Goal: Task Accomplishment & Management: Manage account settings

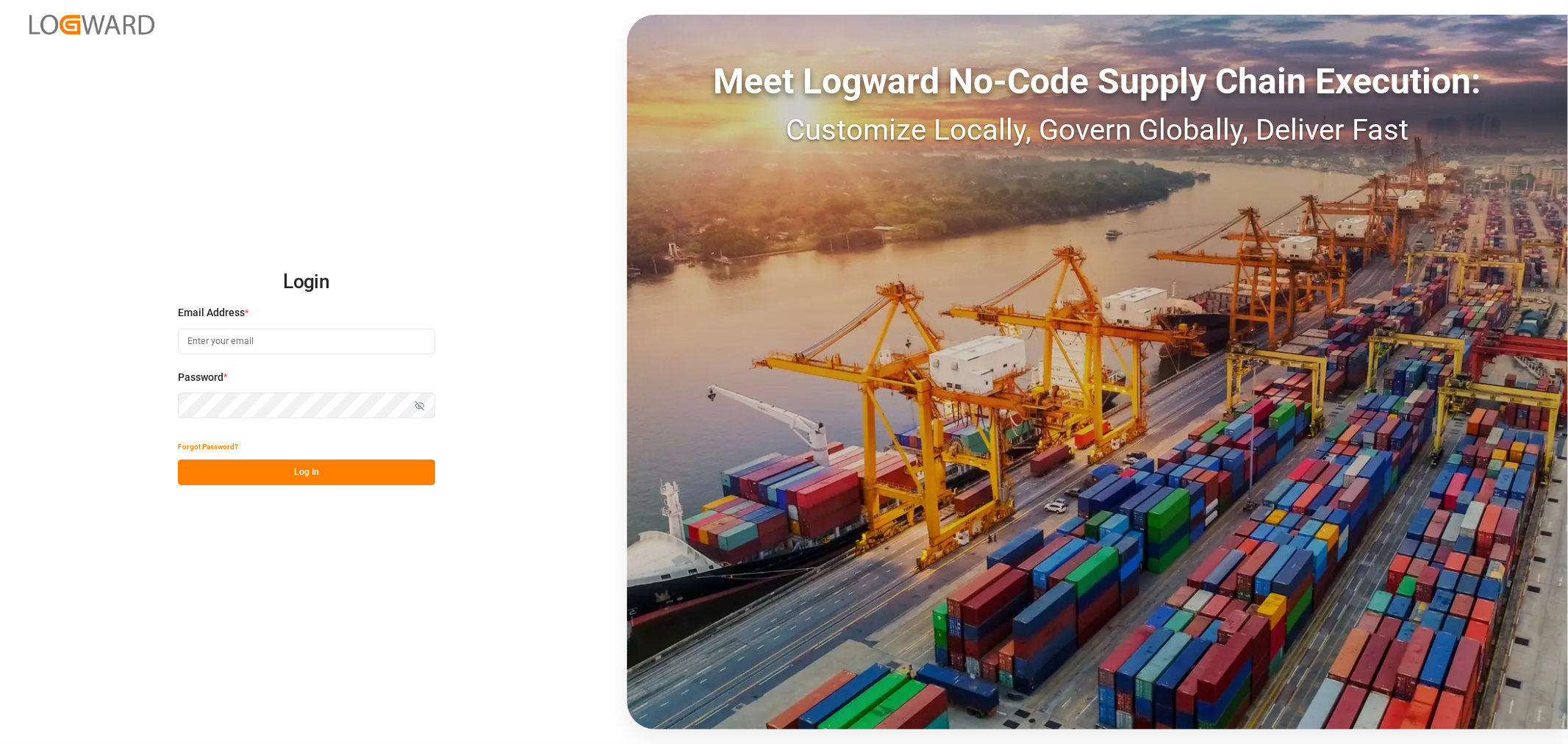
type input "kevin.schofield@jamindustries.com"
click at [313, 468] on button "Log In" at bounding box center [307, 472] width 258 height 26
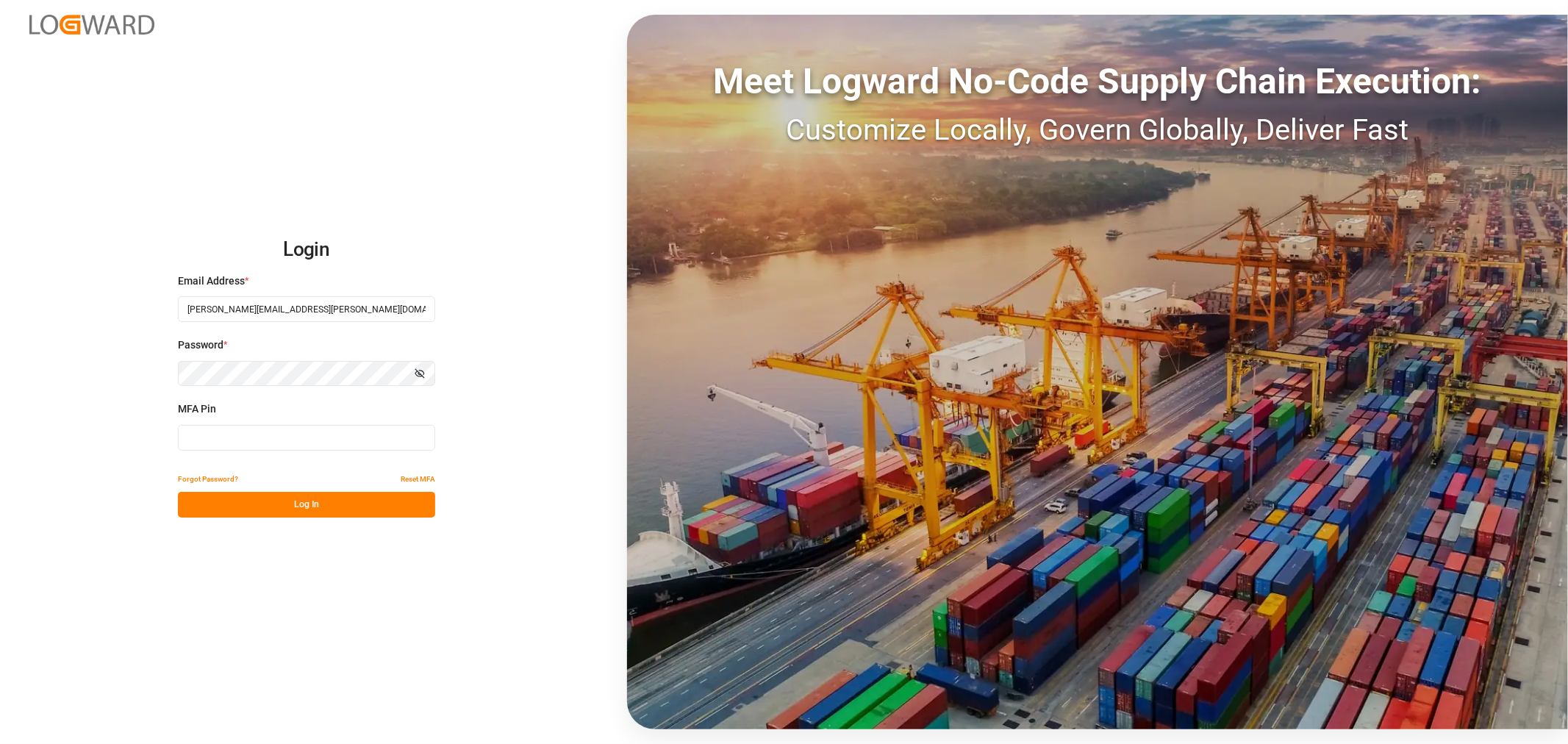
click at [332, 438] on input at bounding box center [307, 437] width 258 height 26
type input "303029"
click at [280, 495] on button "Log In" at bounding box center [307, 504] width 258 height 26
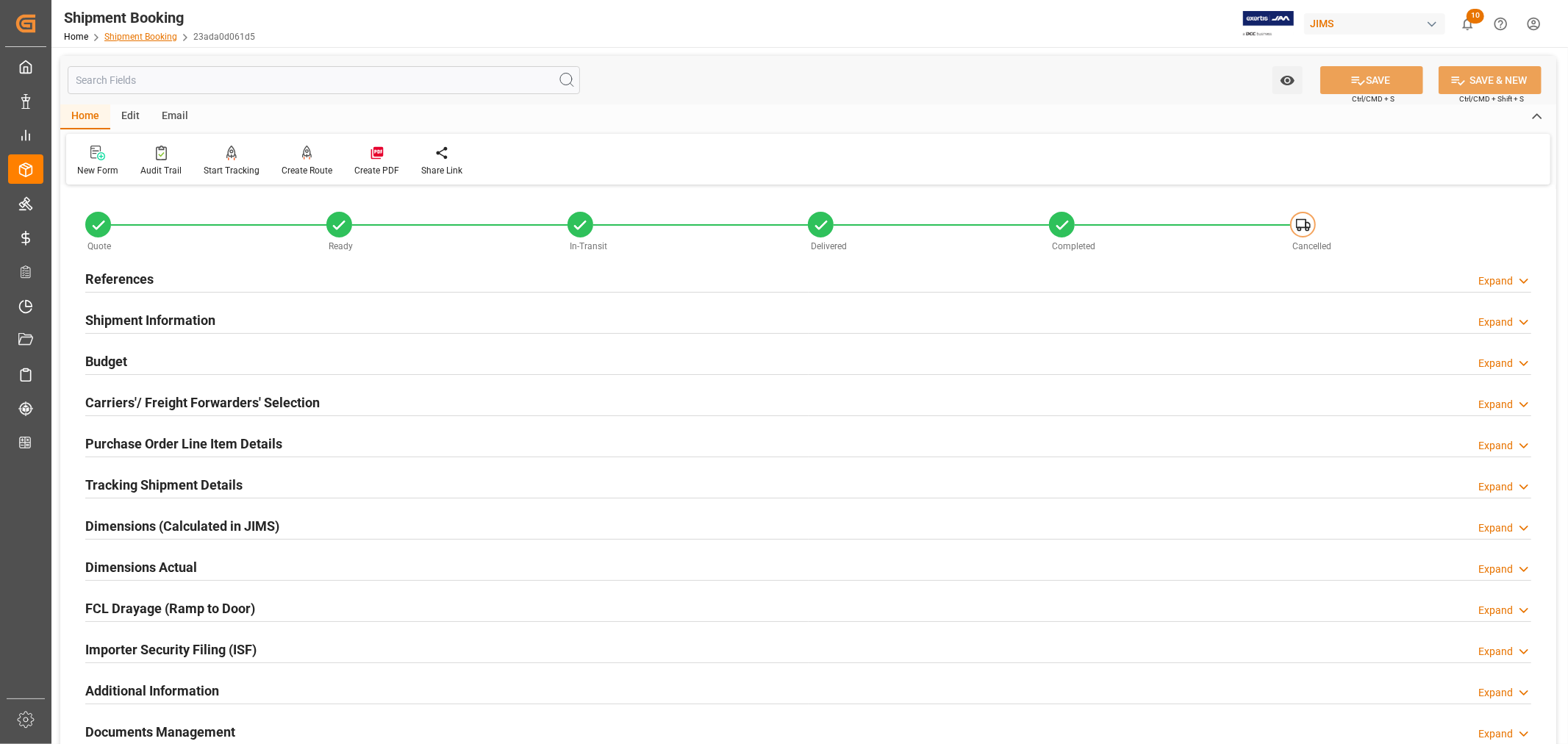
click at [145, 38] on link "Shipment Booking" at bounding box center [140, 37] width 73 height 11
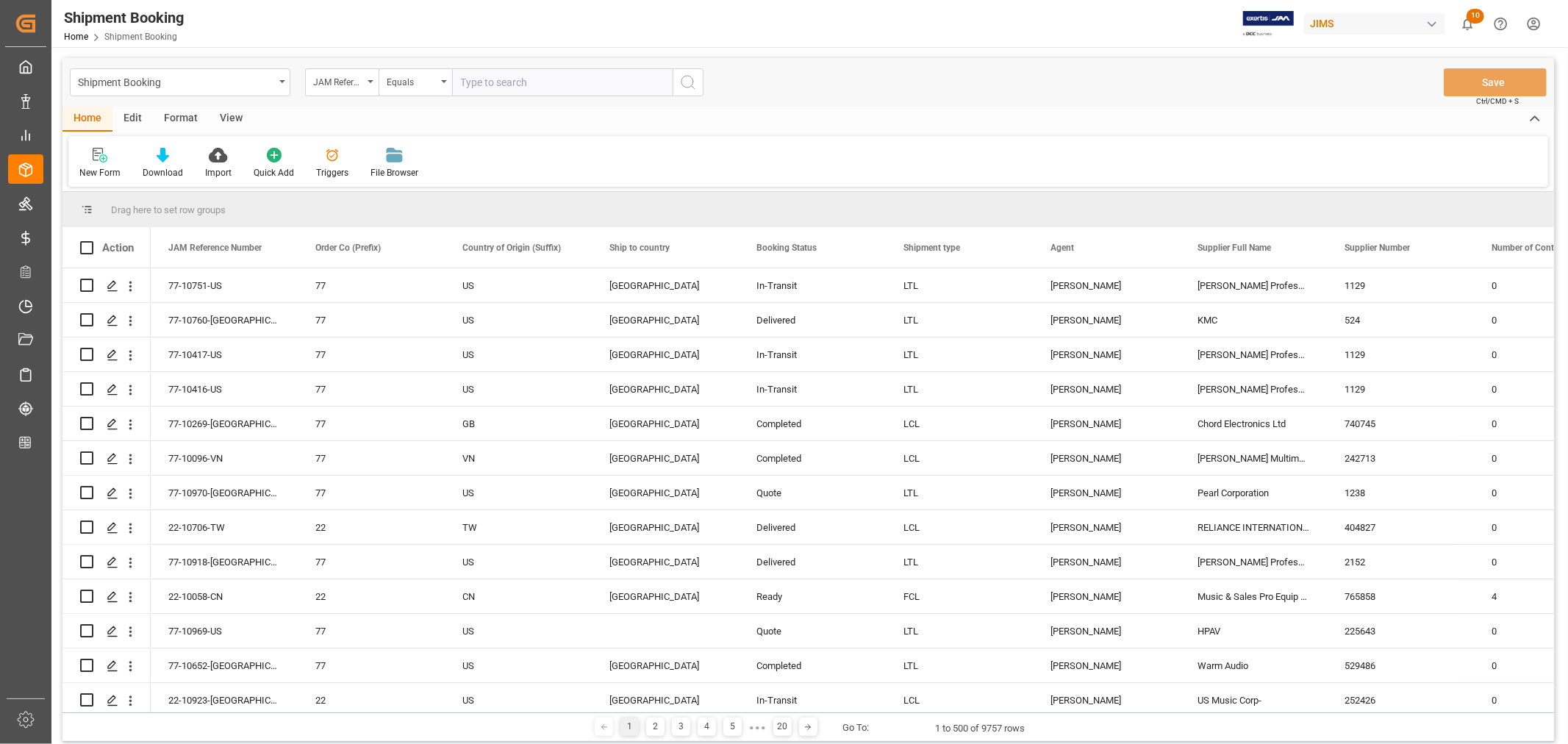
paste input "22-10049-CN"
type input "22-10049-CN"
click at [680, 83] on icon "search button" at bounding box center [688, 82] width 18 height 18
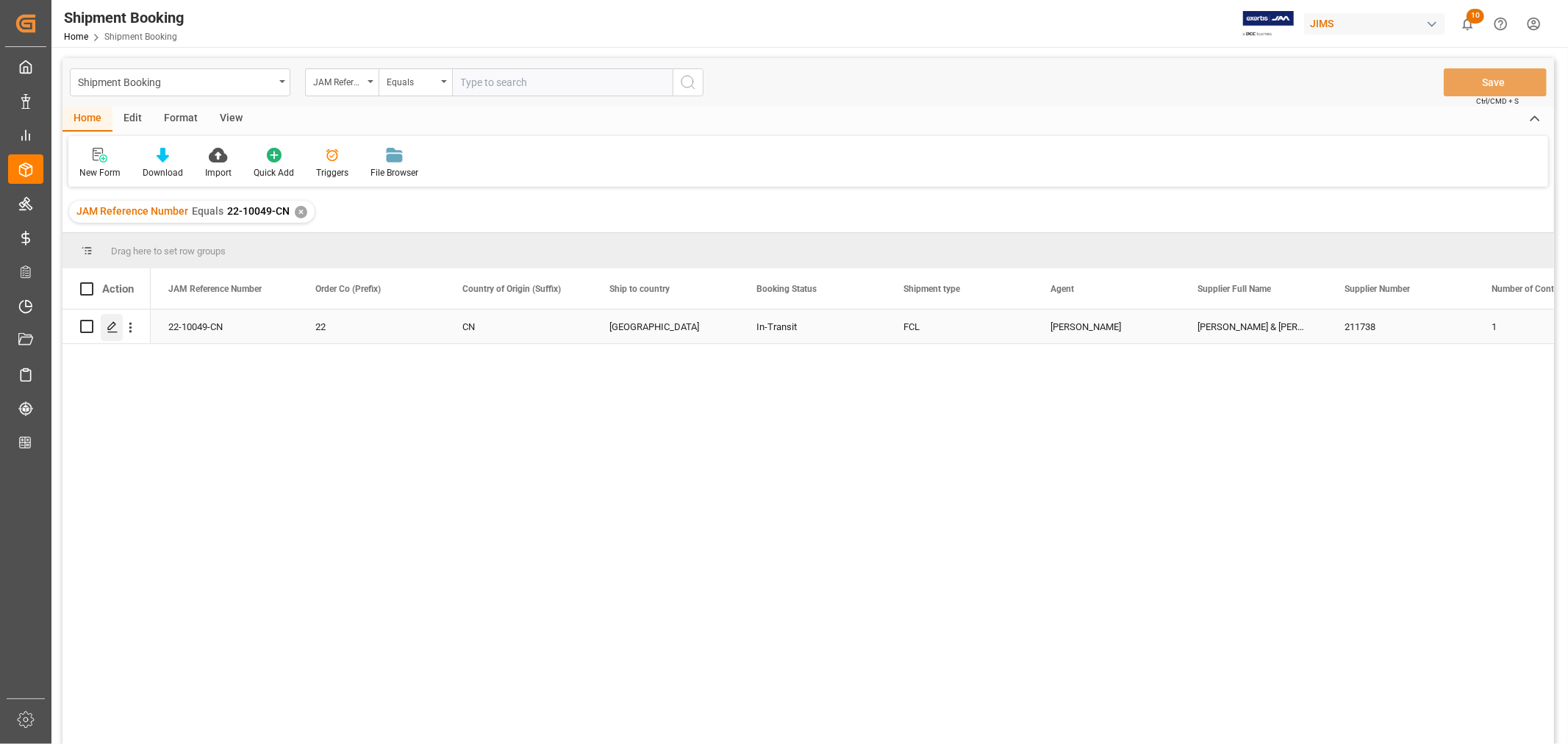
click at [111, 324] on icon "Press SPACE to select this row." at bounding box center [112, 326] width 11 height 11
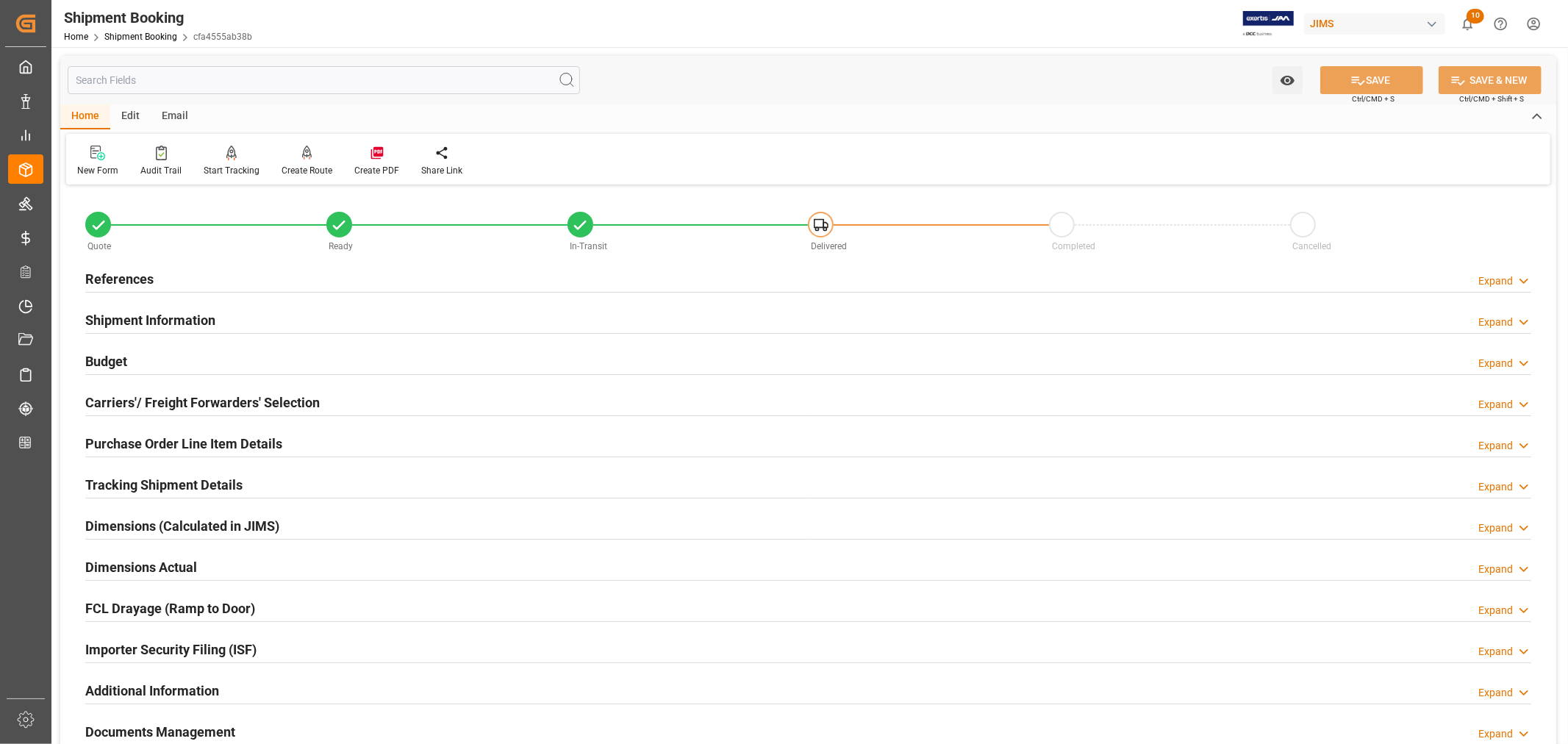
click at [135, 478] on h2 "Tracking Shipment Details" at bounding box center [164, 485] width 157 height 20
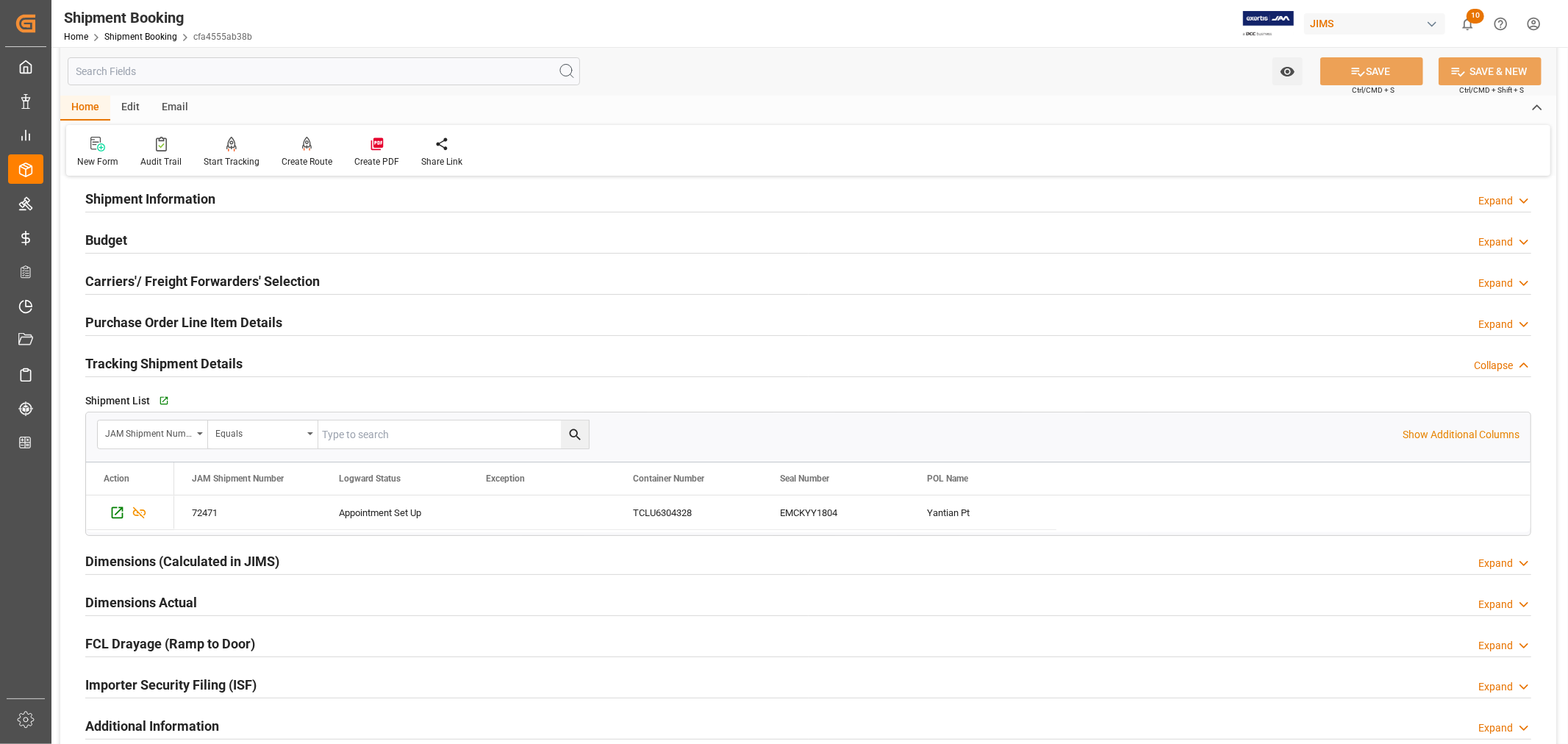
scroll to position [163, 0]
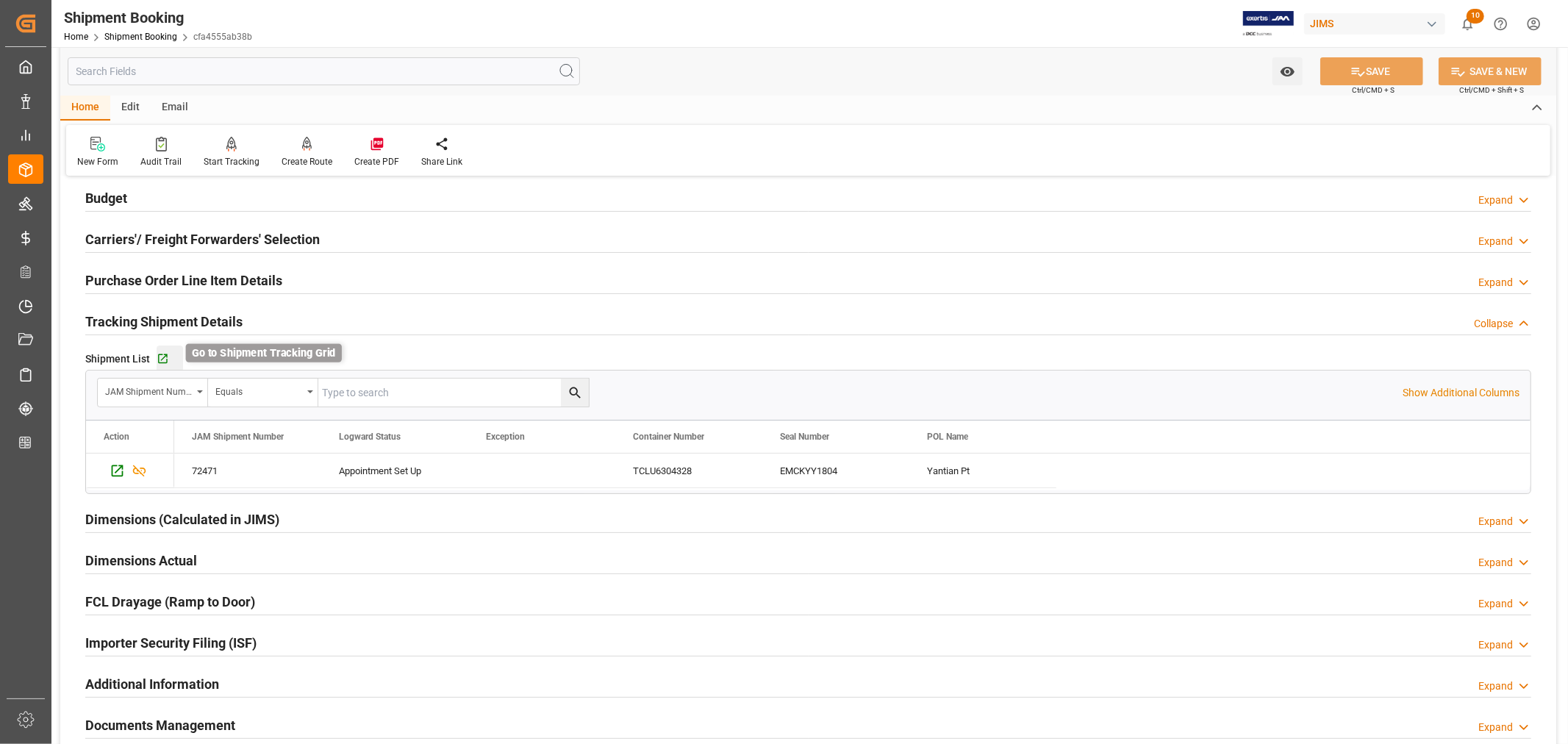
click at [164, 358] on icon "button" at bounding box center [163, 359] width 12 height 12
click at [159, 40] on link "Shipment Booking" at bounding box center [140, 37] width 73 height 11
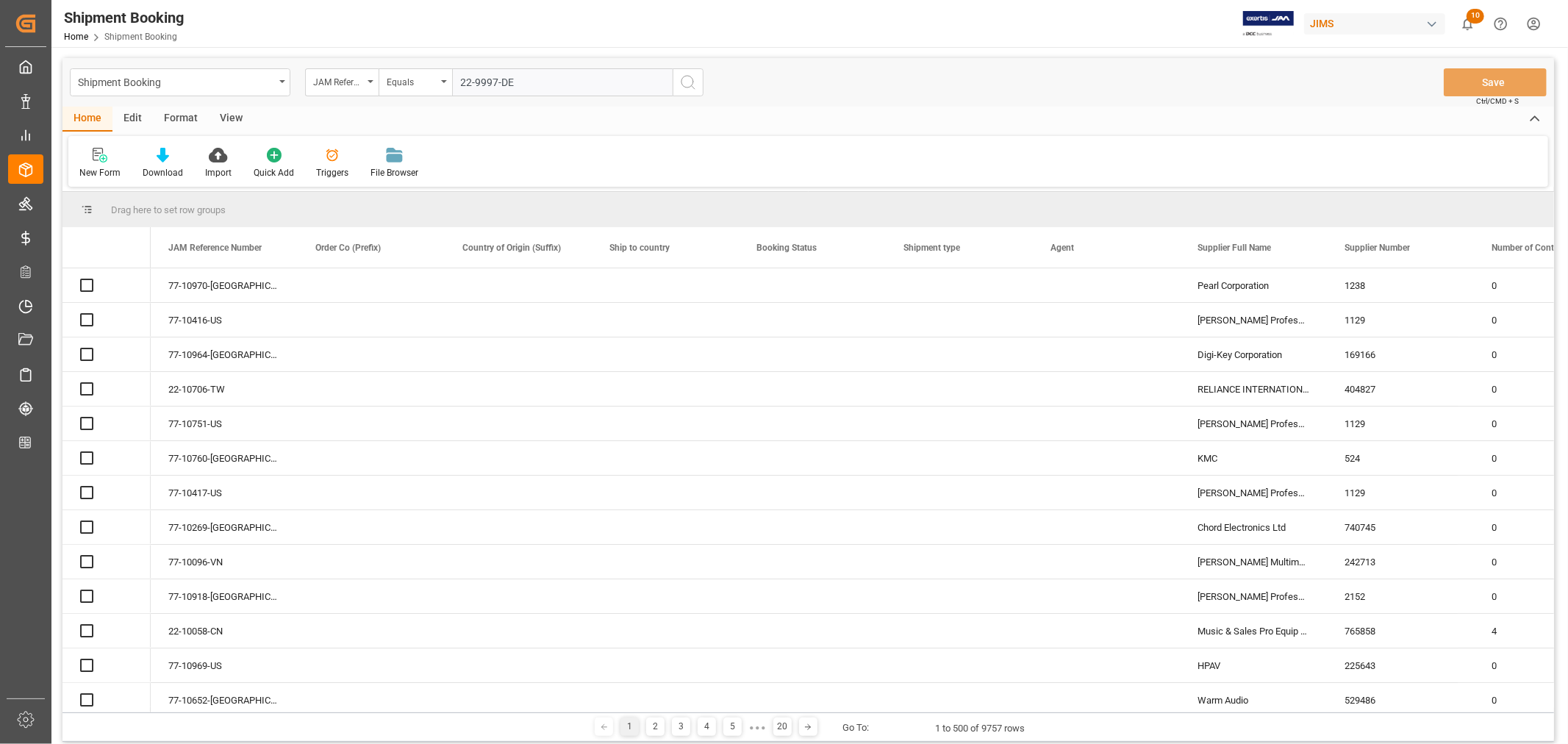
type input "22-9997-DE"
click at [688, 82] on icon "search button" at bounding box center [688, 82] width 18 height 18
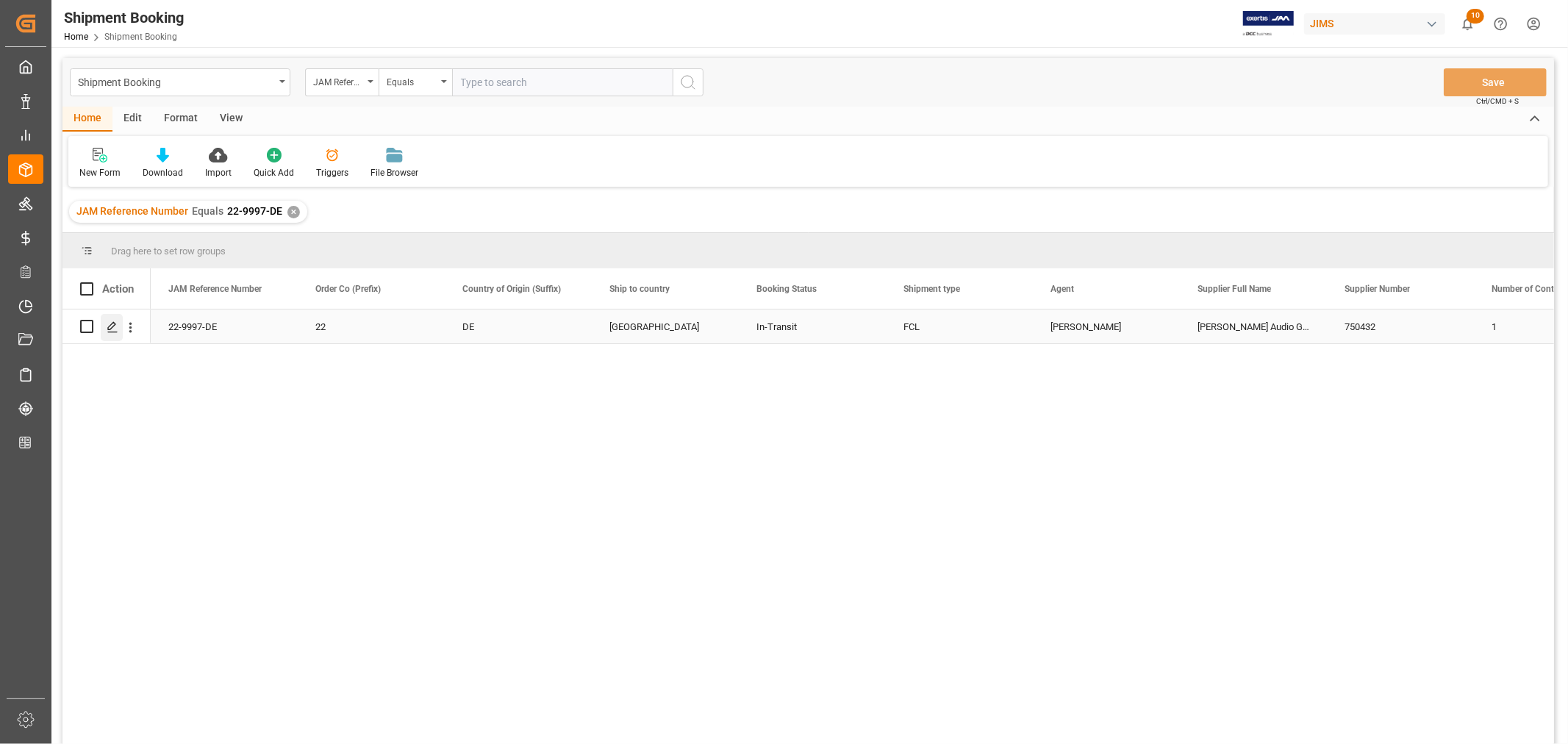
click at [108, 324] on icon "Press SPACE to select this row." at bounding box center [112, 326] width 11 height 11
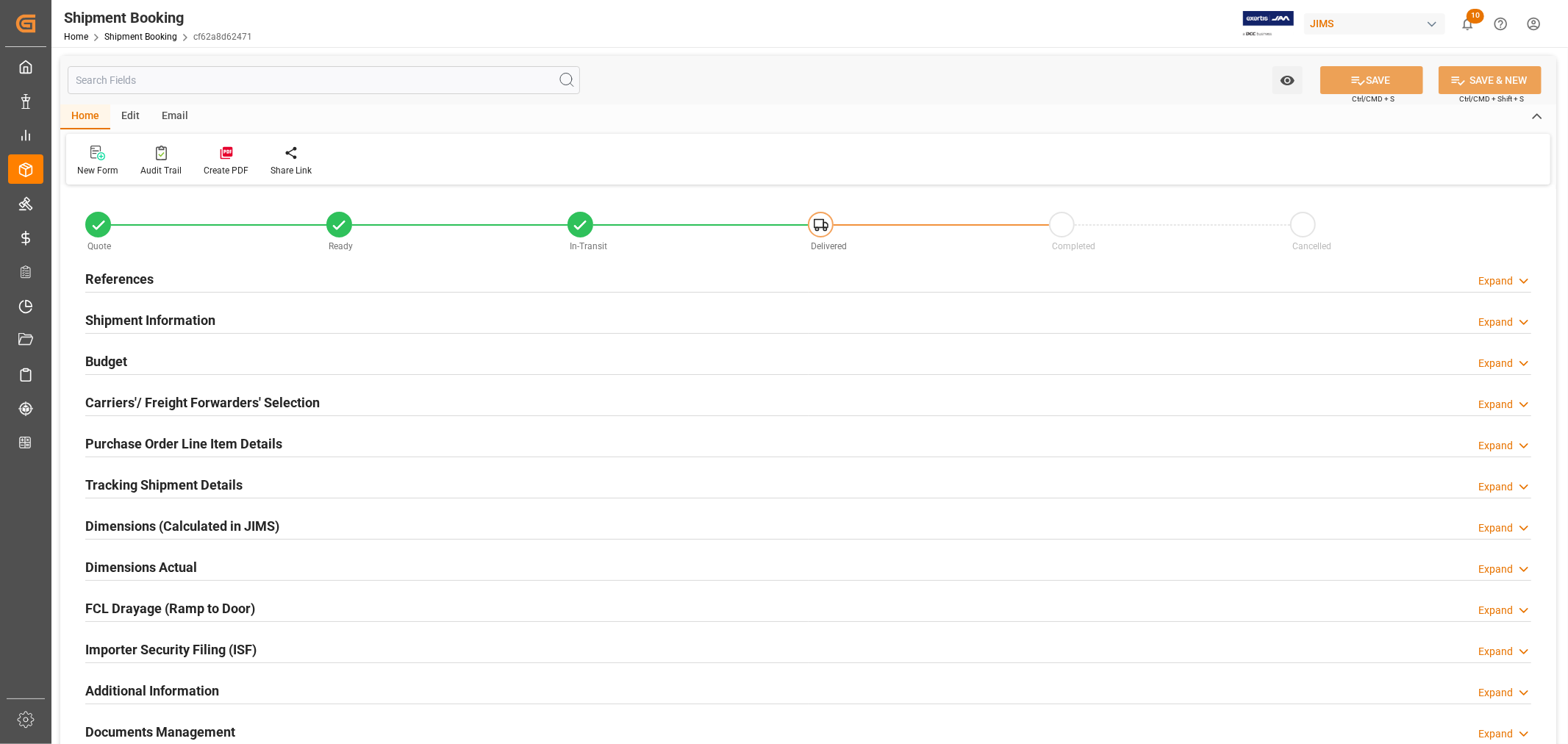
type input "29"
click at [132, 280] on h2 "References" at bounding box center [120, 279] width 69 height 20
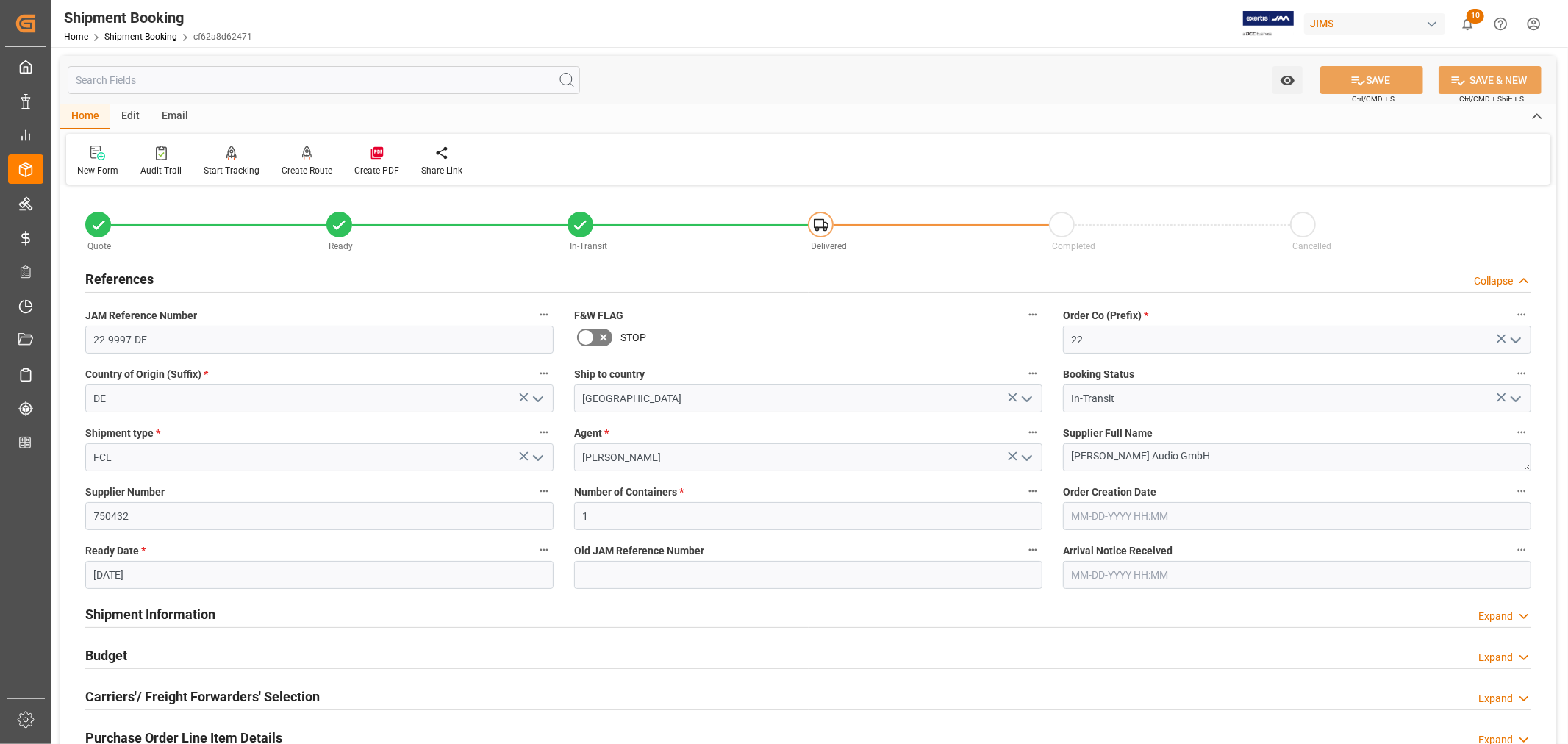
click at [134, 278] on h2 "References" at bounding box center [120, 279] width 69 height 20
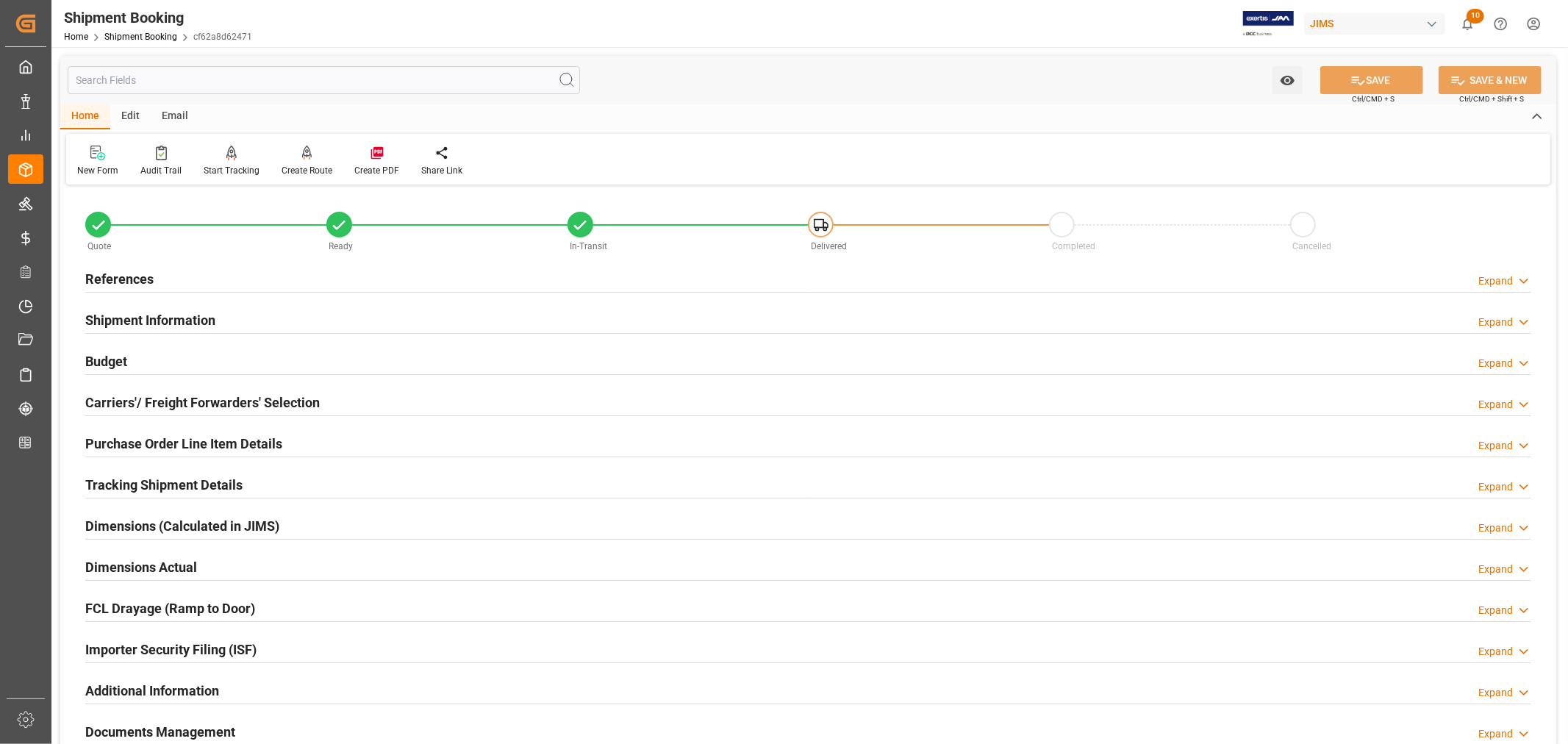
click at [154, 320] on h2 "Shipment Information" at bounding box center [151, 320] width 131 height 20
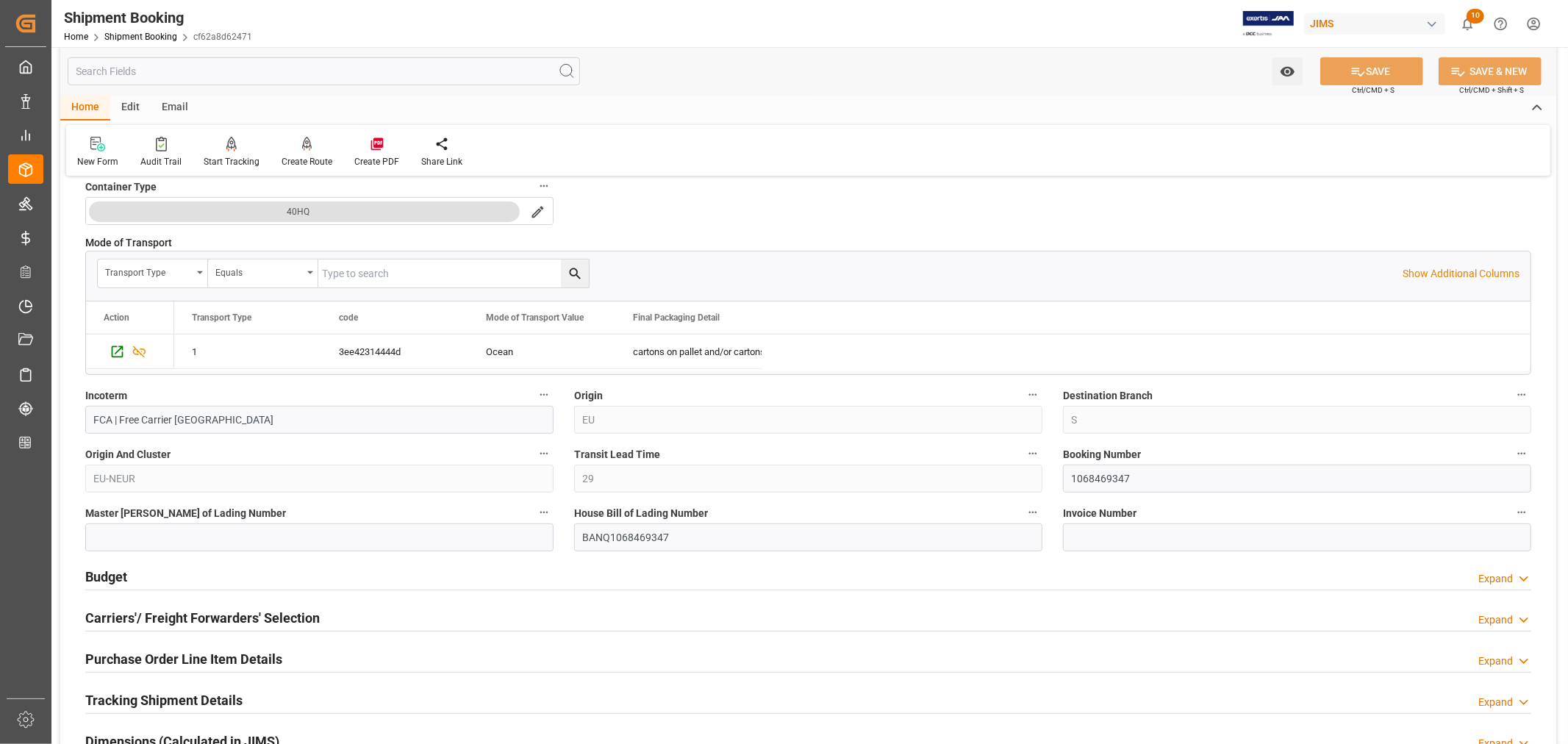
scroll to position [408, 0]
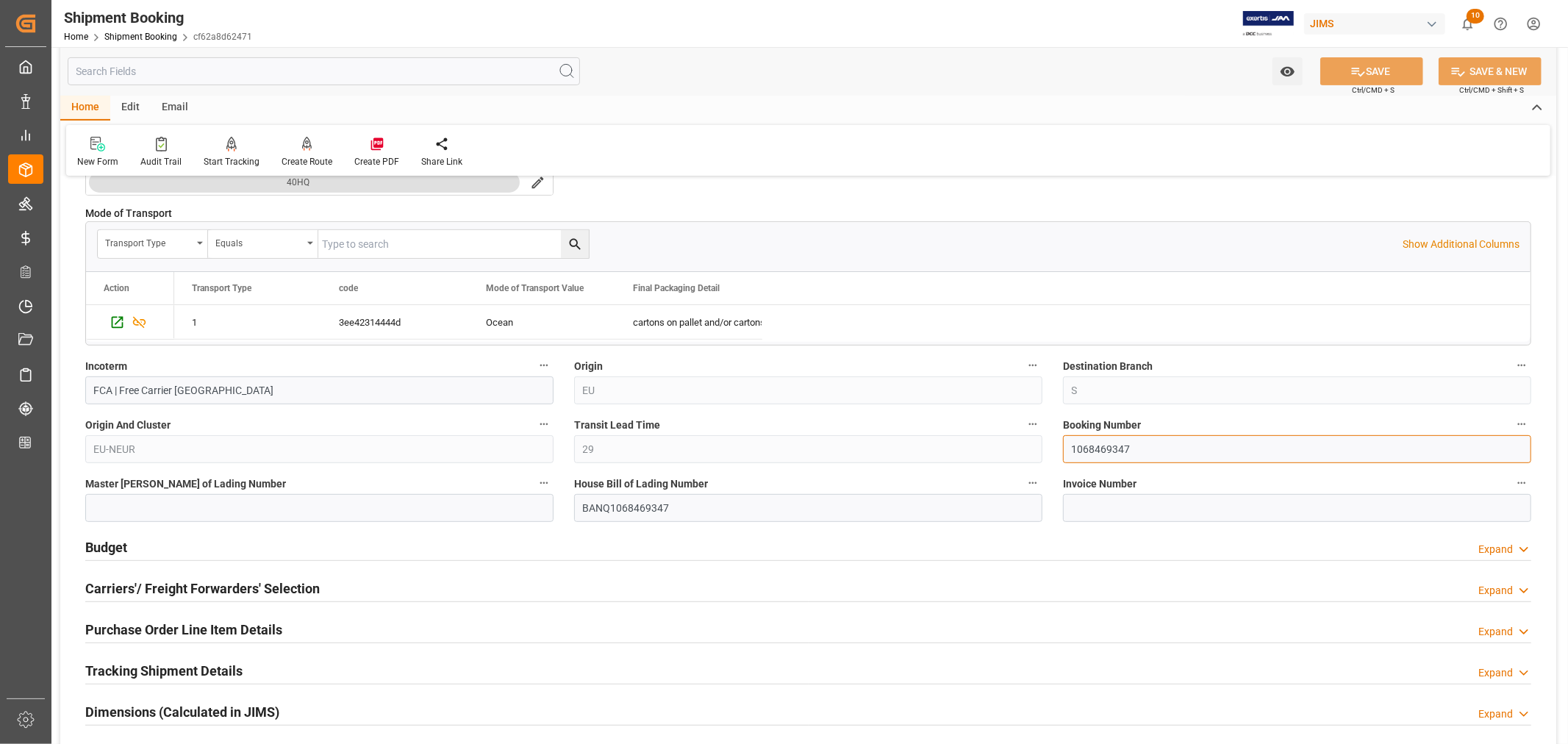
click at [1093, 446] on input "1068469347" at bounding box center [1297, 450] width 468 height 28
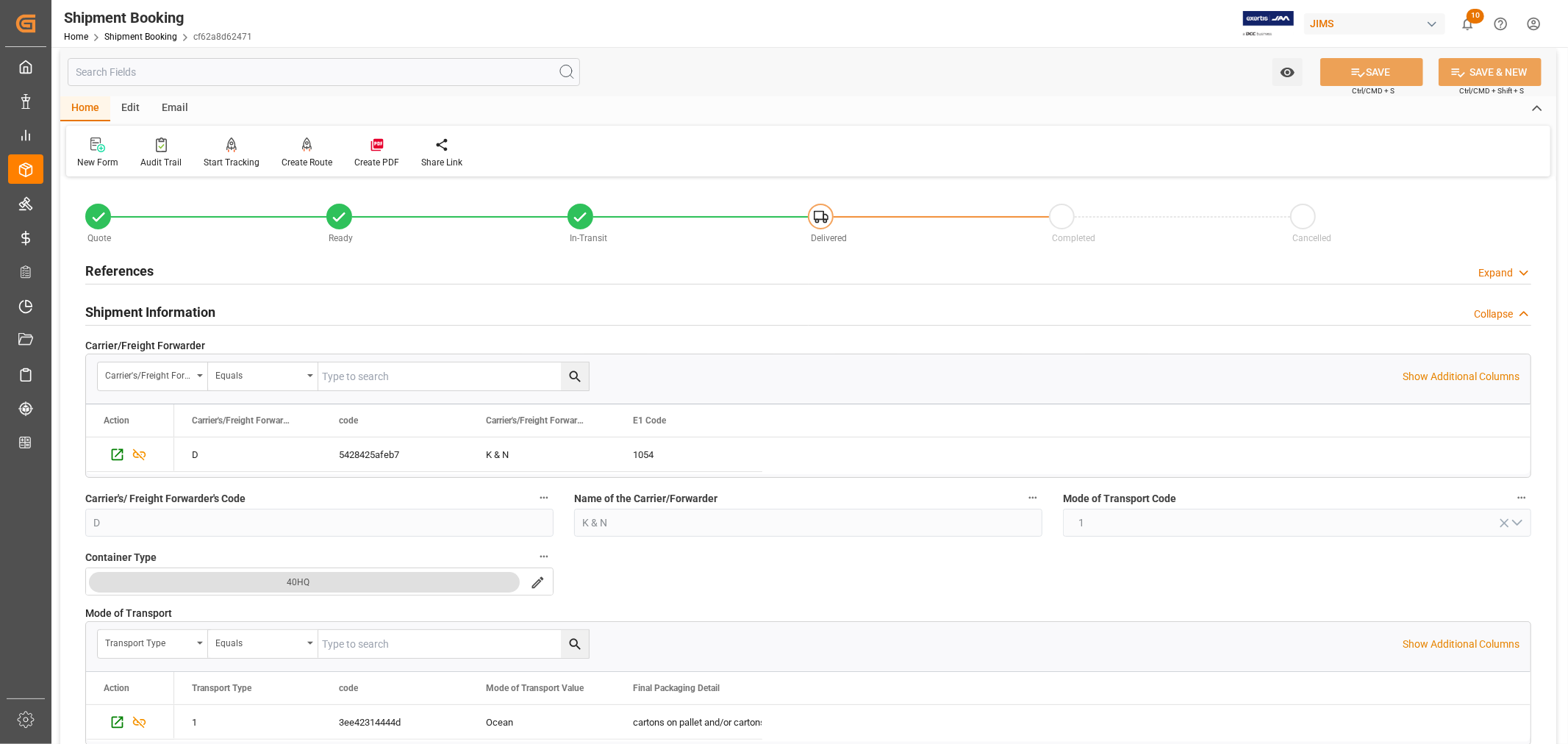
scroll to position [0, 0]
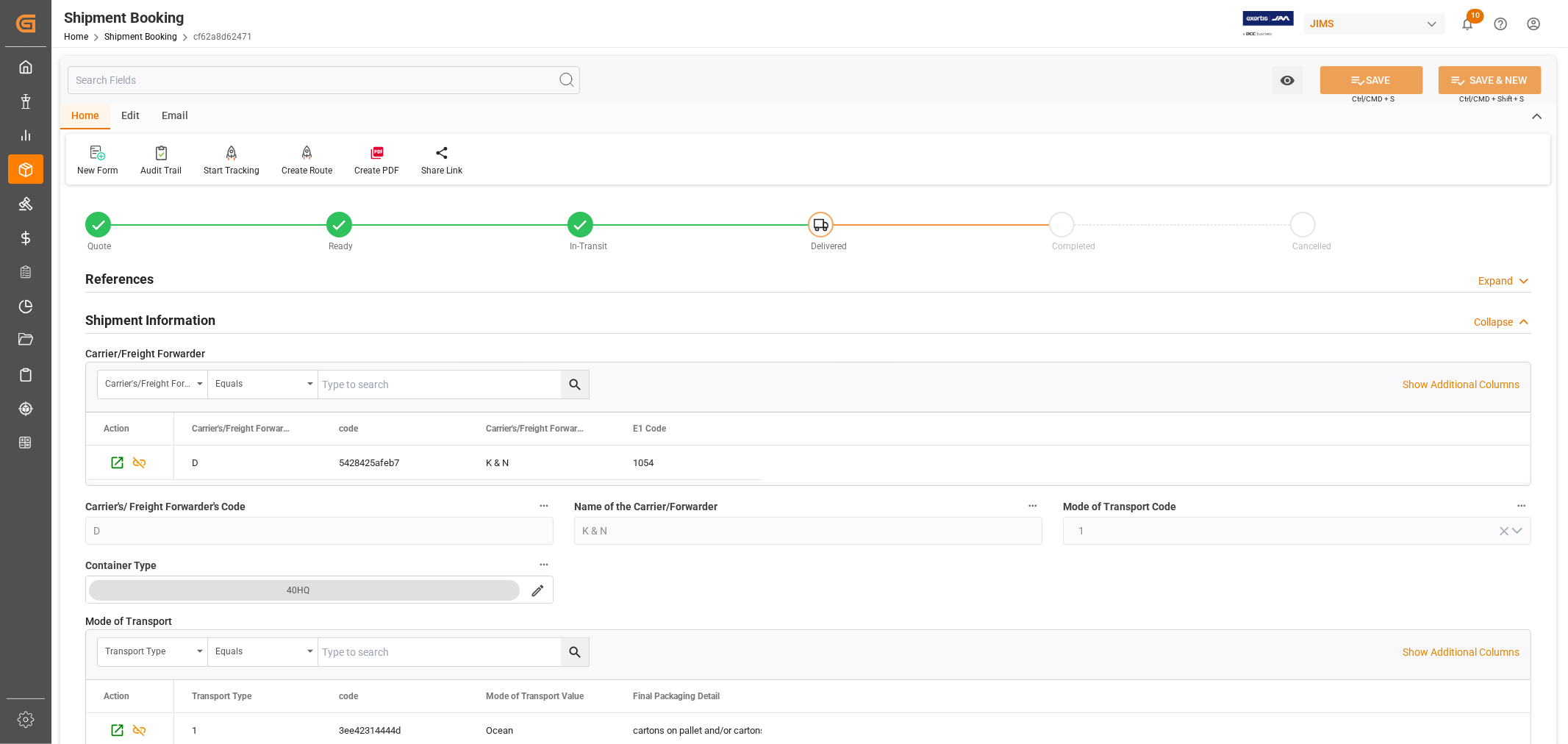
click at [155, 320] on h2 "Shipment Information" at bounding box center [151, 320] width 131 height 20
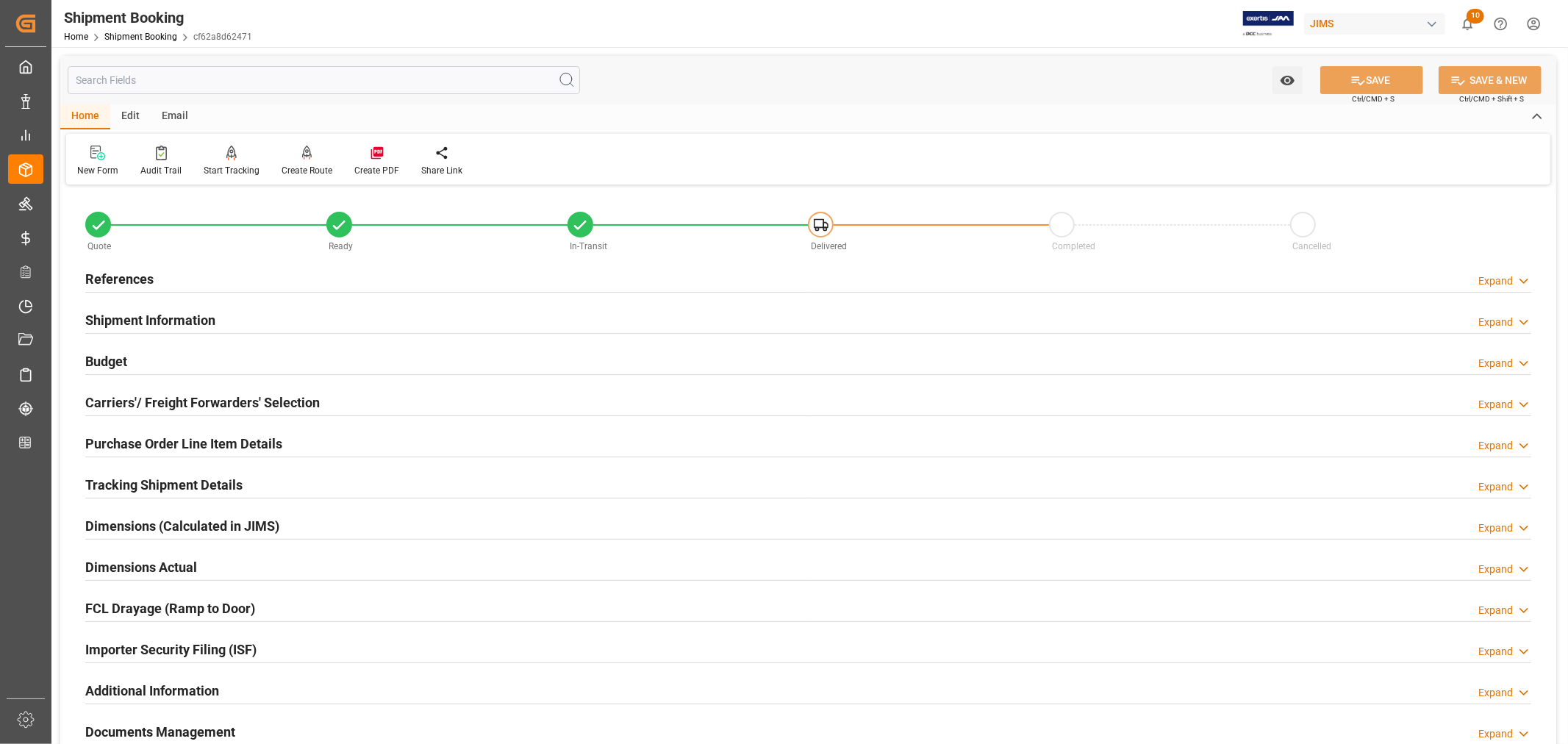
click at [105, 356] on h2 "Budget" at bounding box center [107, 361] width 42 height 20
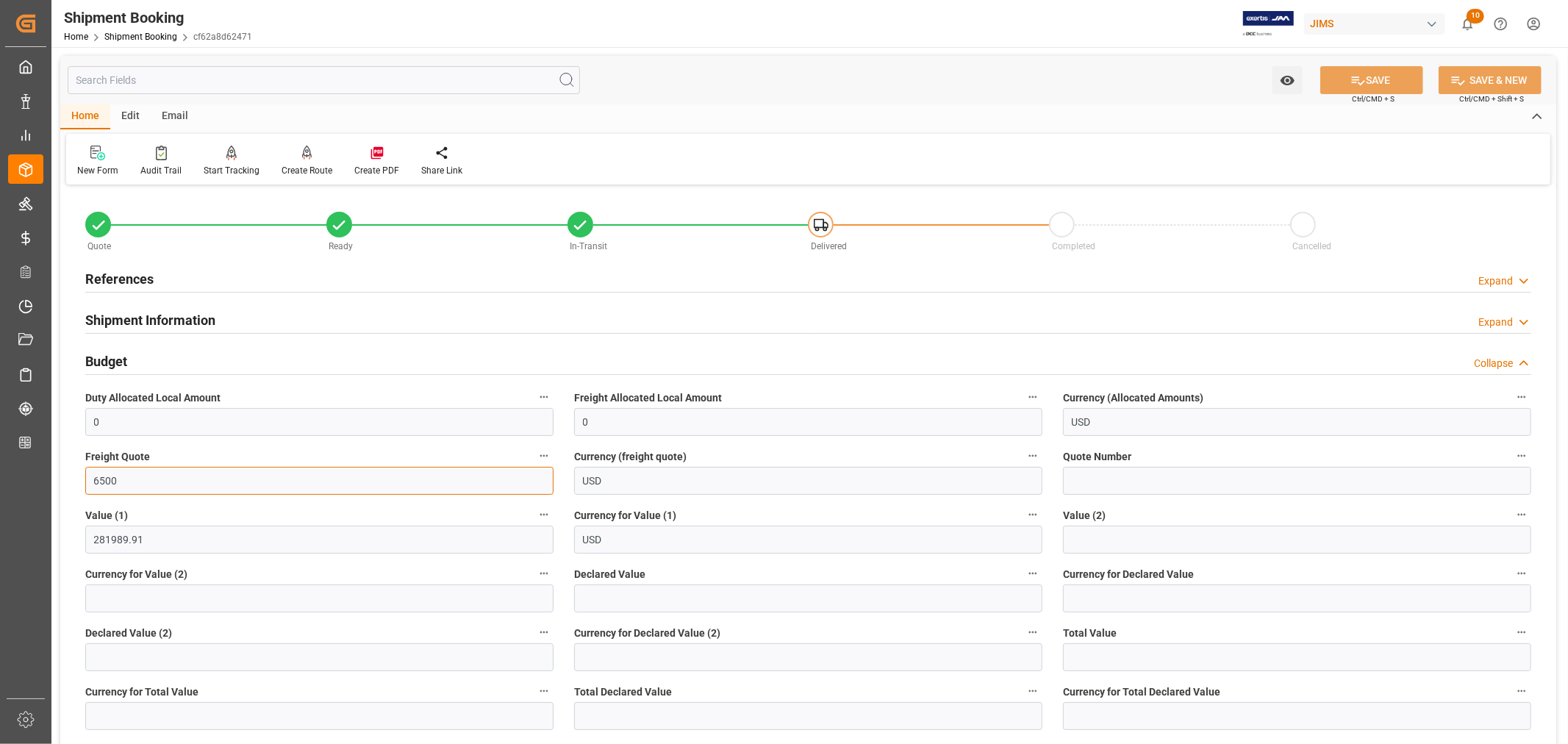
drag, startPoint x: 122, startPoint y: 480, endPoint x: 76, endPoint y: 472, distance: 46.7
click at [76, 472] on div "Freight Quote 6500" at bounding box center [319, 470] width 489 height 59
type input "5500"
click at [790, 475] on input "USD" at bounding box center [808, 480] width 468 height 28
click at [1368, 78] on button "SAVE" at bounding box center [1371, 80] width 103 height 28
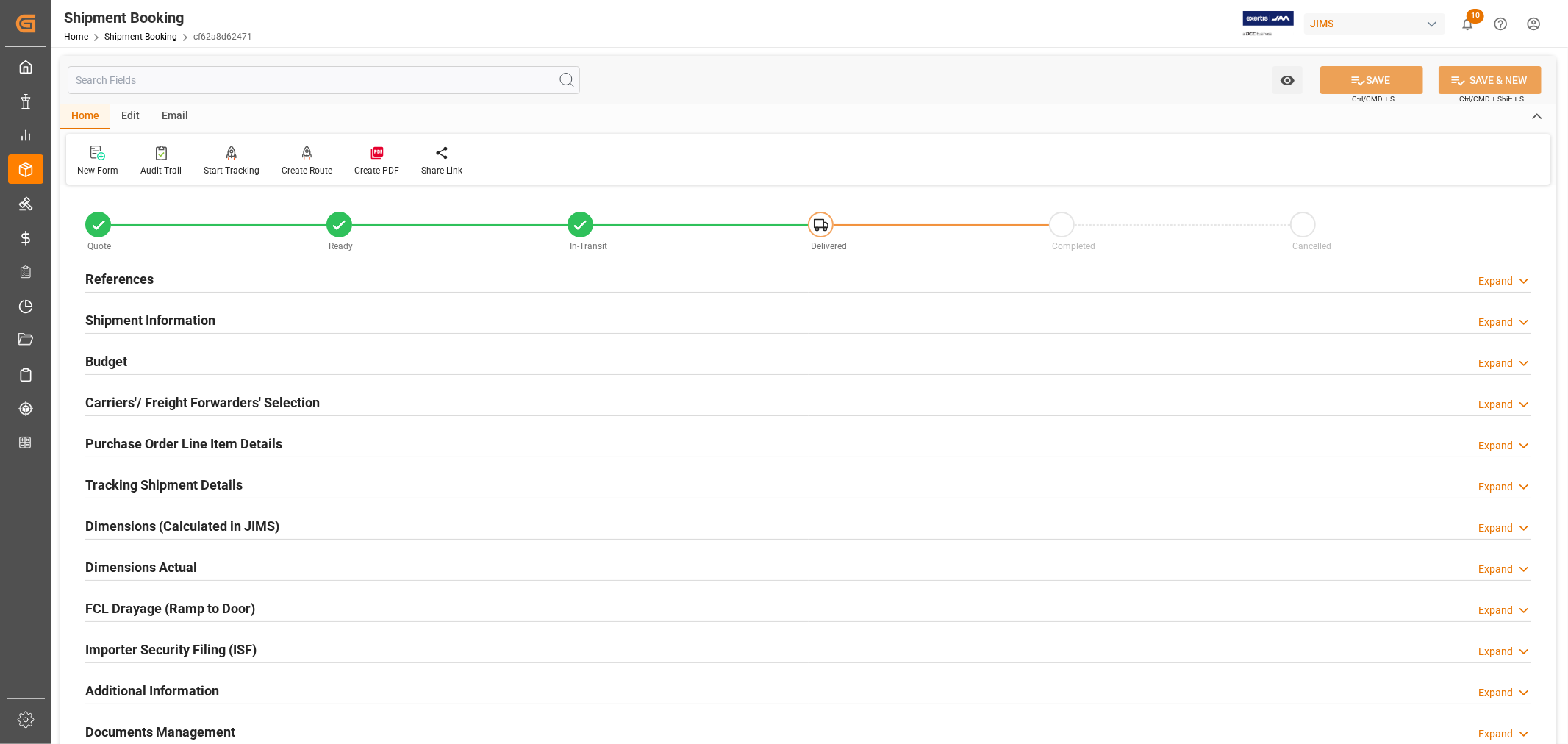
click at [121, 480] on h2 "Tracking Shipment Details" at bounding box center [164, 485] width 157 height 20
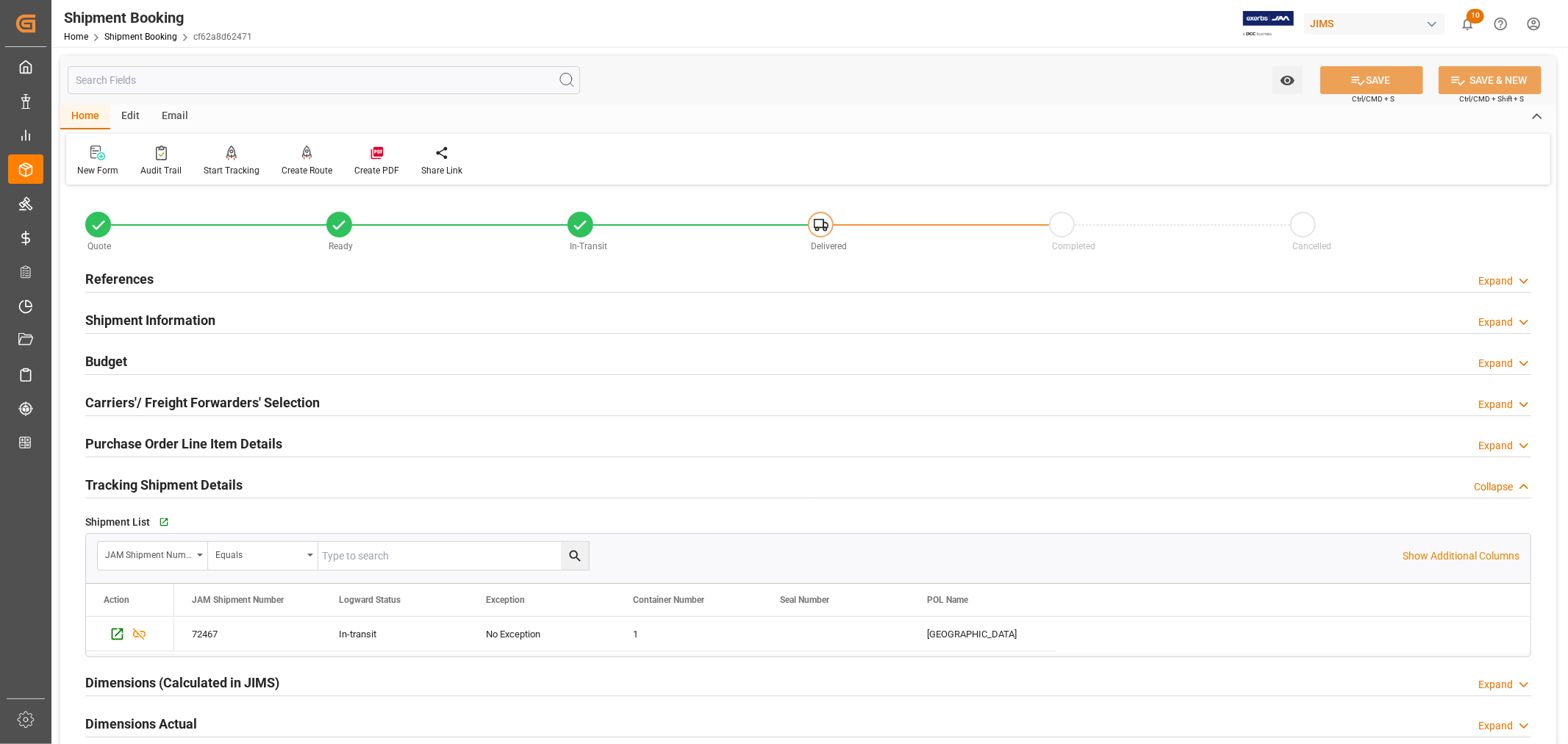
click at [125, 278] on h2 "References" at bounding box center [120, 279] width 69 height 20
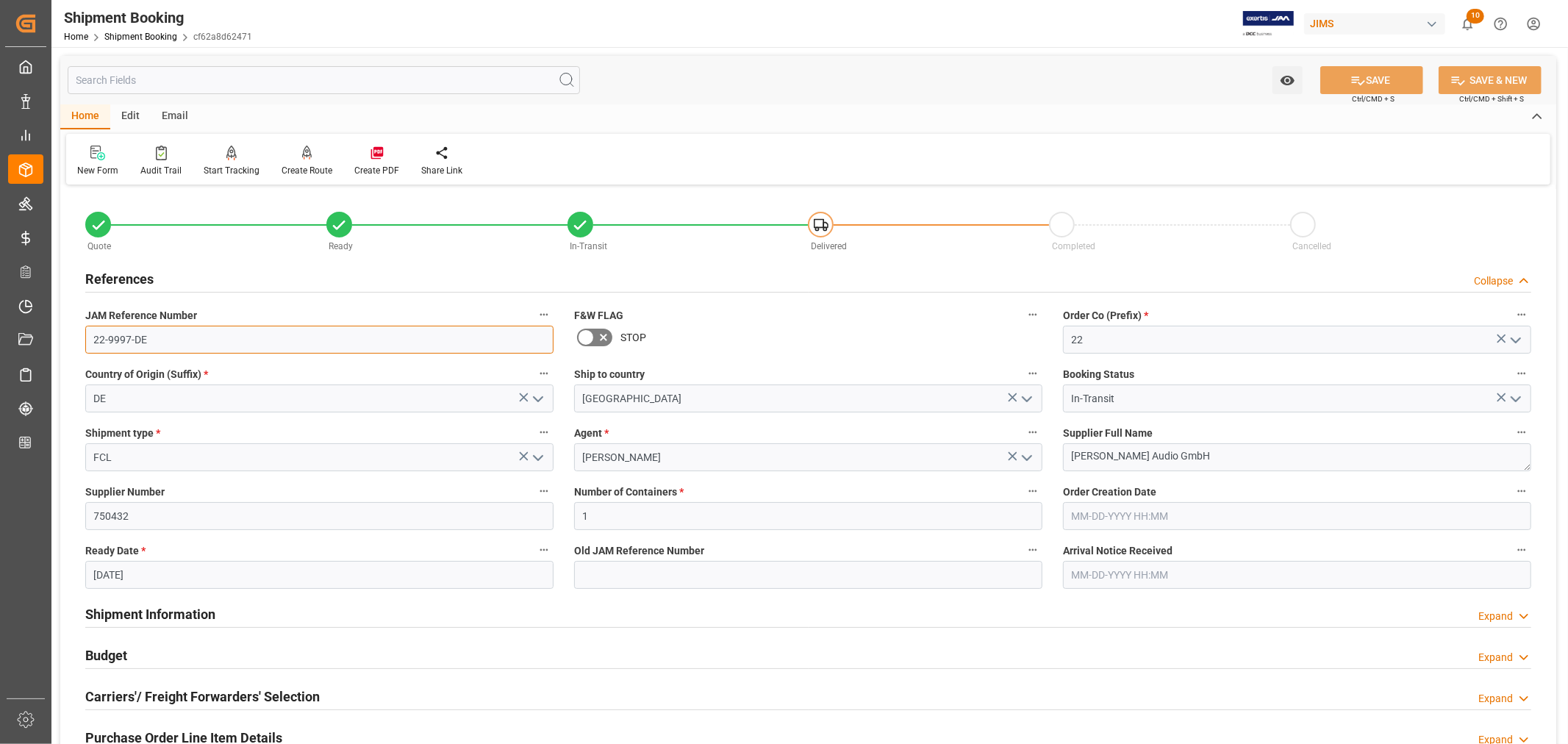
drag, startPoint x: 146, startPoint y: 339, endPoint x: 91, endPoint y: 339, distance: 55.0
click at [91, 339] on input "22-9997-DE" at bounding box center [319, 339] width 468 height 28
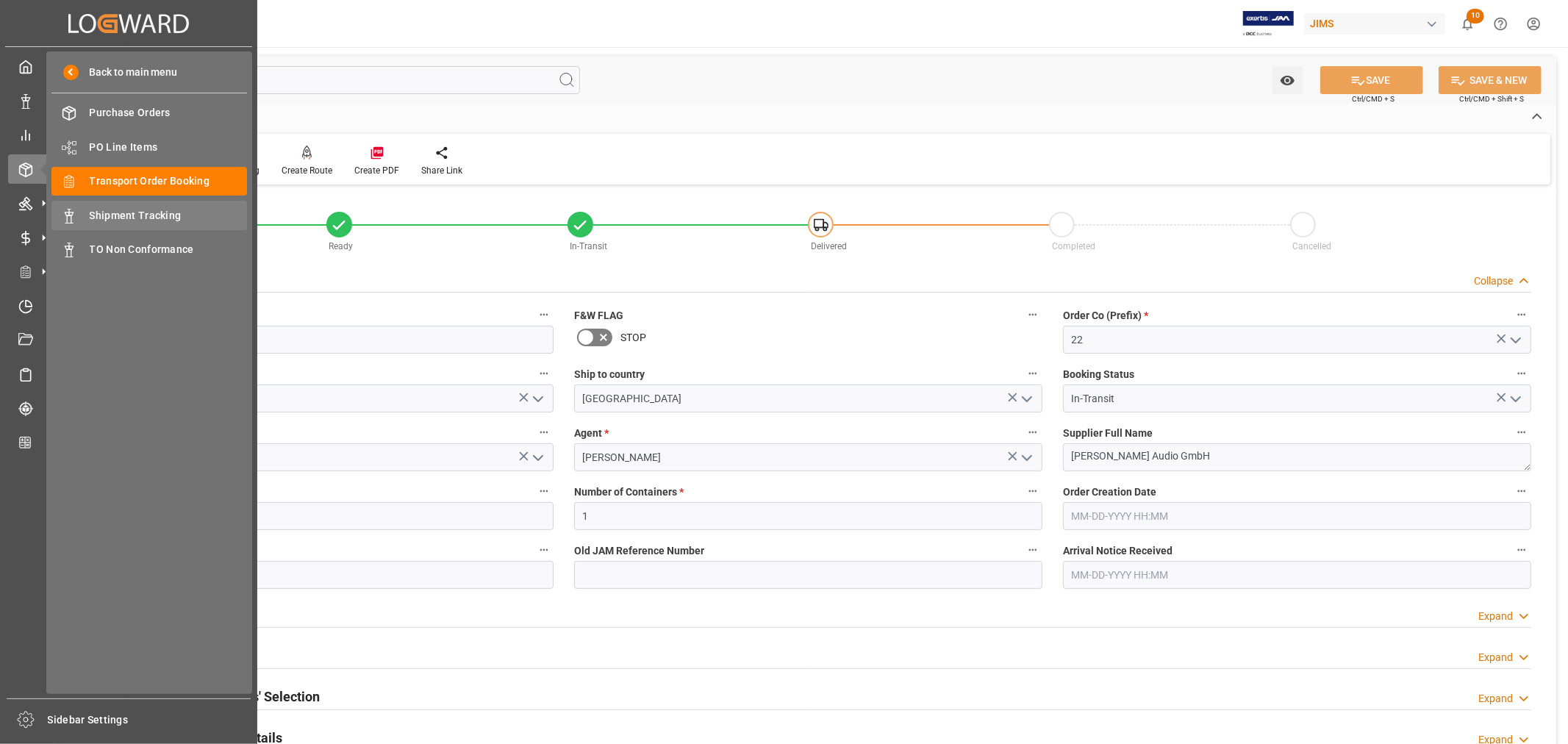
click at [137, 210] on span "Shipment Tracking" at bounding box center [168, 216] width 158 height 16
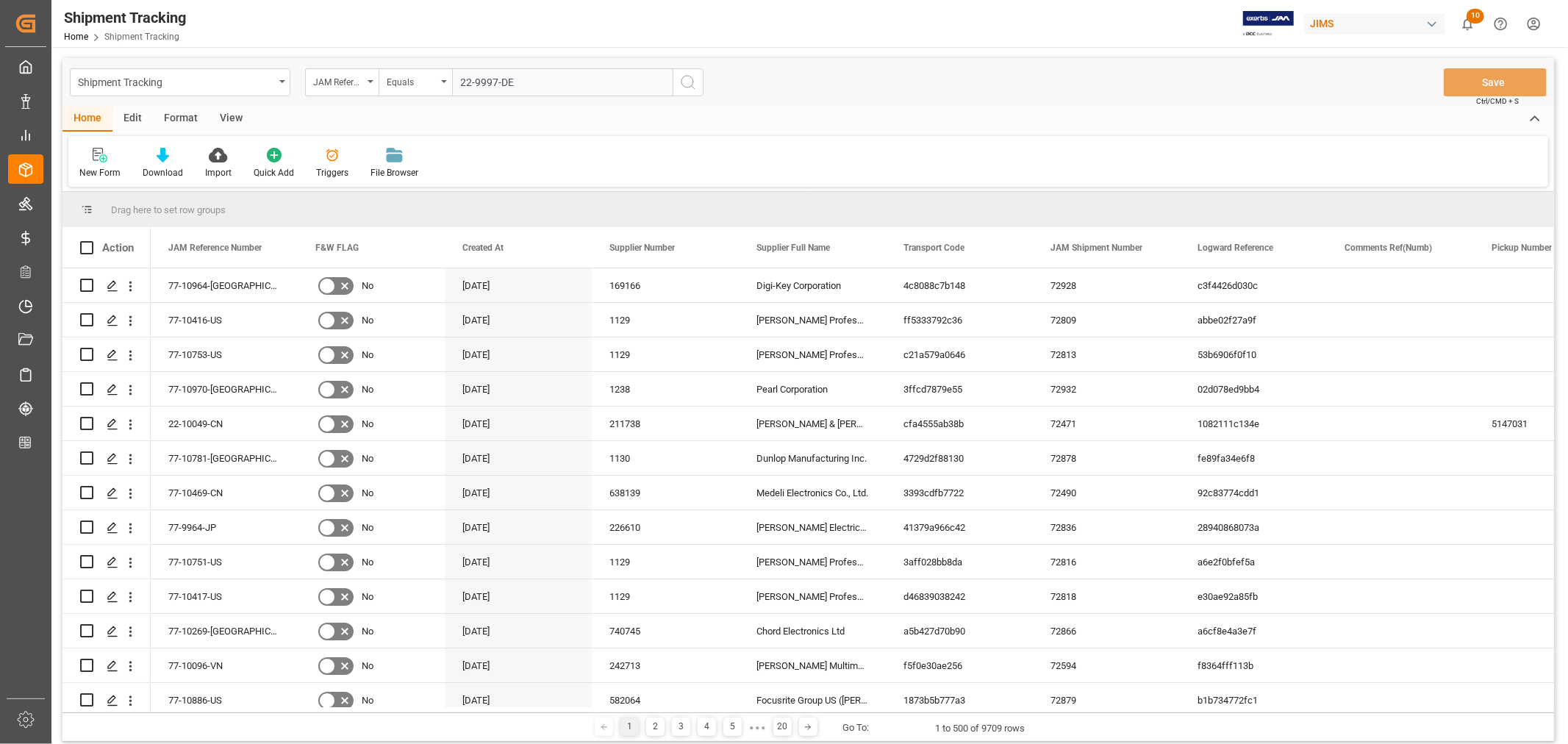
type input "22-9997-DE"
click at [688, 82] on icon "search button" at bounding box center [688, 82] width 18 height 18
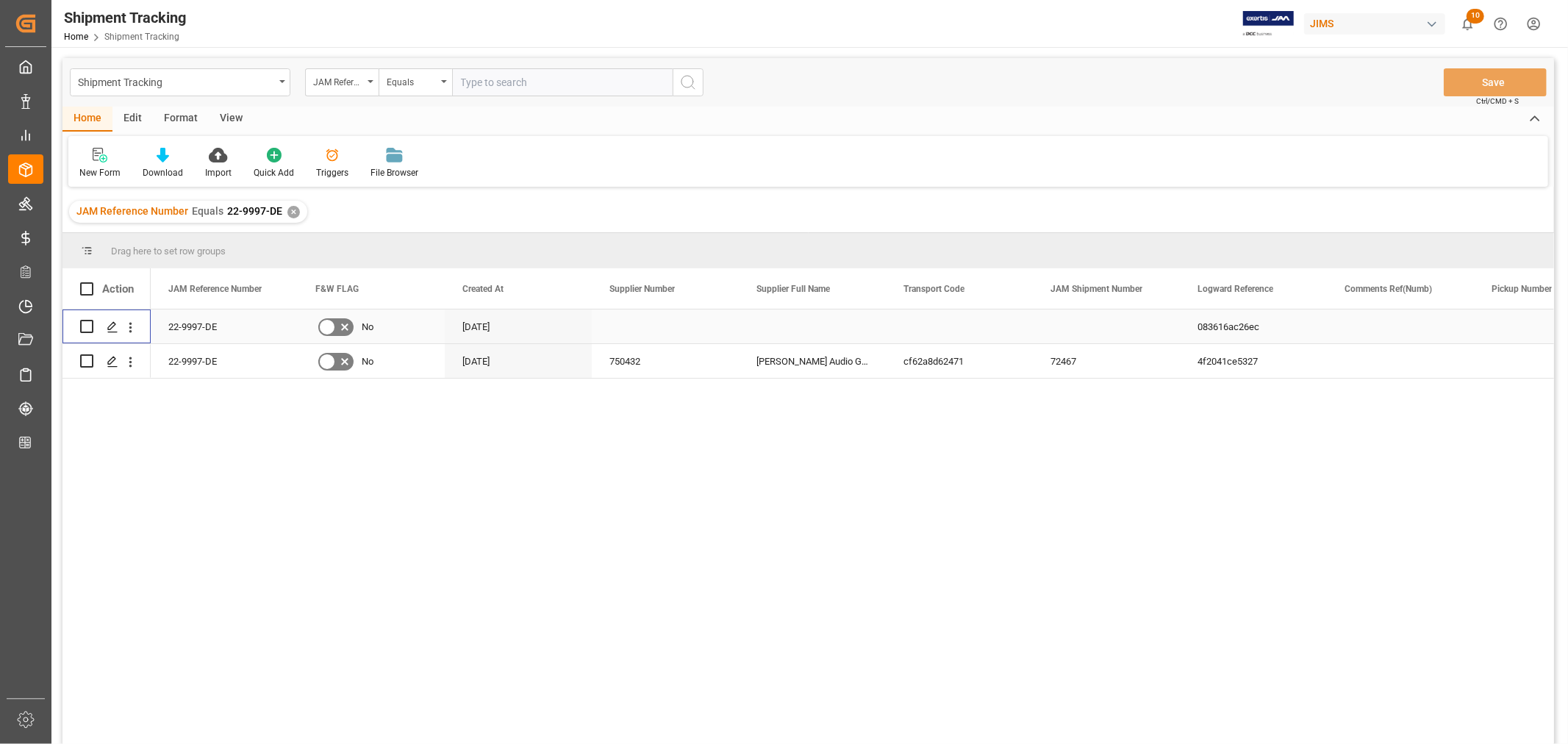
click at [86, 327] on input "Press Space to toggle row selection (unchecked)" at bounding box center [86, 326] width 13 height 13
checkbox input "true"
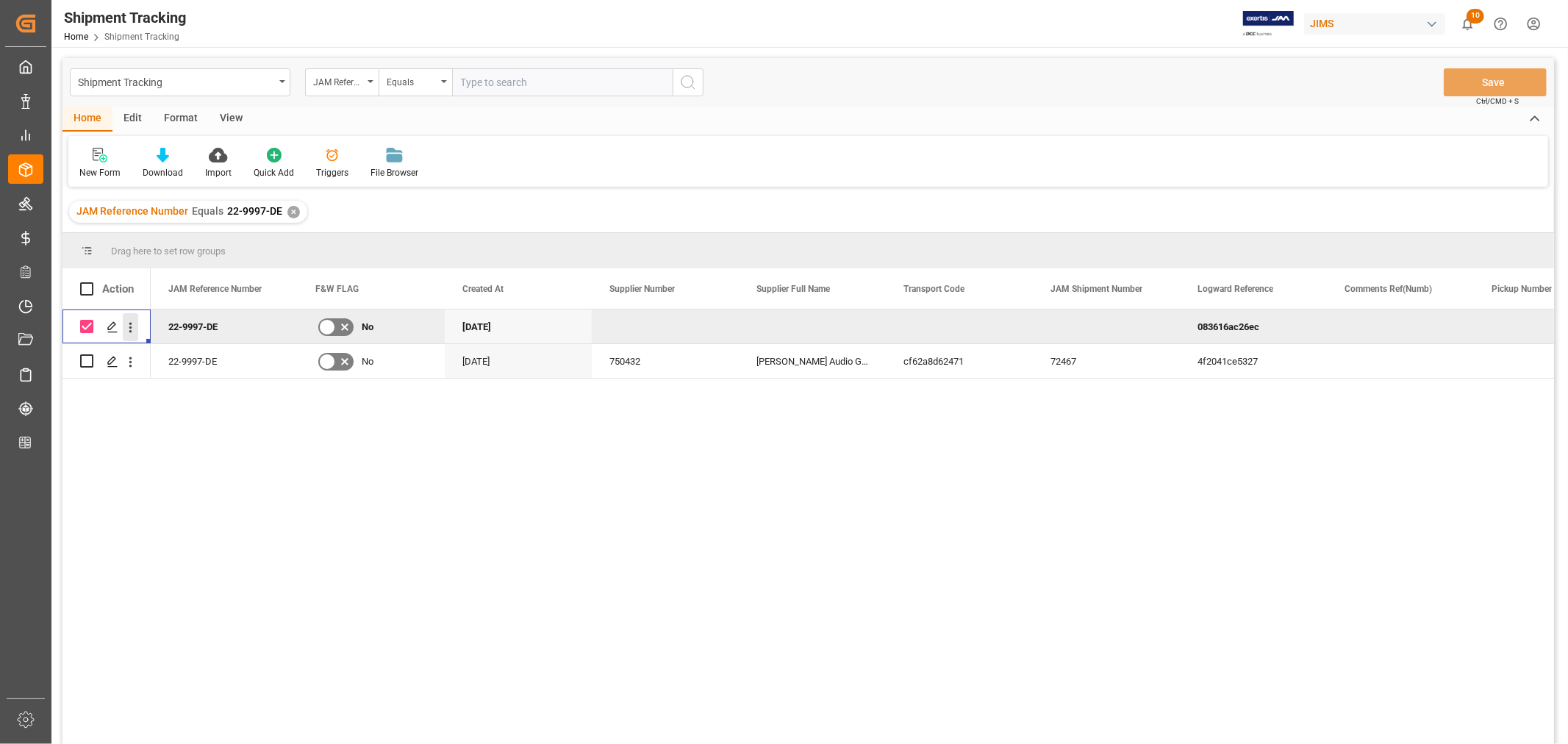
click at [133, 324] on icon "open menu" at bounding box center [131, 328] width 16 height 16
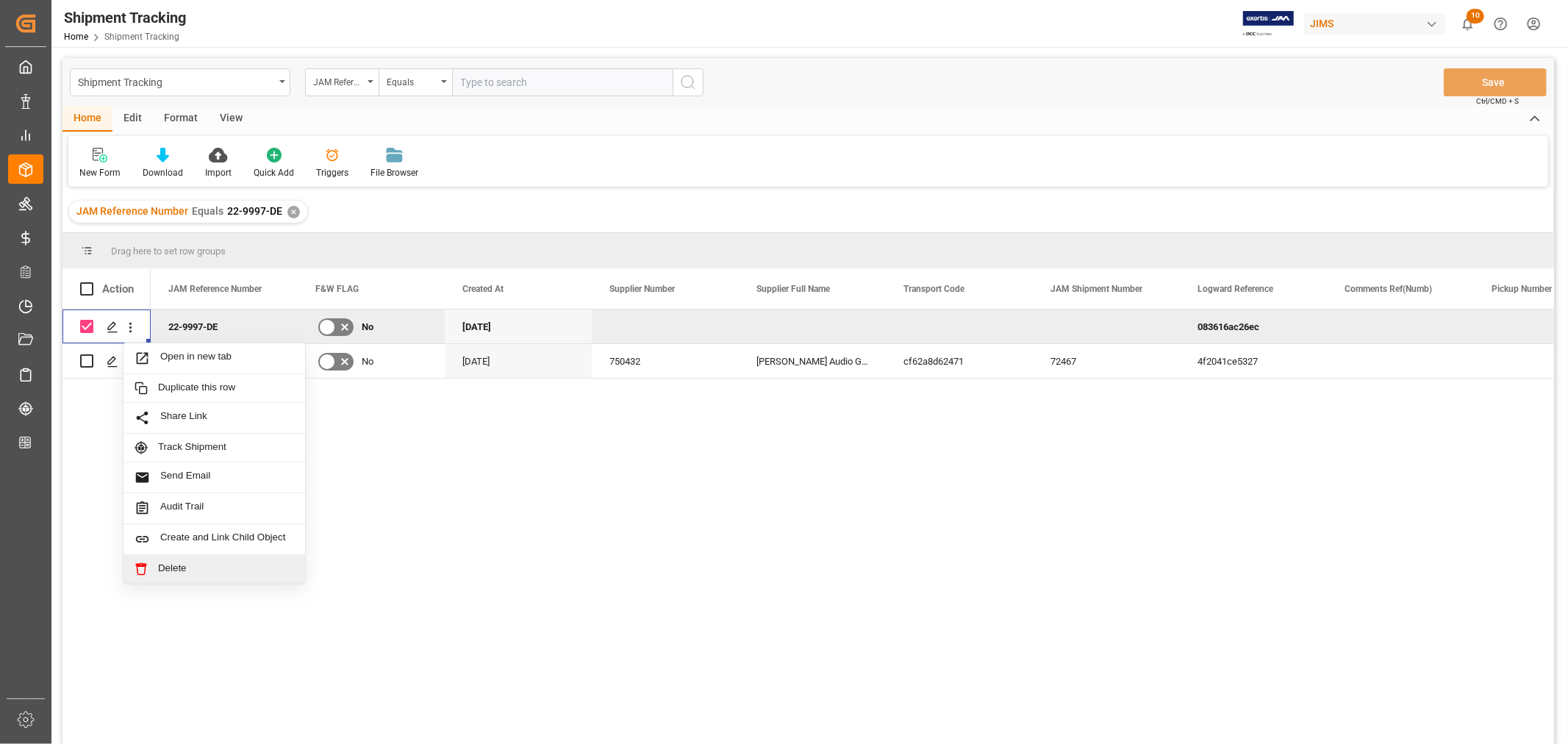
click at [171, 568] on span "Delete" at bounding box center [226, 569] width 136 height 13
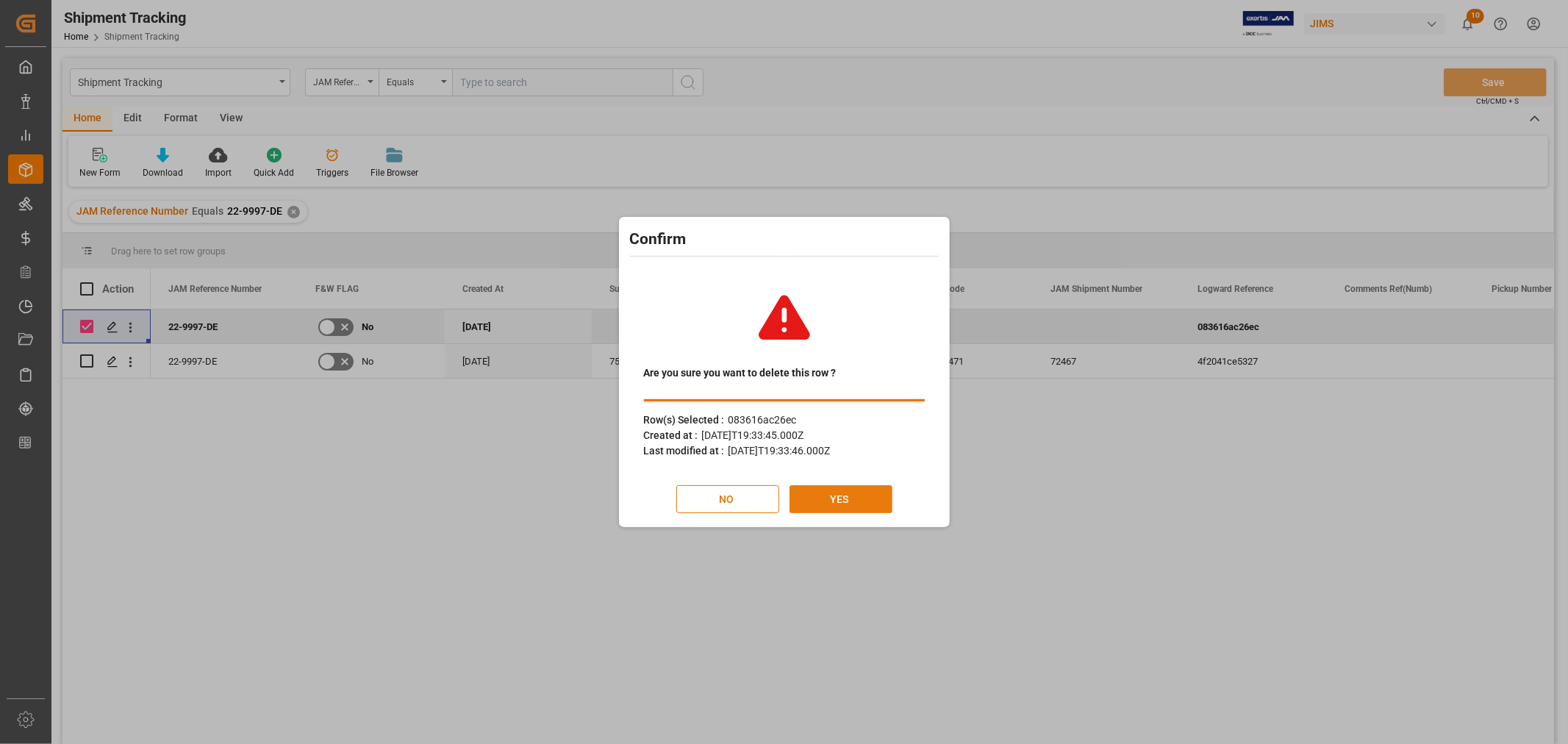
click at [833, 494] on button "YES" at bounding box center [840, 499] width 103 height 28
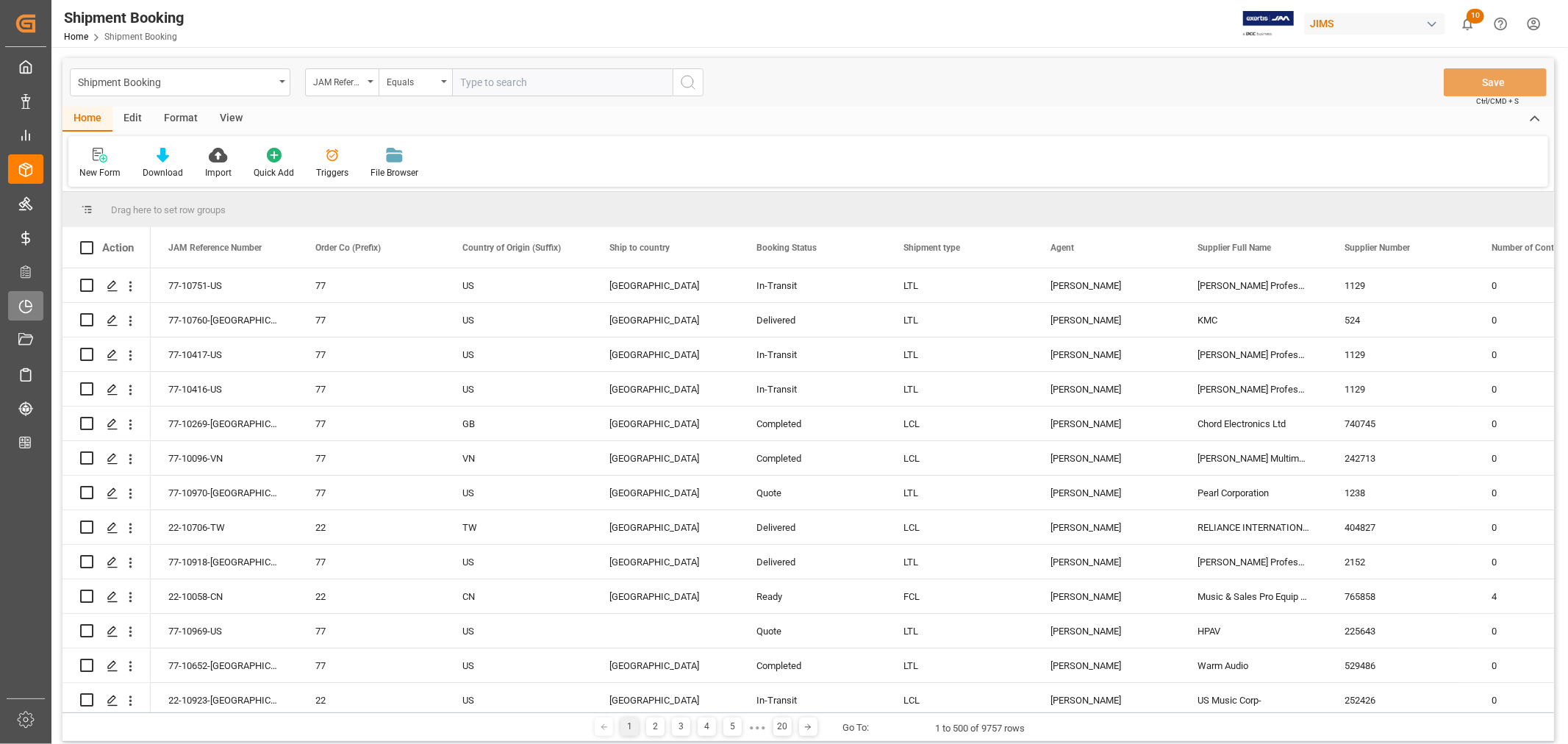
click at [34, 299] on div "Timeslot Management V2 Timeslot Management V2" at bounding box center [26, 305] width 35 height 29
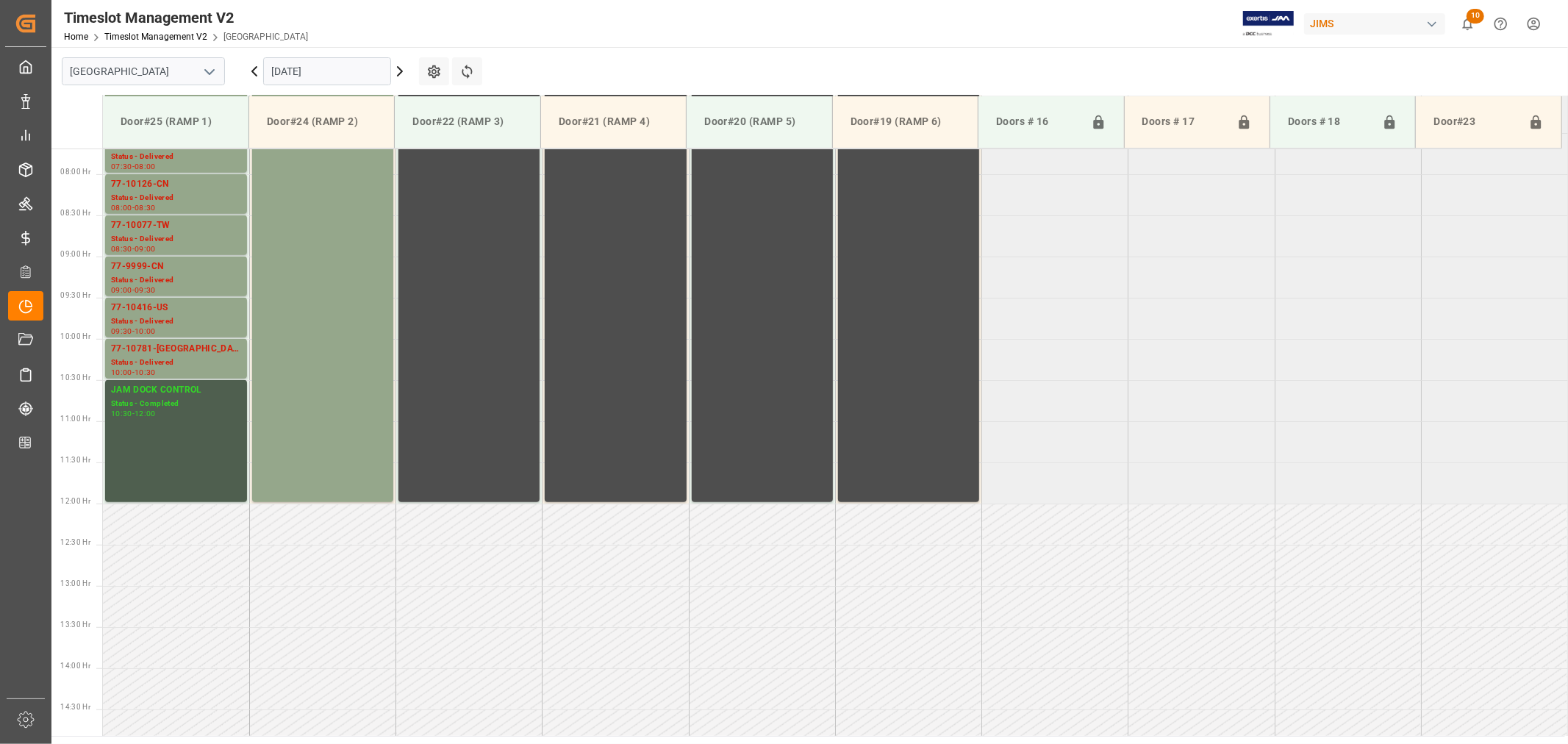
scroll to position [649, 0]
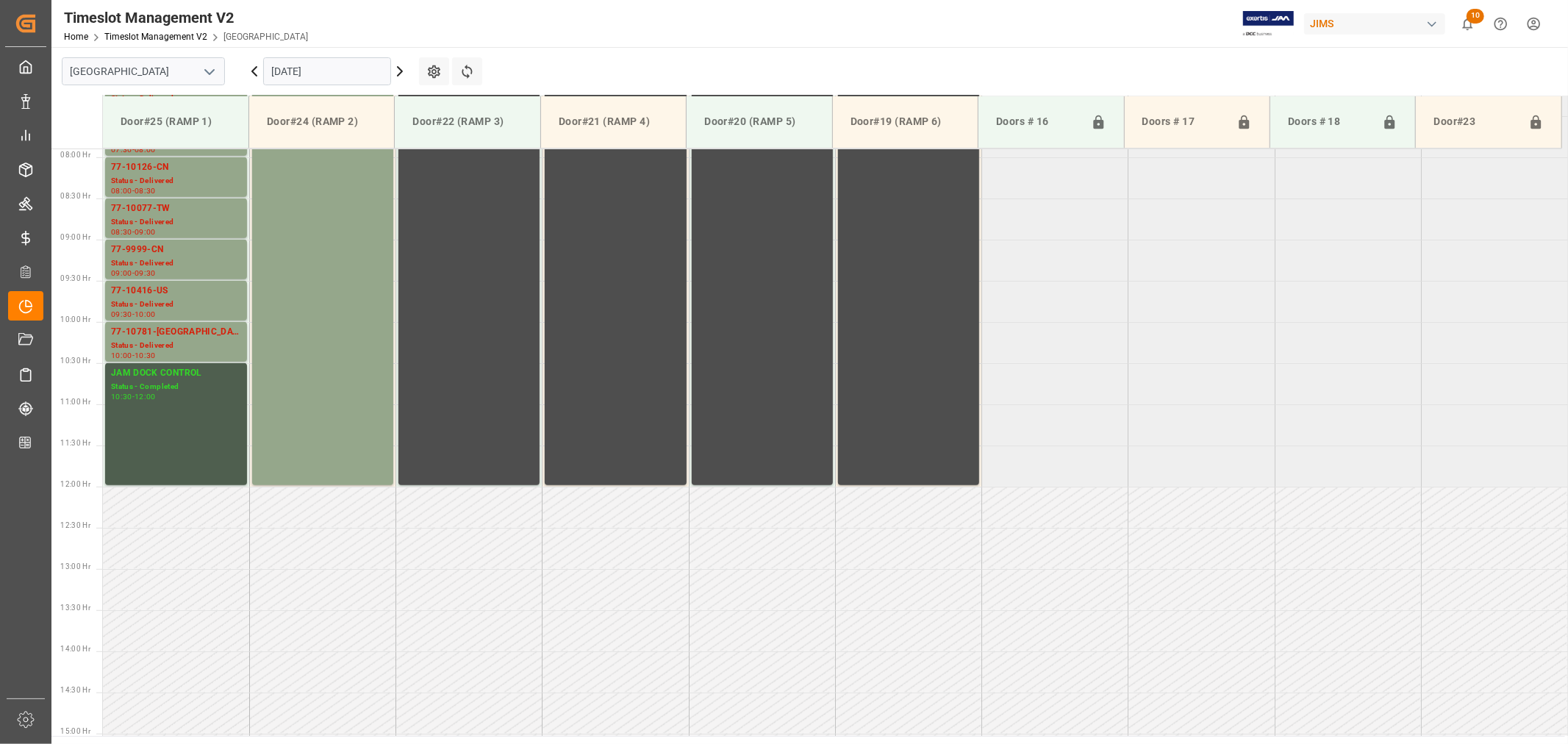
click at [205, 73] on icon "open menu" at bounding box center [210, 72] width 18 height 18
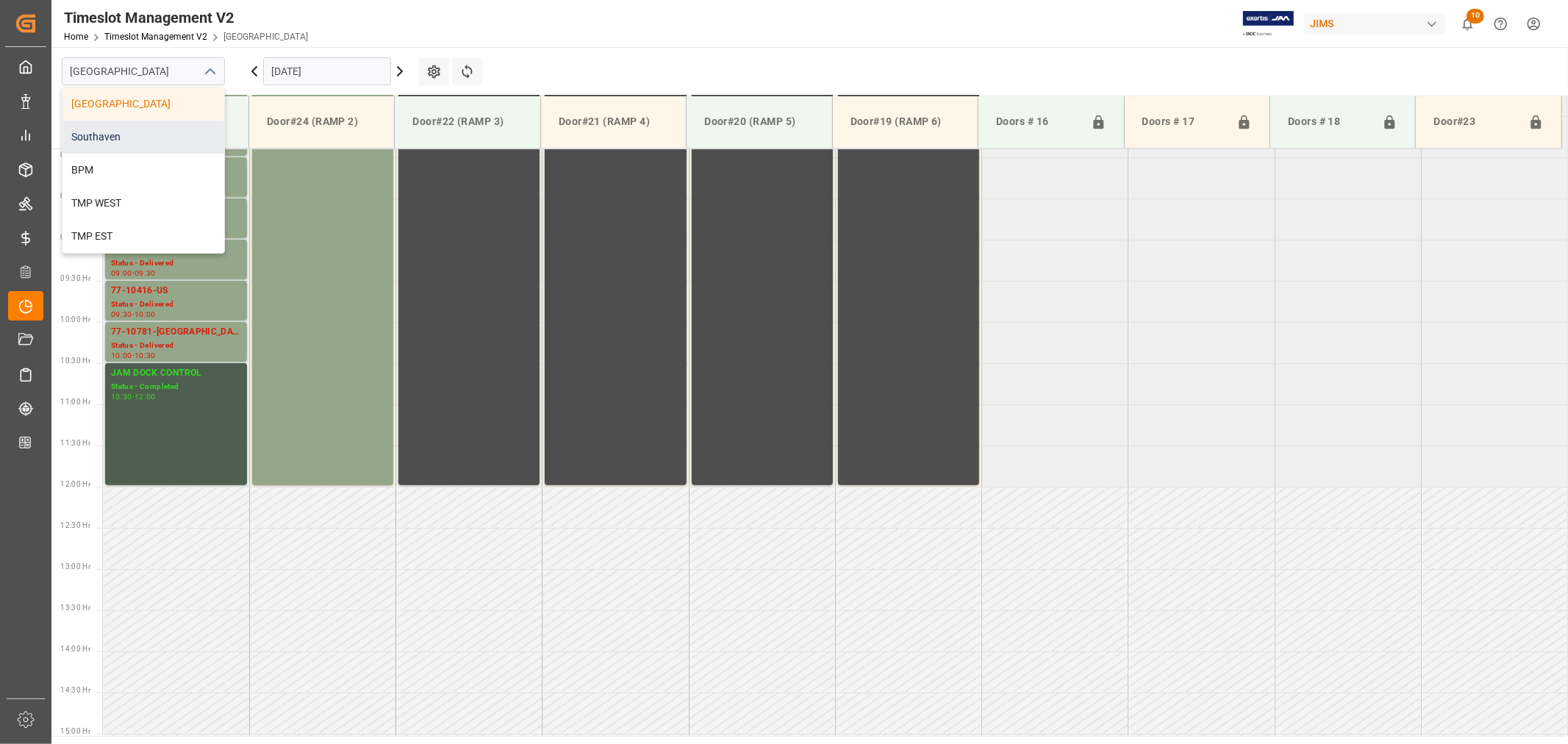
click at [147, 139] on div "Southaven" at bounding box center [143, 138] width 161 height 33
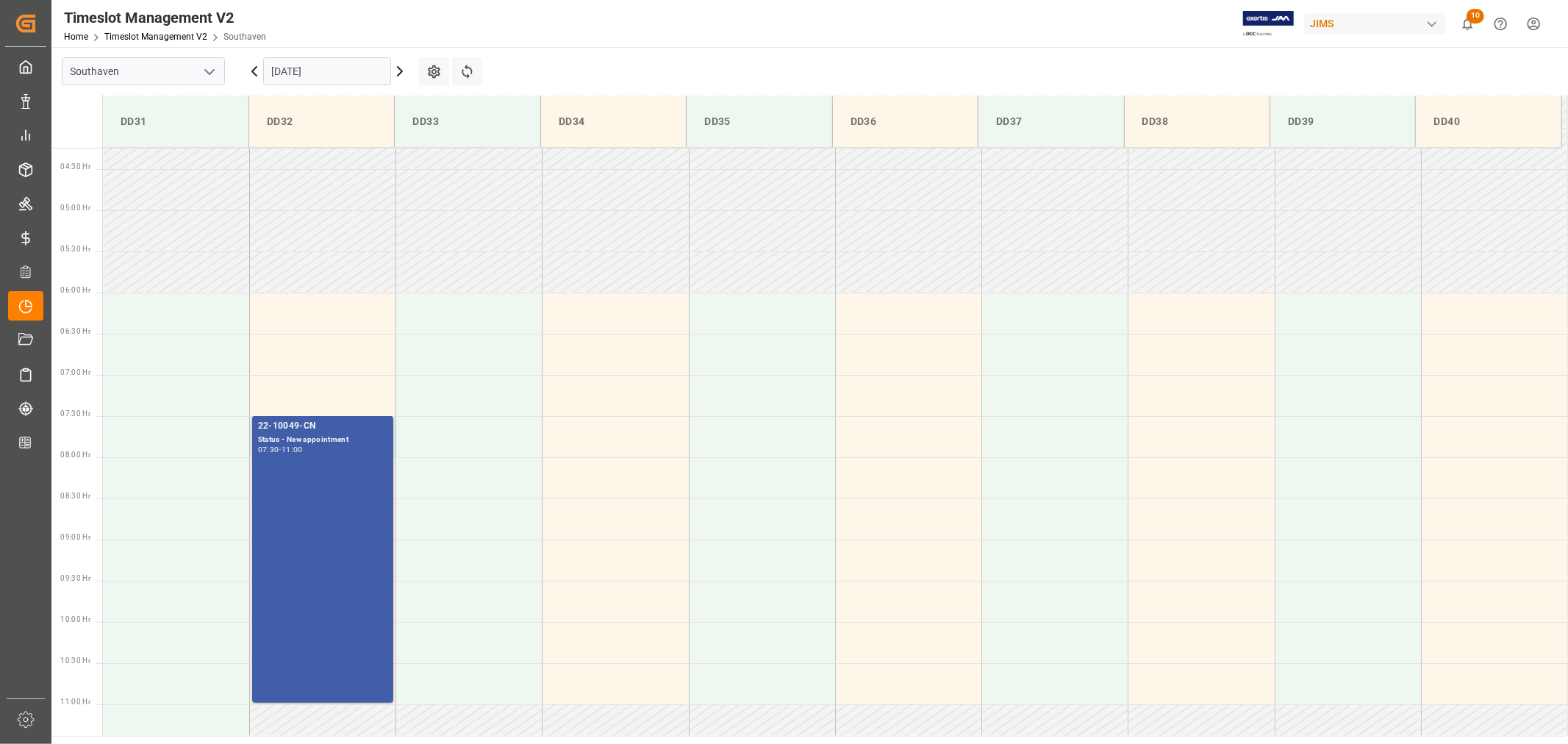
scroll to position [322, 0]
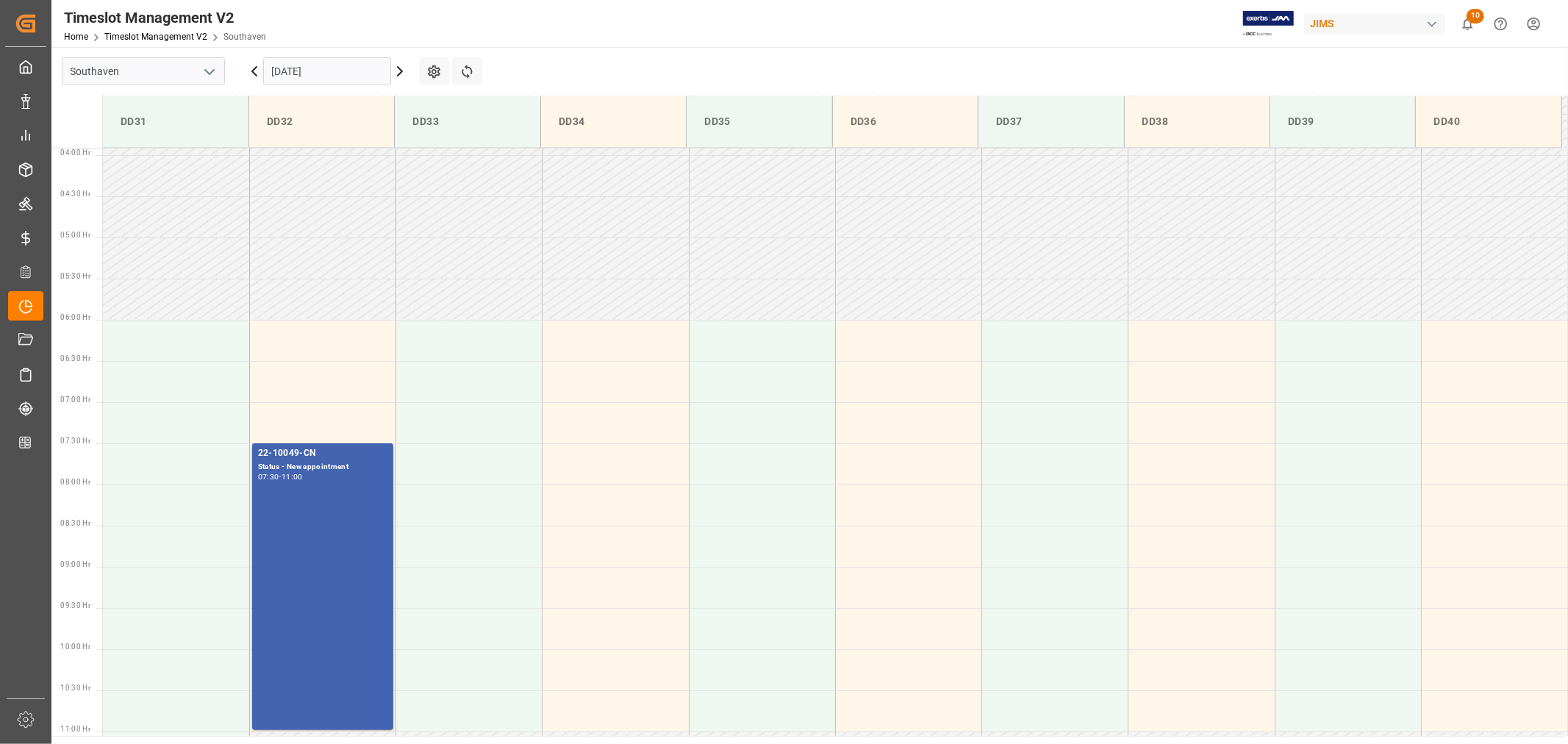
click at [347, 69] on input "09-09-2025" at bounding box center [326, 71] width 128 height 28
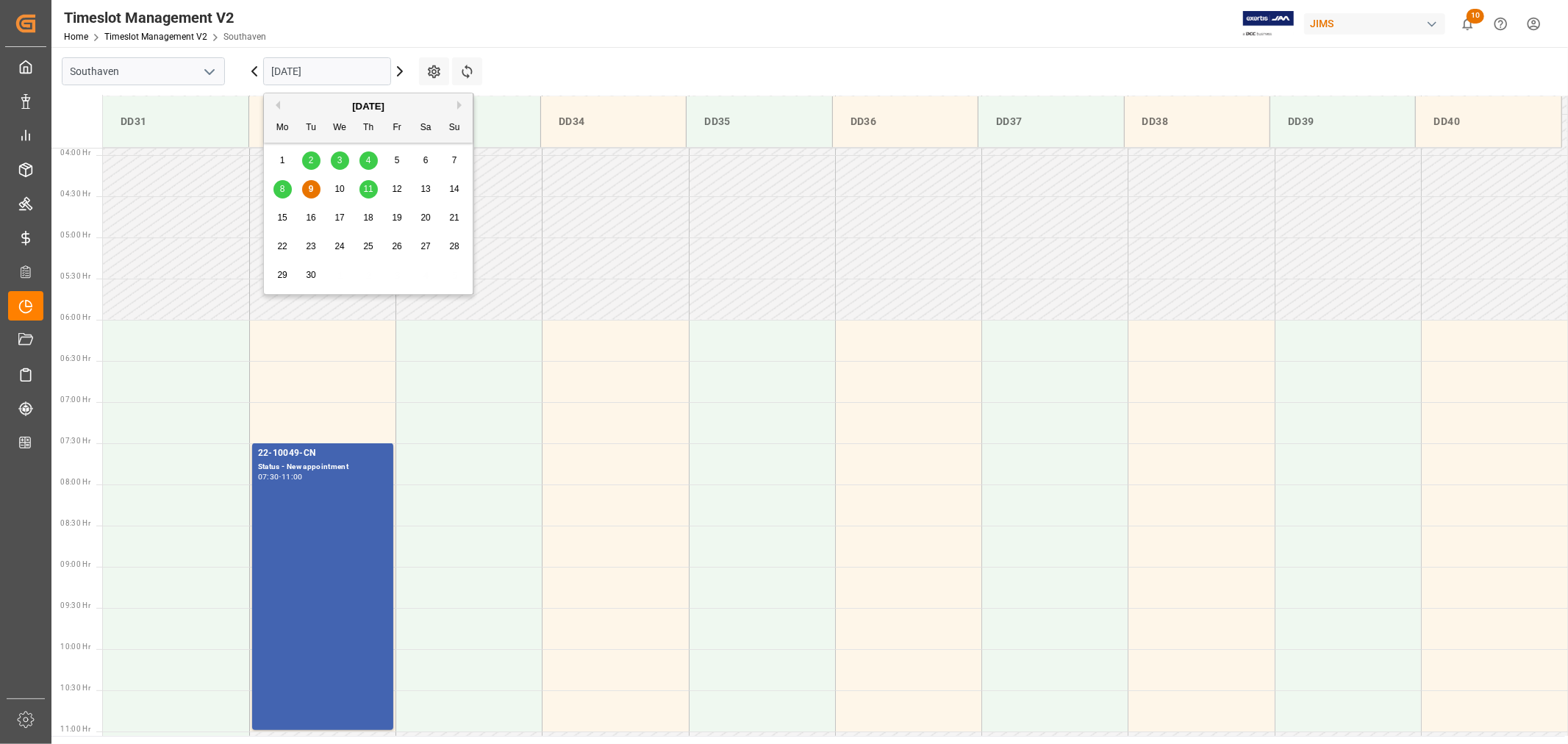
click at [368, 192] on span "11" at bounding box center [368, 189] width 10 height 11
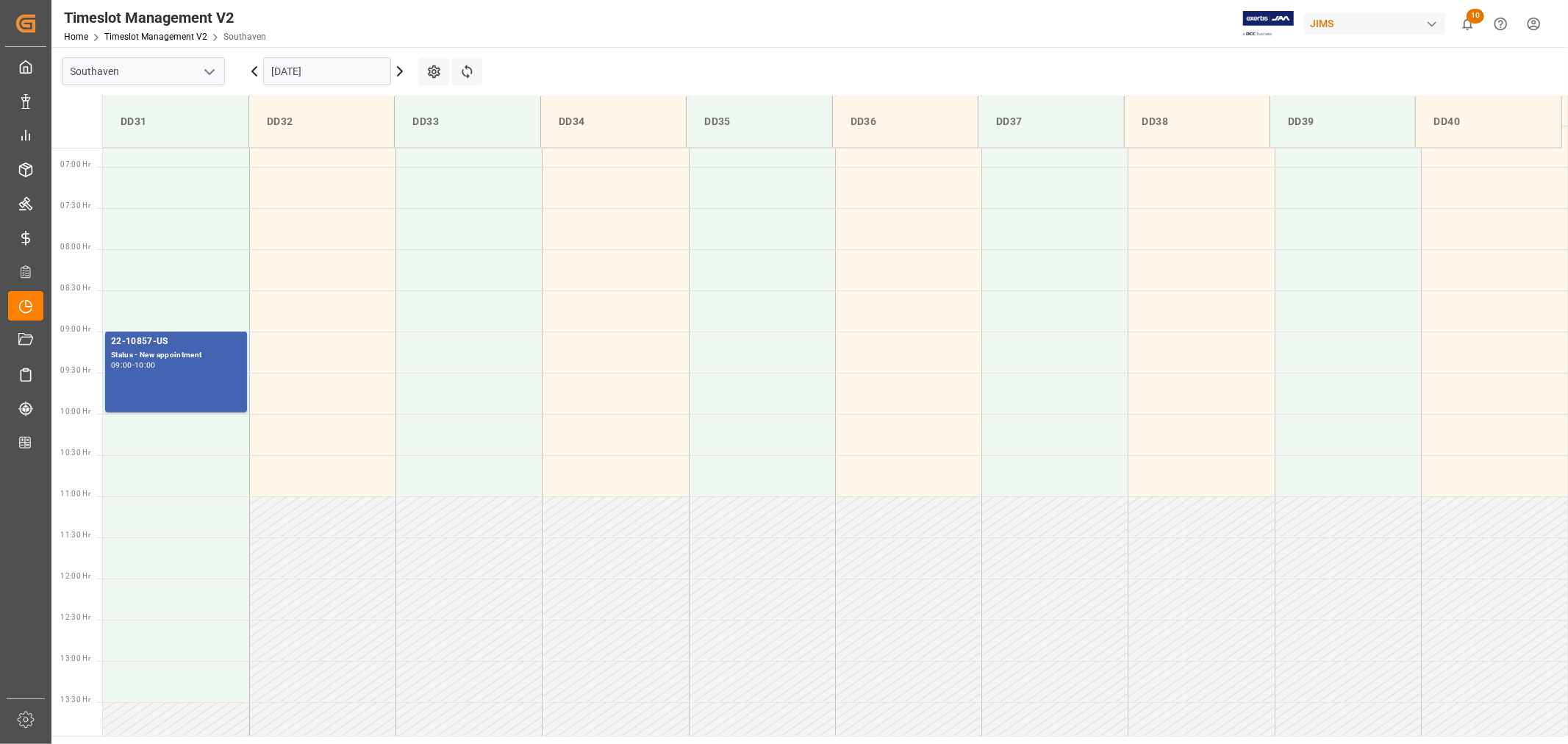
scroll to position [649, 0]
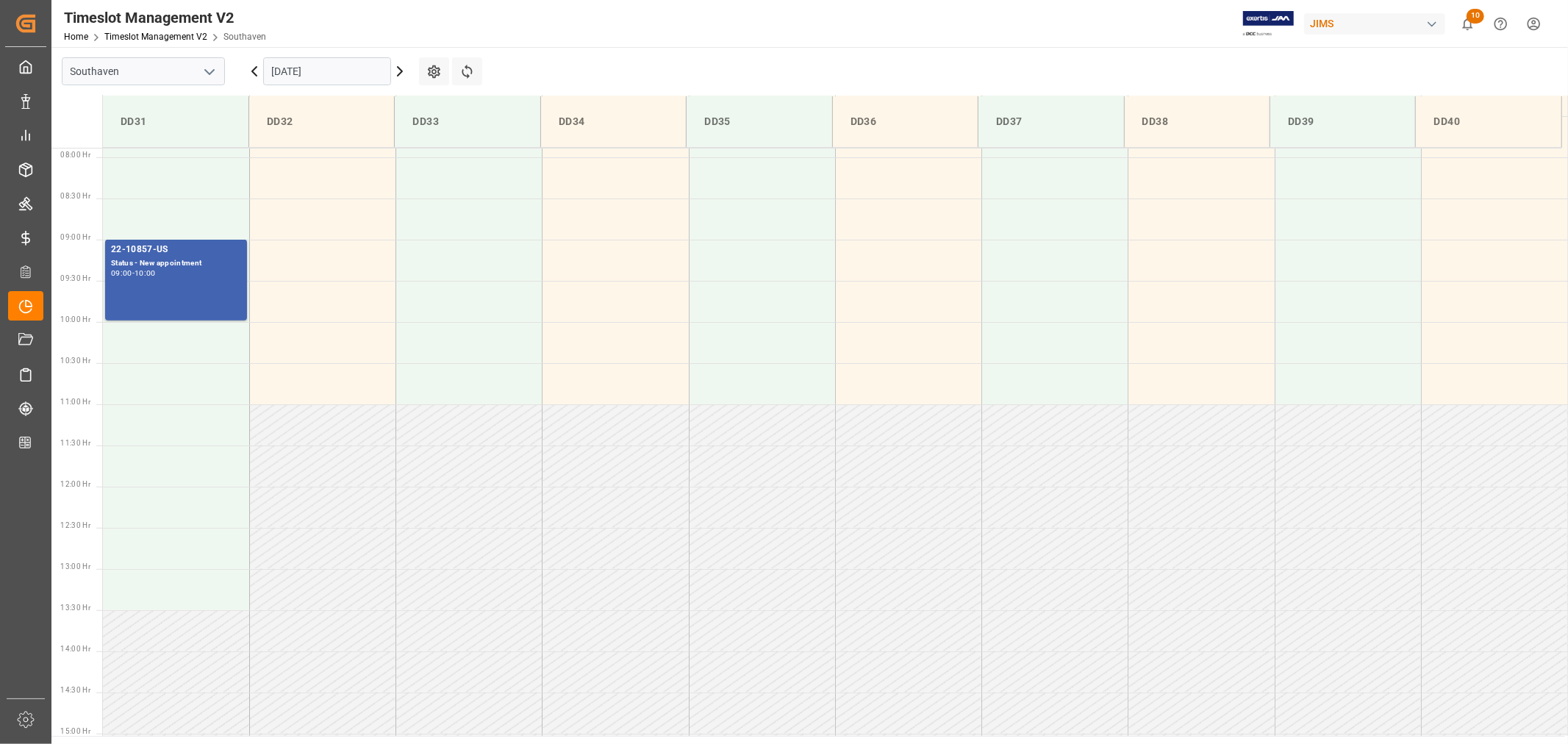
click at [353, 70] on input "09-11-2025" at bounding box center [326, 71] width 128 height 28
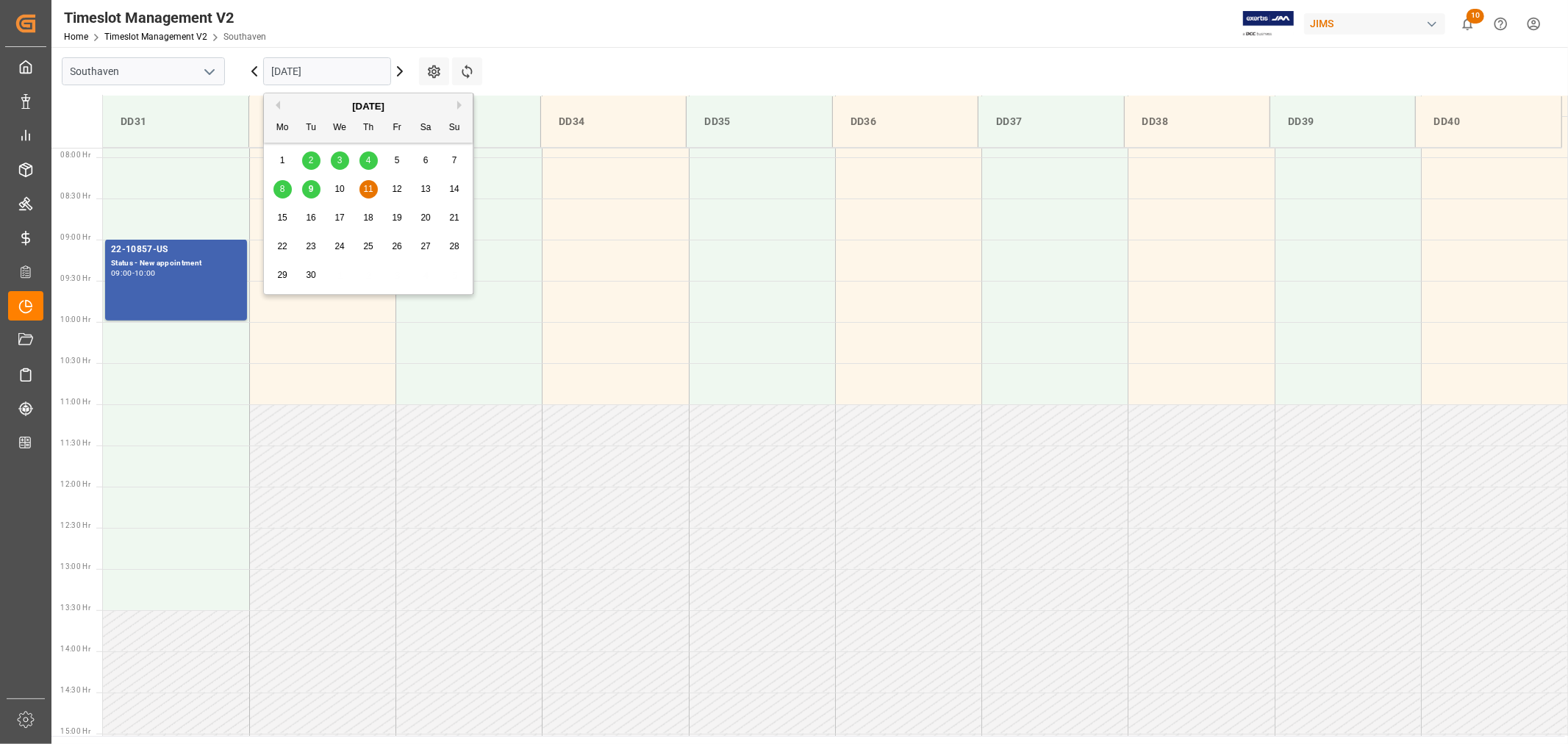
click at [315, 187] on div "9" at bounding box center [311, 190] width 19 height 18
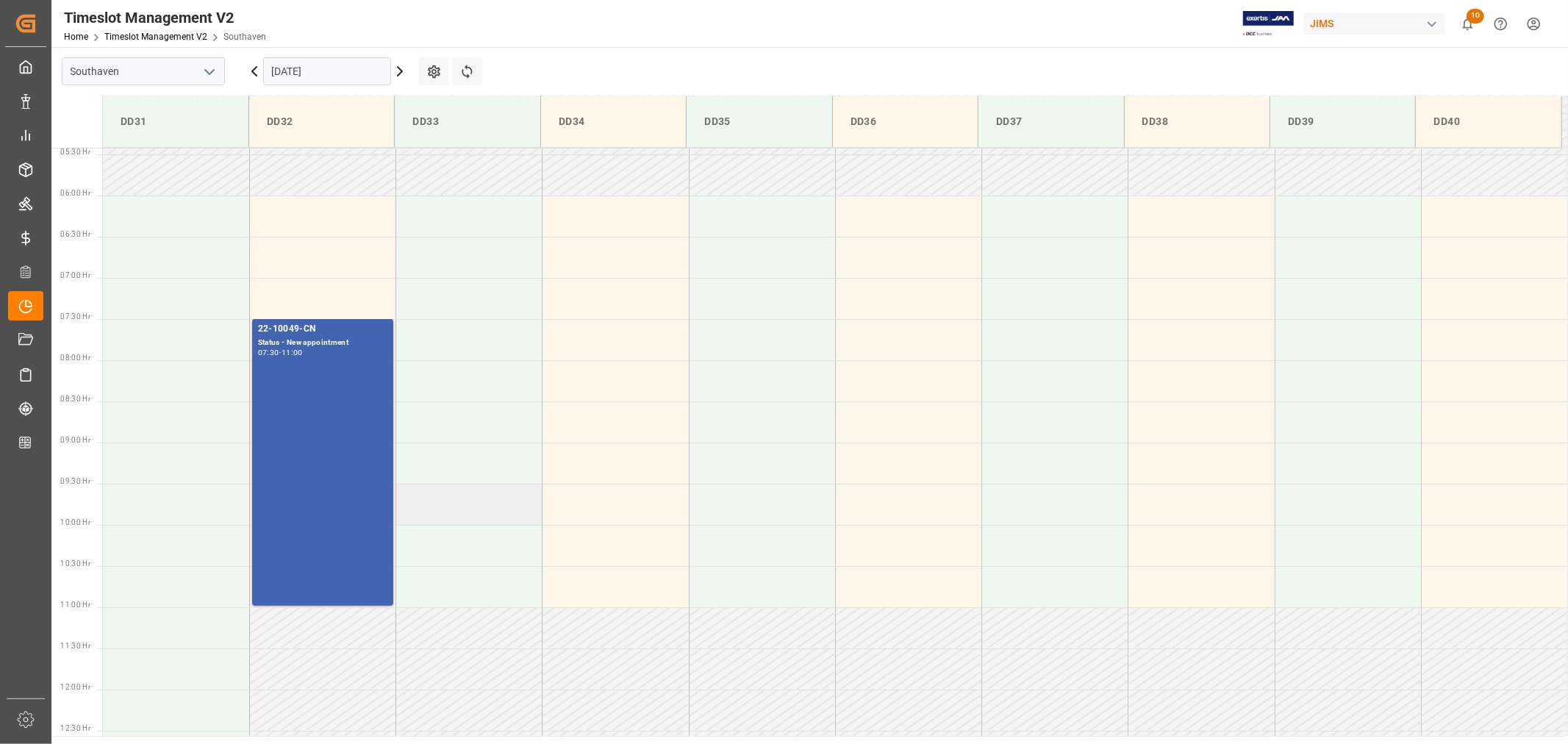
scroll to position [405, 0]
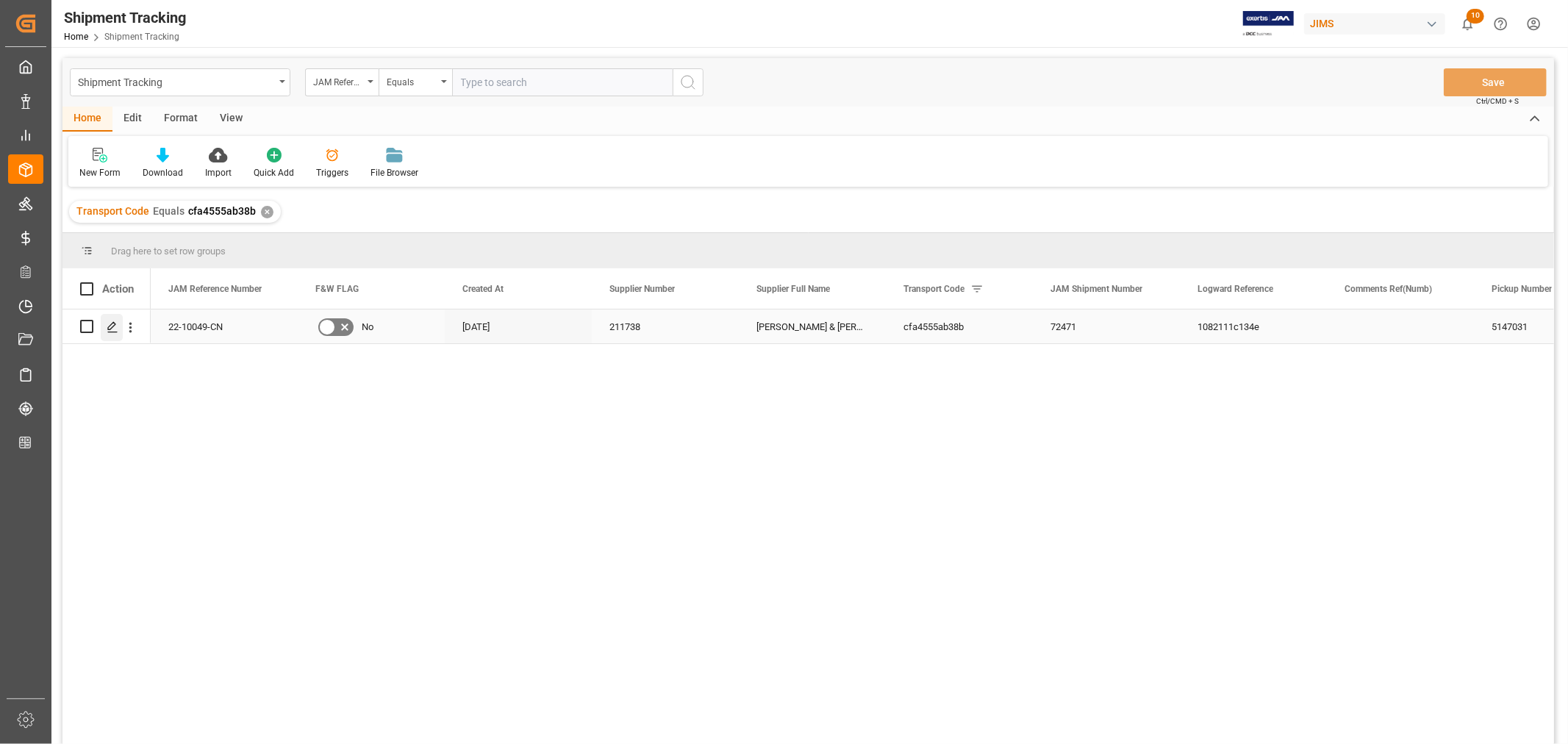
click at [117, 330] on icon "Press SPACE to select this row." at bounding box center [112, 326] width 11 height 11
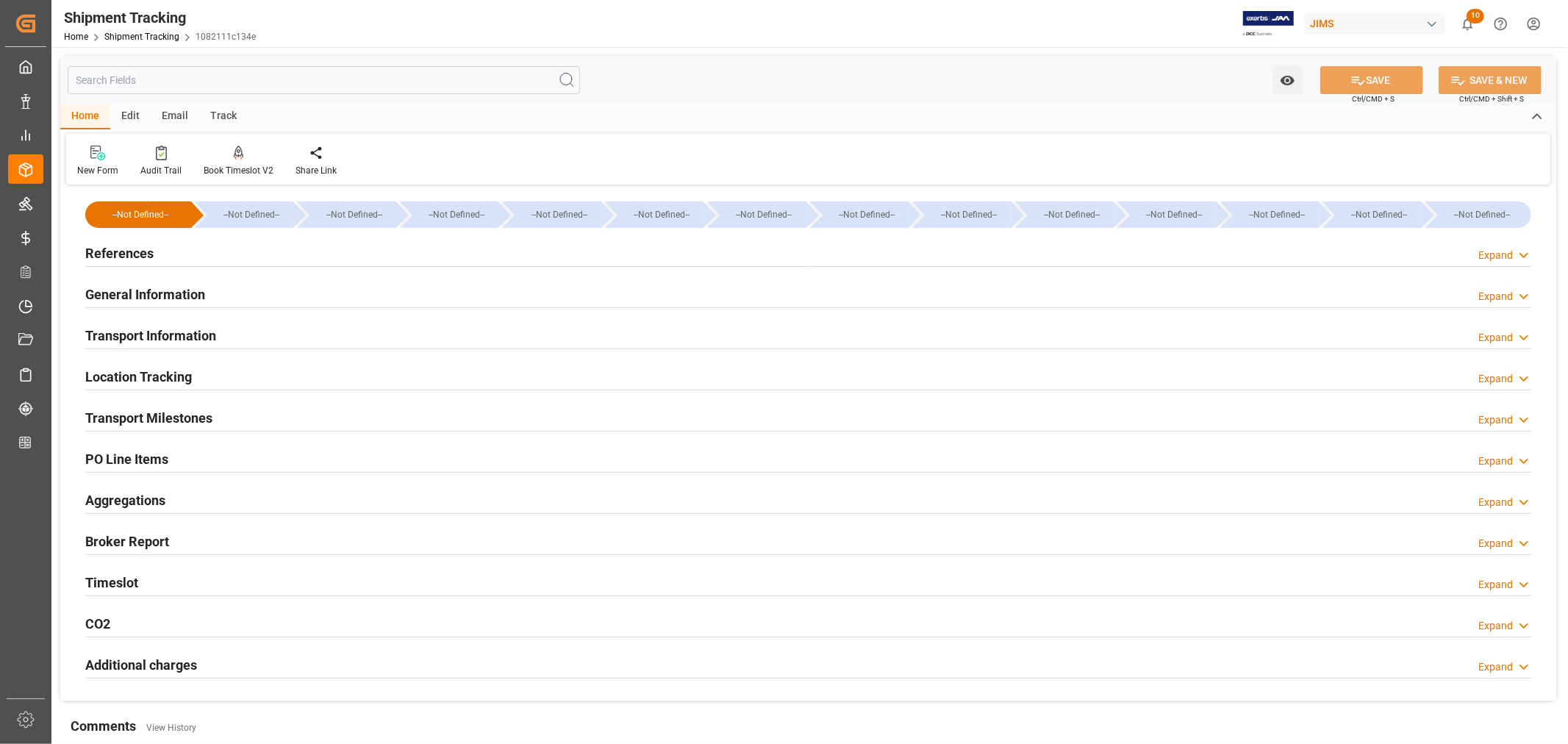
click at [179, 295] on h2 "General Information" at bounding box center [146, 294] width 120 height 20
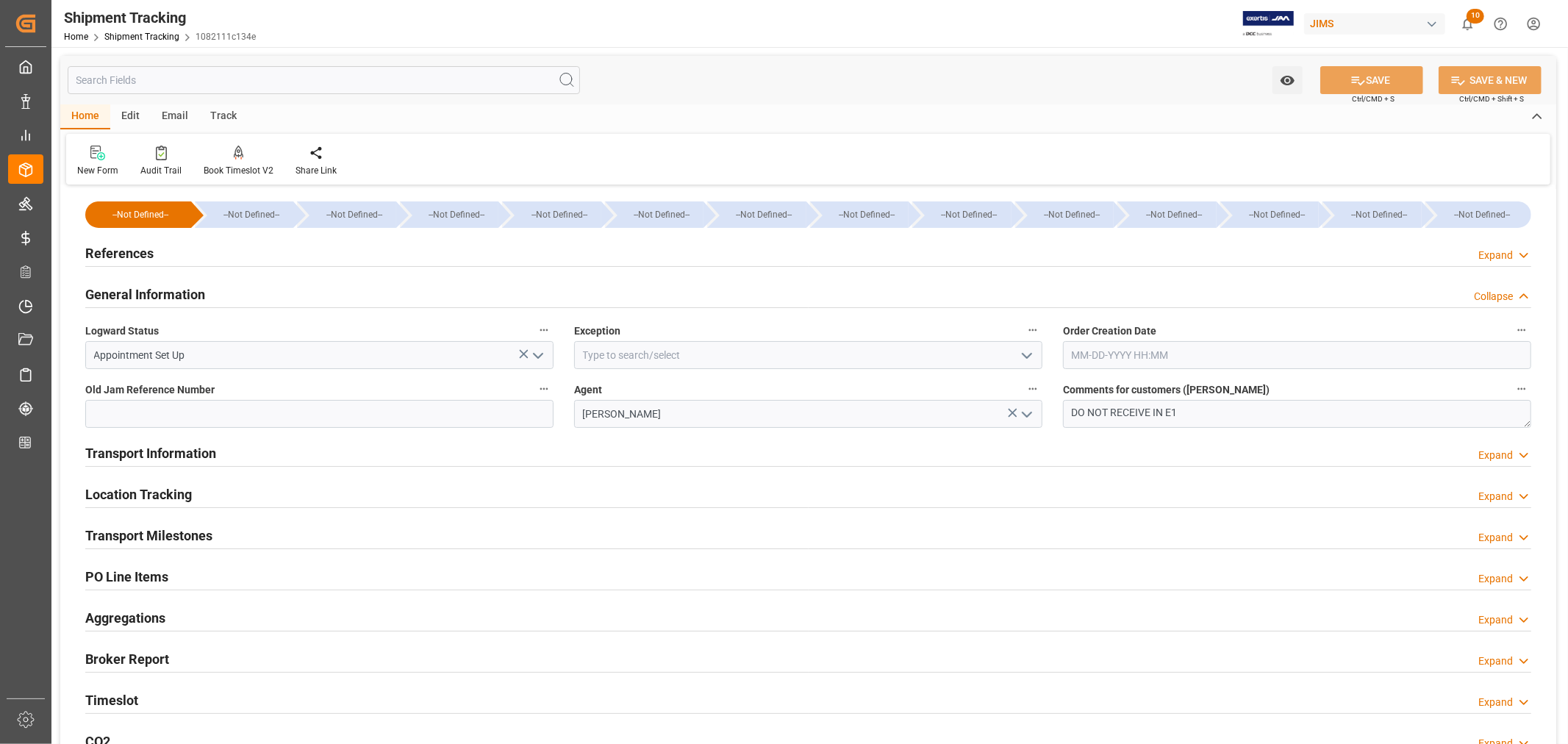
click at [1031, 359] on icon "open menu" at bounding box center [1027, 356] width 18 height 18
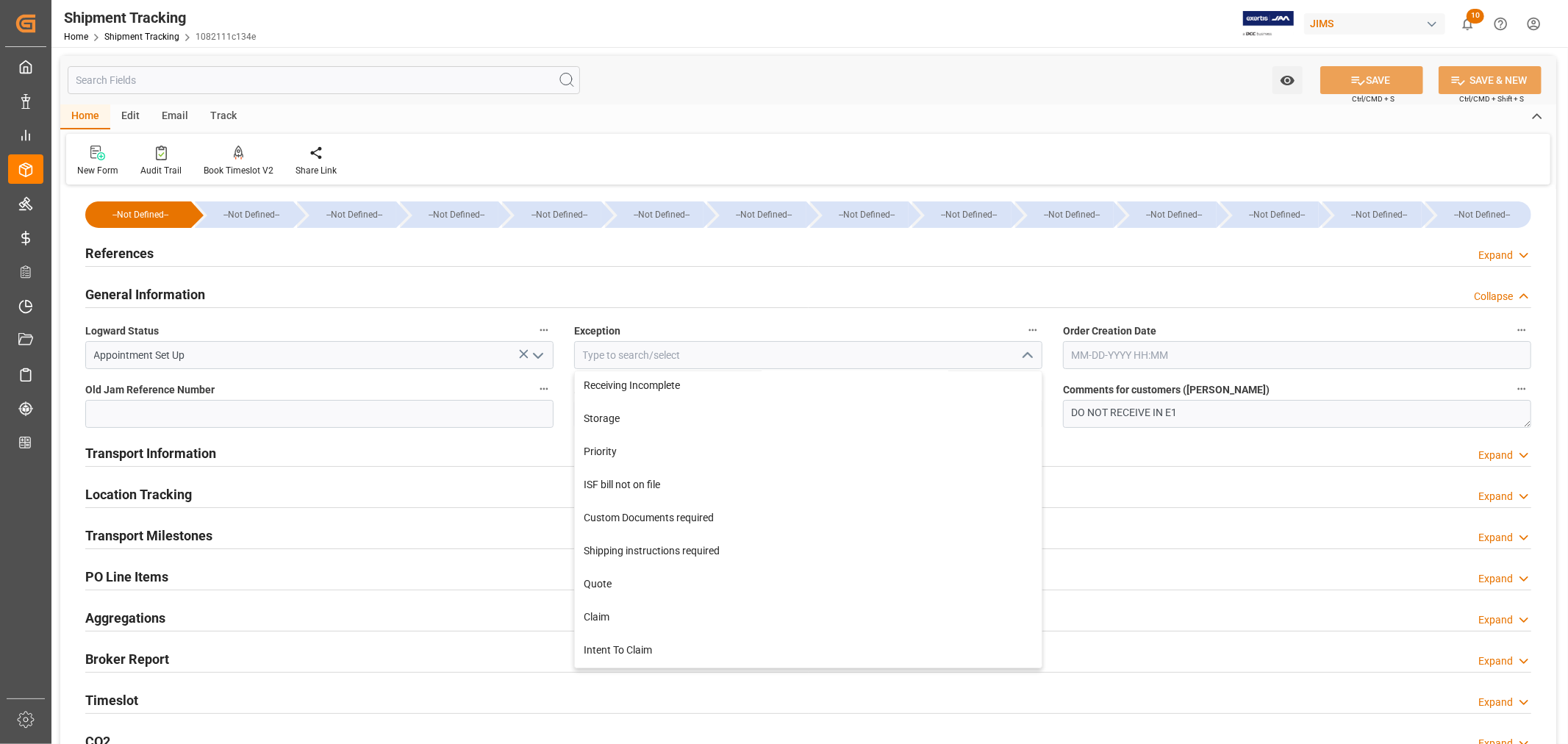
scroll to position [408, 0]
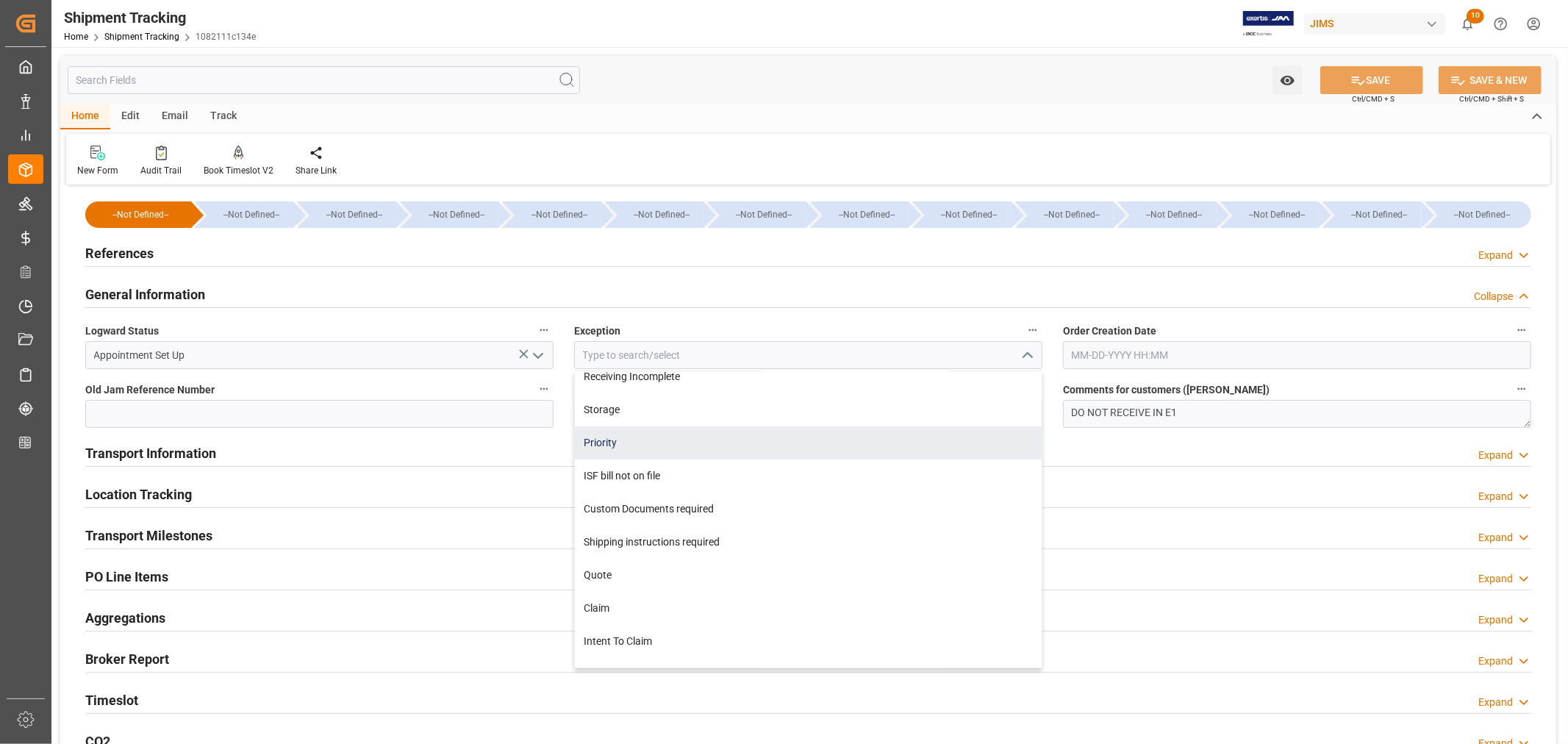
click at [664, 444] on div "Priority" at bounding box center [808, 443] width 467 height 33
type input "Priority"
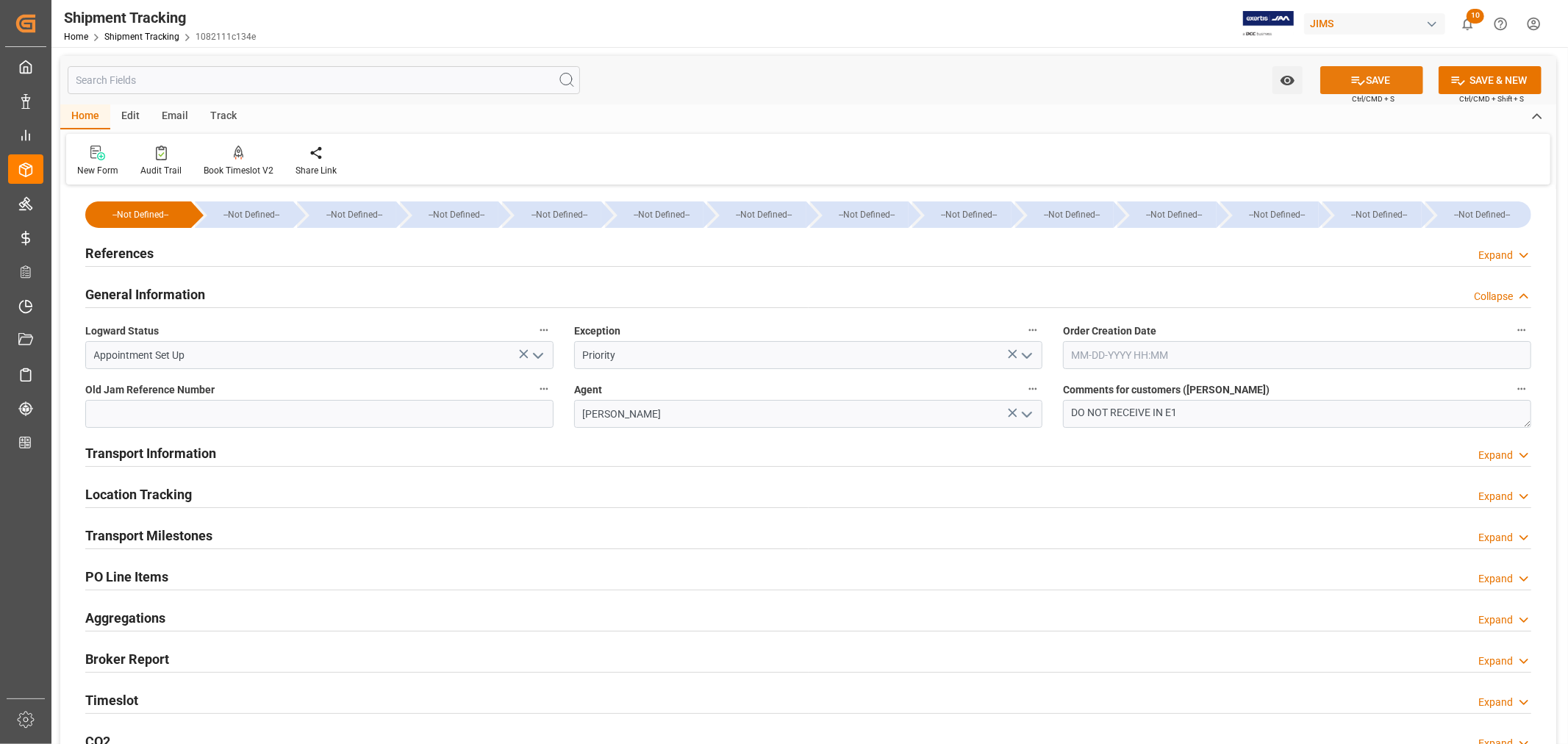
click at [1378, 83] on button "SAVE" at bounding box center [1371, 80] width 103 height 28
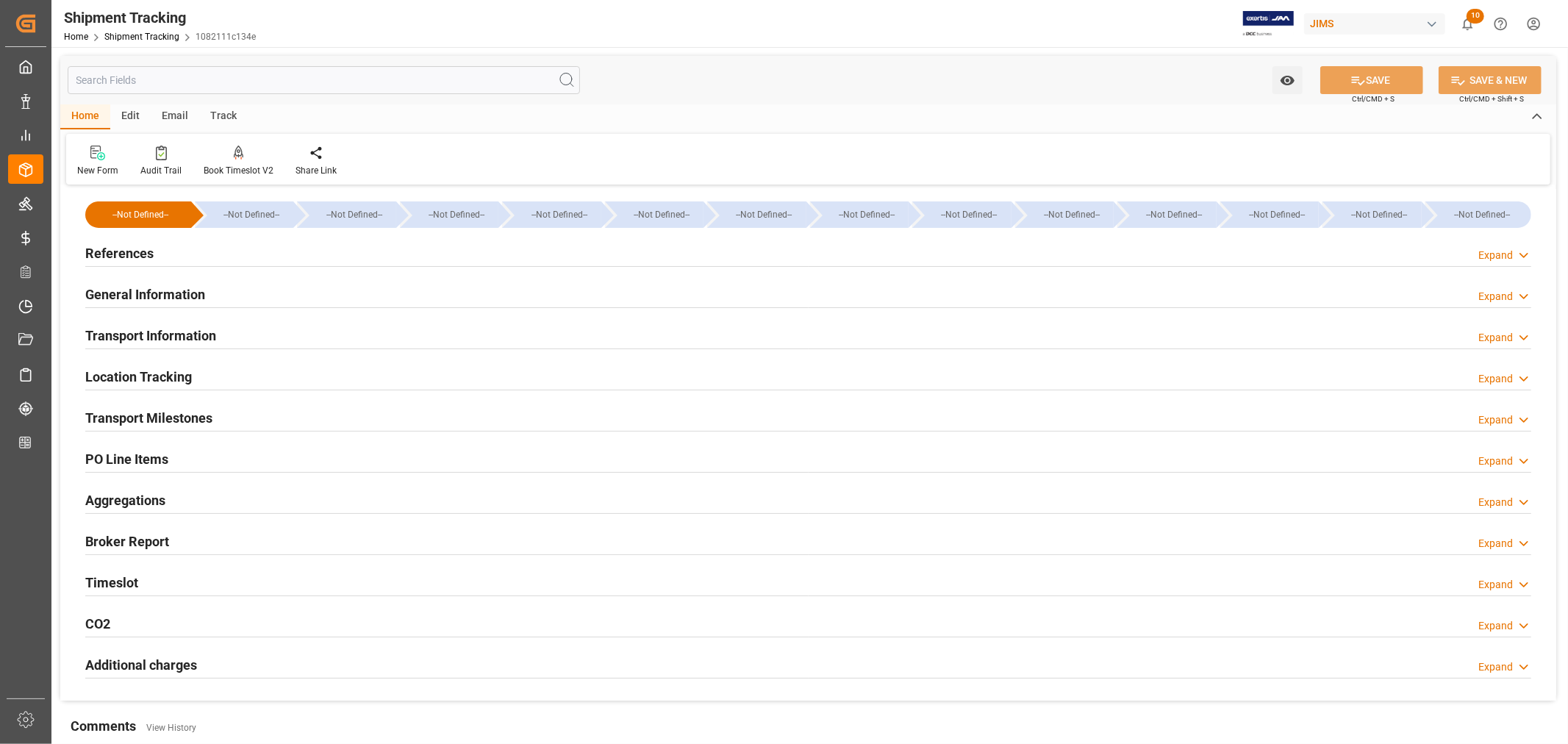
click at [134, 250] on h2 "References" at bounding box center [120, 253] width 69 height 20
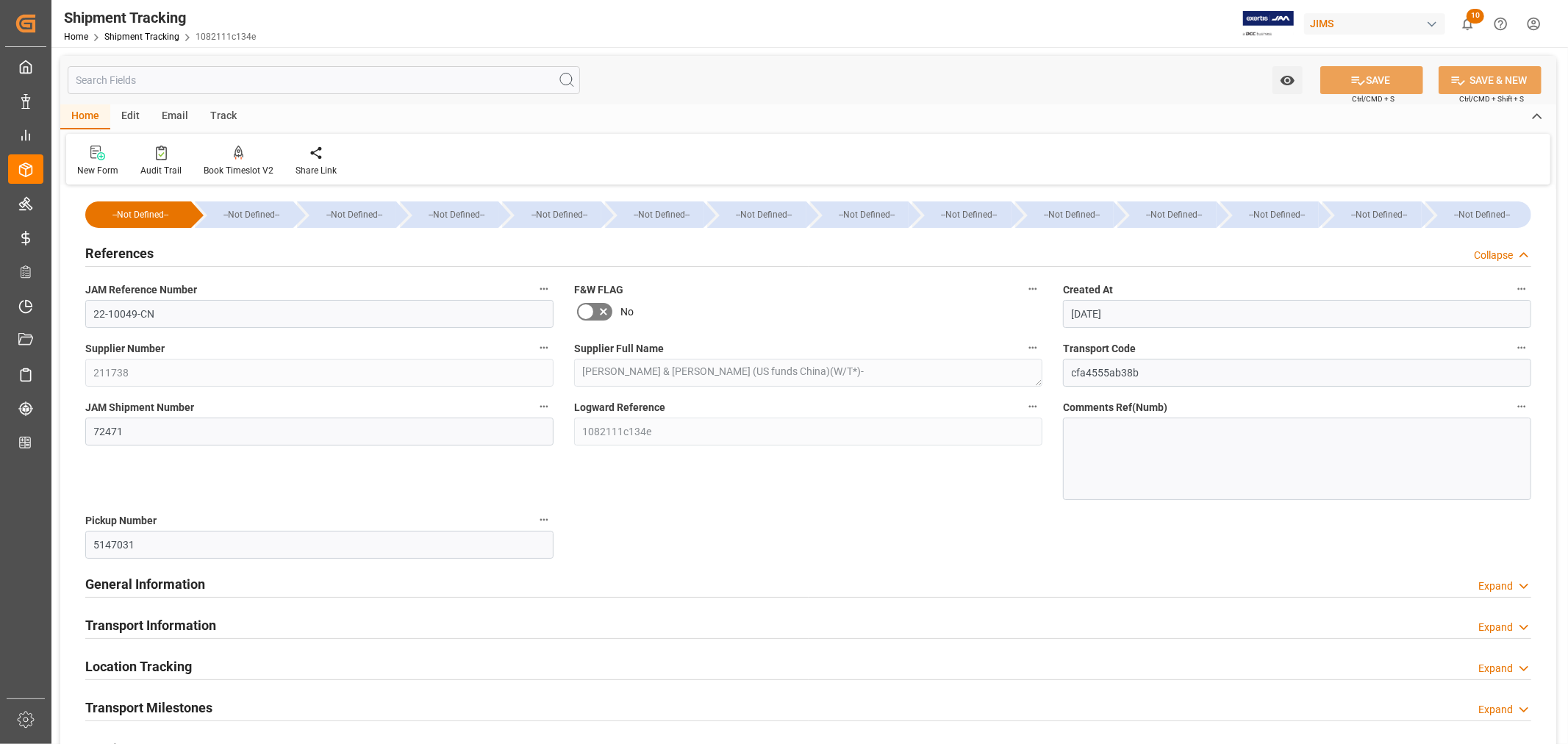
click at [134, 250] on h2 "References" at bounding box center [120, 253] width 69 height 20
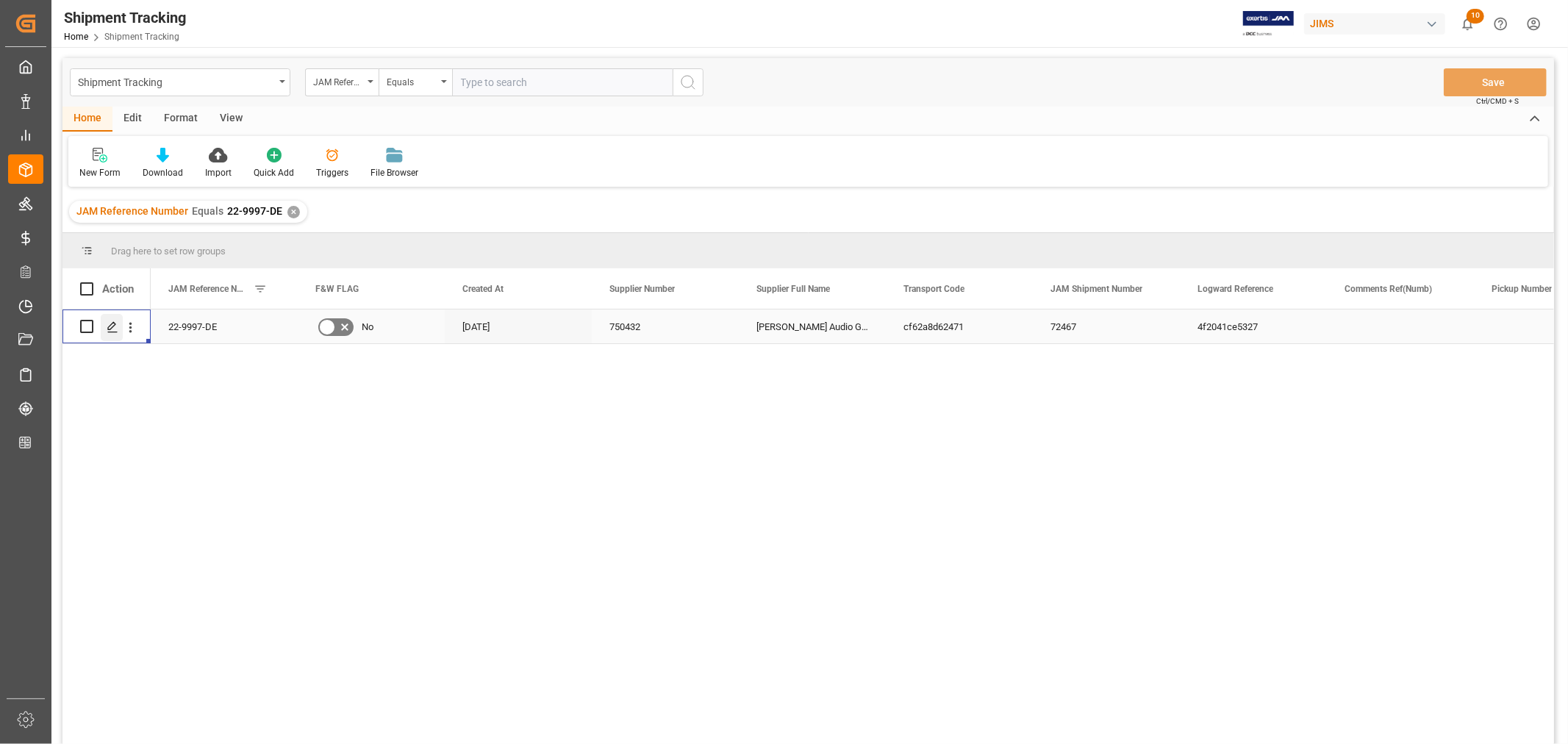
click at [114, 329] on icon "Press SPACE to select this row." at bounding box center [112, 326] width 11 height 11
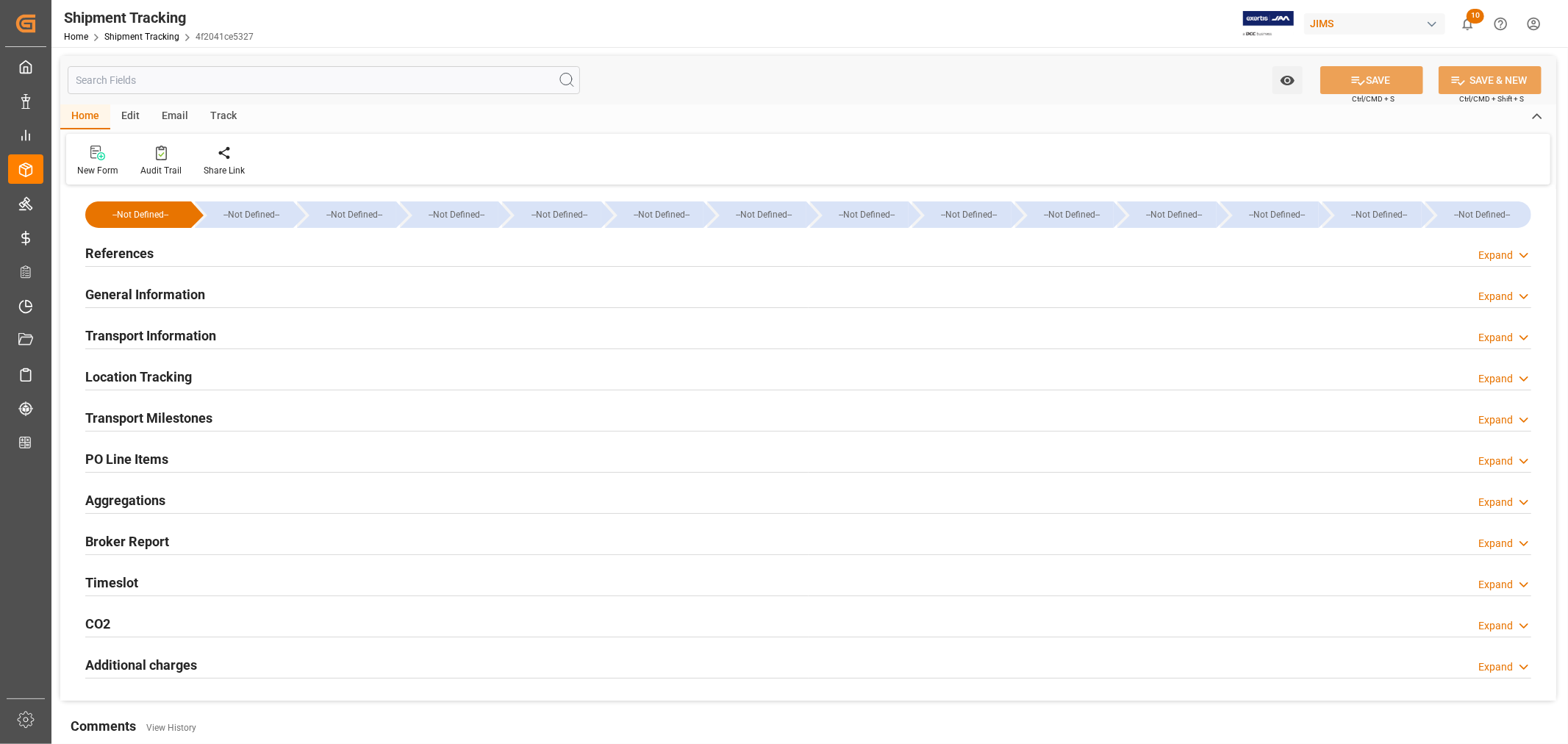
type input "CMACGM"
type input "CMA CGM Group"
type input "D5ZK3"
type input "281989.91"
click at [185, 332] on h2 "Transport Information" at bounding box center [151, 335] width 131 height 20
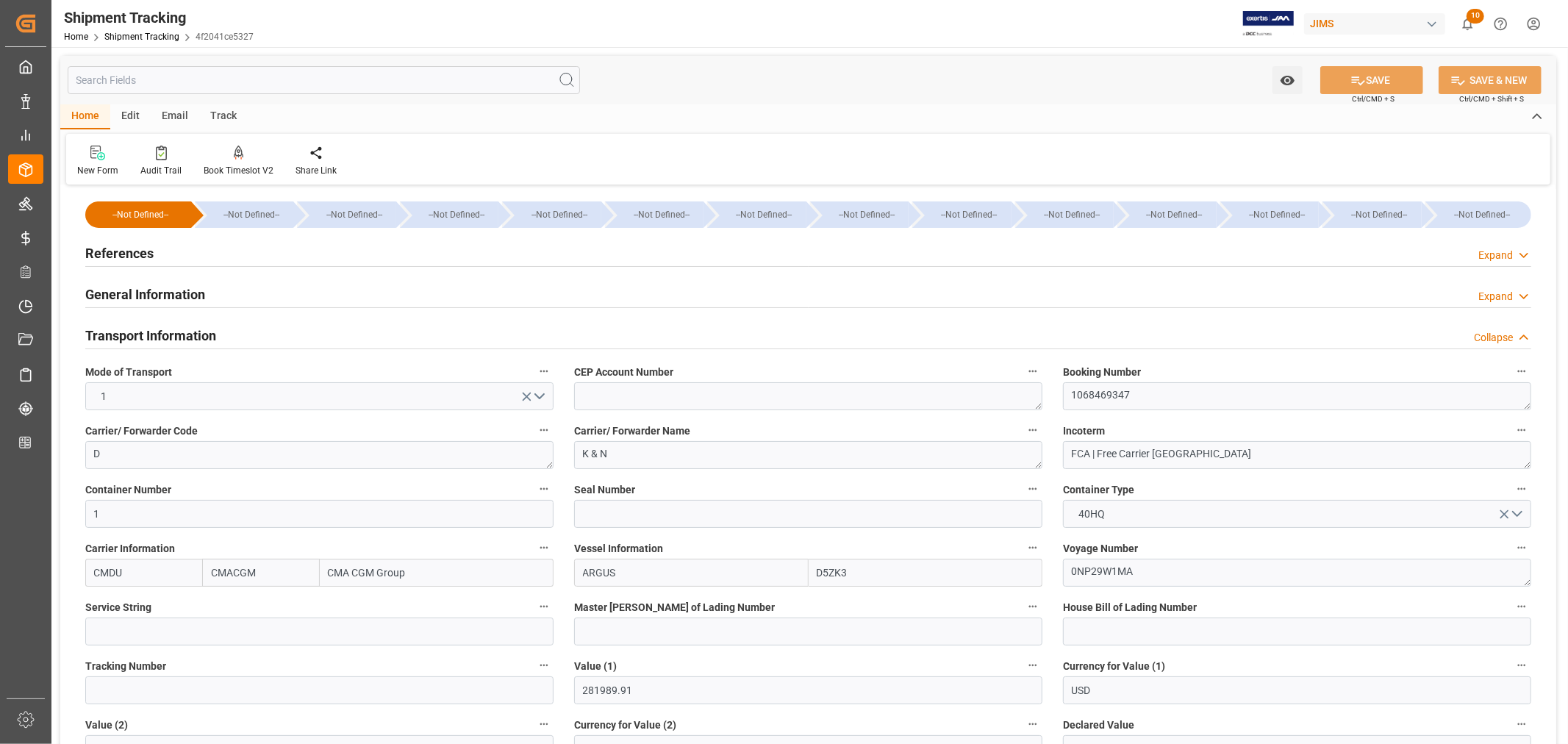
click at [185, 331] on h2 "Transport Information" at bounding box center [151, 335] width 131 height 20
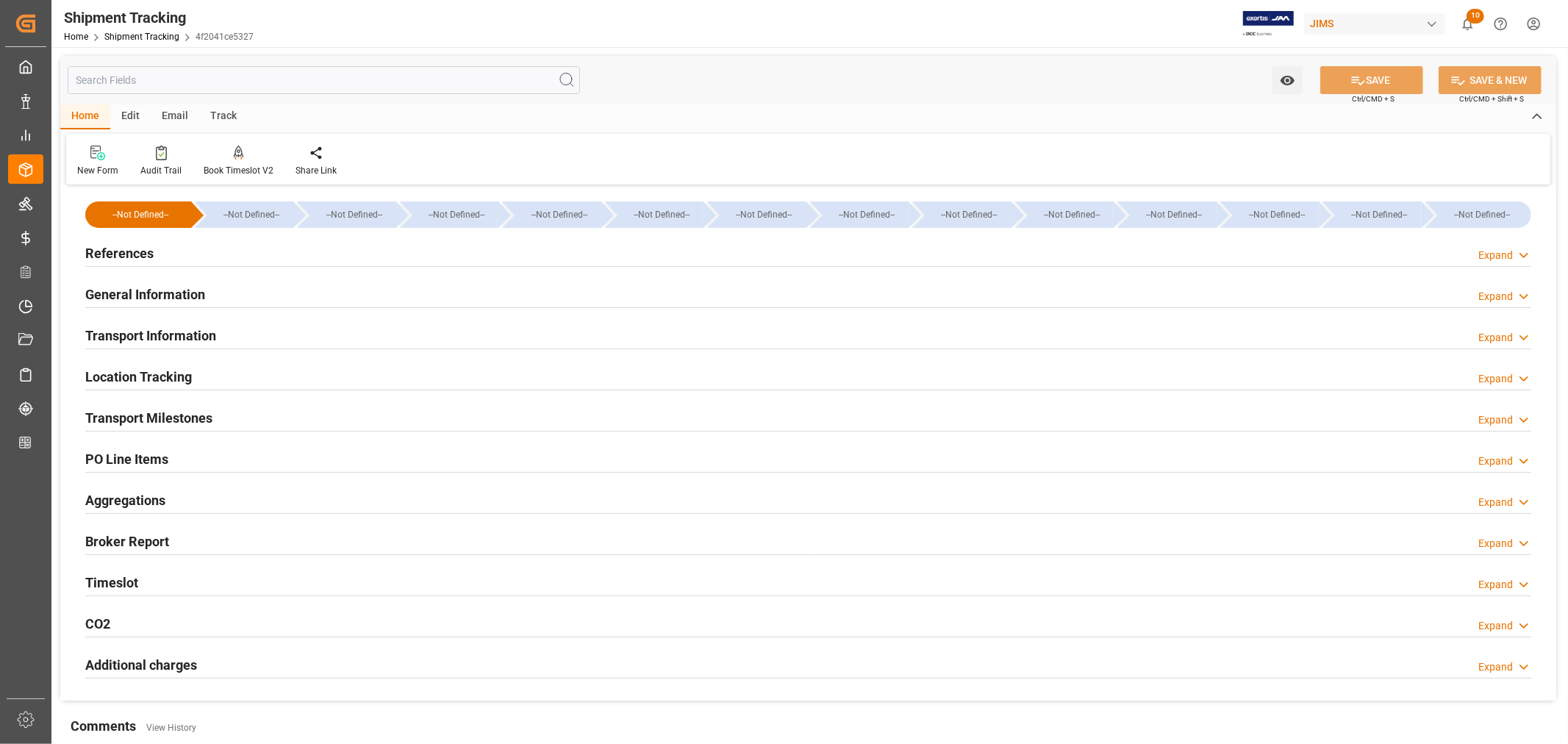
click at [135, 247] on h2 "References" at bounding box center [120, 253] width 69 height 20
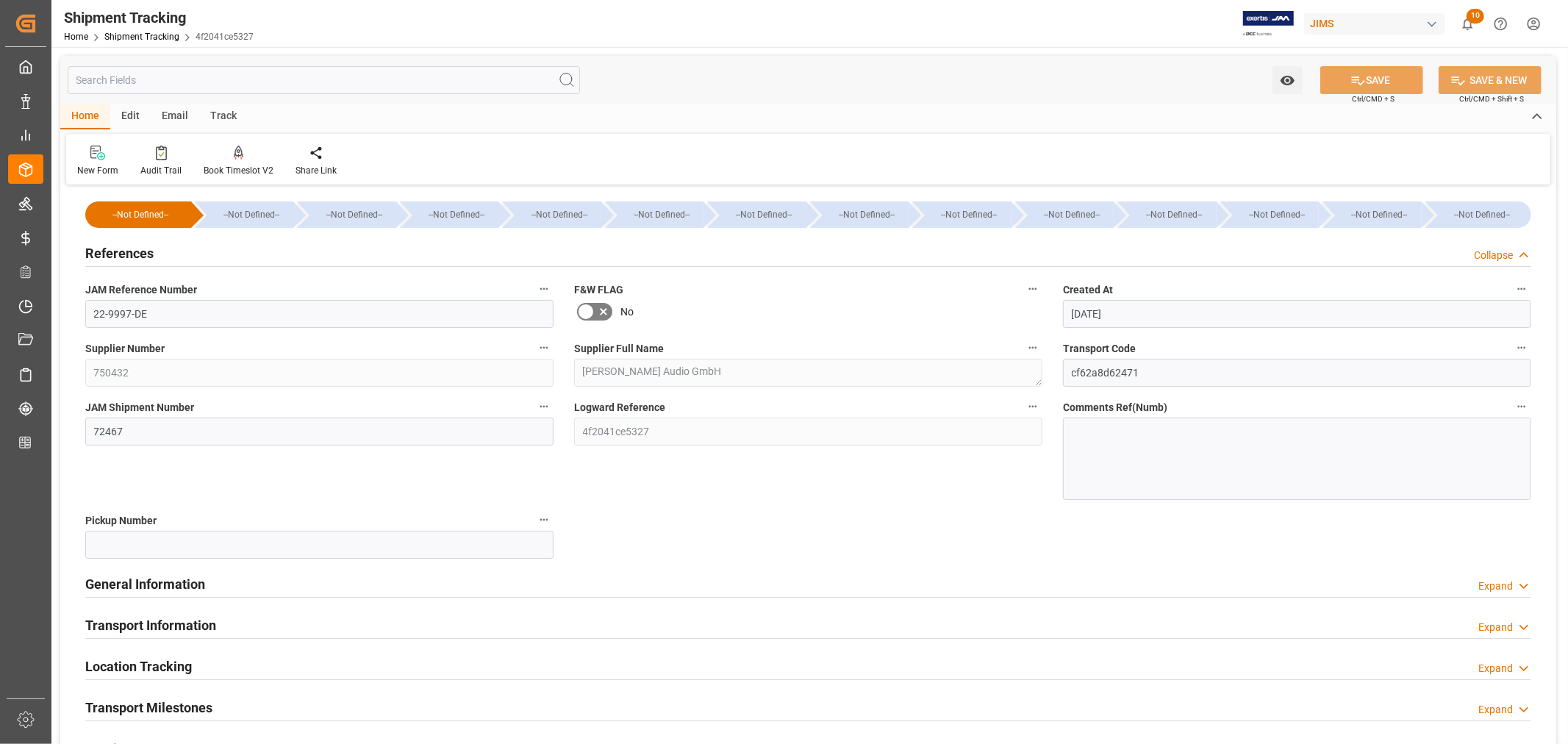
click at [135, 247] on h2 "References" at bounding box center [120, 253] width 69 height 20
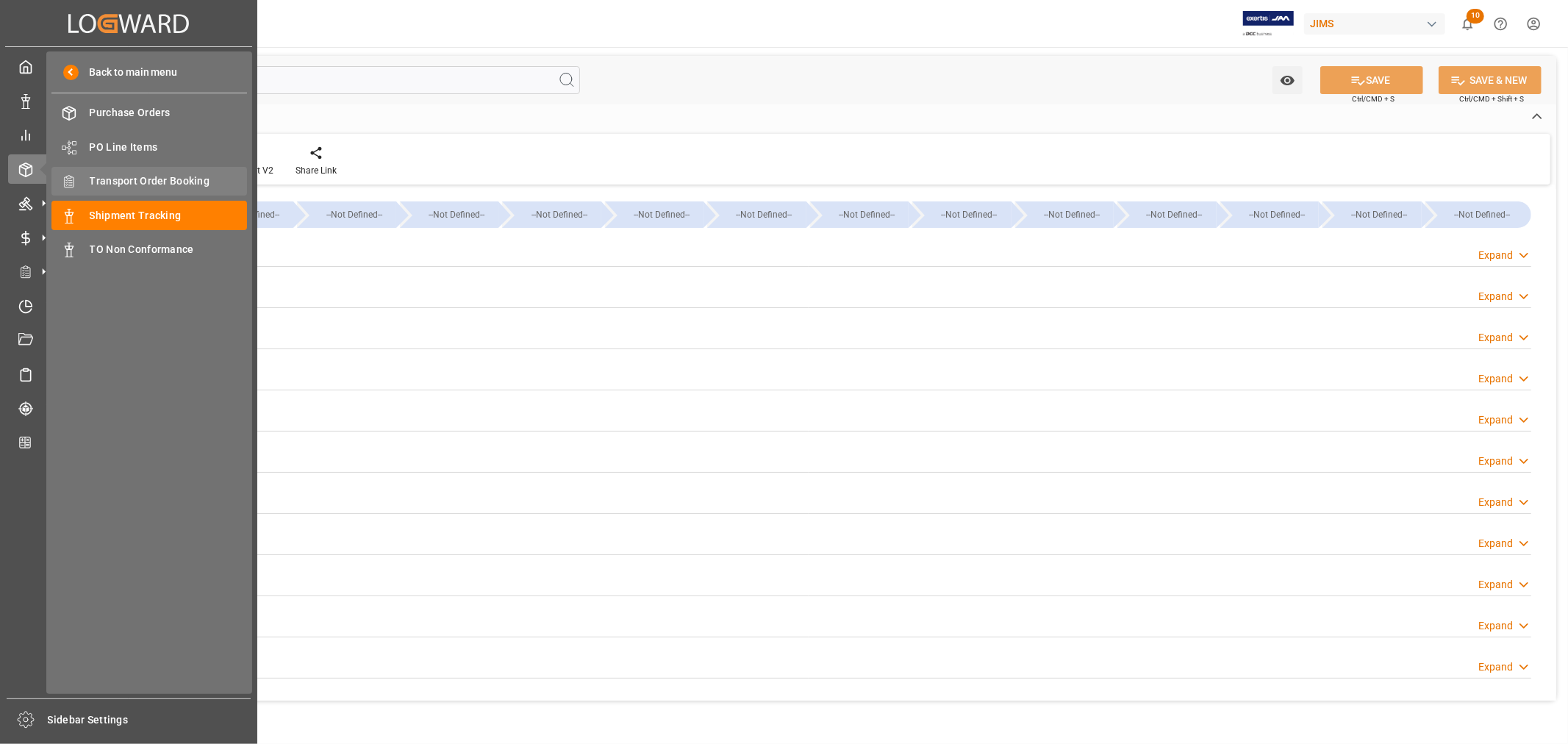
click at [171, 178] on span "Transport Order Booking" at bounding box center [168, 182] width 158 height 16
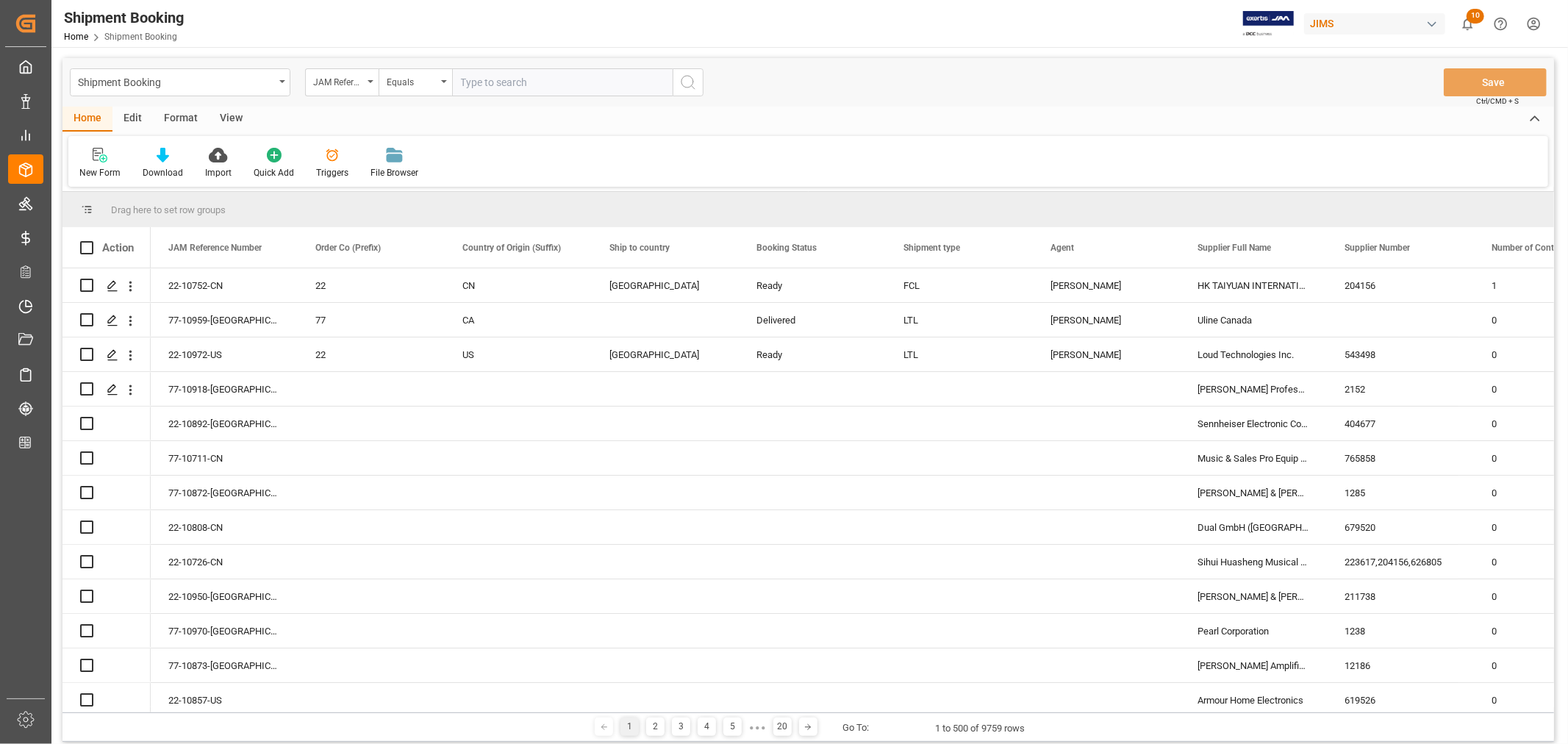
click at [371, 82] on icon "open menu" at bounding box center [370, 81] width 6 height 3
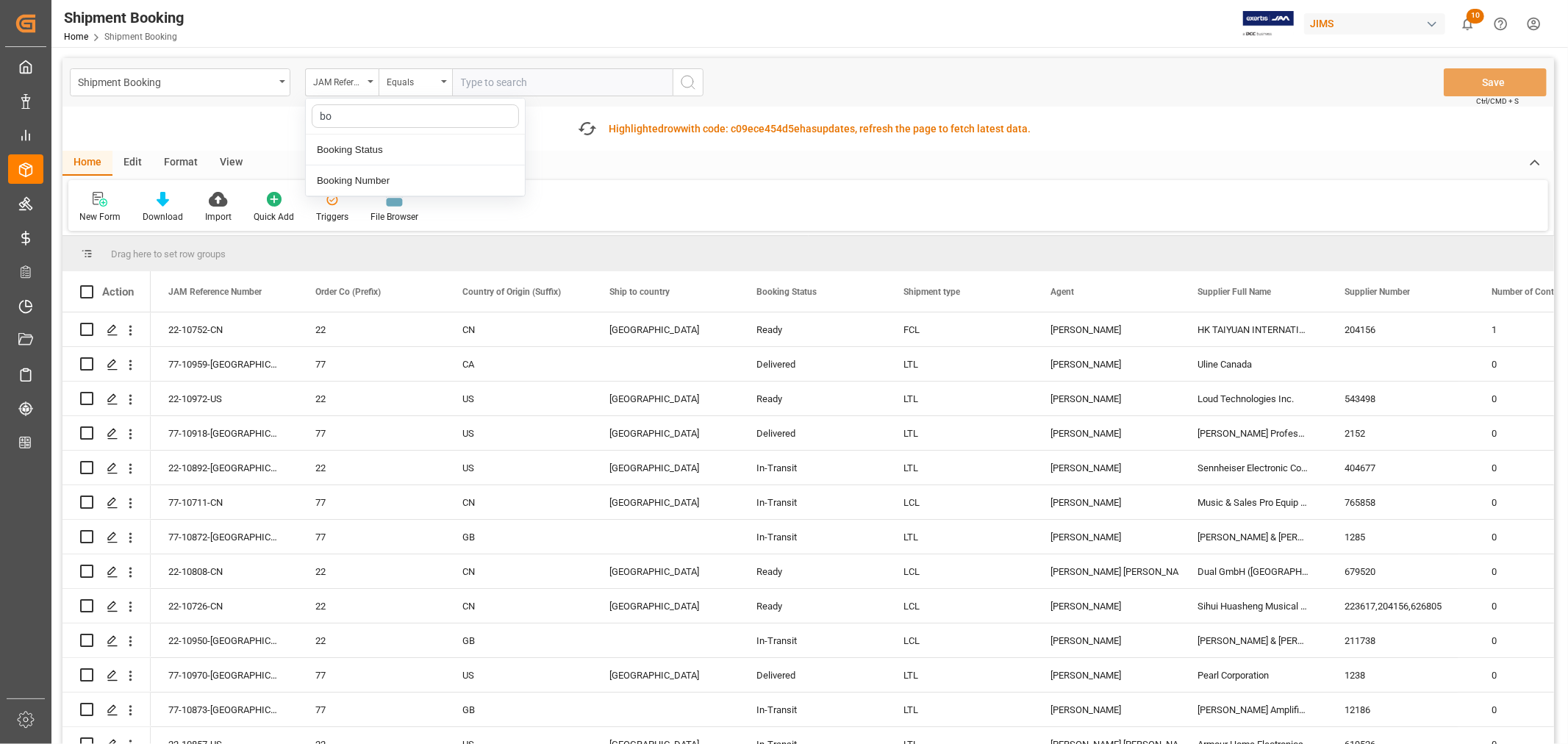
type input "boo"
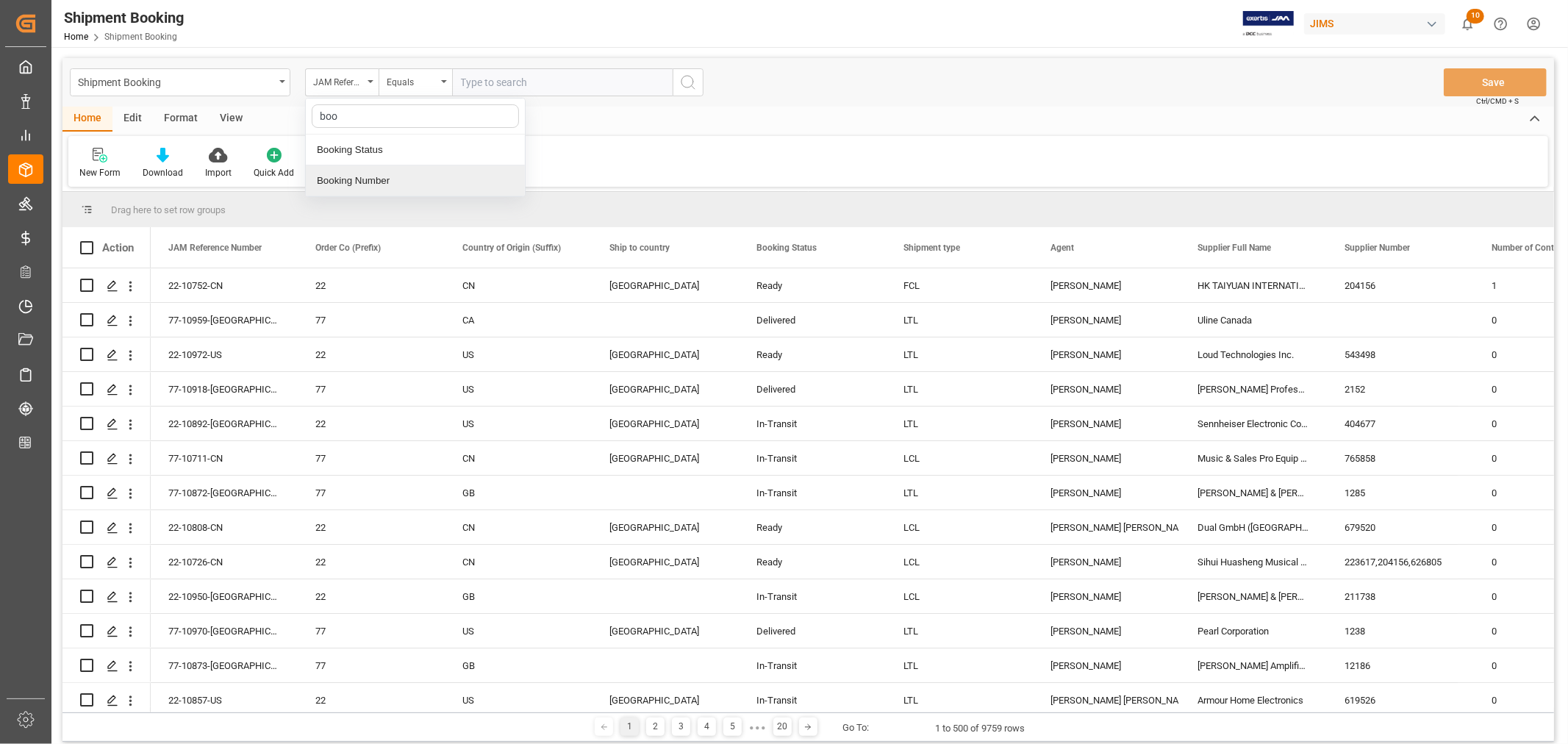
click at [361, 175] on div "Booking Number" at bounding box center [415, 181] width 219 height 31
click at [466, 81] on input "text" at bounding box center [563, 83] width 220 height 28
paste input "081500229349"
type input "081500229349"
click at [689, 81] on icon "search button" at bounding box center [688, 82] width 18 height 18
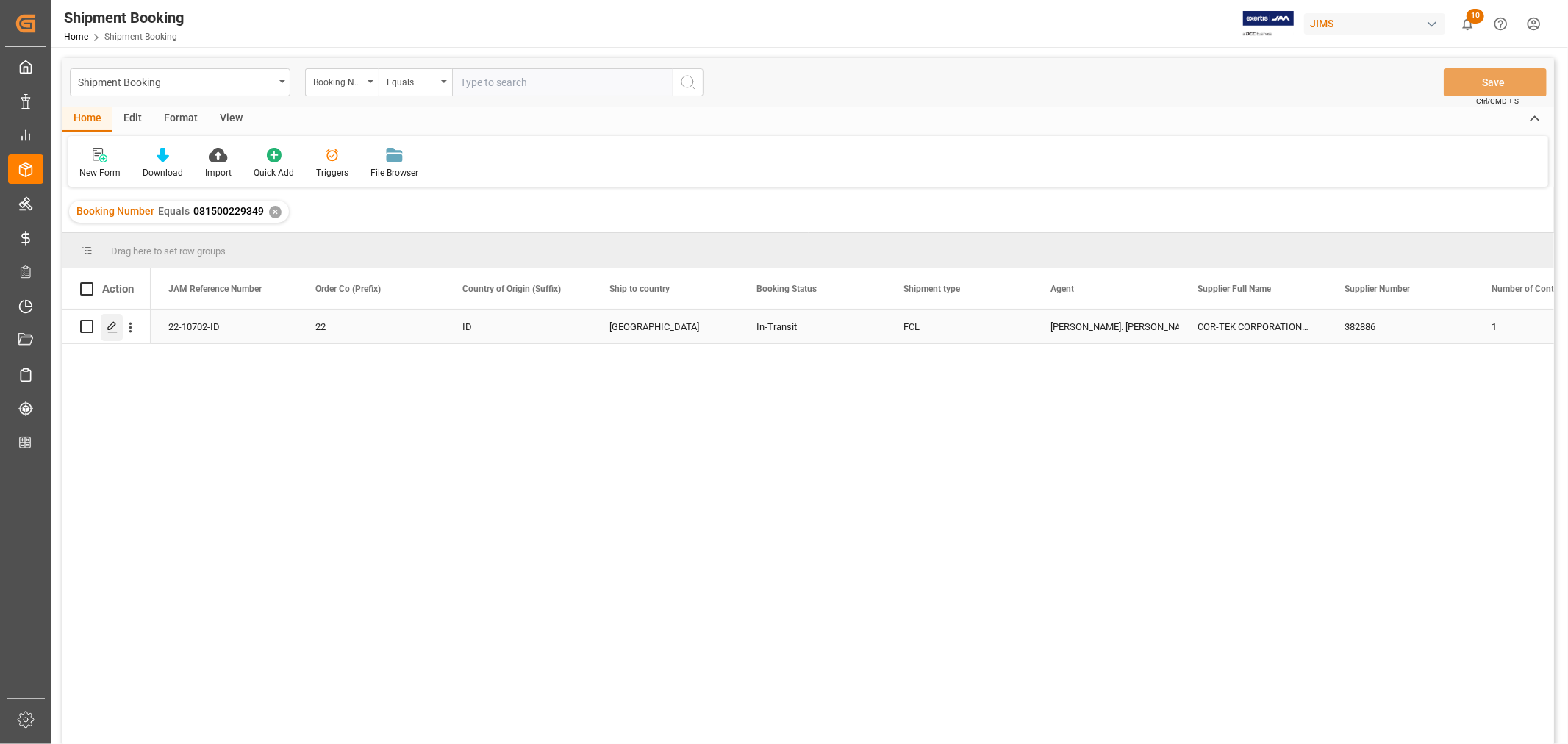
click at [111, 329] on icon "Press SPACE to select this row." at bounding box center [112, 326] width 11 height 11
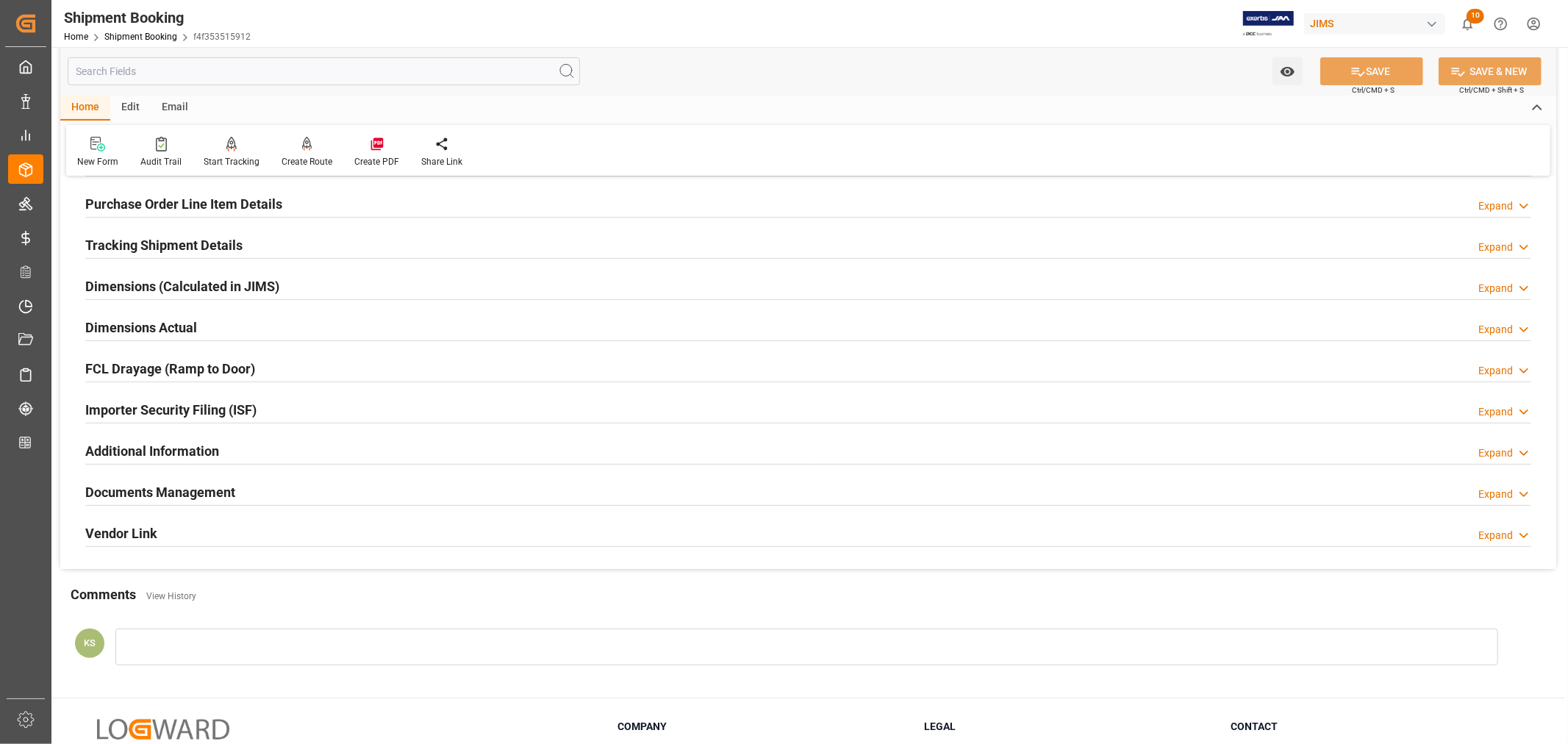
scroll to position [245, 0]
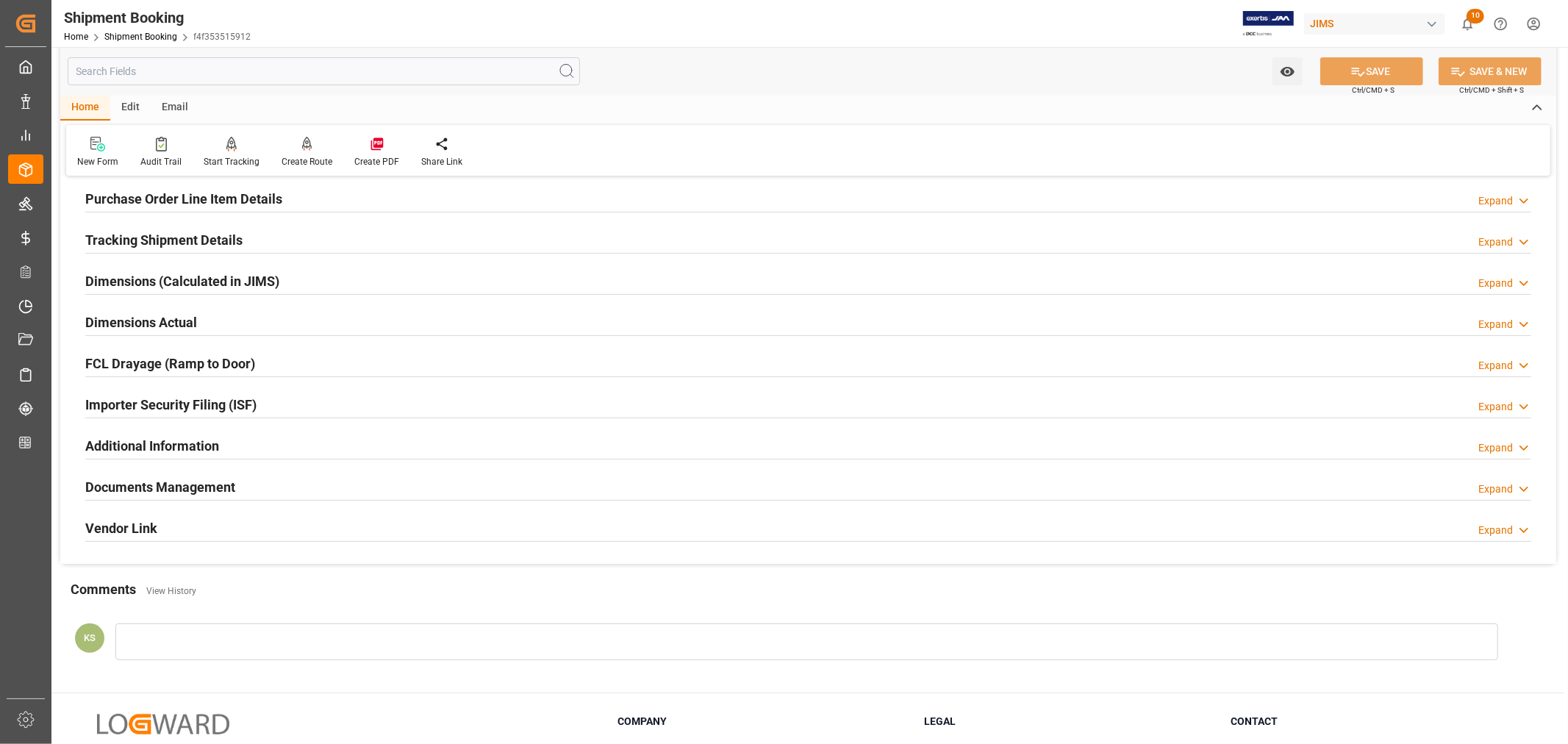
click at [314, 413] on div "Importer Security Filing (ISF) Expand" at bounding box center [809, 404] width 1446 height 28
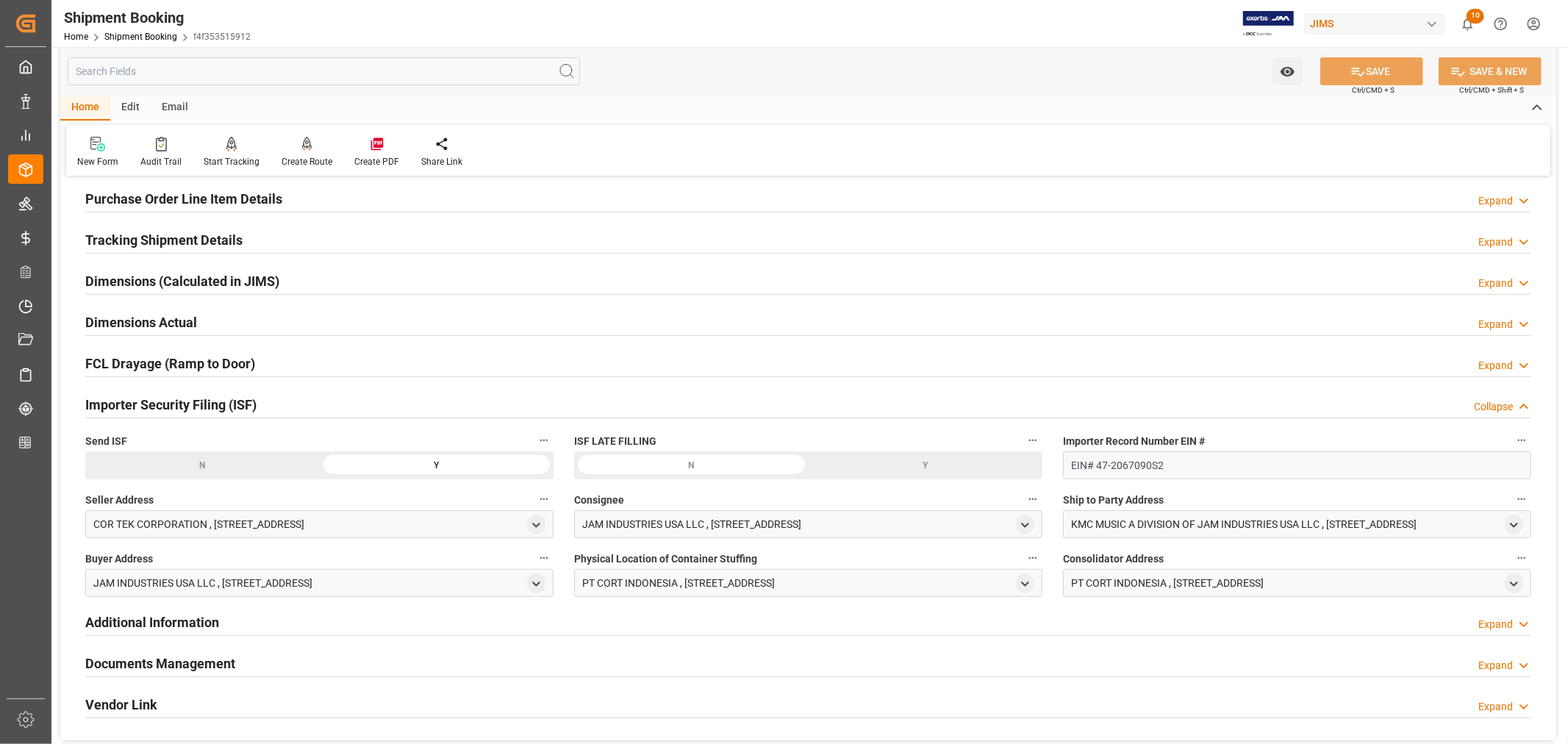
click at [314, 413] on div "Importer Security Filing (ISF) Collapse" at bounding box center [809, 404] width 1446 height 28
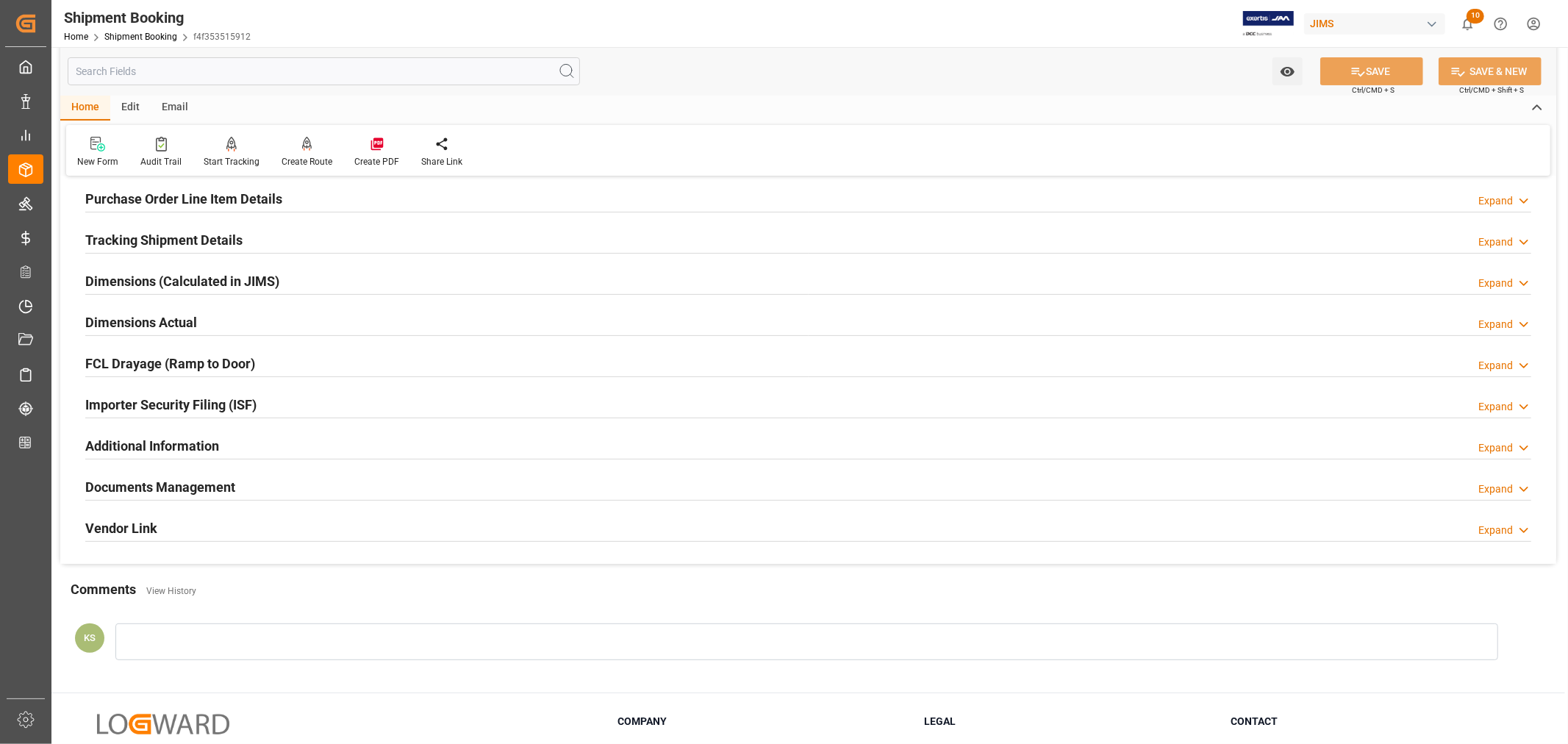
click at [317, 484] on div "Documents Management Expand" at bounding box center [809, 486] width 1446 height 28
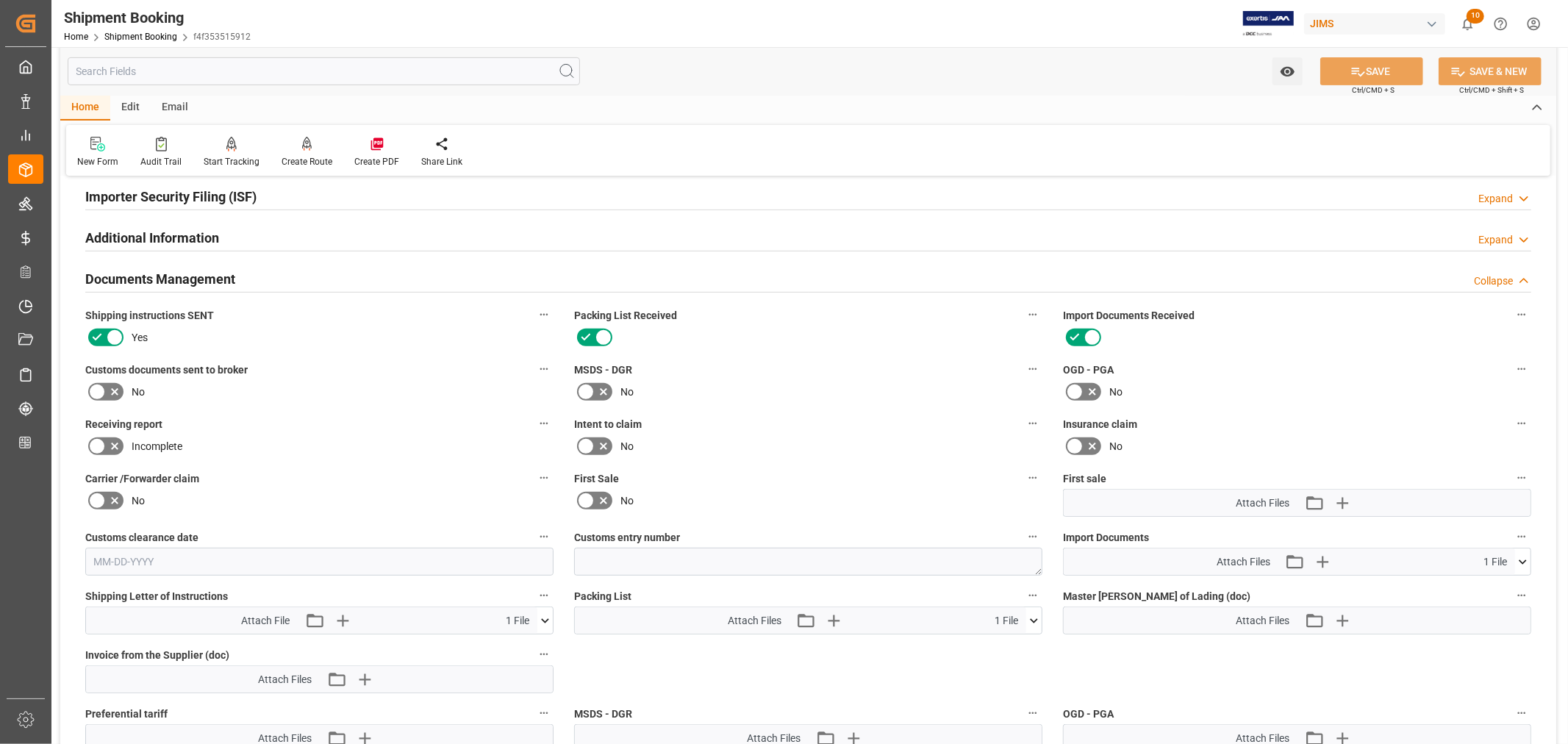
scroll to position [571, 0]
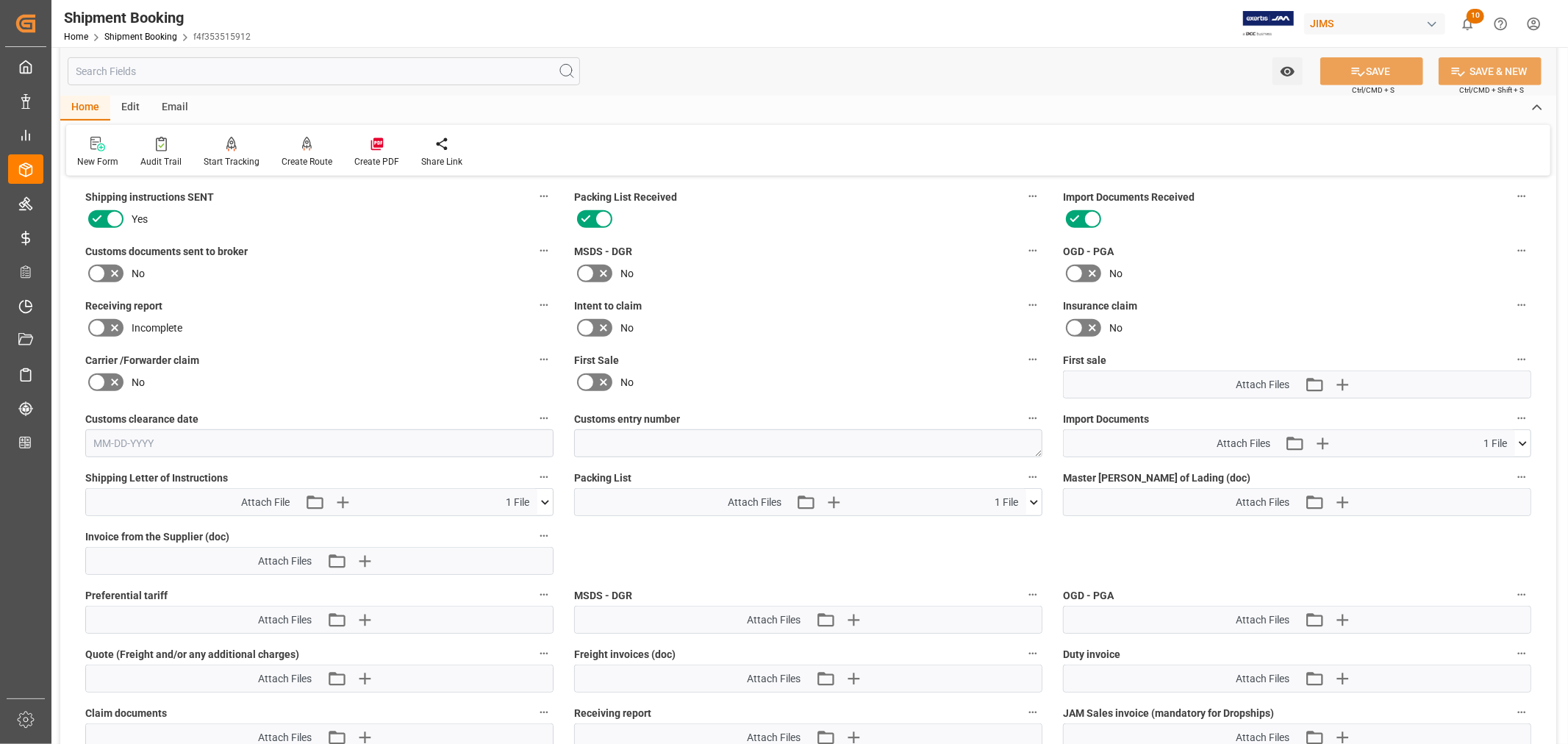
click at [1525, 443] on icon at bounding box center [1523, 443] width 16 height 16
click at [1511, 466] on icon at bounding box center [1515, 471] width 16 height 16
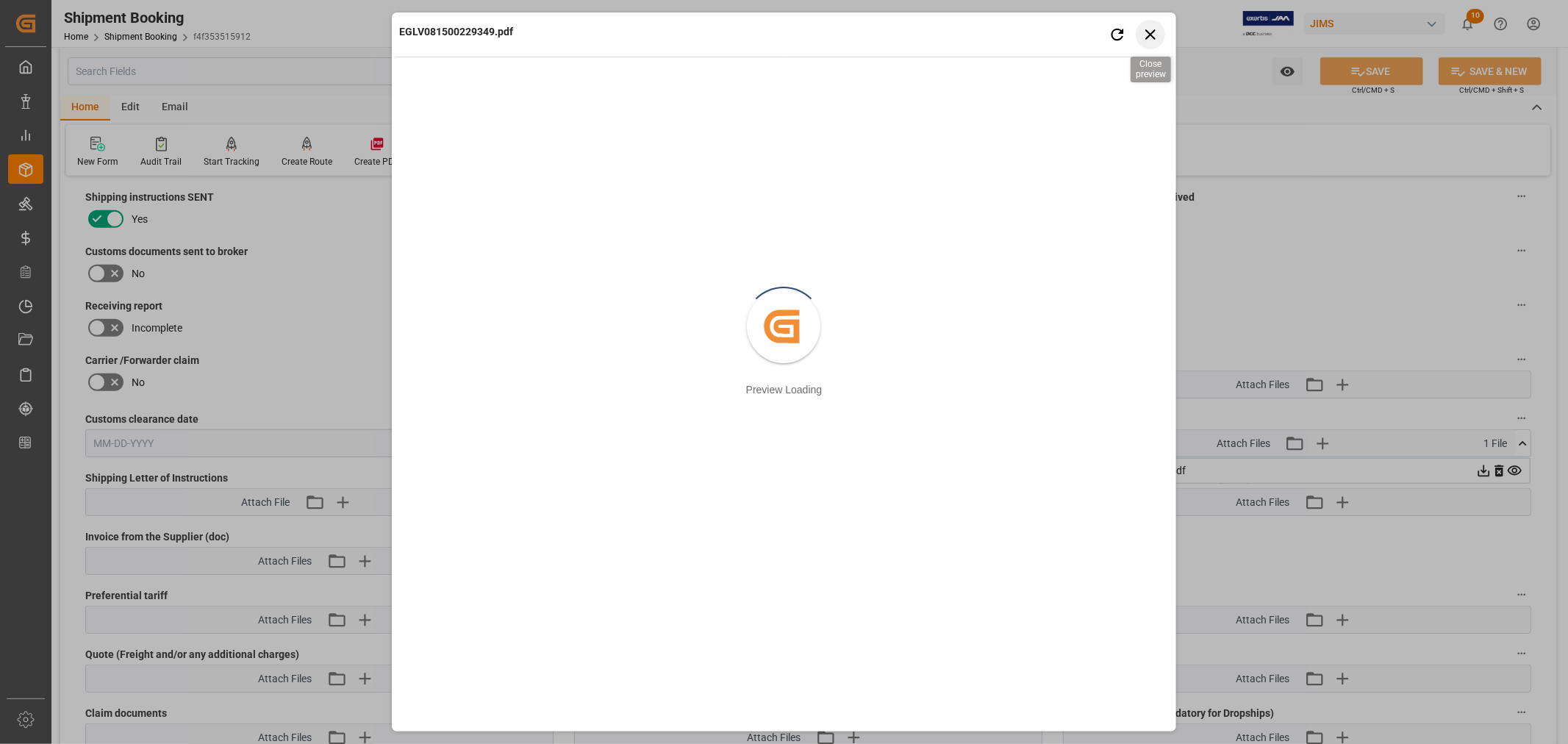
click at [1152, 35] on icon "button" at bounding box center [1151, 34] width 11 height 11
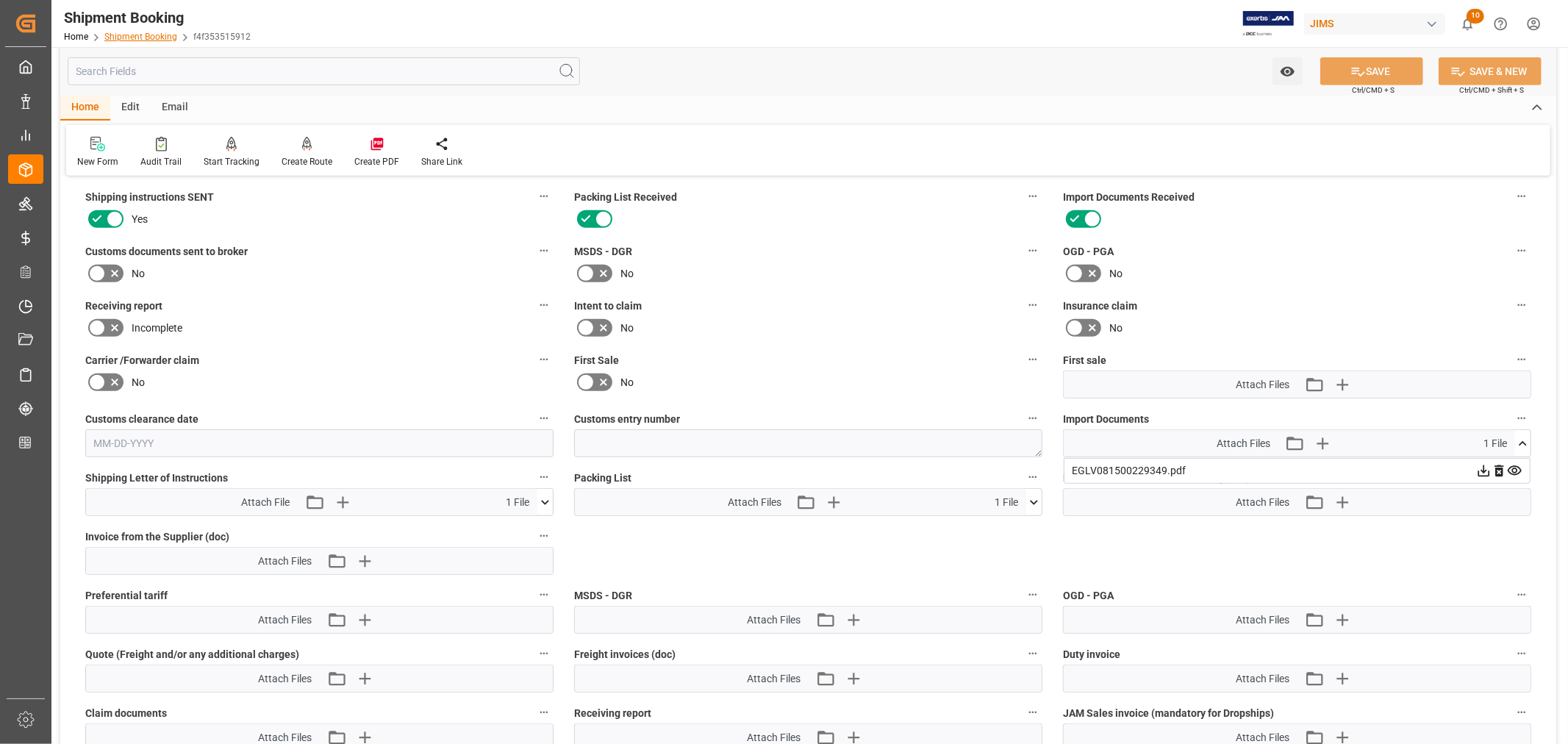
click at [150, 34] on link "Shipment Booking" at bounding box center [140, 37] width 73 height 11
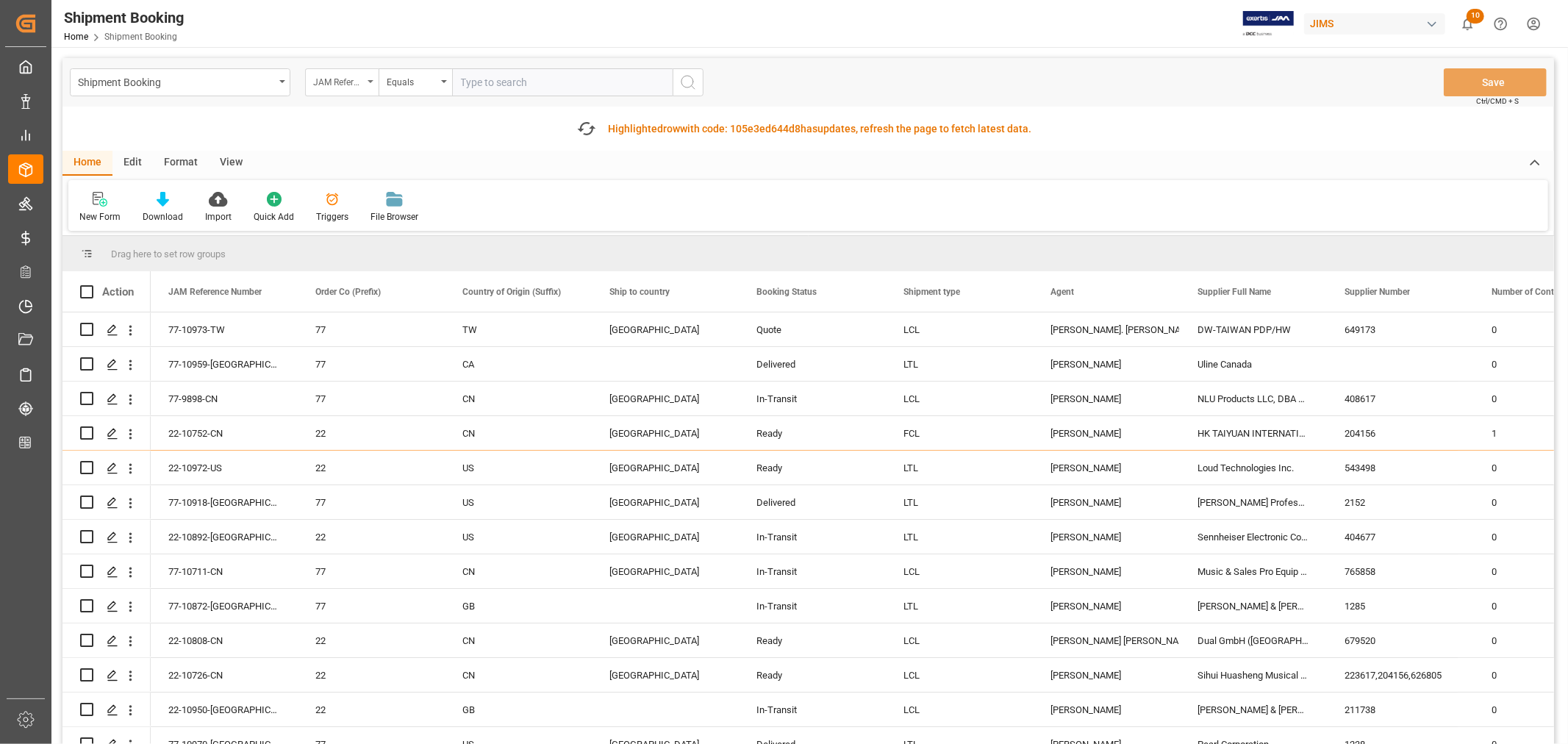
click at [371, 81] on icon "open menu" at bounding box center [370, 81] width 6 height 3
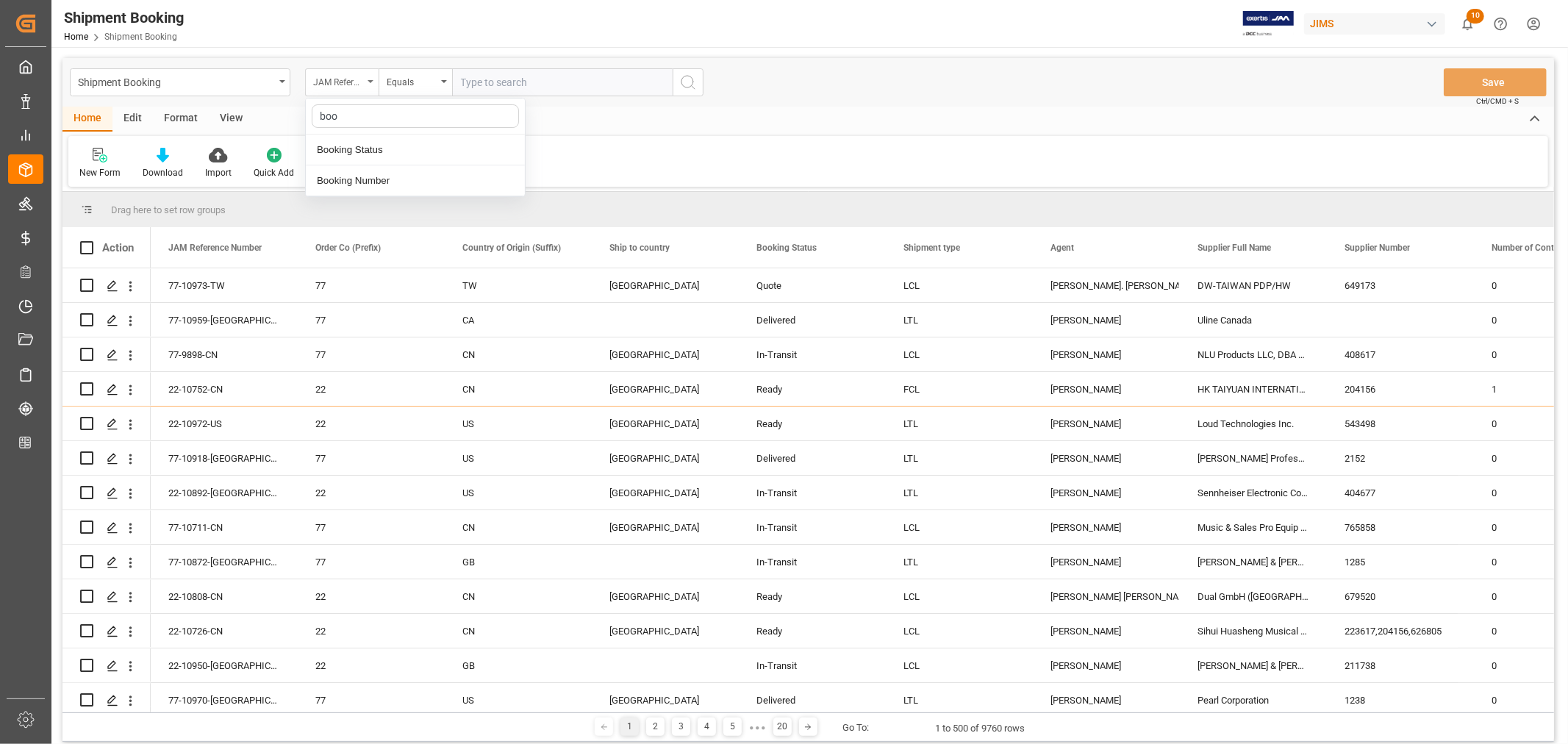
type input "book"
click at [351, 179] on div "Booking Number" at bounding box center [415, 181] width 219 height 31
click at [474, 83] on input "text" at bounding box center [563, 83] width 220 height 28
paste input "1069107671"
type input "1069107671"
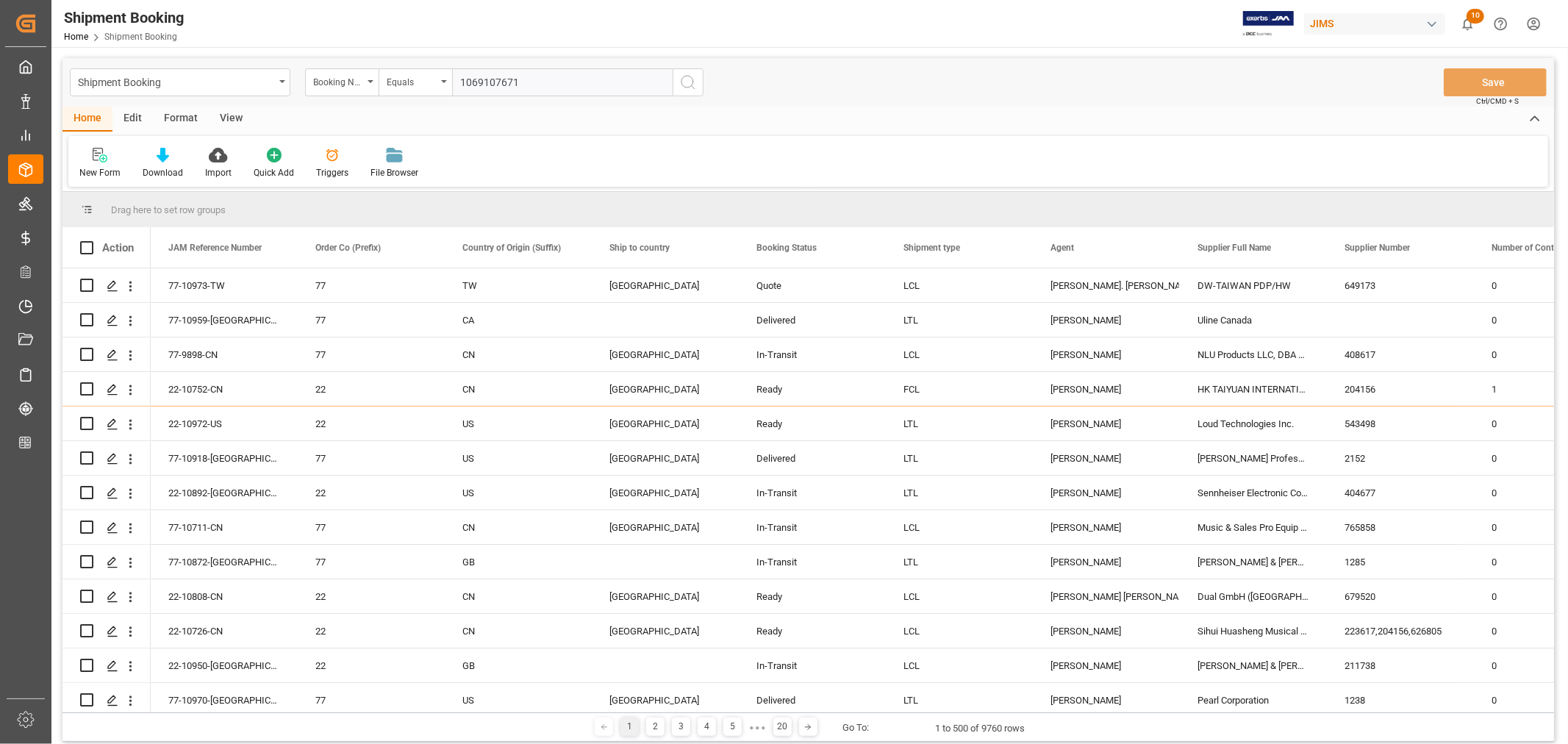
click at [685, 82] on icon "search button" at bounding box center [688, 82] width 18 height 18
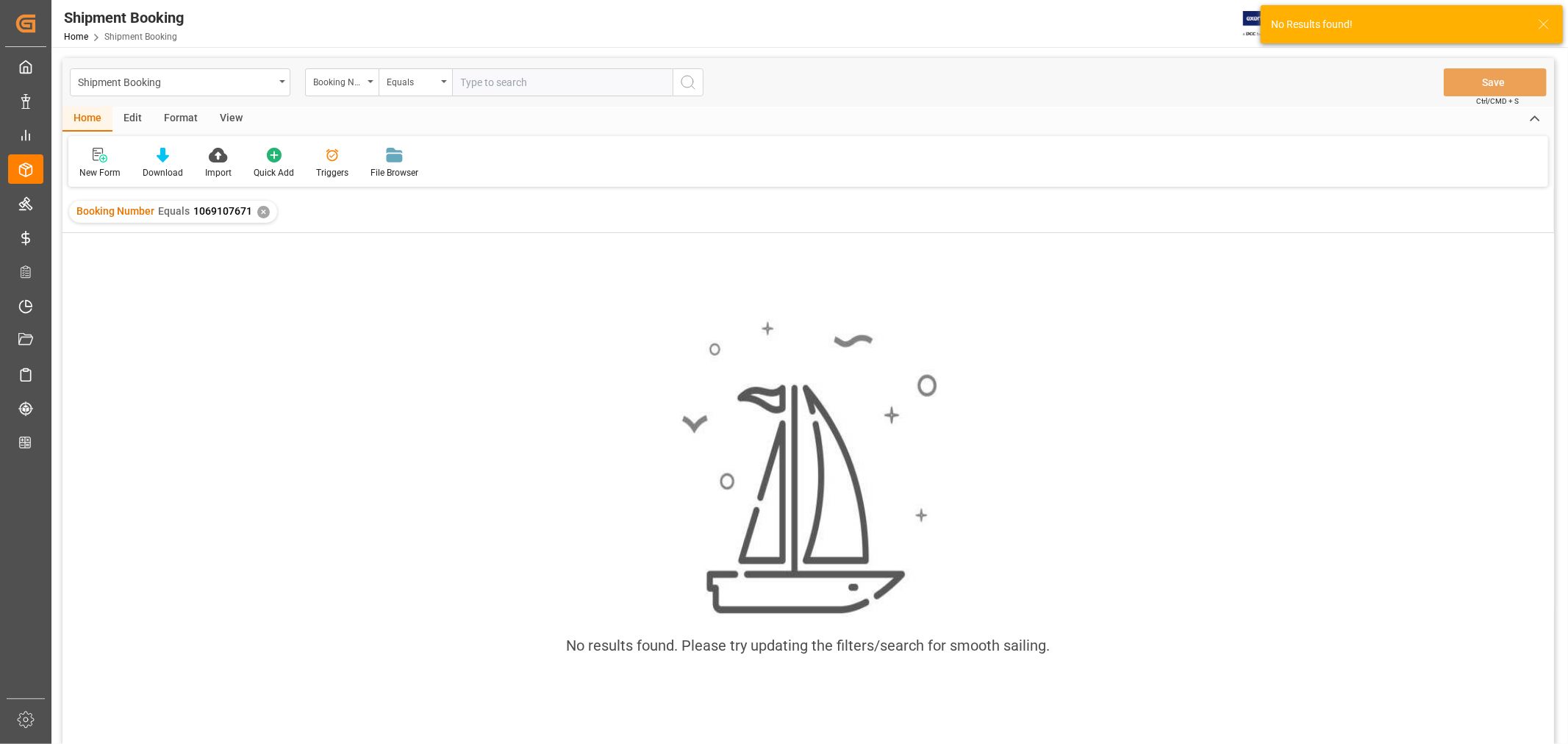
click at [261, 211] on div "✕" at bounding box center [264, 212] width 12 height 12
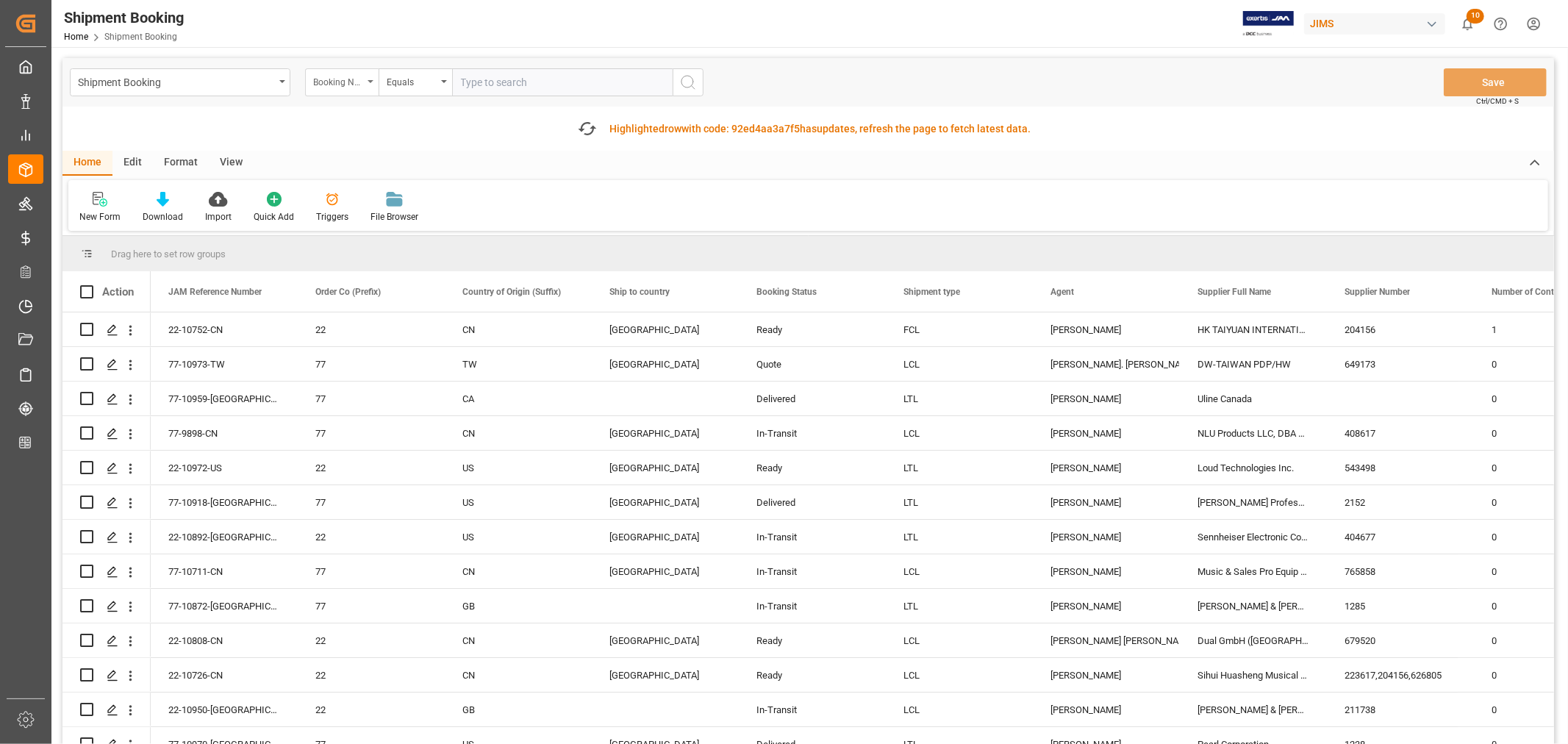
click at [372, 78] on div "Booking Number" at bounding box center [341, 83] width 73 height 28
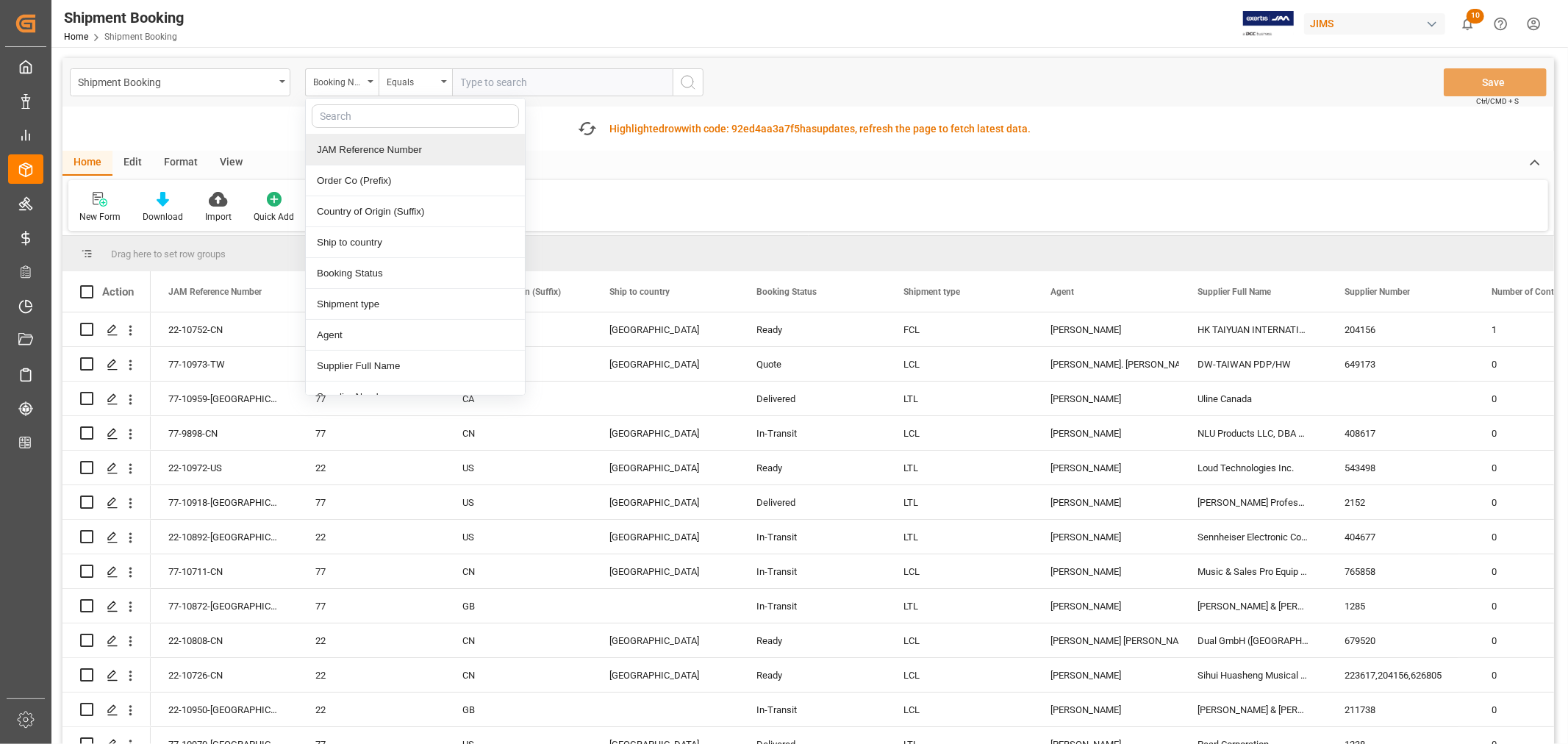
click at [347, 148] on div "JAM Reference Number" at bounding box center [415, 150] width 219 height 31
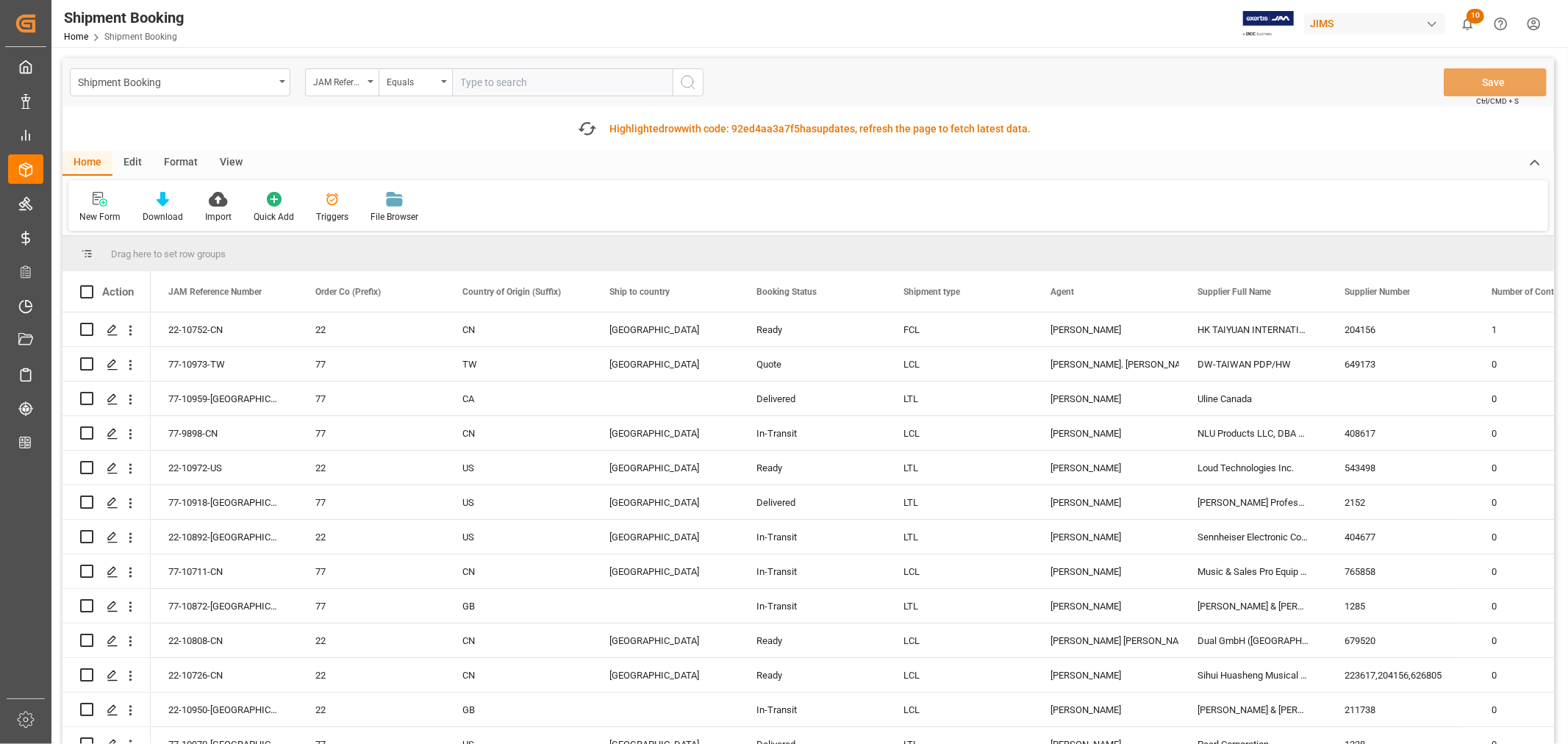
click at [473, 82] on input "text" at bounding box center [563, 83] width 220 height 28
type input "22-6137-cn"
click at [683, 82] on icon "search button" at bounding box center [688, 82] width 18 height 18
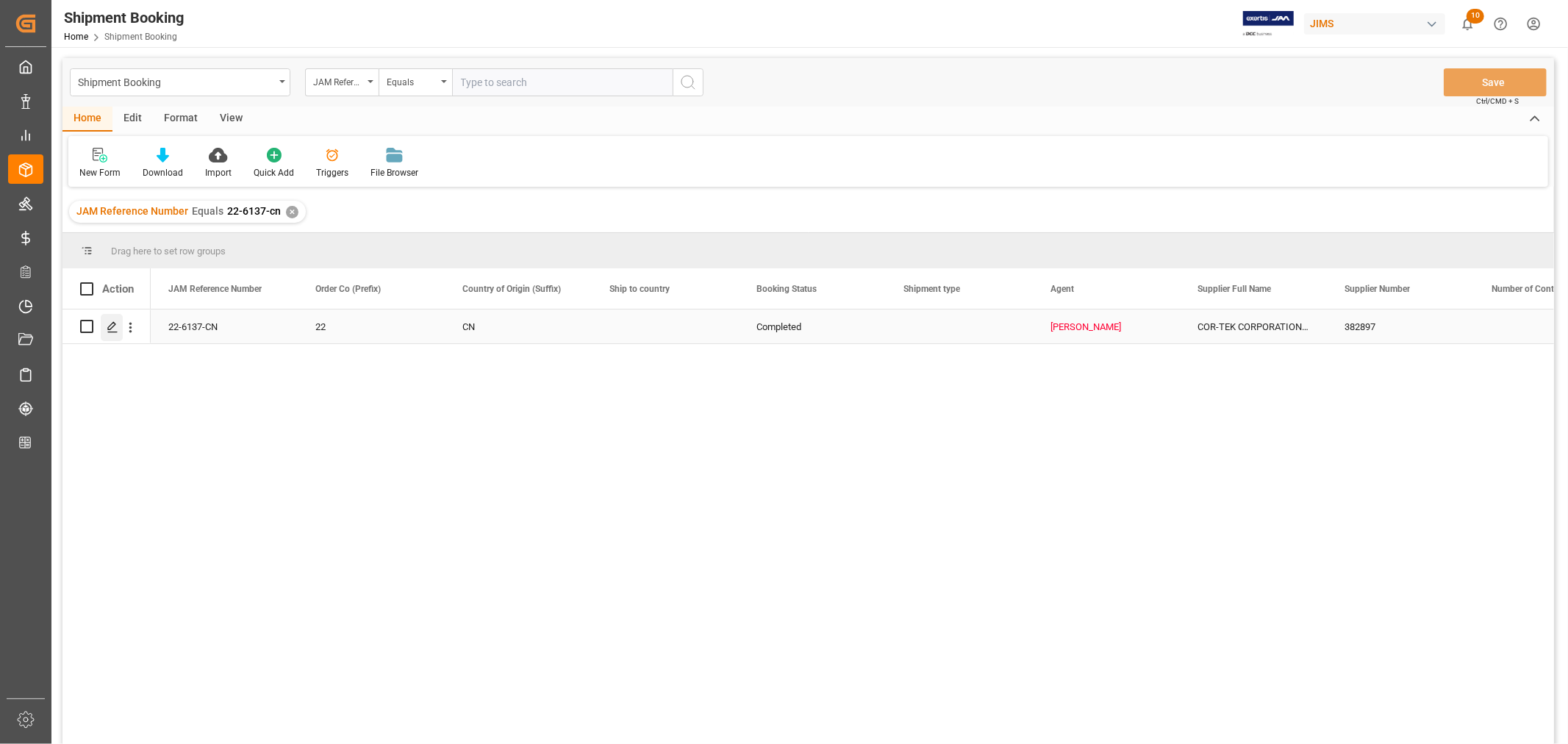
click at [112, 327] on polygon "Press SPACE to select this row." at bounding box center [112, 325] width 7 height 7
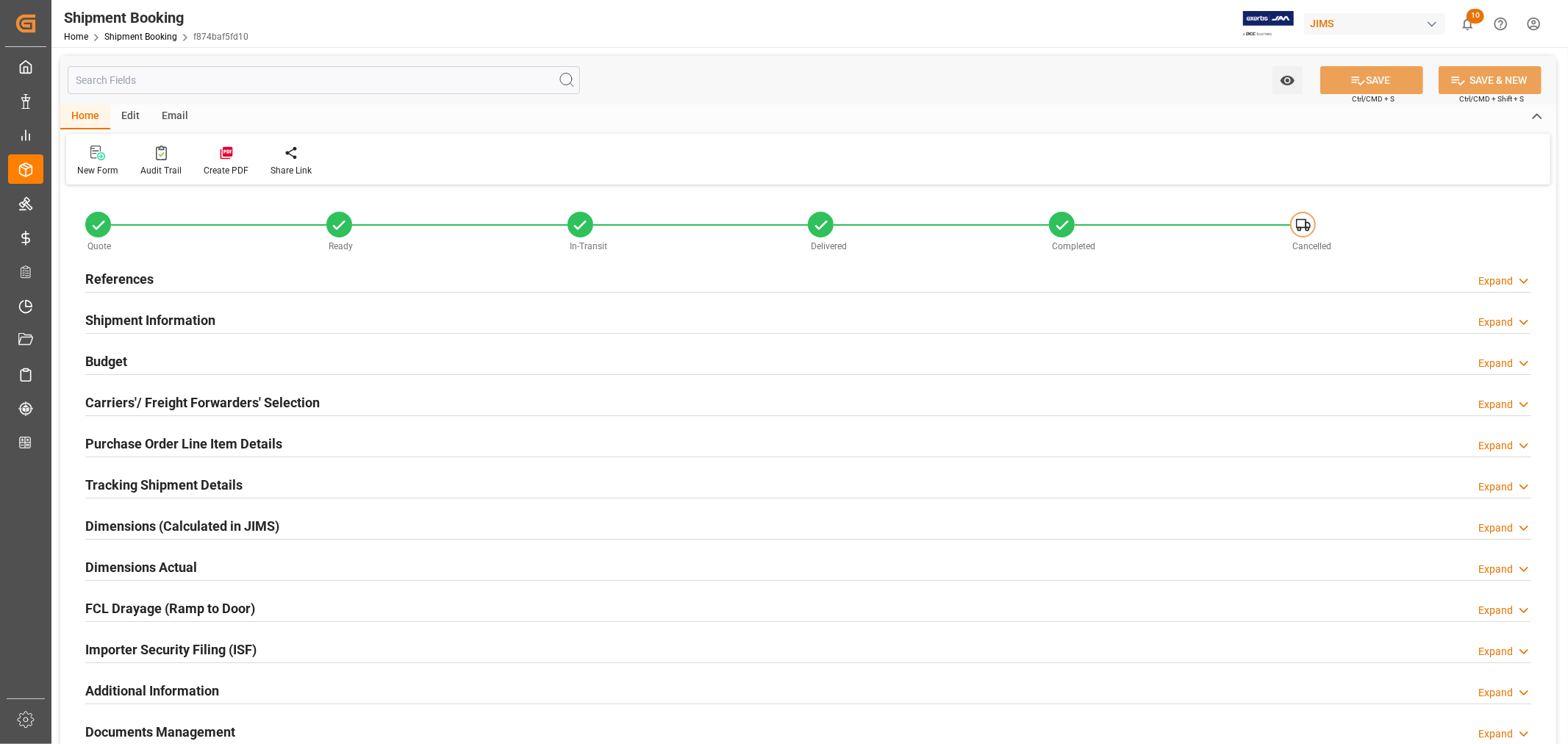
type input "72"
click at [166, 314] on h2 "Shipment Information" at bounding box center [151, 320] width 131 height 20
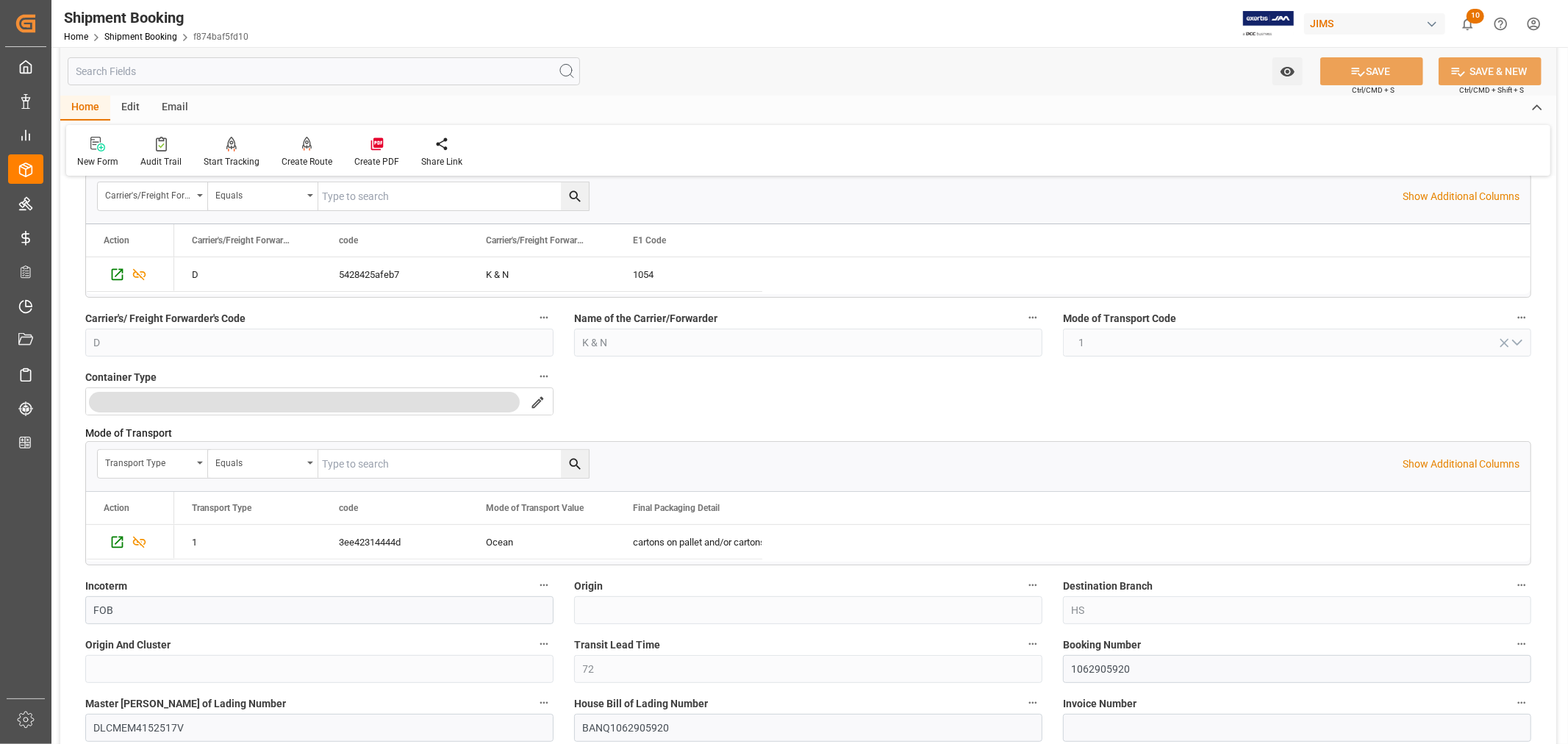
scroll to position [326, 0]
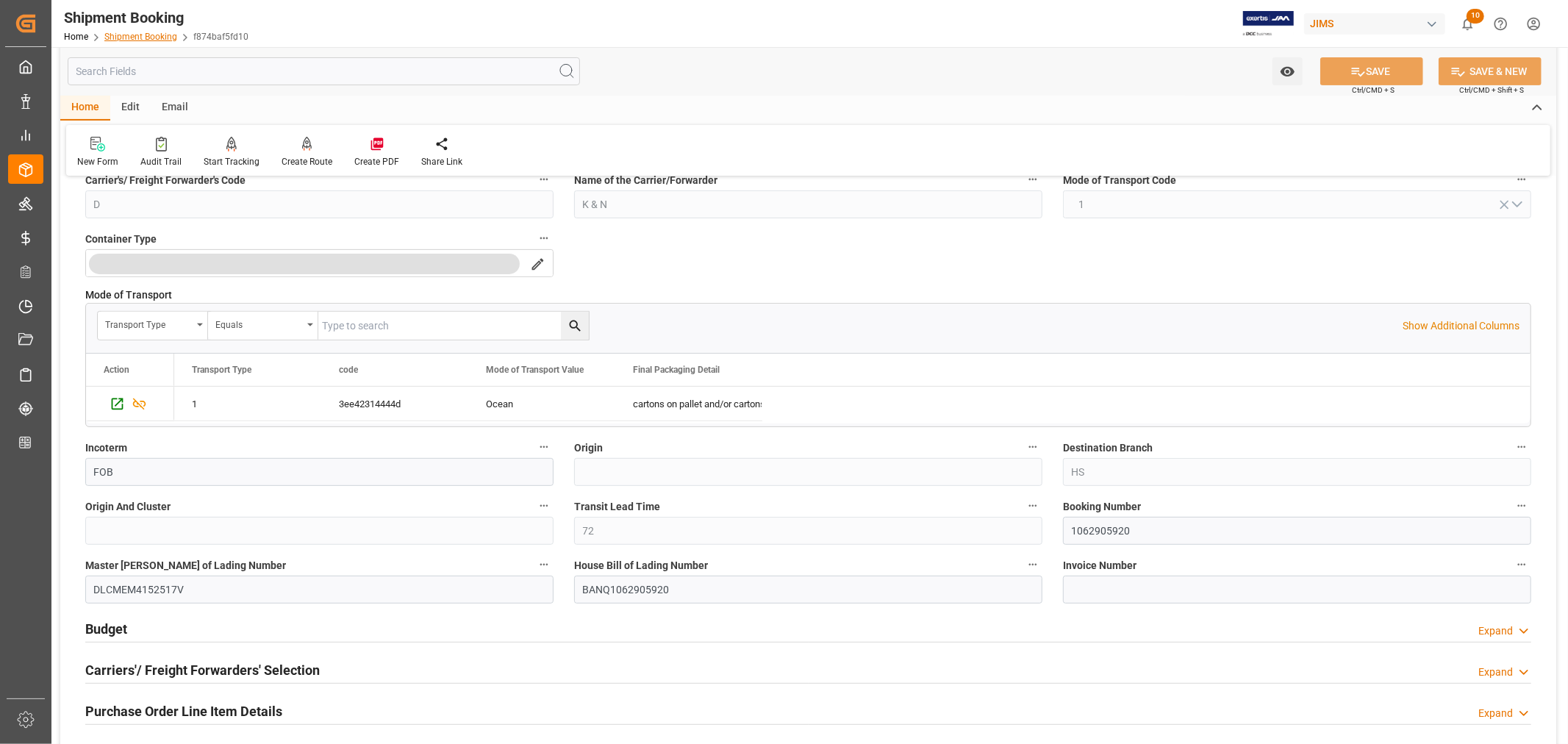
click at [144, 41] on link "Shipment Booking" at bounding box center [140, 37] width 73 height 11
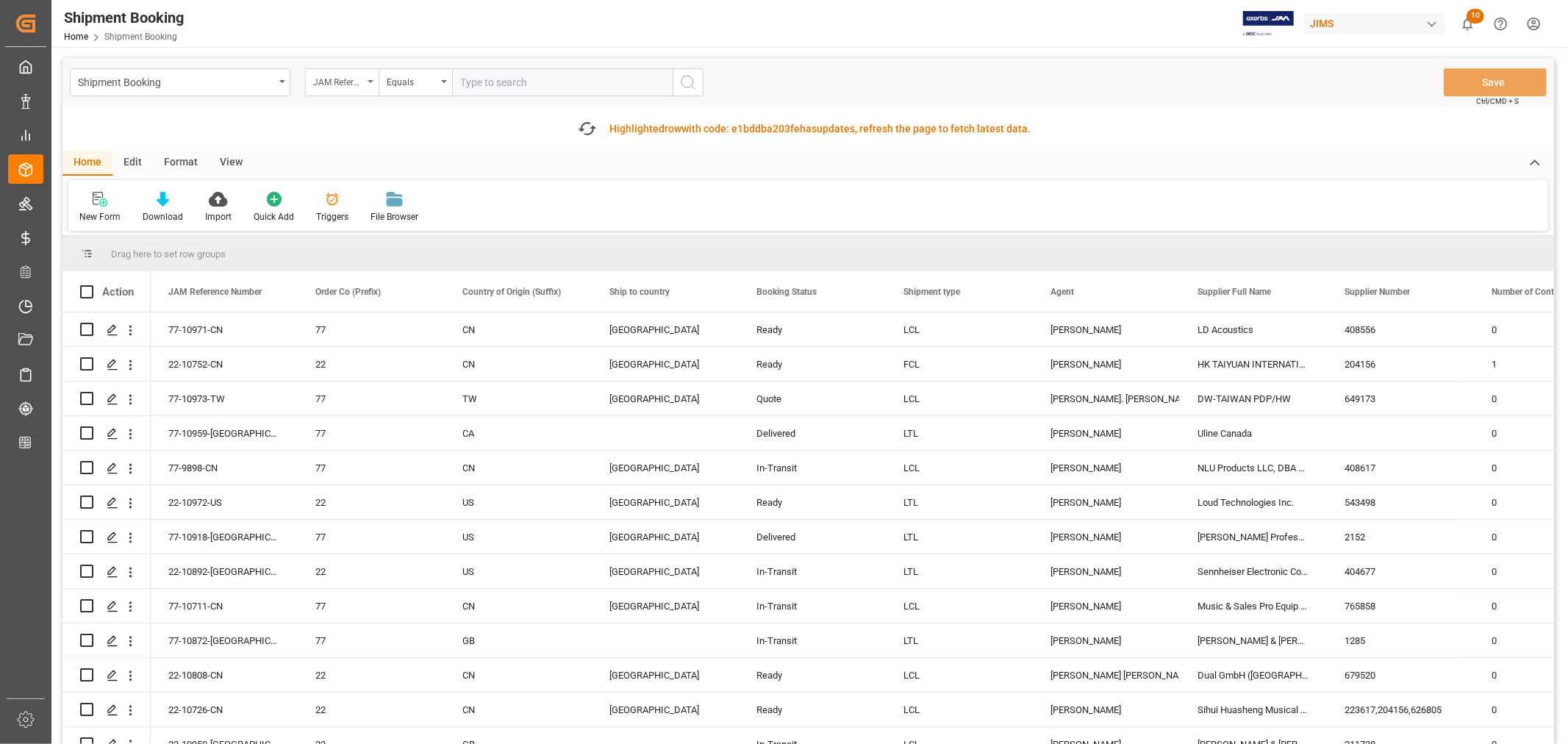
click at [373, 80] on icon "open menu" at bounding box center [370, 81] width 6 height 3
type input "book"
click at [365, 182] on div "Booking Number" at bounding box center [415, 181] width 219 height 31
click at [467, 86] on input "text" at bounding box center [563, 83] width 220 height 28
paste input "BANQ1068810661"
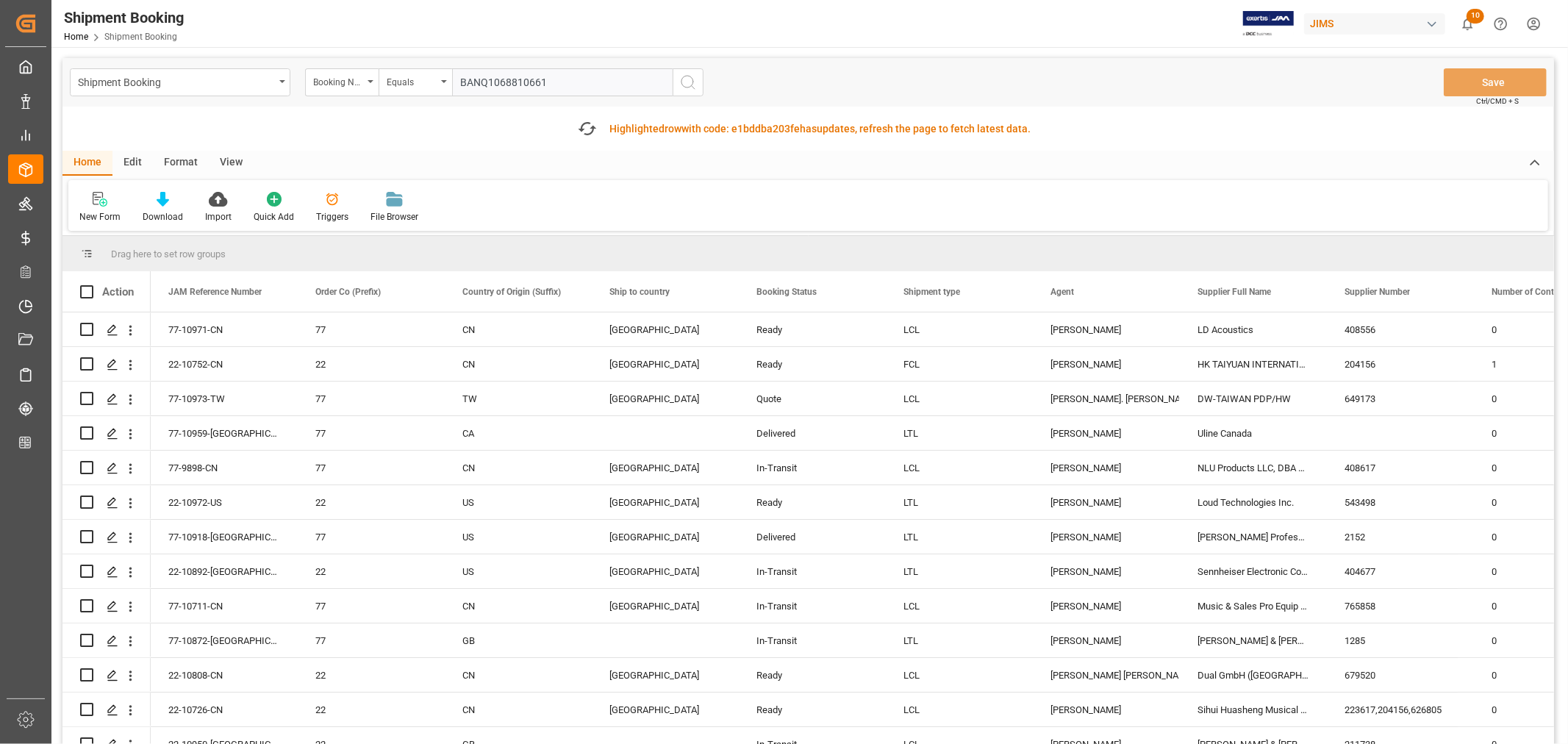
type input "BANQ1068810661"
click at [686, 84] on icon "search button" at bounding box center [688, 82] width 18 height 18
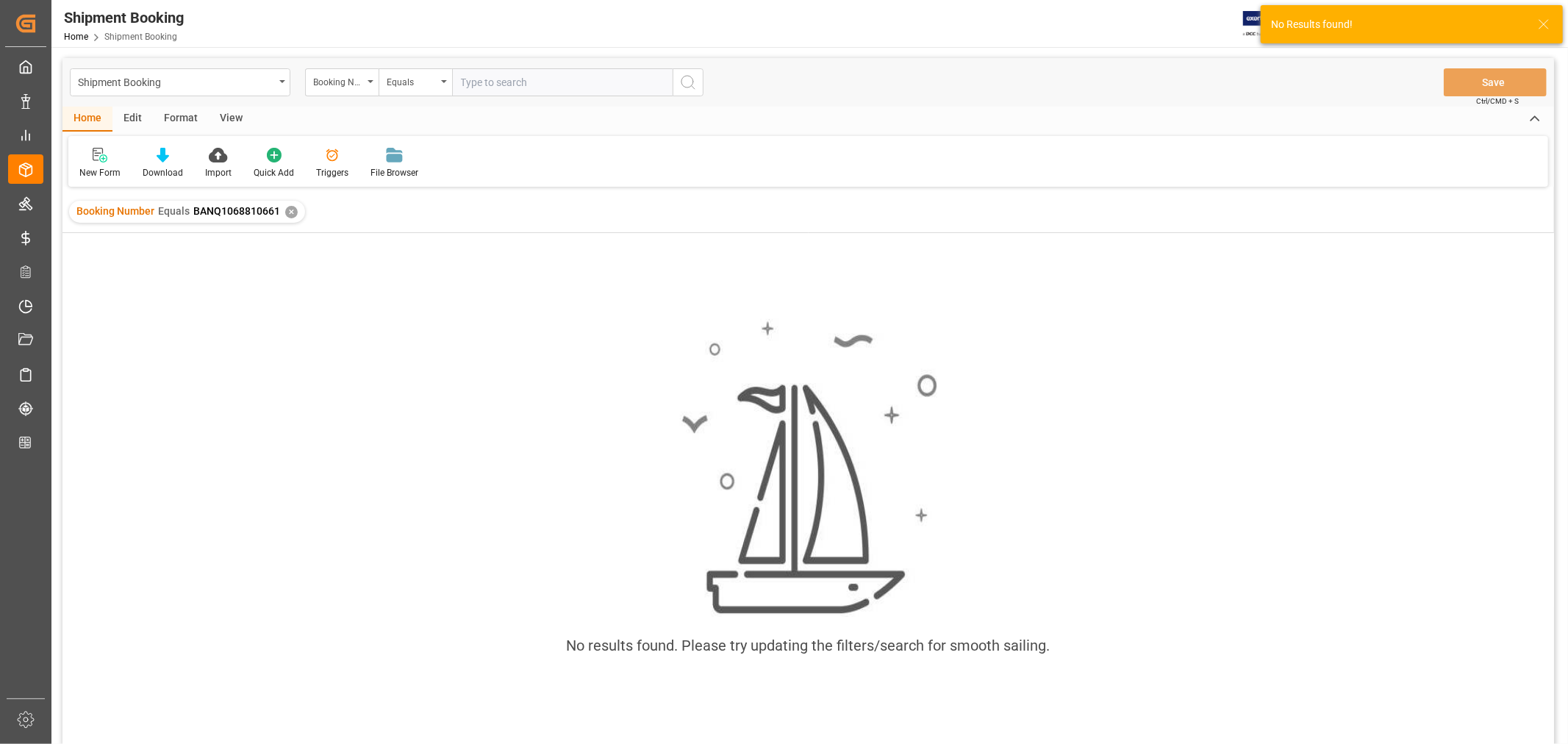
click at [289, 214] on div "✕" at bounding box center [291, 212] width 12 height 12
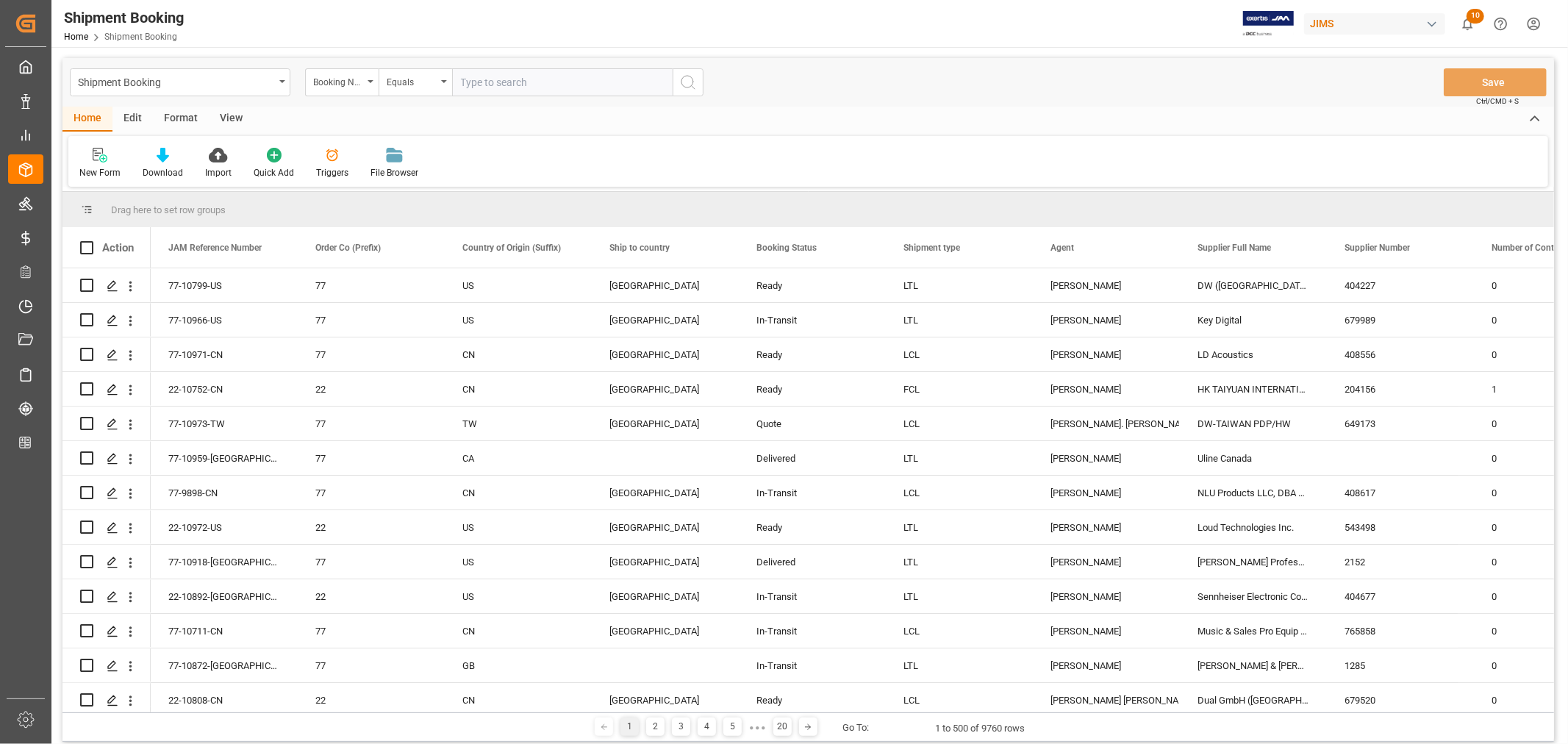
click at [463, 79] on input "text" at bounding box center [563, 83] width 220 height 28
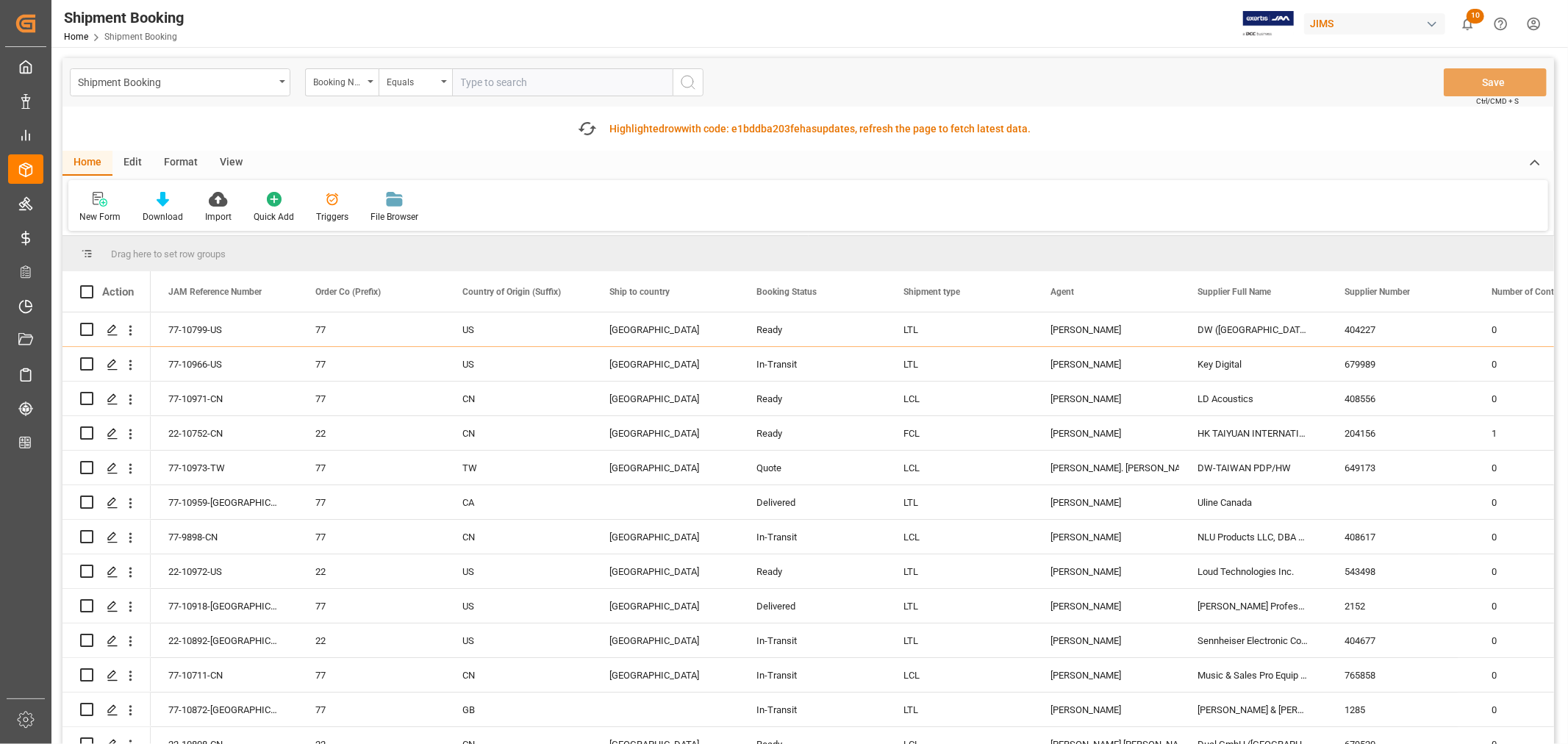
click at [463, 81] on input "text" at bounding box center [563, 83] width 220 height 28
paste input "BANQ1068810661"
click at [489, 78] on input "BANQ1068810661" at bounding box center [563, 83] width 220 height 28
click at [526, 85] on input "1068810661" at bounding box center [563, 83] width 220 height 28
type input "1068810661"
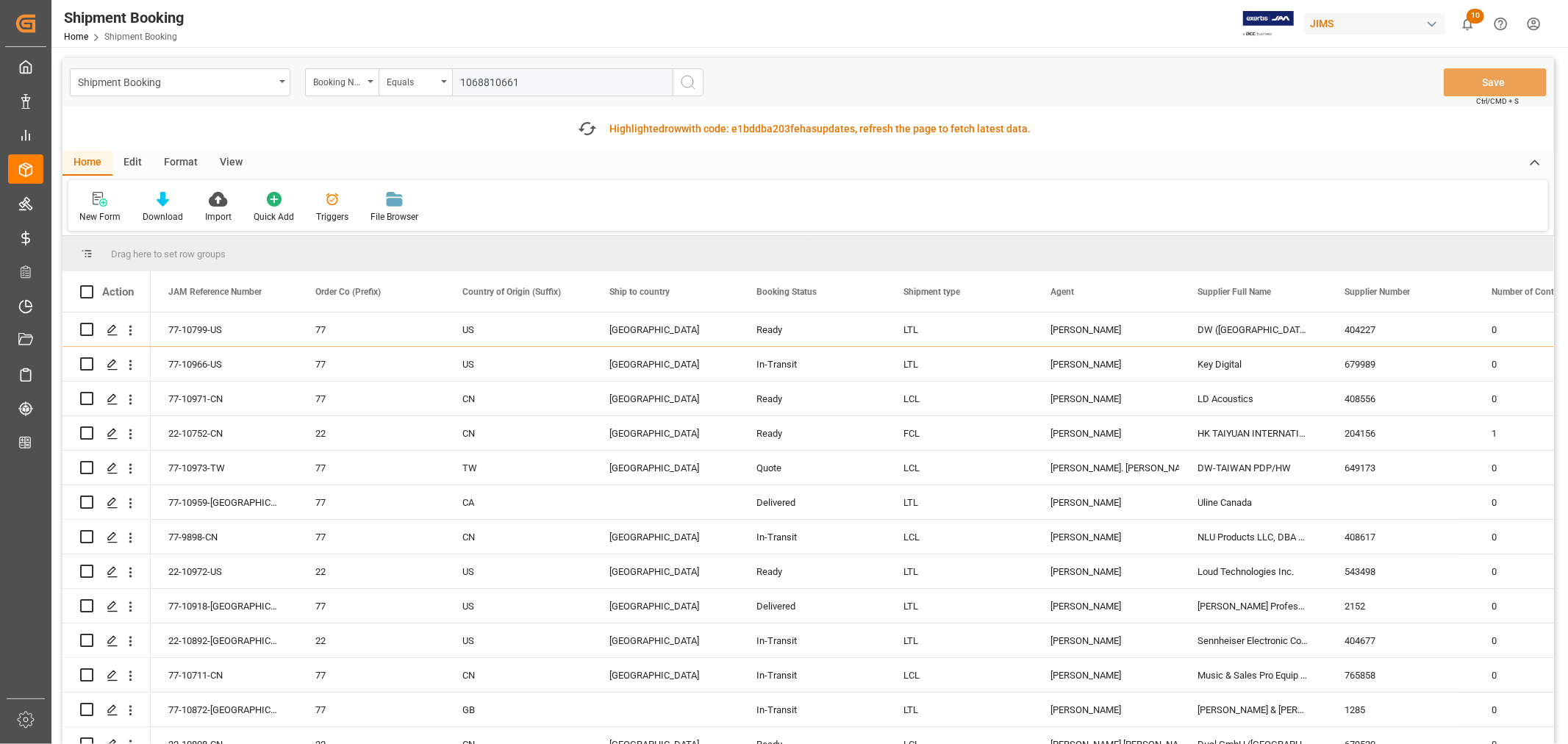
click at [684, 79] on icon "search button" at bounding box center [688, 82] width 18 height 18
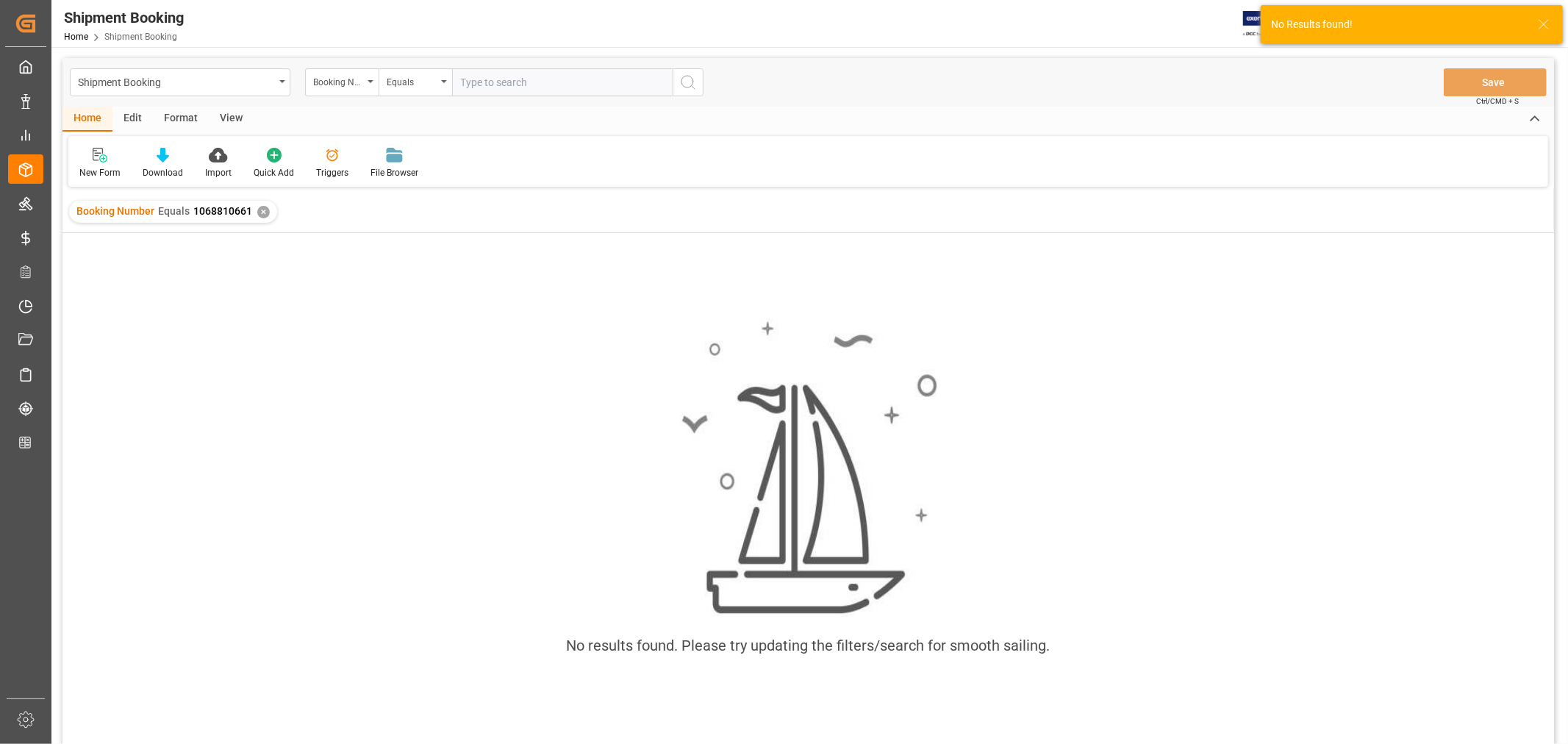
click at [265, 210] on div "✕" at bounding box center [264, 212] width 12 height 12
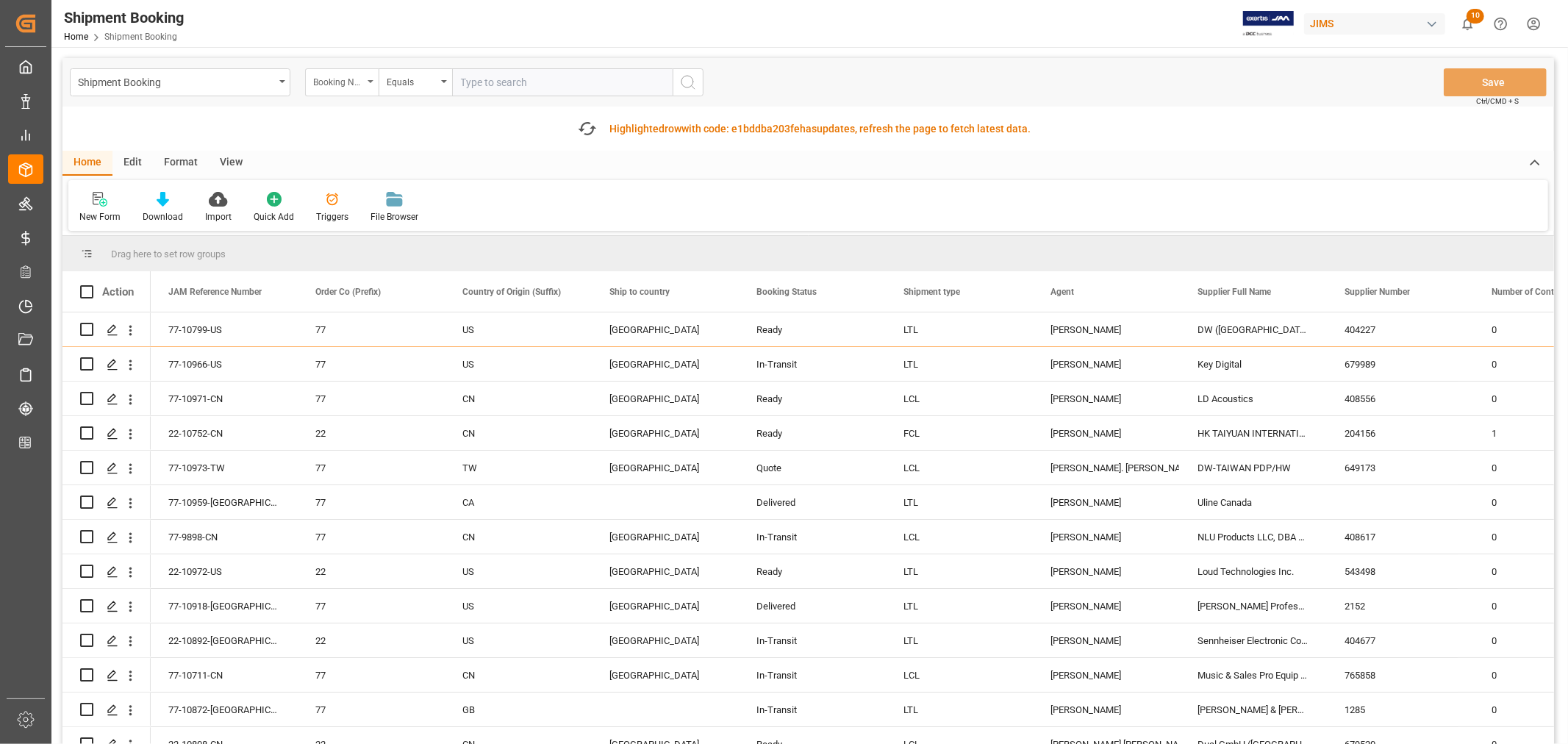
click at [369, 82] on icon "open menu" at bounding box center [370, 81] width 6 height 3
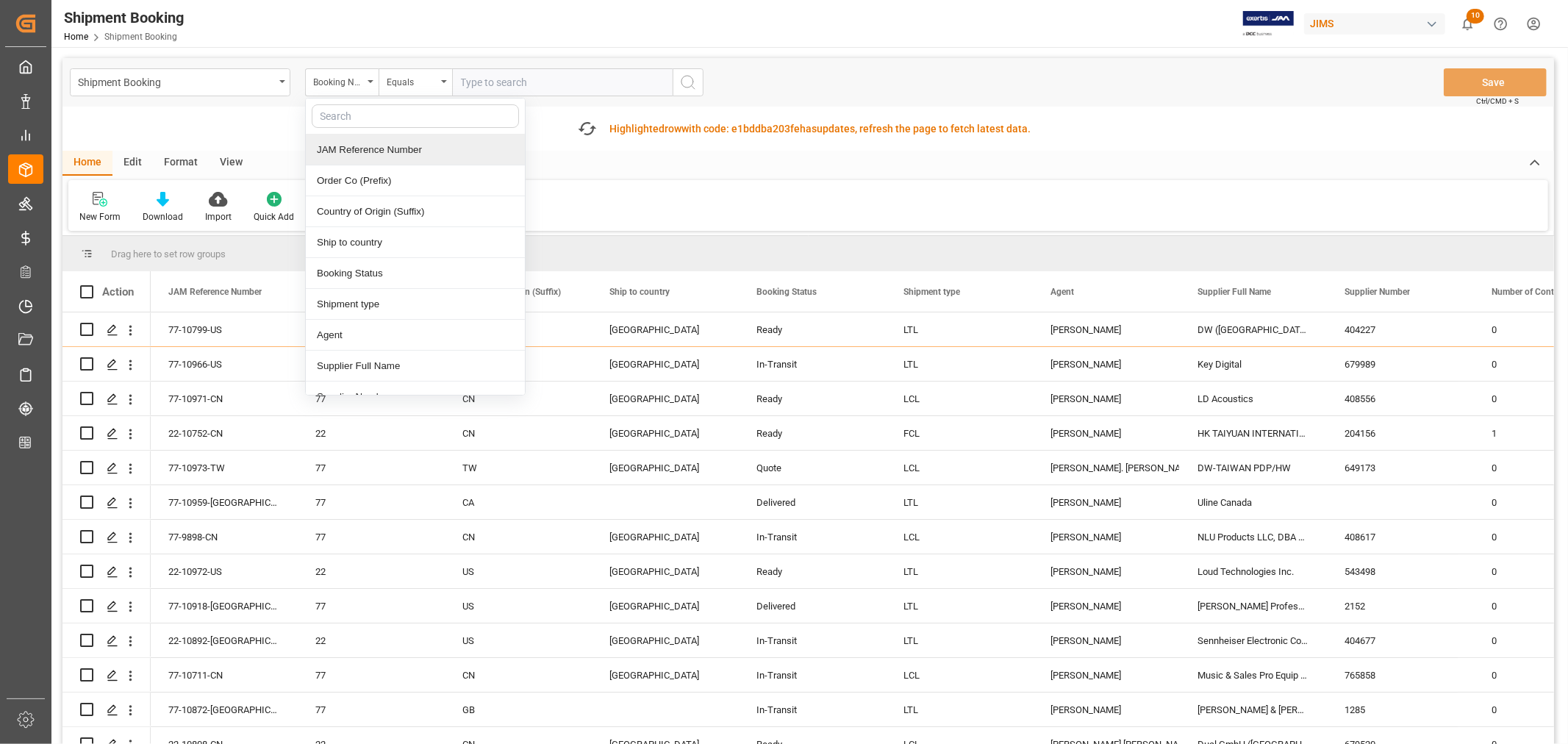
click at [349, 144] on div "JAM Reference Number" at bounding box center [415, 150] width 219 height 31
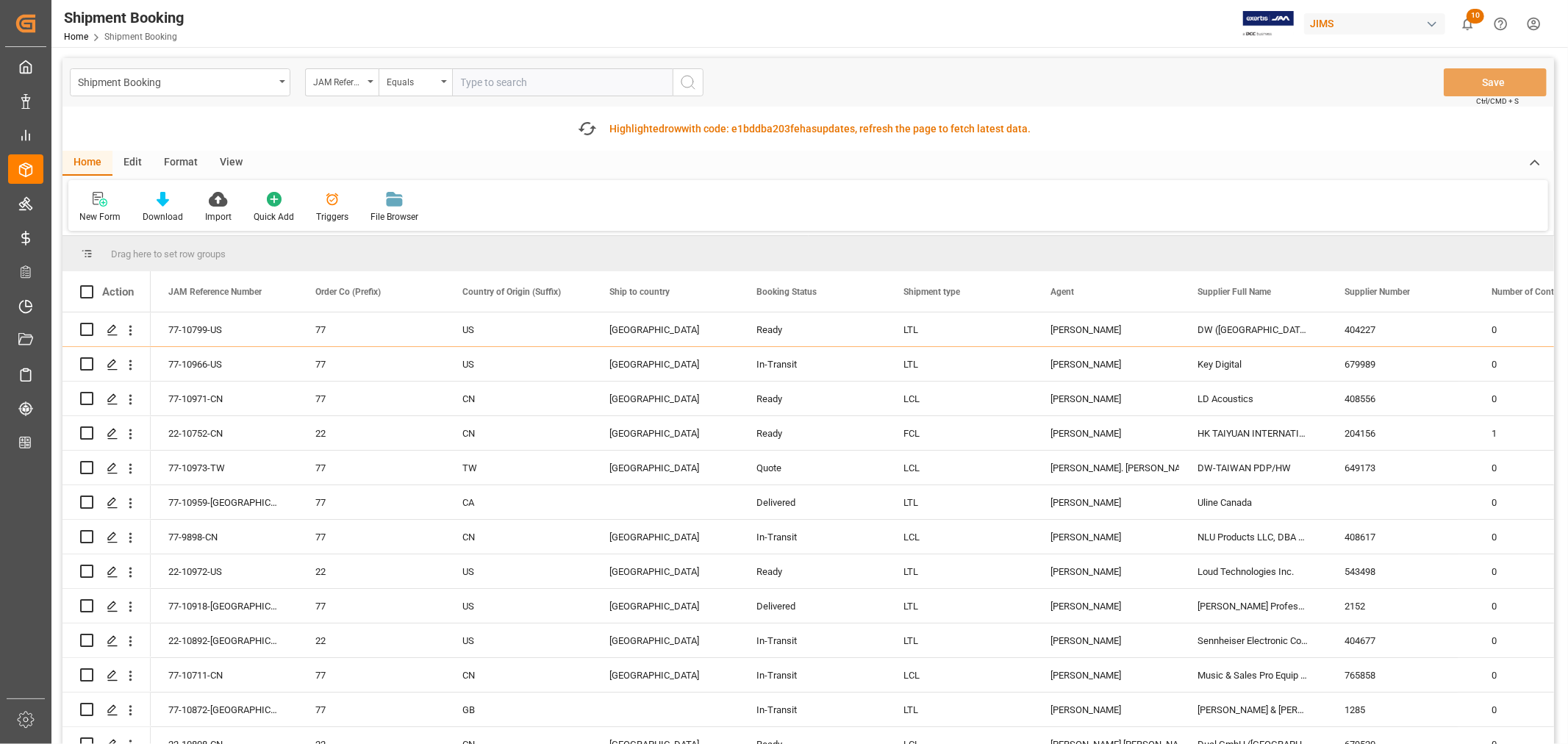
click at [488, 89] on input "text" at bounding box center [563, 83] width 220 height 28
paste input "22-10821-MY"
type input "22-10821-MY"
click at [685, 81] on icon "search button" at bounding box center [688, 82] width 18 height 18
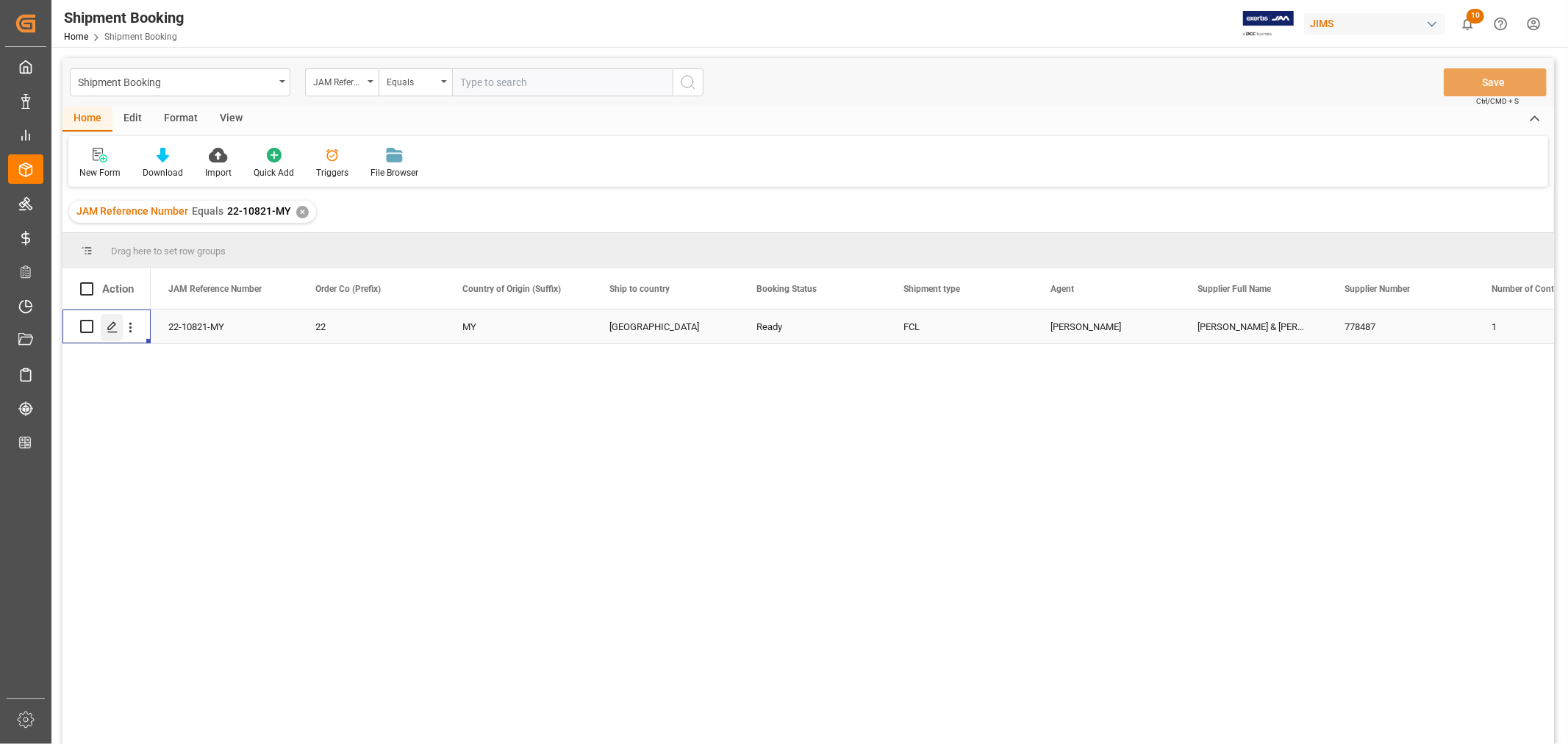
click at [116, 330] on icon "Press SPACE to select this row." at bounding box center [112, 326] width 11 height 11
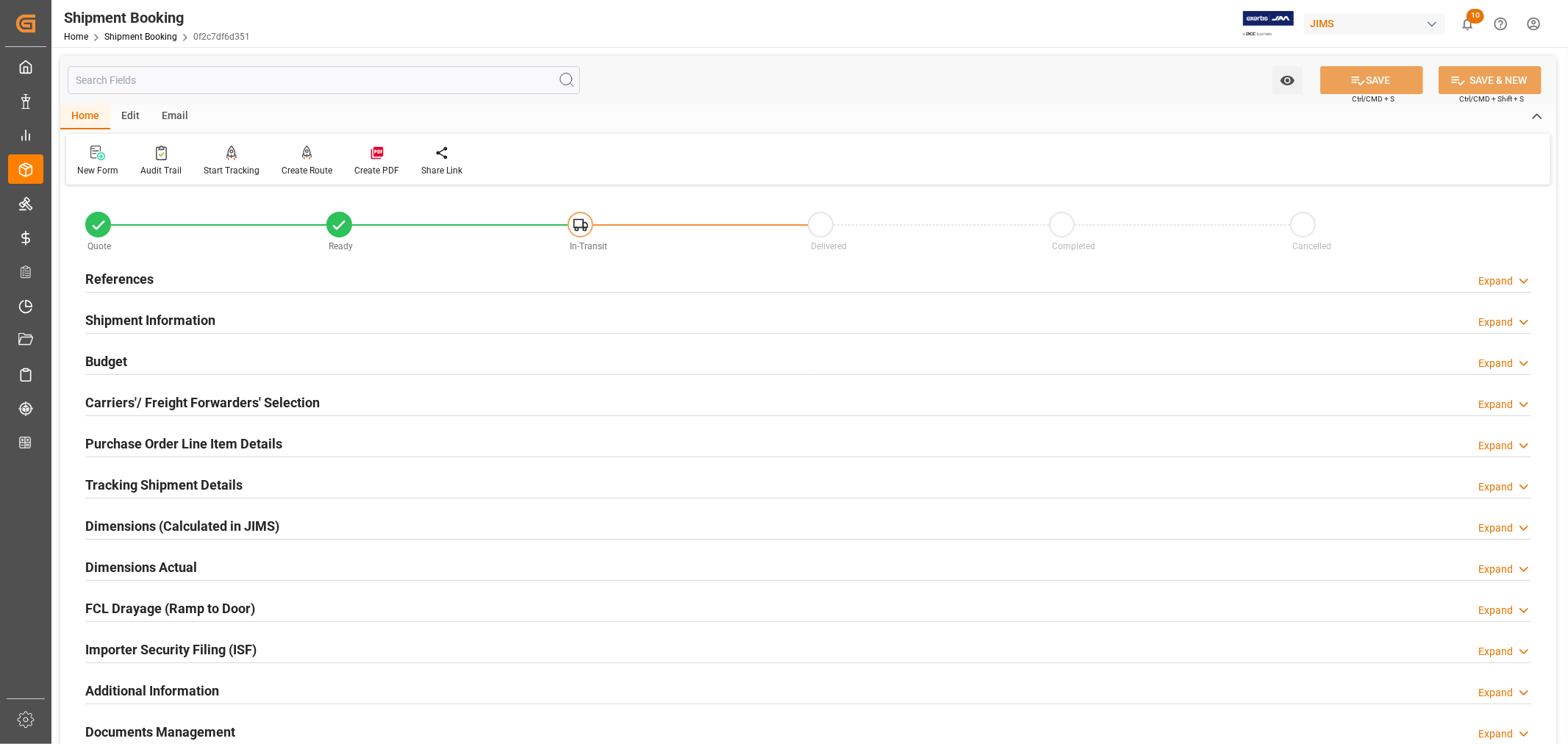
click at [183, 317] on h2 "Shipment Information" at bounding box center [151, 320] width 131 height 20
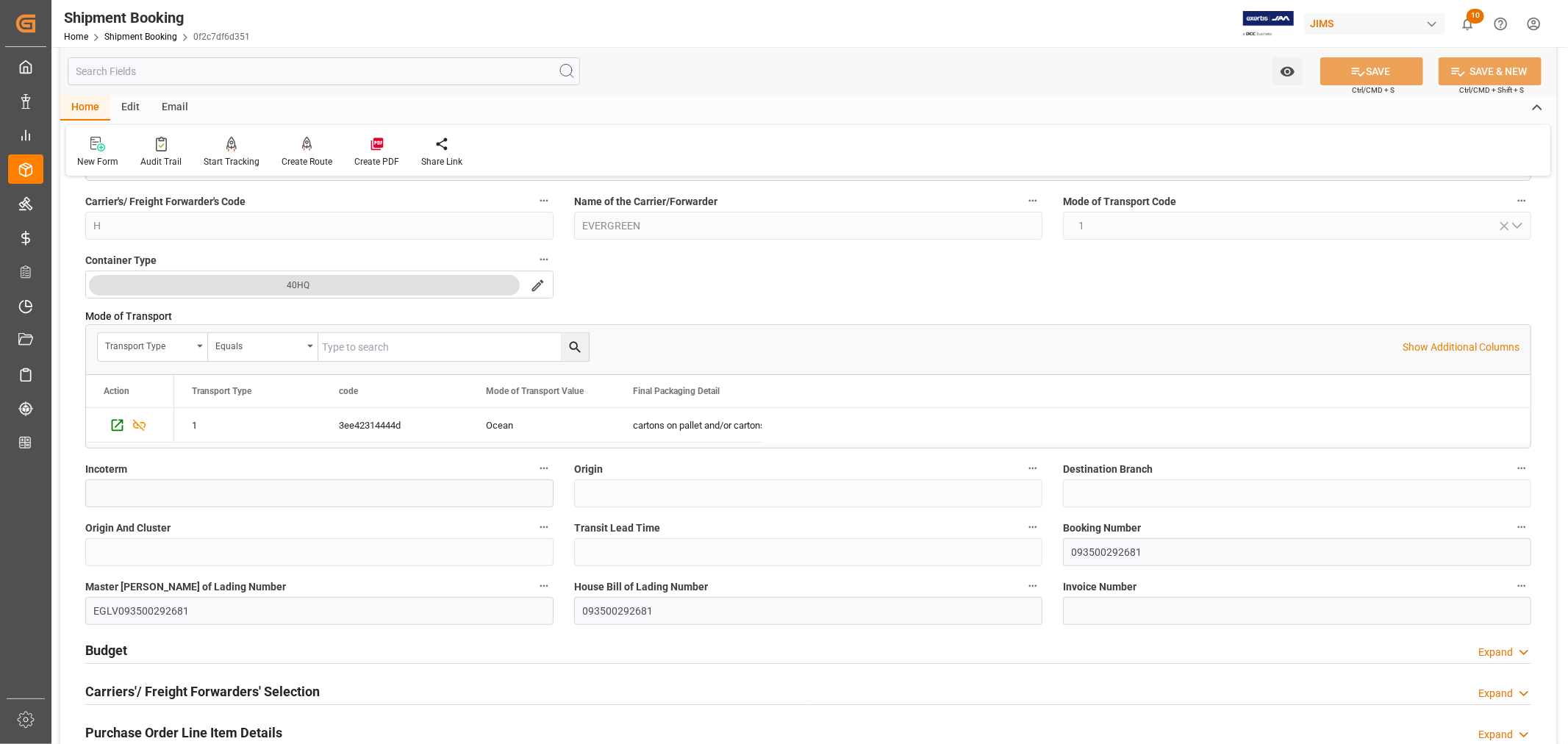
scroll to position [326, 0]
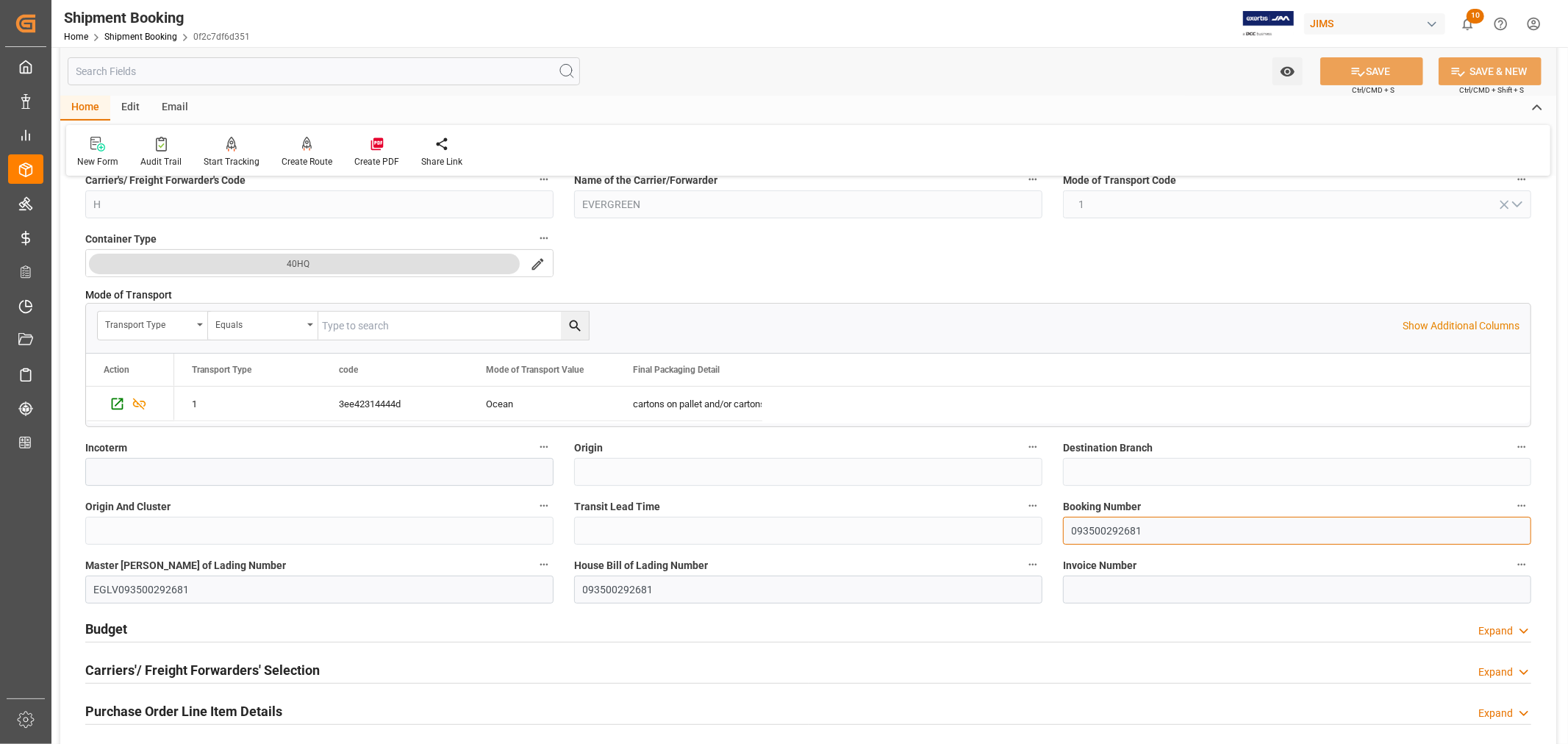
click at [1106, 532] on input "093500292681" at bounding box center [1297, 531] width 468 height 28
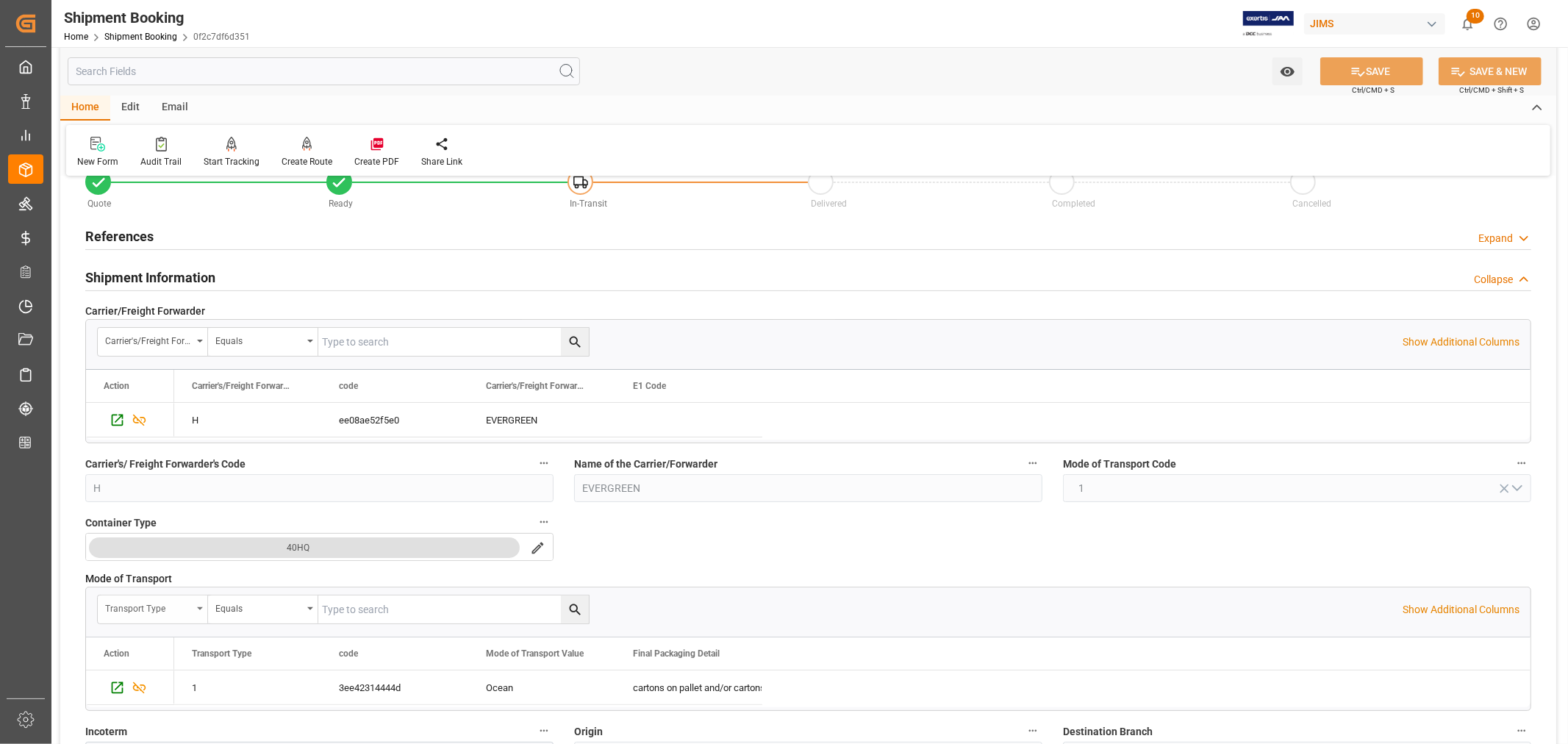
scroll to position [0, 0]
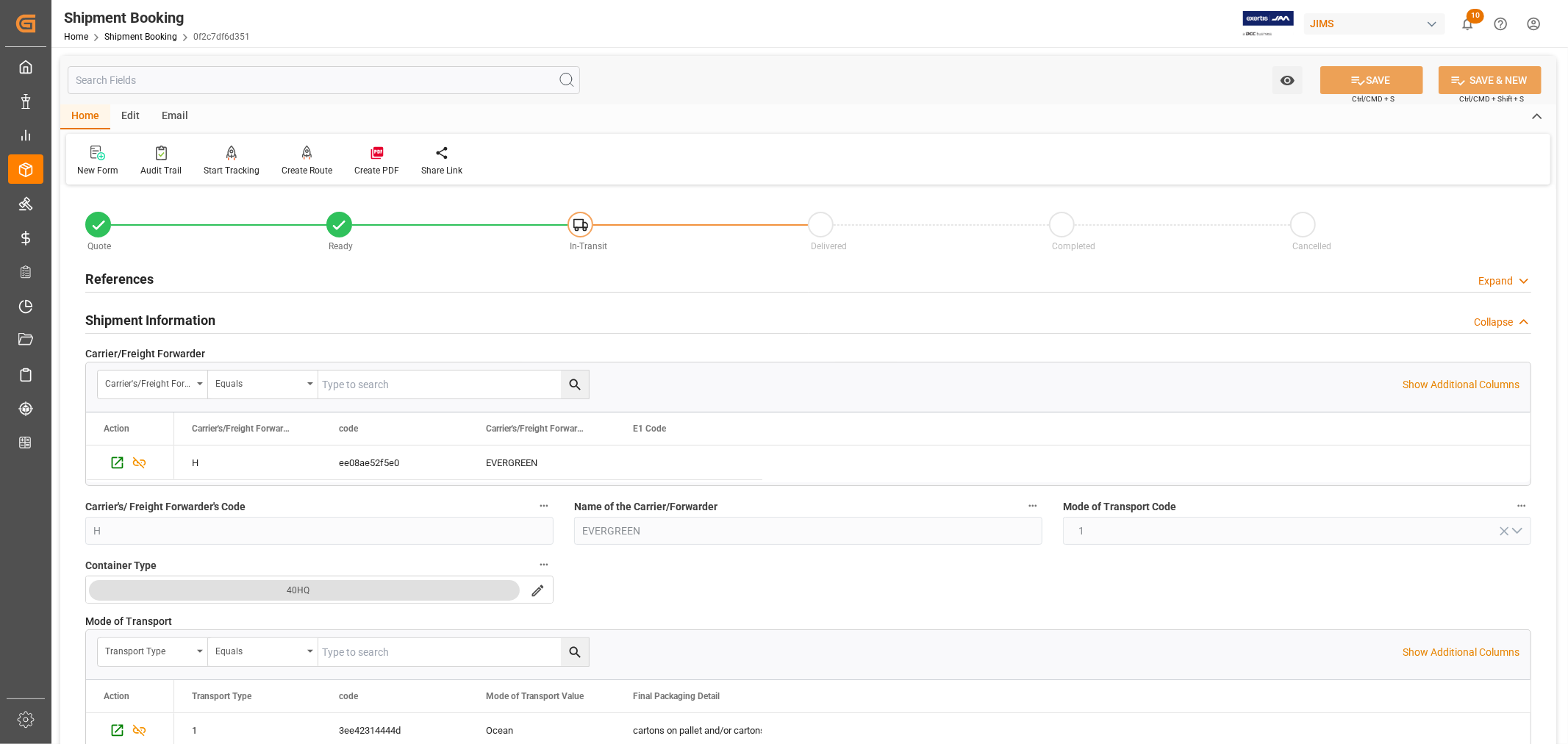
click at [172, 314] on h2 "Shipment Information" at bounding box center [151, 320] width 131 height 20
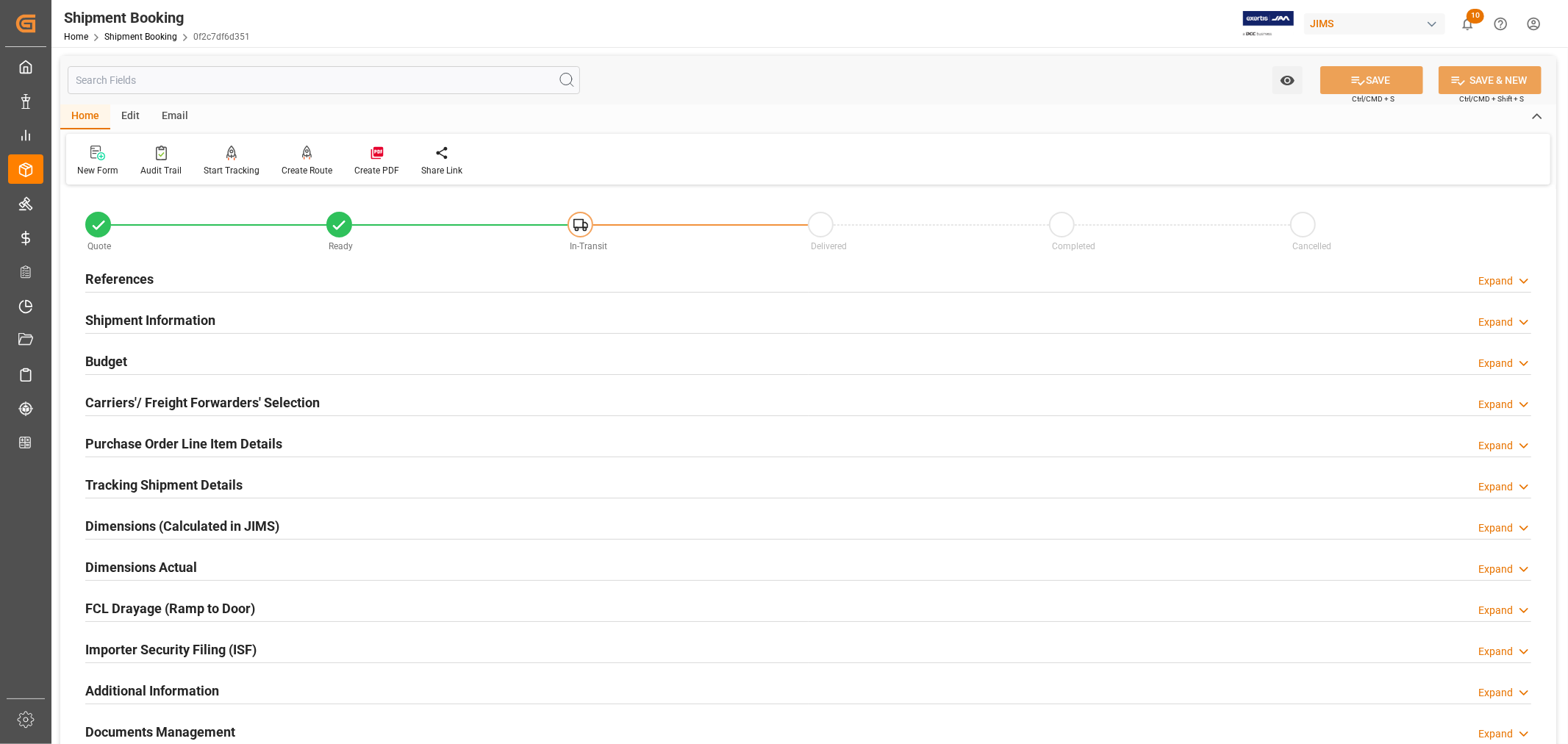
click at [140, 275] on h2 "References" at bounding box center [120, 279] width 69 height 20
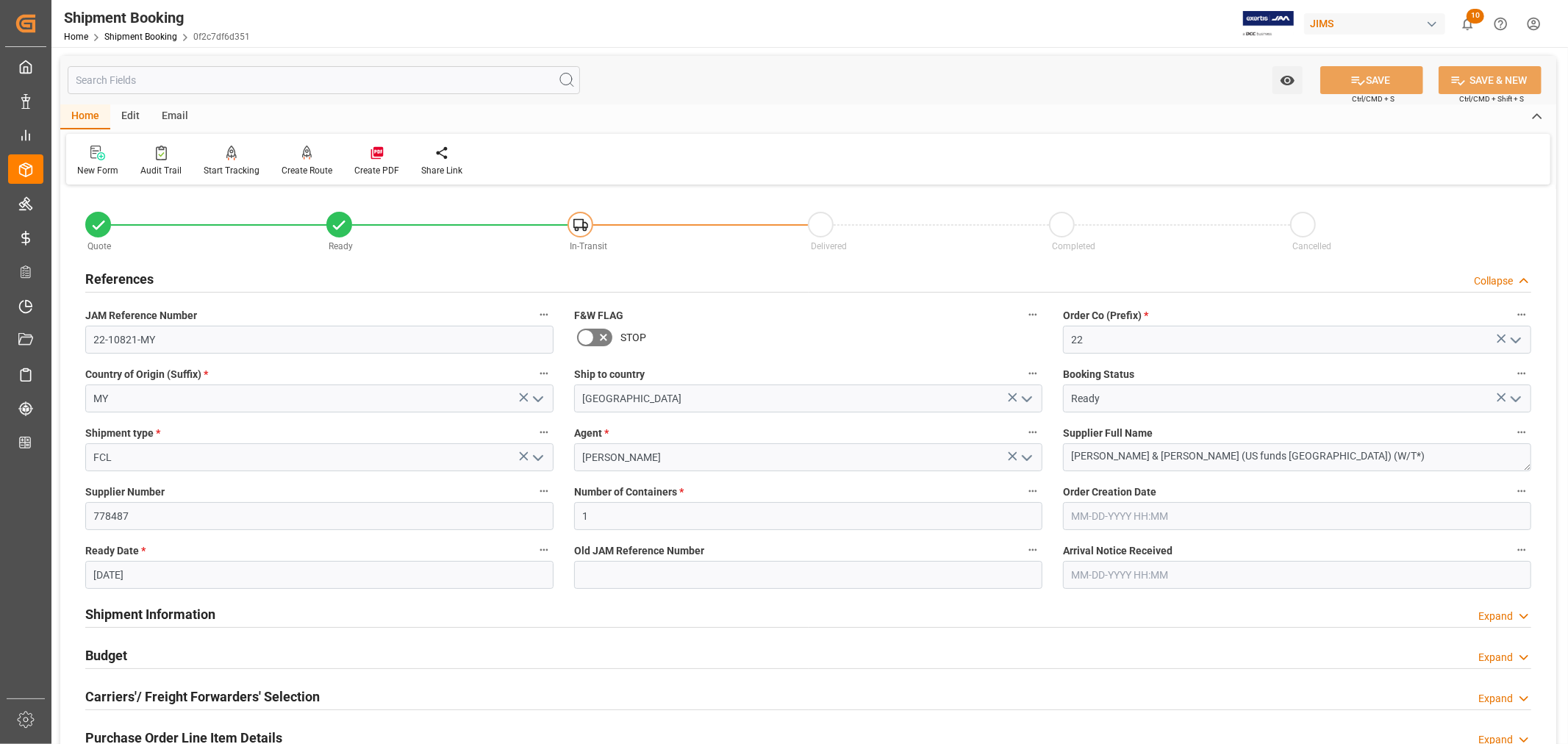
click at [140, 275] on h2 "References" at bounding box center [120, 279] width 69 height 20
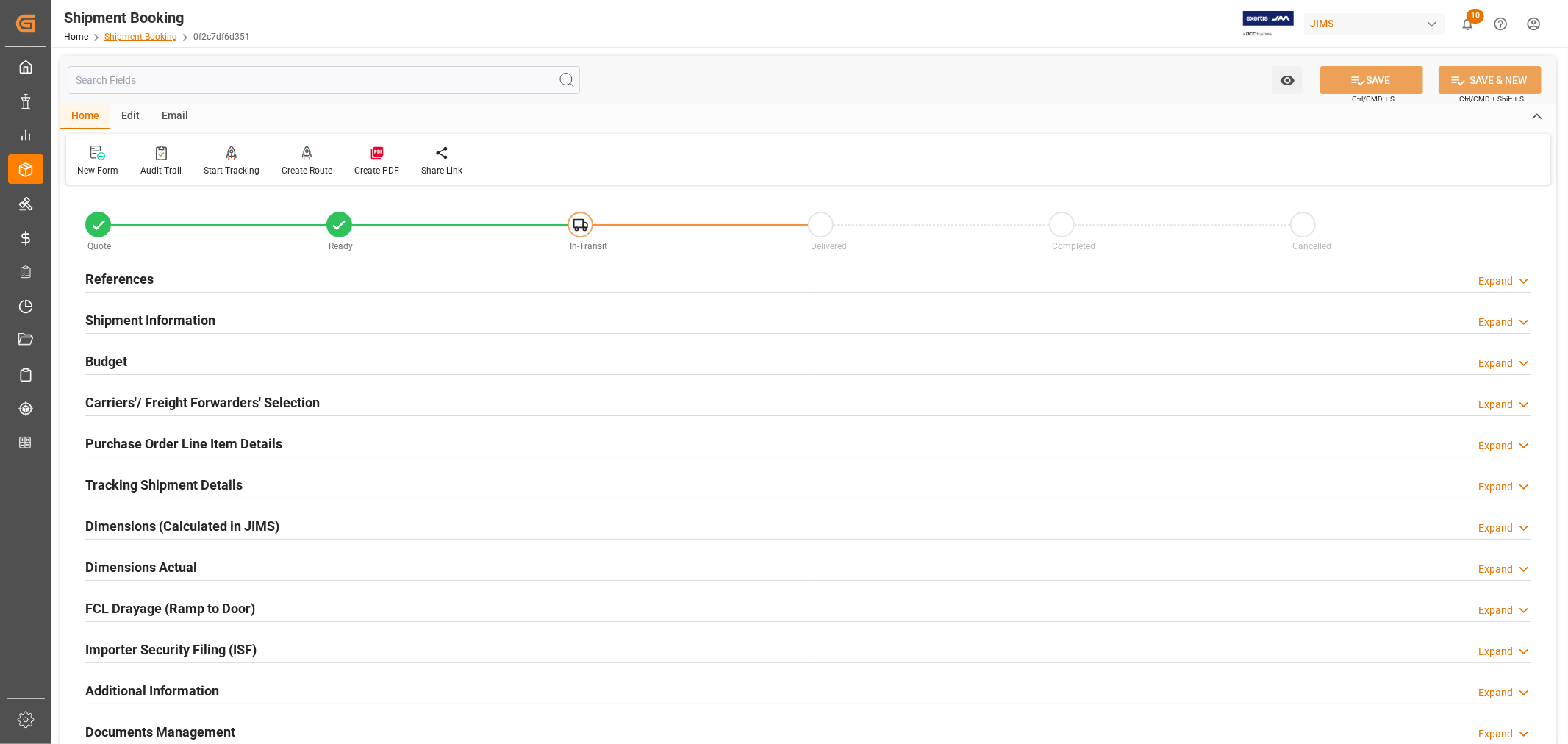
click at [135, 34] on link "Shipment Booking" at bounding box center [140, 37] width 73 height 11
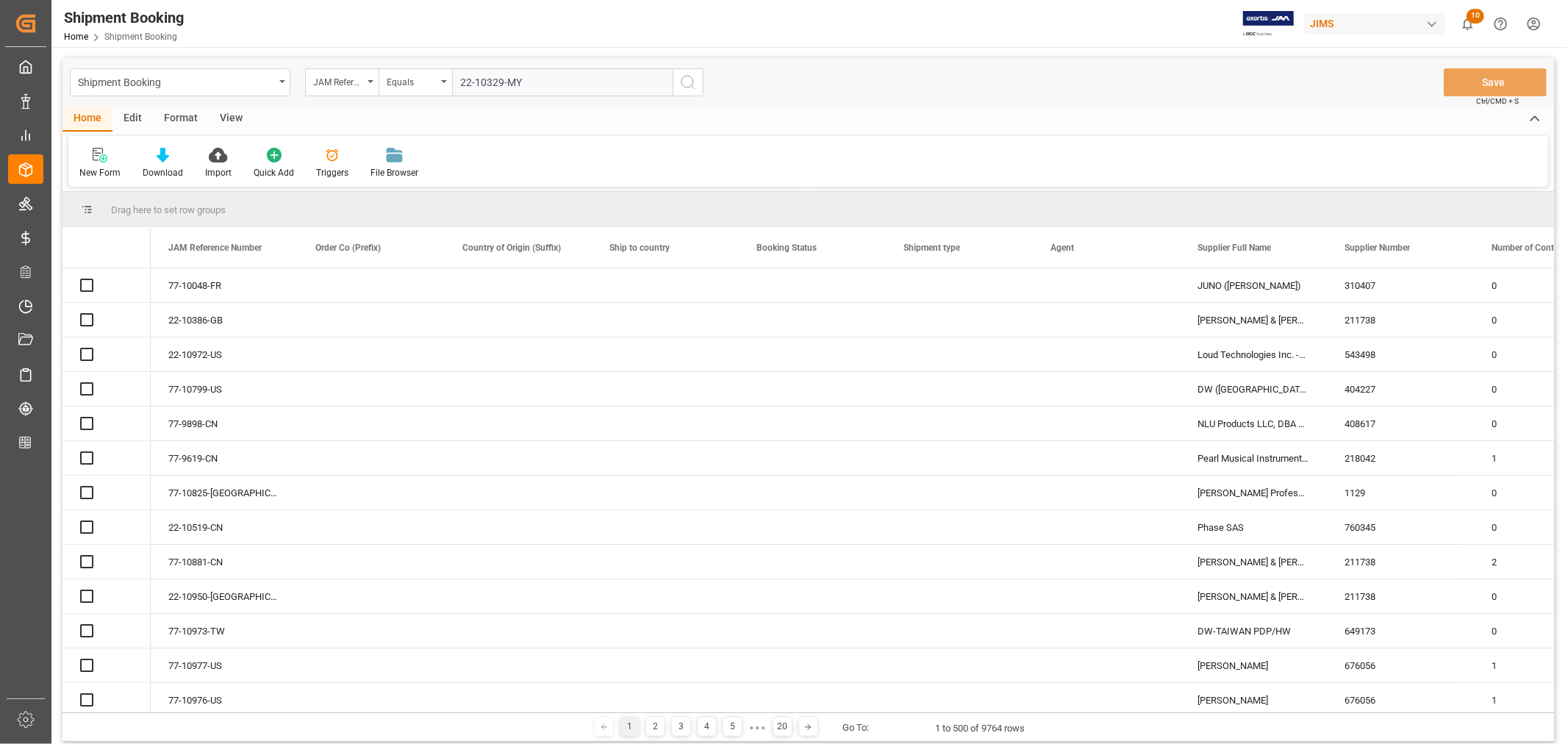
type input "22-10329-MY"
click at [688, 82] on icon "search button" at bounding box center [688, 82] width 18 height 18
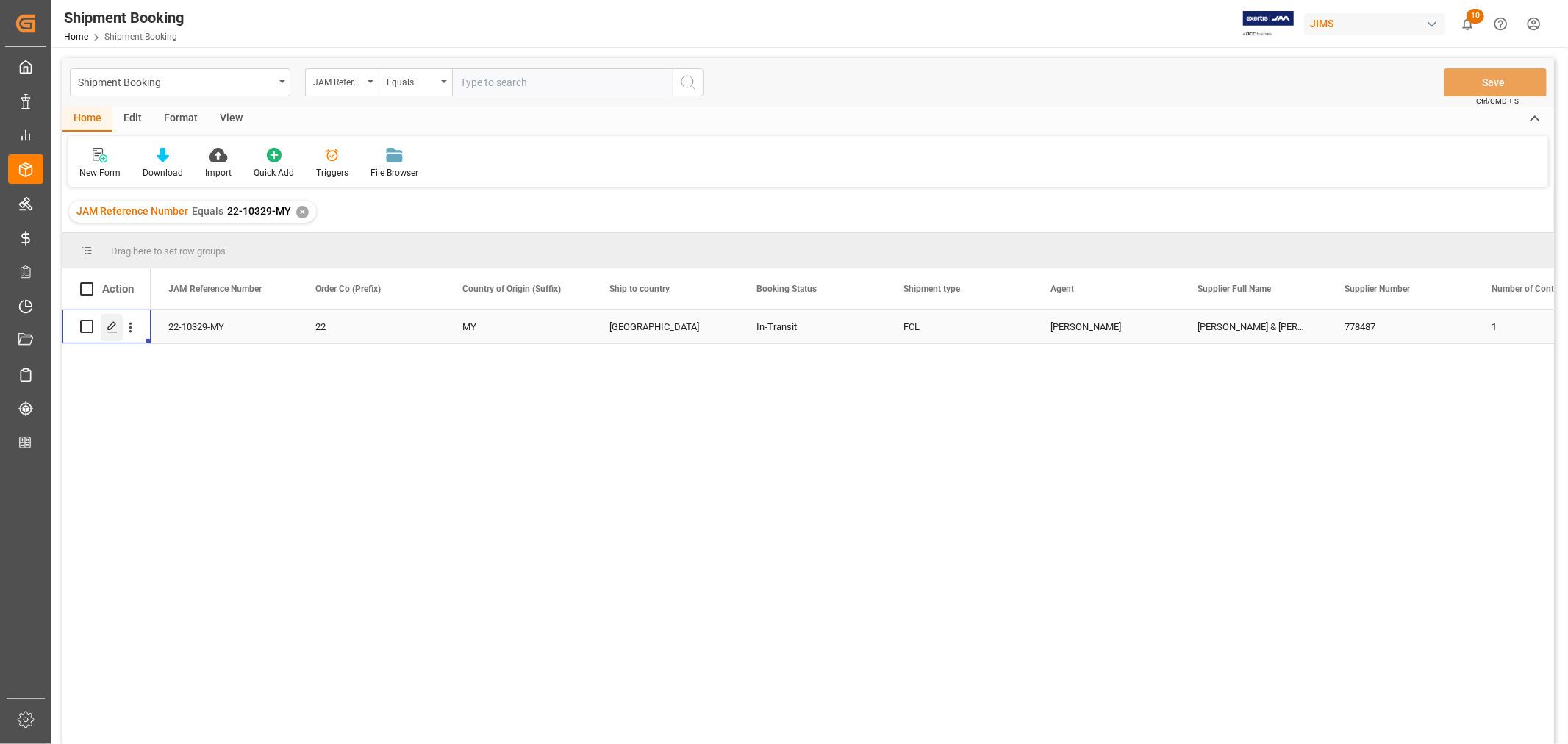
click at [108, 327] on icon "Press SPACE to select this row." at bounding box center [112, 326] width 11 height 11
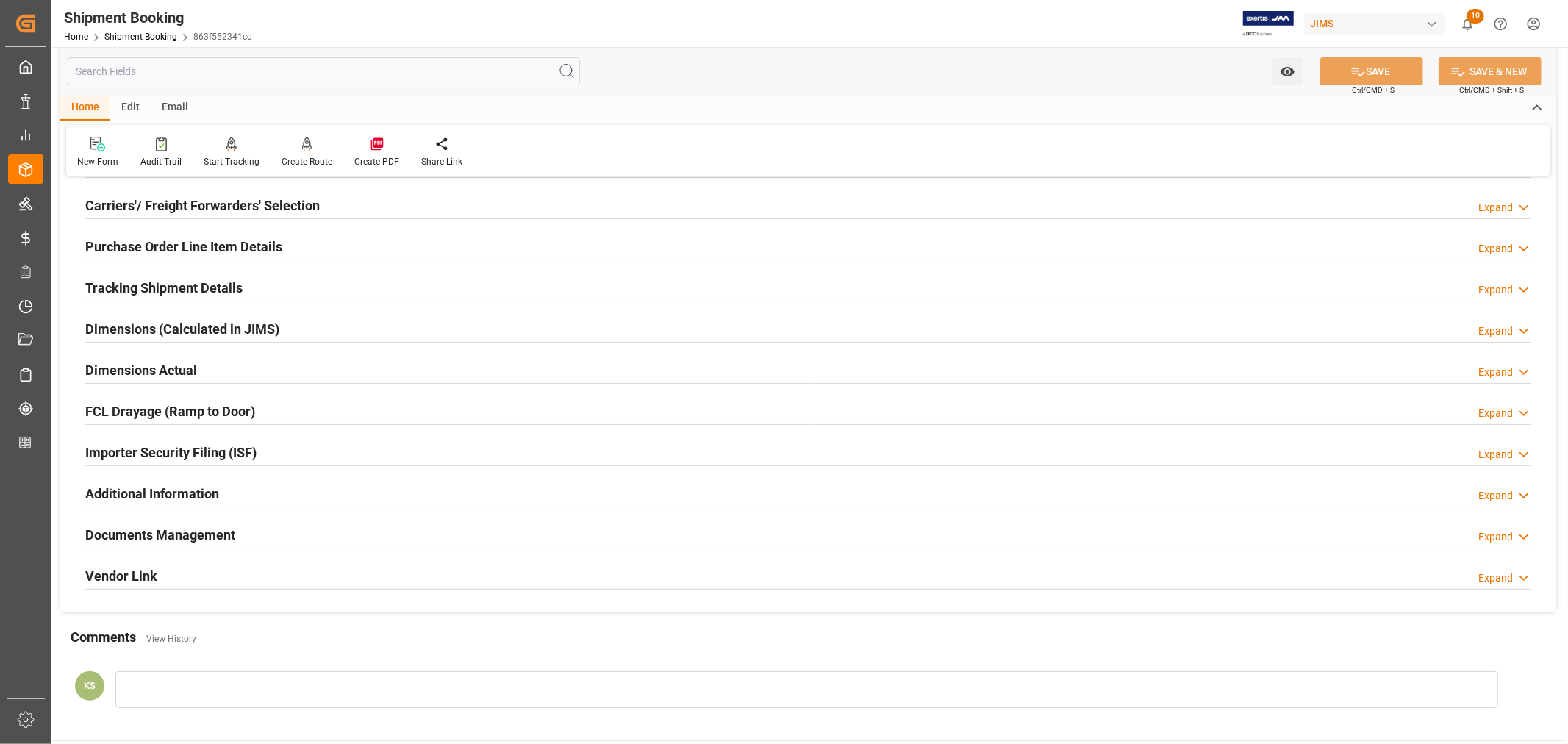
scroll to position [245, 0]
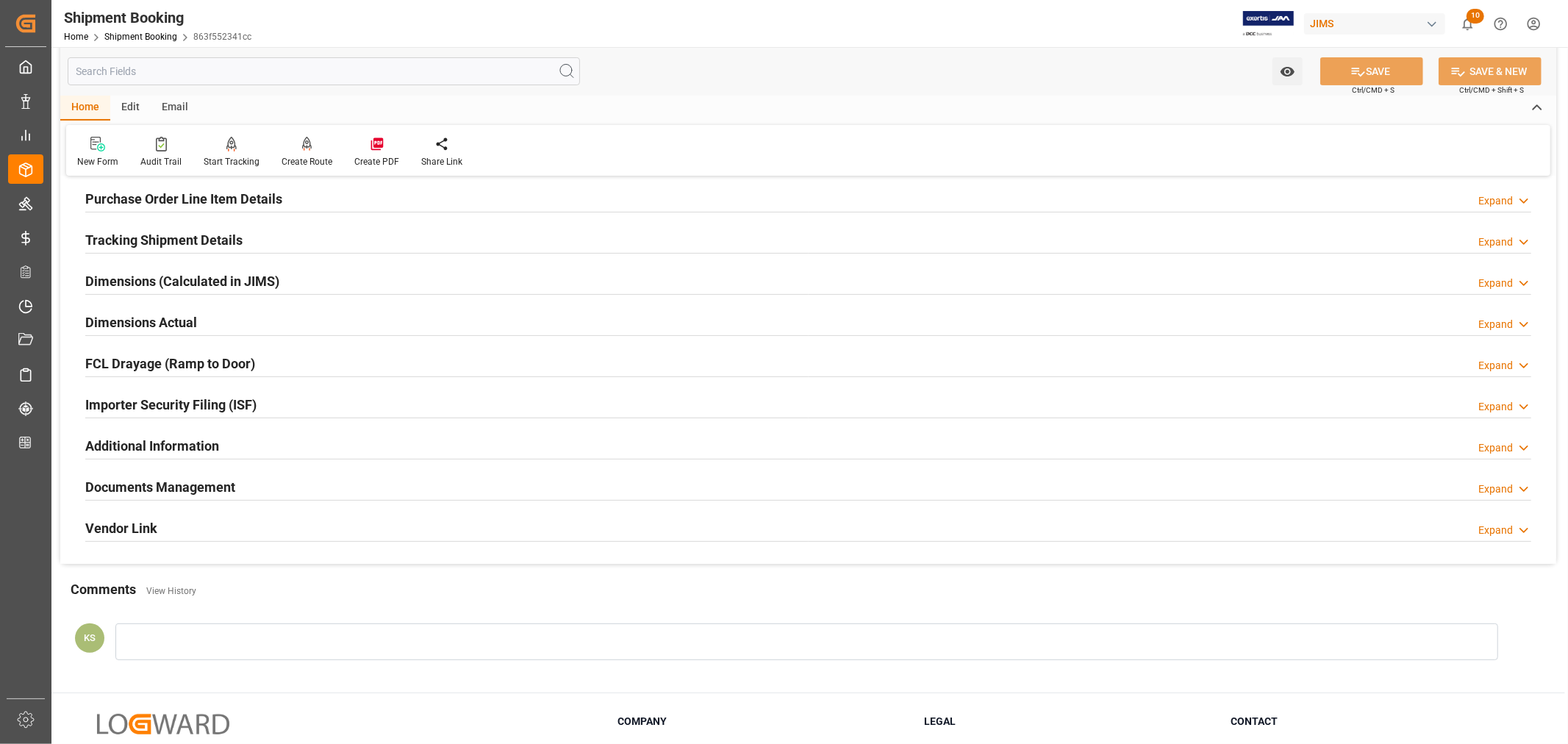
click at [302, 484] on div "Documents Management Expand" at bounding box center [809, 486] width 1446 height 28
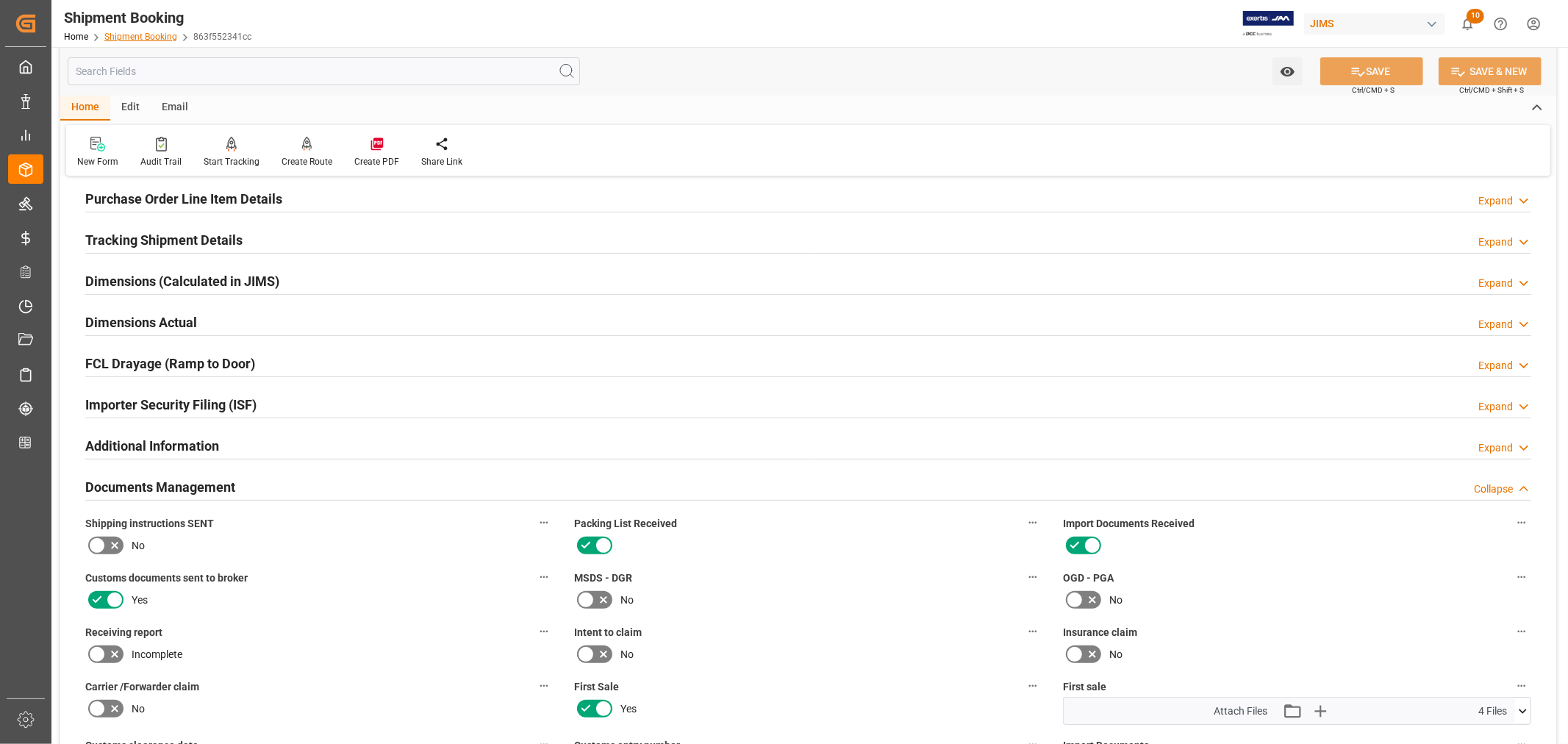
click at [147, 34] on link "Shipment Booking" at bounding box center [140, 37] width 73 height 11
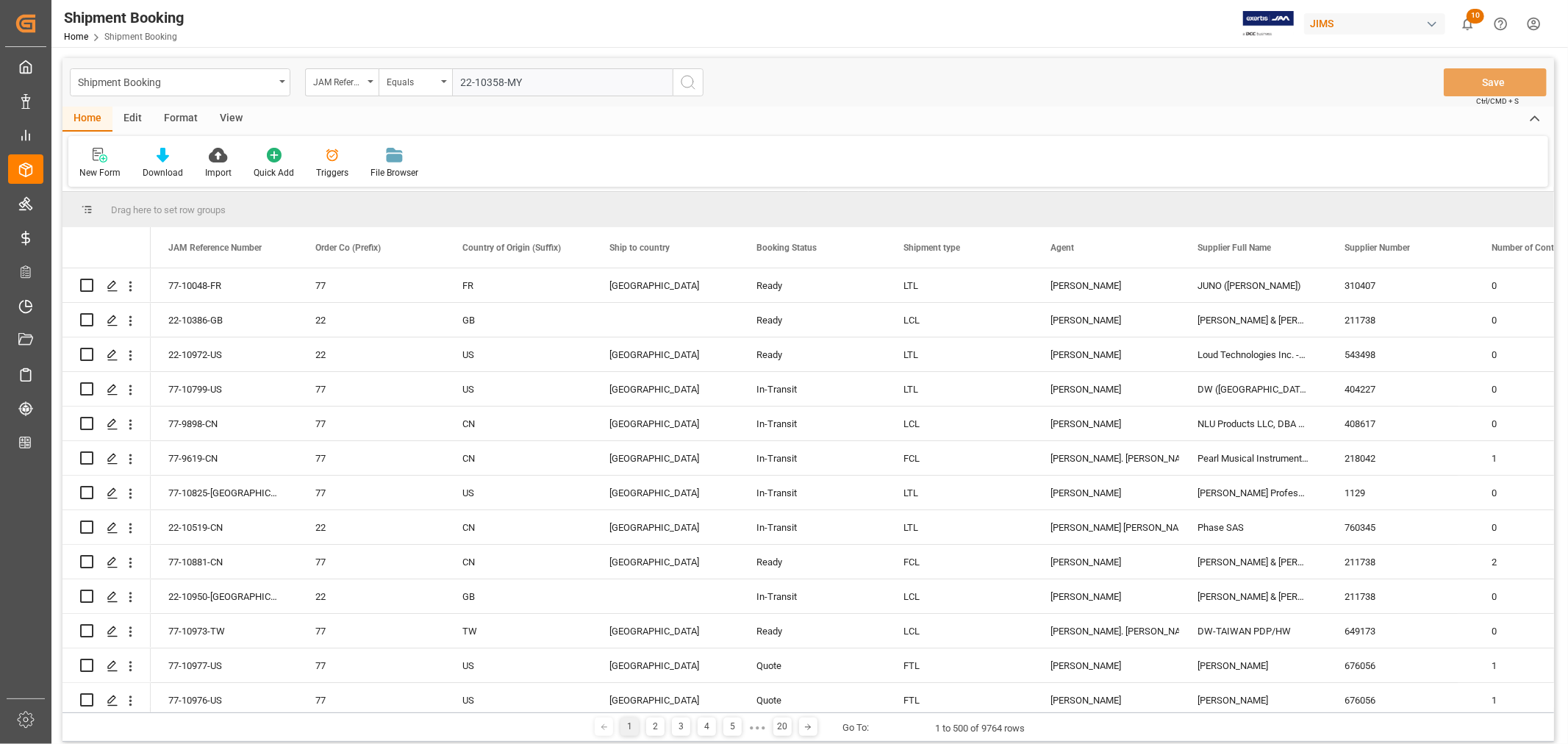
type input "22-10358-MY"
click at [688, 81] on icon "search button" at bounding box center [688, 82] width 18 height 18
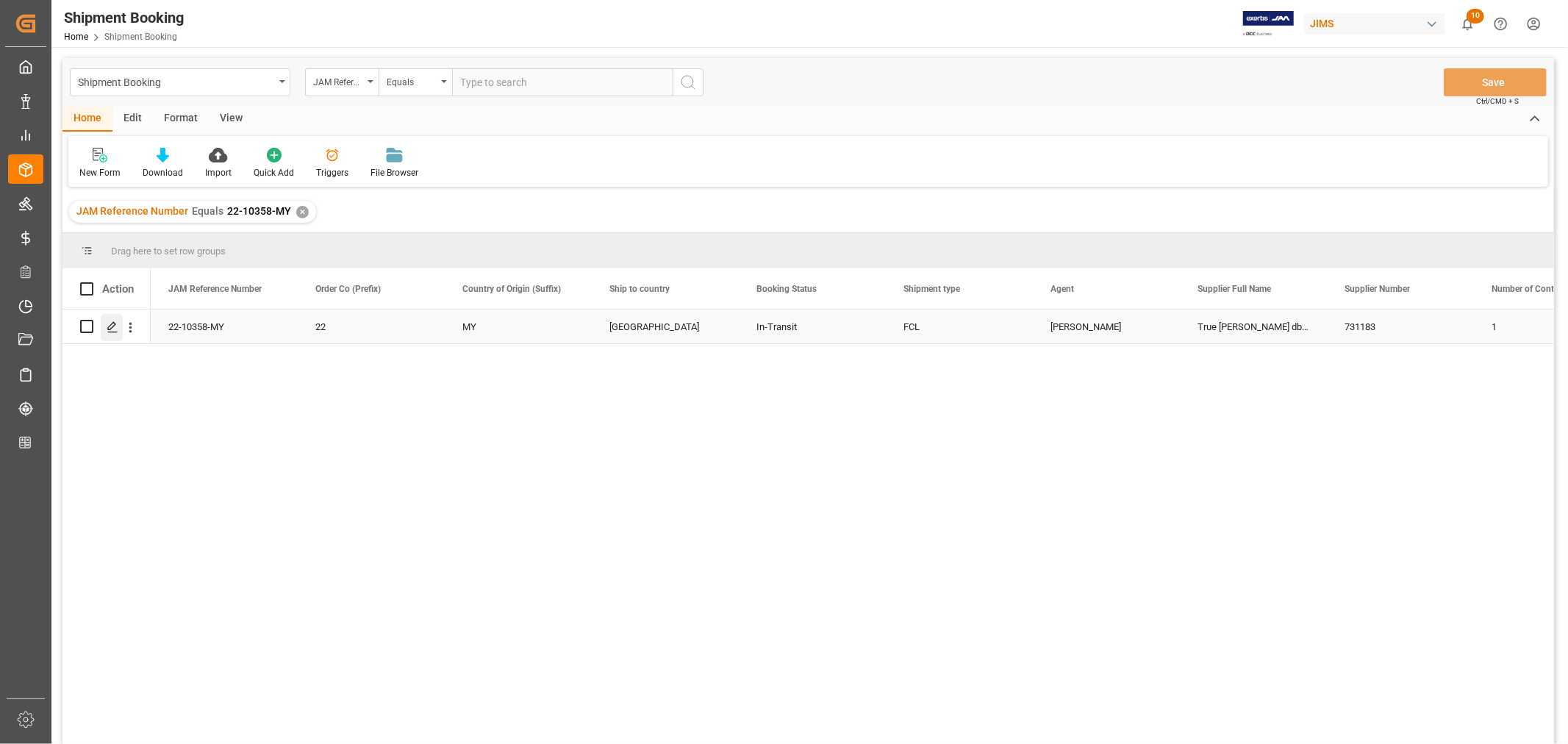
click at [116, 326] on icon "Press SPACE to select this row." at bounding box center [112, 326] width 11 height 11
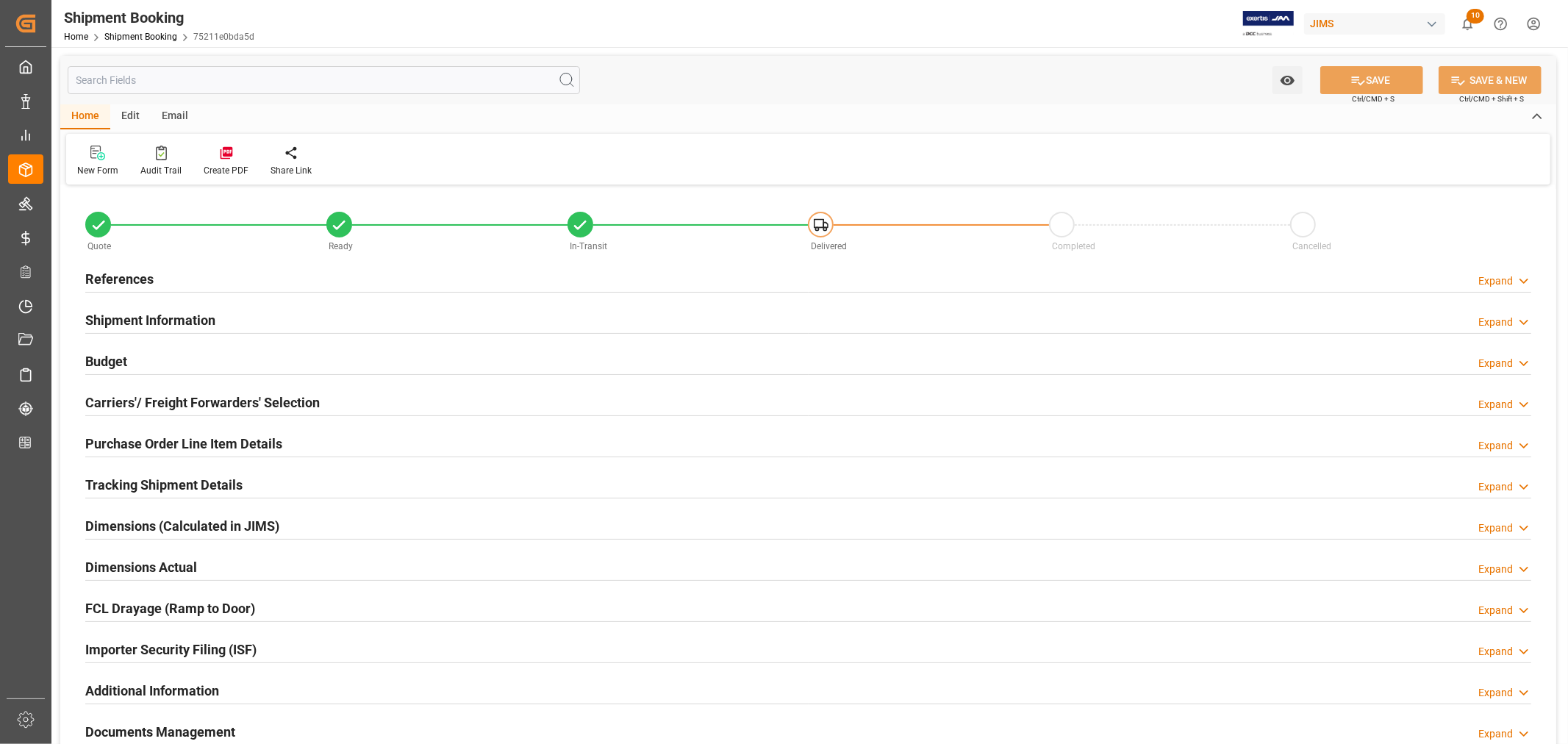
type input "8"
click at [141, 316] on h2 "Shipment Information" at bounding box center [151, 320] width 131 height 20
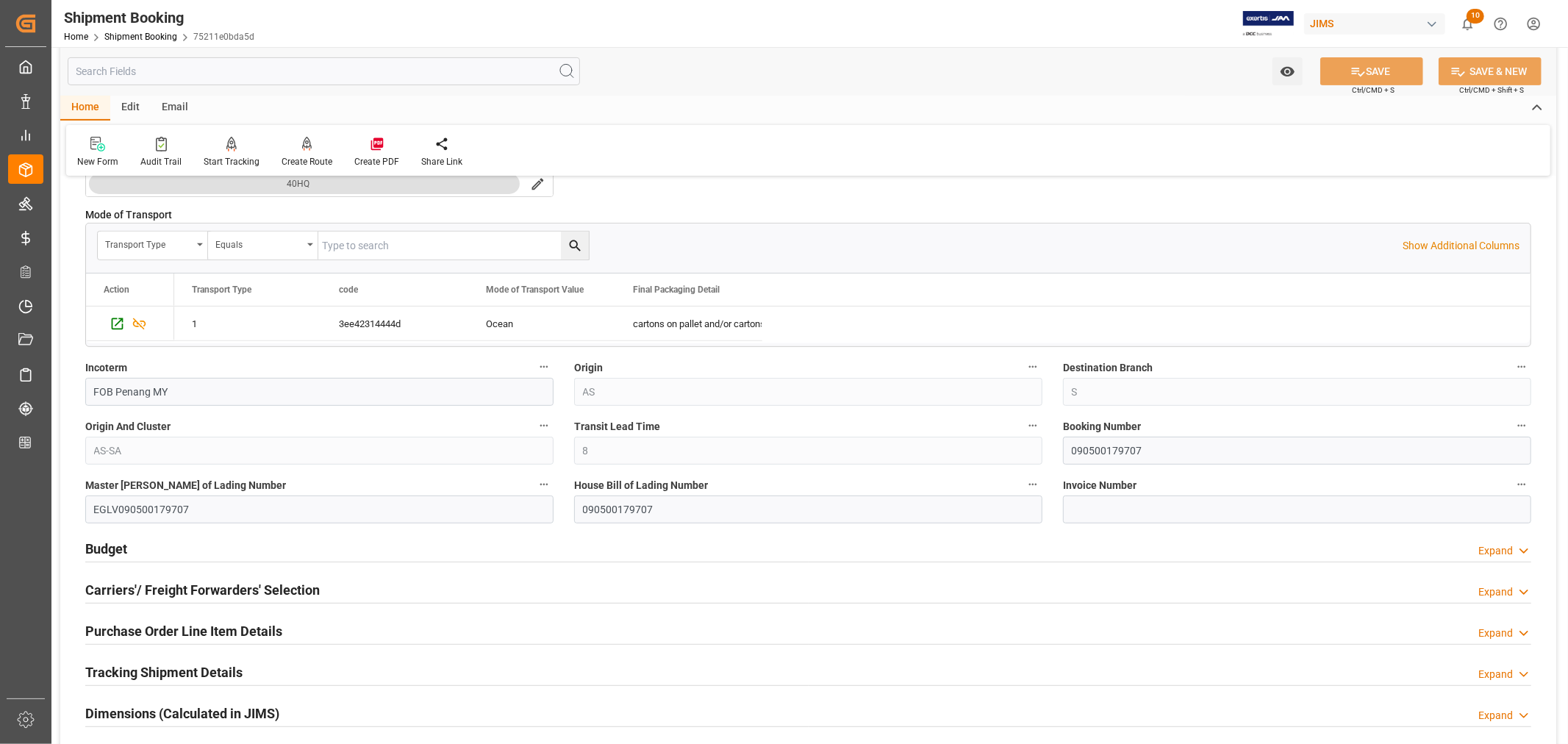
scroll to position [408, 0]
click at [1104, 450] on input "090500179707" at bounding box center [1297, 450] width 468 height 28
click at [148, 34] on link "Shipment Booking" at bounding box center [140, 37] width 73 height 11
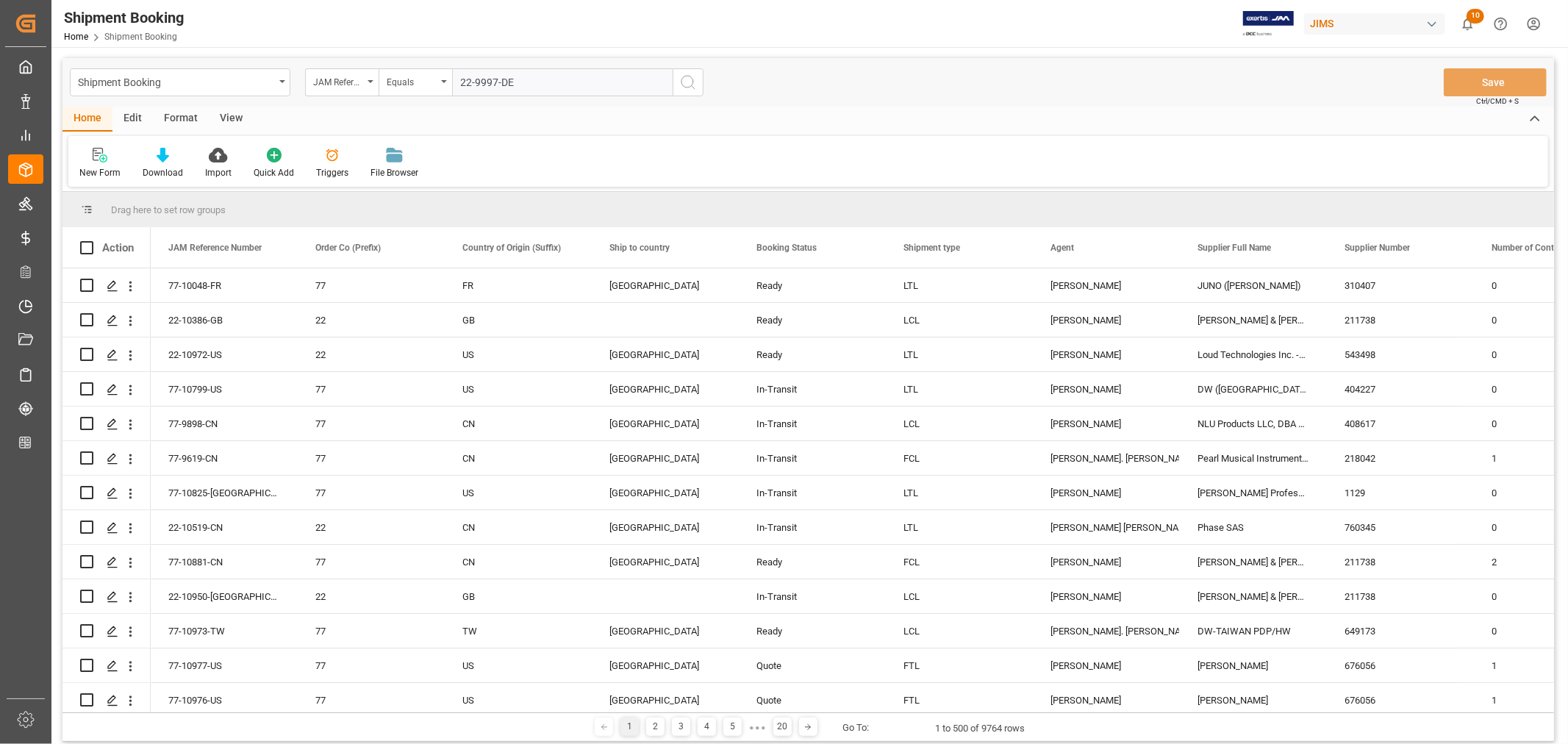
type input "22-9997-DE"
click at [687, 84] on icon "search button" at bounding box center [688, 82] width 18 height 18
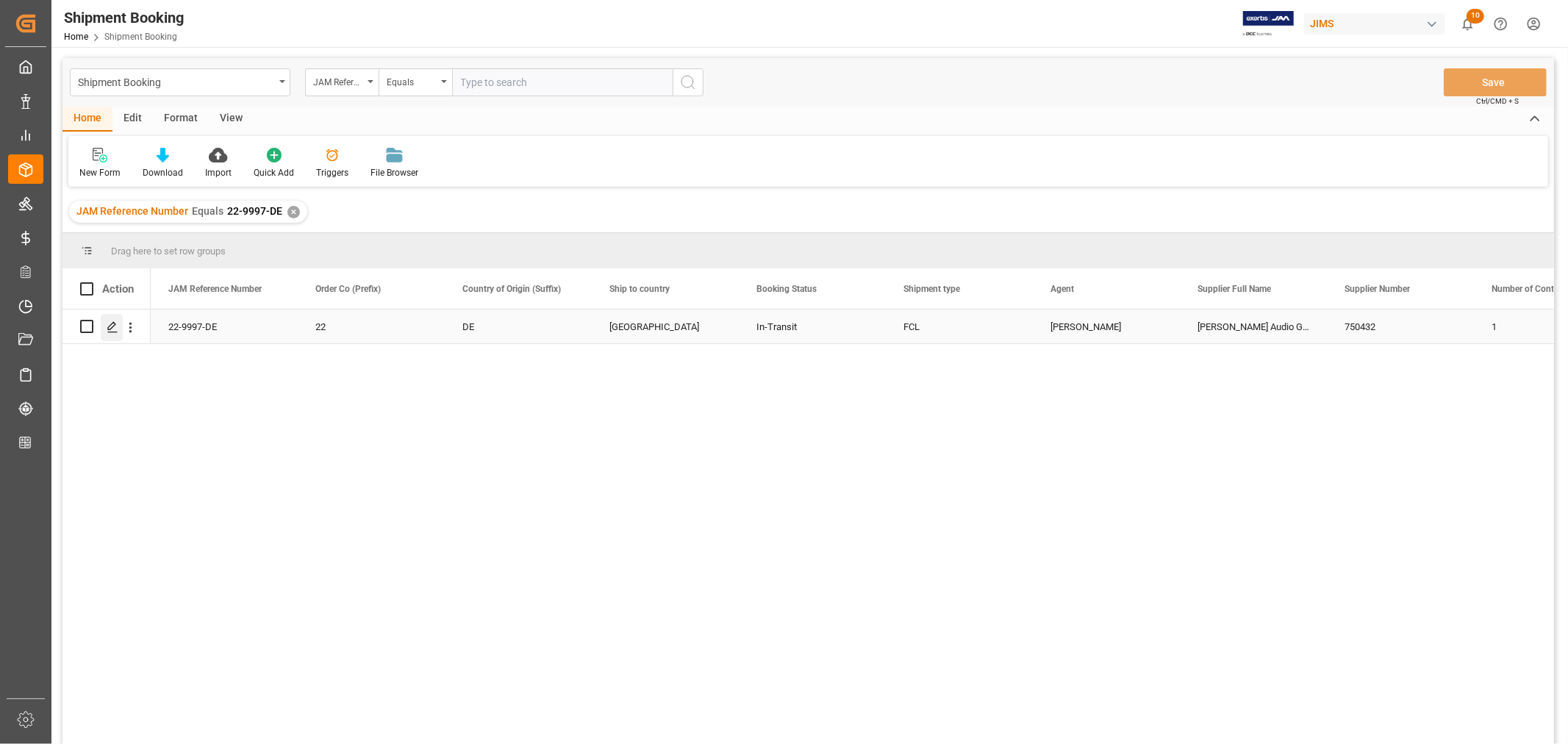
click at [117, 329] on icon "Press SPACE to select this row." at bounding box center [112, 326] width 11 height 11
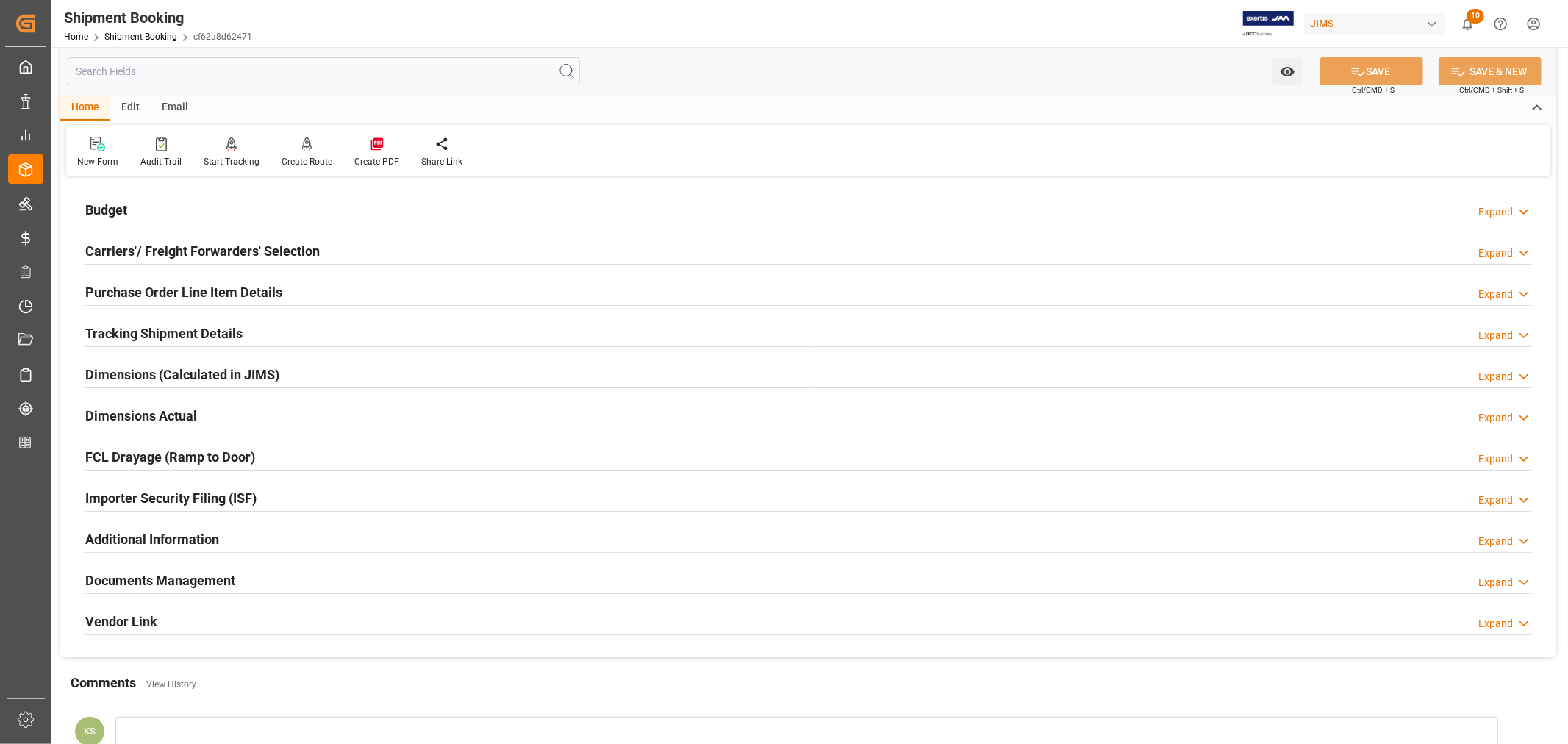
scroll to position [245, 0]
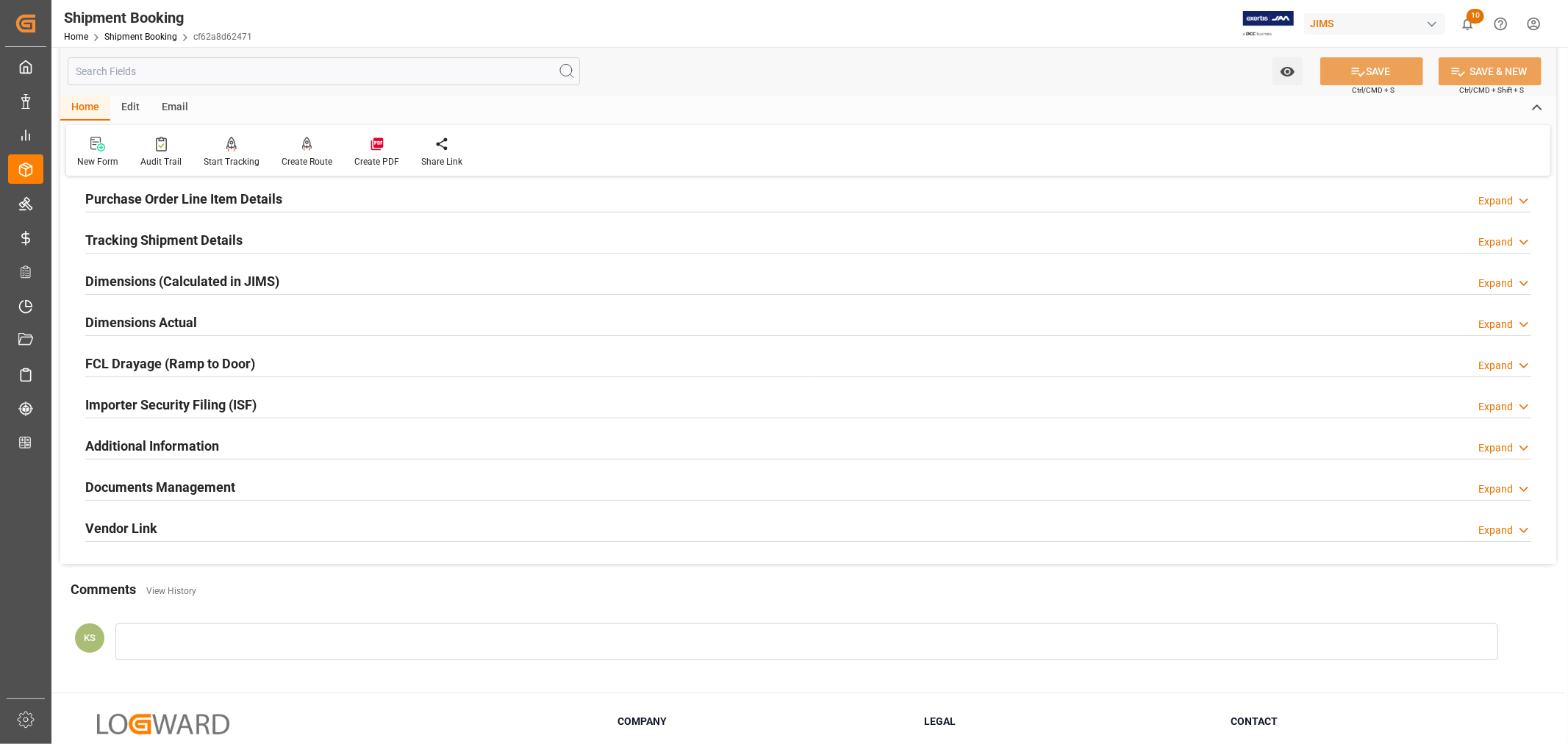
click at [207, 483] on h2 "Documents Management" at bounding box center [161, 487] width 150 height 20
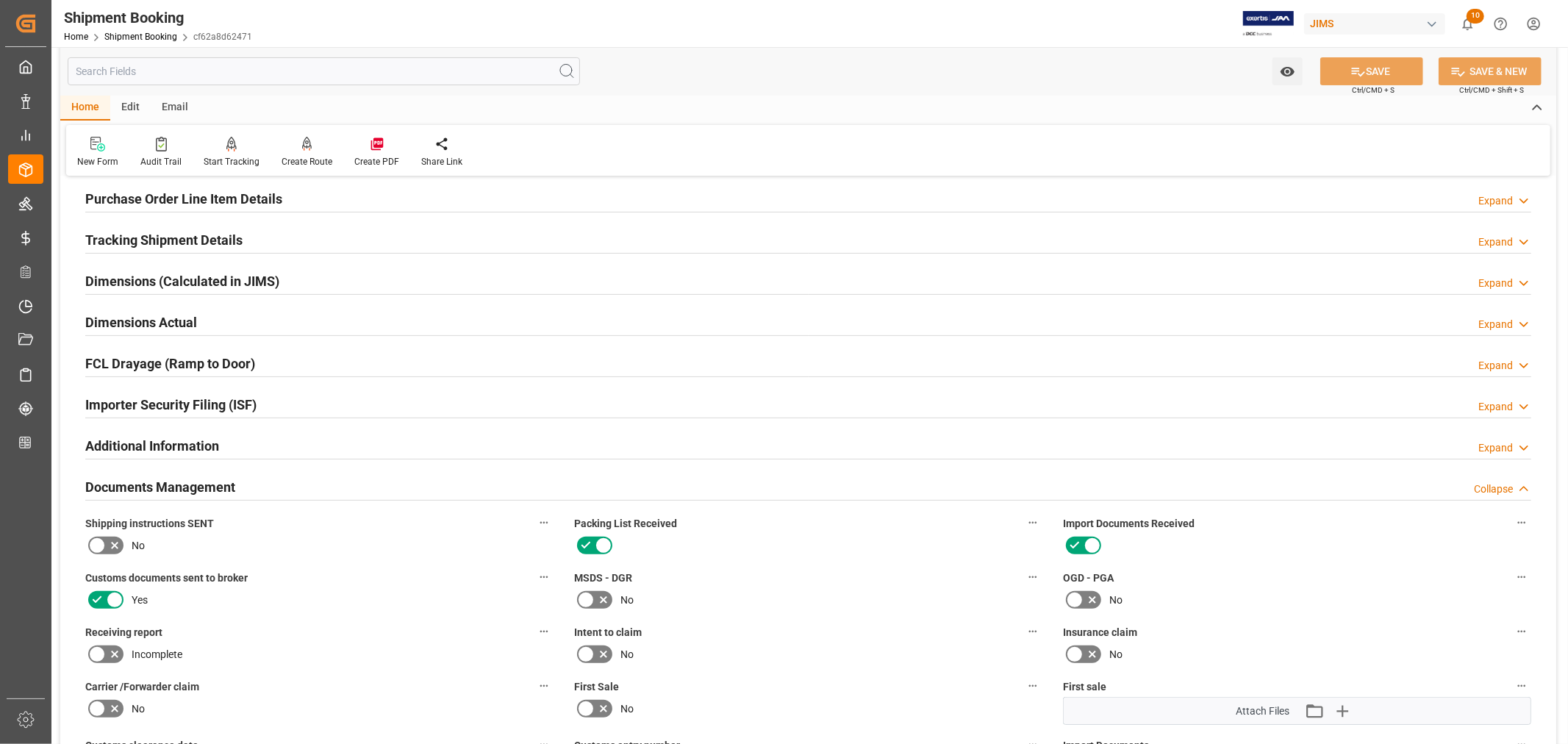
click at [207, 483] on h2 "Documents Management" at bounding box center [161, 487] width 150 height 20
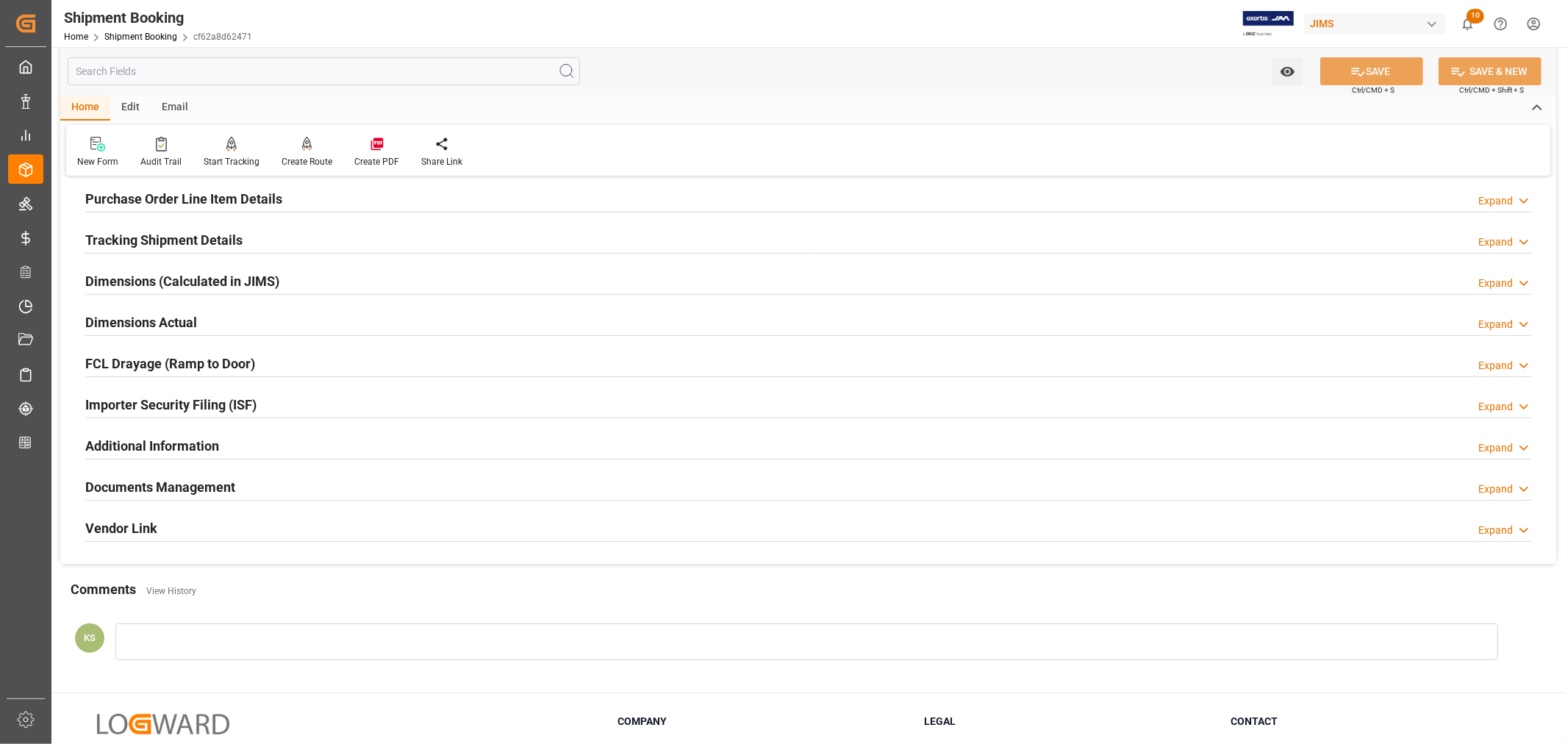
scroll to position [0, 0]
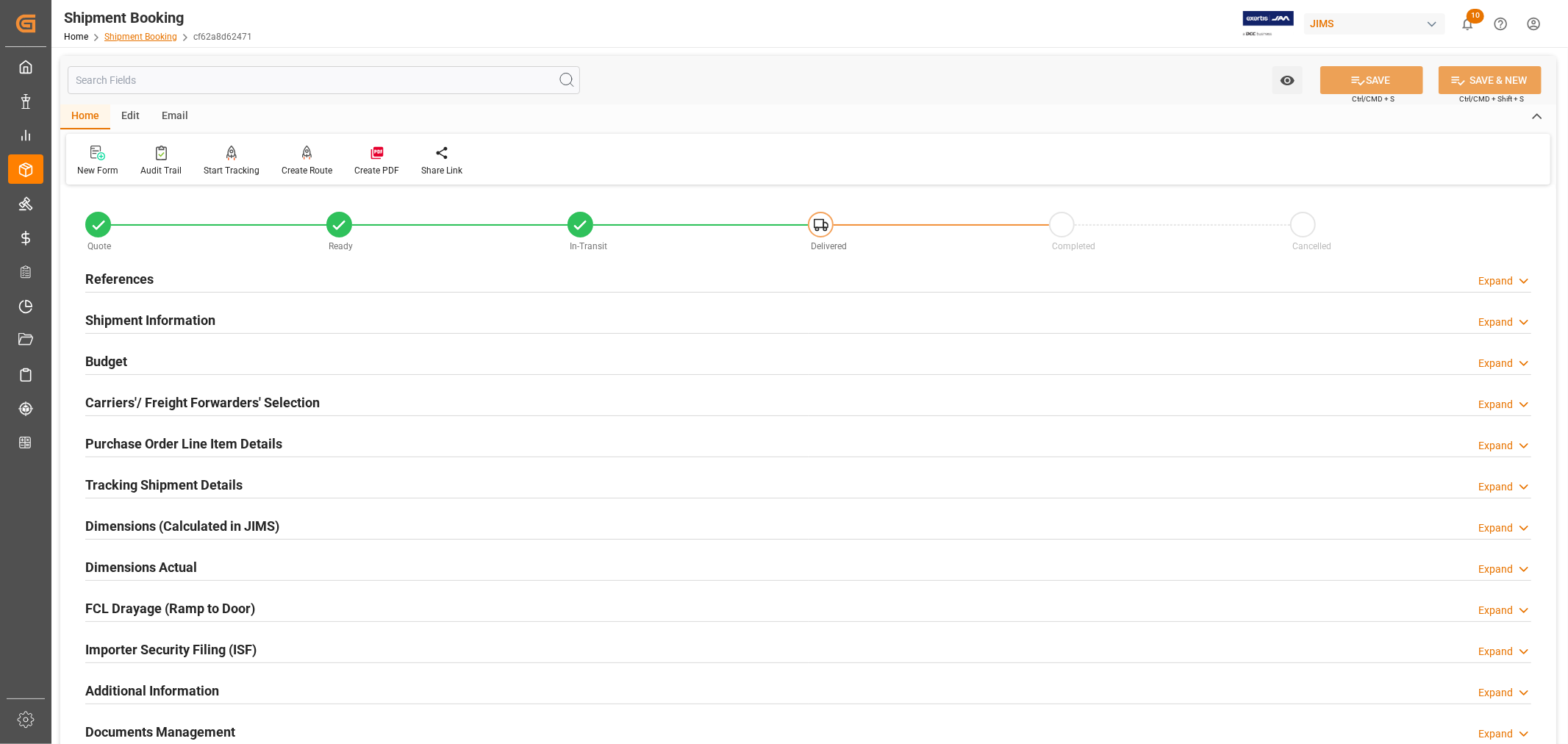
click at [137, 34] on link "Shipment Booking" at bounding box center [140, 37] width 73 height 11
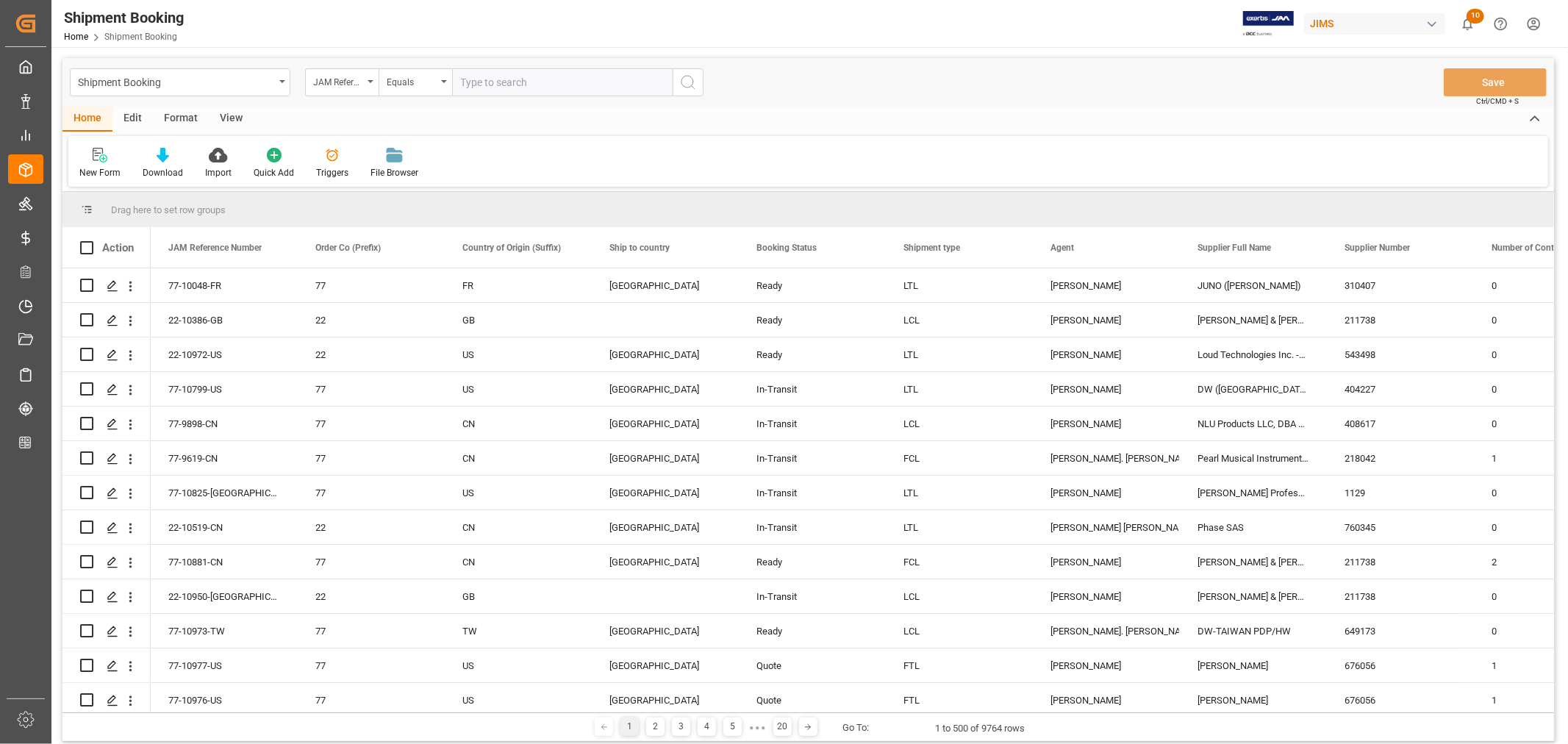
click at [484, 82] on input "text" at bounding box center [563, 83] width 220 height 28
paste input "22-10582-MY"
type input "22-10582-MY"
click at [684, 83] on icon "search button" at bounding box center [688, 82] width 18 height 18
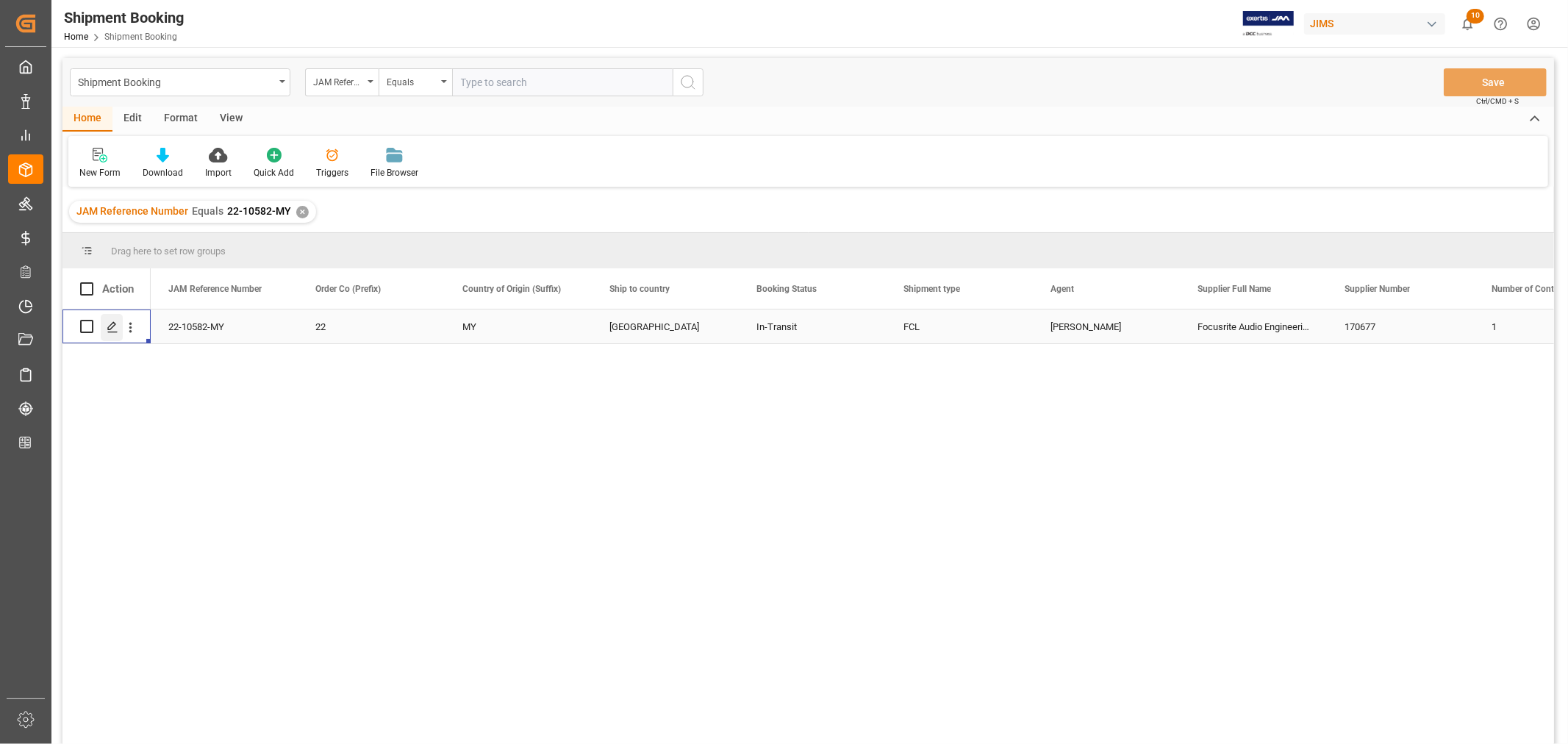
click at [113, 325] on polygon "Press SPACE to select this row." at bounding box center [112, 325] width 7 height 7
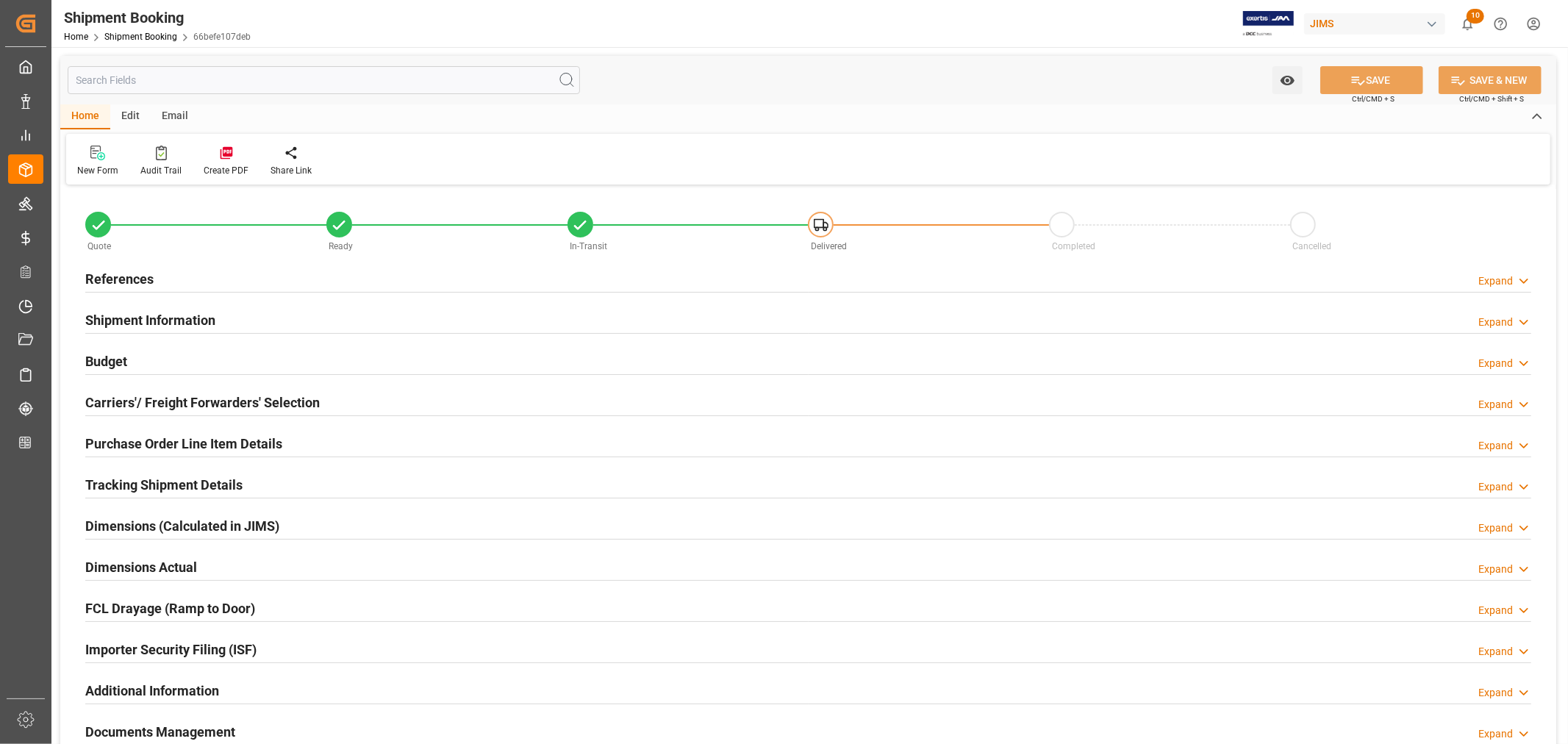
type input "68"
click at [177, 326] on h2 "Shipment Information" at bounding box center [151, 320] width 131 height 20
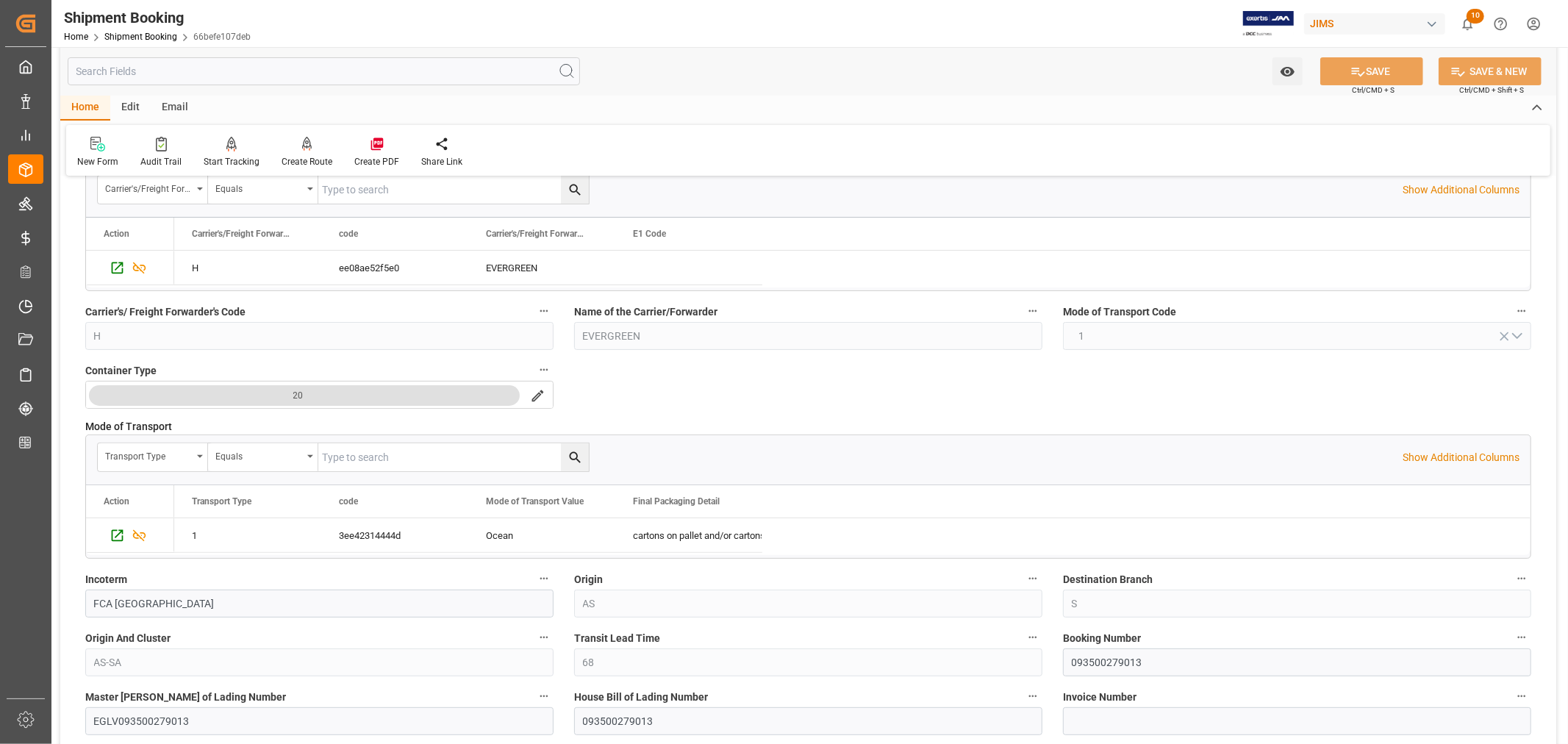
scroll to position [245, 0]
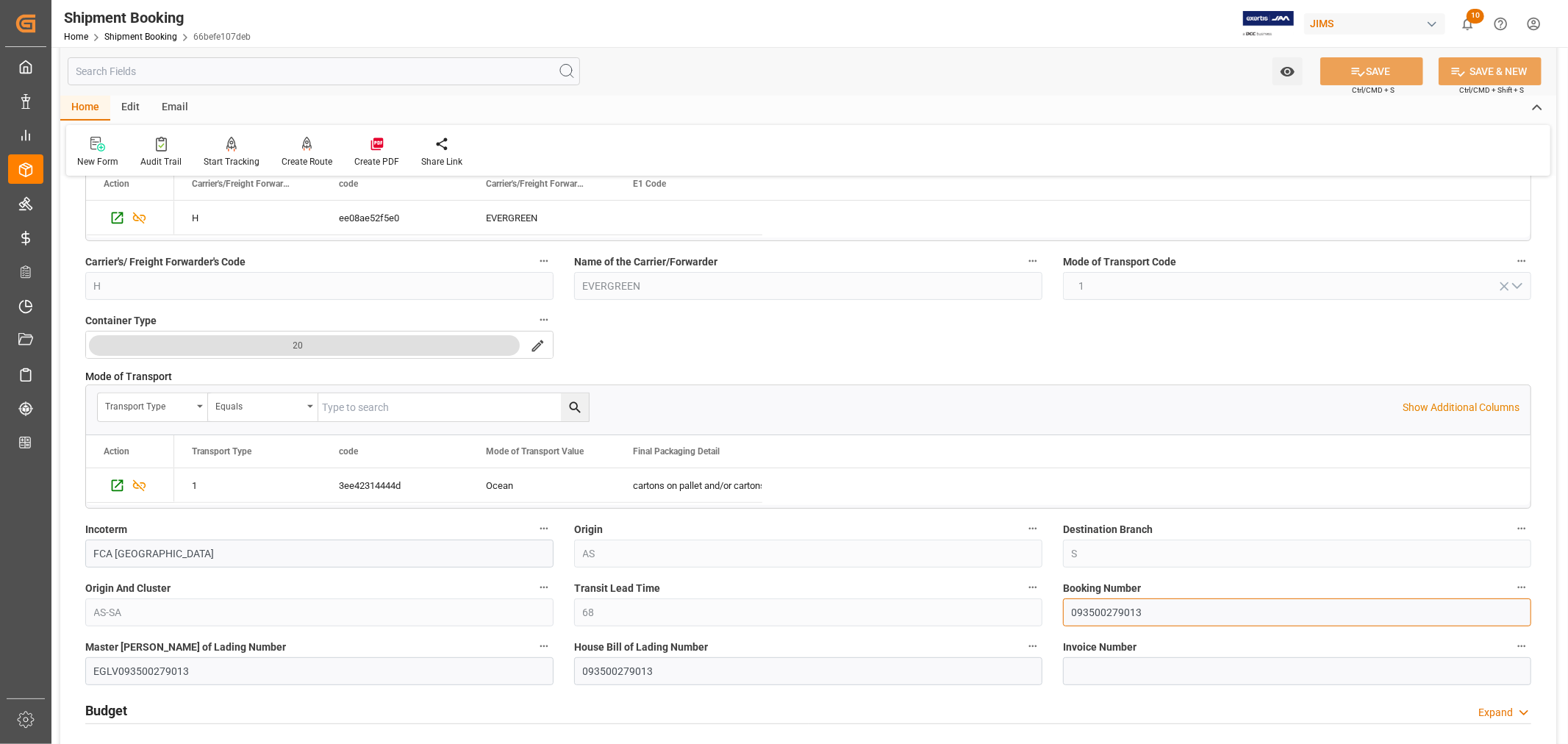
click at [1097, 606] on input "093500279013" at bounding box center [1297, 613] width 468 height 28
click at [1099, 606] on input "093500279013" at bounding box center [1297, 613] width 468 height 28
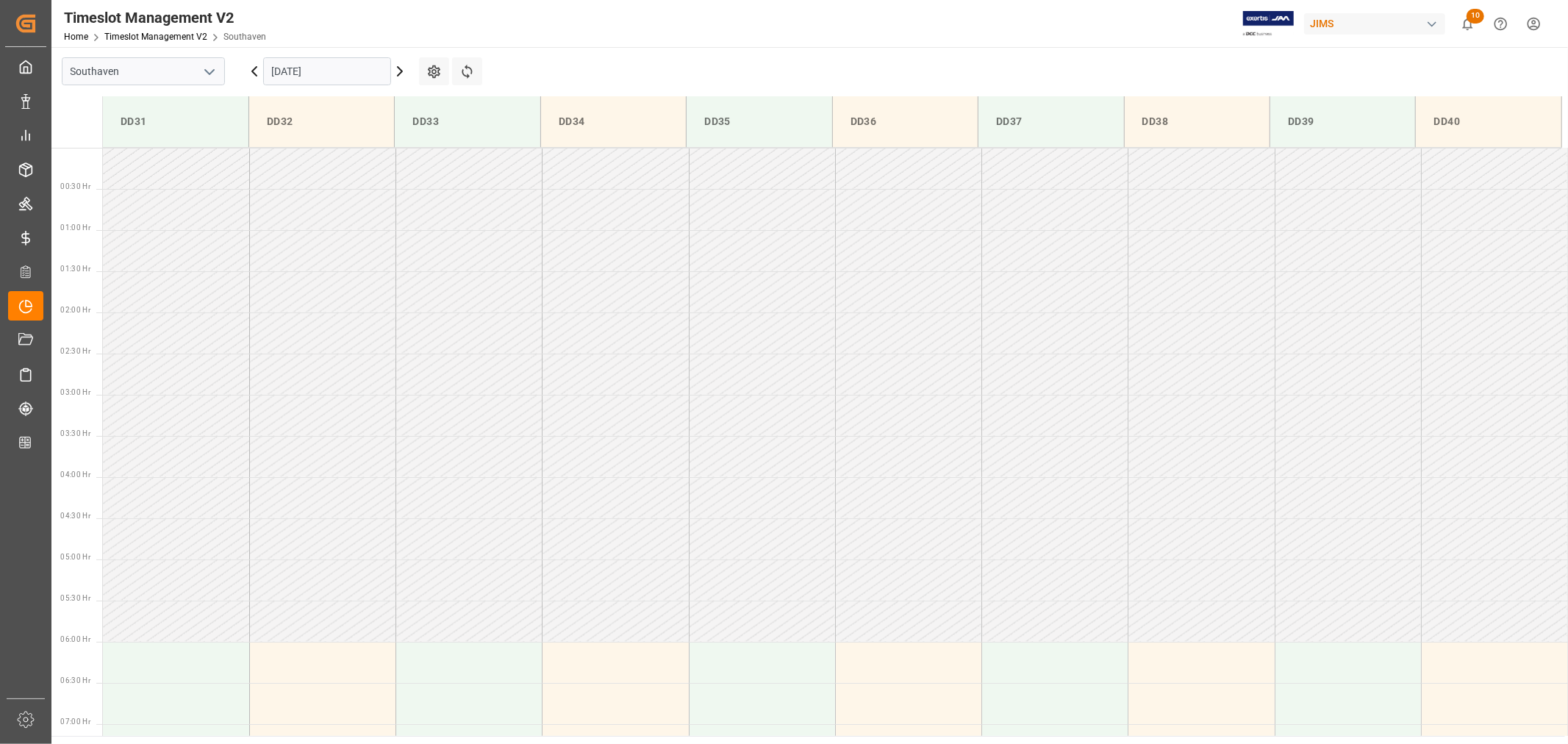
scroll to position [405, 0]
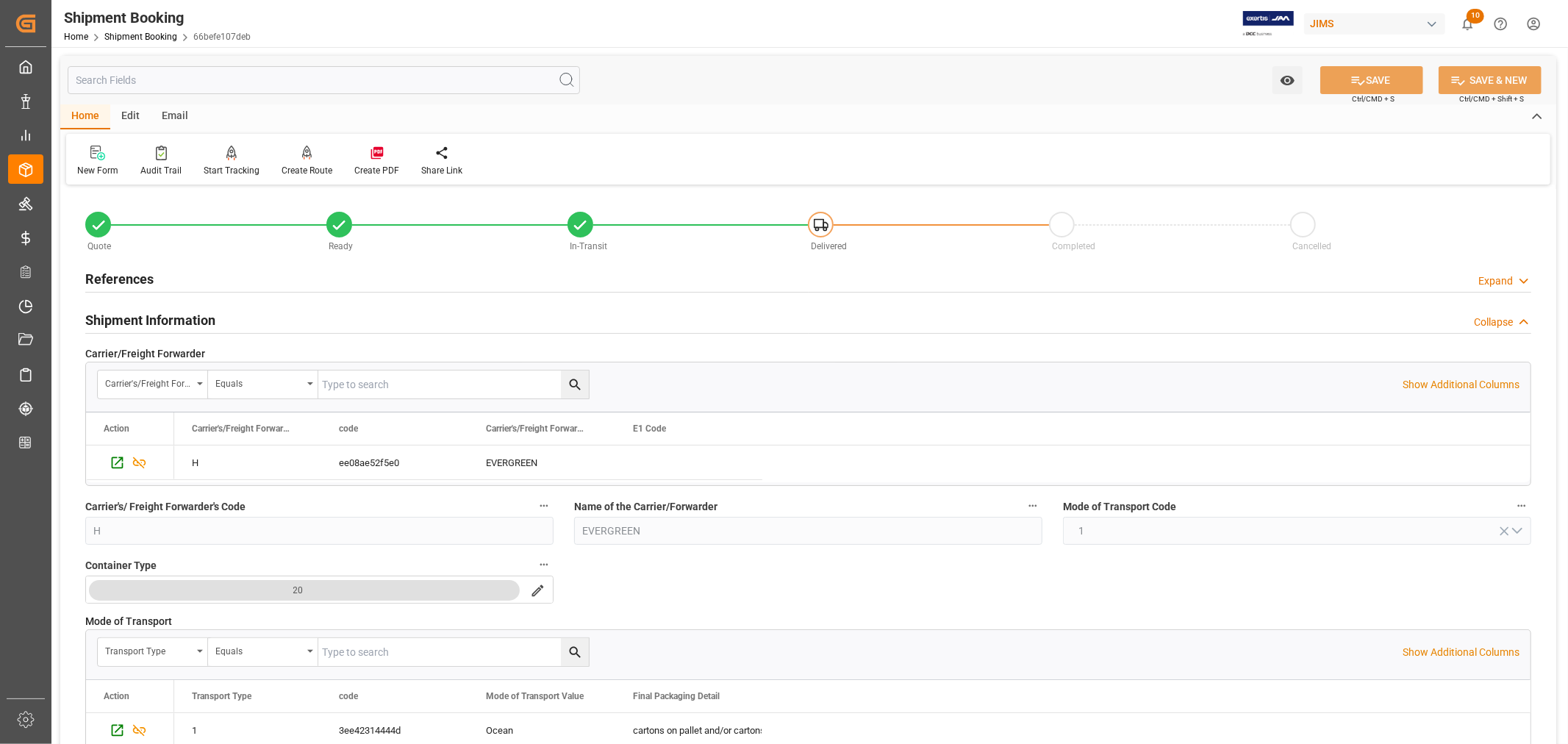
scroll to position [245, 0]
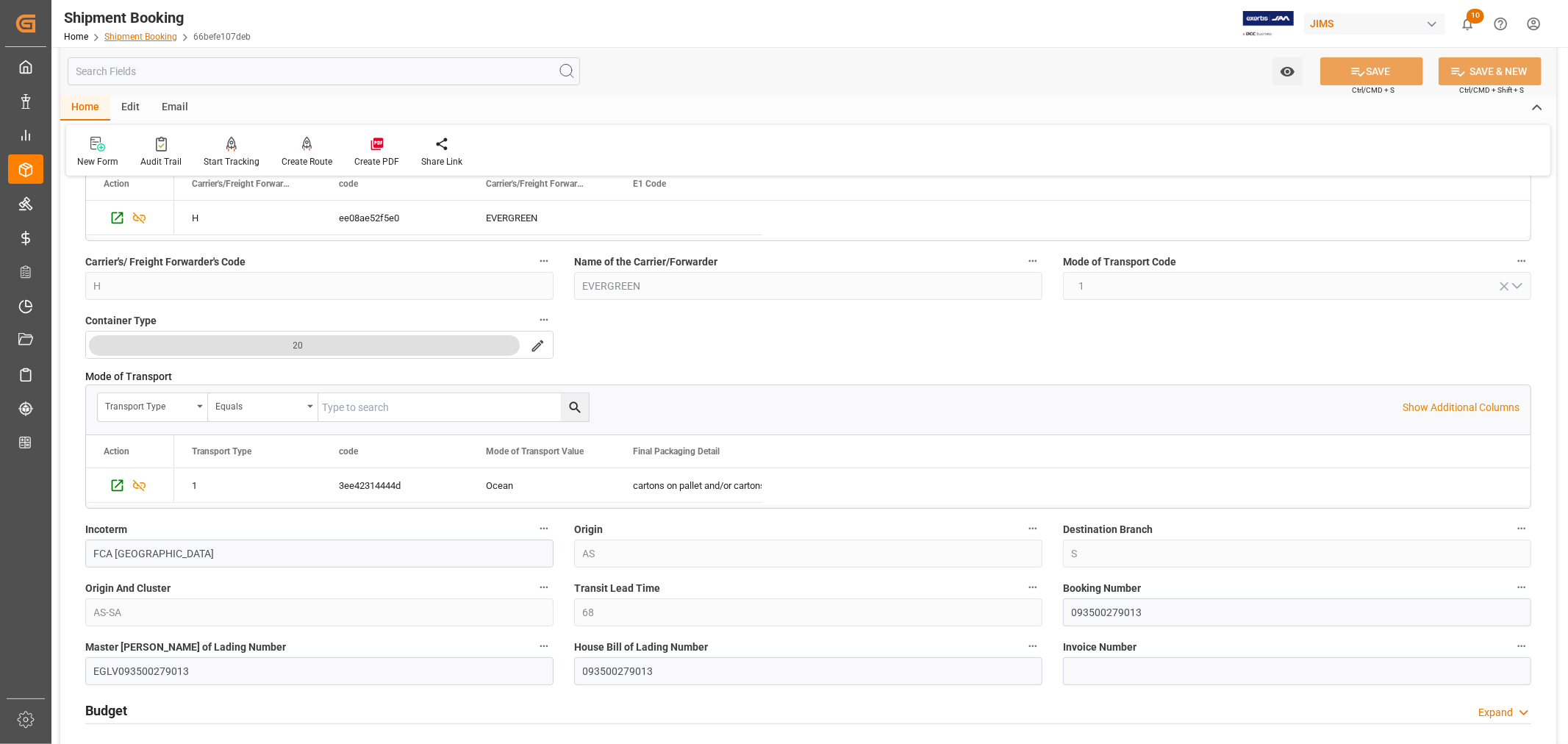
click at [144, 38] on link "Shipment Booking" at bounding box center [140, 37] width 73 height 11
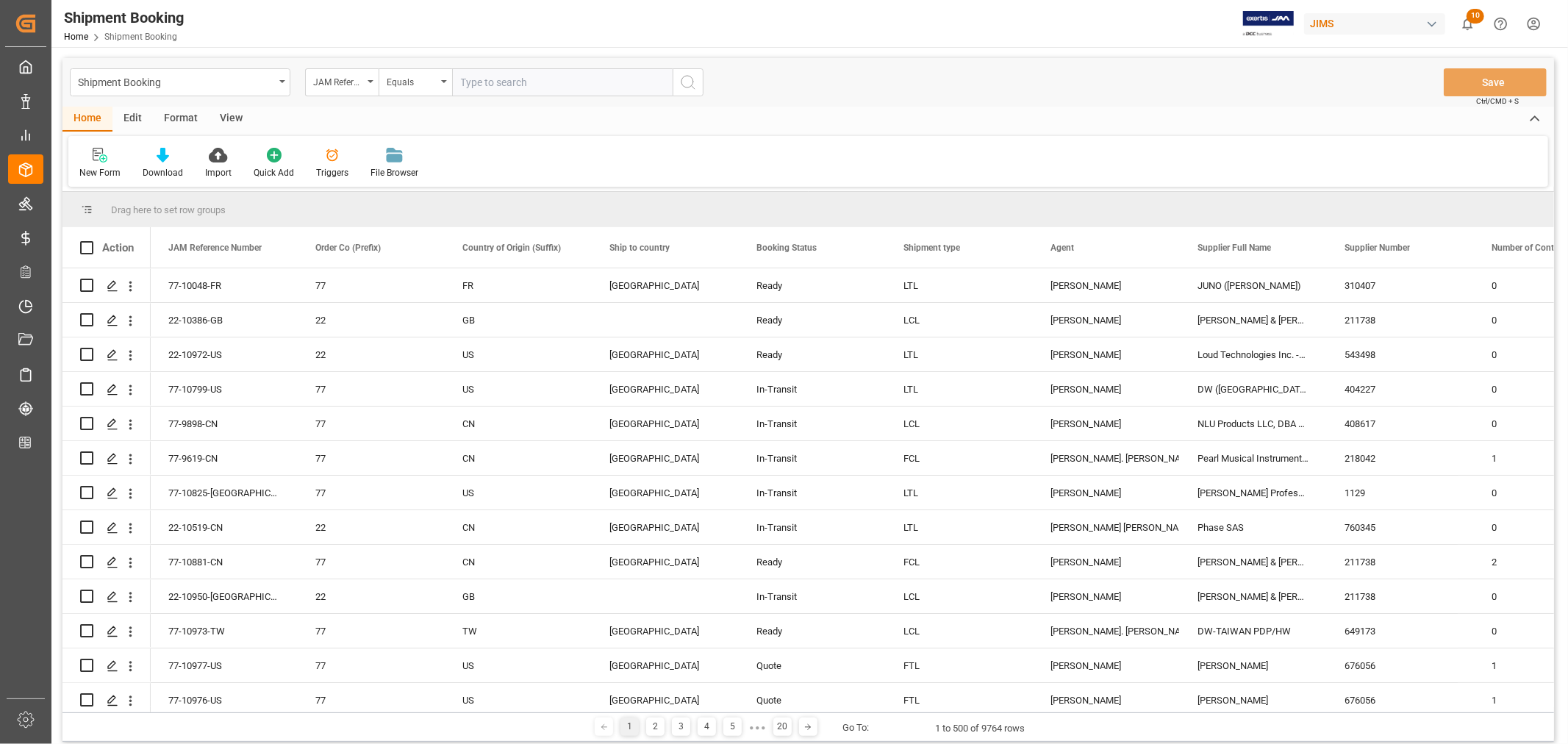
paste input "22-10331-MY"
type input "22-10331-MY"
click at [688, 86] on icon "search button" at bounding box center [688, 82] width 18 height 18
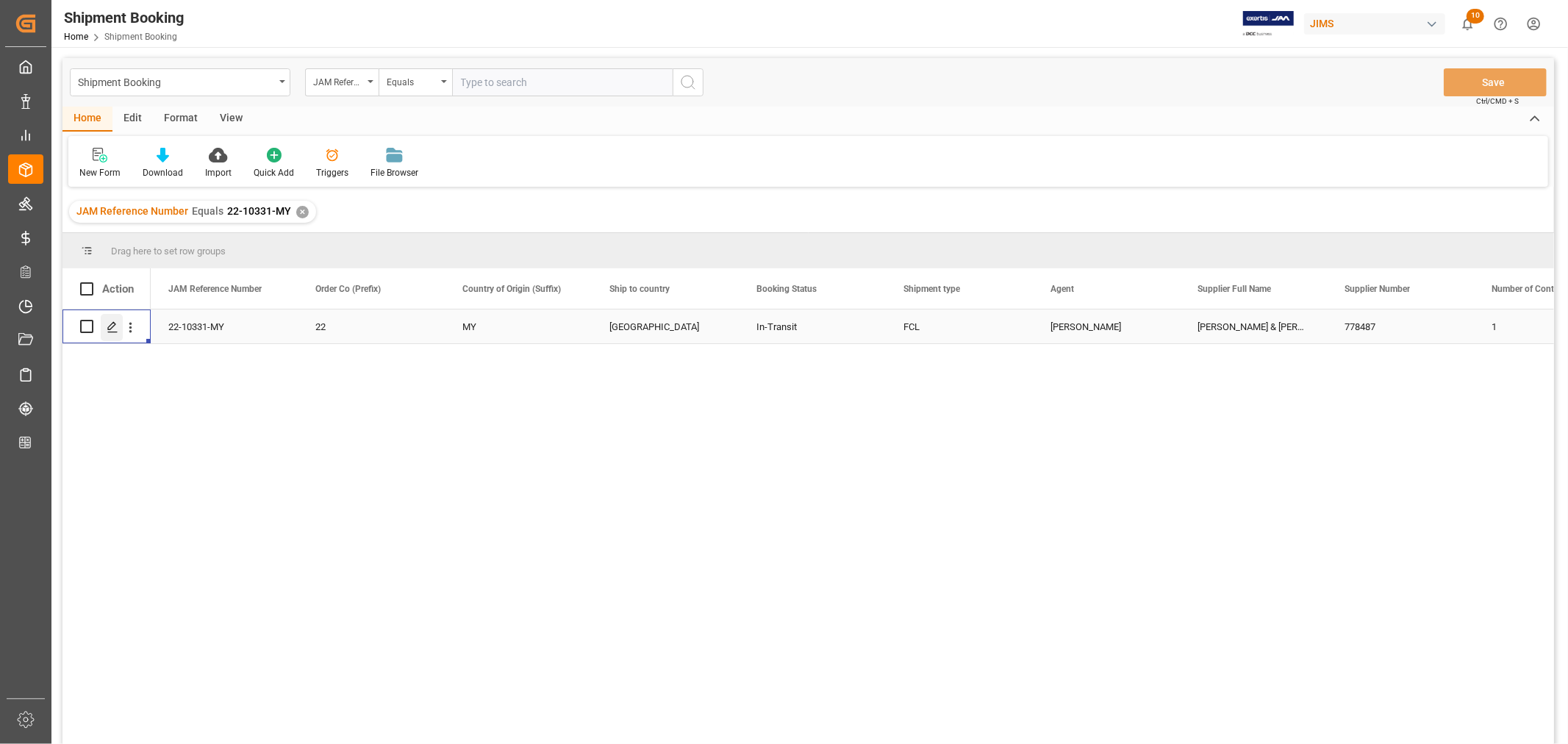
click at [116, 326] on icon "Press SPACE to select this row." at bounding box center [112, 326] width 11 height 11
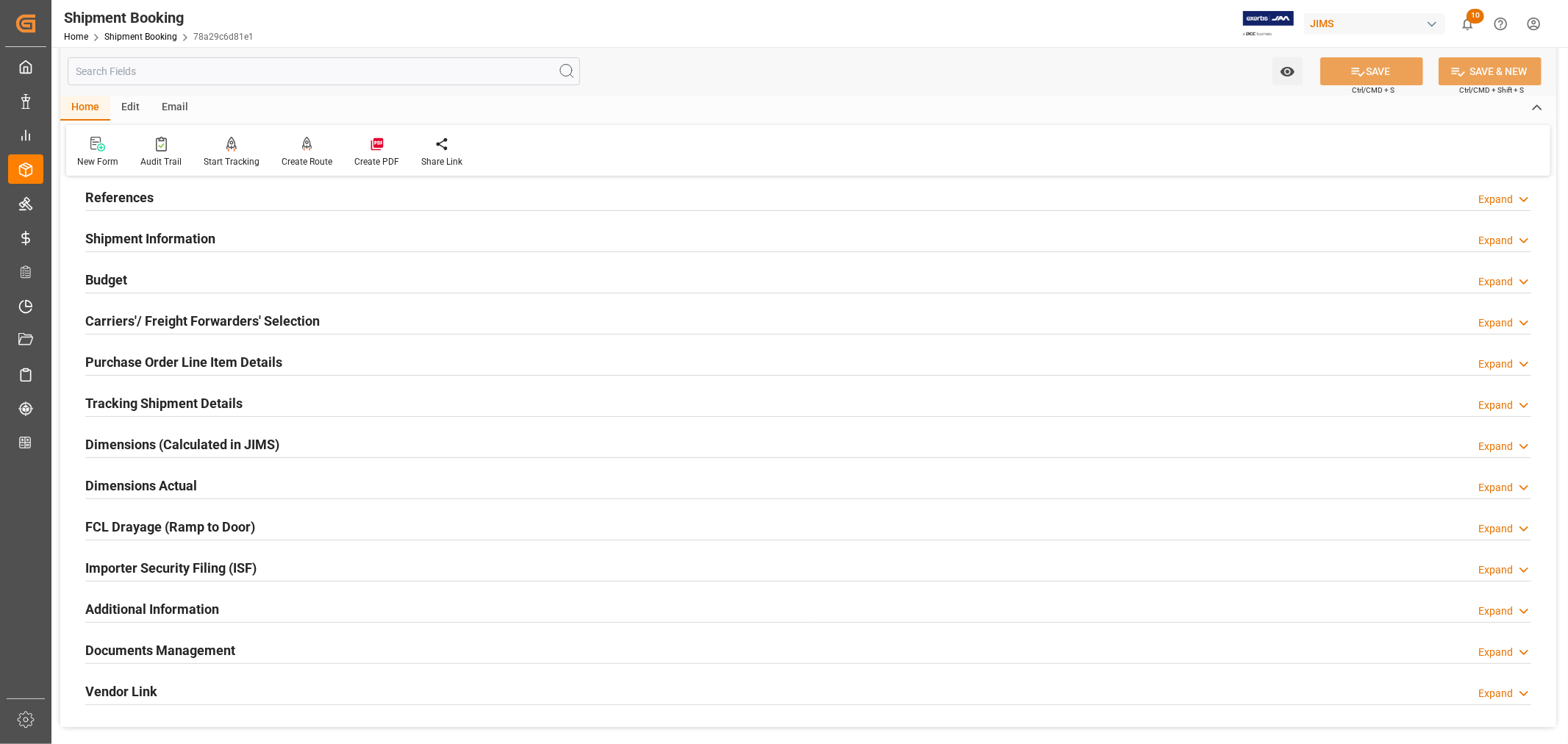
scroll to position [163, 0]
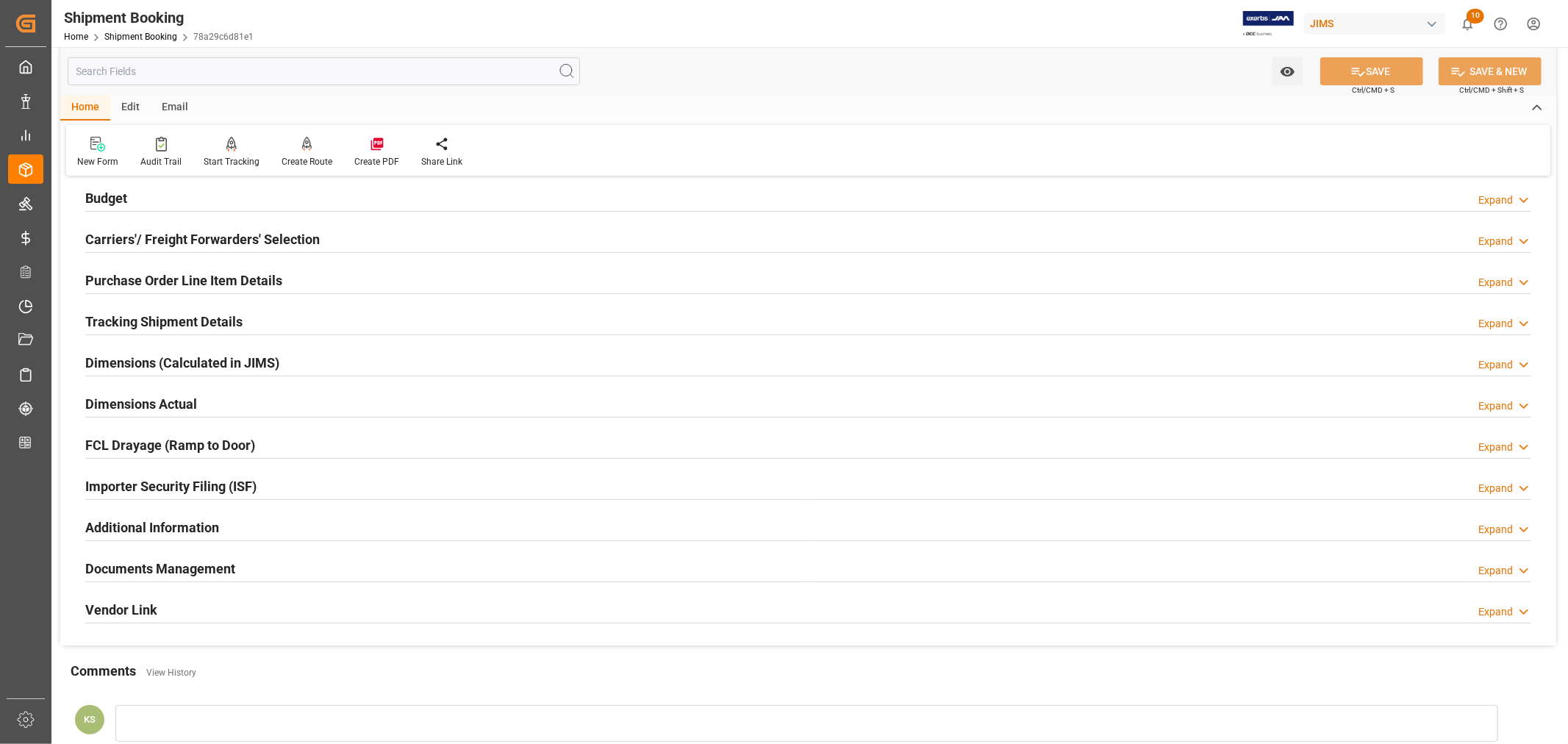
drag, startPoint x: 228, startPoint y: 573, endPoint x: 241, endPoint y: 562, distance: 17.0
click at [229, 571] on h2 "Documents Management" at bounding box center [161, 569] width 150 height 20
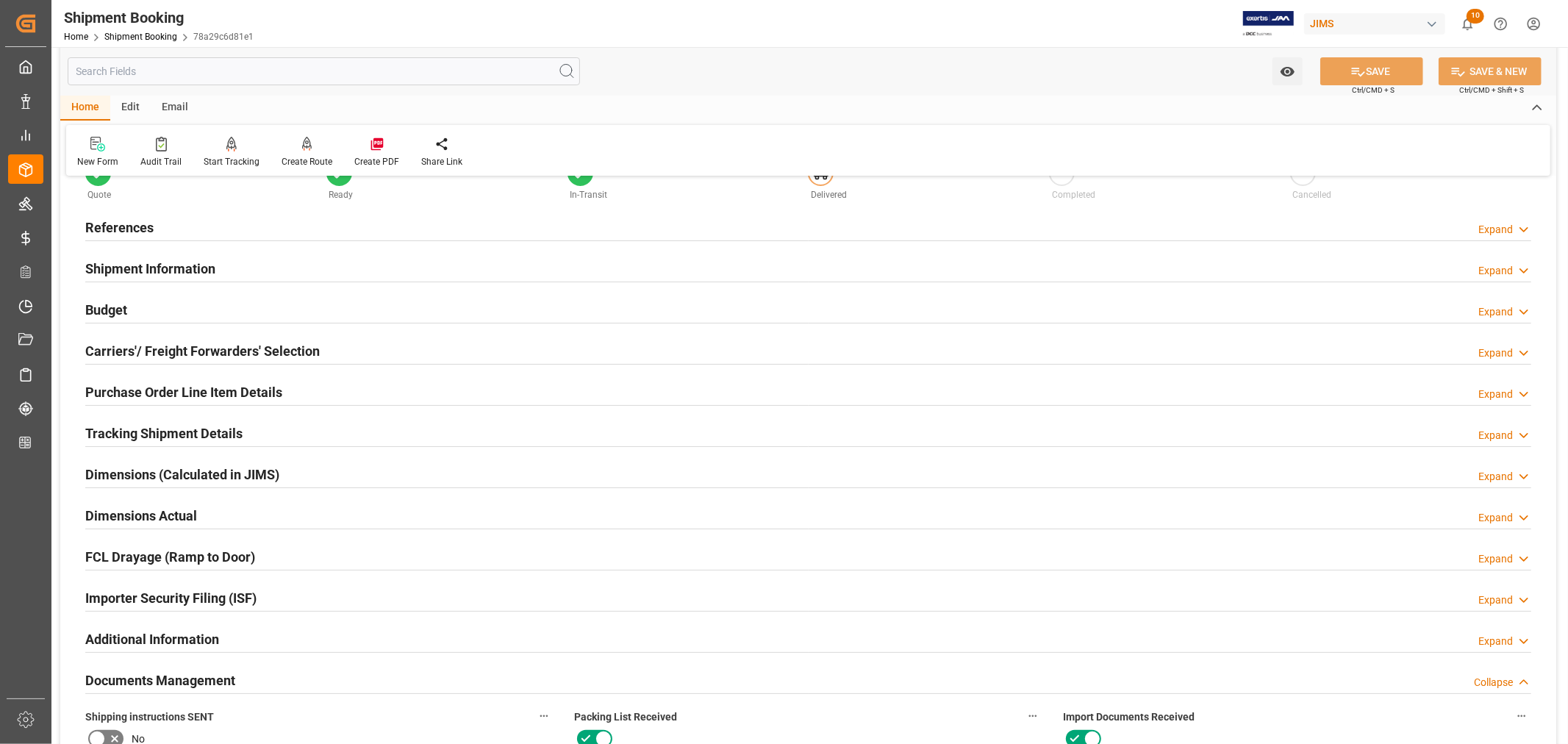
scroll to position [0, 0]
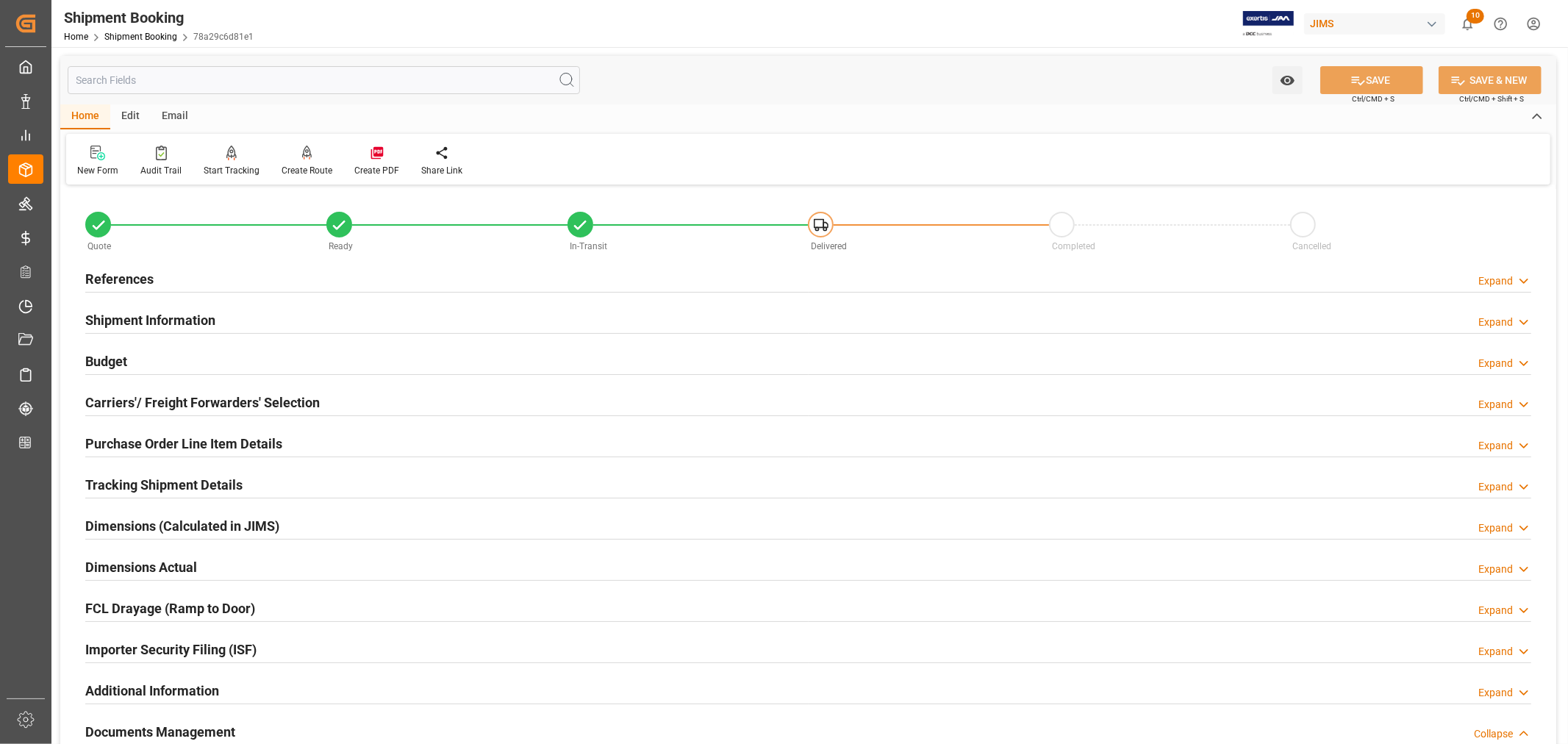
click at [130, 274] on h2 "References" at bounding box center [120, 279] width 69 height 20
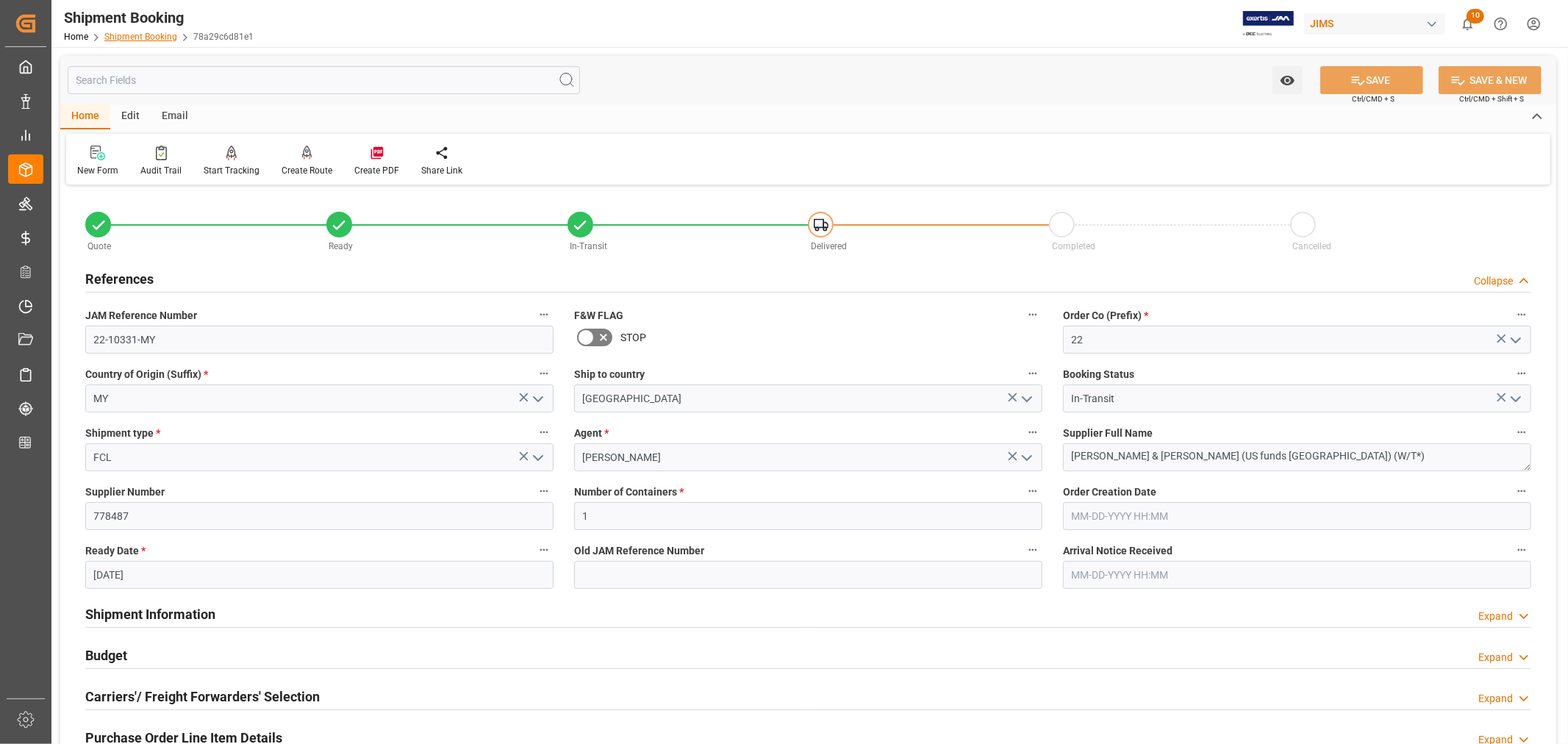
click at [138, 38] on link "Shipment Booking" at bounding box center [140, 37] width 73 height 11
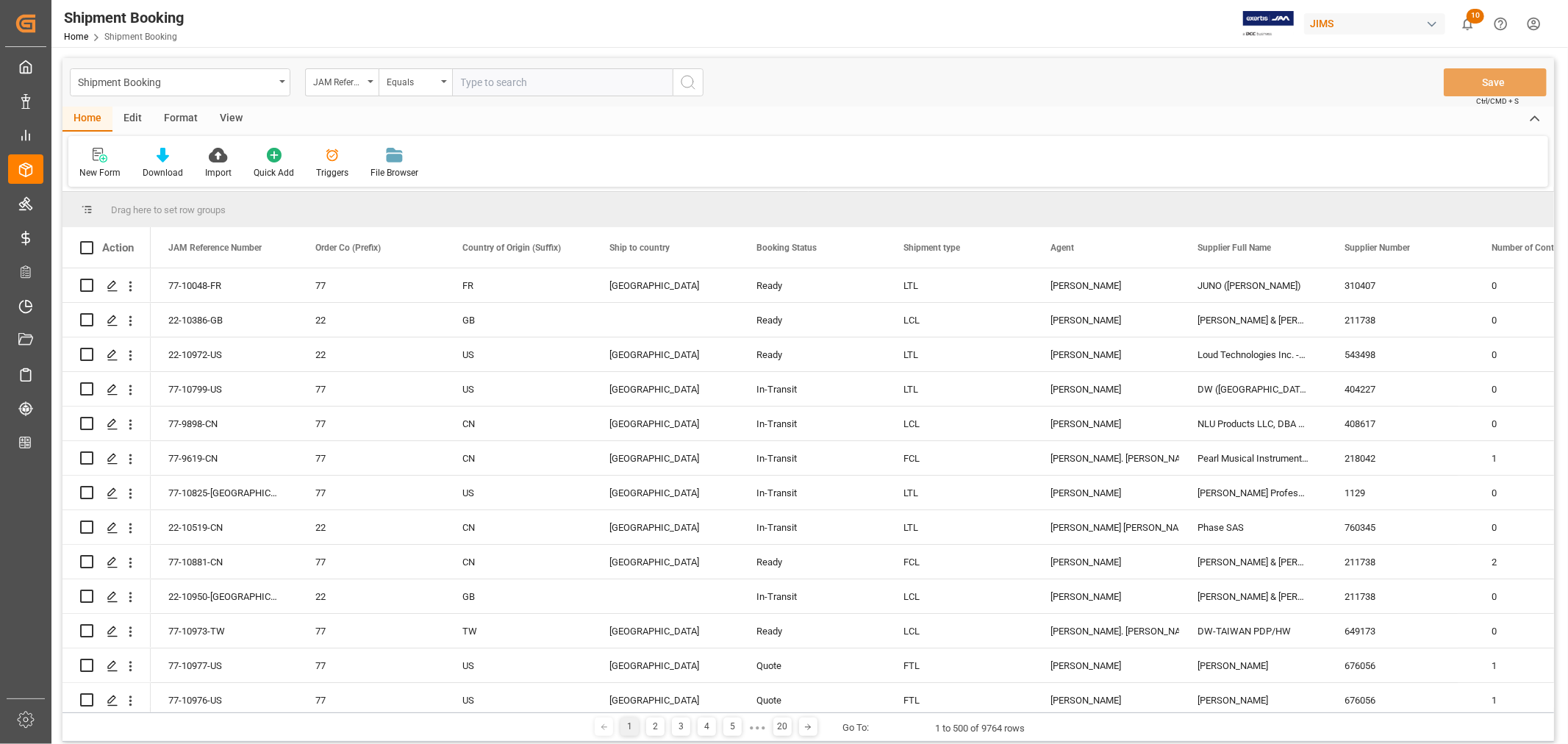
click at [483, 78] on input "text" at bounding box center [563, 83] width 220 height 28
paste input "22-10332-MY"
type input "22-10332-MY"
click at [685, 84] on icon "search button" at bounding box center [688, 82] width 18 height 18
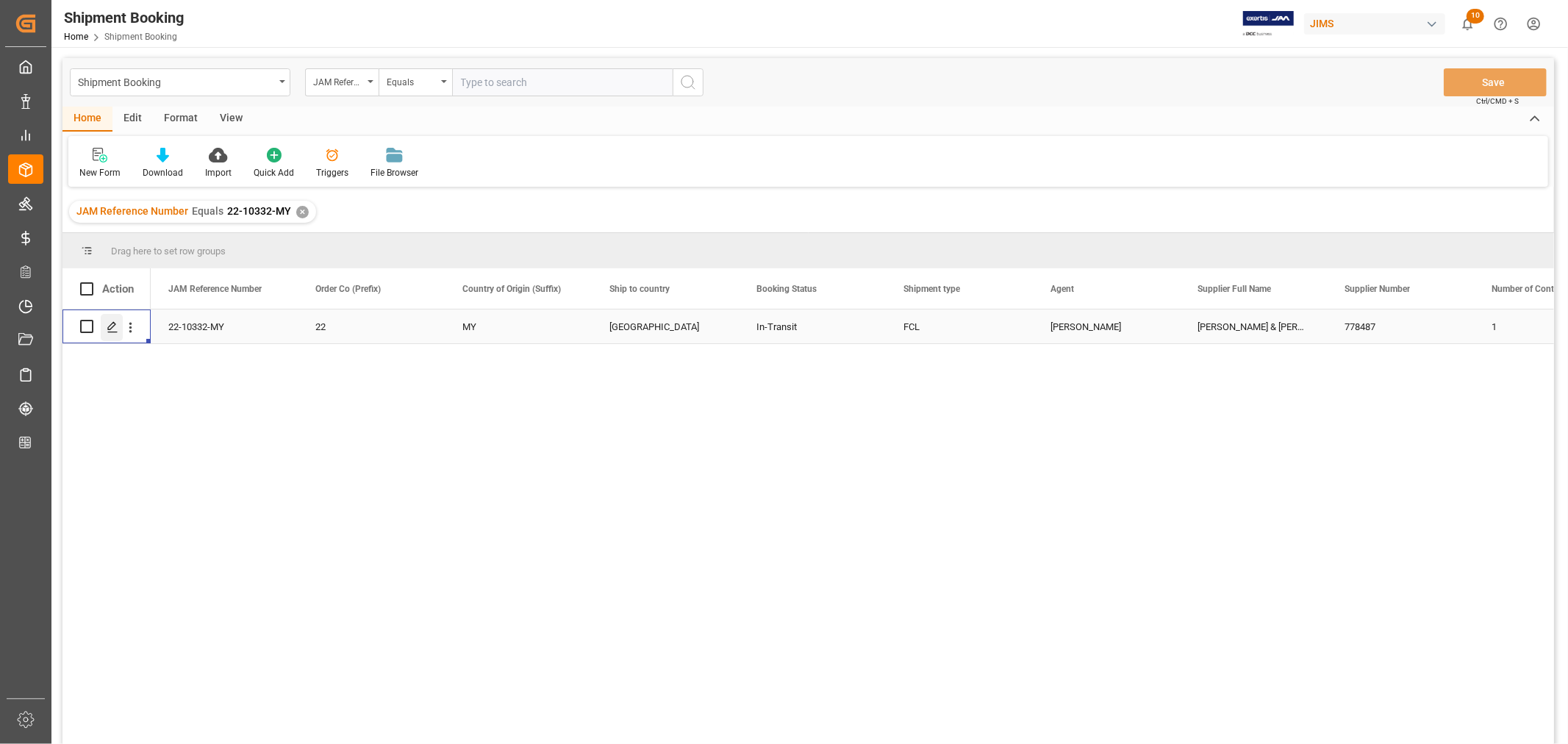
click at [112, 325] on icon "Press SPACE to select this row." at bounding box center [112, 326] width 11 height 11
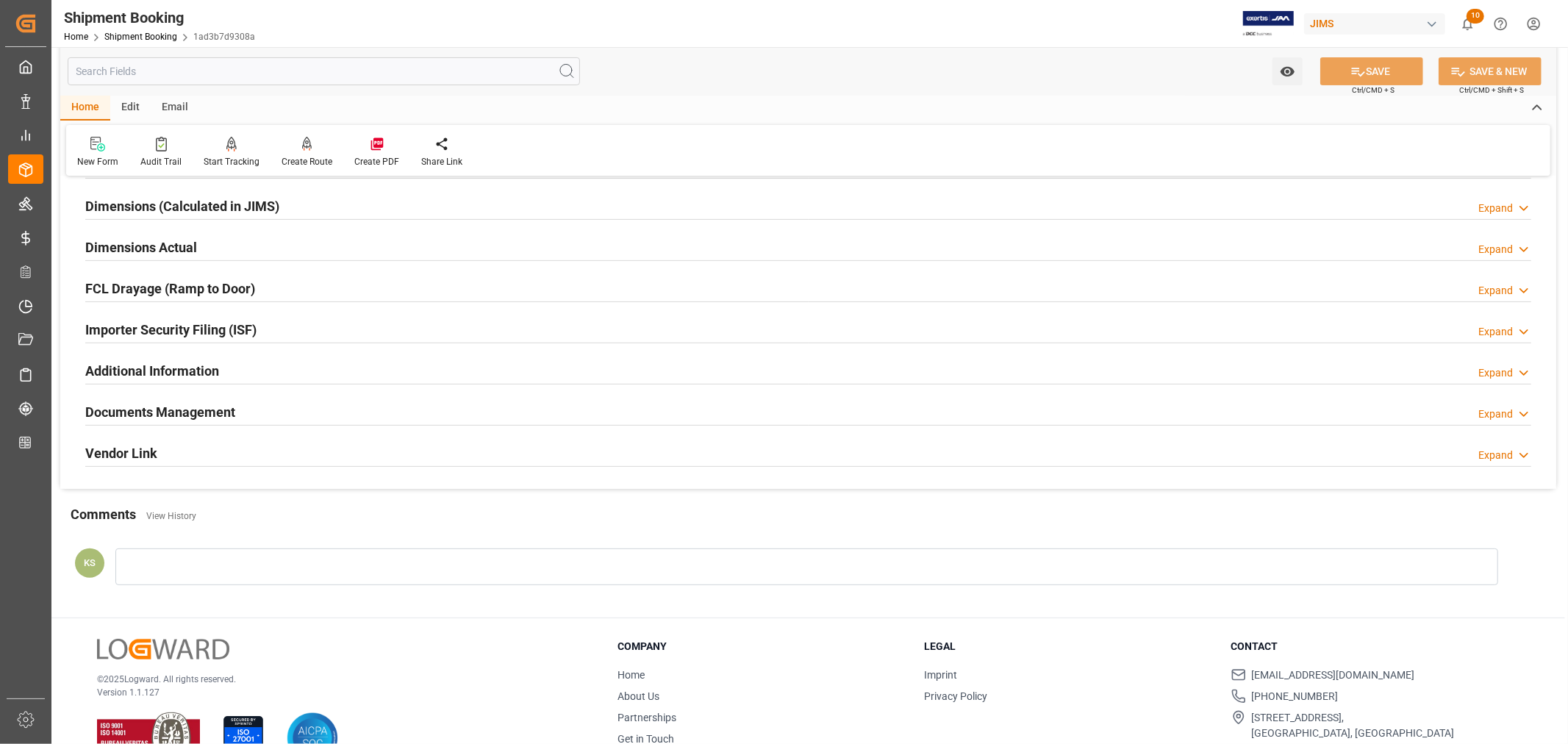
scroll to position [326, 0]
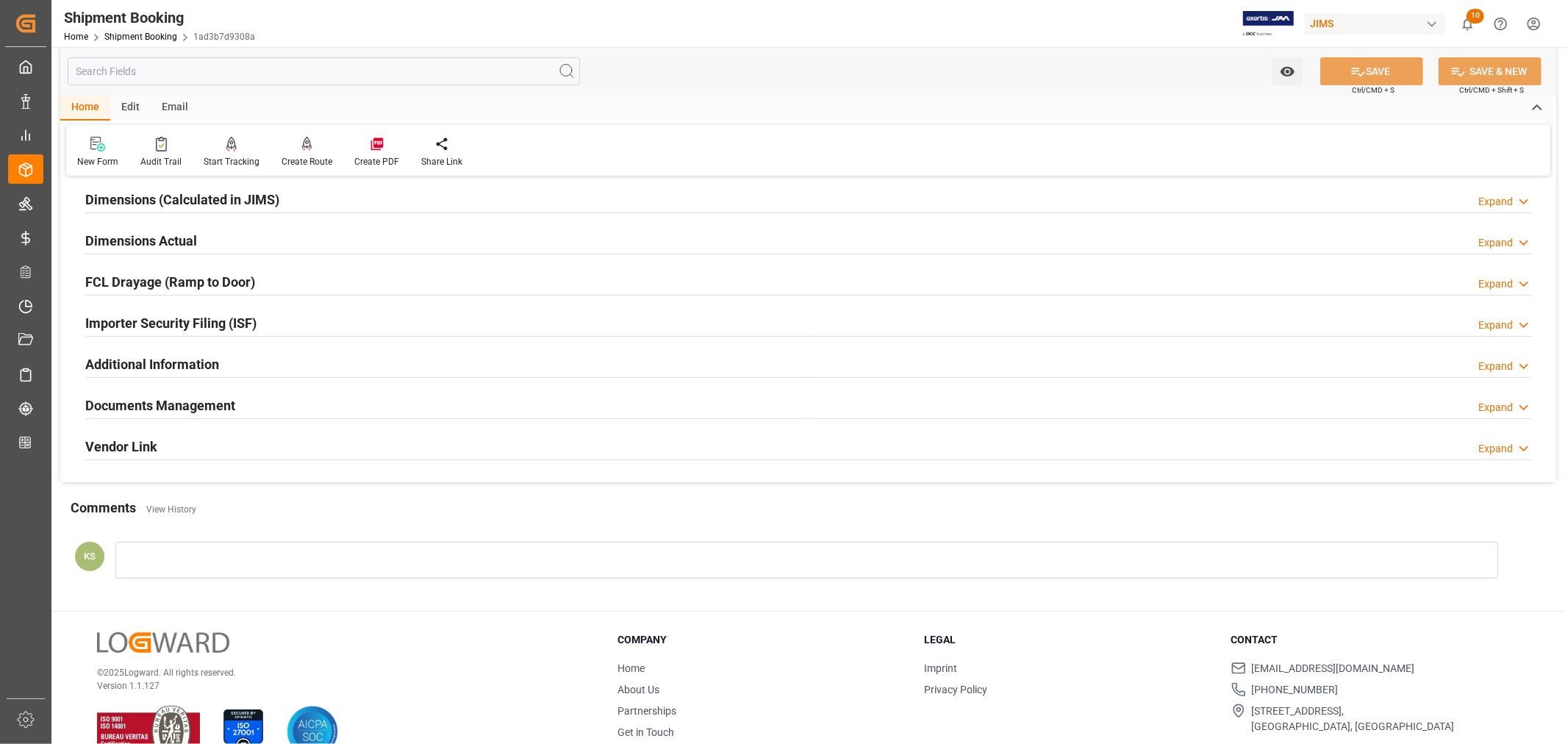
click at [193, 402] on h2 "Documents Management" at bounding box center [161, 405] width 150 height 20
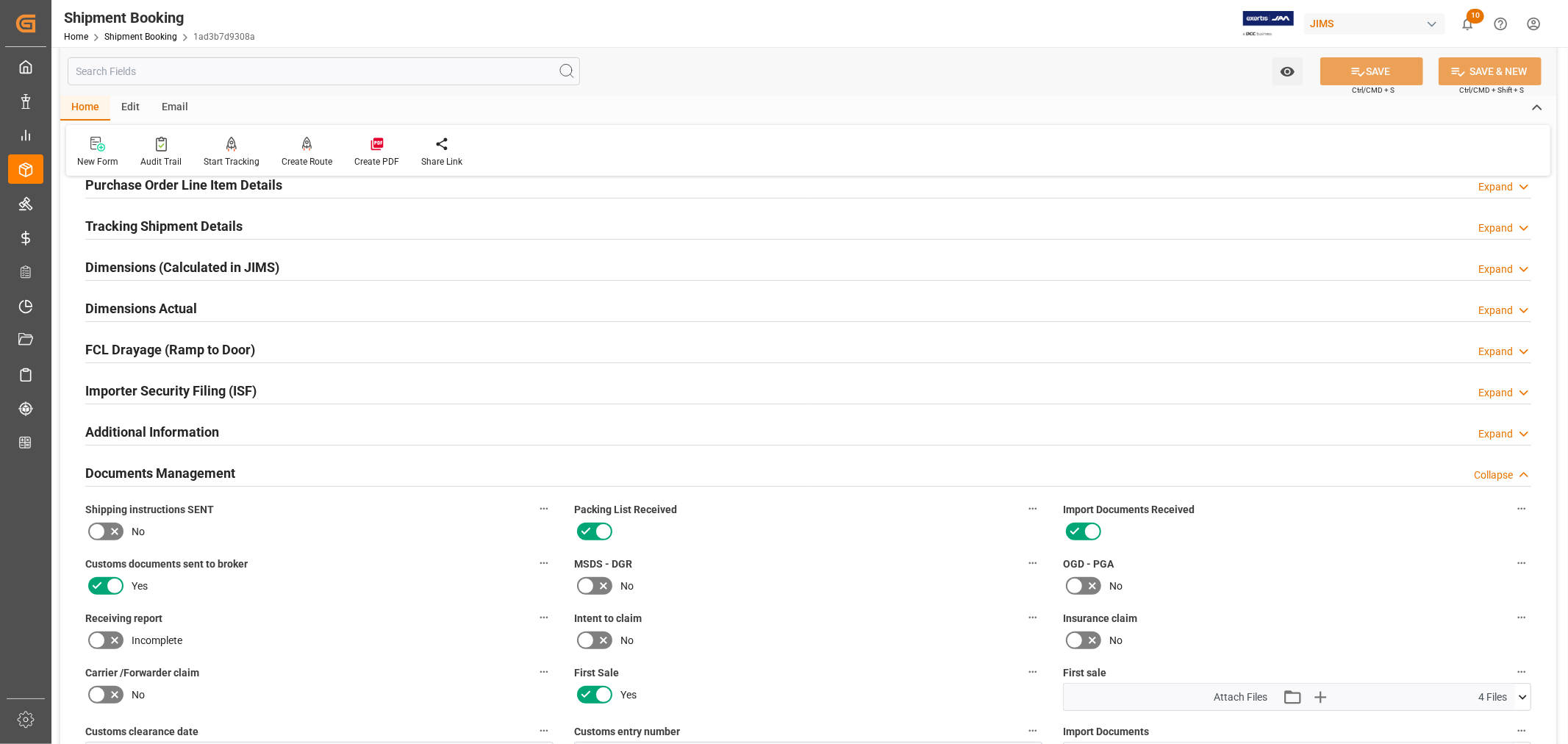
scroll to position [245, 0]
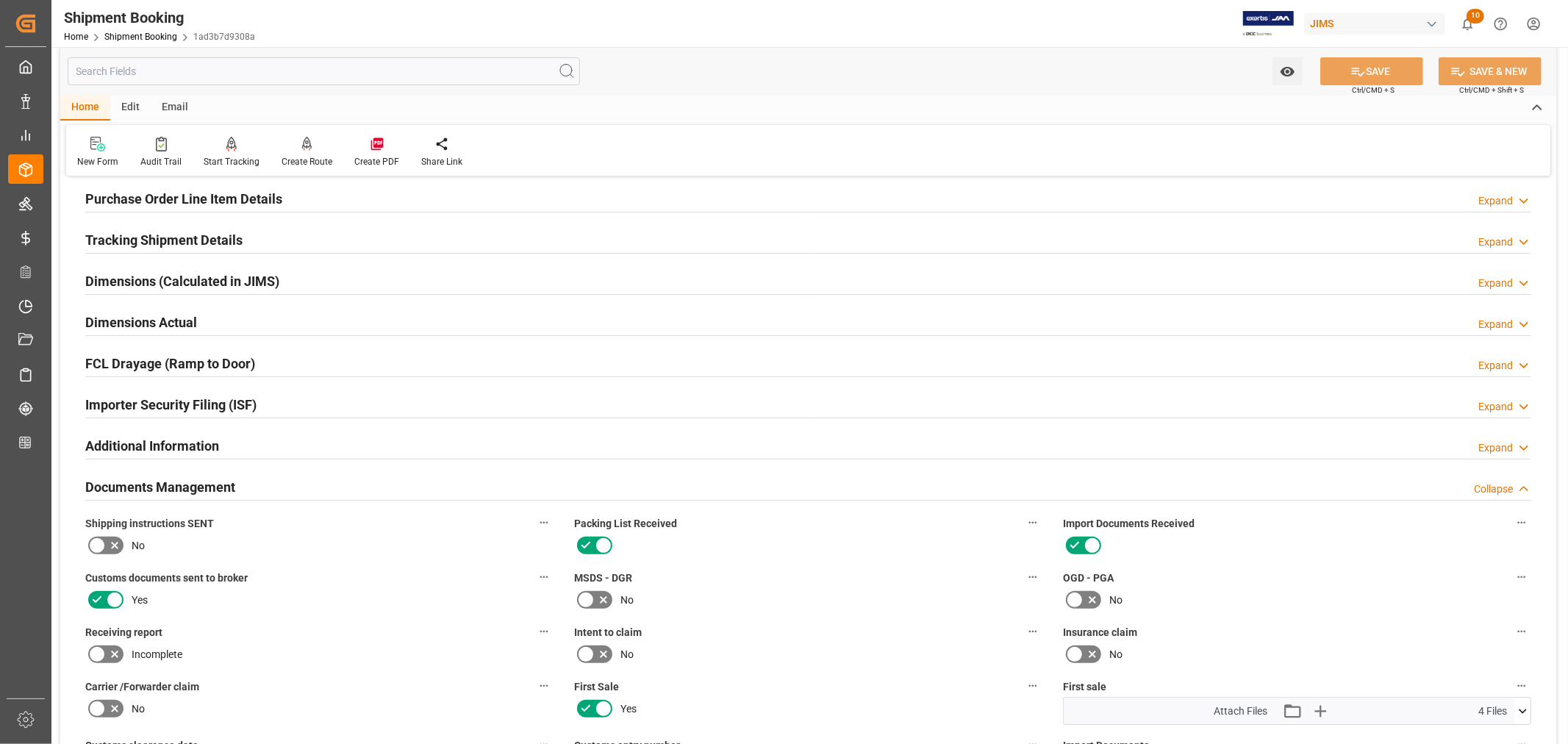
click at [131, 487] on h2 "Documents Management" at bounding box center [161, 487] width 150 height 20
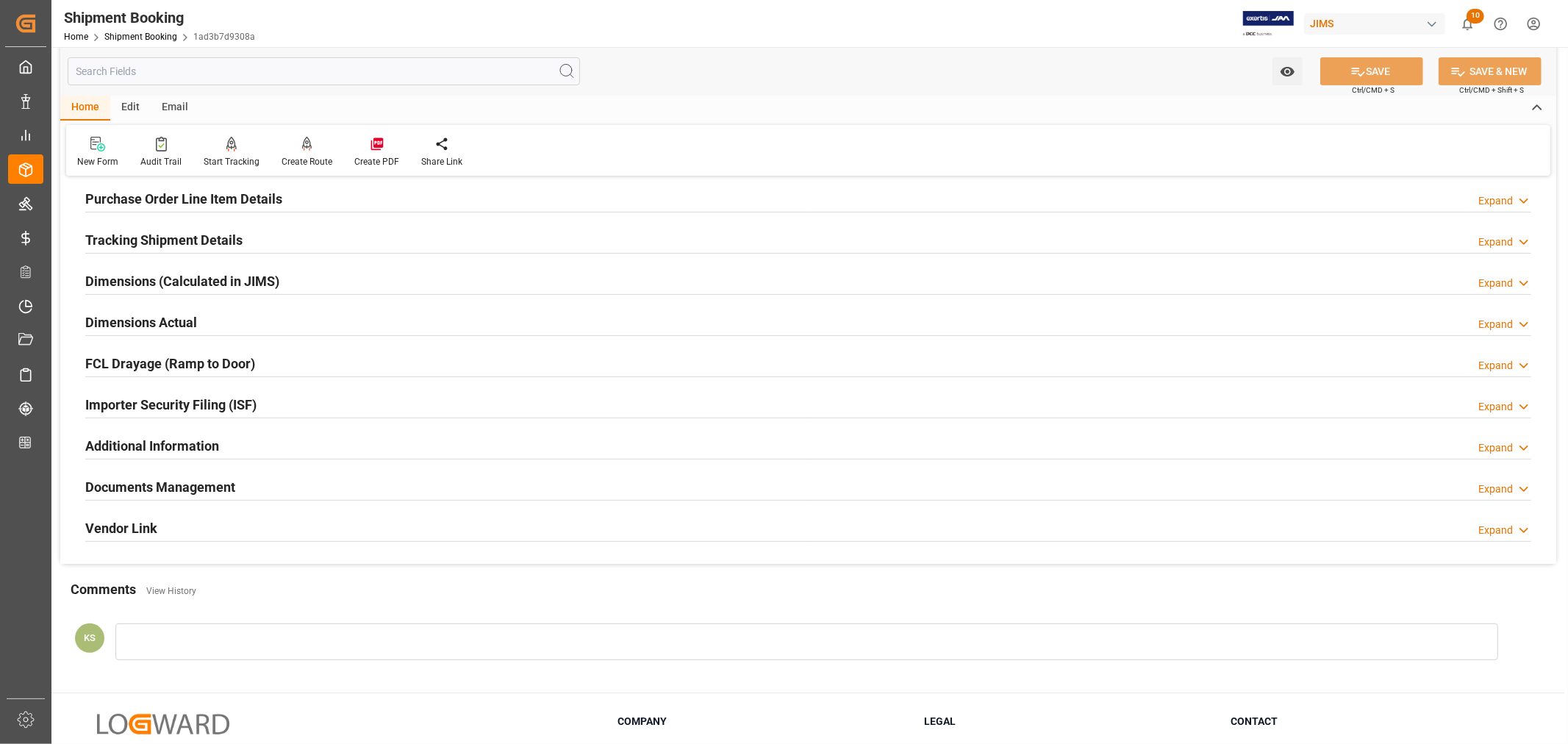
scroll to position [0, 0]
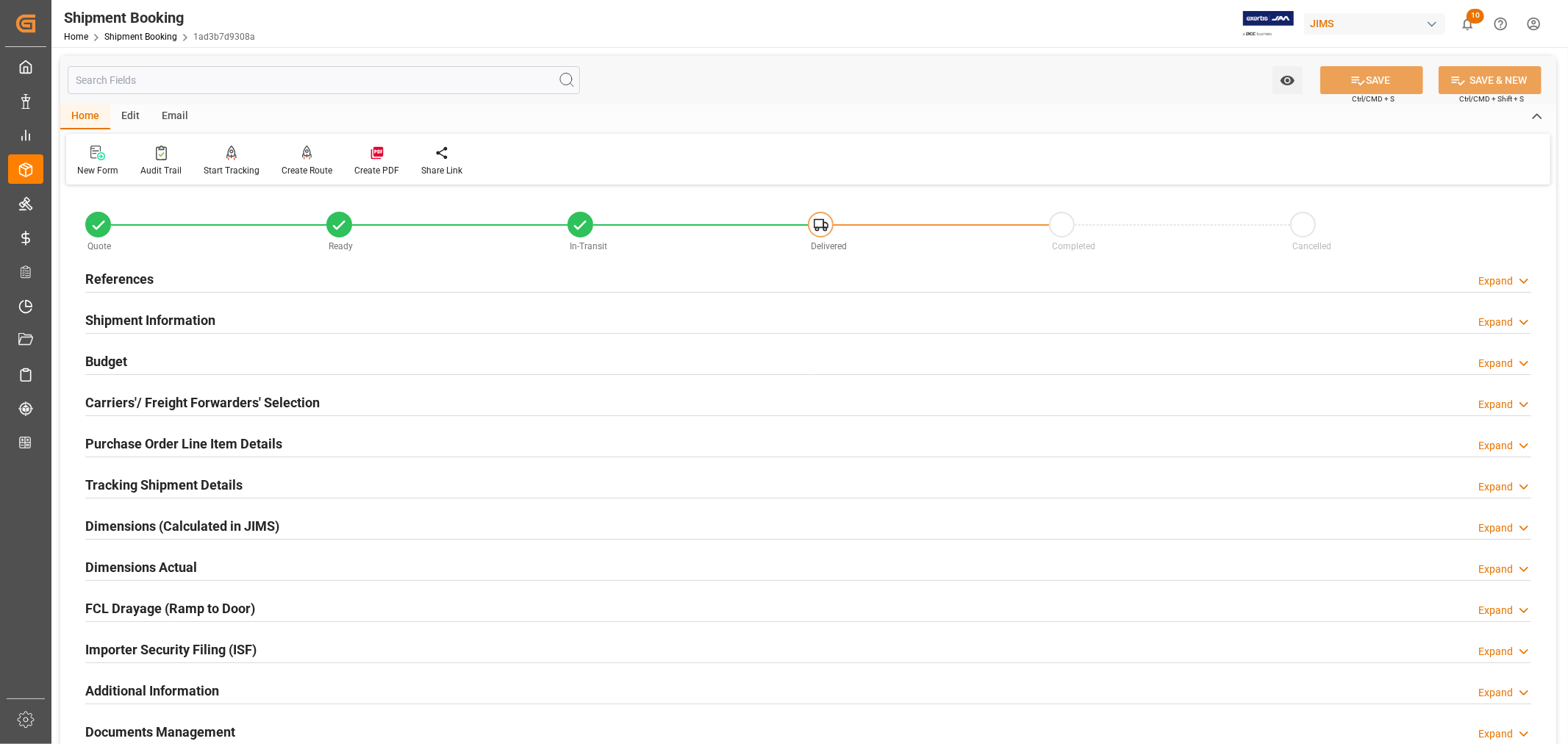
click at [131, 277] on h2 "References" at bounding box center [120, 279] width 69 height 20
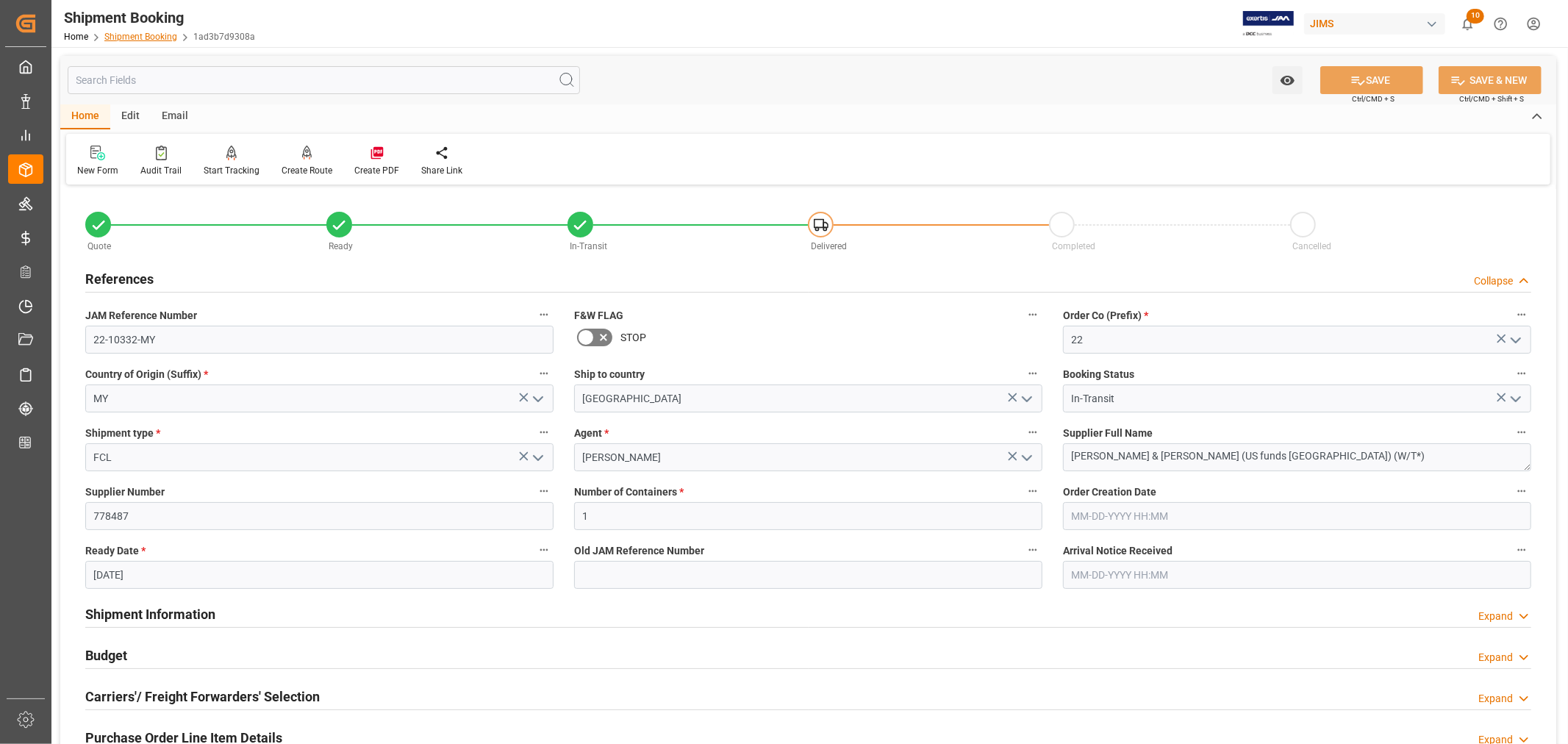
click at [142, 37] on link "Shipment Booking" at bounding box center [140, 37] width 73 height 11
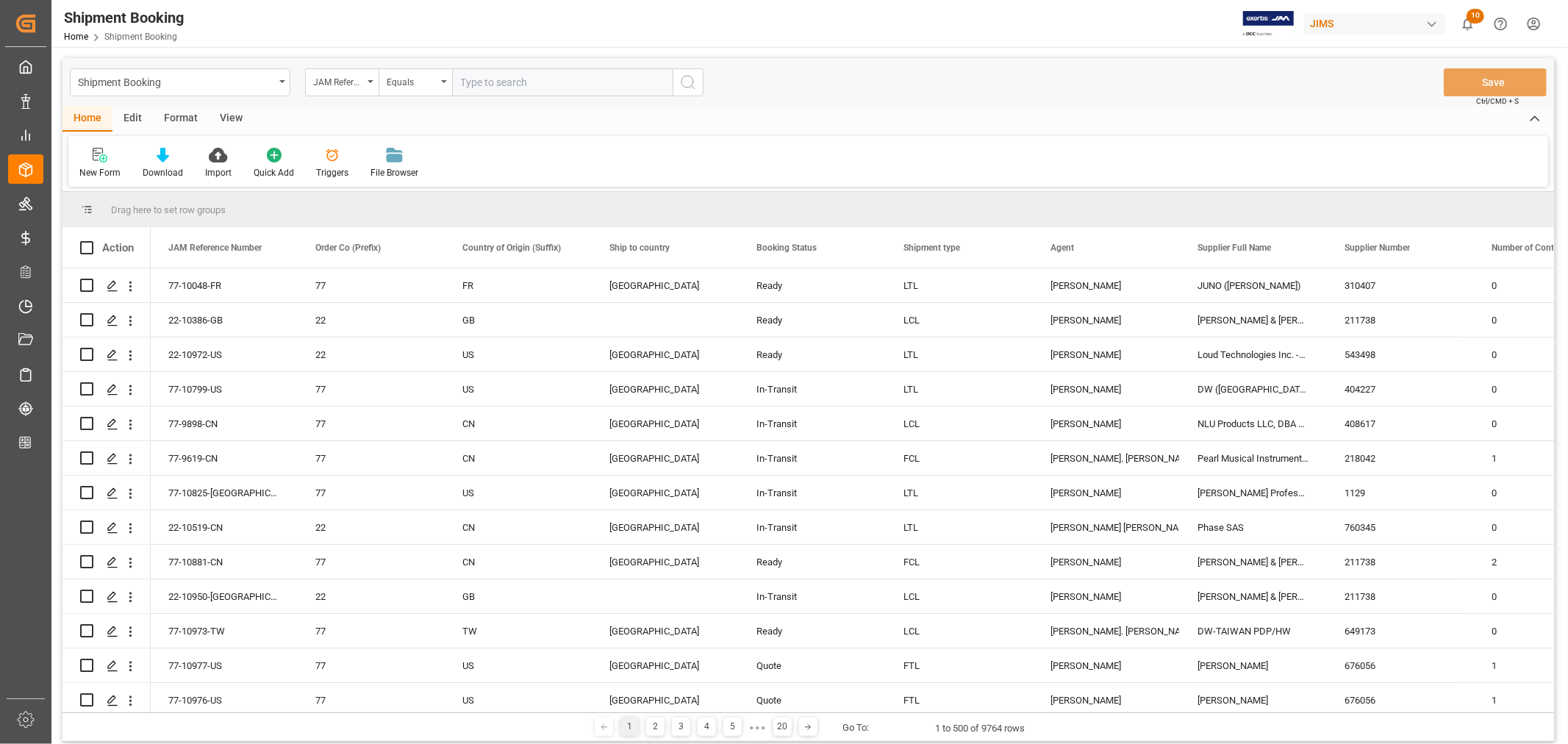
click at [469, 78] on input "text" at bounding box center [563, 83] width 220 height 28
paste input "22-10330-MY"
type input "22-10330-MY"
click at [688, 82] on icon "search button" at bounding box center [688, 82] width 18 height 18
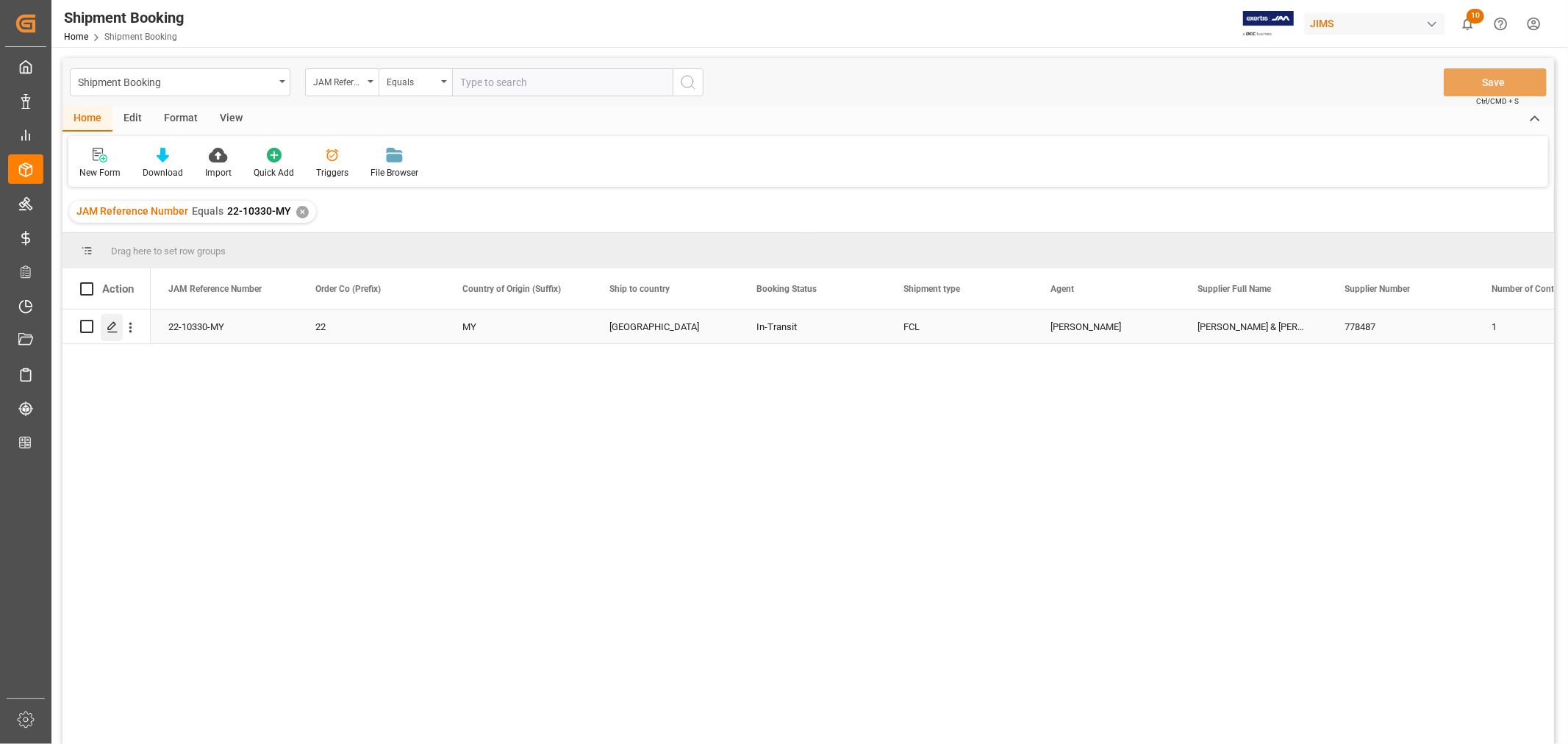
click at [120, 328] on div "Press SPACE to select this row." at bounding box center [111, 327] width 22 height 27
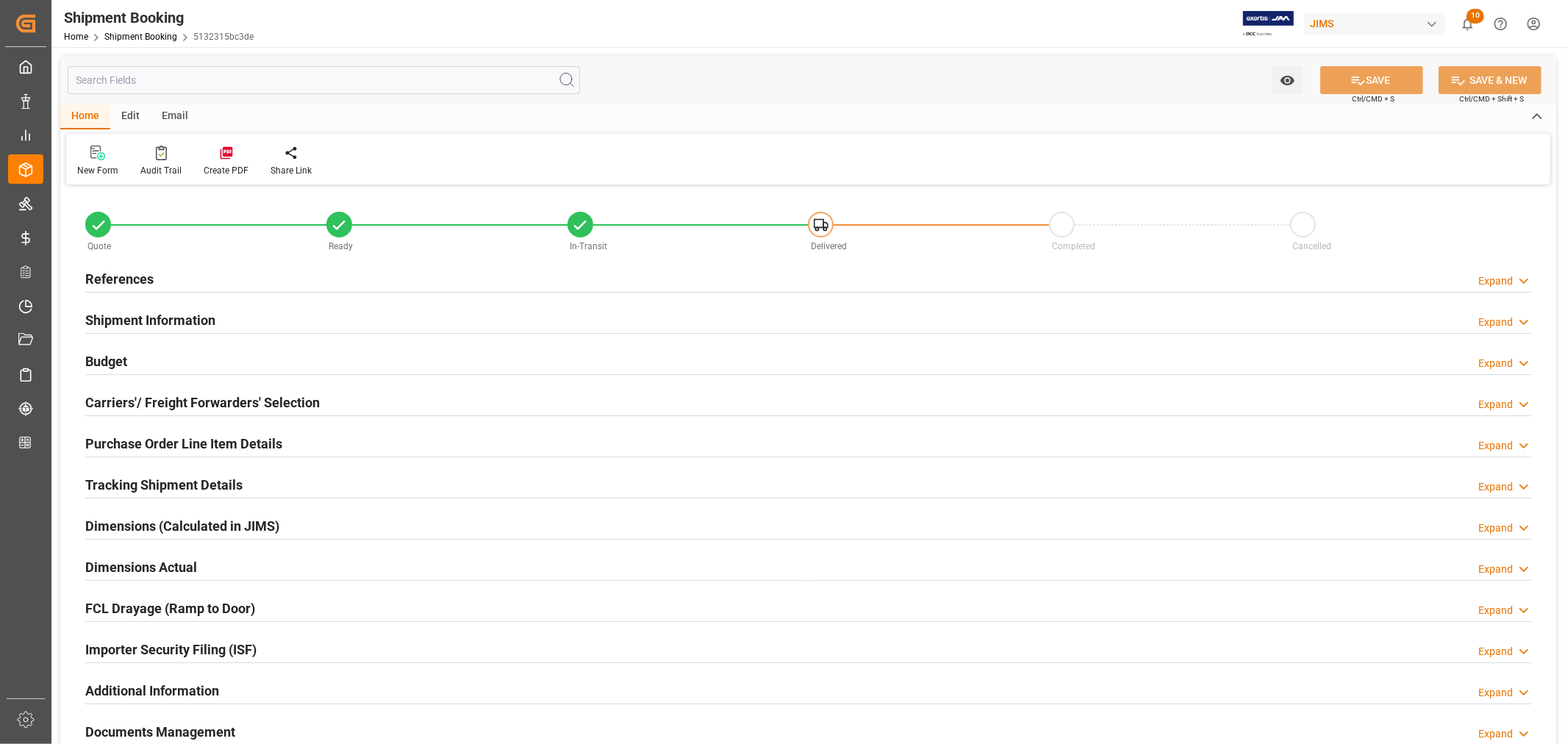
type input "131625.2535"
type input "6776.6947"
type input "5500"
type input "451779.65"
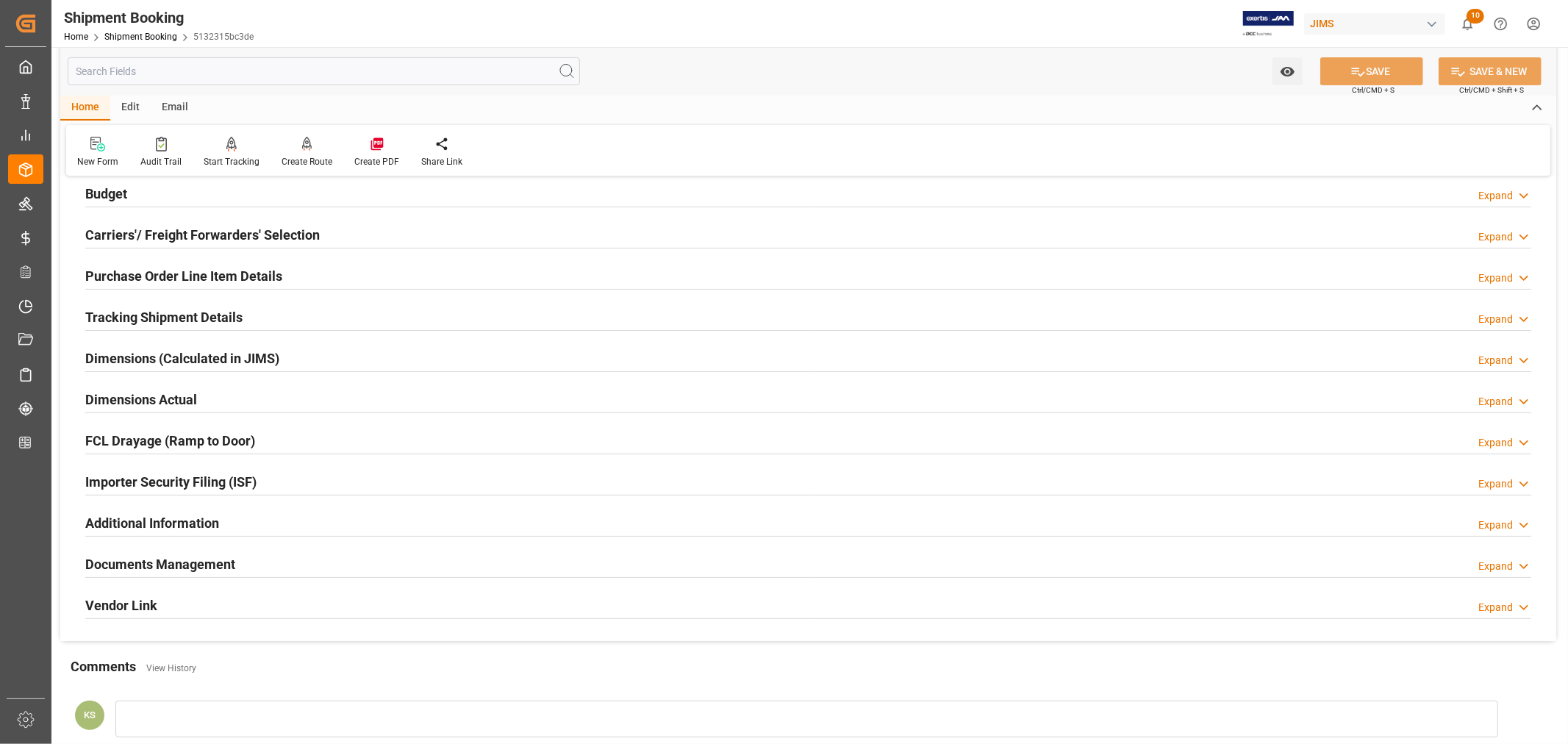
scroll to position [245, 0]
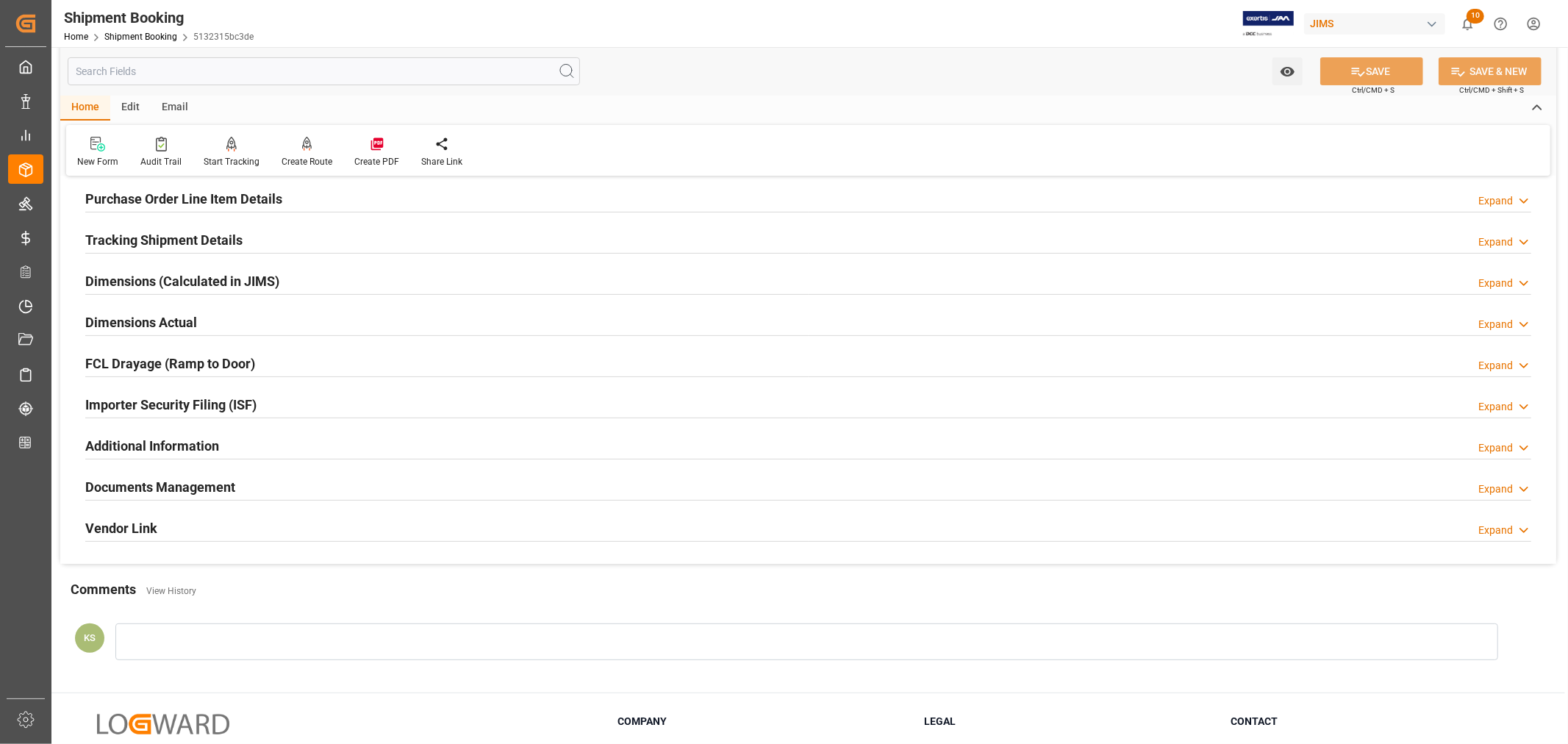
click at [276, 395] on div "Importer Security Filing (ISF) Expand" at bounding box center [809, 404] width 1446 height 28
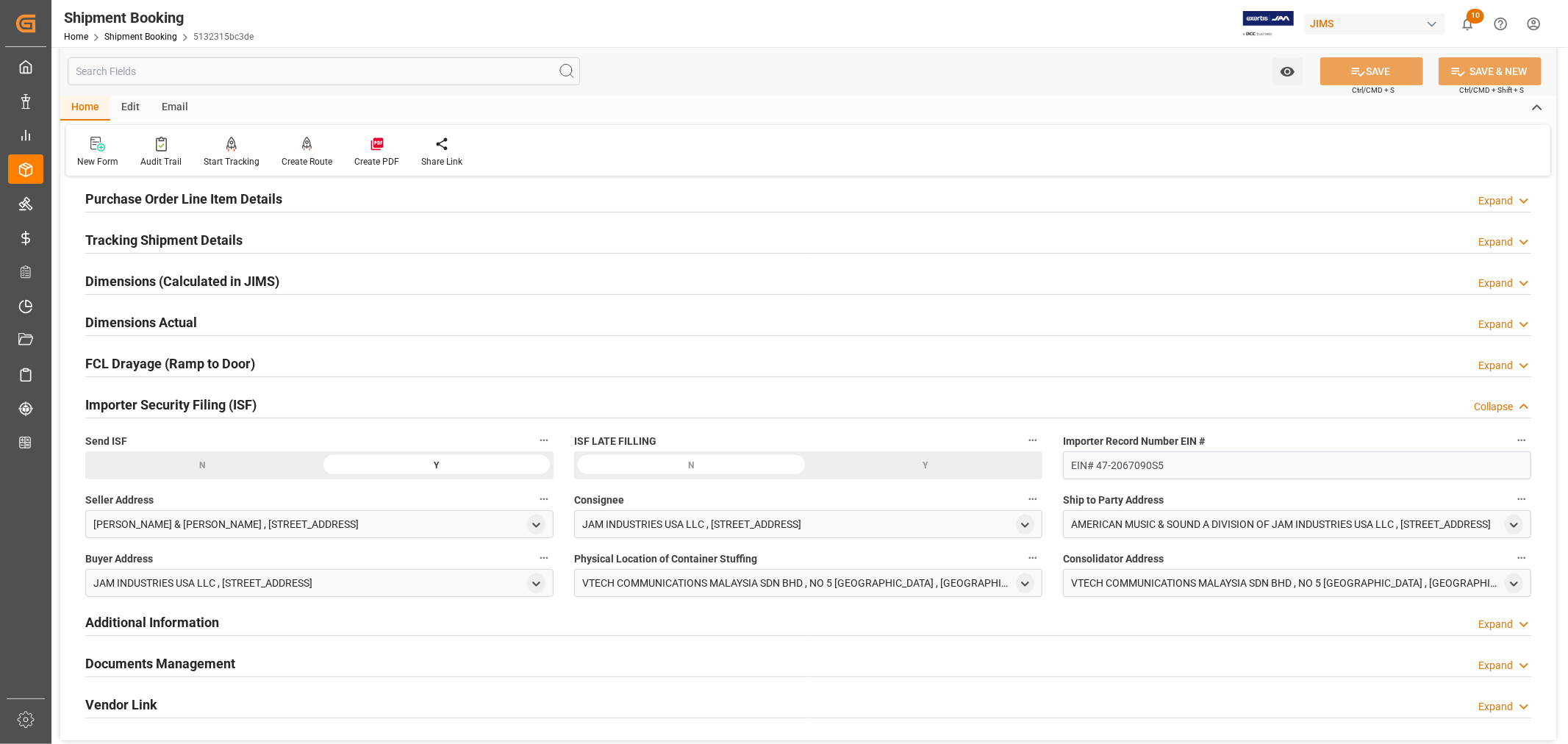
click at [276, 395] on div "Importer Security Filing (ISF) Collapse" at bounding box center [809, 404] width 1446 height 28
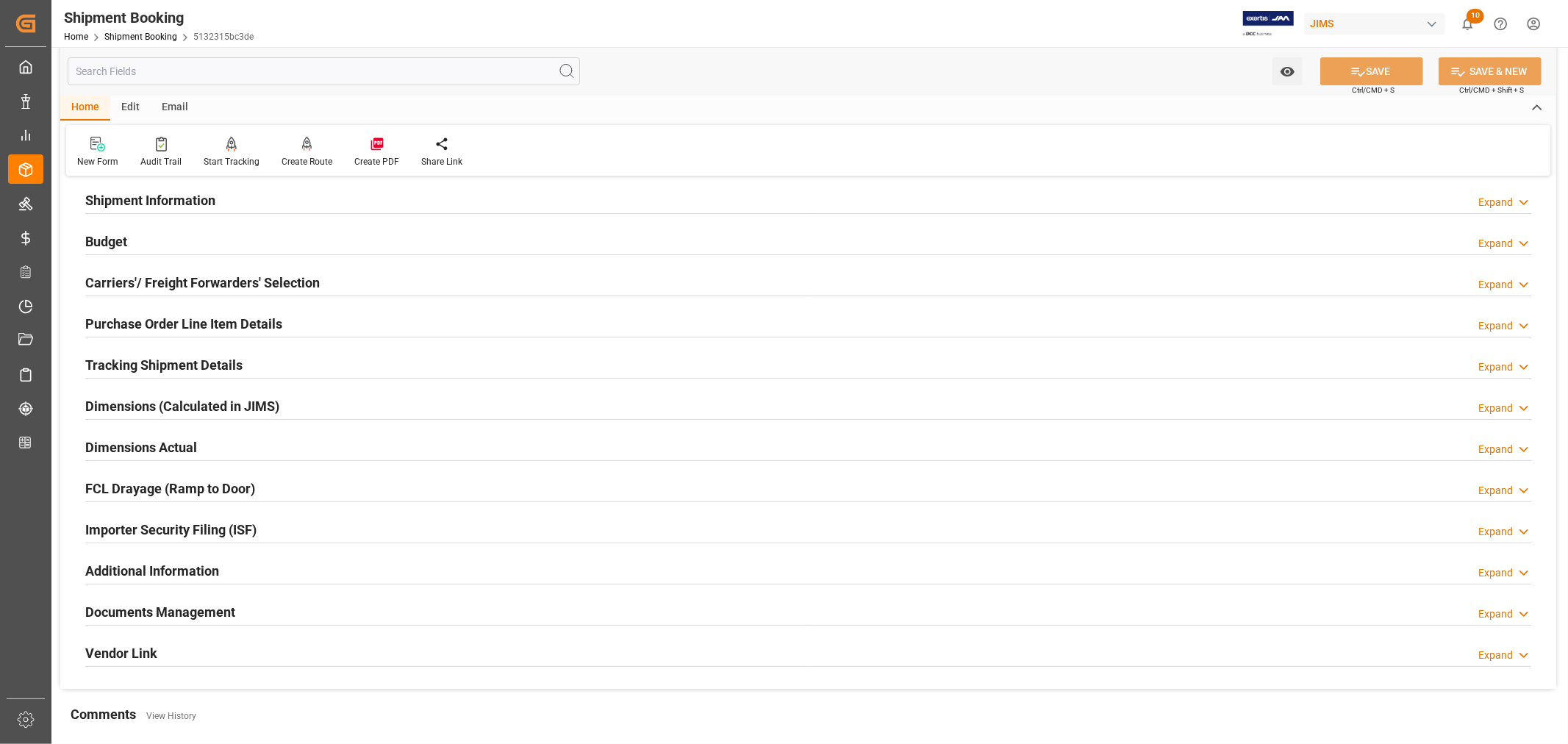
scroll to position [82, 0]
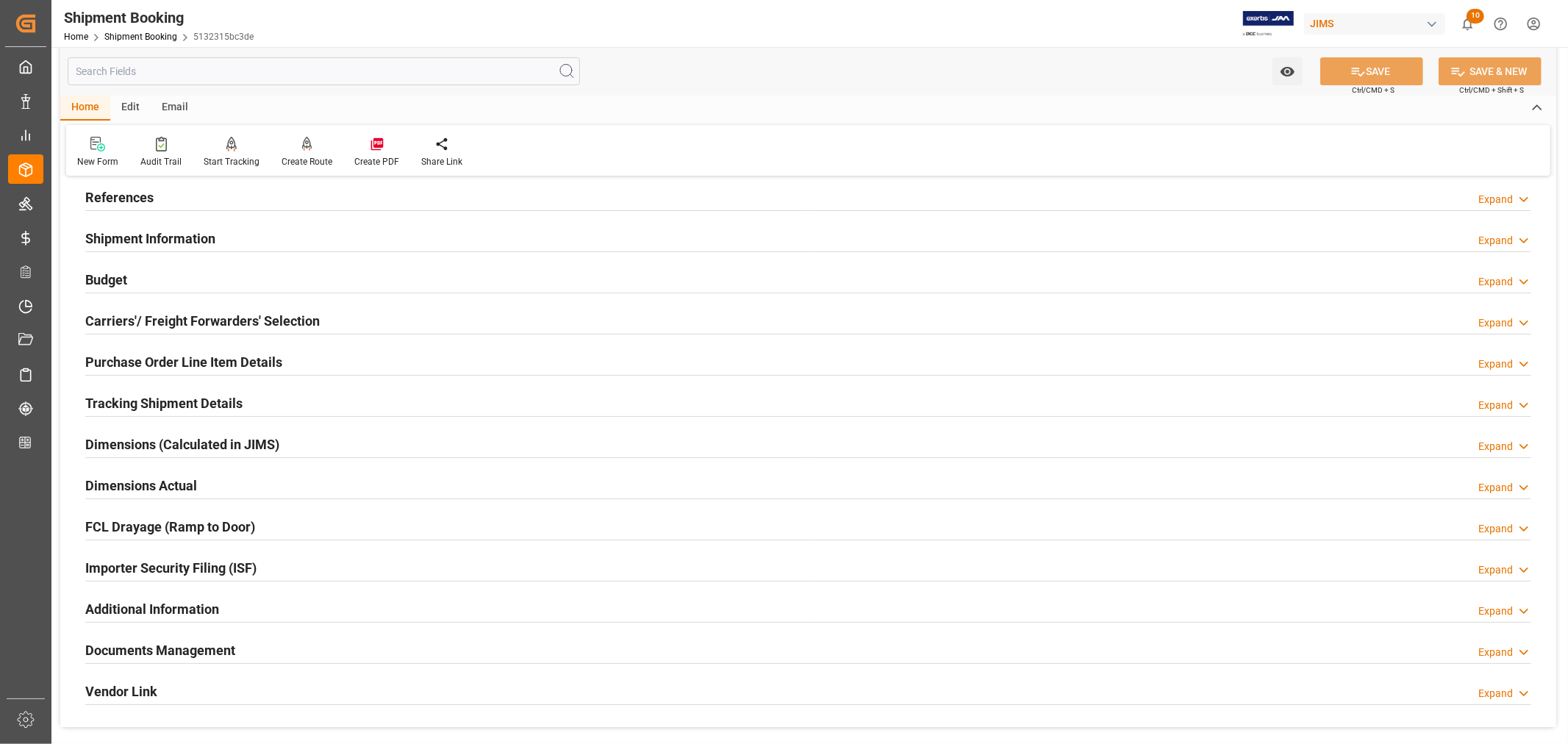
click at [140, 359] on h2 "Purchase Order Line Item Details" at bounding box center [183, 361] width 197 height 20
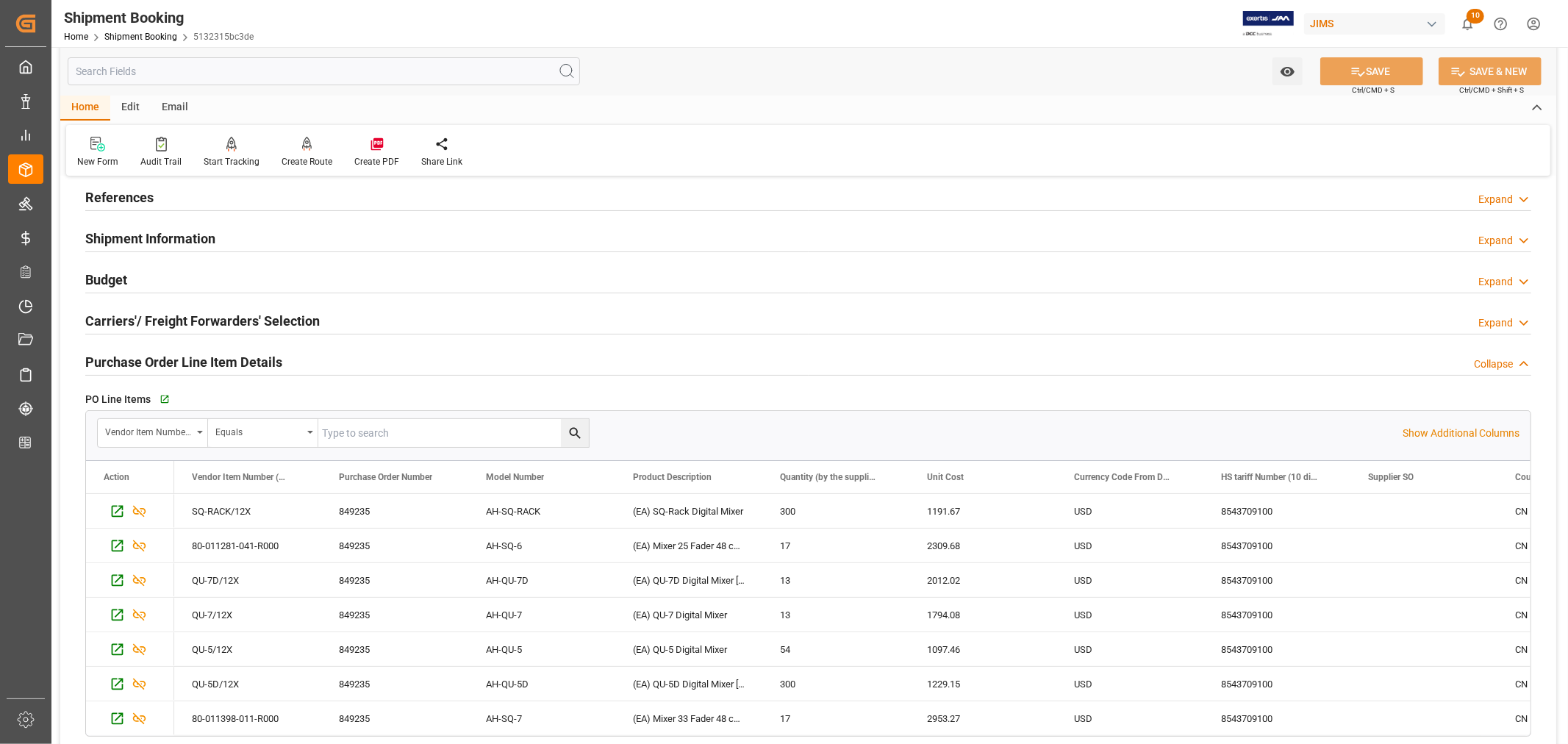
click at [140, 359] on h2 "Purchase Order Line Item Details" at bounding box center [183, 361] width 197 height 20
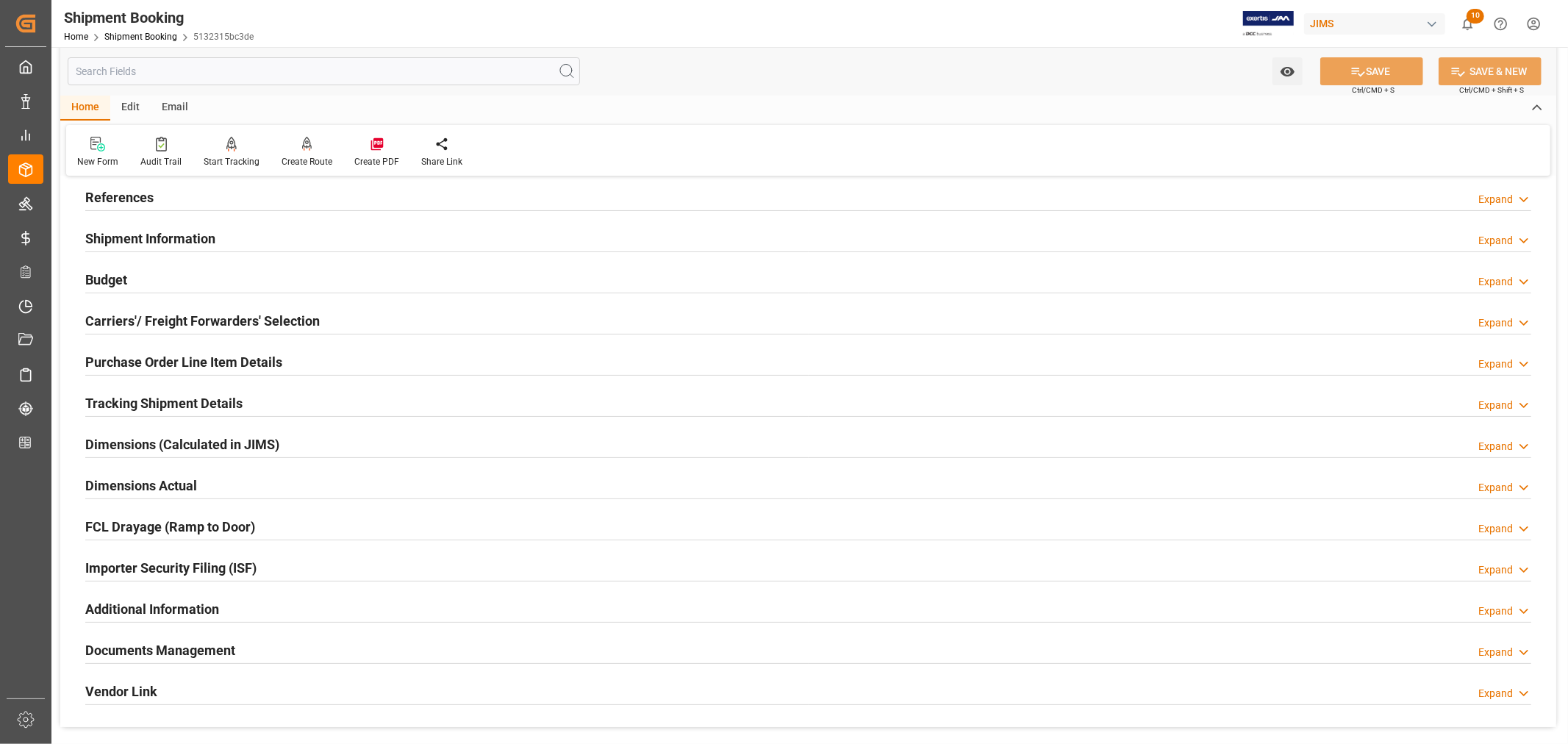
click at [123, 277] on h2 "Budget" at bounding box center [107, 279] width 42 height 20
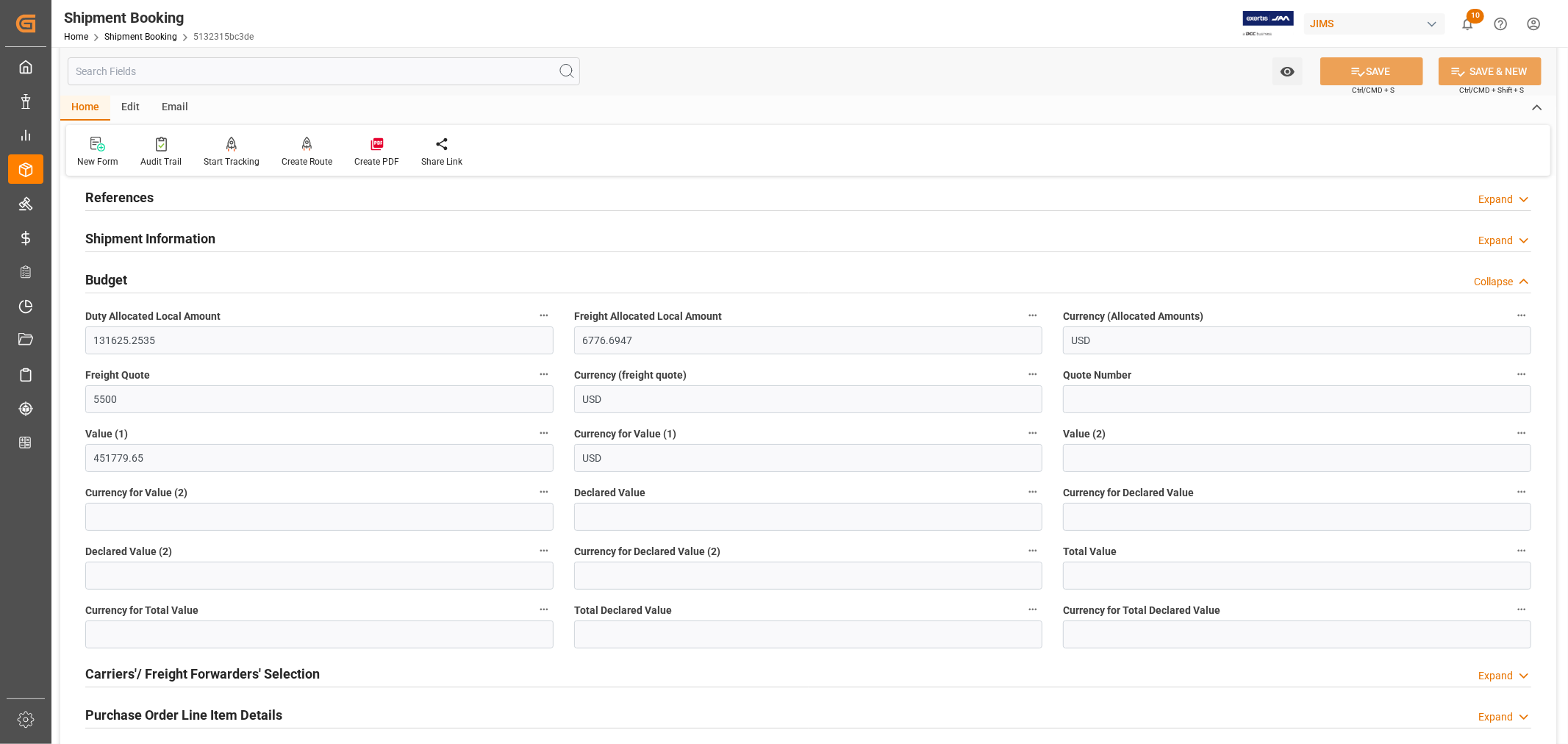
click at [122, 280] on h2 "Budget" at bounding box center [107, 279] width 42 height 20
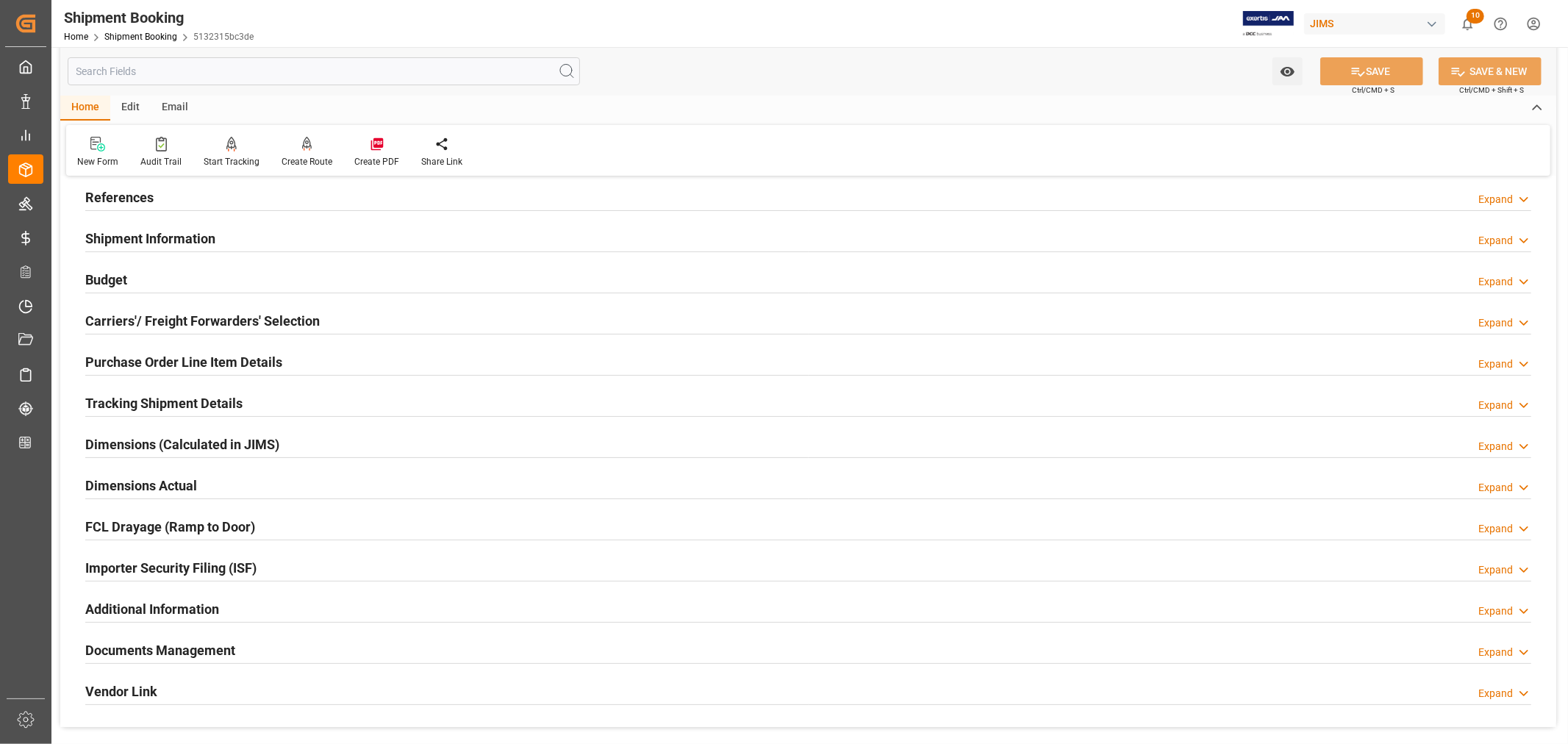
scroll to position [0, 0]
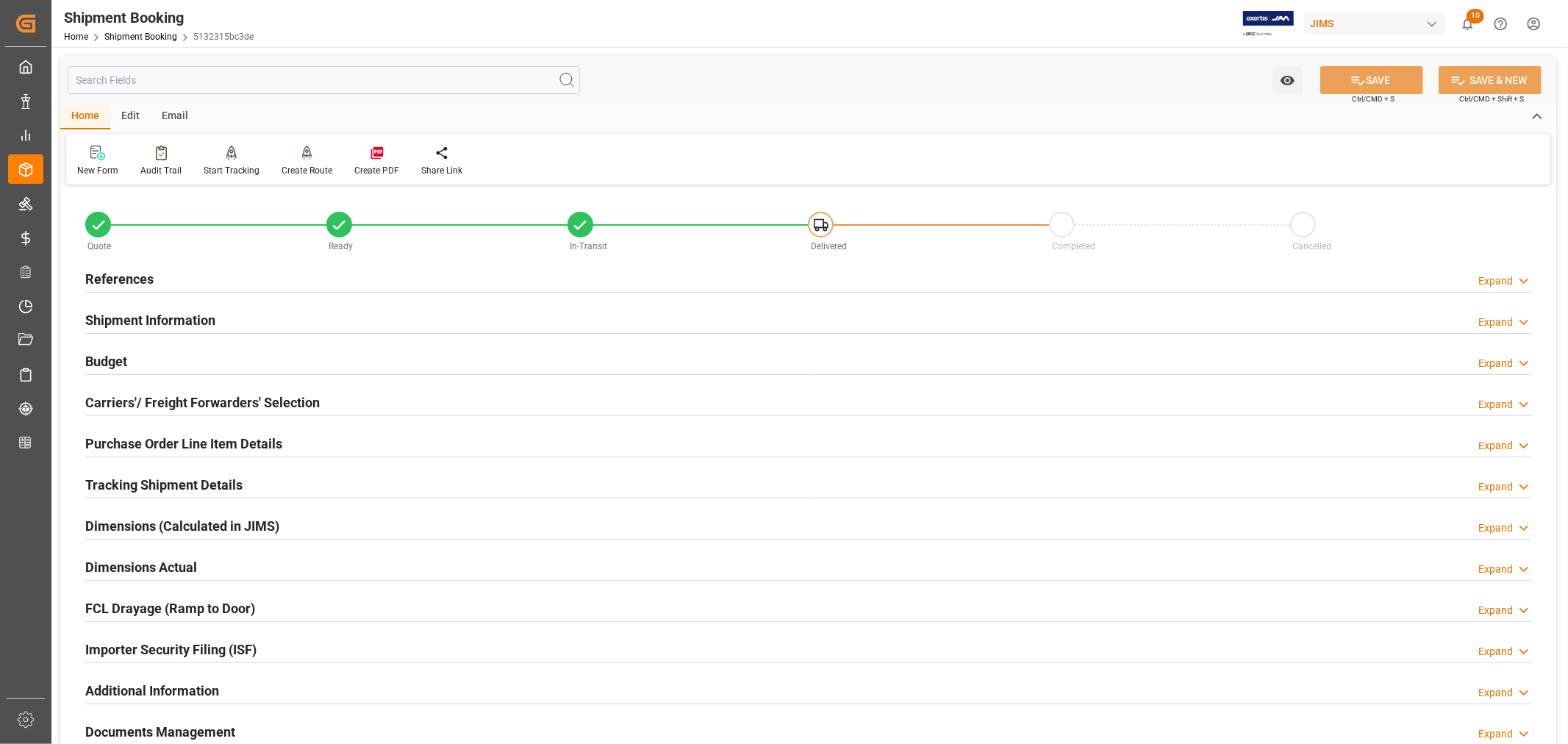
click at [134, 274] on h2 "References" at bounding box center [120, 279] width 69 height 20
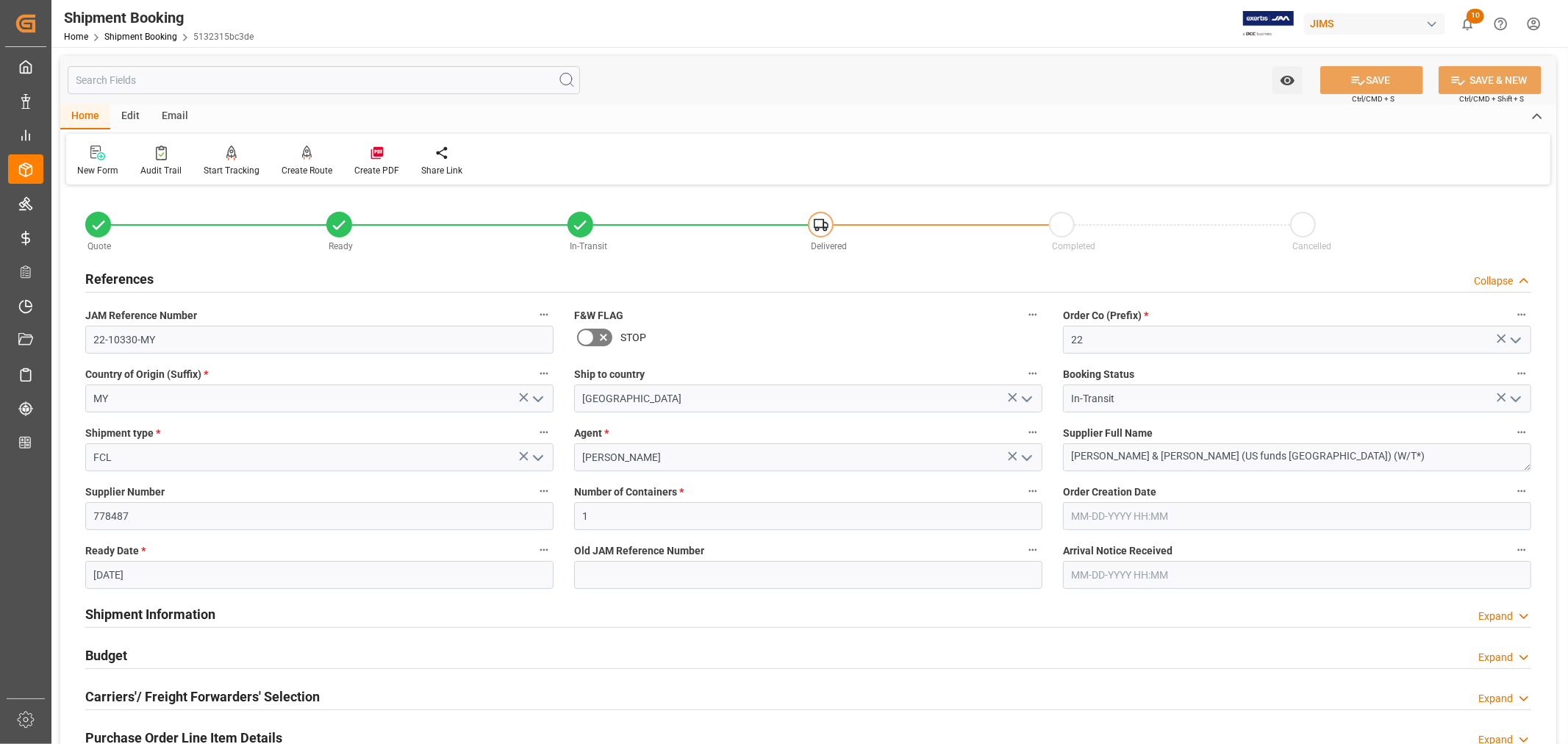
click at [134, 274] on h2 "References" at bounding box center [120, 279] width 69 height 20
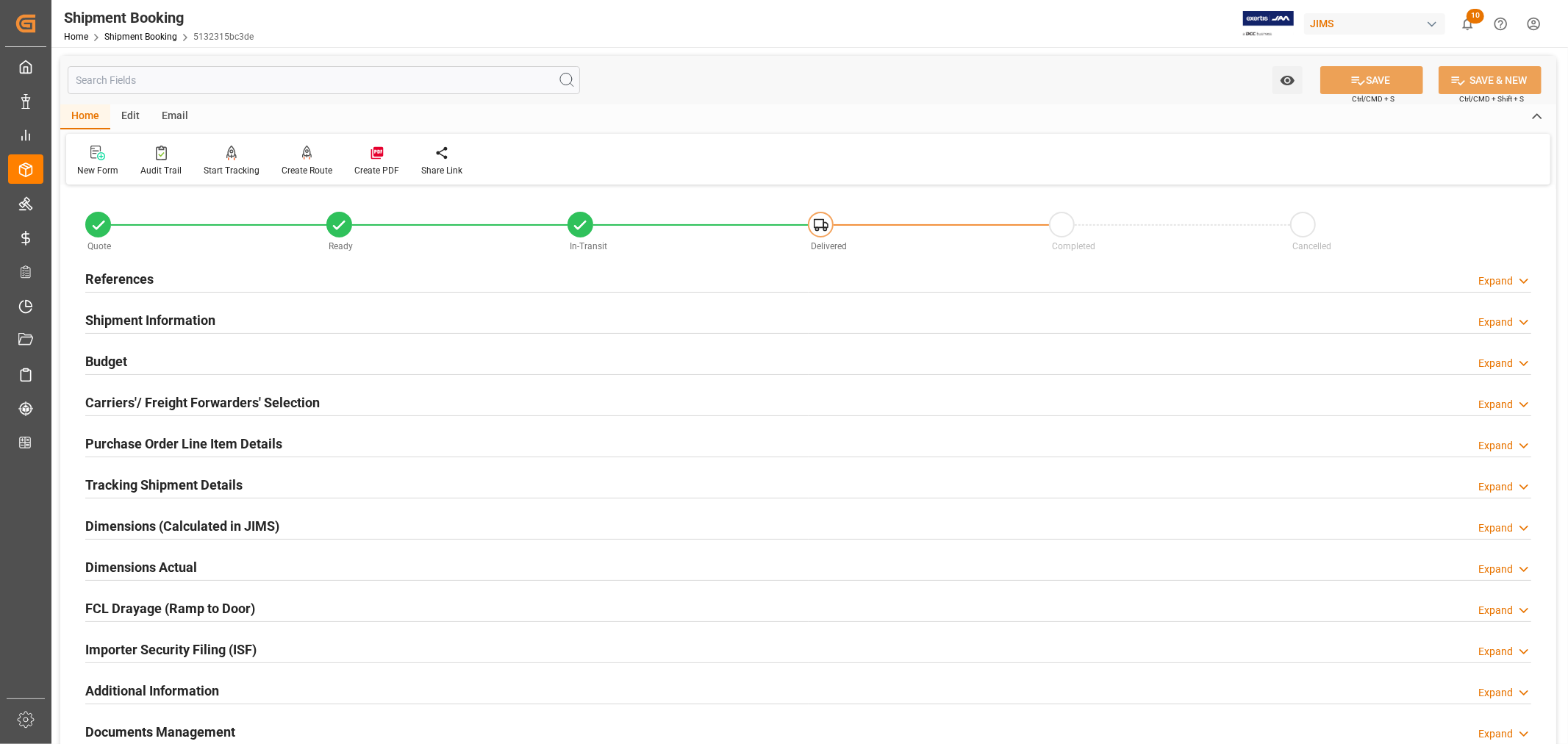
click at [147, 314] on h2 "Shipment Information" at bounding box center [151, 320] width 131 height 20
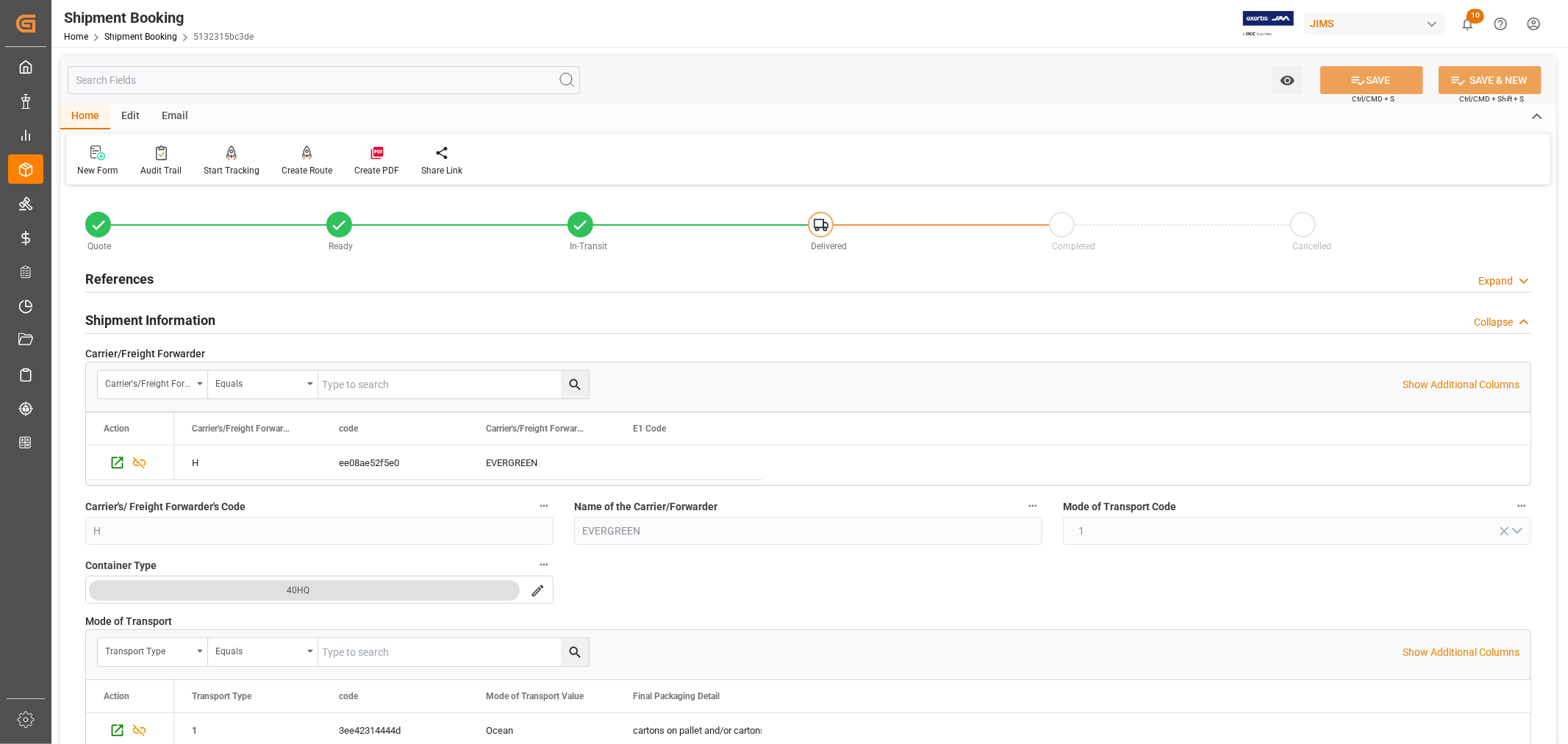
drag, startPoint x: 166, startPoint y: 322, endPoint x: 160, endPoint y: 312, distance: 11.7
click at [166, 320] on h2 "Shipment Information" at bounding box center [151, 320] width 131 height 20
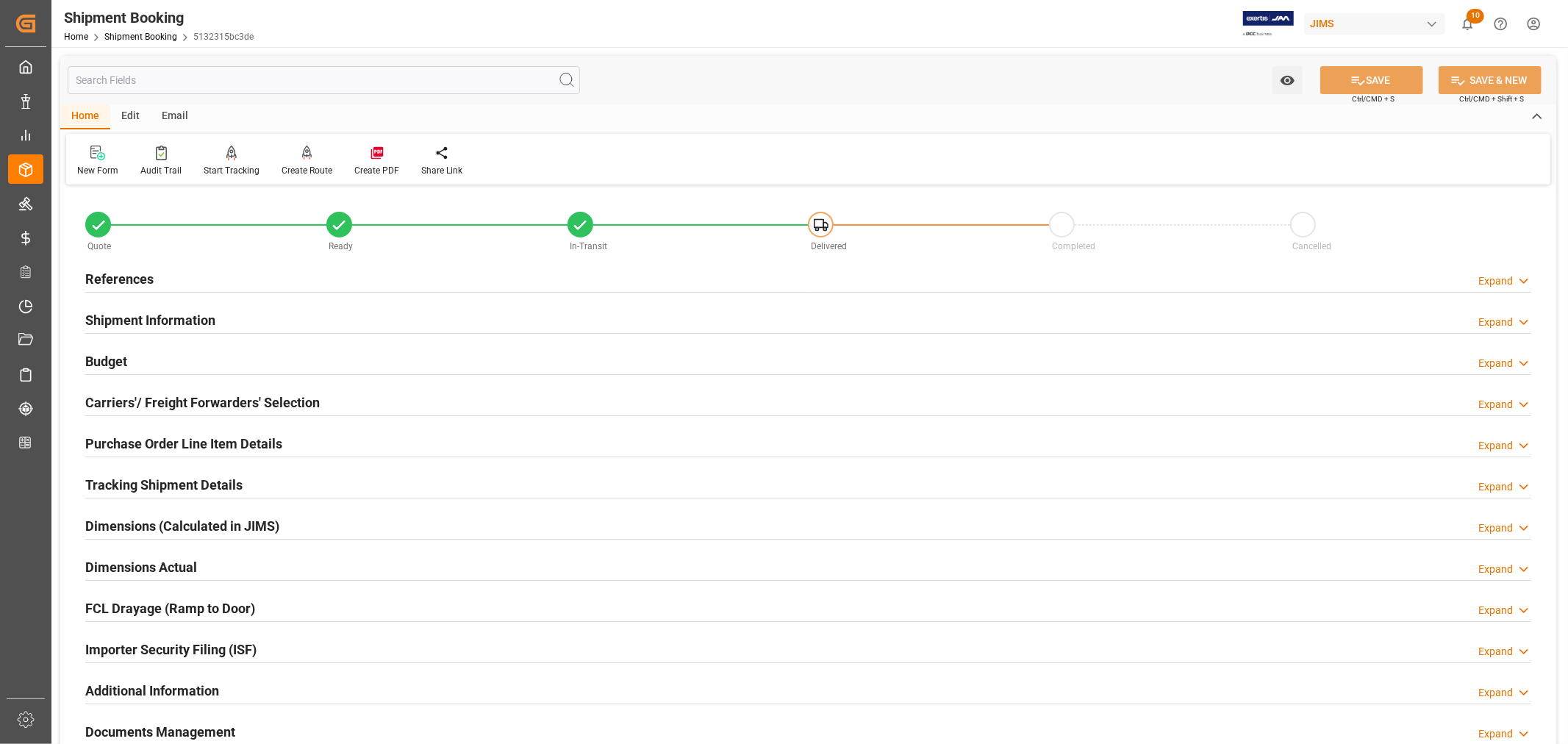
click at [148, 283] on h2 "References" at bounding box center [120, 279] width 69 height 20
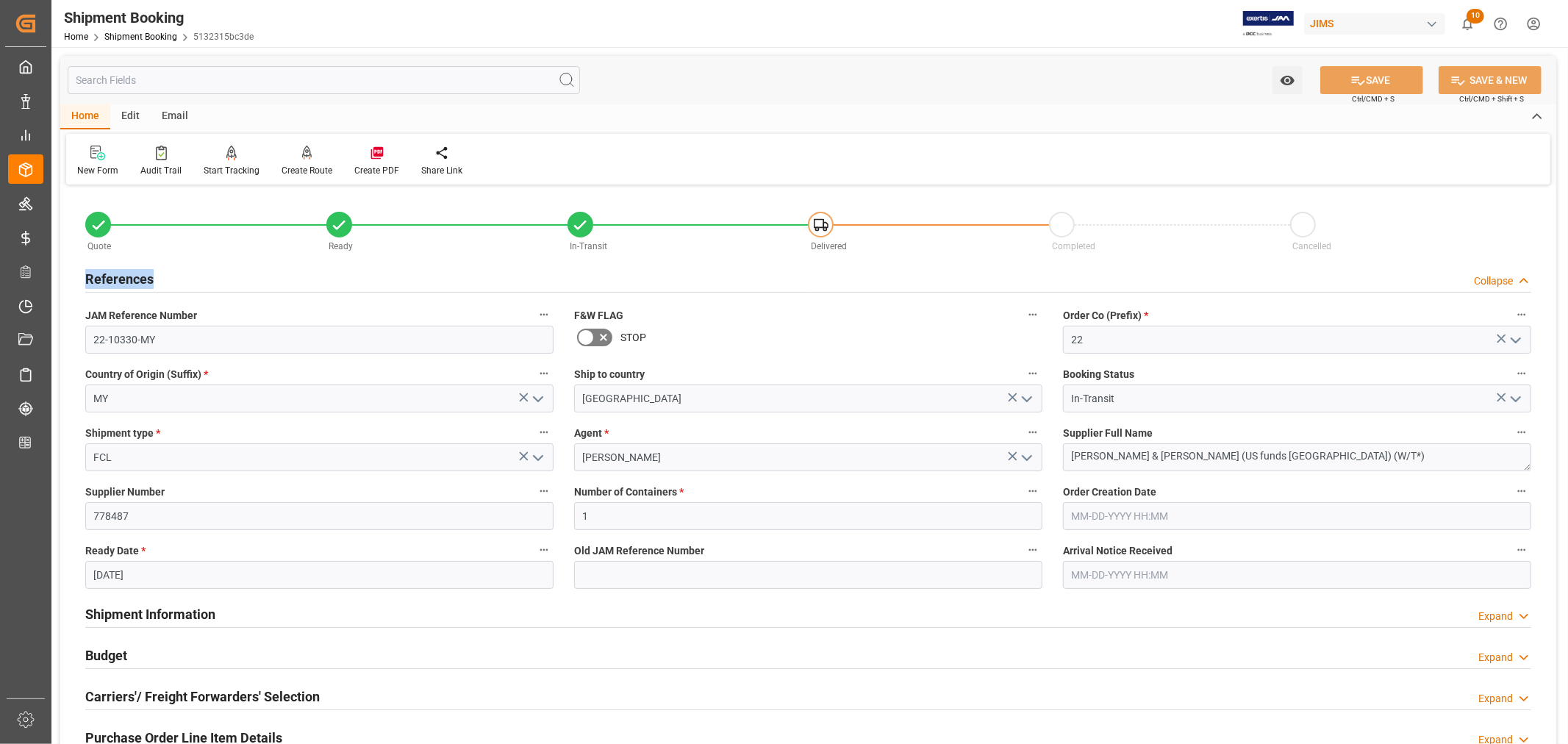
click at [148, 283] on h2 "References" at bounding box center [120, 279] width 69 height 20
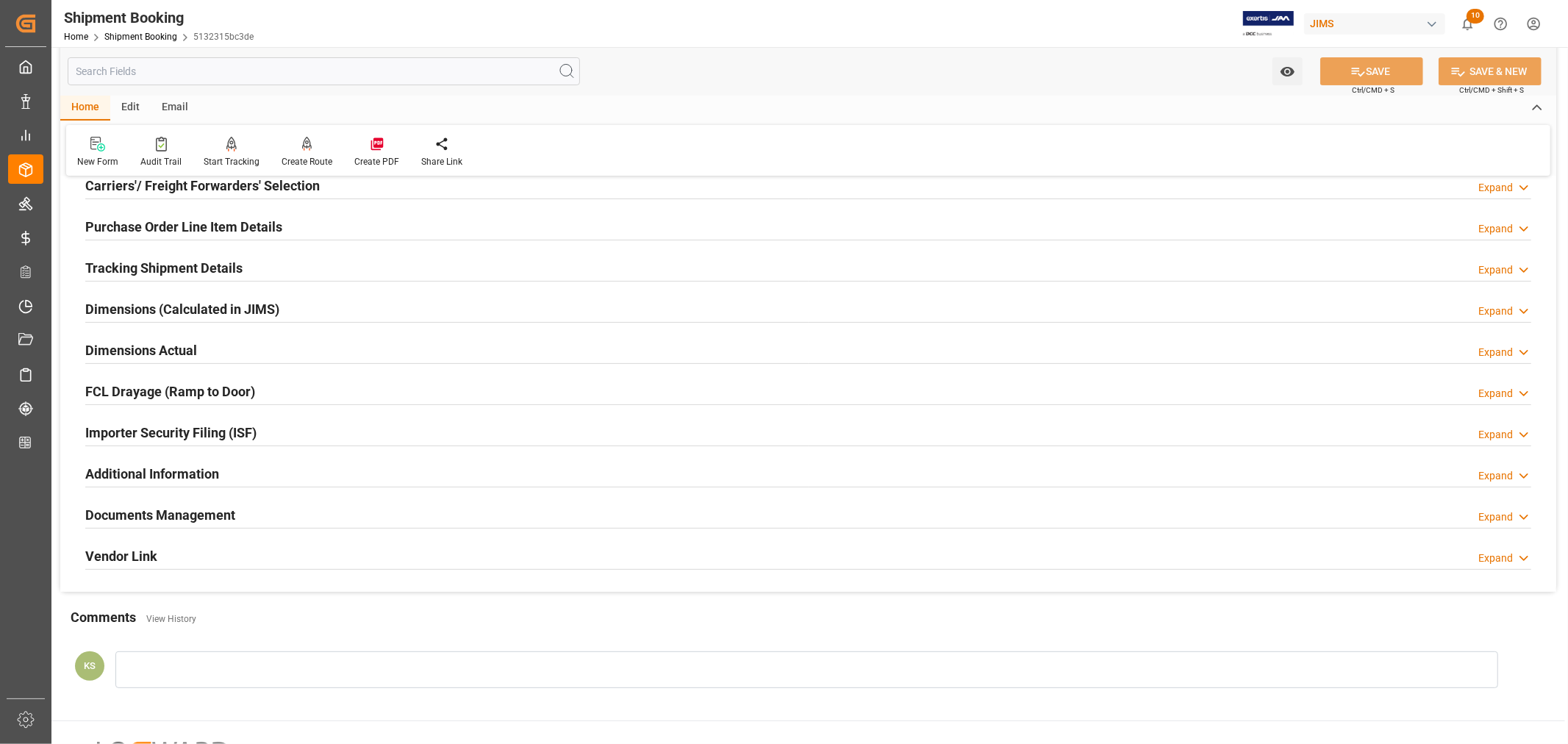
scroll to position [361, 0]
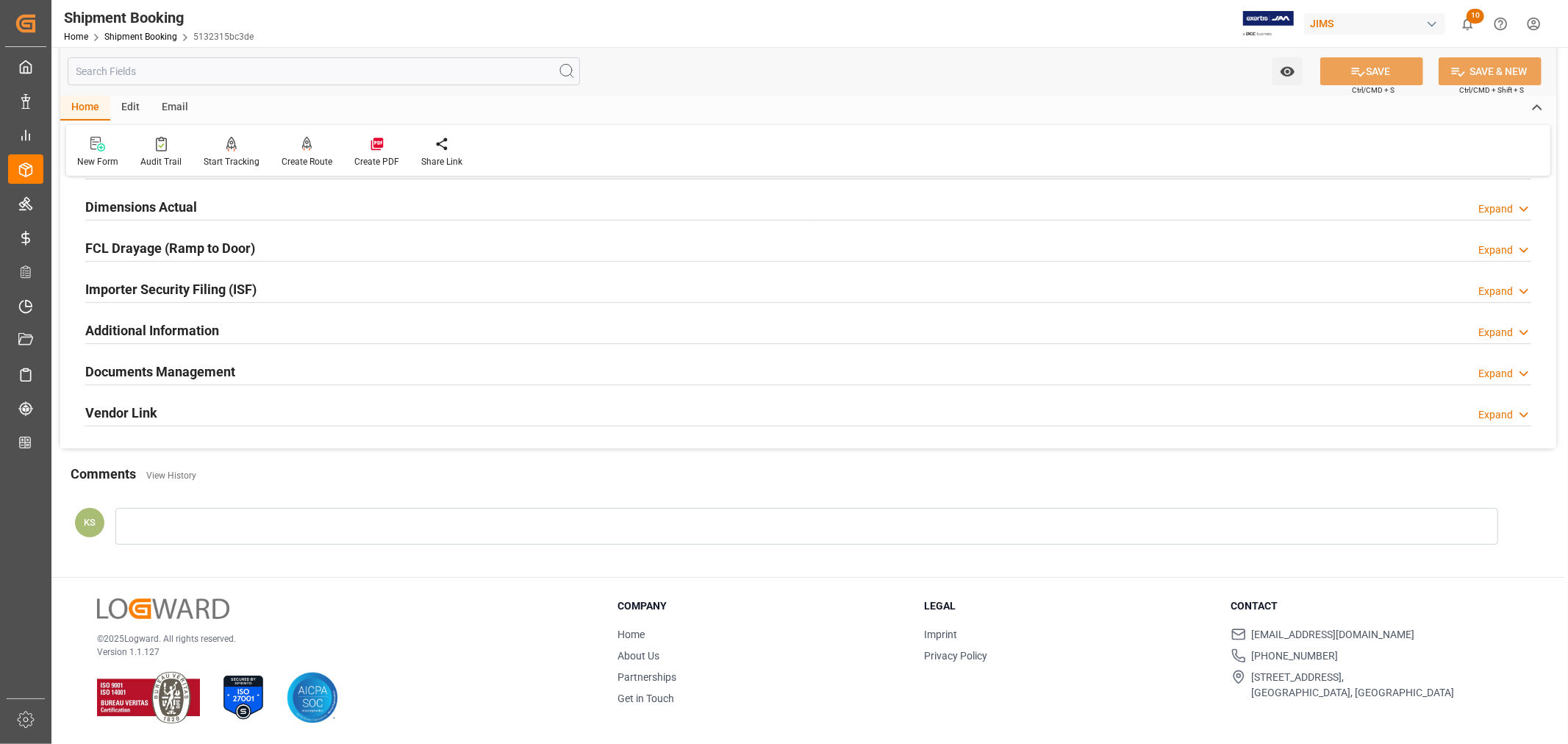
click at [254, 368] on div "Documents Management Expand" at bounding box center [809, 370] width 1446 height 28
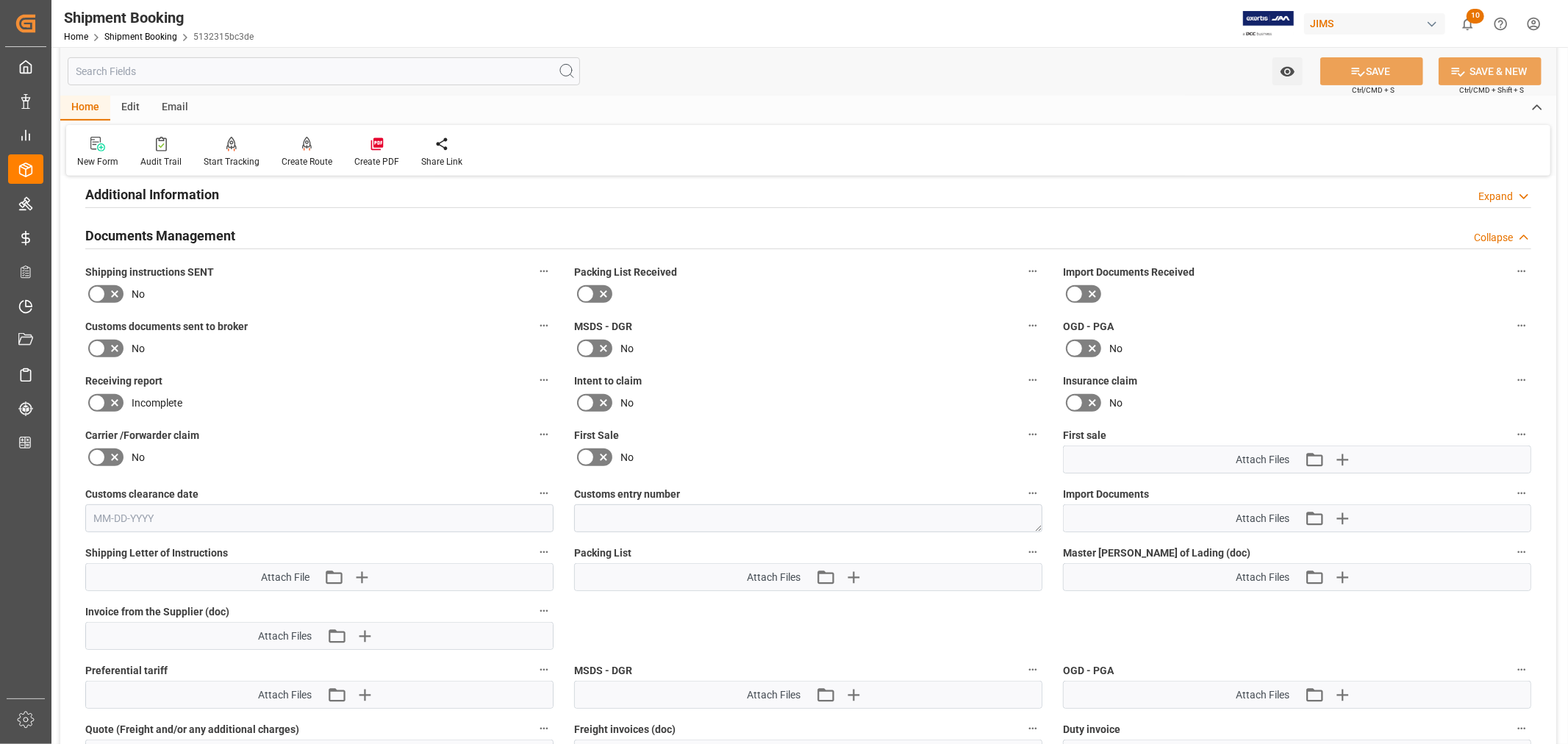
scroll to position [524, 0]
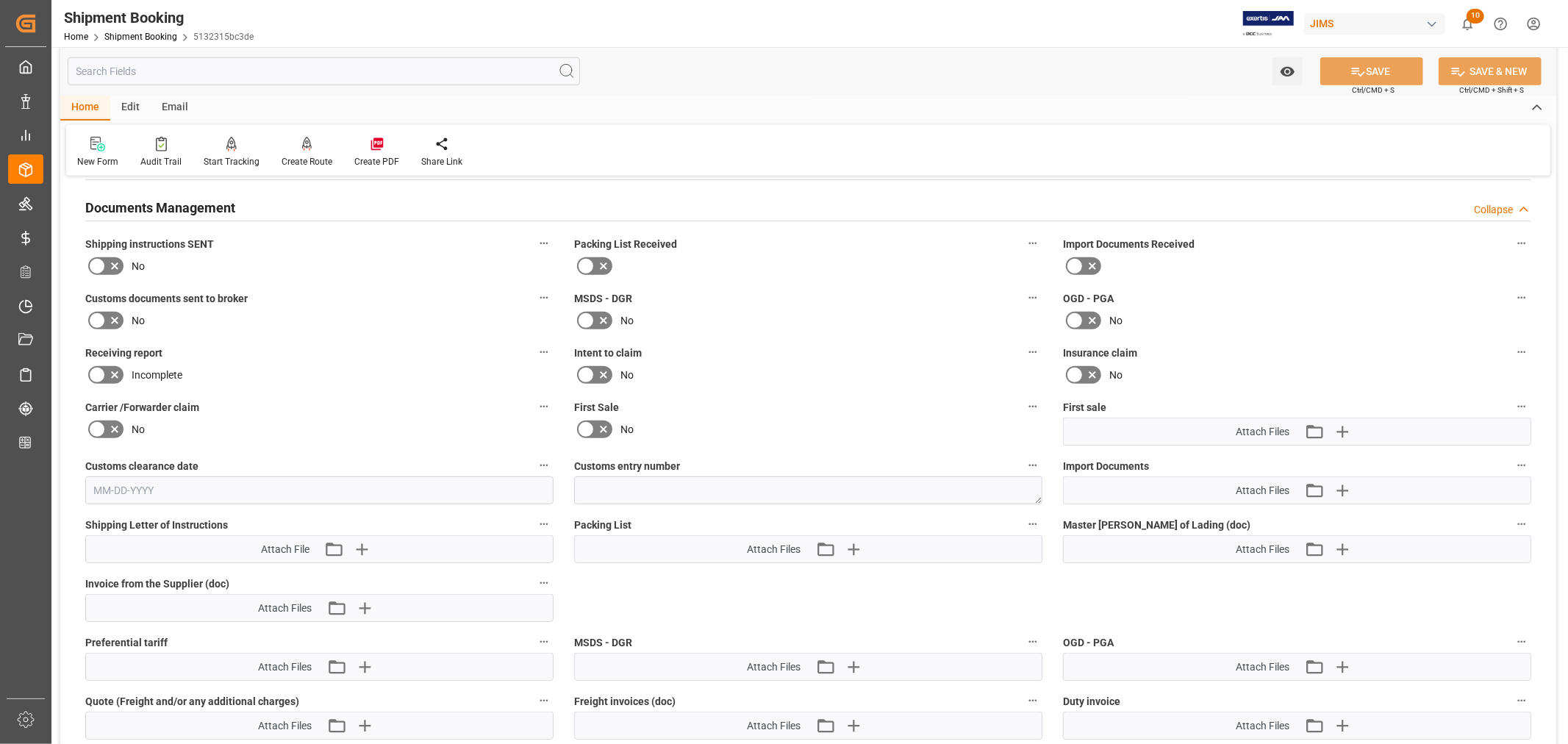
click at [581, 422] on icon at bounding box center [586, 429] width 18 height 18
click at [0, 0] on input "checkbox" at bounding box center [0, 0] width 0 height 0
click at [1350, 485] on icon "button" at bounding box center [1341, 490] width 24 height 24
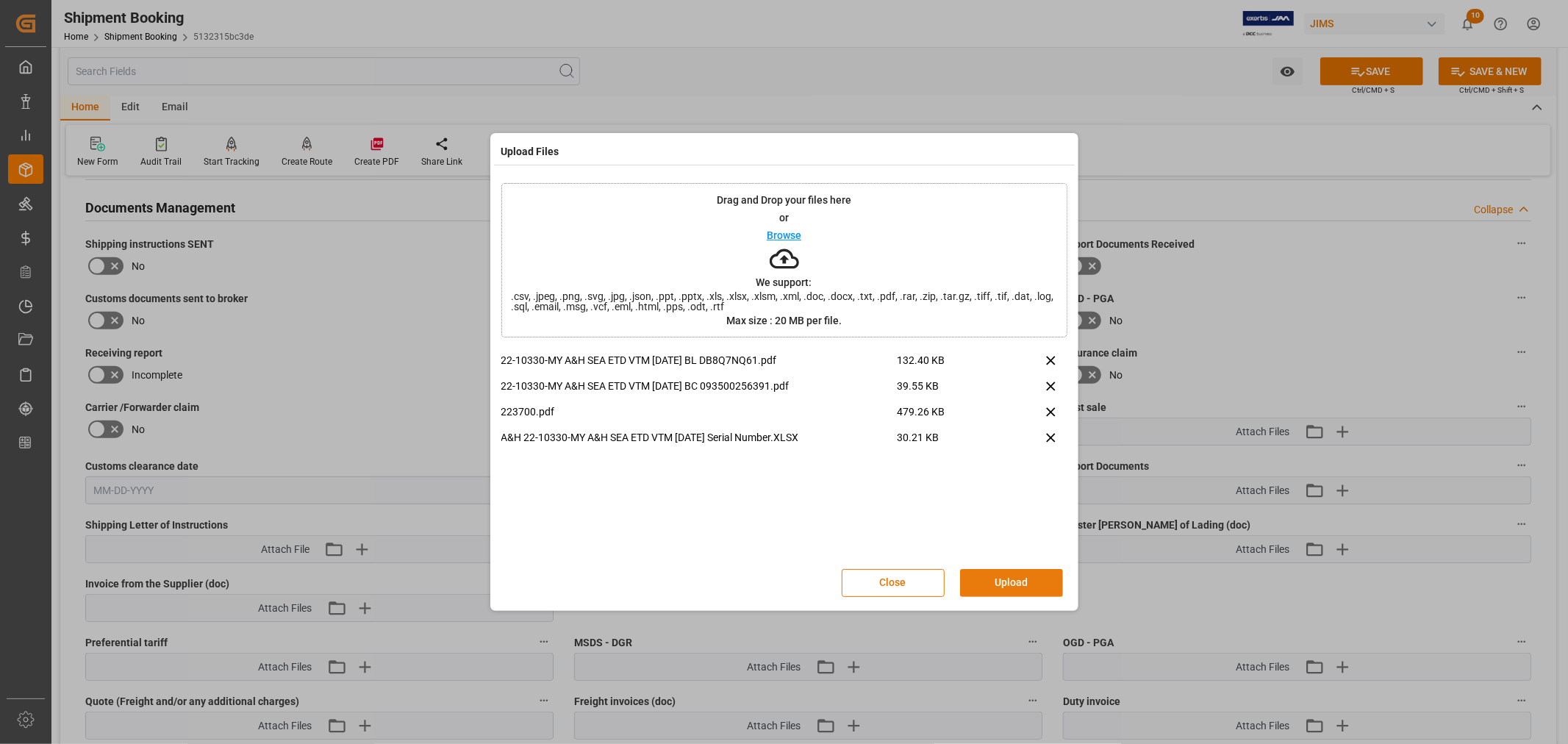
click at [1004, 575] on button "Upload" at bounding box center [1012, 583] width 103 height 28
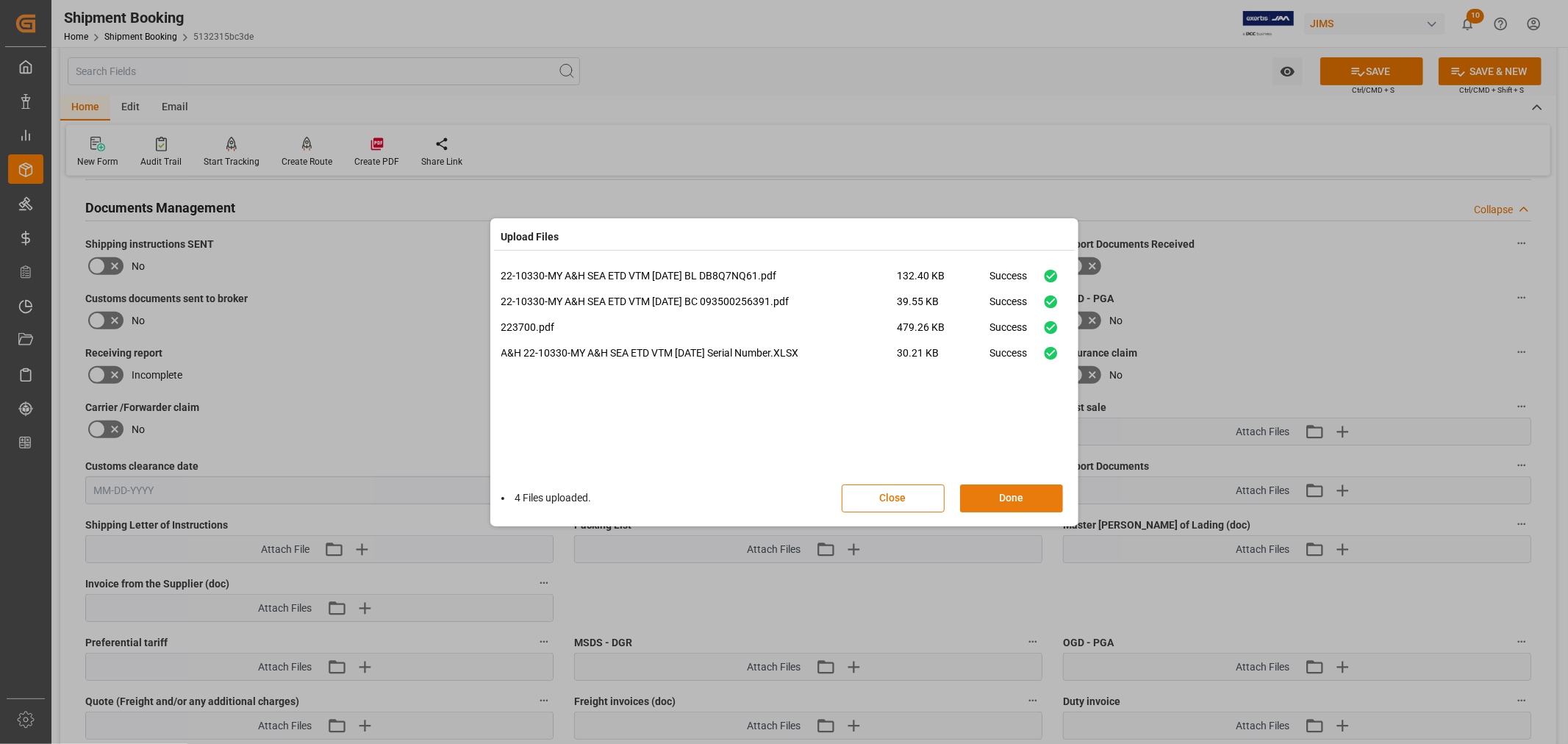
click at [997, 502] on button "Done" at bounding box center [1012, 498] width 103 height 28
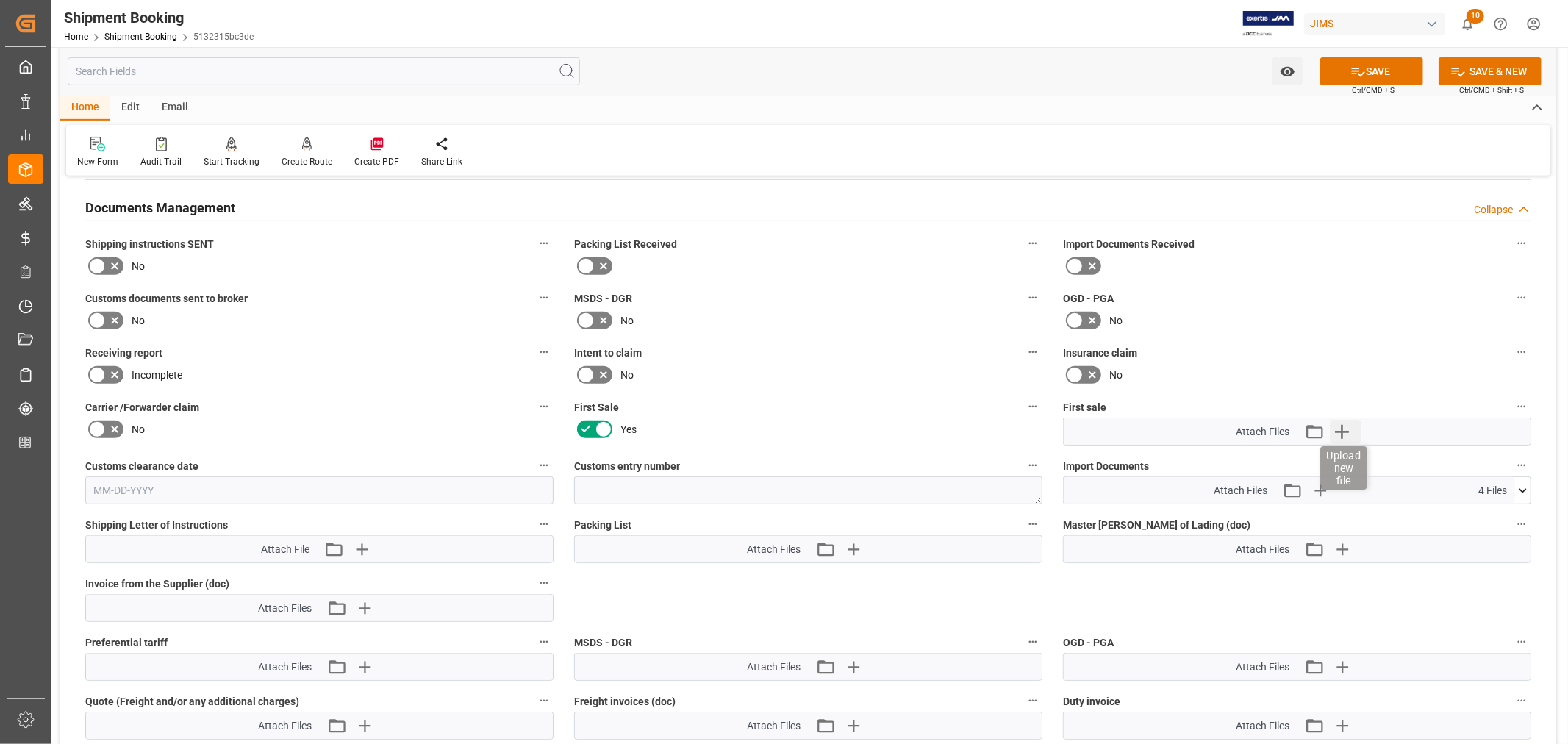
click at [1340, 427] on icon "button" at bounding box center [1342, 432] width 14 height 14
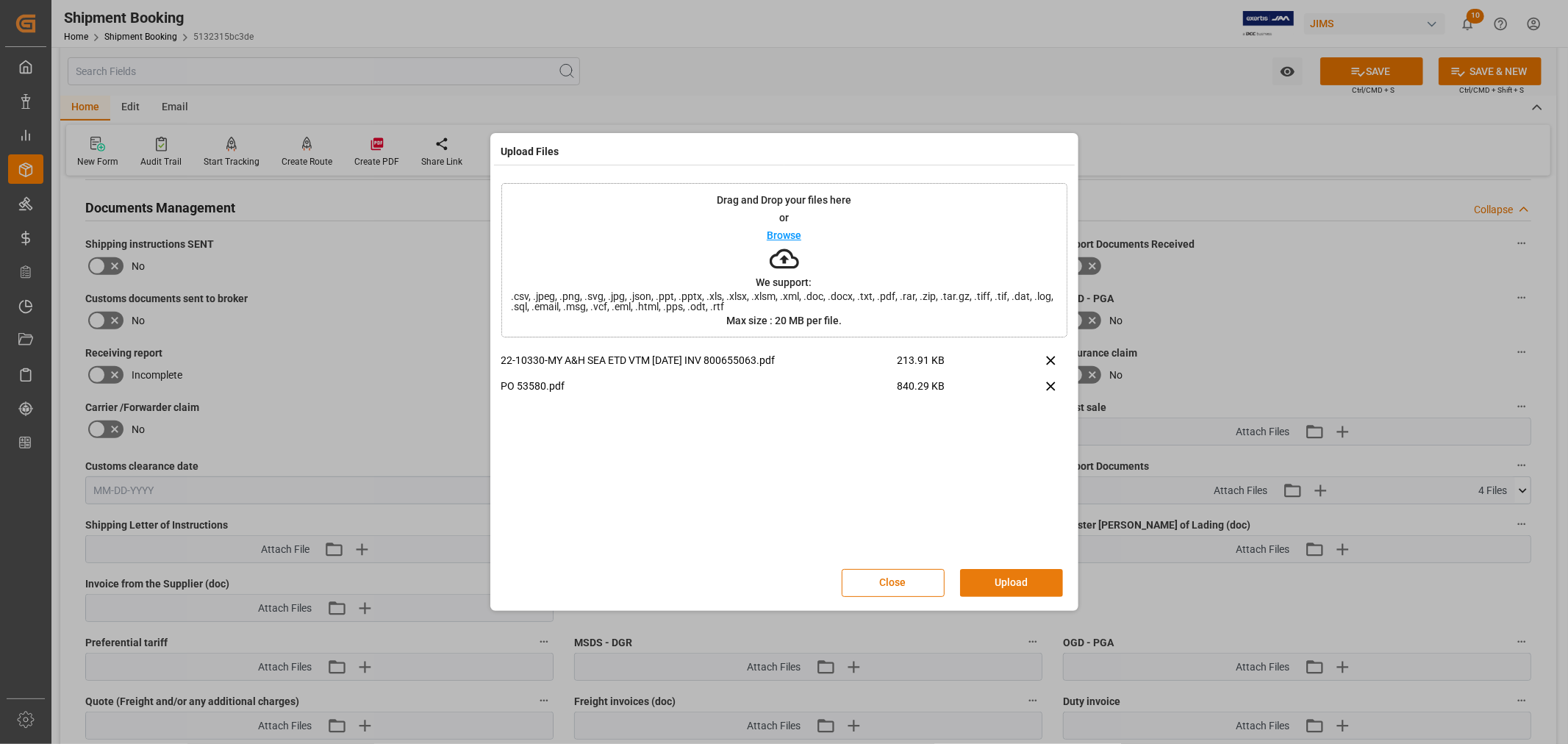
click at [1002, 581] on button "Upload" at bounding box center [1012, 583] width 103 height 28
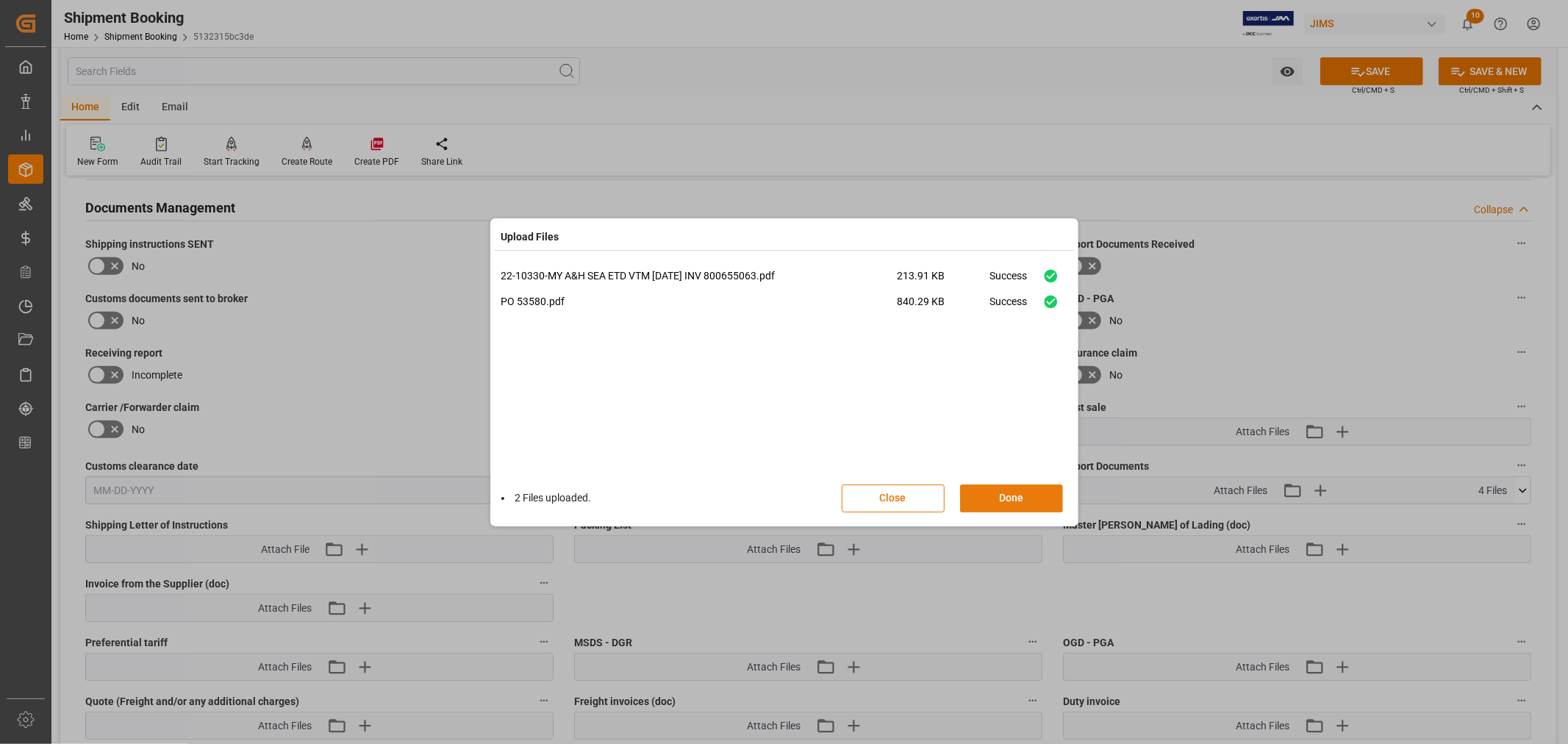
click at [1006, 498] on button "Done" at bounding box center [1012, 498] width 103 height 28
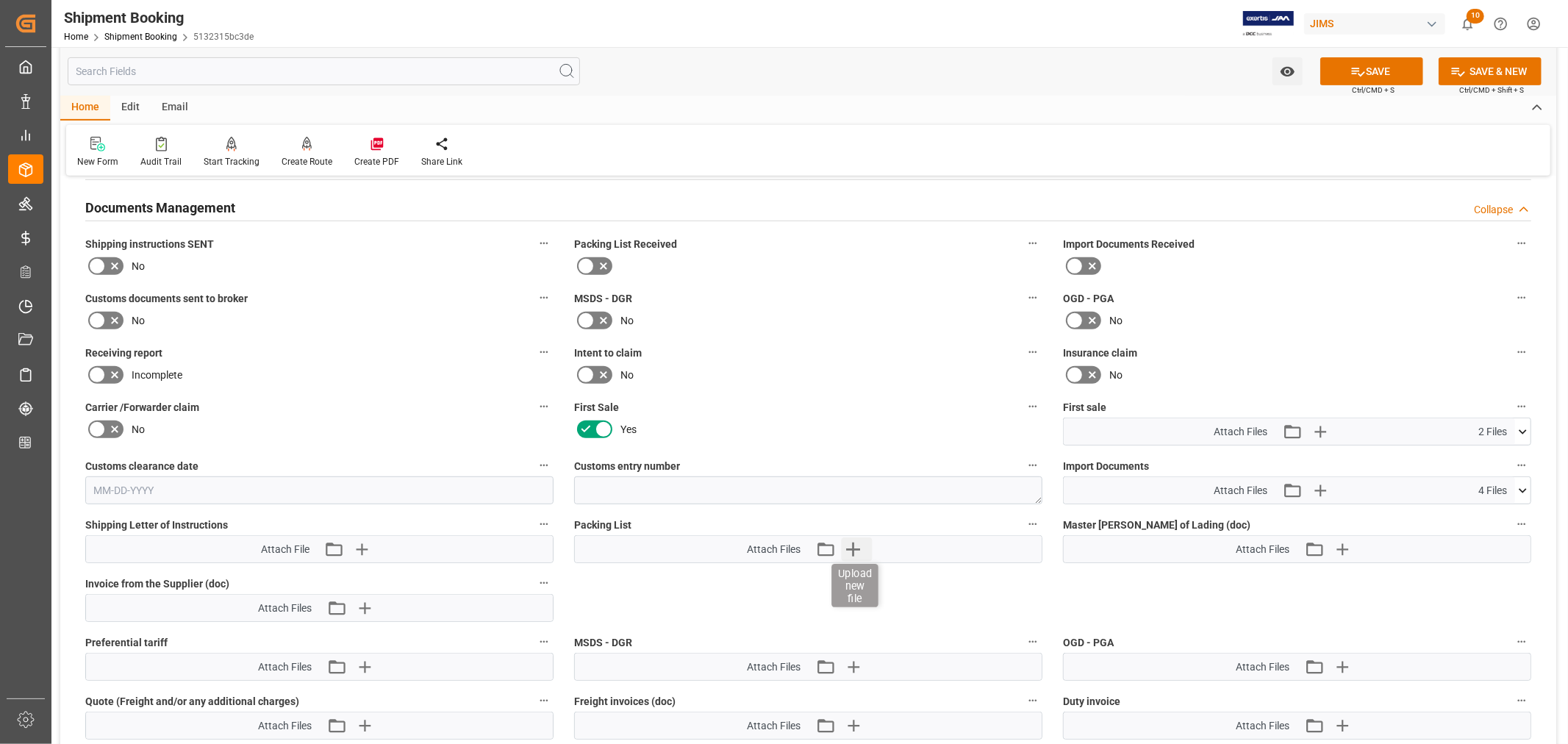
click at [848, 547] on icon "button" at bounding box center [853, 548] width 24 height 24
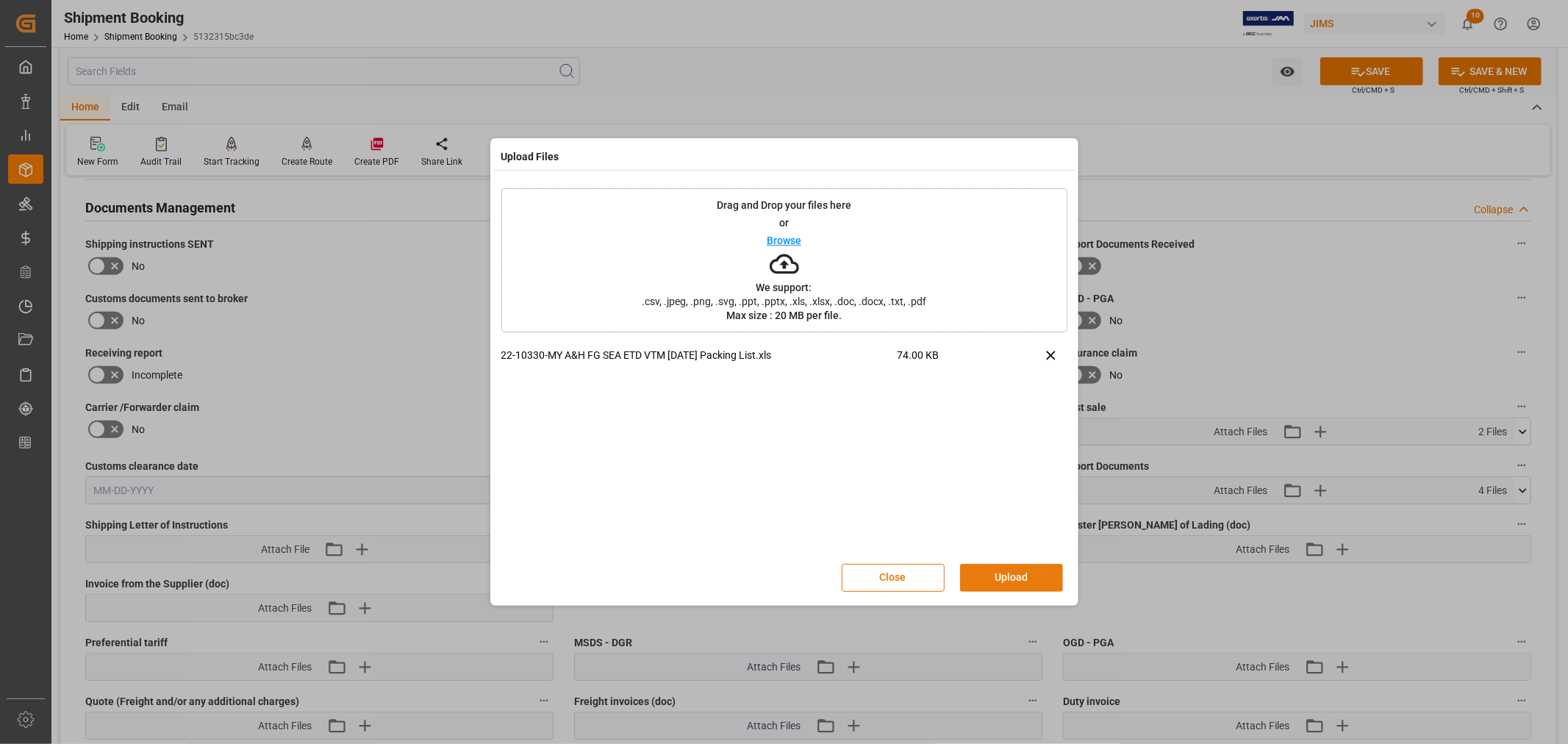
click at [993, 577] on button "Upload" at bounding box center [1012, 577] width 103 height 28
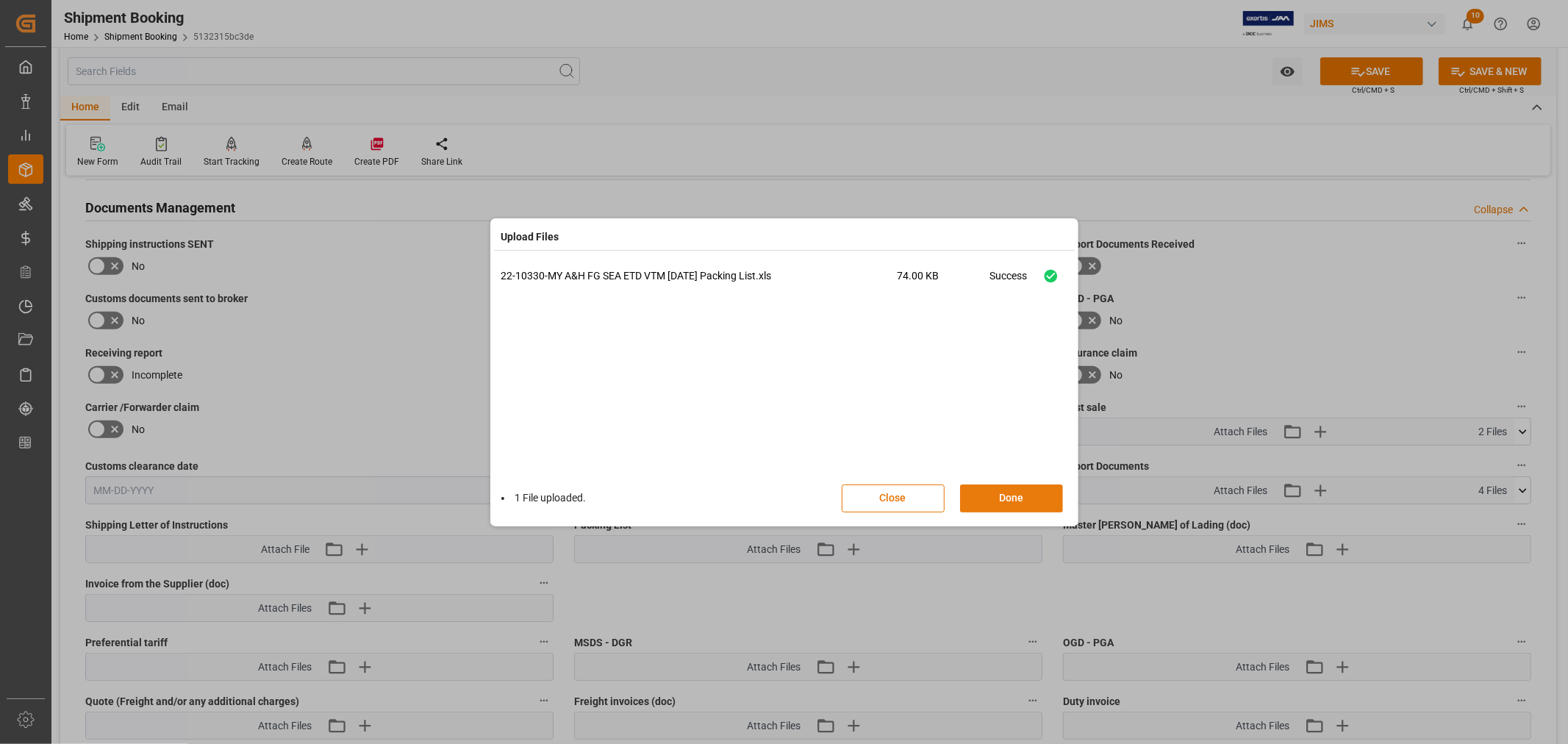
click at [1007, 494] on button "Done" at bounding box center [1012, 498] width 103 height 28
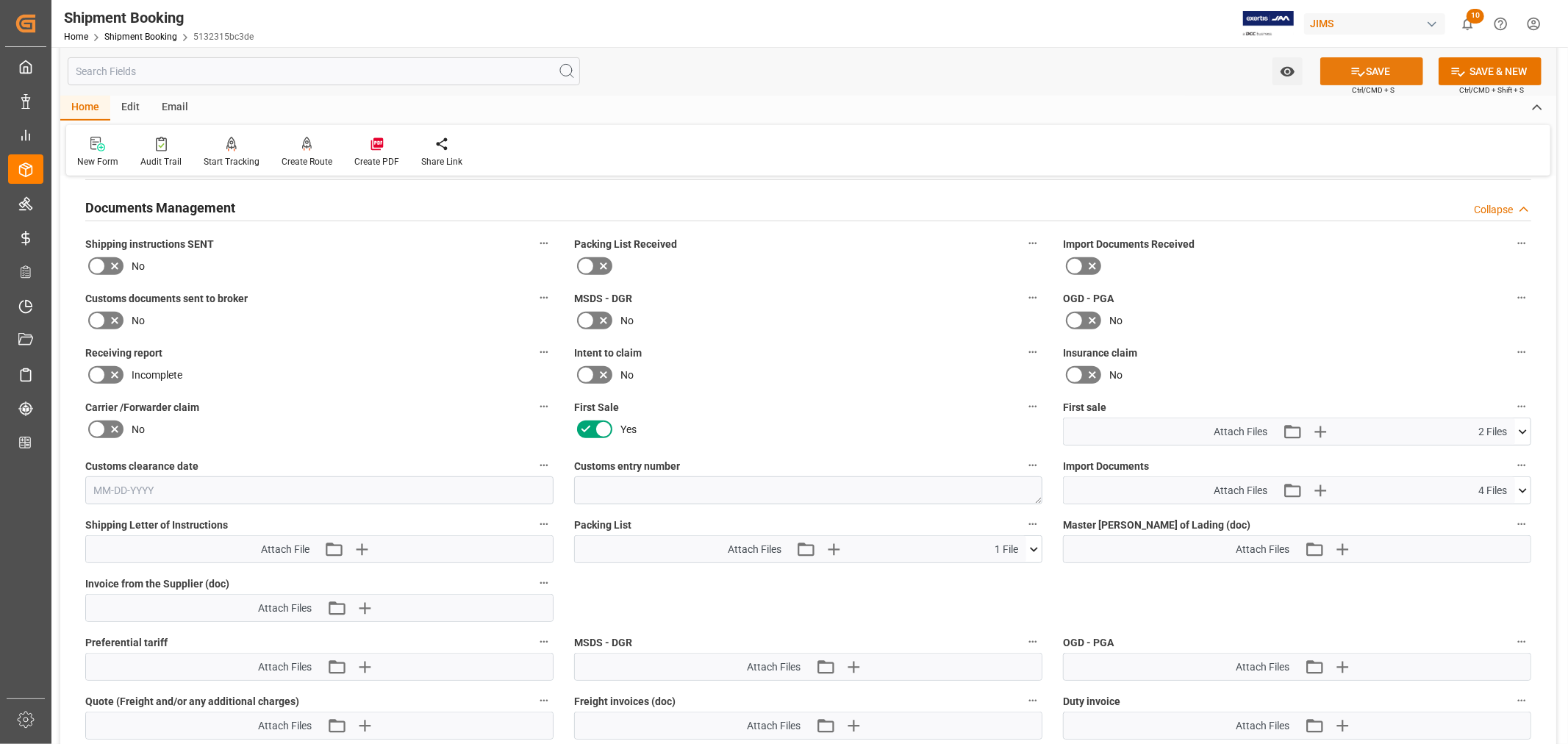
click at [1366, 73] on button "SAVE" at bounding box center [1371, 71] width 103 height 28
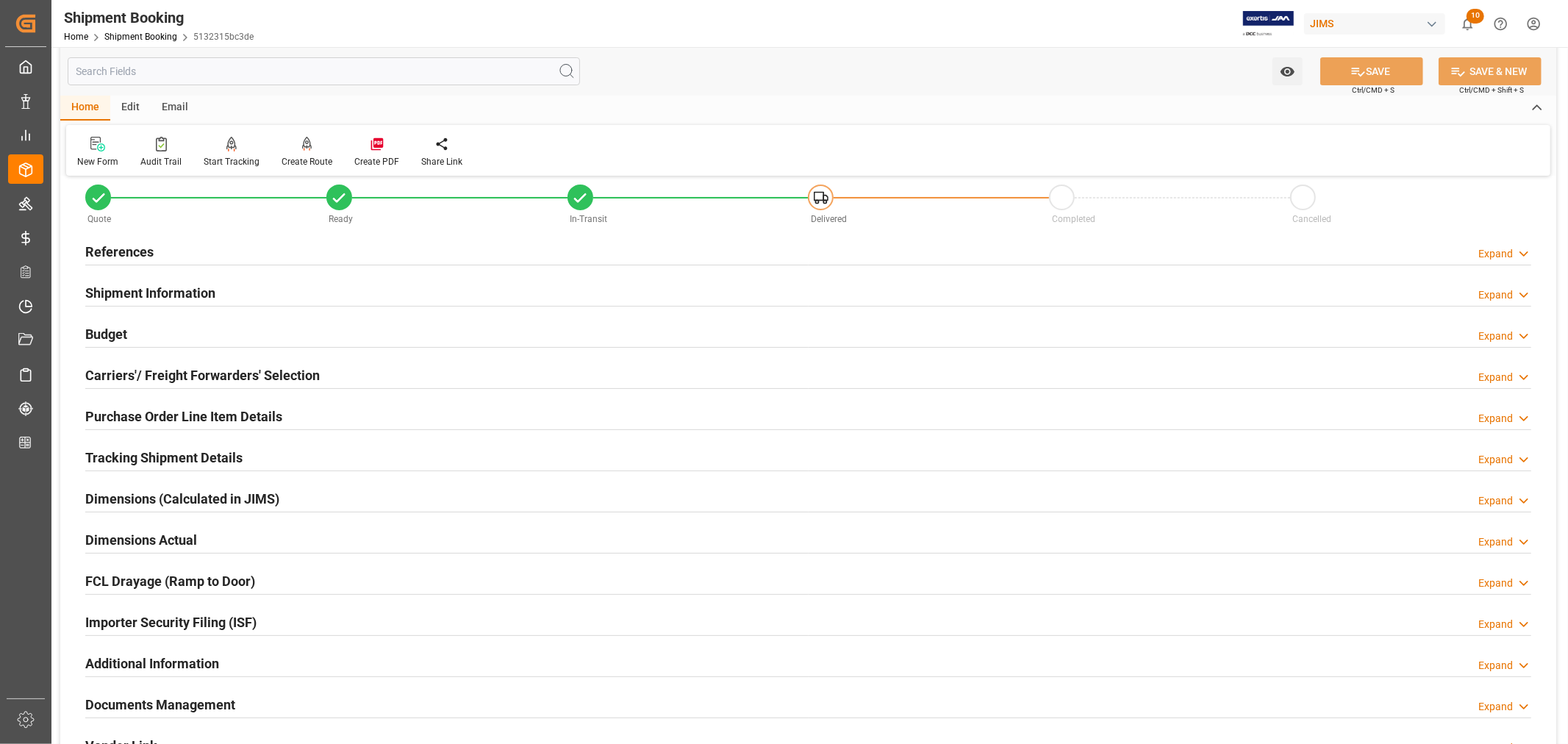
scroll to position [0, 0]
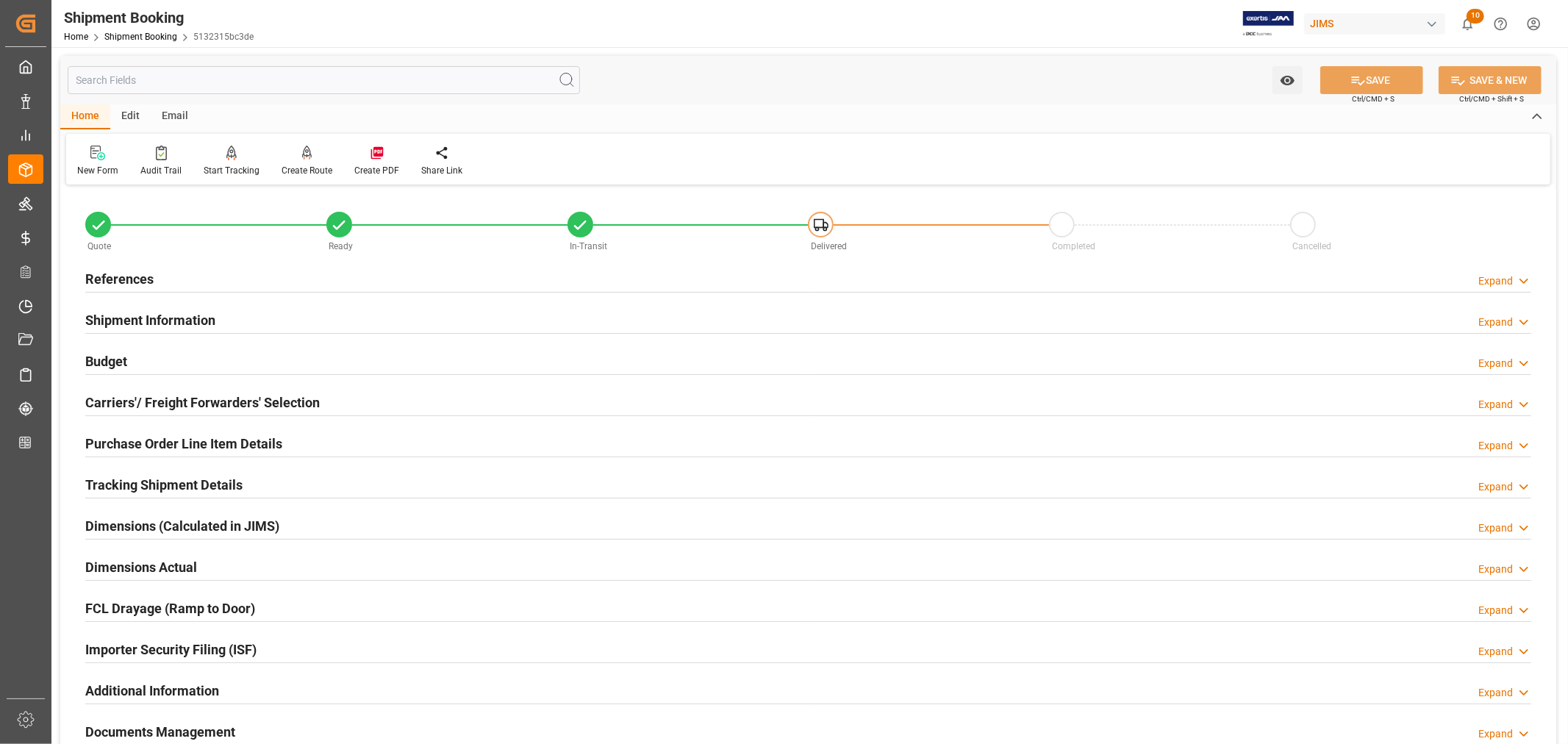
click at [144, 278] on h2 "References" at bounding box center [120, 279] width 69 height 20
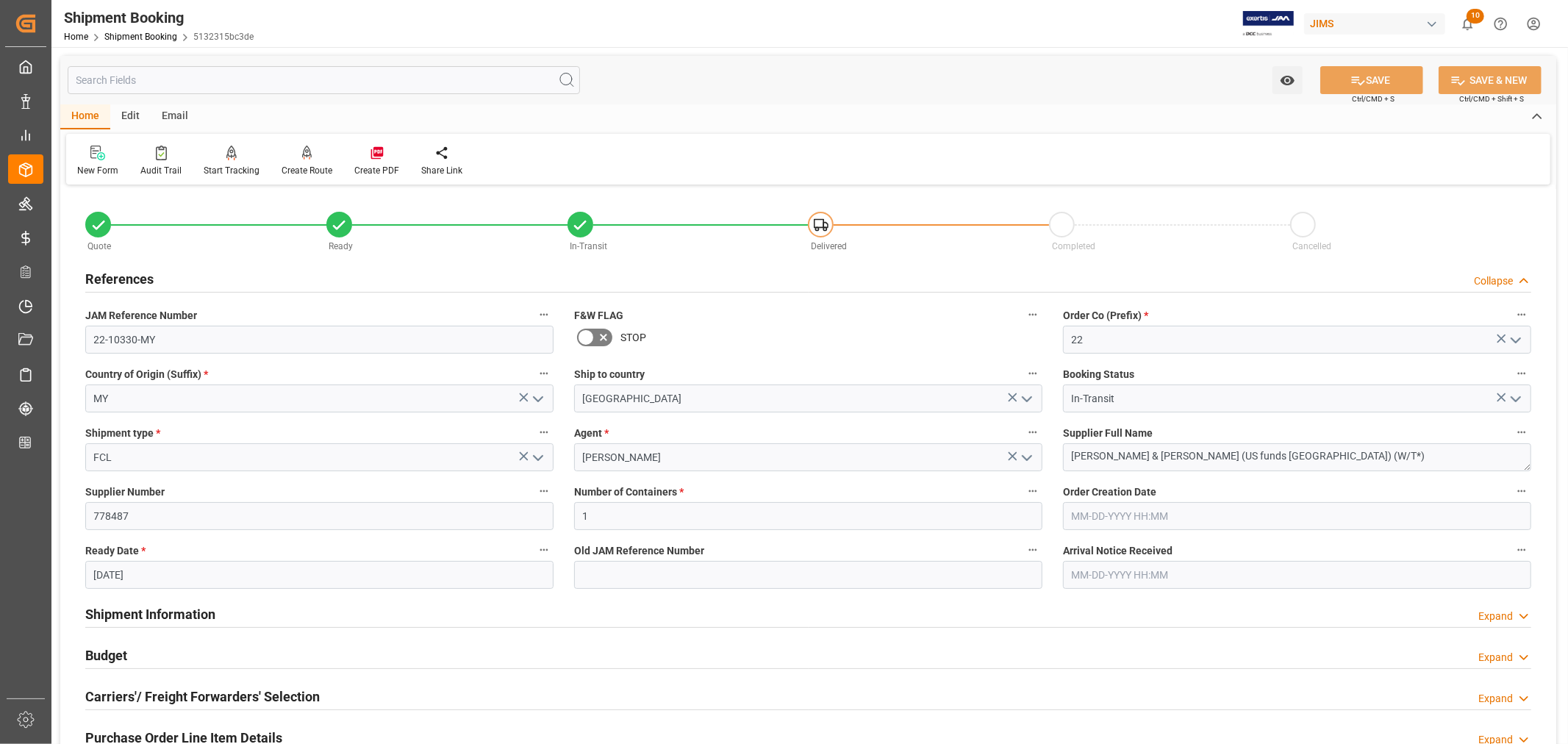
click at [144, 278] on h2 "References" at bounding box center [120, 279] width 69 height 20
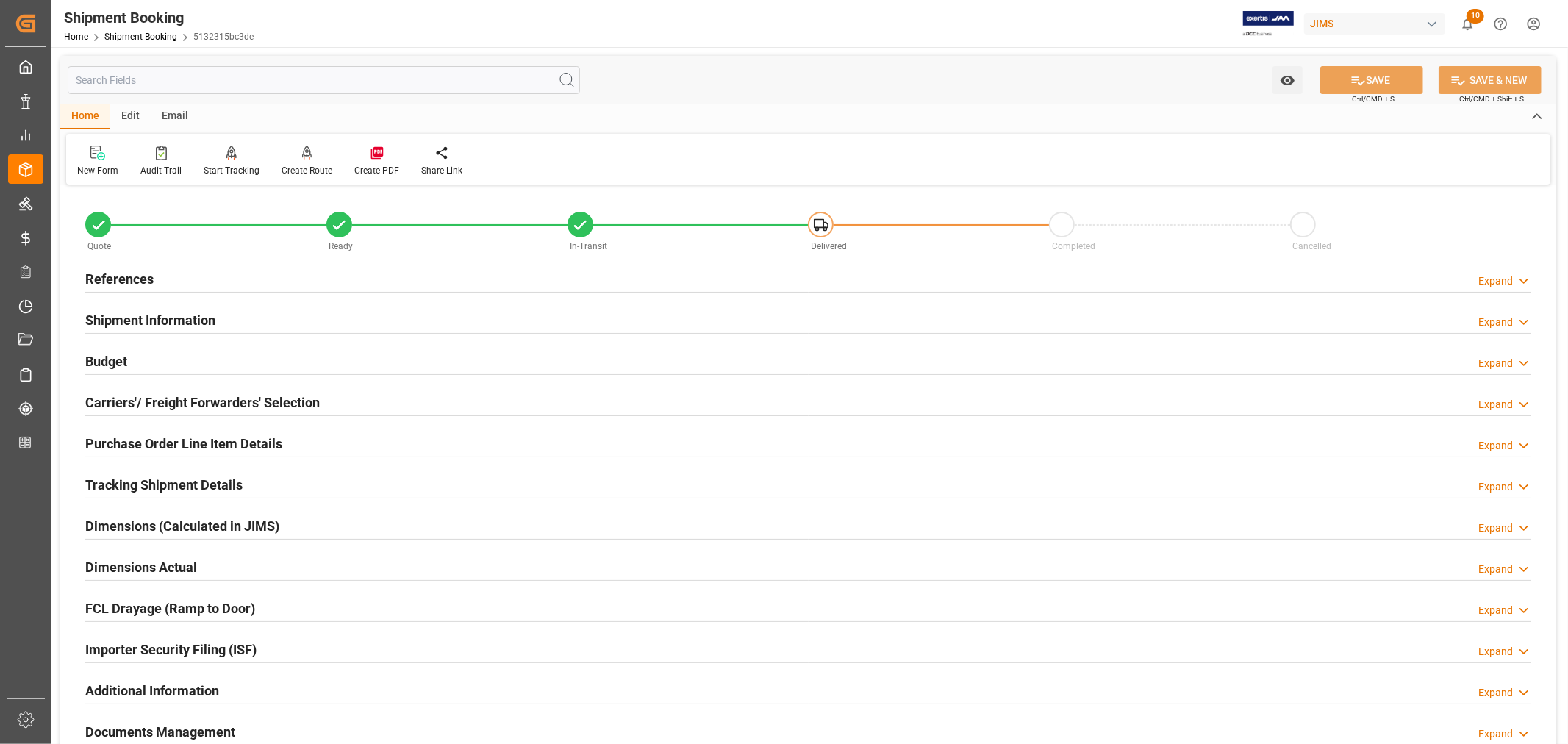
click at [148, 317] on h2 "Shipment Information" at bounding box center [151, 320] width 131 height 20
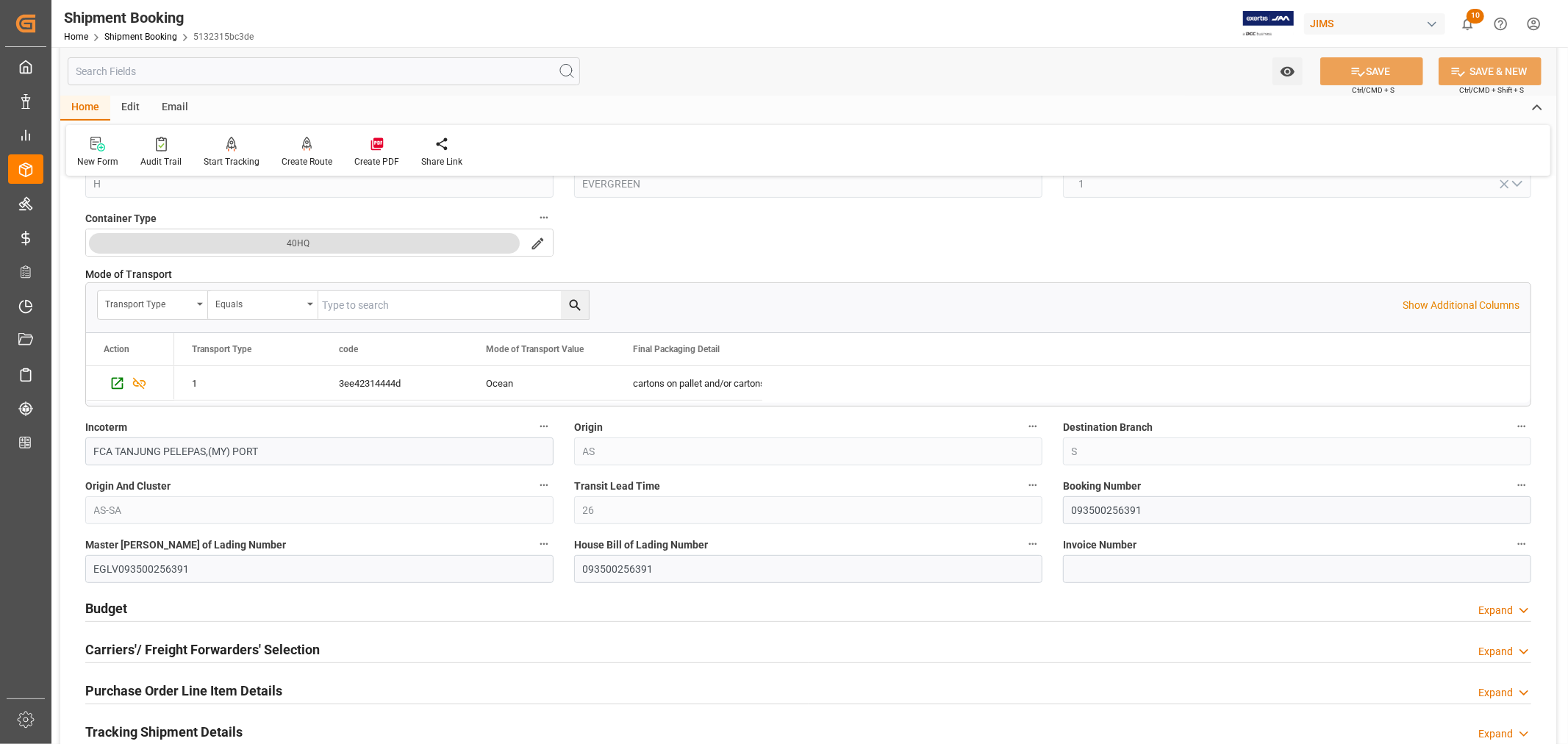
scroll to position [408, 0]
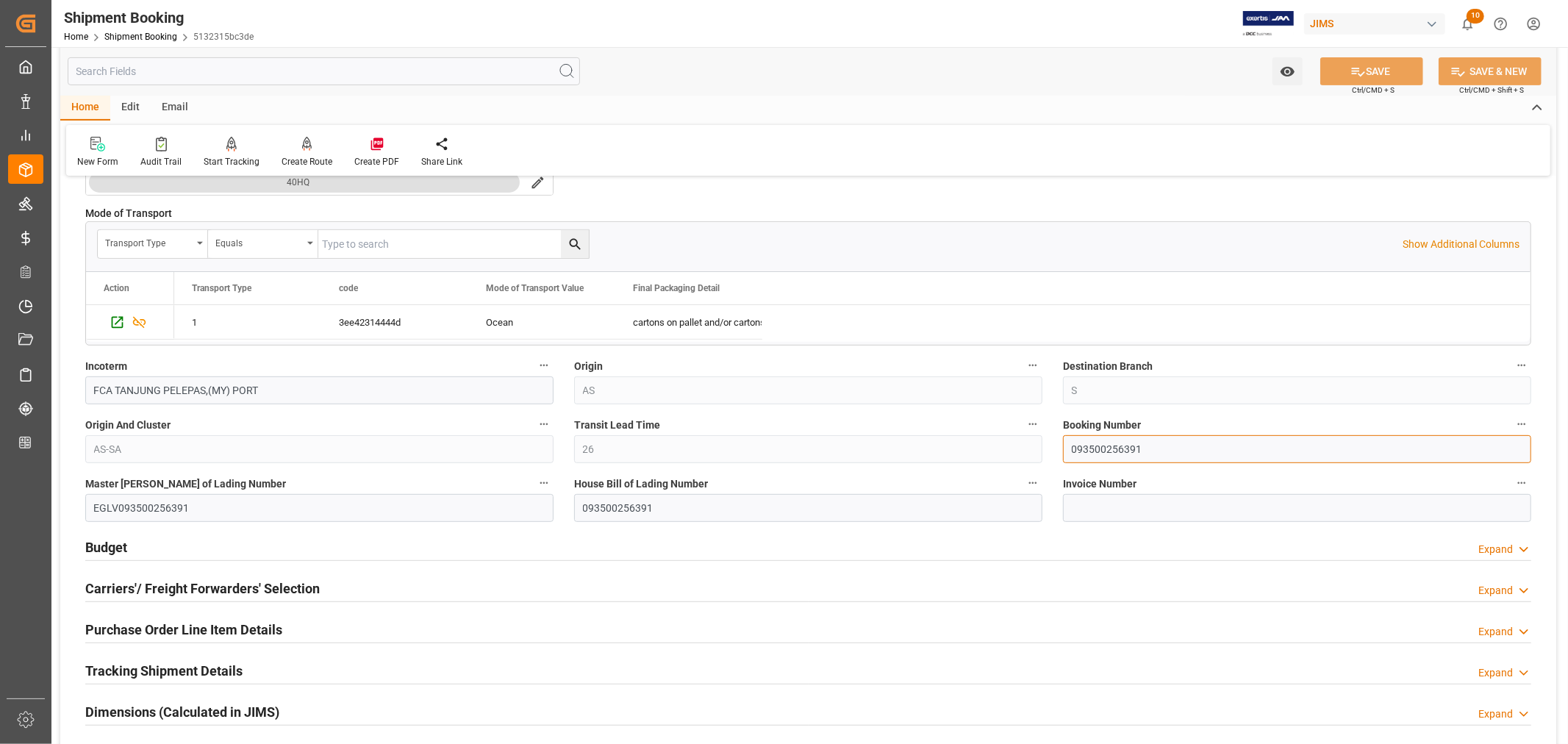
click at [1112, 450] on input "093500256391" at bounding box center [1297, 450] width 468 height 28
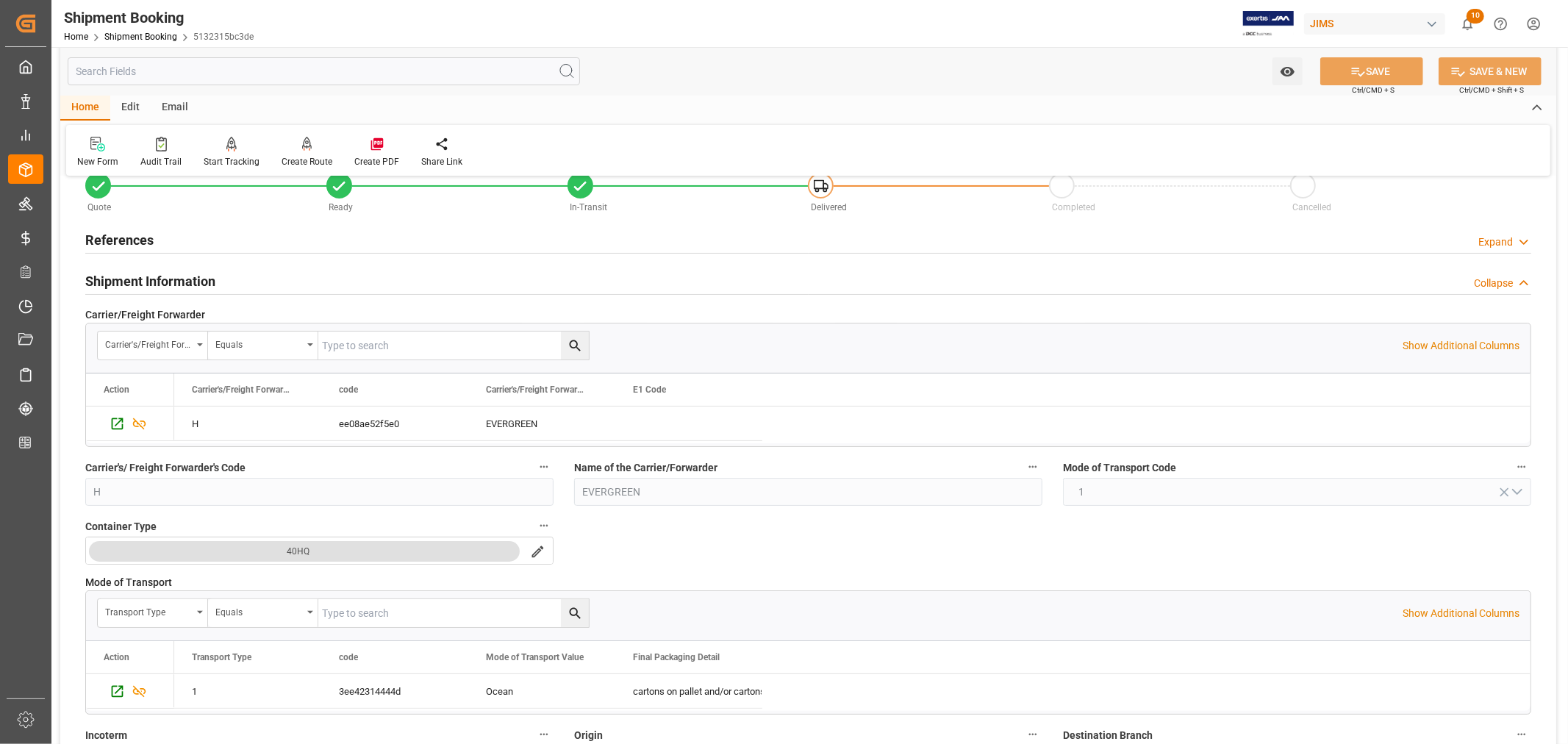
scroll to position [0, 0]
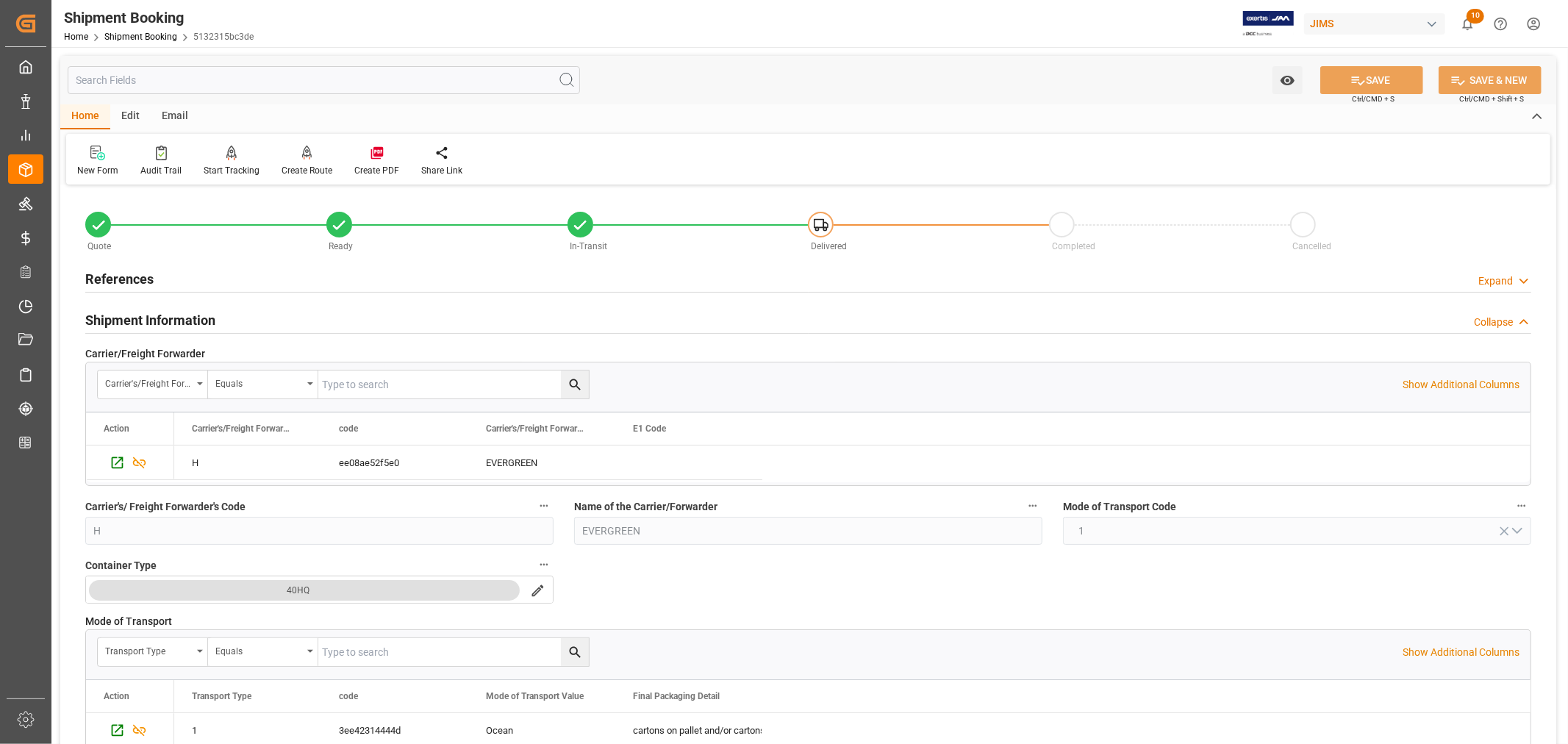
drag, startPoint x: 161, startPoint y: 314, endPoint x: 138, endPoint y: 299, distance: 27.5
click at [161, 314] on h2 "Shipment Information" at bounding box center [151, 320] width 131 height 20
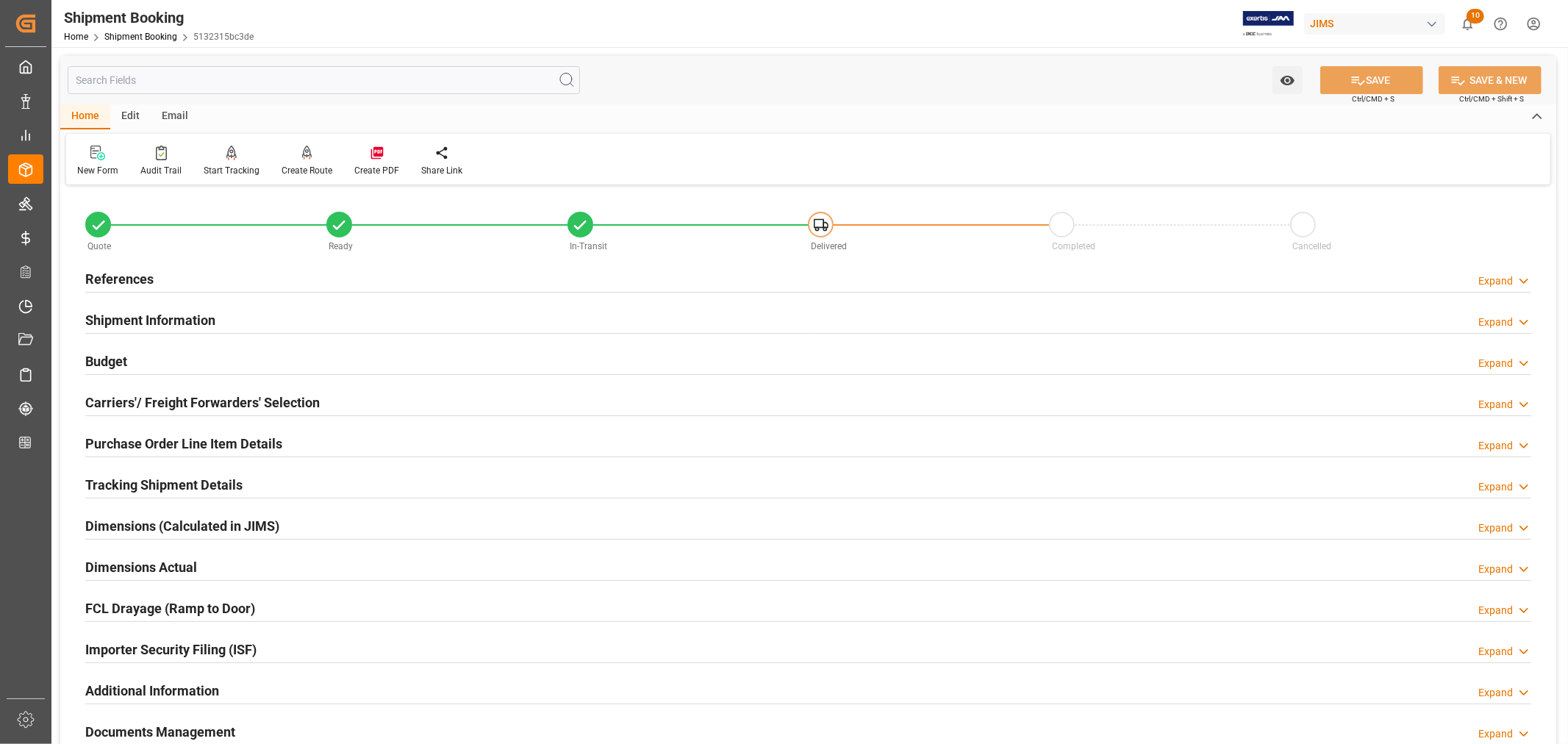
click at [138, 278] on h2 "References" at bounding box center [120, 279] width 69 height 20
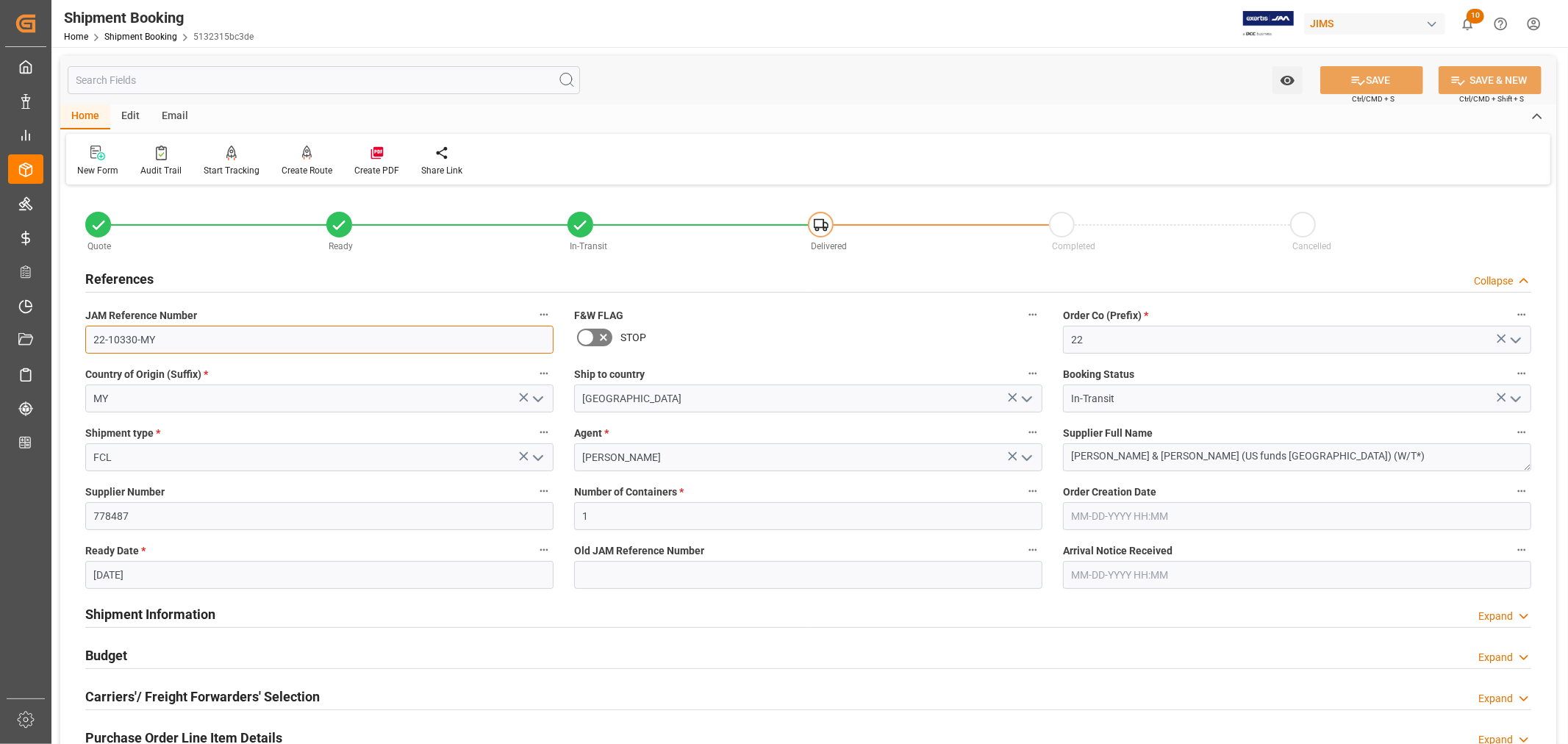
drag, startPoint x: 155, startPoint y: 339, endPoint x: 91, endPoint y: 339, distance: 64.0
click at [91, 339] on input "22-10330-MY" at bounding box center [319, 339] width 468 height 28
click at [131, 277] on h2 "References" at bounding box center [120, 279] width 69 height 20
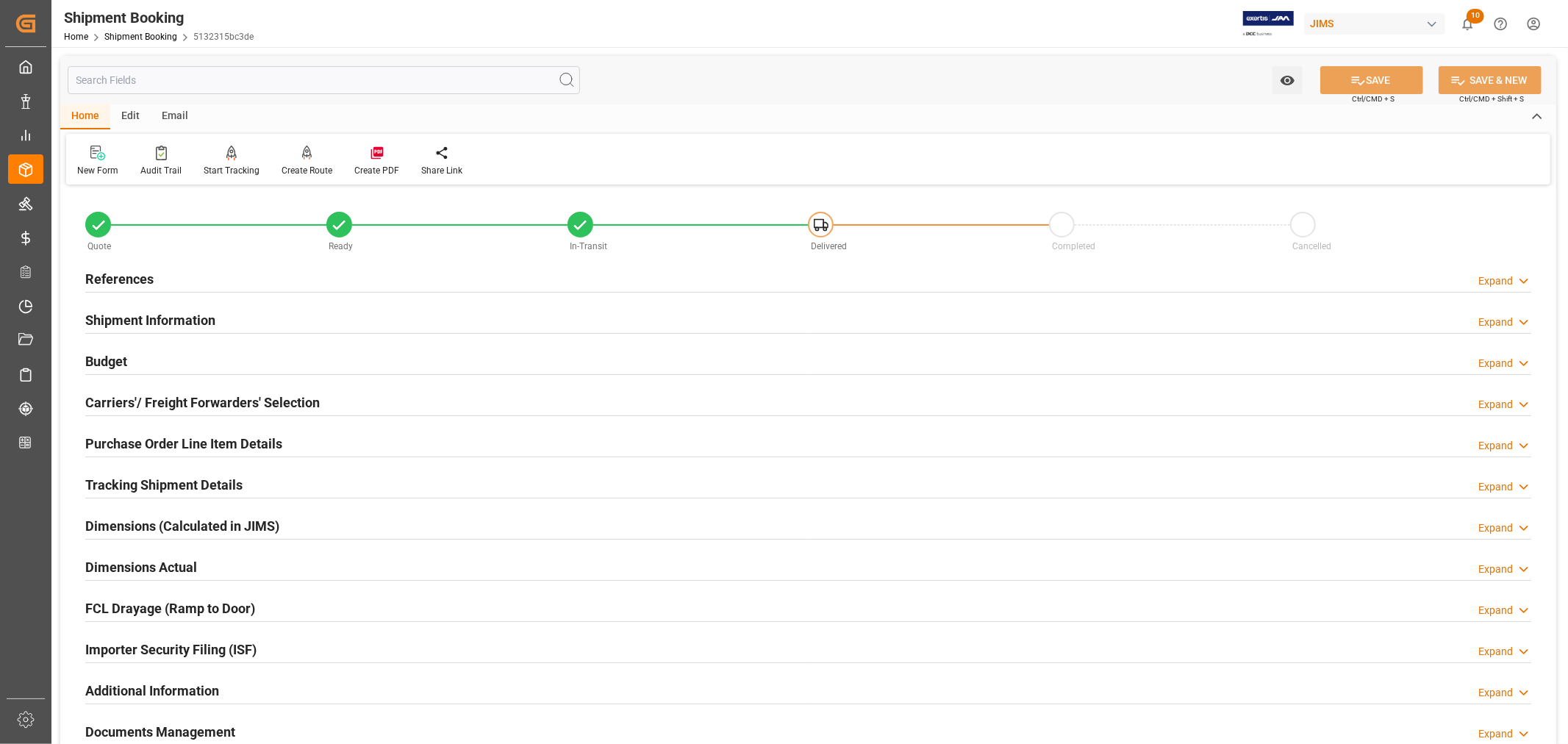
click at [142, 444] on h2 "Purchase Order Line Item Details" at bounding box center [183, 443] width 197 height 20
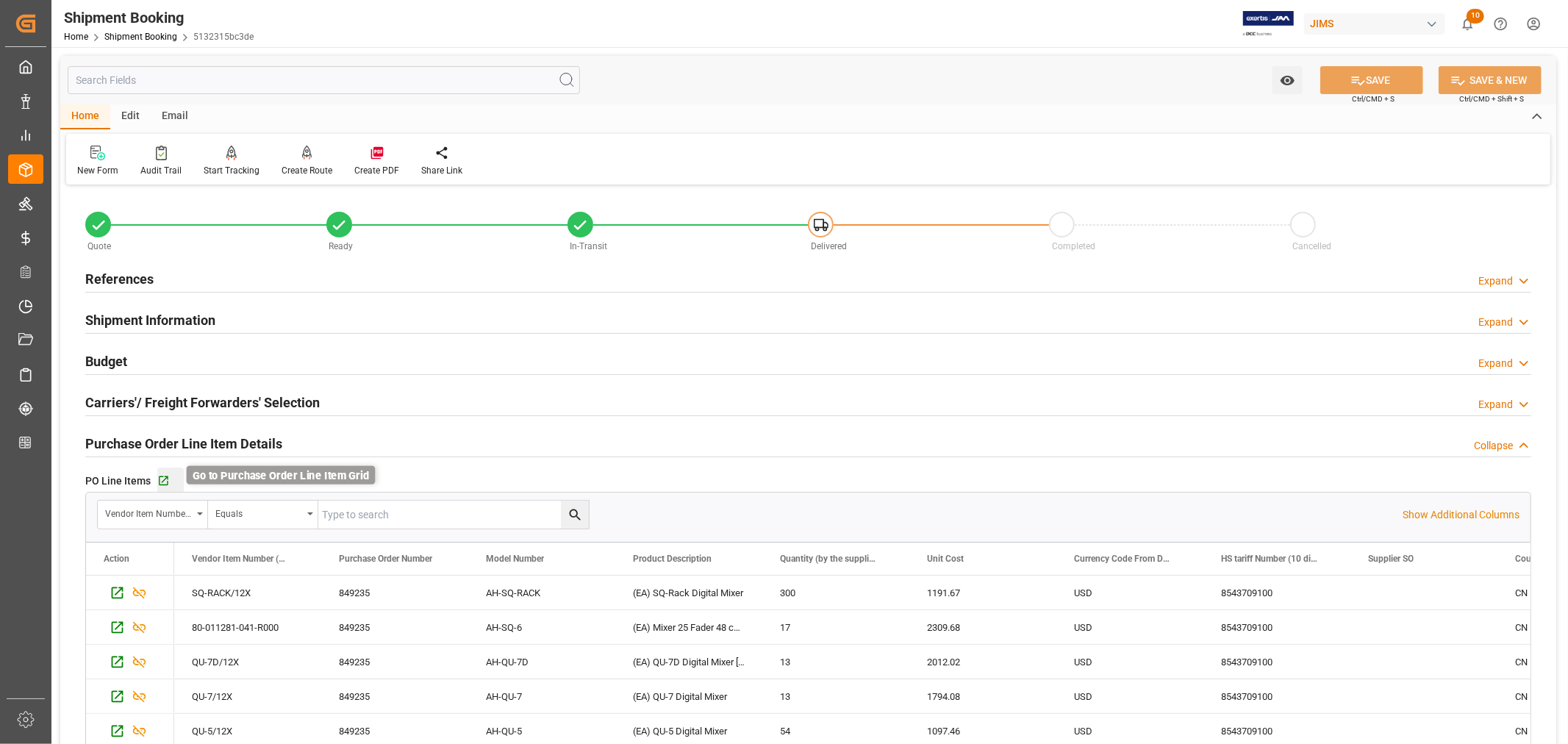
click at [166, 480] on icon "button" at bounding box center [163, 481] width 12 height 12
click at [191, 443] on h2 "Purchase Order Line Item Details" at bounding box center [183, 443] width 197 height 20
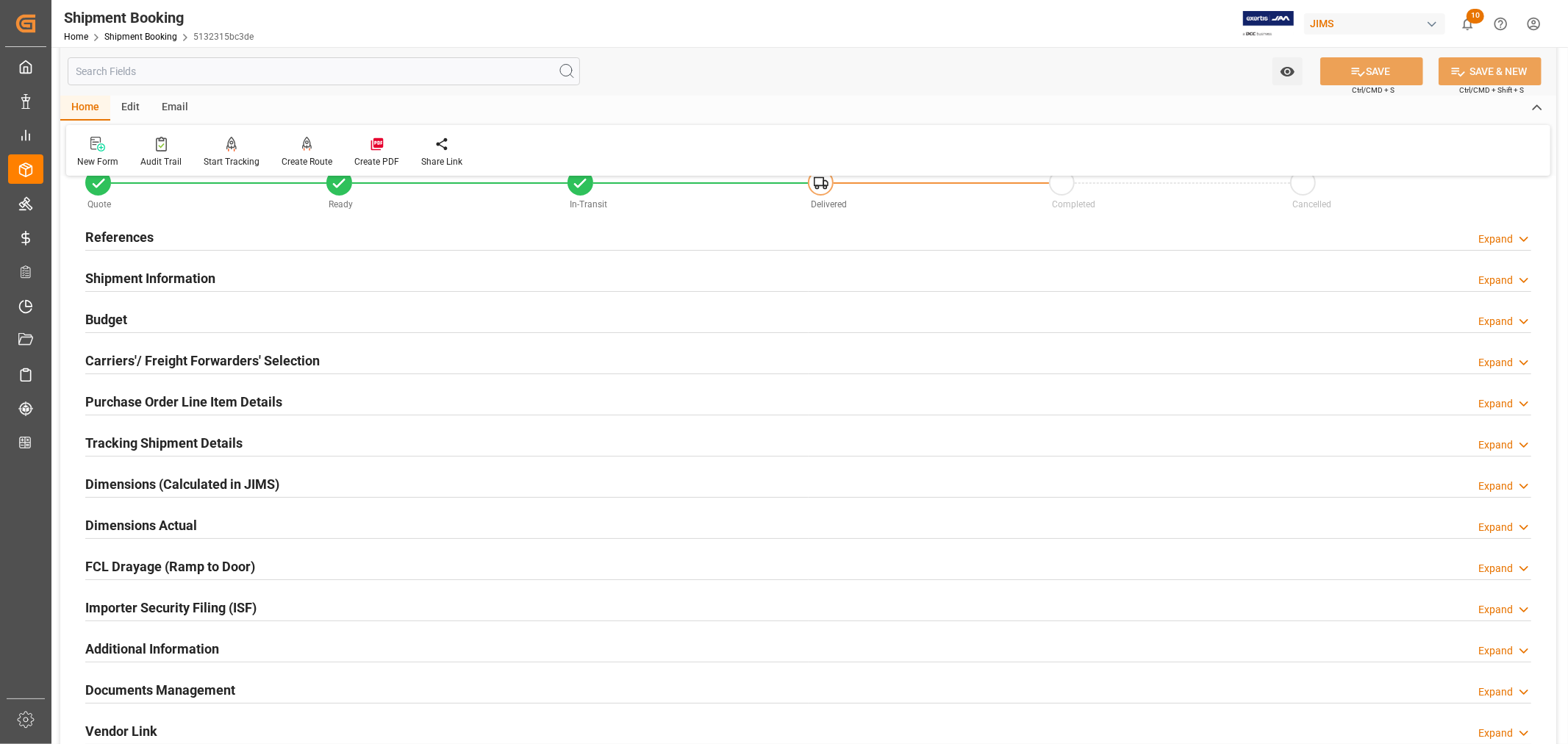
scroll to position [82, 0]
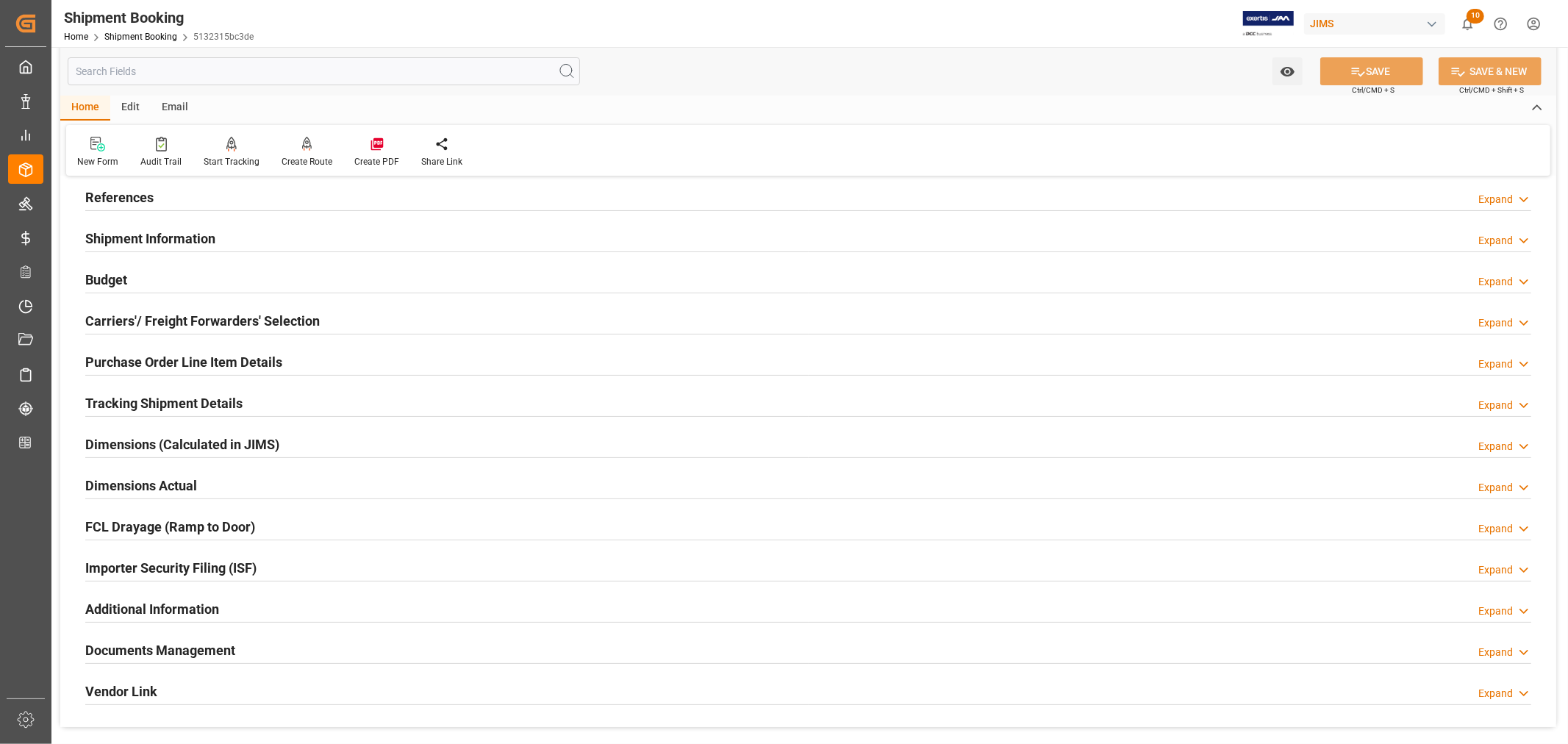
click at [162, 401] on h2 "Tracking Shipment Details" at bounding box center [164, 403] width 157 height 20
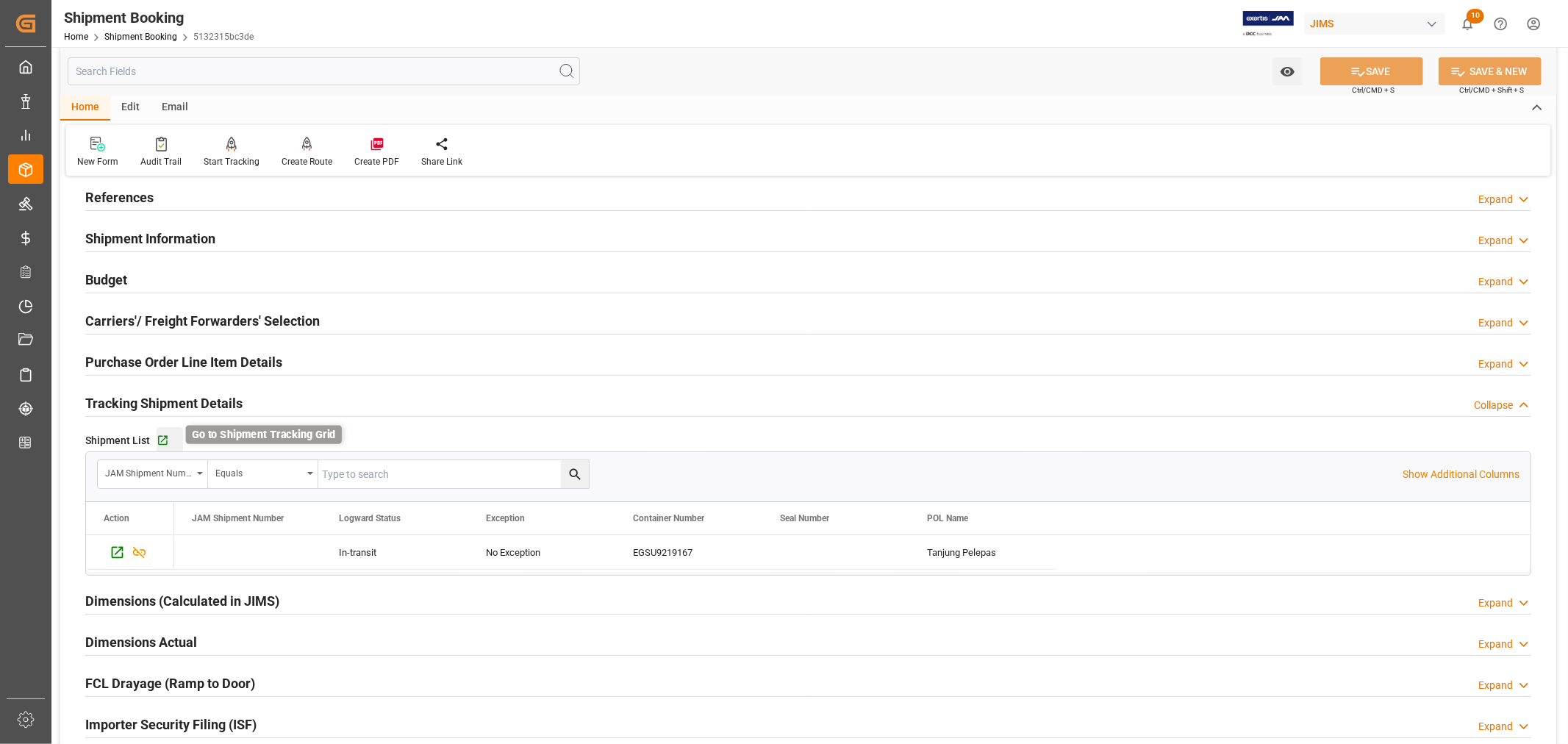
click at [163, 441] on icon "button" at bounding box center [163, 441] width 12 height 12
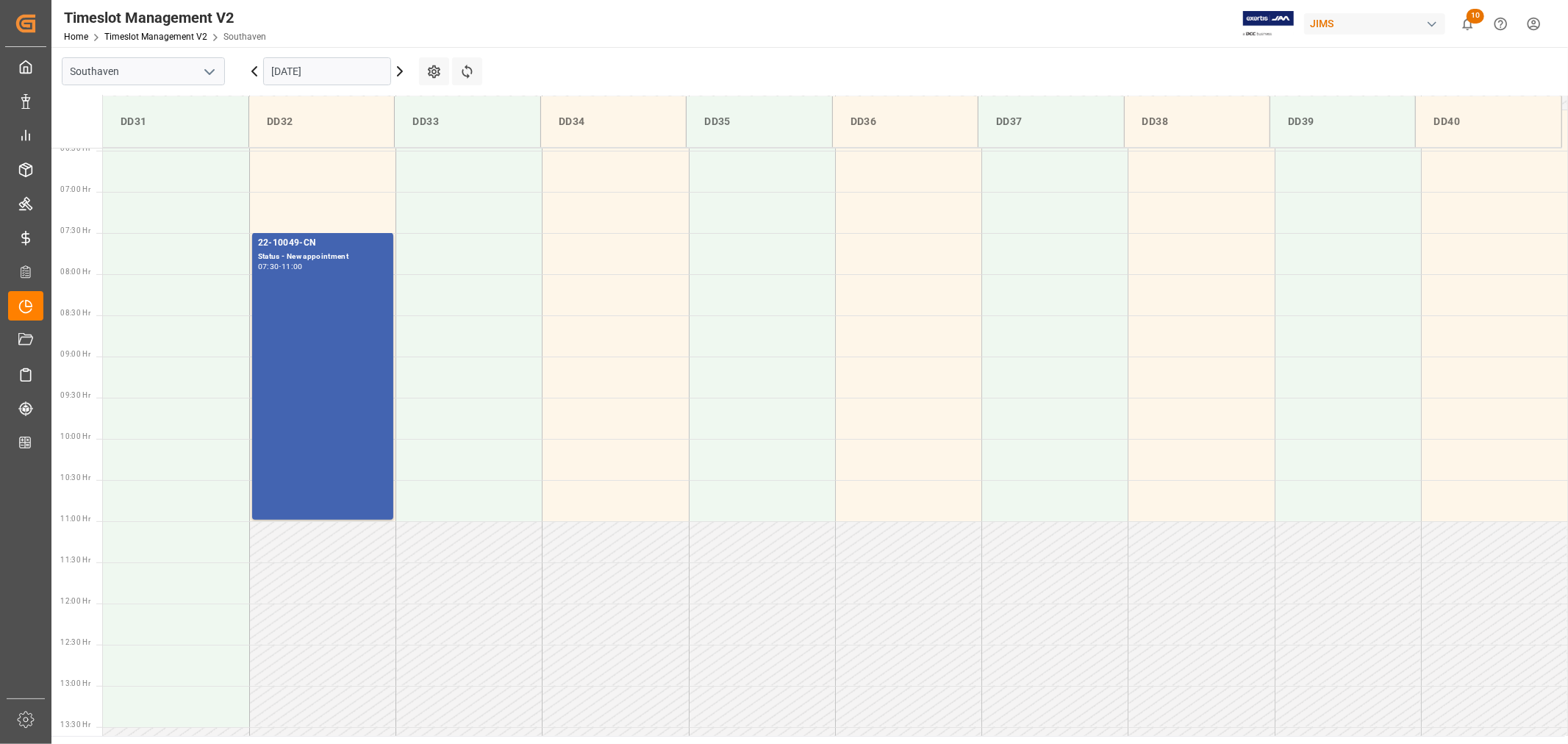
scroll to position [487, 0]
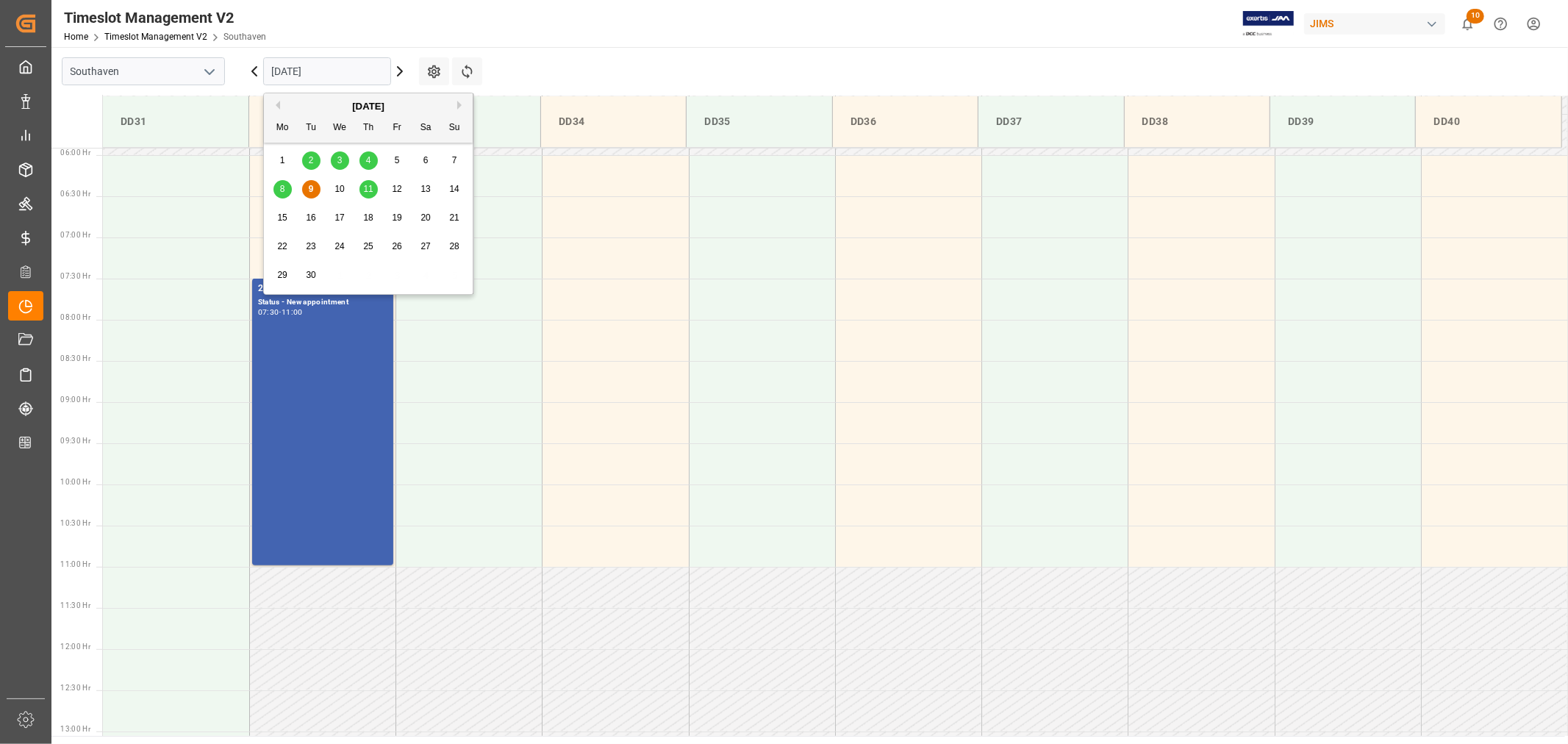
click at [317, 82] on input "[DATE]" at bounding box center [326, 71] width 128 height 28
click at [371, 188] on span "11" at bounding box center [368, 189] width 10 height 11
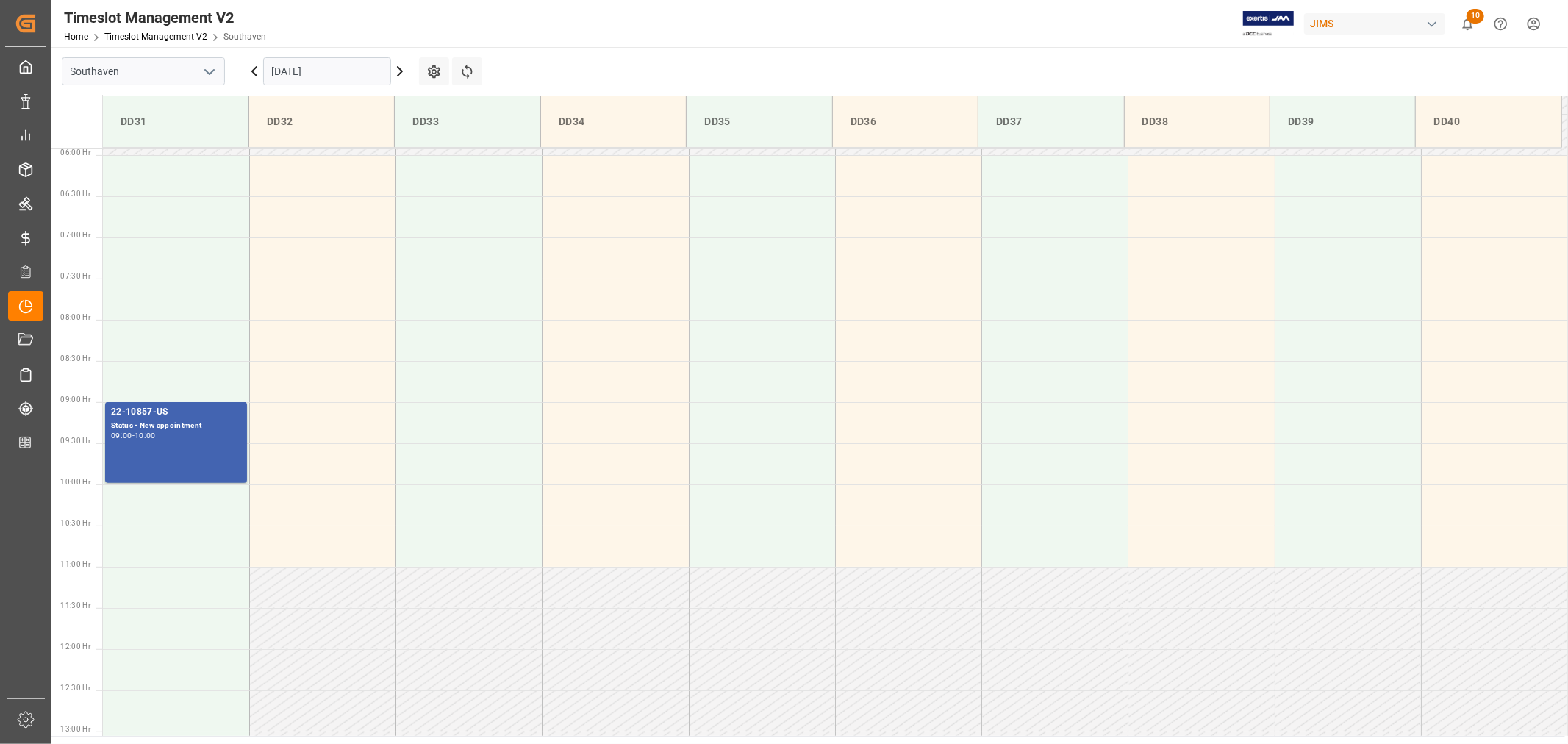
click at [342, 71] on input "[DATE]" at bounding box center [326, 71] width 128 height 28
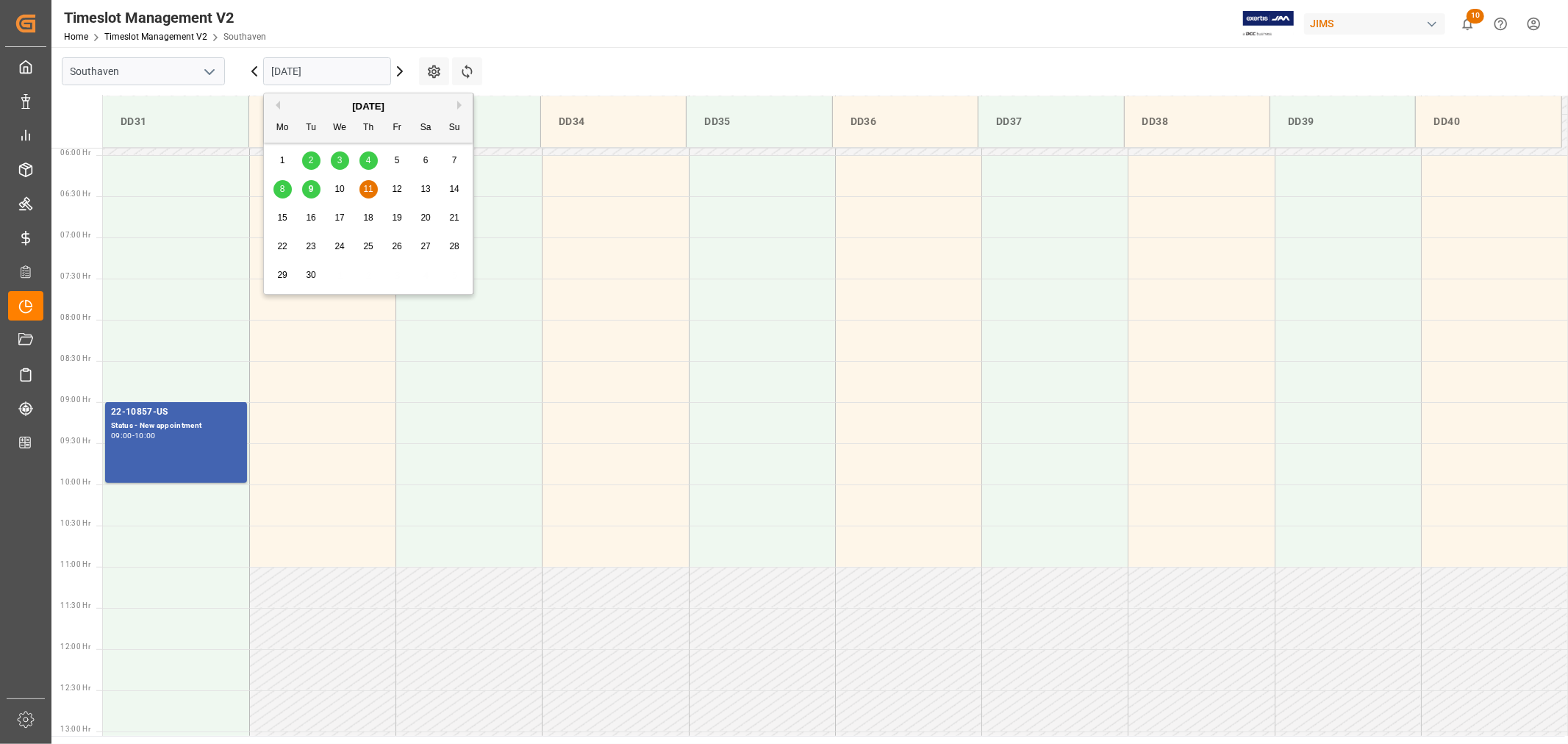
click at [306, 192] on div "9" at bounding box center [311, 190] width 19 height 18
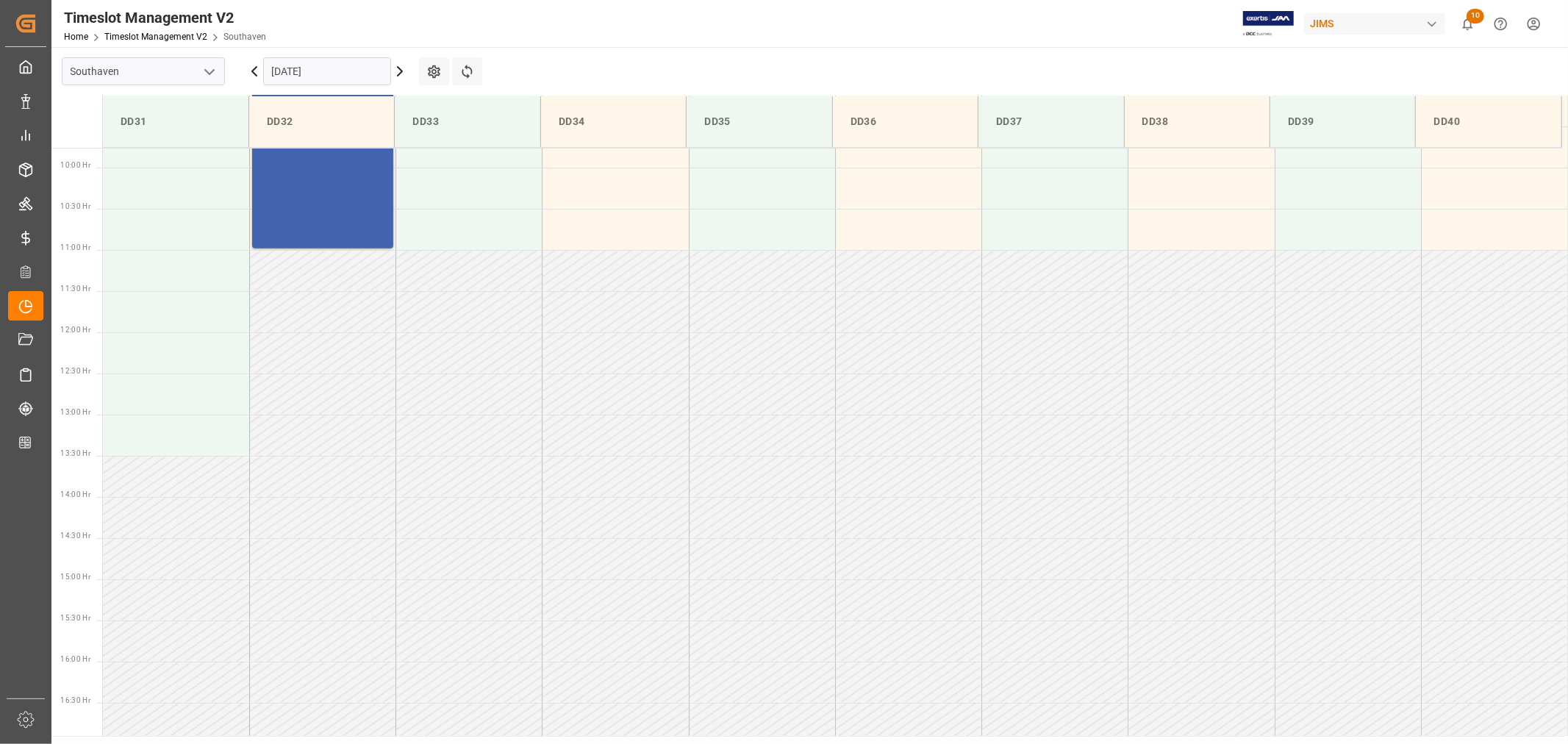
scroll to position [813, 0]
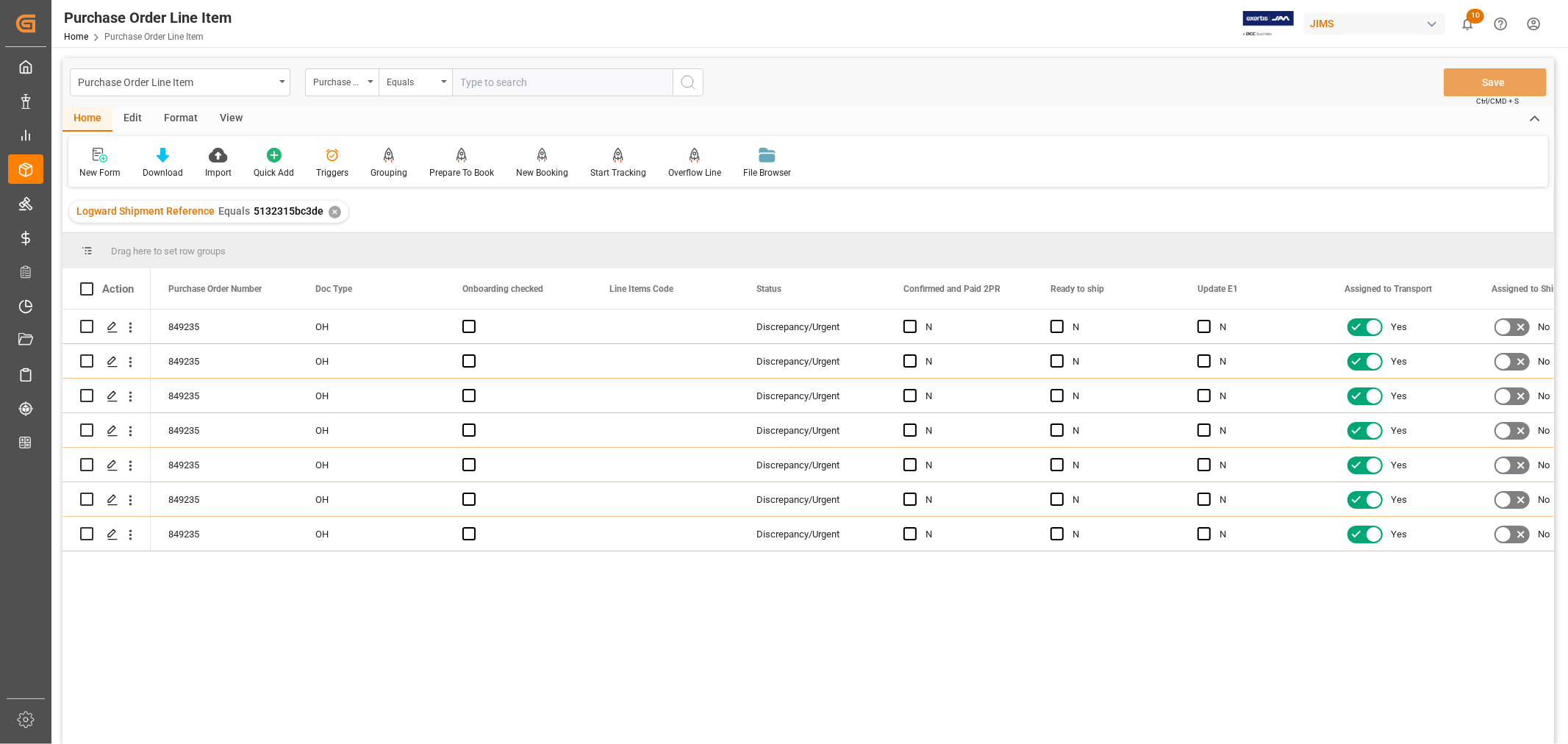
click at [232, 120] on div "View" at bounding box center [231, 119] width 45 height 25
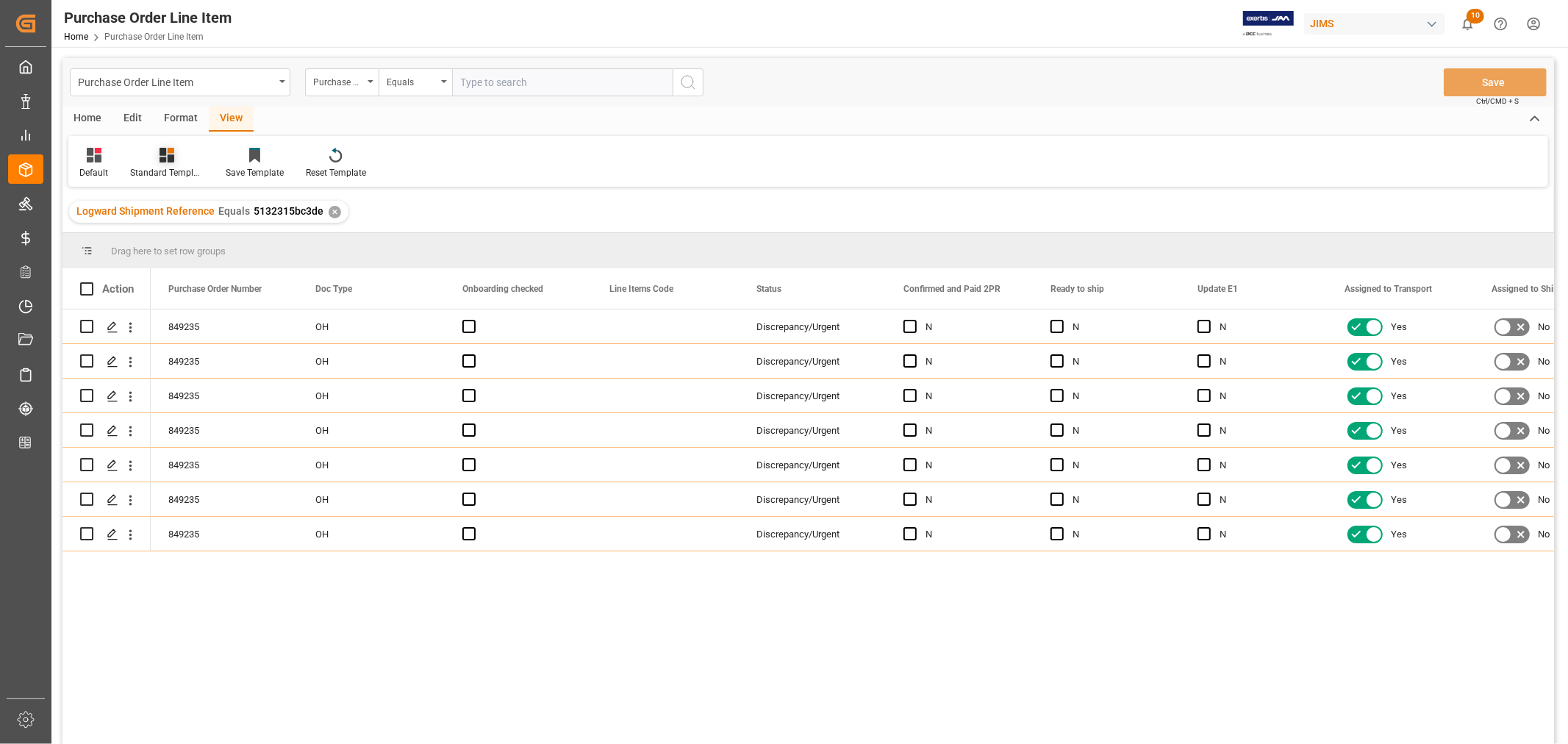
click at [182, 170] on div "Standard Templates" at bounding box center [167, 172] width 73 height 13
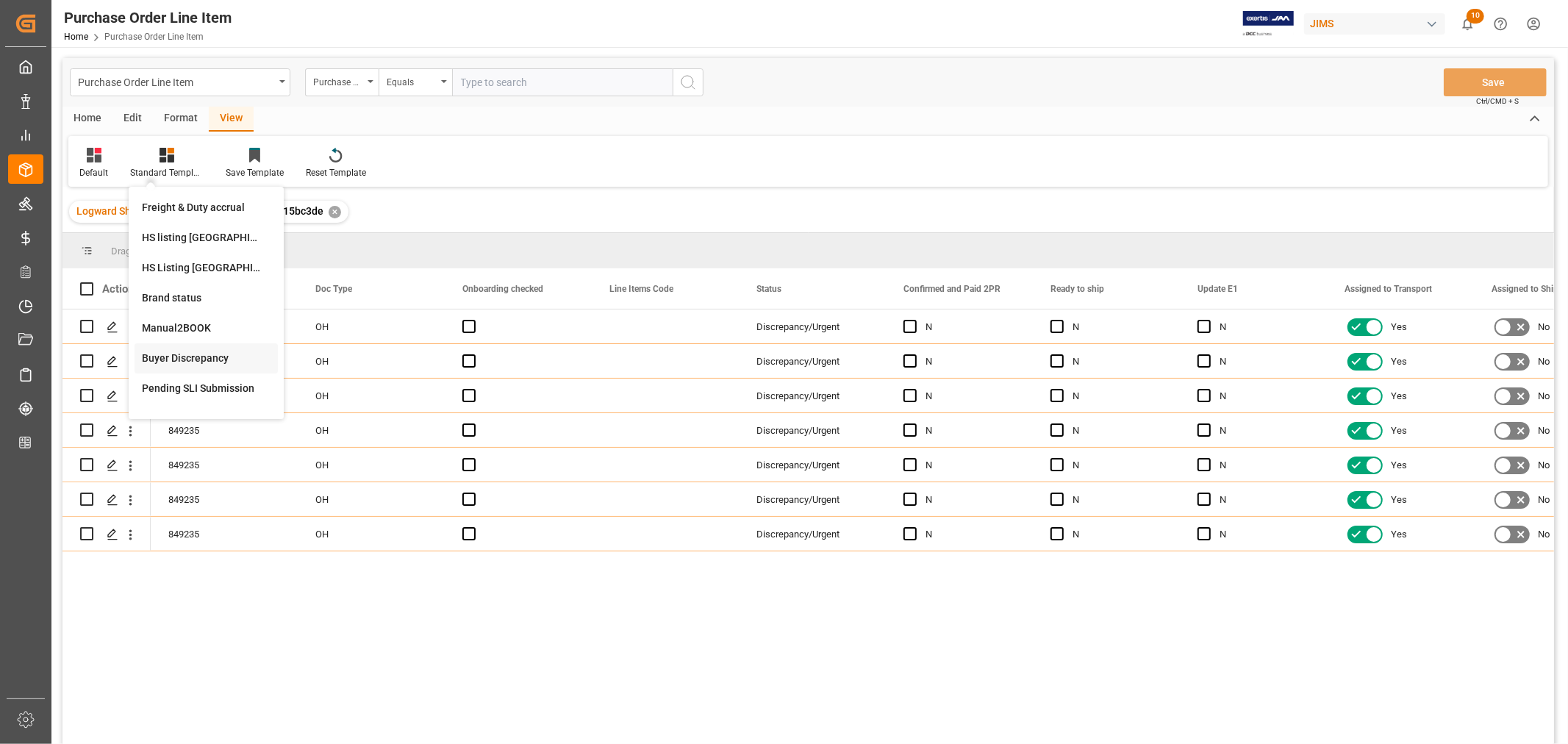
click at [198, 358] on div "Buyer Discrepancy" at bounding box center [206, 359] width 129 height 16
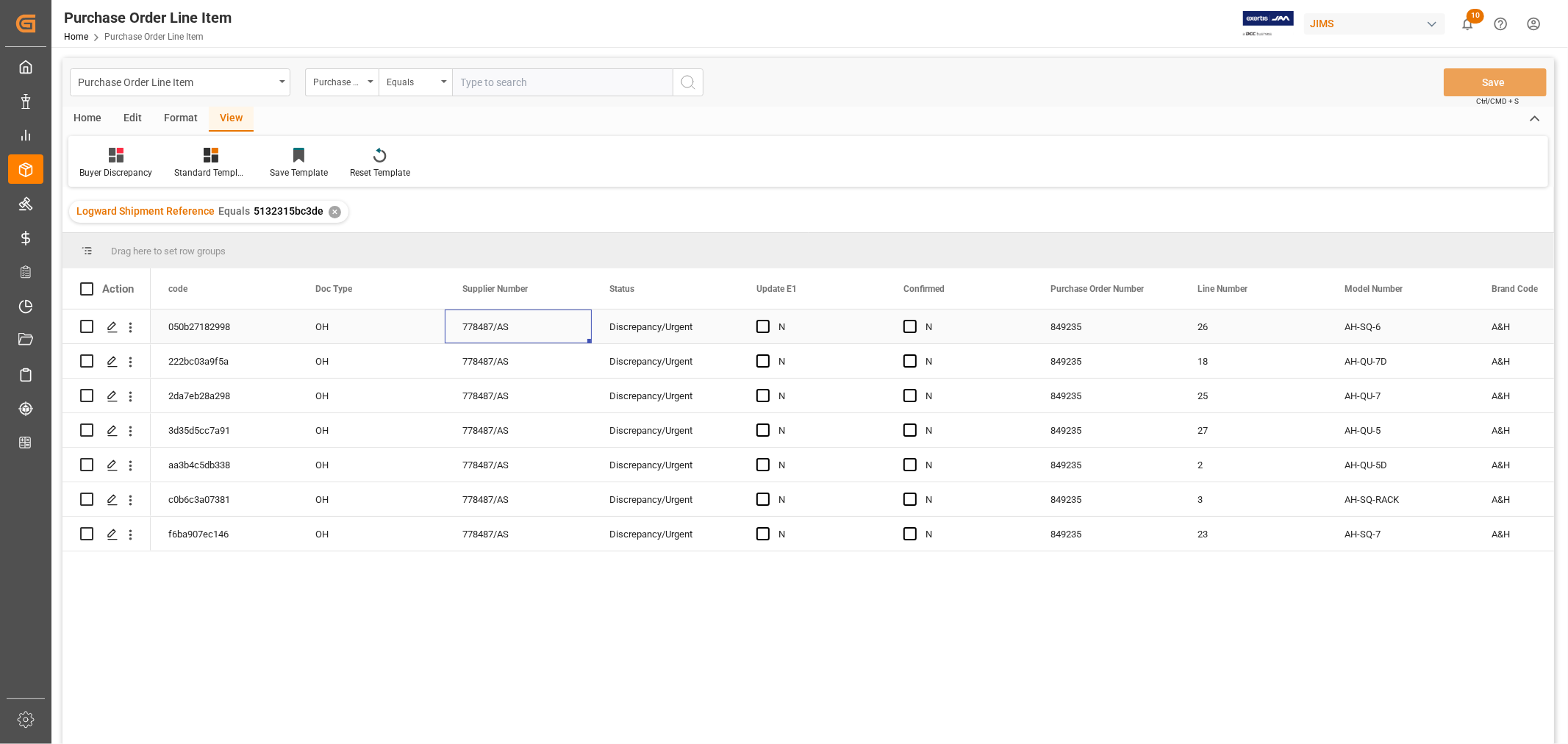
click at [567, 324] on div "778487/AS" at bounding box center [518, 326] width 147 height 33
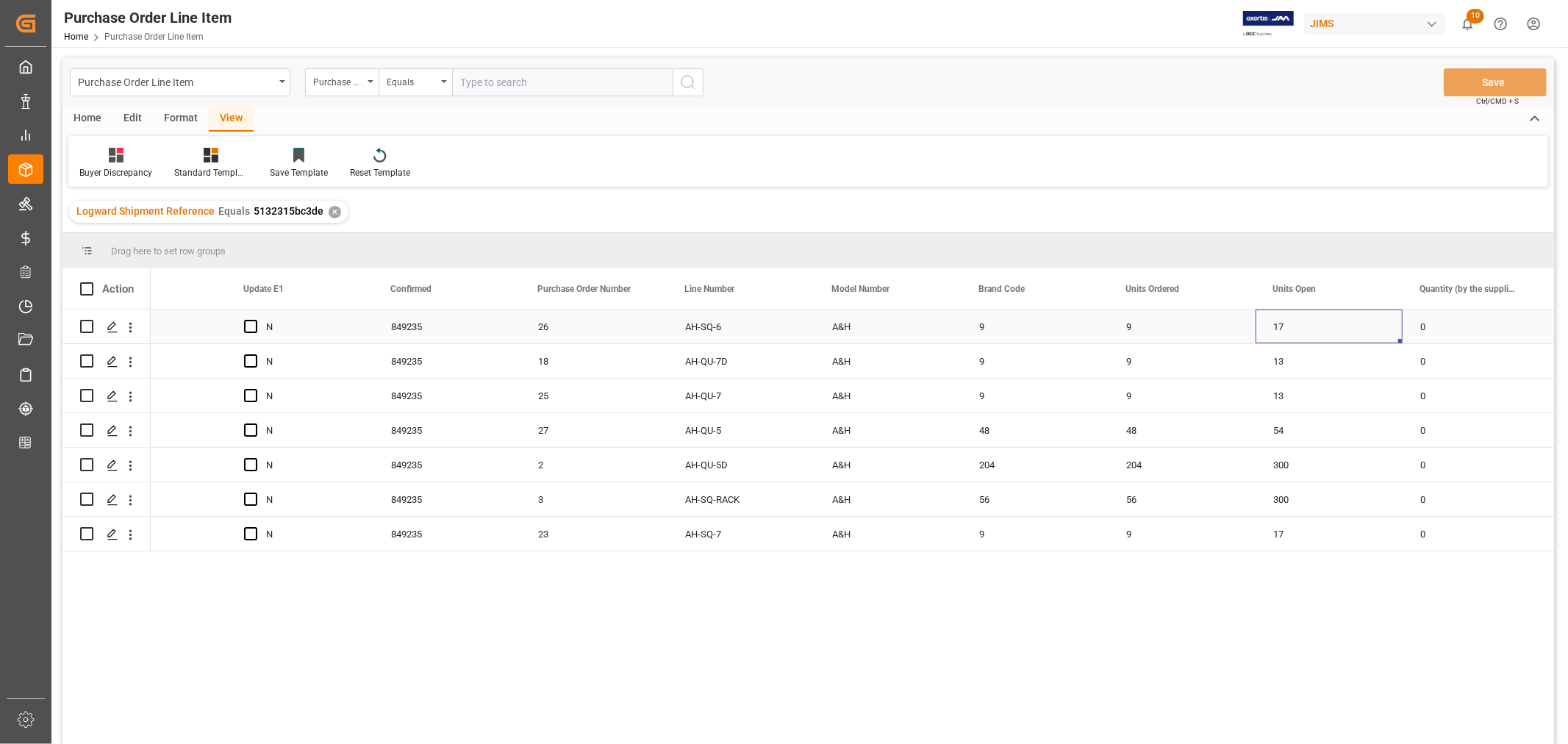
scroll to position [0, 660]
click at [1133, 329] on div "9" at bounding box center [1182, 326] width 147 height 33
drag, startPoint x: 1252, startPoint y: 340, endPoint x: 1312, endPoint y: 340, distance: 60.0
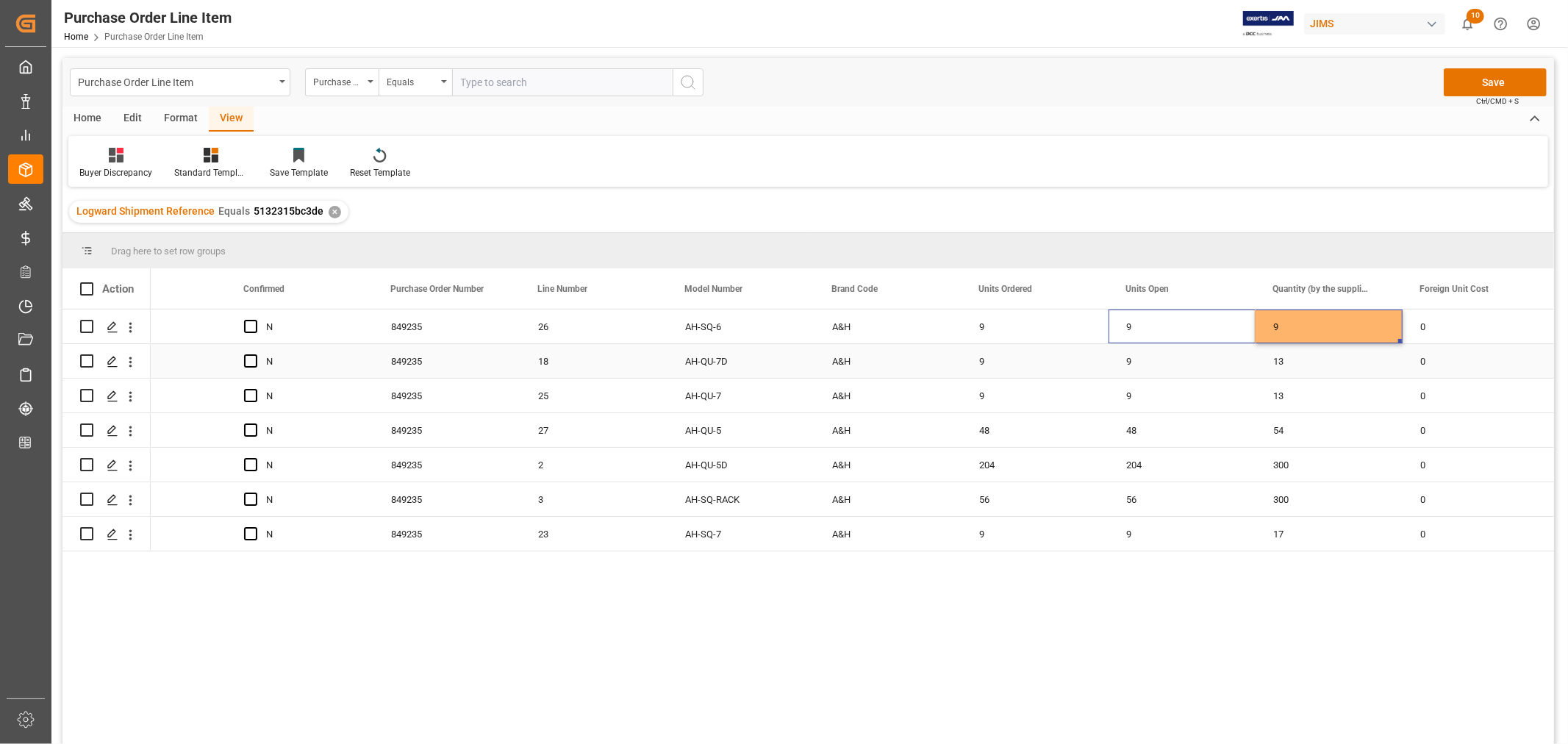
click at [1135, 358] on div "9" at bounding box center [1182, 361] width 147 height 33
drag, startPoint x: 1251, startPoint y: 376, endPoint x: 1344, endPoint y: 366, distance: 93.5
click at [1131, 398] on div "9" at bounding box center [1182, 395] width 147 height 33
drag, startPoint x: 1254, startPoint y: 407, endPoint x: 1376, endPoint y: 408, distance: 122.0
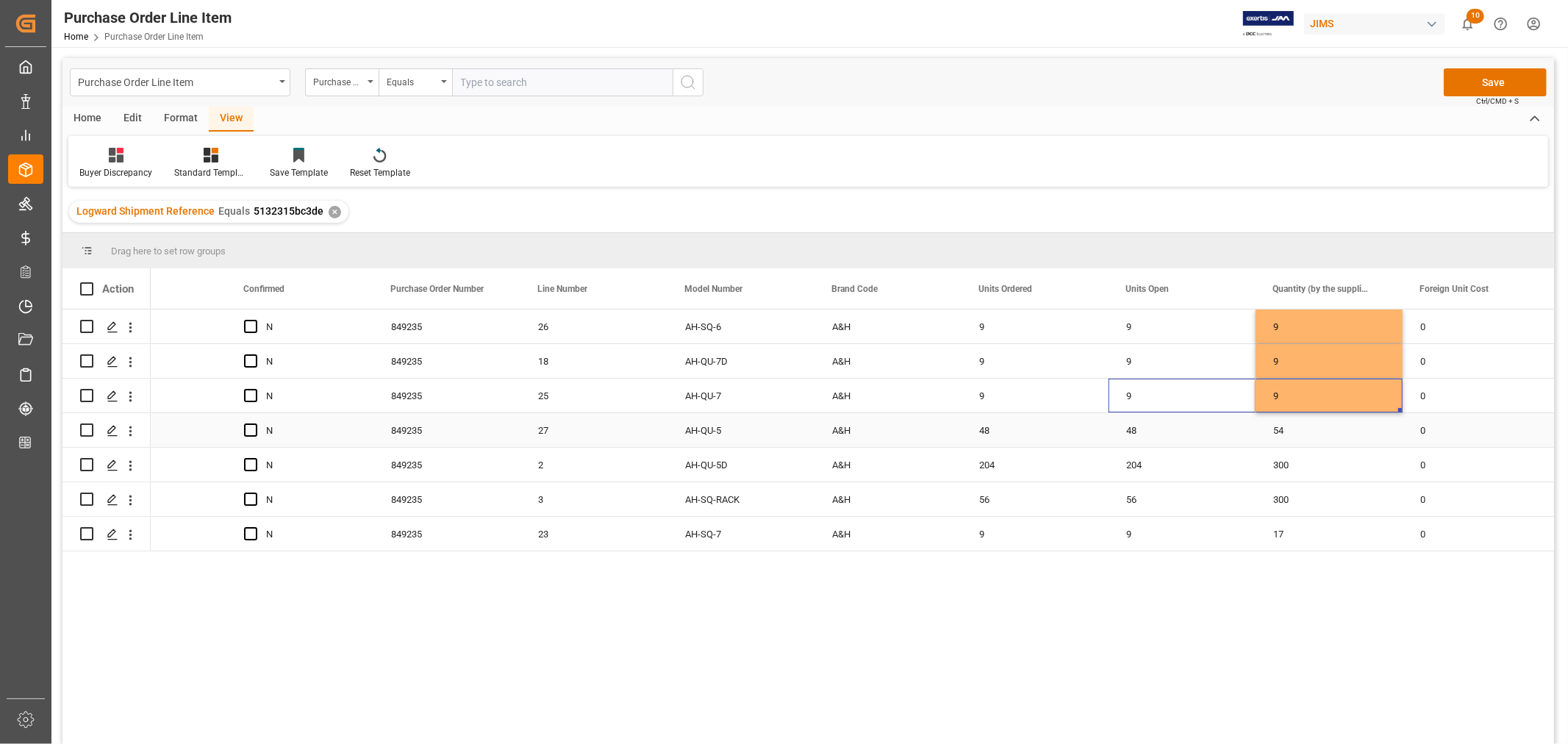
click at [1128, 432] on div "48" at bounding box center [1182, 430] width 147 height 33
drag, startPoint x: 1250, startPoint y: 444, endPoint x: 1325, endPoint y: 439, distance: 75.2
click at [1139, 462] on div "204" at bounding box center [1182, 465] width 147 height 33
drag, startPoint x: 1253, startPoint y: 480, endPoint x: 1326, endPoint y: 472, distance: 73.4
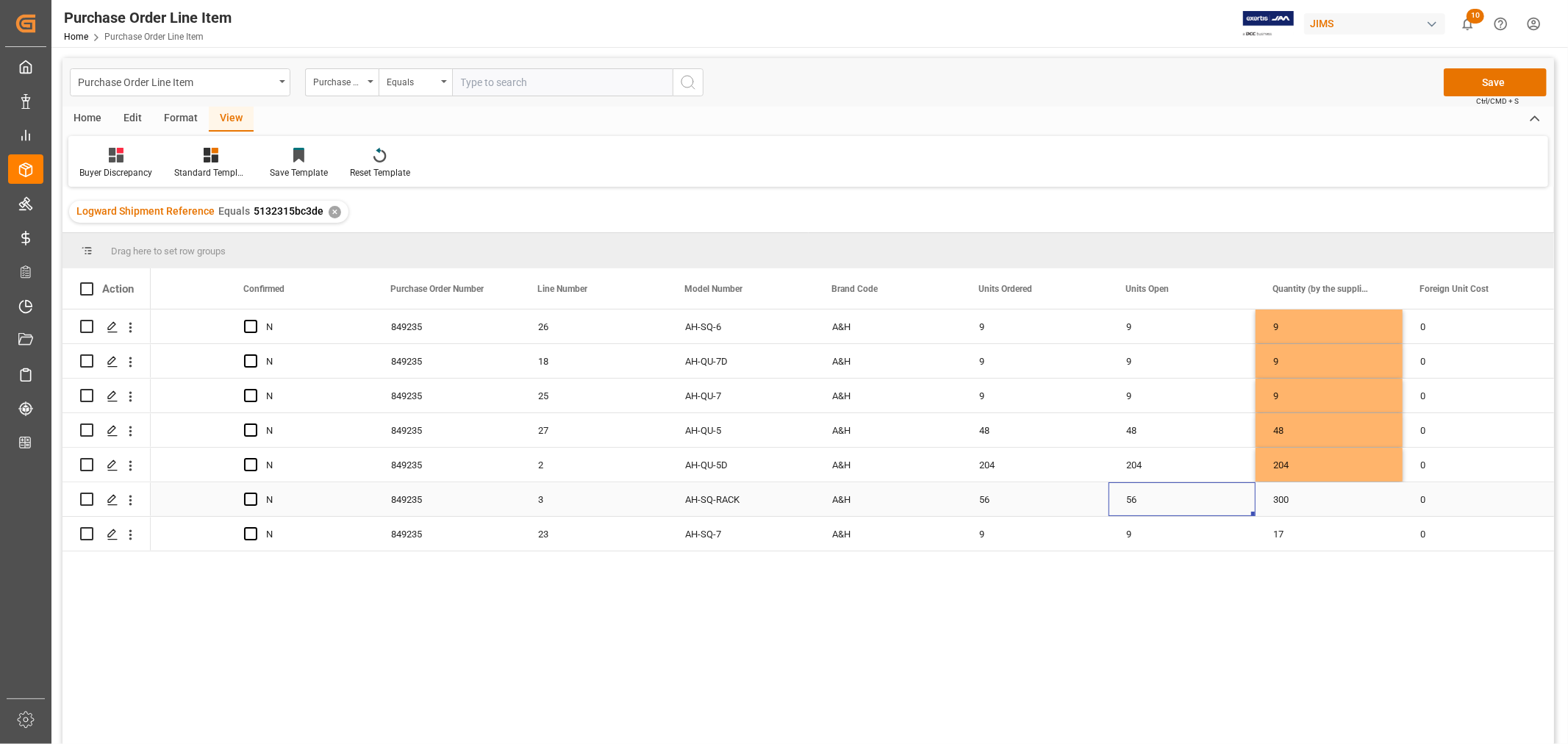
click at [1125, 500] on div "56" at bounding box center [1182, 499] width 147 height 33
drag, startPoint x: 1253, startPoint y: 511, endPoint x: 1325, endPoint y: 504, distance: 72.3
click at [1137, 531] on div "9" at bounding box center [1182, 533] width 147 height 33
drag, startPoint x: 1251, startPoint y: 546, endPoint x: 1344, endPoint y: 532, distance: 94.0
click at [1197, 328] on div "9" at bounding box center [1182, 326] width 147 height 33
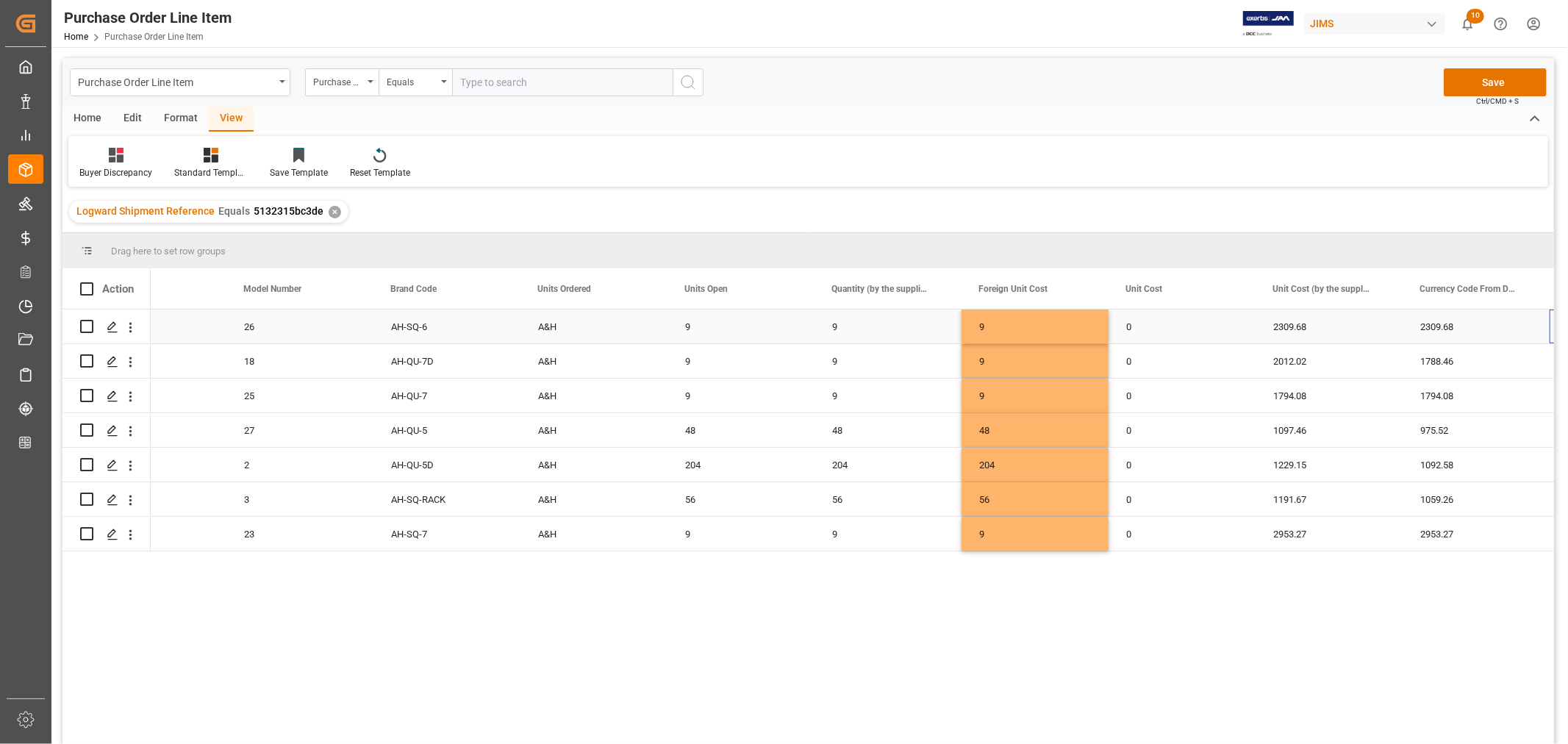
scroll to position [0, 1101]
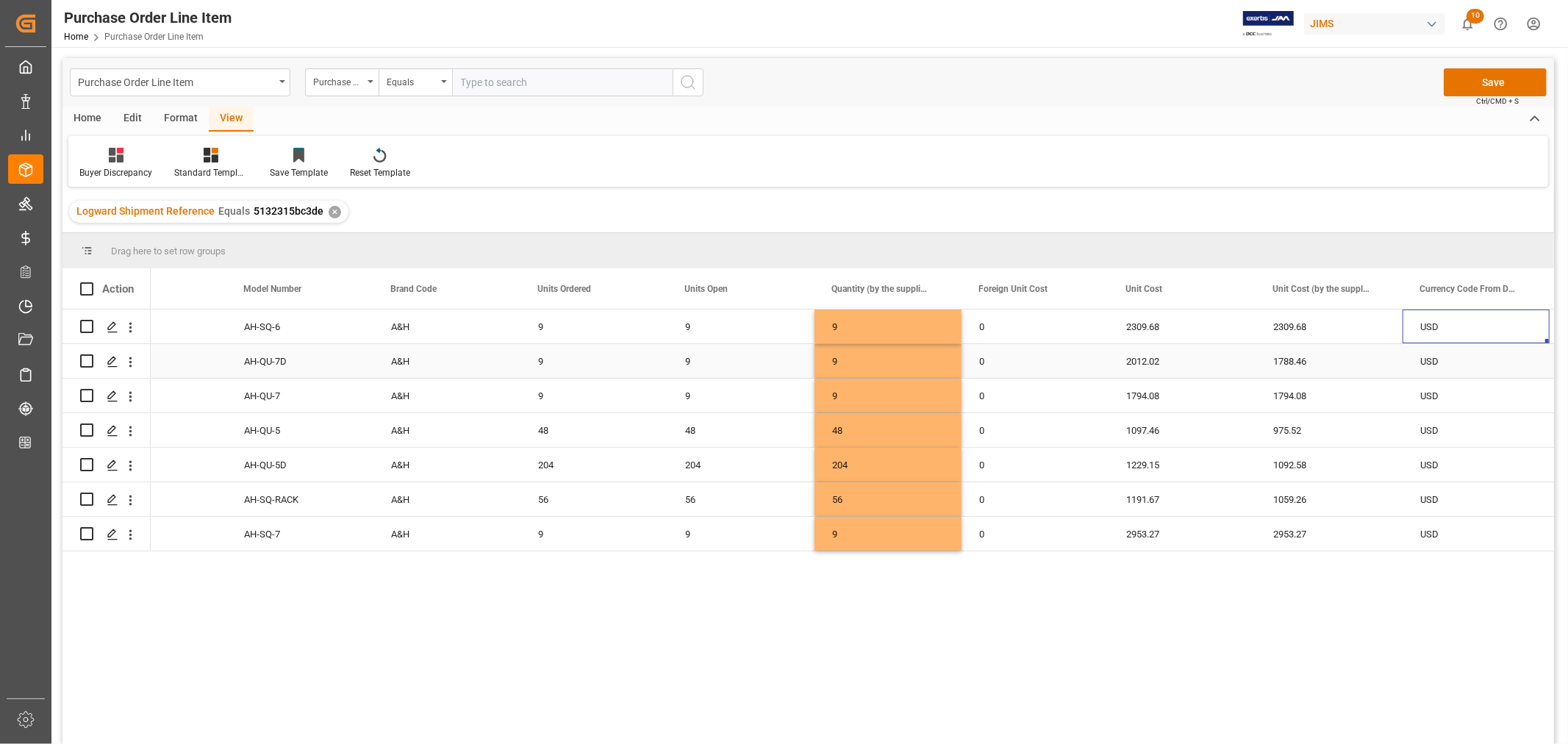
click at [1152, 357] on div "2012.02" at bounding box center [1182, 361] width 147 height 33
drag, startPoint x: 1251, startPoint y: 373, endPoint x: 1325, endPoint y: 369, distance: 74.1
click at [1146, 430] on div "1097.46" at bounding box center [1182, 430] width 147 height 33
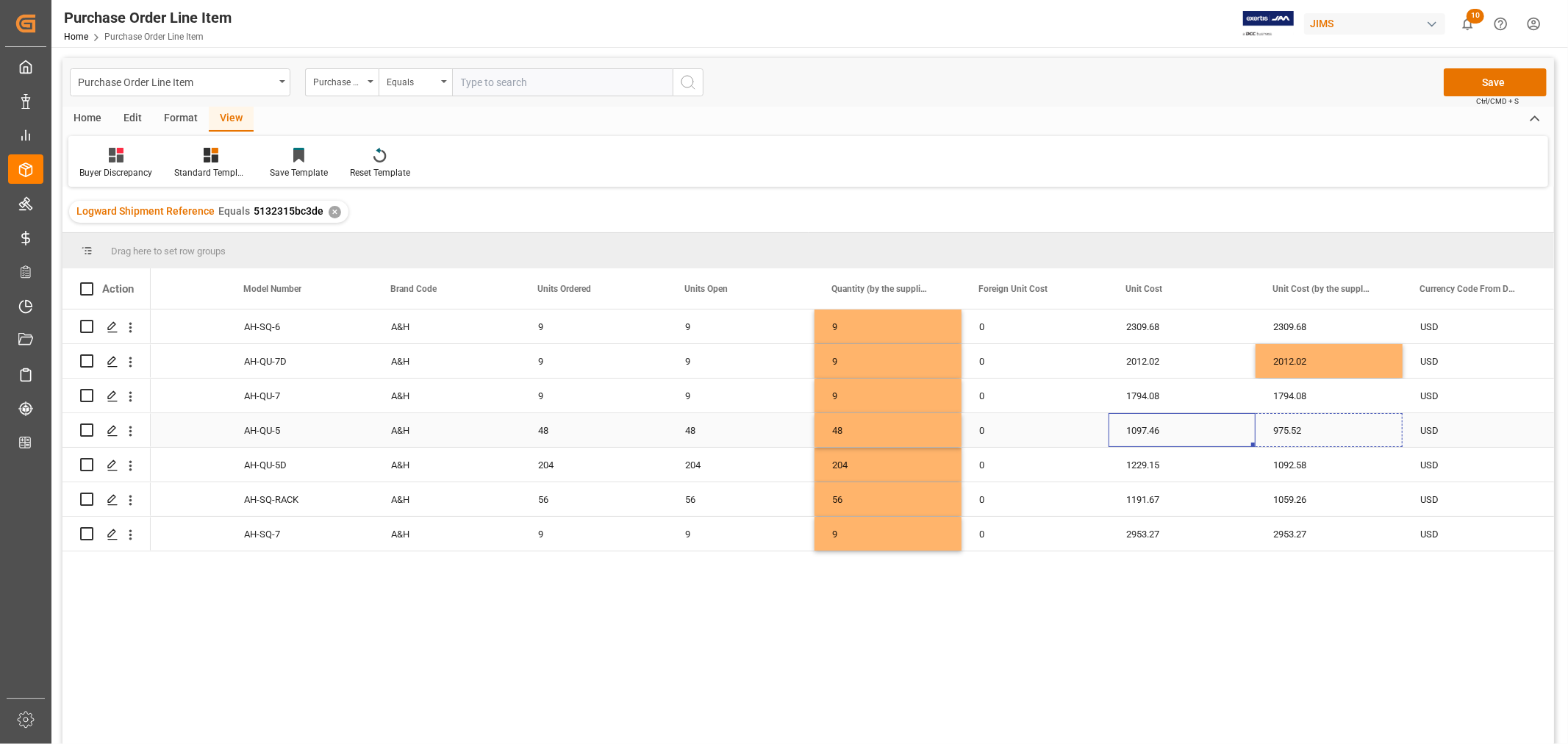
drag, startPoint x: 1251, startPoint y: 444, endPoint x: 1306, endPoint y: 443, distance: 55.0
click at [1139, 466] on div "1229.15" at bounding box center [1182, 465] width 147 height 33
drag, startPoint x: 1254, startPoint y: 478, endPoint x: 1320, endPoint y: 475, distance: 66.1
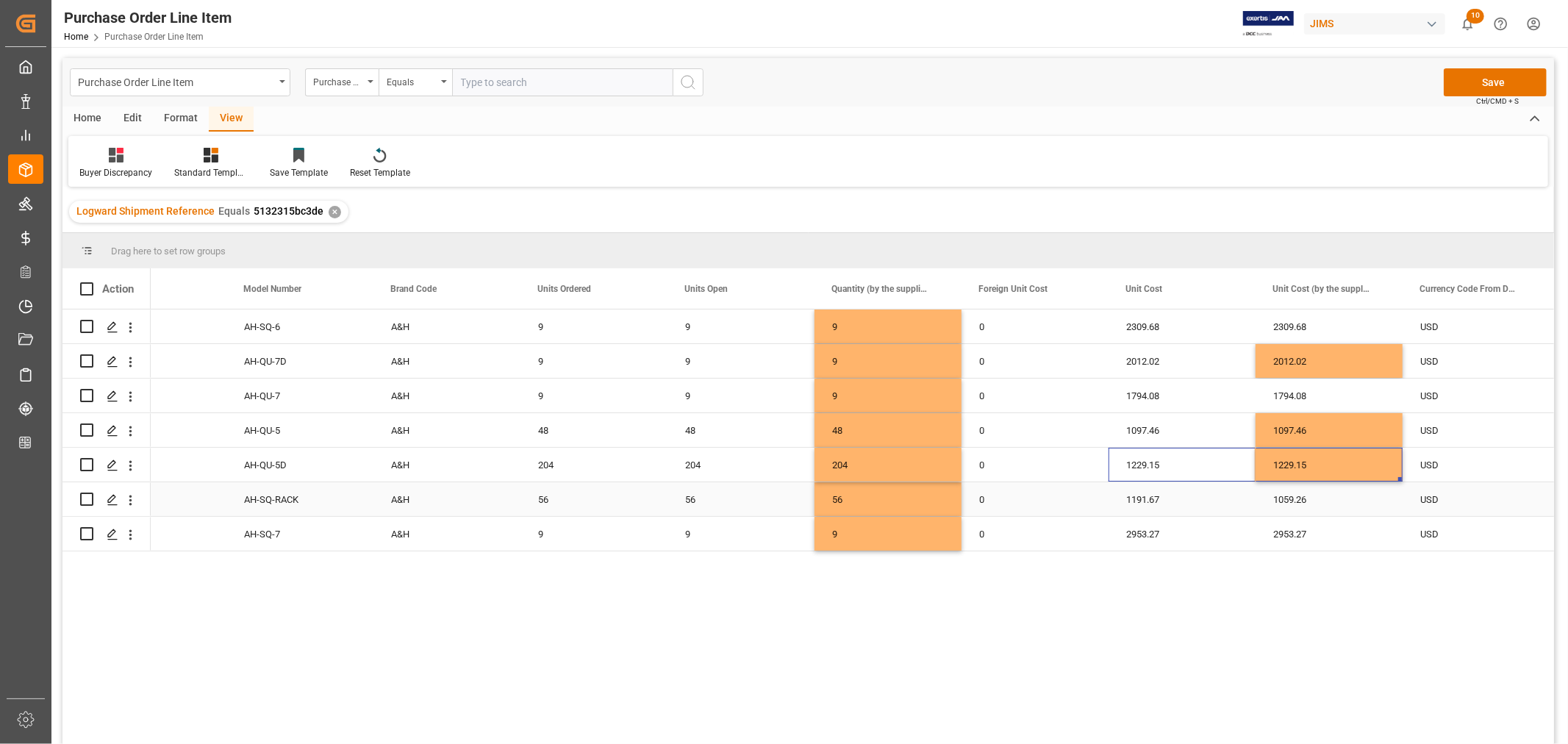
click at [1147, 497] on div "1191.67" at bounding box center [1182, 499] width 147 height 33
drag, startPoint x: 1254, startPoint y: 512, endPoint x: 1332, endPoint y: 512, distance: 78.0
click at [1493, 82] on button "Save" at bounding box center [1495, 83] width 103 height 28
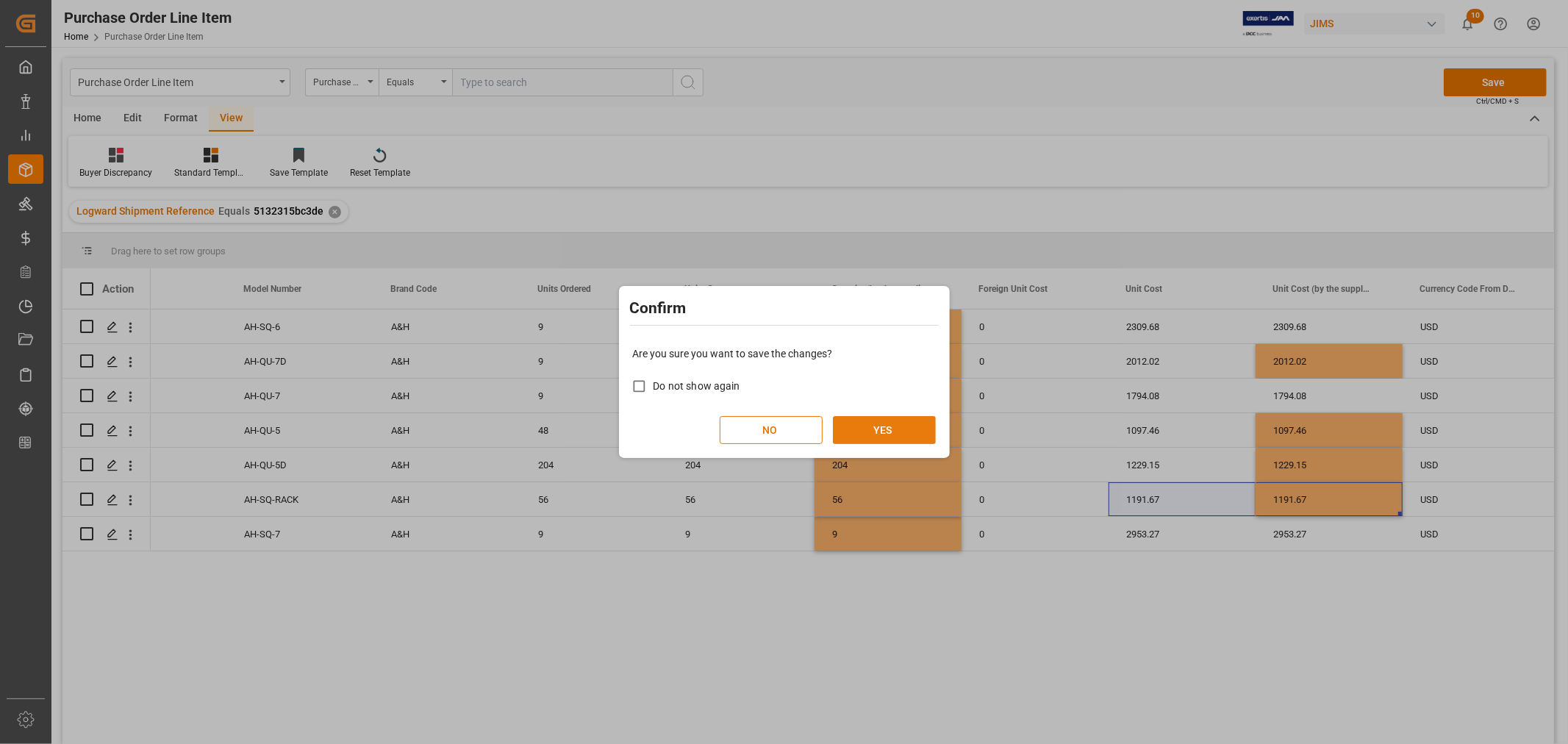
click at [893, 436] on button "YES" at bounding box center [885, 430] width 103 height 28
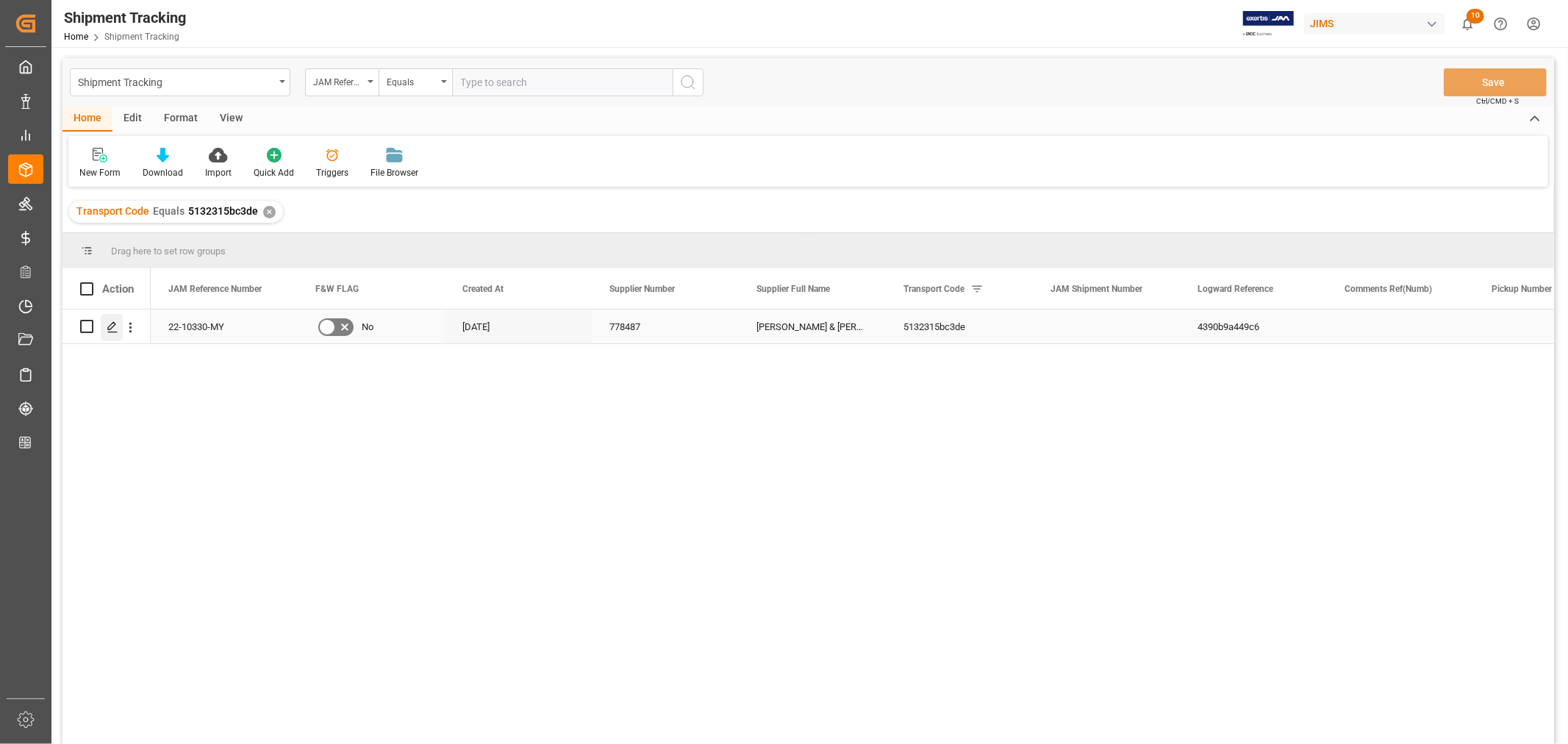
click at [114, 328] on icon "Press SPACE to select this row." at bounding box center [112, 326] width 11 height 11
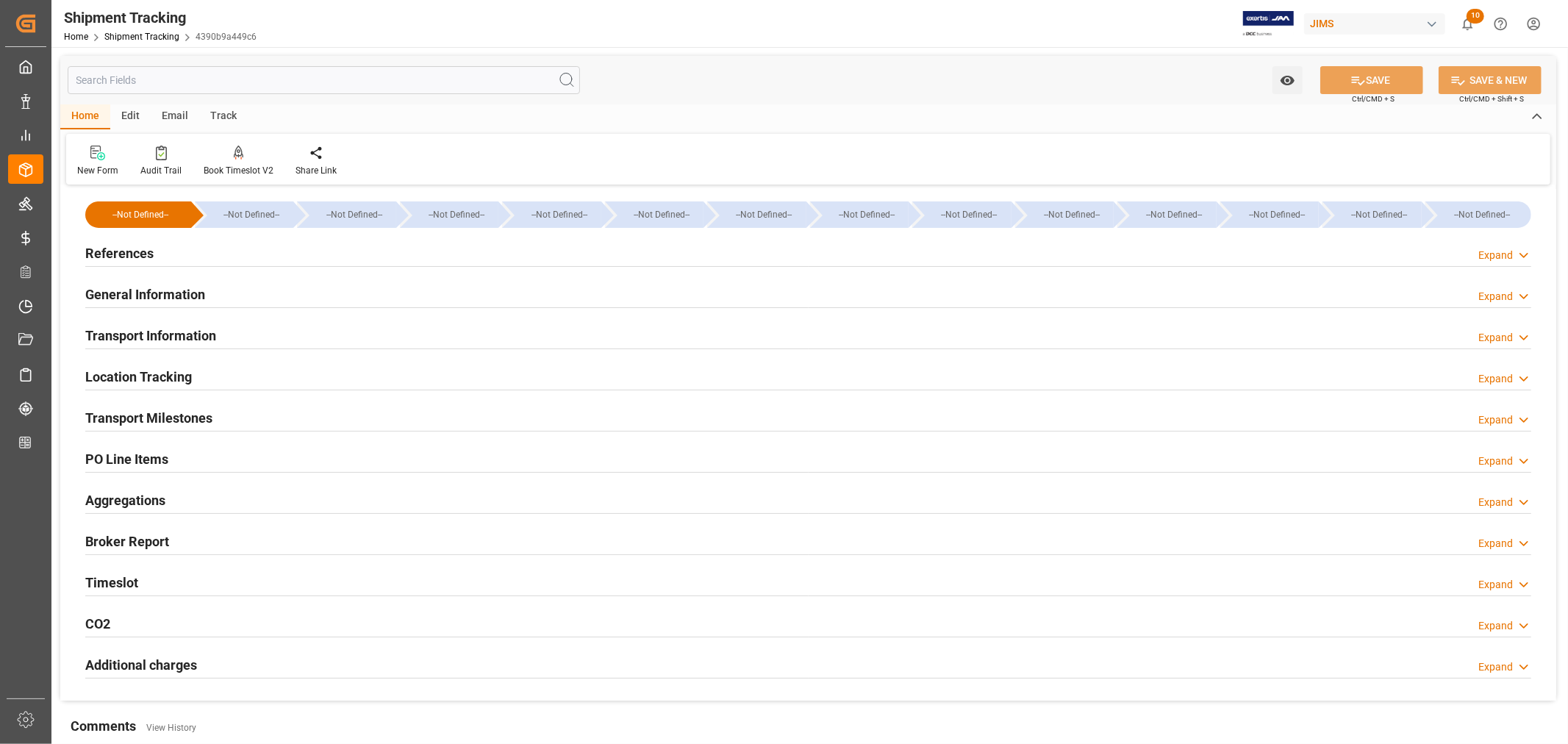
click at [139, 294] on h2 "General Information" at bounding box center [146, 294] width 120 height 20
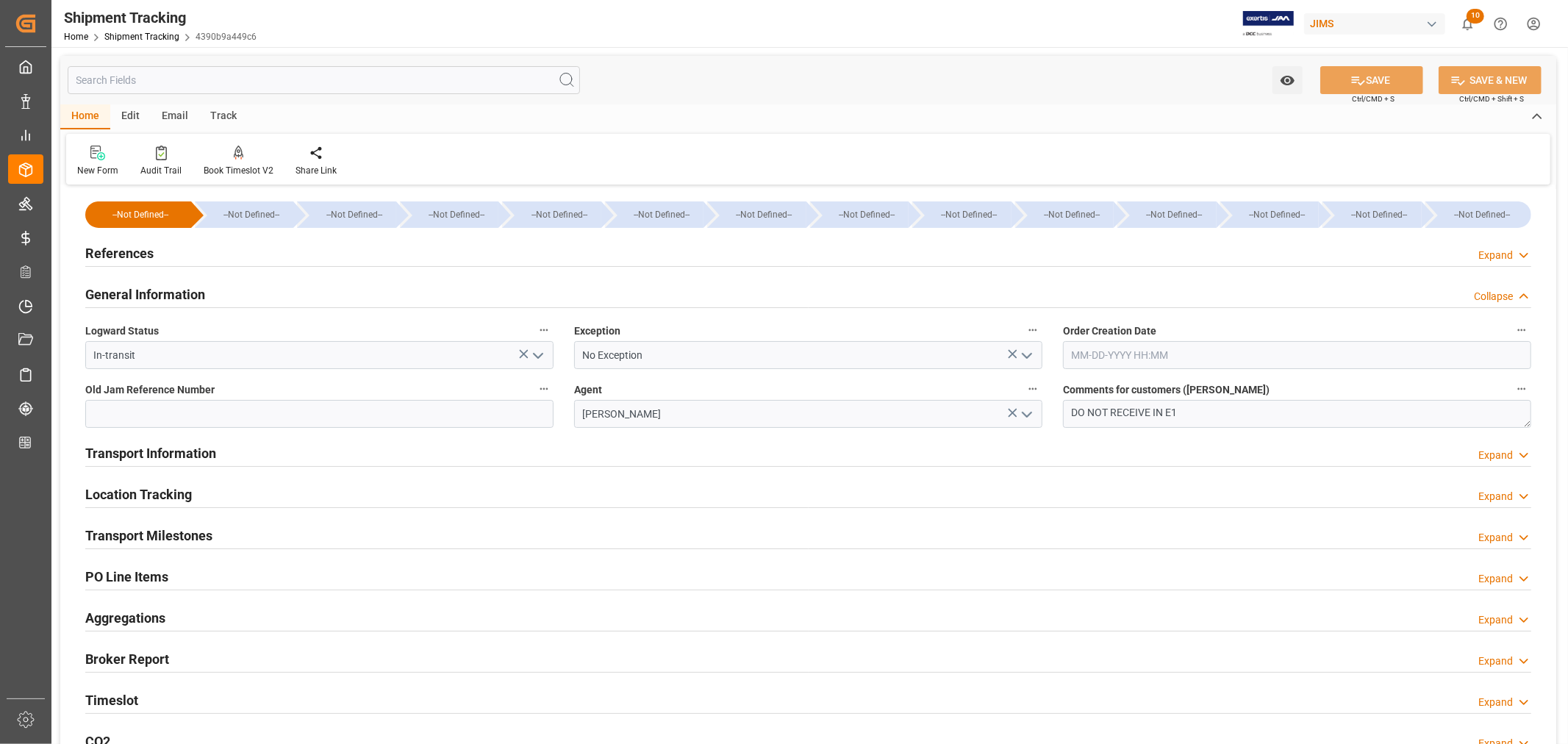
click at [1027, 356] on polyline "open menu" at bounding box center [1027, 355] width 9 height 4
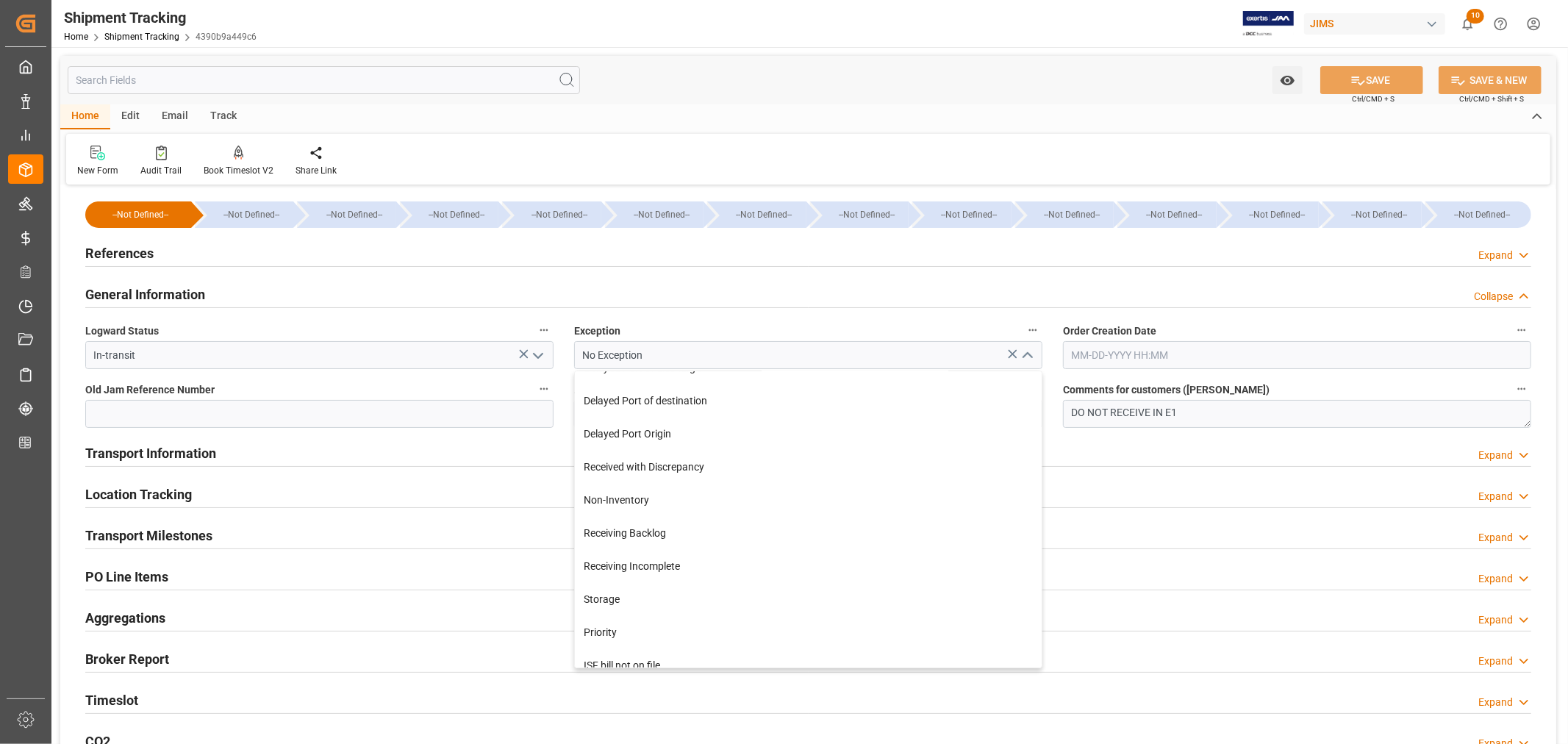
scroll to position [245, 0]
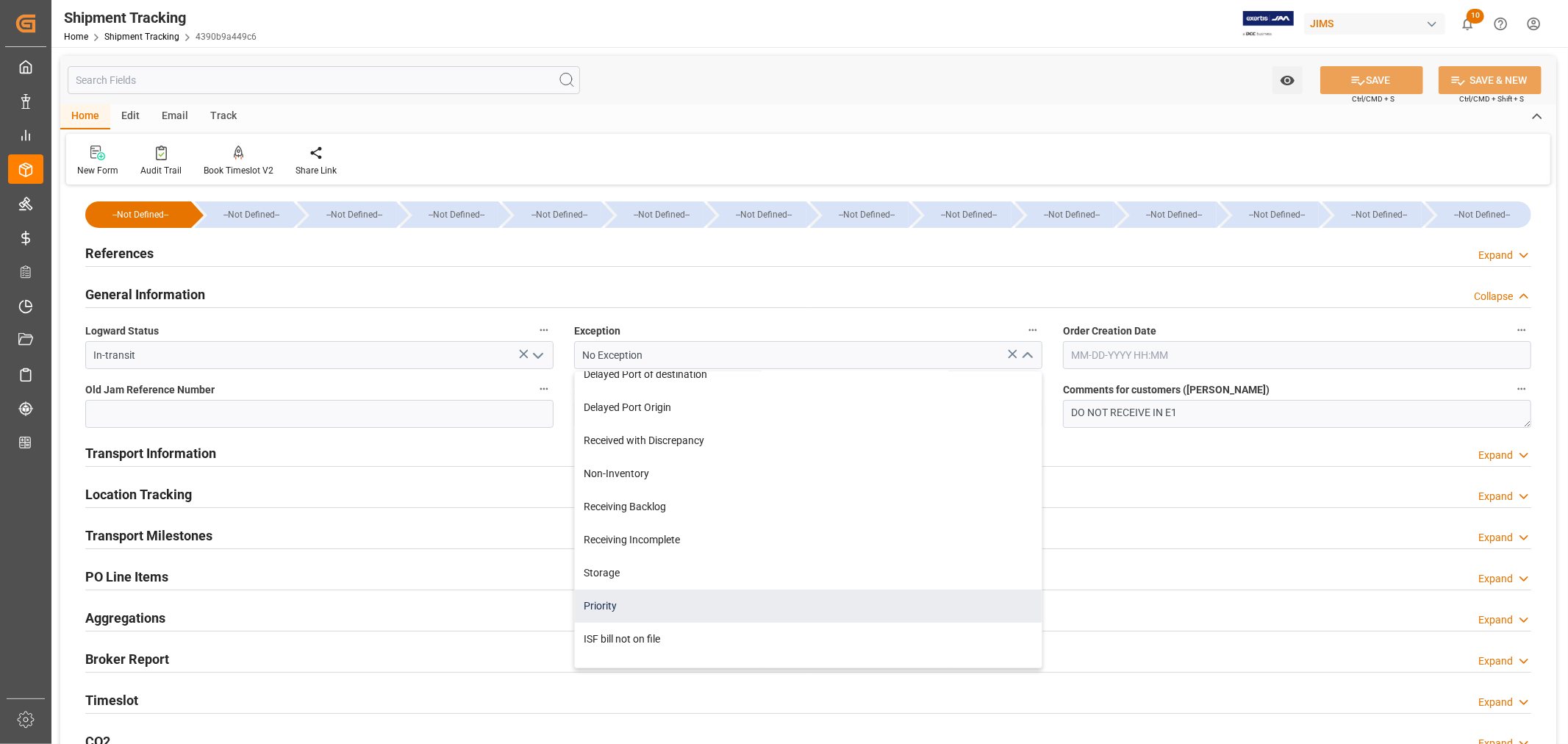
click at [607, 597] on div "Priority" at bounding box center [808, 606] width 467 height 33
type input "Priority"
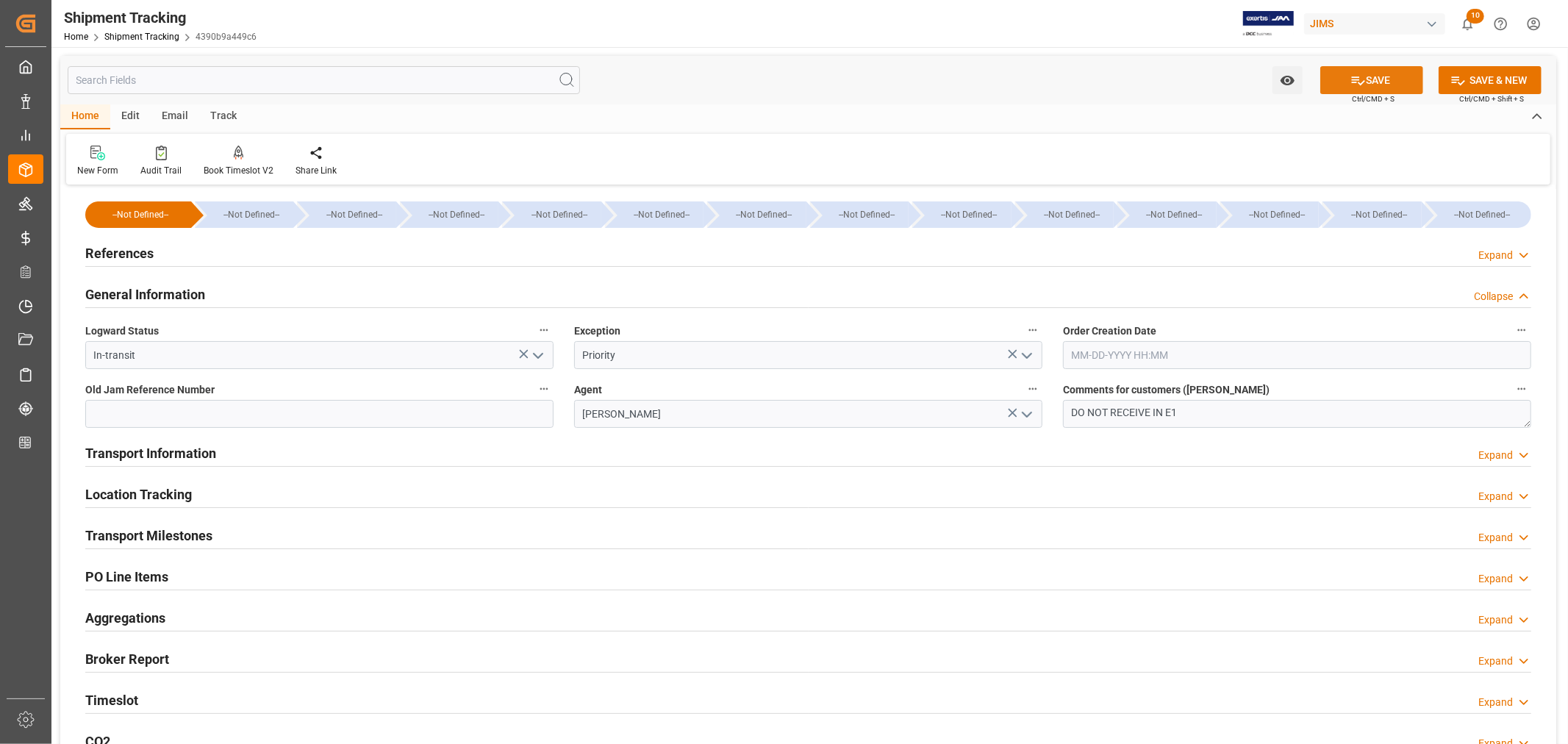
click at [1366, 82] on button "SAVE" at bounding box center [1371, 80] width 103 height 28
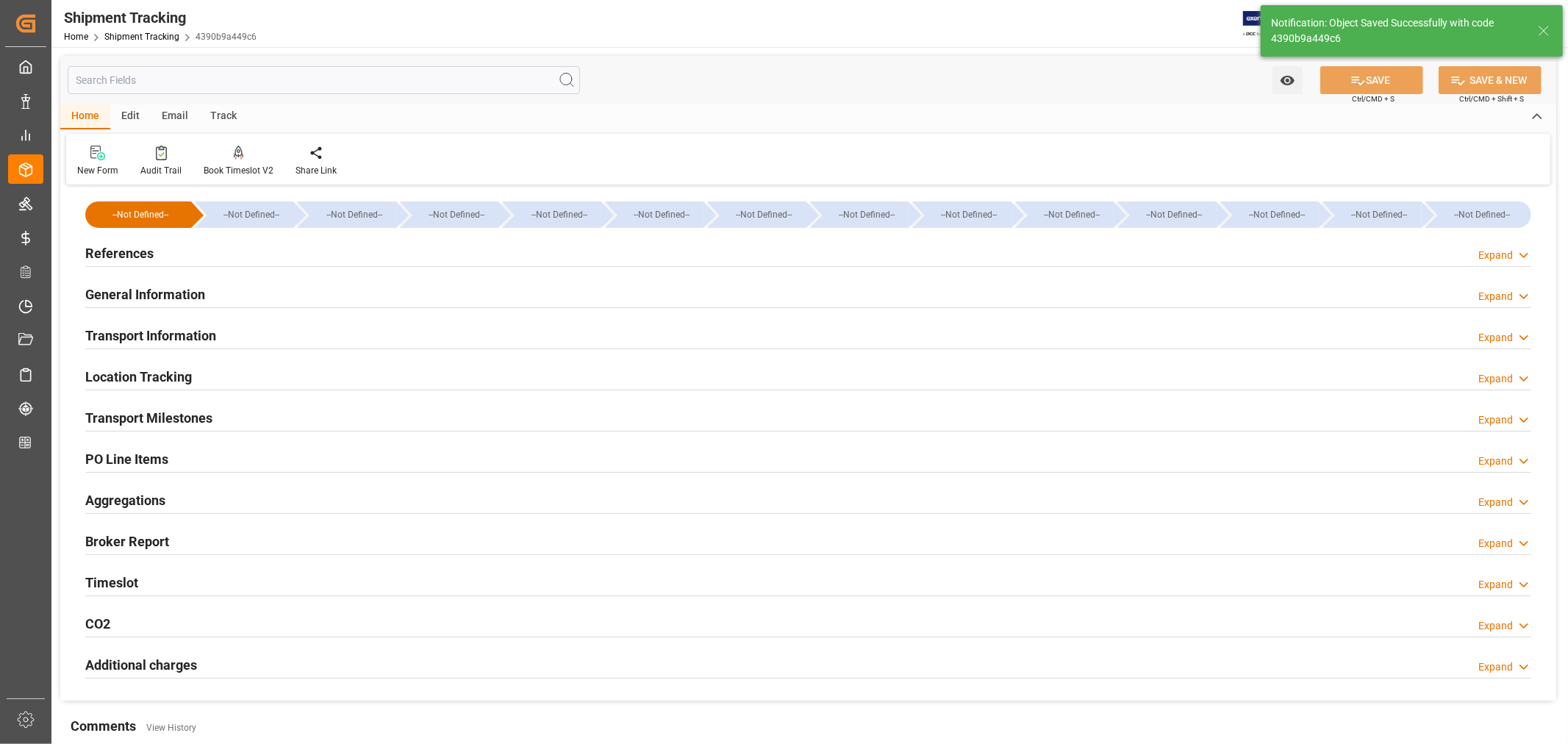
click at [210, 416] on h2 "Transport Milestones" at bounding box center [149, 418] width 127 height 20
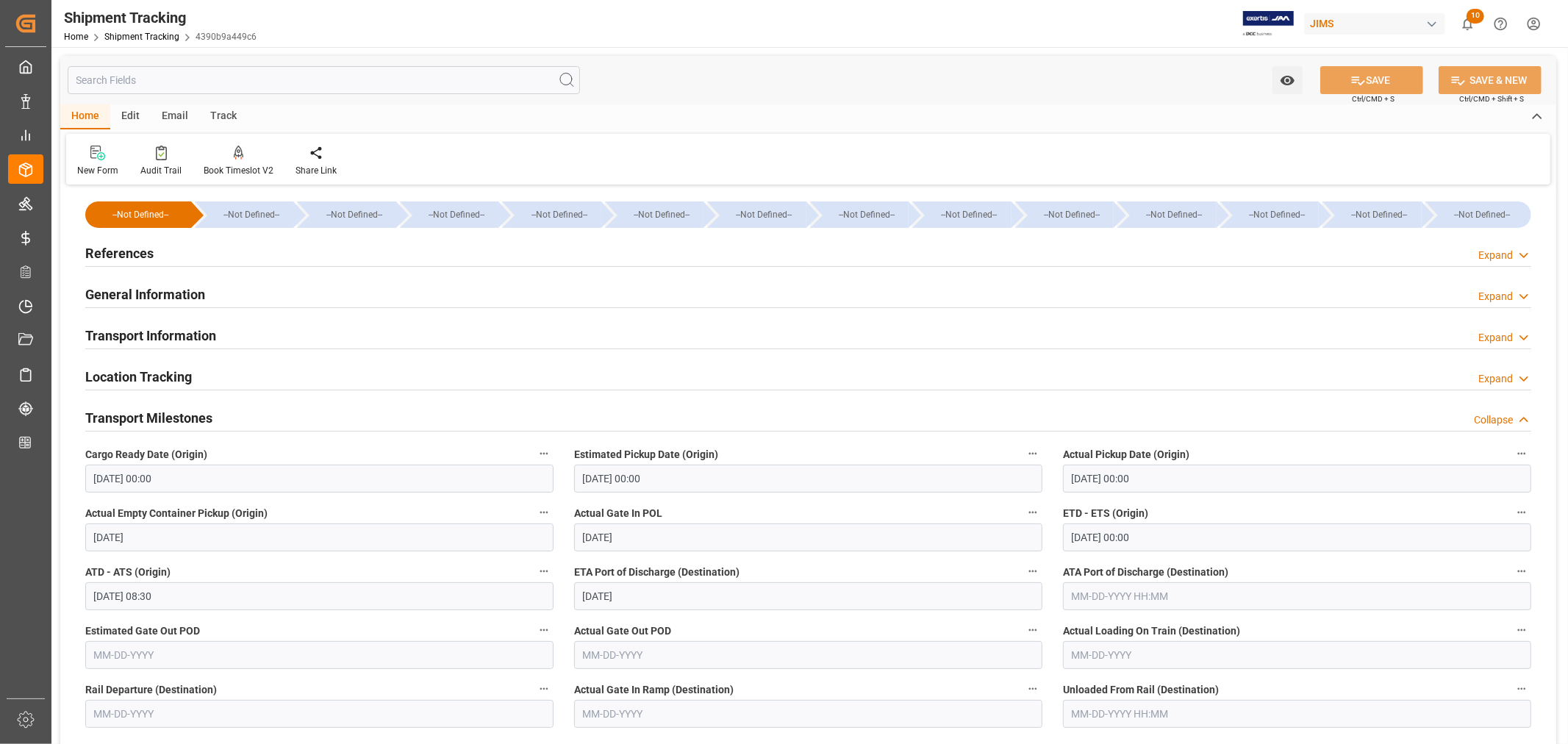
click at [197, 415] on h2 "Transport Milestones" at bounding box center [149, 418] width 127 height 20
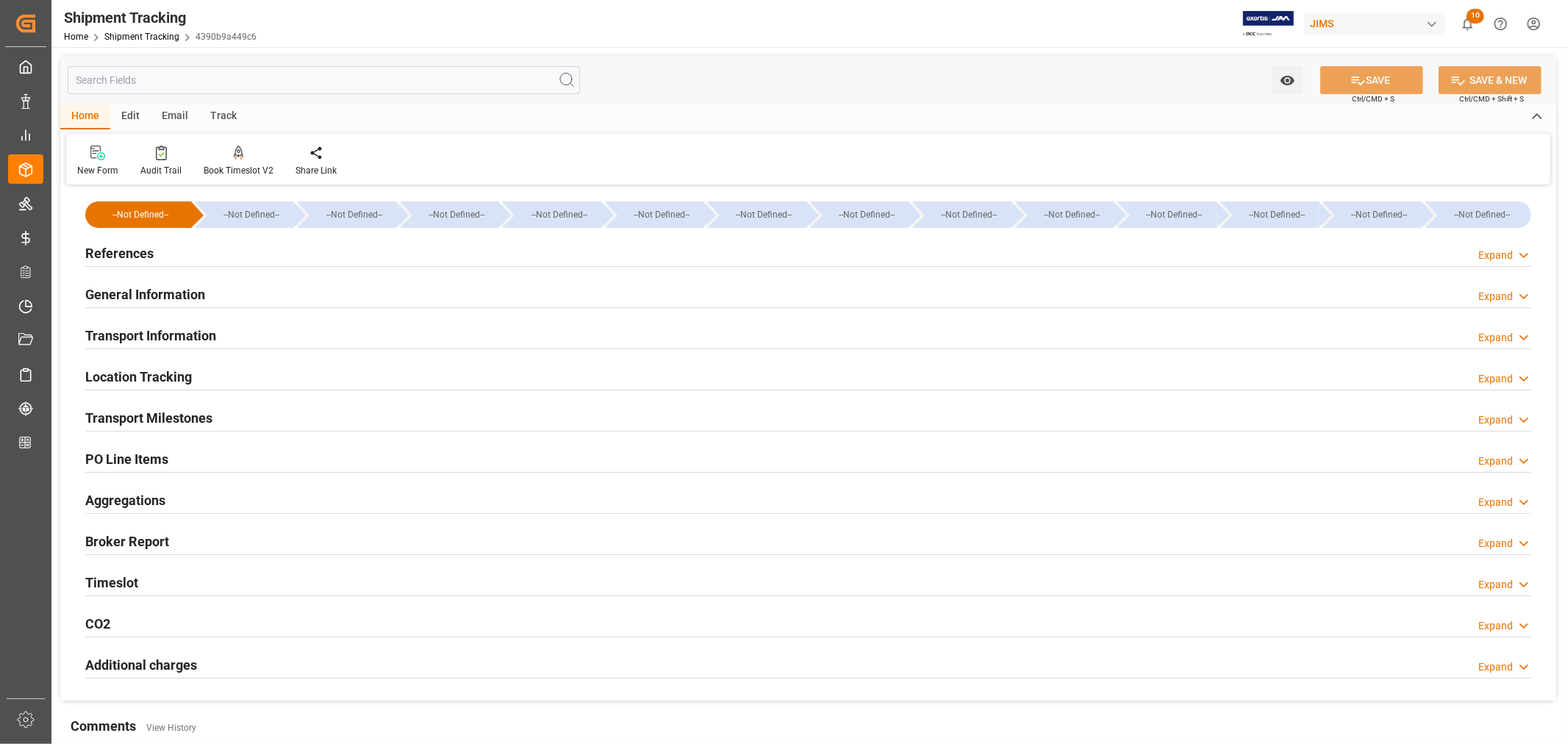
click at [192, 335] on h2 "Transport Information" at bounding box center [151, 335] width 131 height 20
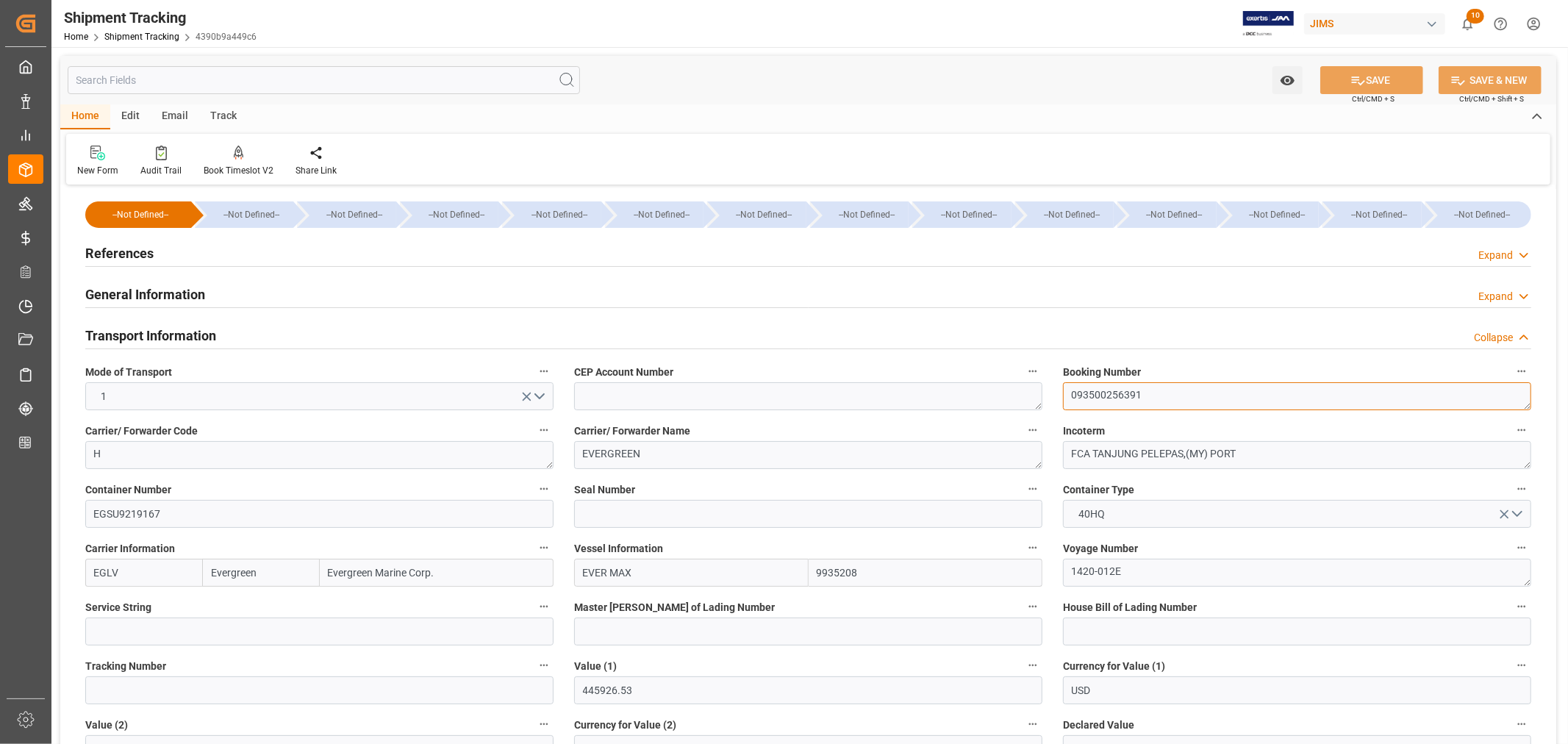
click at [1104, 398] on textarea "093500256391" at bounding box center [1297, 397] width 468 height 28
click at [206, 332] on h2 "Transport Information" at bounding box center [151, 335] width 131 height 20
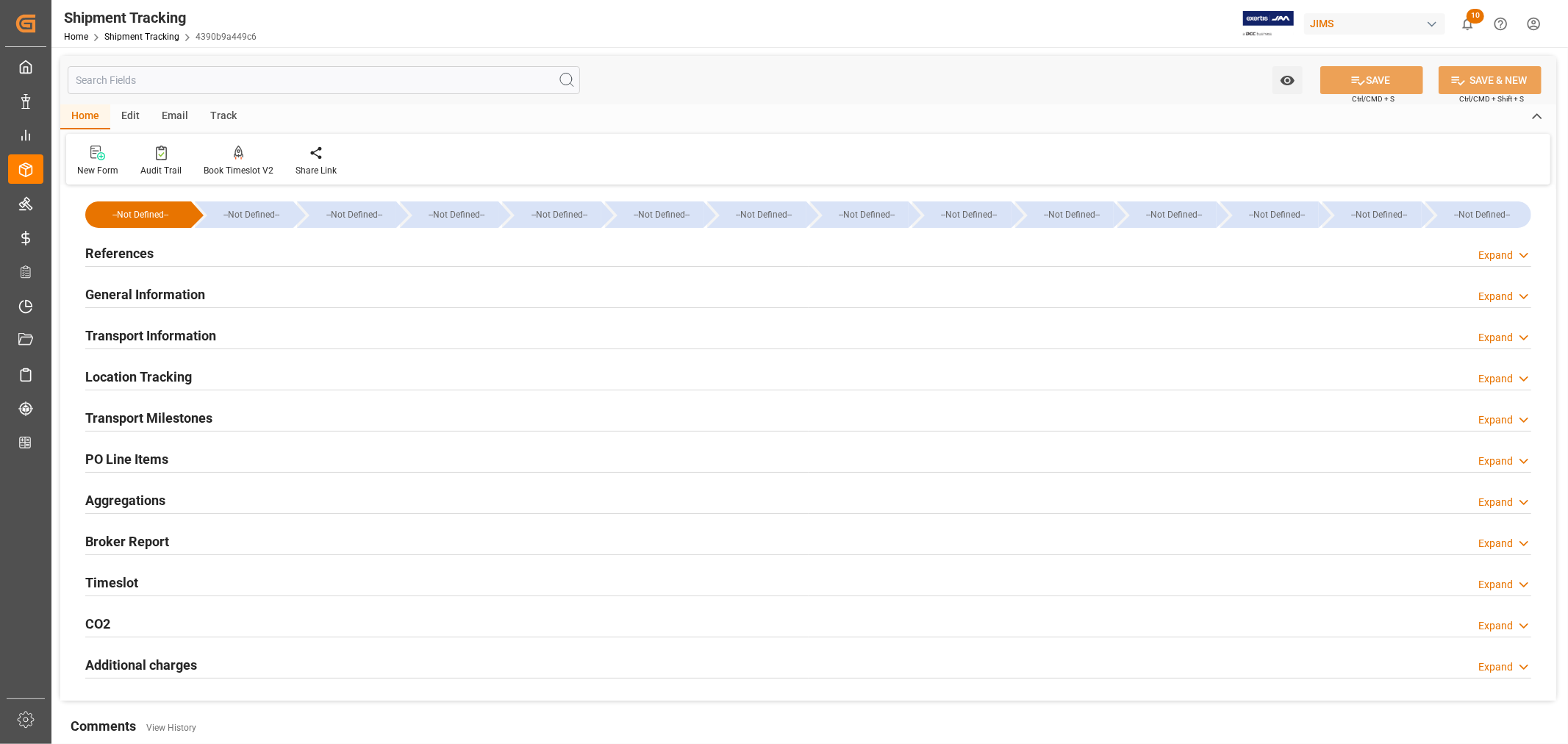
click at [197, 413] on h2 "Transport Milestones" at bounding box center [149, 418] width 127 height 20
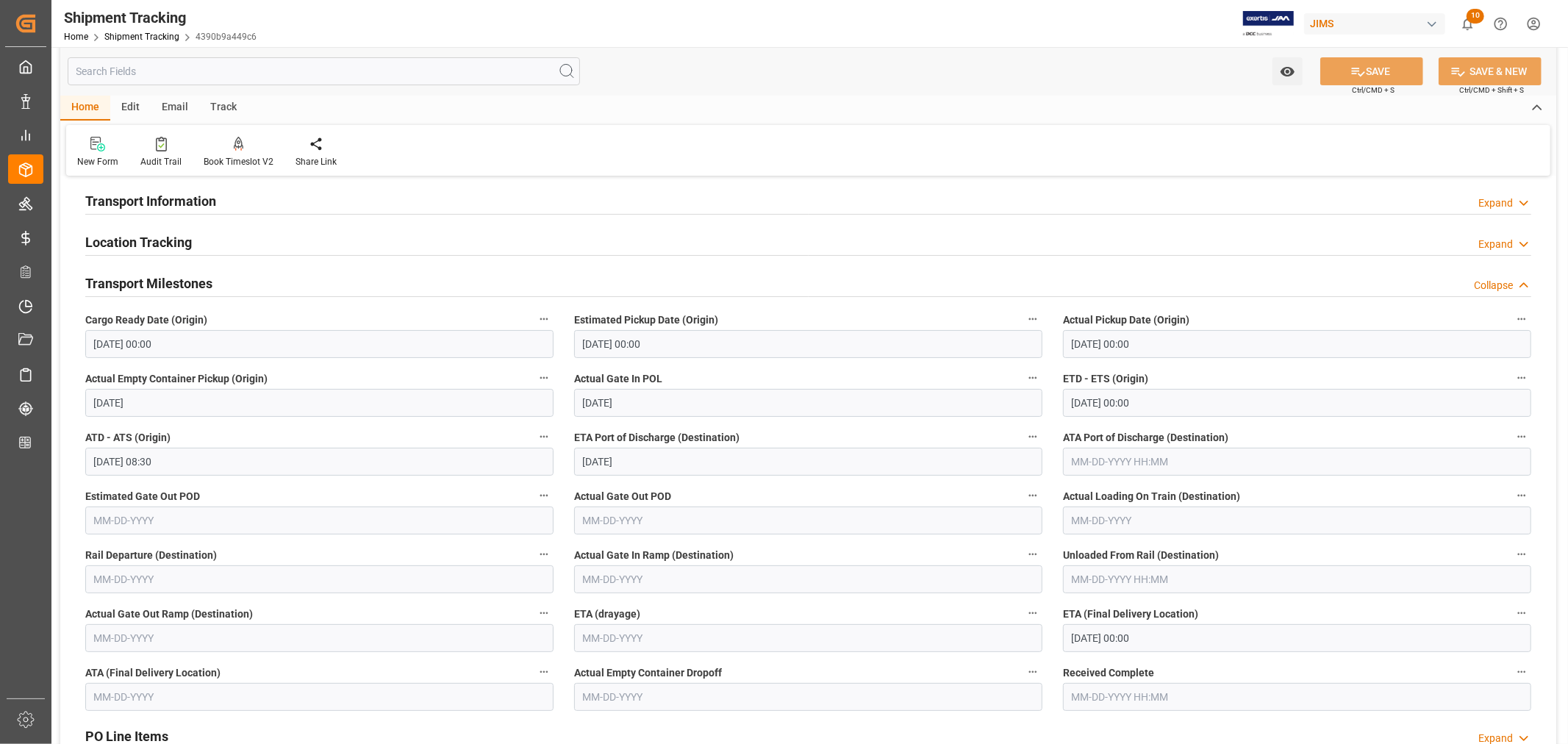
scroll to position [163, 0]
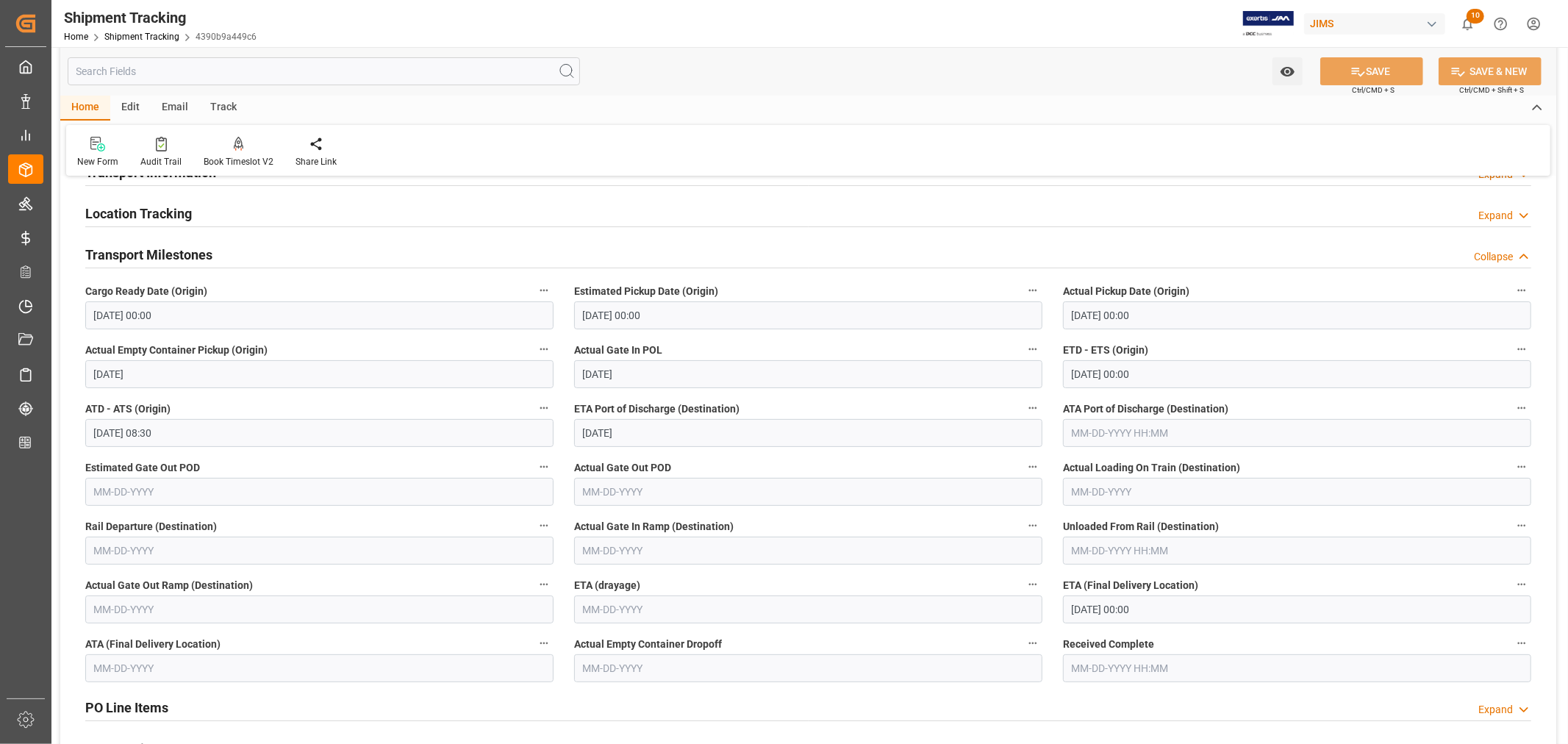
click at [157, 252] on h2 "Transport Milestones" at bounding box center [149, 255] width 127 height 20
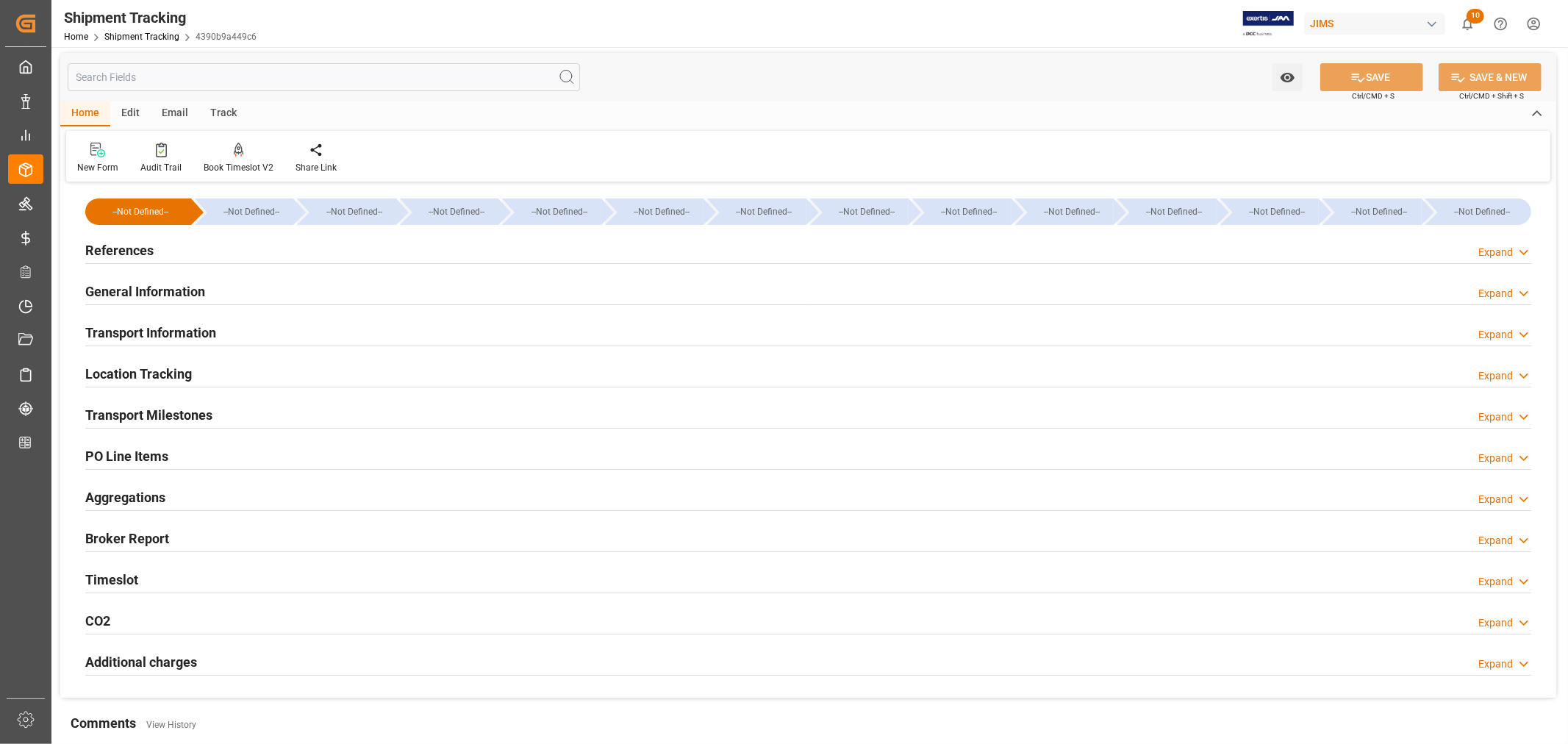
scroll to position [0, 0]
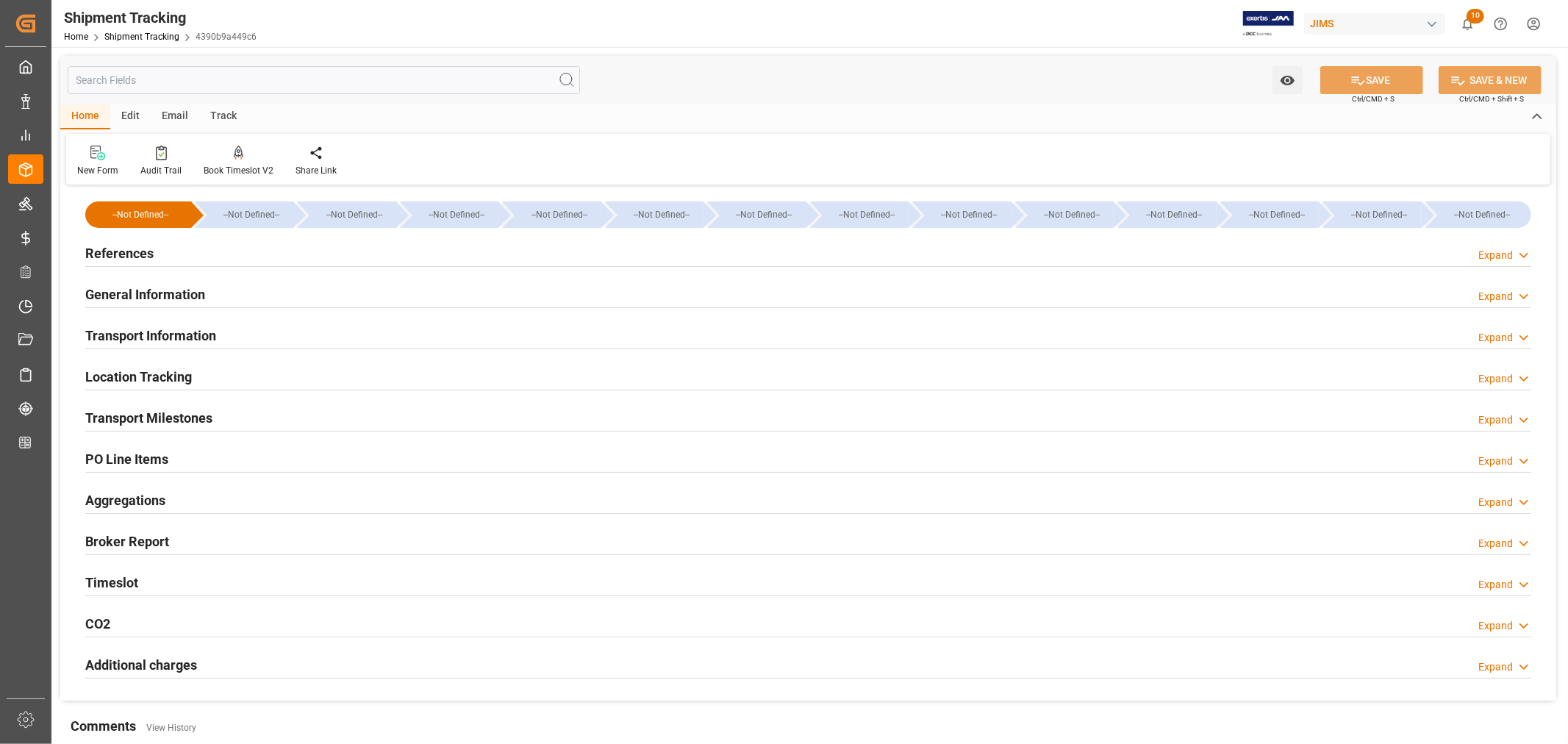
click at [123, 253] on h2 "References" at bounding box center [120, 253] width 69 height 20
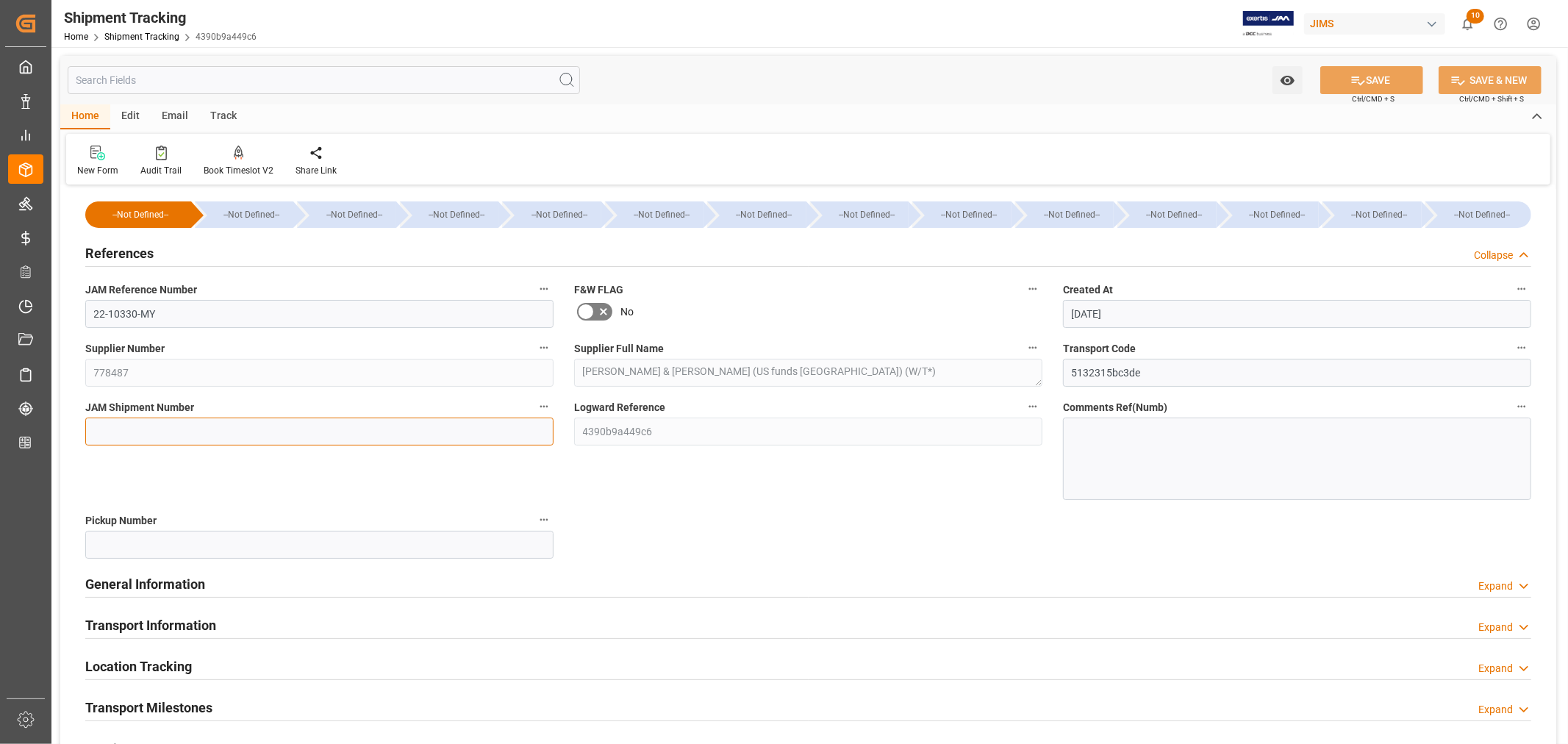
click at [114, 427] on input at bounding box center [319, 432] width 468 height 28
paste input "72938"
type input "72938"
click at [1358, 82] on icon at bounding box center [1359, 81] width 16 height 16
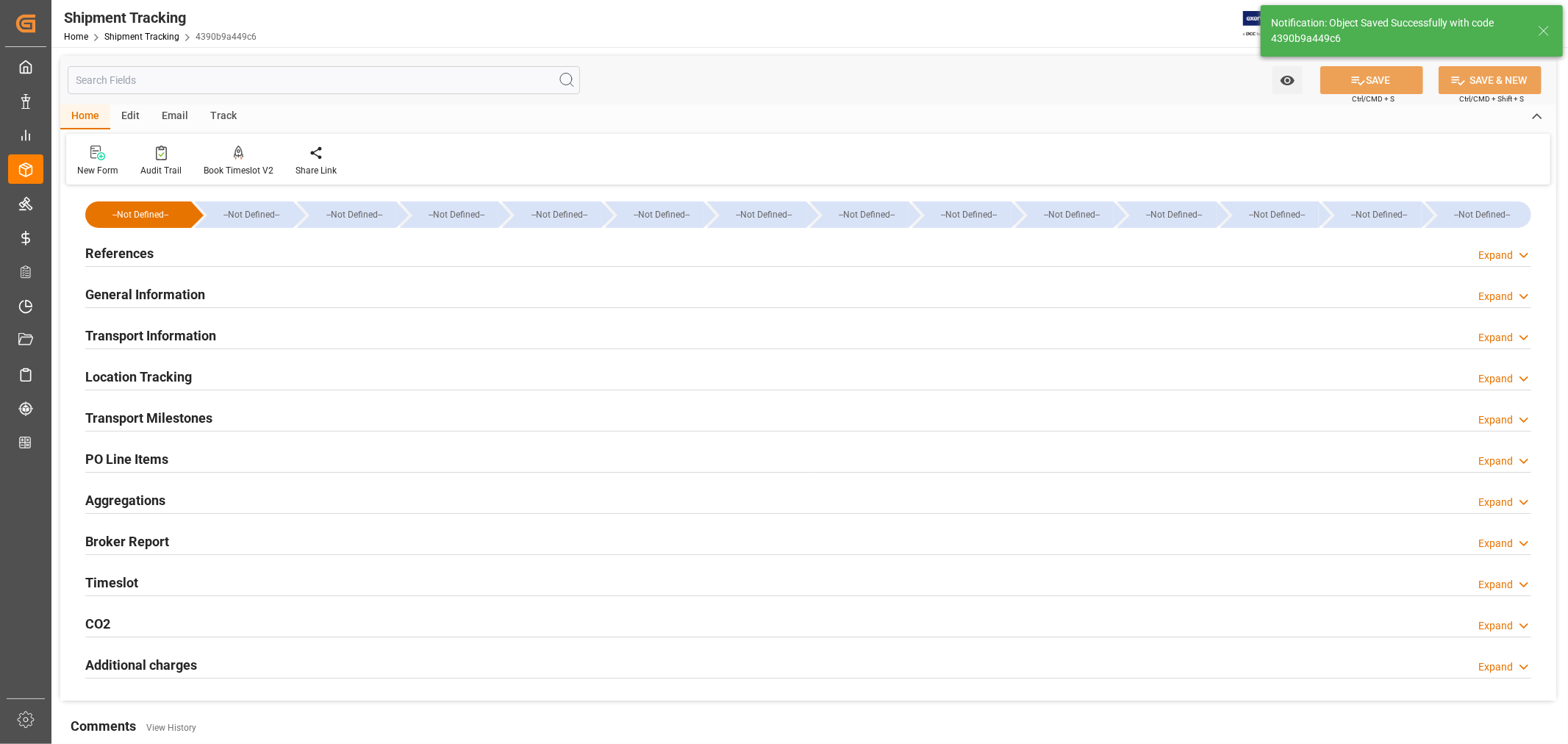
click at [198, 333] on h2 "Transport Information" at bounding box center [151, 335] width 131 height 20
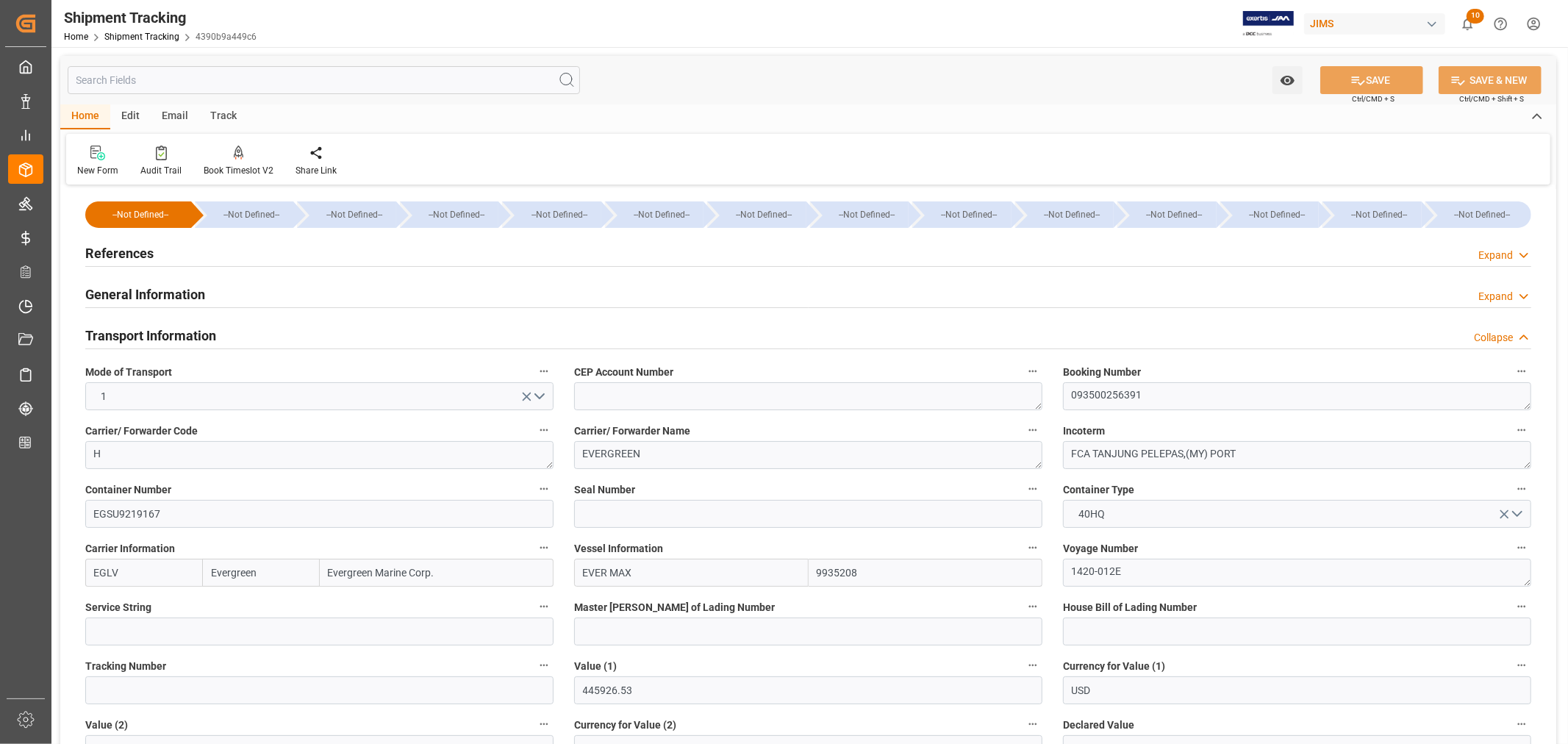
click at [121, 253] on h2 "References" at bounding box center [120, 253] width 69 height 20
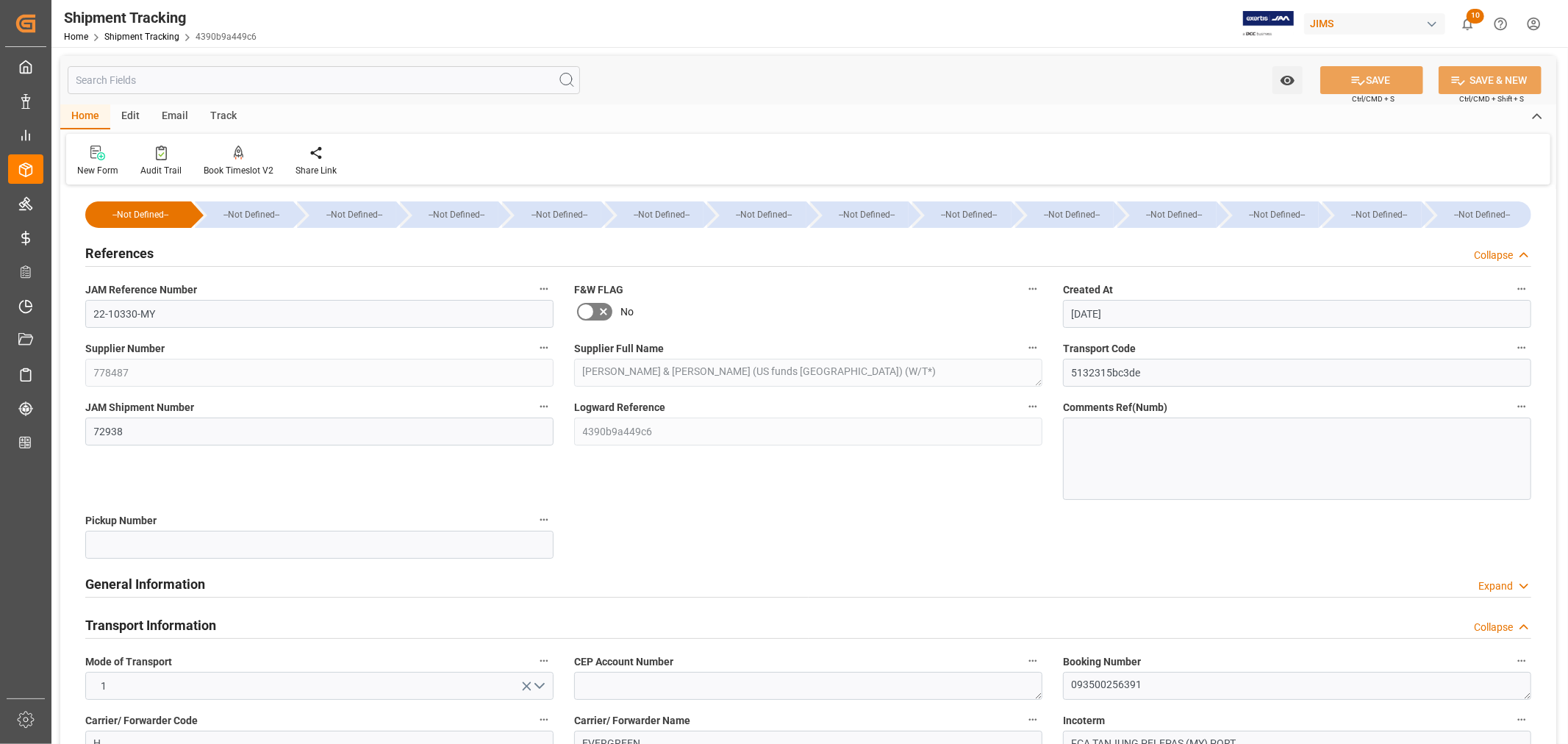
click at [121, 253] on h2 "References" at bounding box center [120, 253] width 69 height 20
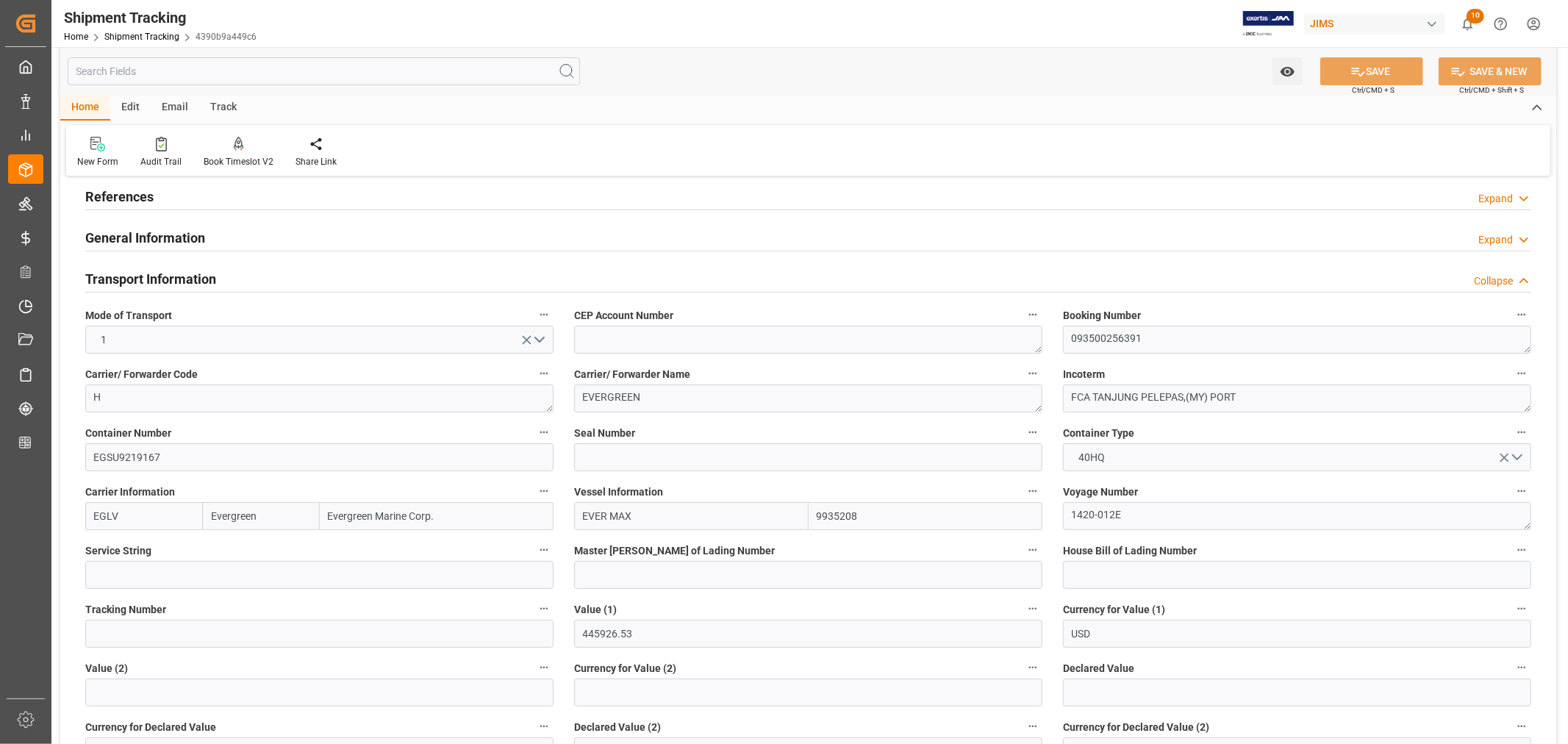
scroll to position [82, 0]
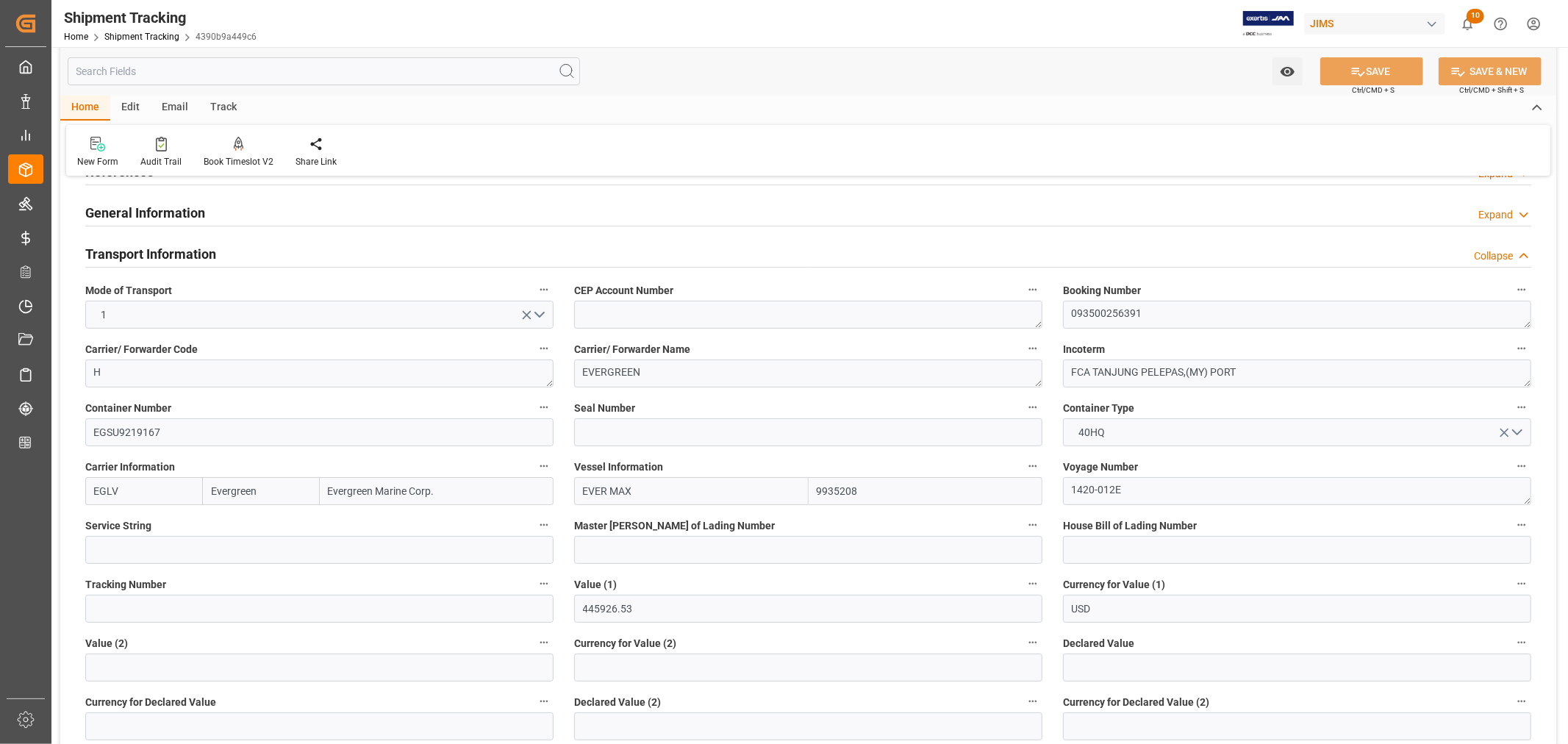
click at [178, 254] on h2 "Transport Information" at bounding box center [151, 254] width 131 height 20
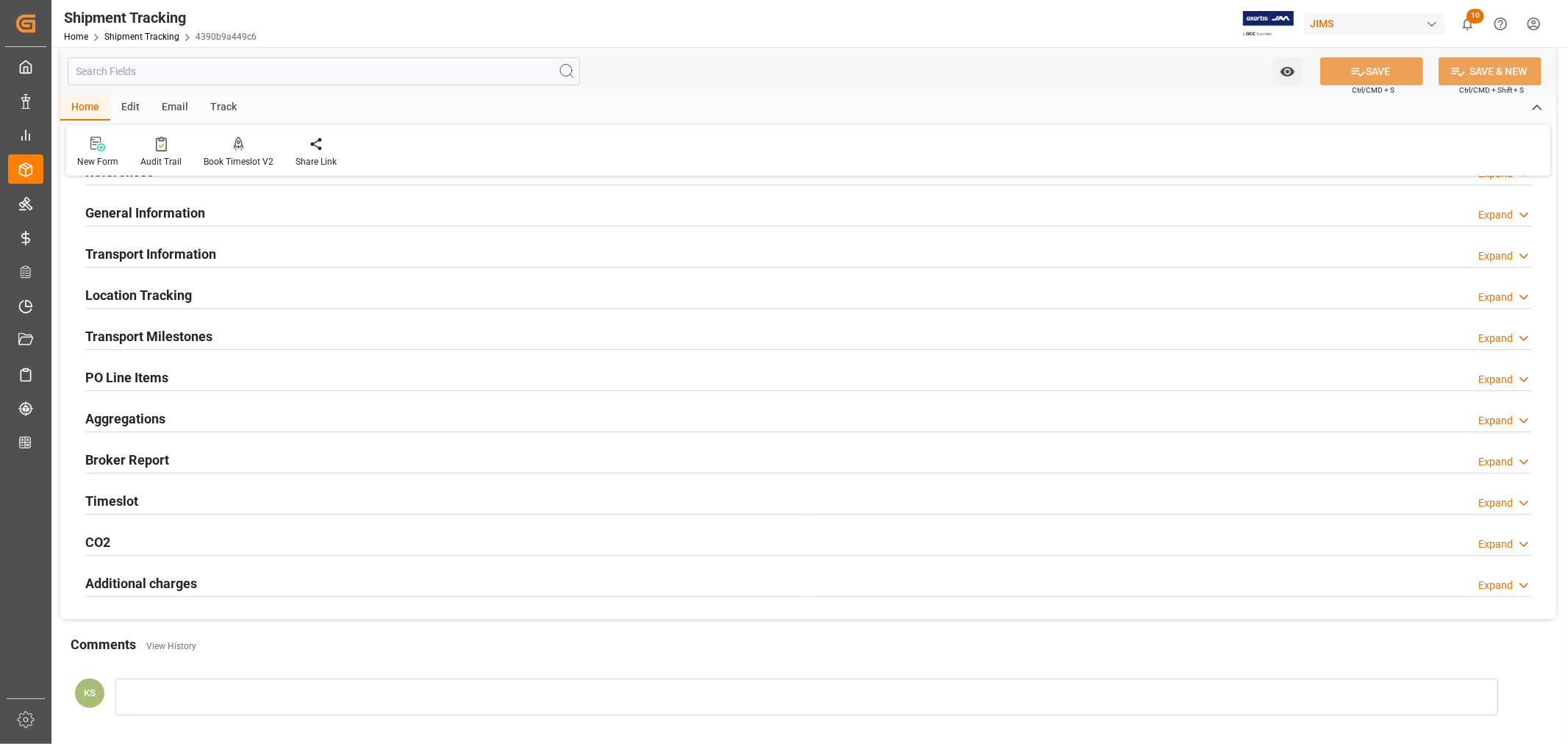
scroll to position [0, 0]
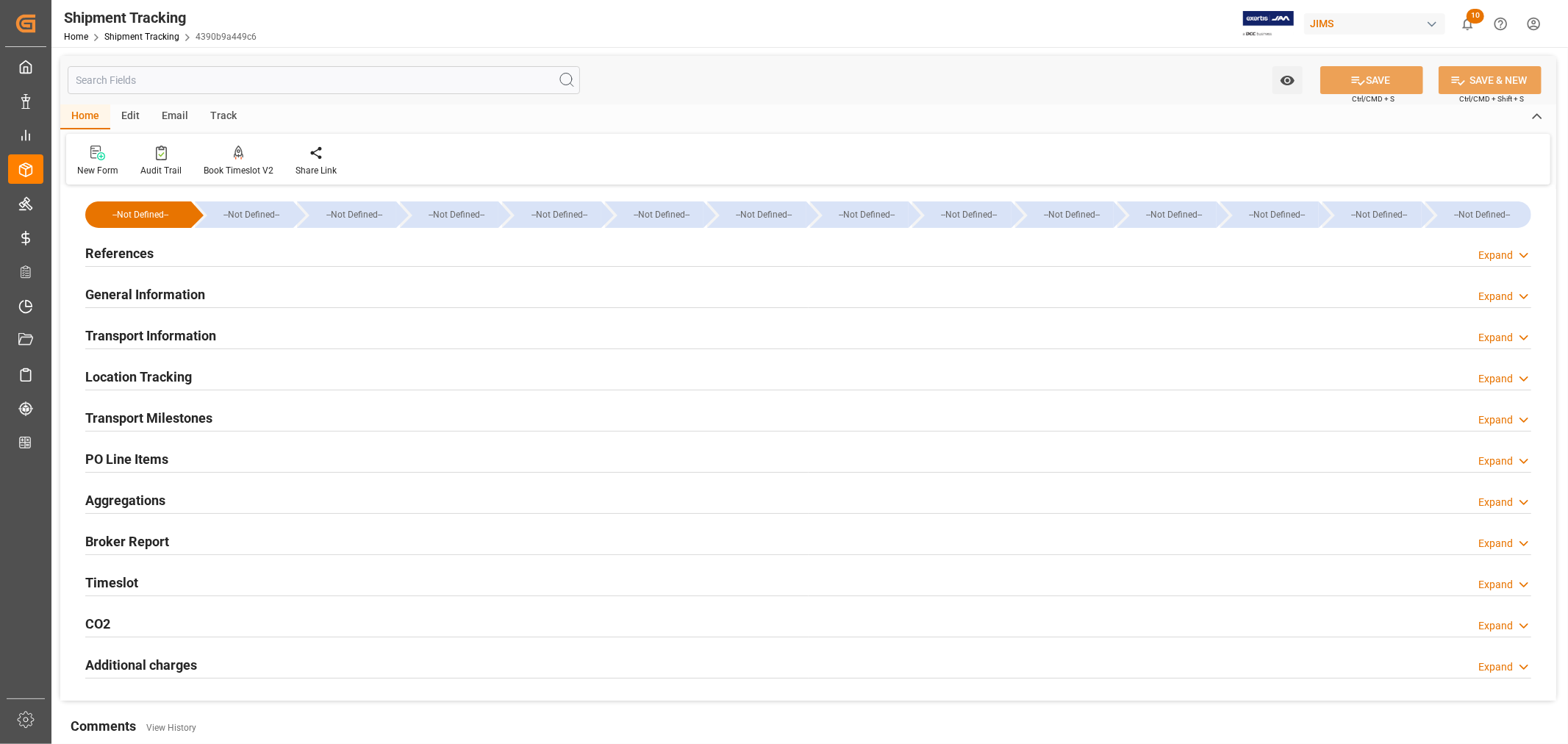
click at [126, 251] on h2 "References" at bounding box center [120, 253] width 69 height 20
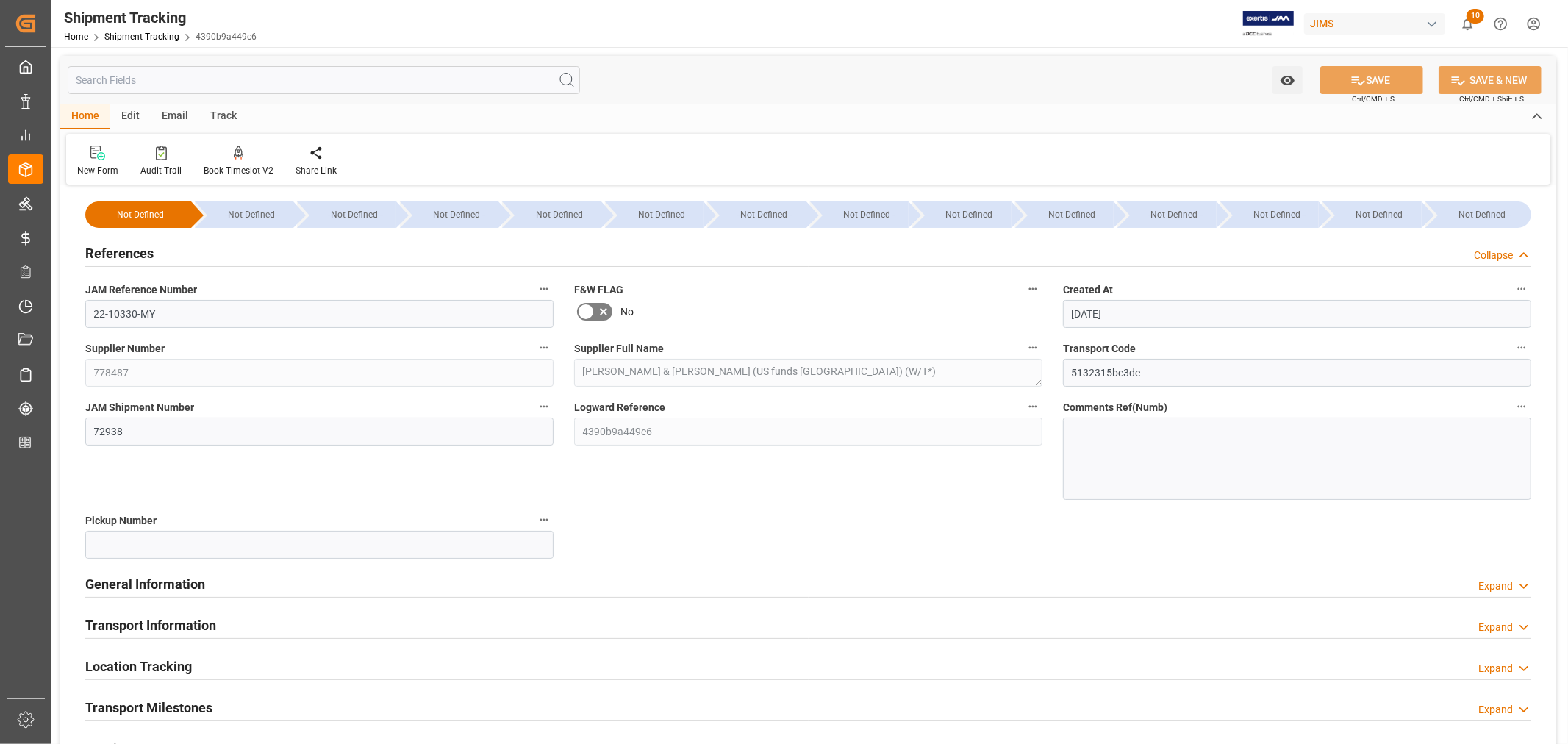
click at [126, 250] on h2 "References" at bounding box center [120, 253] width 69 height 20
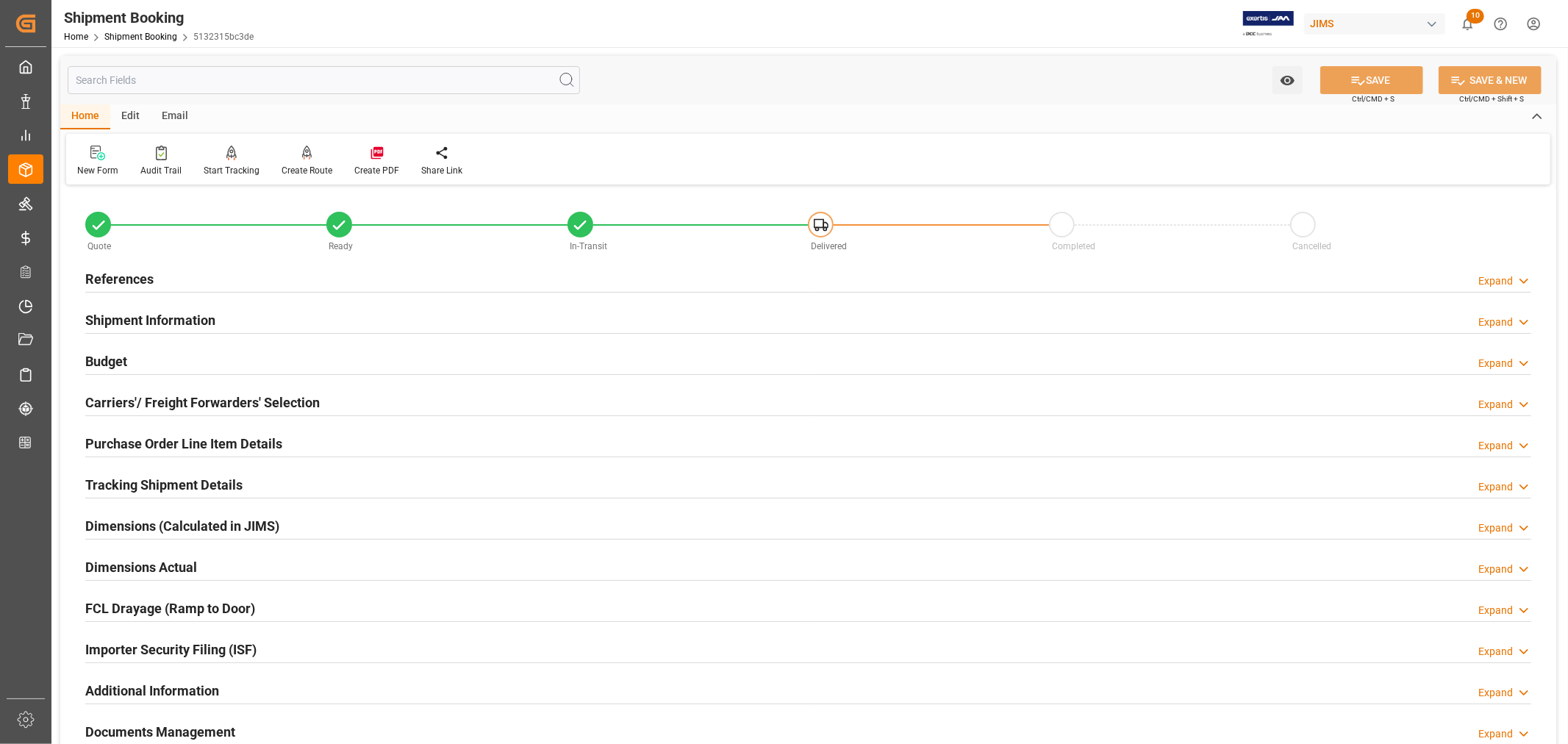
click at [104, 352] on h2 "Budget" at bounding box center [107, 361] width 42 height 20
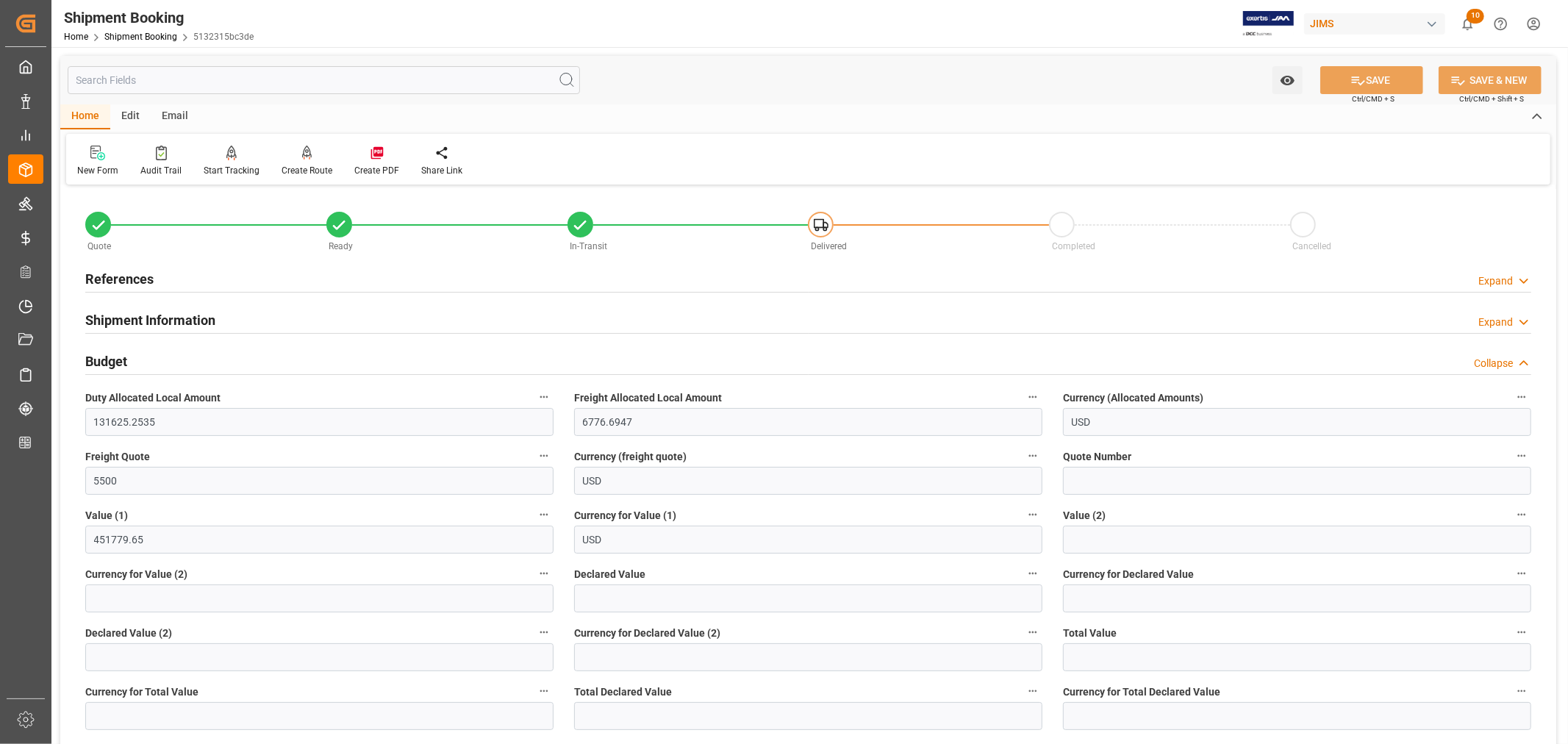
click at [104, 352] on h2 "Budget" at bounding box center [107, 361] width 42 height 20
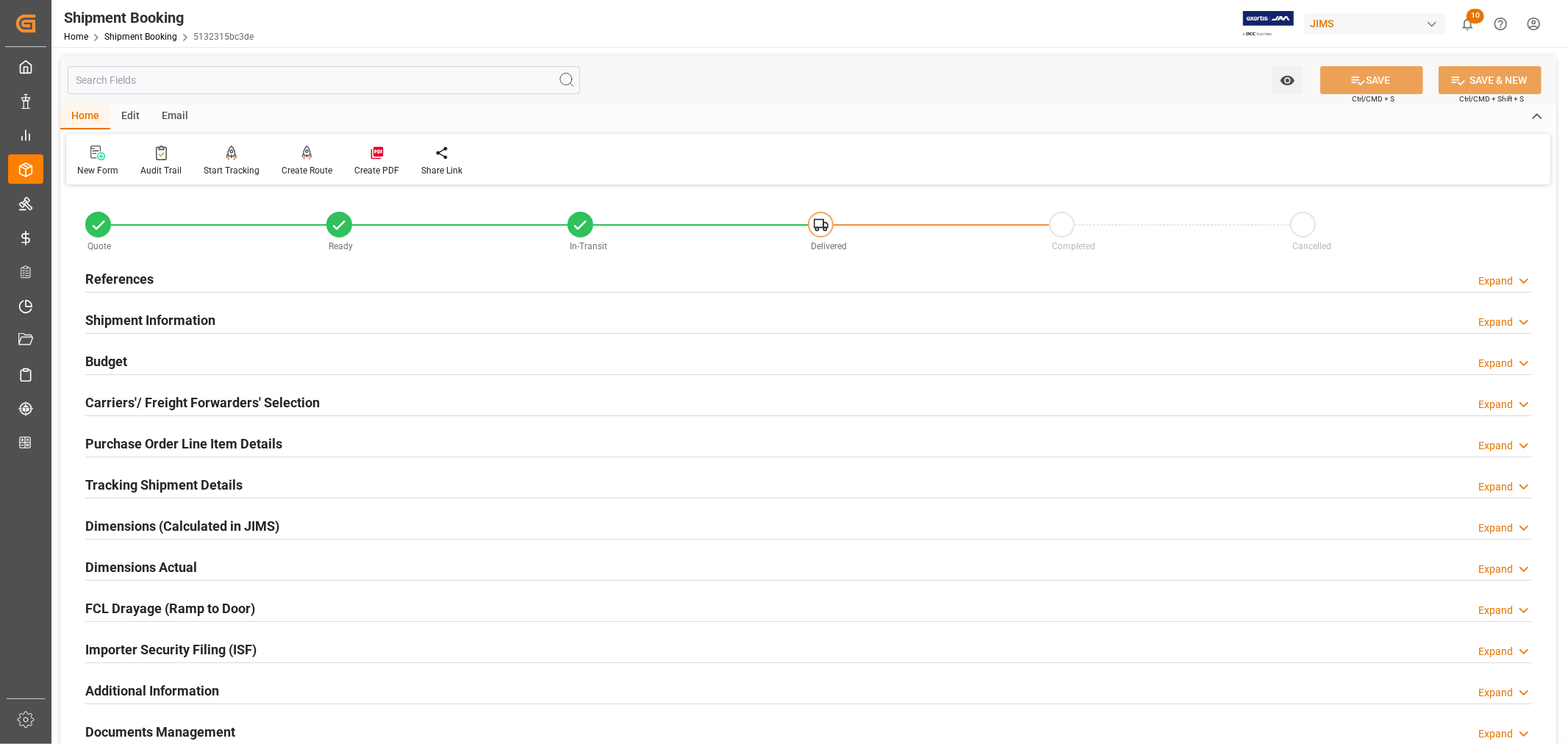
click at [122, 482] on h2 "Tracking Shipment Details" at bounding box center [164, 485] width 157 height 20
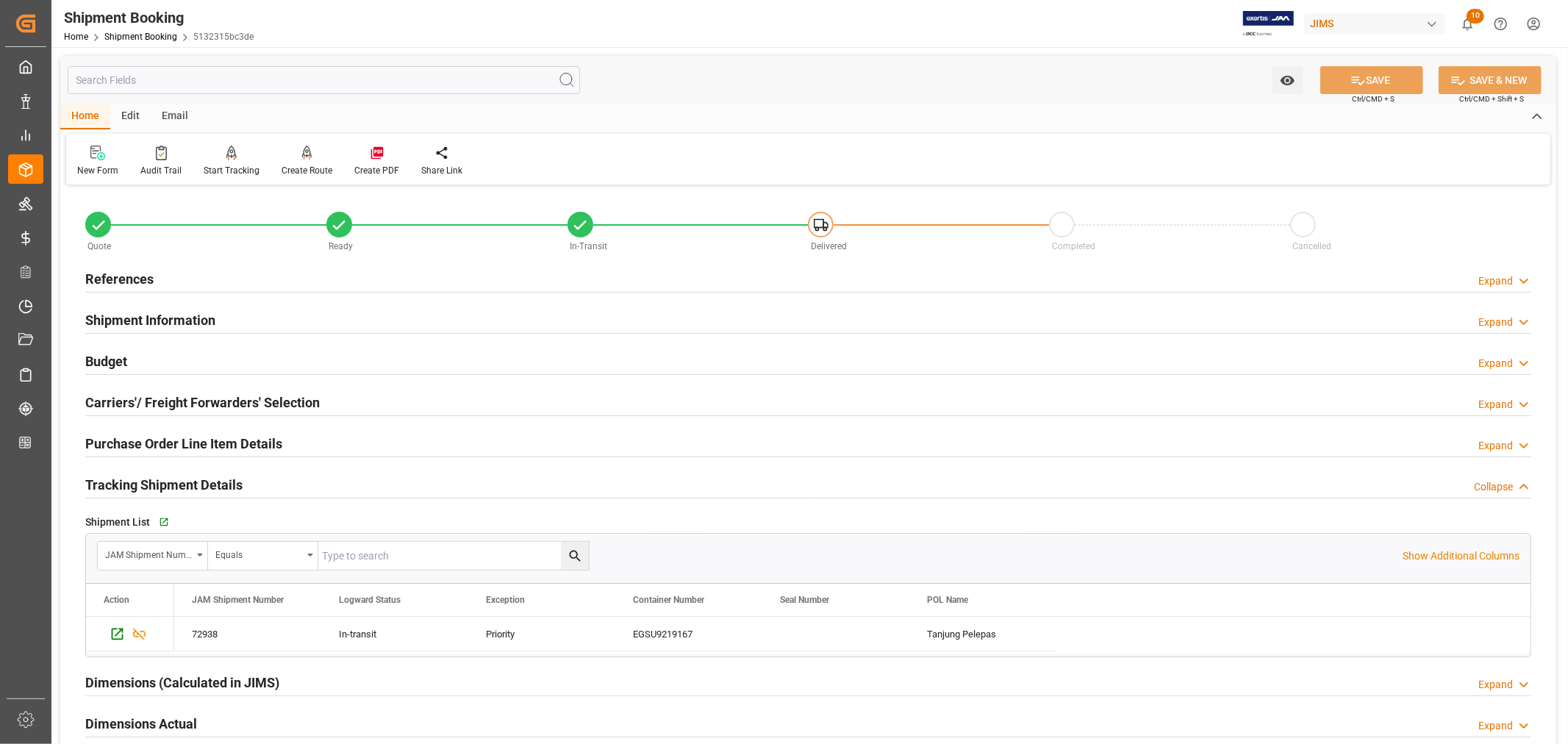
click at [122, 482] on h2 "Tracking Shipment Details" at bounding box center [164, 485] width 157 height 20
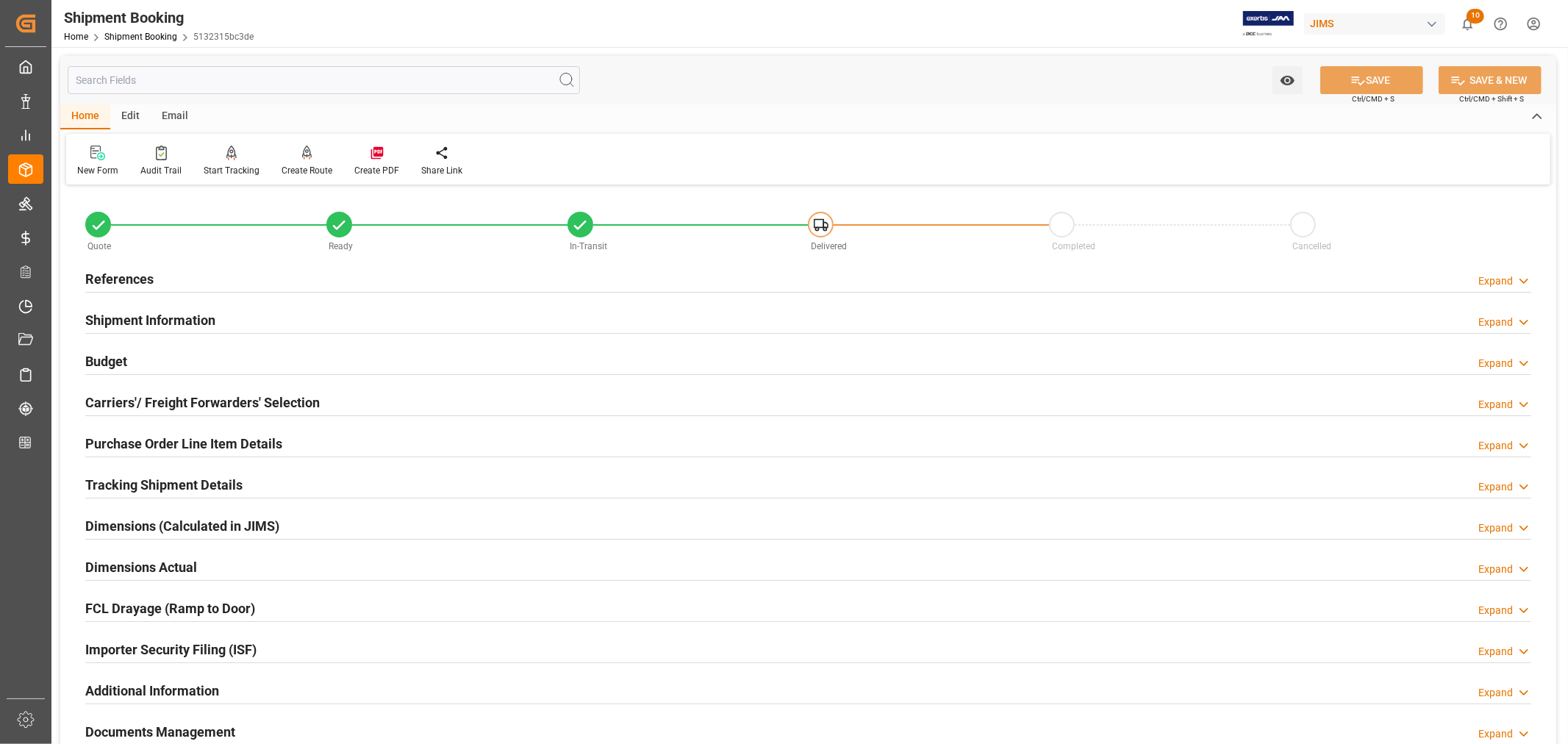
click at [121, 356] on h2 "Budget" at bounding box center [107, 361] width 42 height 20
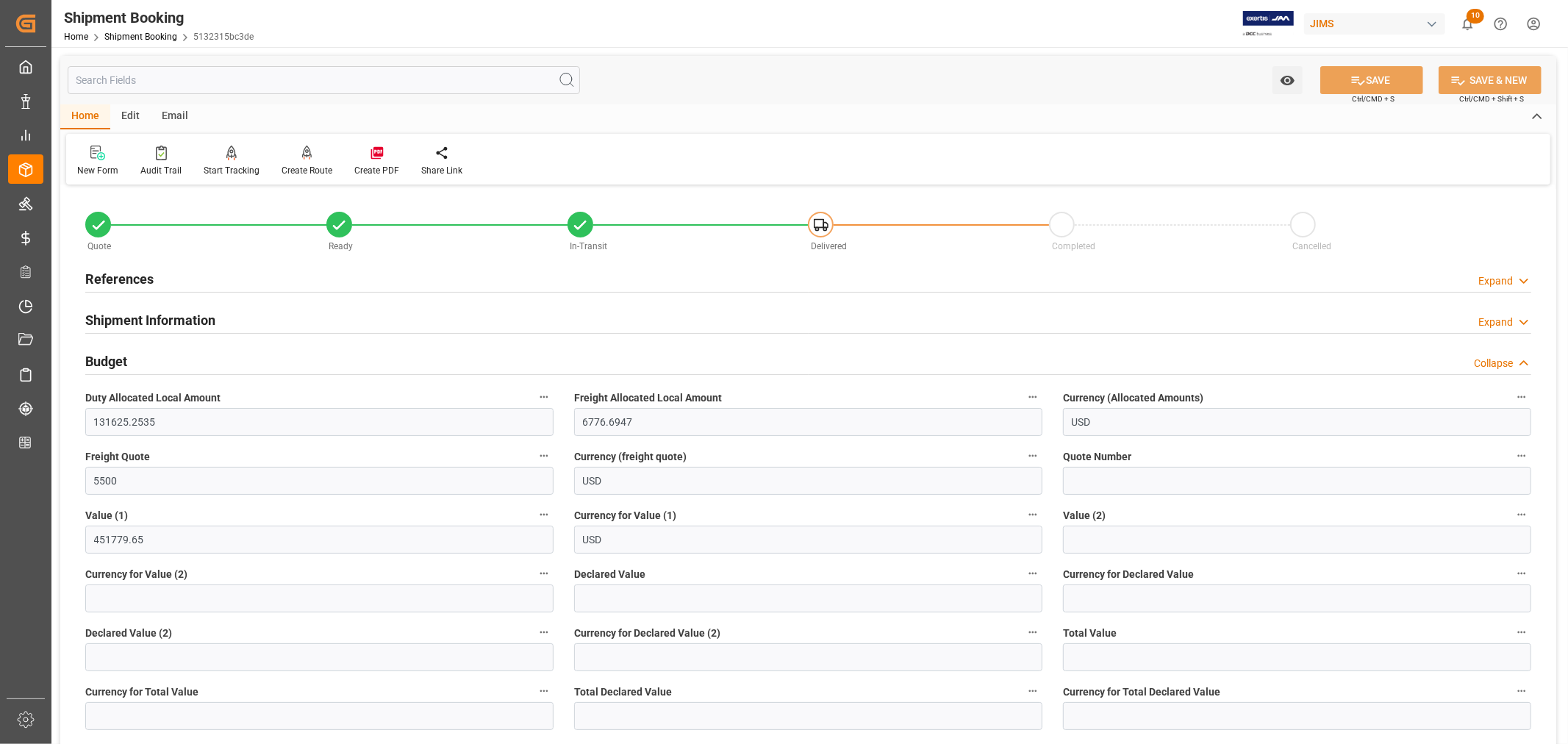
click at [137, 273] on h2 "References" at bounding box center [120, 279] width 69 height 20
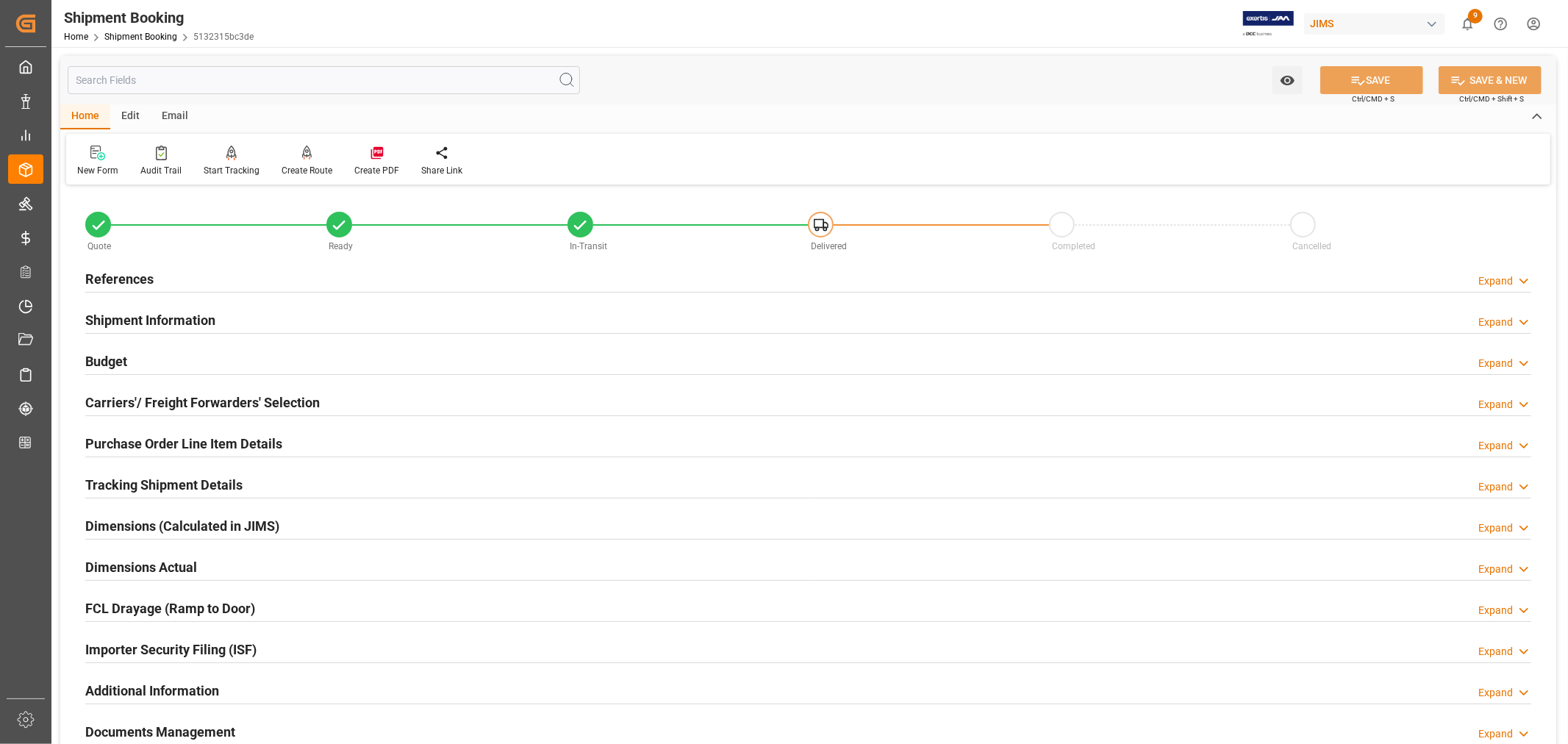
click at [121, 282] on h2 "References" at bounding box center [120, 279] width 69 height 20
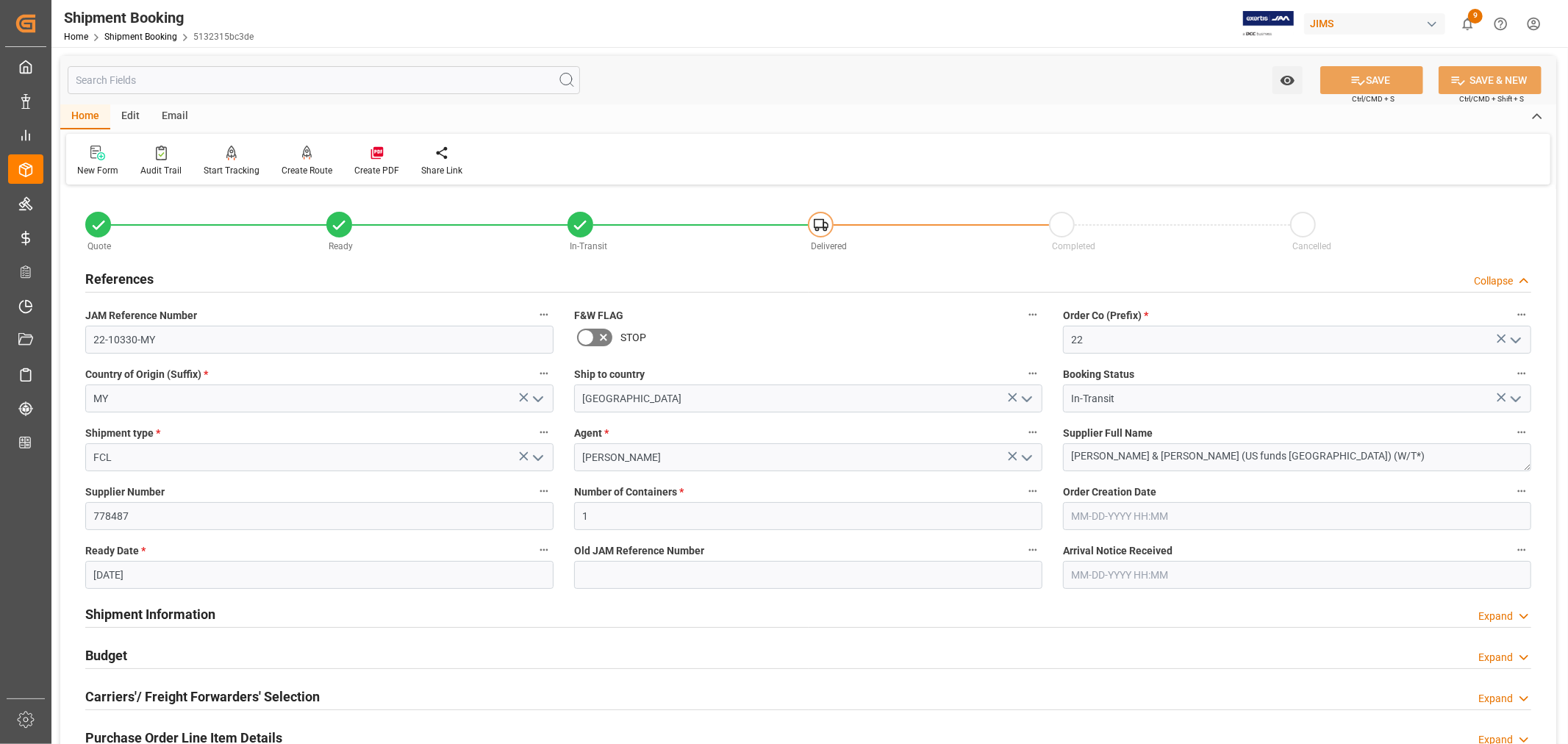
click at [121, 282] on h2 "References" at bounding box center [120, 279] width 69 height 20
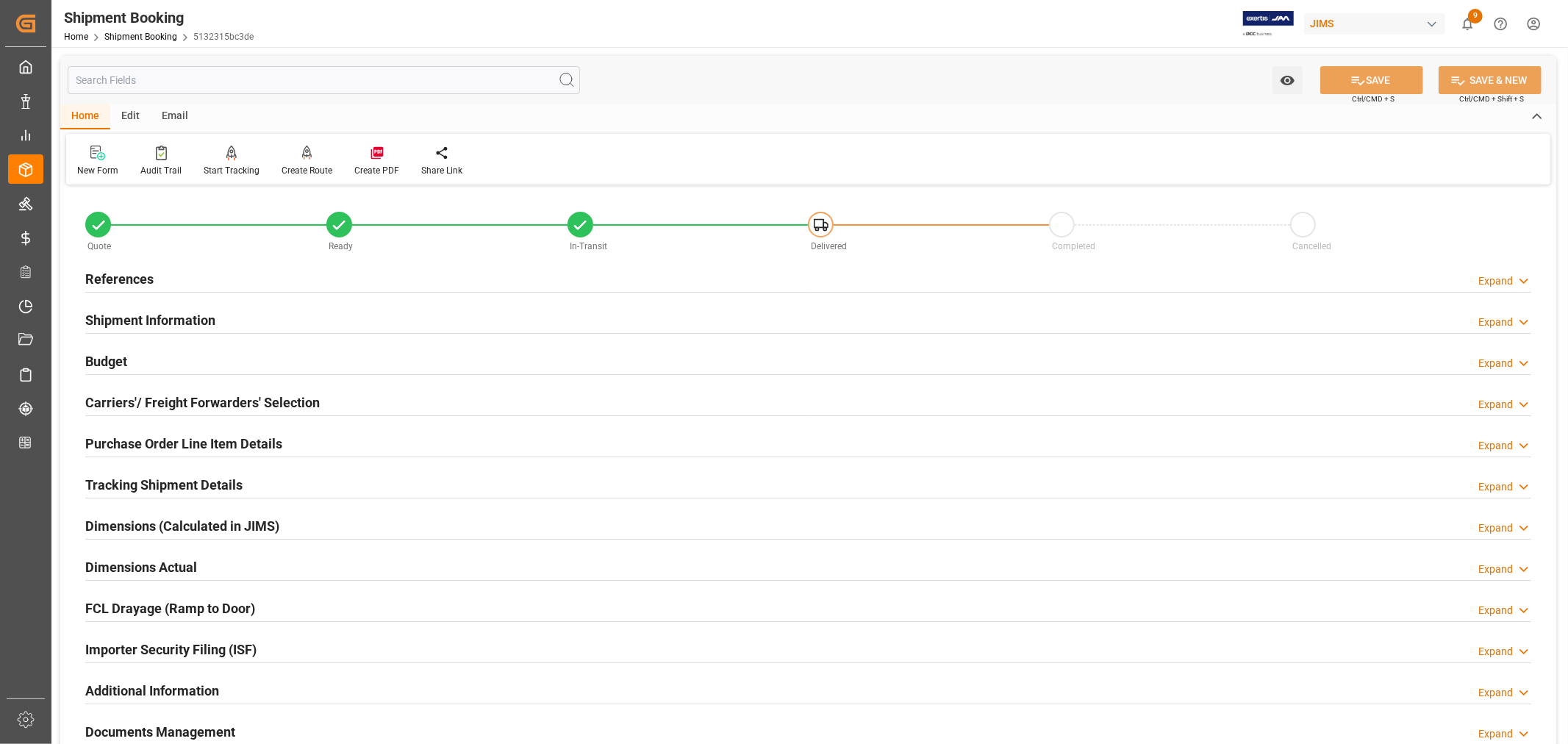
click at [140, 435] on h2 "Purchase Order Line Item Details" at bounding box center [183, 443] width 197 height 20
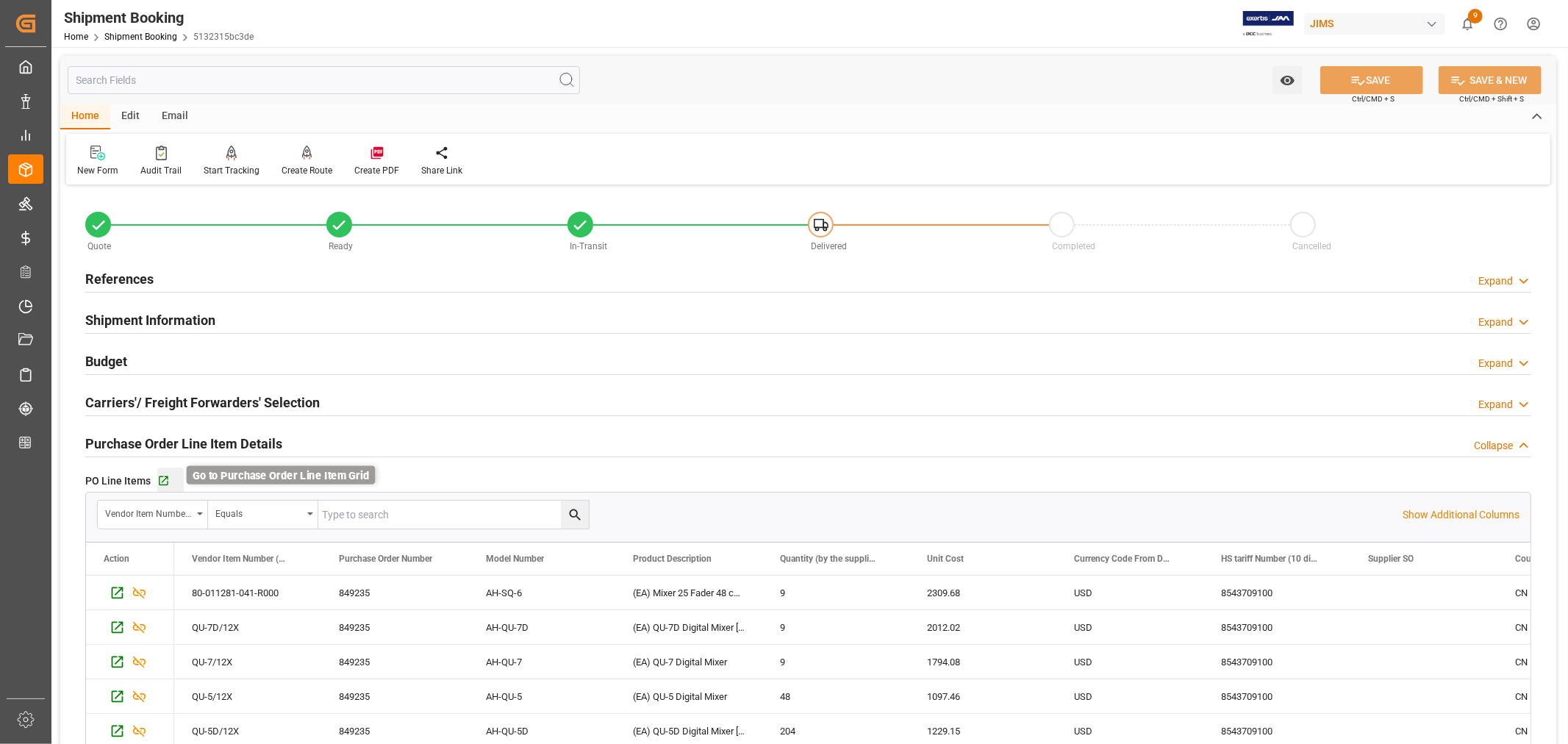
click at [166, 480] on icon "button" at bounding box center [163, 481] width 12 height 12
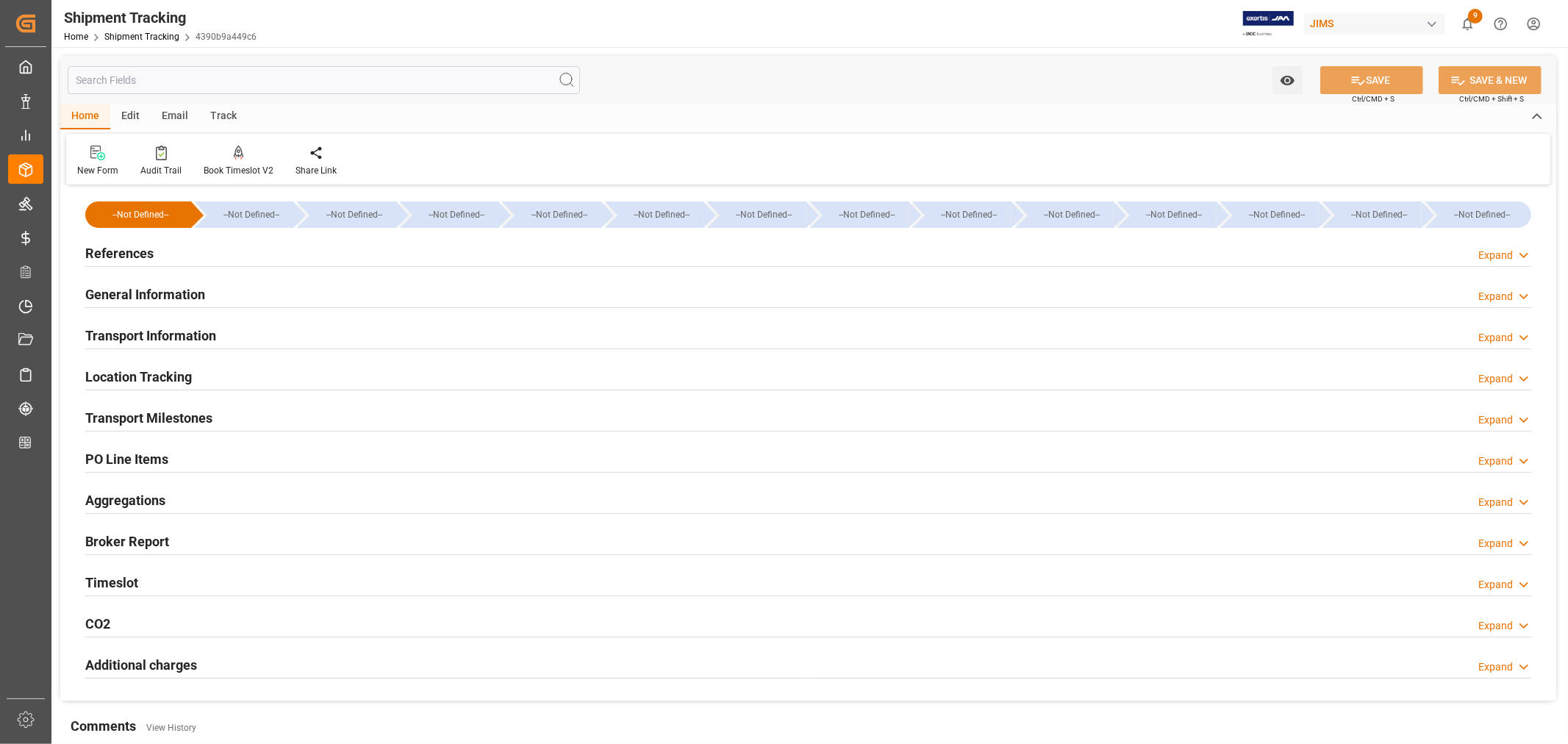
click at [150, 461] on h2 "PO Line Items" at bounding box center [127, 458] width 83 height 20
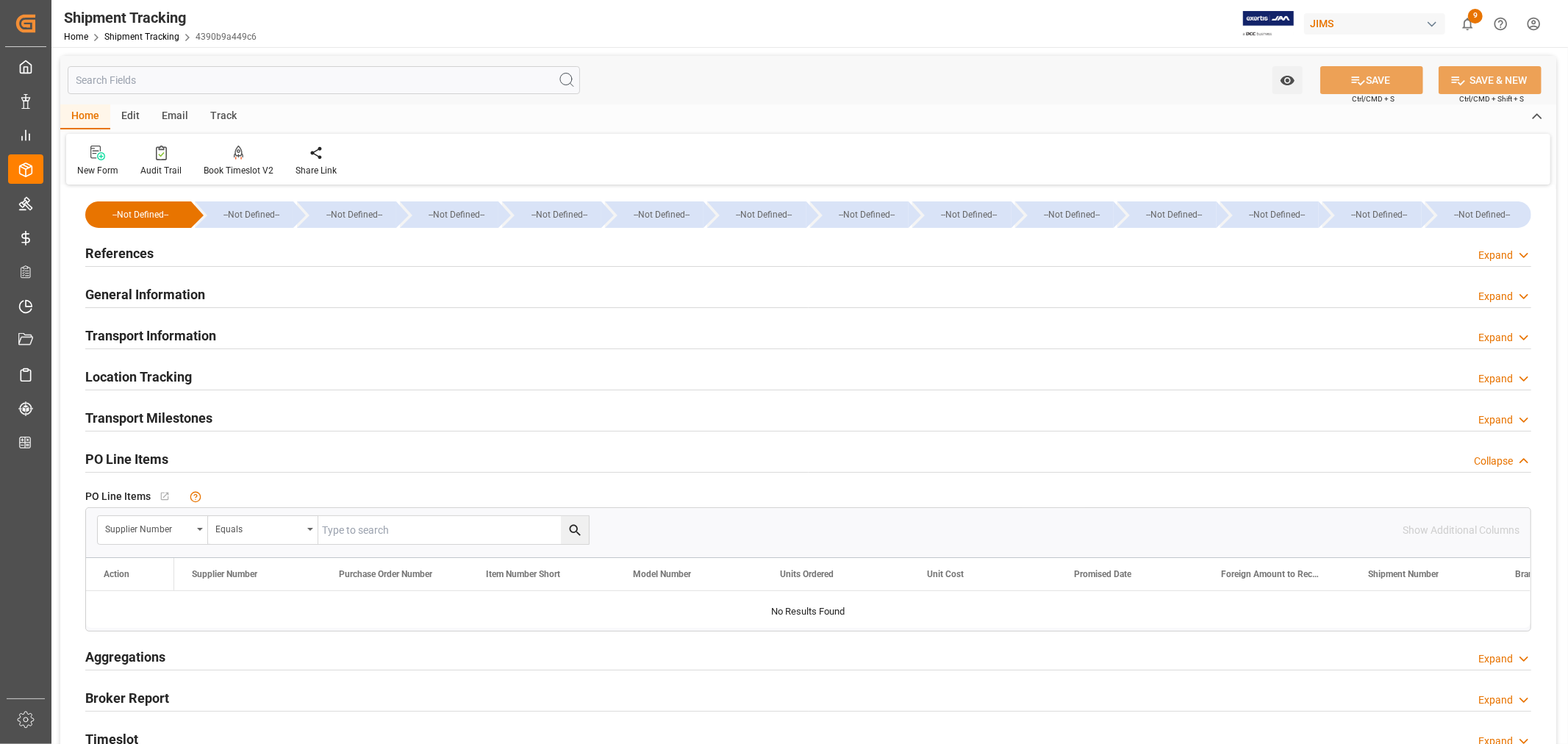
click at [150, 461] on h2 "PO Line Items" at bounding box center [127, 458] width 83 height 20
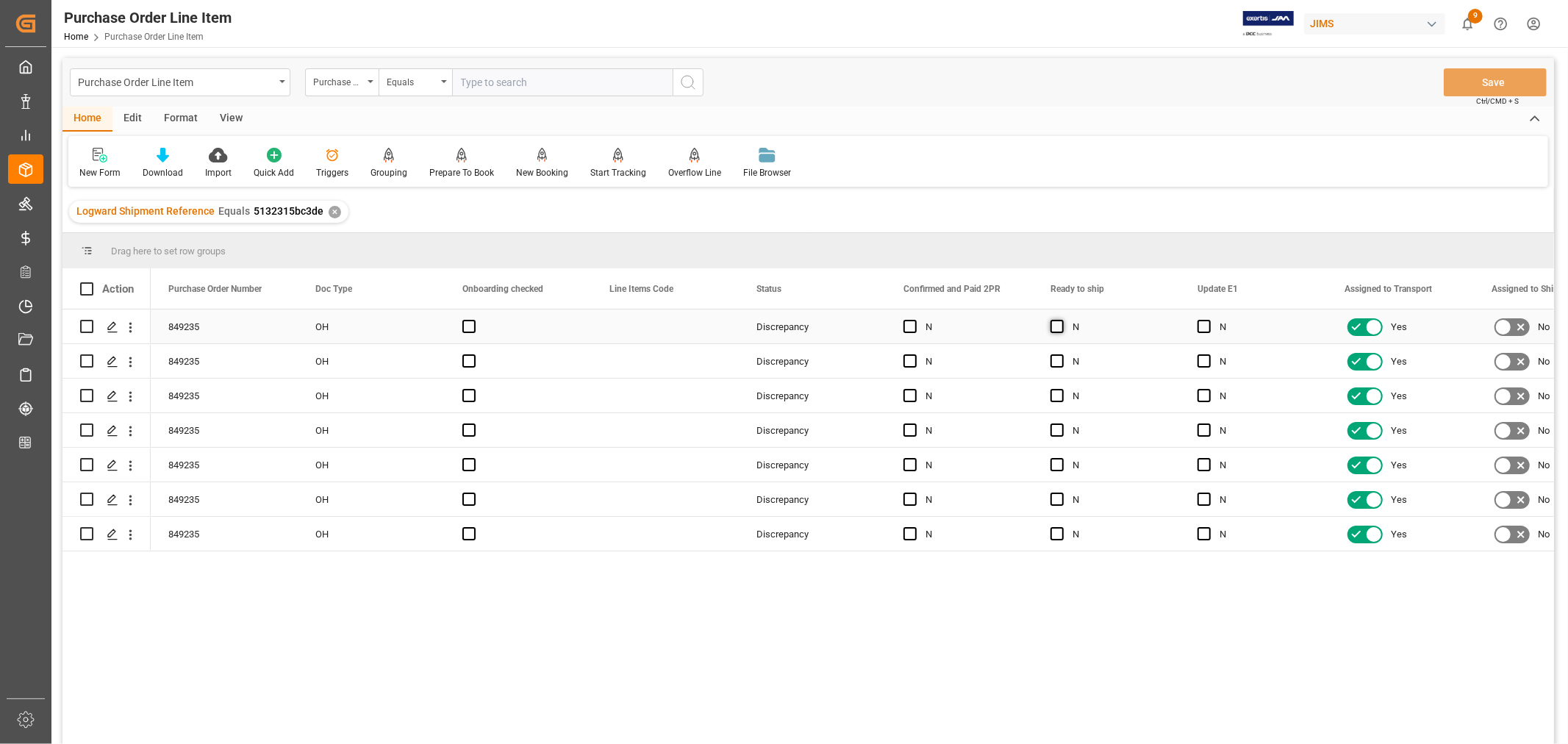
click at [1059, 325] on span "Press SPACE to select this row." at bounding box center [1057, 326] width 13 height 13
click at [1062, 320] on input "Press SPACE to select this row." at bounding box center [1062, 320] width 0 height 0
click at [1202, 328] on span "Press SPACE to select this row." at bounding box center [1204, 326] width 13 height 13
click at [1209, 320] on input "Press SPACE to select this row." at bounding box center [1209, 320] width 0 height 0
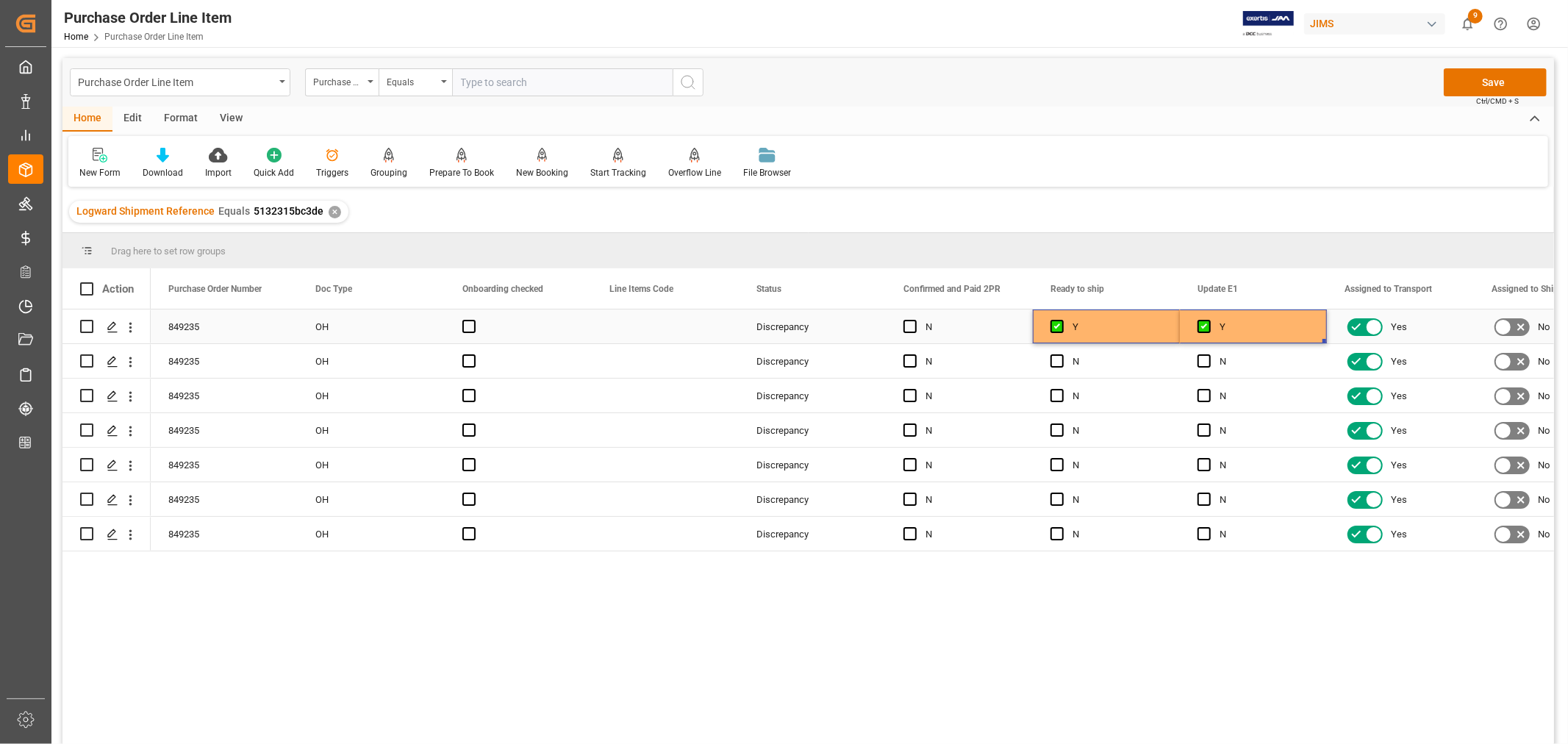
drag, startPoint x: 1121, startPoint y: 330, endPoint x: 1288, endPoint y: 325, distance: 167.1
drag, startPoint x: 1322, startPoint y: 339, endPoint x: 1300, endPoint y: 530, distance: 192.3
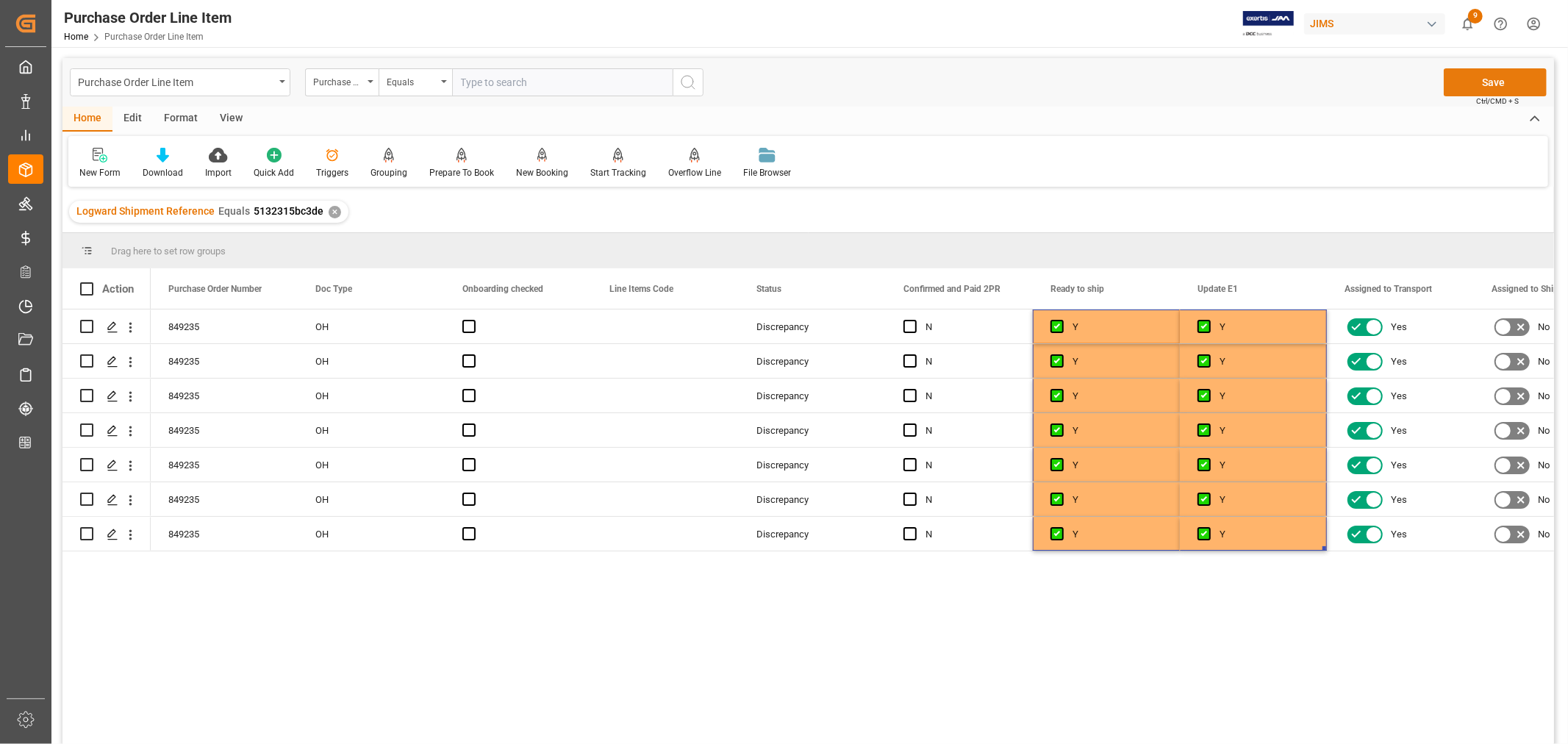
click at [1497, 82] on button "Save" at bounding box center [1495, 83] width 103 height 28
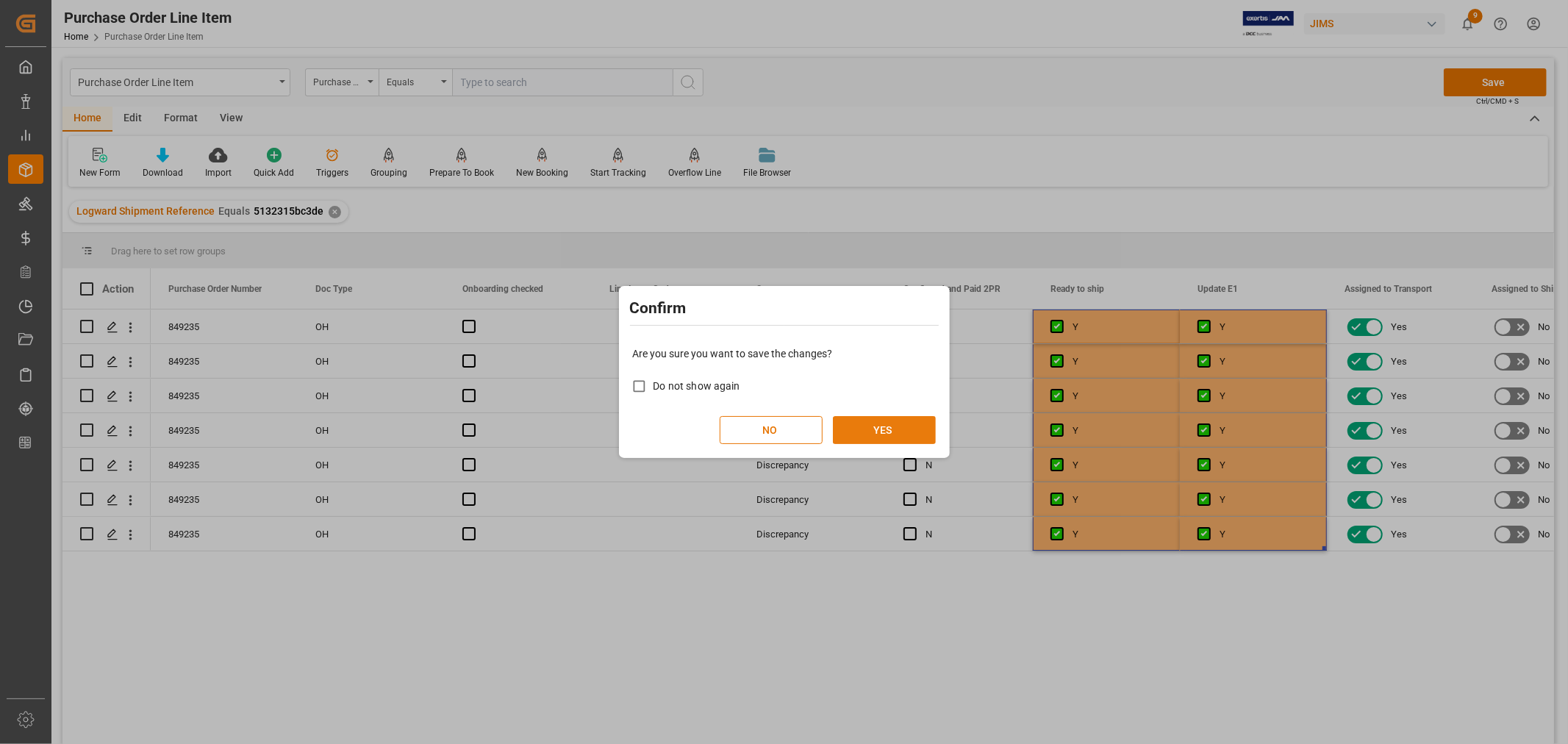
click at [880, 431] on button "YES" at bounding box center [885, 430] width 103 height 28
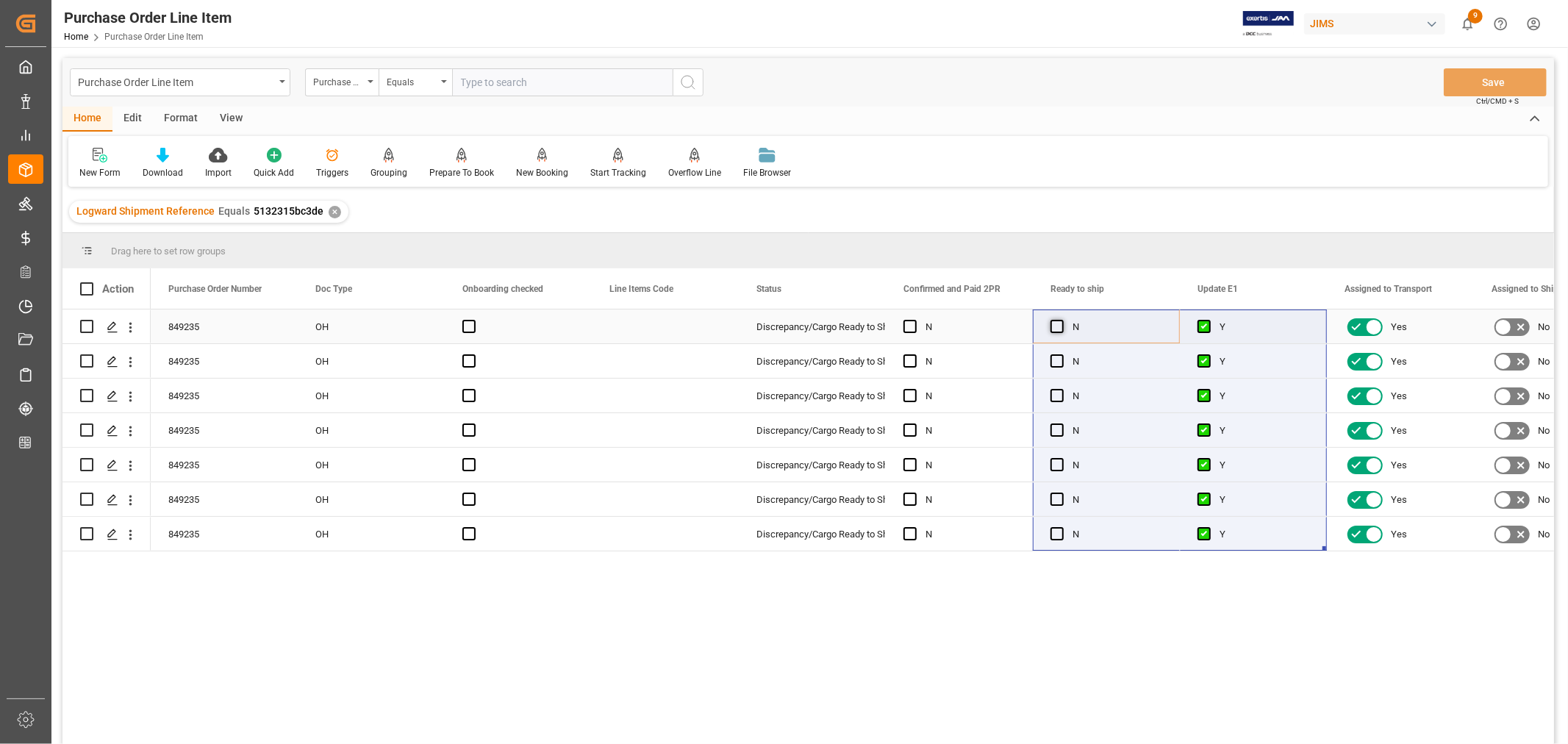
click at [1054, 327] on span "Press SPACE to select this row." at bounding box center [1057, 326] width 13 height 13
click at [1062, 320] on input "Press SPACE to select this row." at bounding box center [1062, 320] width 0 height 0
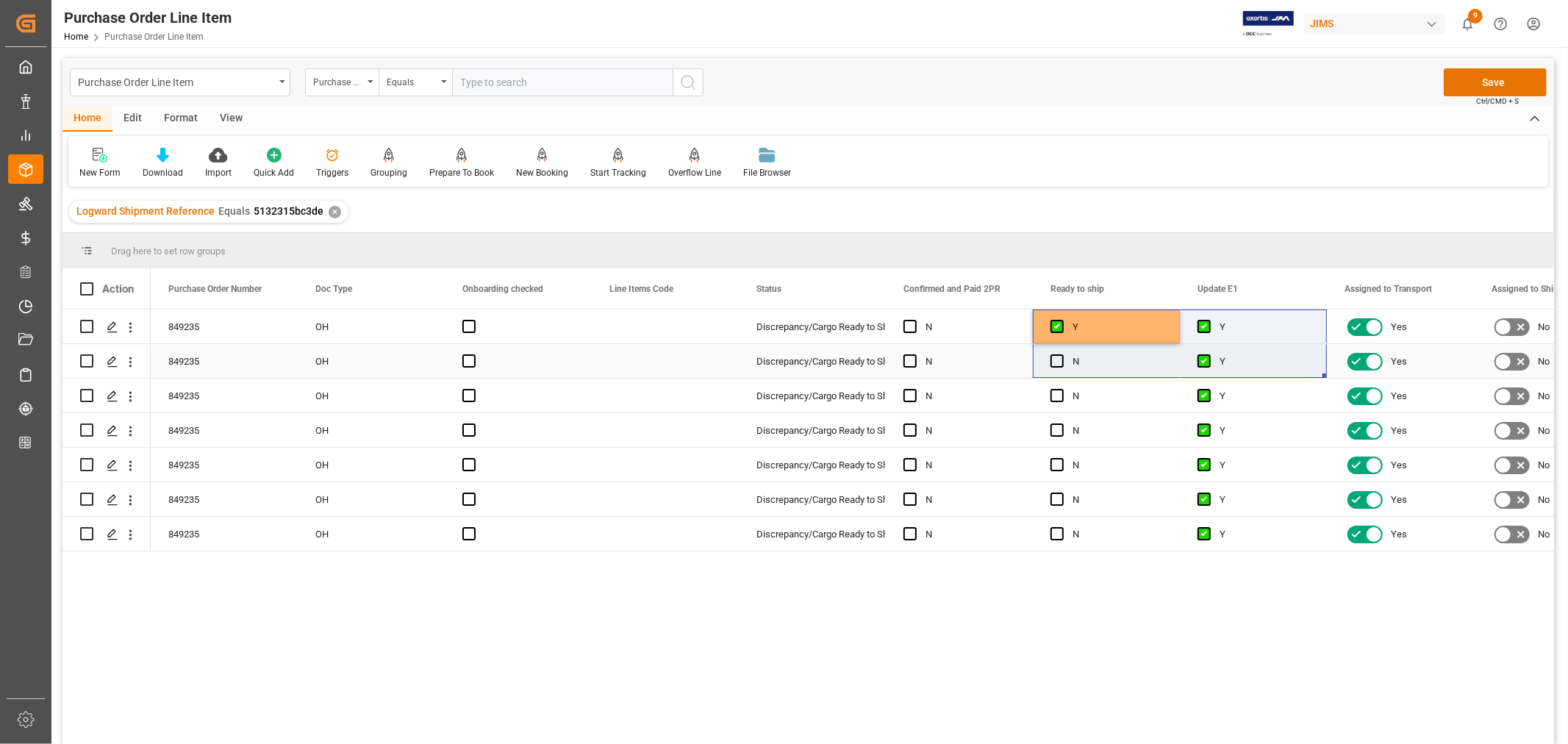
click at [1153, 330] on div "Y" at bounding box center [1117, 327] width 90 height 33
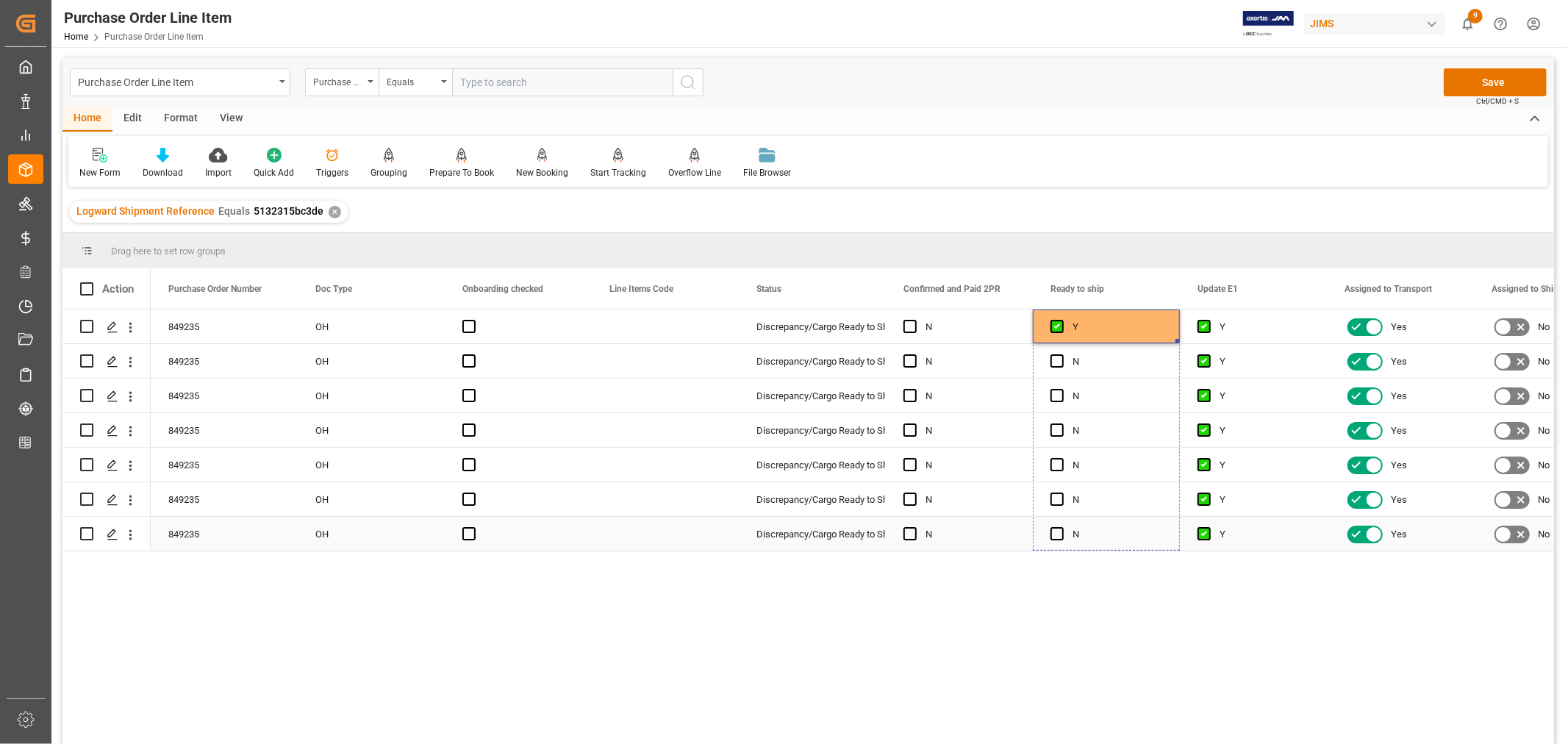
drag, startPoint x: 1178, startPoint y: 339, endPoint x: 1158, endPoint y: 519, distance: 181.1
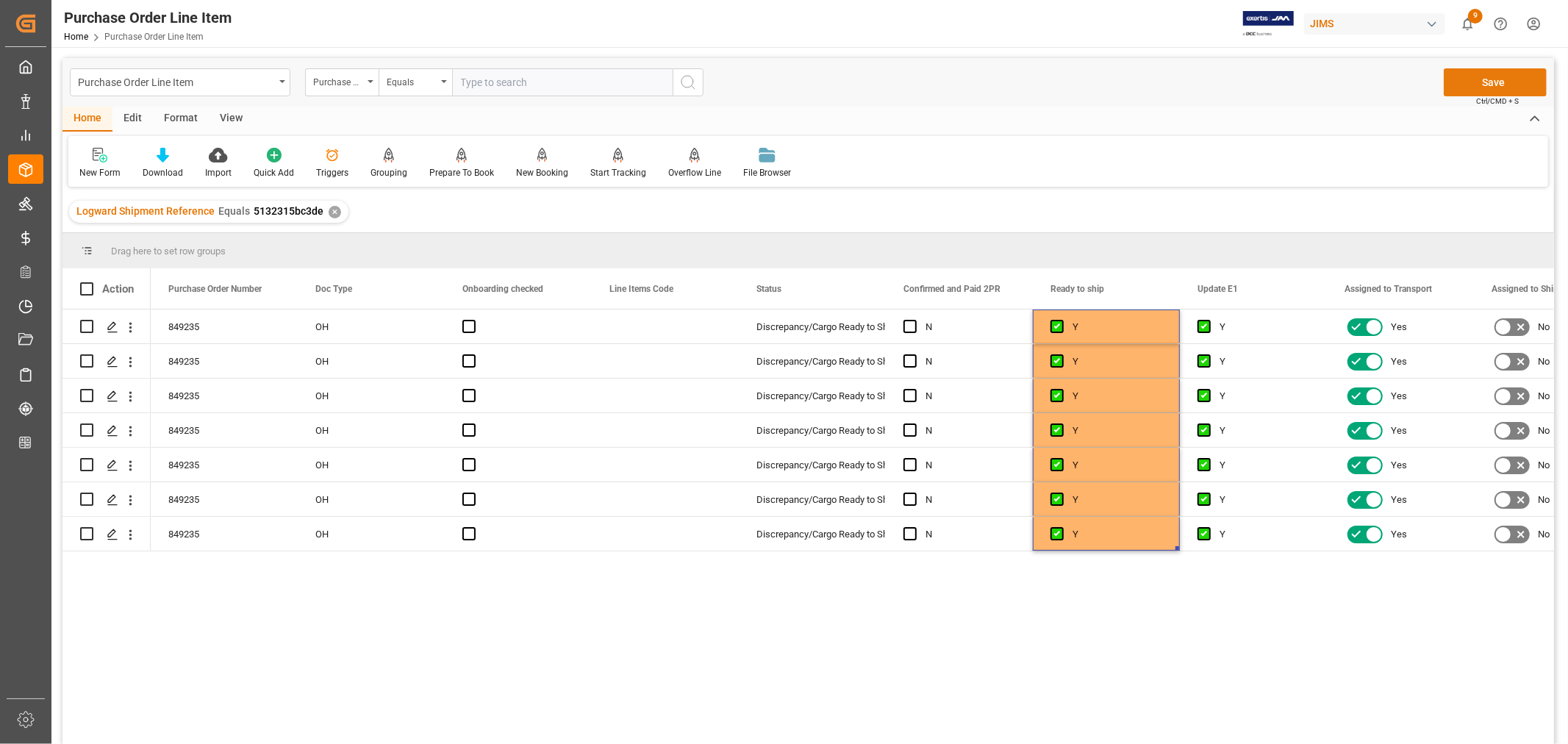
click at [1497, 78] on button "Save" at bounding box center [1495, 83] width 103 height 28
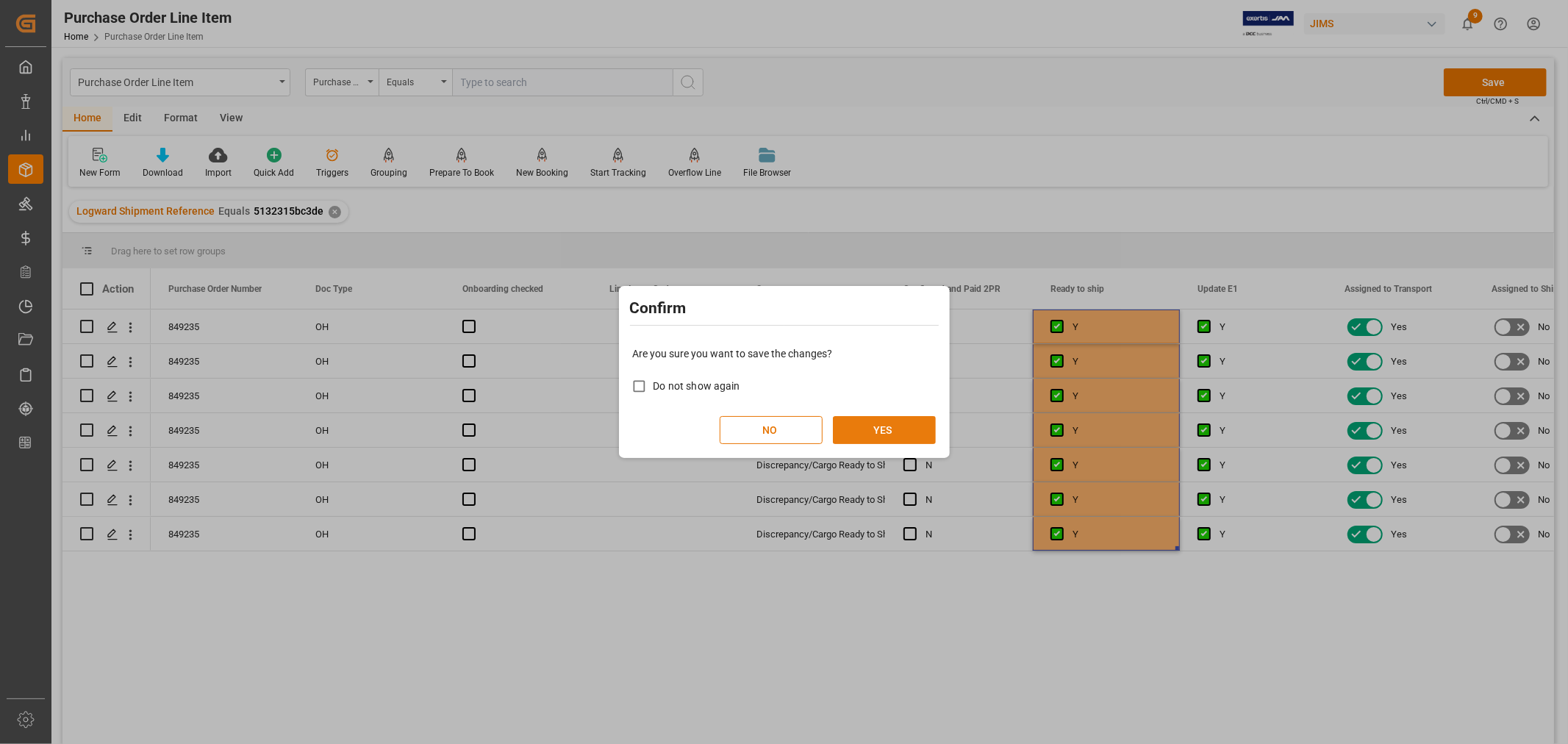
click at [894, 420] on button "YES" at bounding box center [885, 430] width 103 height 28
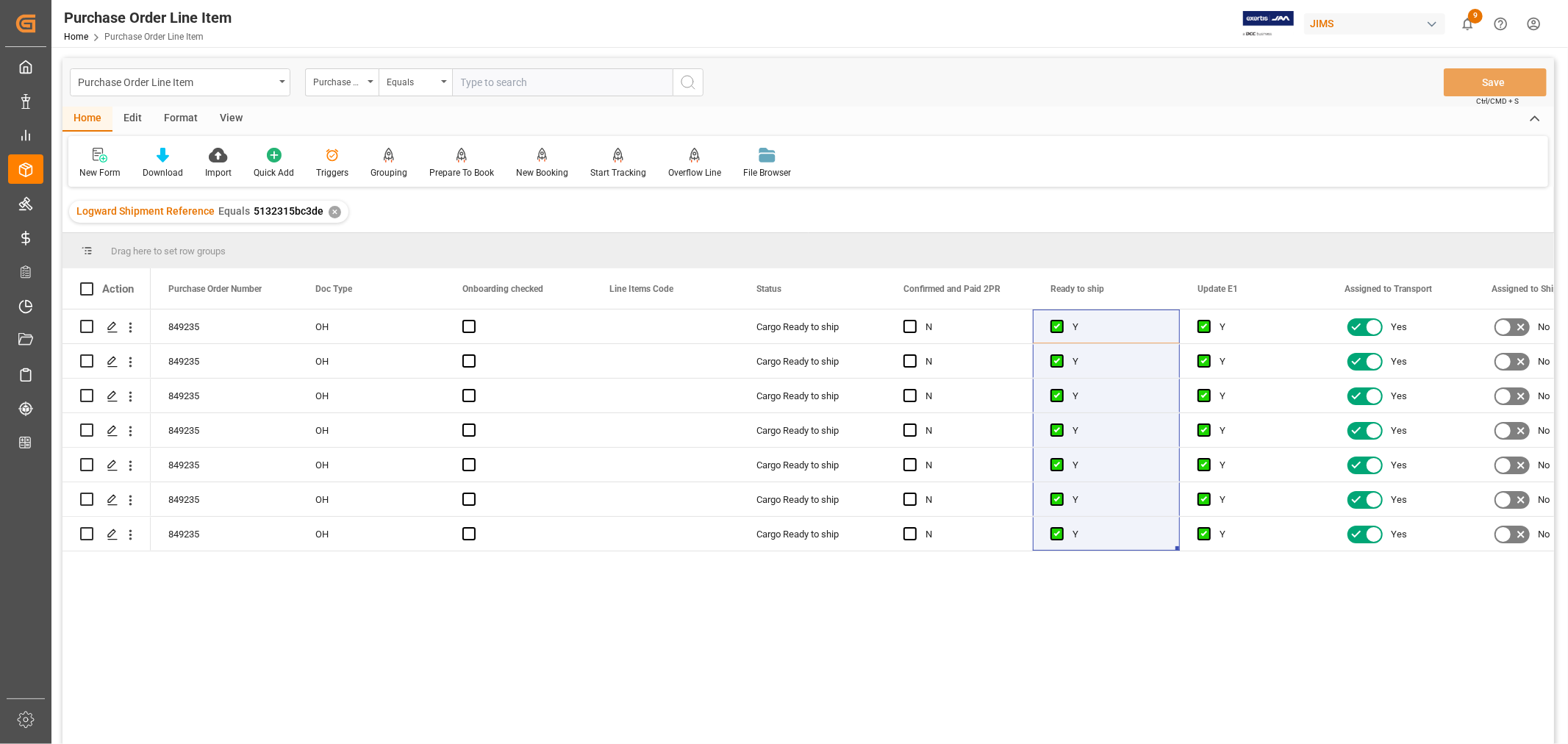
click at [231, 121] on div "View" at bounding box center [231, 119] width 45 height 25
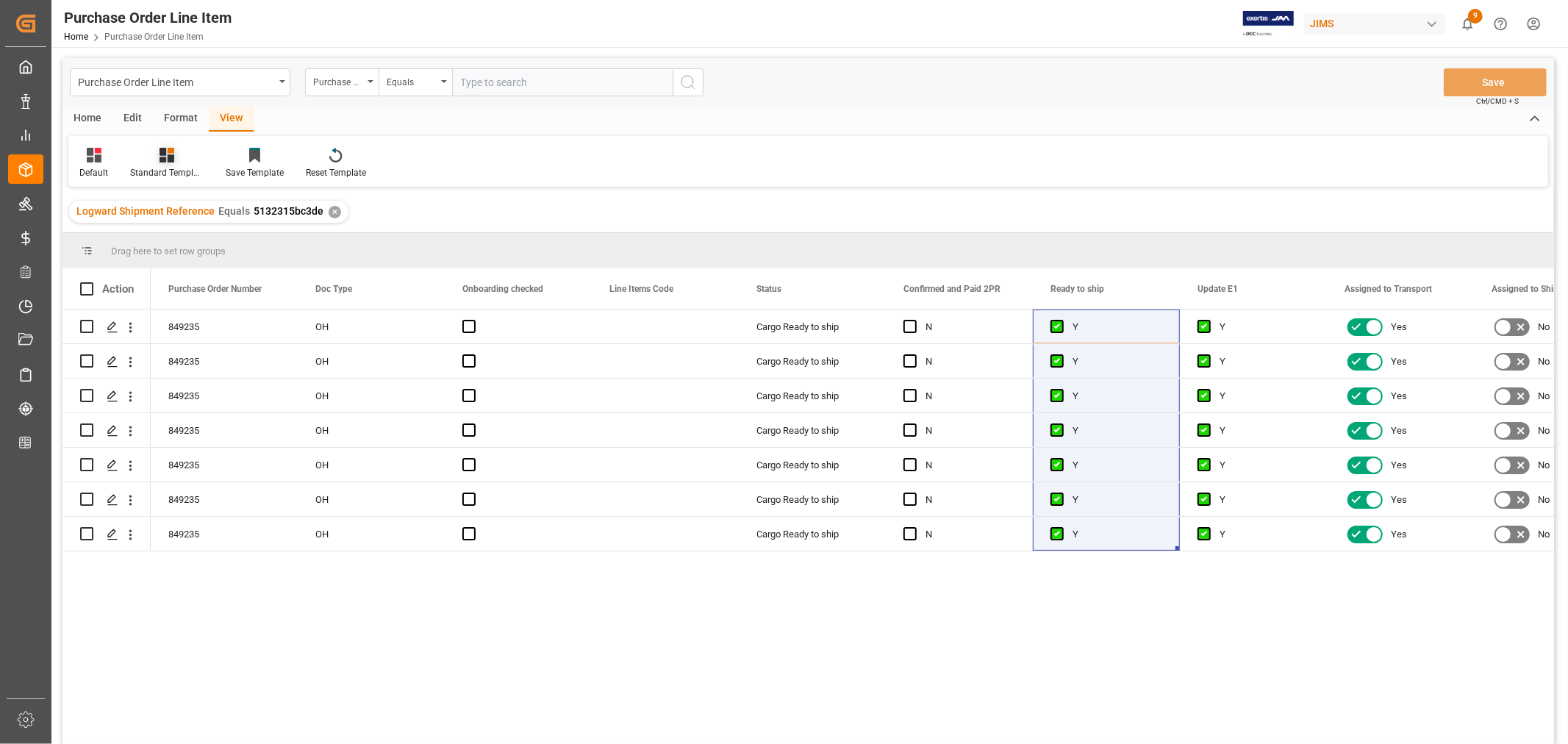
click at [170, 170] on div "Standard Templates" at bounding box center [167, 172] width 73 height 13
click at [175, 233] on div "HS listing USA" at bounding box center [206, 238] width 129 height 16
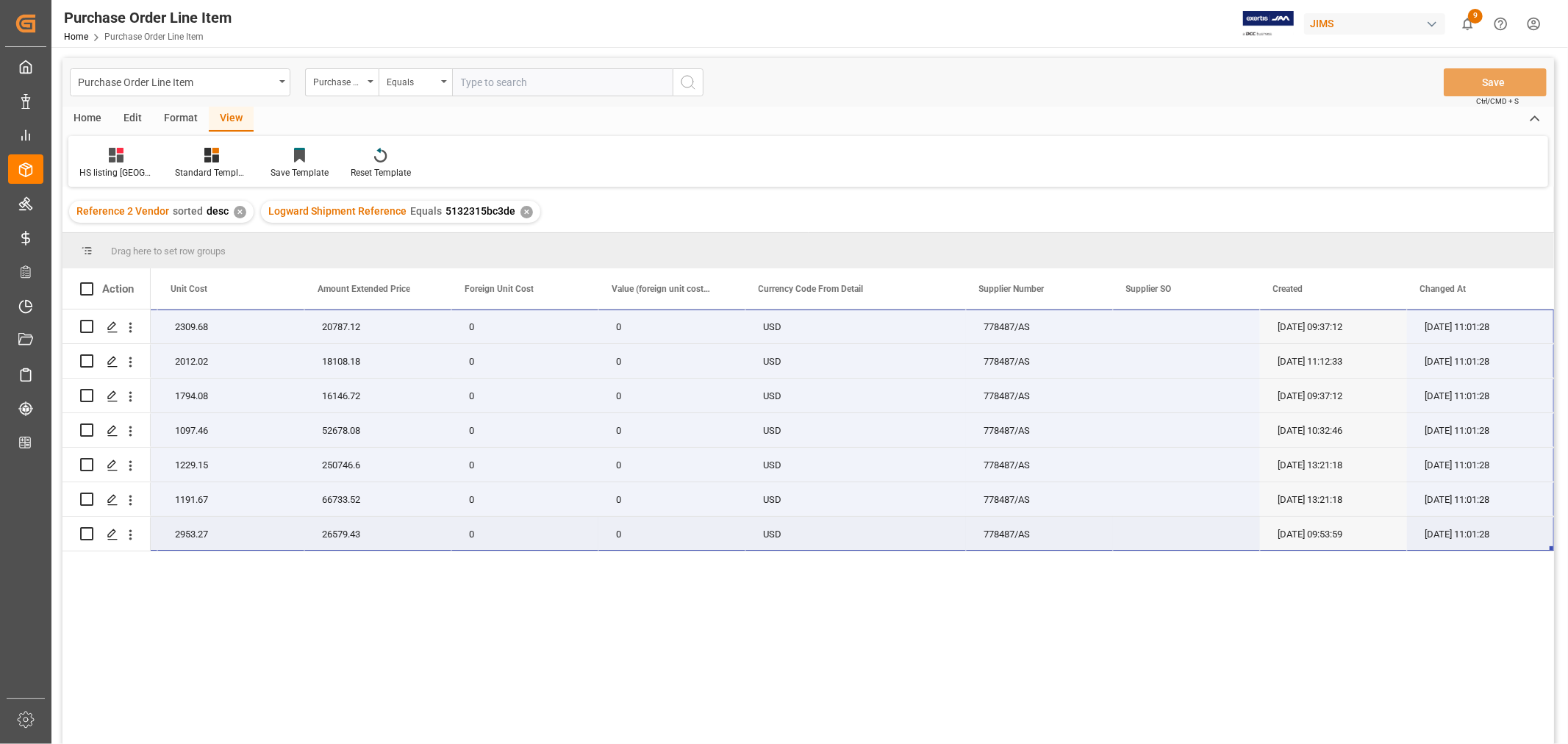
drag, startPoint x: 202, startPoint y: 321, endPoint x: 1502, endPoint y: 542, distance: 1318.7
click at [1502, 542] on div "22-10330-MY (EA) Mixer 25 Fader 48 channel 9 2309.68 20787.12 0 0 USD 778487/AS…" at bounding box center [340, 430] width 2426 height 242
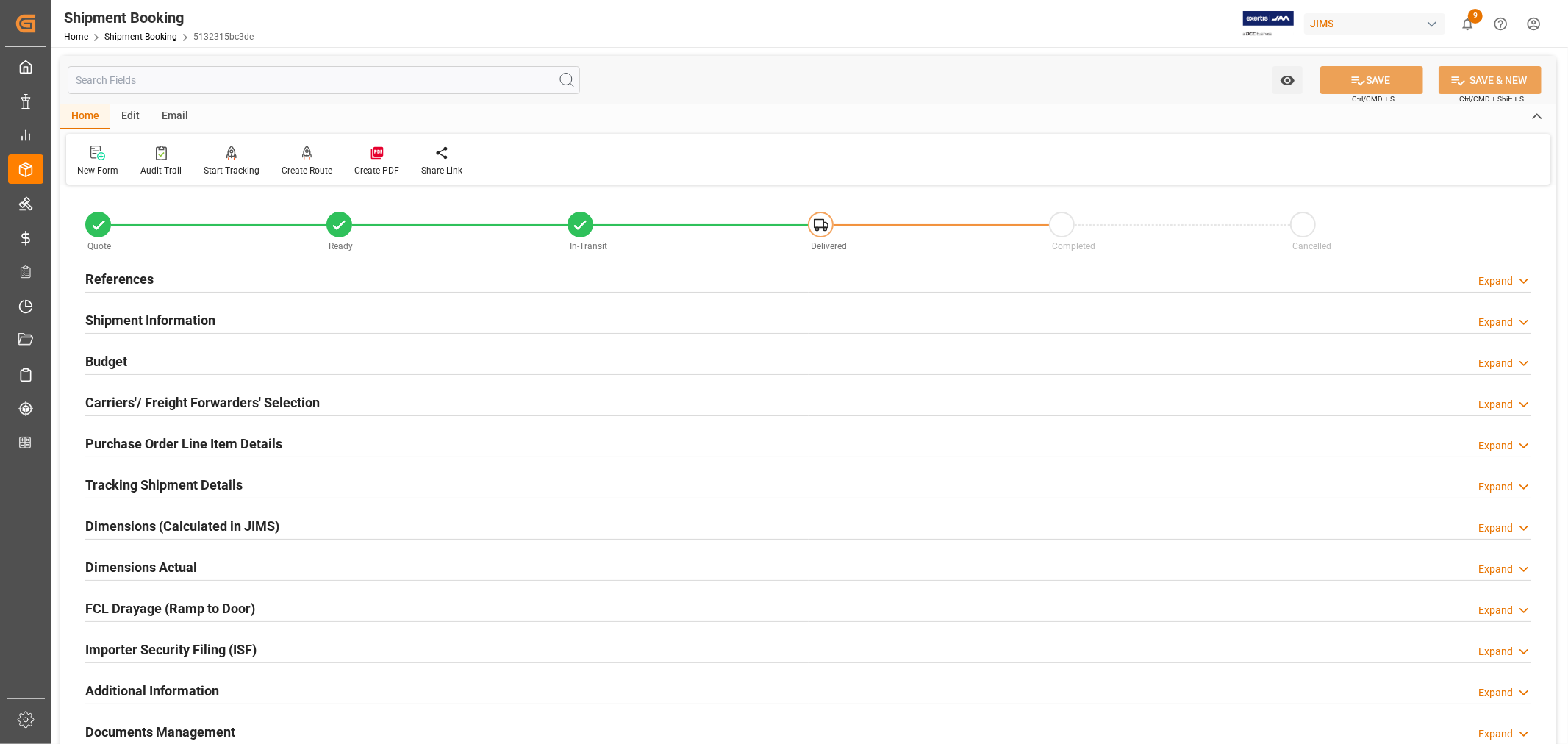
click at [125, 275] on h2 "References" at bounding box center [120, 279] width 69 height 20
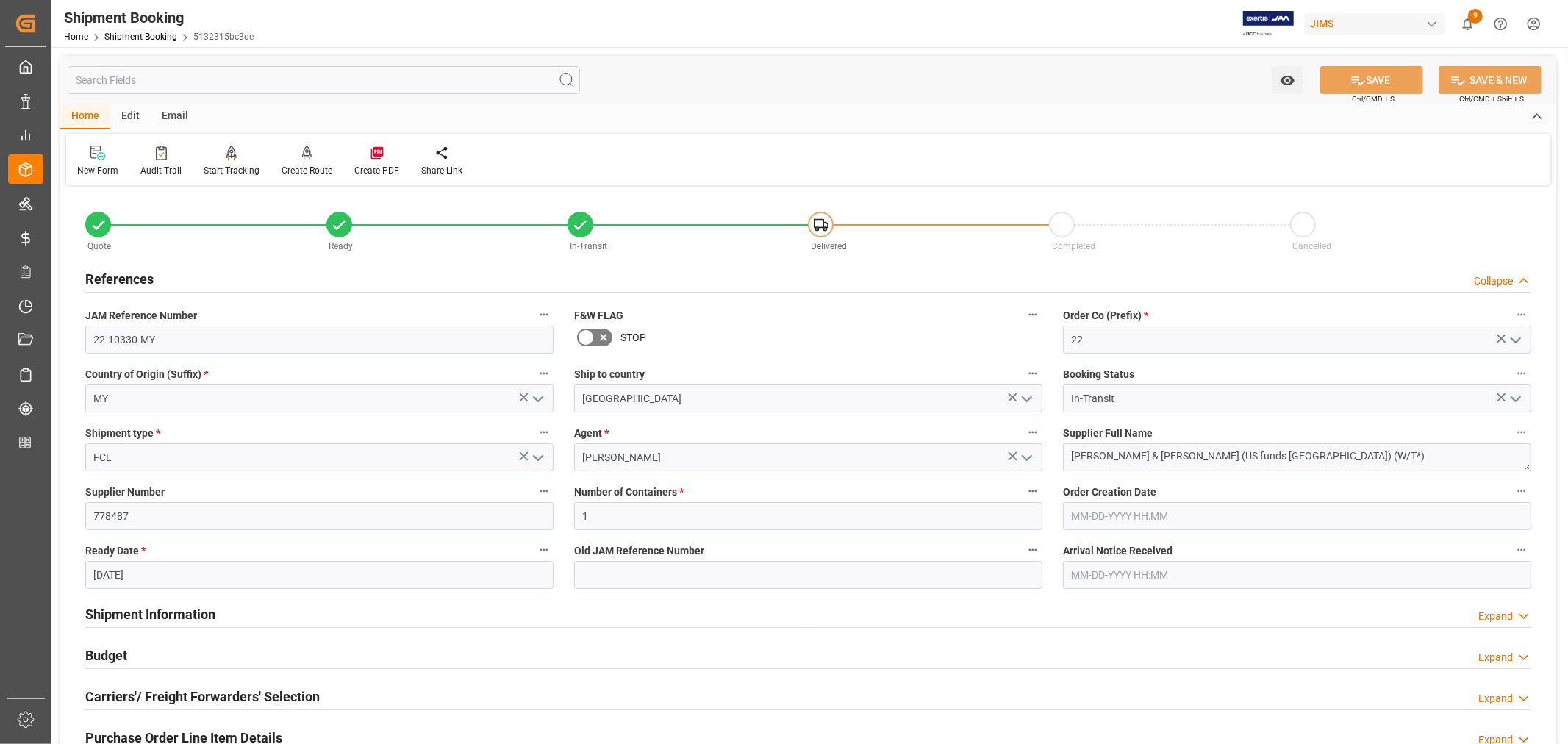
click at [125, 275] on h2 "References" at bounding box center [120, 279] width 69 height 20
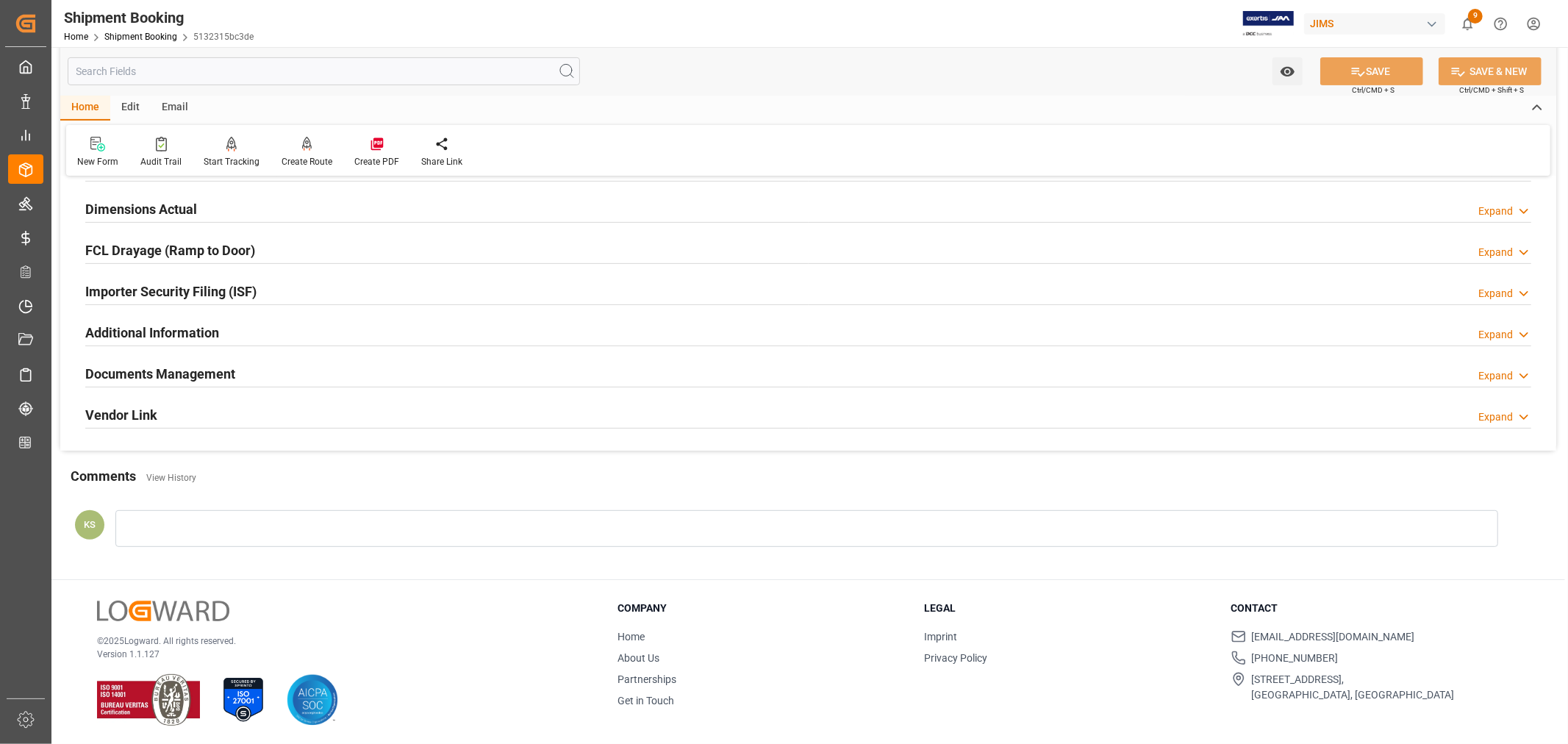
scroll to position [361, 0]
click at [303, 356] on div "Documents Management Expand" at bounding box center [809, 370] width 1446 height 28
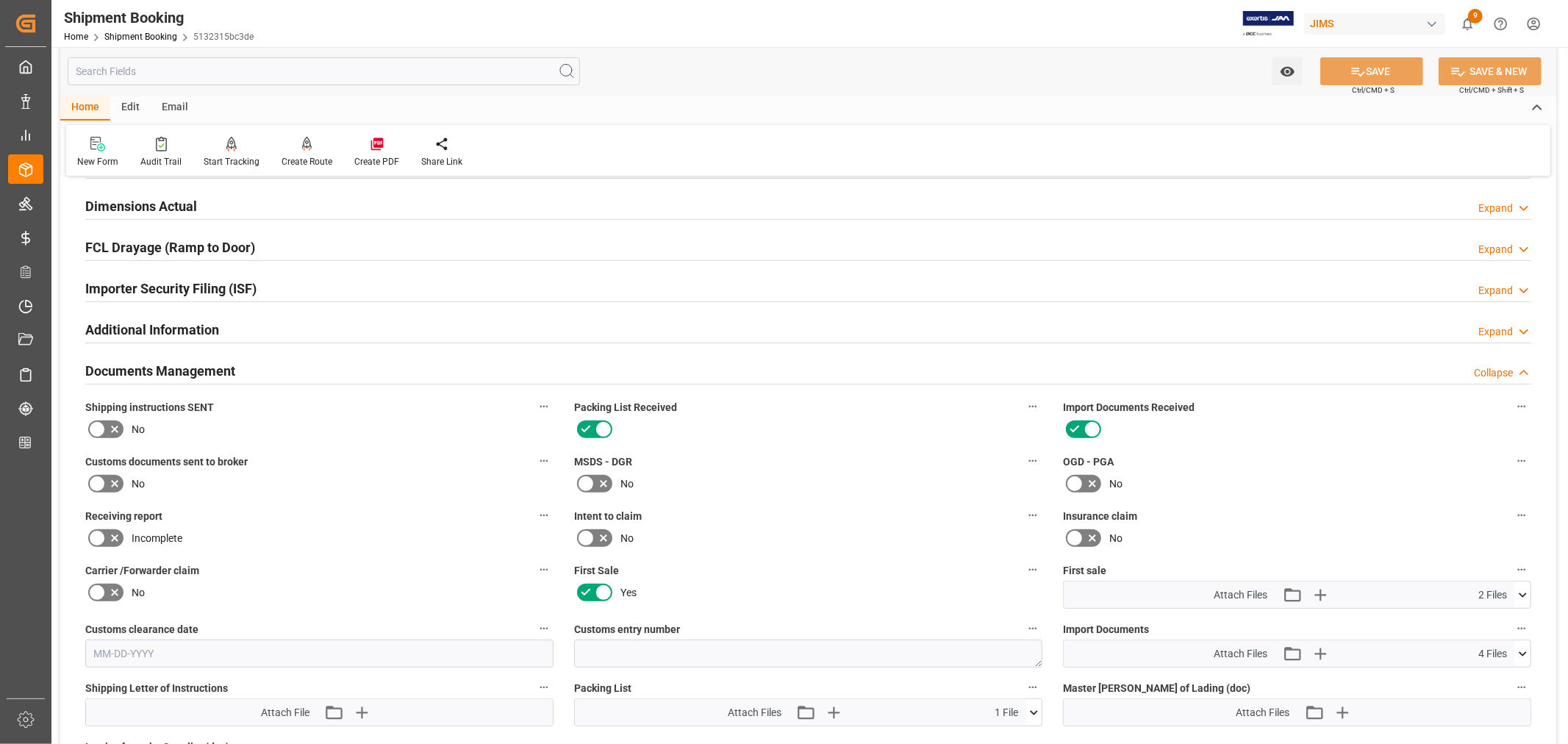
click at [99, 476] on icon at bounding box center [97, 484] width 18 height 18
click at [0, 0] on input "checkbox" at bounding box center [0, 0] width 0 height 0
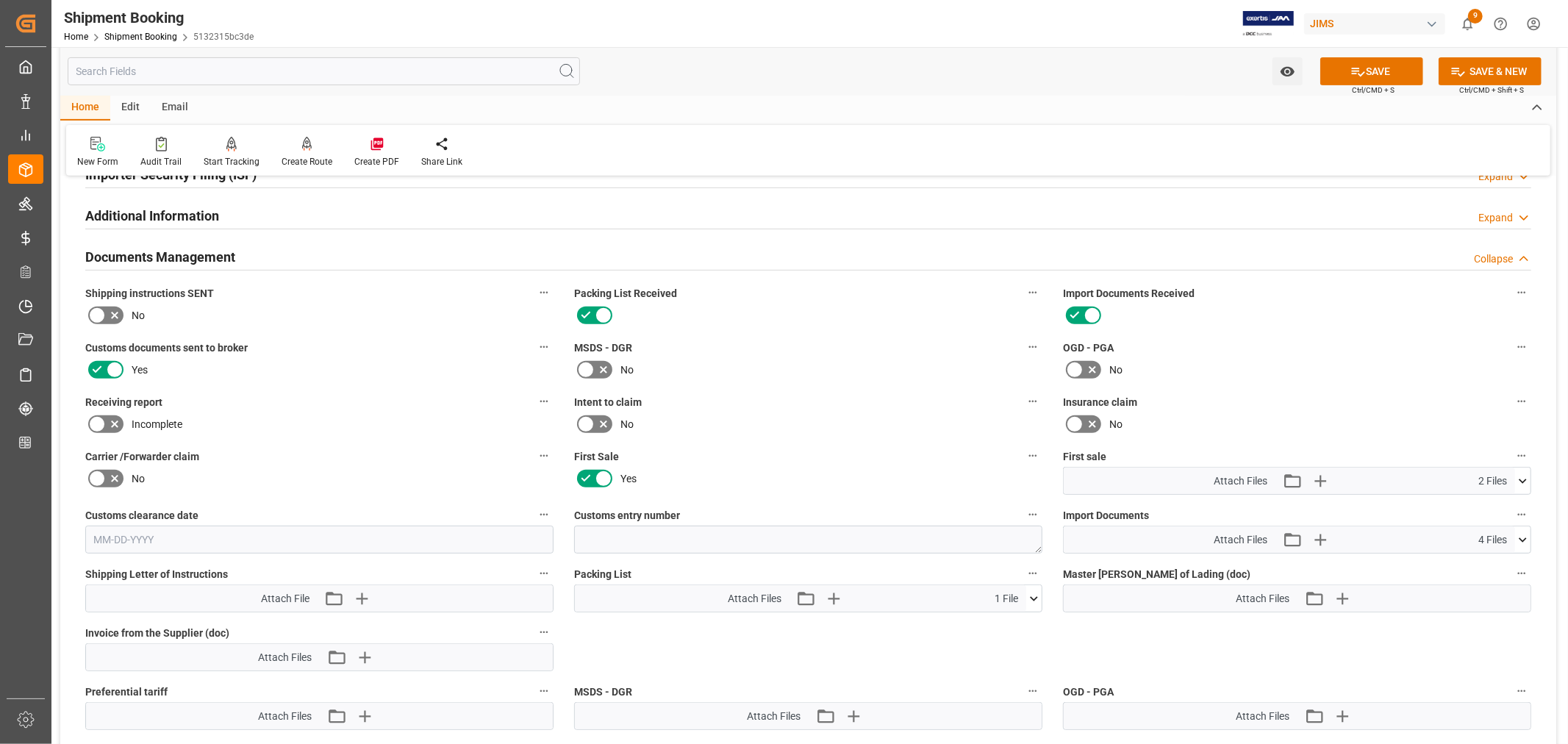
scroll to position [524, 0]
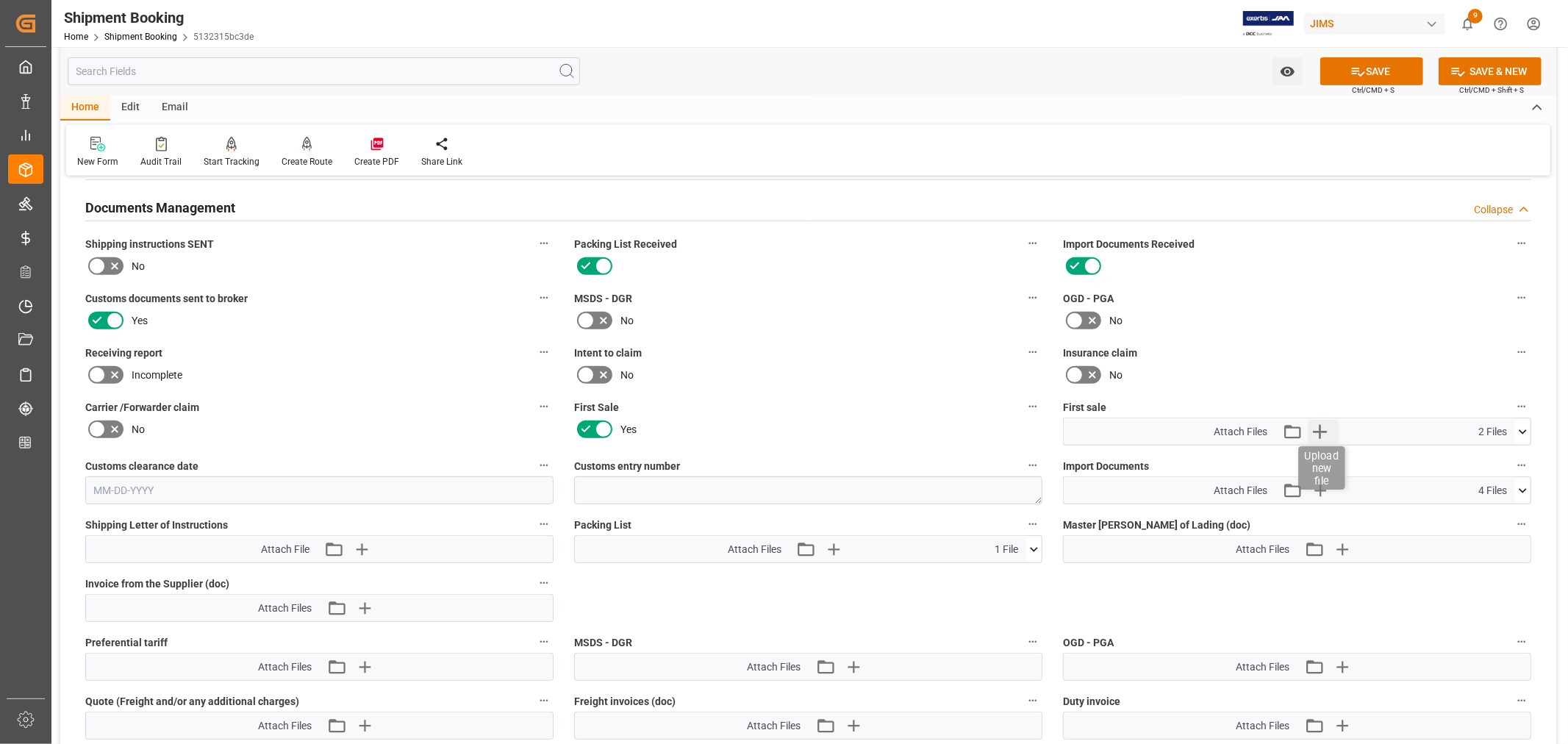
click at [1318, 427] on icon "button" at bounding box center [1319, 431] width 24 height 24
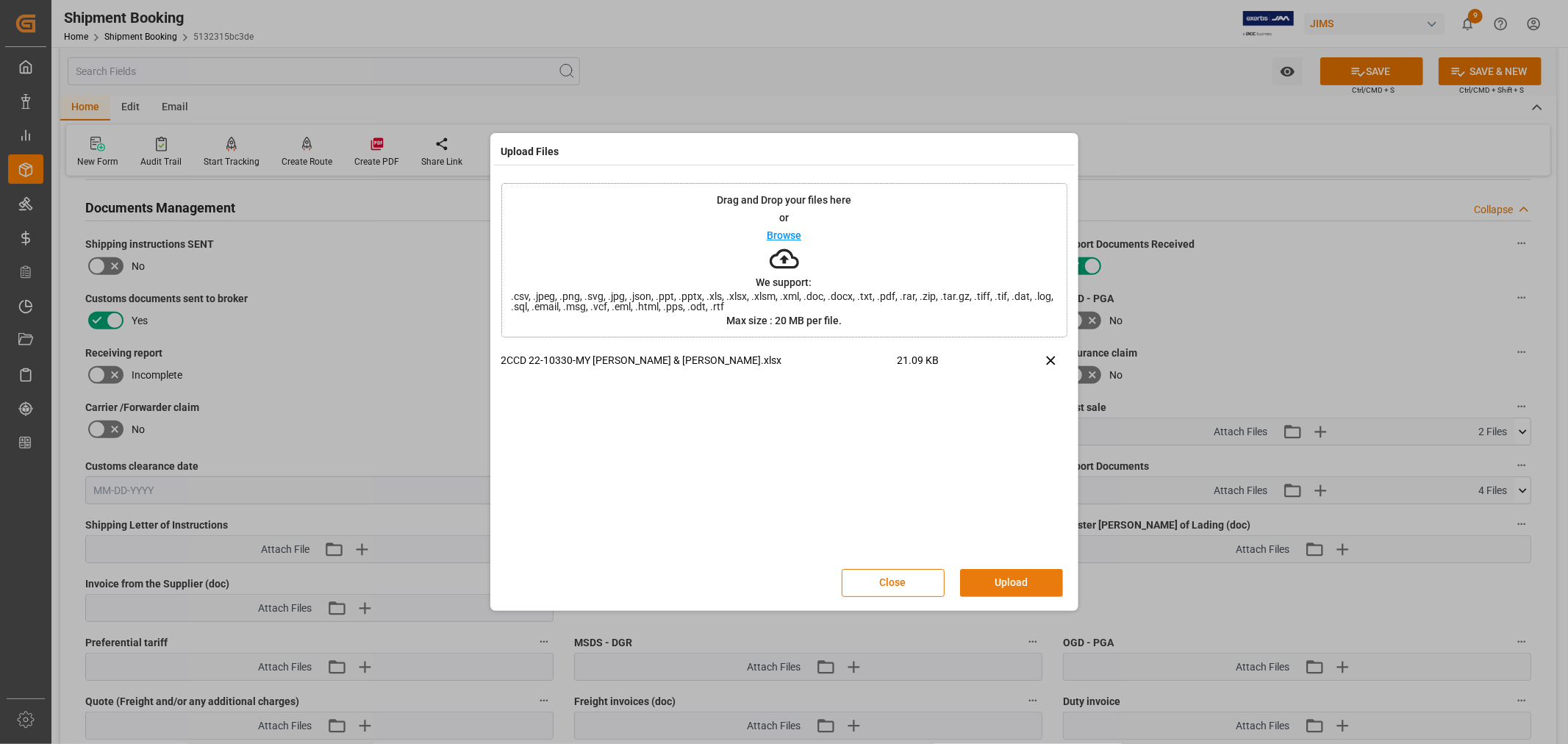
click at [994, 576] on button "Upload" at bounding box center [1012, 583] width 103 height 28
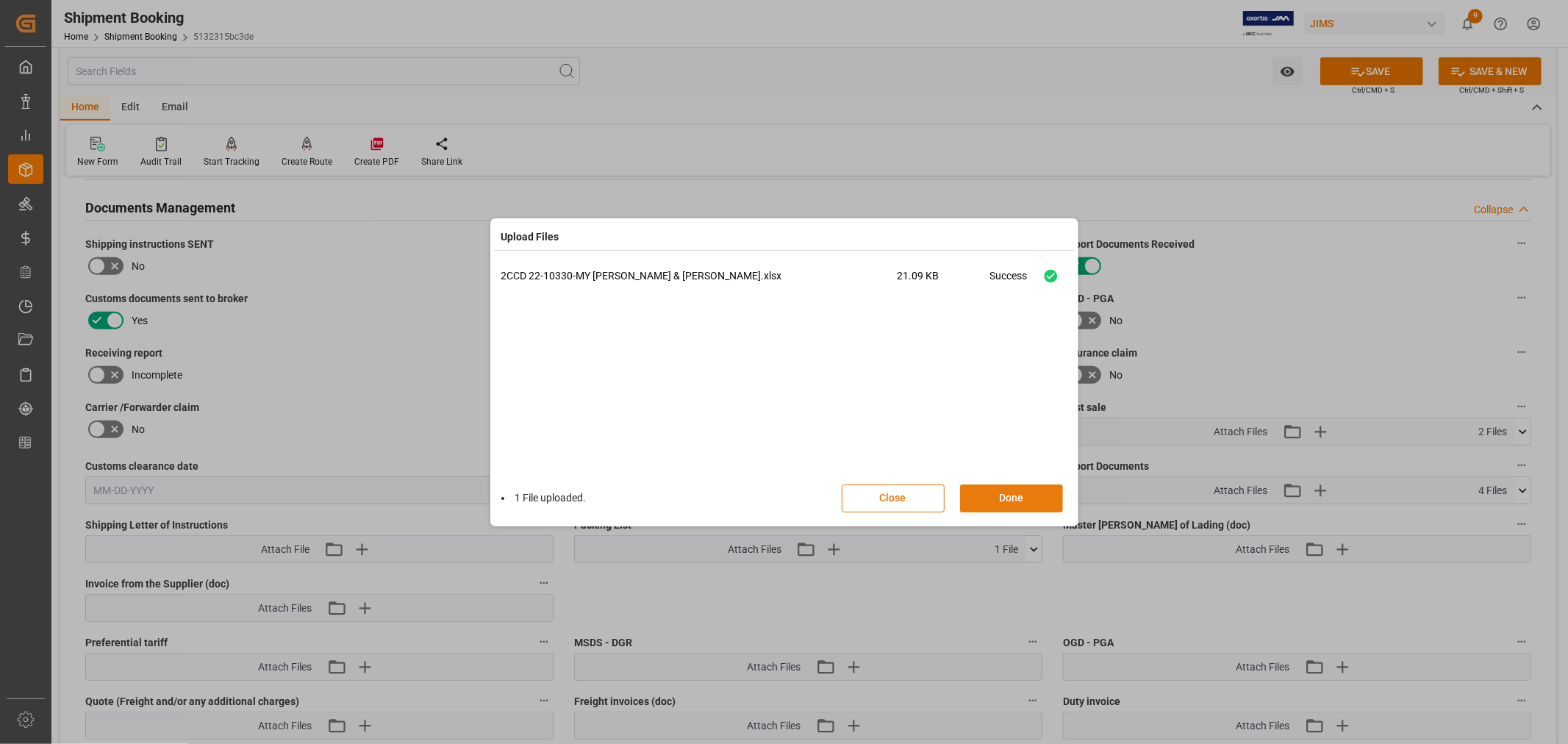
click at [1000, 494] on button "Done" at bounding box center [1012, 498] width 103 height 28
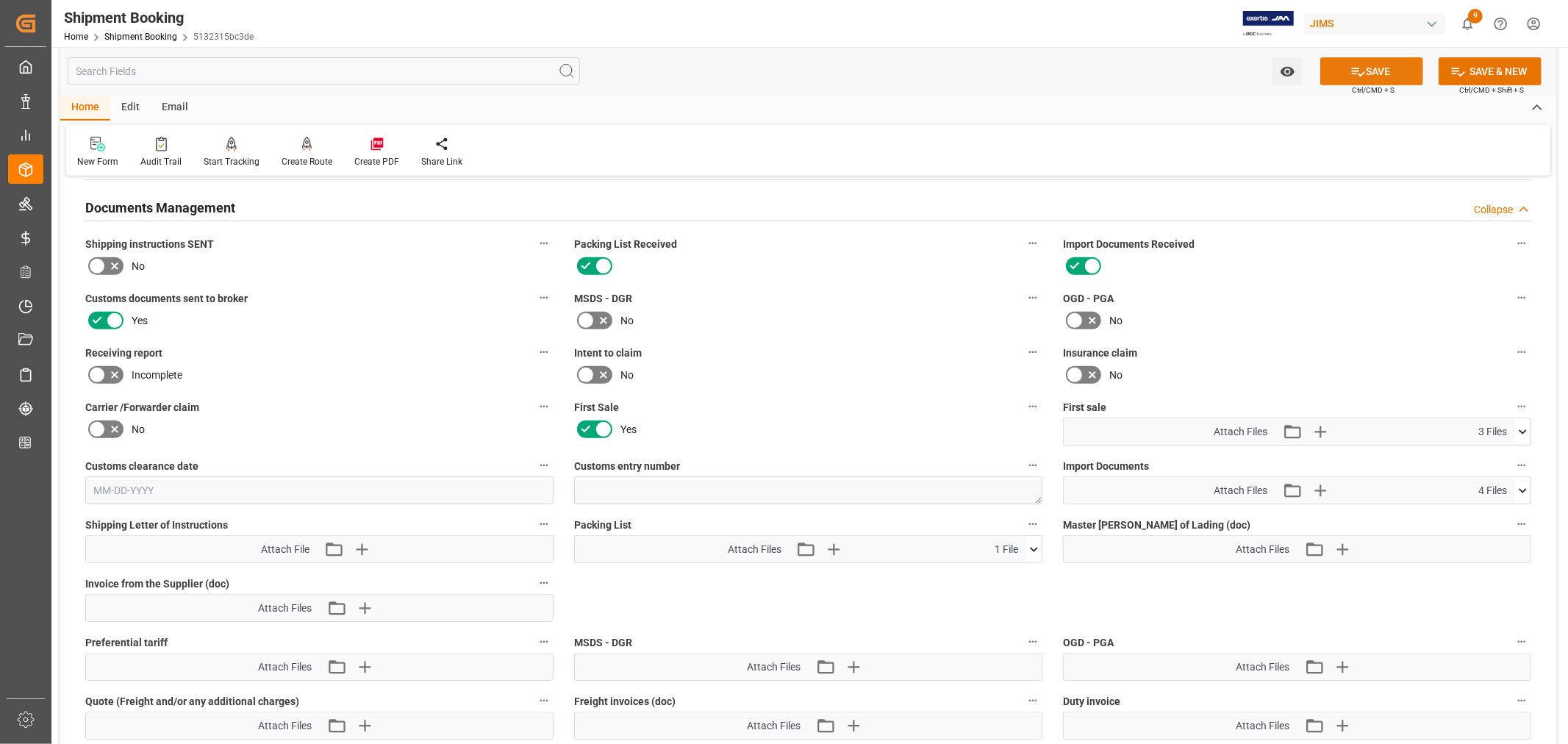
click at [1364, 75] on button "SAVE" at bounding box center [1371, 71] width 103 height 28
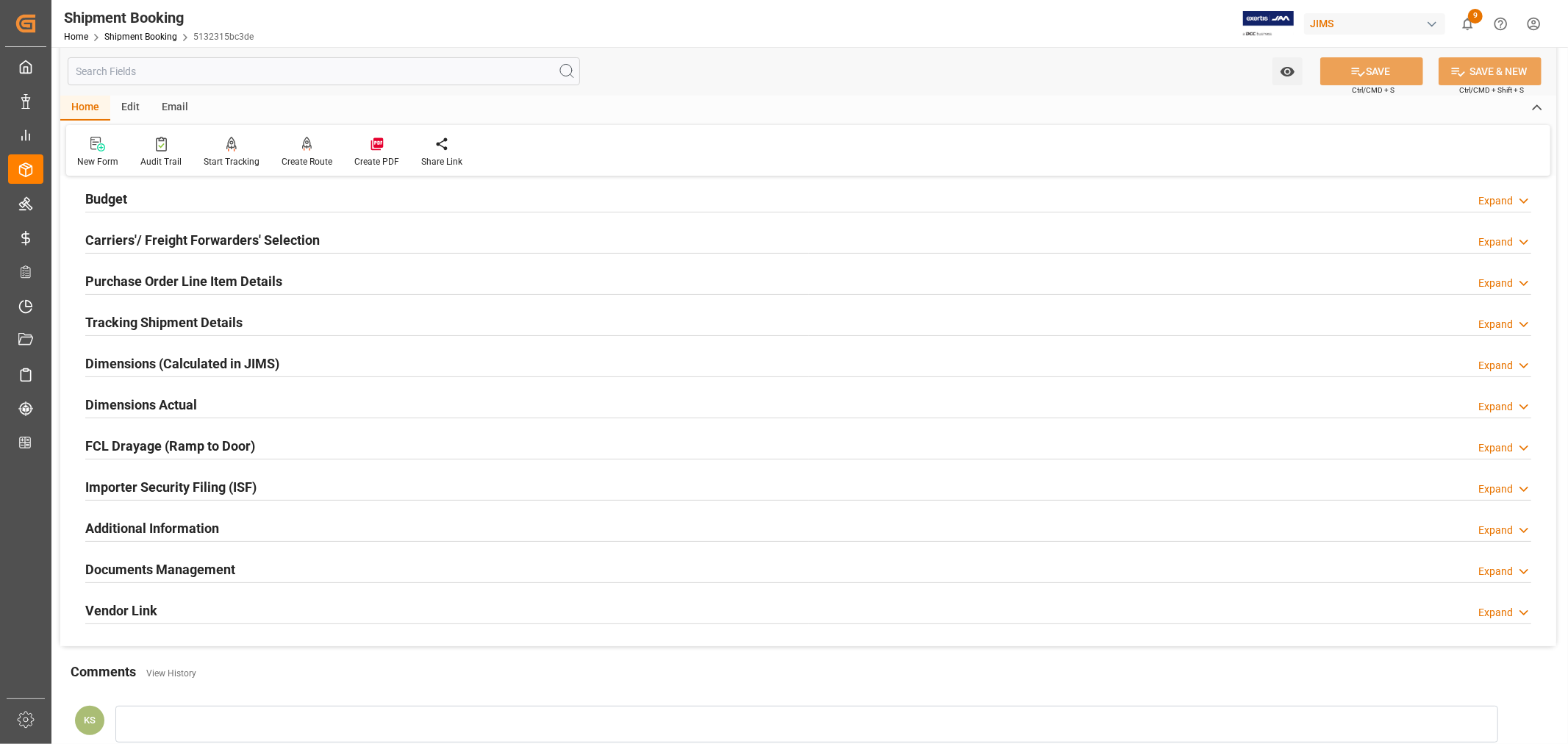
scroll to position [326, 0]
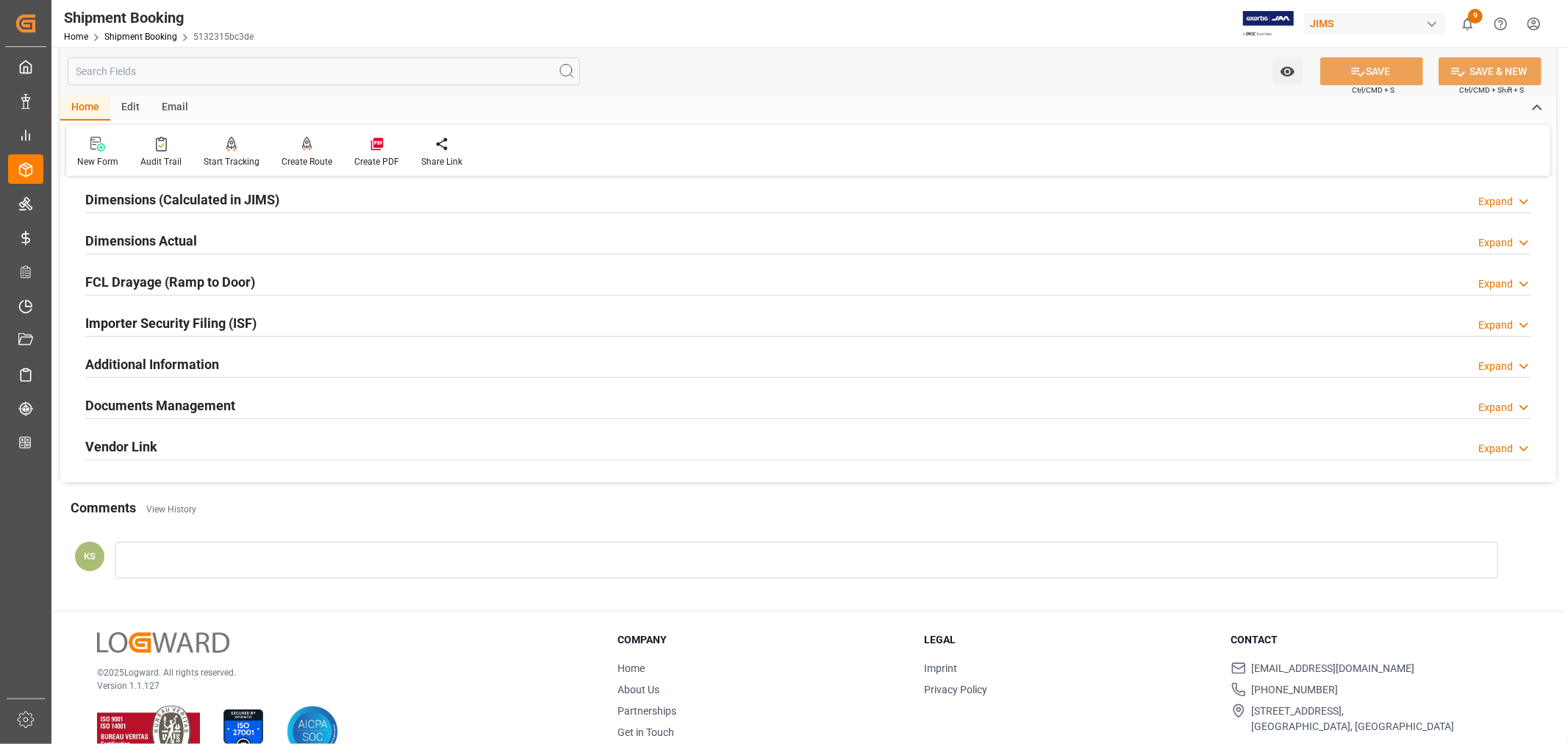
click at [265, 407] on div "Documents Management Expand" at bounding box center [809, 405] width 1446 height 28
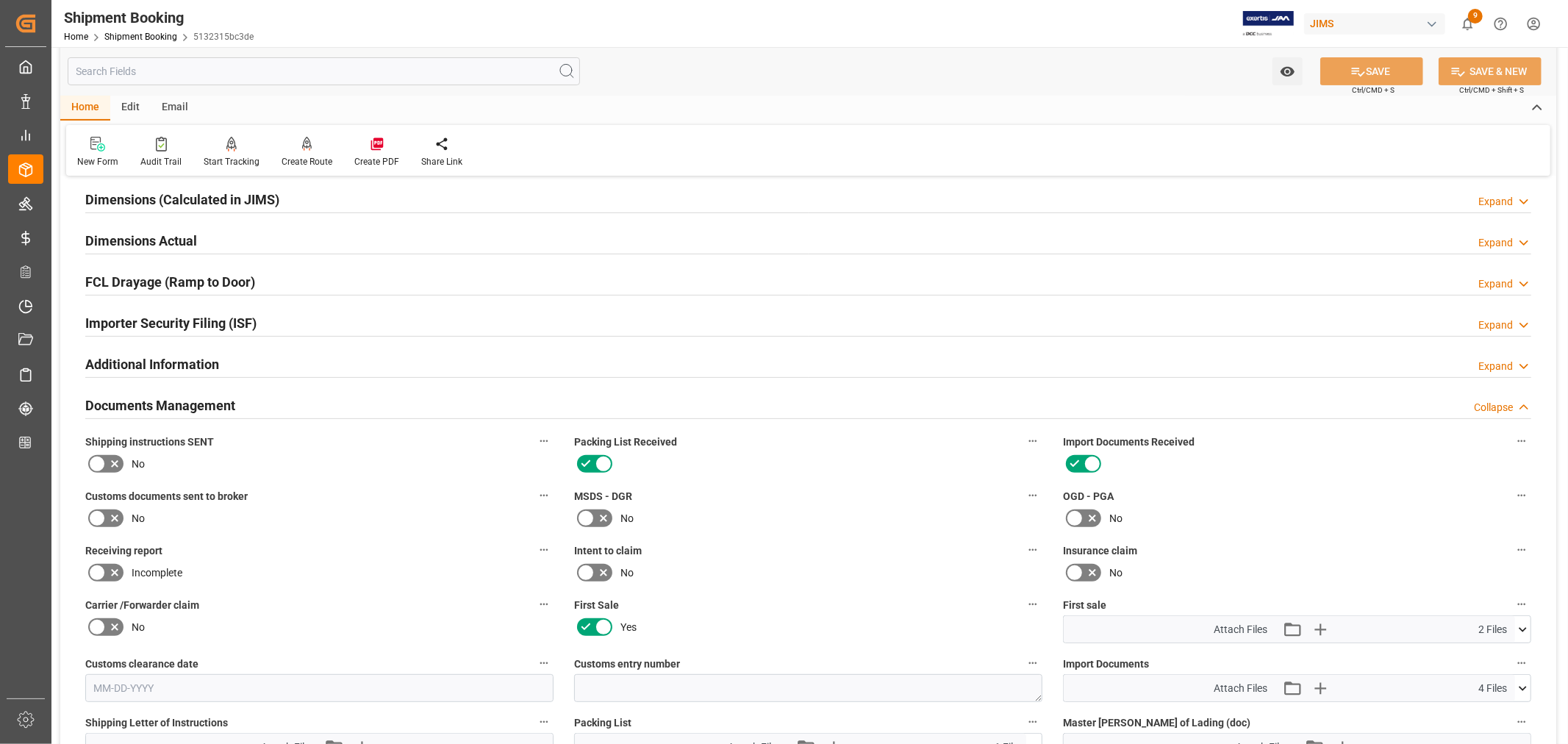
click at [98, 517] on icon at bounding box center [97, 518] width 18 height 18
click at [0, 0] on input "checkbox" at bounding box center [0, 0] width 0 height 0
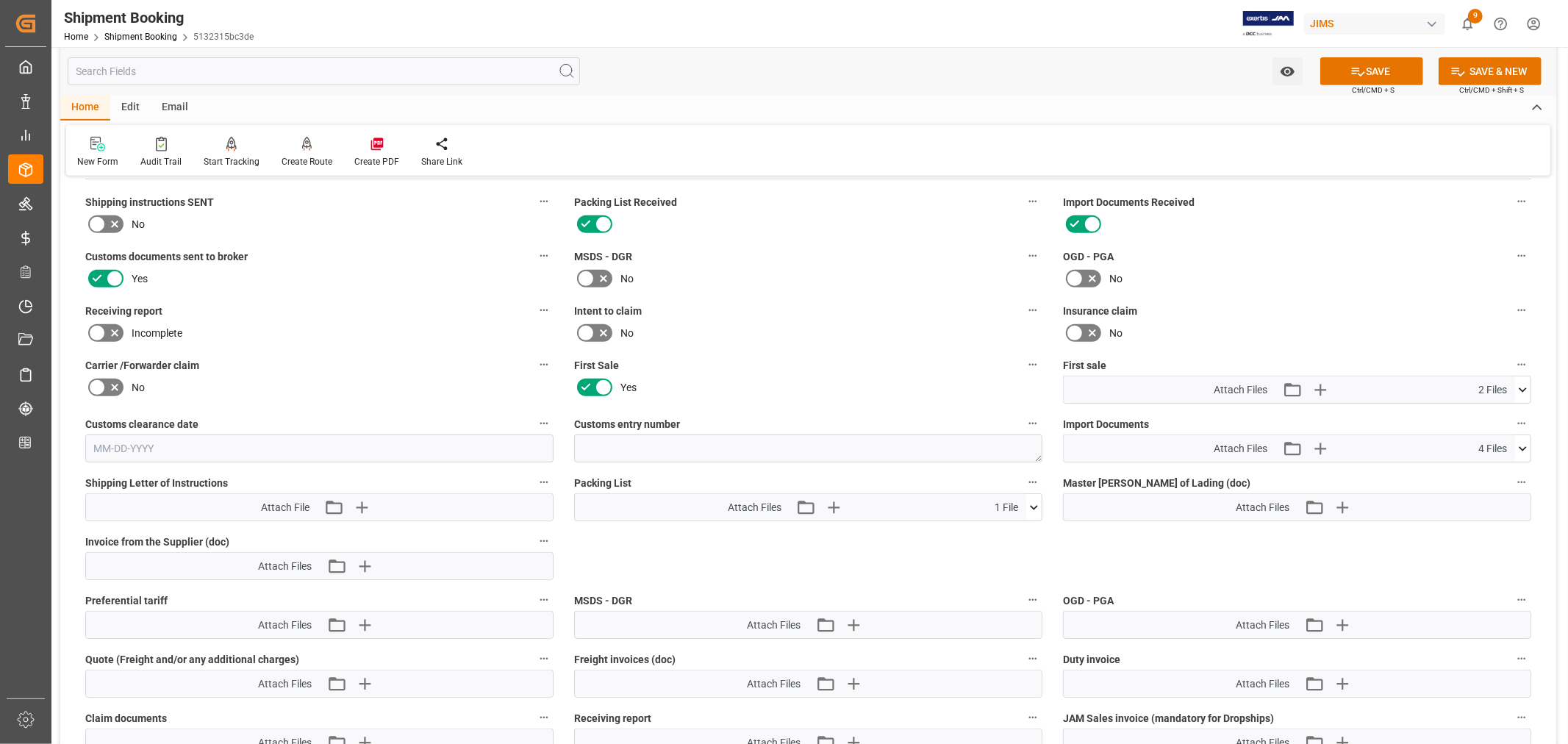
scroll to position [571, 0]
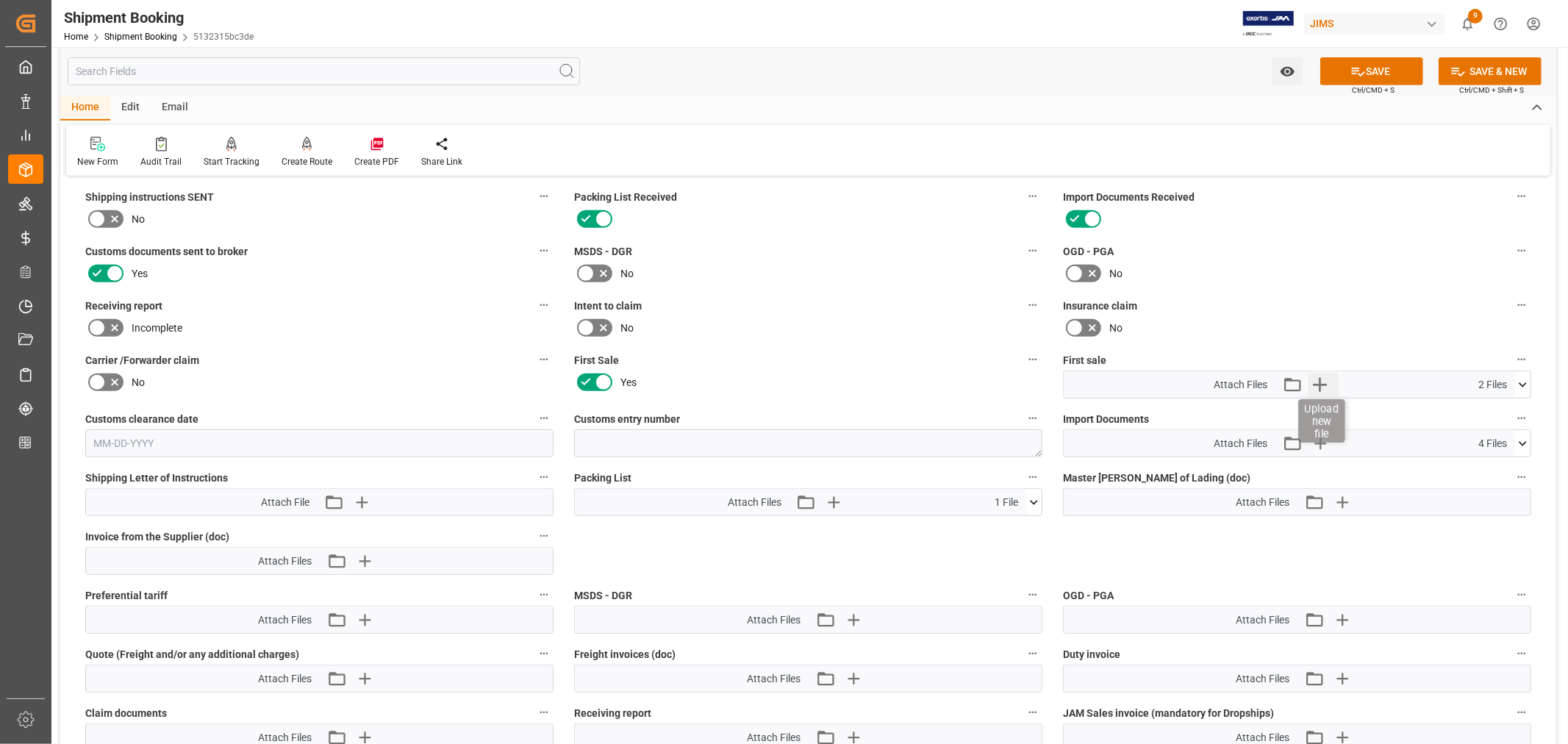
click at [1320, 381] on icon "button" at bounding box center [1320, 385] width 14 height 14
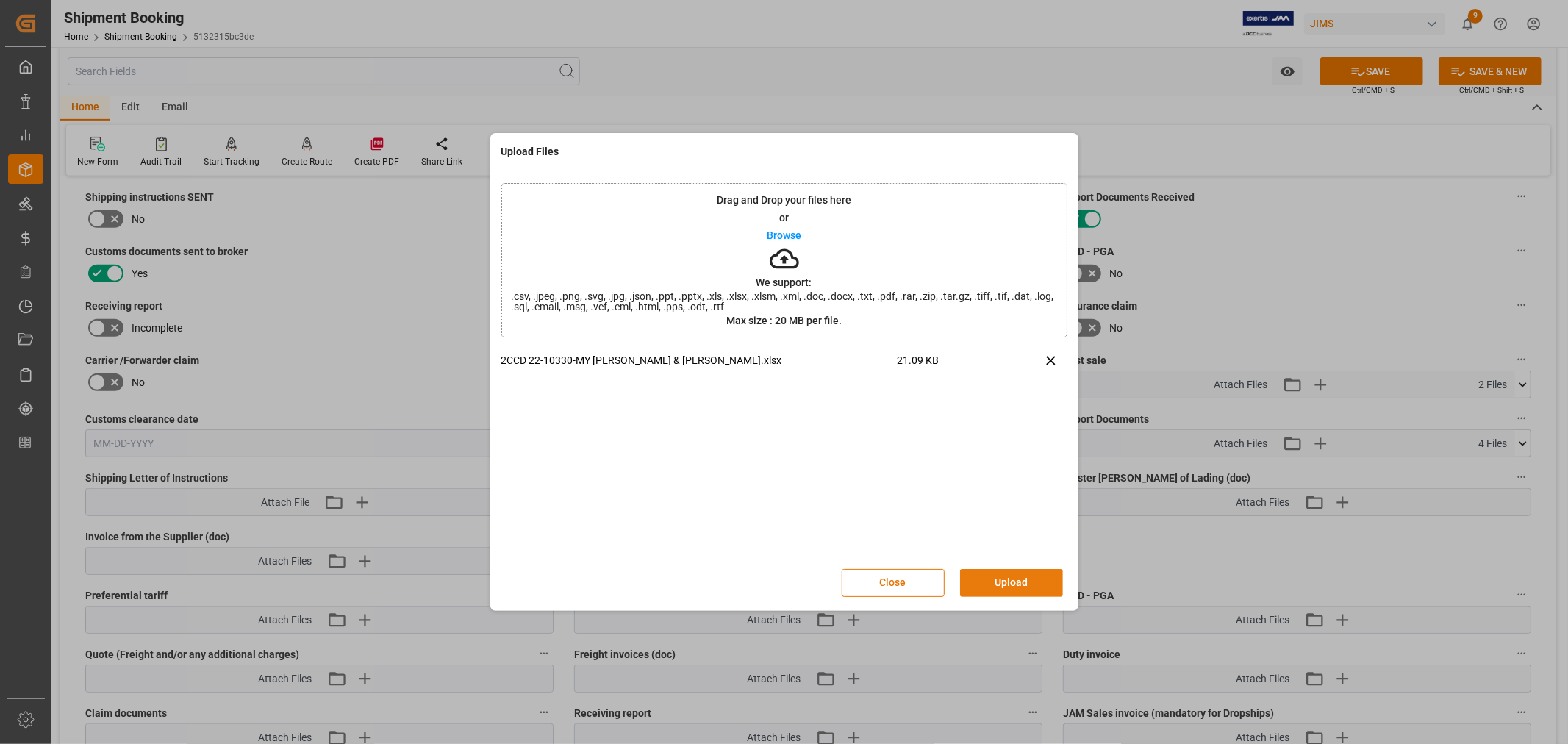
click at [1015, 577] on button "Upload" at bounding box center [1012, 583] width 103 height 28
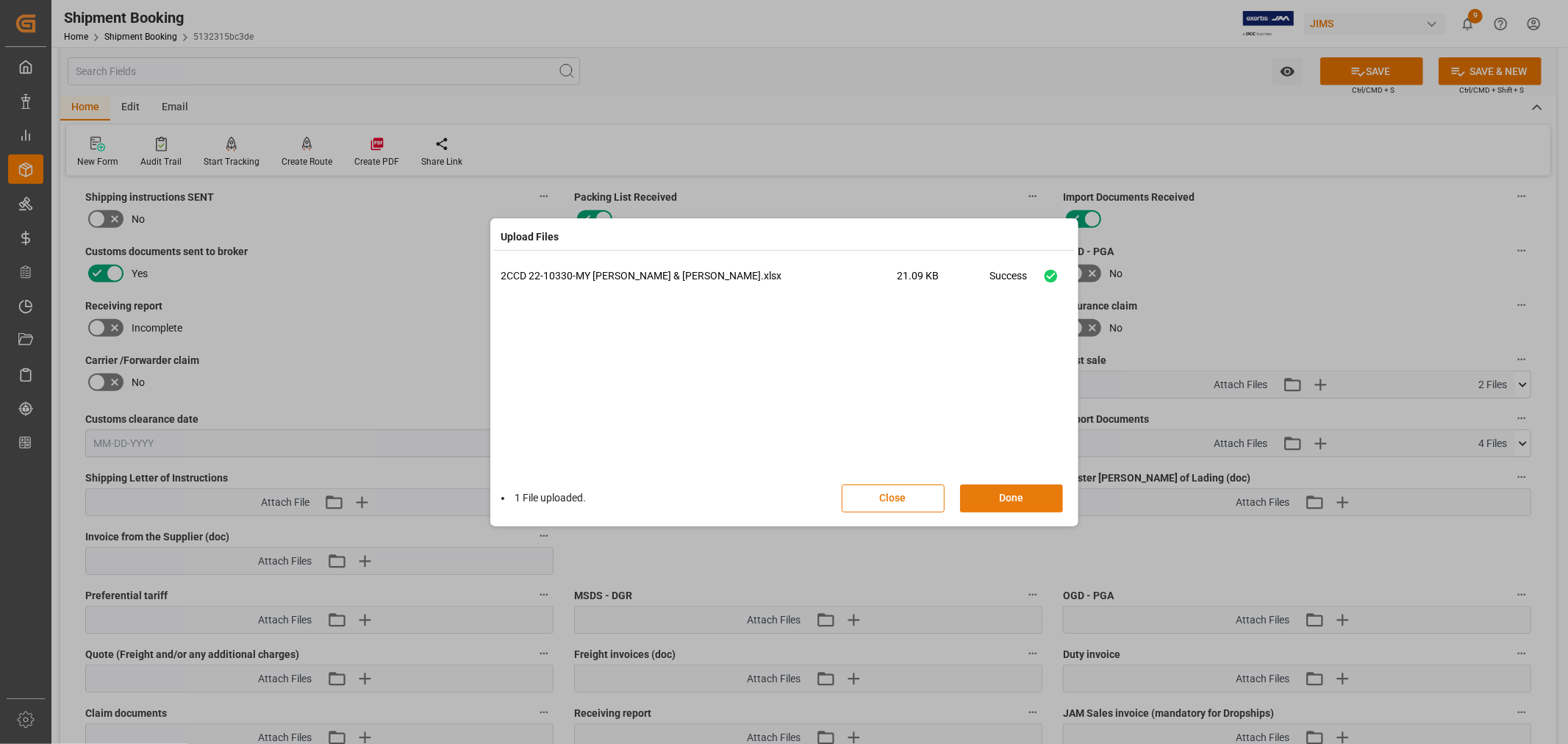
click at [997, 493] on button "Done" at bounding box center [1012, 498] width 103 height 28
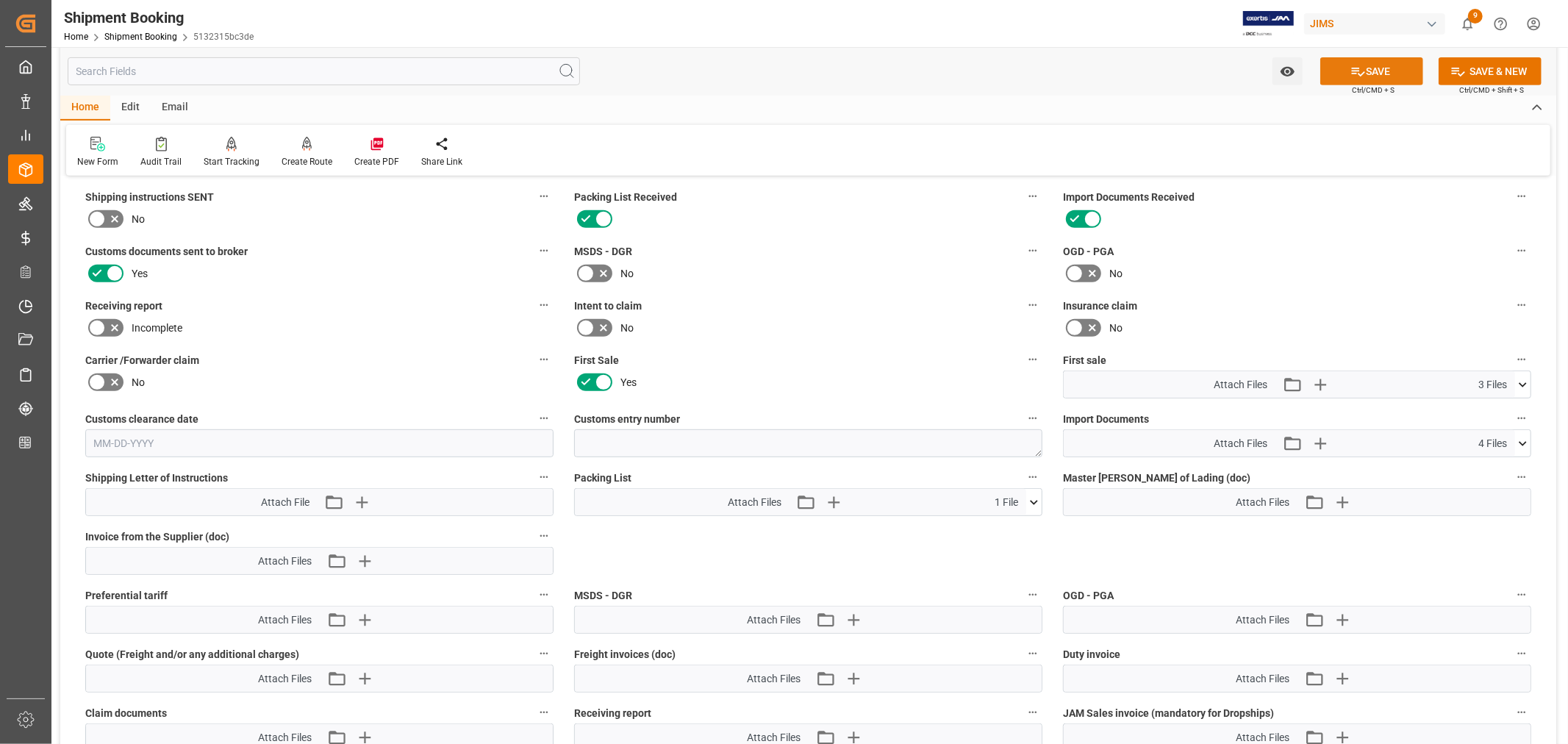
click at [1381, 71] on button "SAVE" at bounding box center [1371, 71] width 103 height 28
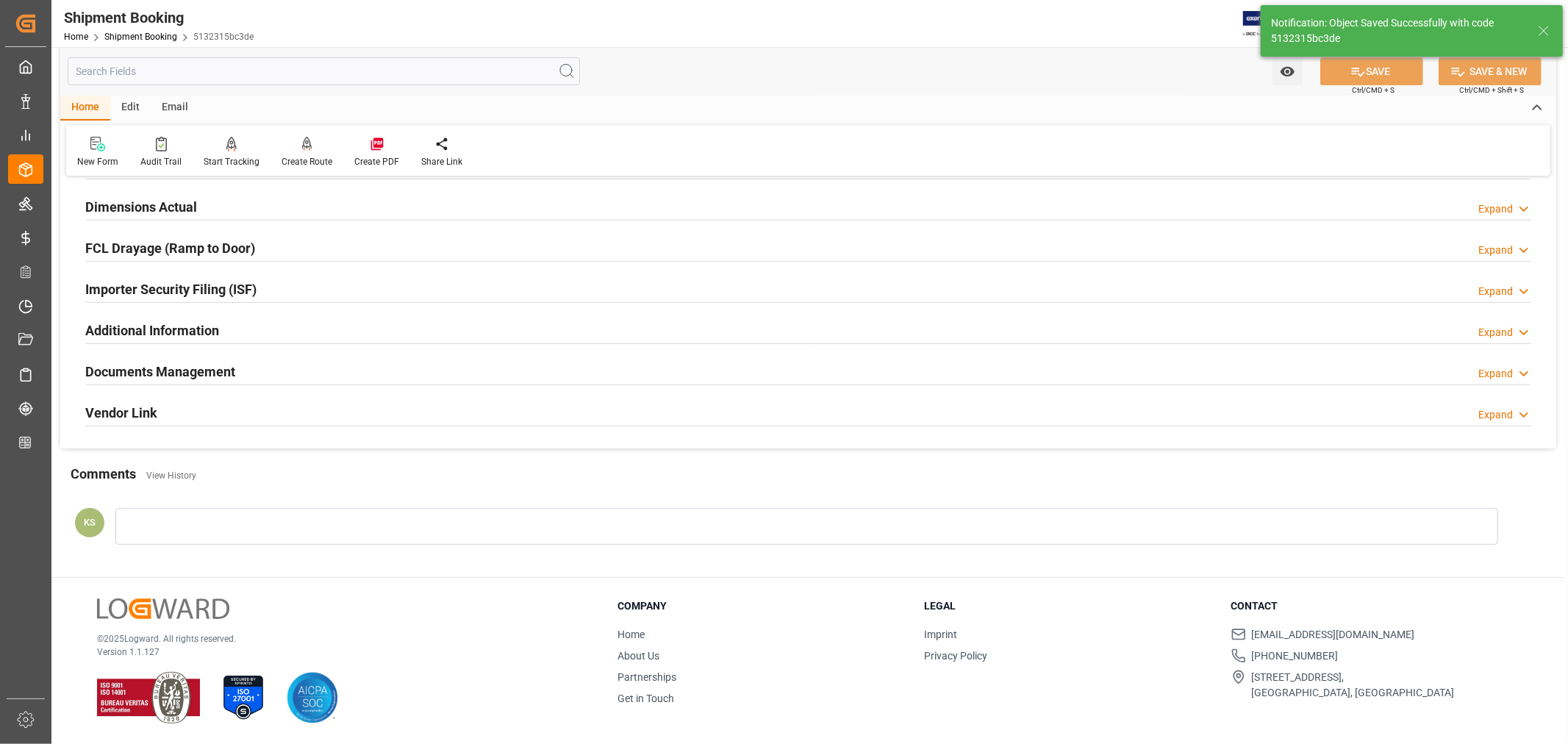
scroll to position [361, 0]
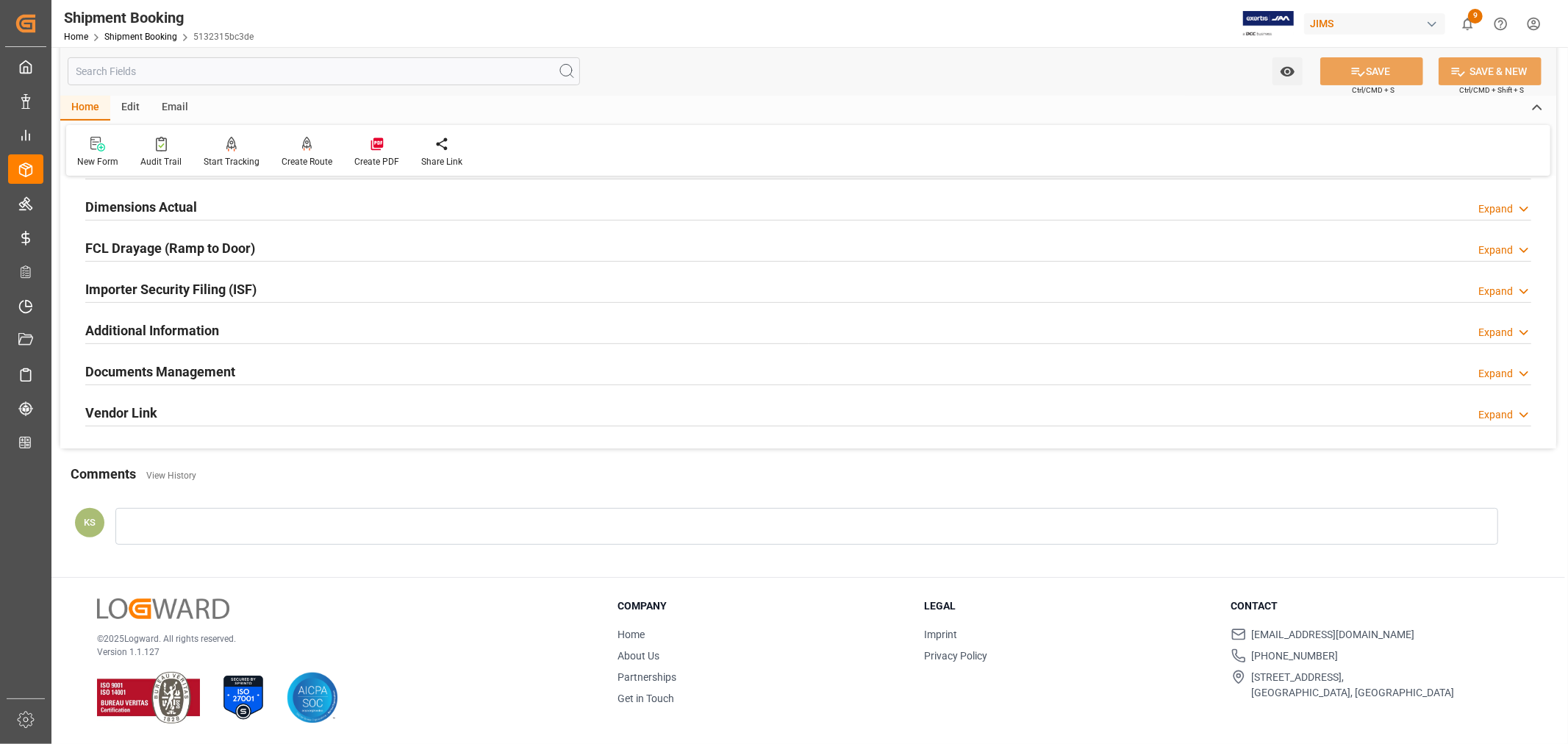
click at [419, 369] on div "Documents Management Expand" at bounding box center [809, 370] width 1446 height 28
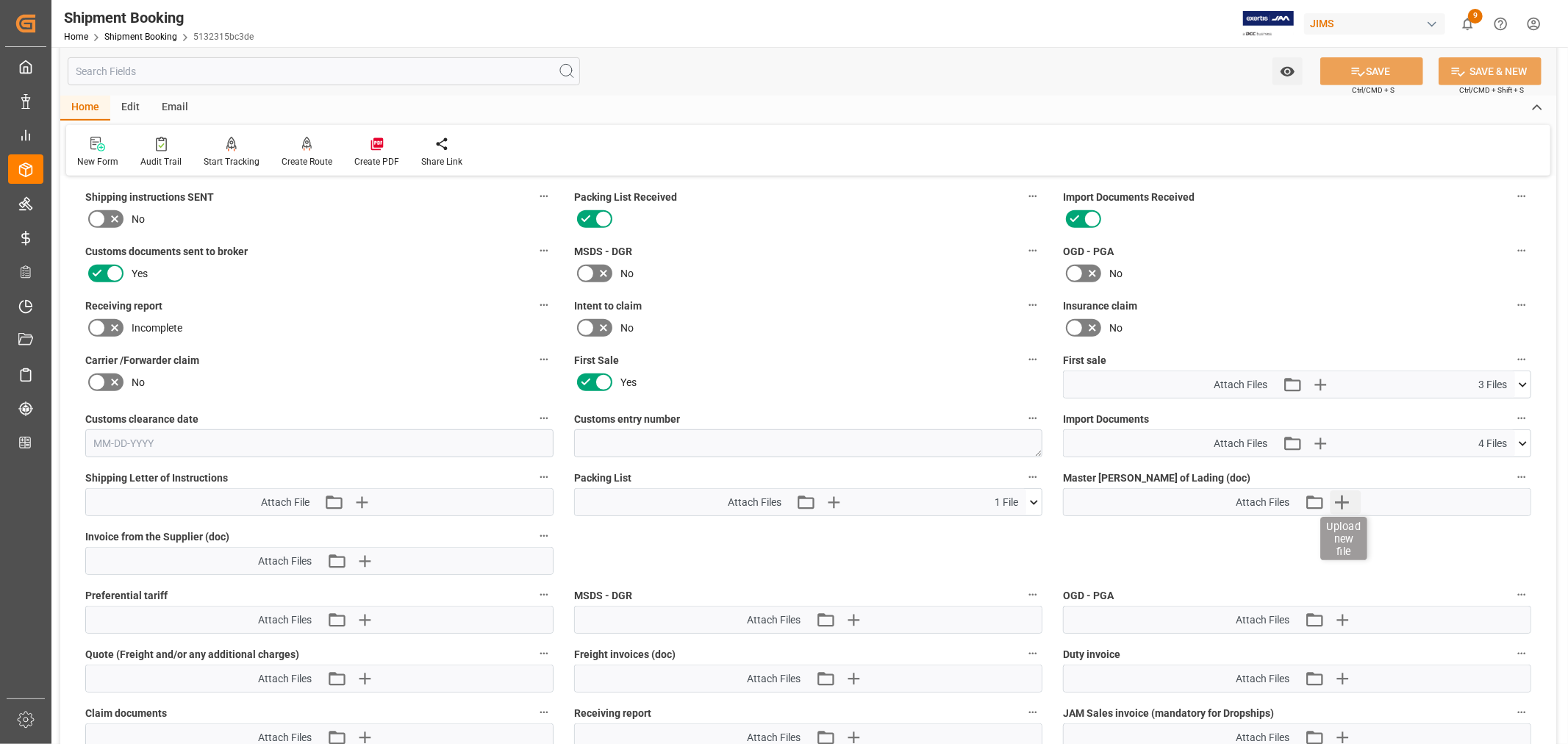
click at [1346, 496] on icon "button" at bounding box center [1341, 502] width 24 height 24
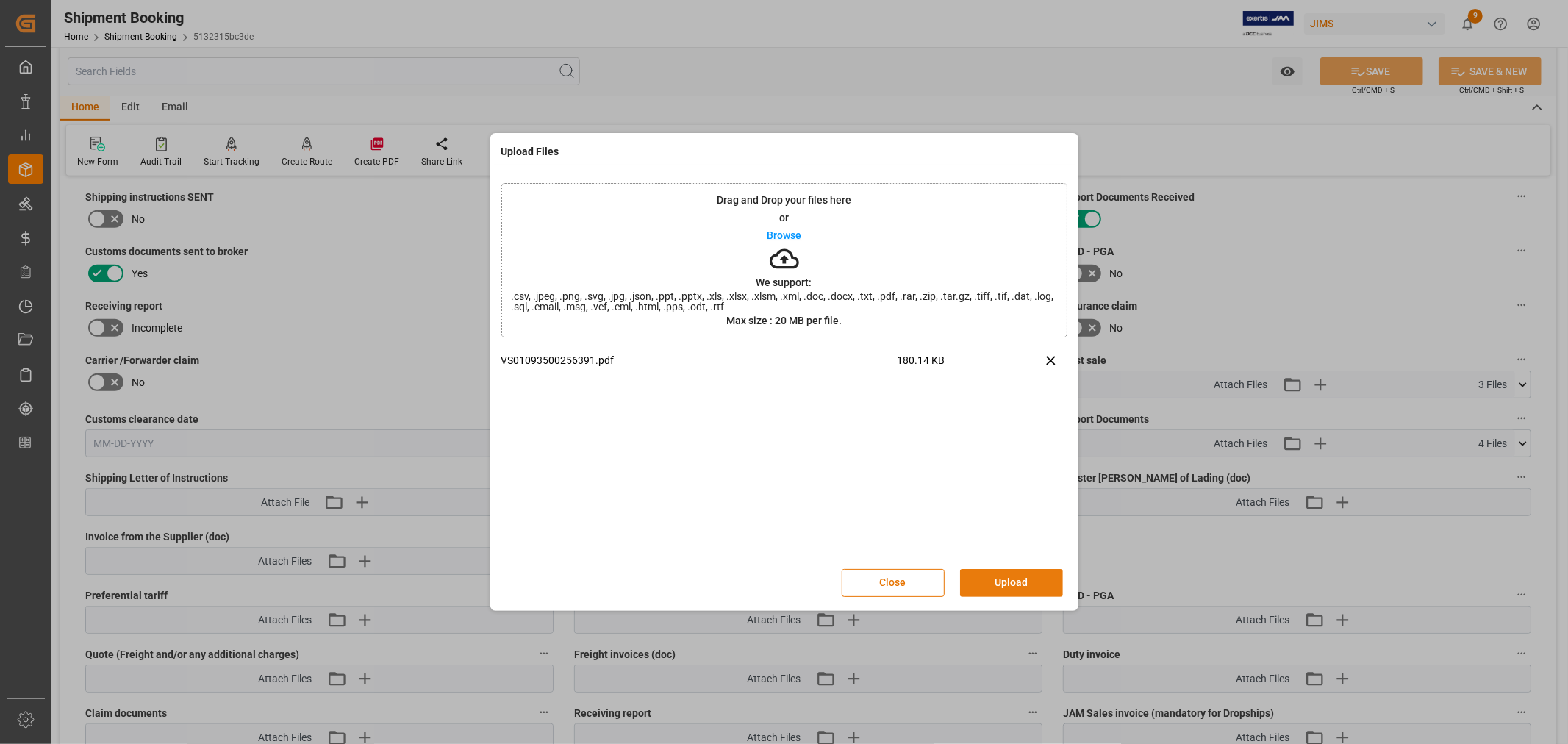
click at [993, 578] on button "Upload" at bounding box center [1012, 583] width 103 height 28
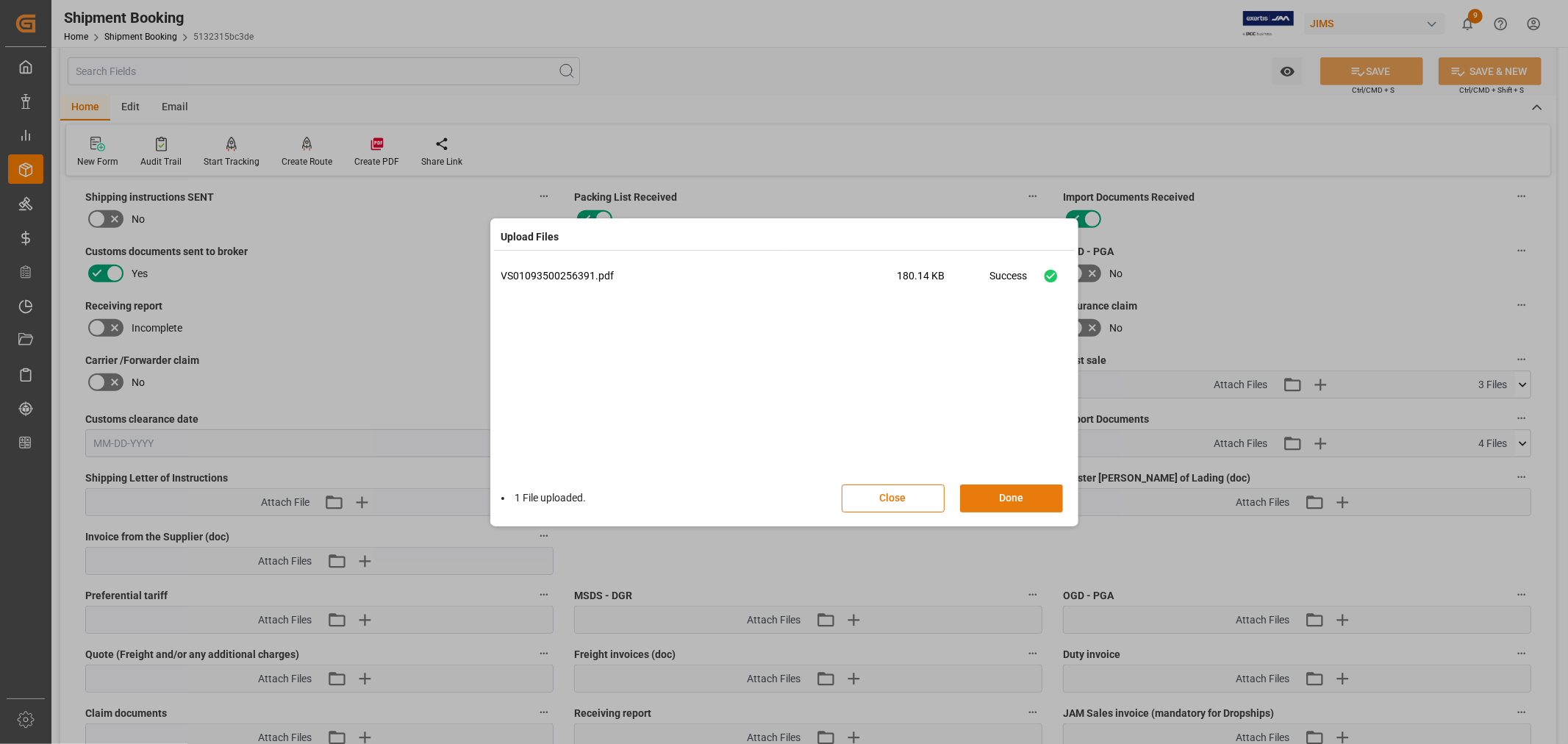
click at [1009, 495] on button "Done" at bounding box center [1012, 498] width 103 height 28
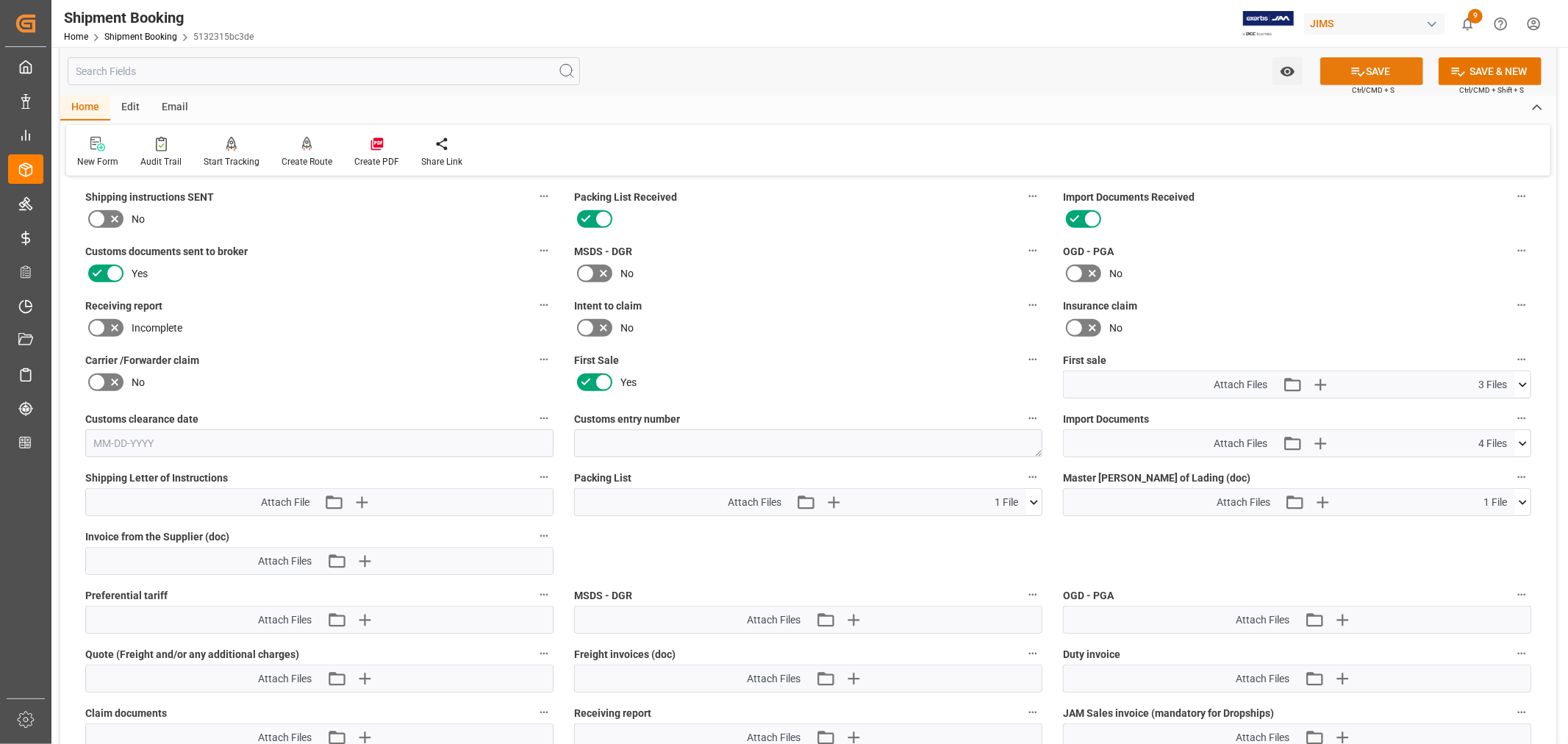
click at [1373, 69] on button "SAVE" at bounding box center [1371, 71] width 103 height 28
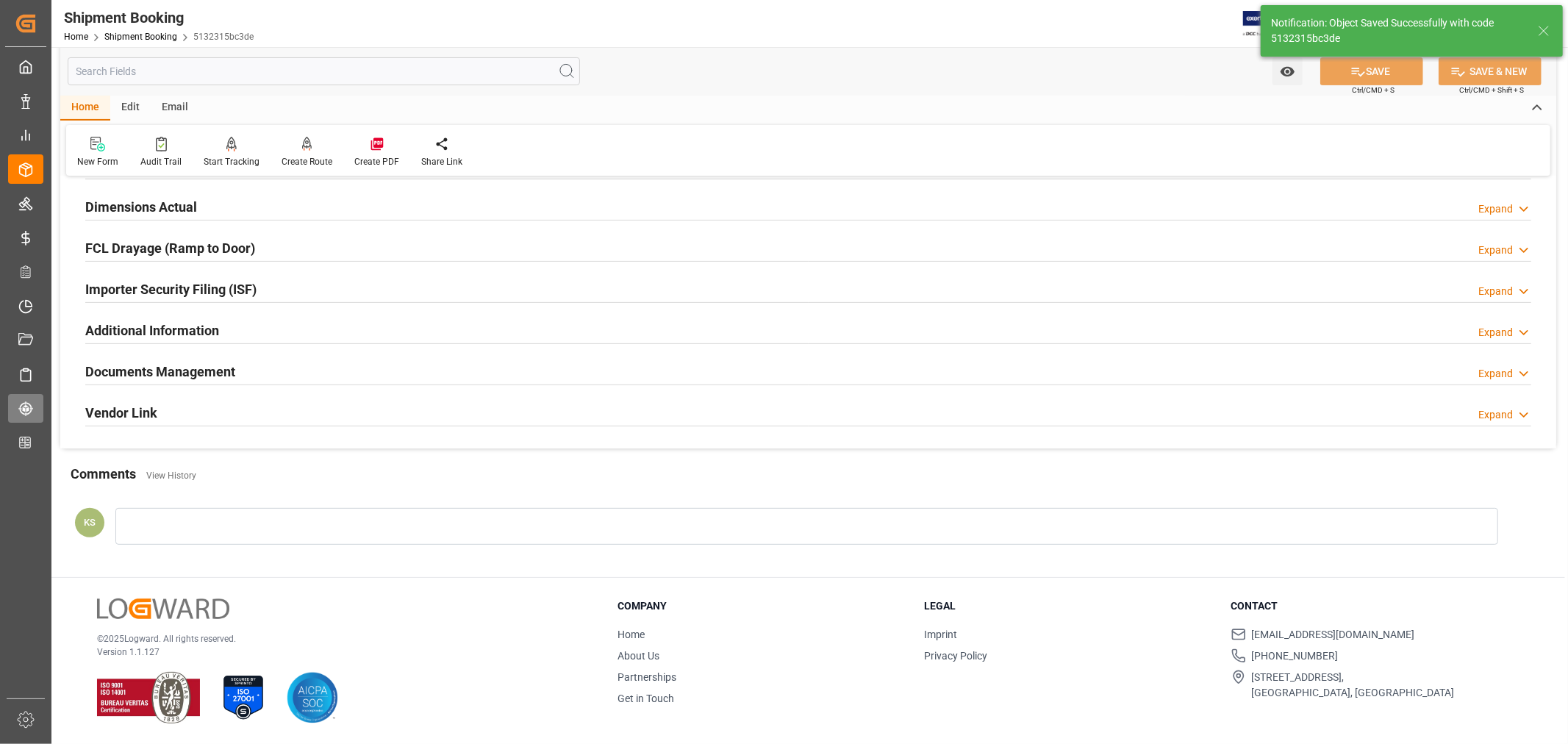
scroll to position [361, 0]
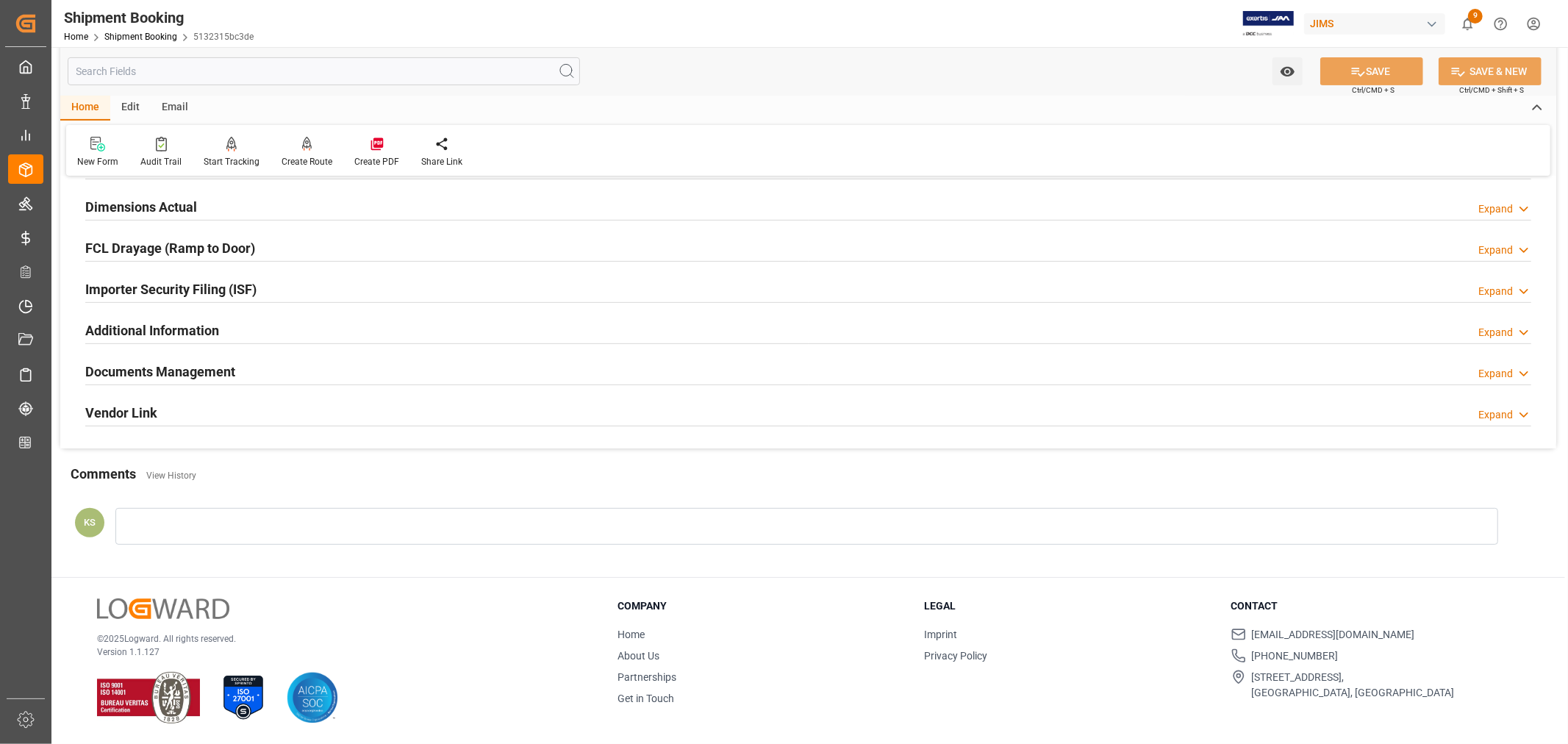
drag, startPoint x: 280, startPoint y: 370, endPoint x: 297, endPoint y: 371, distance: 17.0
click at [280, 370] on div "Documents Management Expand" at bounding box center [809, 370] width 1446 height 28
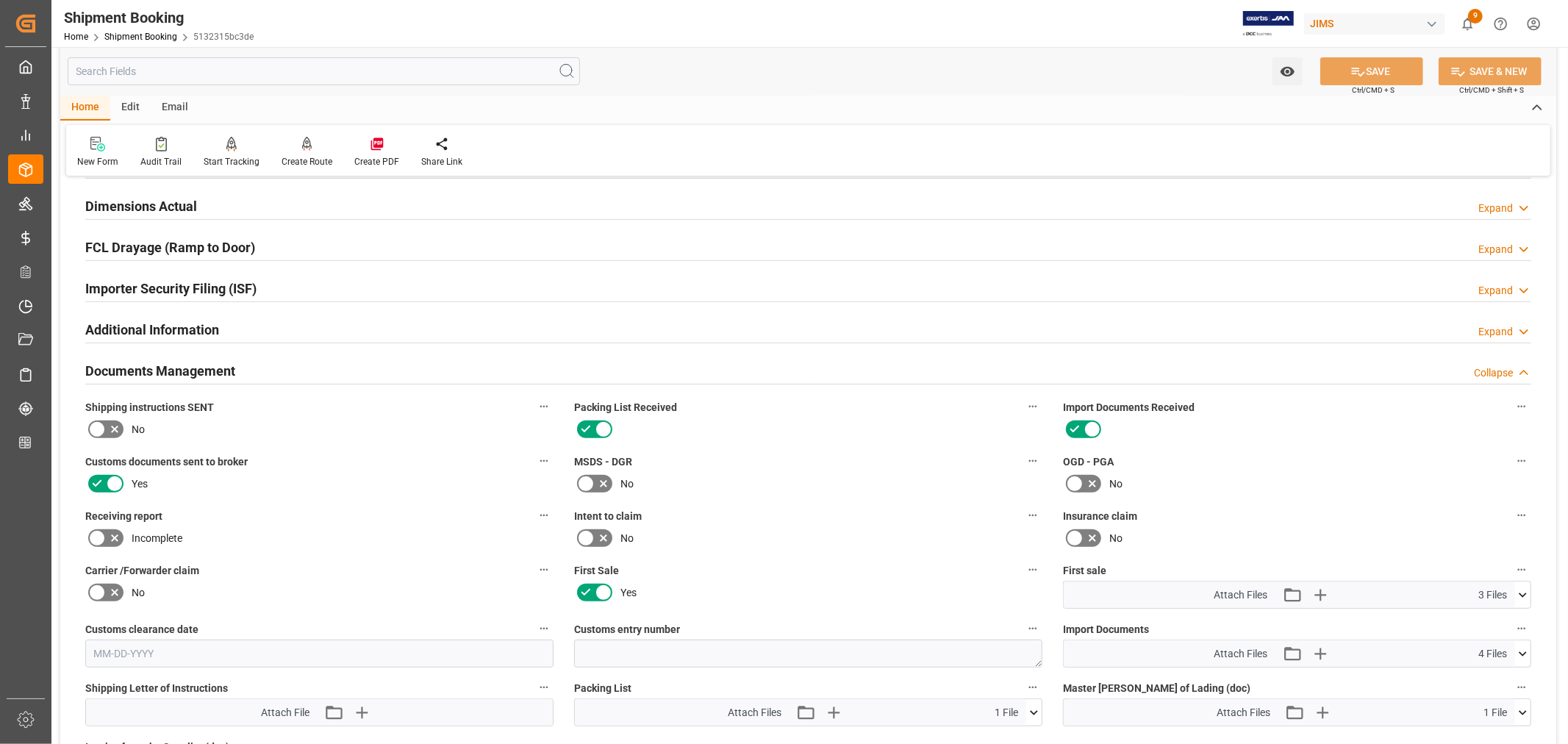
scroll to position [571, 0]
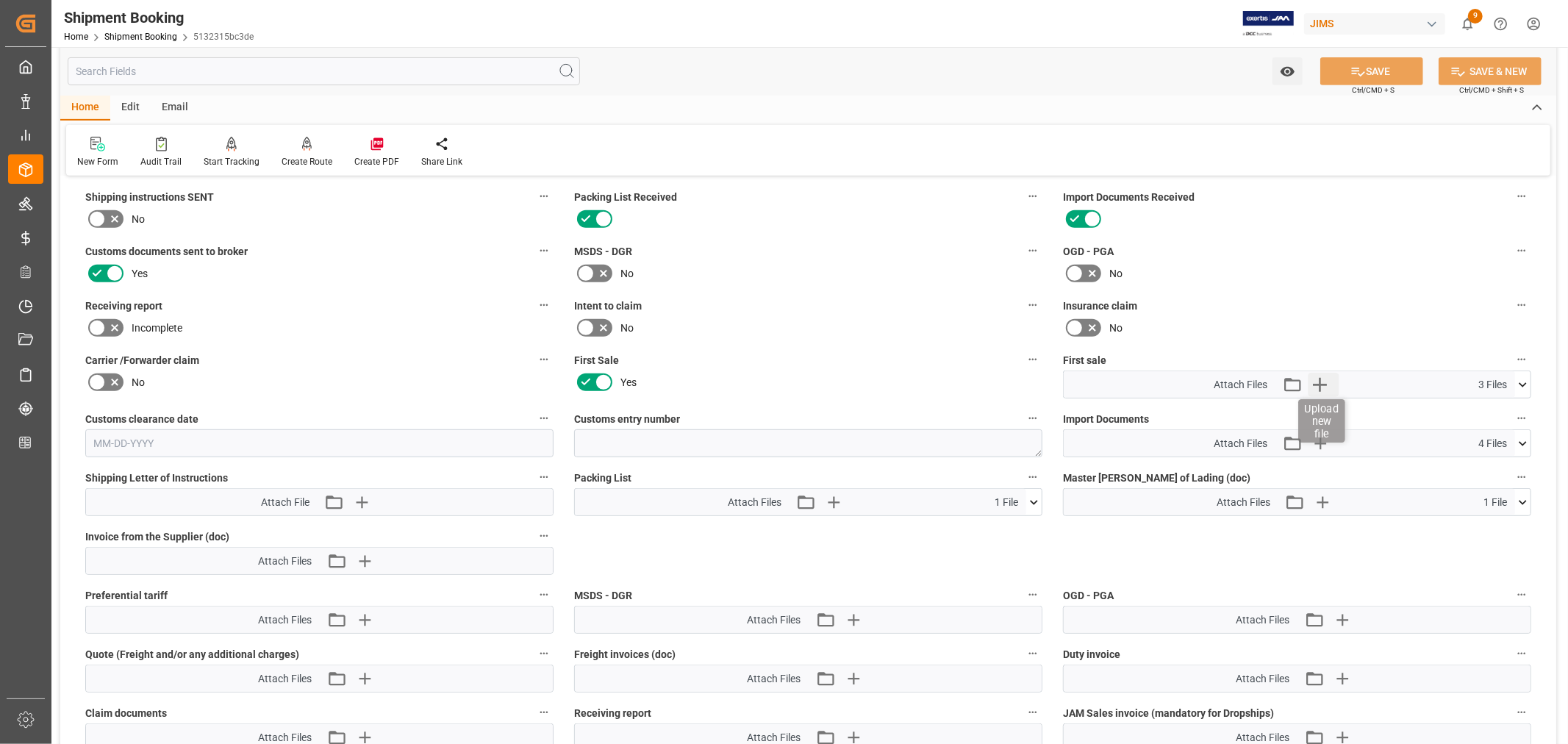
click at [1322, 383] on icon "button" at bounding box center [1319, 384] width 24 height 24
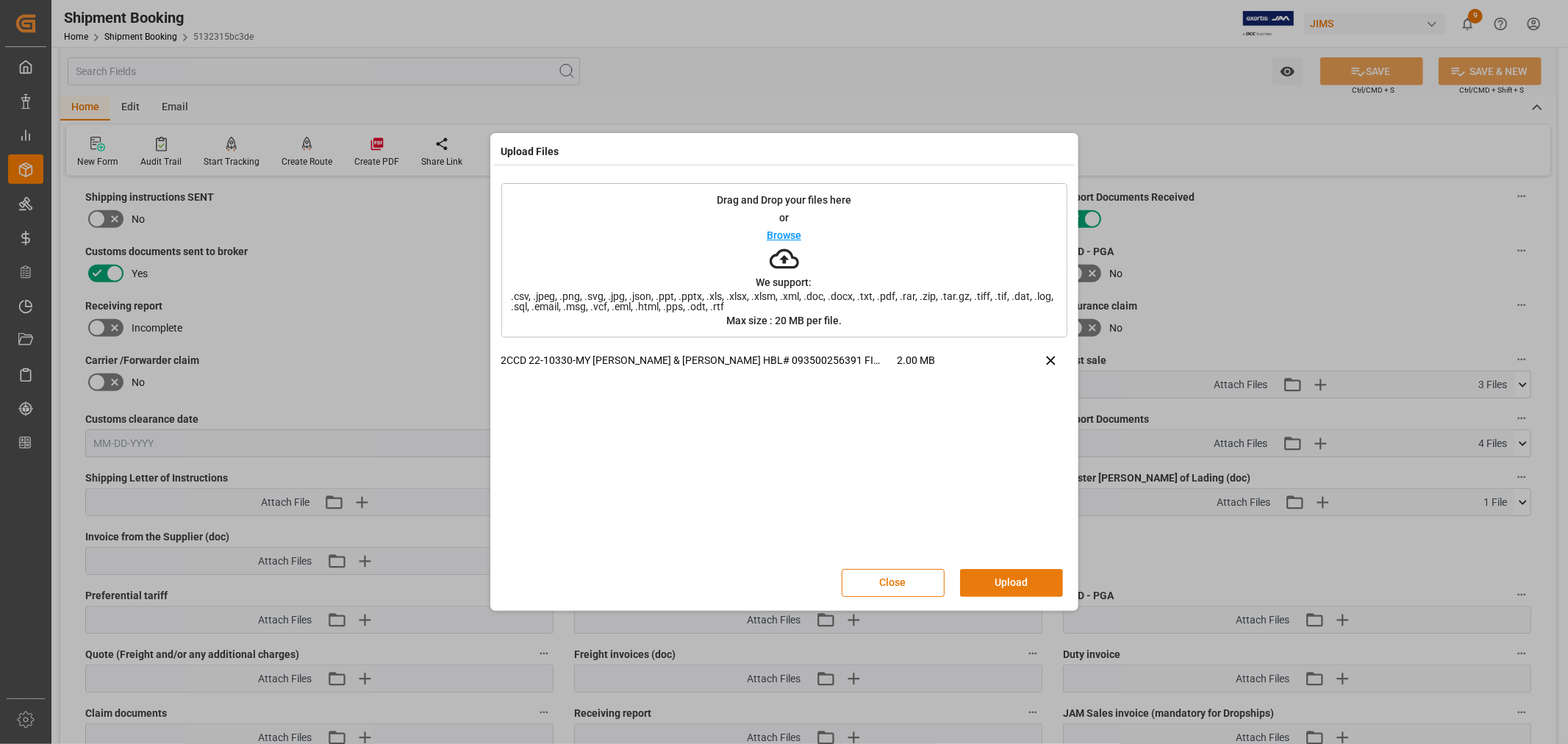
click at [1000, 574] on button "Upload" at bounding box center [1012, 583] width 103 height 28
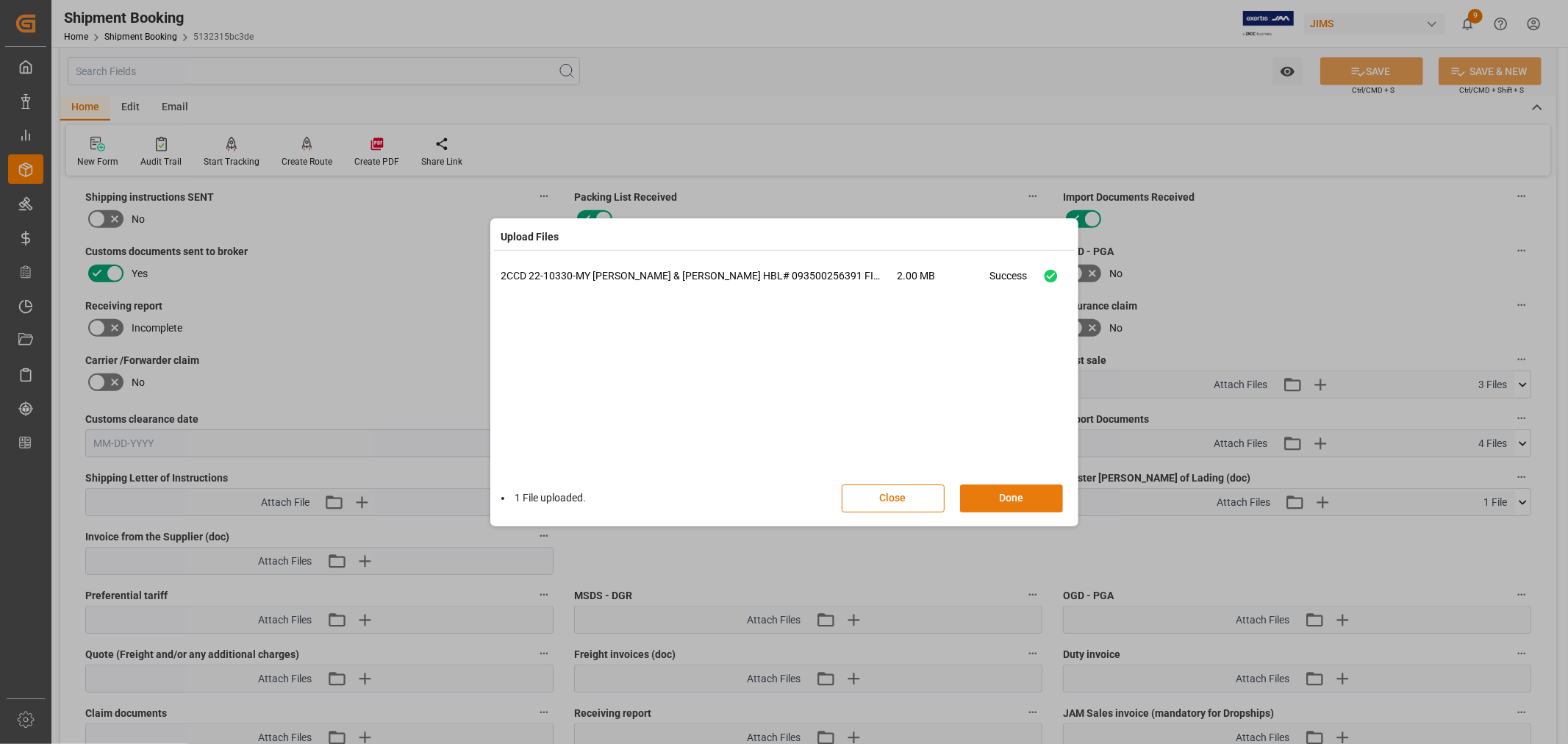
click at [1003, 496] on button "Done" at bounding box center [1012, 498] width 103 height 28
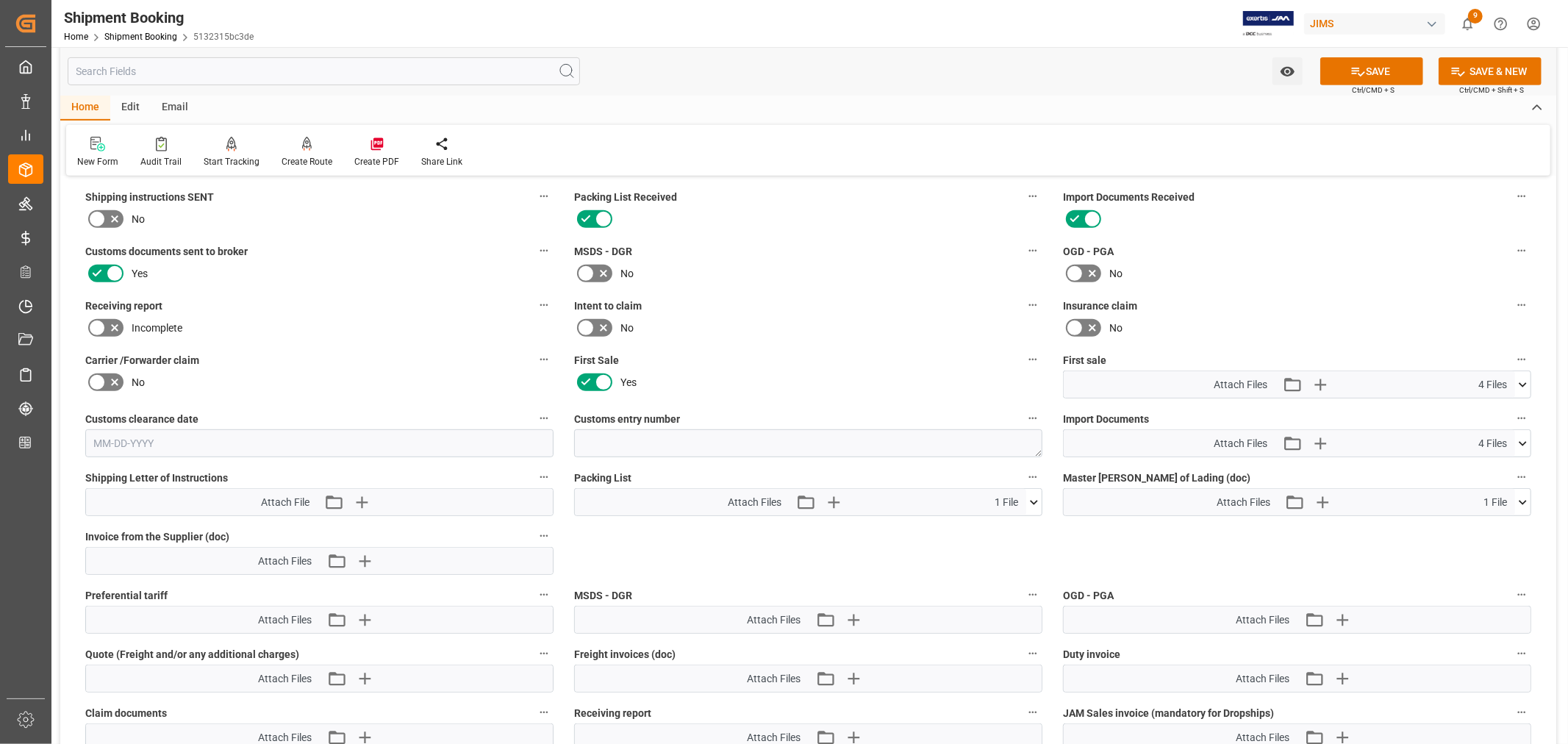
click at [1520, 381] on icon at bounding box center [1523, 385] width 16 height 16
click at [1520, 383] on icon at bounding box center [1523, 384] width 8 height 4
click at [1364, 70] on button "SAVE" at bounding box center [1371, 71] width 103 height 28
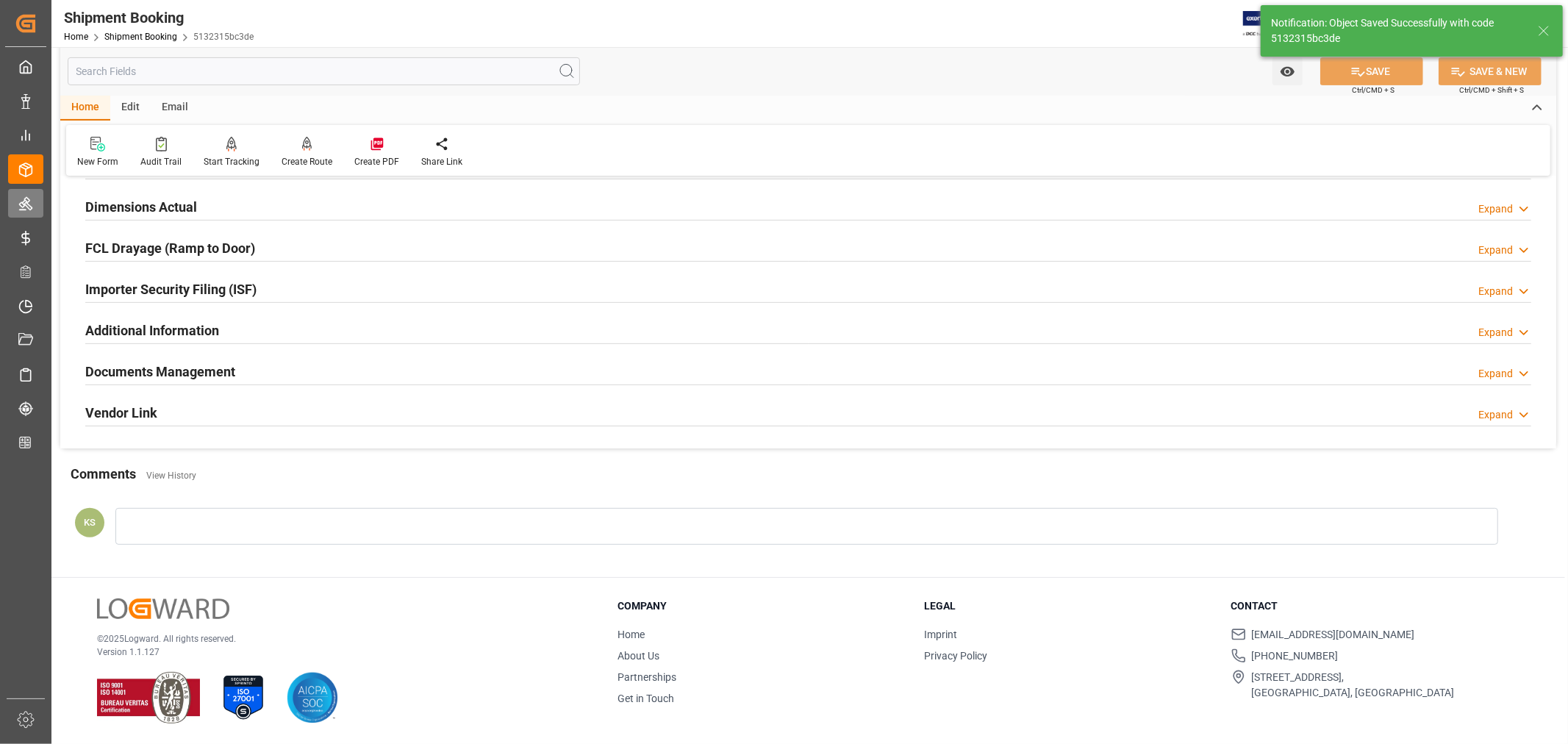
scroll to position [361, 0]
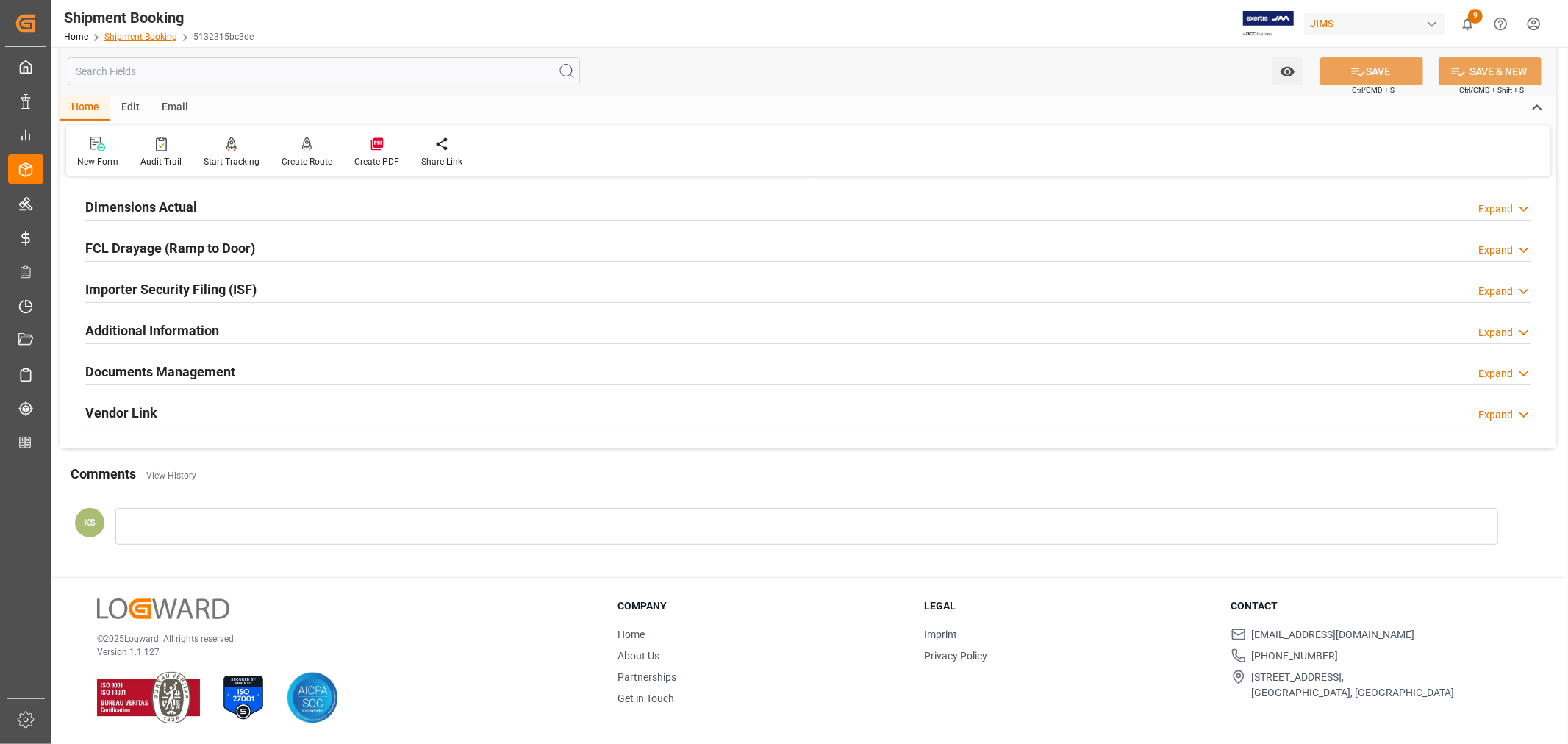
click at [136, 37] on link "Shipment Booking" at bounding box center [140, 37] width 73 height 11
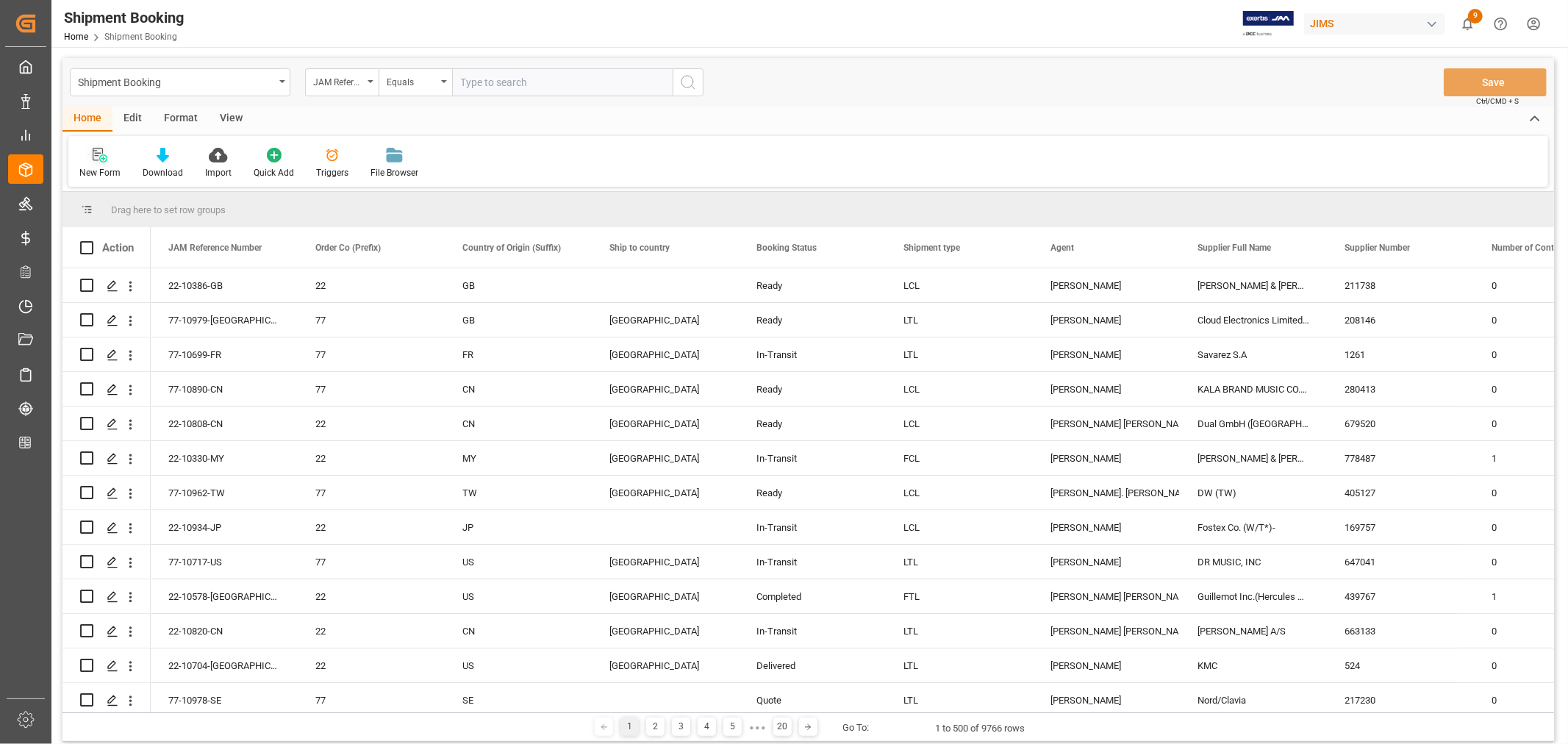
click at [100, 159] on icon at bounding box center [103, 158] width 8 height 8
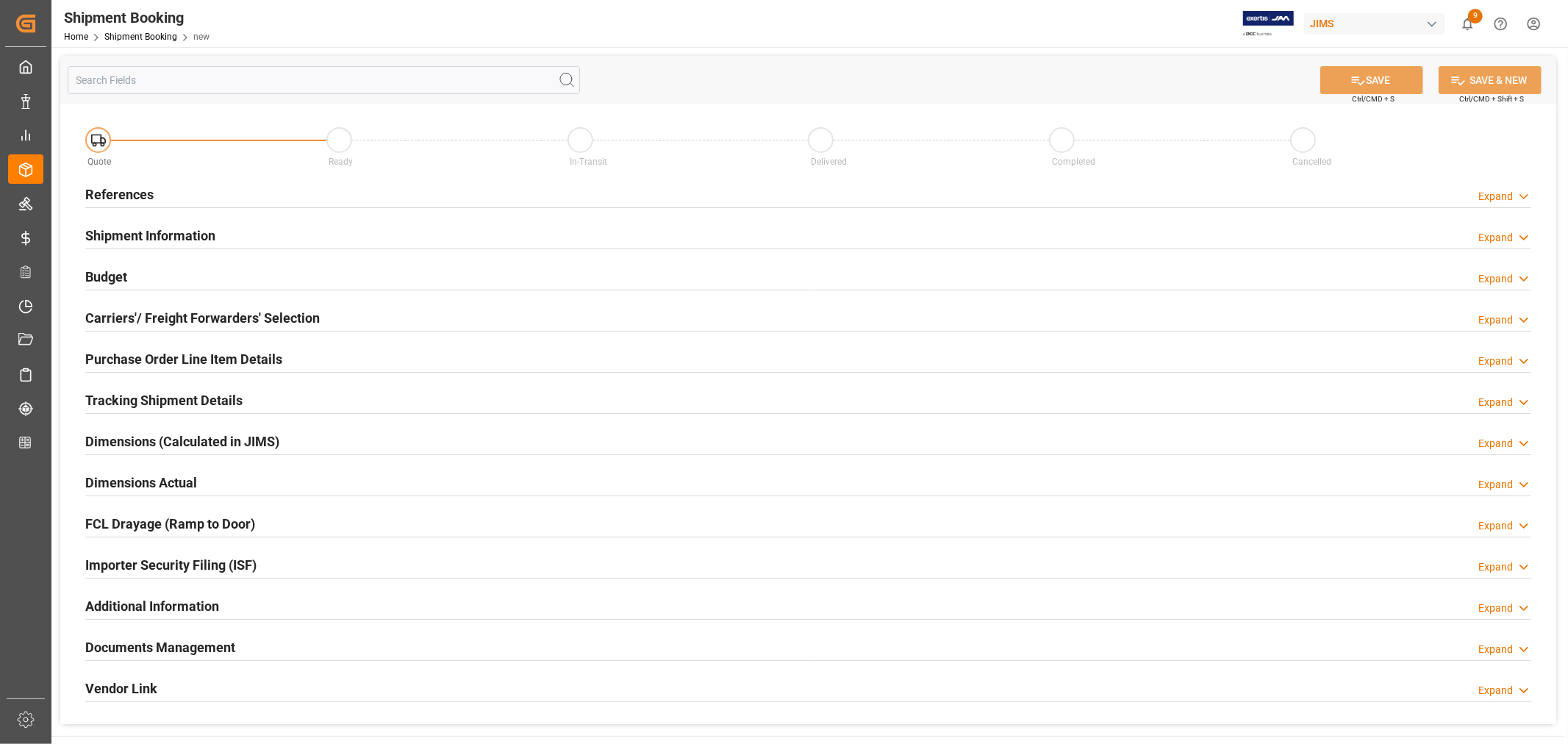
click at [116, 195] on h2 "References" at bounding box center [120, 194] width 69 height 20
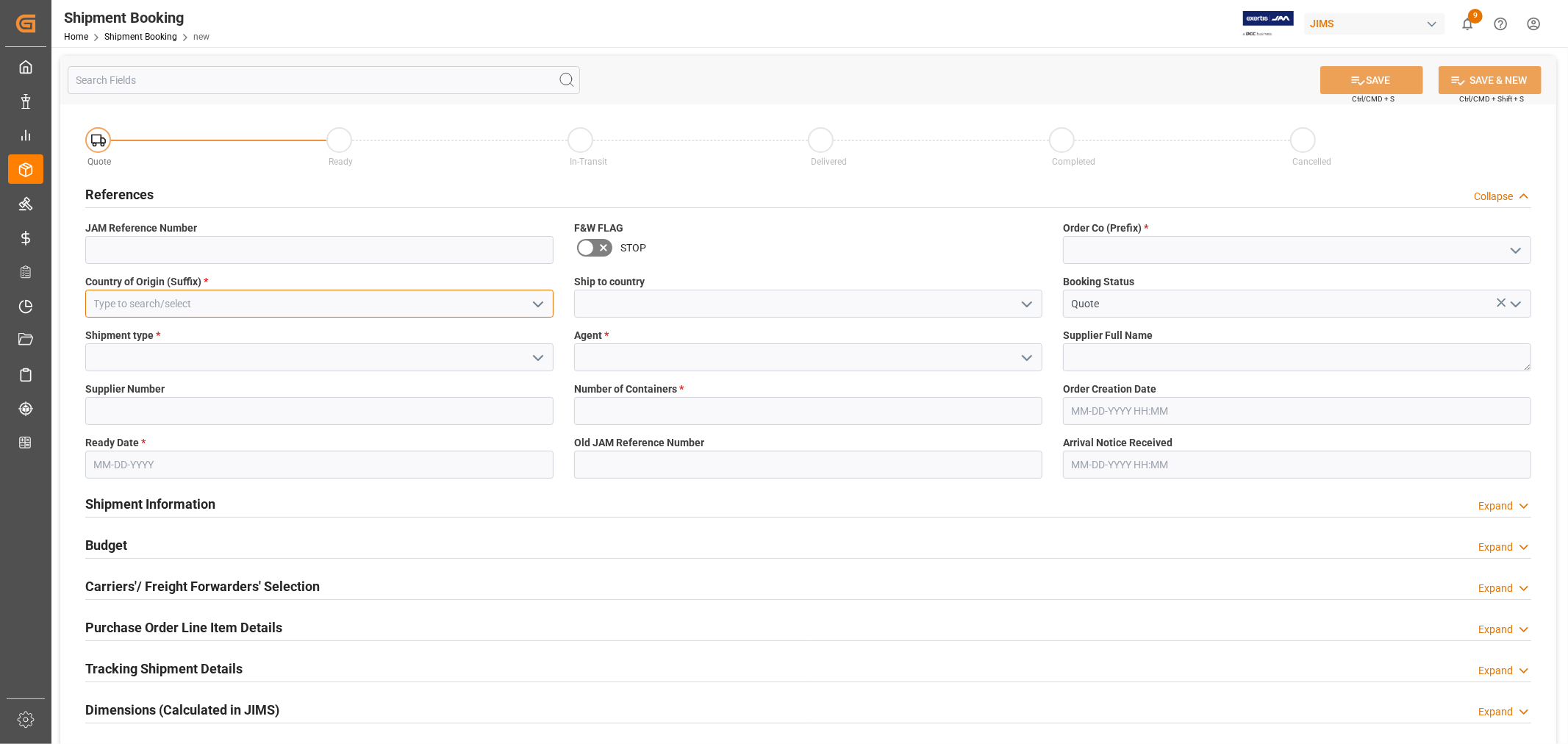
click at [205, 303] on input at bounding box center [319, 303] width 468 height 28
click at [126, 331] on div "GB" at bounding box center [319, 337] width 467 height 33
type input "GB"
click at [1027, 305] on polyline "open menu" at bounding box center [1027, 304] width 9 height 4
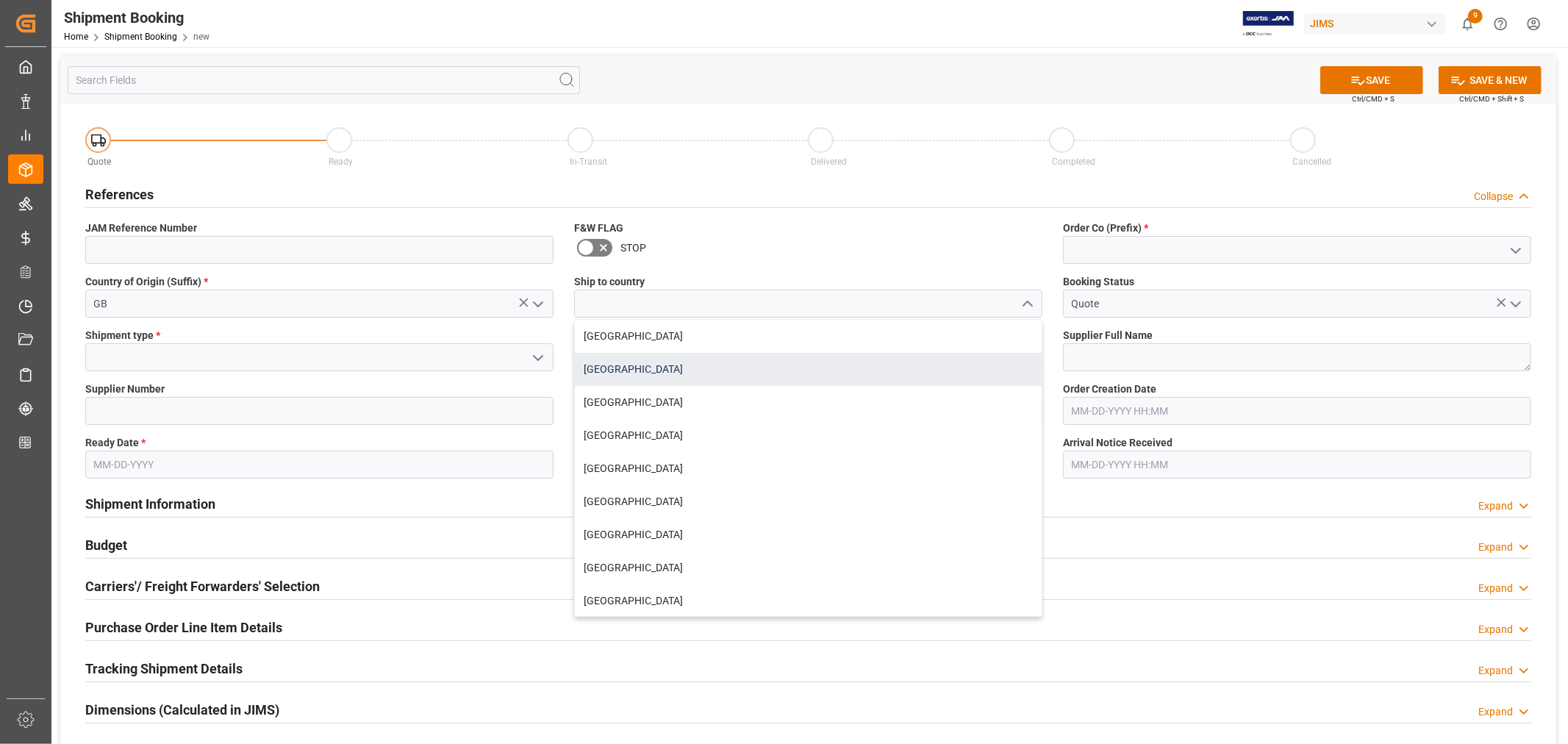
click at [636, 361] on div "[GEOGRAPHIC_DATA]" at bounding box center [808, 369] width 467 height 33
type input "[GEOGRAPHIC_DATA]"
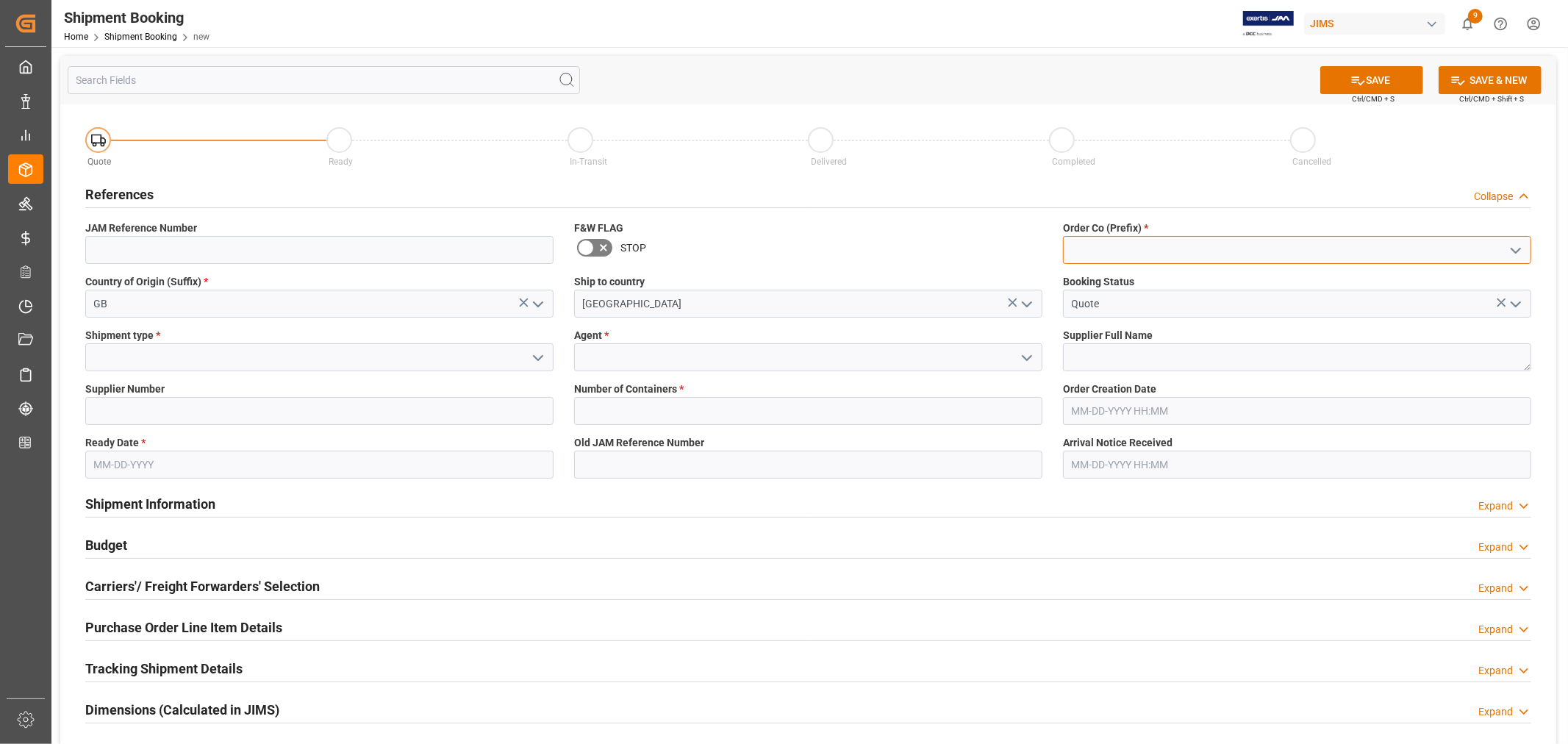
click at [1112, 254] on input at bounding box center [1297, 250] width 468 height 28
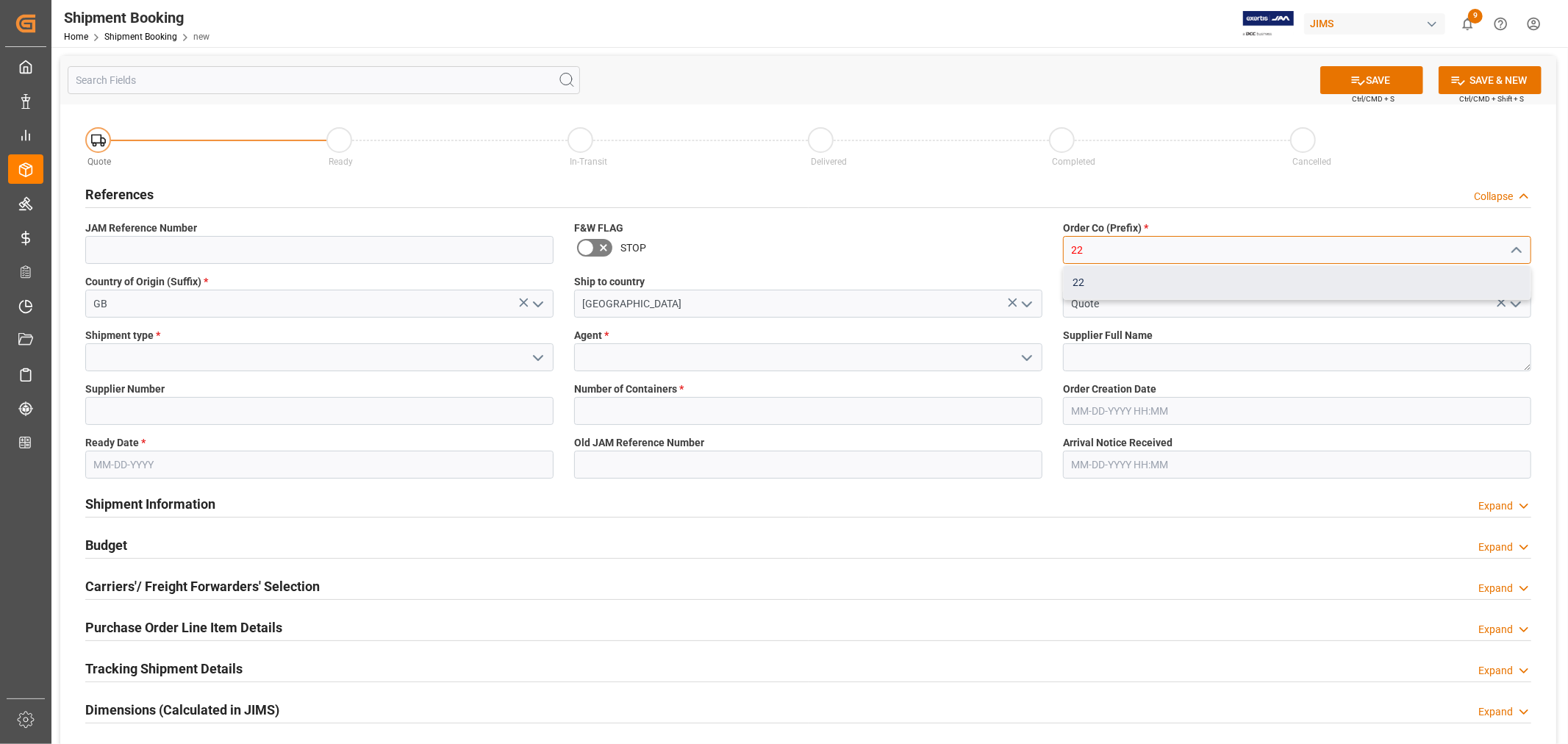
click at [1098, 281] on div "22" at bounding box center [1296, 283] width 467 height 33
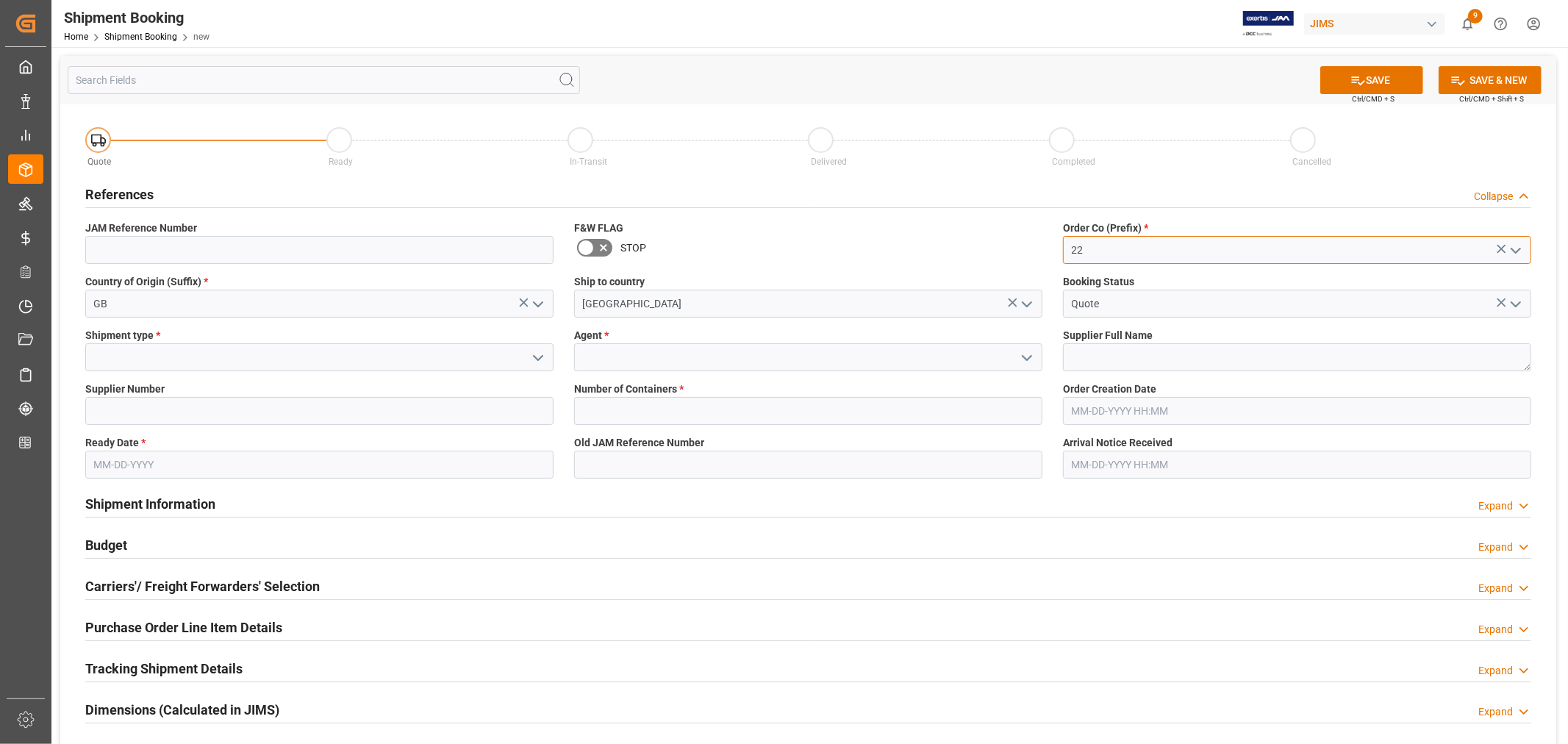
type input "22"
click at [541, 353] on icon "open menu" at bounding box center [538, 358] width 18 height 18
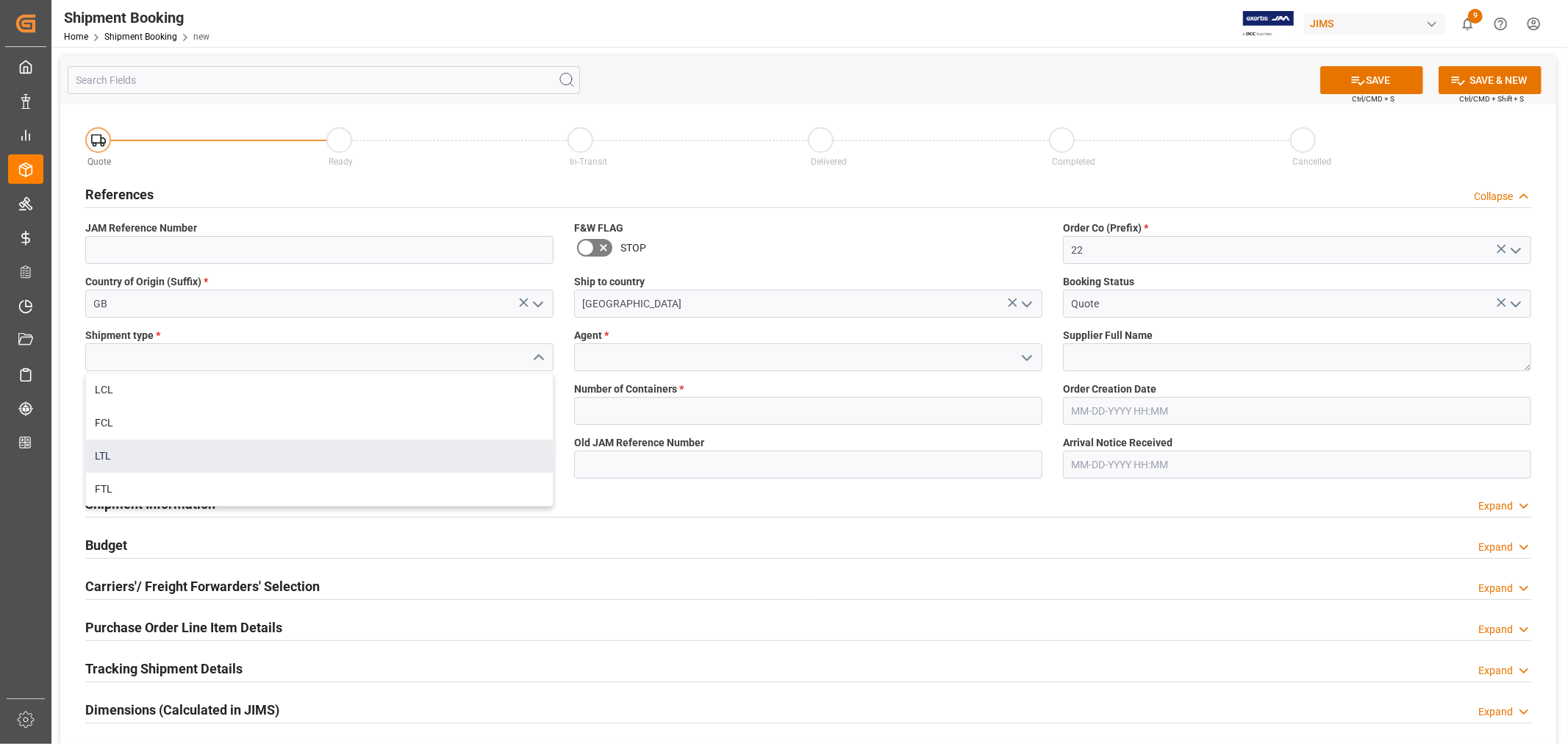
click at [170, 459] on div "LTL" at bounding box center [319, 457] width 467 height 33
type input "LTL"
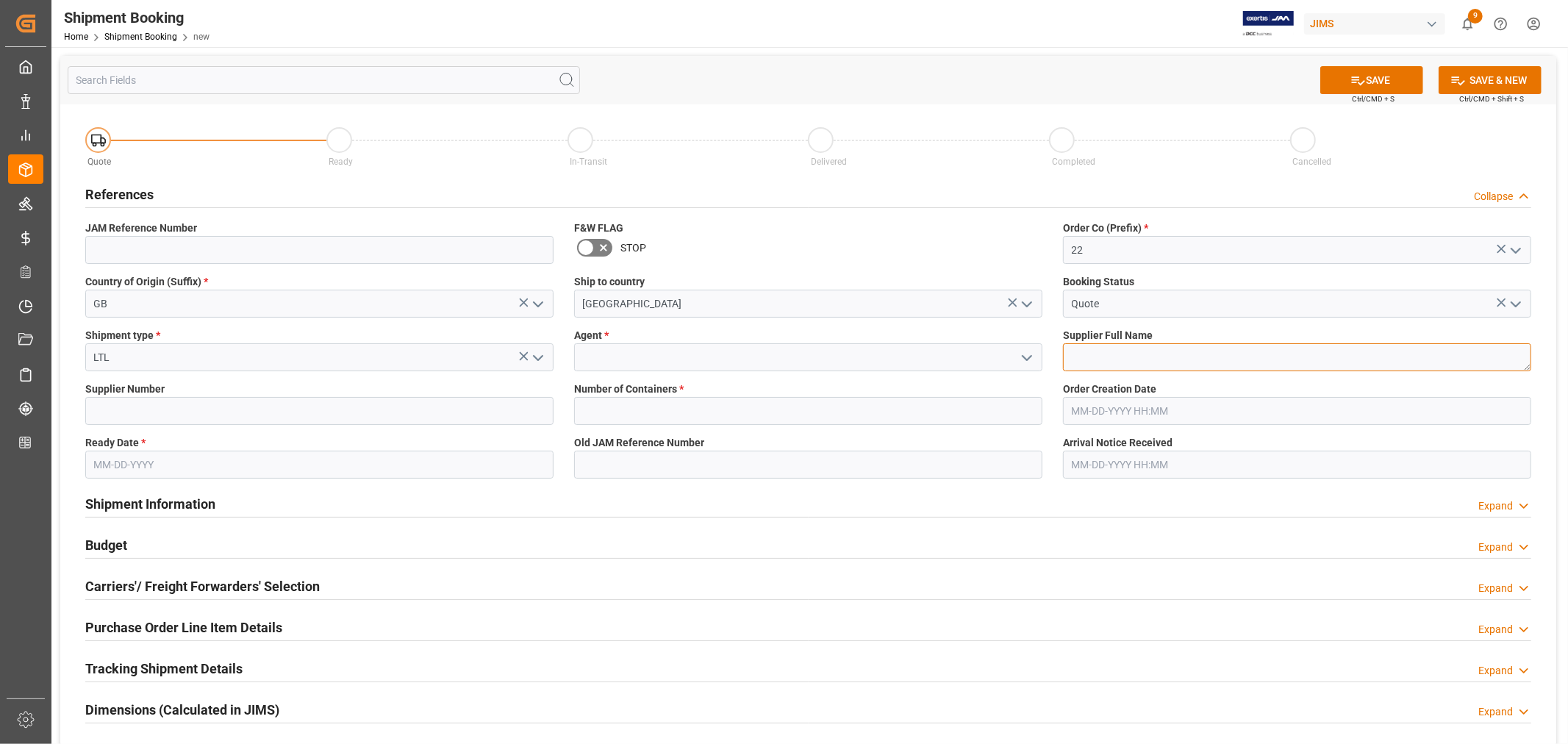
click at [1081, 354] on textarea at bounding box center [1297, 357] width 468 height 28
paste textarea "[PERSON_NAME] & [PERSON_NAME] (W/T*)-"
type textarea "[PERSON_NAME] & [PERSON_NAME] (W/T*)-"
click at [381, 417] on input at bounding box center [319, 411] width 468 height 28
type input "165805"
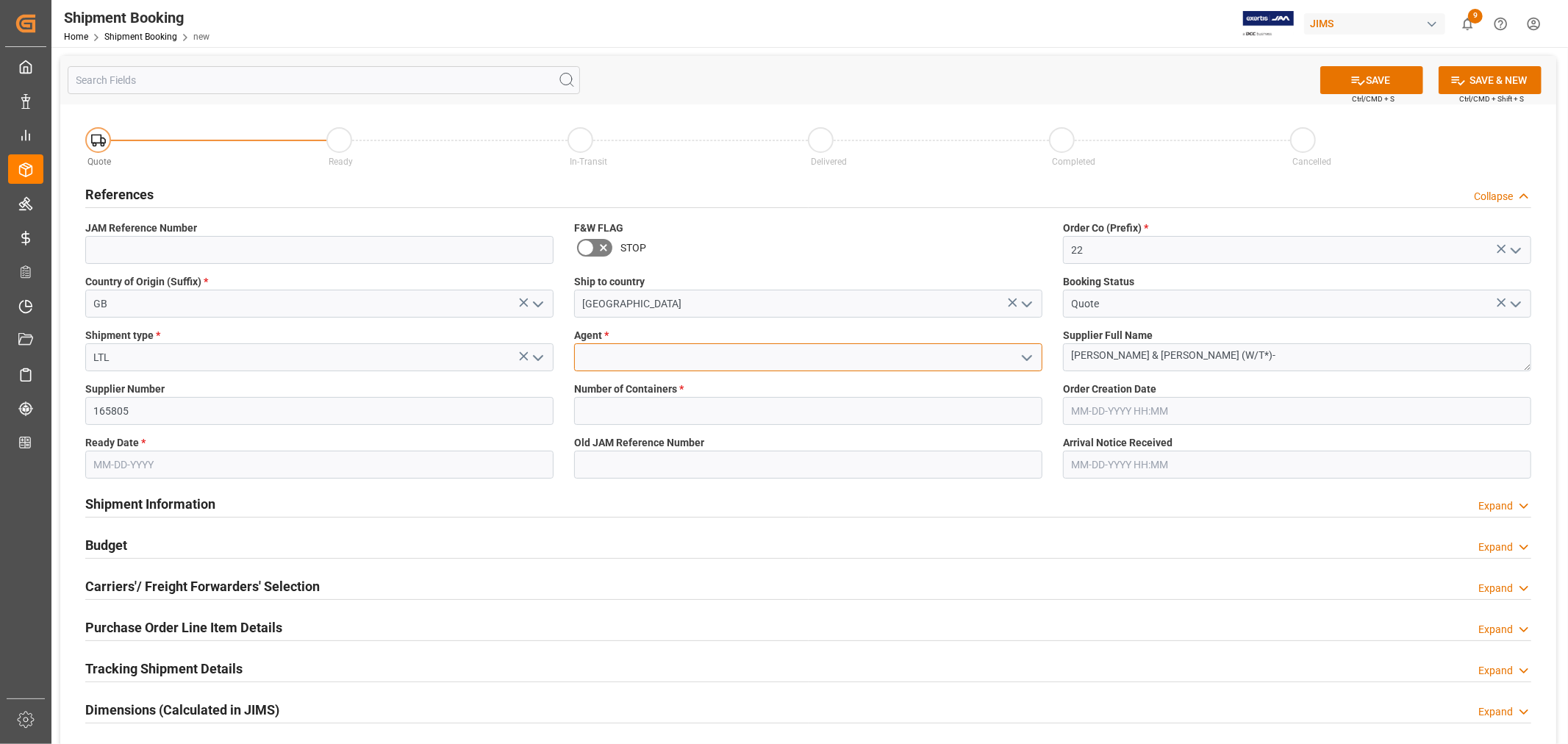
click at [623, 355] on input at bounding box center [808, 357] width 468 height 28
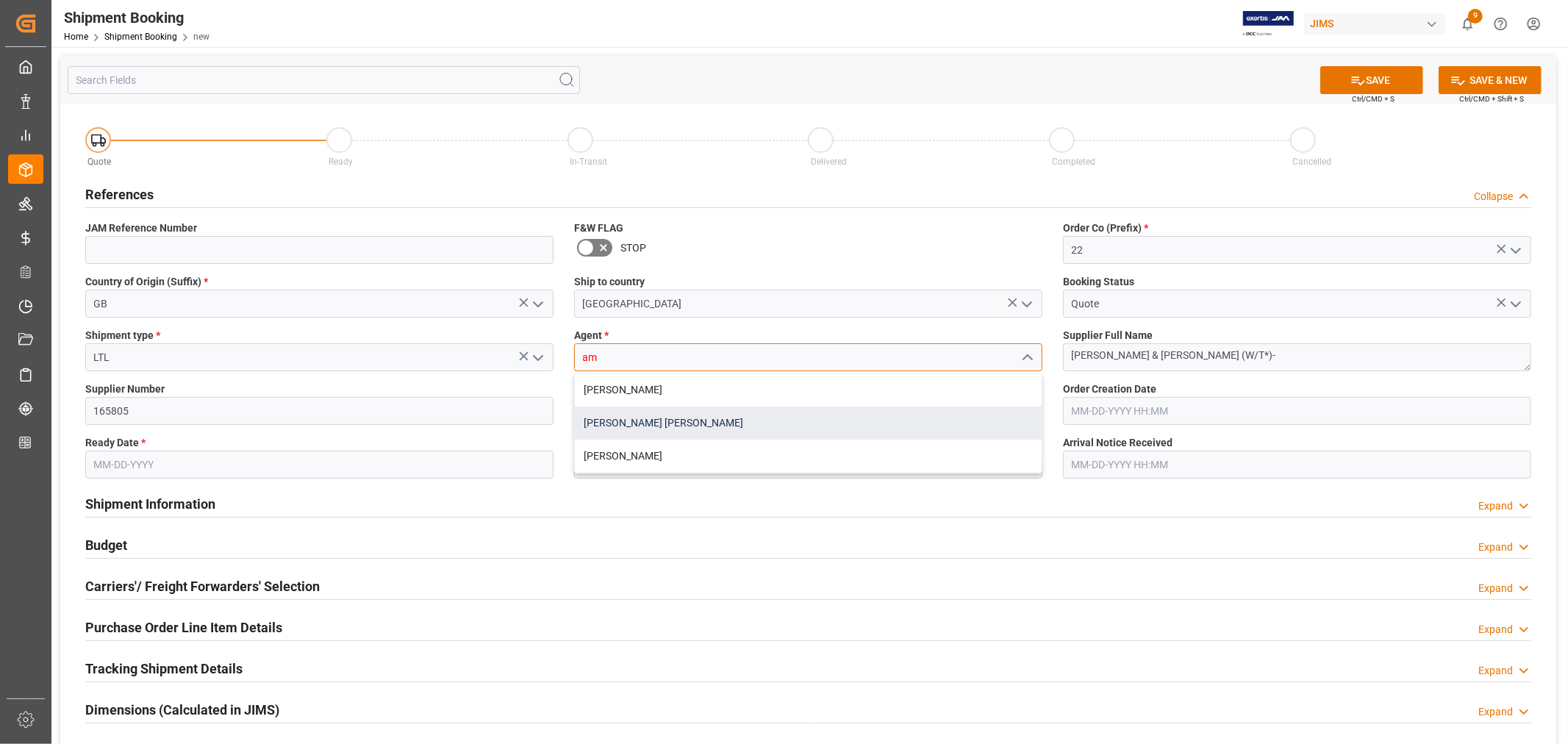
click at [642, 425] on div "[PERSON_NAME] [PERSON_NAME]" at bounding box center [808, 423] width 467 height 33
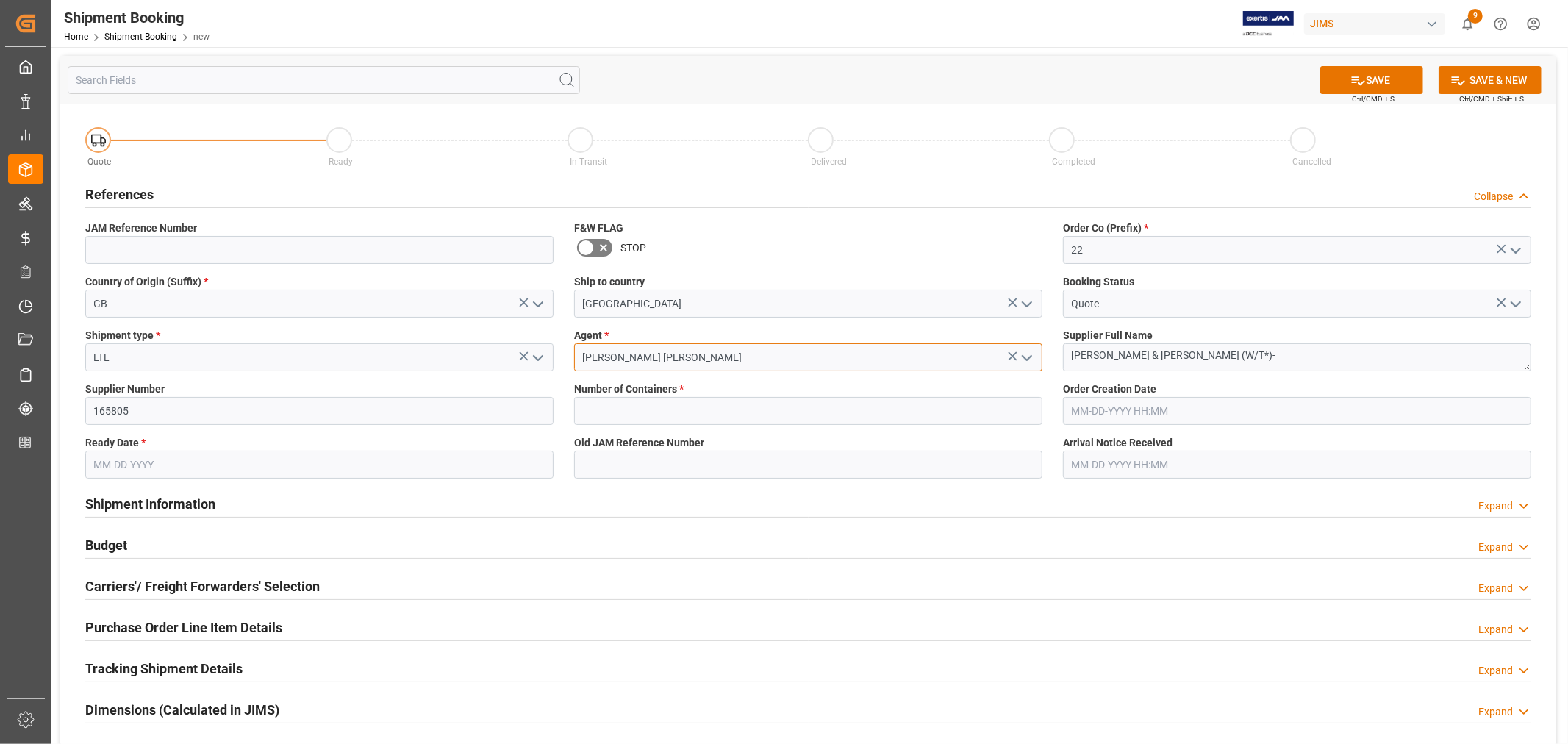
type input "[PERSON_NAME] [PERSON_NAME]"
click at [645, 413] on input "text" at bounding box center [808, 411] width 468 height 28
type input "0"
click at [192, 462] on input "text" at bounding box center [319, 465] width 468 height 28
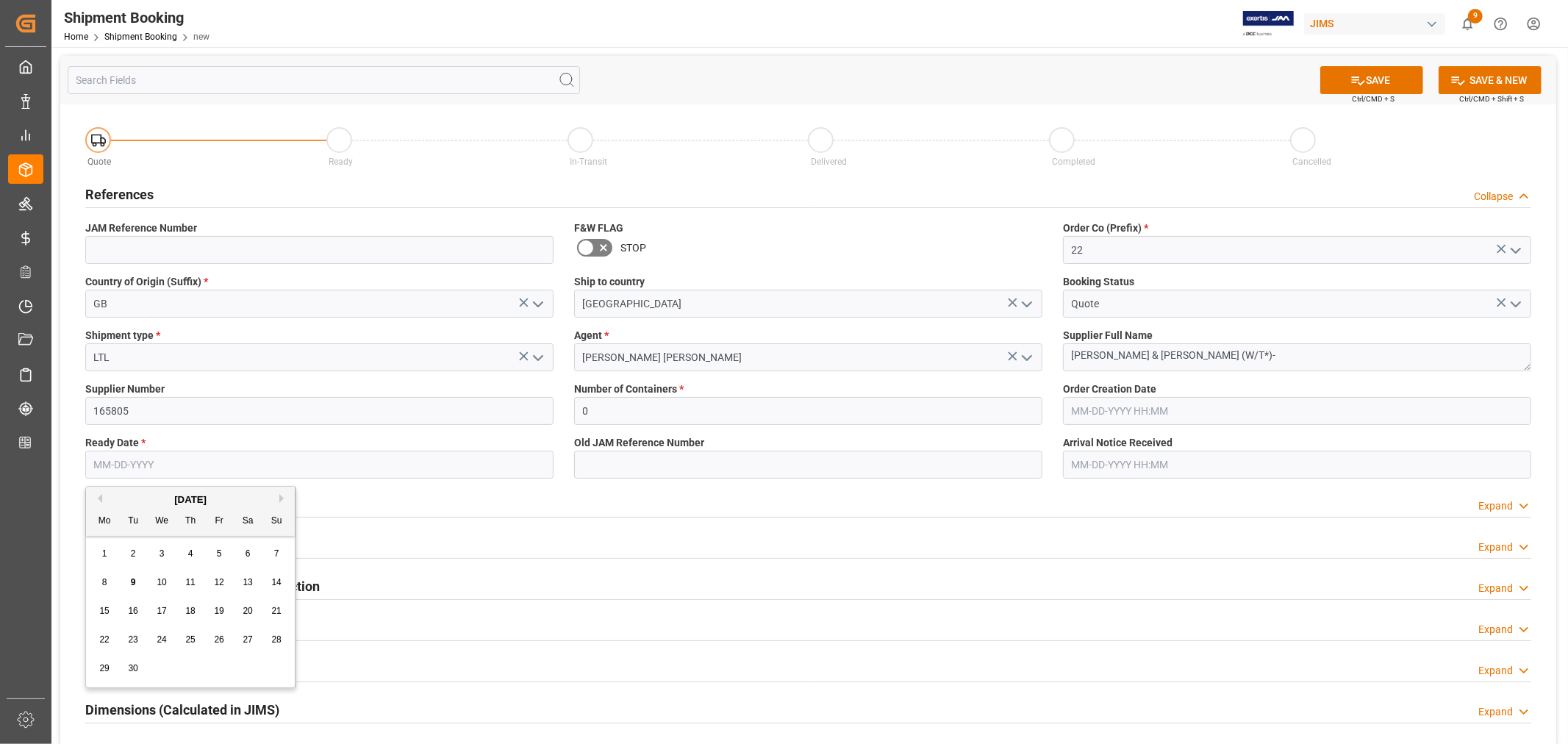
click at [141, 509] on div "Mo Tu We Th Fr Sa Su" at bounding box center [190, 521] width 209 height 29
click at [163, 581] on span "10" at bounding box center [161, 582] width 10 height 11
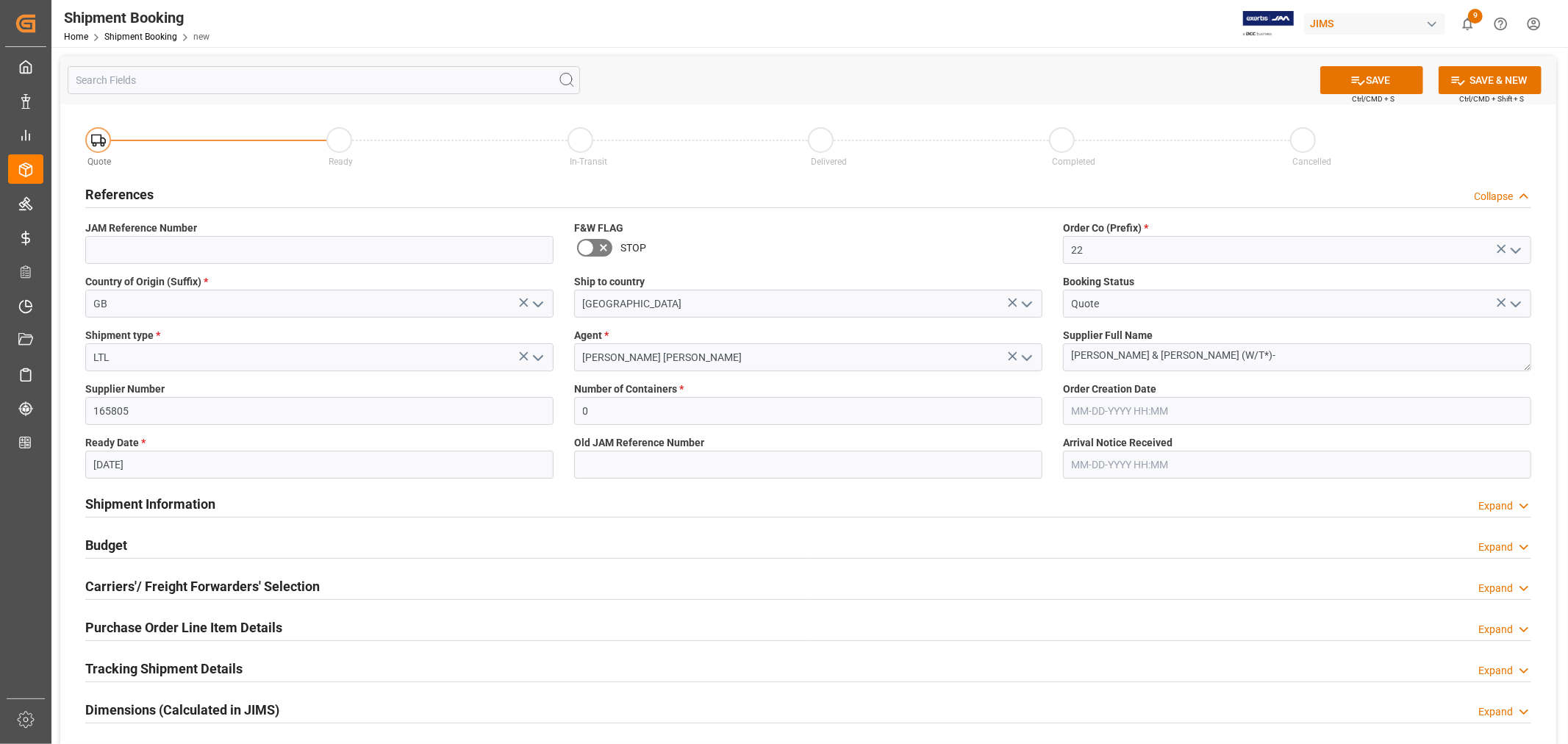
click at [175, 471] on input "09-10-2025" at bounding box center [319, 465] width 468 height 28
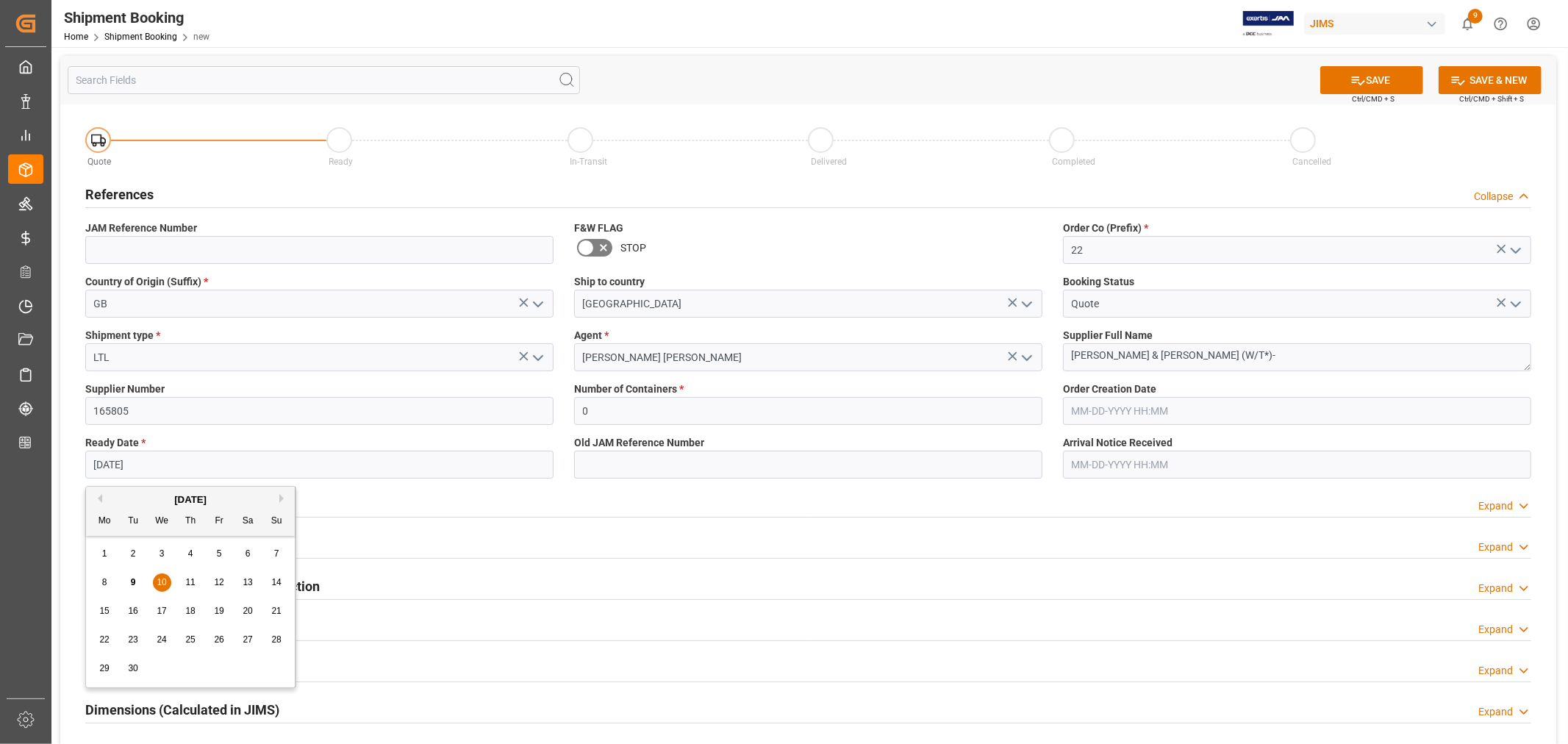
click at [135, 581] on span "9" at bounding box center [133, 582] width 5 height 11
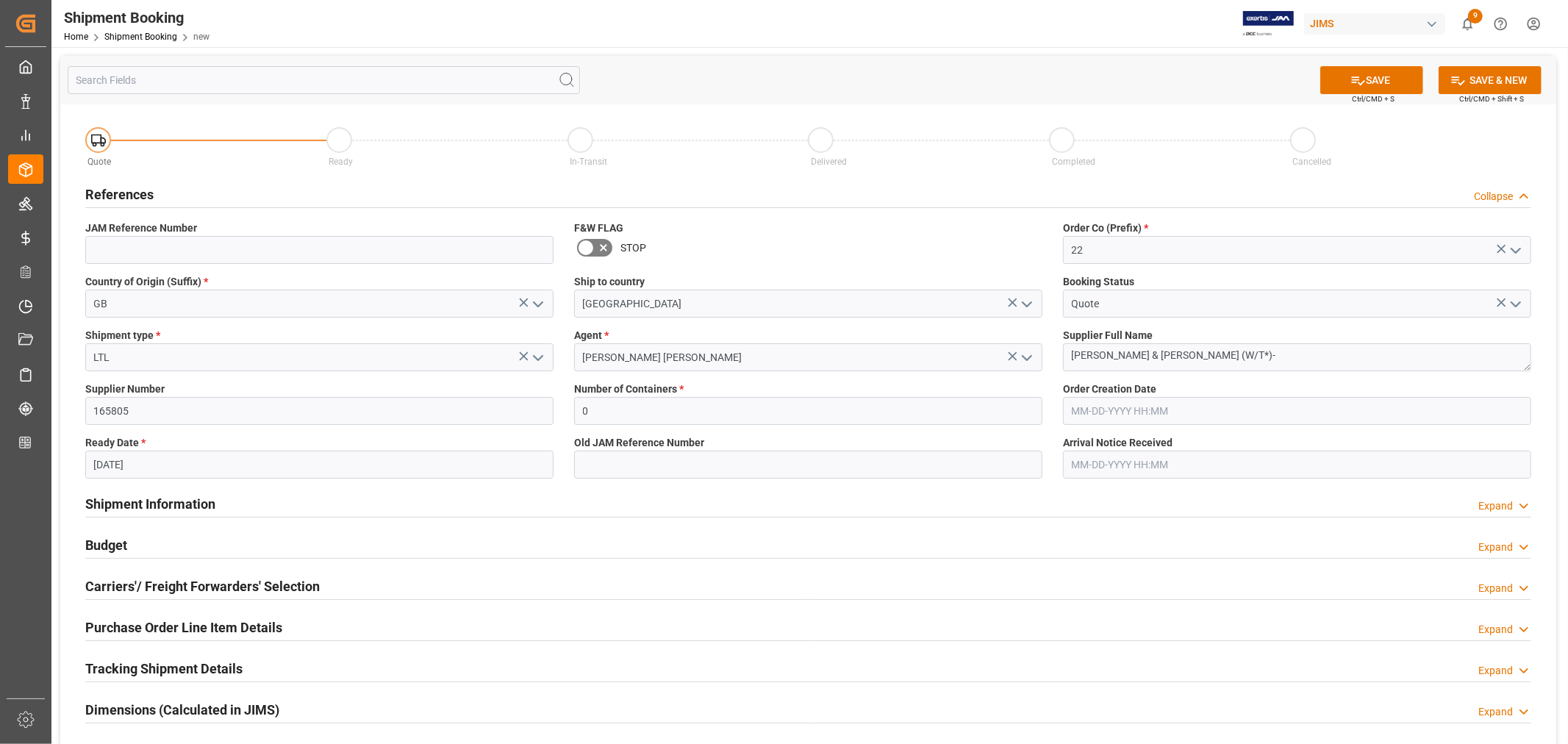
type input "[DATE]"
click at [1370, 84] on button "SAVE" at bounding box center [1371, 80] width 103 height 28
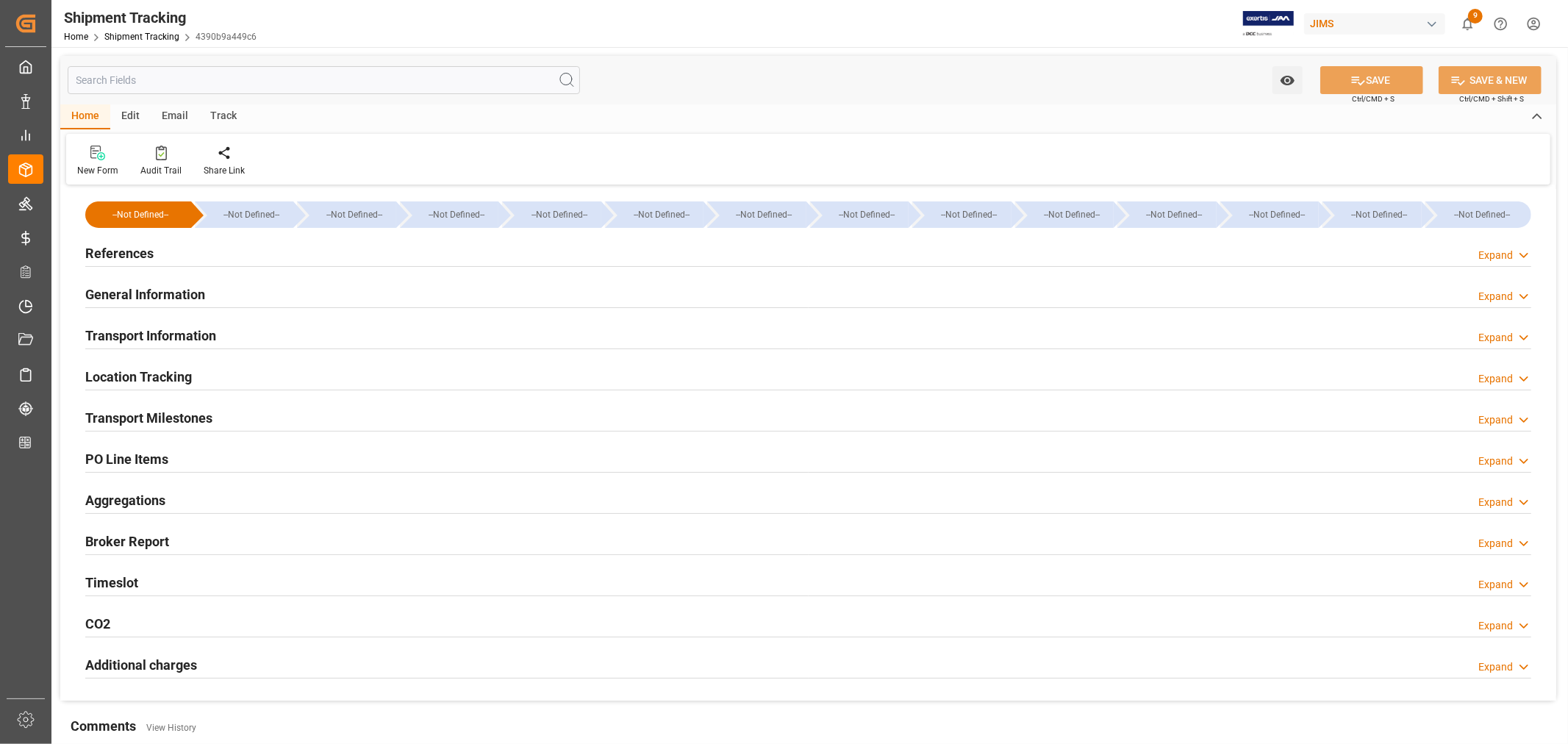
type input "Evergreen"
type input "Evergreen Marine Corp."
type input "9935208"
type input "451779.65"
click at [157, 332] on h2 "Transport Information" at bounding box center [151, 335] width 131 height 20
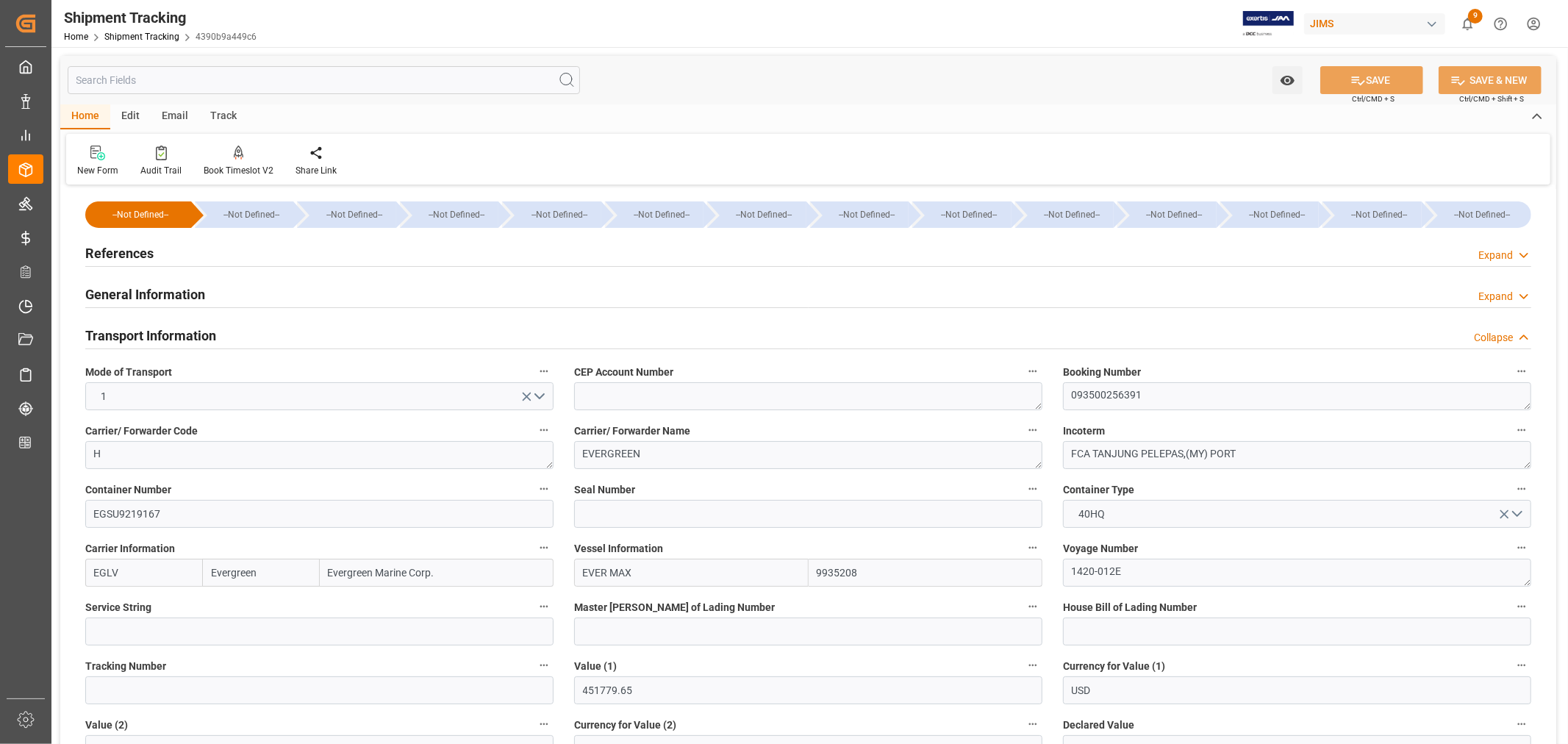
click at [157, 332] on h2 "Transport Information" at bounding box center [151, 335] width 131 height 20
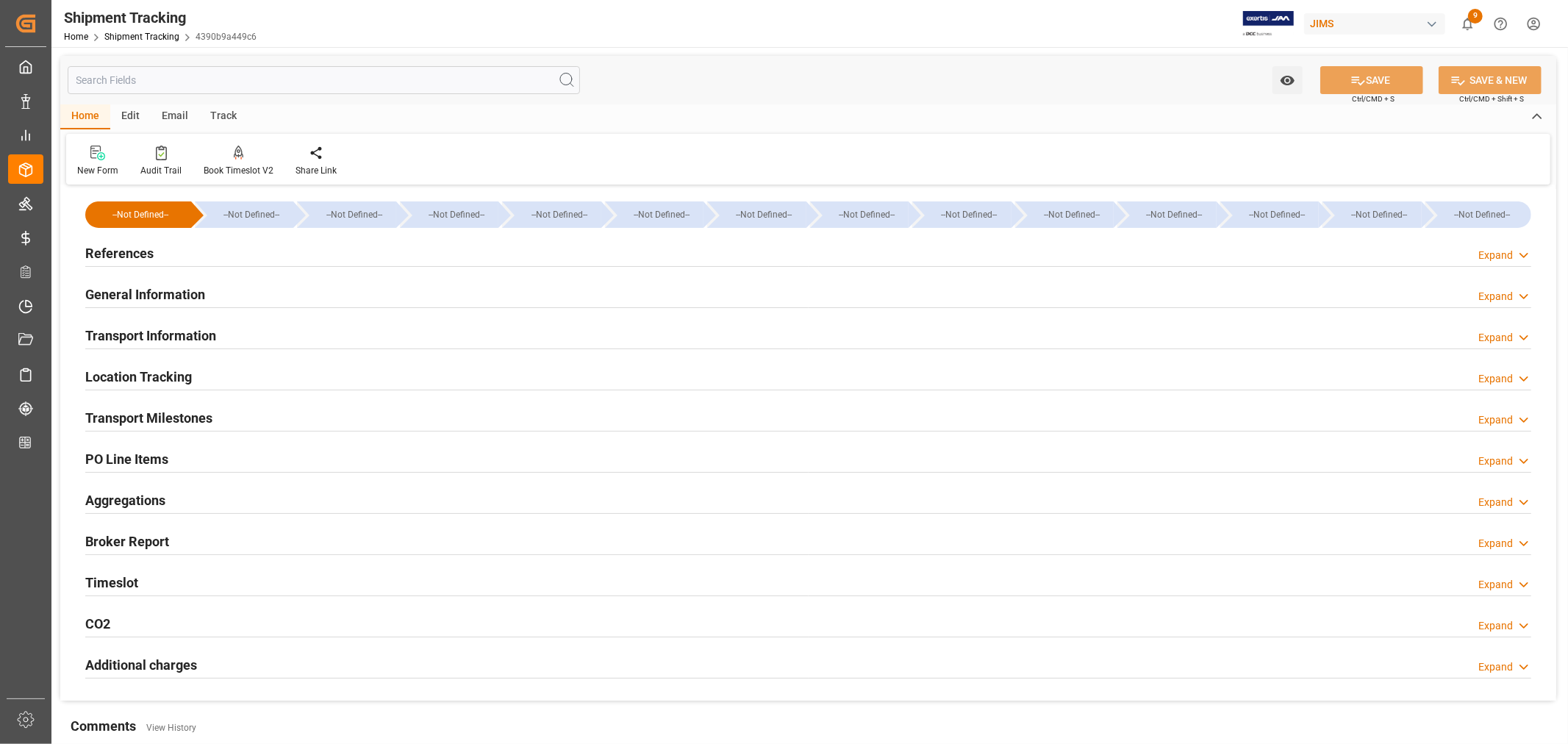
click at [136, 452] on h2 "PO Line Items" at bounding box center [127, 458] width 83 height 20
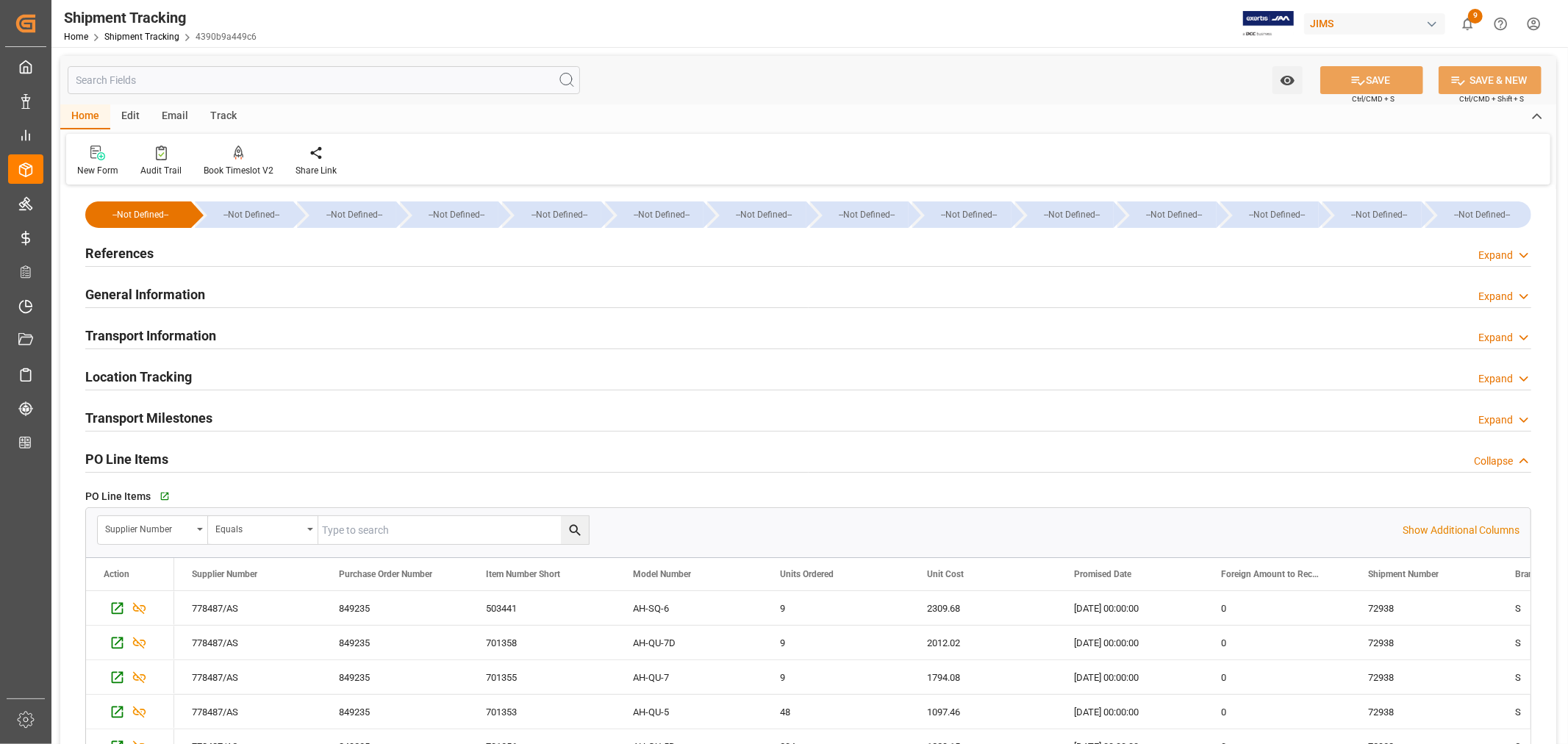
click at [136, 453] on h2 "PO Line Items" at bounding box center [127, 458] width 83 height 20
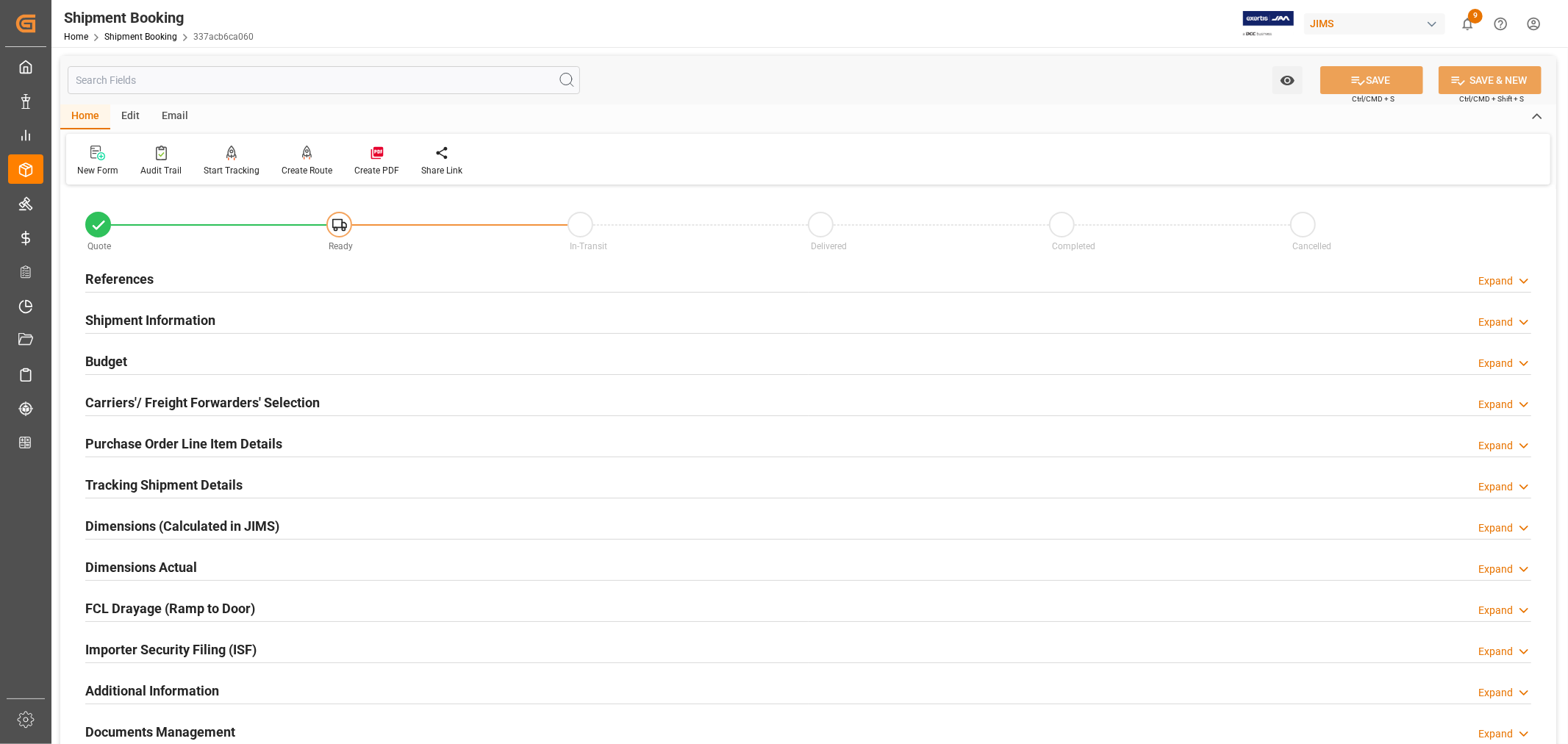
click at [180, 320] on h2 "Shipment Information" at bounding box center [151, 320] width 131 height 20
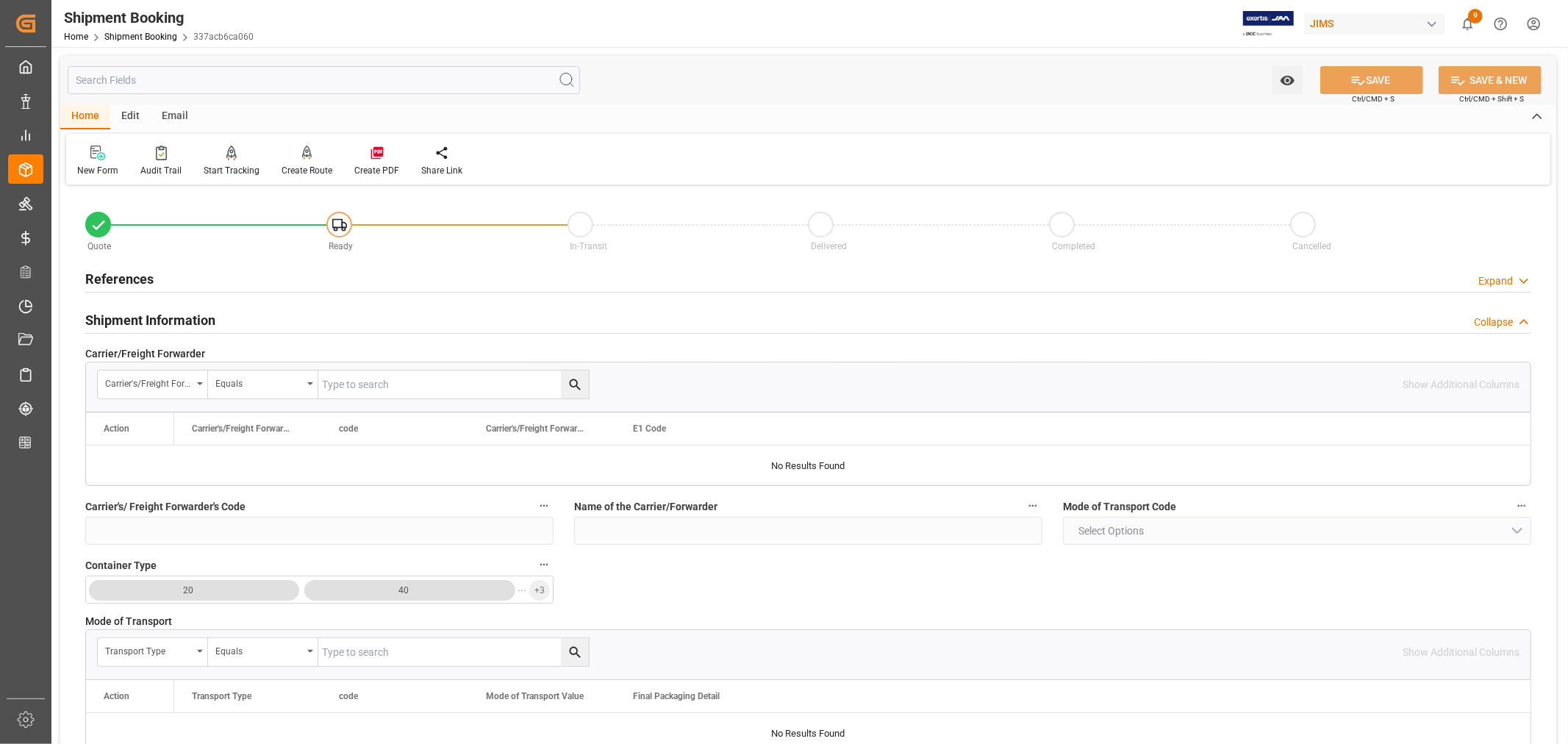
click at [180, 320] on h2 "Shipment Information" at bounding box center [151, 320] width 131 height 20
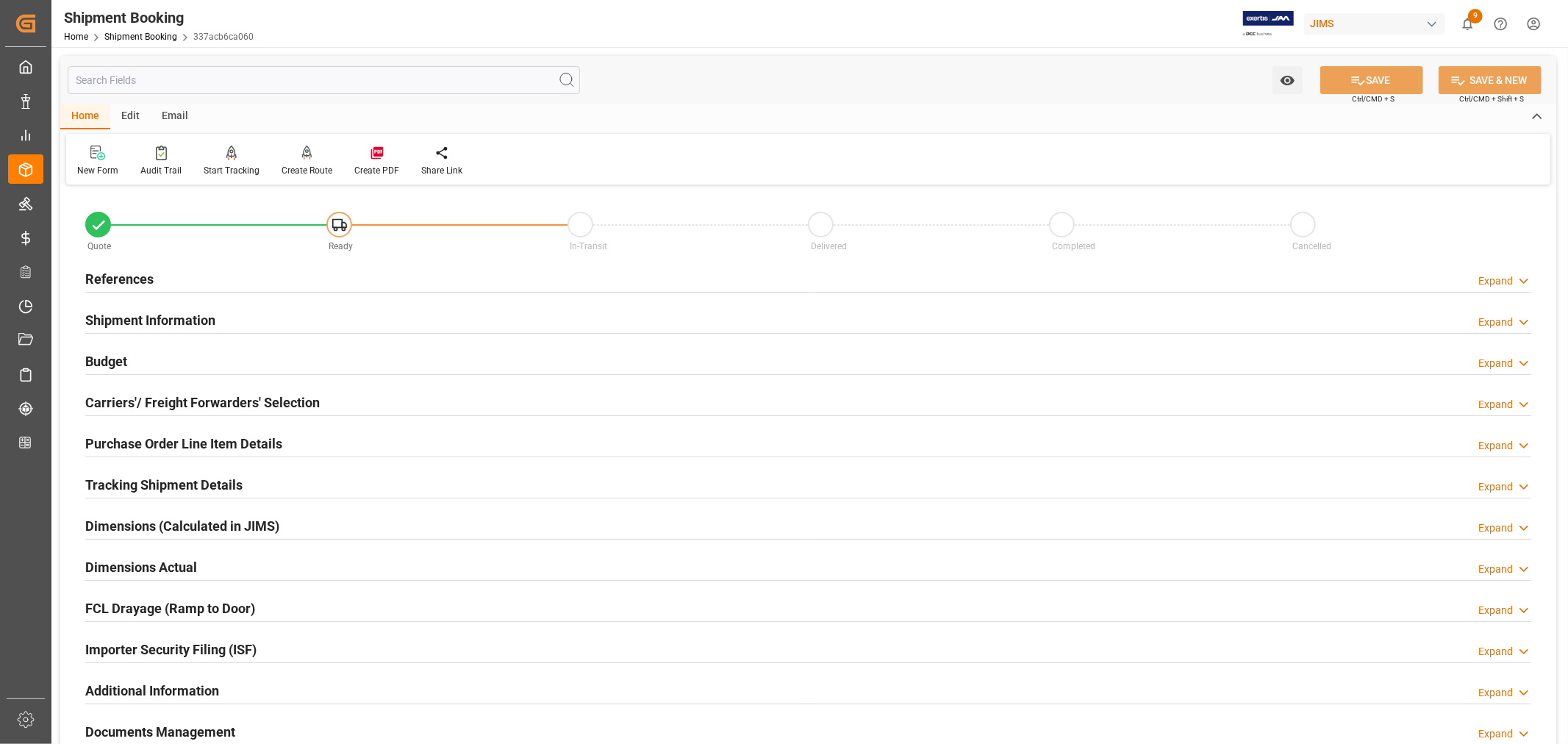
click at [190, 398] on h2 "Carriers'/ Freight Forwarders' Selection" at bounding box center [203, 402] width 235 height 20
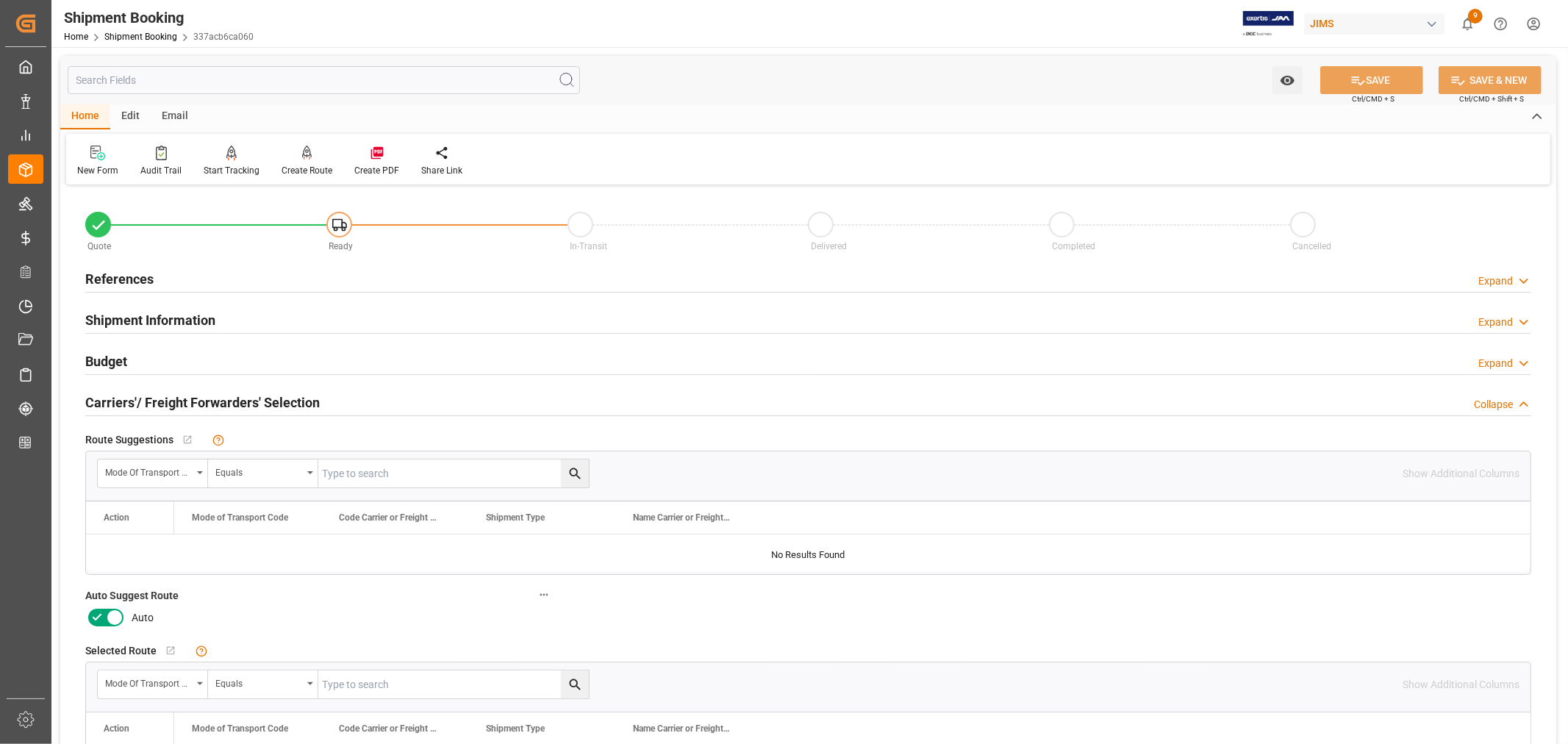
click at [111, 618] on icon at bounding box center [115, 617] width 18 height 18
click at [0, 0] on input "checkbox" at bounding box center [0, 0] width 0 height 0
click at [1370, 81] on button "SAVE" at bounding box center [1371, 80] width 103 height 28
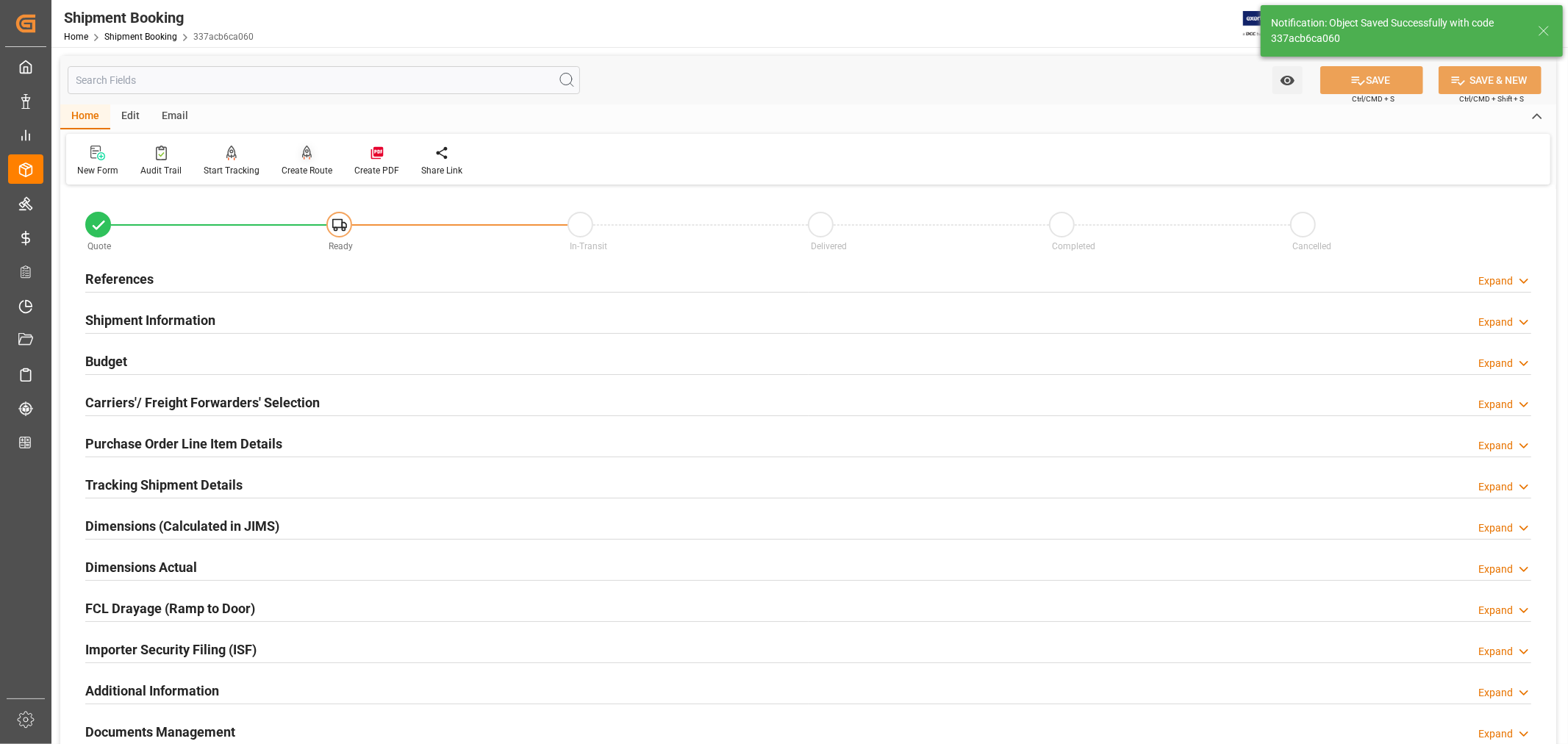
click at [302, 167] on div "Create Route" at bounding box center [307, 170] width 51 height 13
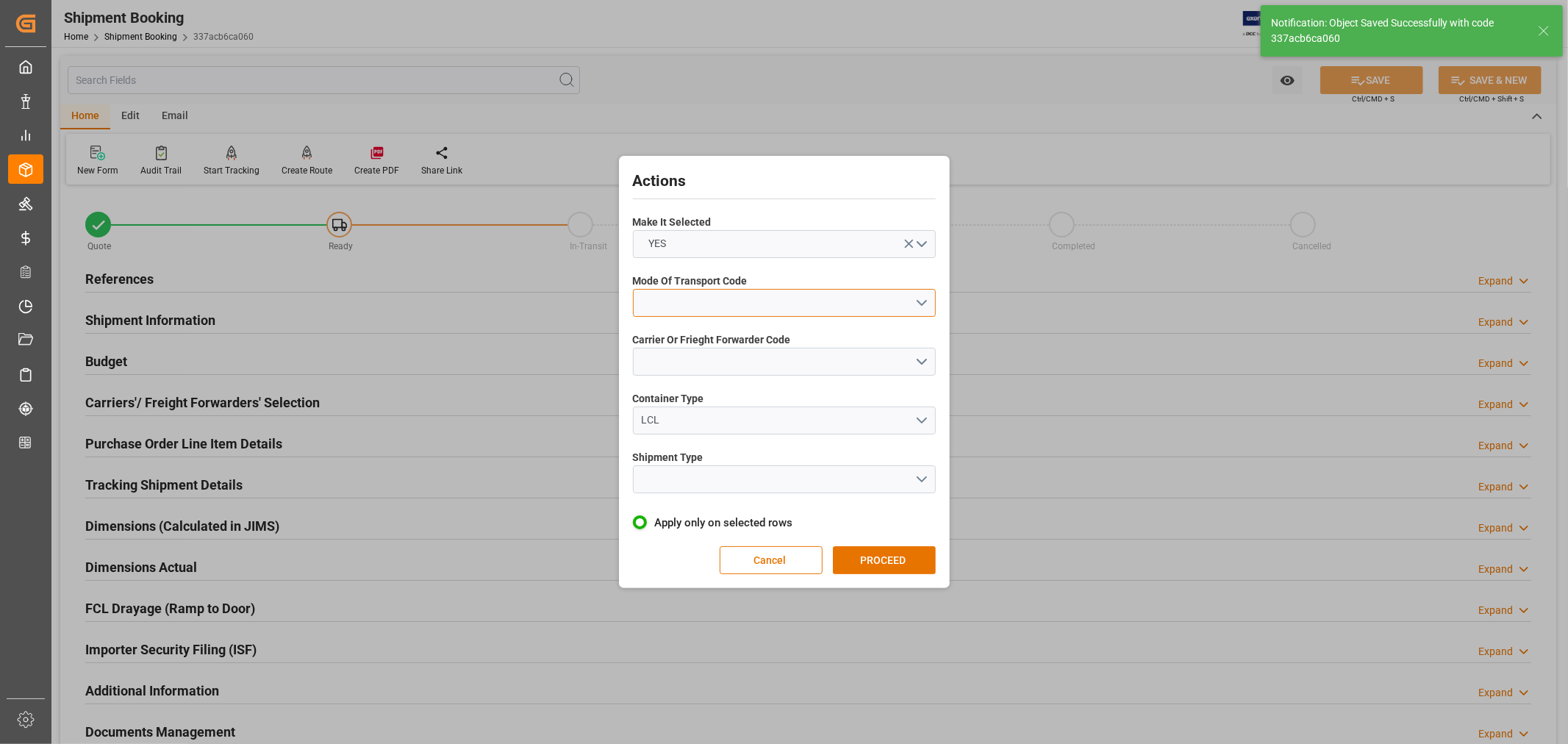
click at [691, 298] on button "open menu" at bounding box center [785, 303] width 303 height 28
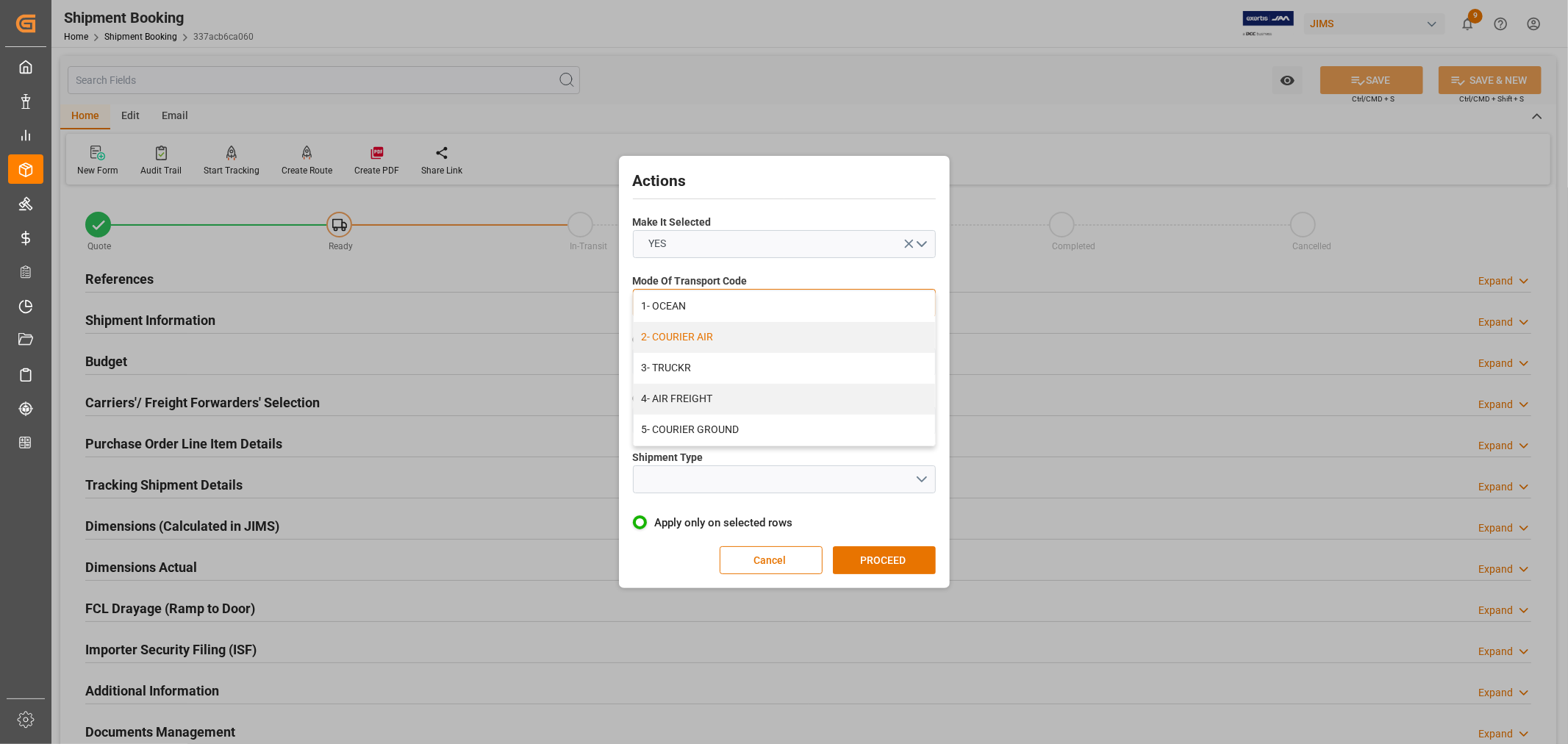
click at [711, 339] on div "2- COURIER AIR" at bounding box center [785, 337] width 302 height 31
click at [690, 365] on button "open menu" at bounding box center [785, 361] width 303 height 28
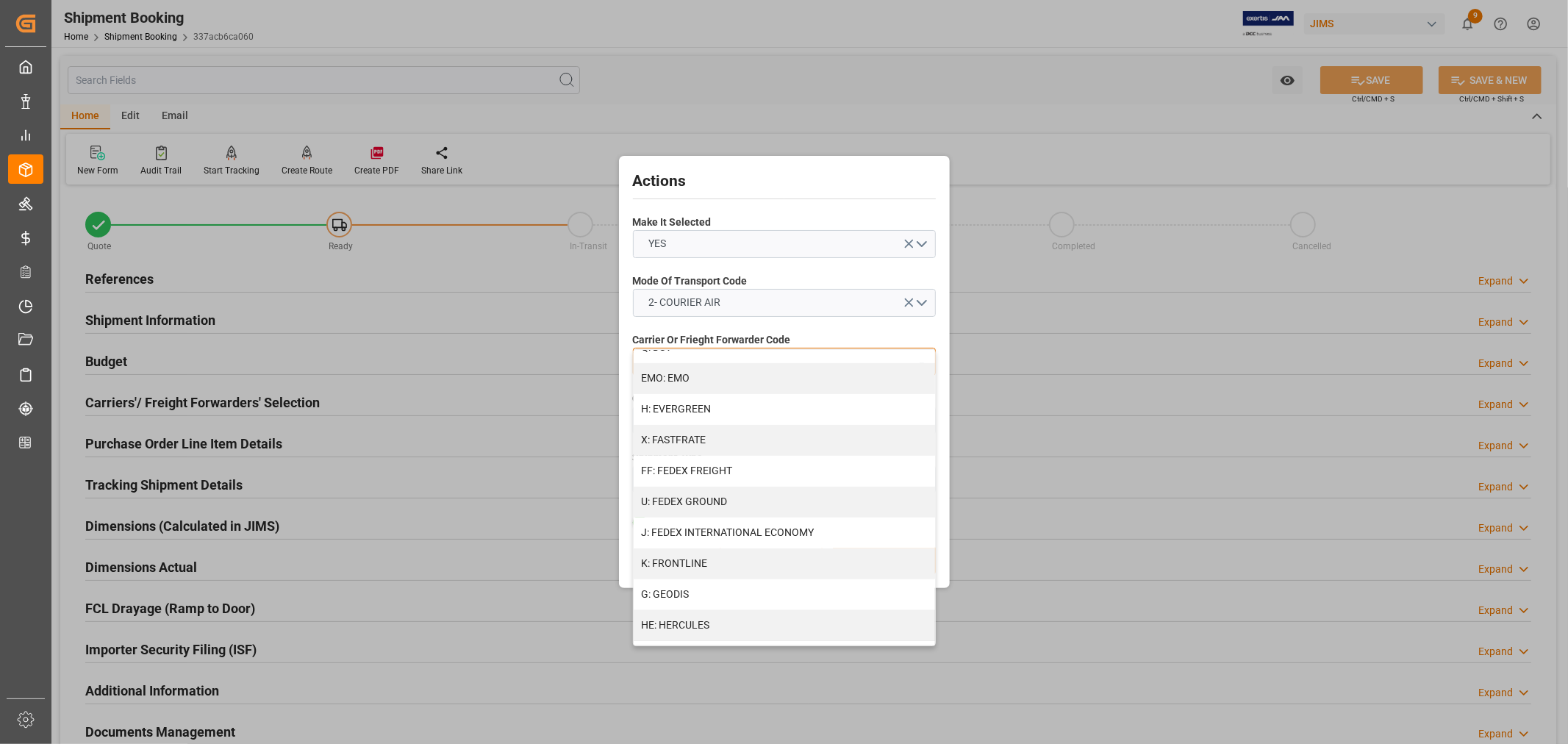
scroll to position [408, 0]
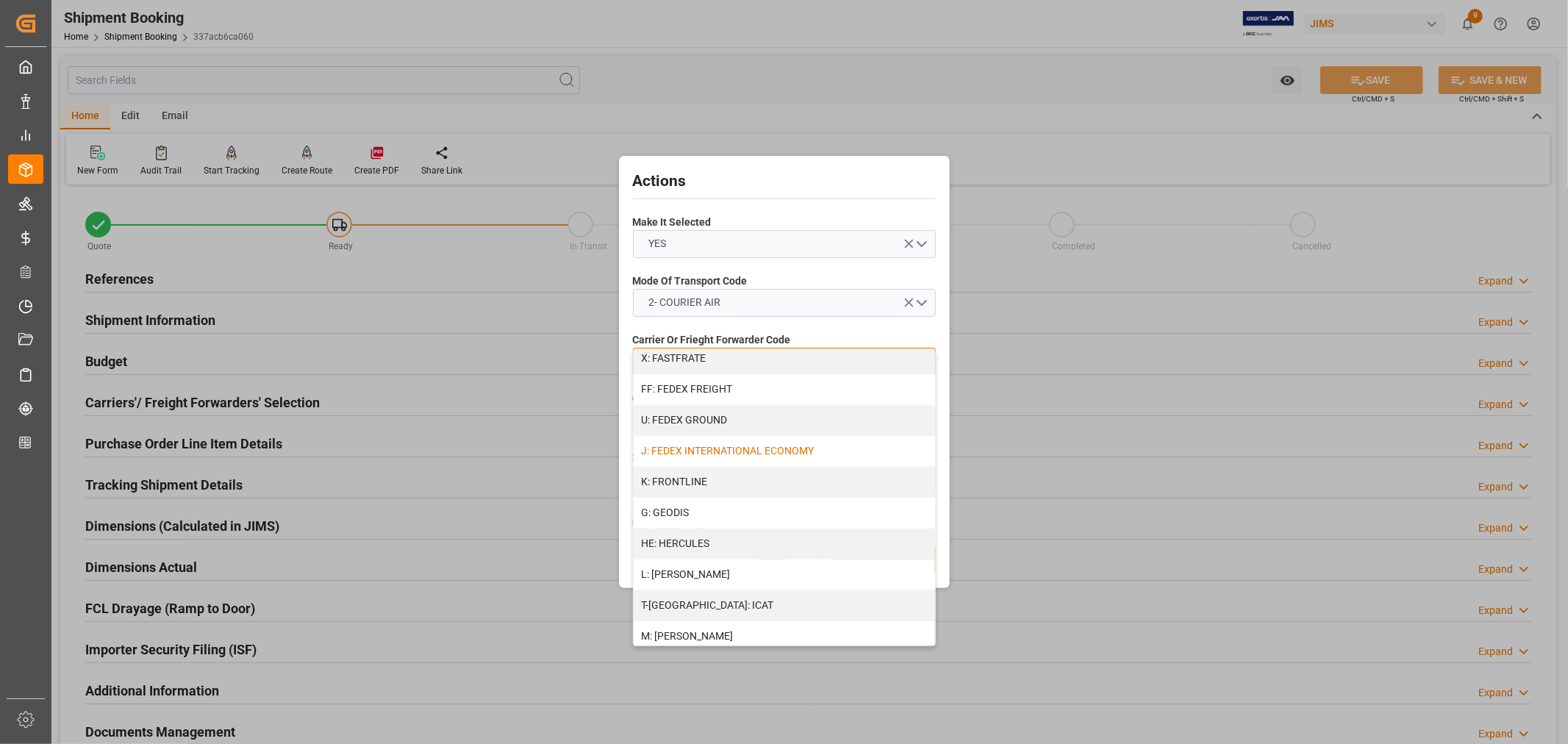
click at [723, 449] on div "J: FEDEX INTERNATIONAL ECONOMY" at bounding box center [785, 450] width 302 height 31
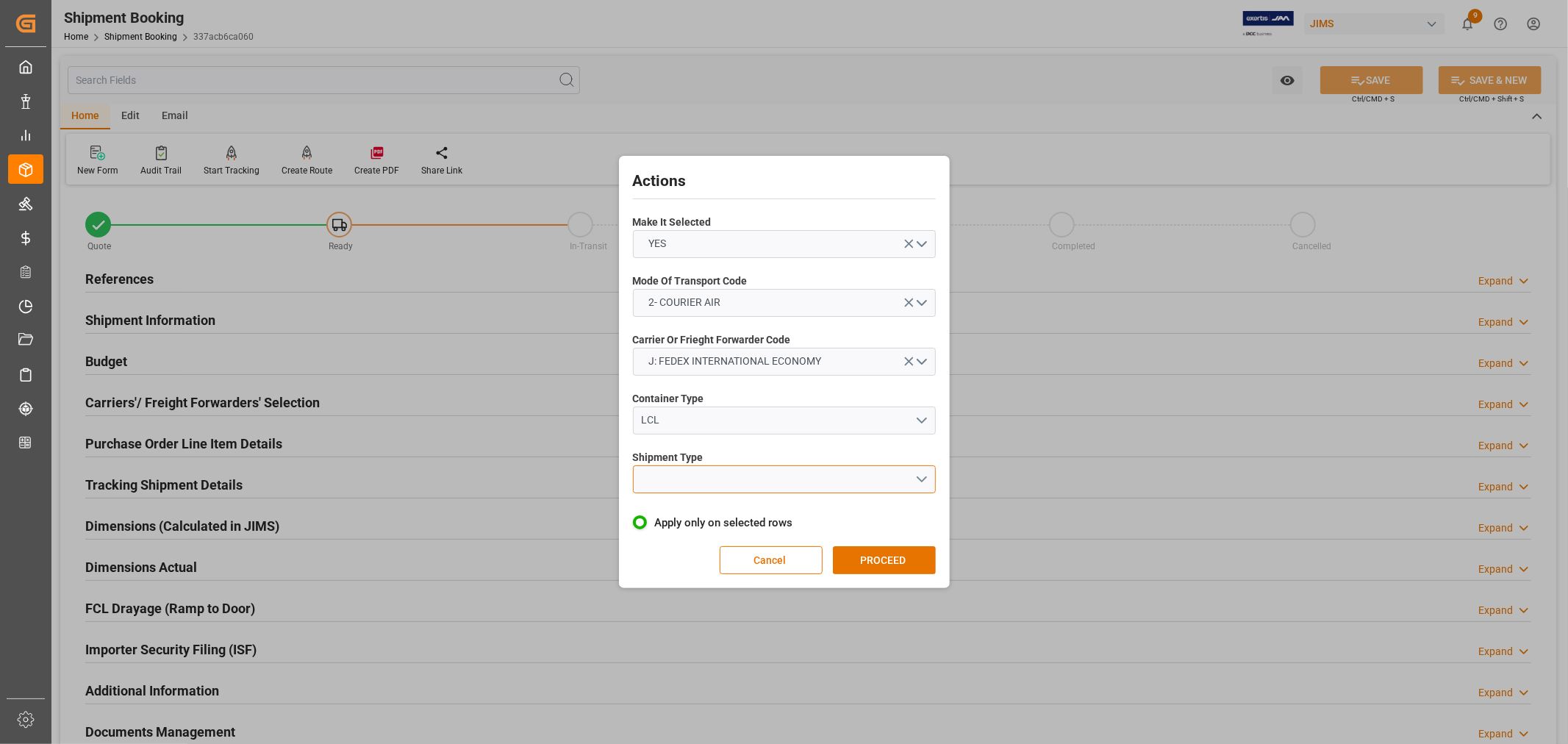
click at [686, 471] on button "open menu" at bounding box center [785, 480] width 303 height 28
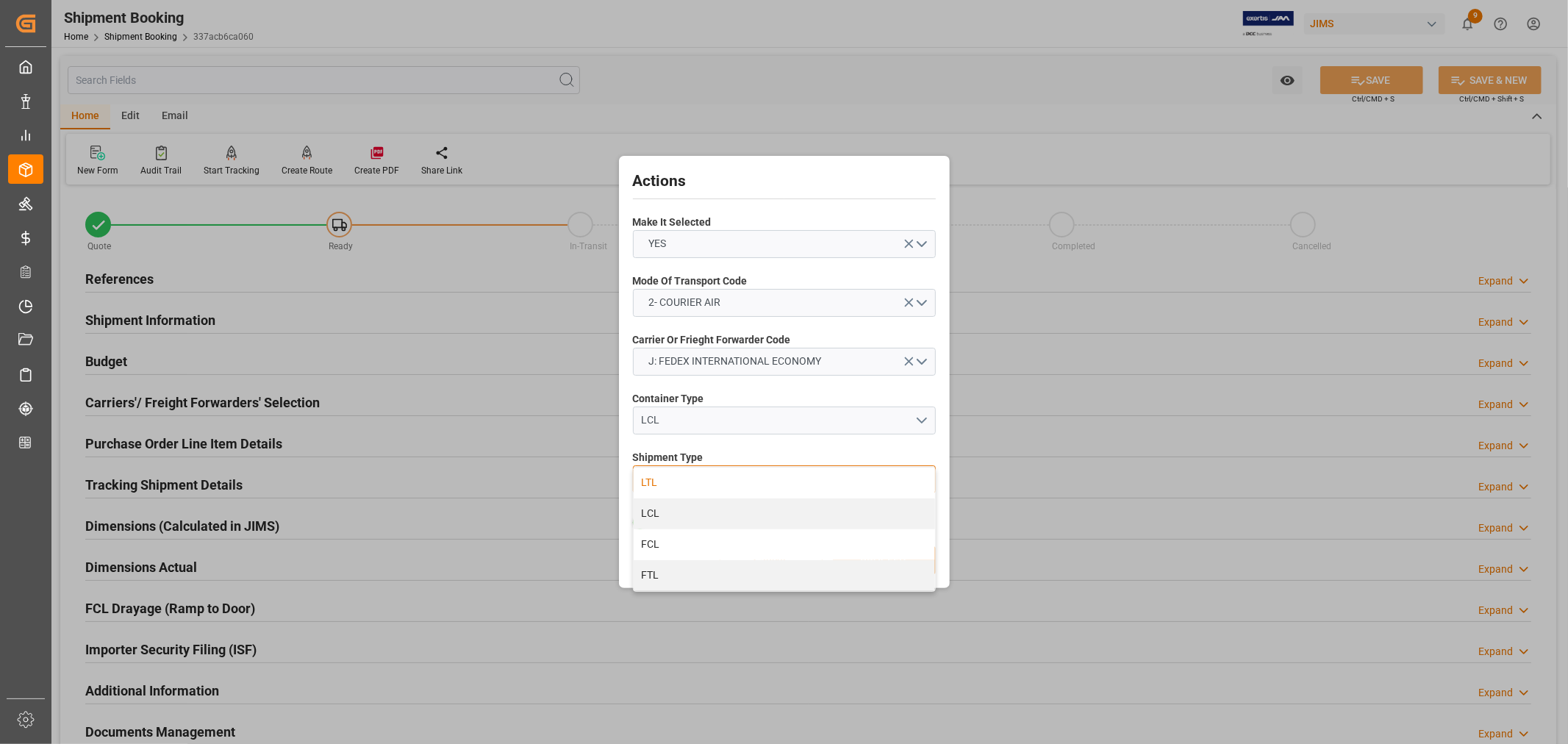
click at [653, 480] on div "LTL" at bounding box center [785, 482] width 302 height 31
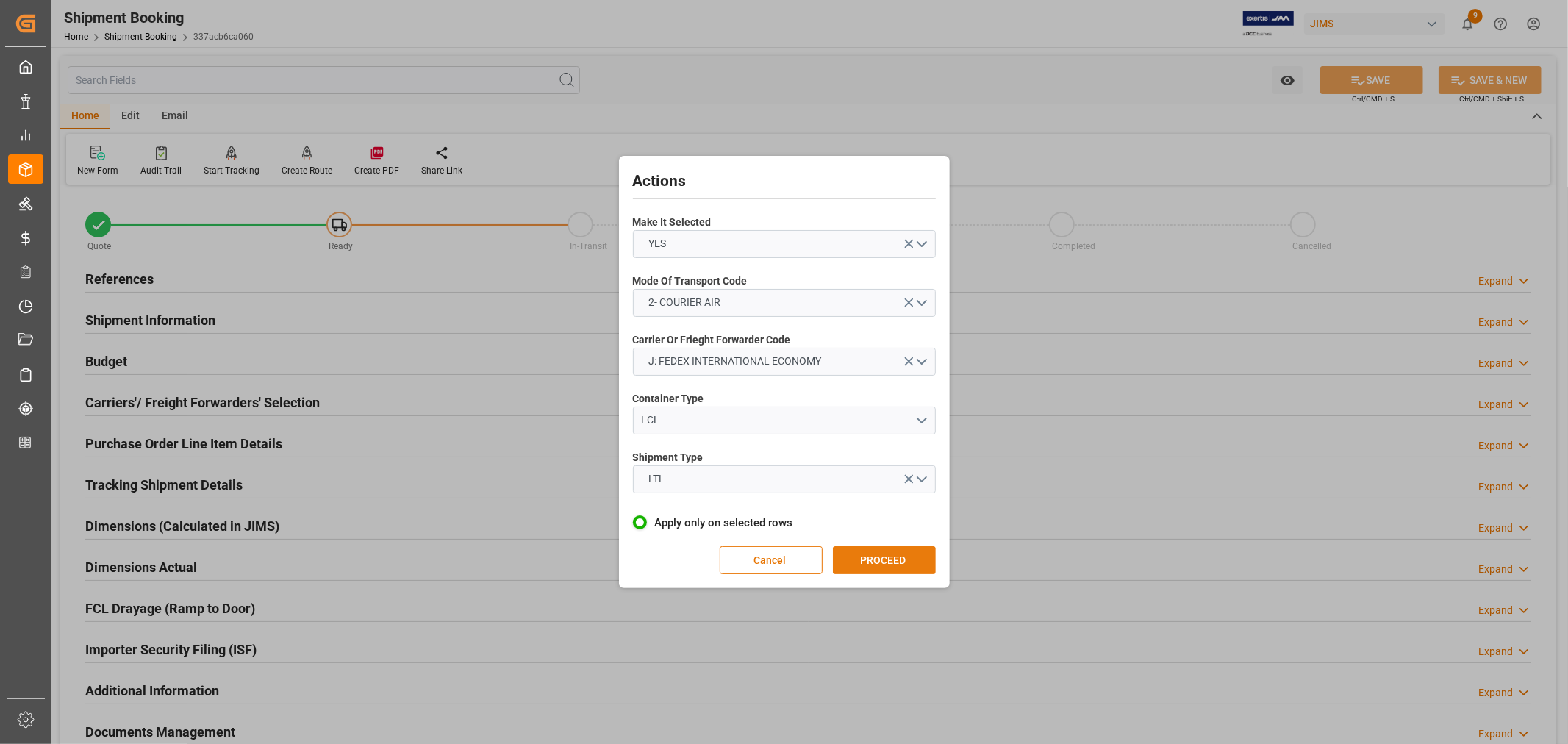
click at [883, 554] on button "PROCEED" at bounding box center [885, 560] width 103 height 28
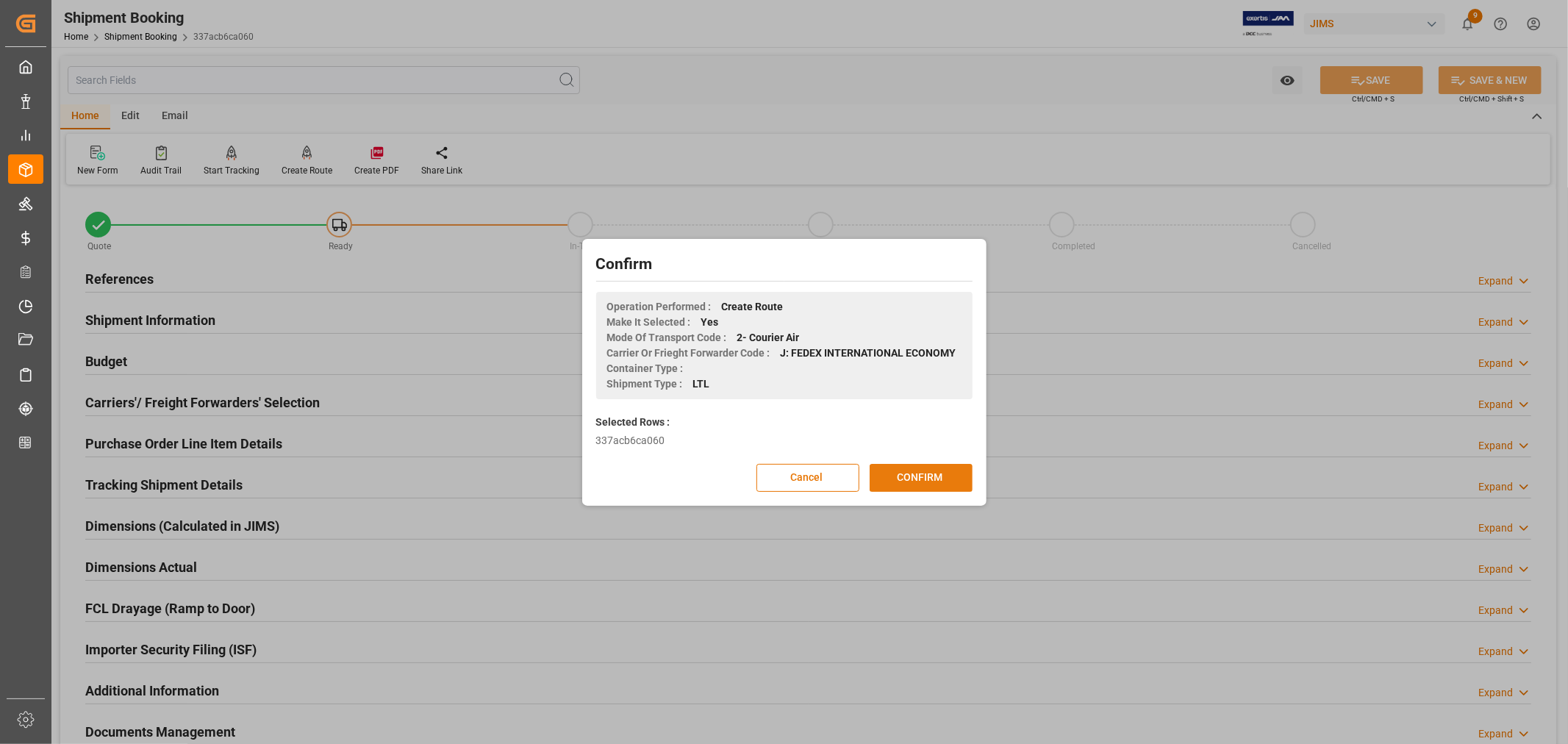
click at [914, 475] on button "CONFIRM" at bounding box center [921, 478] width 103 height 28
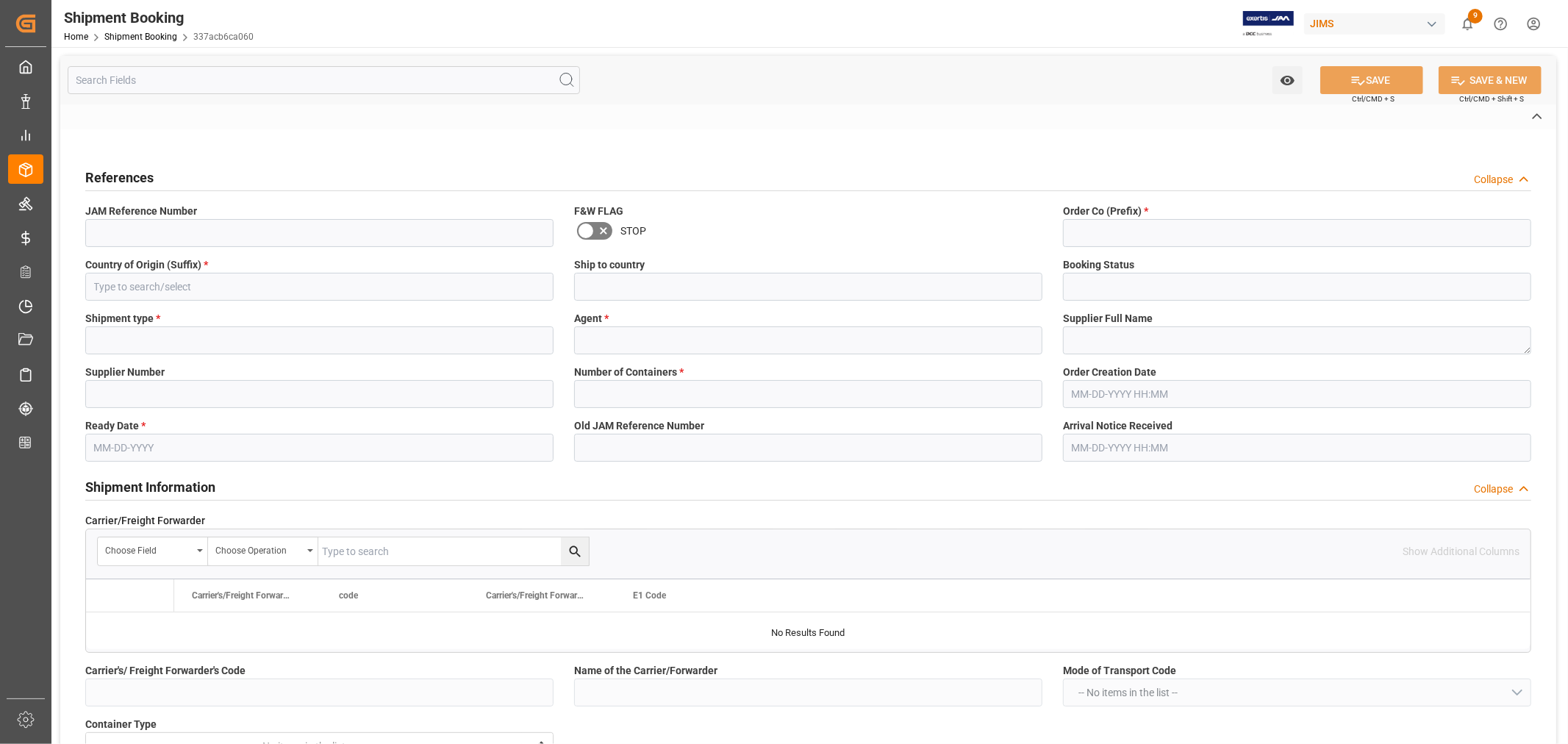
type input "22-10980-GB"
type input "22"
type input "GB"
type input "[GEOGRAPHIC_DATA]"
type input "Ready"
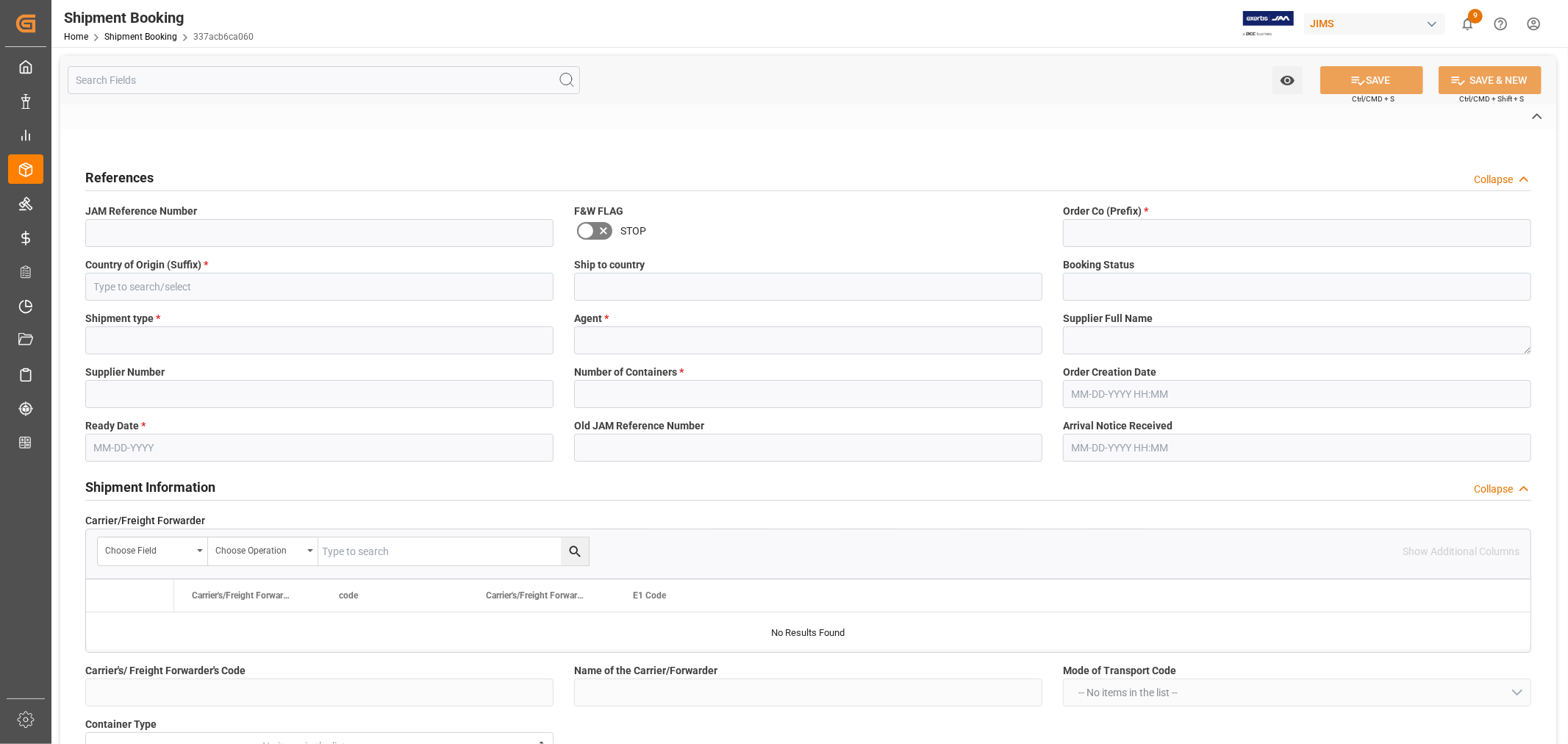
type input "LTL"
type input "[PERSON_NAME] [PERSON_NAME]"
type textarea "[PERSON_NAME] & [PERSON_NAME] (W/T*)-"
type input "165805"
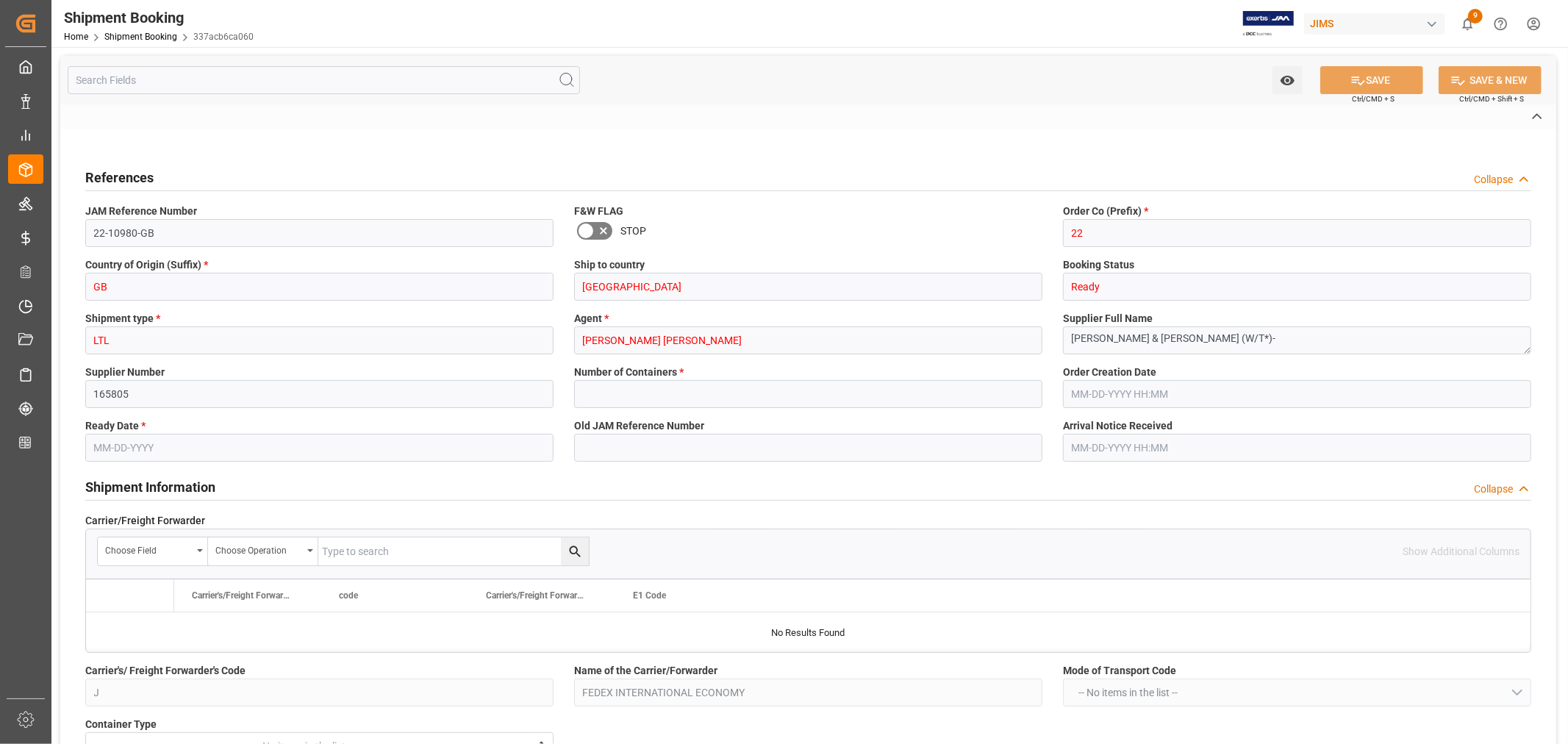
type input "0"
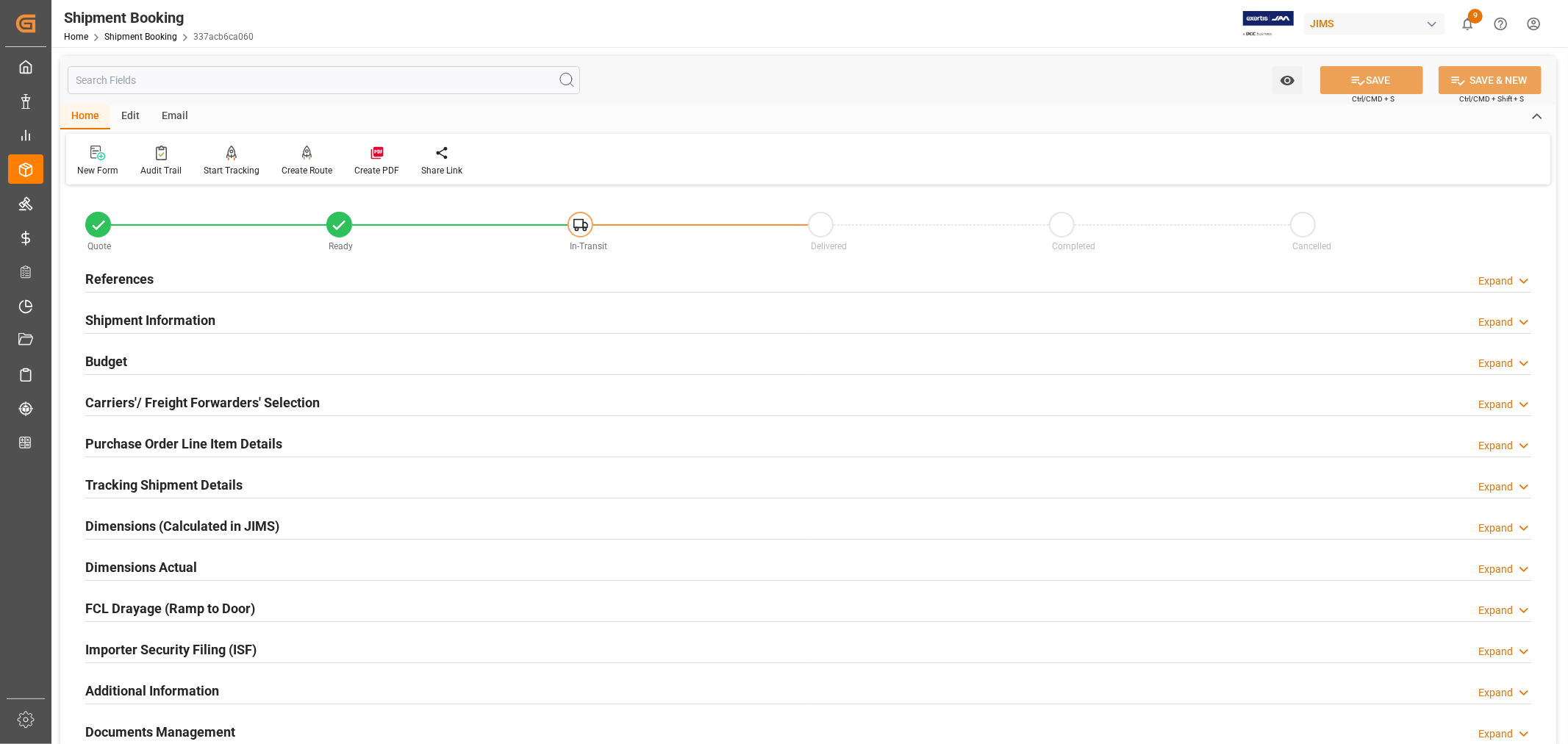
type input "[DATE]"
click at [147, 280] on h2 "References" at bounding box center [120, 279] width 69 height 20
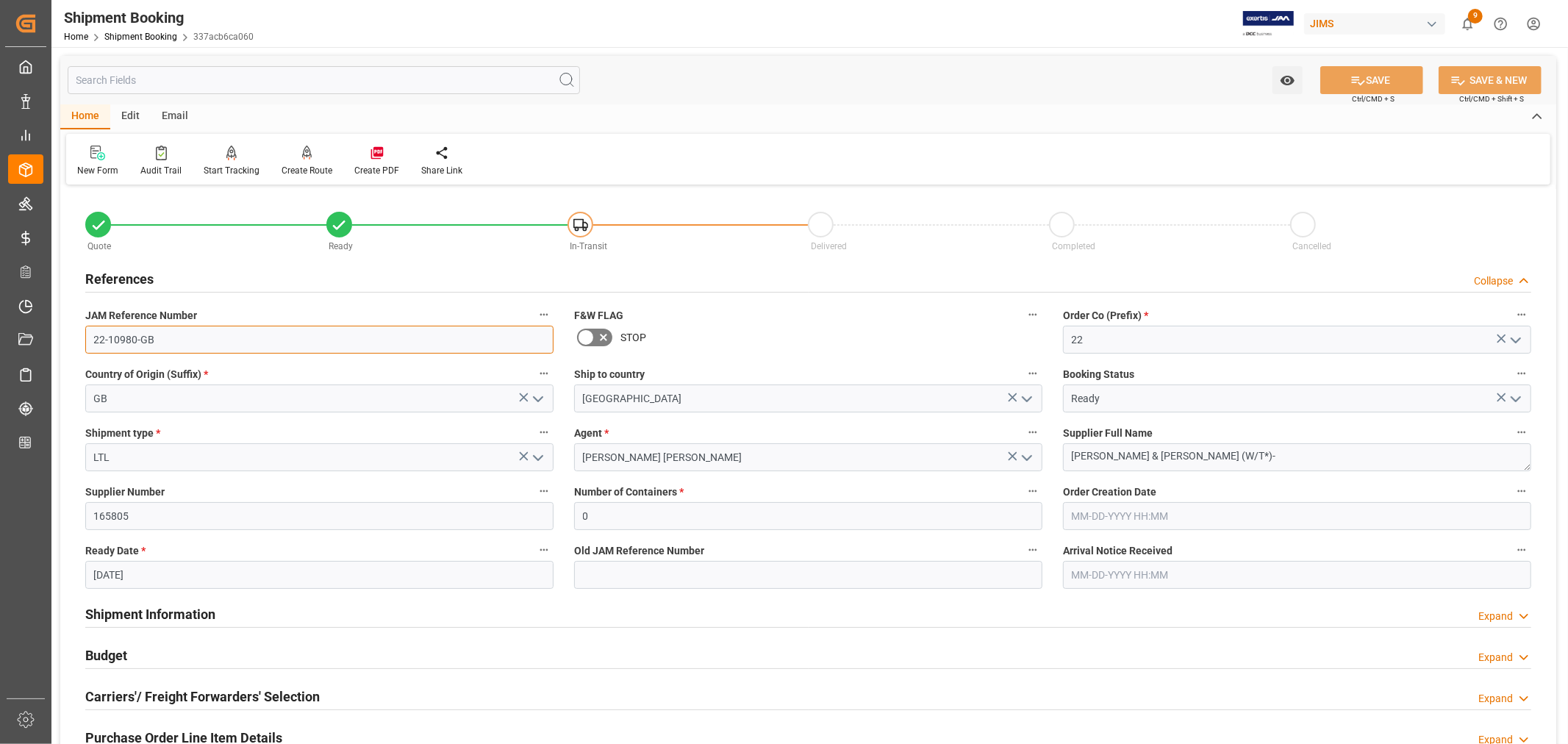
drag, startPoint x: 155, startPoint y: 334, endPoint x: 94, endPoint y: 335, distance: 61.0
click at [94, 335] on input "22-10980-GB" at bounding box center [319, 339] width 468 height 28
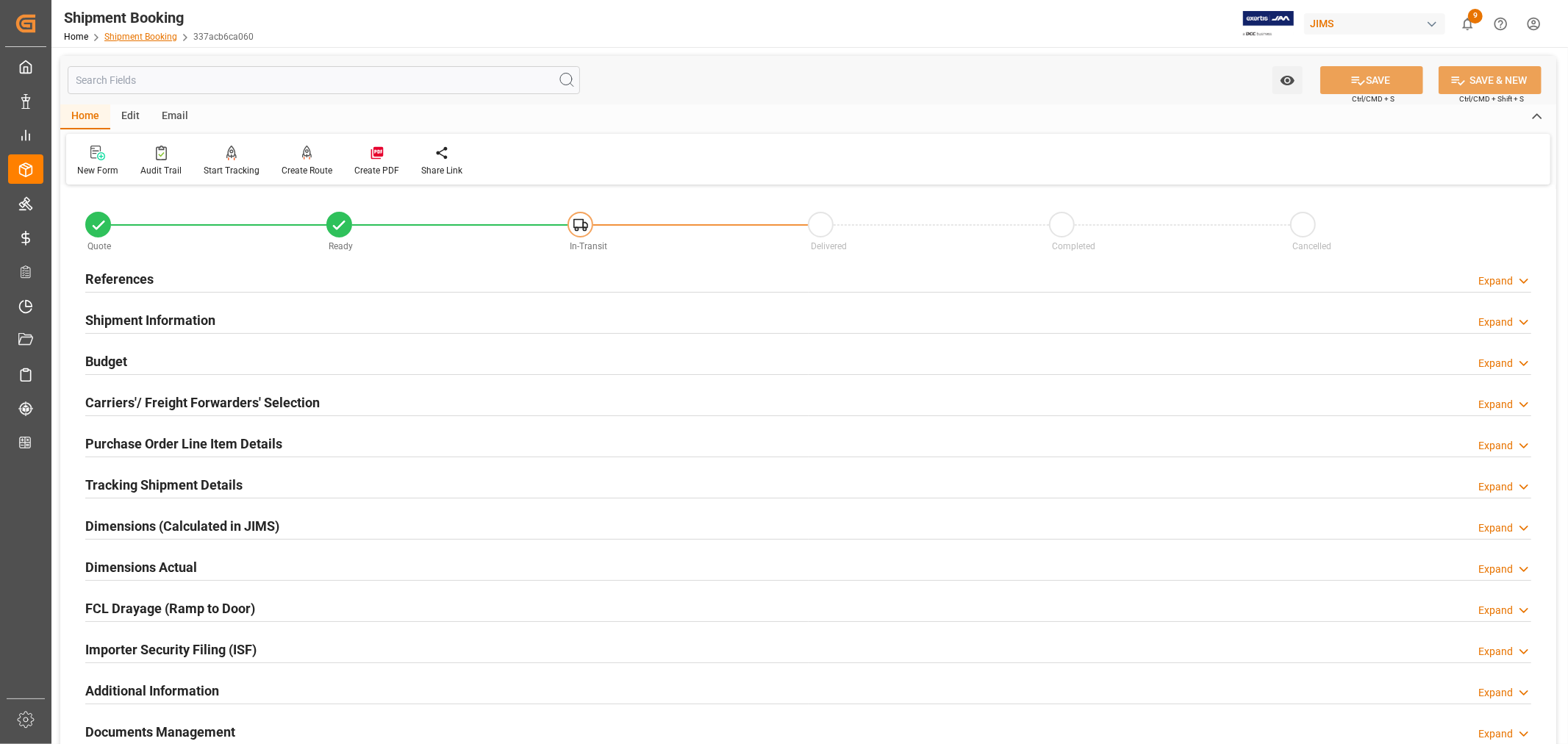
click at [141, 41] on link "Shipment Booking" at bounding box center [140, 37] width 73 height 11
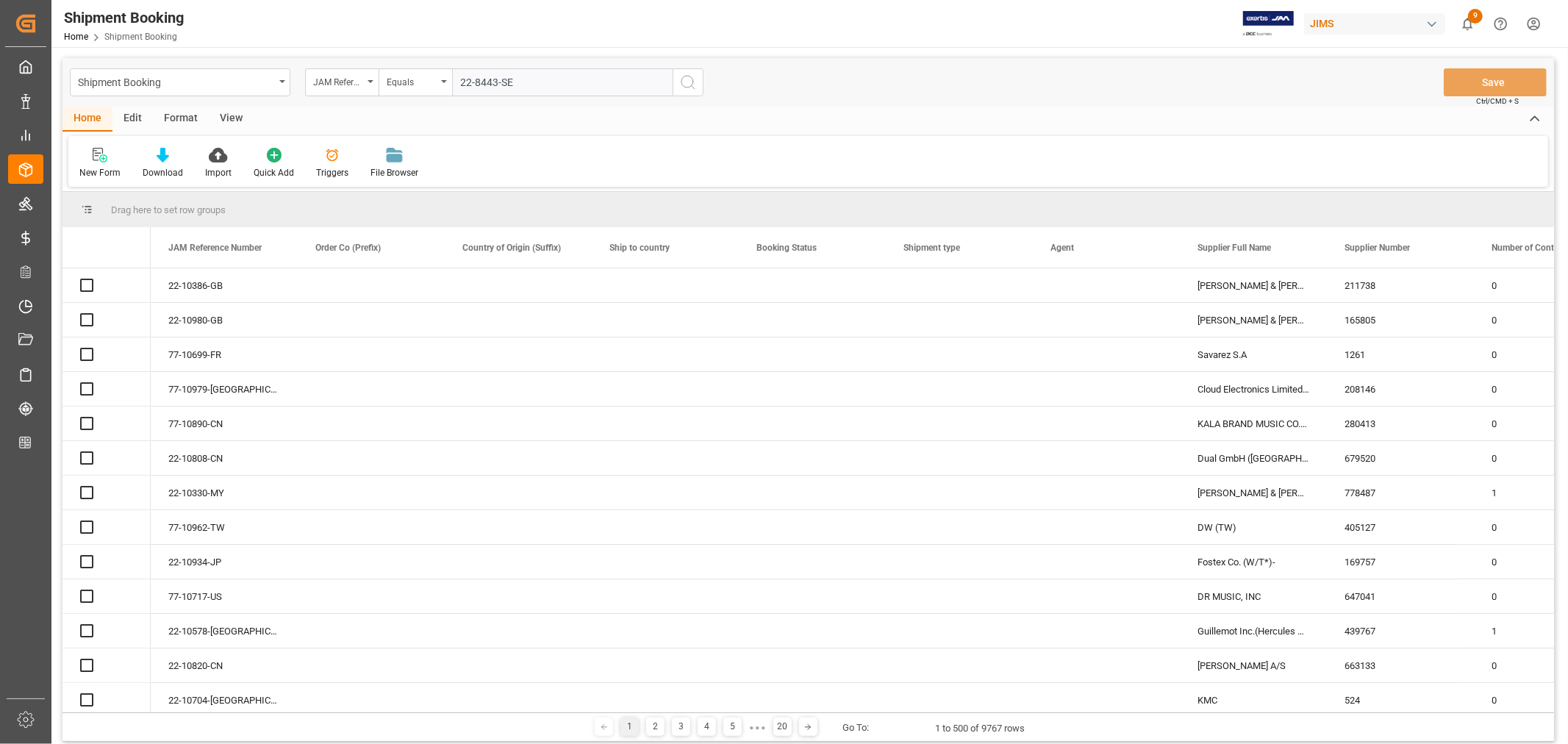
type input "22-8443-SE"
click at [687, 81] on icon "search button" at bounding box center [688, 82] width 18 height 18
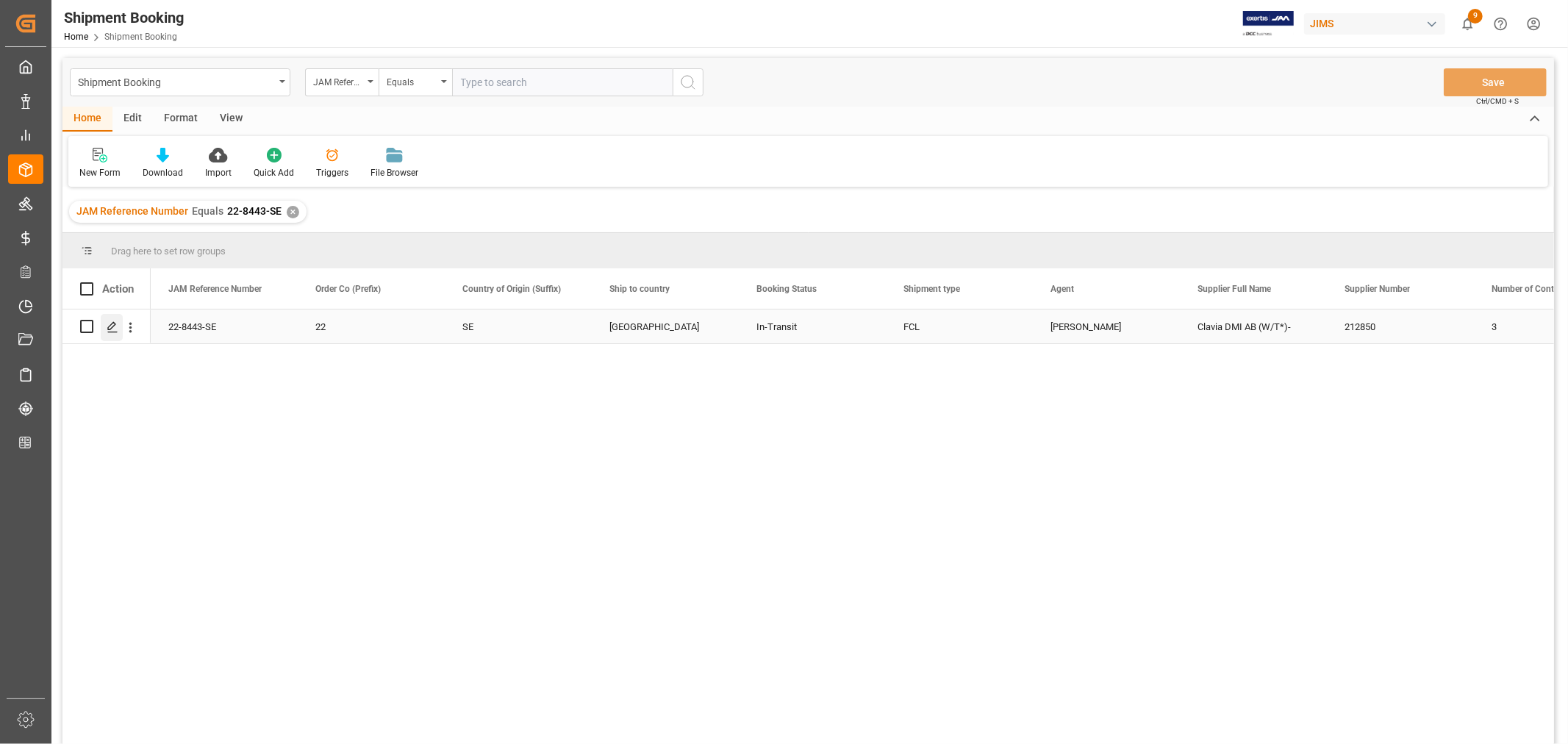
click at [113, 321] on icon "Press SPACE to select this row." at bounding box center [112, 326] width 11 height 11
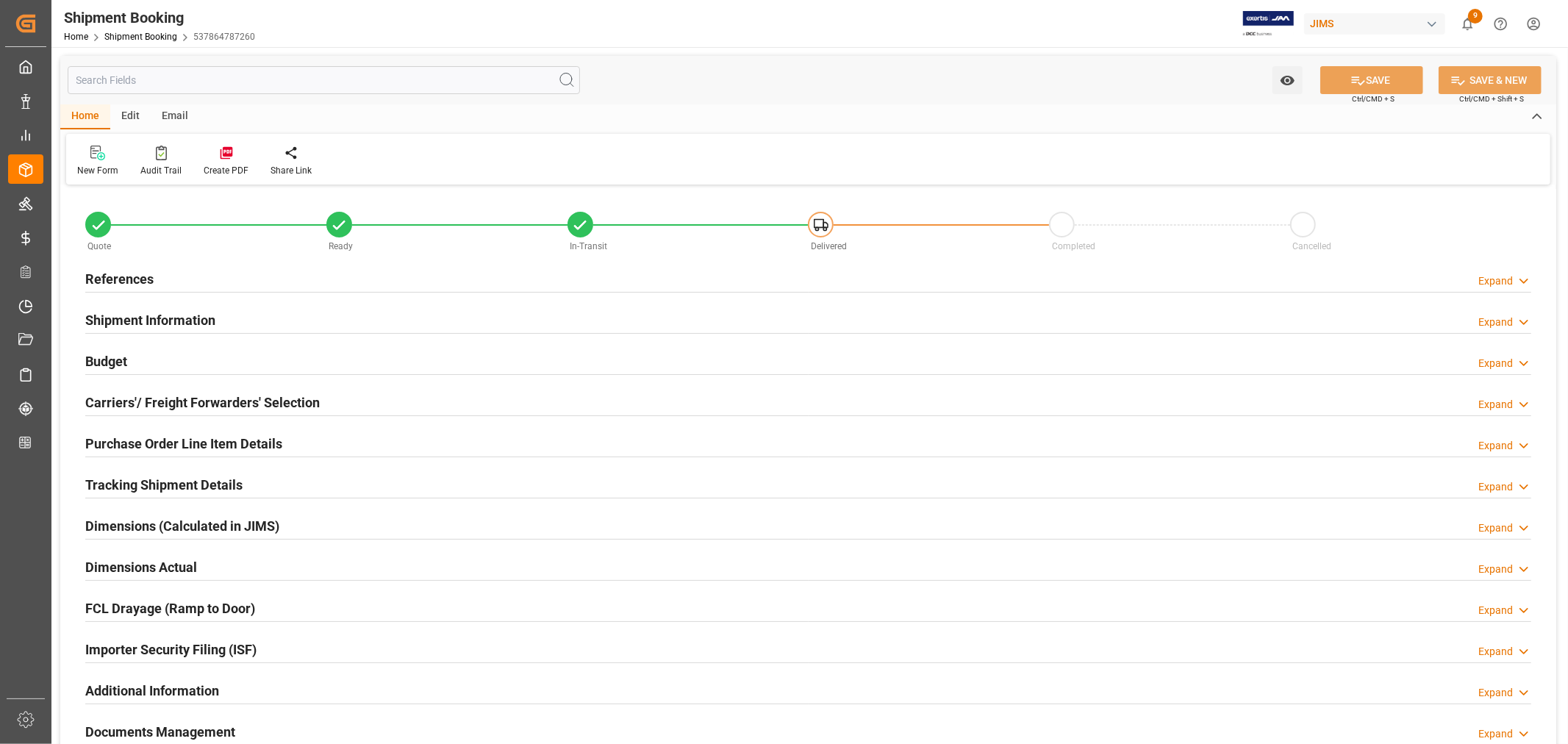
type input "226"
click at [178, 441] on h2 "Purchase Order Line Item Details" at bounding box center [183, 443] width 197 height 20
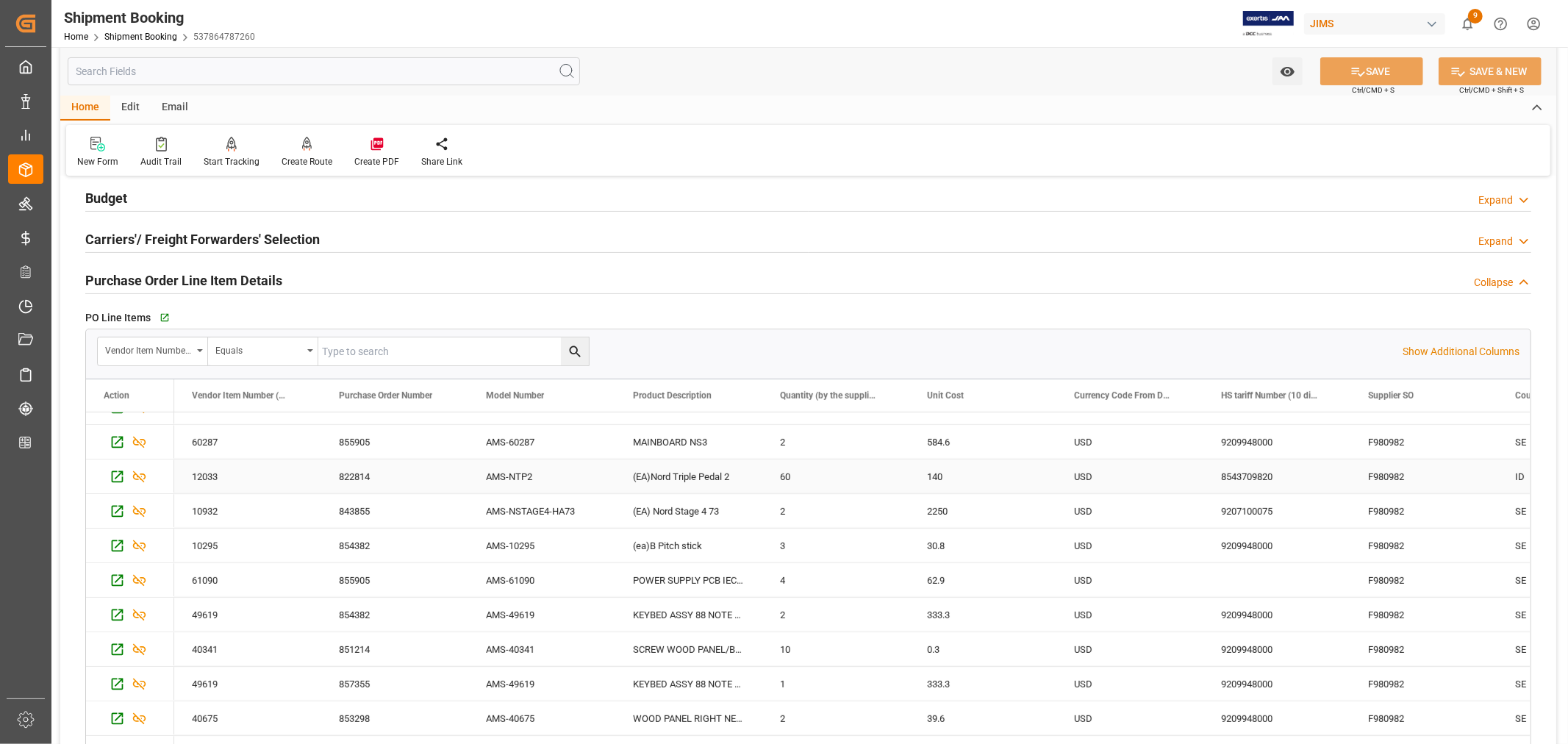
scroll to position [898, 0]
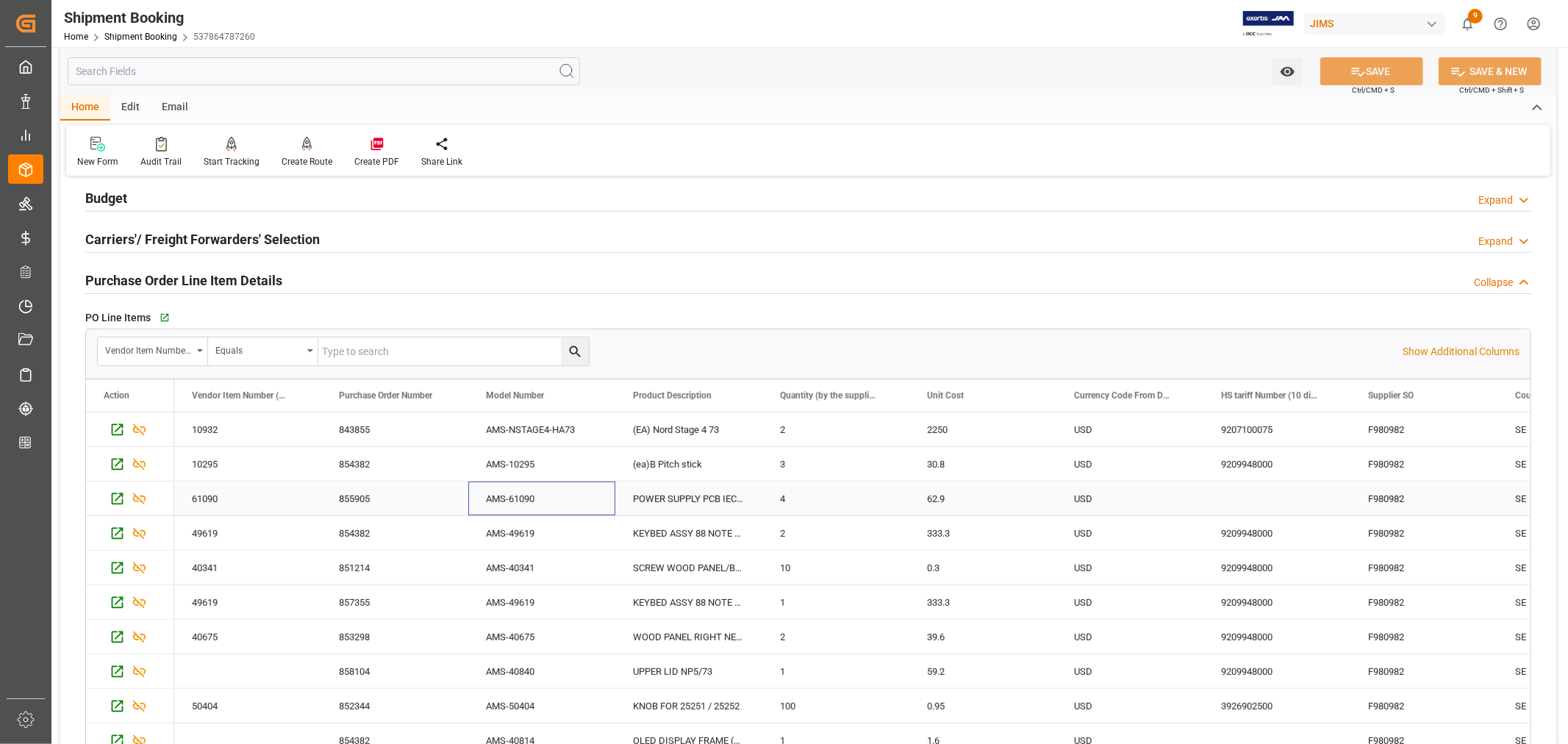
click at [515, 498] on div "AMS-61090" at bounding box center [541, 498] width 147 height 33
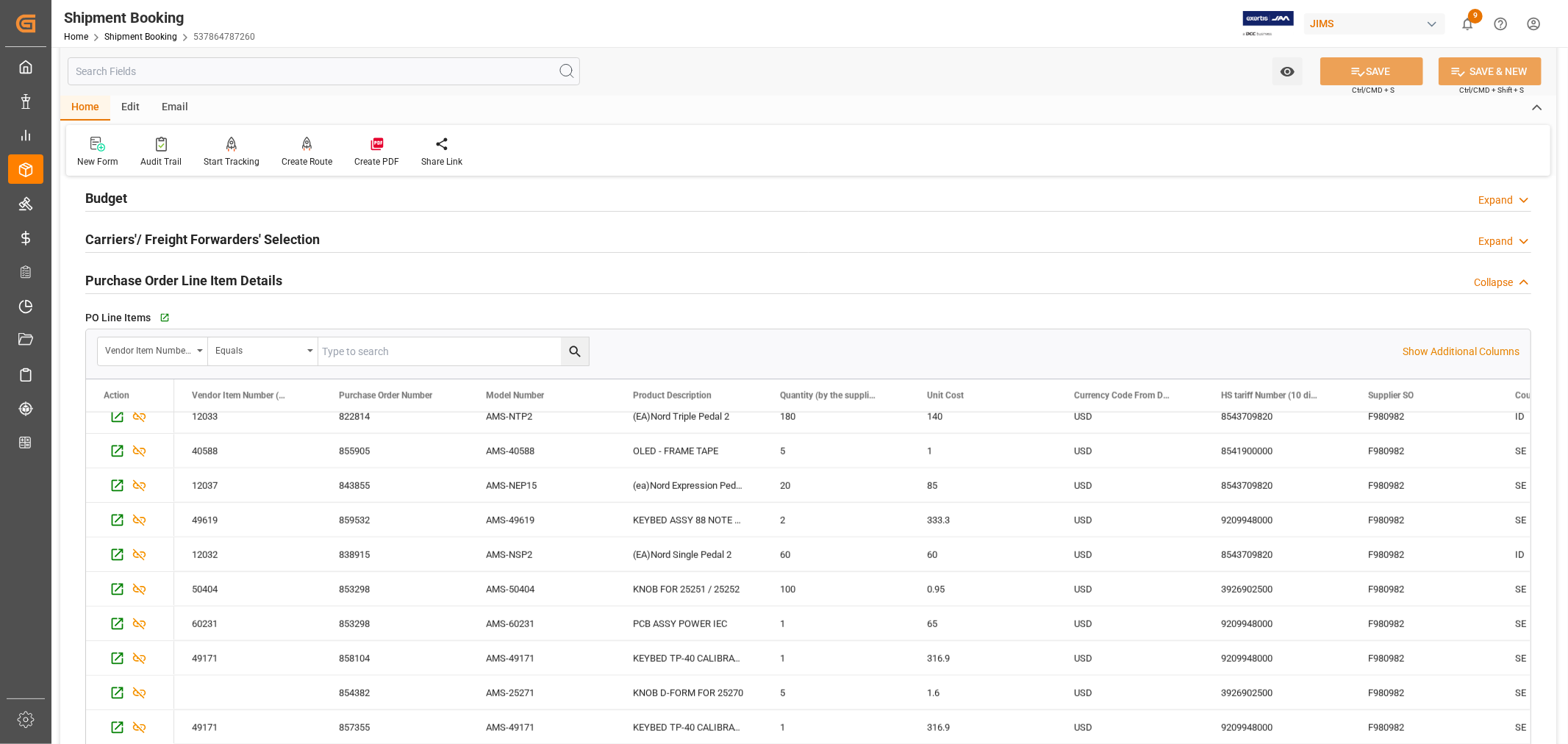
scroll to position [1633, 0]
click at [429, 276] on div "Purchase Order Line Item Details Collapse" at bounding box center [809, 279] width 1446 height 28
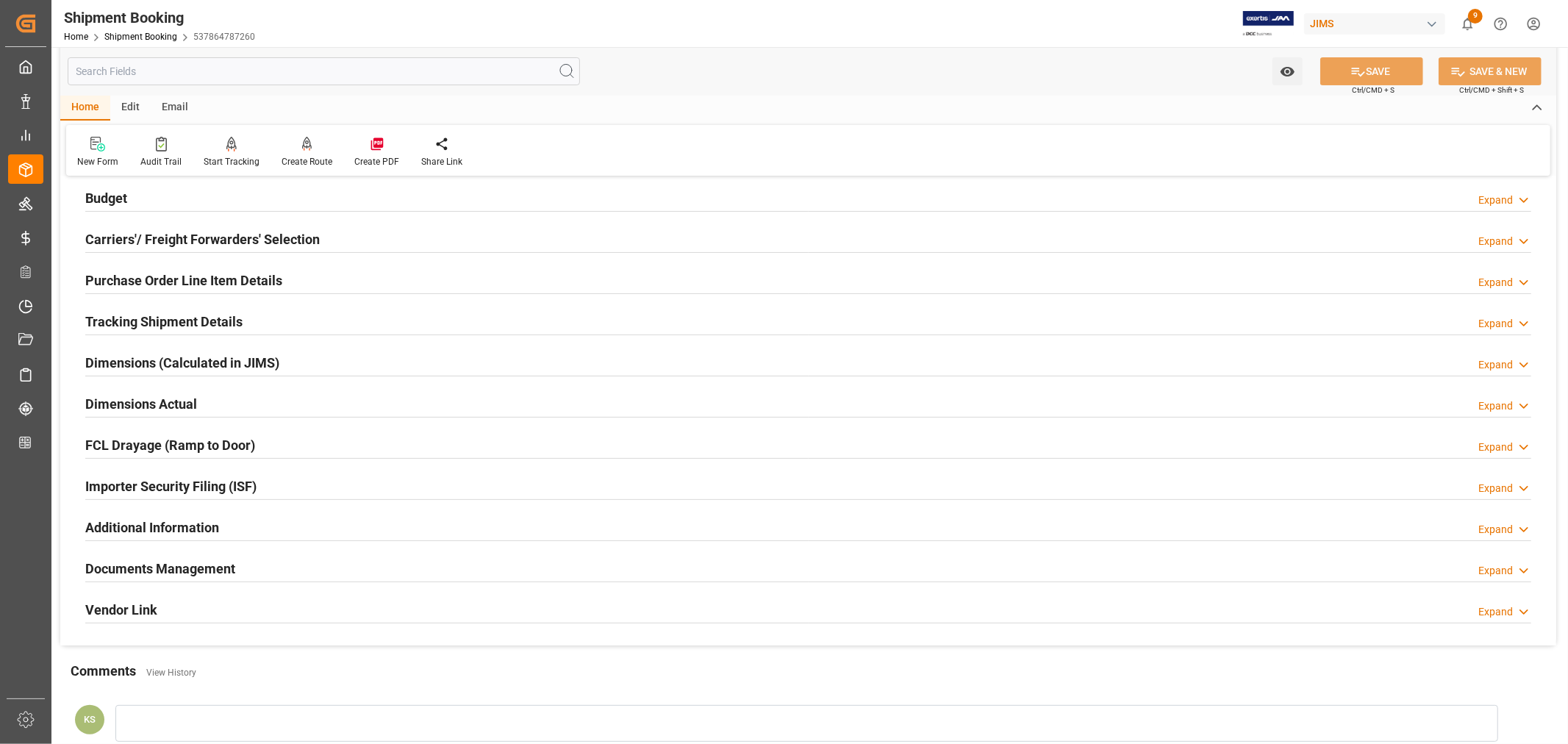
click at [293, 487] on div "Importer Security Filing (ISF) Expand" at bounding box center [809, 485] width 1446 height 28
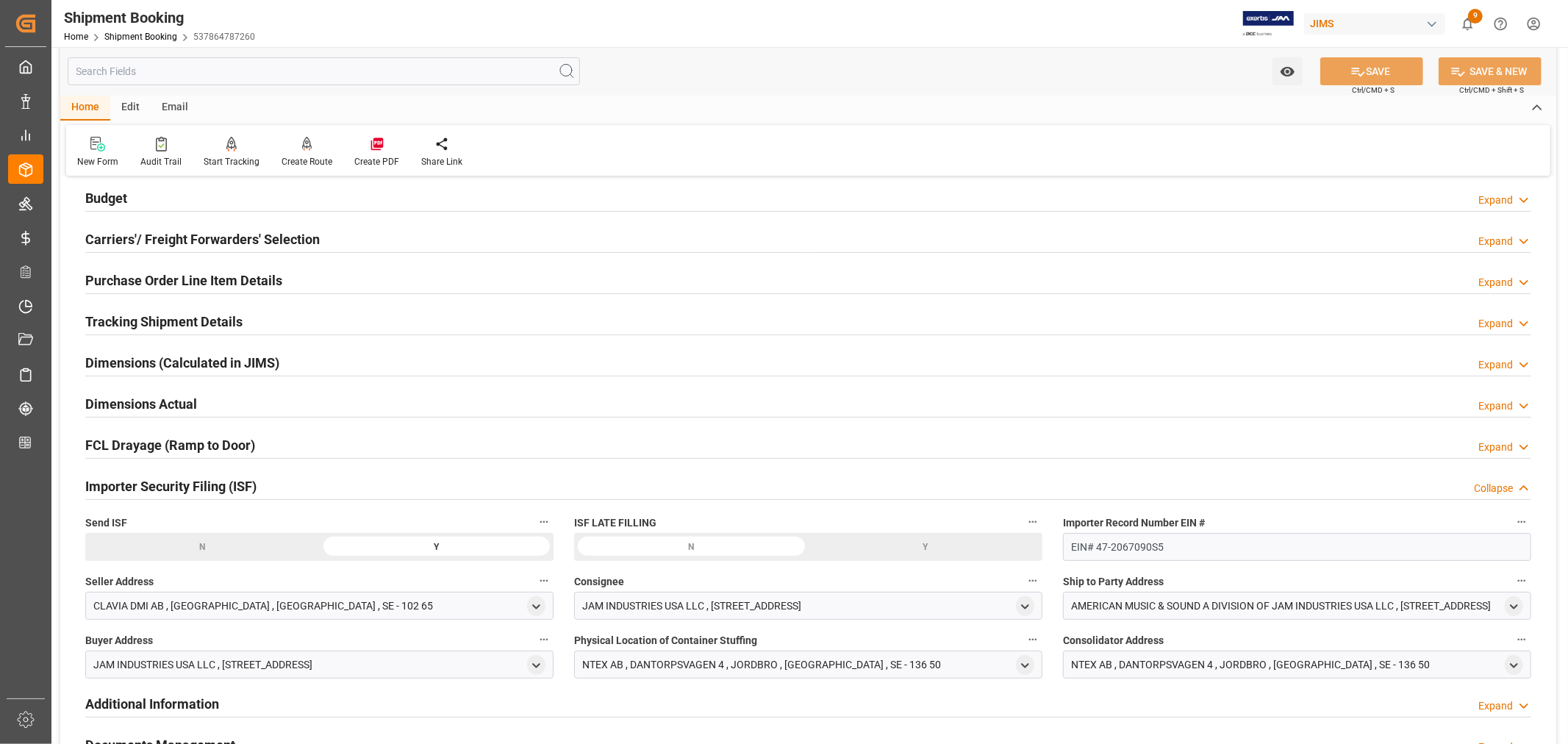
click at [293, 487] on div "Importer Security Filing (ISF) Collapse" at bounding box center [809, 485] width 1446 height 28
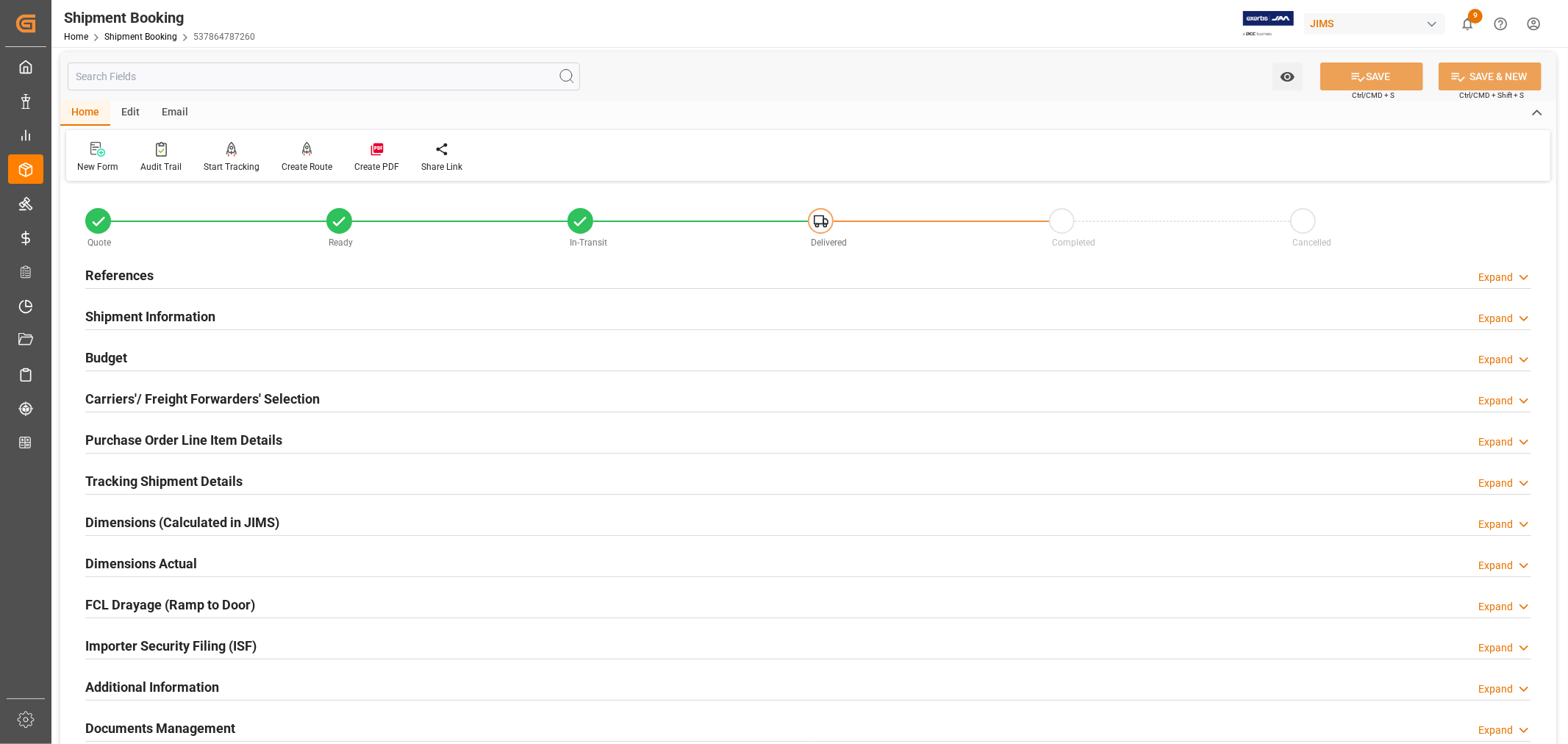
scroll to position [0, 0]
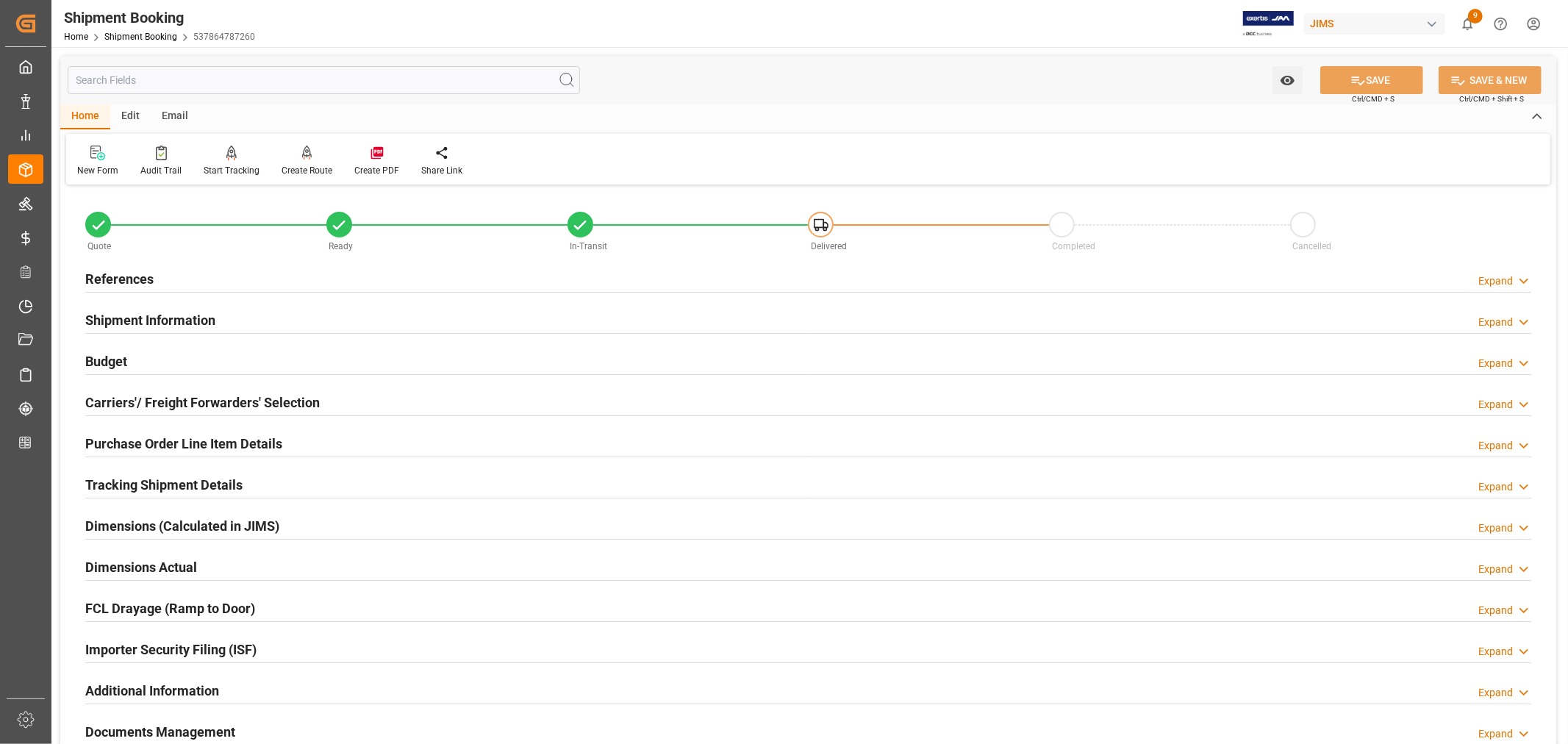
click at [246, 436] on h2 "Purchase Order Line Item Details" at bounding box center [183, 443] width 197 height 20
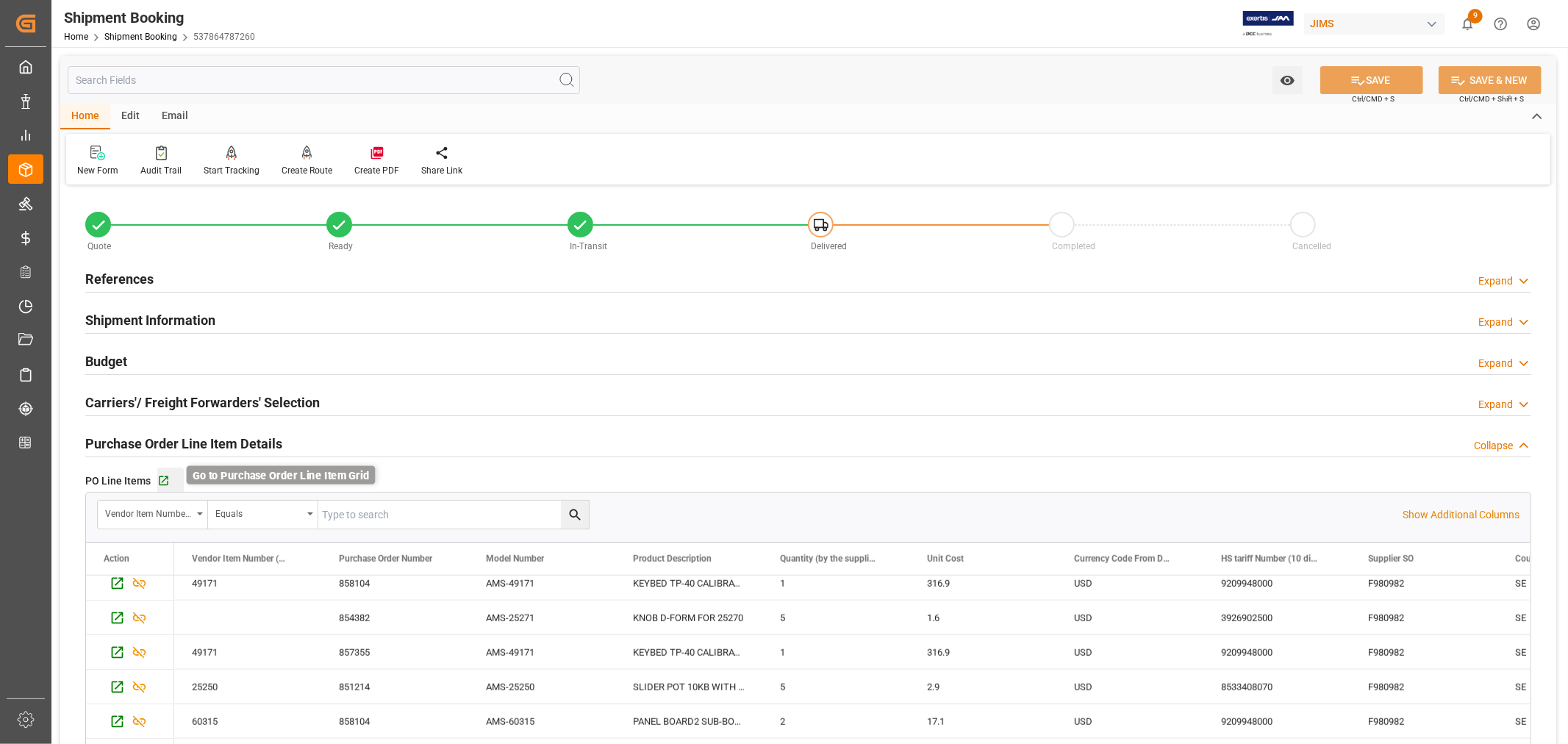
click at [166, 479] on icon "button" at bounding box center [163, 480] width 10 height 10
click at [176, 436] on h2 "Purchase Order Line Item Details" at bounding box center [183, 443] width 197 height 20
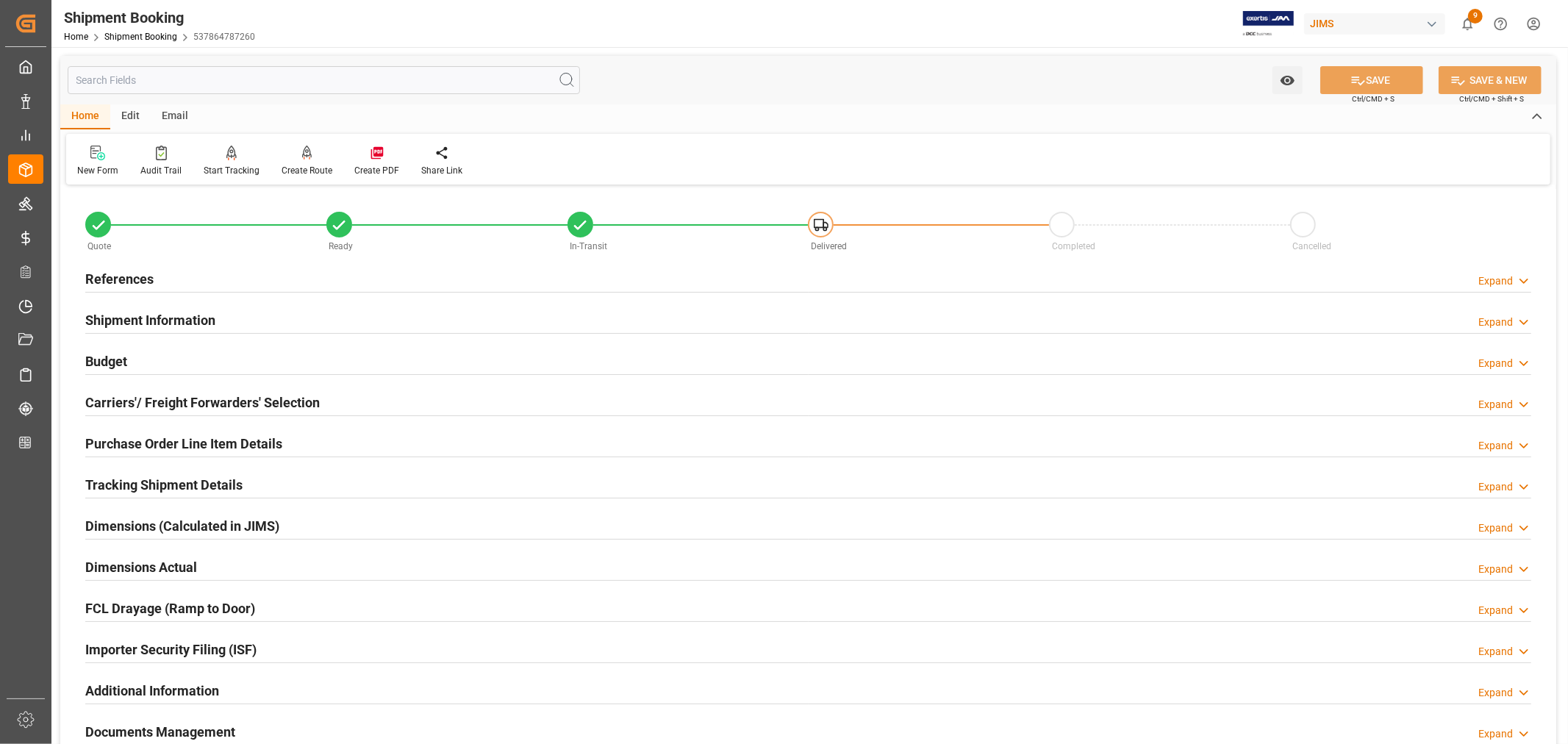
click at [161, 315] on h2 "Shipment Information" at bounding box center [151, 320] width 131 height 20
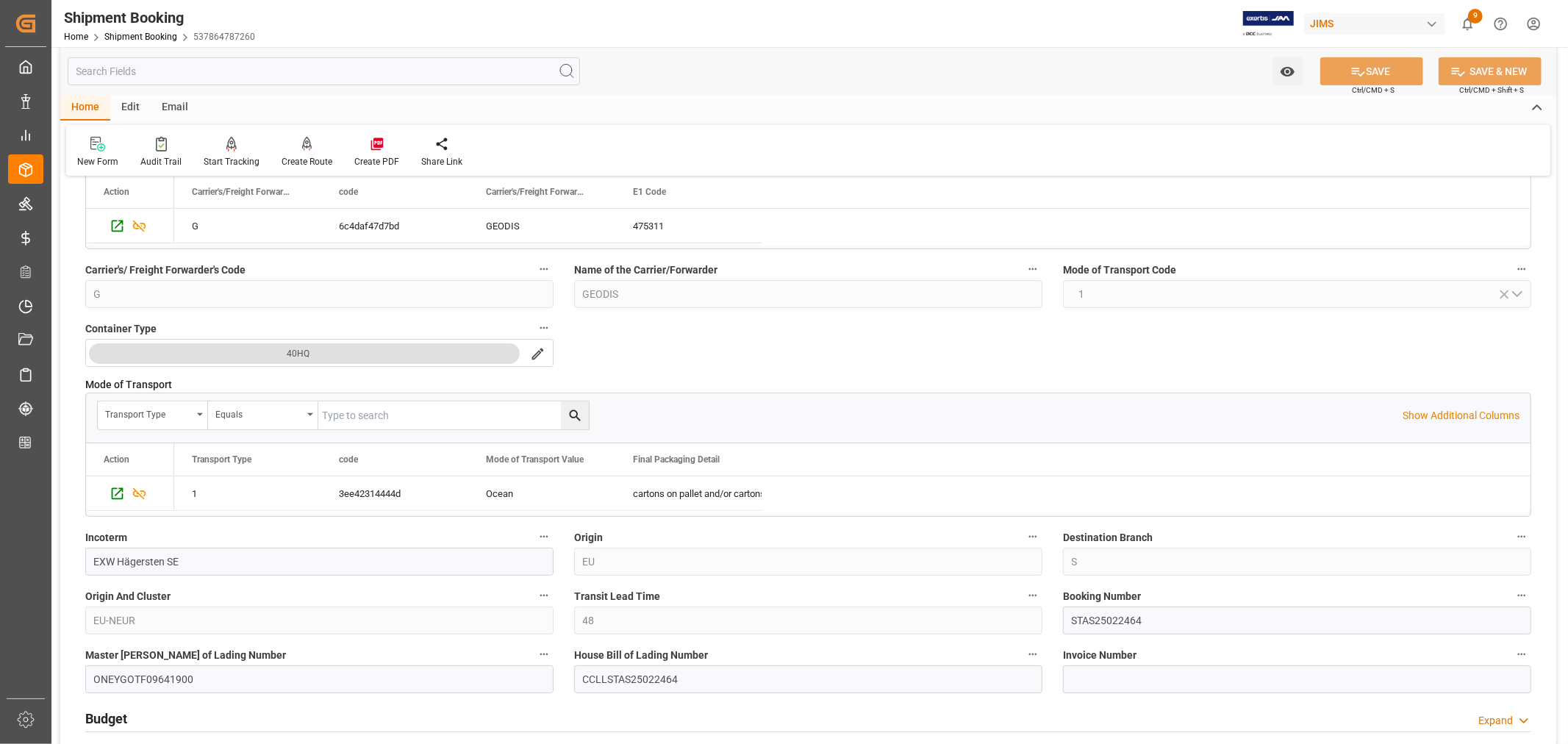
scroll to position [408, 0]
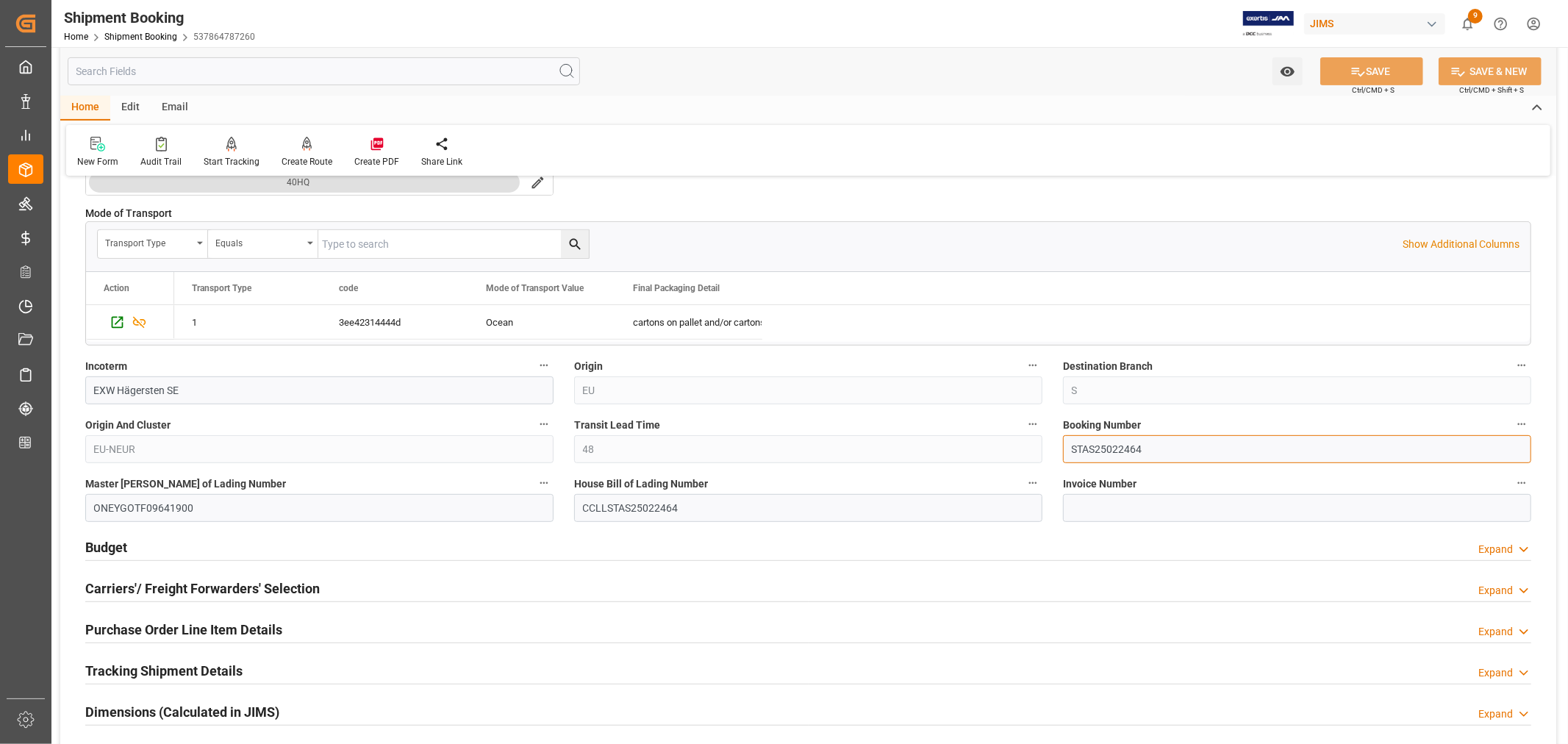
click at [1090, 449] on input "STAS25022464" at bounding box center [1297, 450] width 468 height 28
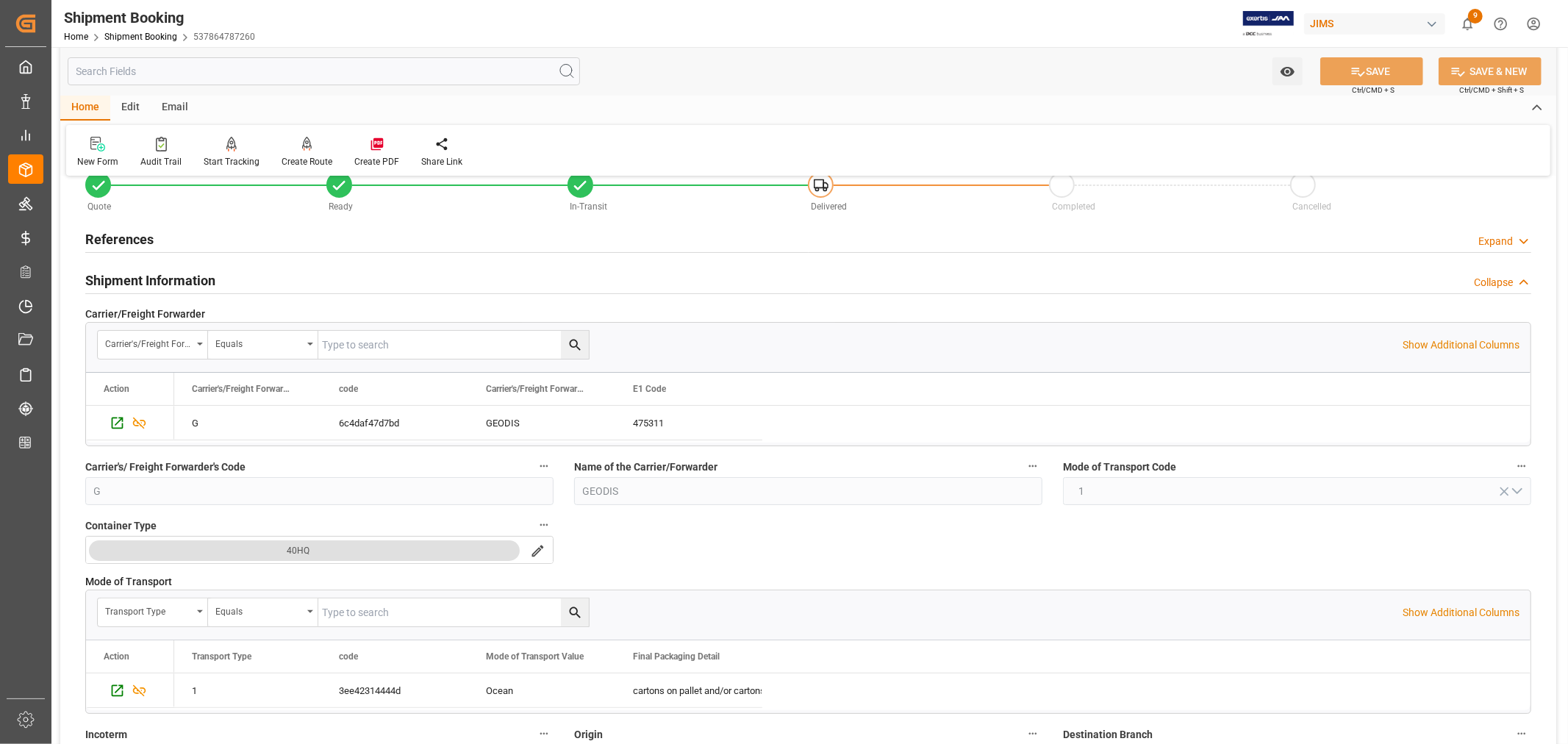
scroll to position [0, 0]
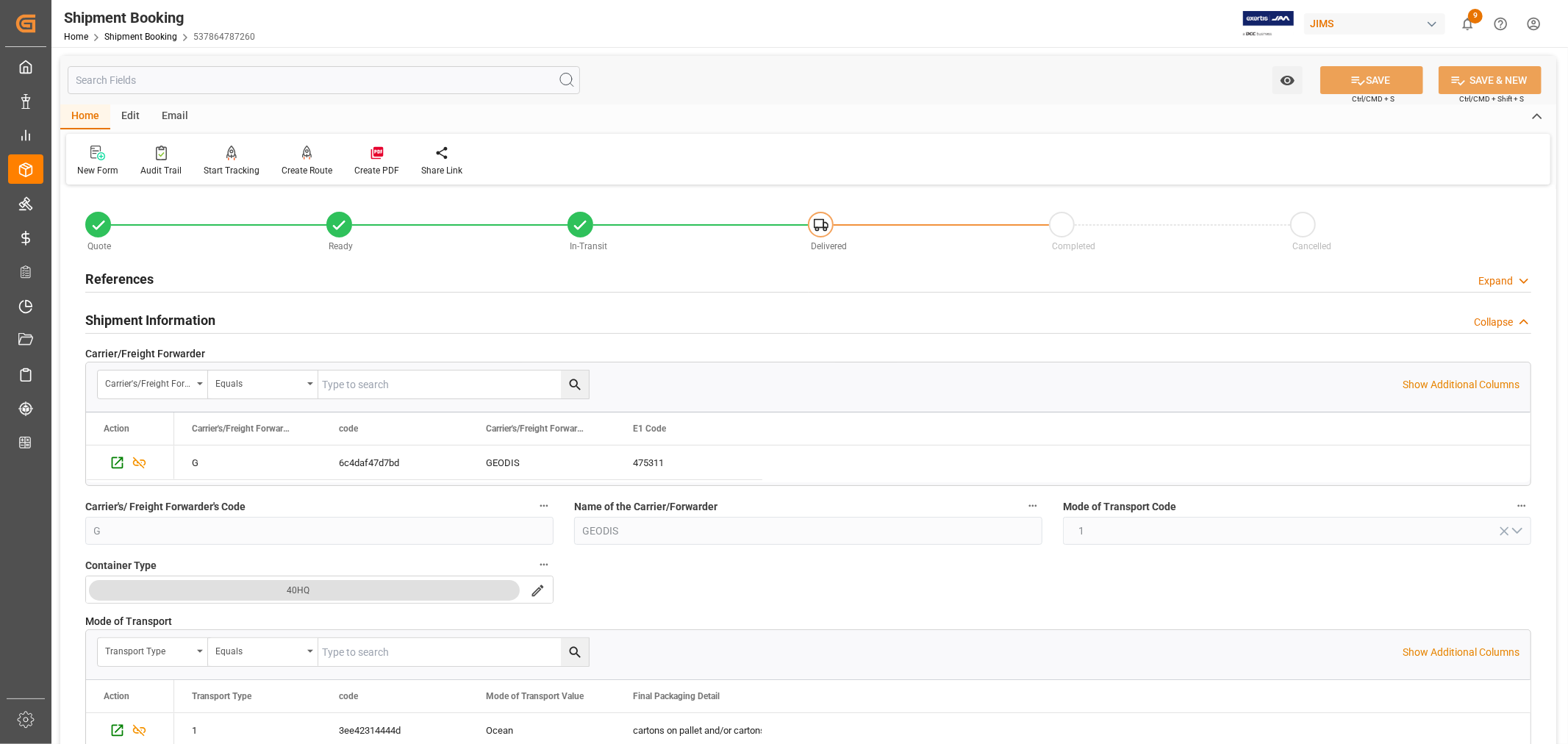
click at [160, 321] on h2 "Shipment Information" at bounding box center [151, 320] width 131 height 20
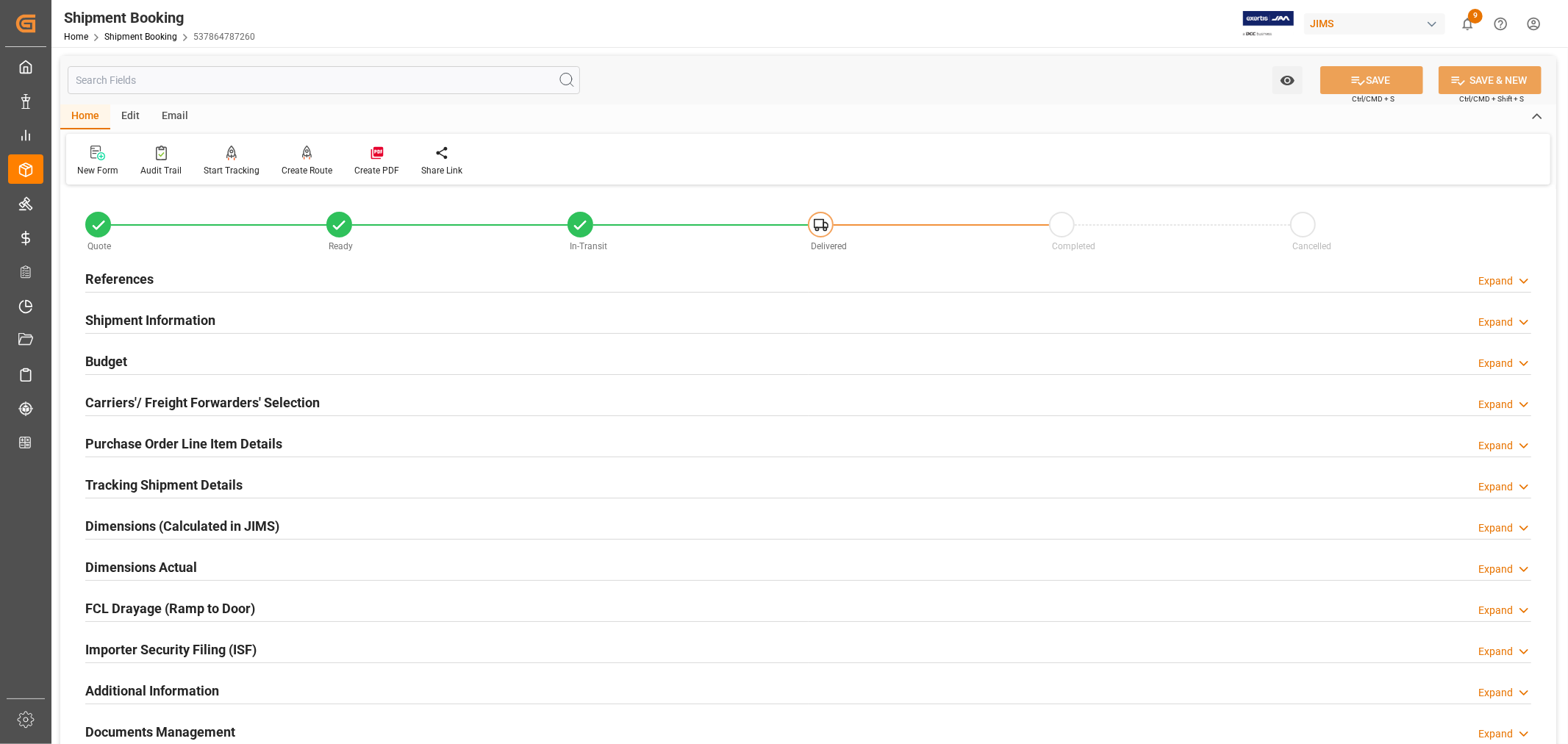
click at [146, 476] on h2 "Tracking Shipment Details" at bounding box center [164, 485] width 157 height 20
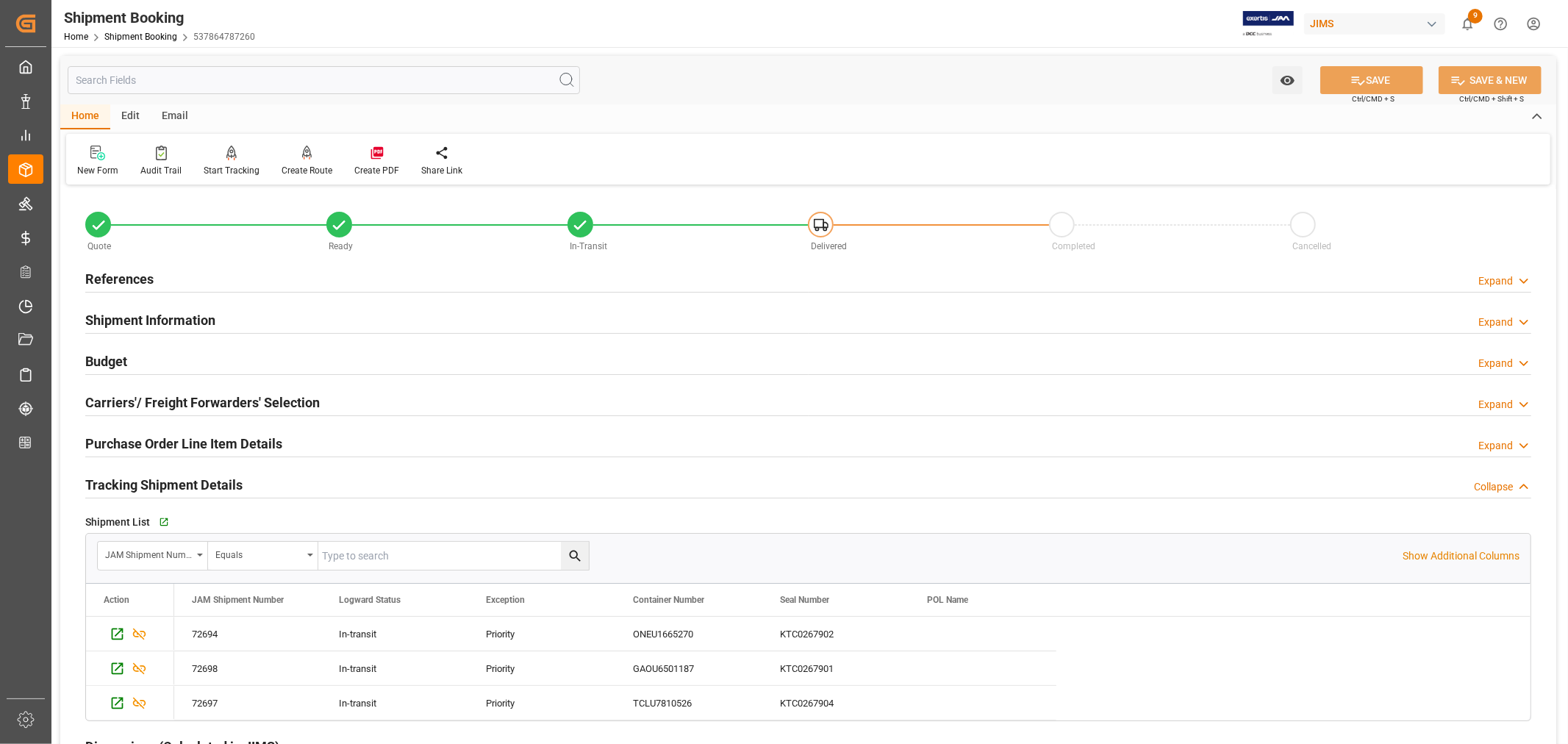
click at [146, 476] on h2 "Tracking Shipment Details" at bounding box center [164, 485] width 157 height 20
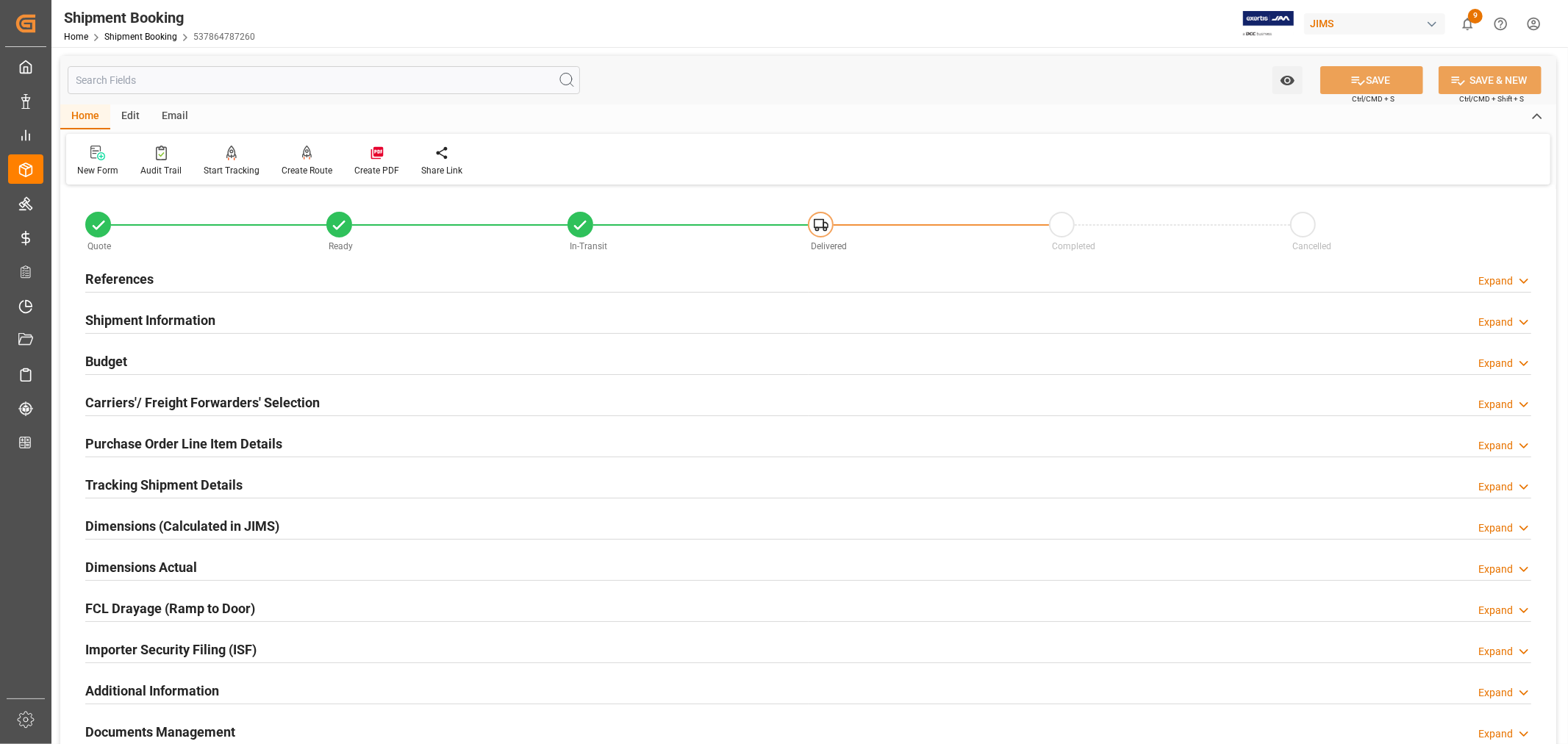
click at [153, 440] on h2 "Purchase Order Line Item Details" at bounding box center [183, 443] width 197 height 20
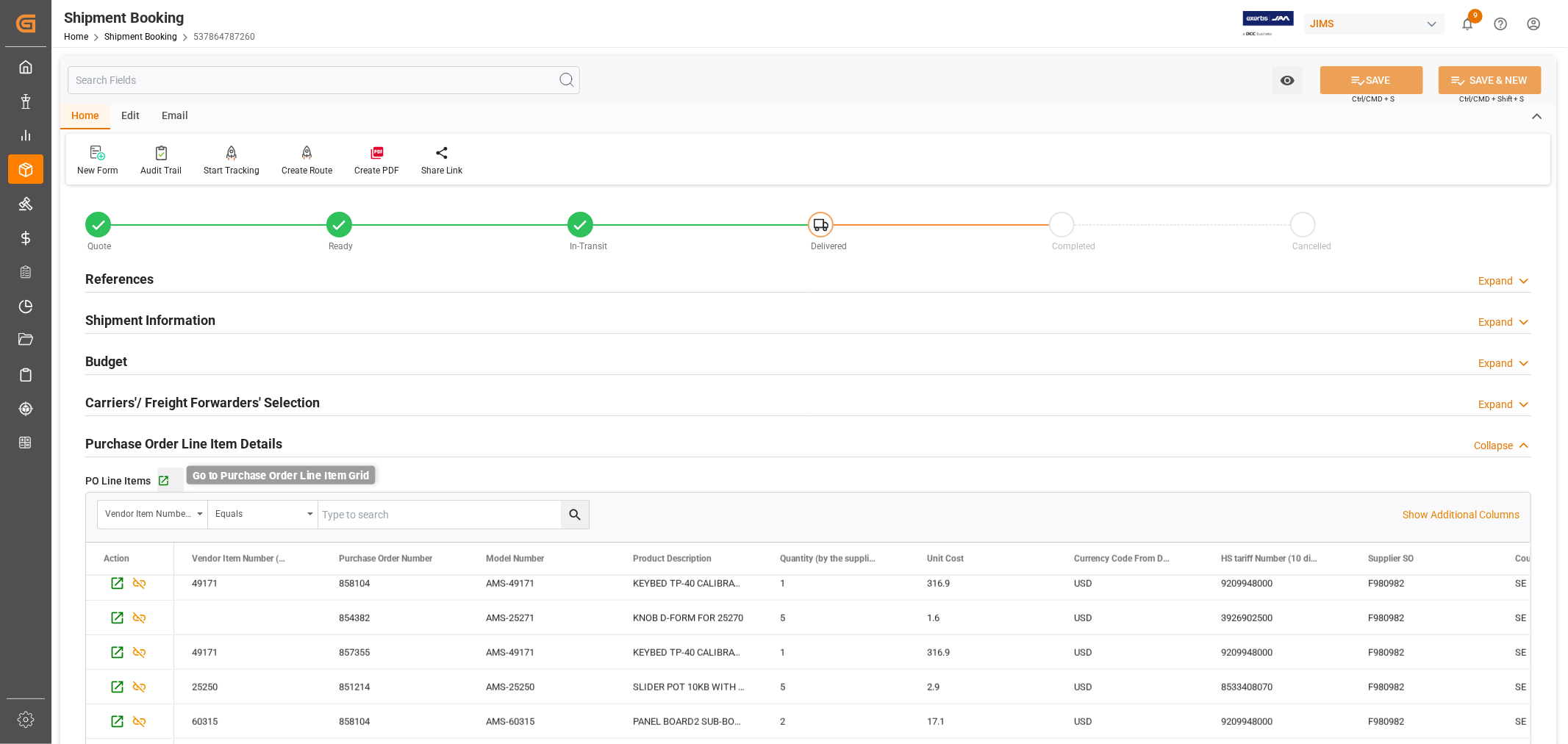
click at [160, 480] on icon "button" at bounding box center [163, 481] width 12 height 12
click at [143, 270] on h2 "References" at bounding box center [120, 279] width 69 height 20
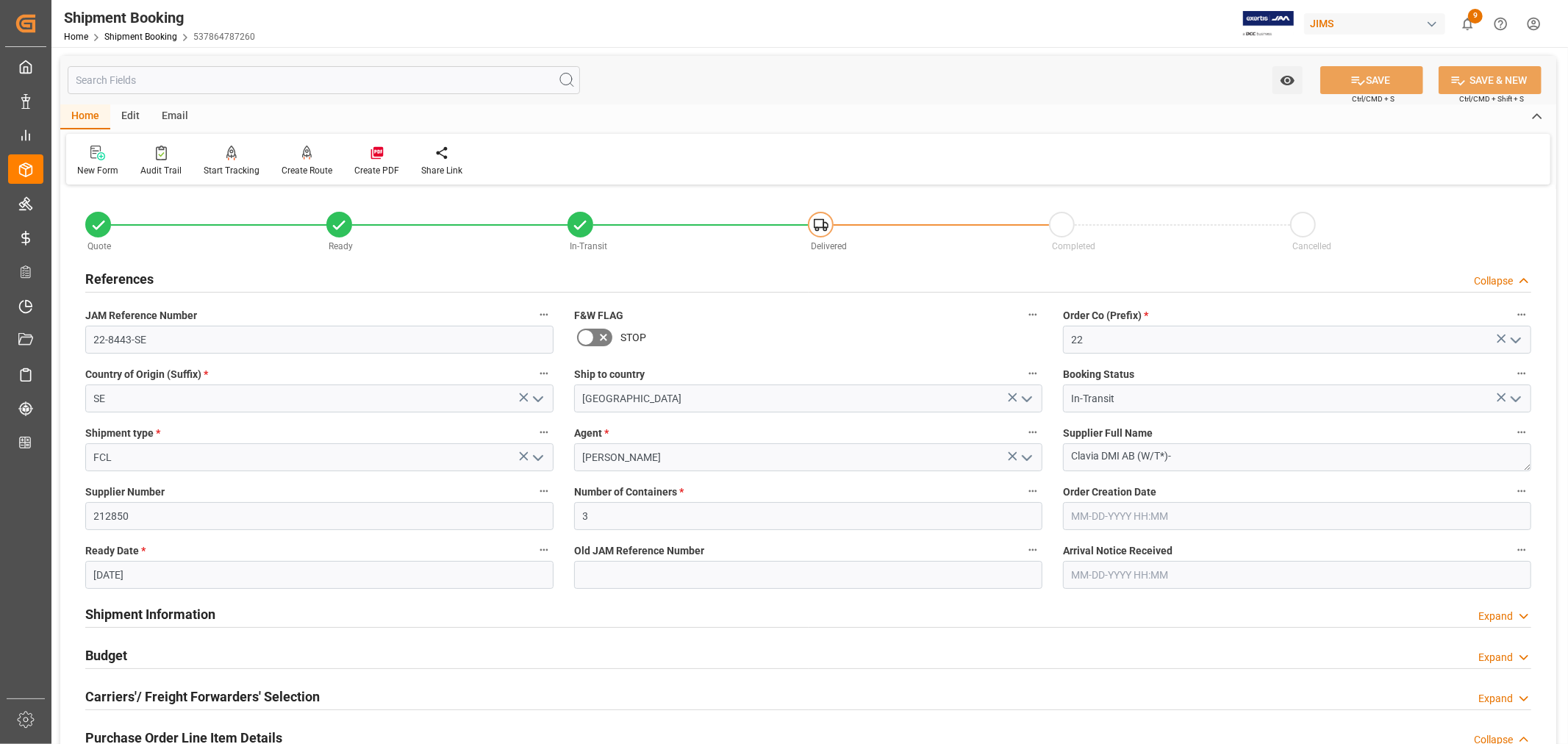
click at [143, 270] on h2 "References" at bounding box center [120, 279] width 69 height 20
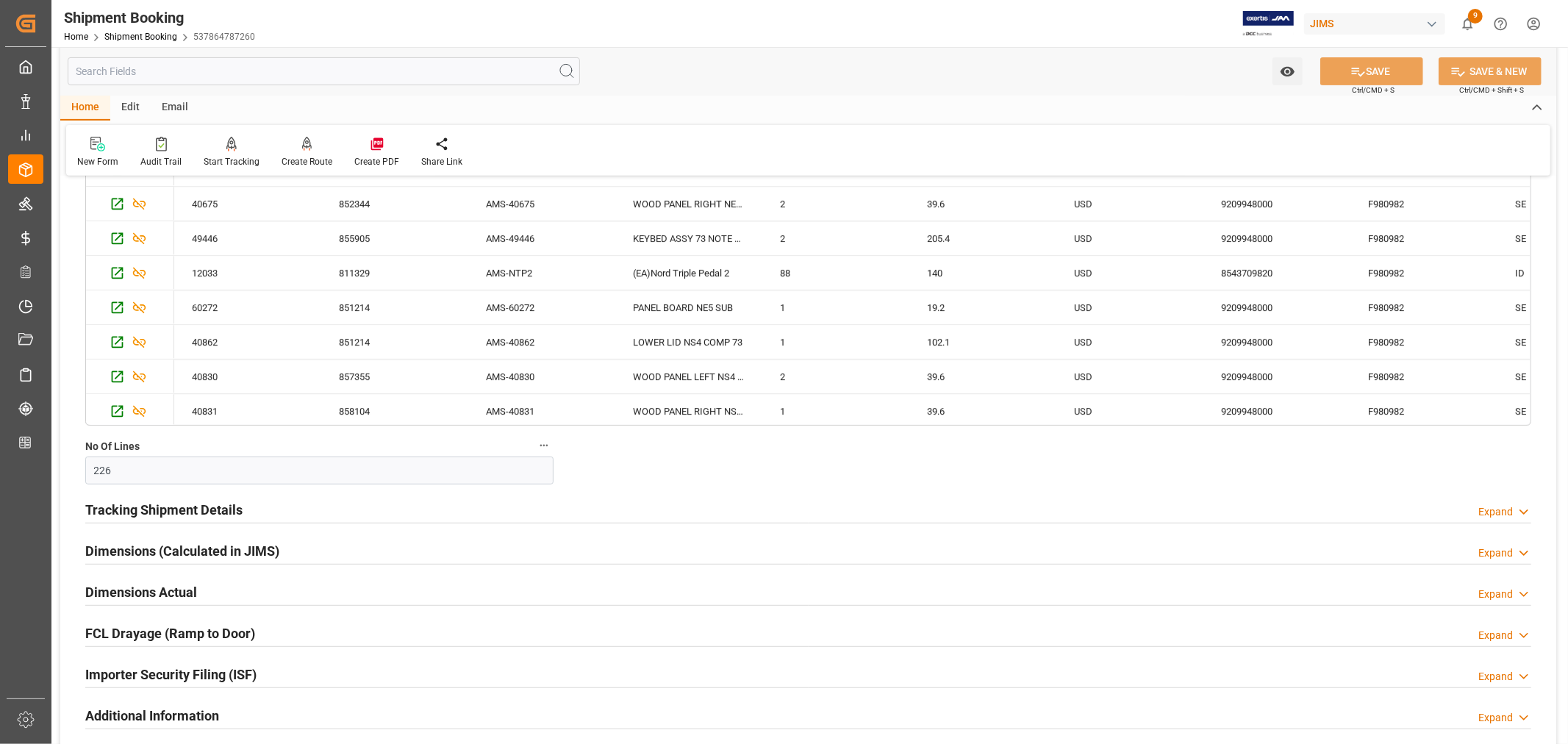
scroll to position [3348, 0]
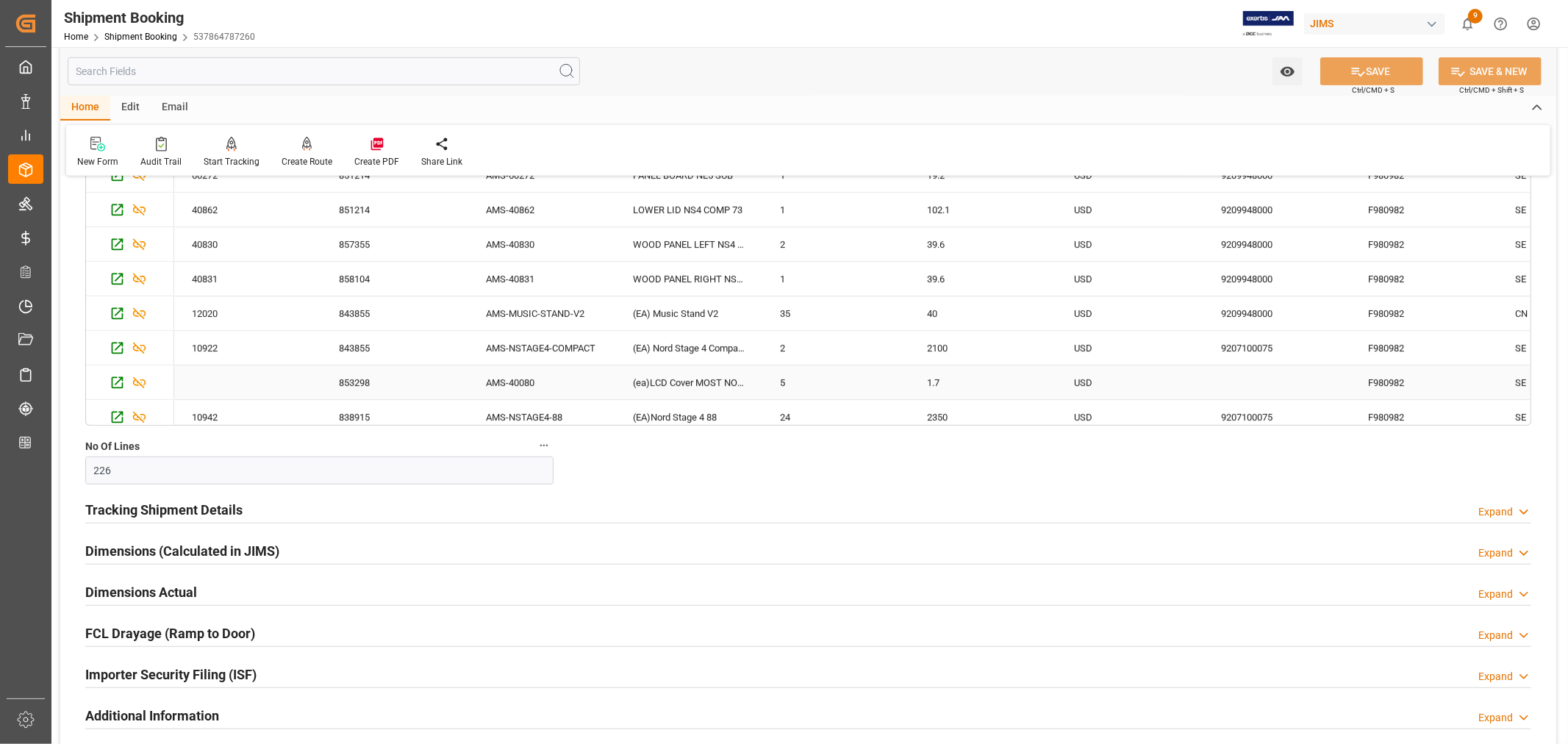
click at [519, 383] on div "AMS-40080" at bounding box center [541, 382] width 147 height 33
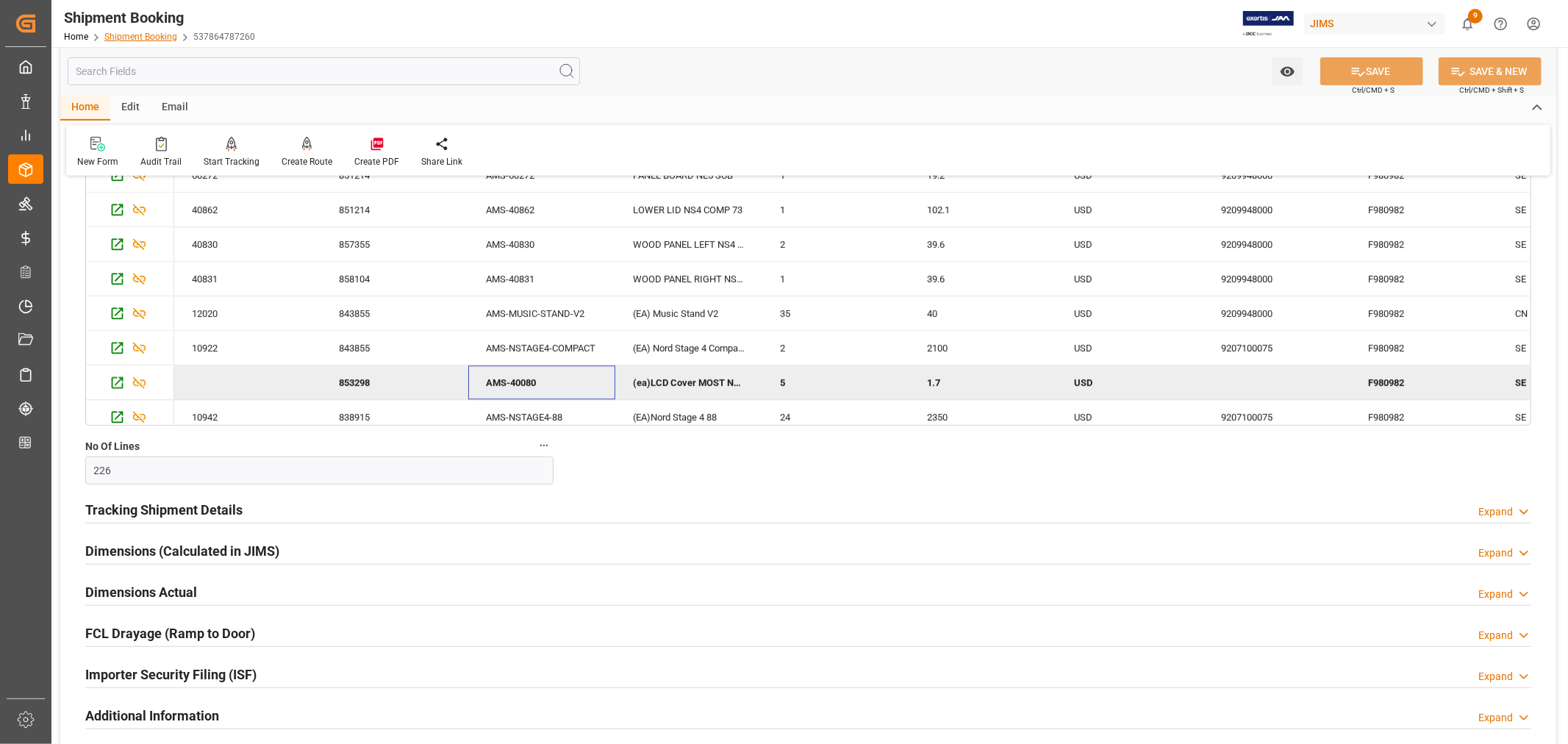
click at [147, 32] on link "Shipment Booking" at bounding box center [140, 37] width 73 height 11
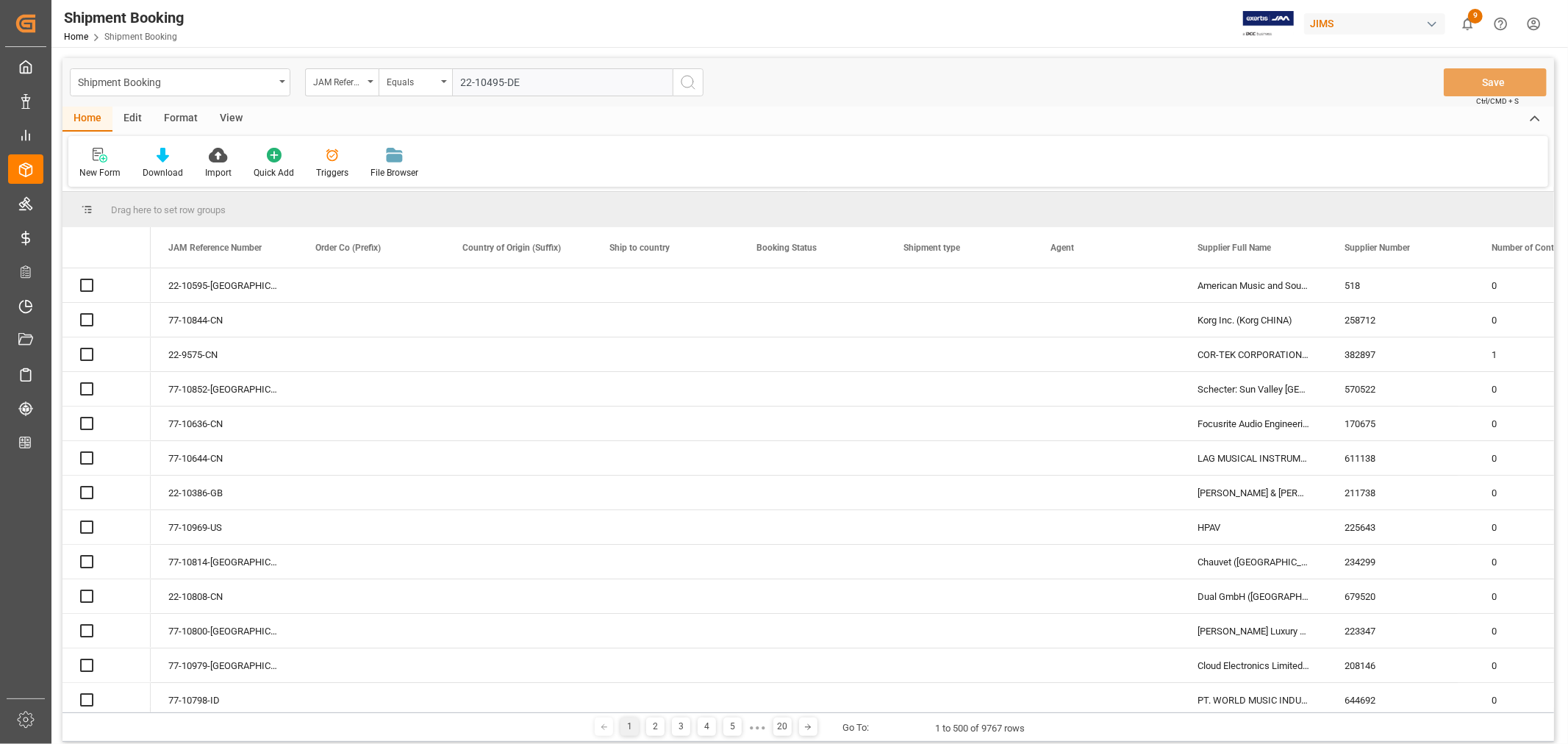
type input "22-10495-DE"
click at [687, 82] on icon "search button" at bounding box center [688, 82] width 18 height 18
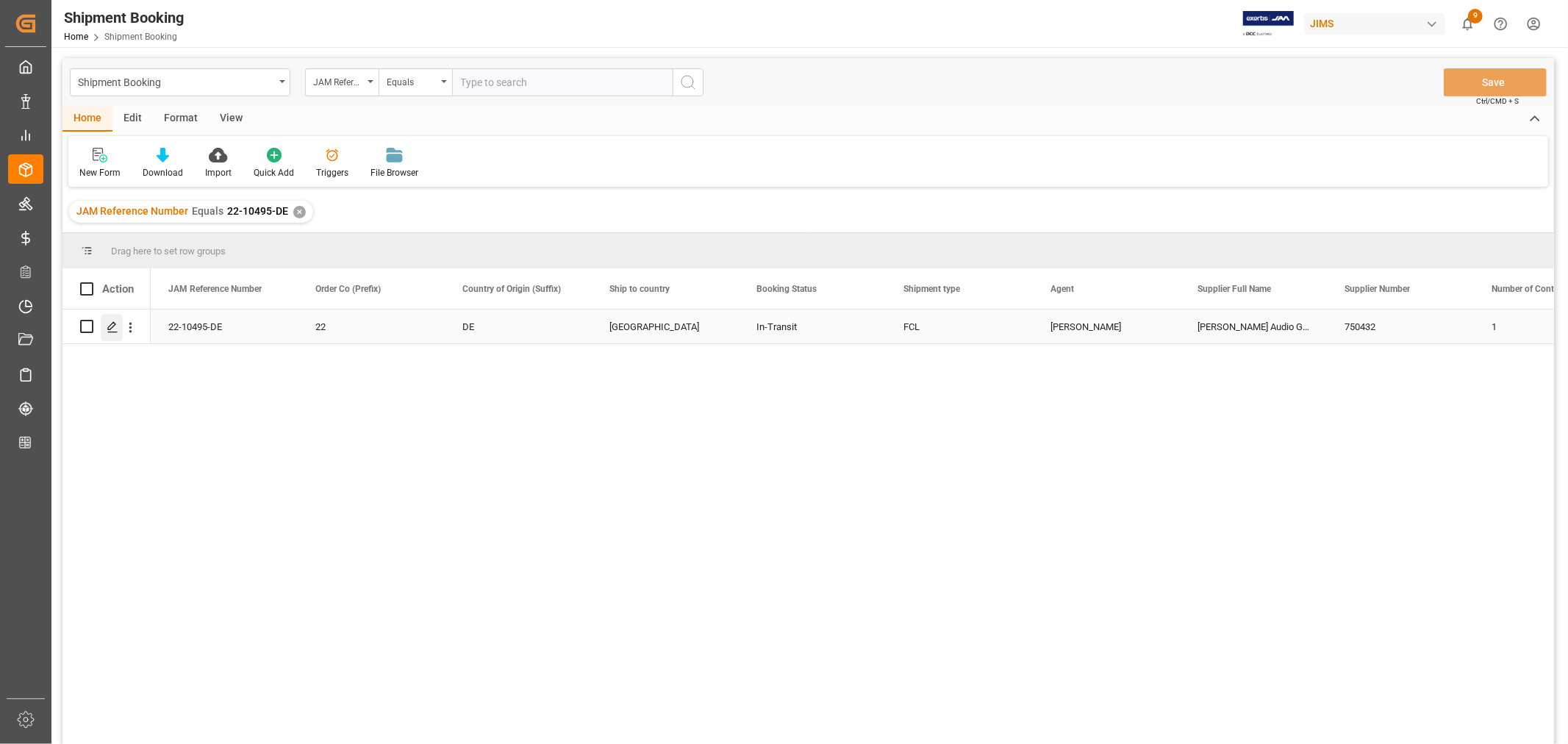
click at [113, 330] on icon "Press SPACE to select this row." at bounding box center [112, 326] width 11 height 11
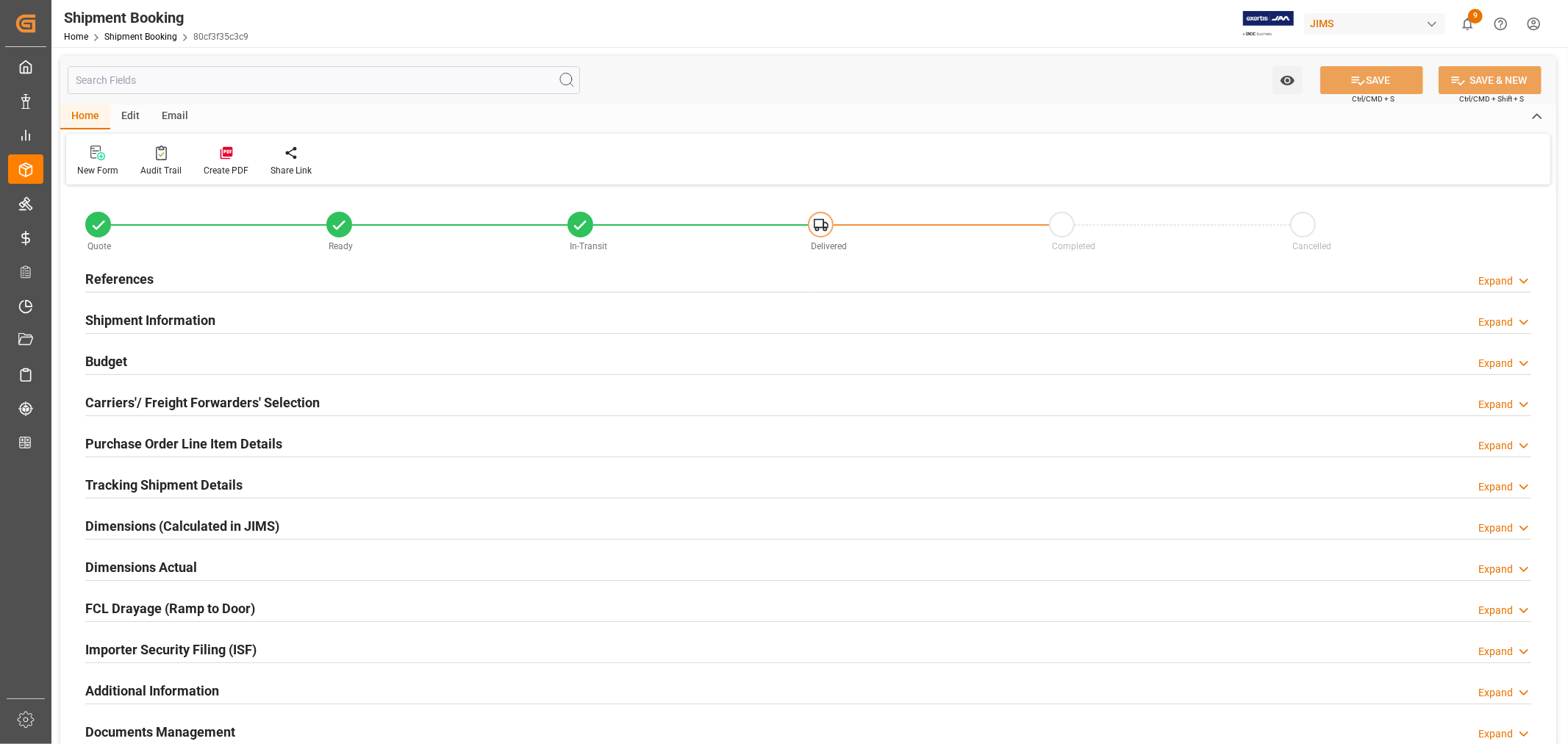
type input "50"
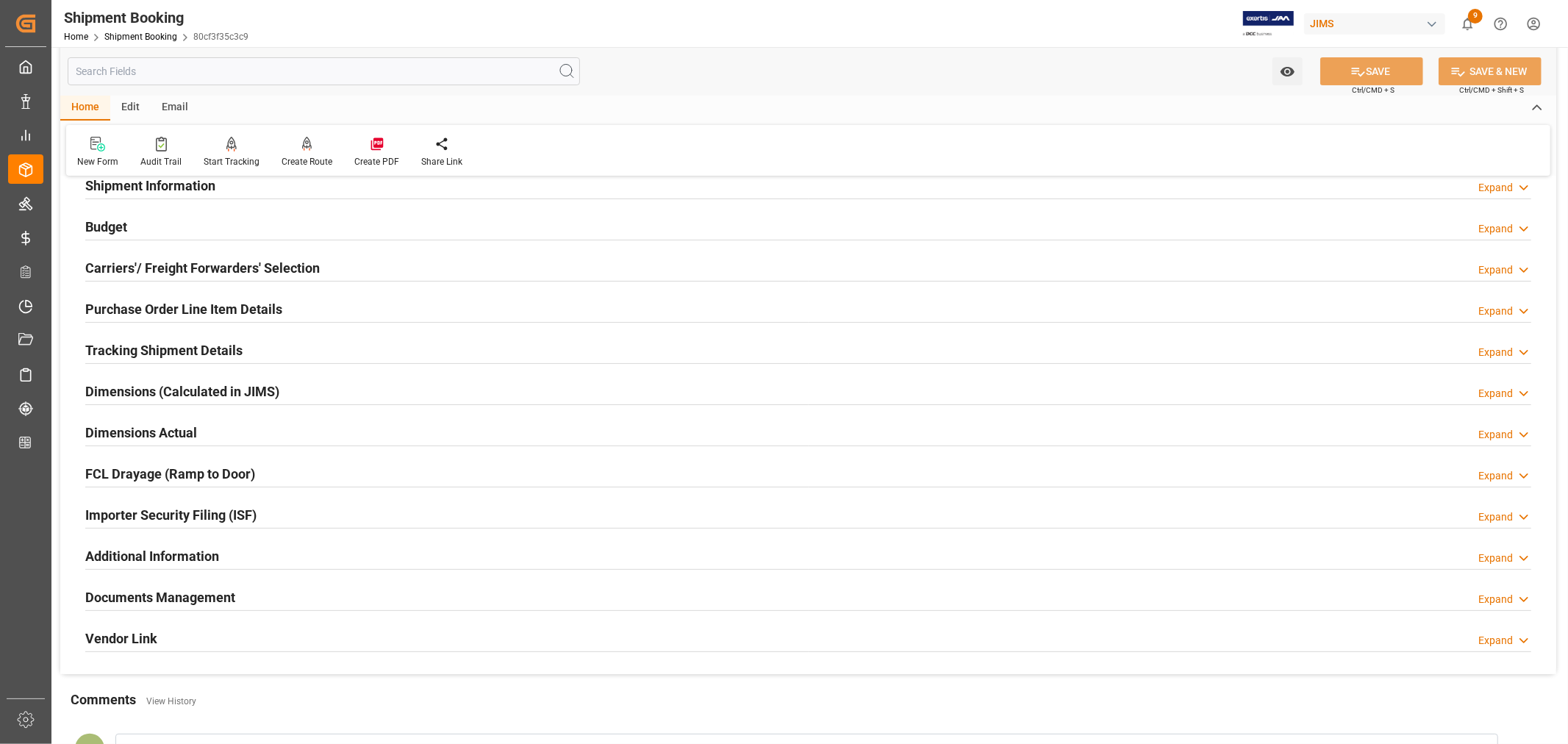
scroll to position [245, 0]
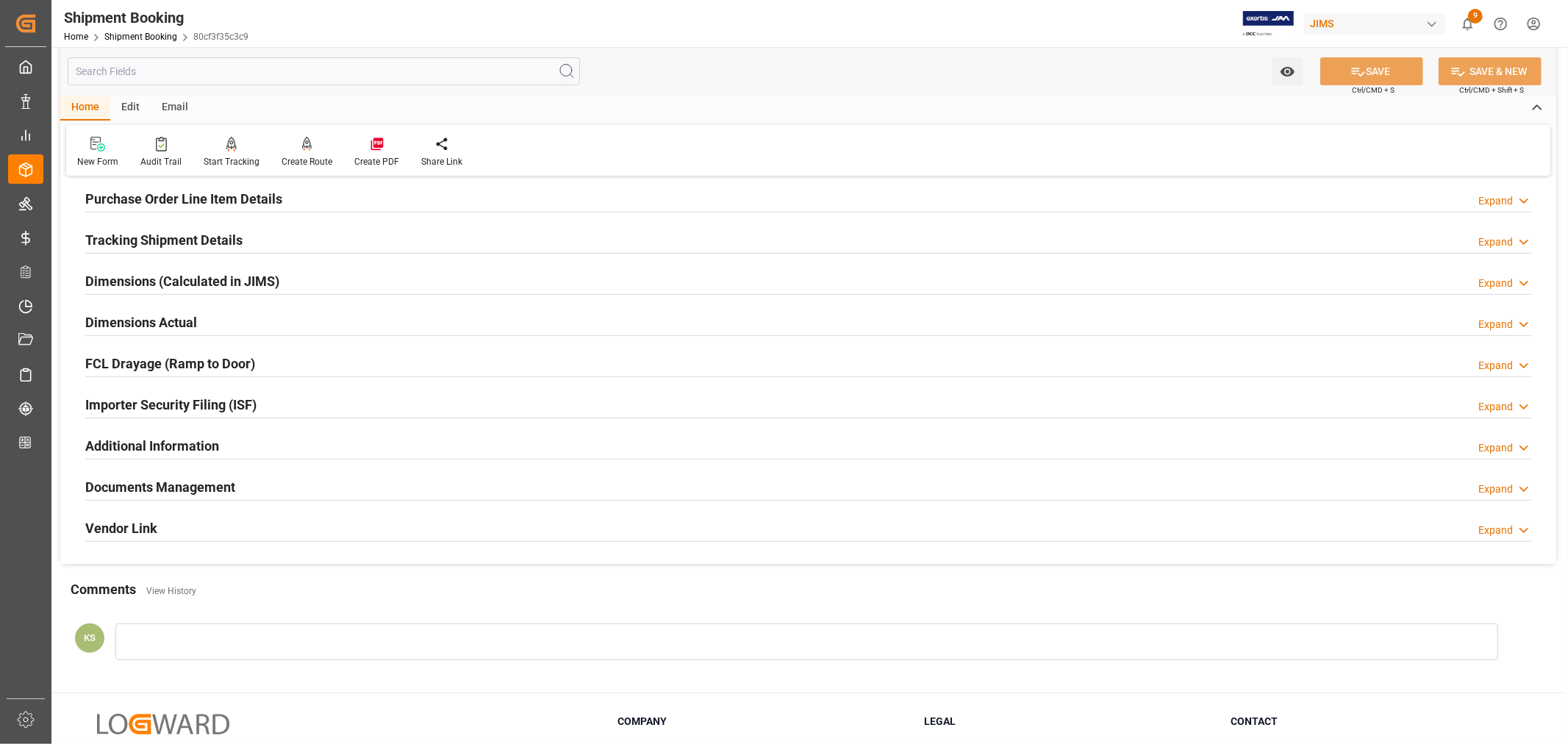
click at [243, 481] on div "Documents Management Expand" at bounding box center [809, 486] width 1446 height 28
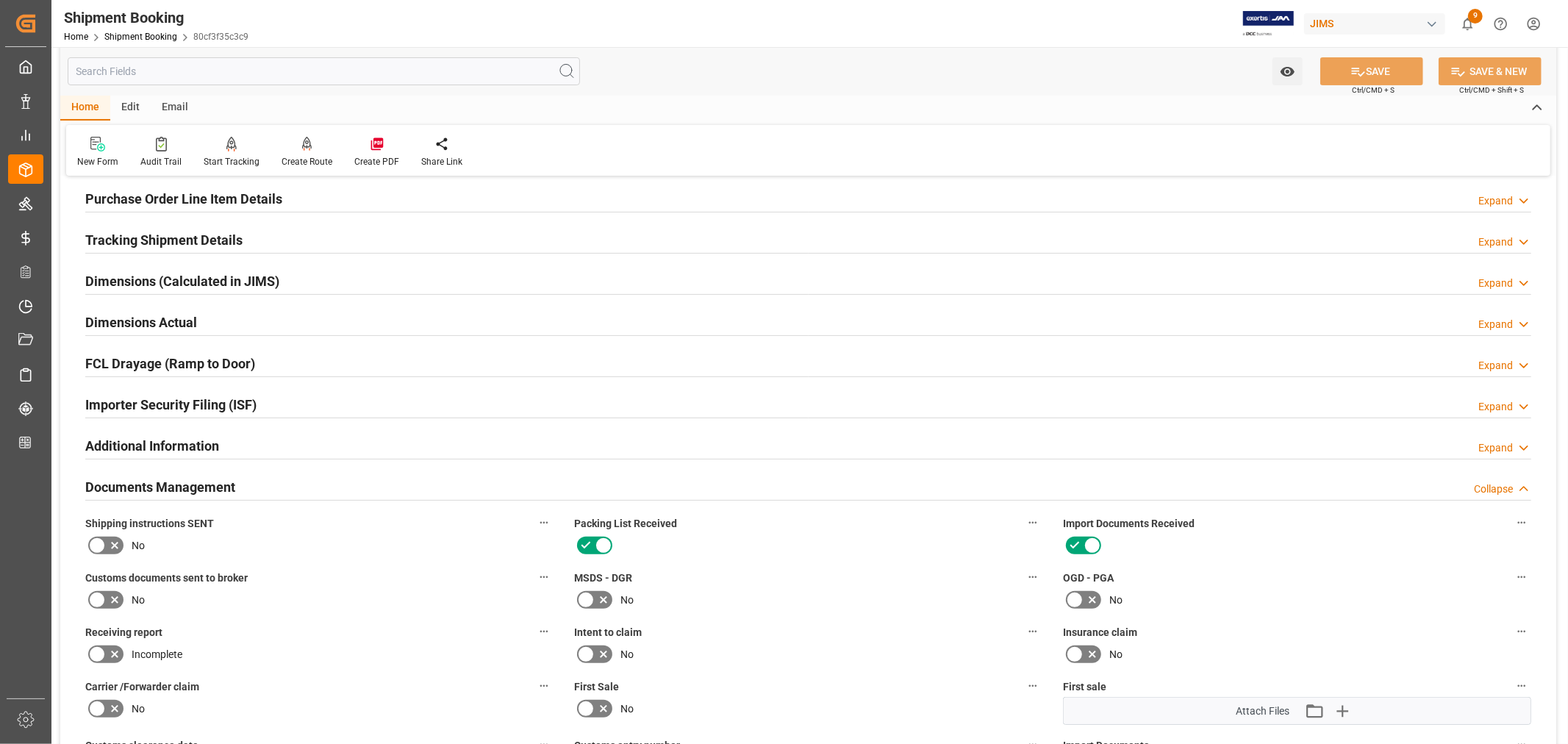
click at [243, 481] on div "Documents Management Collapse" at bounding box center [809, 486] width 1446 height 28
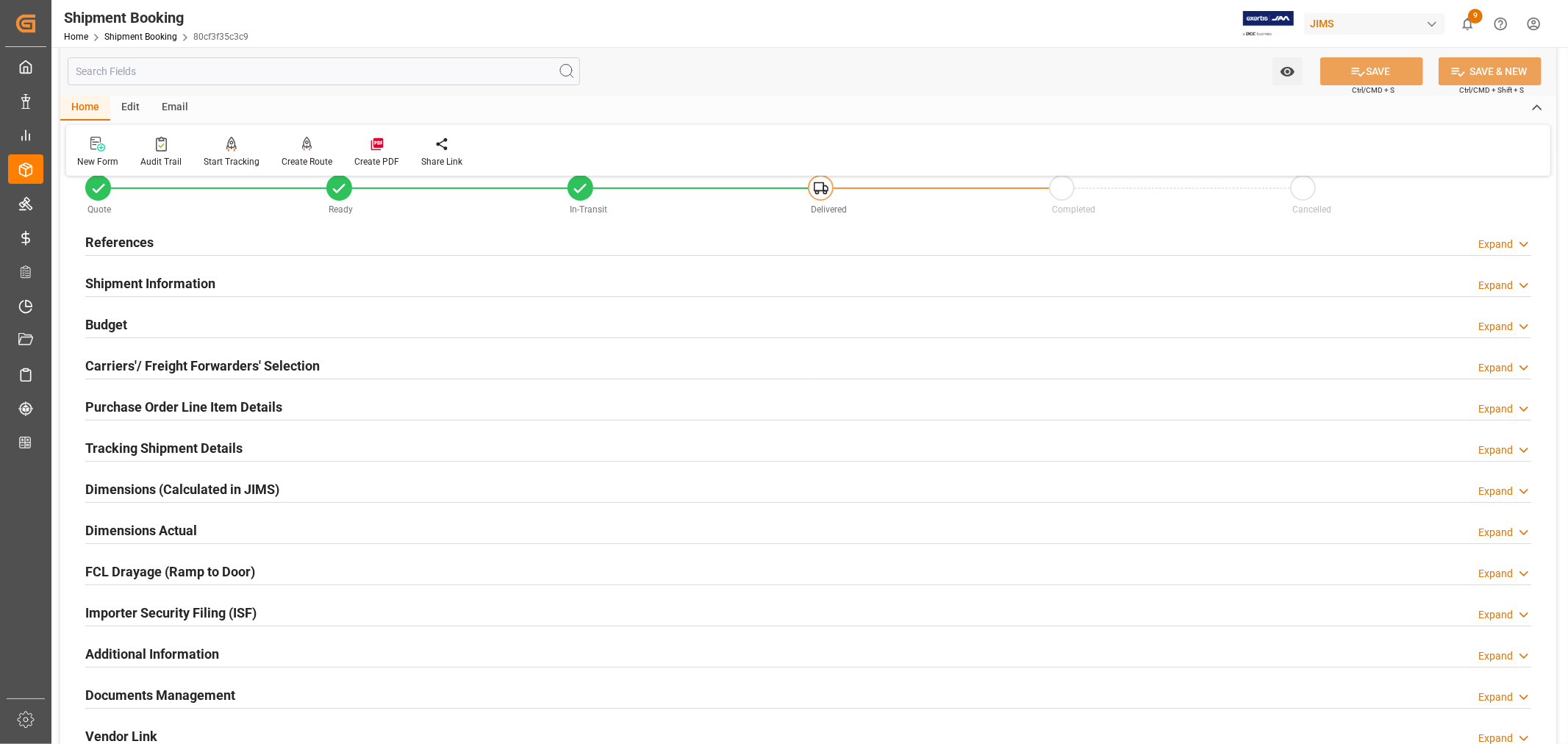
scroll to position [0, 0]
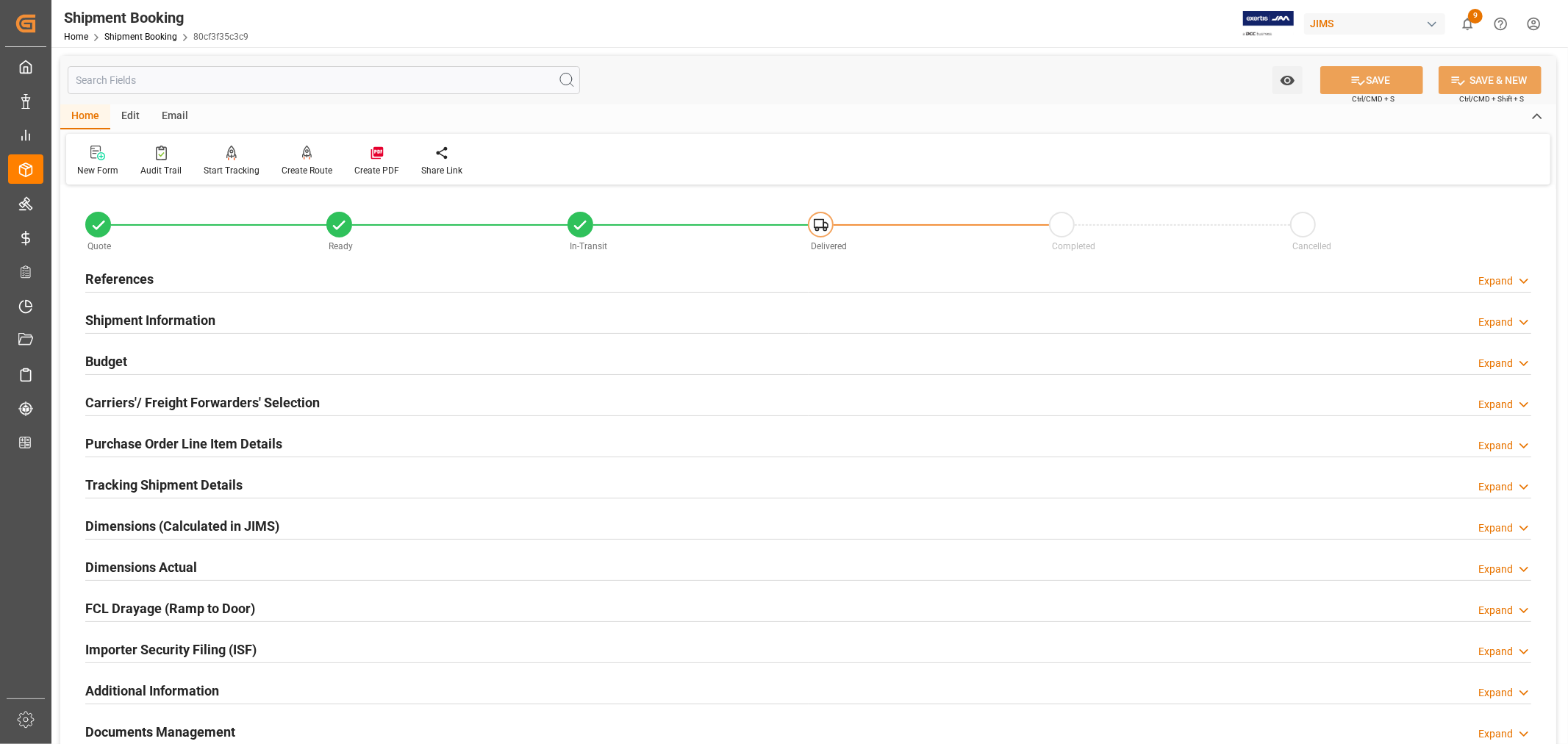
click at [204, 319] on h2 "Shipment Information" at bounding box center [151, 320] width 131 height 20
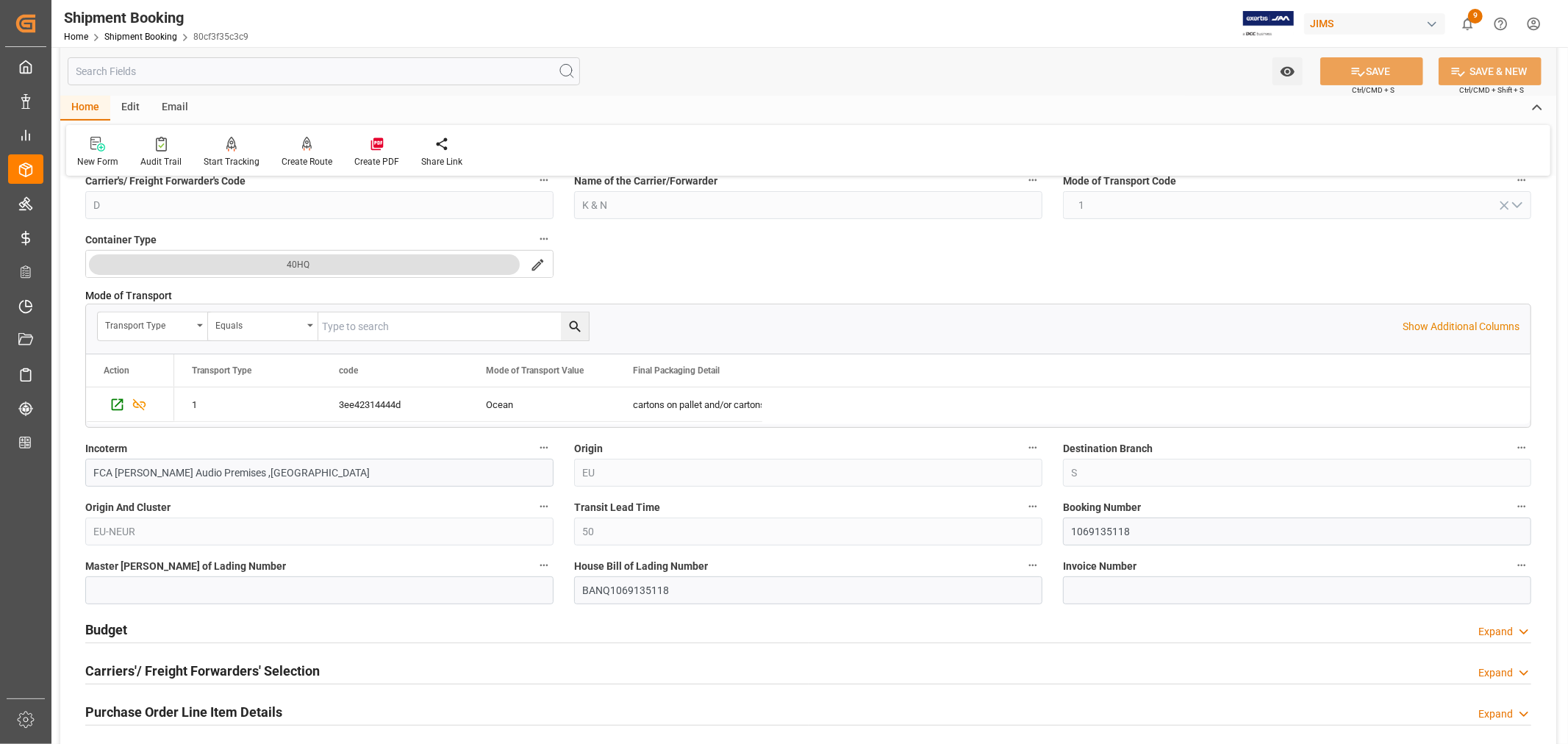
scroll to position [326, 0]
click at [1086, 532] on input "1069135118" at bounding box center [1297, 531] width 468 height 28
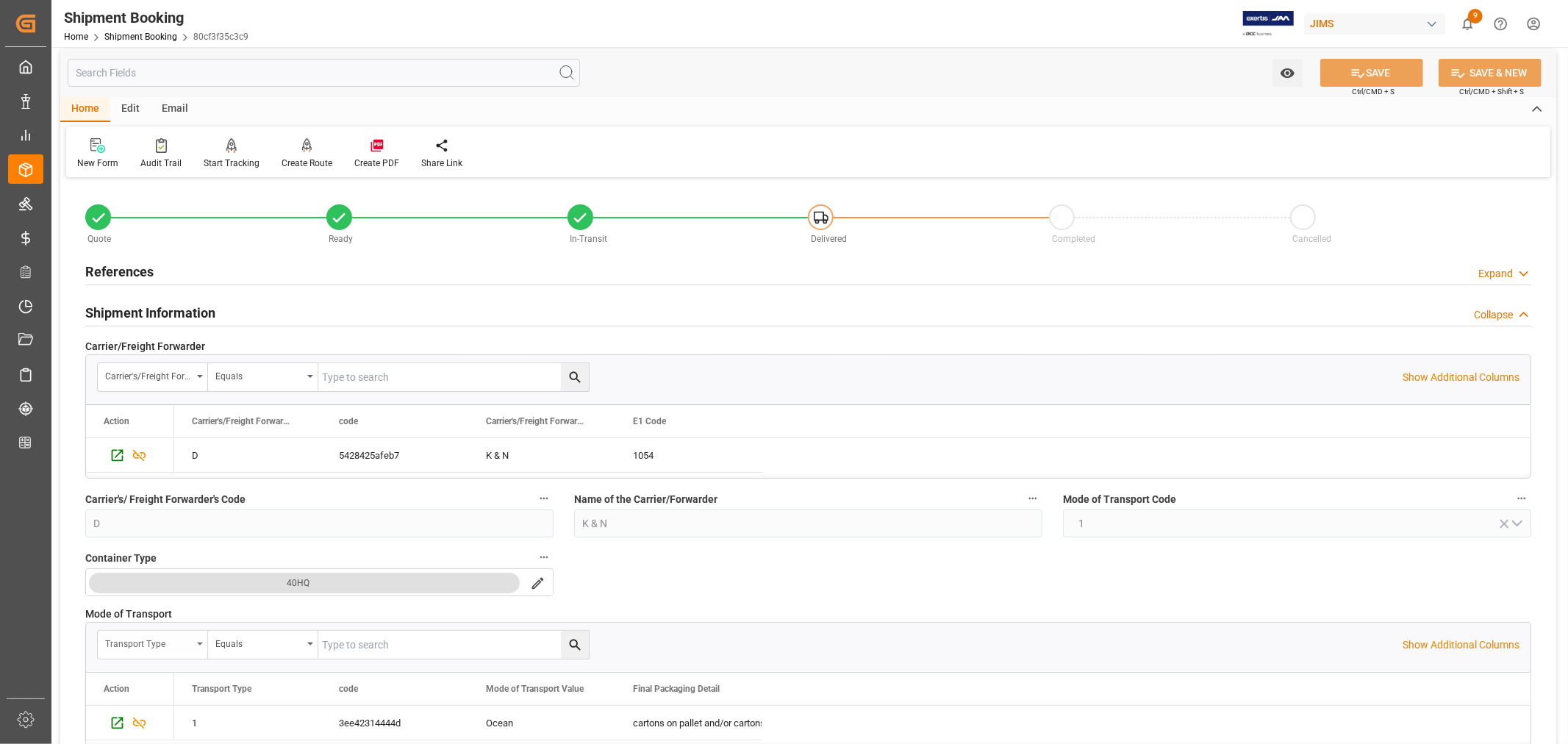
scroll to position [0, 0]
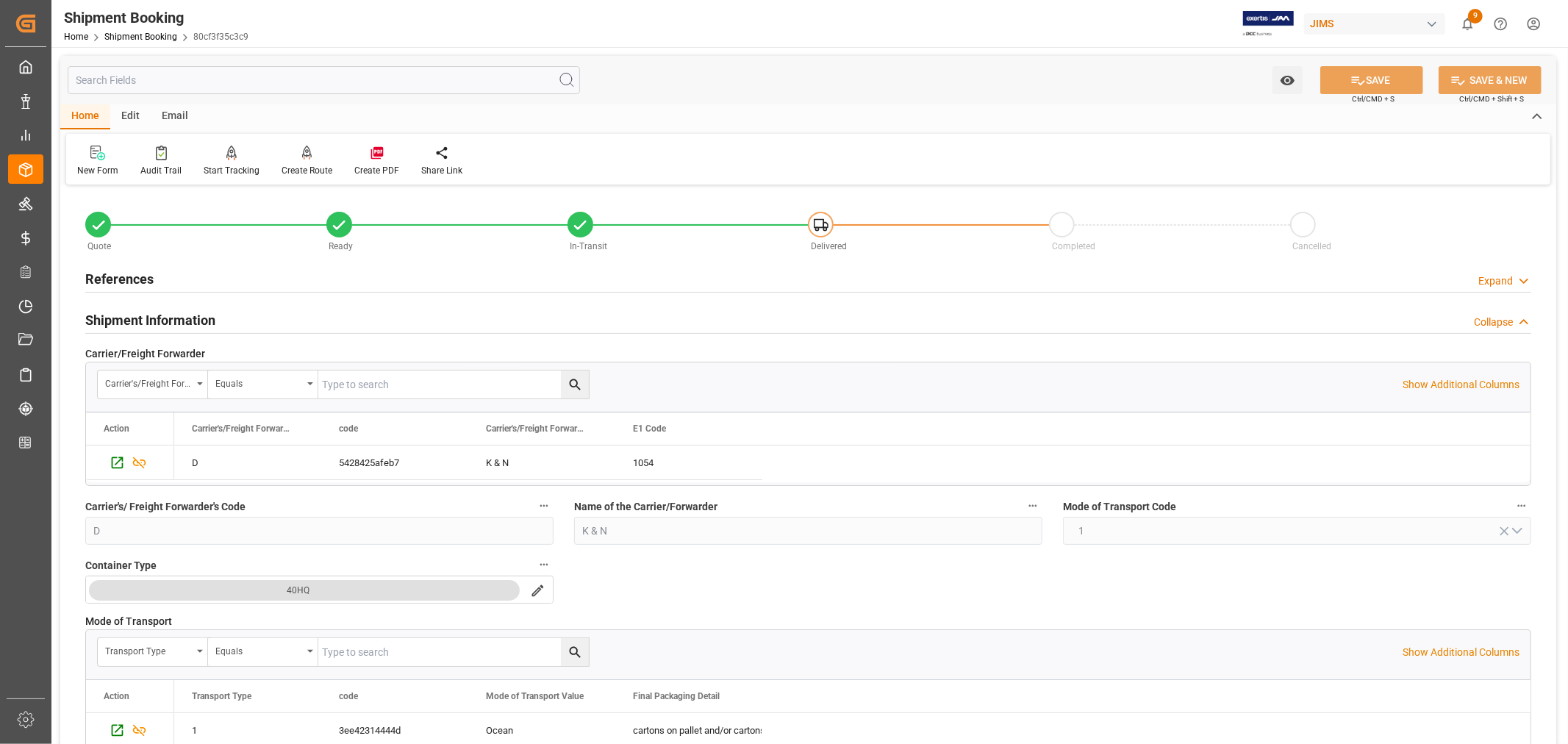
click at [119, 311] on h2 "Shipment Information" at bounding box center [151, 320] width 131 height 20
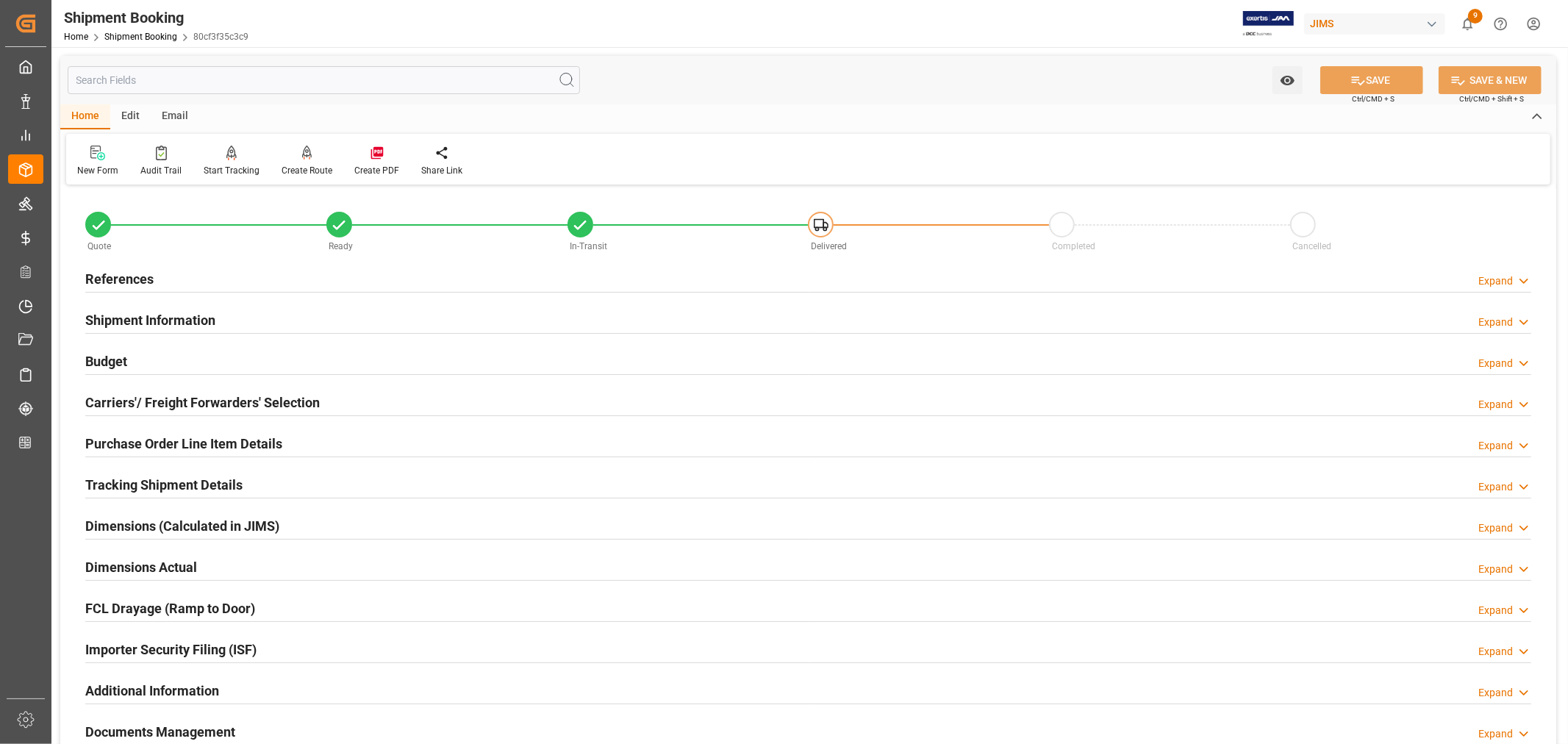
click at [125, 277] on h2 "References" at bounding box center [120, 279] width 69 height 20
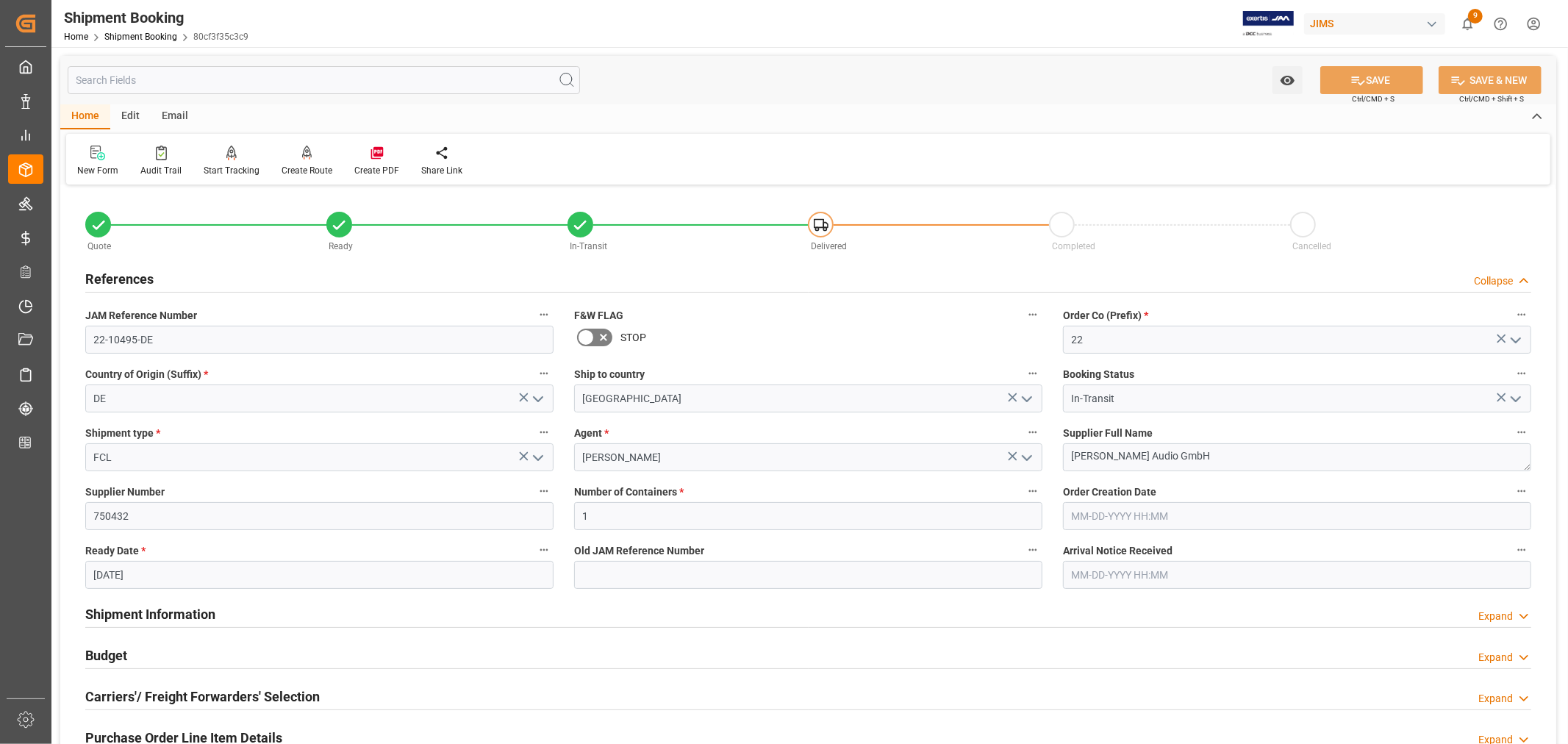
click at [125, 277] on h2 "References" at bounding box center [120, 279] width 69 height 20
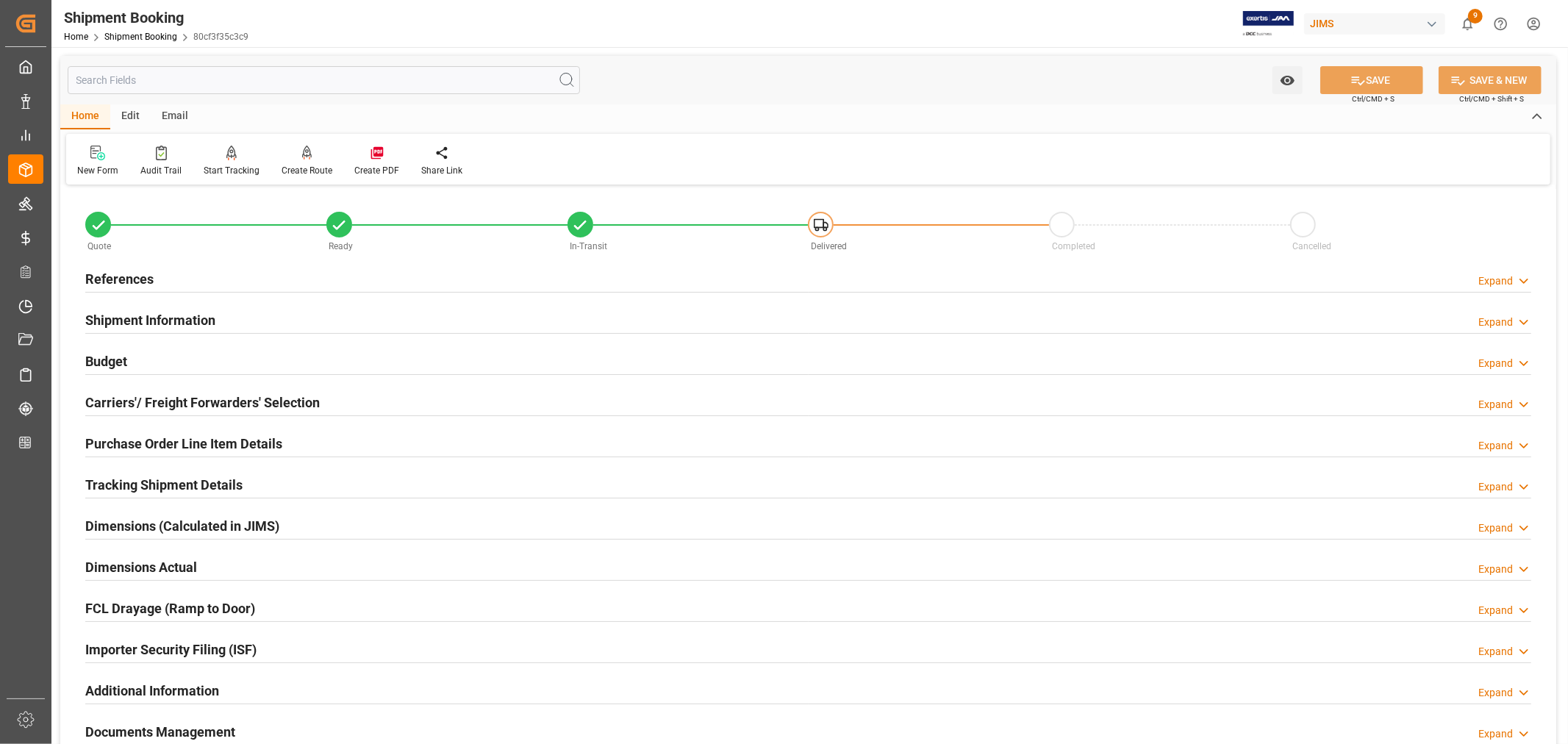
click at [153, 436] on h2 "Purchase Order Line Item Details" at bounding box center [183, 443] width 197 height 20
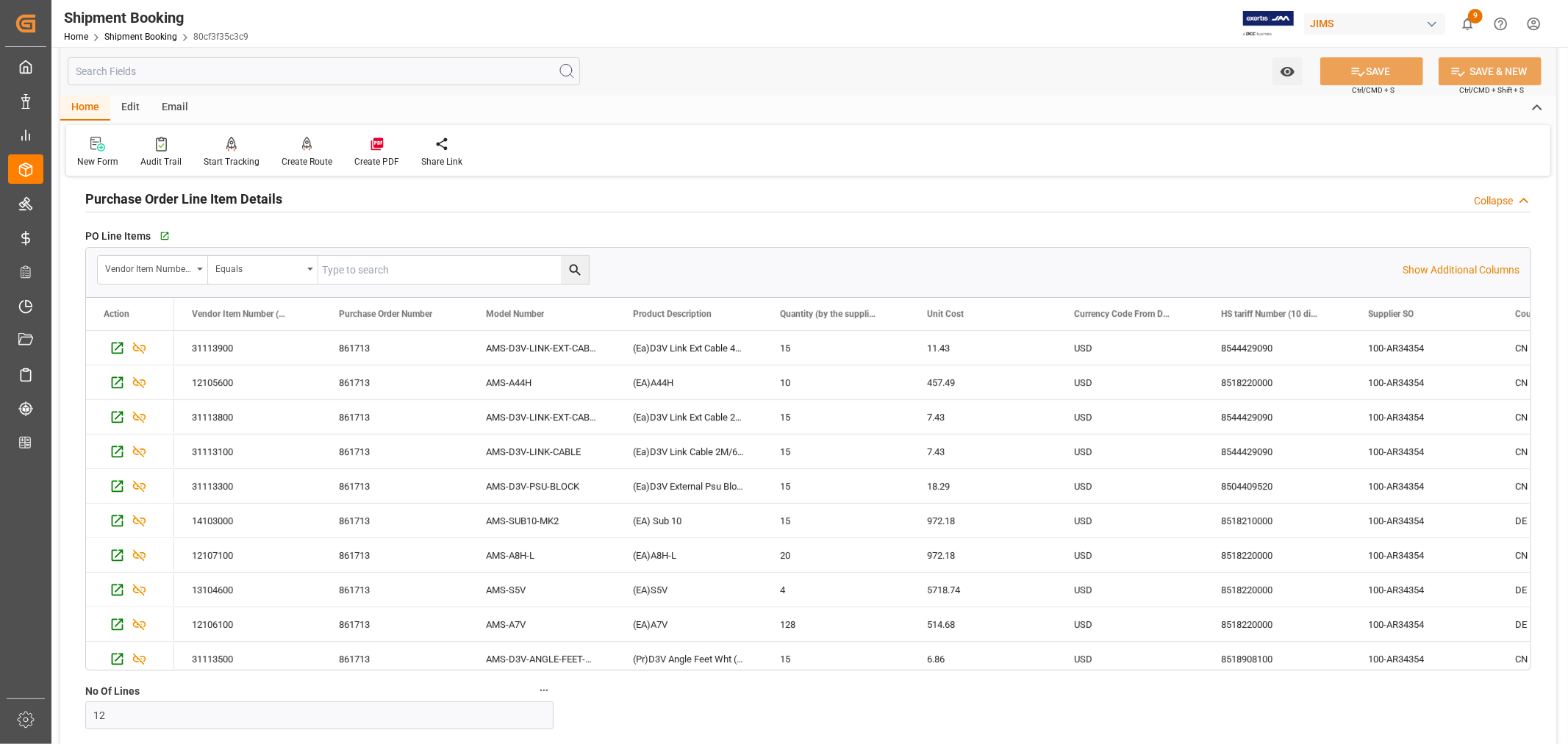
click at [207, 197] on h2 "Purchase Order Line Item Details" at bounding box center [183, 198] width 197 height 20
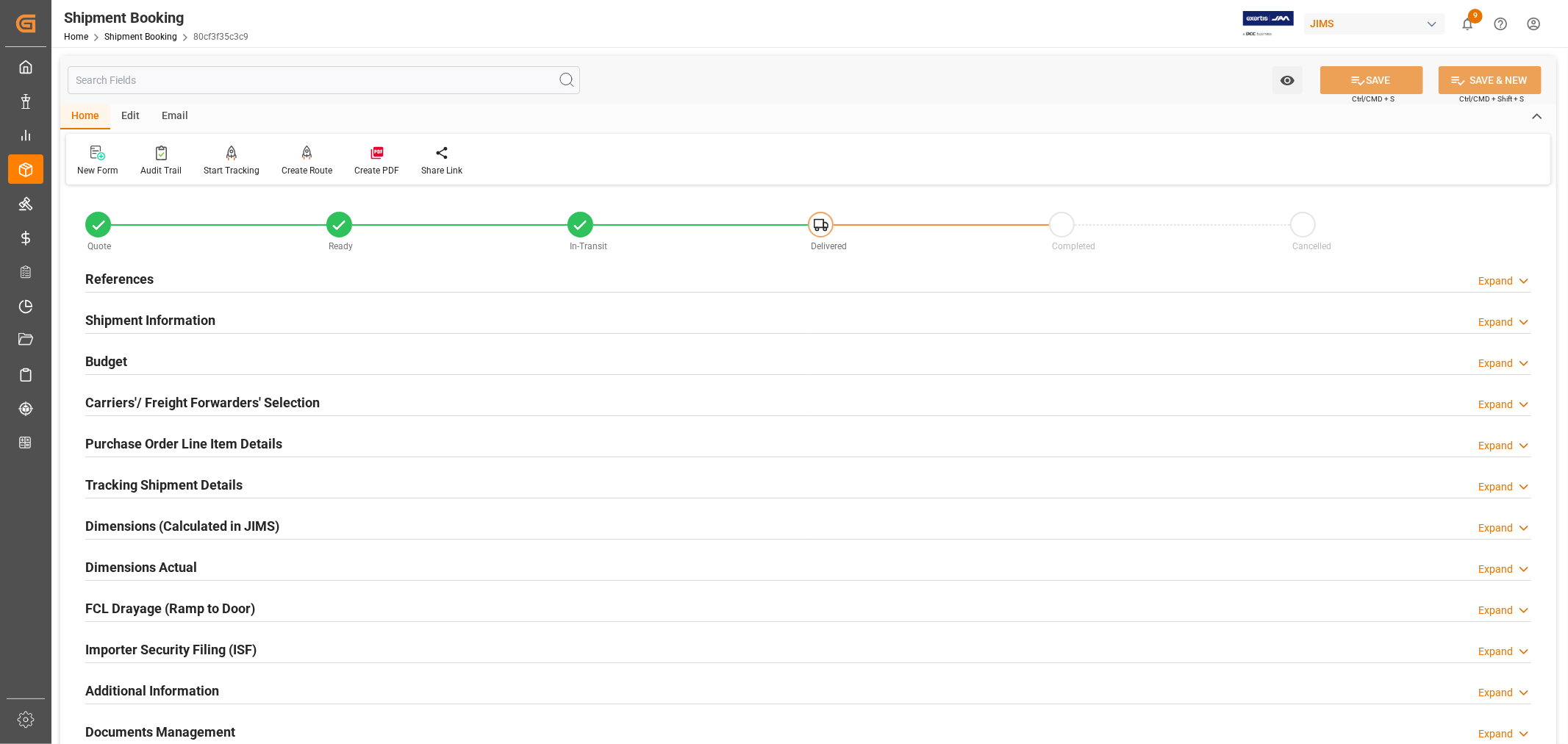
click at [190, 316] on h2 "Shipment Information" at bounding box center [151, 320] width 131 height 20
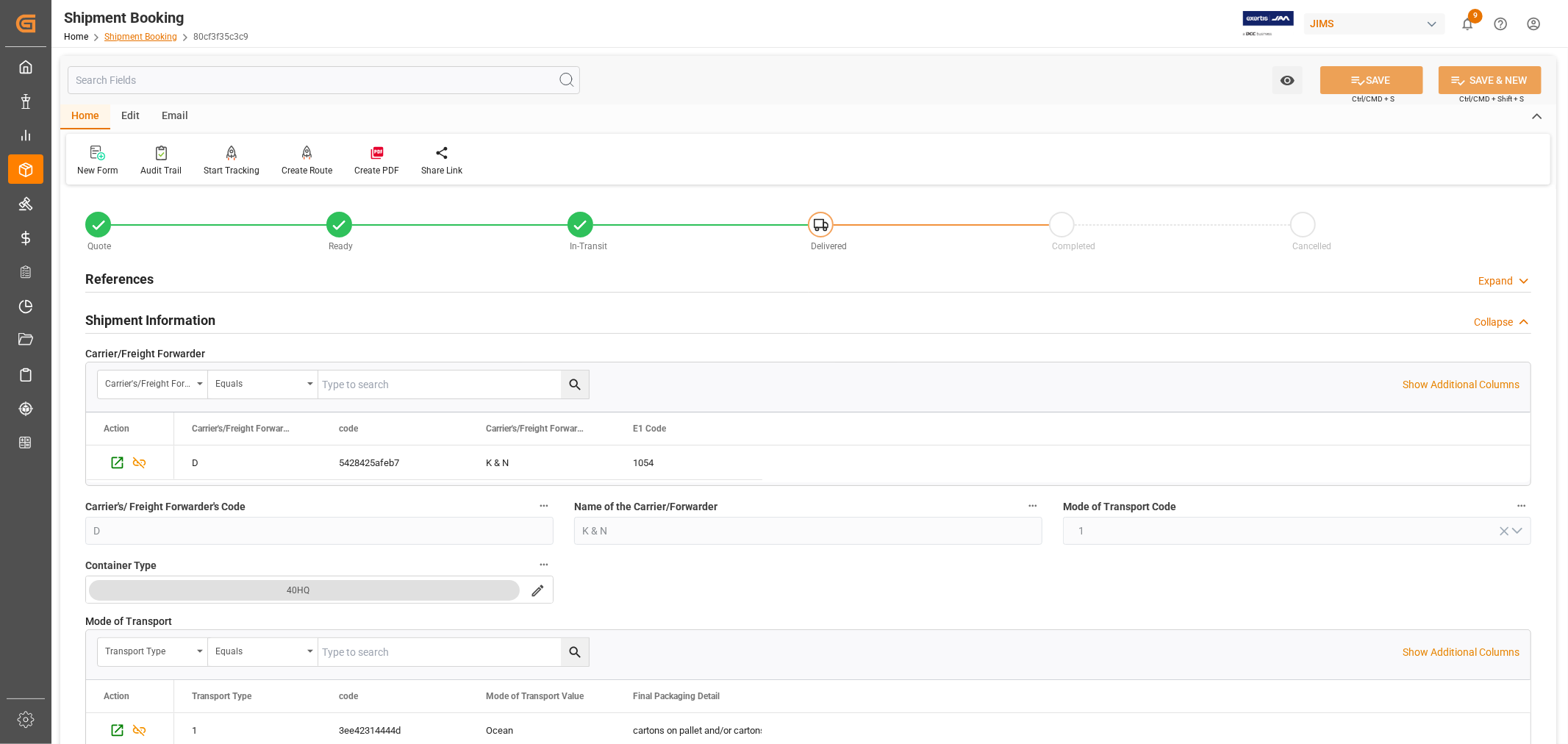
click at [144, 33] on link "Shipment Booking" at bounding box center [140, 37] width 73 height 11
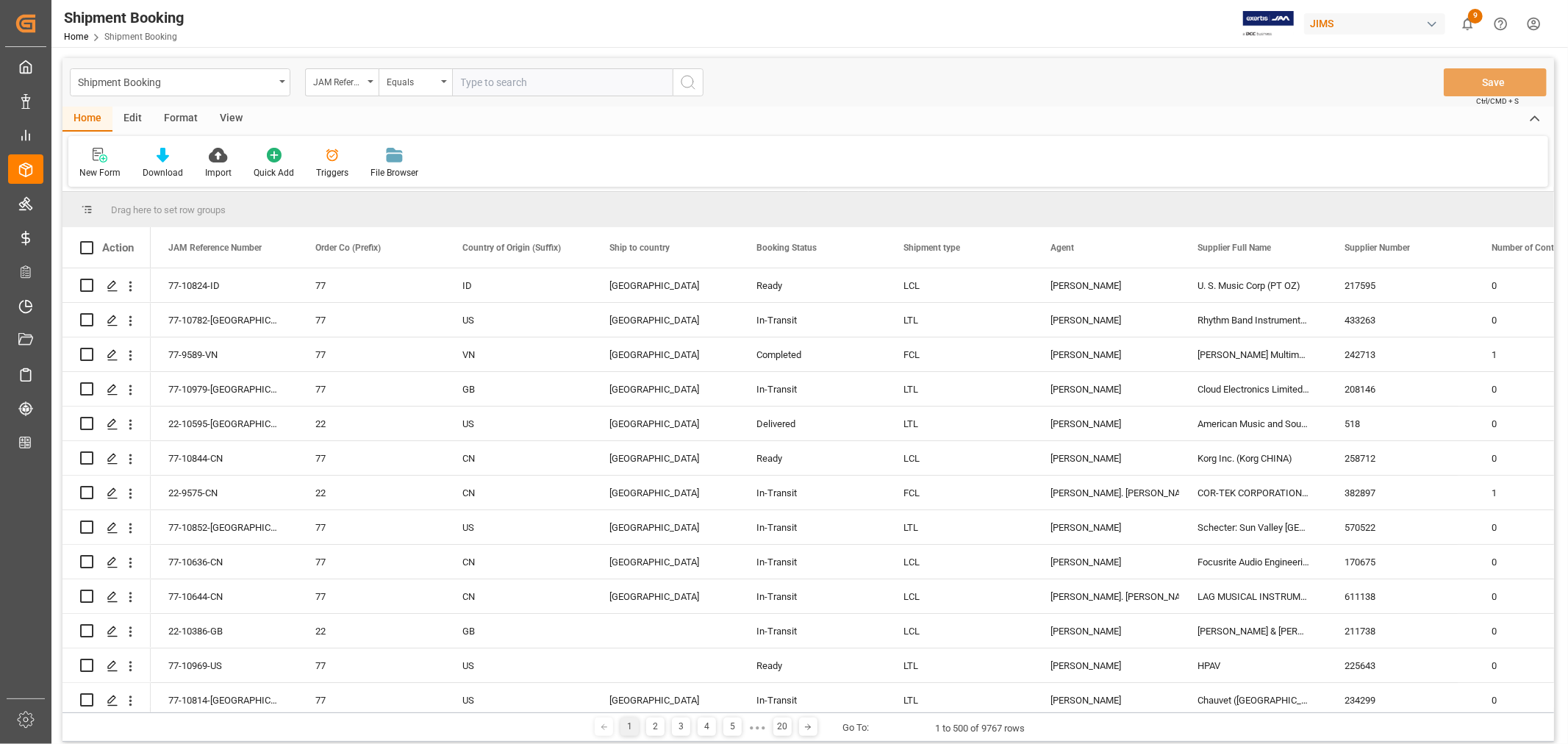
paste input "22-9520-VN"
type input "22-9520-VN"
click at [688, 82] on icon "search button" at bounding box center [688, 82] width 18 height 18
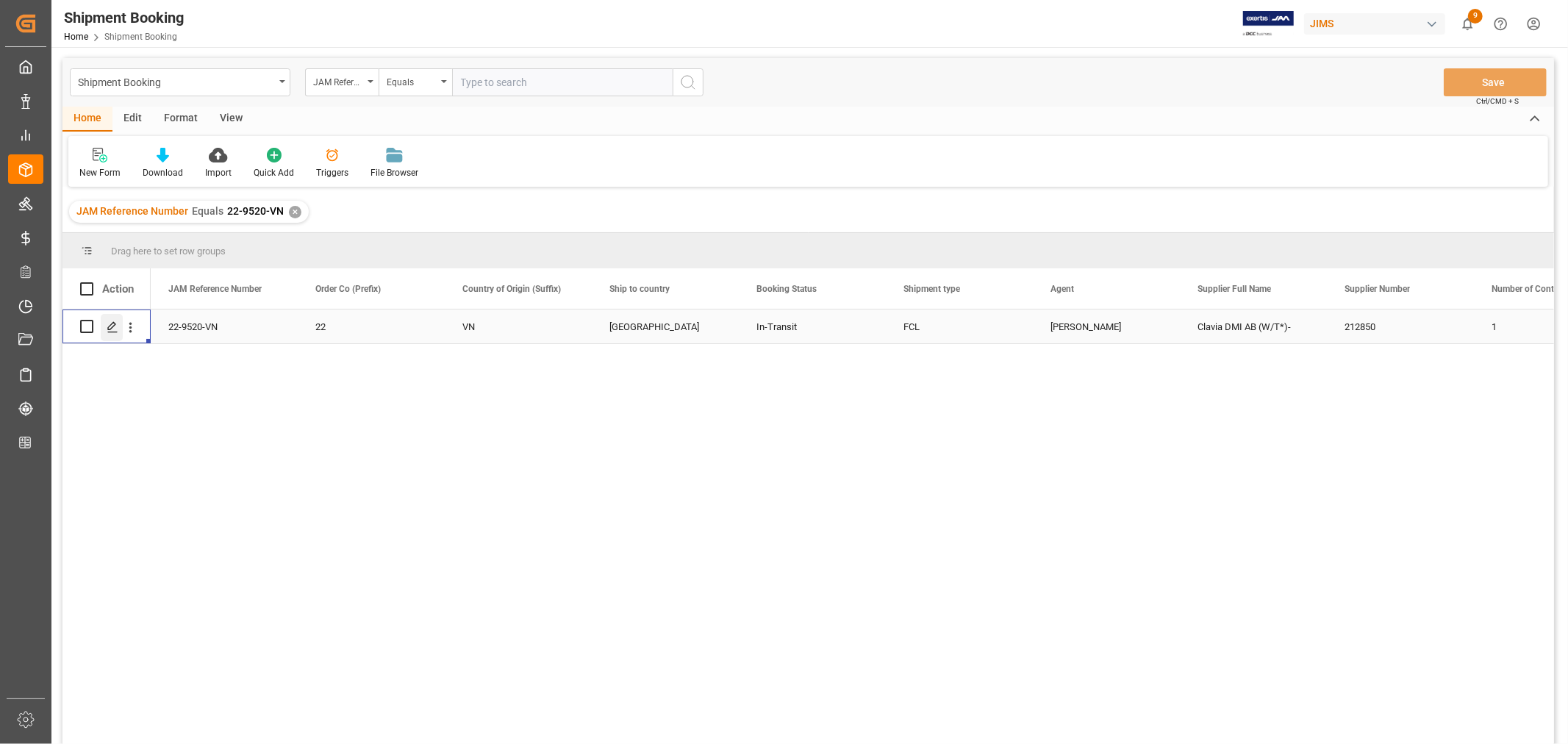
click at [113, 325] on polygon "Press SPACE to select this row." at bounding box center [112, 325] width 7 height 7
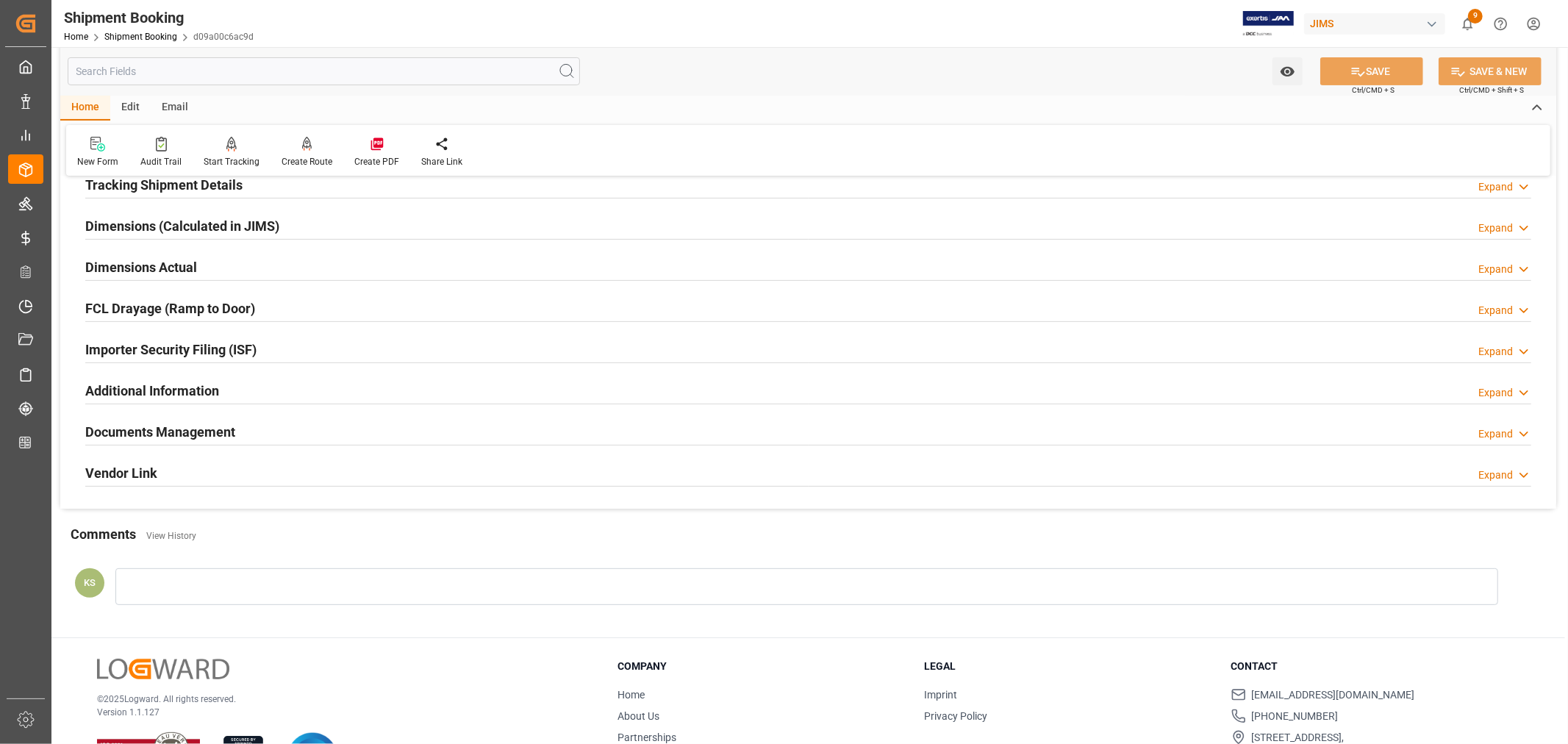
scroll to position [326, 0]
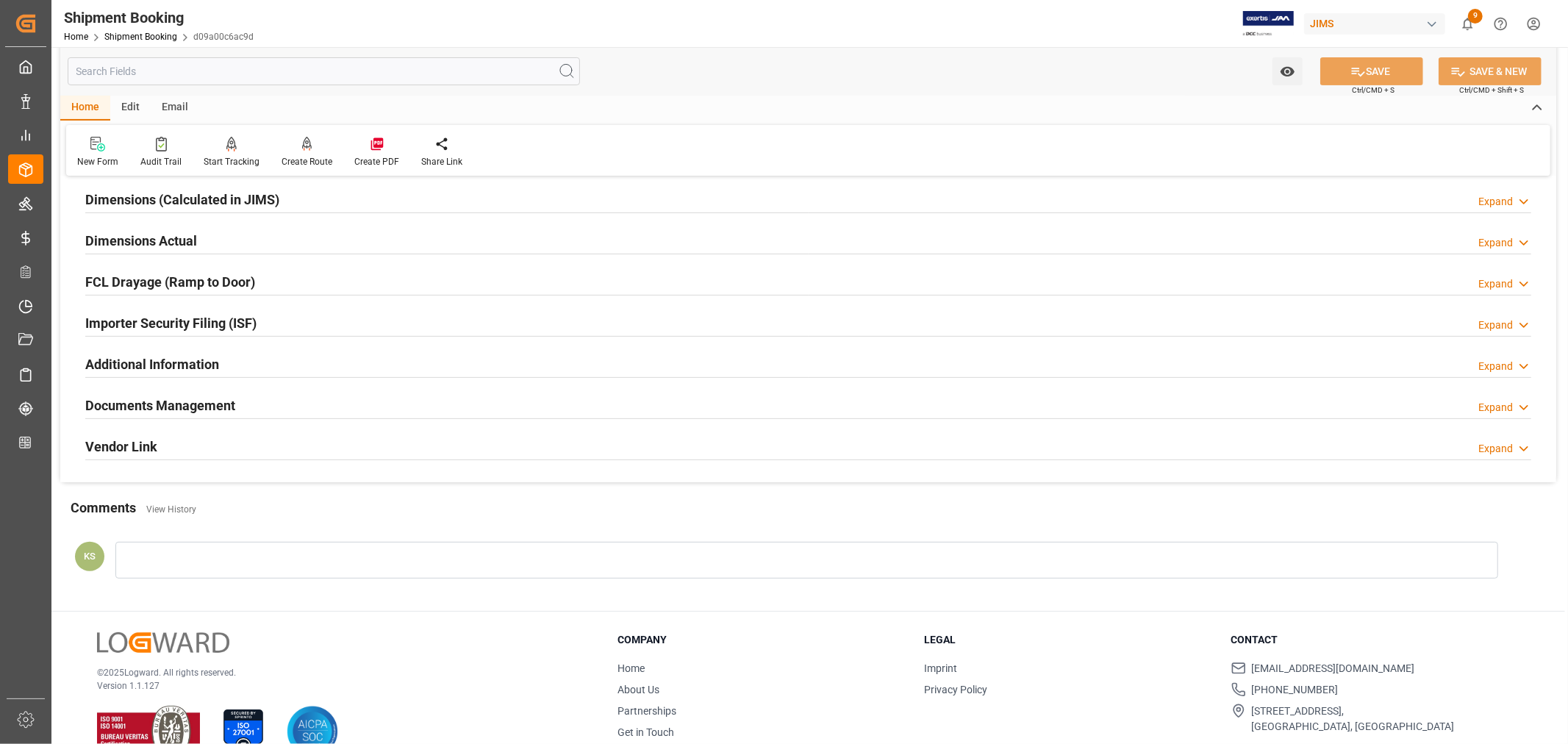
click at [380, 405] on div "Documents Management Expand" at bounding box center [809, 405] width 1446 height 28
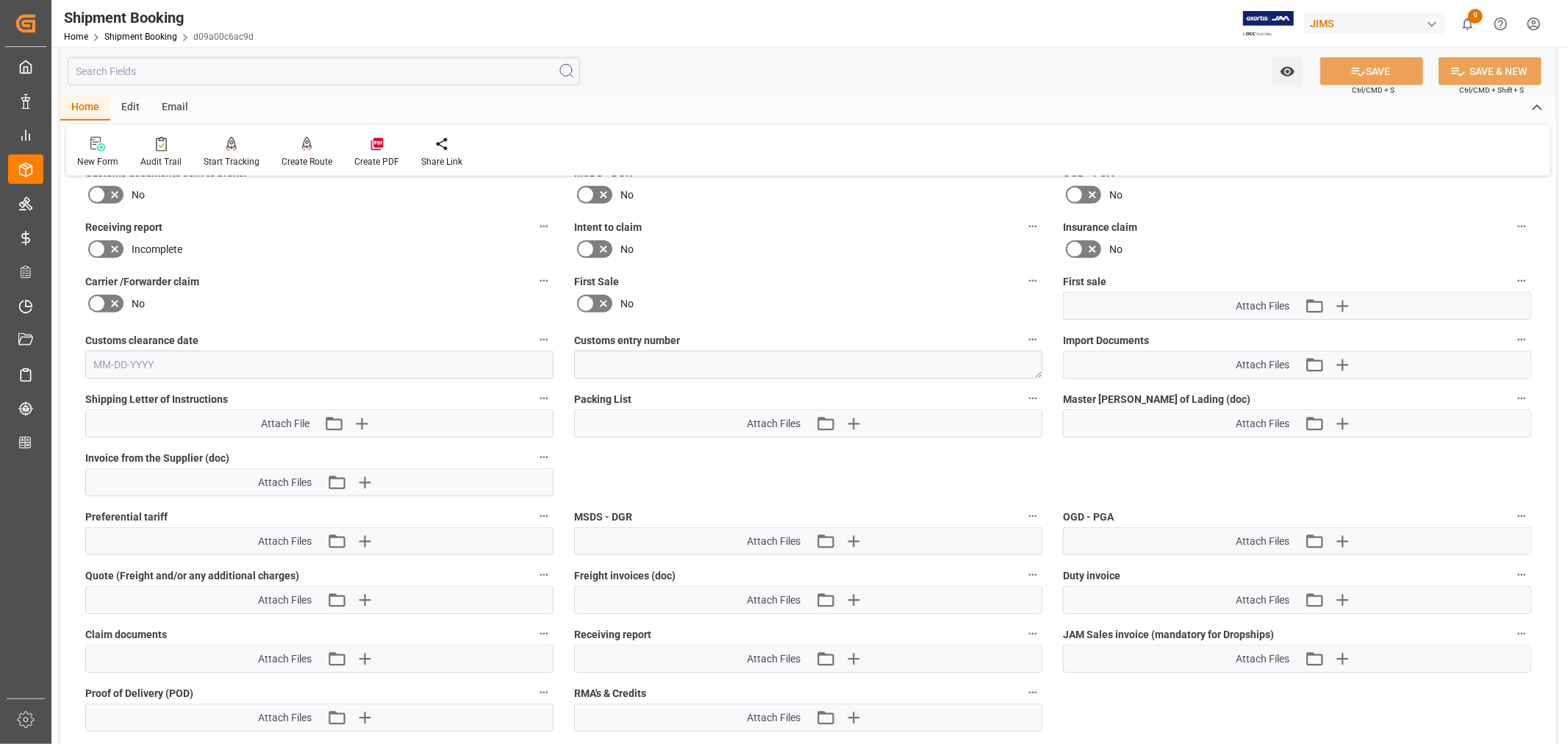
scroll to position [652, 0]
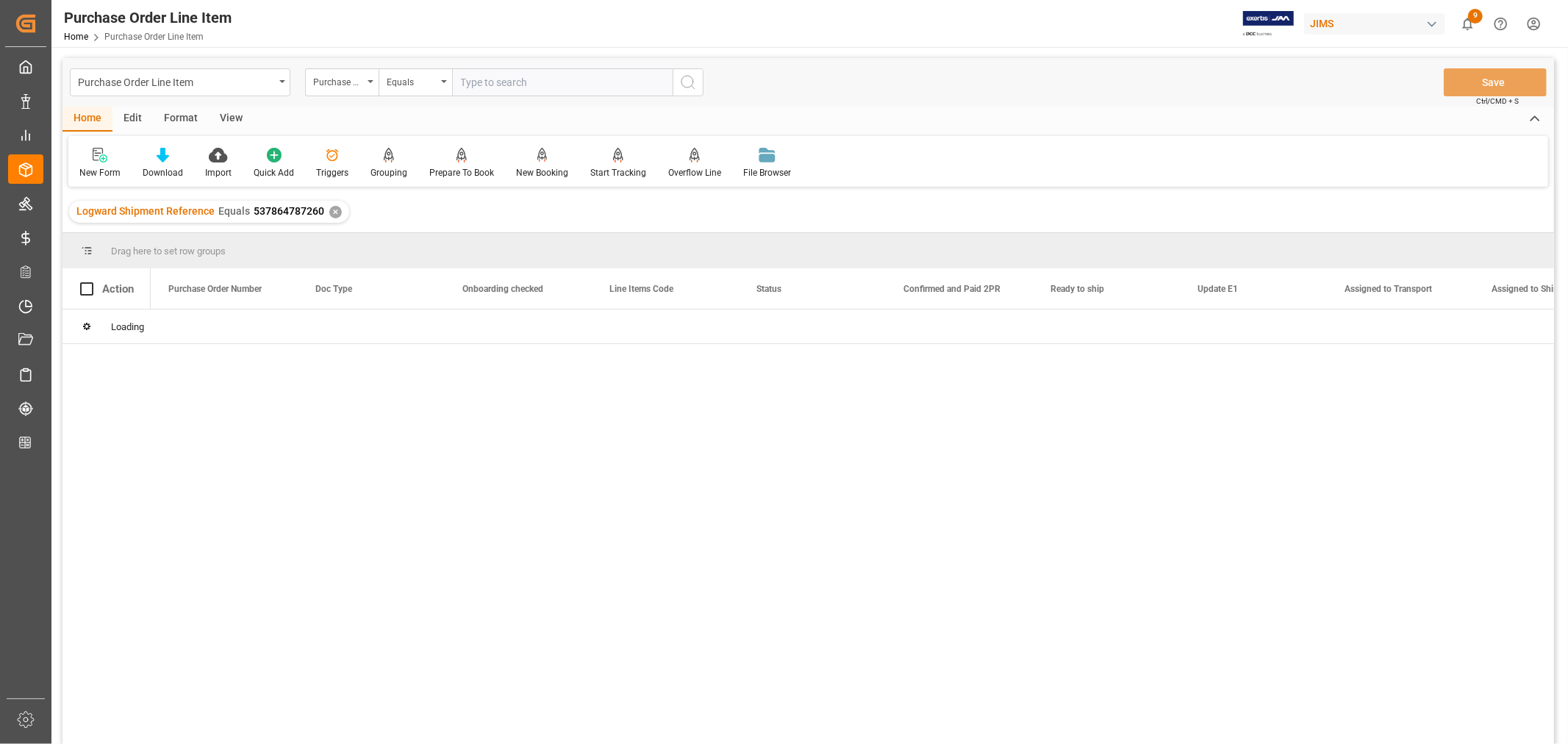
click at [232, 117] on div "View" at bounding box center [231, 119] width 45 height 25
click at [90, 160] on icon at bounding box center [93, 155] width 15 height 15
click at [93, 164] on div "Default" at bounding box center [94, 163] width 51 height 33
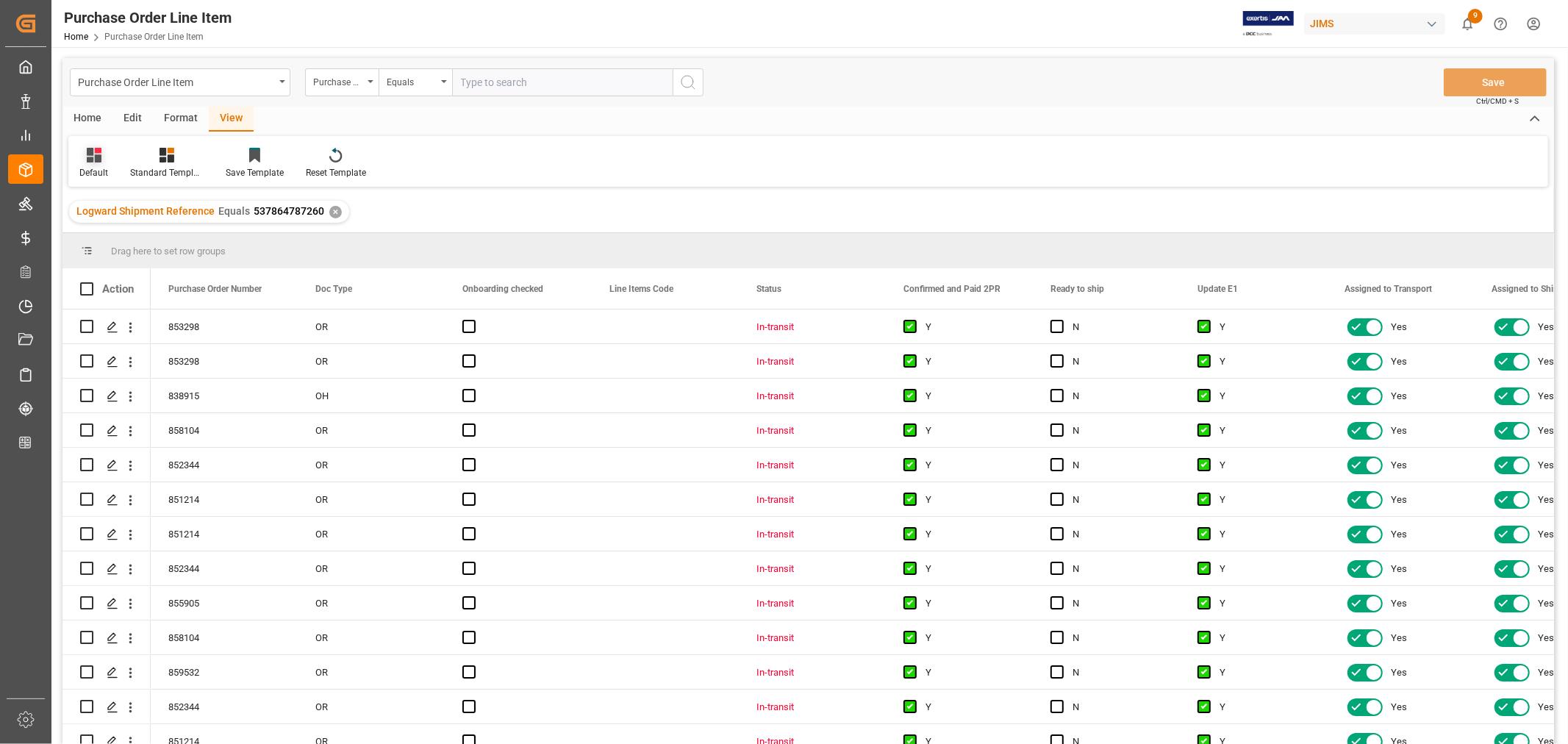
click at [93, 164] on div "Default" at bounding box center [94, 163] width 51 height 33
click at [143, 240] on div "ISF Manufacturer Template" at bounding box center [151, 238] width 129 height 16
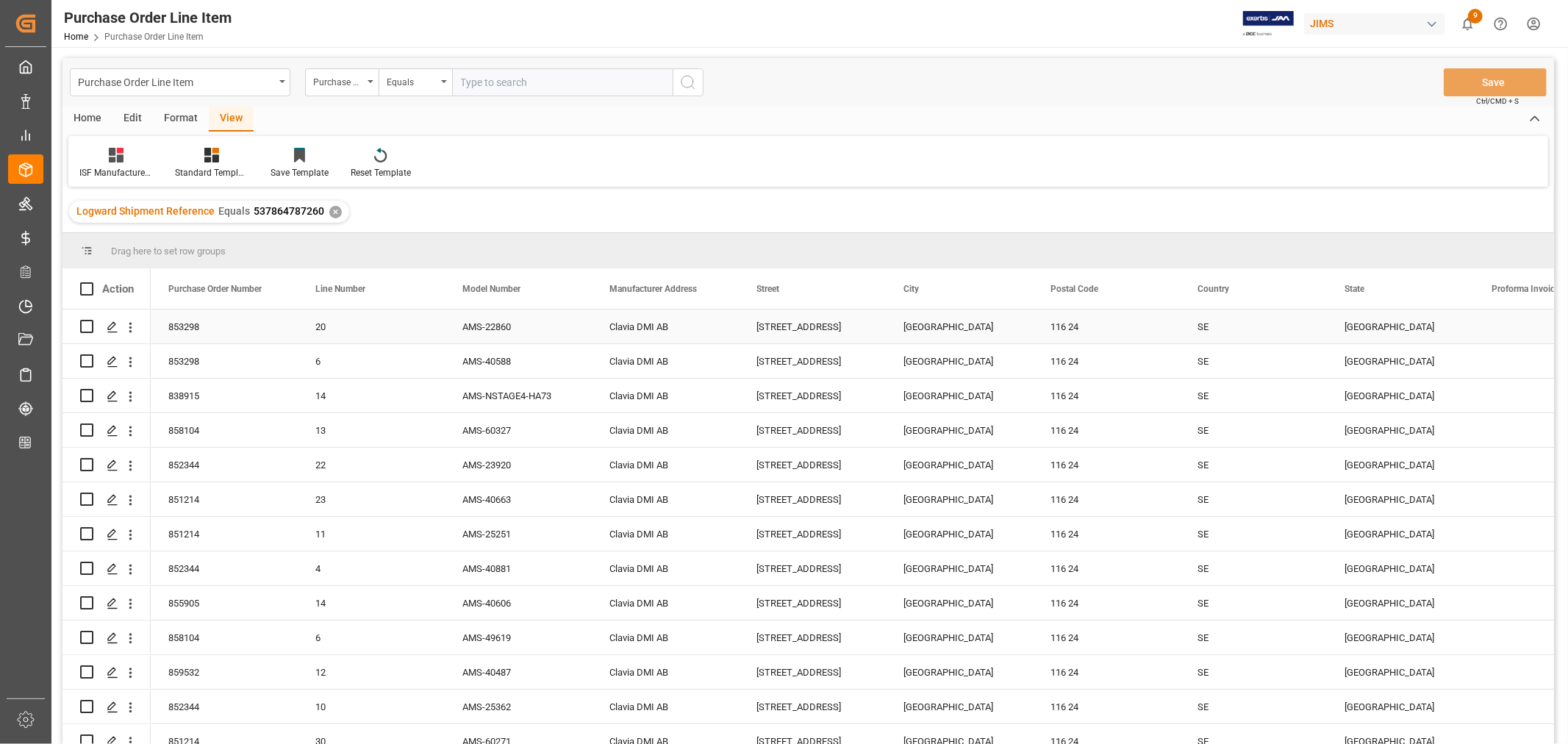
click at [1270, 325] on div "SE" at bounding box center [1253, 326] width 147 height 33
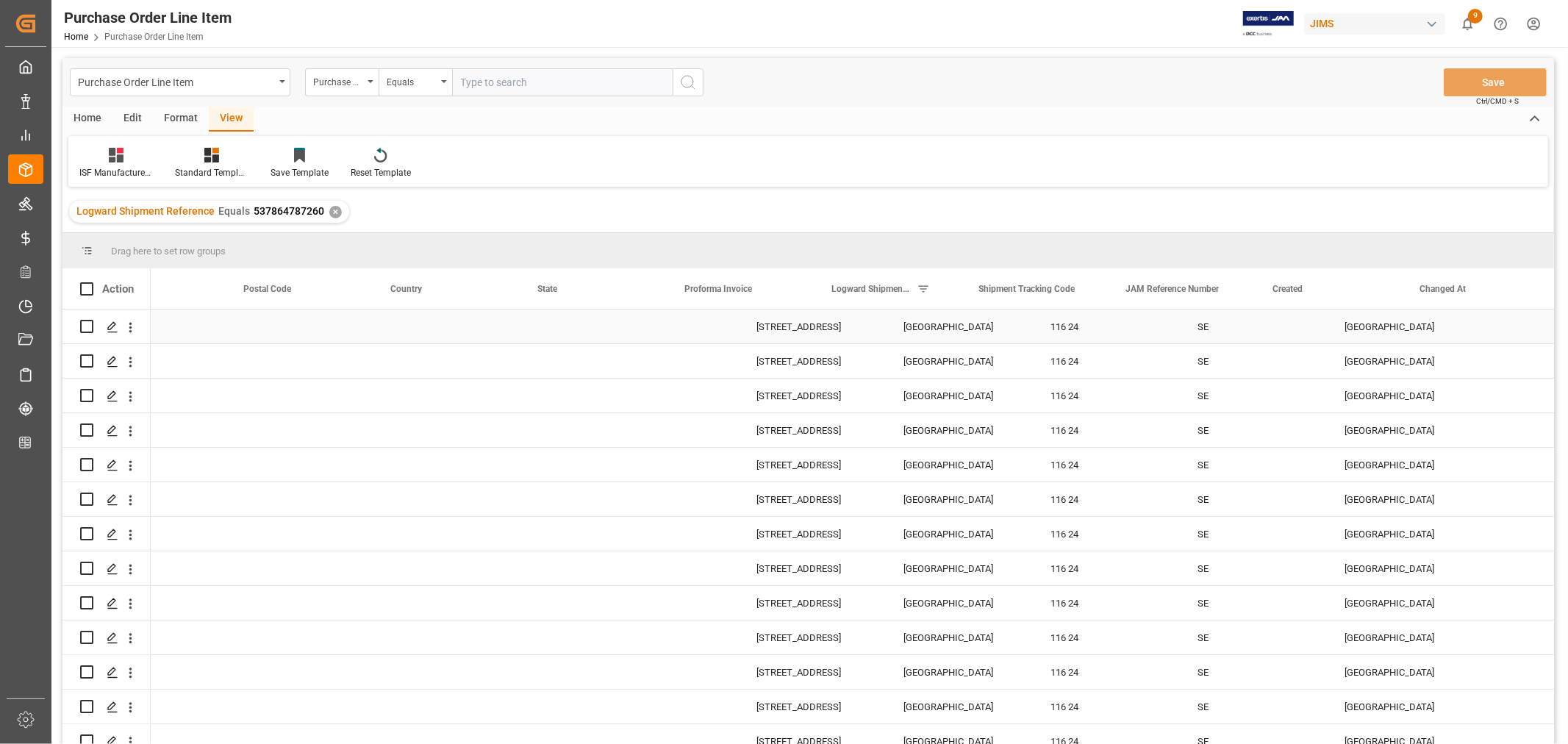
scroll to position [0, 807]
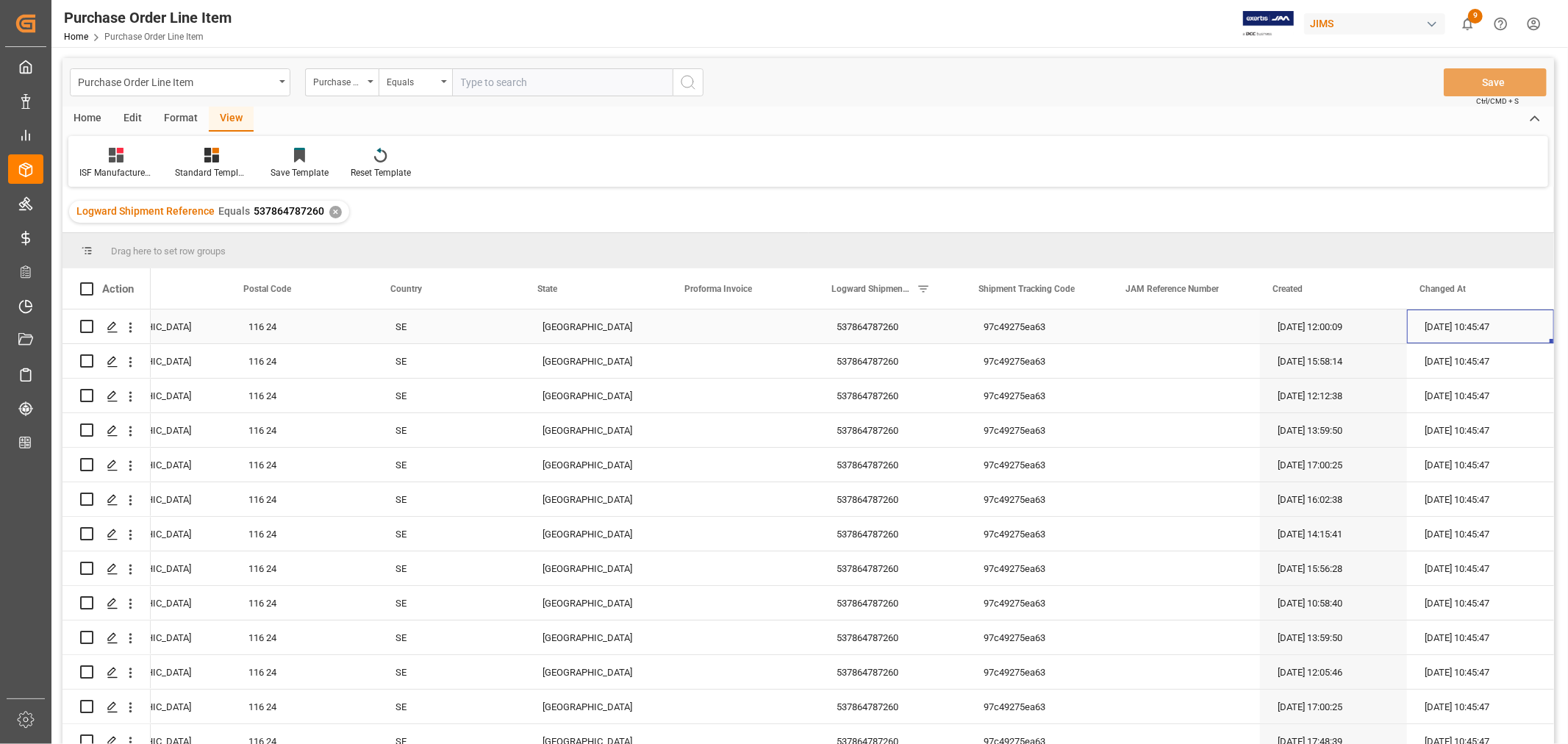
click at [699, 325] on div "Press SPACE to select this row." at bounding box center [745, 326] width 147 height 33
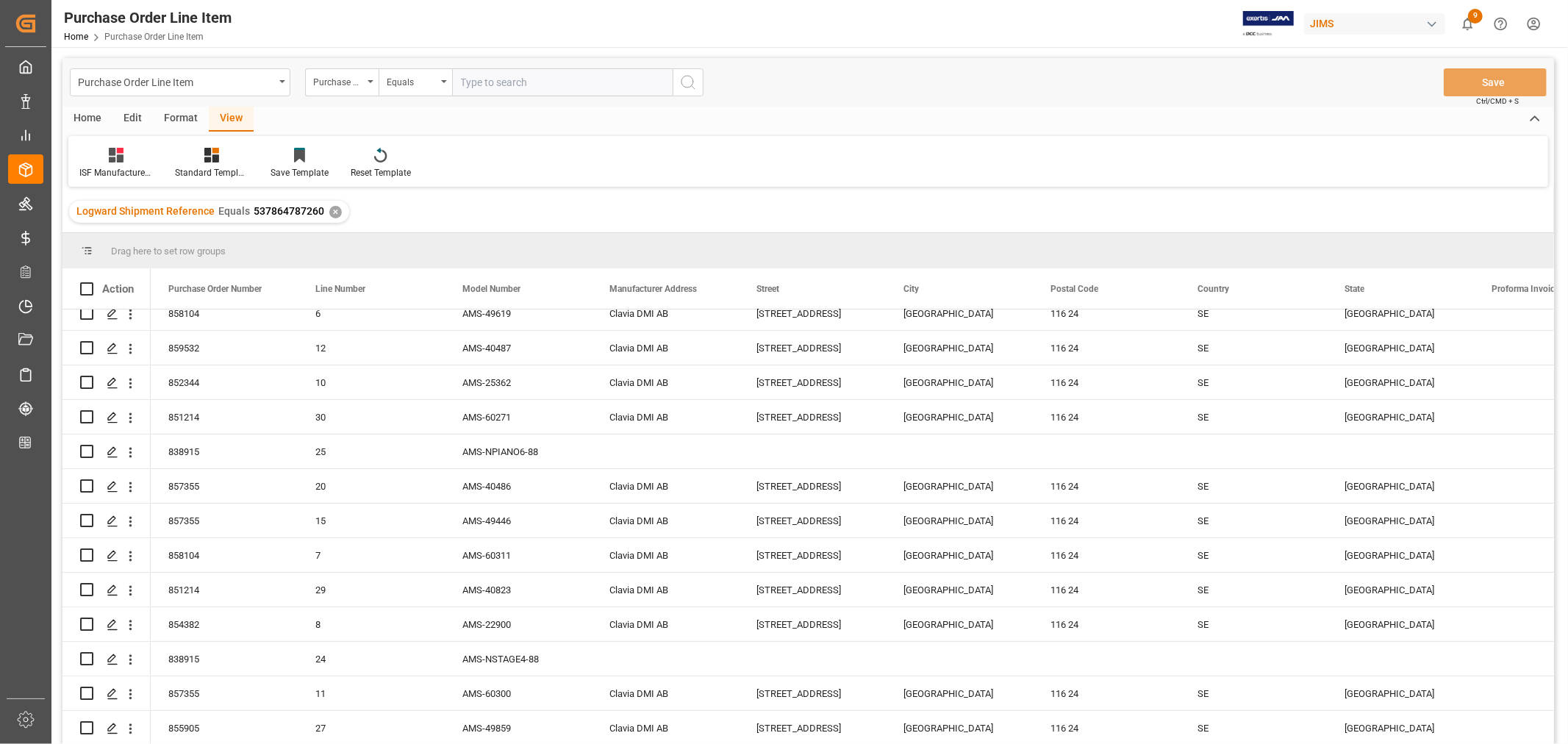
scroll to position [326, 0]
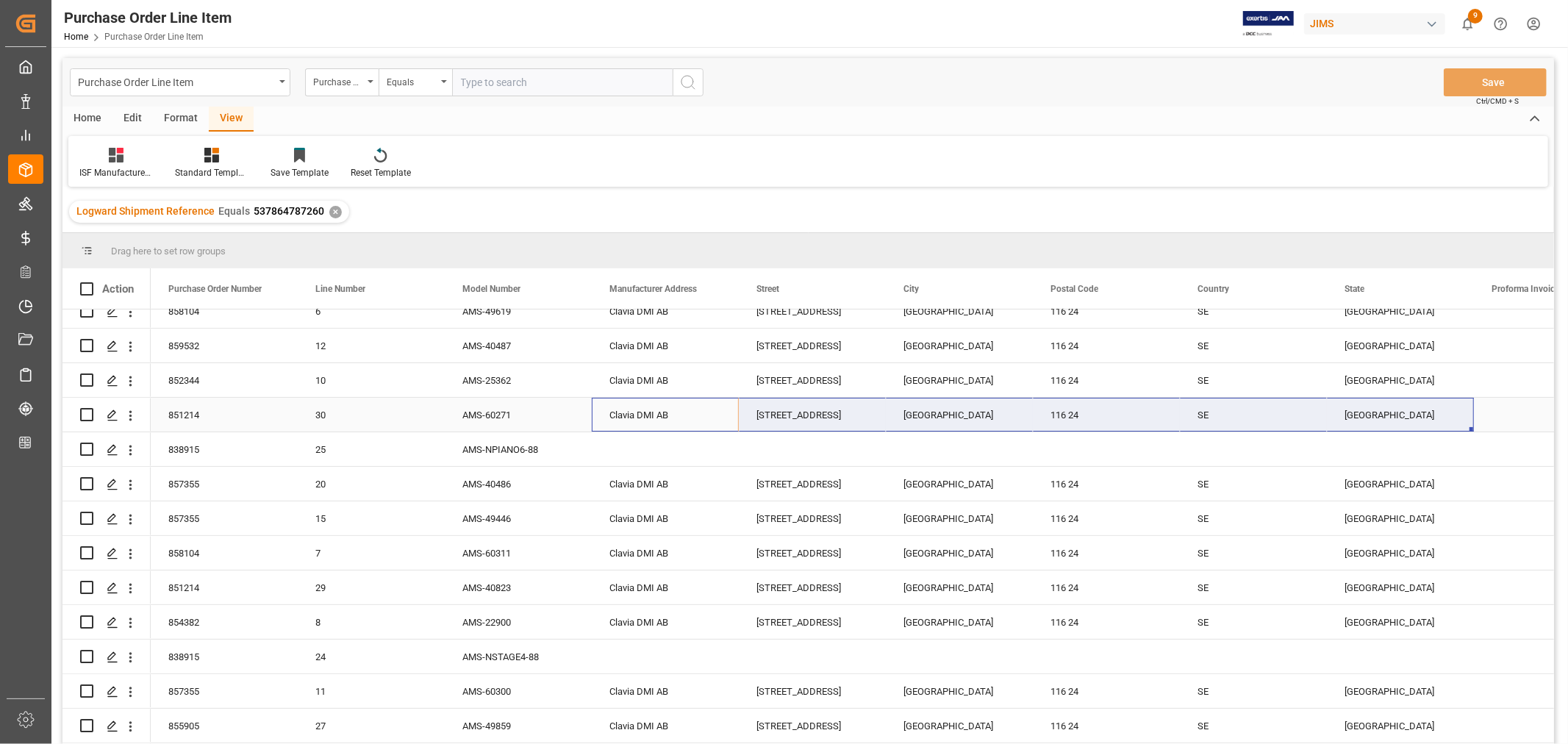
drag, startPoint x: 638, startPoint y: 409, endPoint x: 1413, endPoint y: 409, distance: 775.0
click at [1413, 409] on div "Åsögatan 142 STOCKHOLM 116 24 SE Stockholm County 537864787260 Clavia DMI AB AM…" at bounding box center [1253, 414] width 2206 height 34
drag, startPoint x: 1471, startPoint y: 429, endPoint x: 1468, endPoint y: 458, distance: 29.2
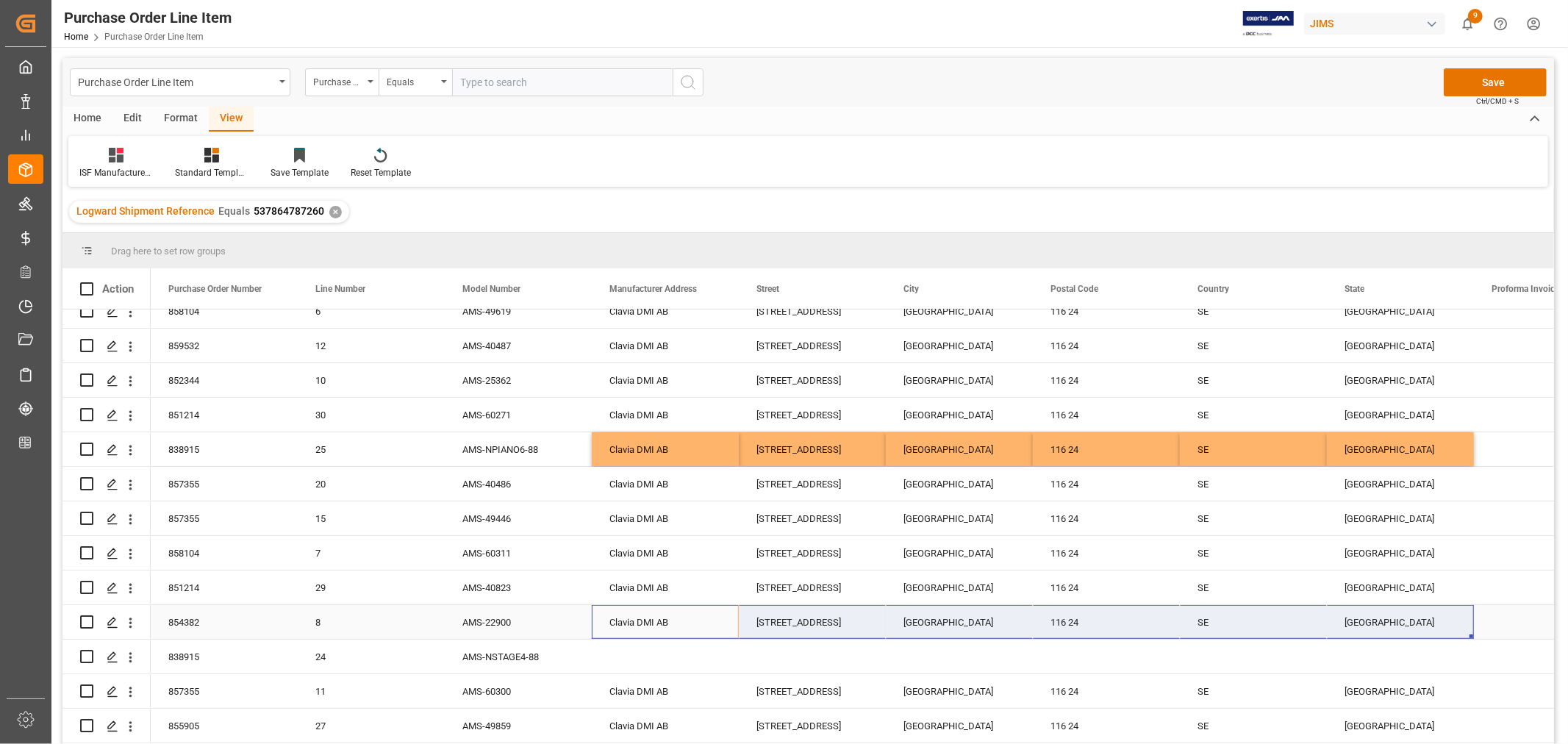
drag, startPoint x: 627, startPoint y: 611, endPoint x: 1397, endPoint y: 621, distance: 770.1
click at [1397, 621] on div "Åsögatan 142 STOCKHOLM 116 24 SE Stockholm County 537864787260 Clavia DMI AB AM…" at bounding box center [1253, 621] width 2206 height 34
drag, startPoint x: 1471, startPoint y: 635, endPoint x: 1460, endPoint y: 665, distance: 32.0
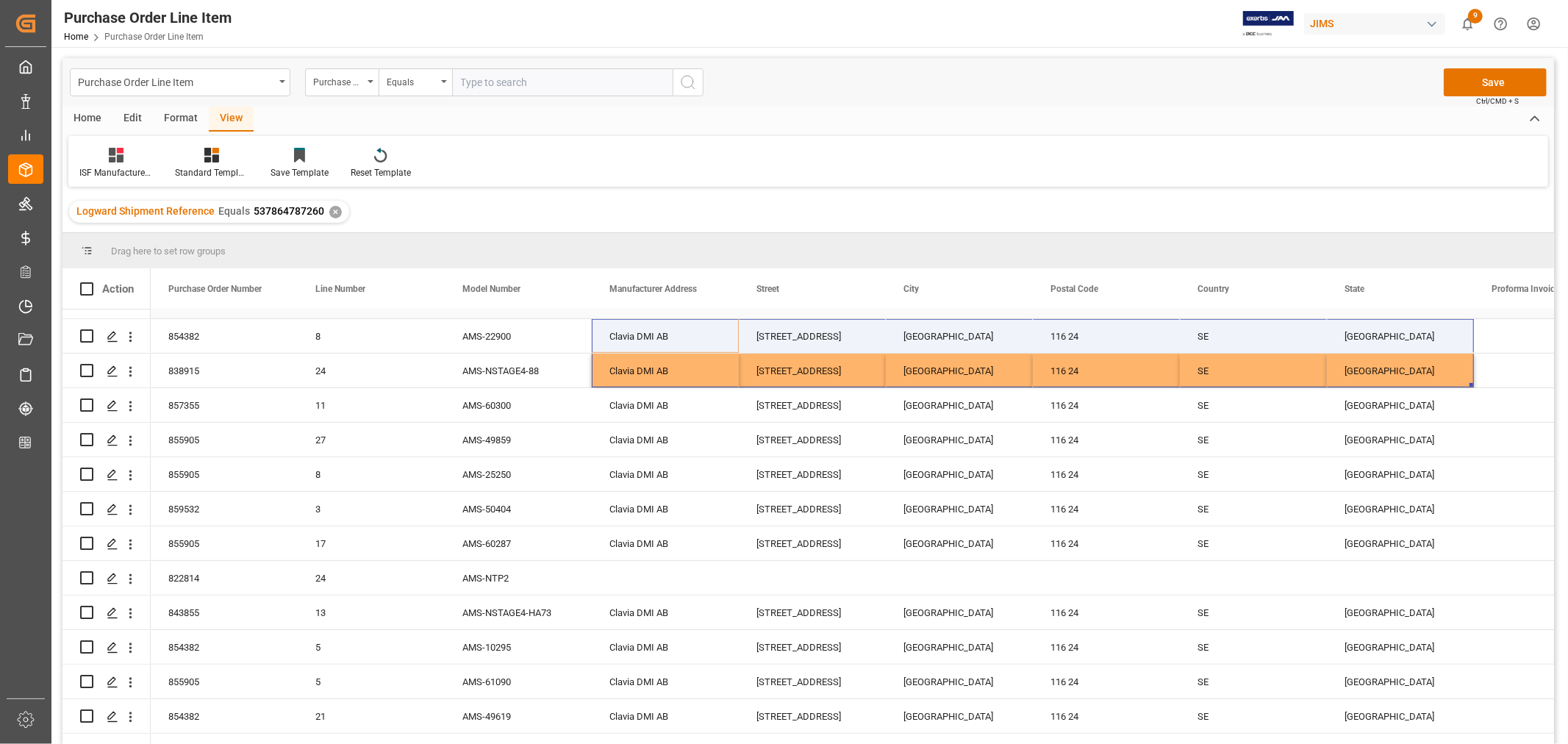
scroll to position [652, 0]
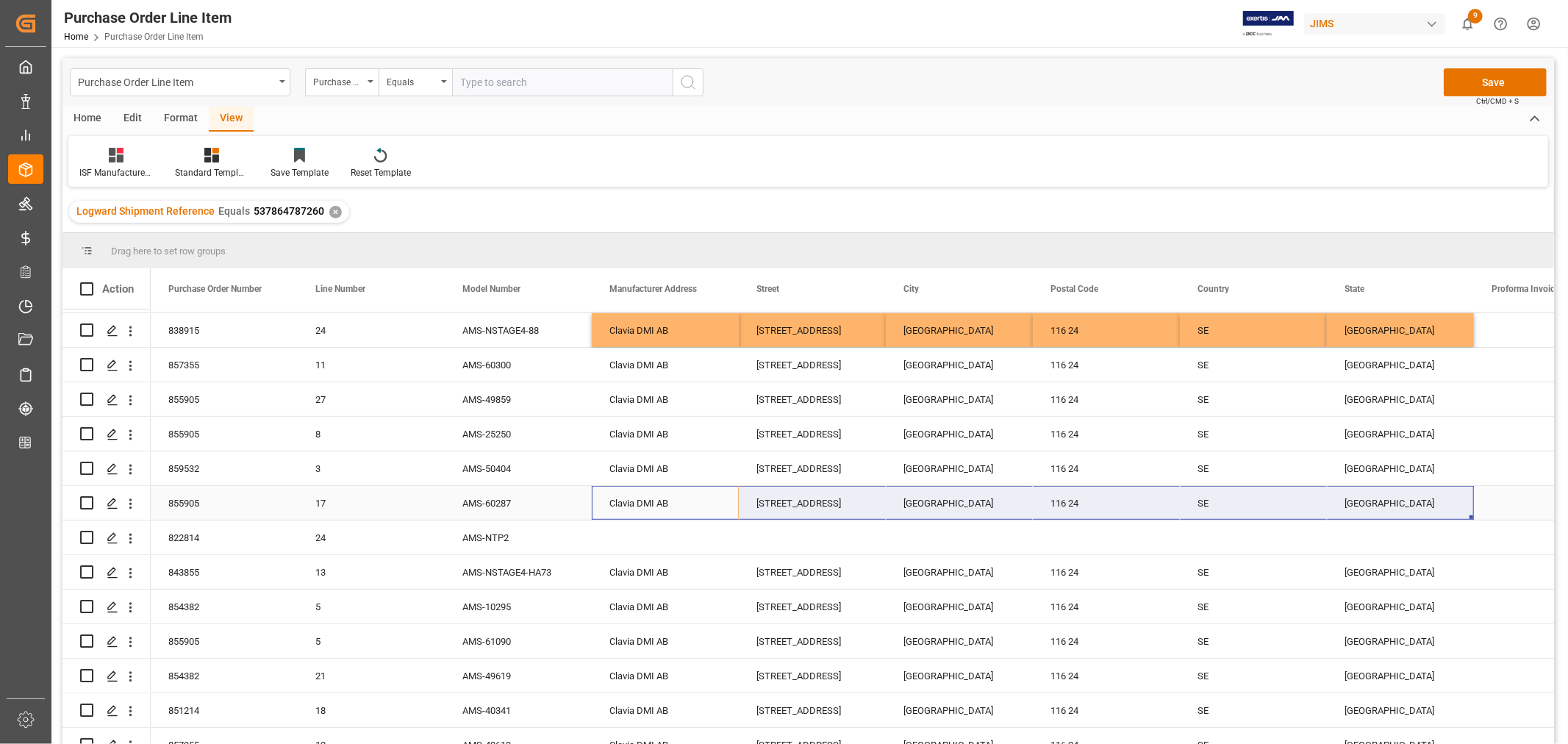
drag, startPoint x: 633, startPoint y: 494, endPoint x: 1386, endPoint y: 502, distance: 753.0
click at [1386, 502] on div "Åsögatan 142 STOCKHOLM 116 24 SE Stockholm County 537864787260 Clavia DMI AB AM…" at bounding box center [1253, 502] width 2206 height 34
drag, startPoint x: 1469, startPoint y: 515, endPoint x: 1470, endPoint y: 544, distance: 29.0
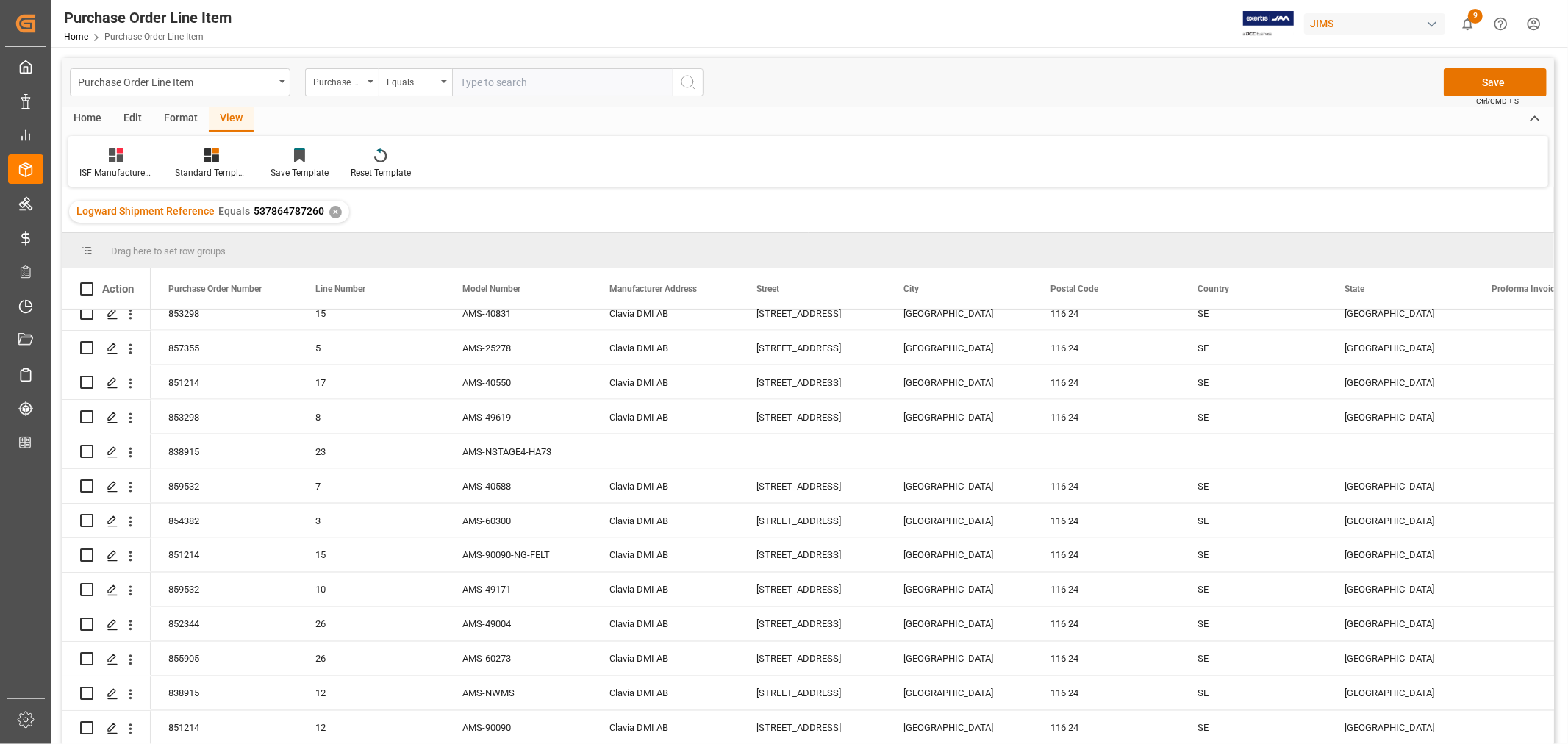
scroll to position [2205, 0]
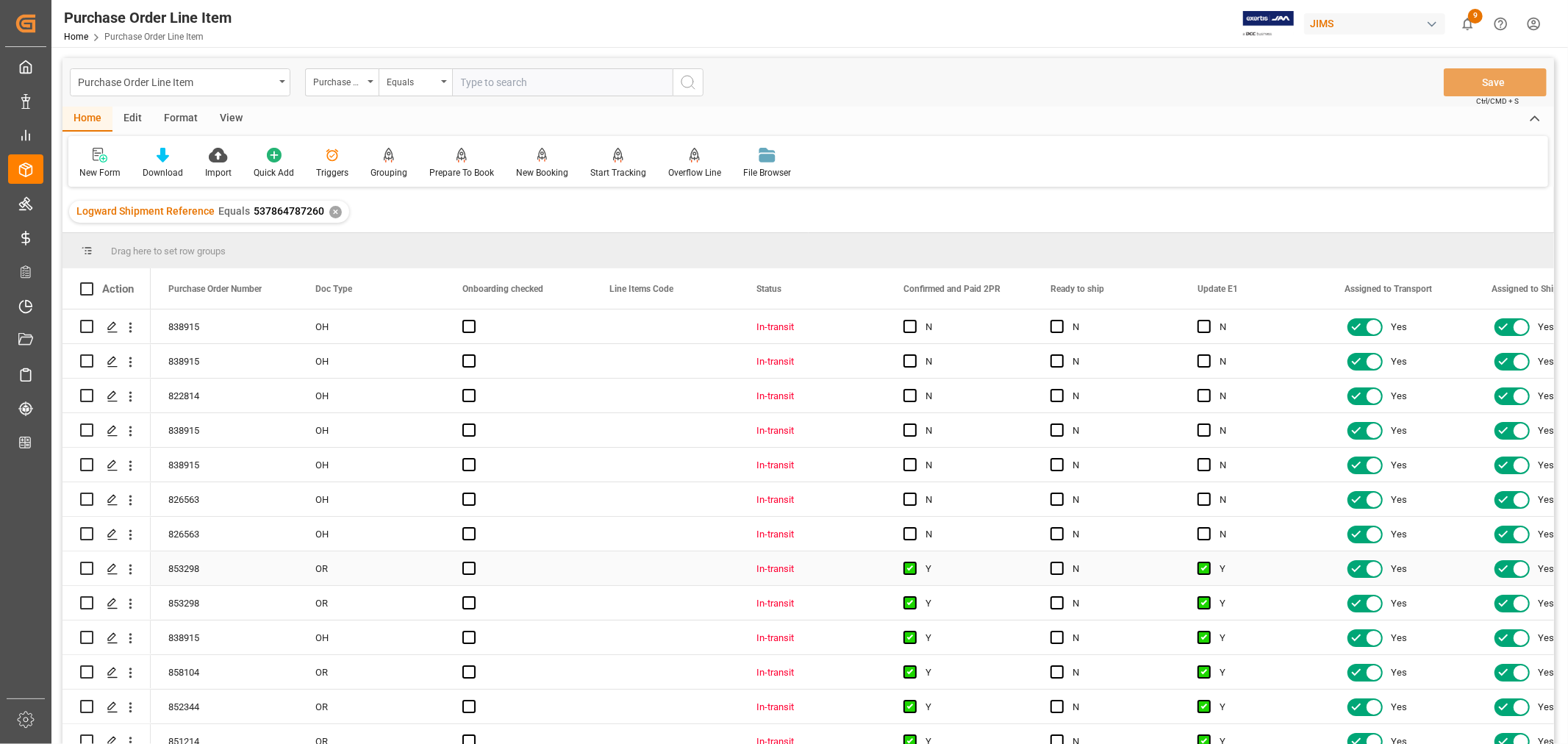
click at [1247, 567] on div "Y" at bounding box center [1265, 569] width 90 height 33
drag, startPoint x: 1325, startPoint y: 582, endPoint x: 1271, endPoint y: 328, distance: 259.7
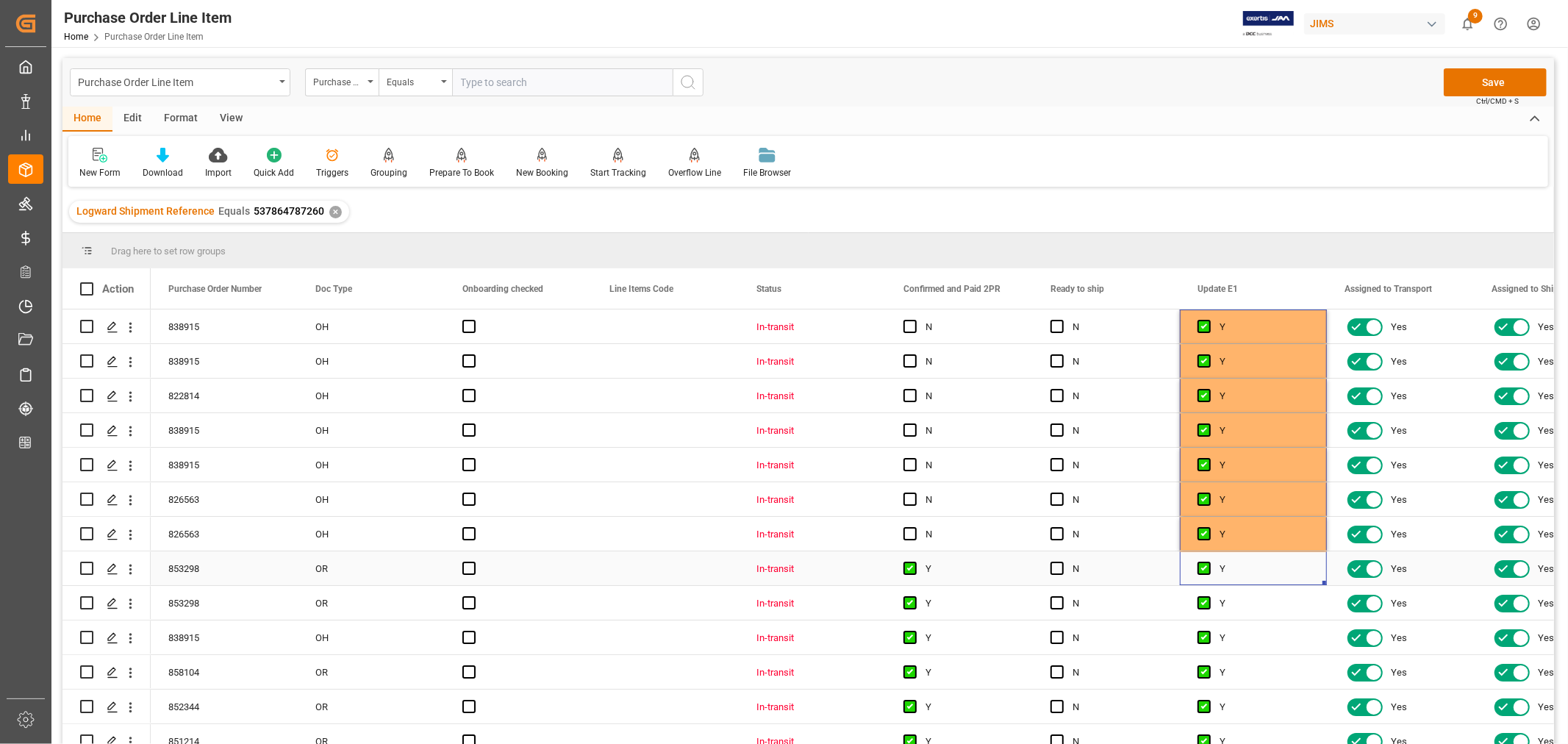
click at [945, 561] on div "Y" at bounding box center [971, 569] width 90 height 33
drag, startPoint x: 1031, startPoint y: 584, endPoint x: 998, endPoint y: 325, distance: 261.1
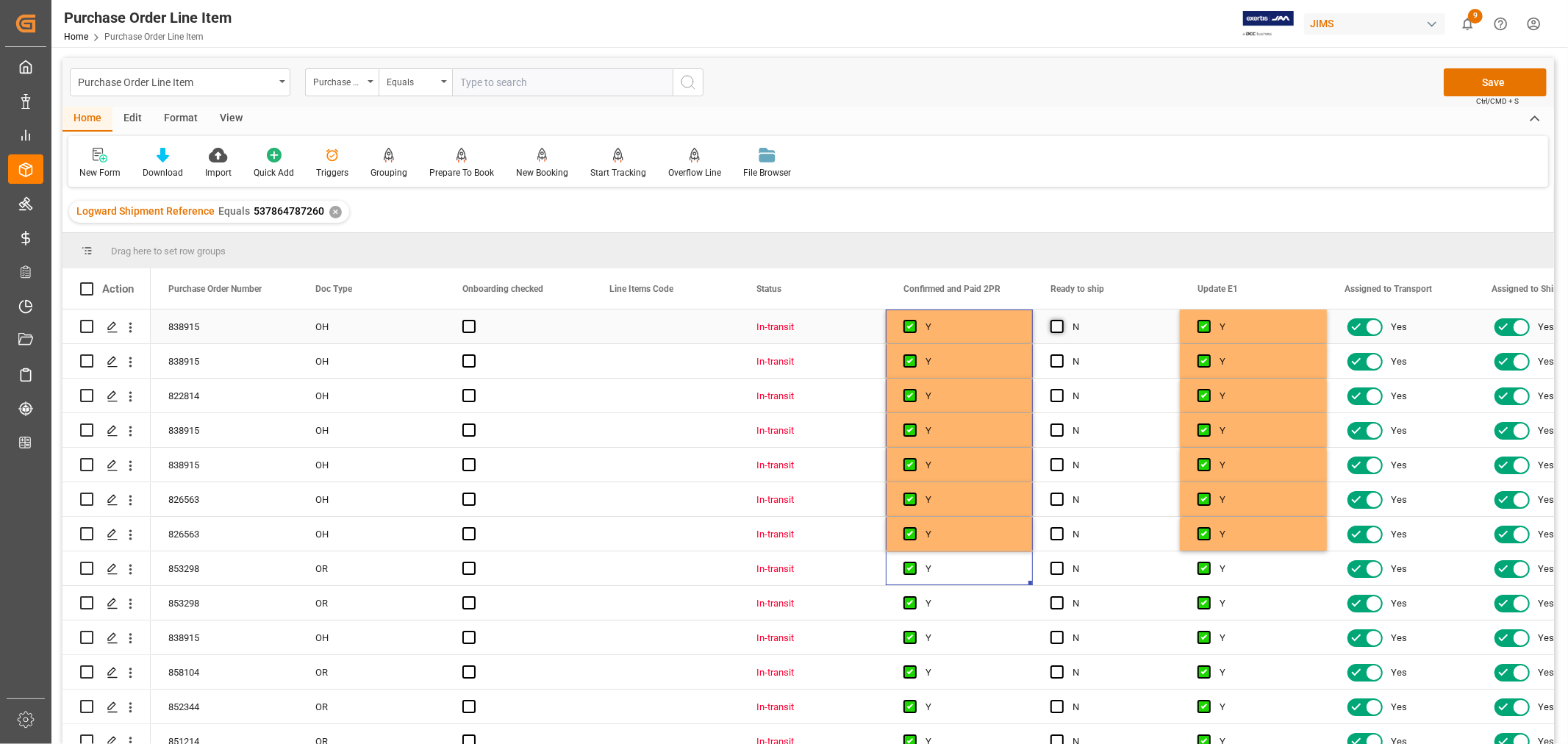
click at [1057, 325] on span "Press SPACE to select this row." at bounding box center [1057, 326] width 13 height 13
click at [1062, 320] on input "Press SPACE to select this row." at bounding box center [1062, 320] width 0 height 0
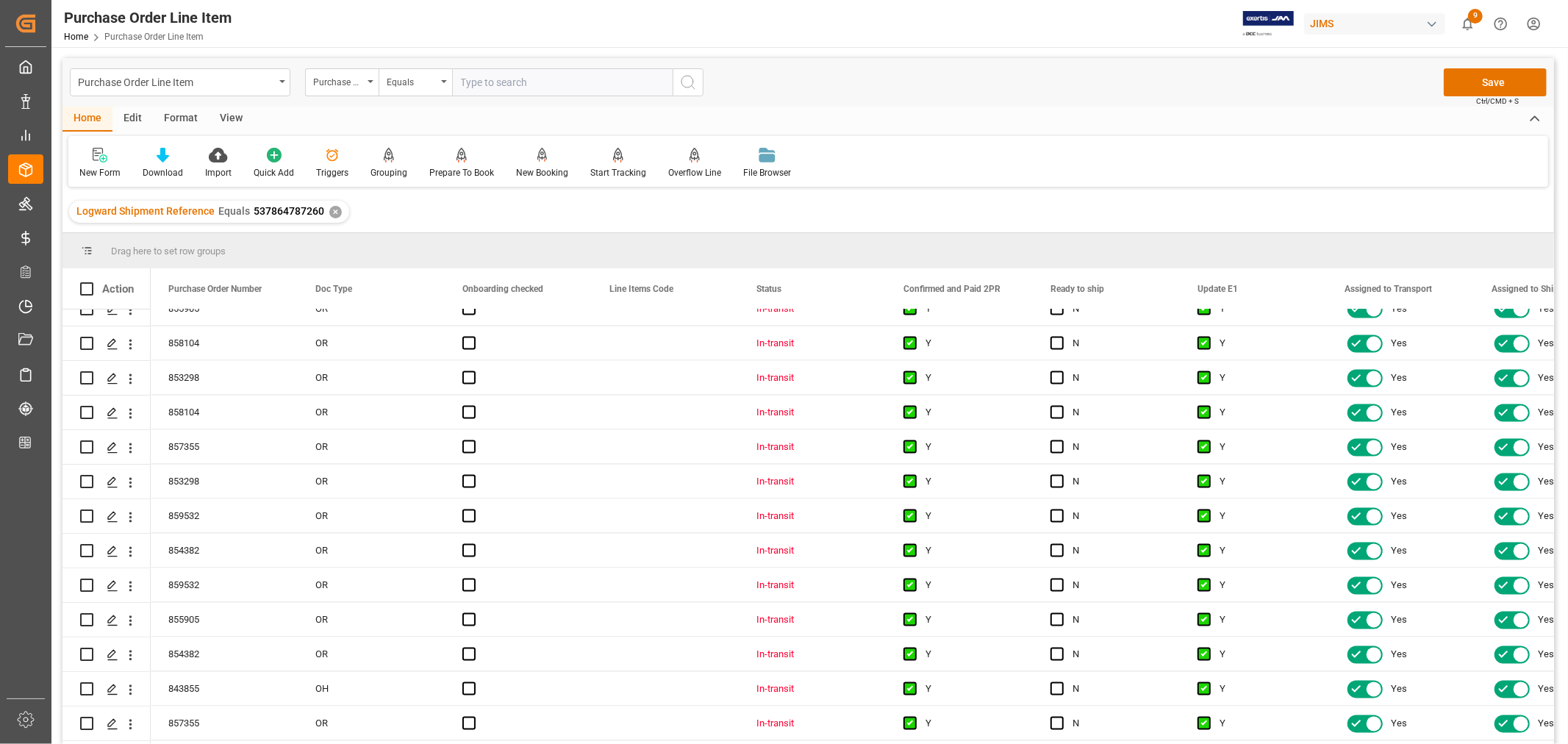
scroll to position [7372, 0]
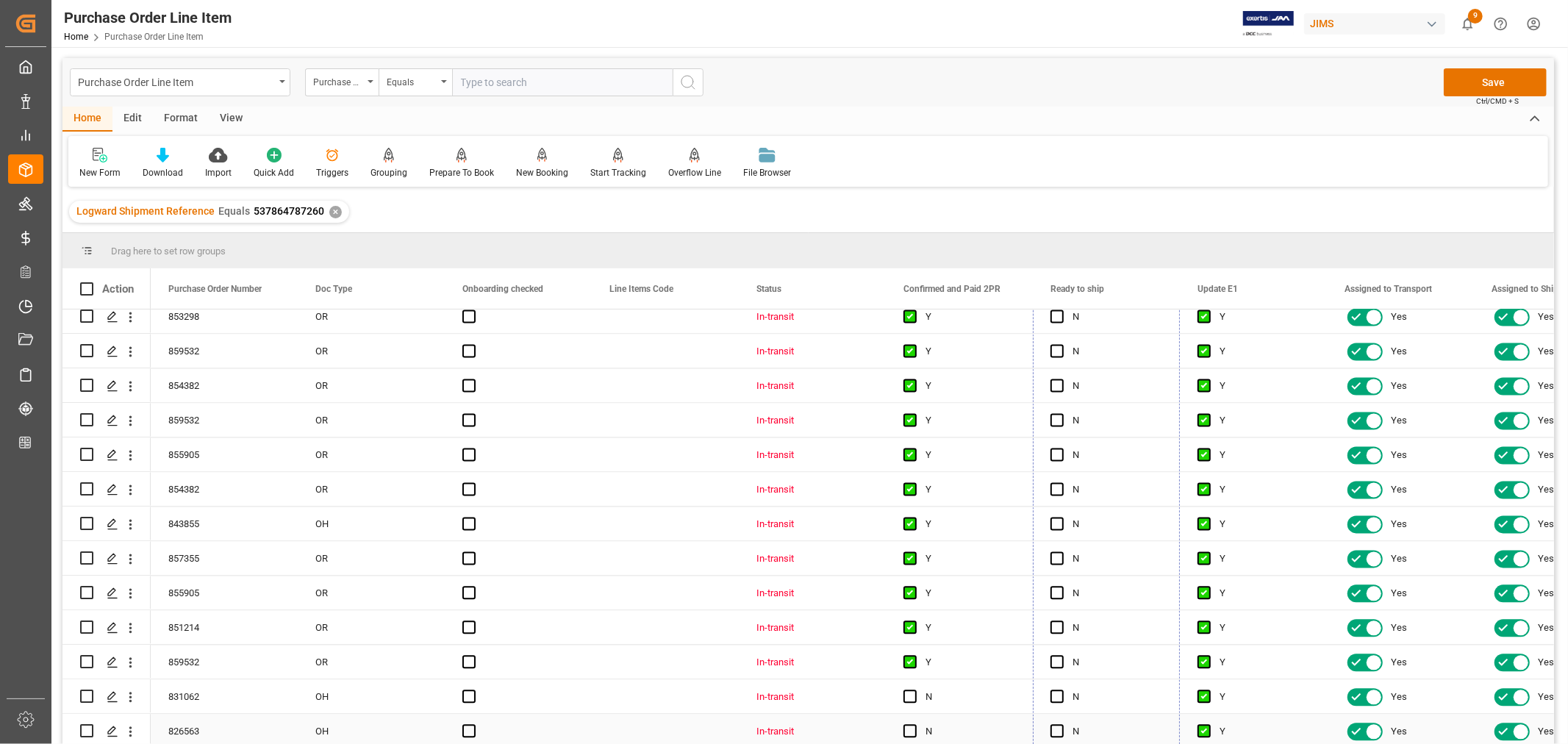
drag, startPoint x: 1174, startPoint y: 340, endPoint x: 1128, endPoint y: 709, distance: 371.9
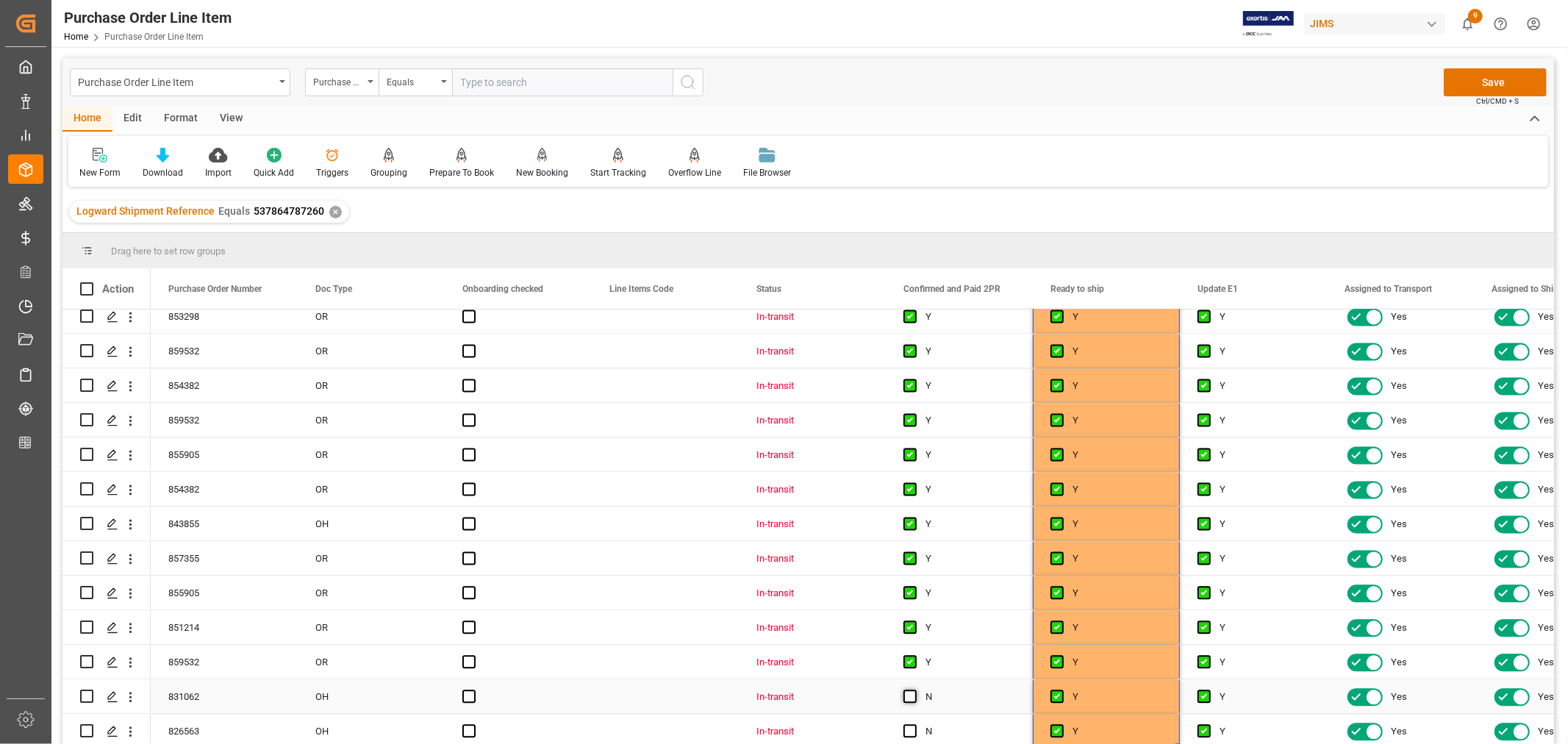
click at [912, 692] on span "Press SPACE to select this row." at bounding box center [910, 696] width 13 height 13
click at [915, 689] on input "Press SPACE to select this row." at bounding box center [915, 689] width 0 height 0
click at [912, 724] on span "Press SPACE to select this row." at bounding box center [910, 730] width 13 height 13
click at [915, 724] on input "Press SPACE to select this row." at bounding box center [915, 724] width 0 height 0
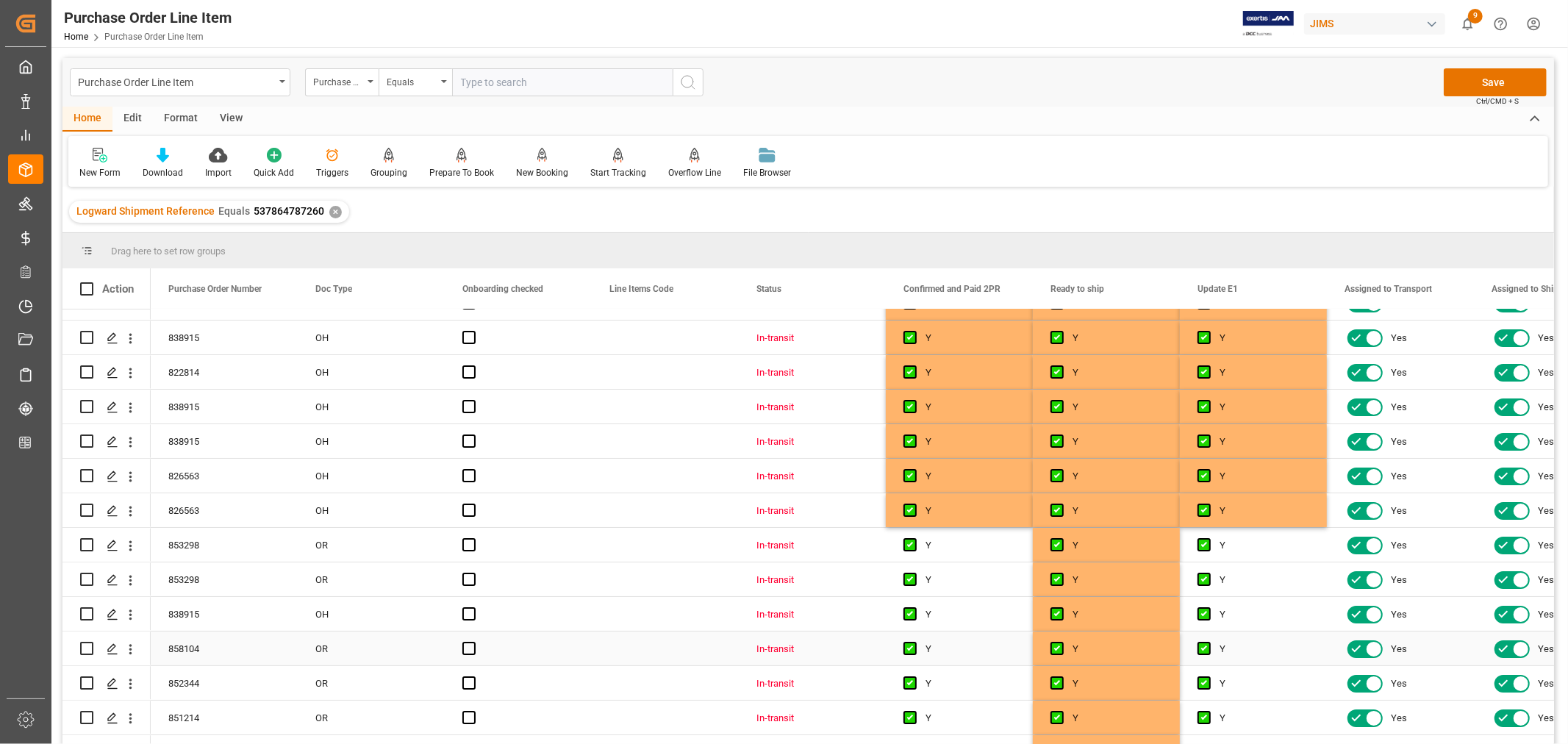
scroll to position [0, 0]
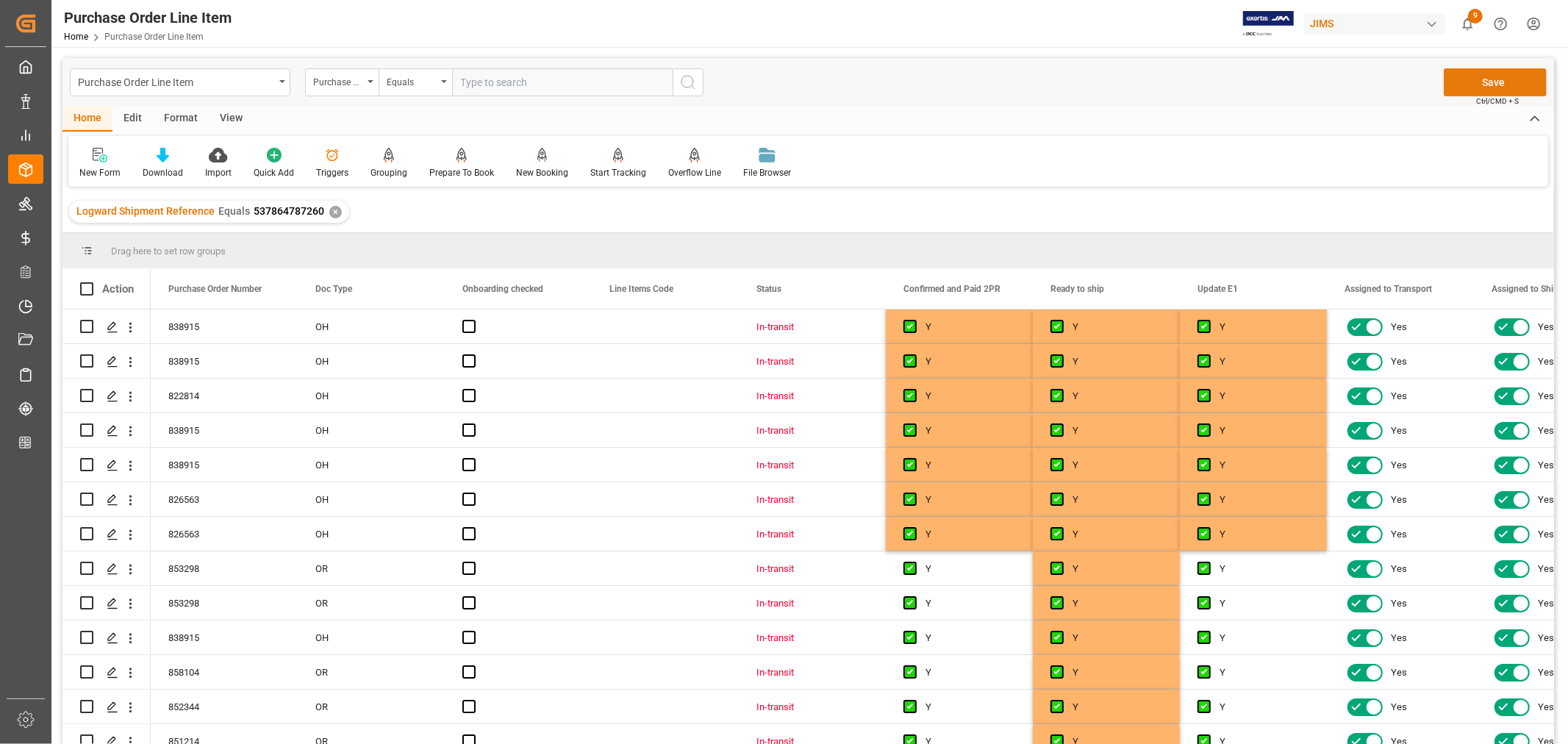
click at [1505, 82] on button "Save" at bounding box center [1495, 83] width 103 height 28
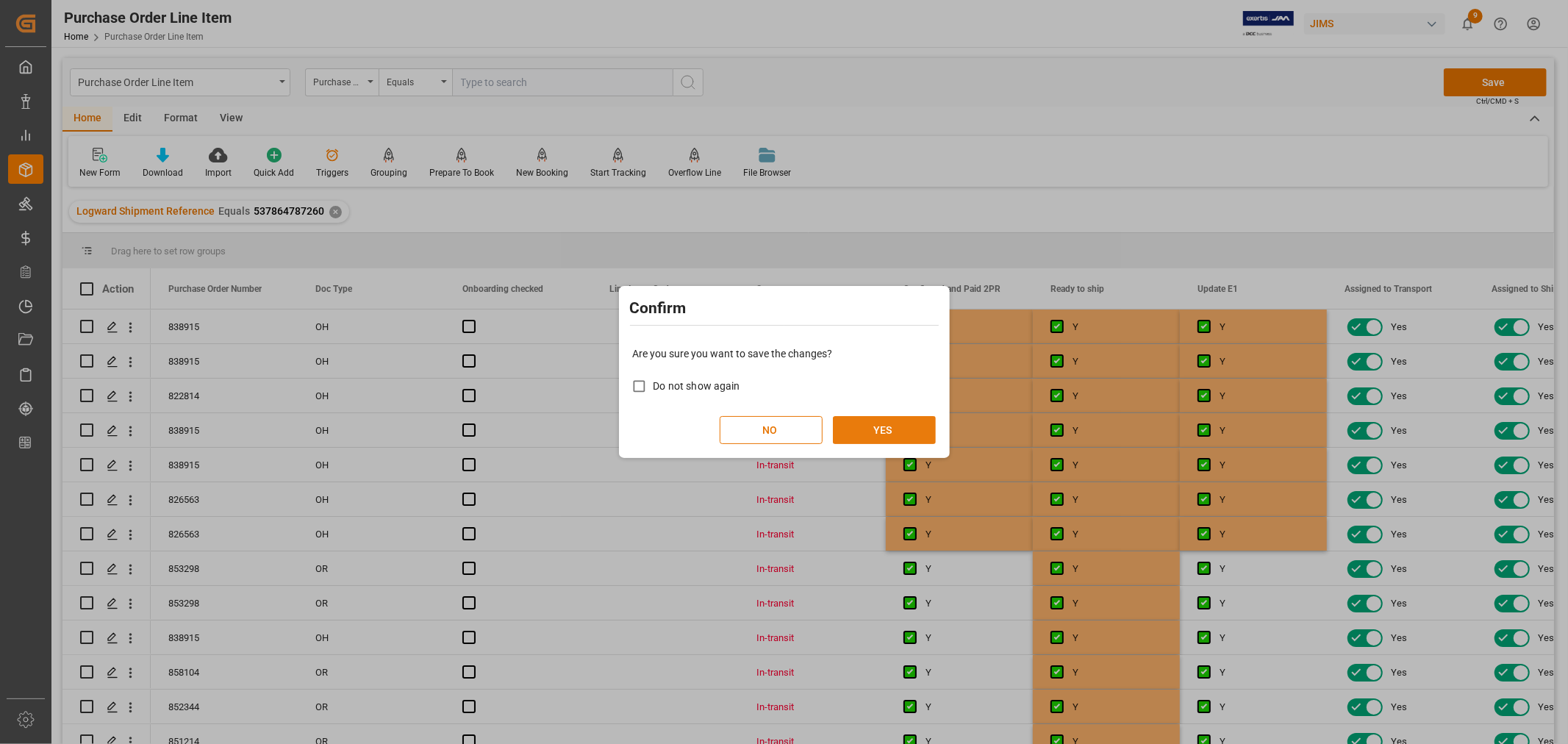
click at [887, 420] on button "YES" at bounding box center [885, 430] width 103 height 28
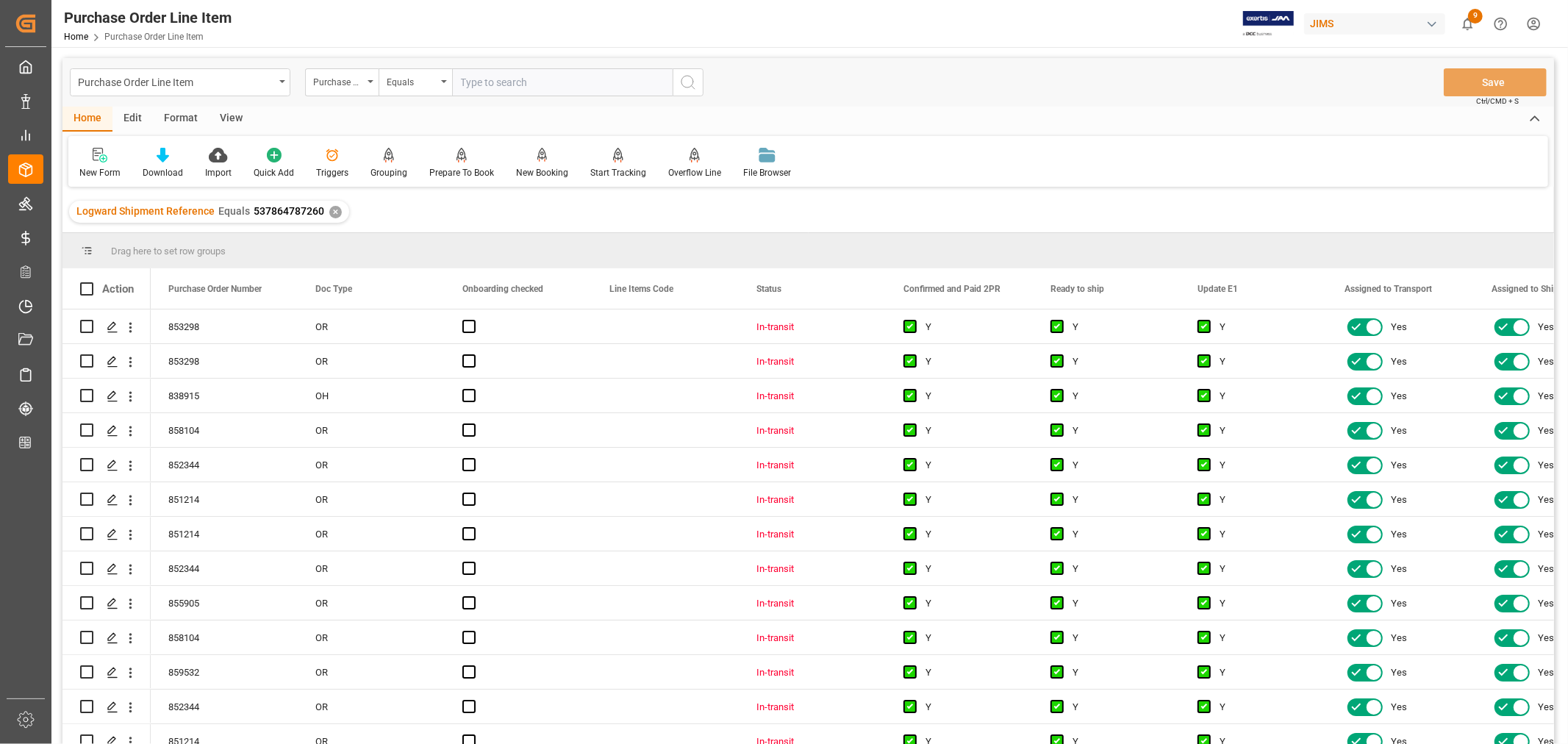
click at [231, 119] on div "View" at bounding box center [231, 119] width 45 height 25
click at [103, 159] on div at bounding box center [93, 155] width 29 height 16
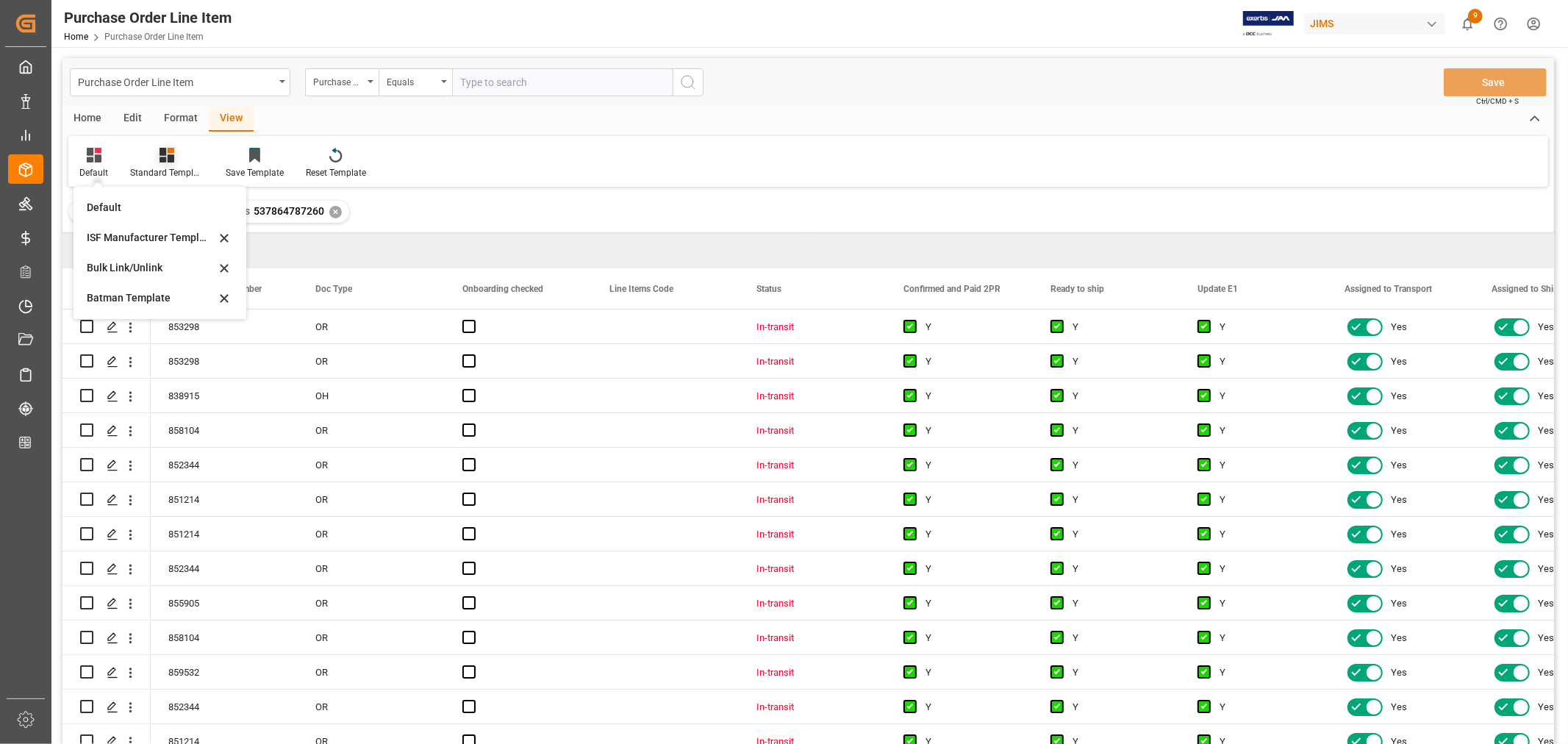
click at [154, 153] on div at bounding box center [167, 155] width 73 height 16
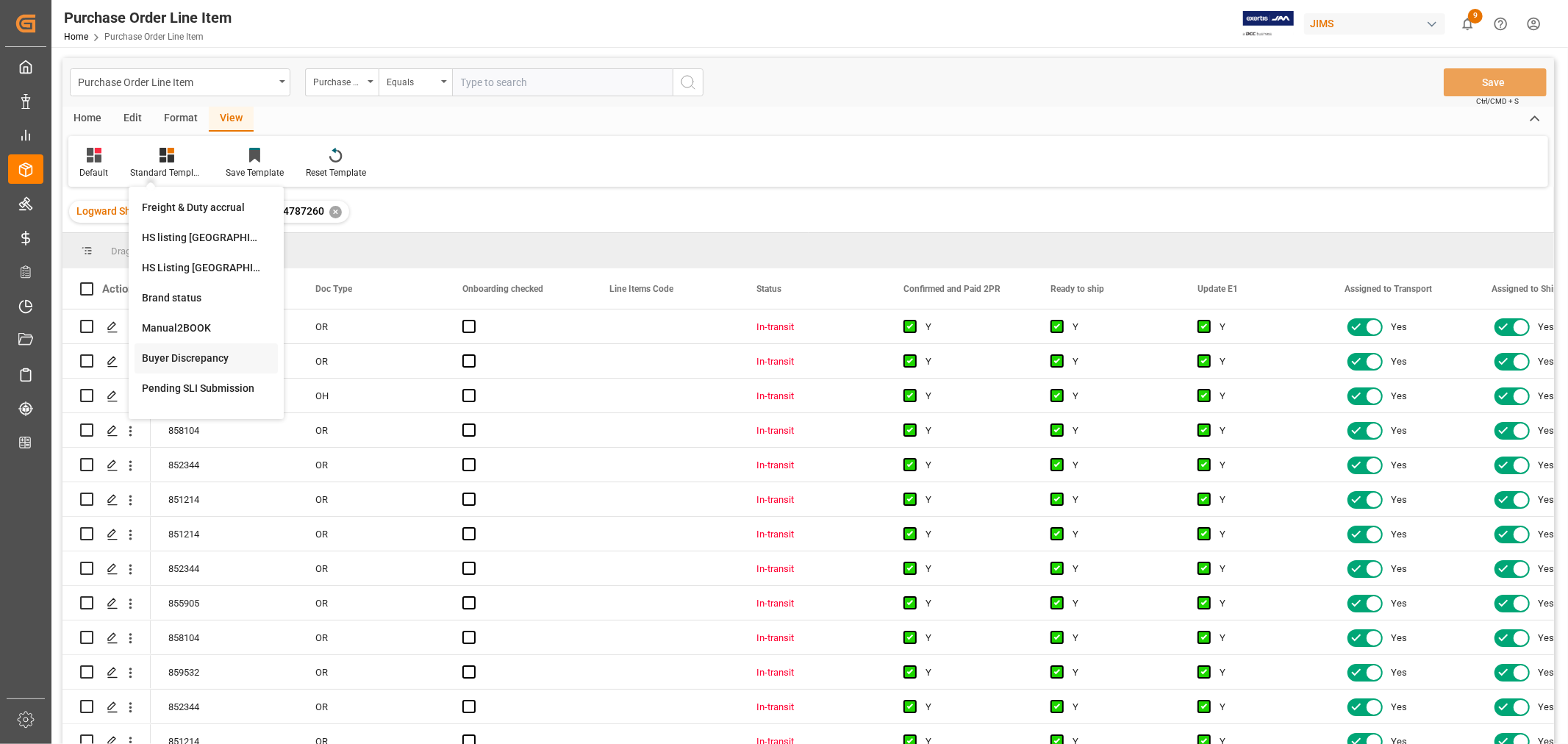
click at [191, 357] on div "Buyer Discrepancy" at bounding box center [206, 359] width 129 height 16
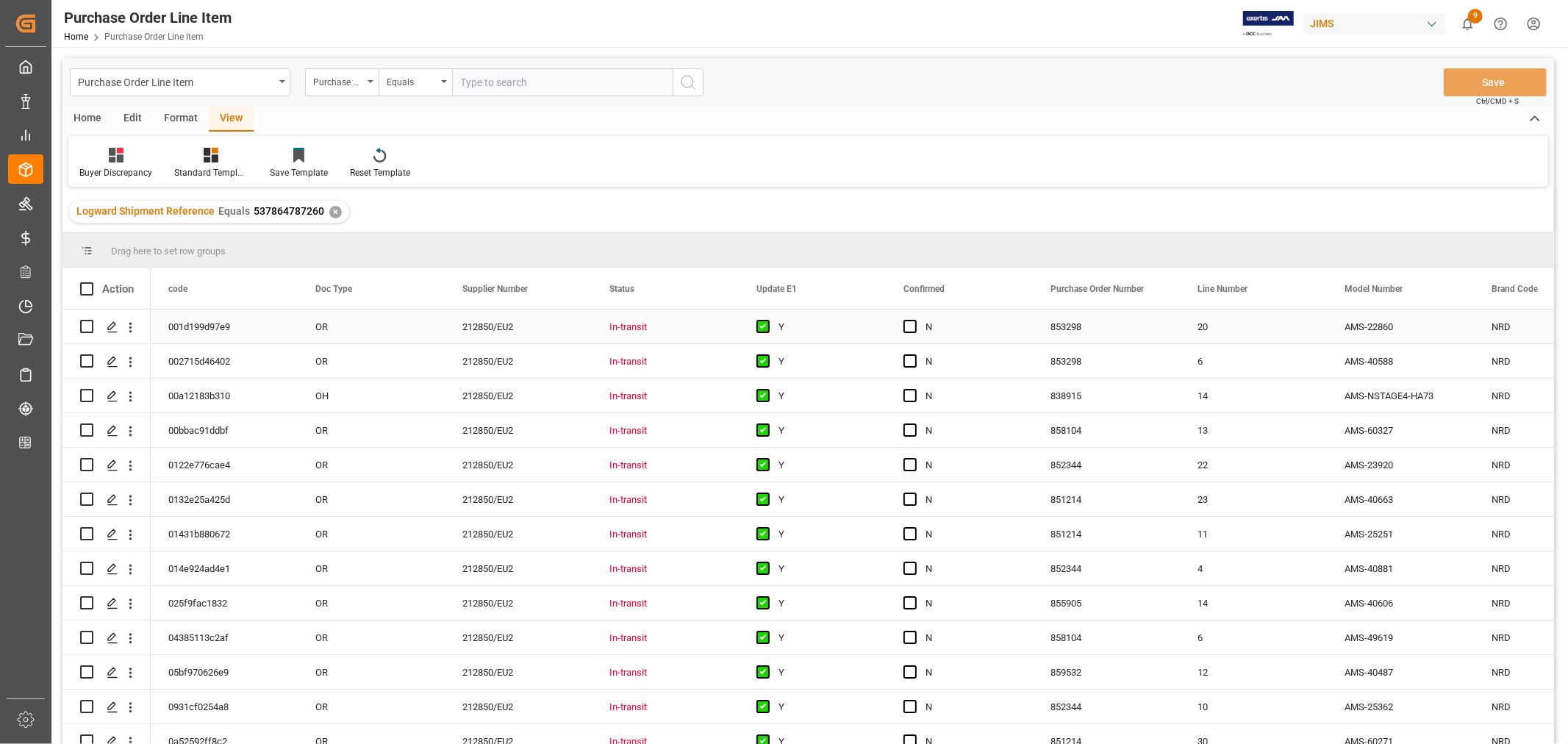
click at [811, 324] on div "Y" at bounding box center [824, 327] width 90 height 33
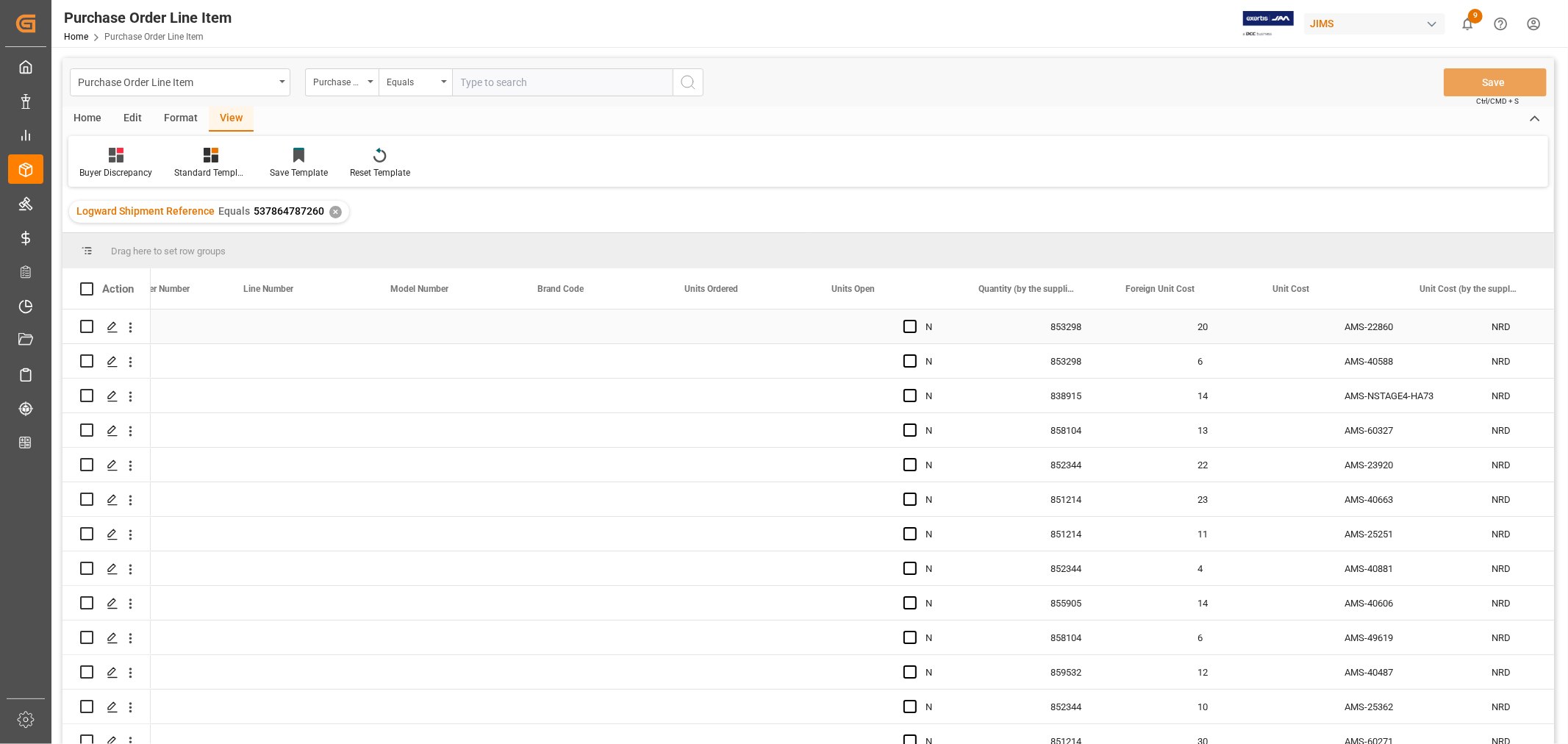
scroll to position [0, 953]
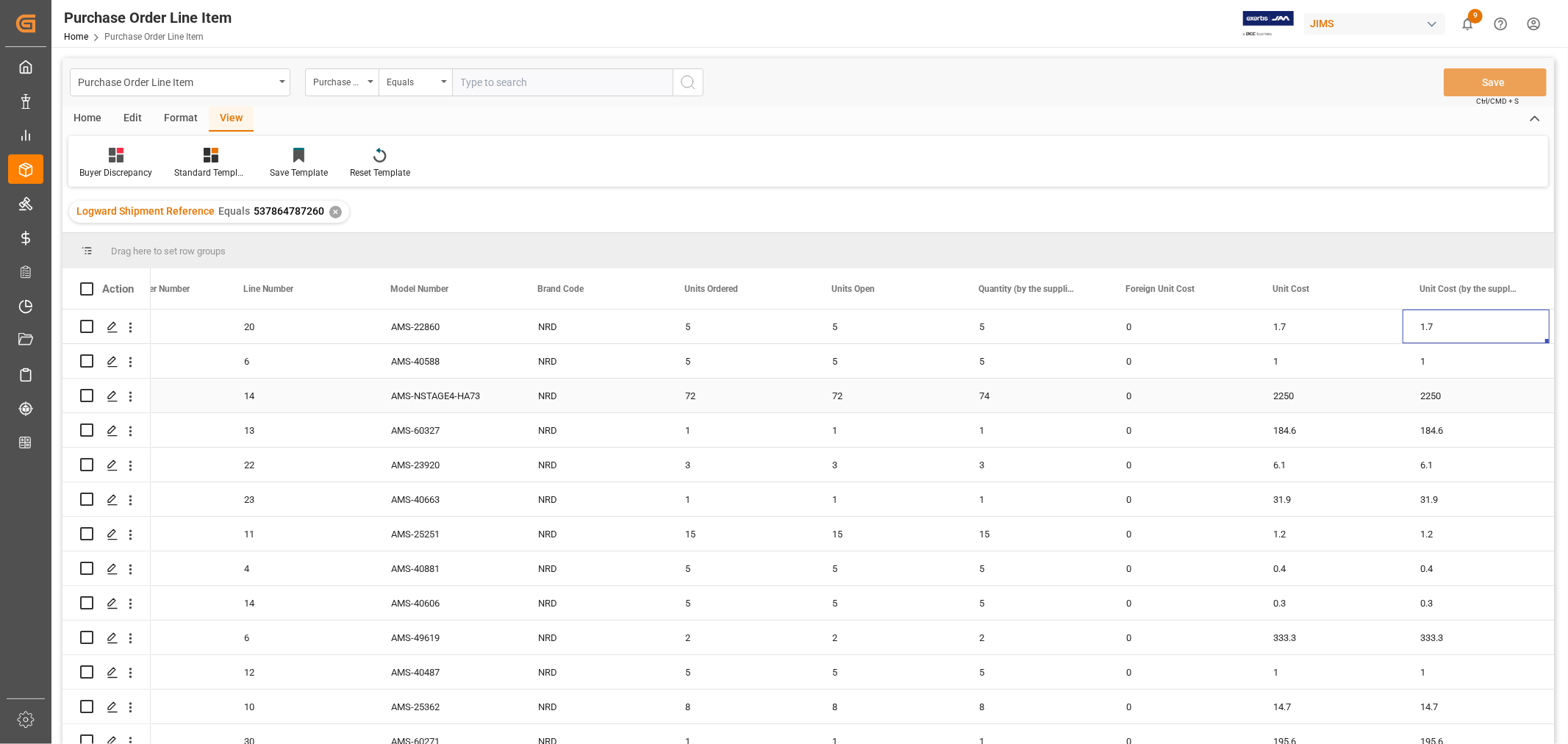
click at [842, 391] on div "72" at bounding box center [888, 395] width 147 height 33
drag, startPoint x: 957, startPoint y: 405, endPoint x: 1023, endPoint y: 400, distance: 66.2
click at [841, 396] on div "72" at bounding box center [888, 395] width 147 height 33
drag, startPoint x: 958, startPoint y: 409, endPoint x: 1062, endPoint y: 403, distance: 104.2
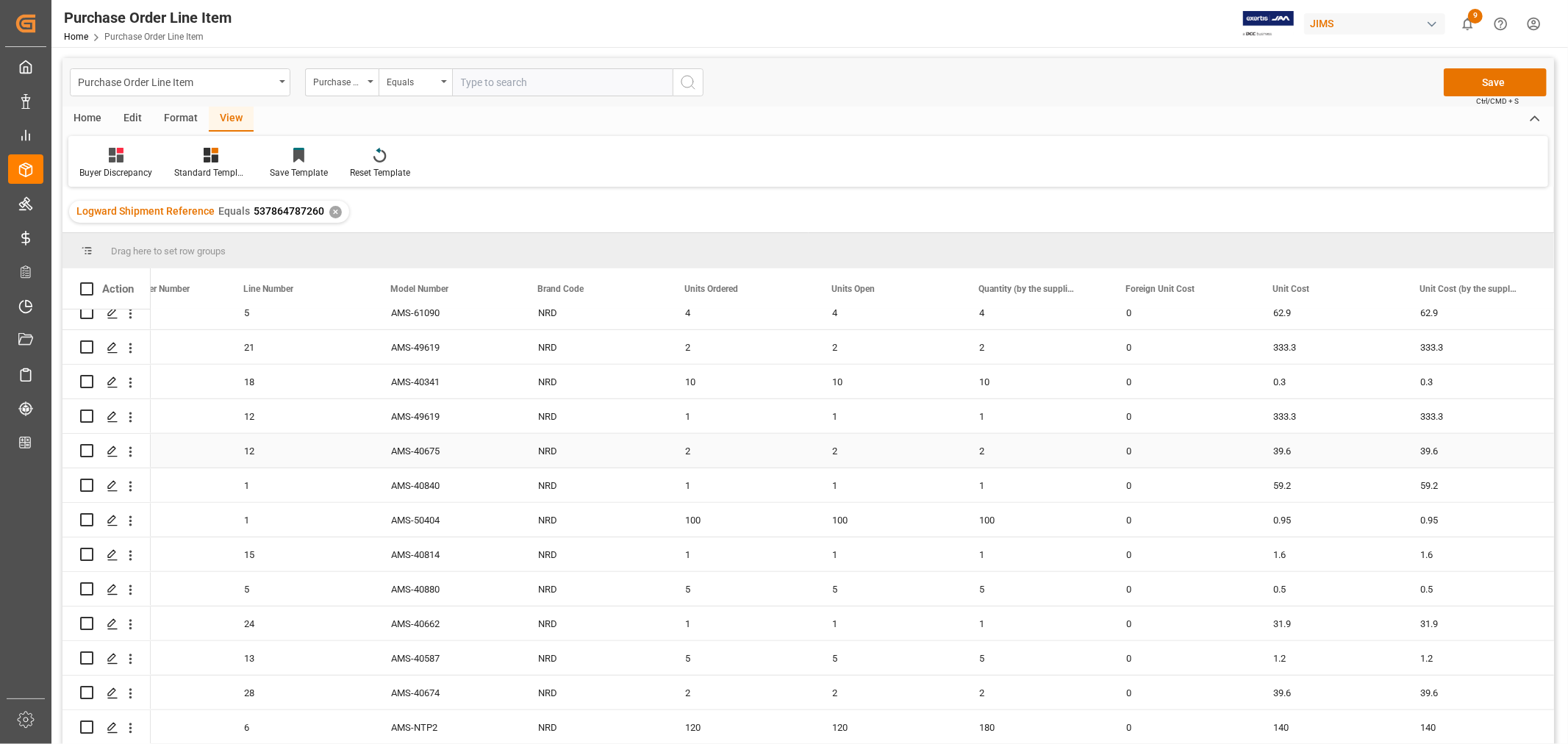
scroll to position [1061, 0]
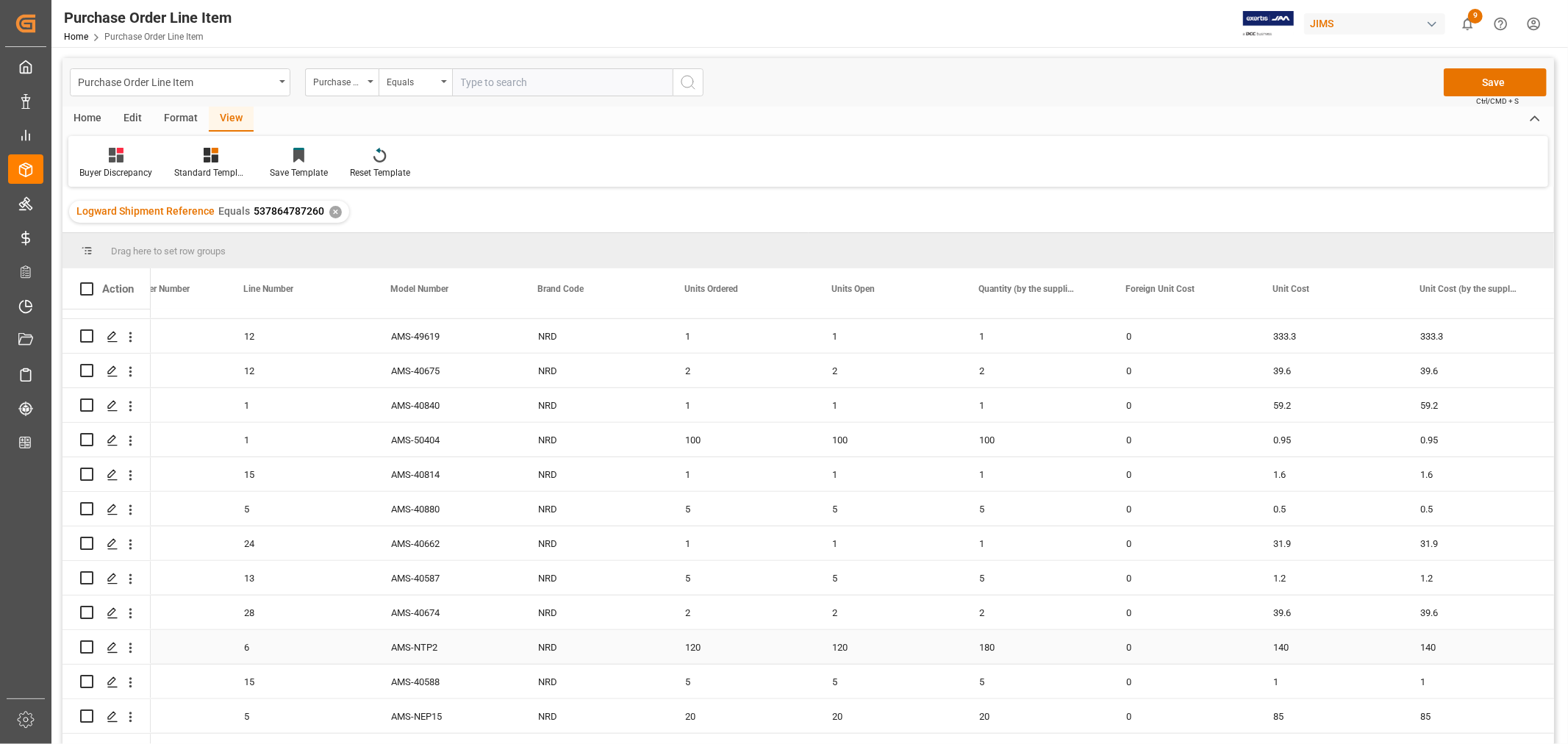
click at [840, 648] on div "120" at bounding box center [888, 647] width 147 height 33
drag, startPoint x: 958, startPoint y: 659, endPoint x: 1035, endPoint y: 651, distance: 77.4
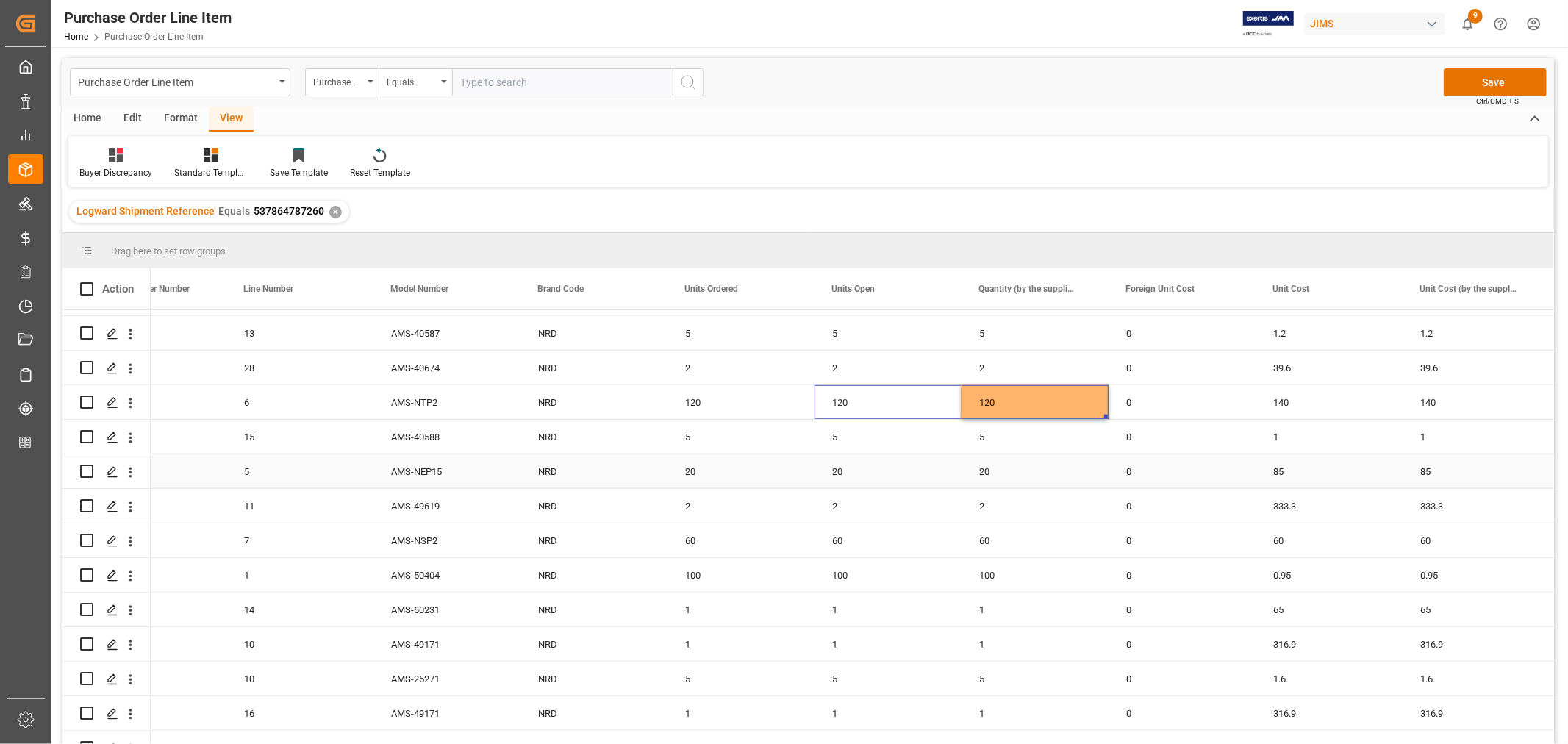
click at [840, 474] on div "20" at bounding box center [888, 471] width 147 height 33
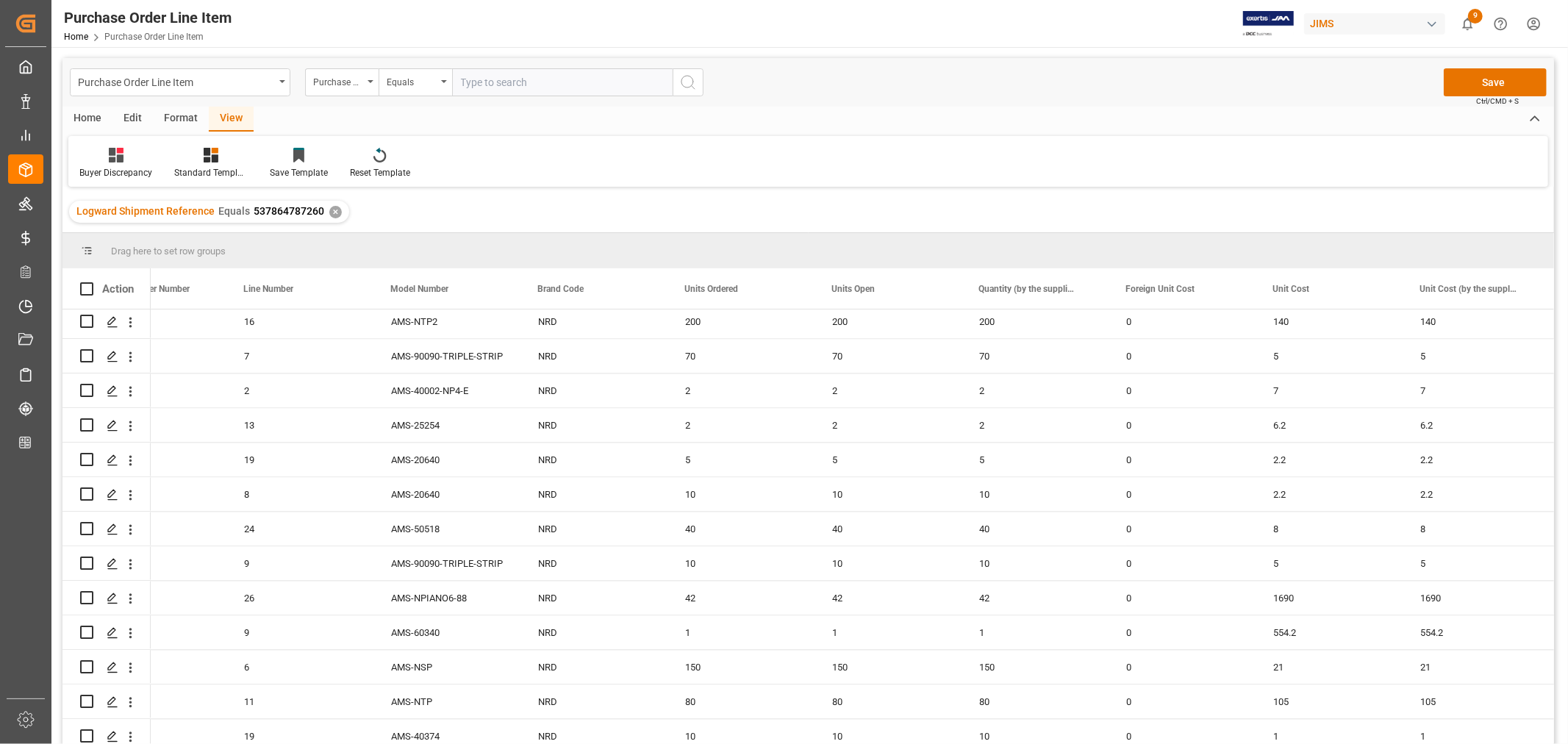
scroll to position [2695, 0]
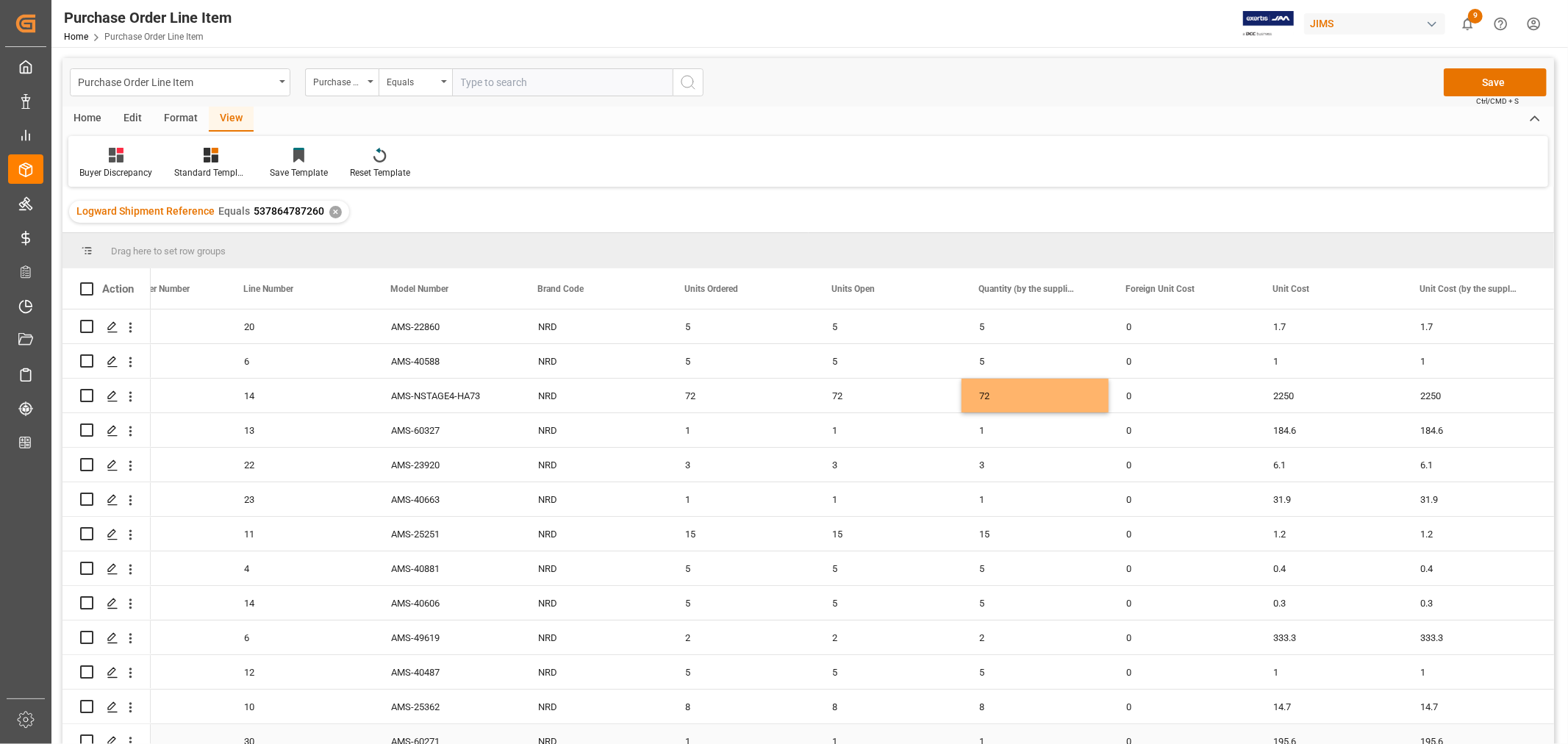
click at [1316, 732] on div "195.6" at bounding box center [1329, 740] width 147 height 33
click at [1502, 83] on button "Save" at bounding box center [1495, 83] width 103 height 28
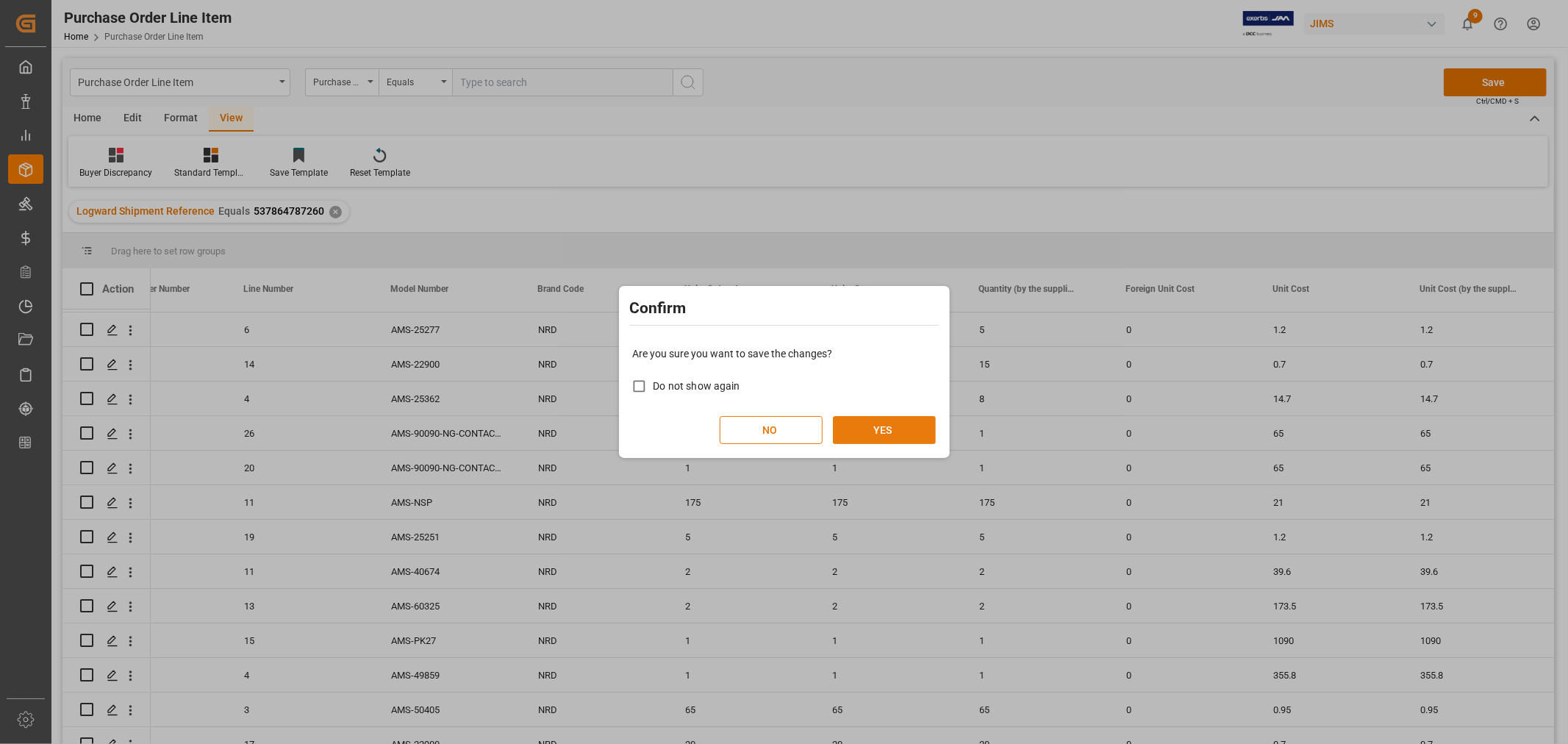
click at [884, 434] on button "YES" at bounding box center [885, 430] width 103 height 28
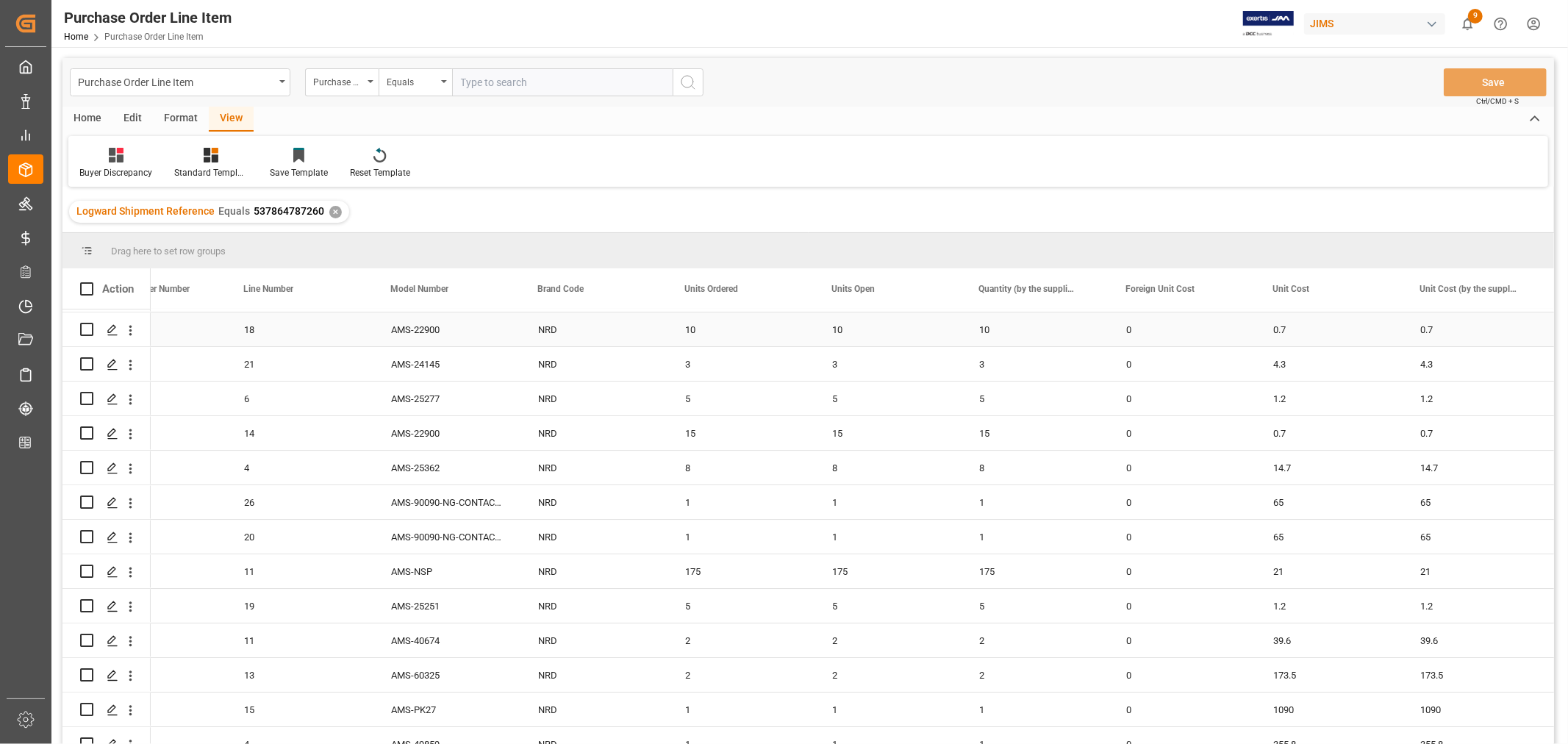
click at [346, 334] on div "18" at bounding box center [300, 329] width 147 height 33
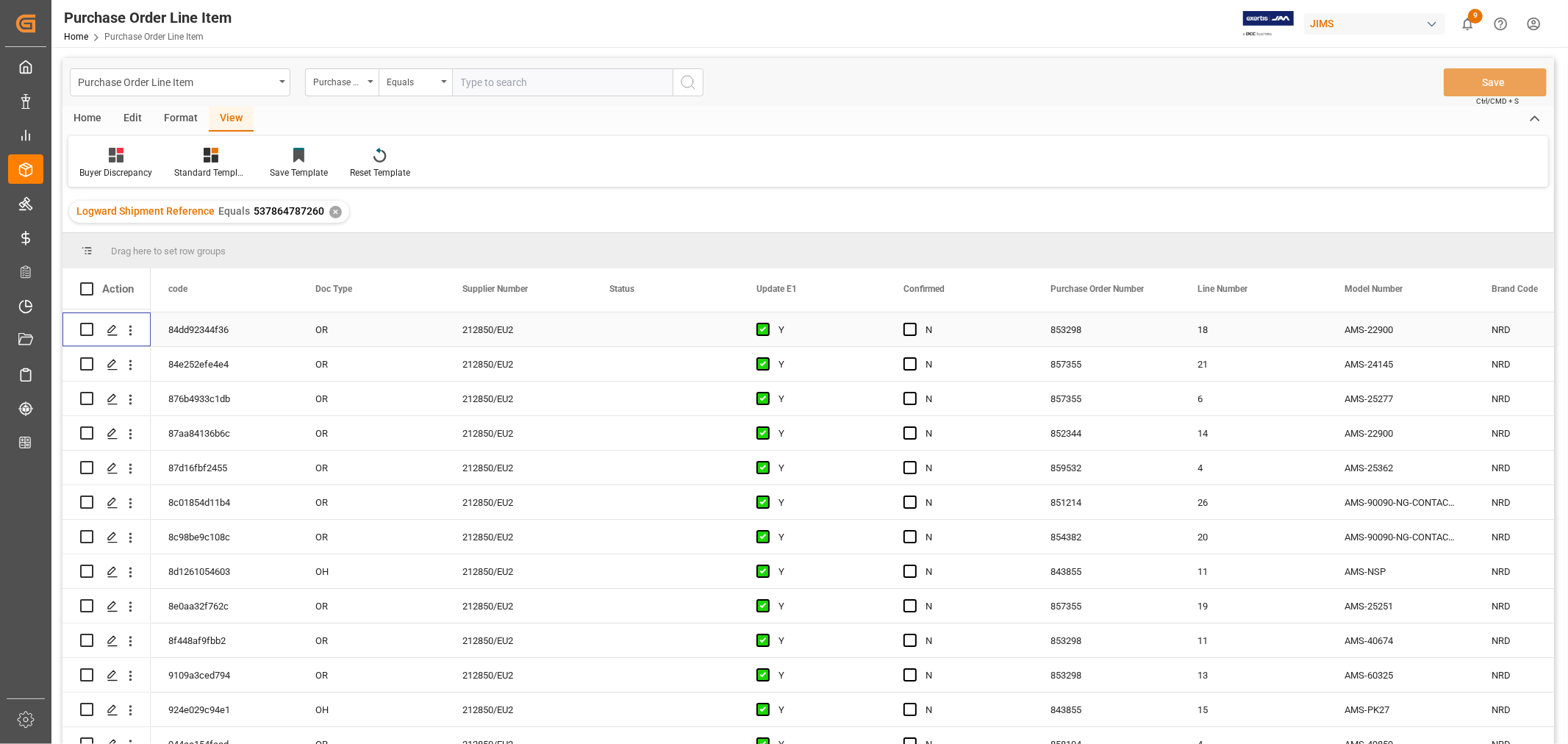
scroll to position [0, 0]
click at [209, 157] on icon at bounding box center [211, 155] width 15 height 15
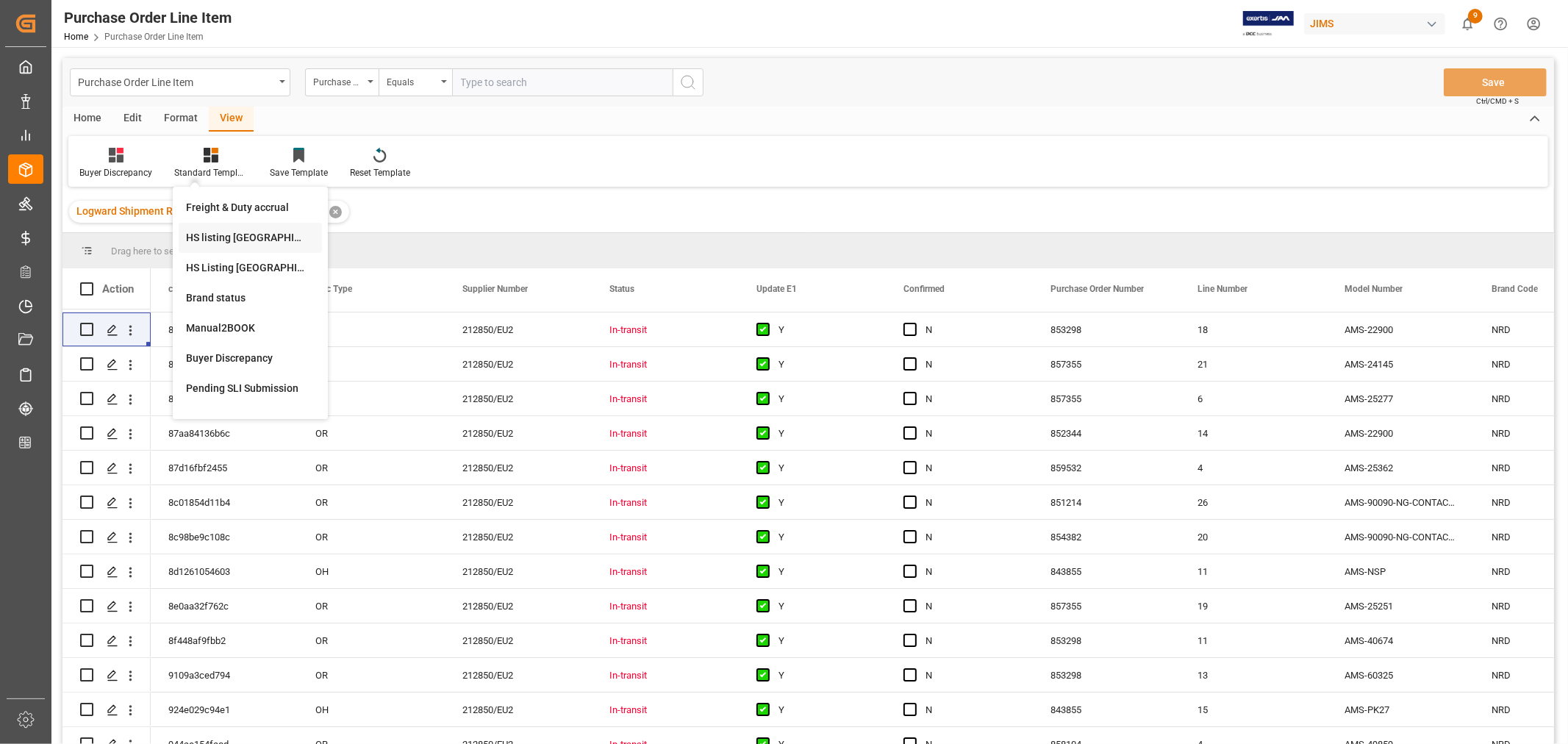
click at [219, 235] on div "HS listing [GEOGRAPHIC_DATA]" at bounding box center [250, 238] width 129 height 16
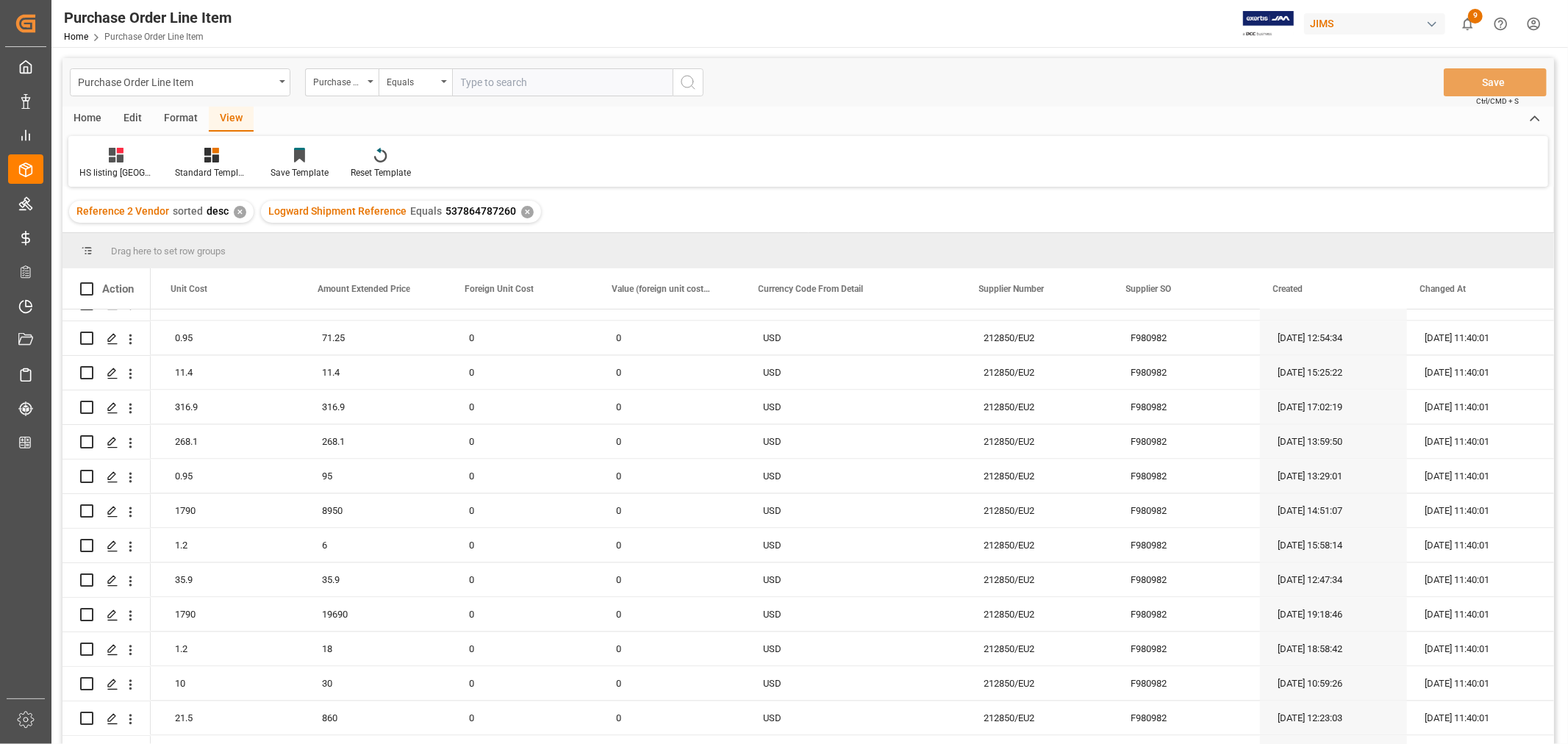
scroll to position [7372, 0]
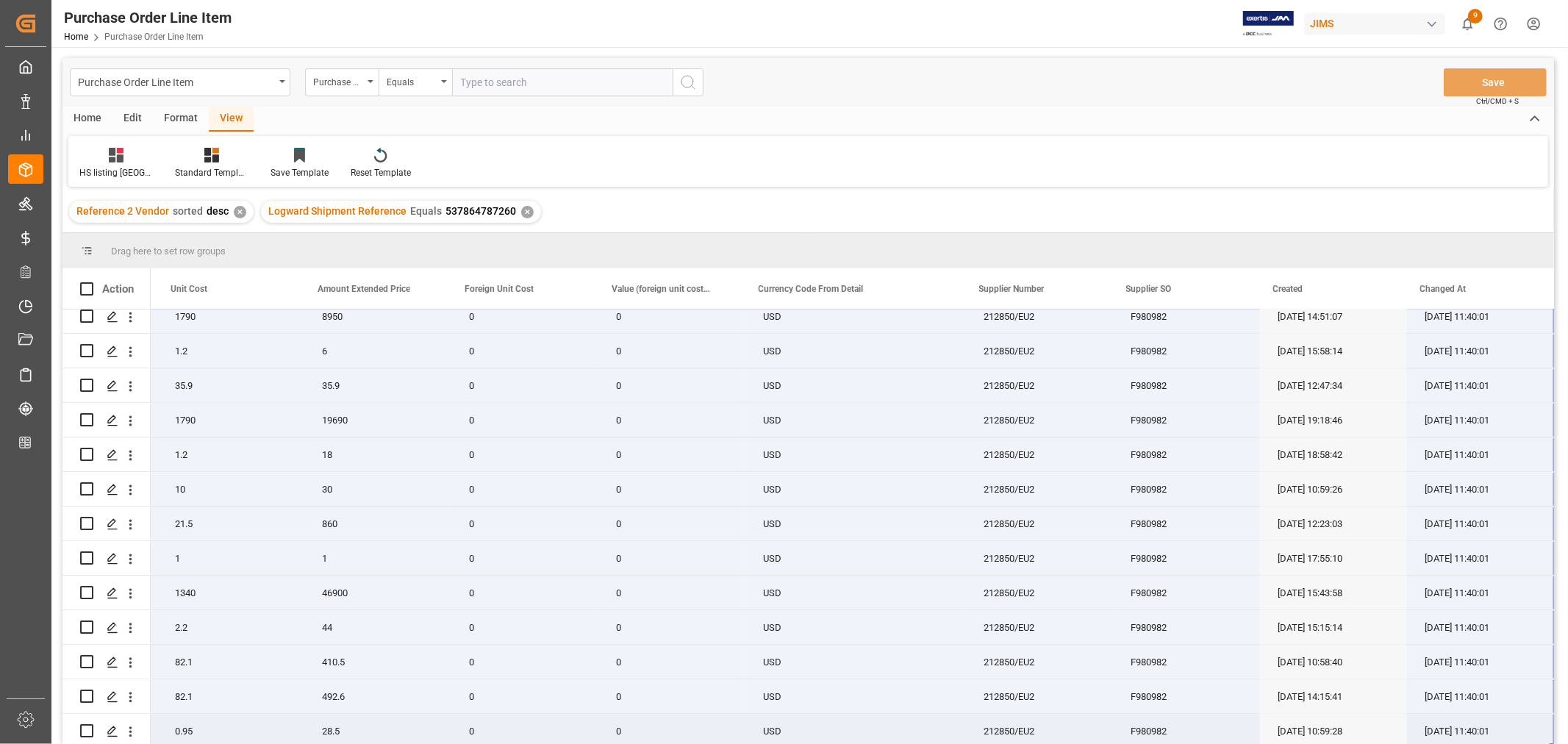
drag, startPoint x: 184, startPoint y: 318, endPoint x: 1537, endPoint y: 732, distance: 1414.9
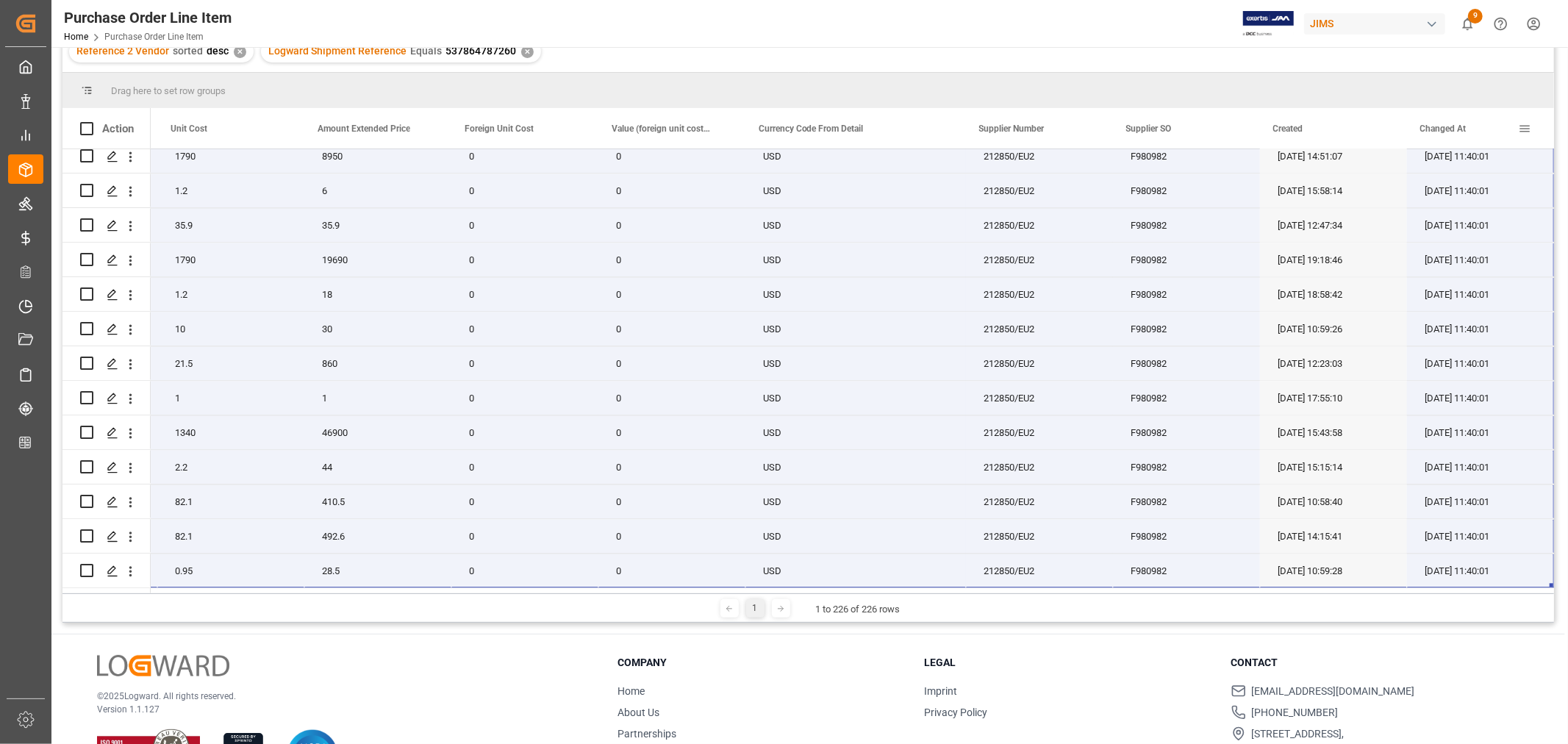
scroll to position [217, 0]
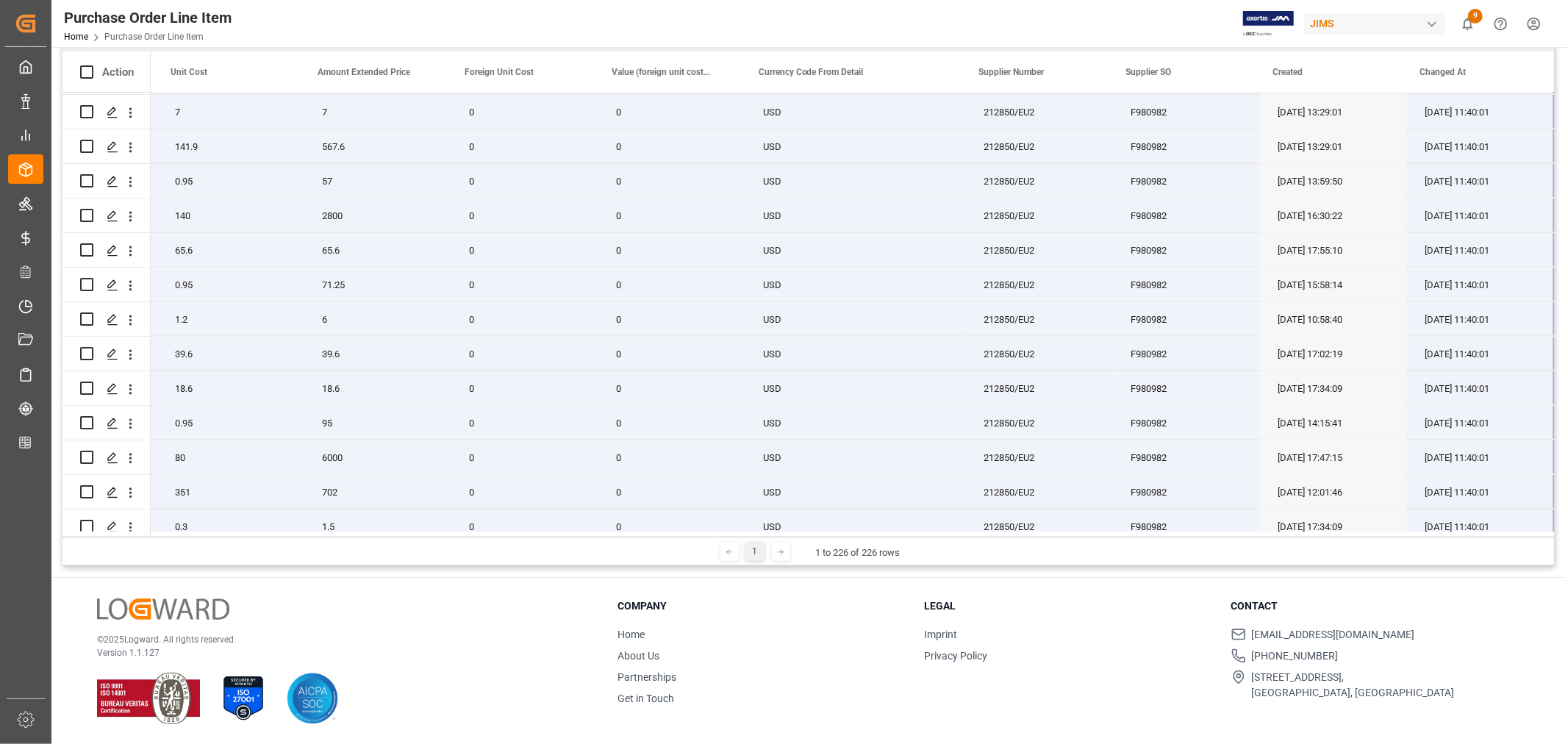
scroll to position [6229, 0]
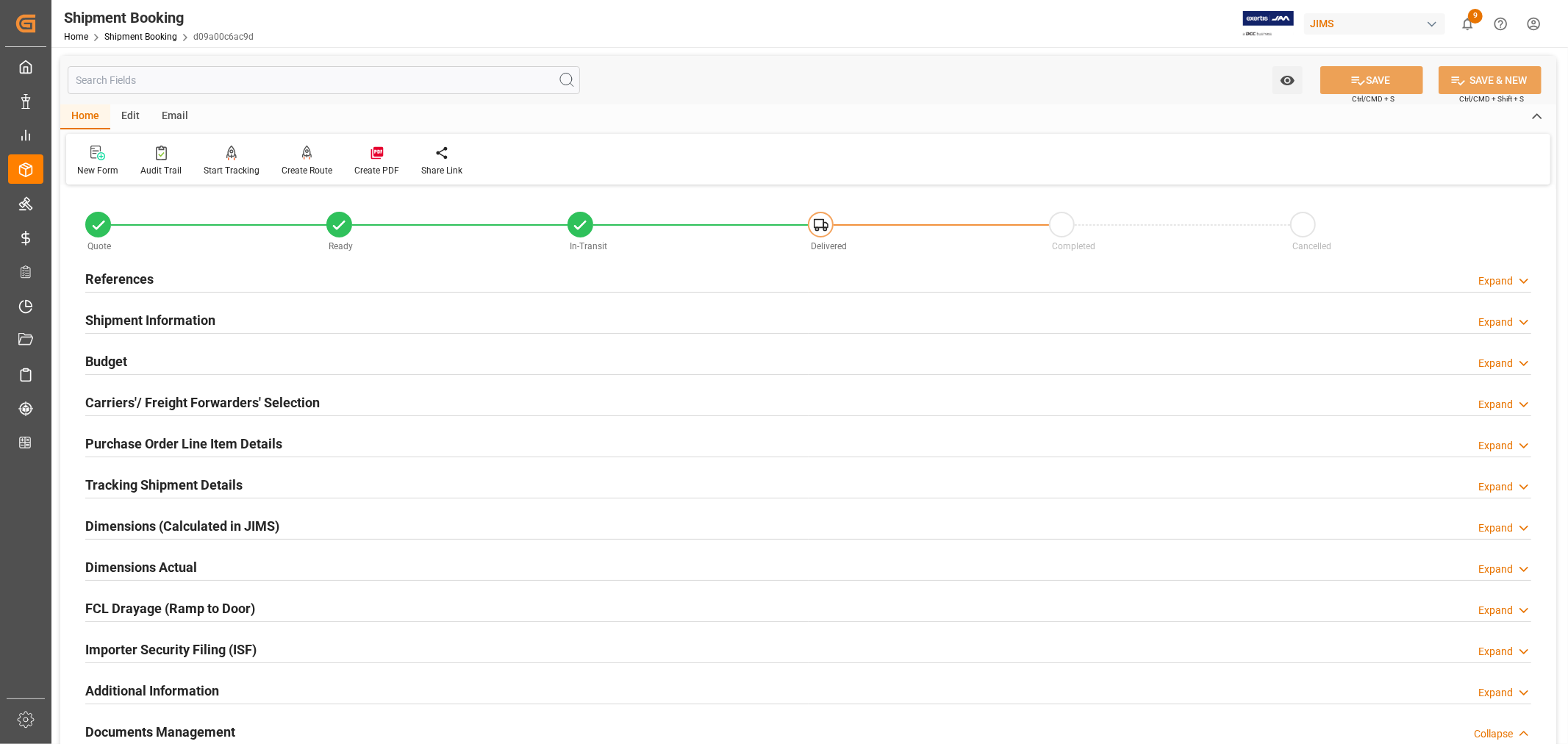
click at [121, 271] on h2 "References" at bounding box center [120, 279] width 69 height 20
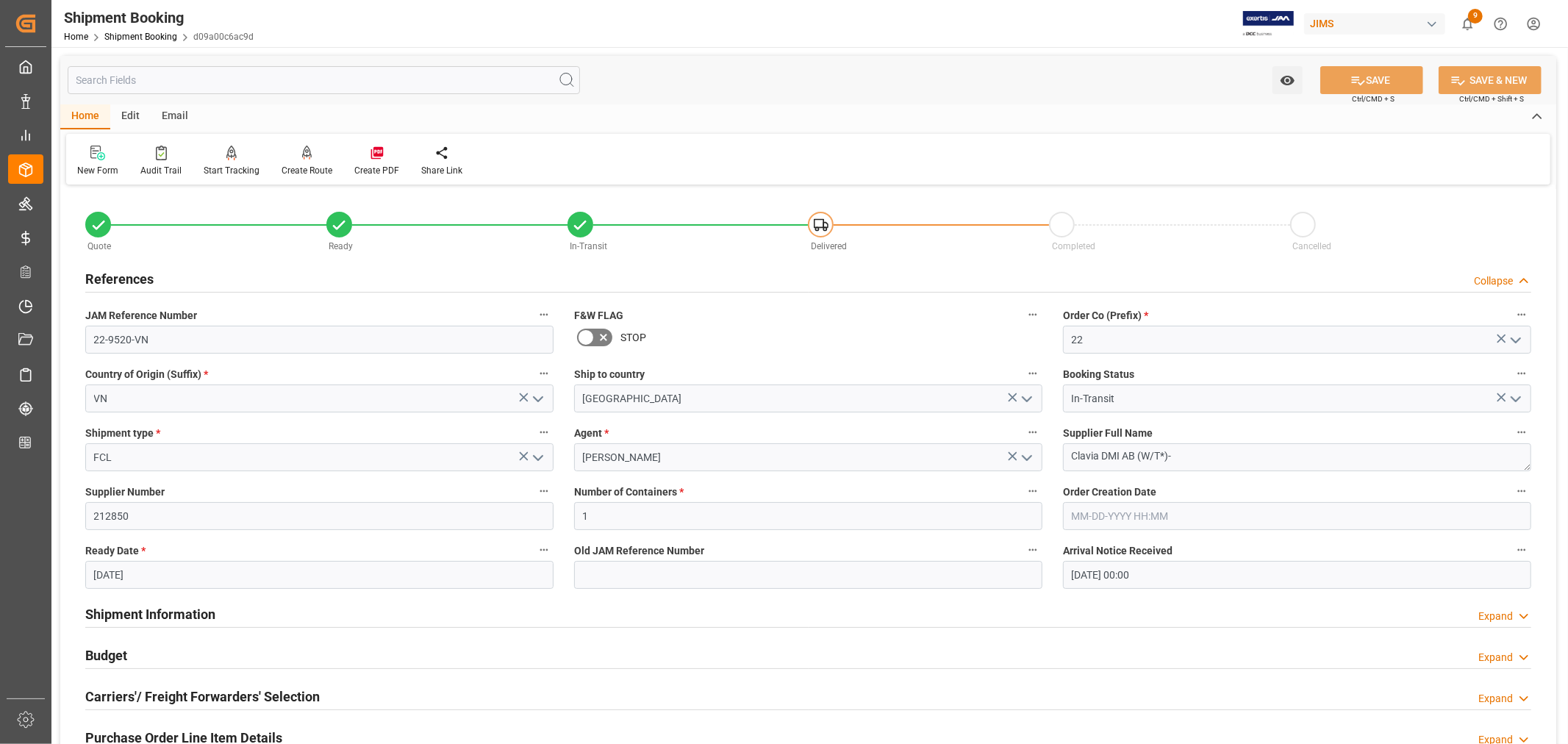
click at [121, 271] on h2 "References" at bounding box center [120, 279] width 69 height 20
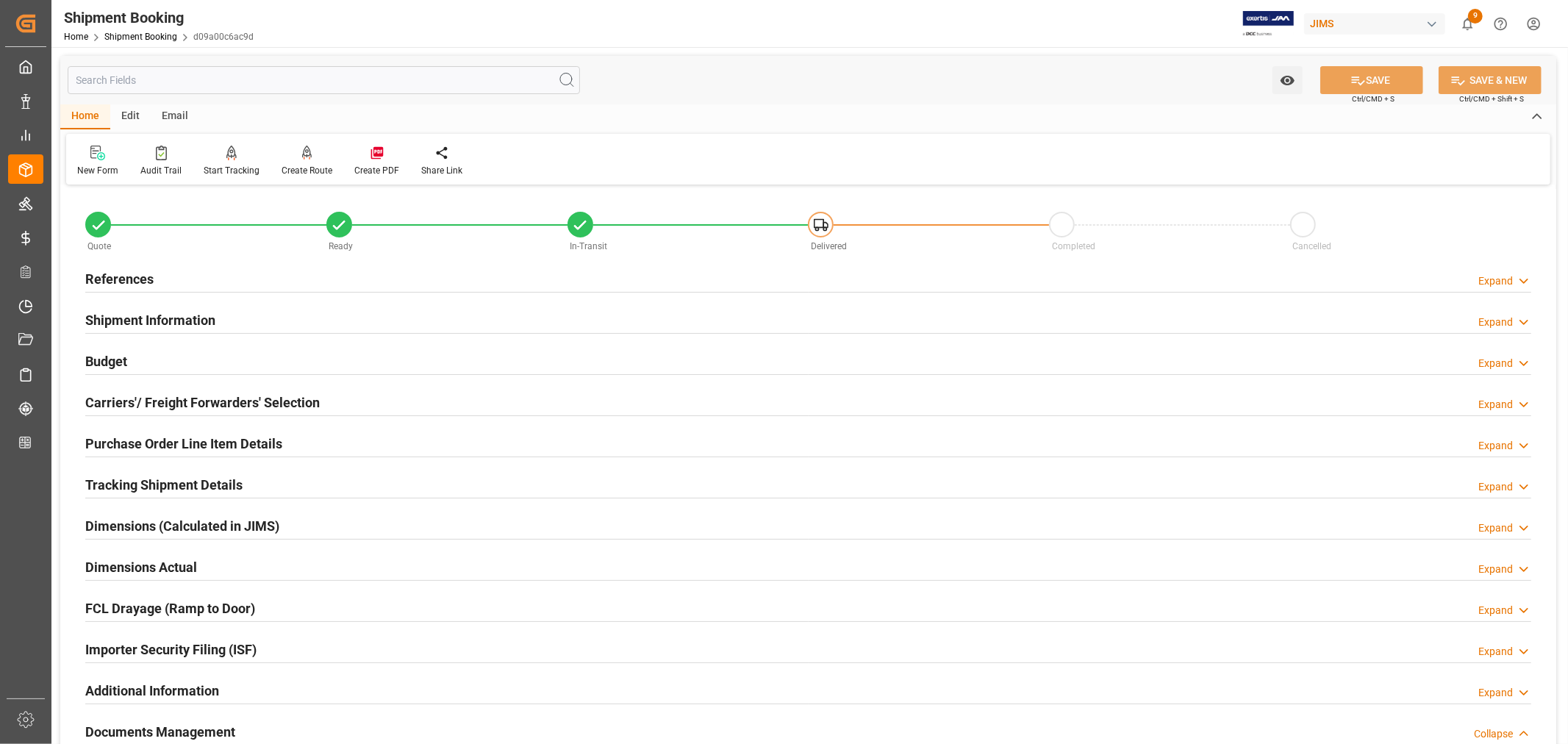
click at [196, 318] on h2 "Shipment Information" at bounding box center [151, 320] width 131 height 20
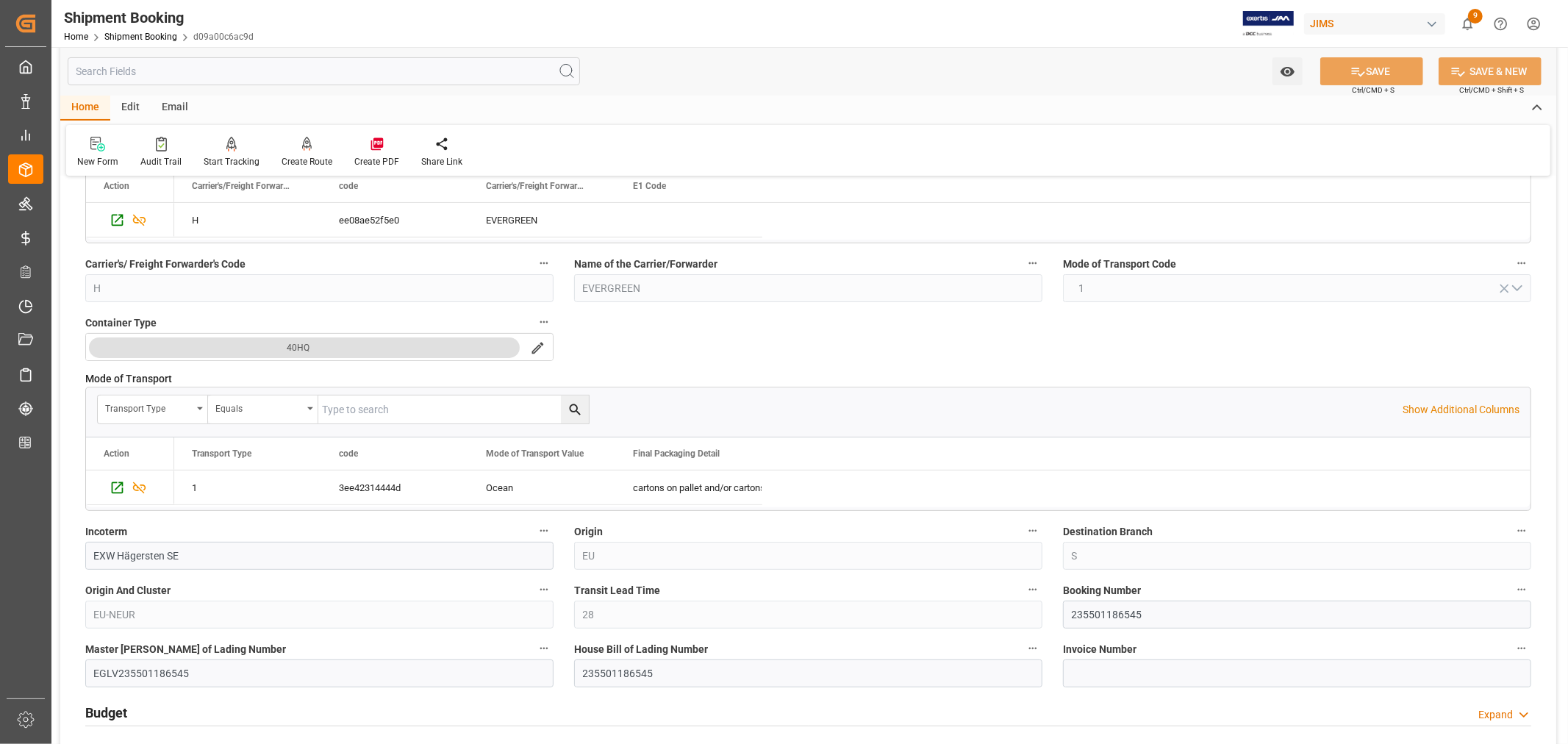
scroll to position [326, 0]
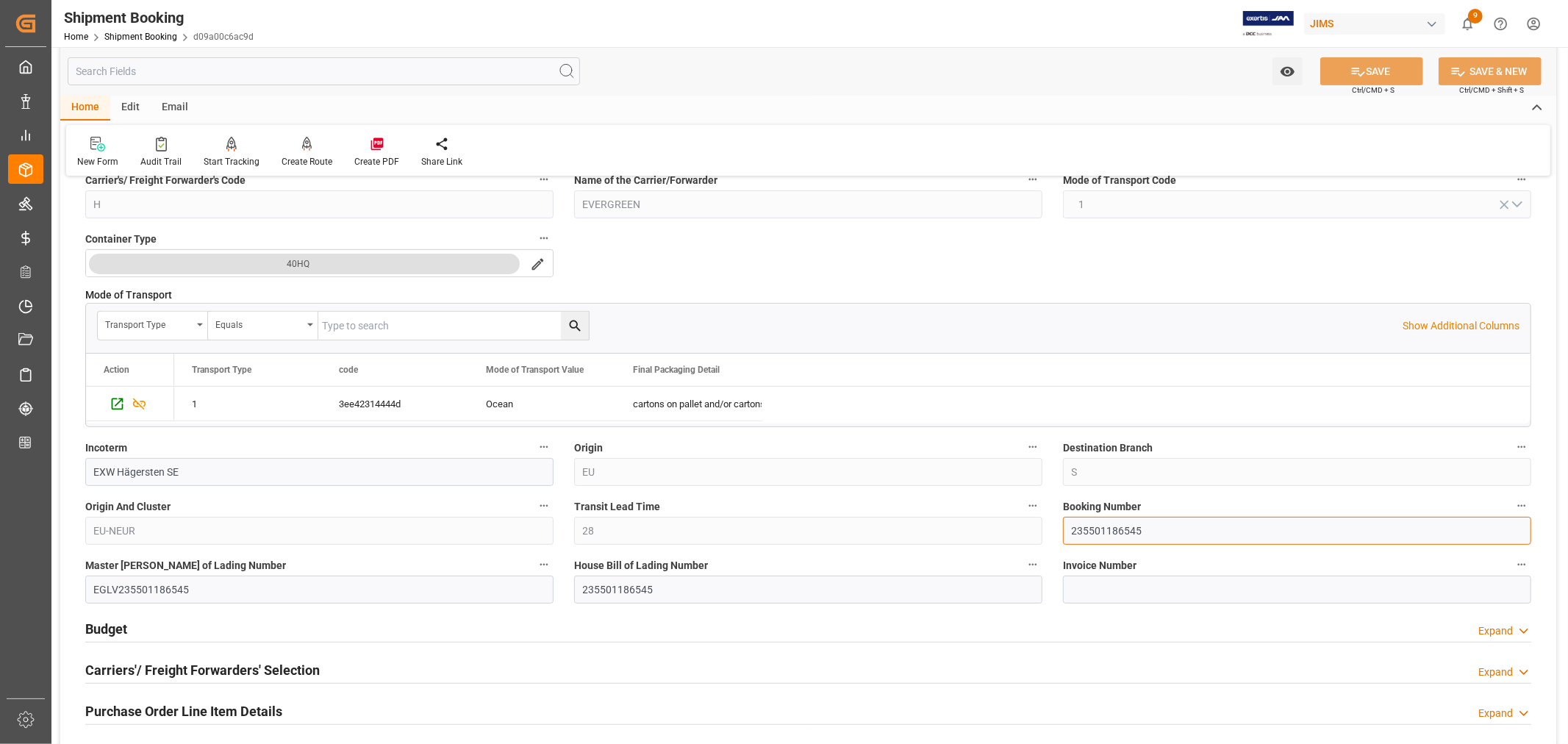
drag, startPoint x: 1143, startPoint y: 533, endPoint x: 1069, endPoint y: 528, distance: 74.2
click at [1069, 528] on input "235501186545" at bounding box center [1297, 531] width 468 height 28
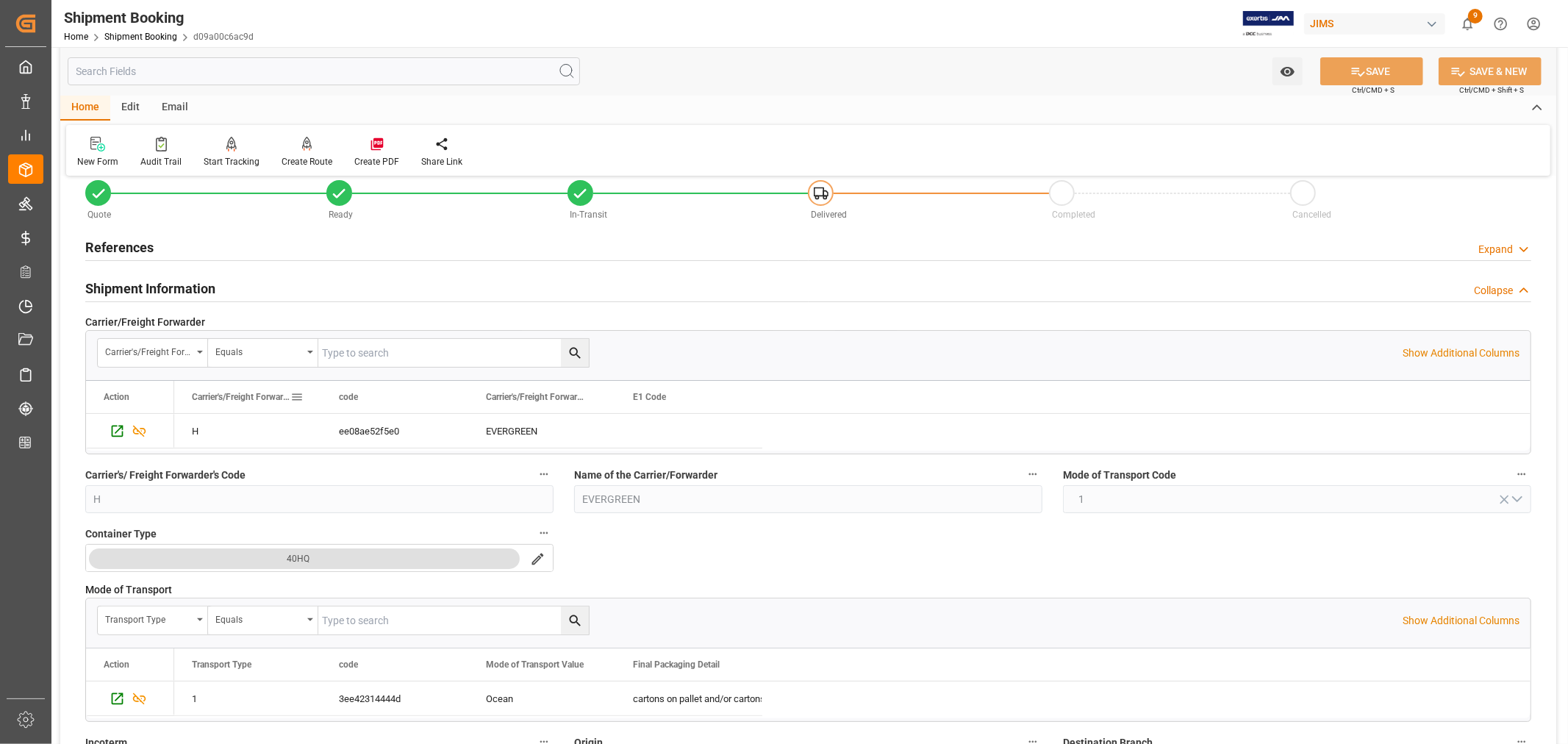
scroll to position [0, 0]
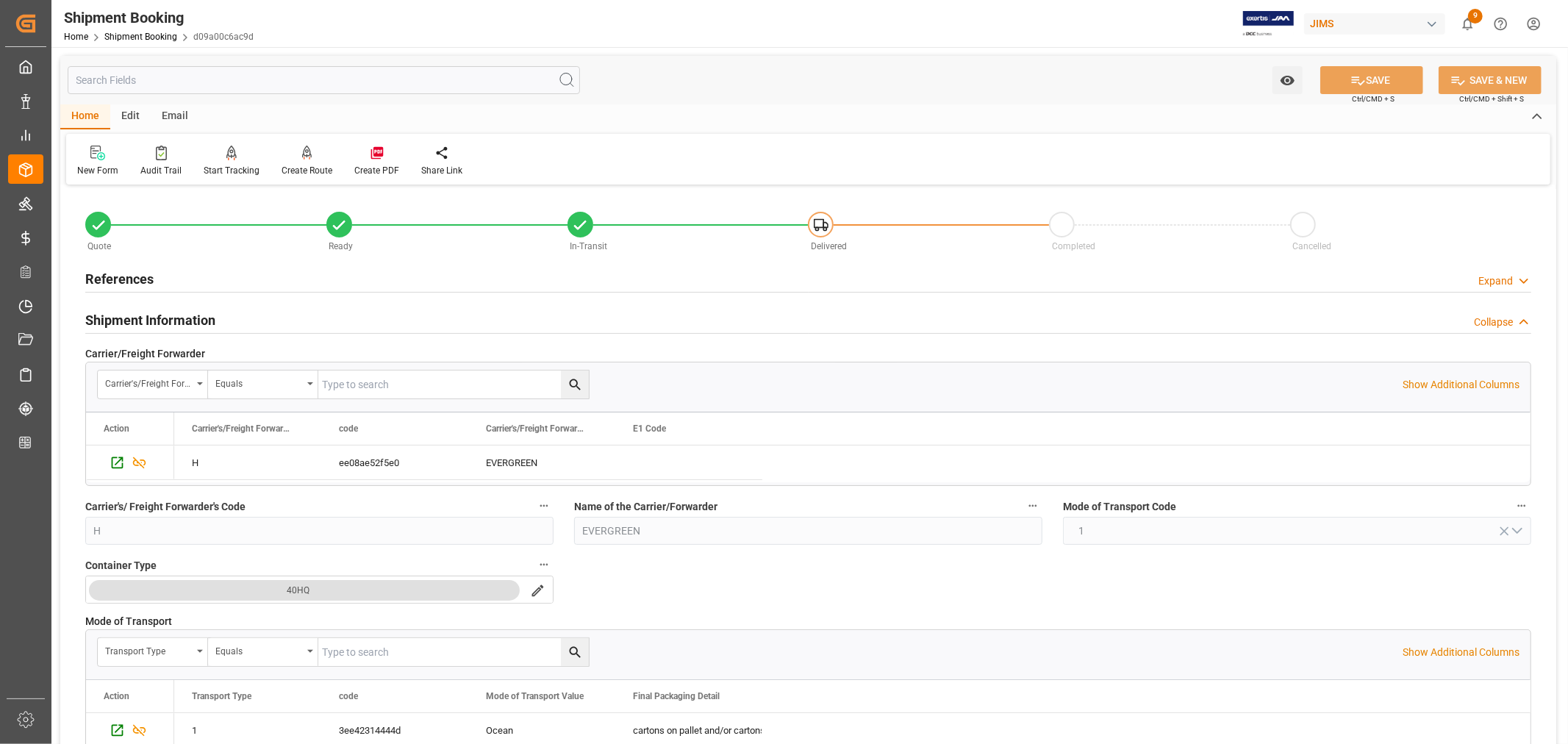
click at [149, 311] on h2 "Shipment Information" at bounding box center [151, 320] width 131 height 20
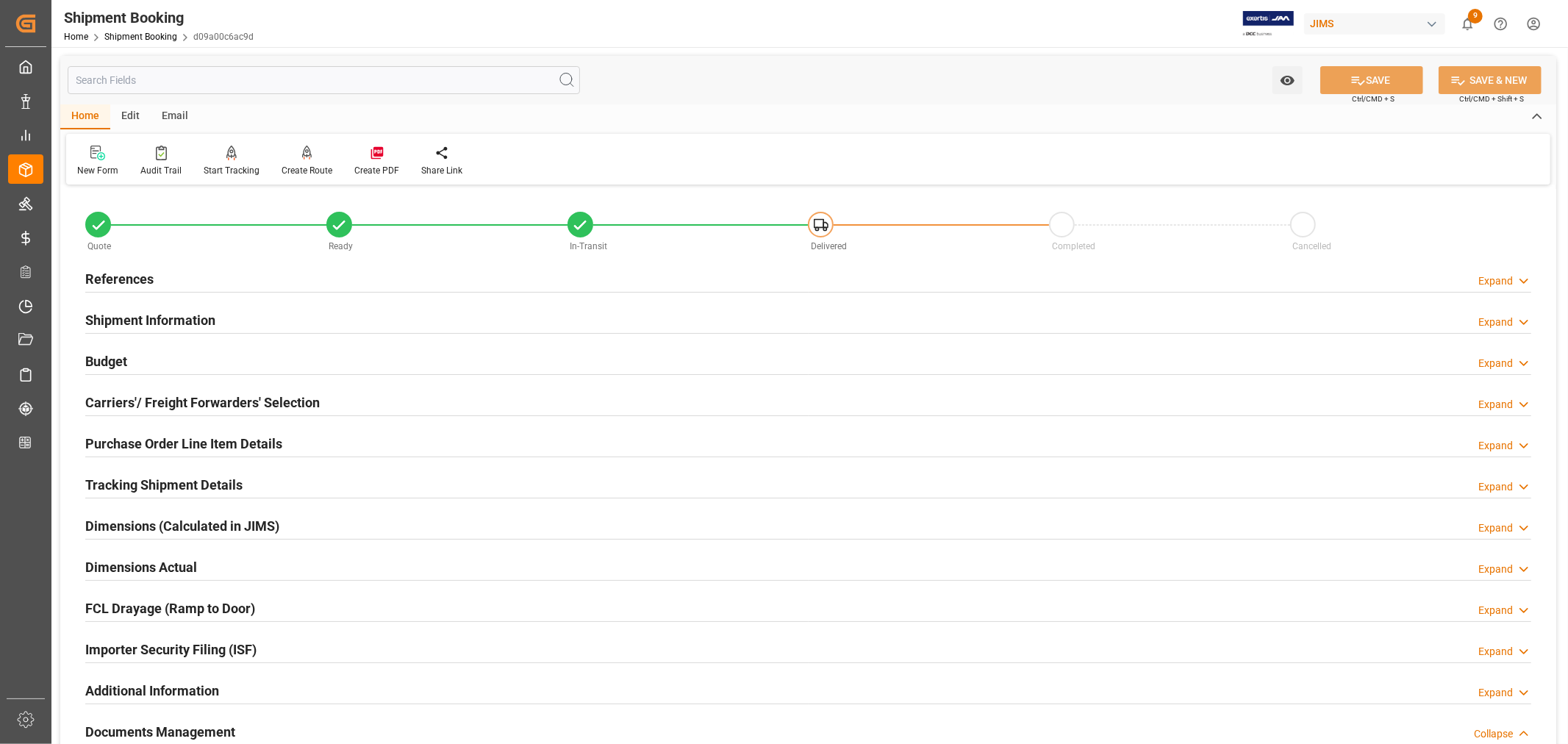
click at [138, 472] on div "Tracking Shipment Details" at bounding box center [164, 484] width 157 height 28
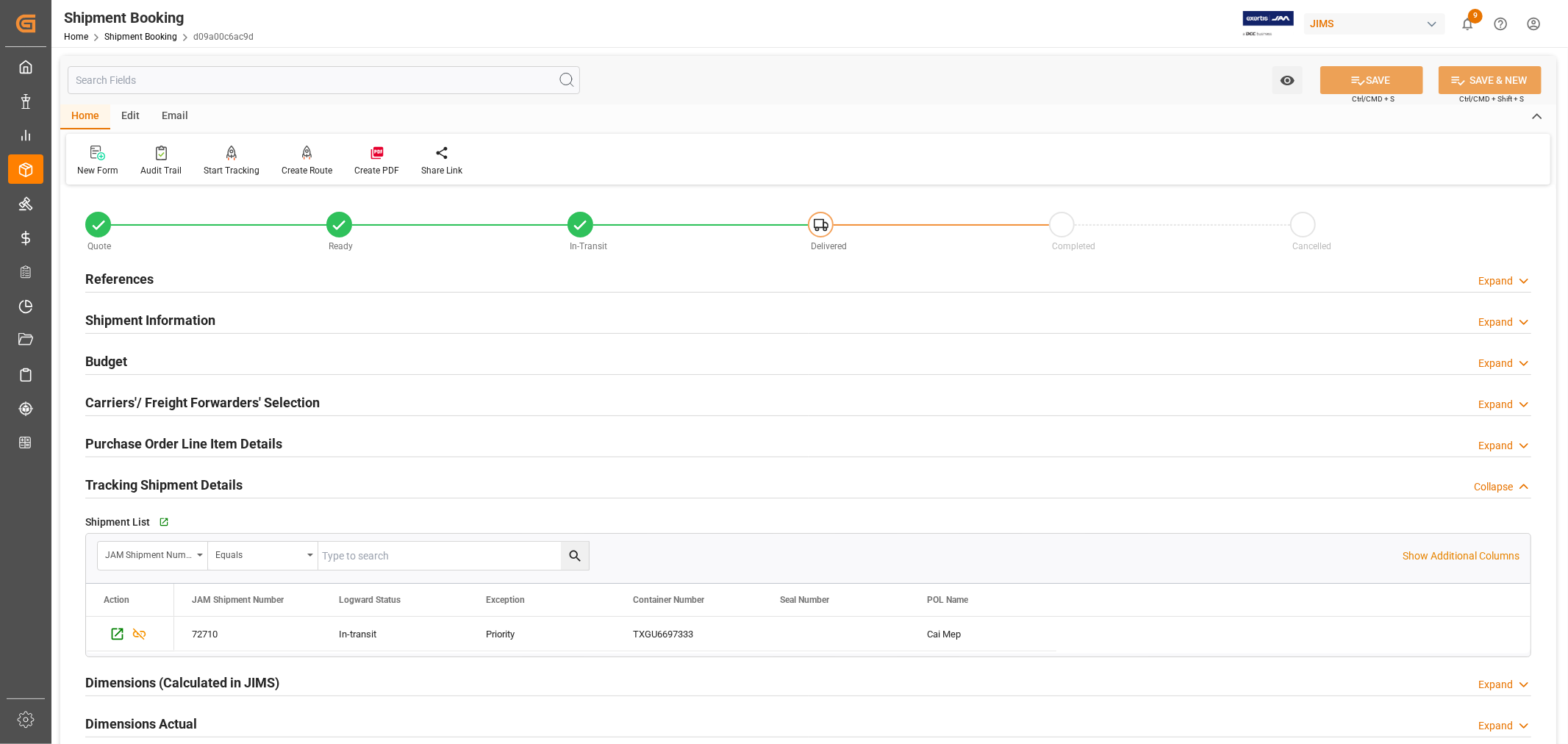
click at [138, 472] on div "Tracking Shipment Details" at bounding box center [164, 484] width 157 height 28
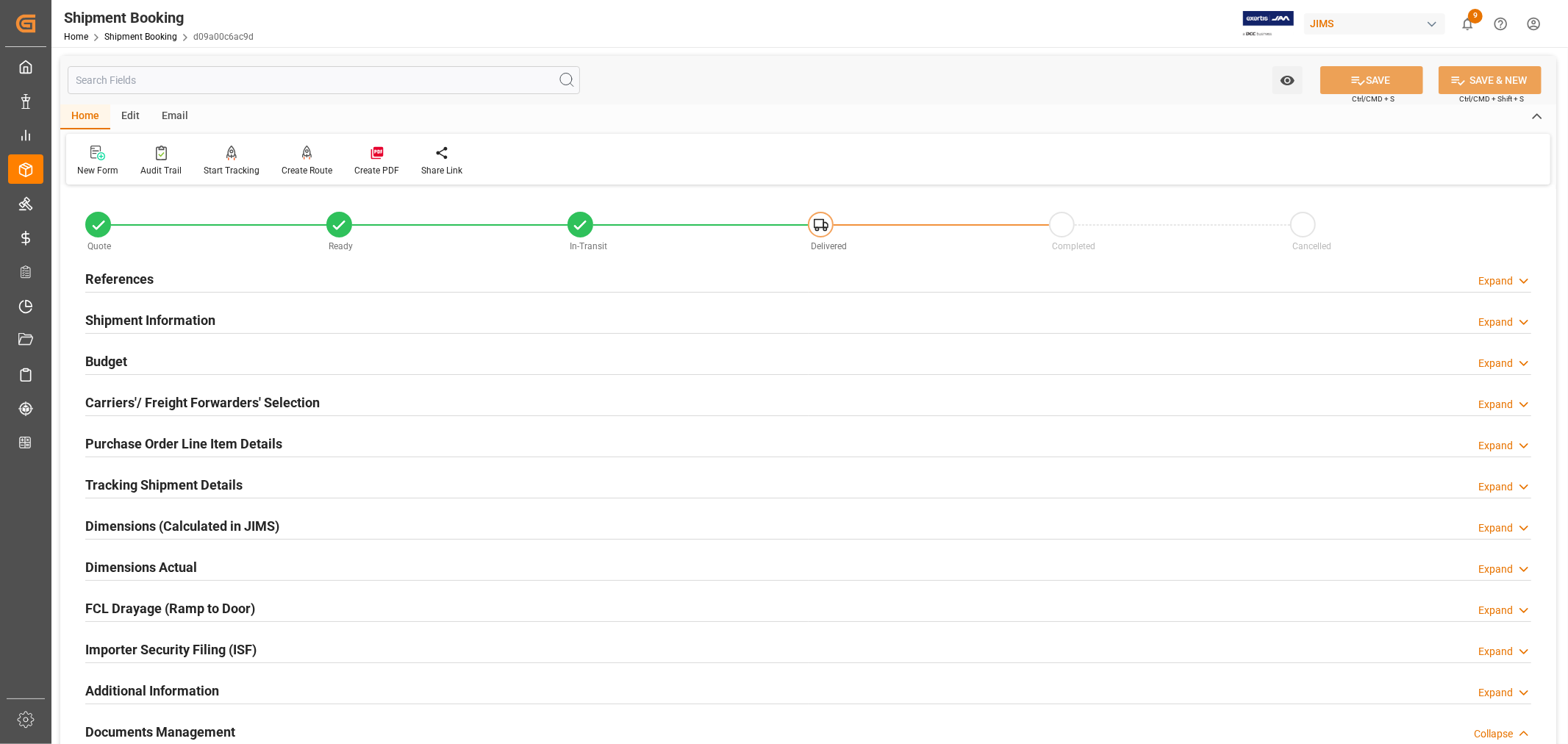
click at [160, 485] on h2 "Tracking Shipment Details" at bounding box center [164, 485] width 157 height 20
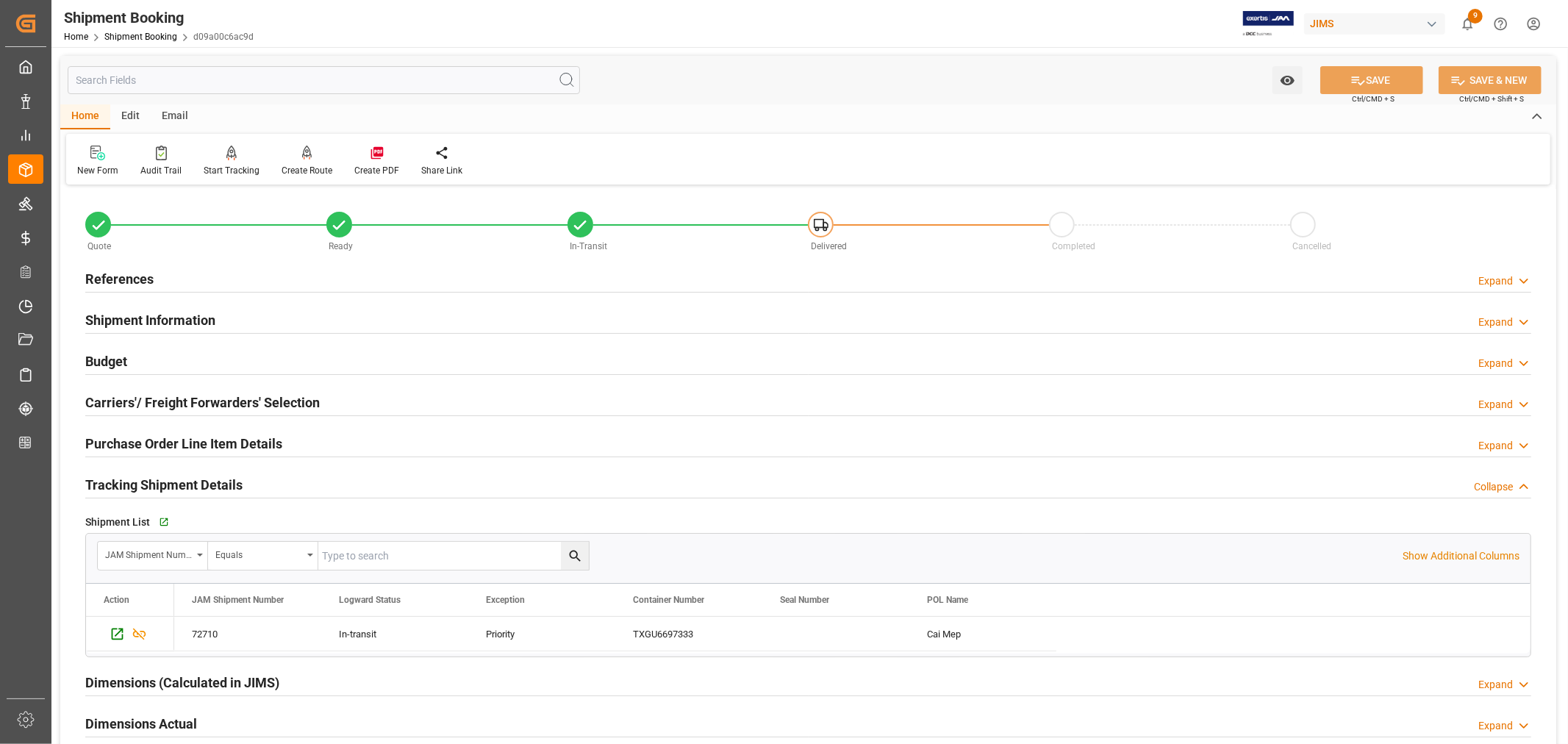
click at [160, 485] on h2 "Tracking Shipment Details" at bounding box center [164, 485] width 157 height 20
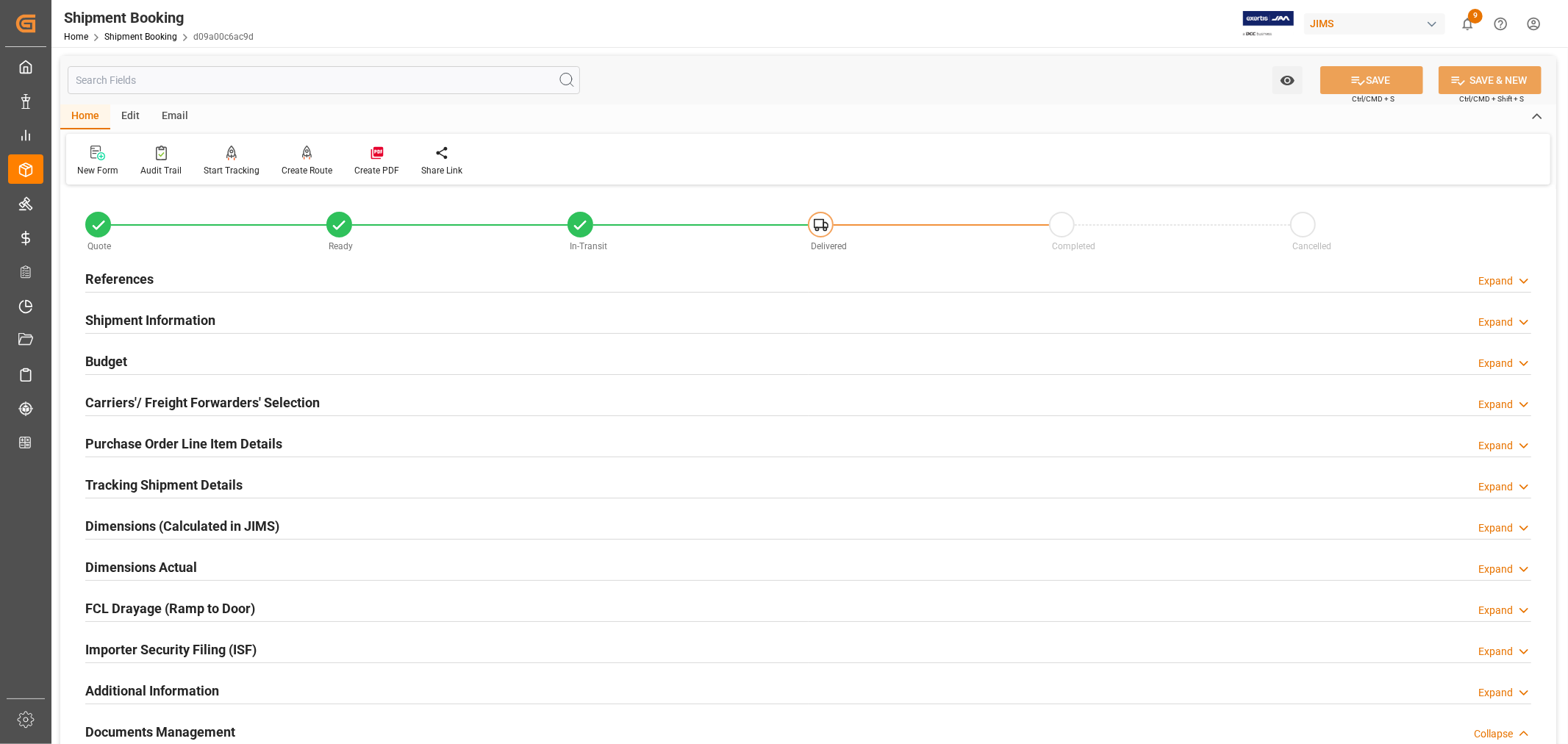
click at [160, 485] on h2 "Tracking Shipment Details" at bounding box center [164, 485] width 157 height 20
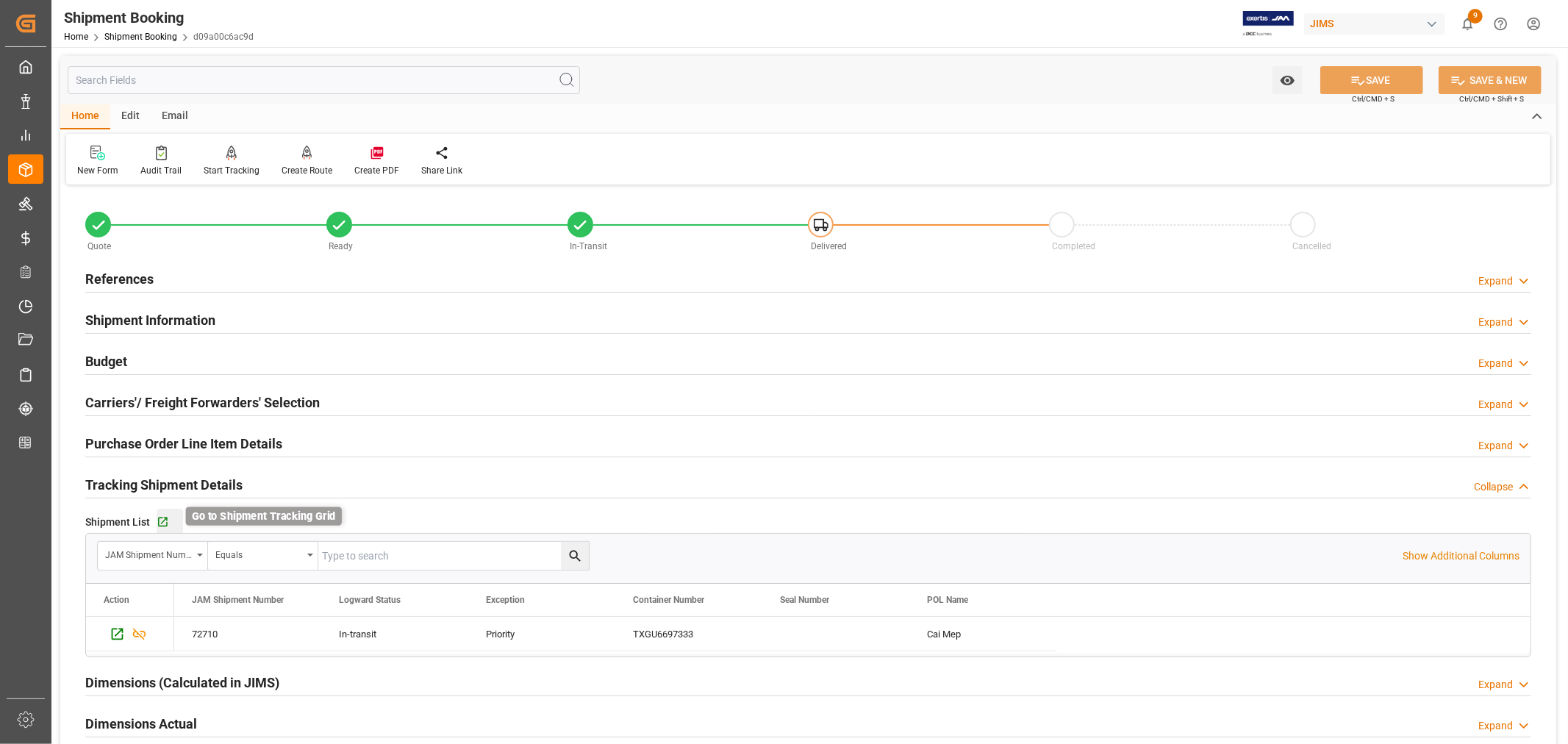
click at [162, 518] on icon "button" at bounding box center [163, 522] width 12 height 12
click at [166, 517] on icon "button" at bounding box center [162, 522] width 10 height 10
click at [163, 483] on h2 "Tracking Shipment Details" at bounding box center [164, 485] width 157 height 20
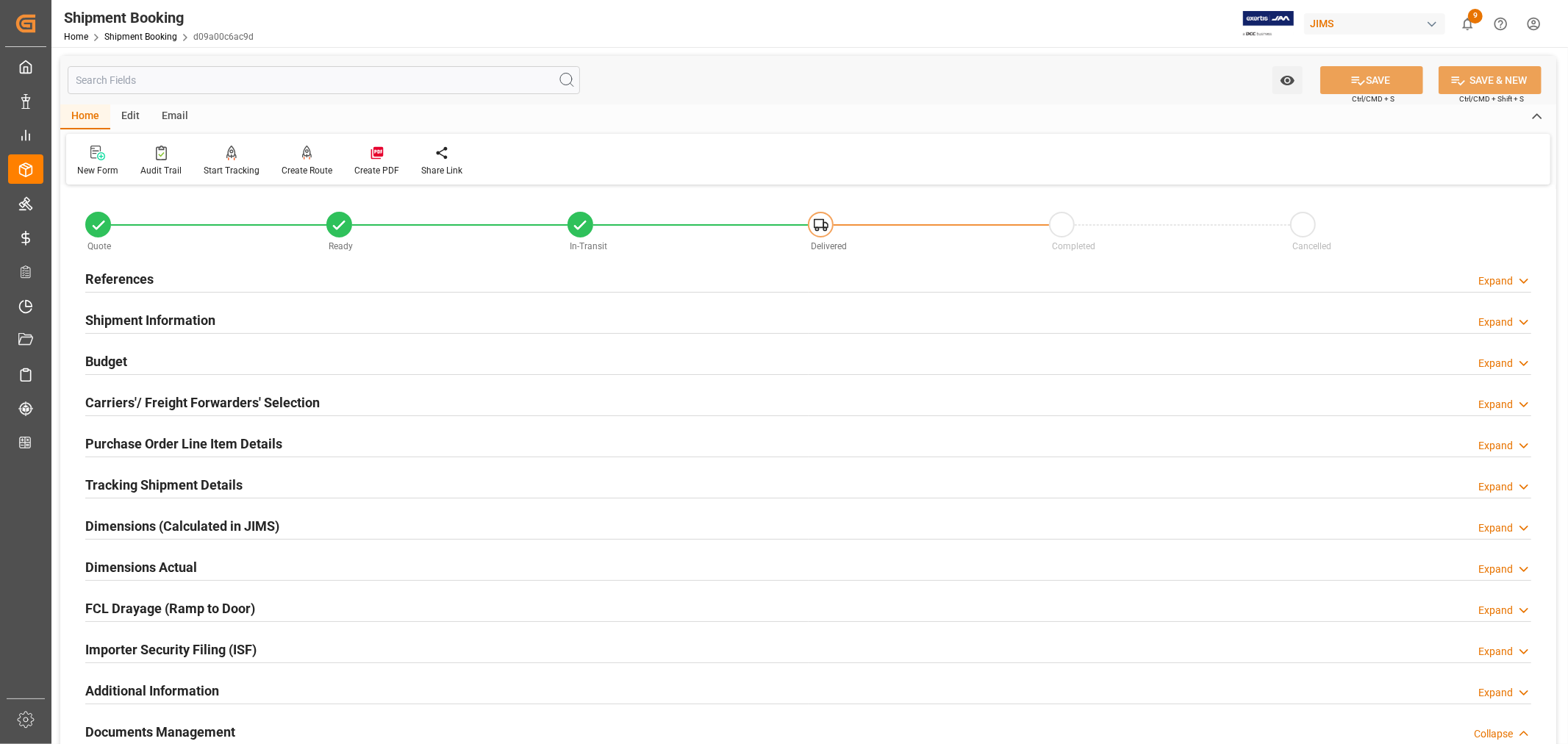
click at [157, 442] on h2 "Purchase Order Line Item Details" at bounding box center [183, 443] width 197 height 20
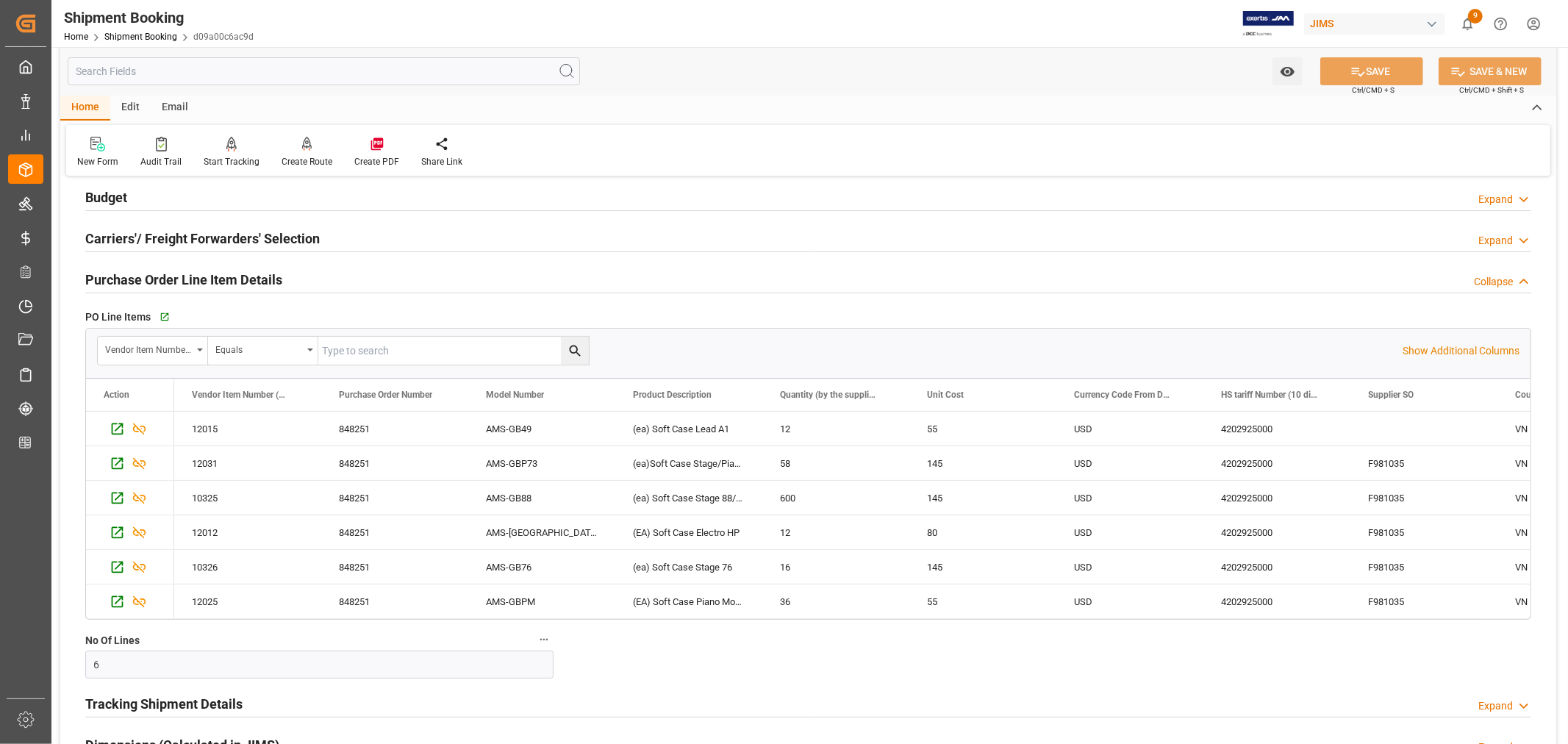
scroll to position [163, 0]
click at [135, 428] on icon "Press SPACE to select this row." at bounding box center [139, 429] width 13 height 11
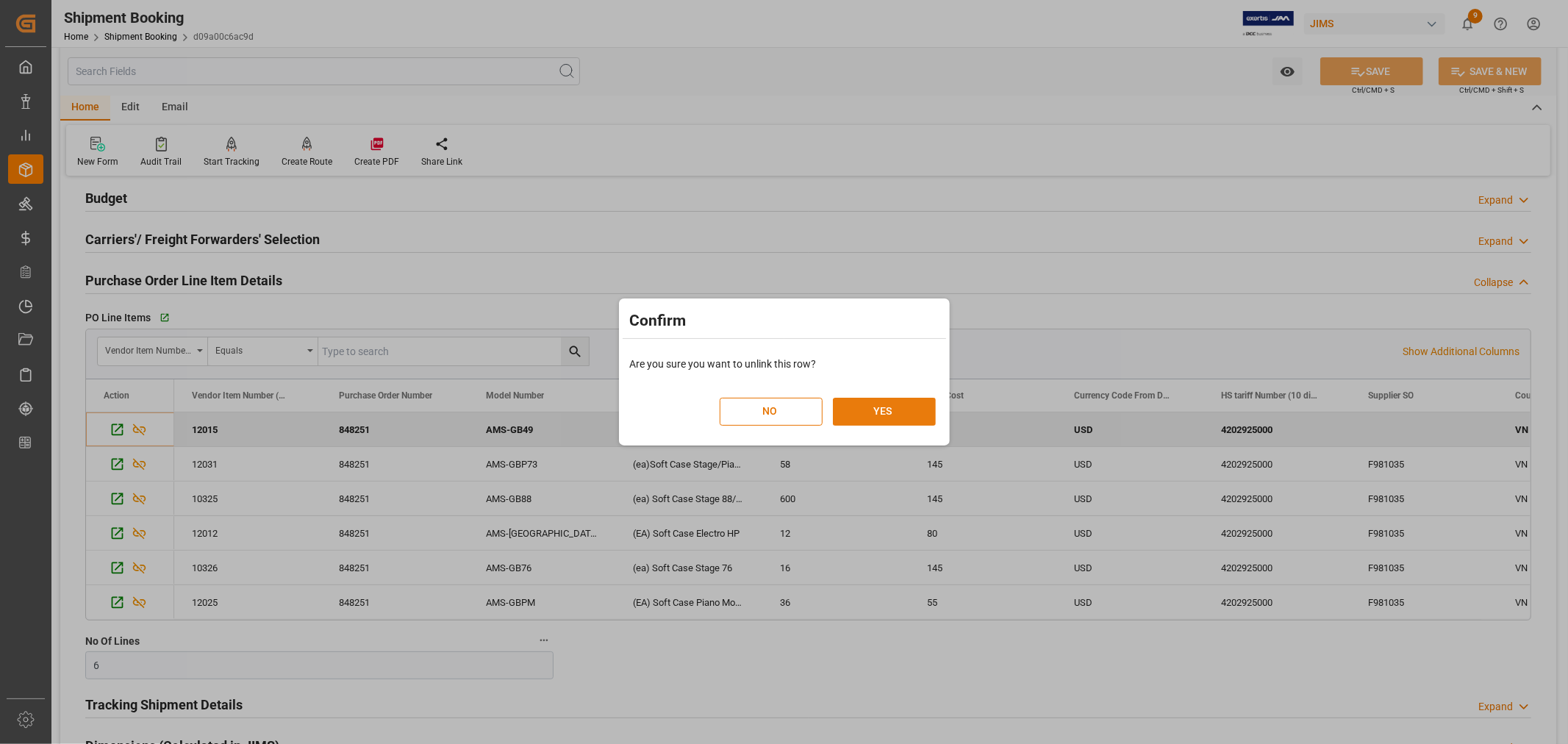
click at [876, 409] on button "YES" at bounding box center [885, 412] width 103 height 28
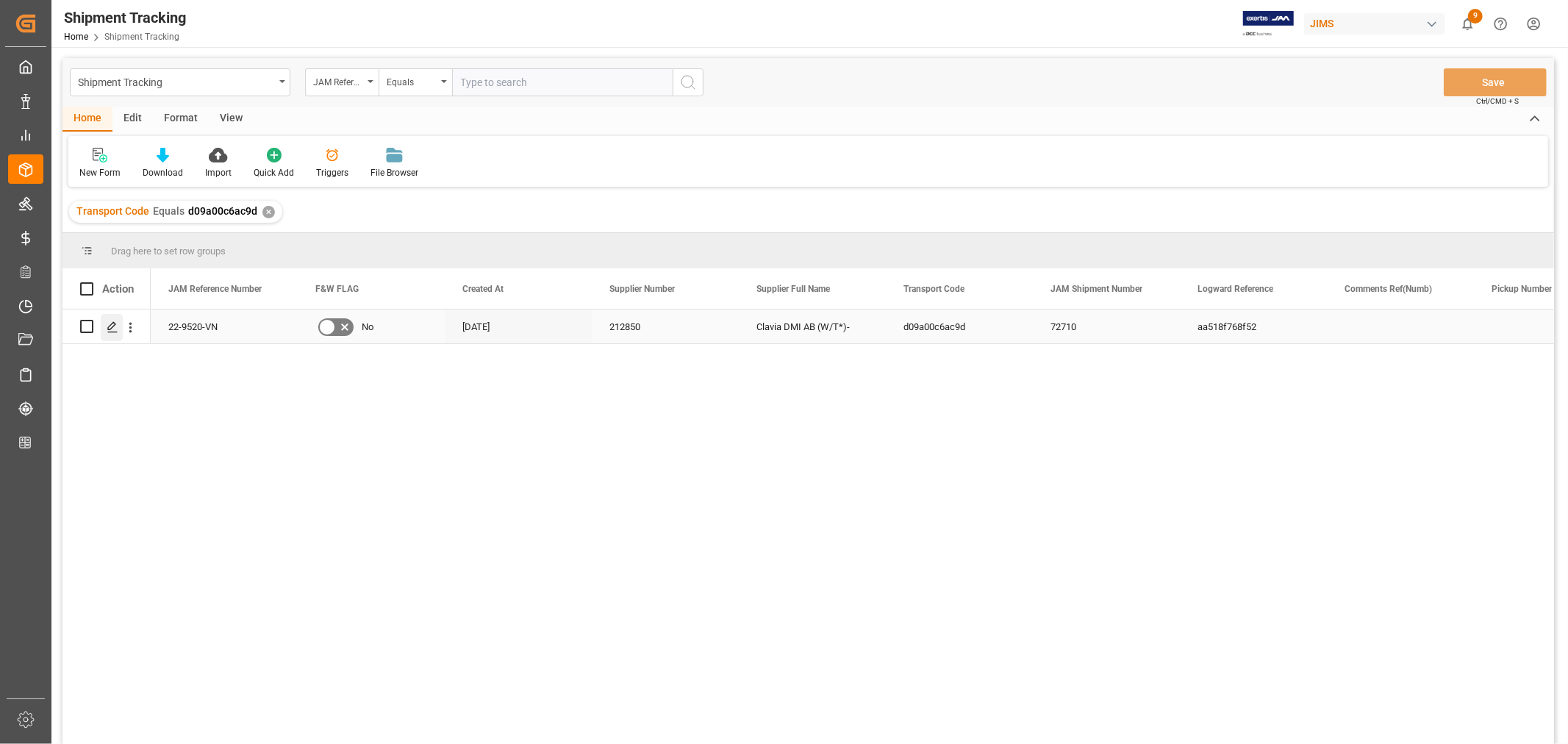
click at [112, 324] on icon "Press SPACE to select this row." at bounding box center [112, 326] width 11 height 11
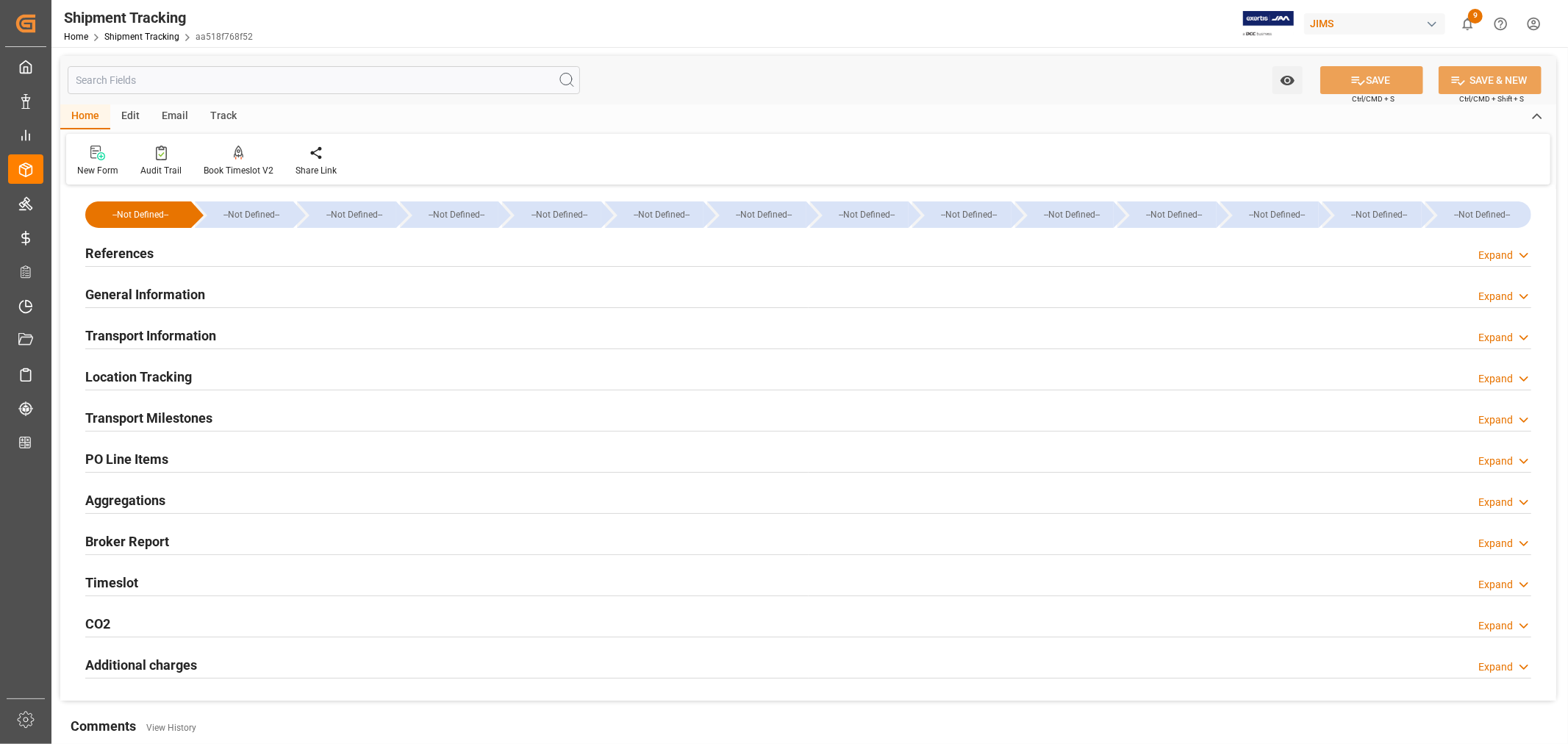
type input "[DATE] 00:00"
type input "[DATE]"
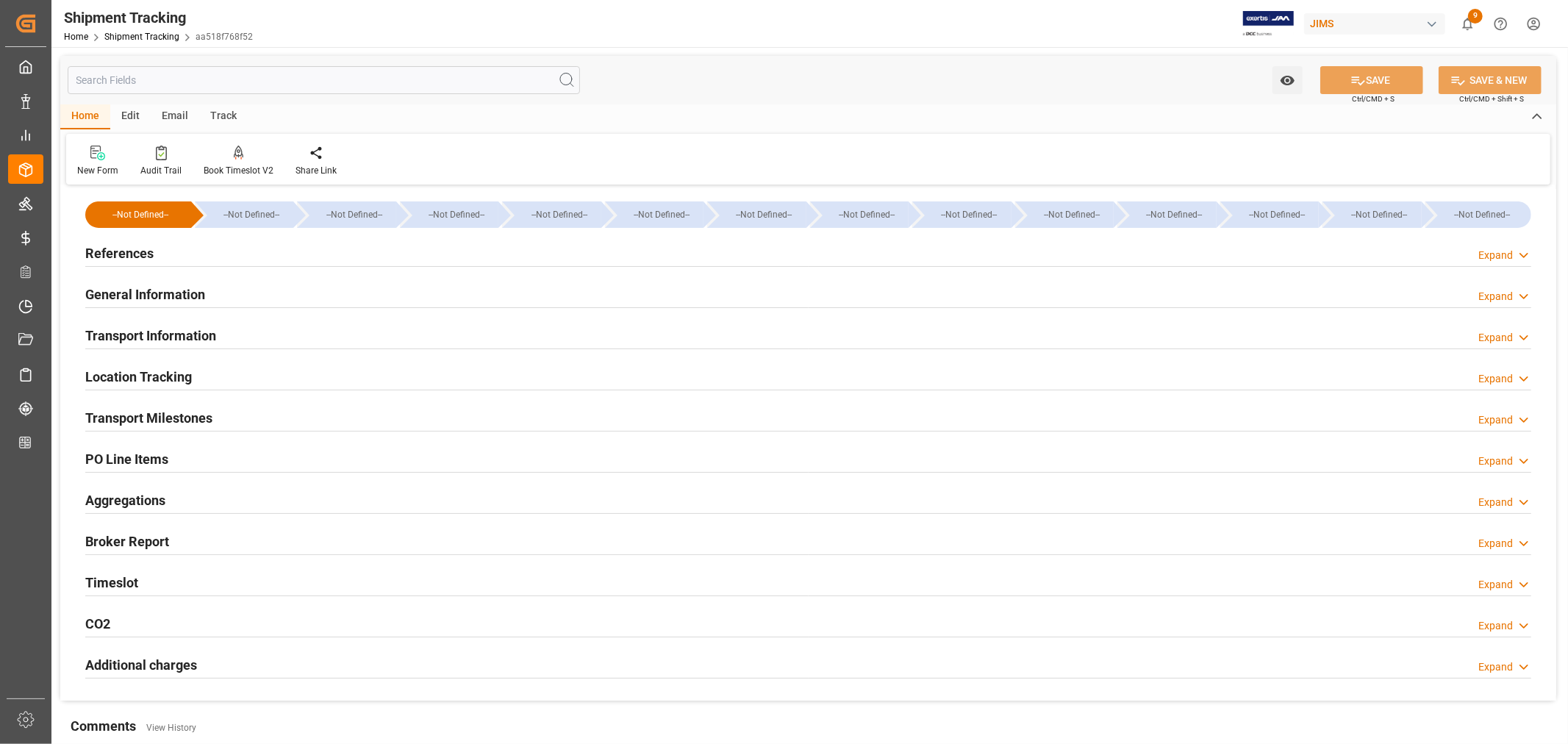
type input "[DATE] 00:00"
type input "[DATE]"
type input "[DATE] 00:00"
click at [238, 408] on div "Transport Milestones Expand" at bounding box center [809, 417] width 1446 height 28
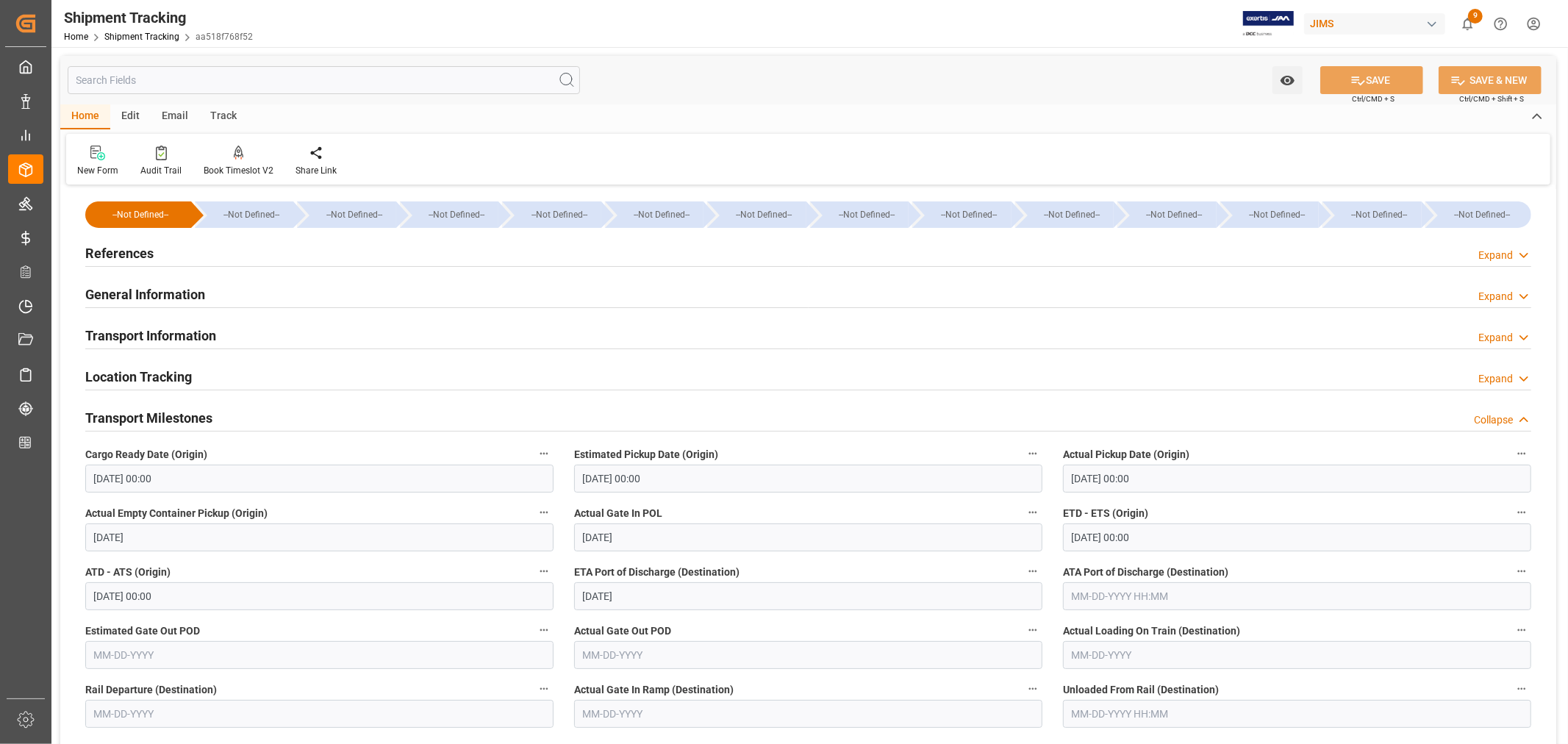
scroll to position [82, 0]
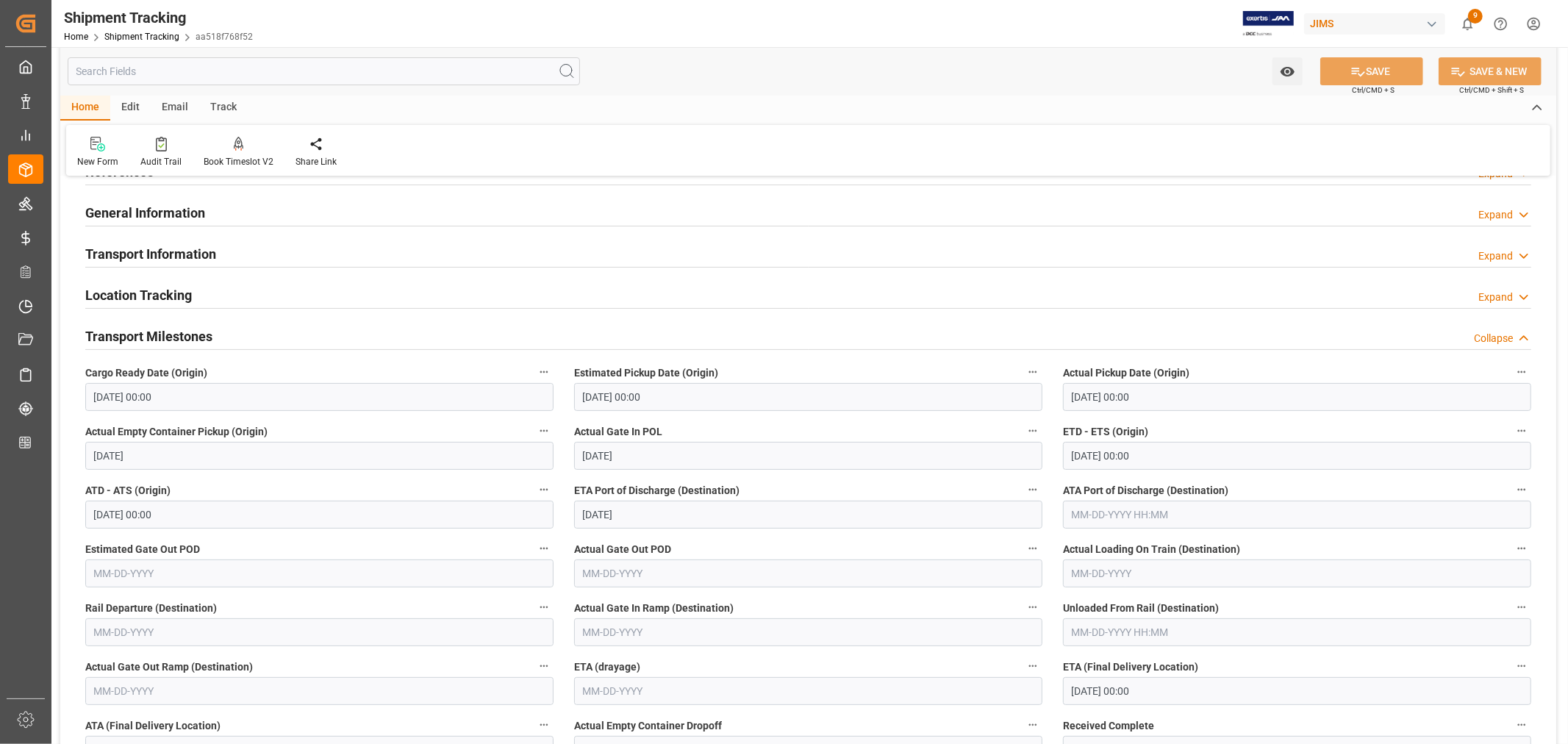
click at [656, 515] on input "[DATE]" at bounding box center [808, 515] width 468 height 28
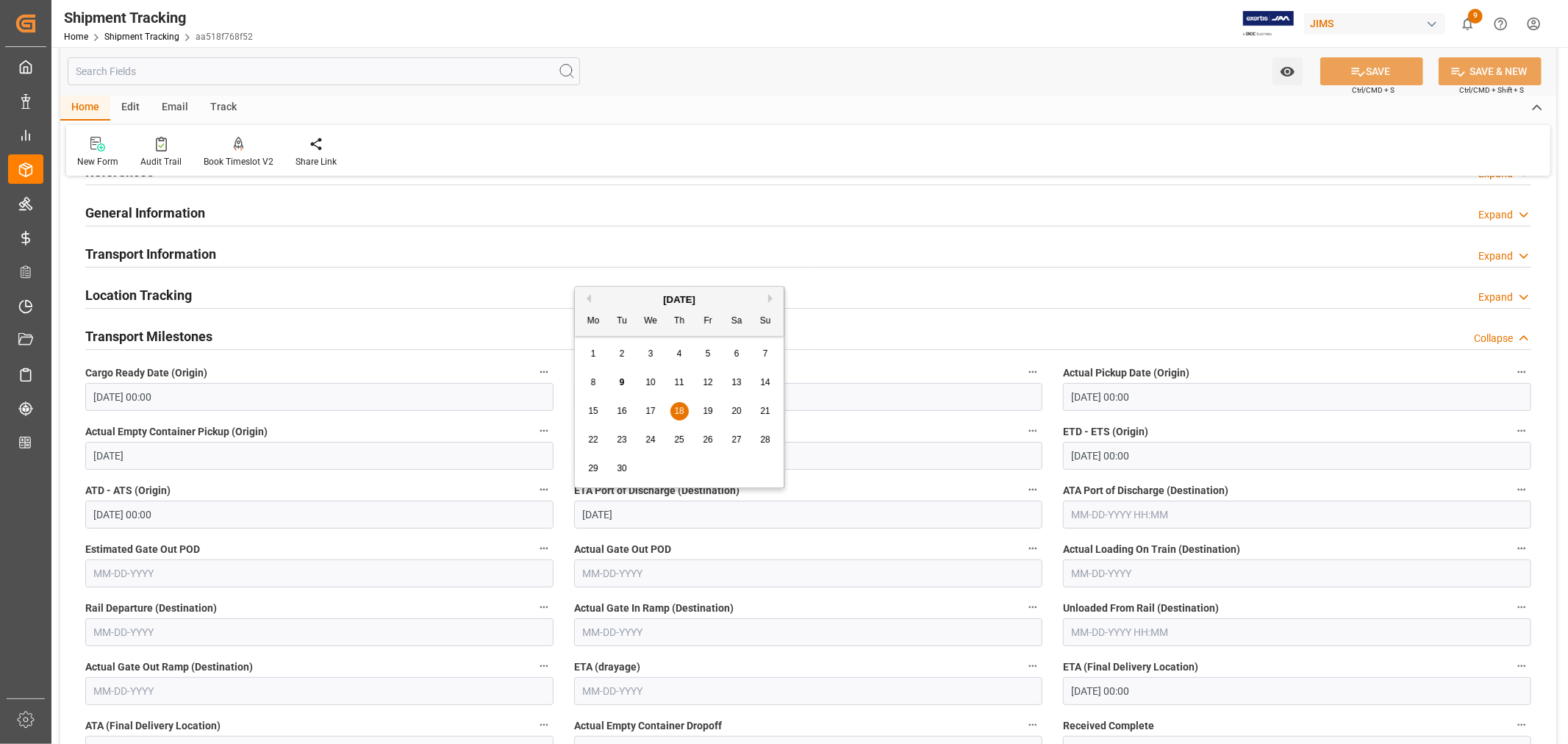
click at [710, 413] on span "19" at bounding box center [707, 411] width 10 height 11
type input "[DATE]"
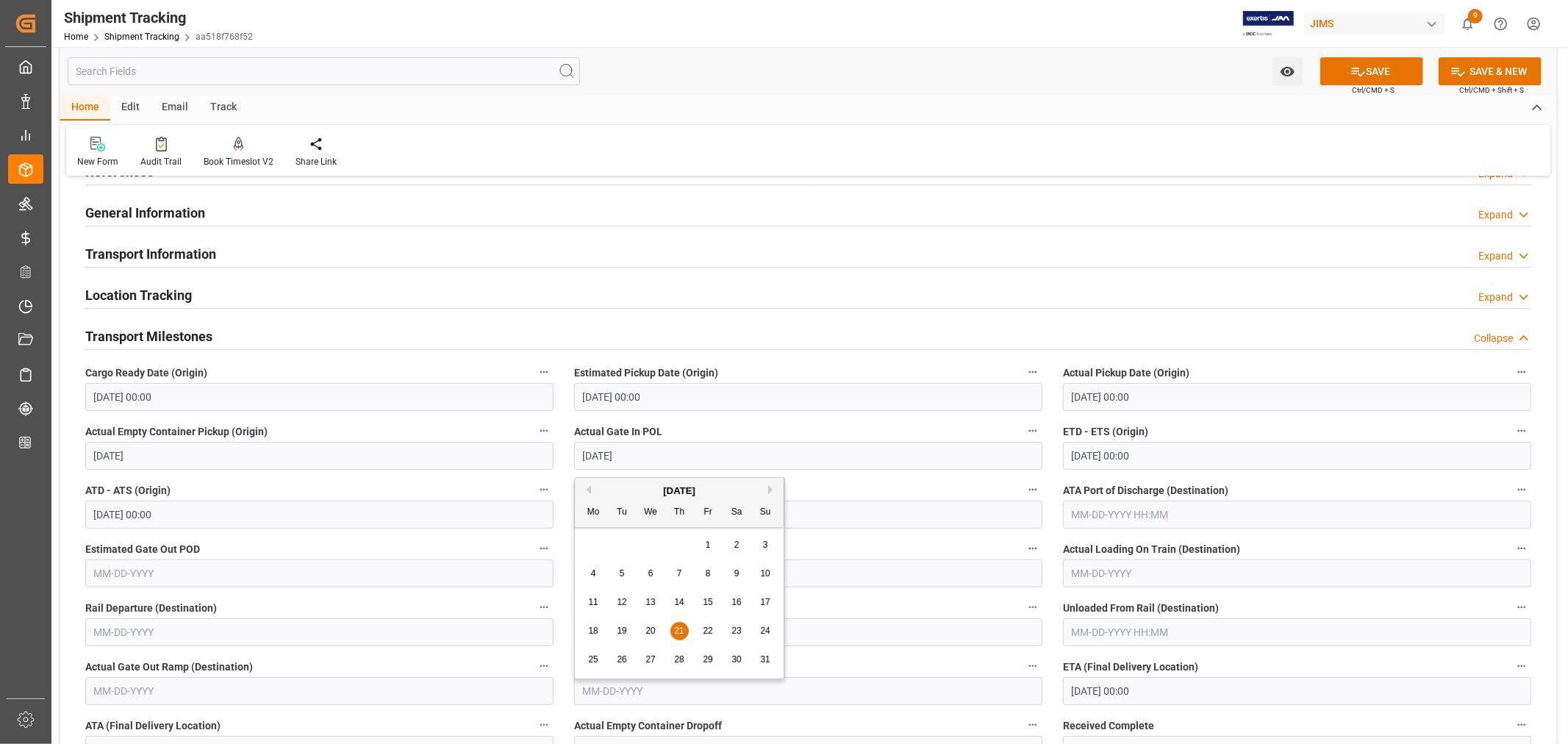
click at [646, 453] on input "[DATE]" at bounding box center [808, 456] width 468 height 28
click at [618, 657] on span "26" at bounding box center [622, 659] width 10 height 11
type input "[DATE]"
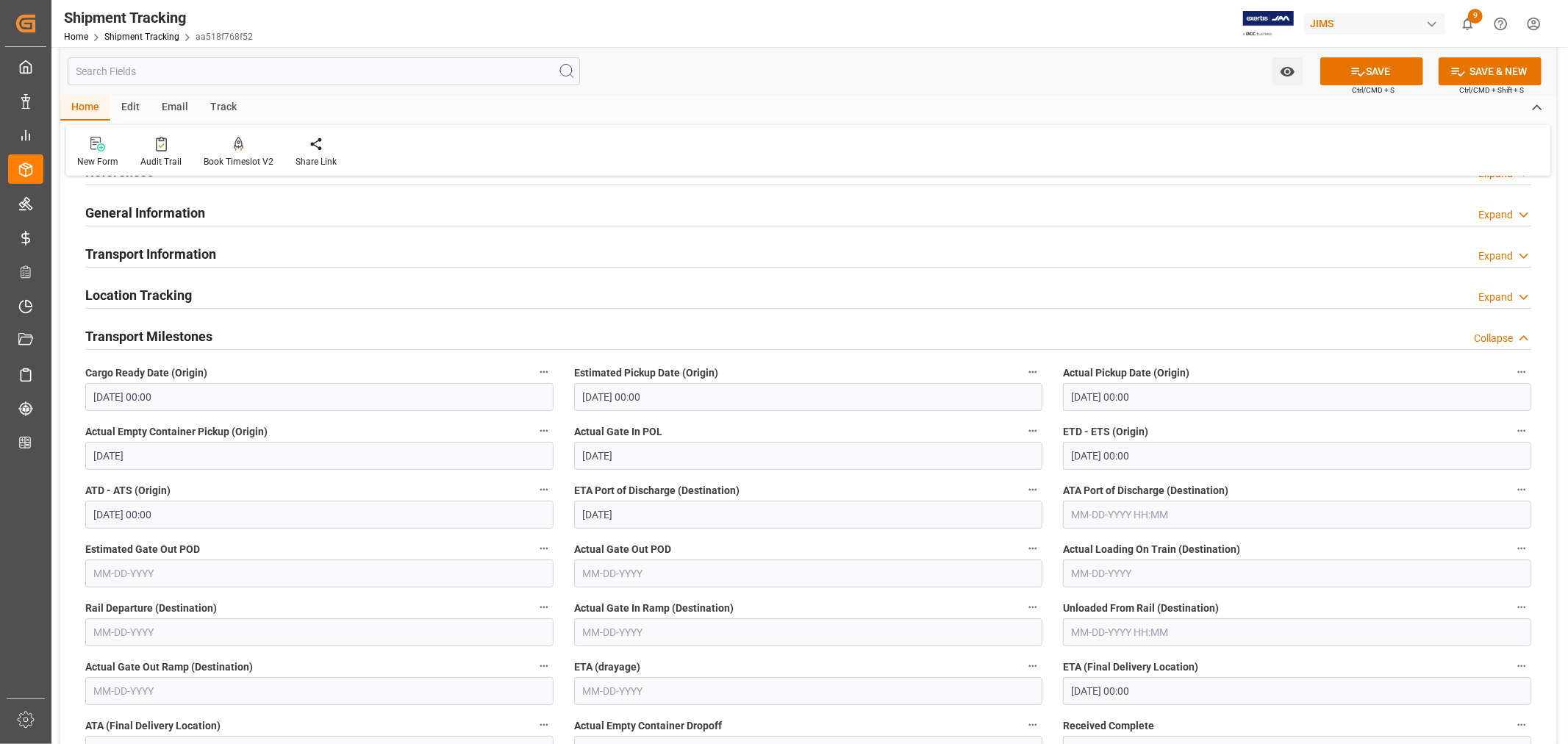
click at [1154, 453] on input "[DATE] 00:00" at bounding box center [1297, 456] width 468 height 28
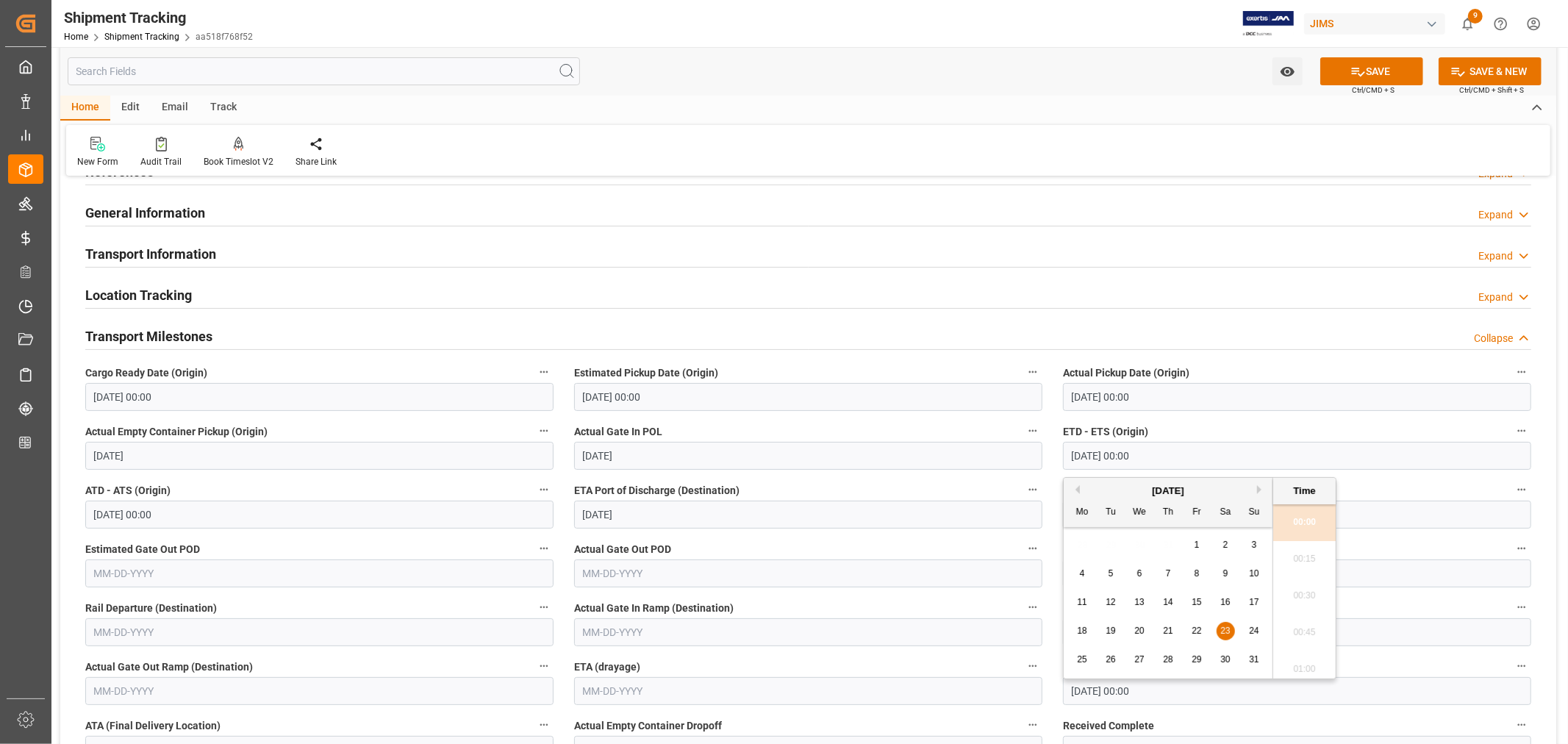
click at [1143, 656] on span "27" at bounding box center [1139, 659] width 10 height 11
type input "[DATE] 00:00"
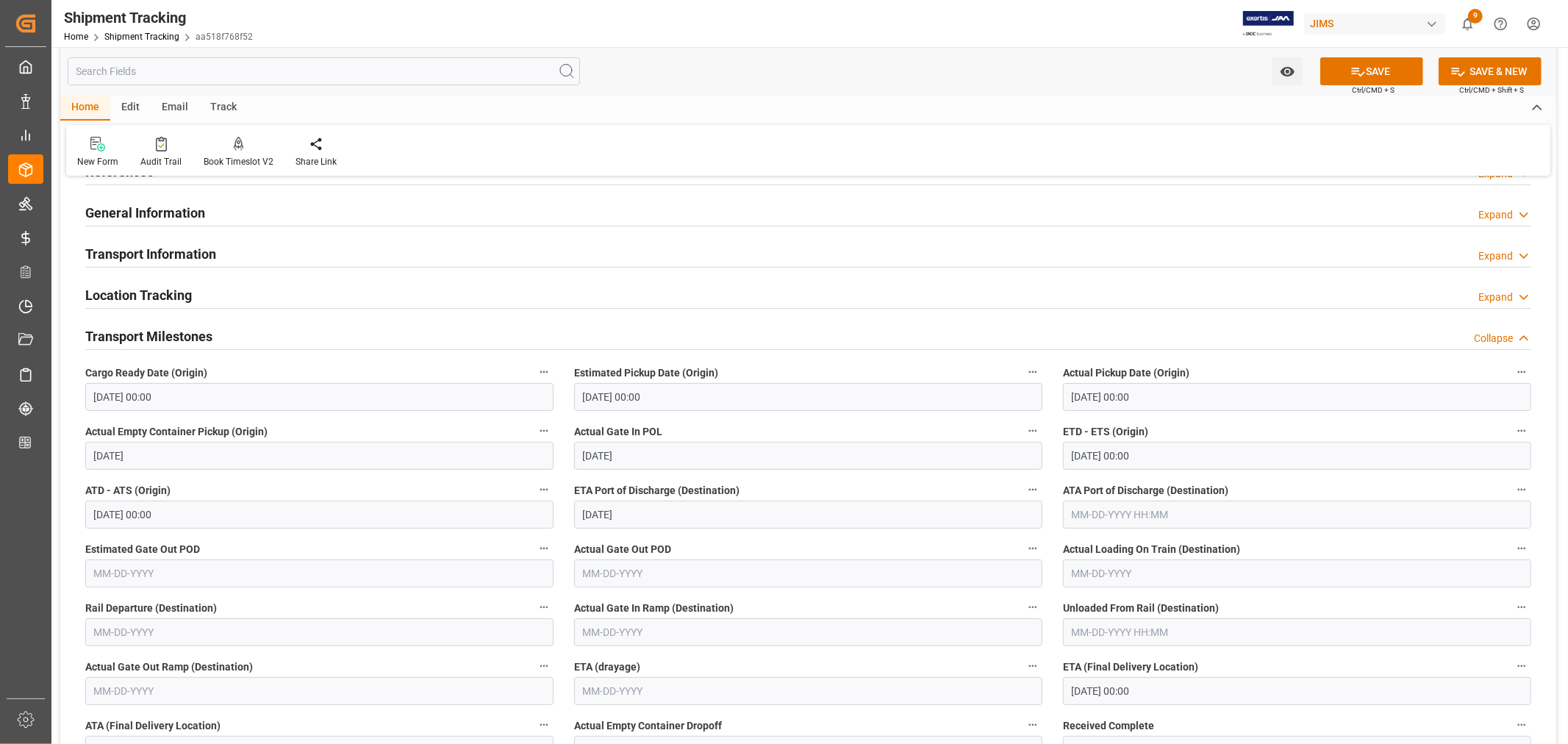
click at [1400, 489] on label "ATA Port of Discharge (Destination)" at bounding box center [1297, 489] width 468 height 20
click at [1512, 489] on button "ATA Port of Discharge (Destination)" at bounding box center [1522, 489] width 19 height 19
click at [1356, 71] on div at bounding box center [784, 372] width 1568 height 744
click at [1357, 71] on icon at bounding box center [1359, 72] width 16 height 16
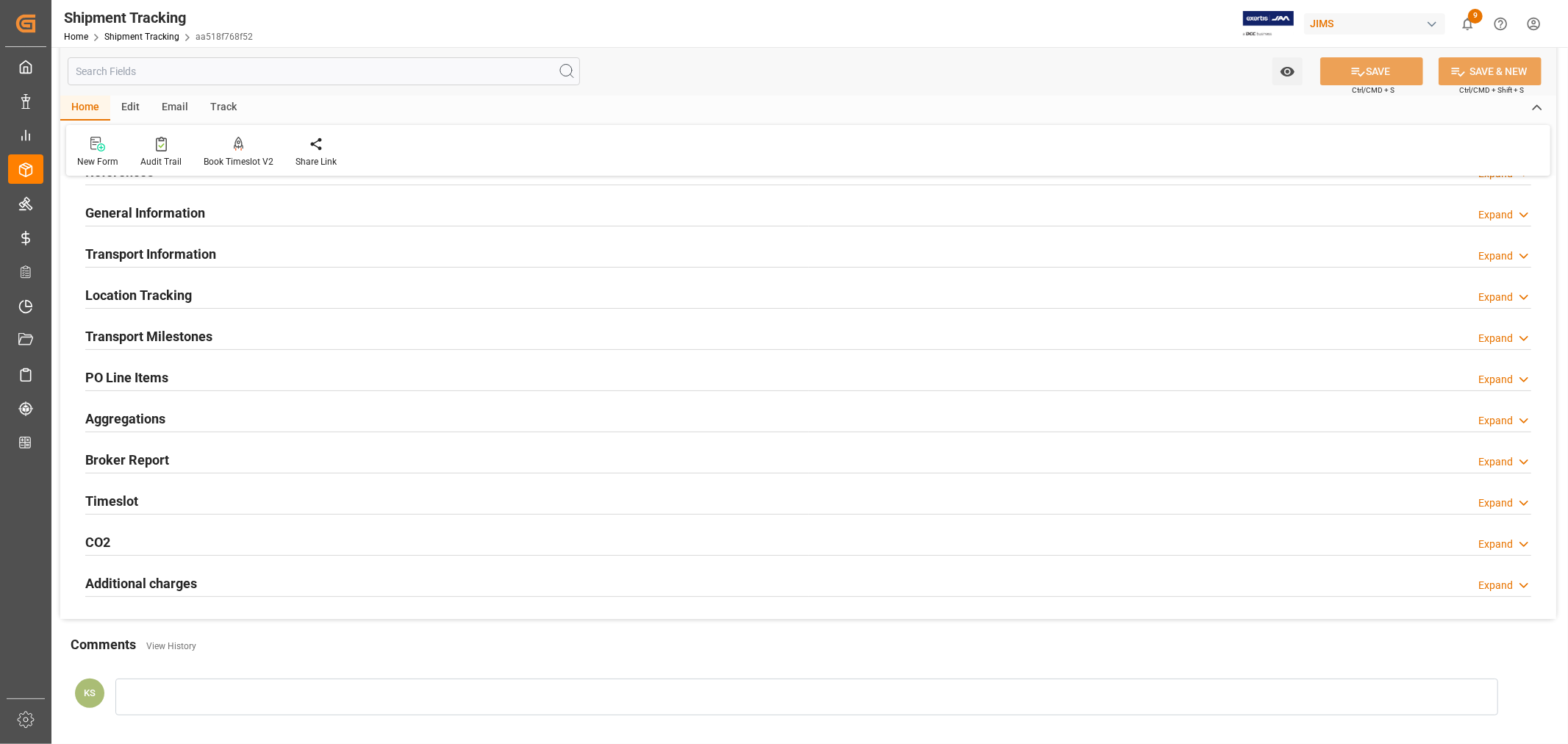
click at [181, 332] on h2 "Transport Milestones" at bounding box center [149, 336] width 127 height 20
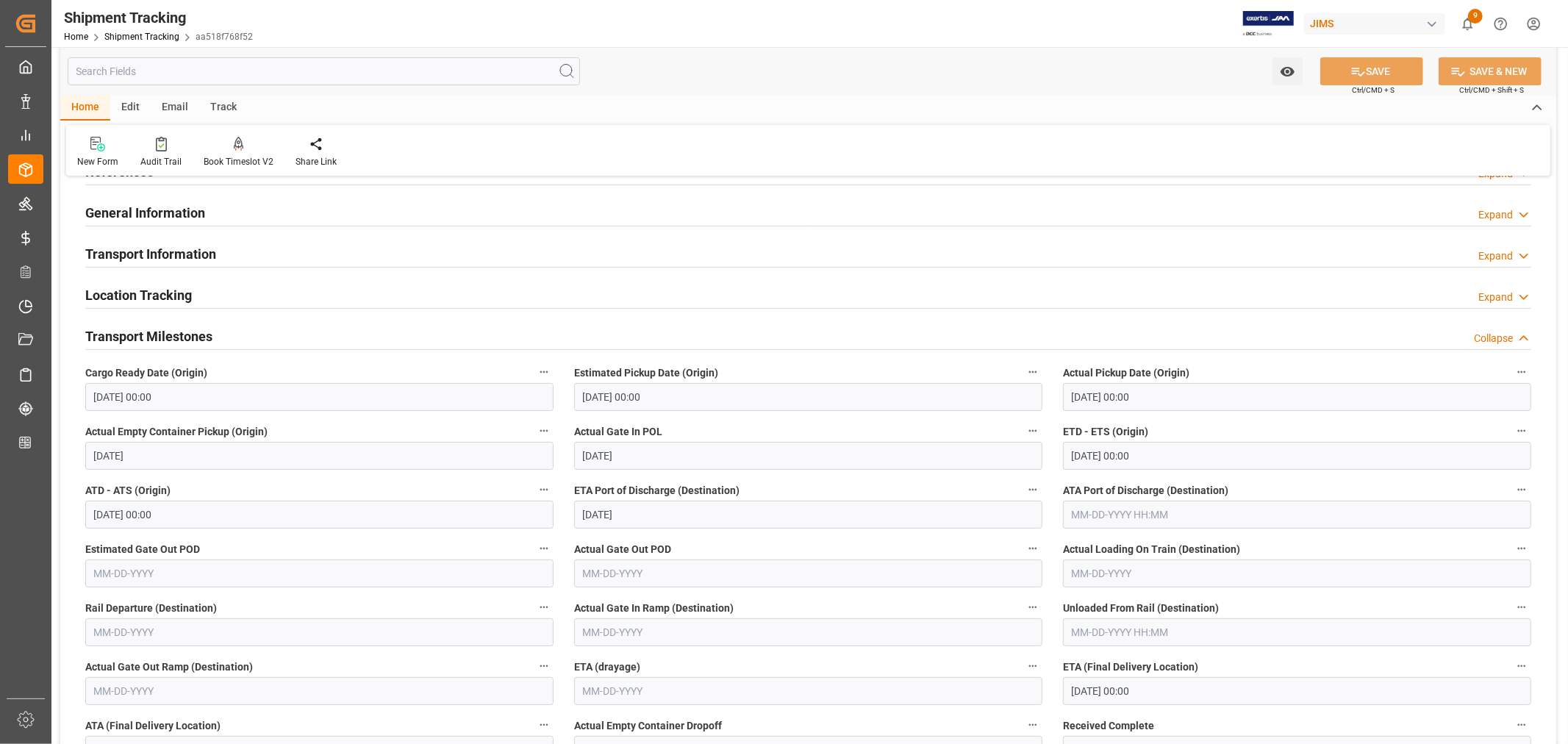
click at [258, 331] on div "Transport Milestones Collapse" at bounding box center [809, 335] width 1446 height 28
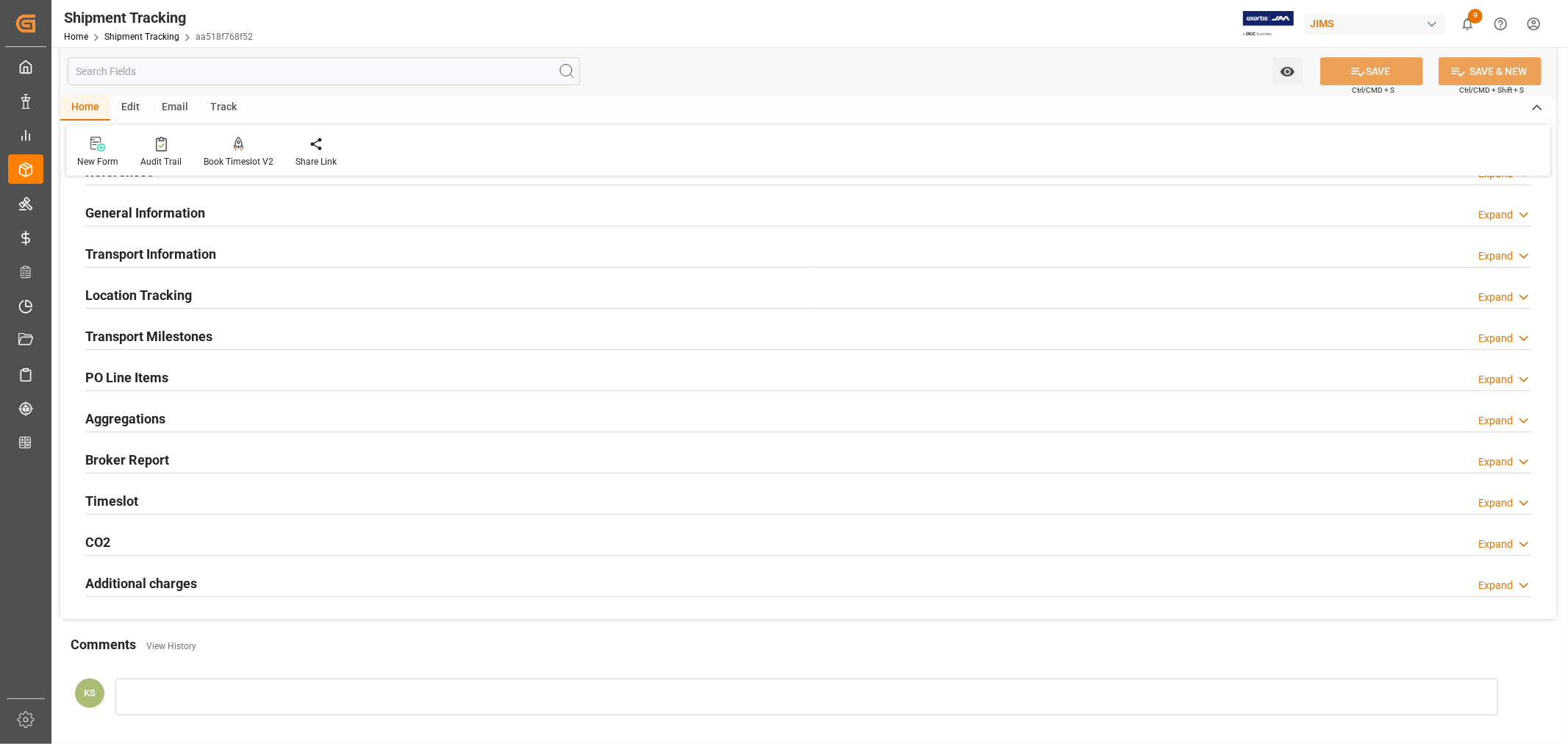
scroll to position [0, 0]
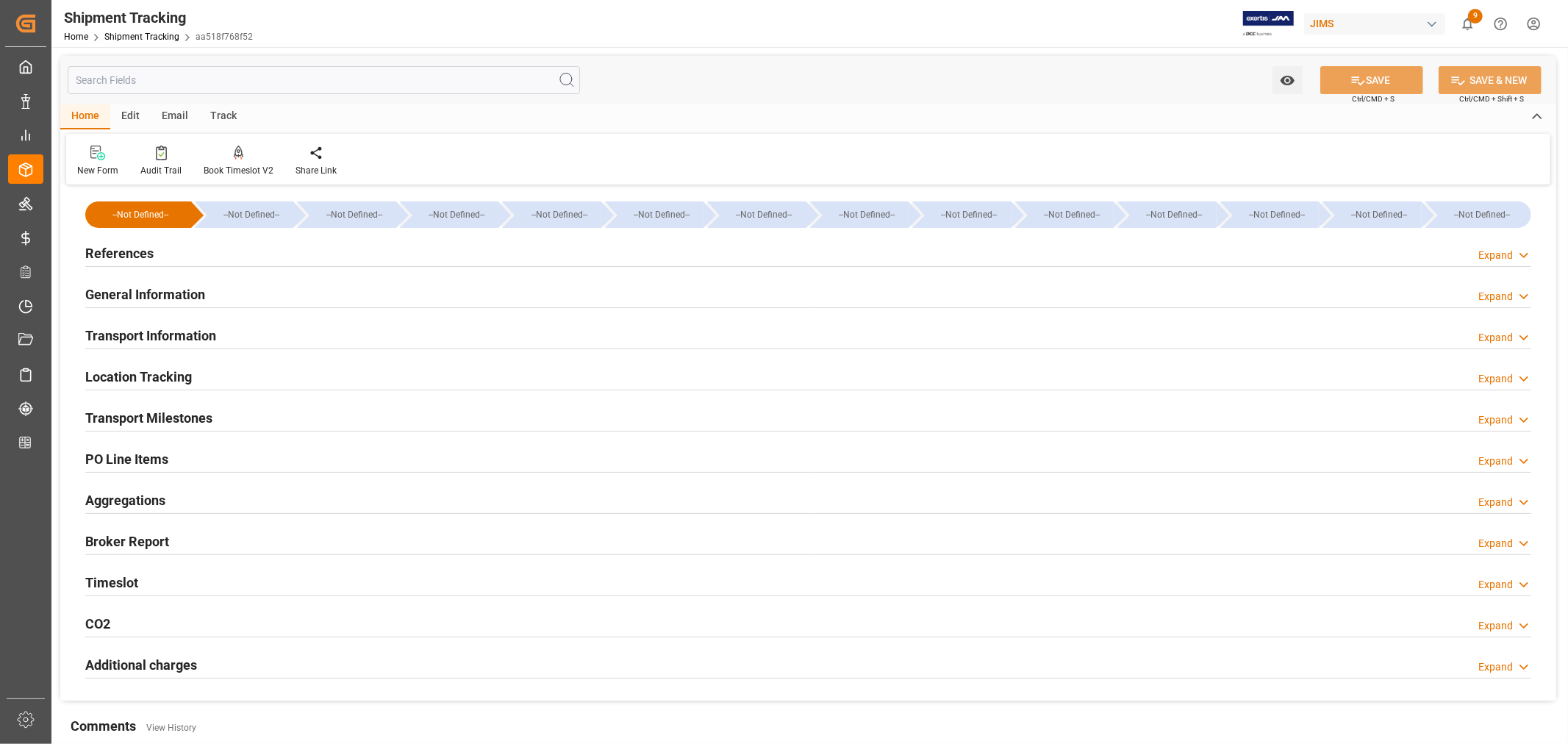
click at [132, 247] on h2 "References" at bounding box center [120, 253] width 69 height 20
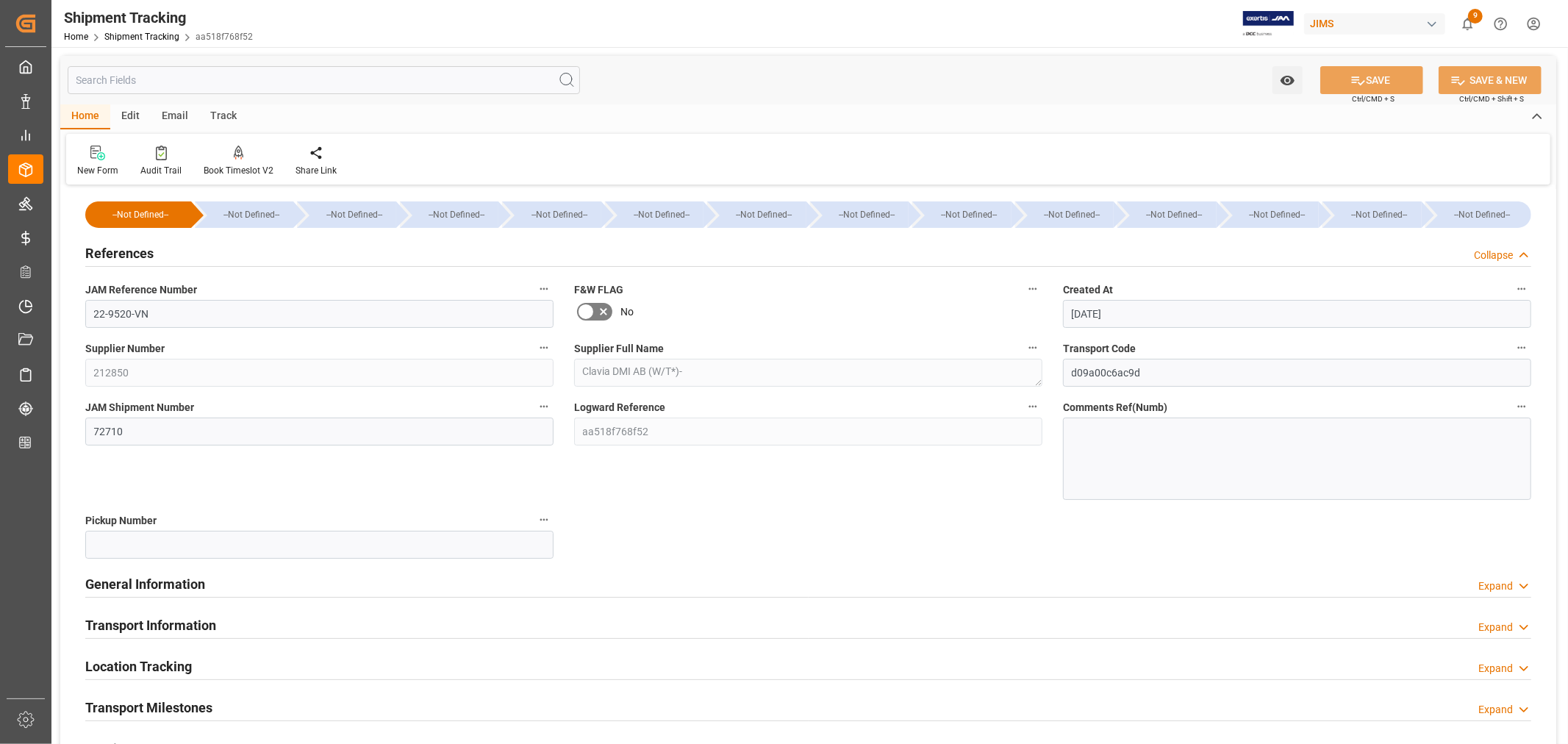
click at [132, 247] on h2 "References" at bounding box center [120, 253] width 69 height 20
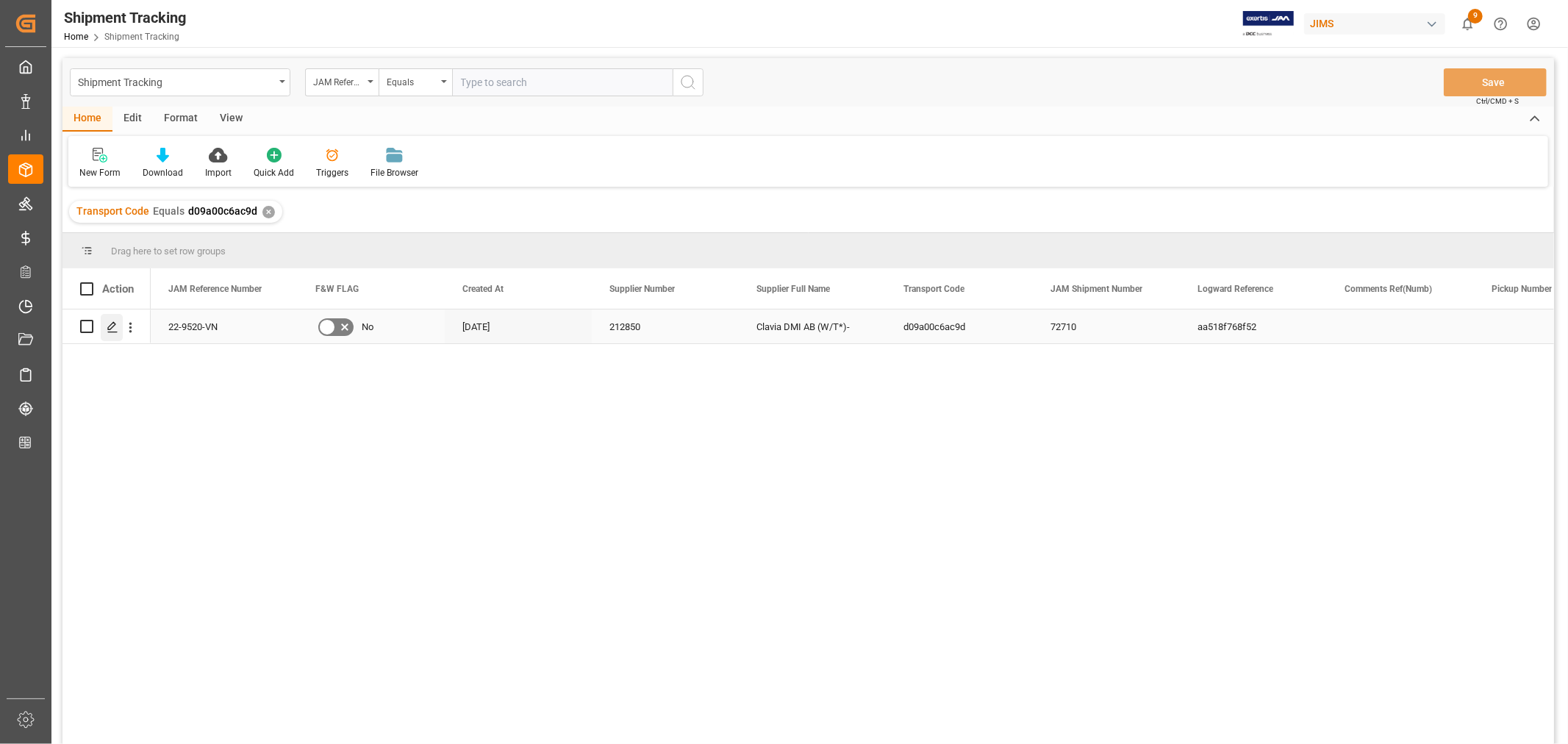
click at [108, 330] on icon "Press SPACE to select this row." at bounding box center [112, 326] width 11 height 11
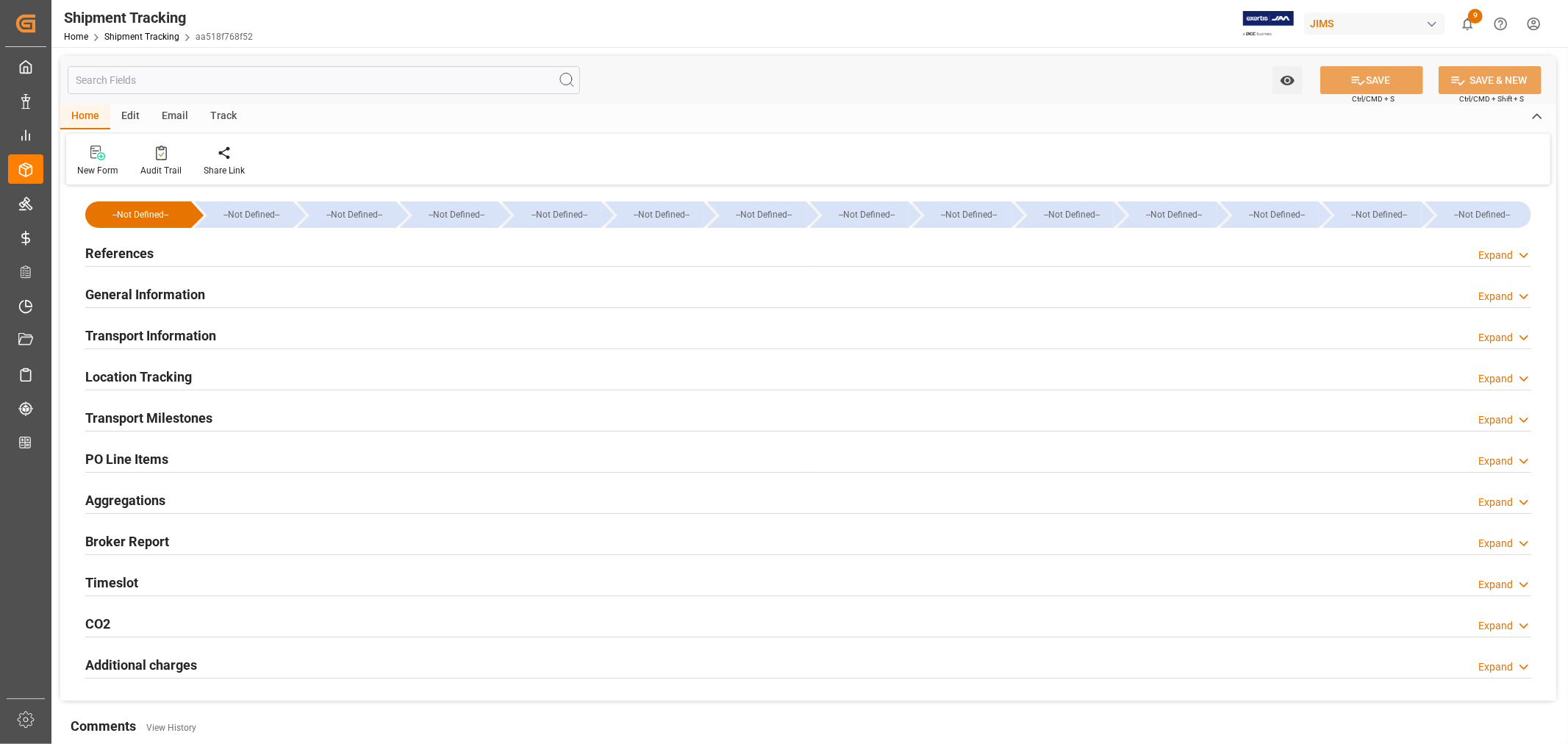
type input "Evergreen"
type input "Evergreen Marine Corp."
type input "9935284"
type input "100670"
click at [166, 334] on h2 "Transport Information" at bounding box center [151, 335] width 131 height 20
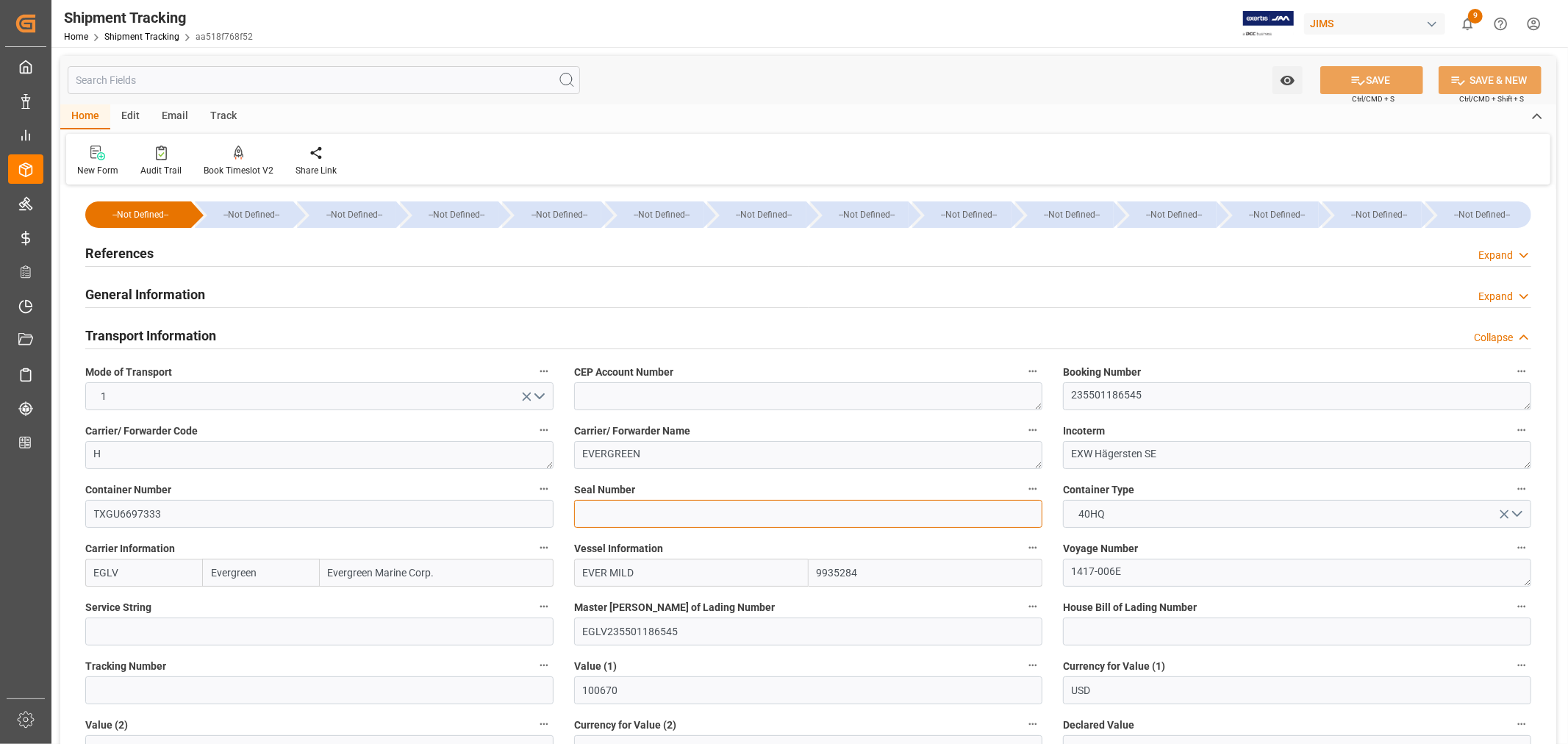
click at [603, 509] on input at bounding box center [808, 514] width 468 height 28
paste input "EMCSRB3924"
type input "EMCSRB3924"
click at [1369, 78] on button "SAVE" at bounding box center [1371, 80] width 103 height 28
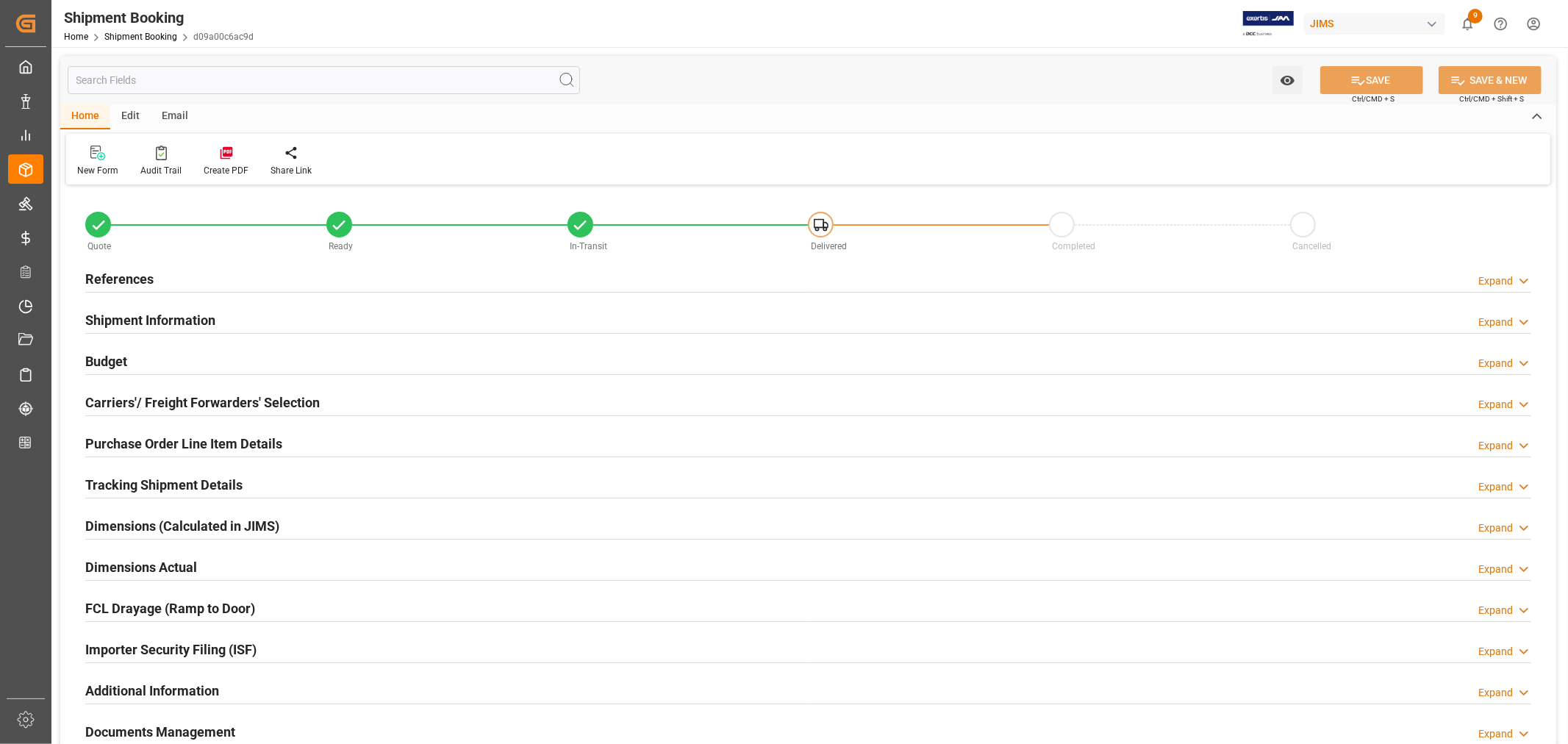
type input "17061.1591"
type input "10119.35"
type input "6000"
type input "101330"
click at [106, 356] on h2 "Budget" at bounding box center [107, 361] width 42 height 20
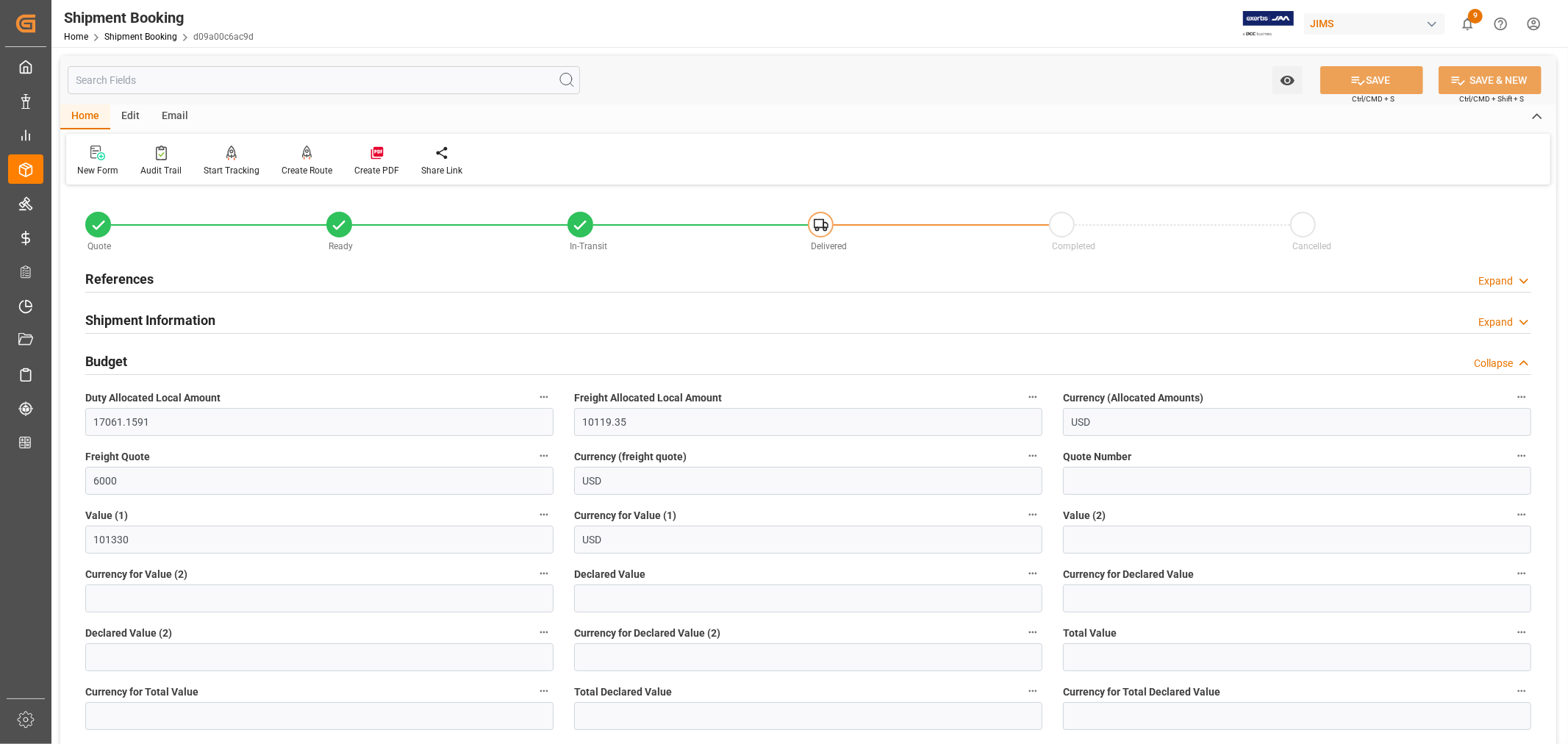
click at [119, 361] on h2 "Budget" at bounding box center [107, 361] width 42 height 20
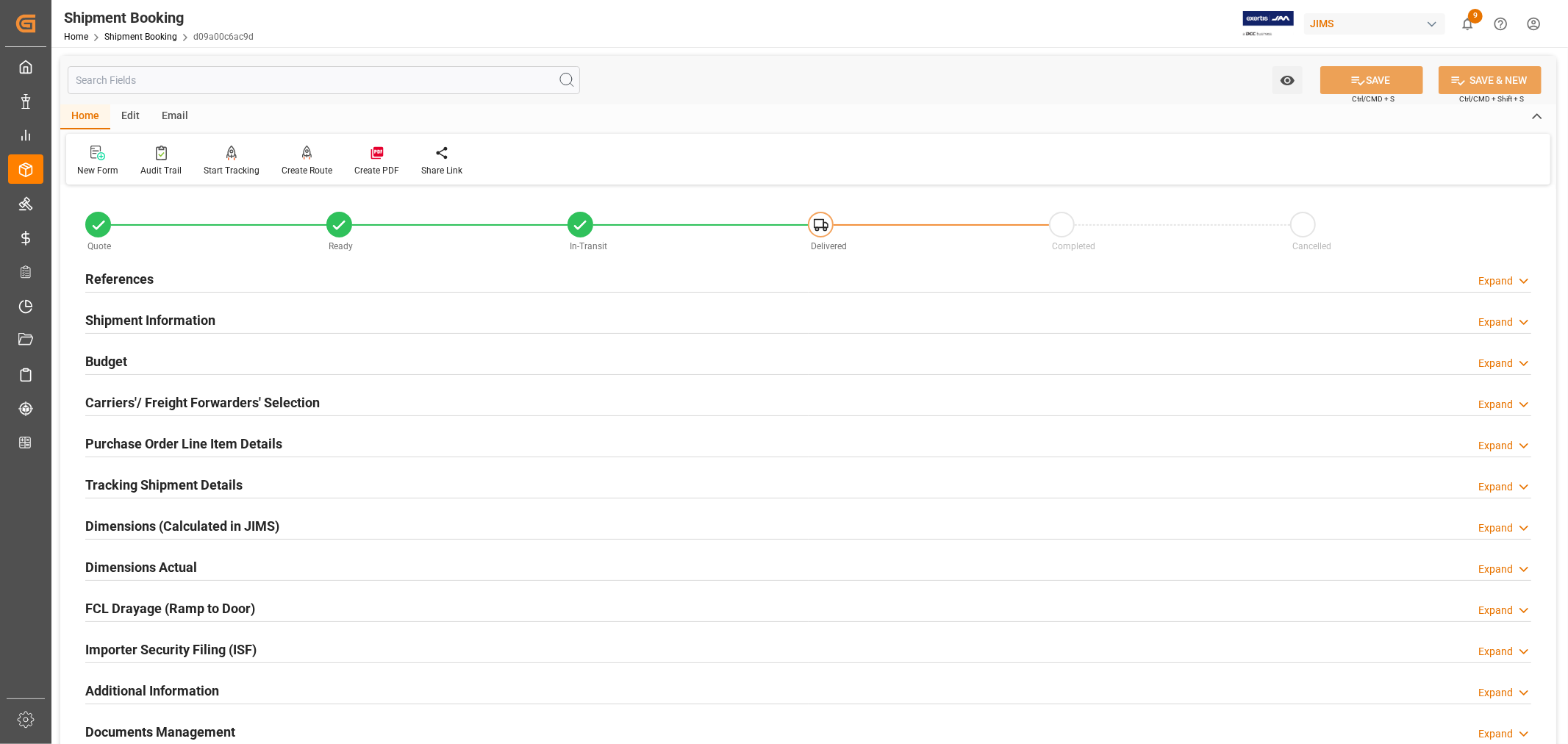
click at [189, 443] on h2 "Purchase Order Line Item Details" at bounding box center [183, 443] width 197 height 20
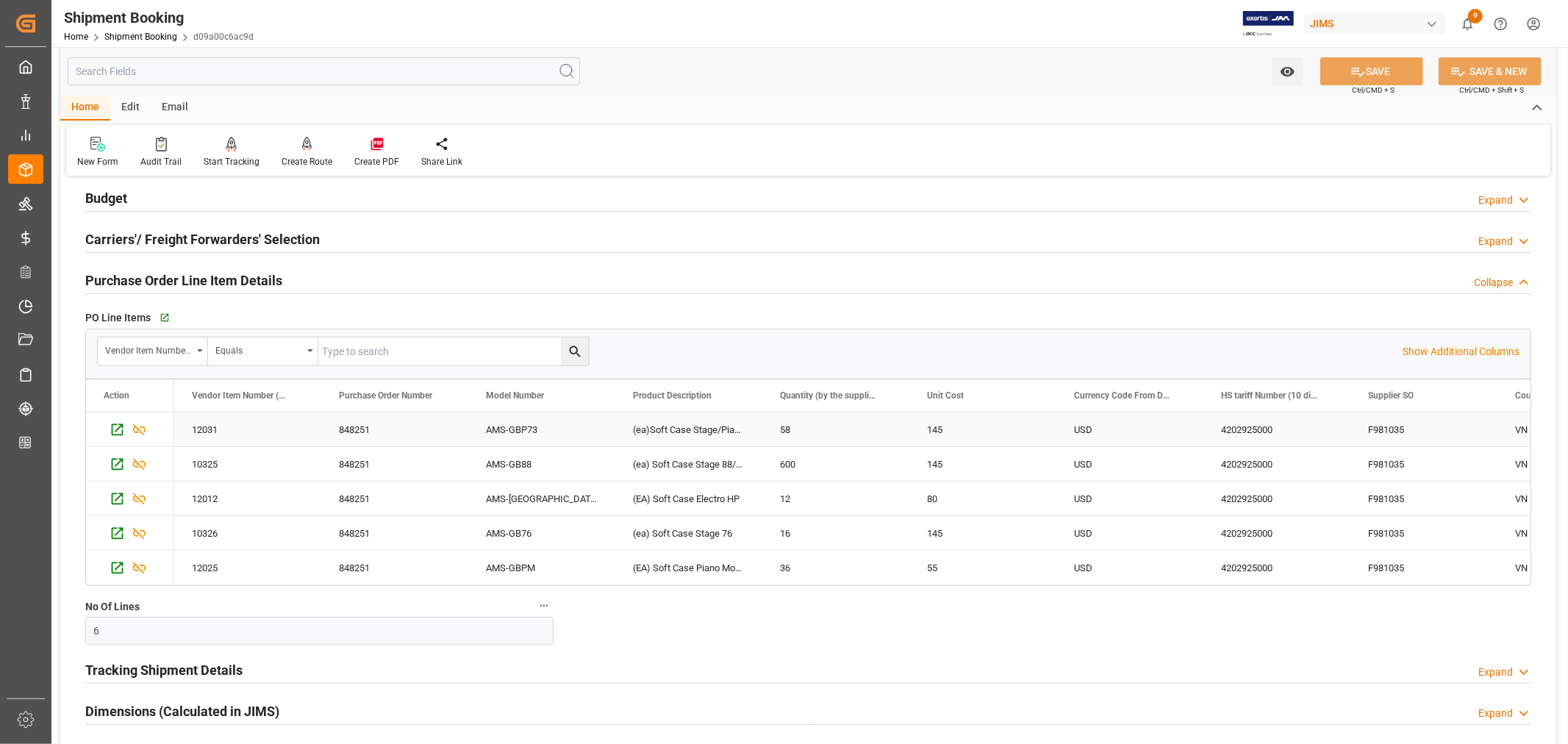
scroll to position [82, 0]
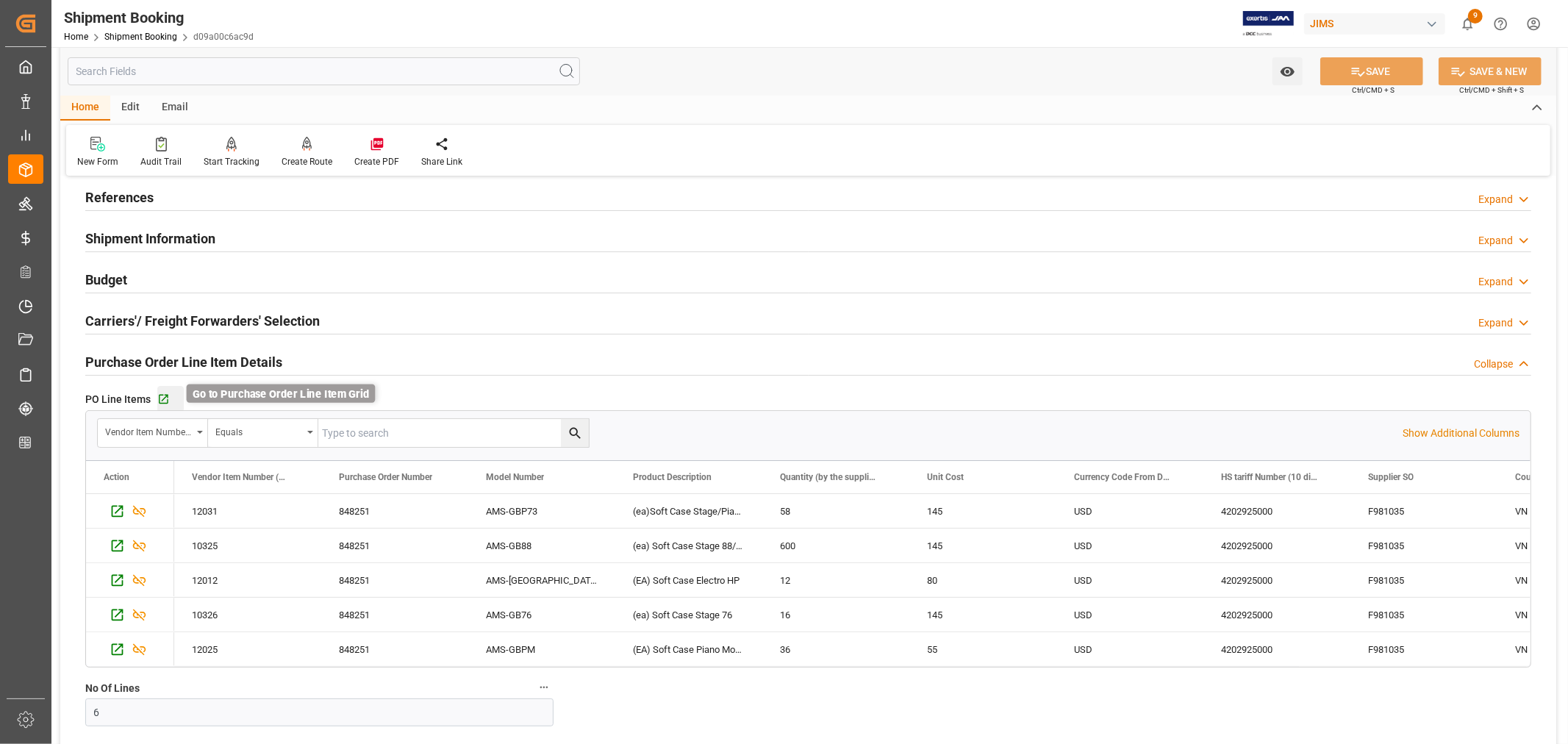
click at [166, 399] on icon "button" at bounding box center [163, 399] width 12 height 12
click at [160, 398] on icon "button" at bounding box center [163, 399] width 12 height 12
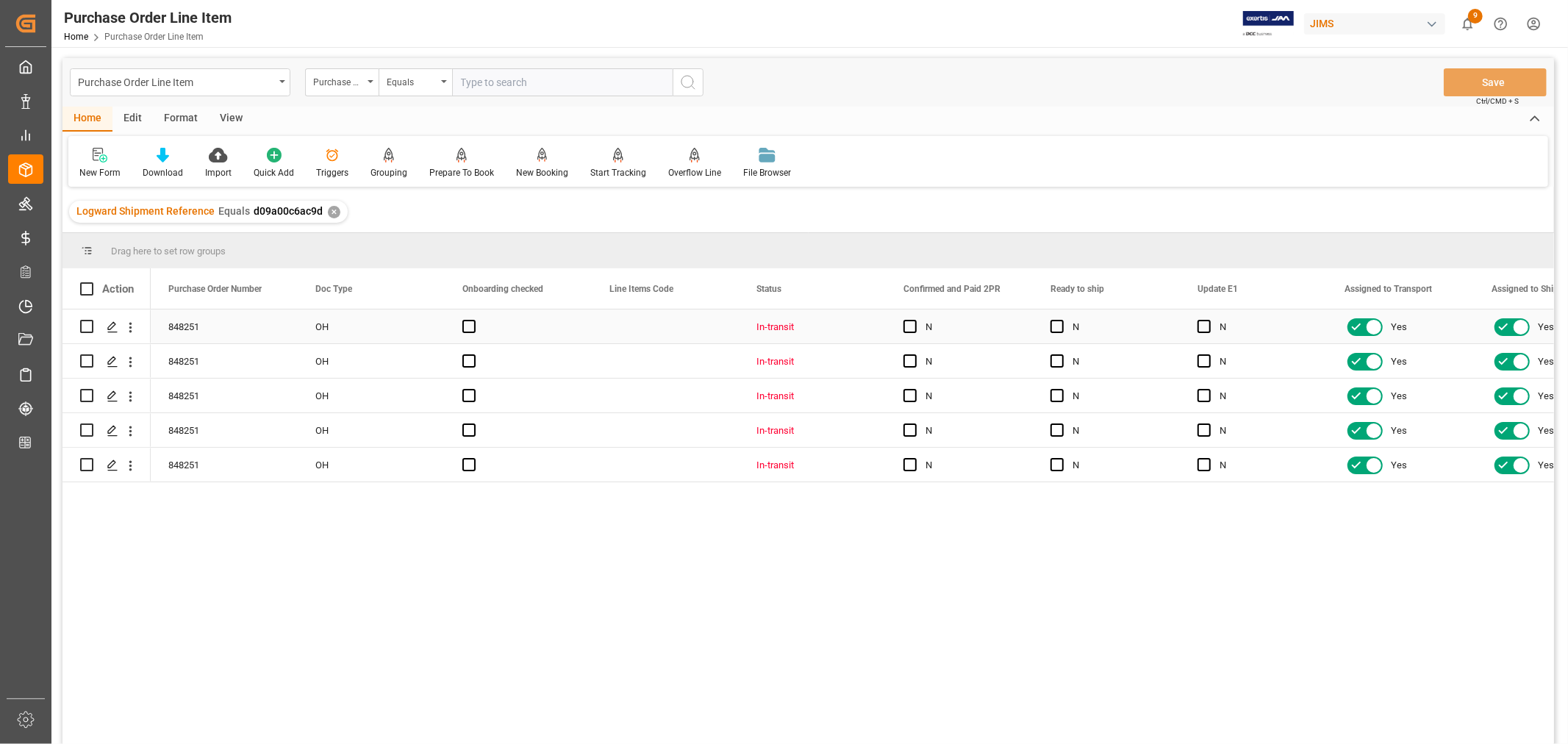
click at [578, 321] on div "Press SPACE to select this row." at bounding box center [518, 326] width 147 height 33
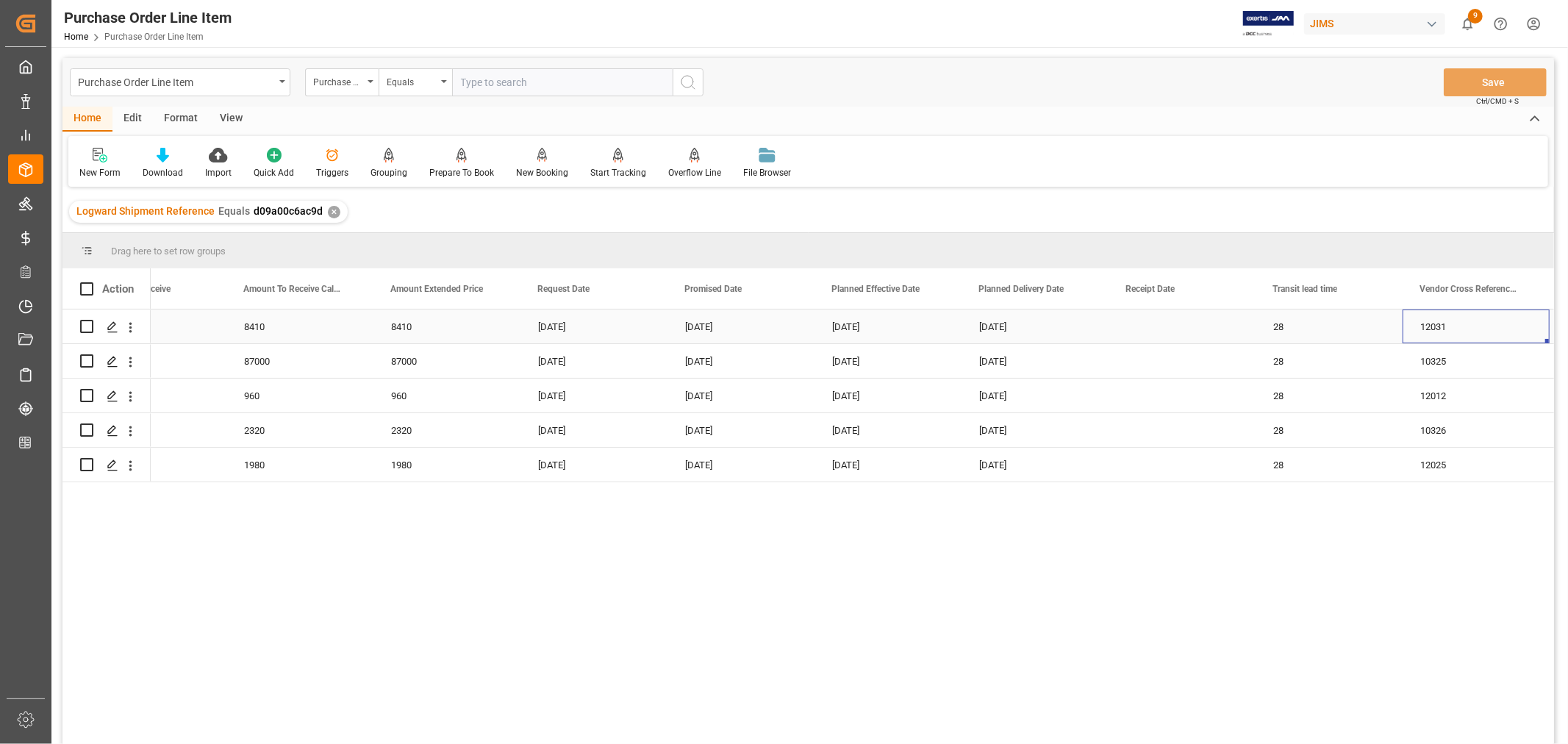
scroll to position [0, 5365]
click at [1156, 321] on div "Press SPACE to select this row." at bounding box center [1182, 326] width 147 height 33
click at [1155, 321] on div "Press SPACE to select this row." at bounding box center [1182, 326] width 147 height 33
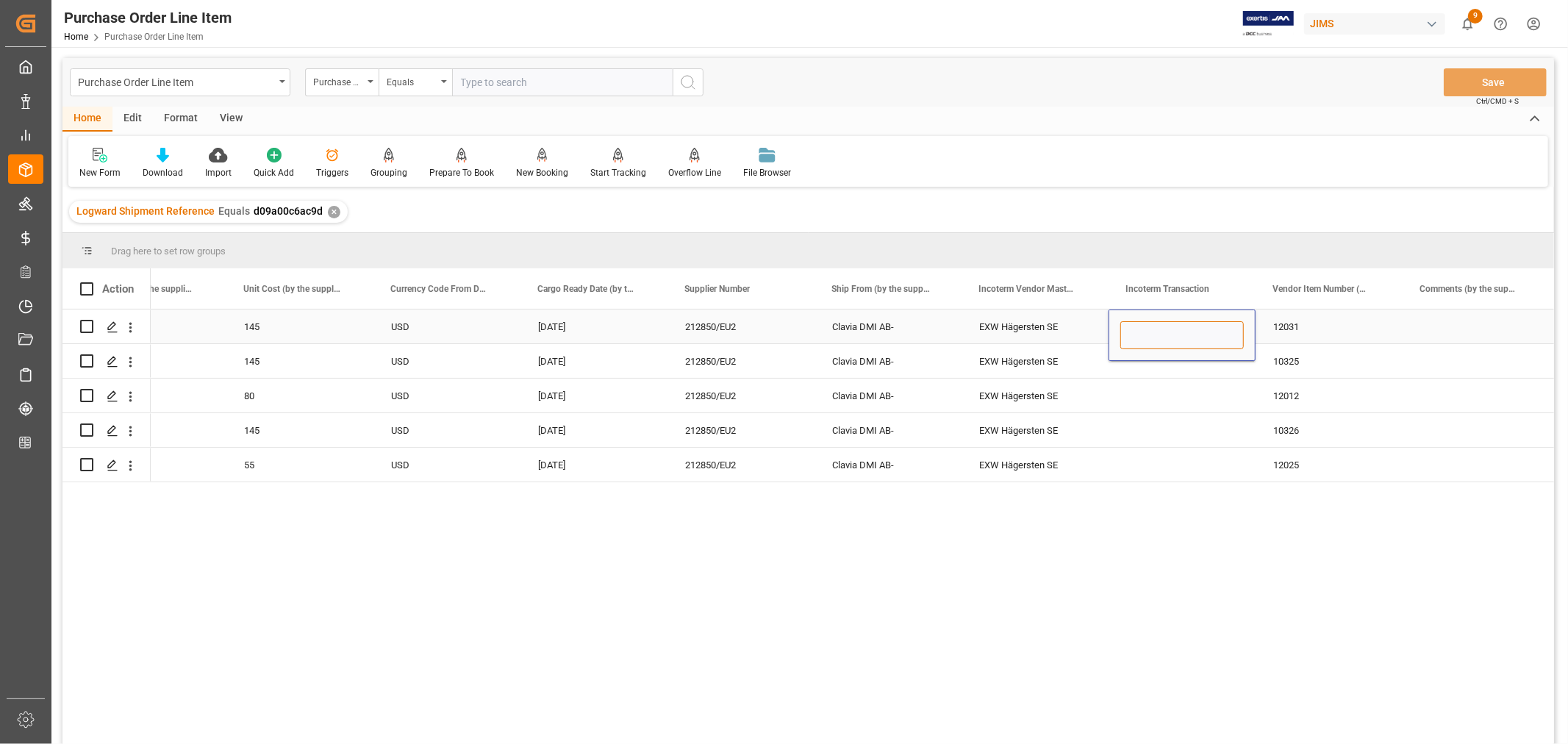
click at [1136, 328] on input "Press SPACE to select this row." at bounding box center [1183, 335] width 123 height 28
paste input "[PERSON_NAME] ([GEOGRAPHIC_DATA])"
type input "[PERSON_NAME] ([GEOGRAPHIC_DATA]) PORT"
click at [1191, 383] on div "Press SPACE to select this row." at bounding box center [1182, 395] width 147 height 33
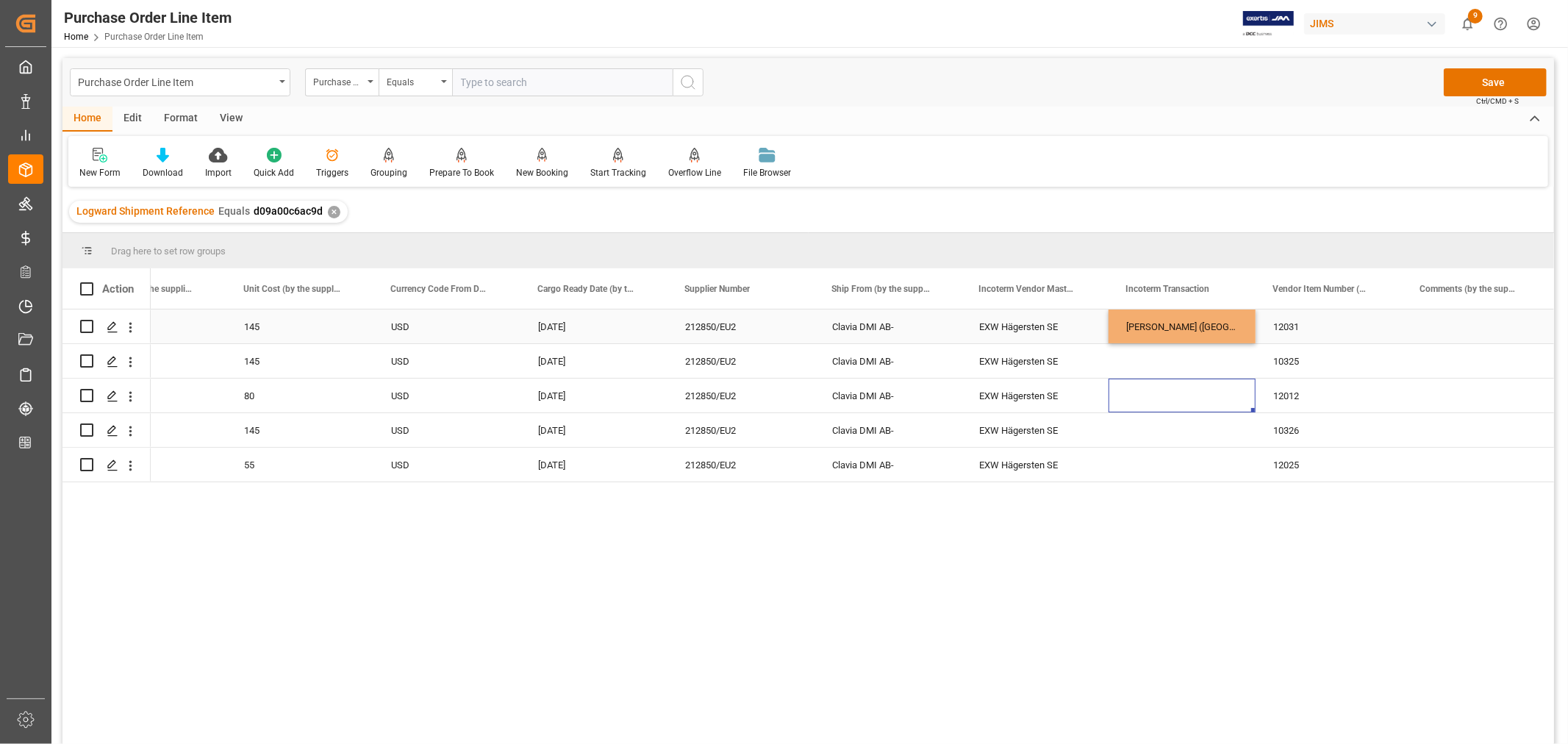
click at [1177, 322] on div "[PERSON_NAME] ([GEOGRAPHIC_DATA]) PORT" at bounding box center [1182, 326] width 147 height 33
drag, startPoint x: 1252, startPoint y: 339, endPoint x: 1237, endPoint y: 484, distance: 145.8
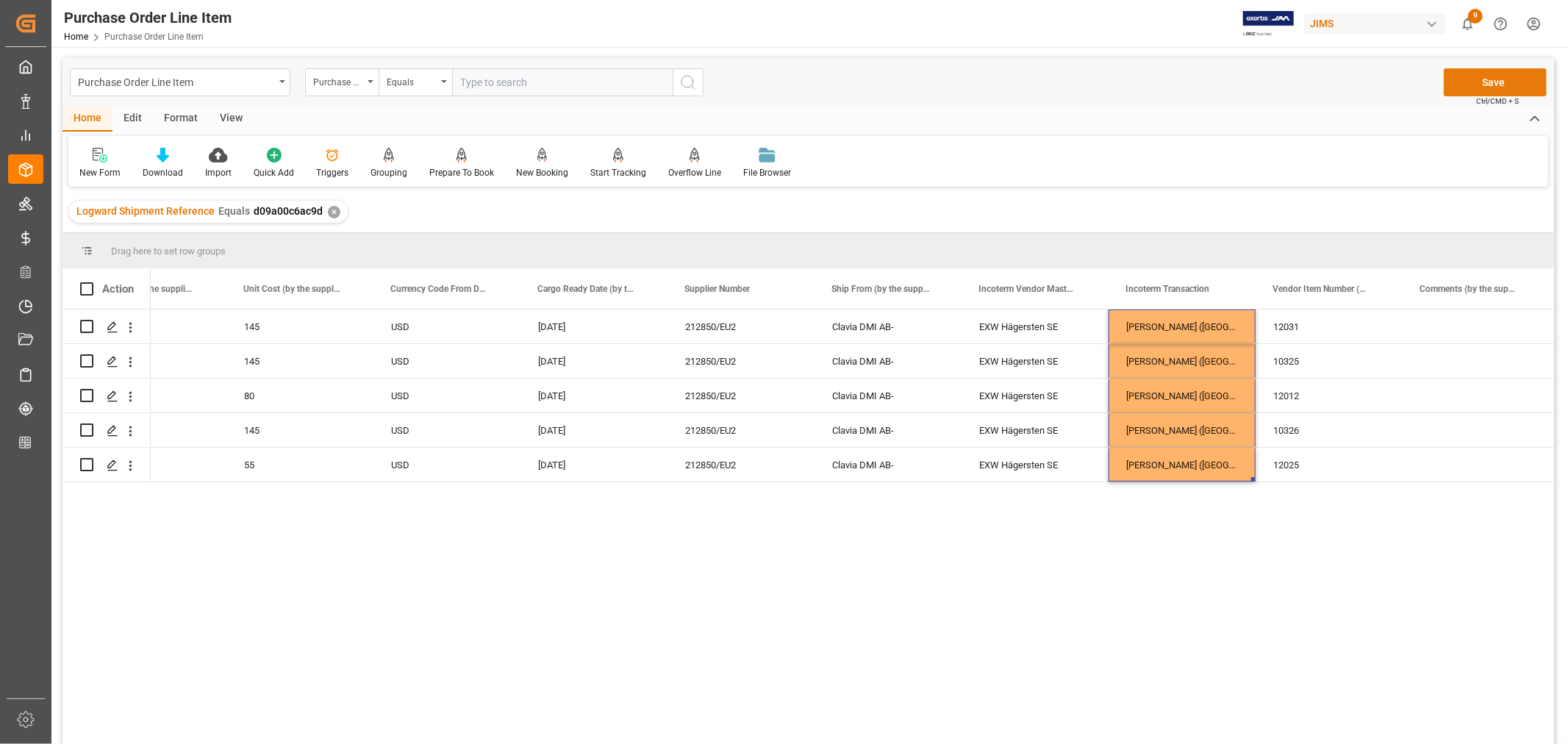
click at [1494, 82] on button "Save" at bounding box center [1495, 83] width 103 height 28
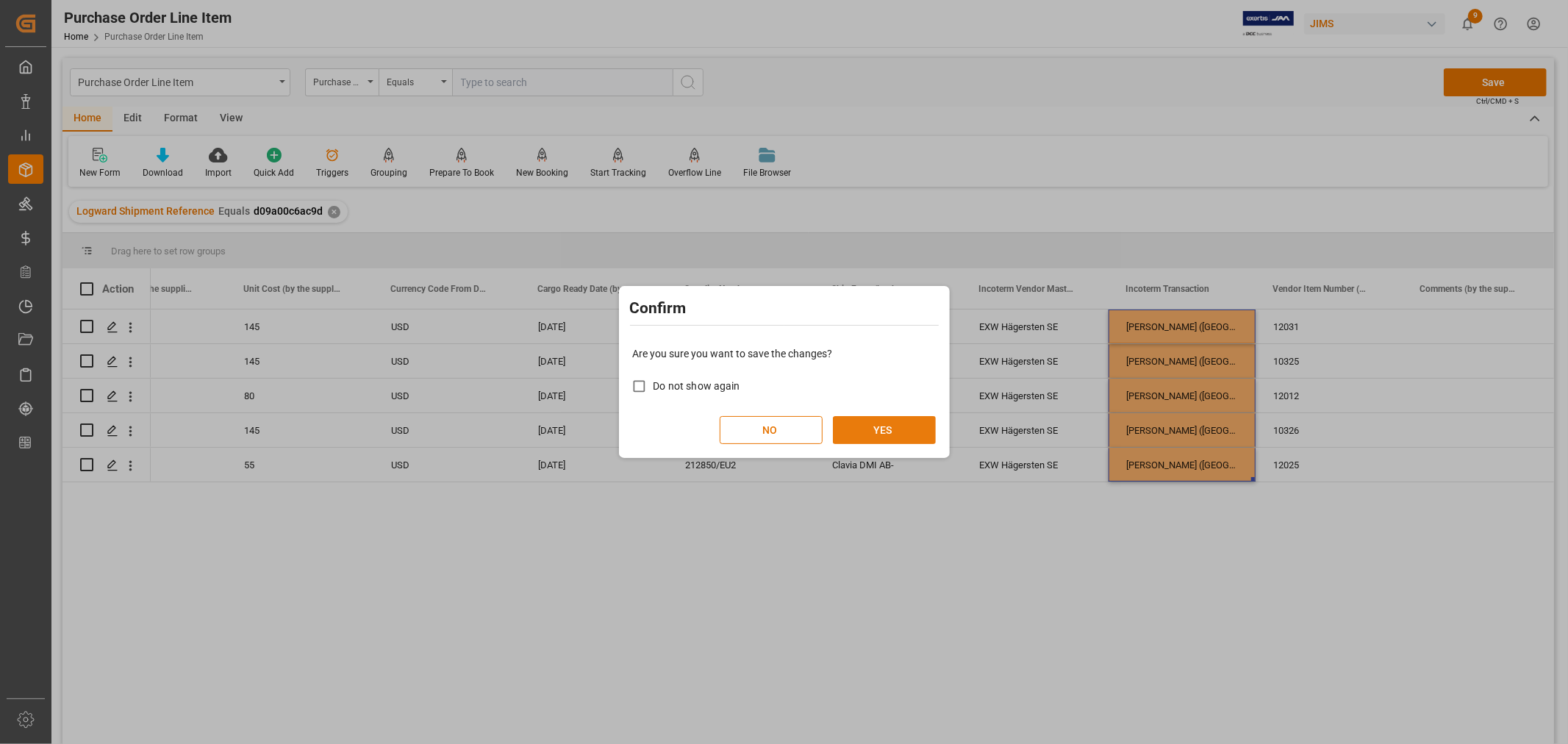
click at [885, 423] on button "YES" at bounding box center [885, 430] width 103 height 28
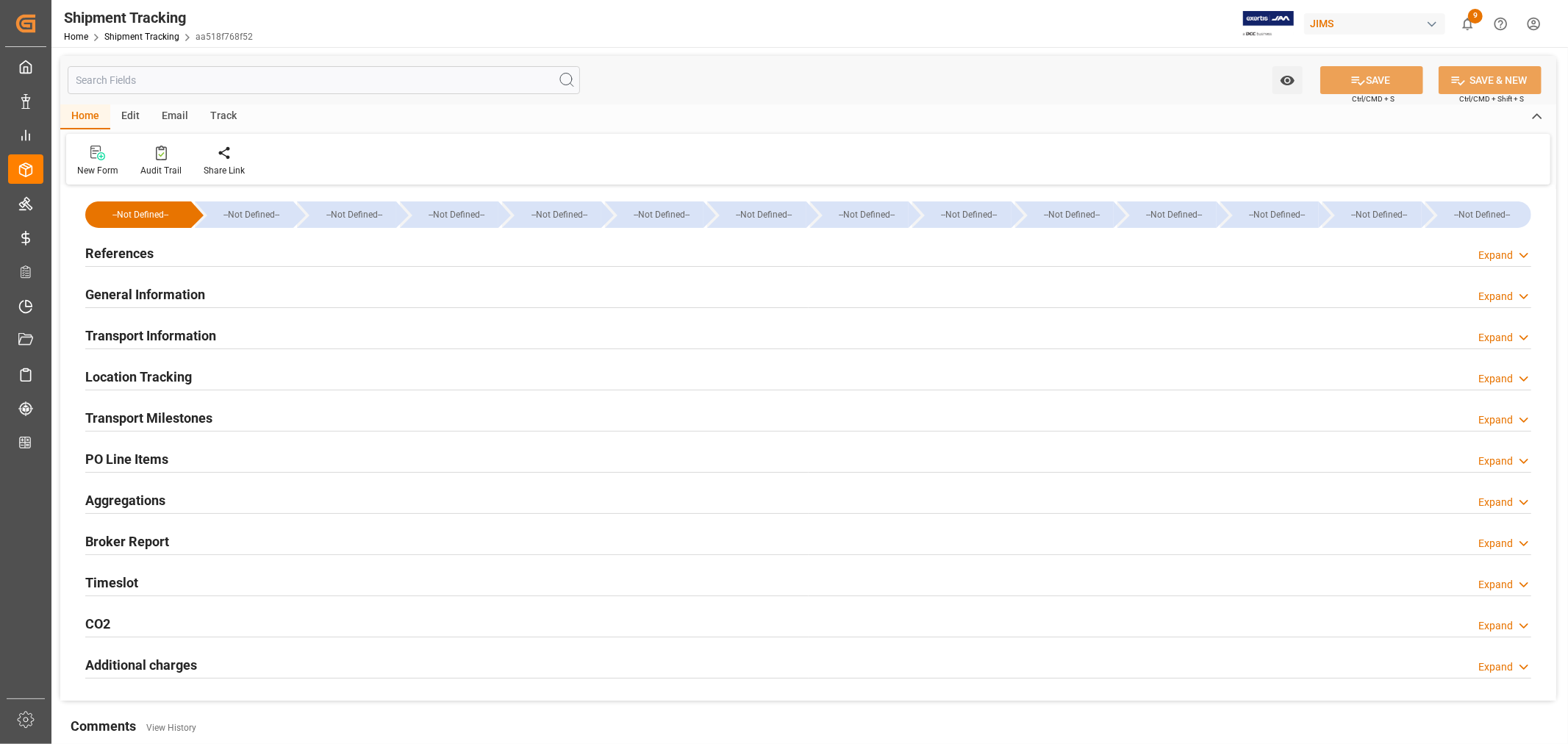
type input "Evergreen"
type input "Evergreen Marine Corp."
type input "9935284"
type input "100670"
click at [157, 292] on h2 "General Information" at bounding box center [146, 294] width 120 height 20
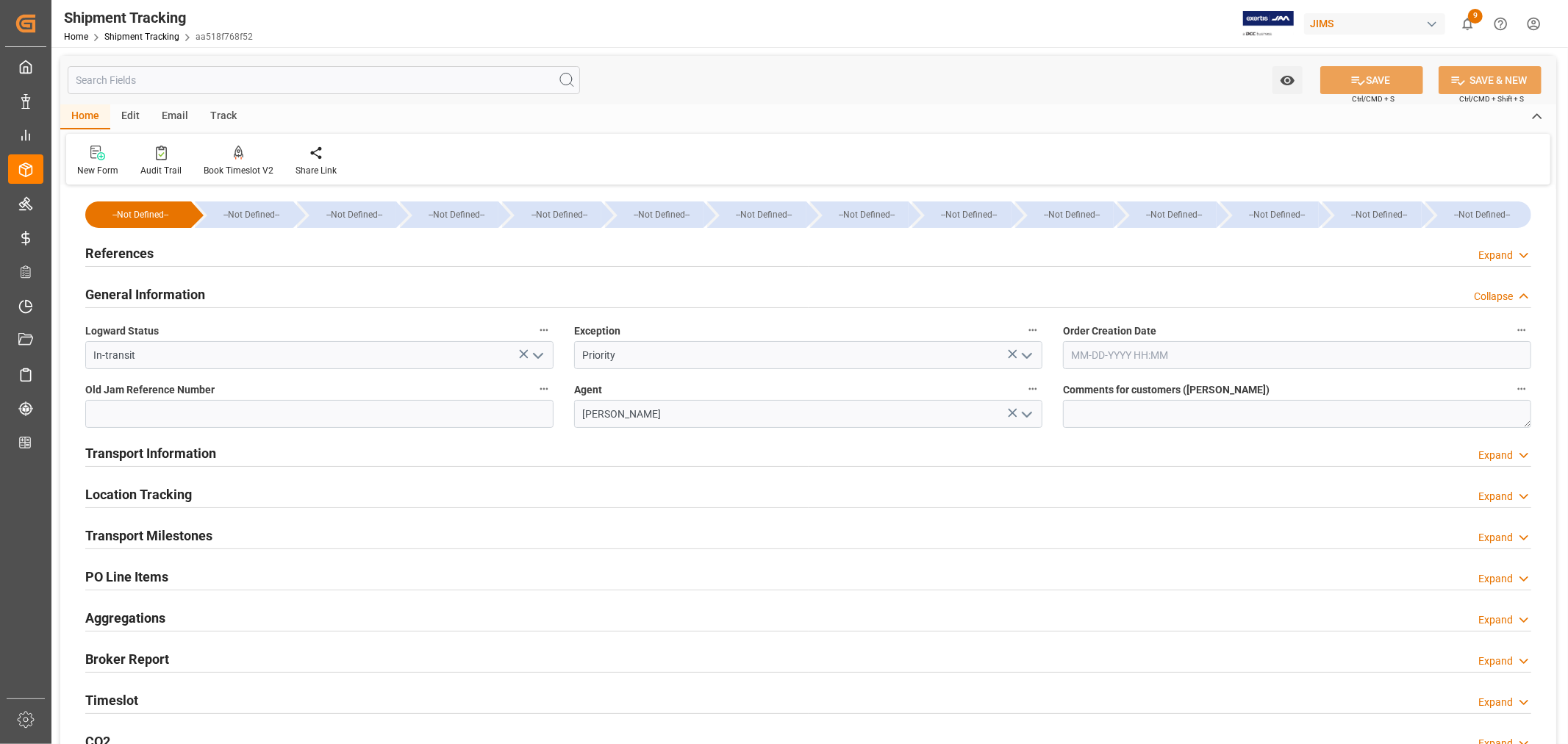
click at [157, 292] on h2 "General Information" at bounding box center [146, 294] width 120 height 20
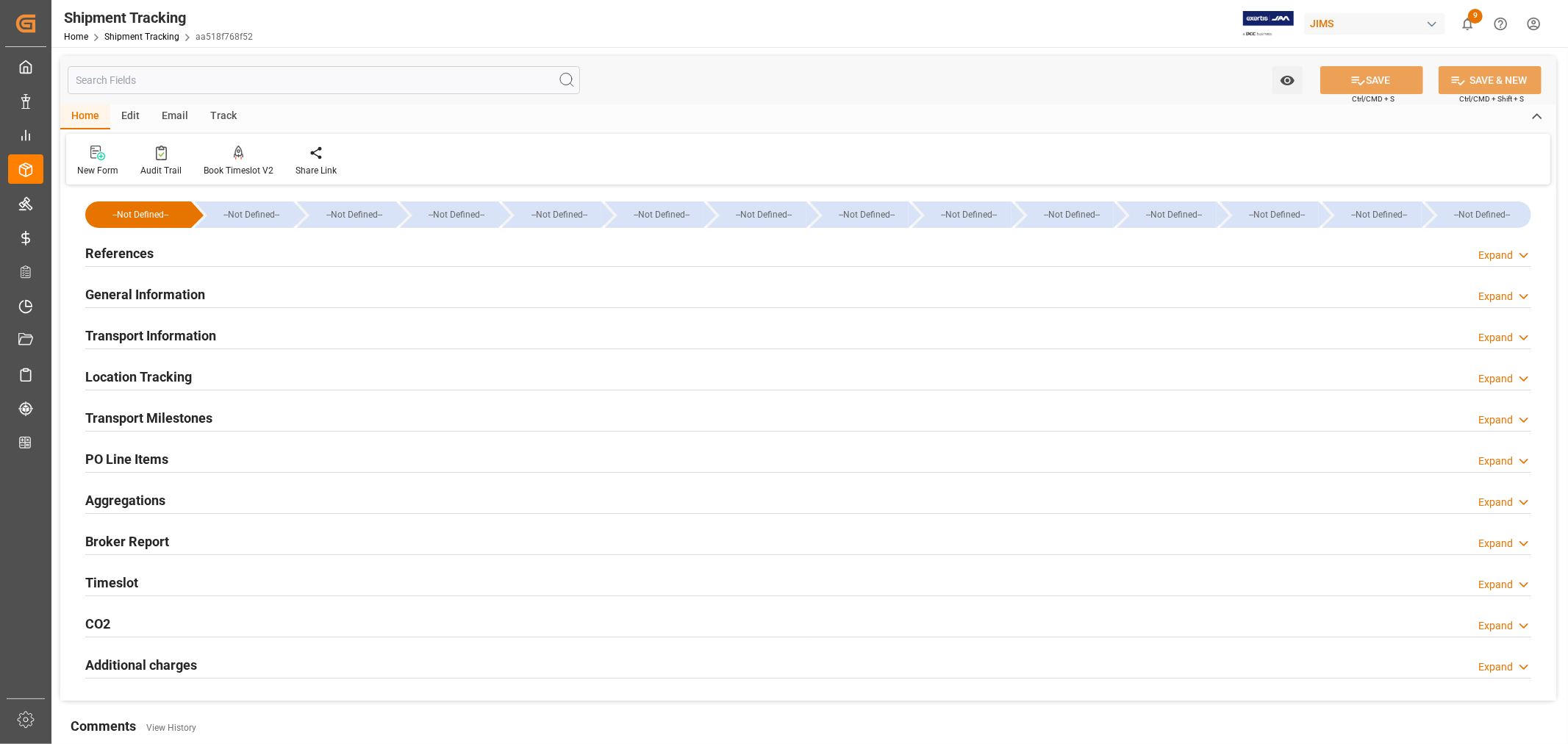
click at [170, 331] on h2 "Transport Information" at bounding box center [151, 335] width 131 height 20
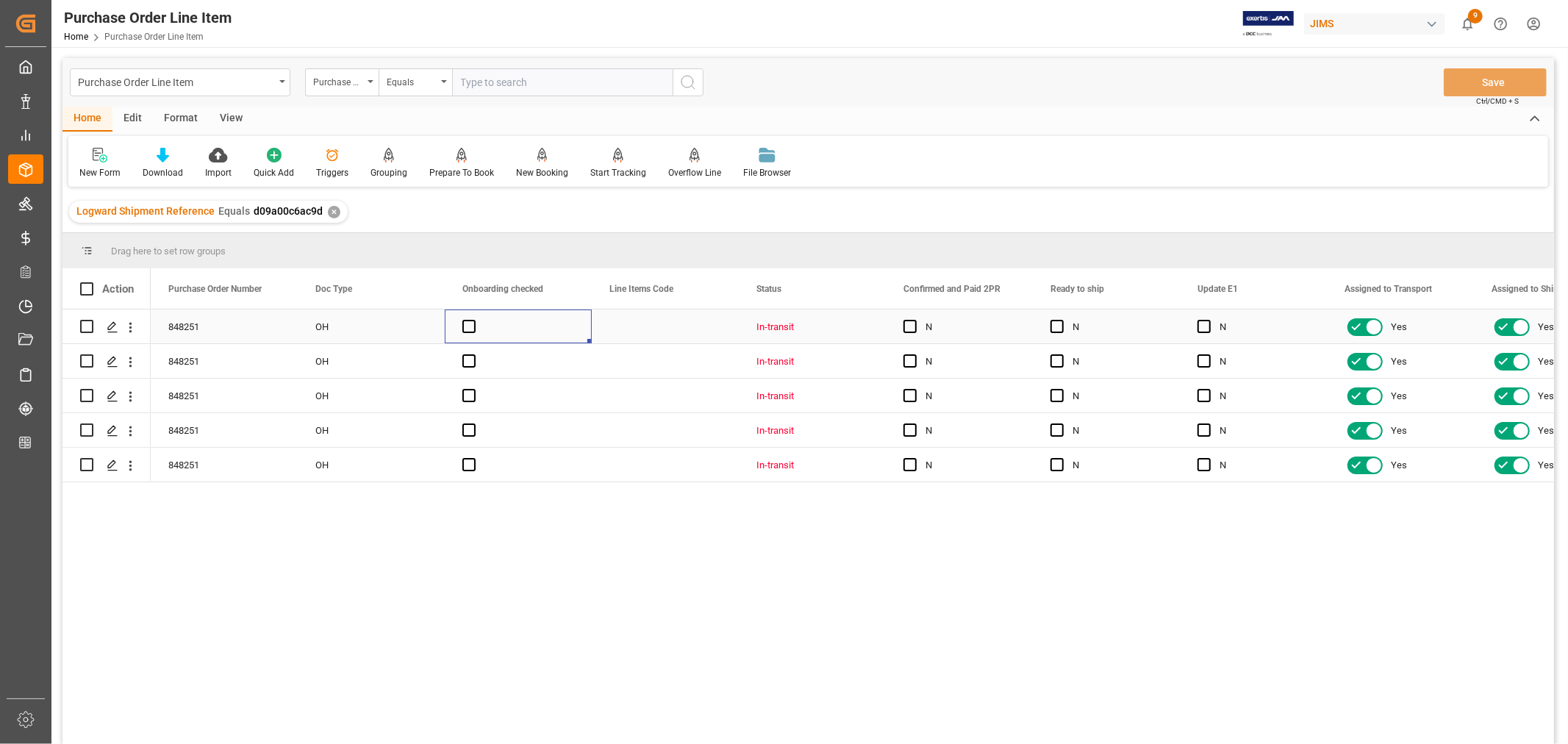
click at [578, 326] on div "Press SPACE to select this row." at bounding box center [518, 326] width 147 height 33
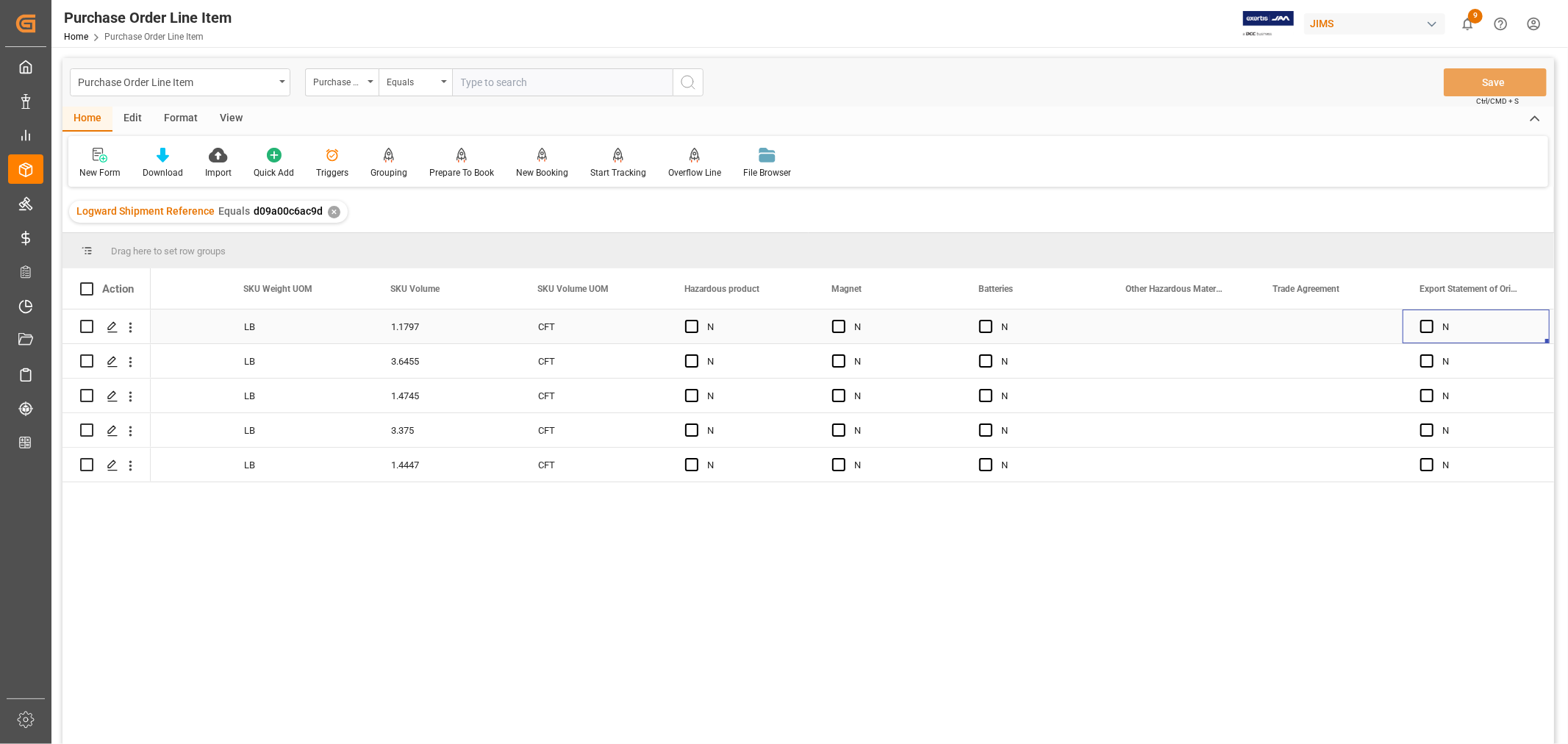
scroll to position [0, 7130]
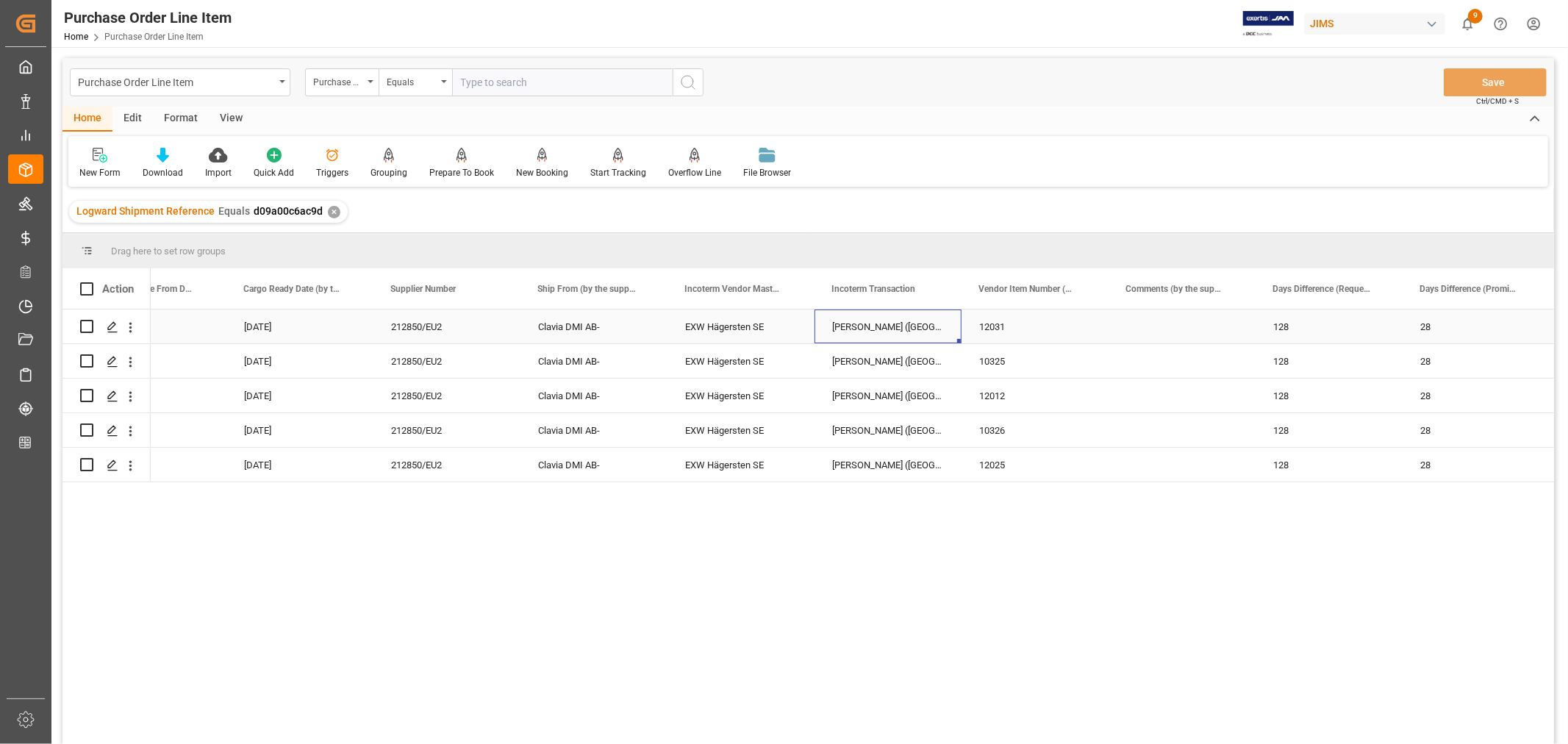
click at [848, 318] on div "[PERSON_NAME] ([GEOGRAPHIC_DATA]) PORT" at bounding box center [888, 326] width 147 height 33
click at [833, 331] on input "[PERSON_NAME] ([GEOGRAPHIC_DATA]) PORT" at bounding box center [888, 335] width 123 height 28
type input "FOB HO CHI MINH ([GEOGRAPHIC_DATA]) PORT"
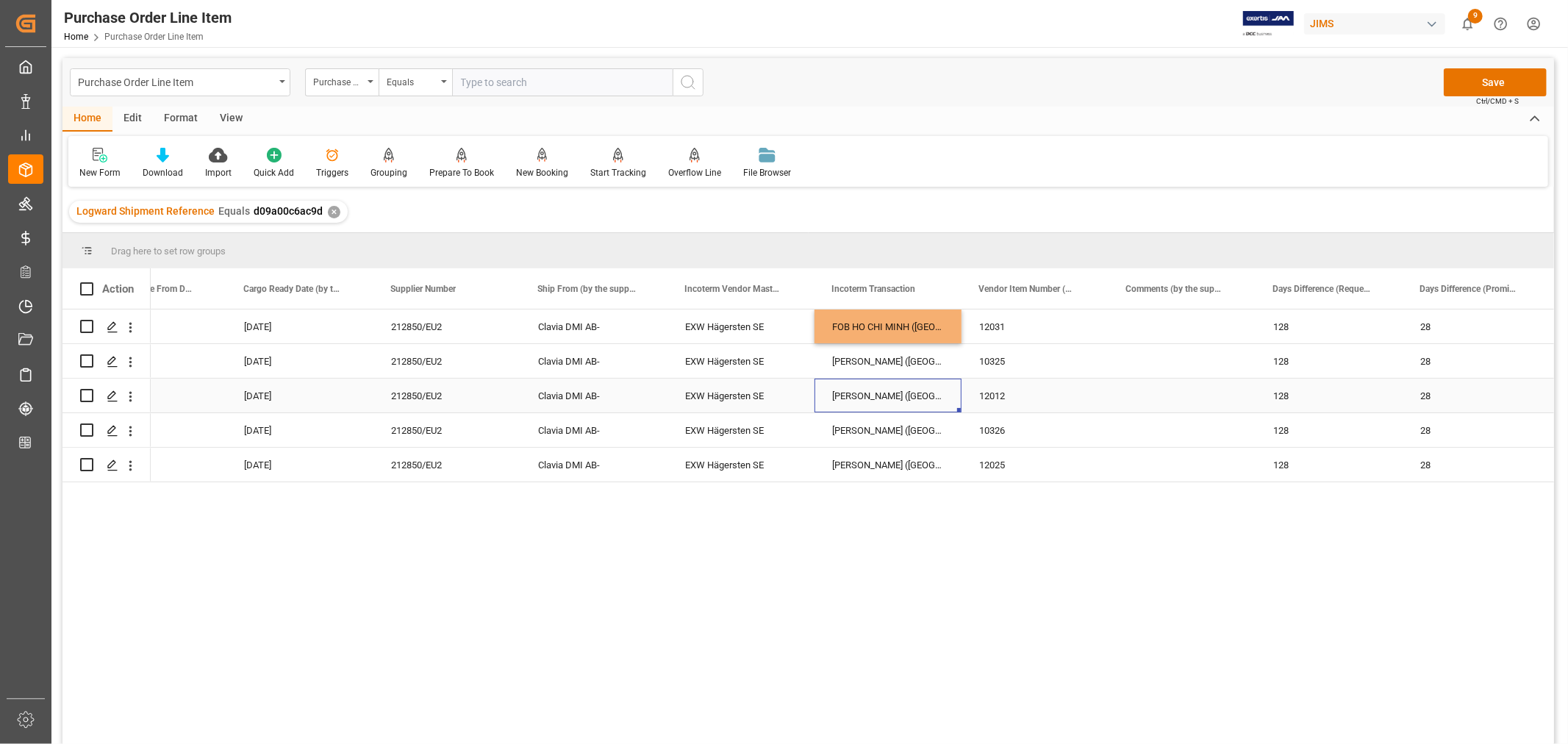
click at [864, 387] on div "[PERSON_NAME] ([GEOGRAPHIC_DATA]) PORT" at bounding box center [888, 395] width 147 height 33
click at [861, 322] on div "FOB HO CHI MINH ([GEOGRAPHIC_DATA]) PORT" at bounding box center [888, 326] width 147 height 33
drag, startPoint x: 959, startPoint y: 339, endPoint x: 934, endPoint y: 453, distance: 116.7
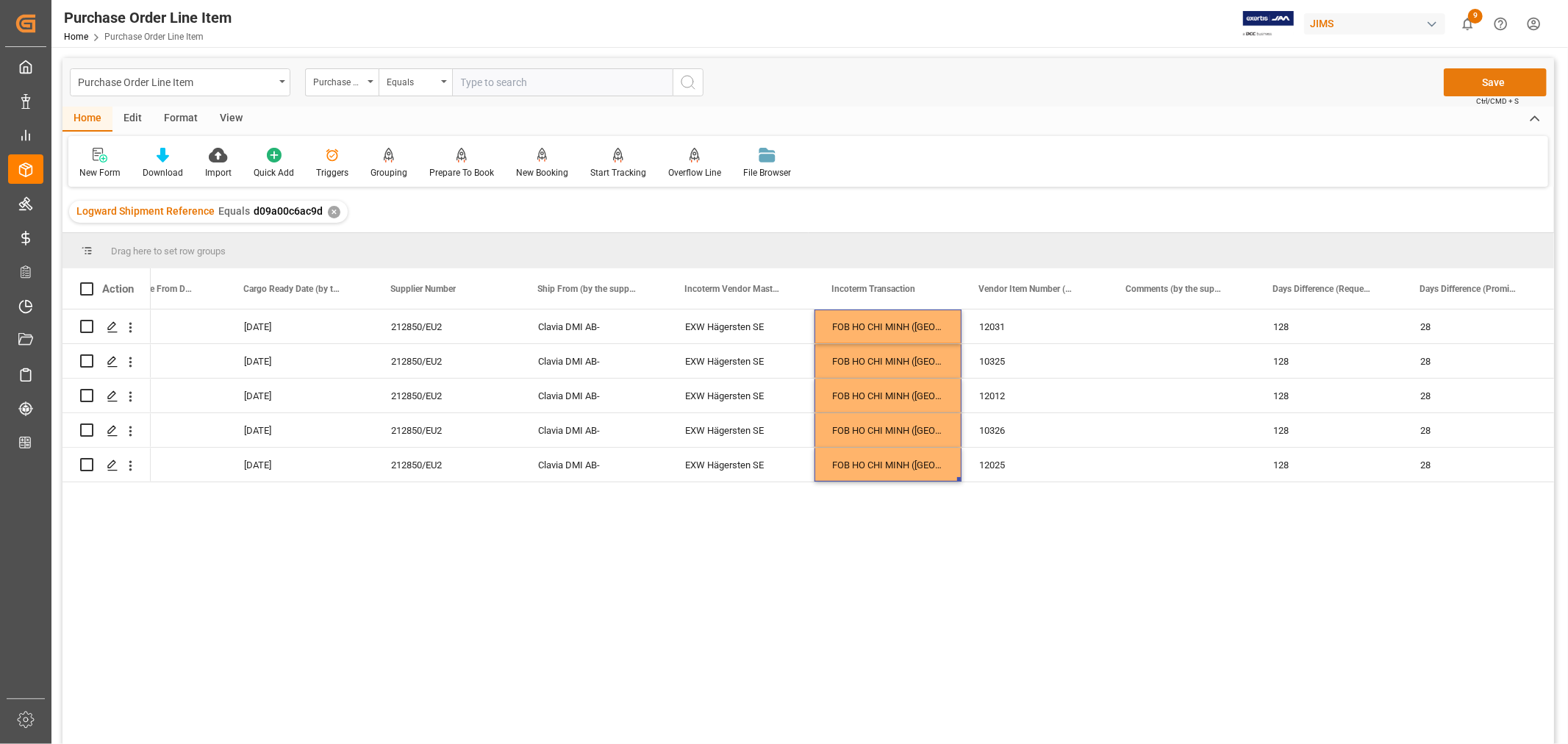
click at [1491, 79] on button "Save" at bounding box center [1495, 83] width 103 height 28
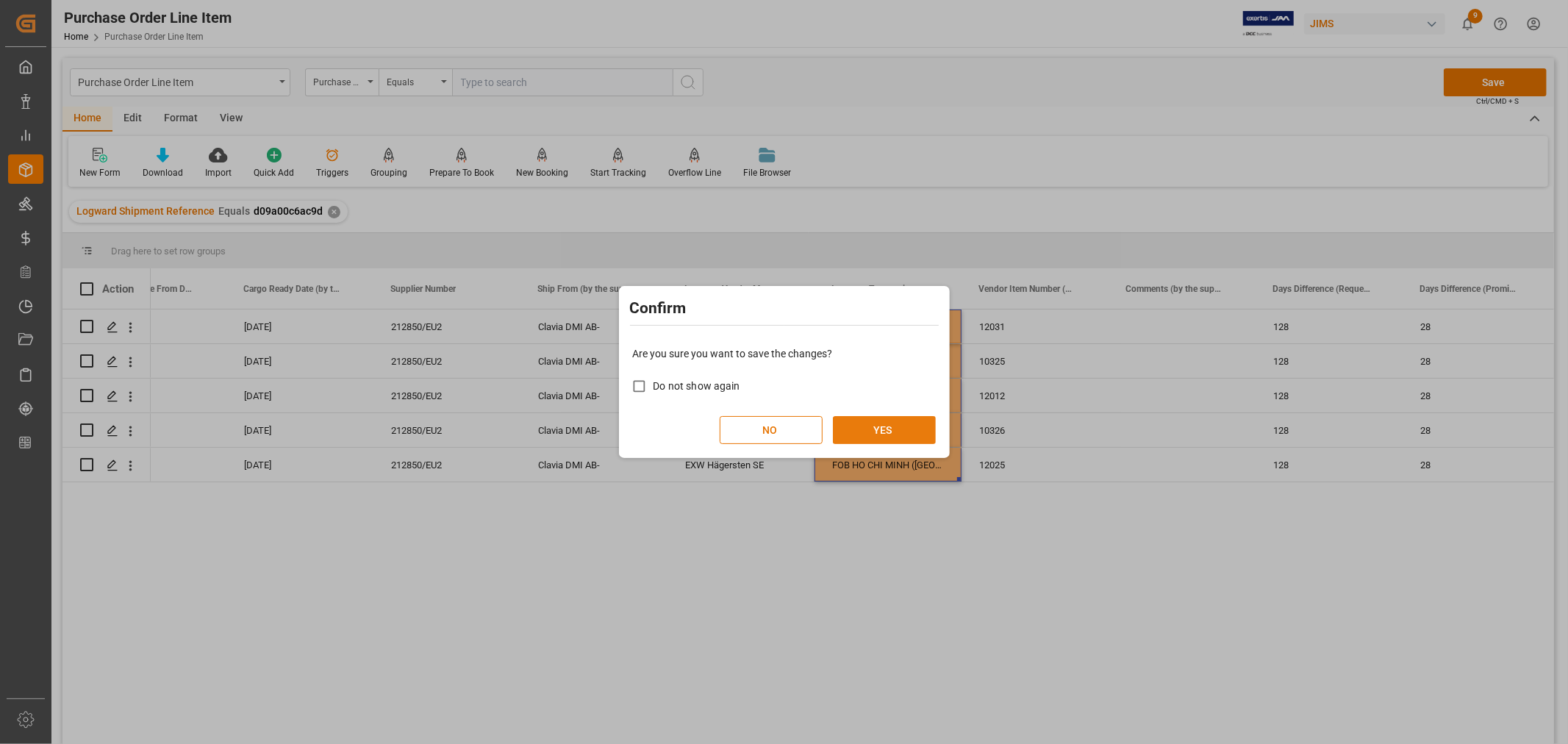
click at [865, 422] on button "YES" at bounding box center [885, 430] width 103 height 28
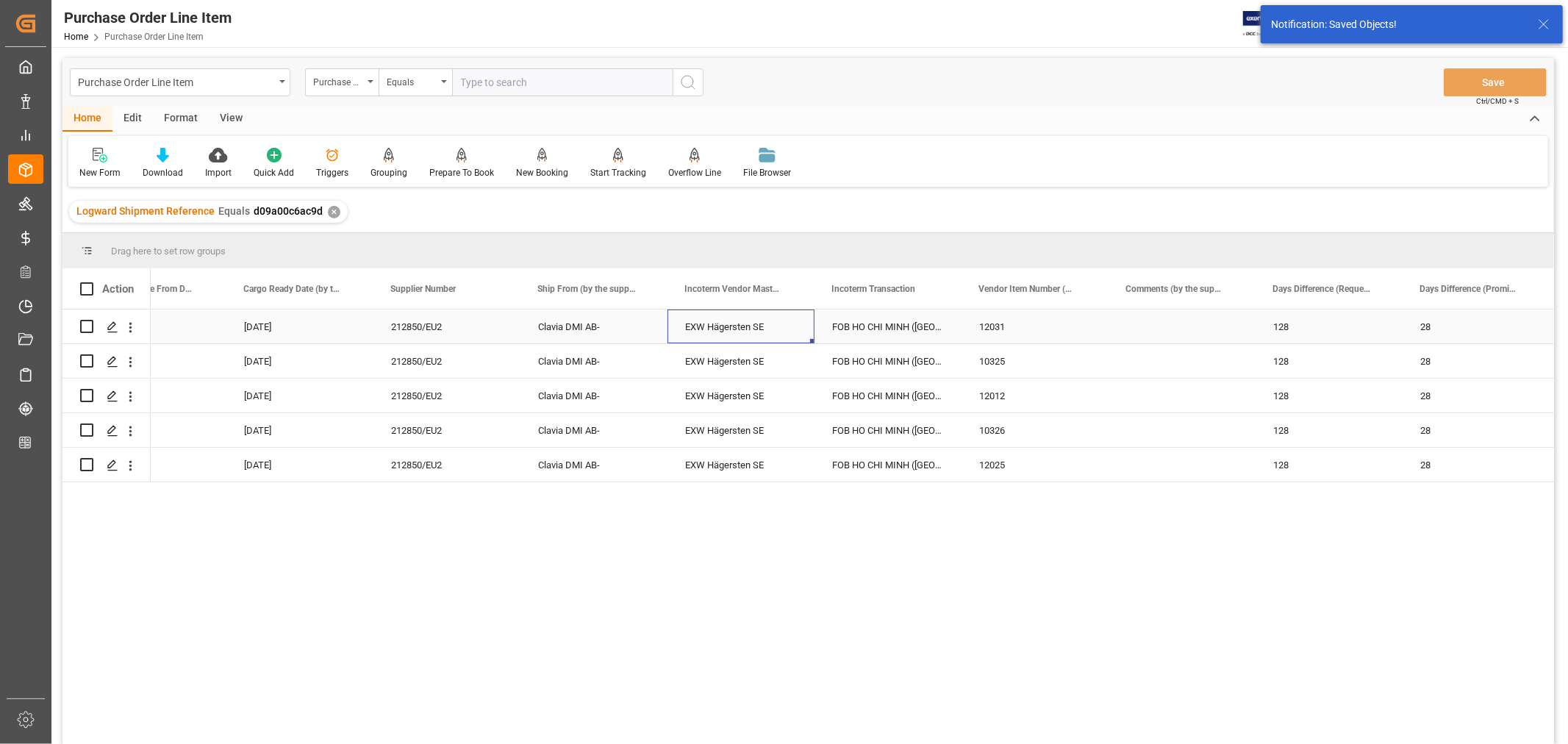
click at [699, 318] on div "EXW Hägersten SE" at bounding box center [741, 326] width 147 height 33
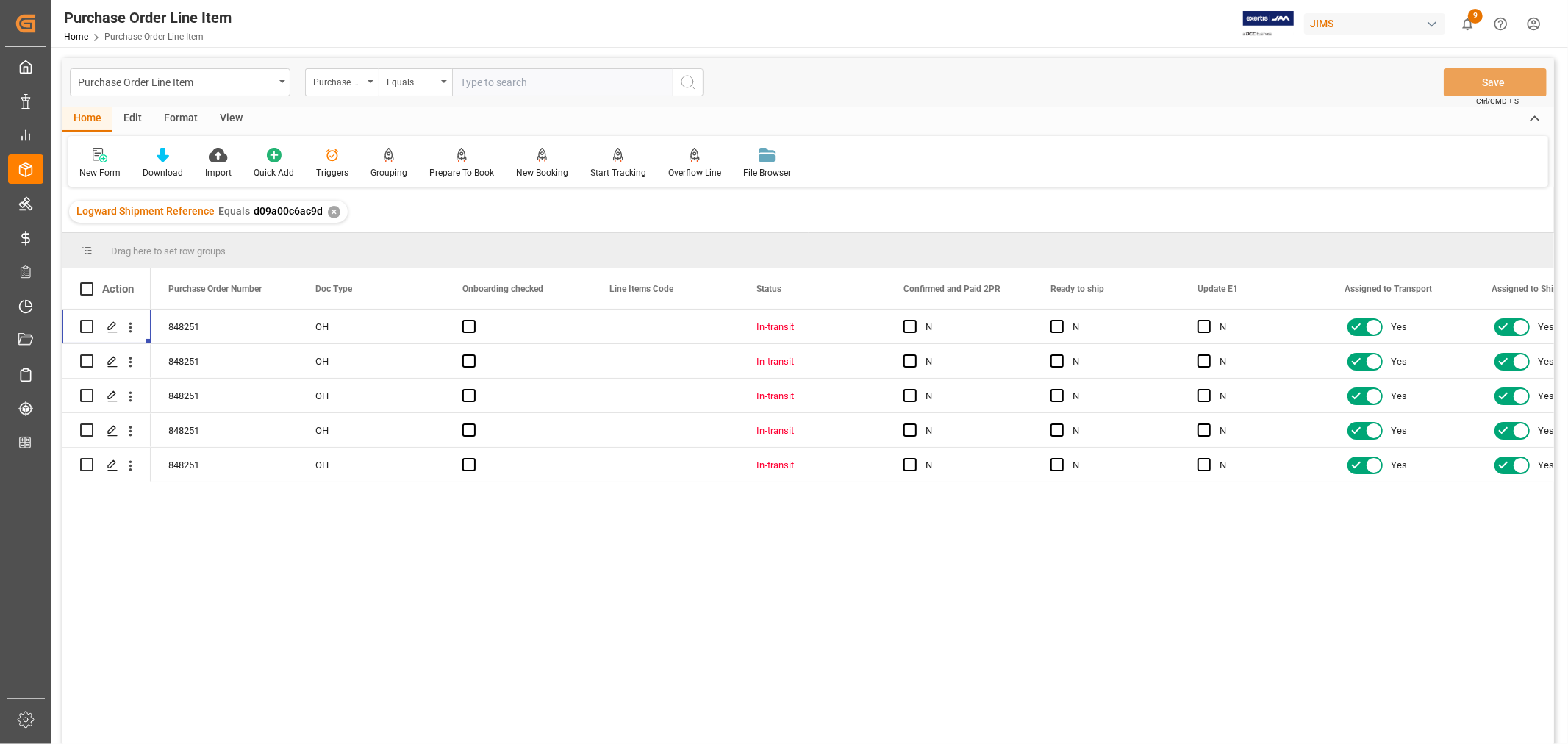
click at [225, 114] on div "View" at bounding box center [231, 119] width 45 height 25
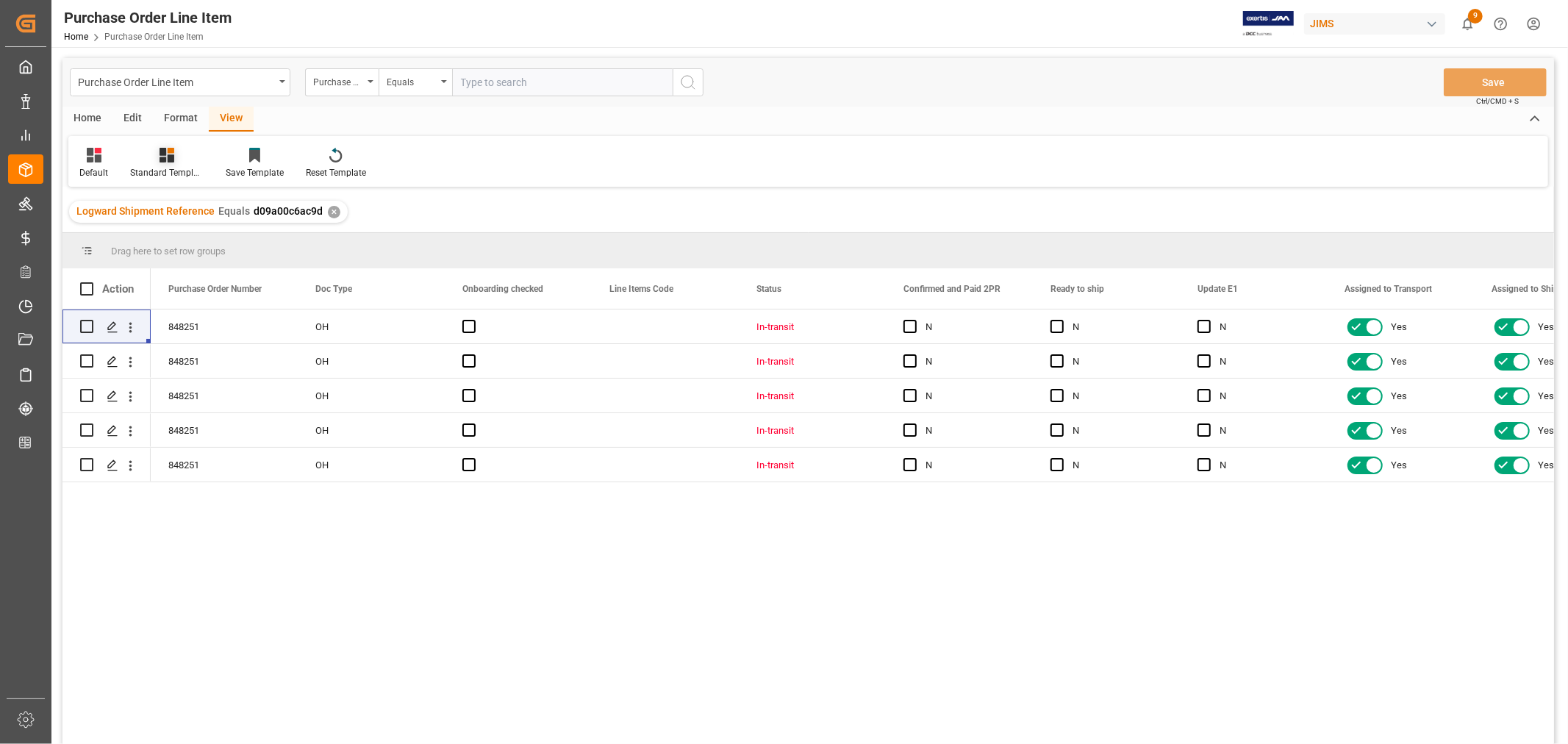
click at [172, 163] on div "Standard Templates" at bounding box center [167, 163] width 95 height 33
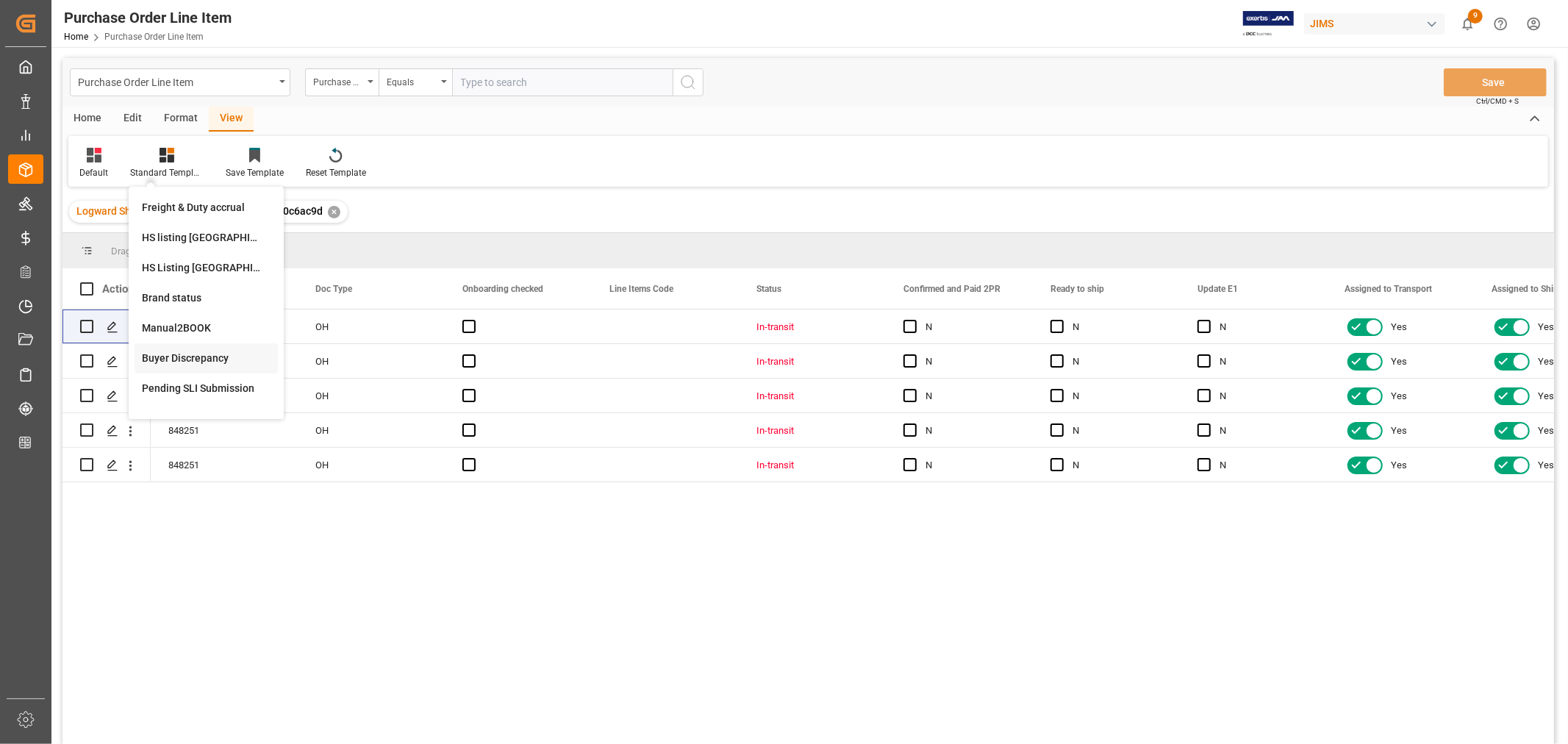
click at [193, 351] on div "Buyer Discrepancy" at bounding box center [206, 359] width 129 height 16
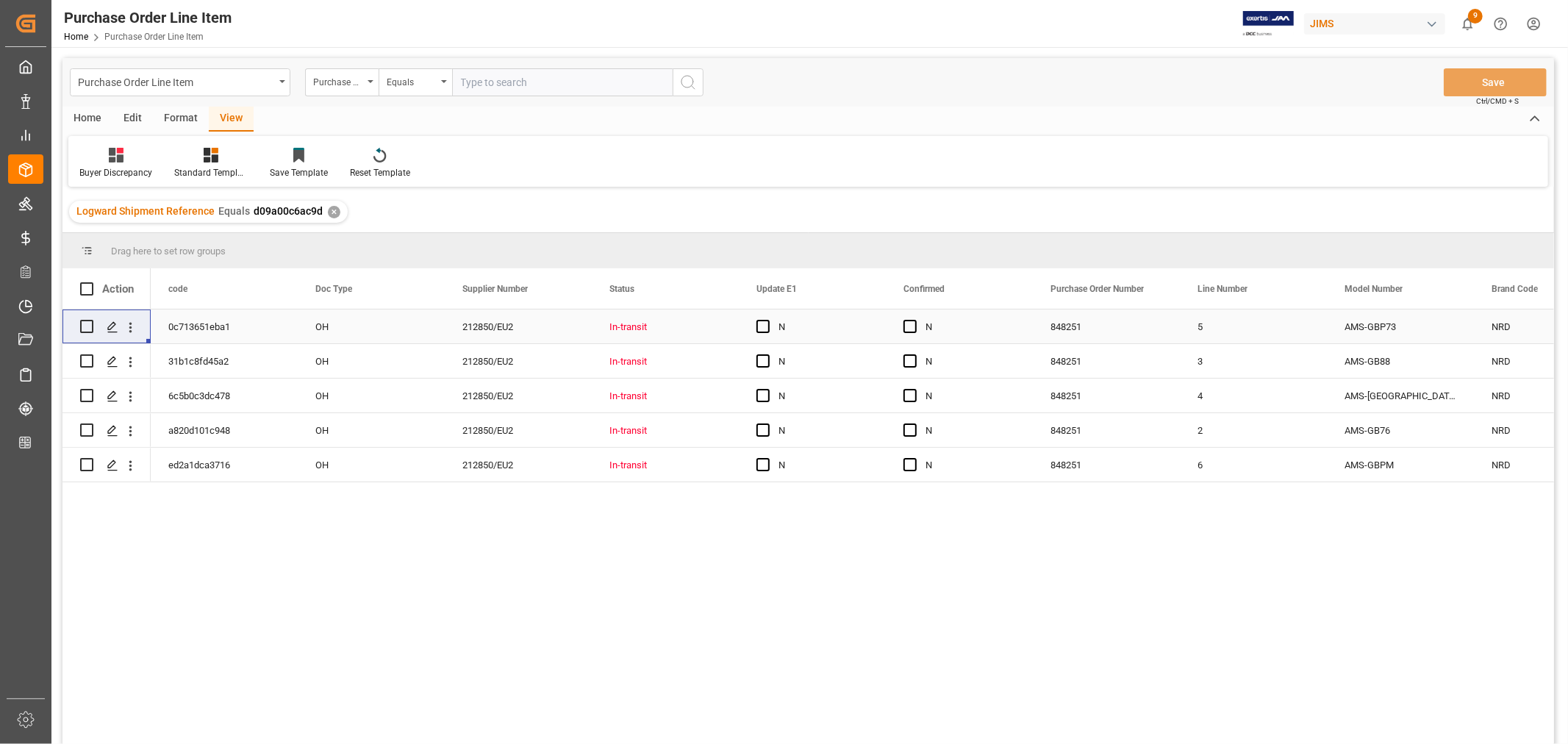
click at [835, 328] on div "N" at bounding box center [824, 327] width 90 height 33
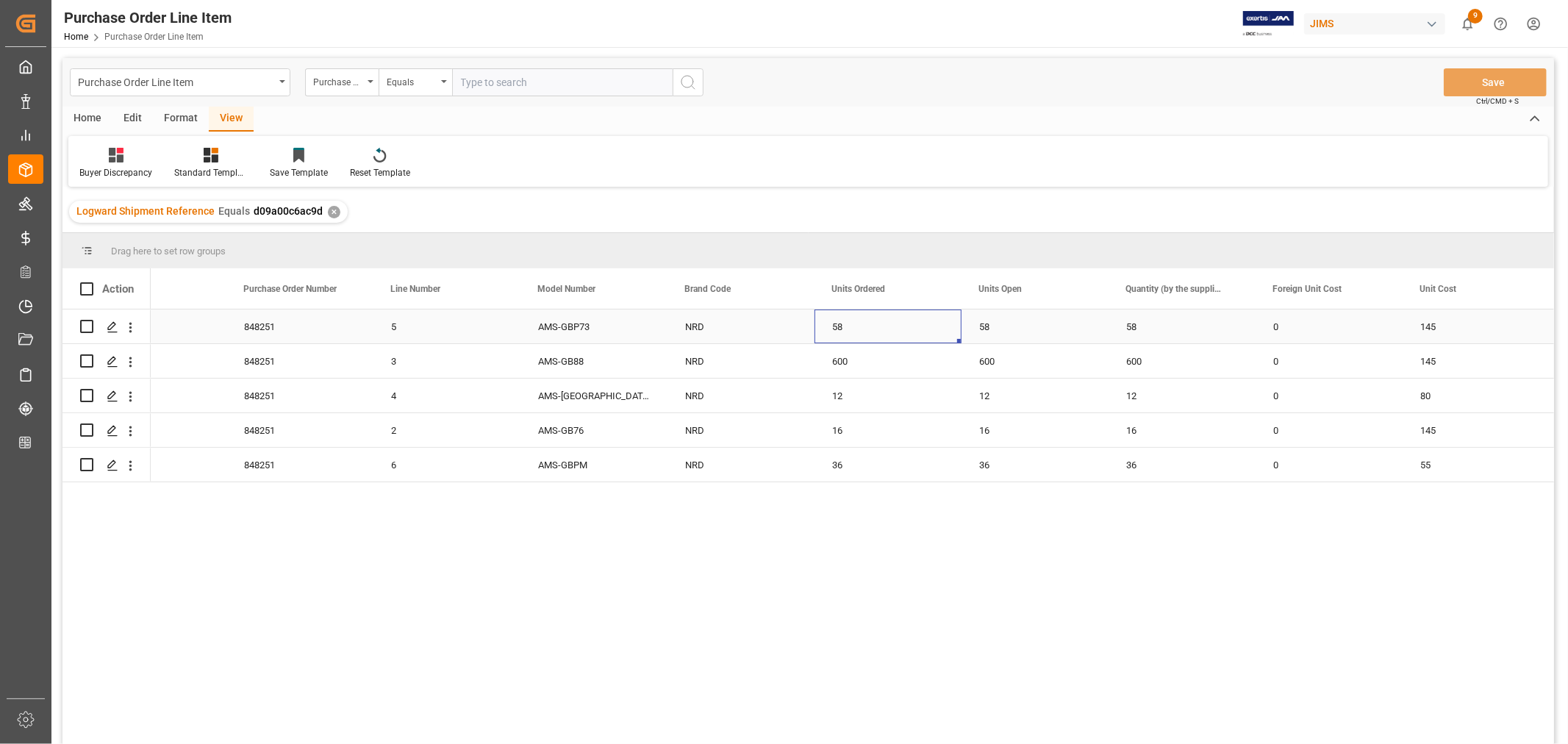
click at [1316, 326] on div "0" at bounding box center [1329, 326] width 147 height 33
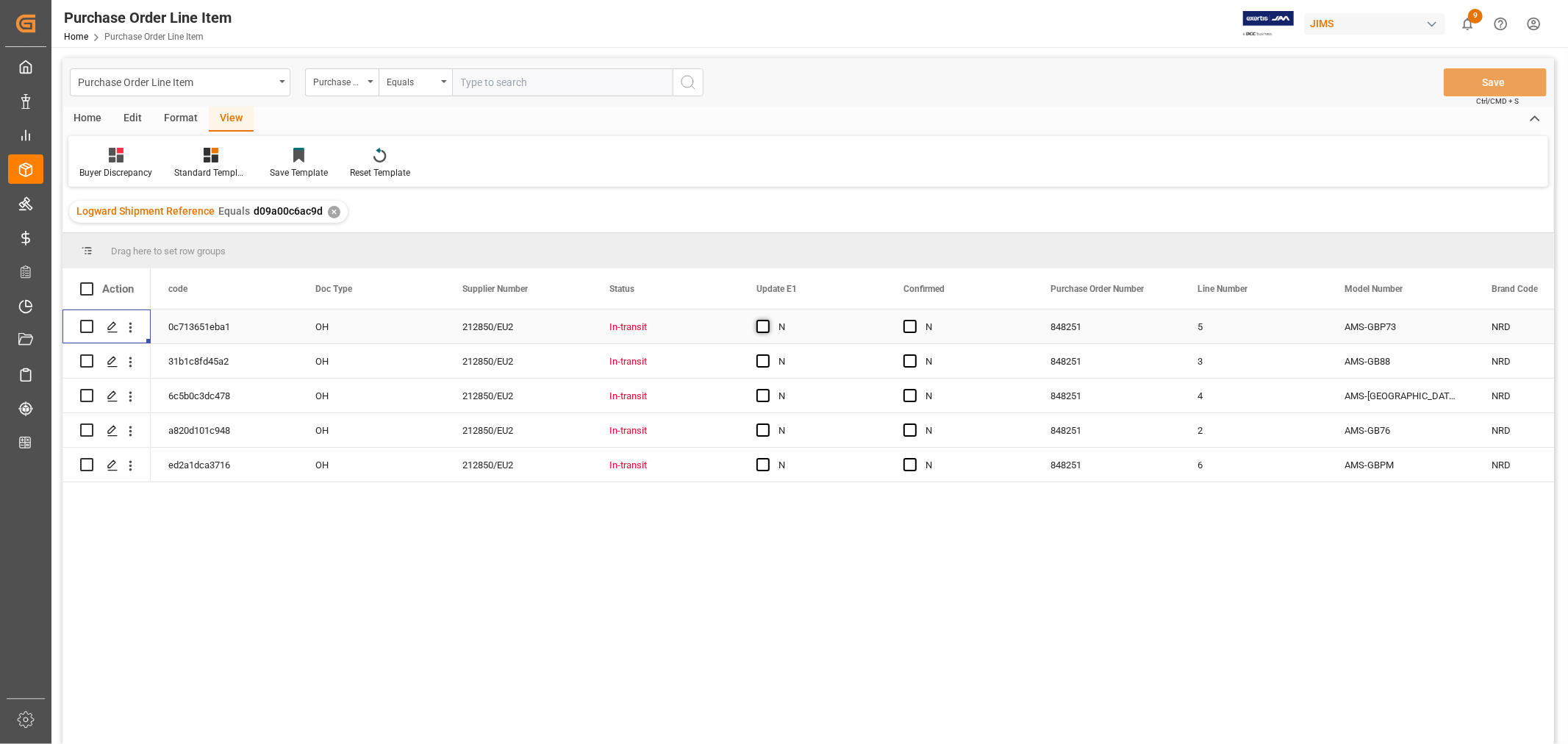
click at [765, 325] on span "Press SPACE to select this row." at bounding box center [763, 326] width 13 height 13
click at [767, 320] on input "Press SPACE to select this row." at bounding box center [767, 320] width 0 height 0
drag, startPoint x: 884, startPoint y: 342, endPoint x: 973, endPoint y: 331, distance: 89.7
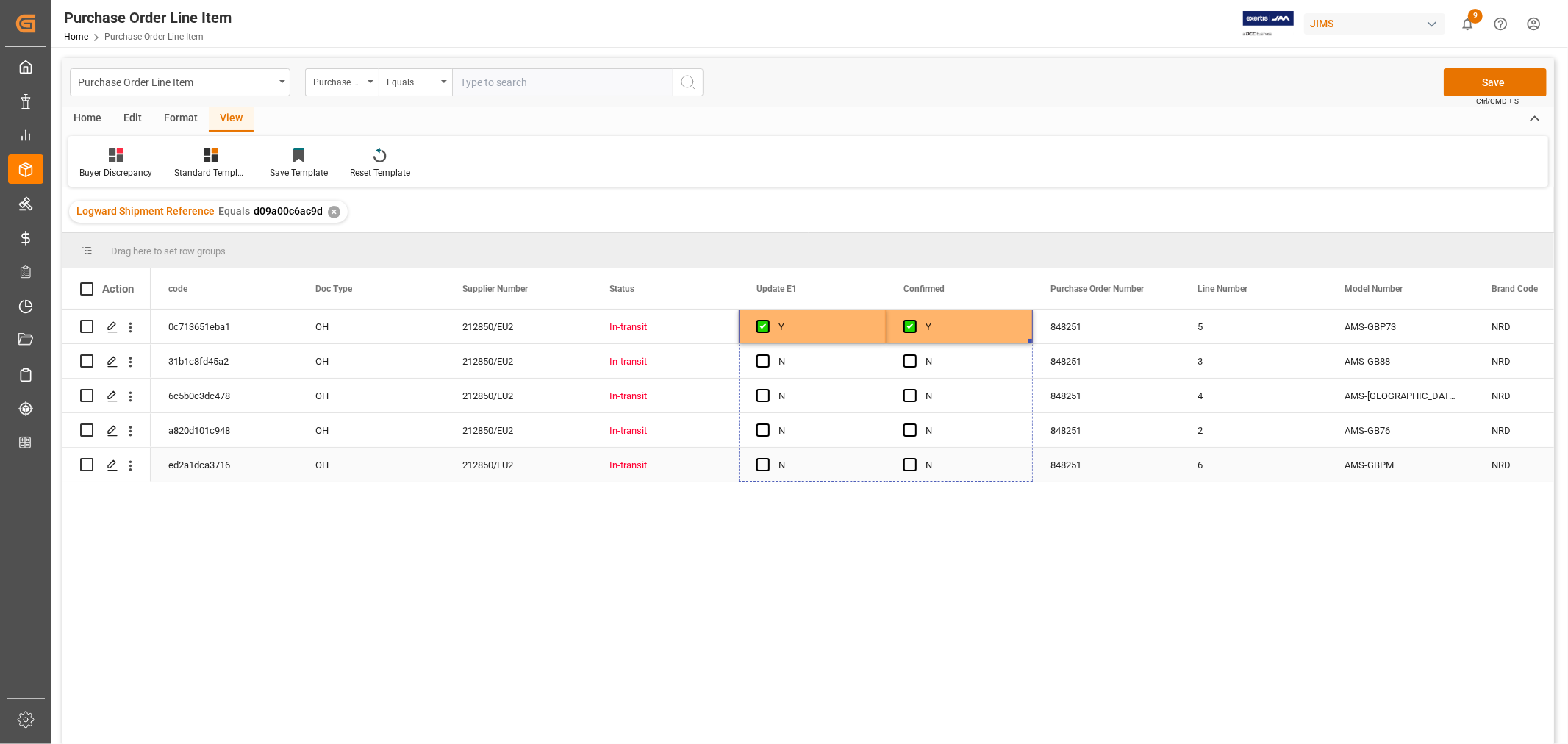
drag, startPoint x: 1032, startPoint y: 339, endPoint x: 1015, endPoint y: 451, distance: 113.3
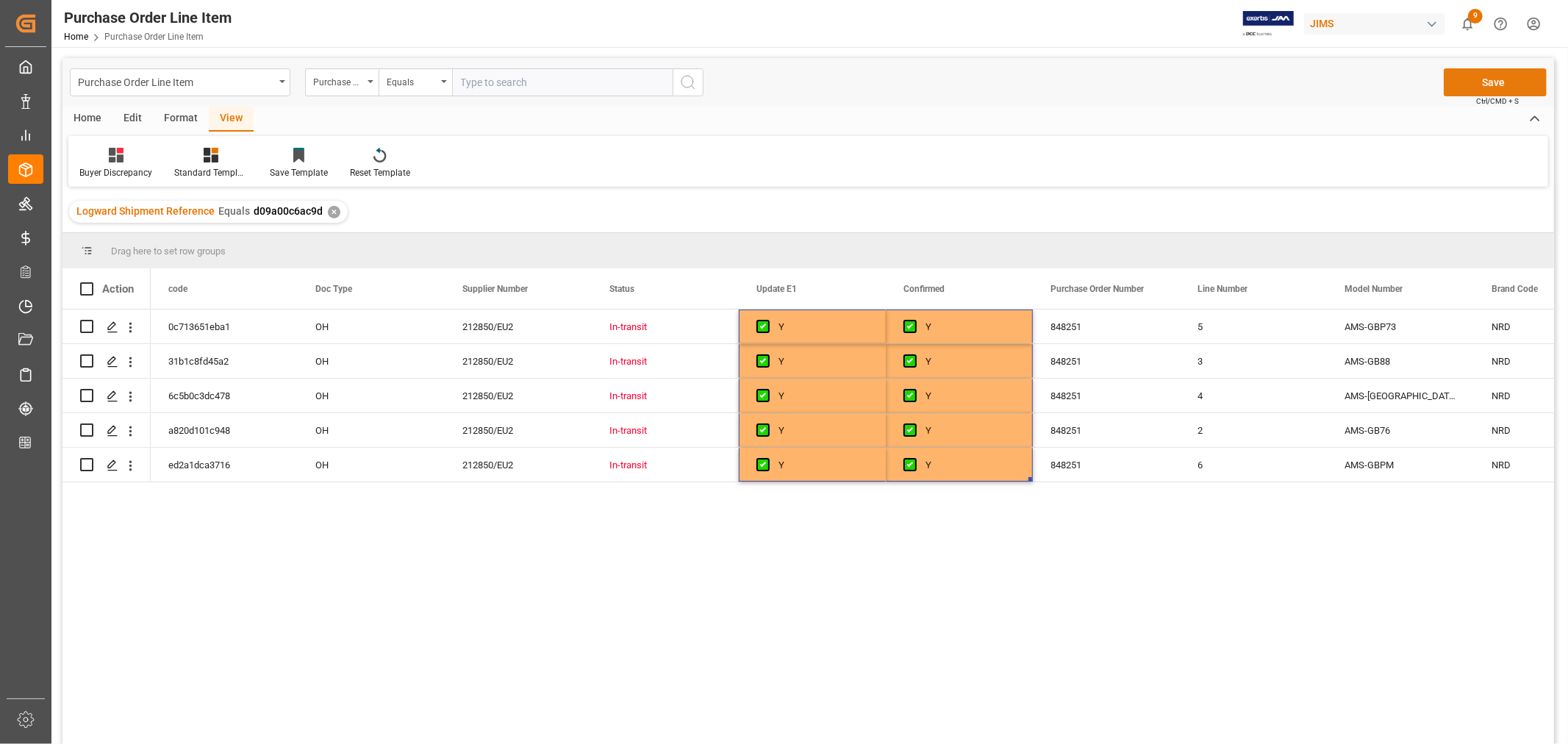
click at [1511, 79] on button "Save" at bounding box center [1495, 83] width 103 height 28
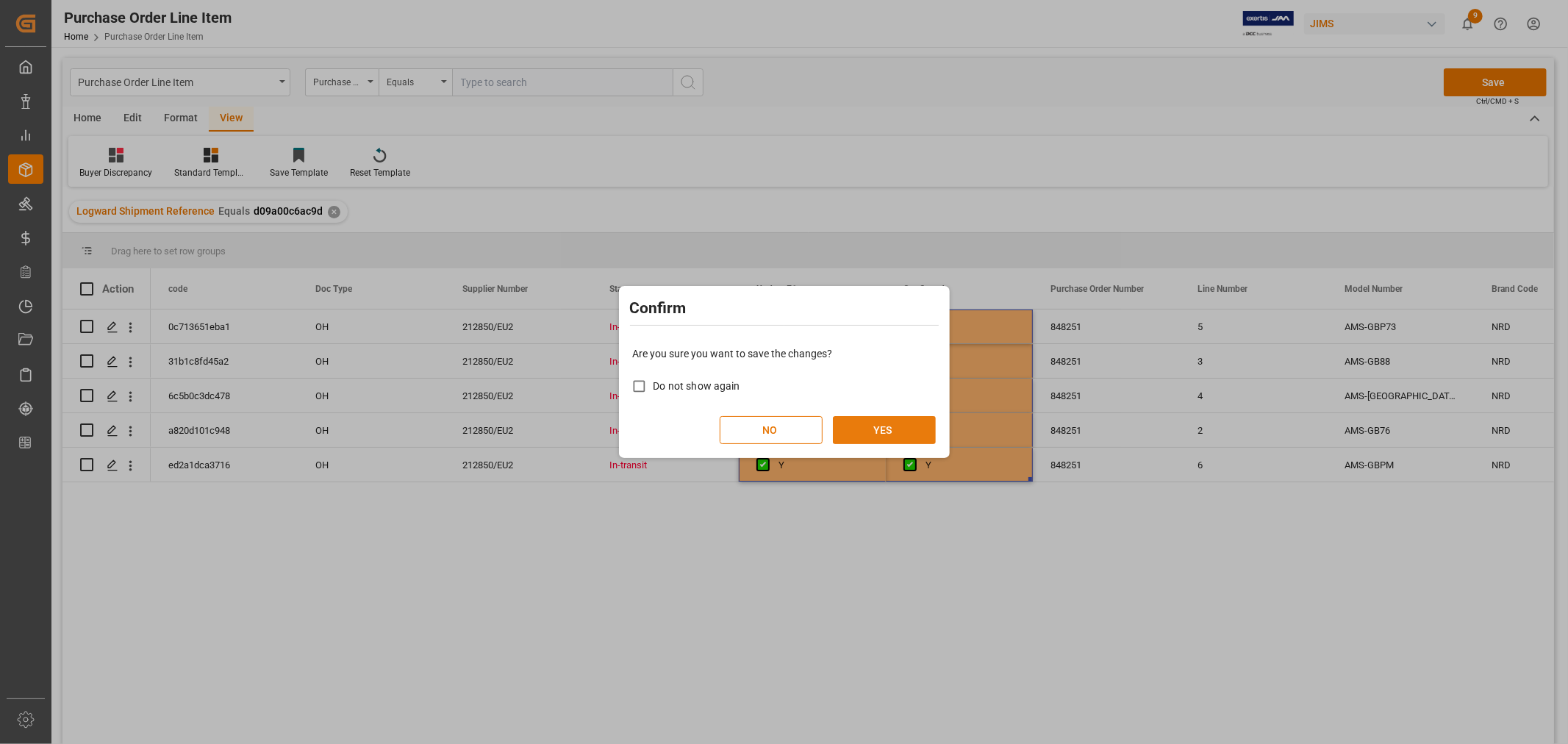
click at [885, 420] on button "YES" at bounding box center [885, 430] width 103 height 28
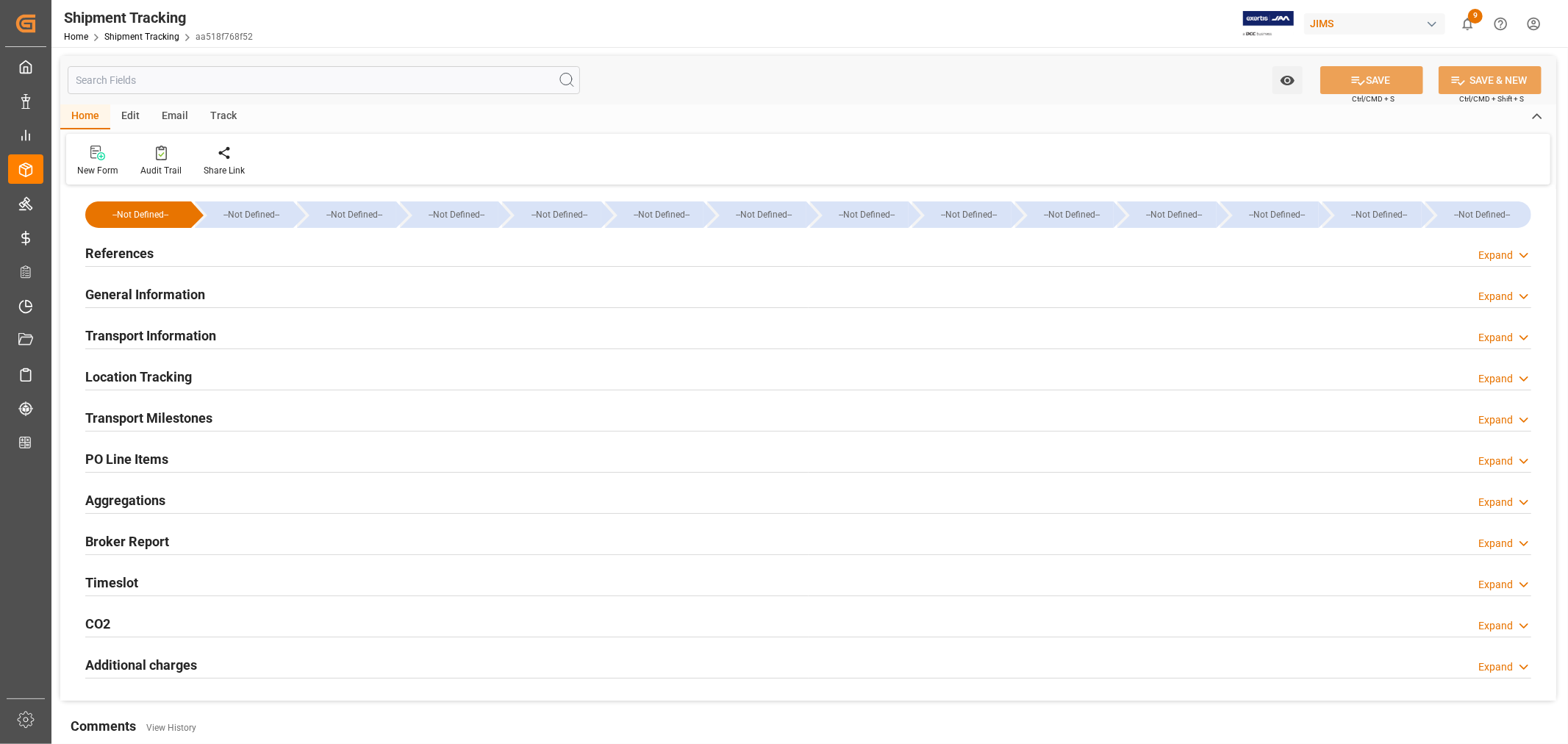
type input "Evergreen"
type input "Evergreen Marine Corp."
type input "9935284"
type input "100670"
click at [143, 330] on h2 "Transport Information" at bounding box center [151, 335] width 131 height 20
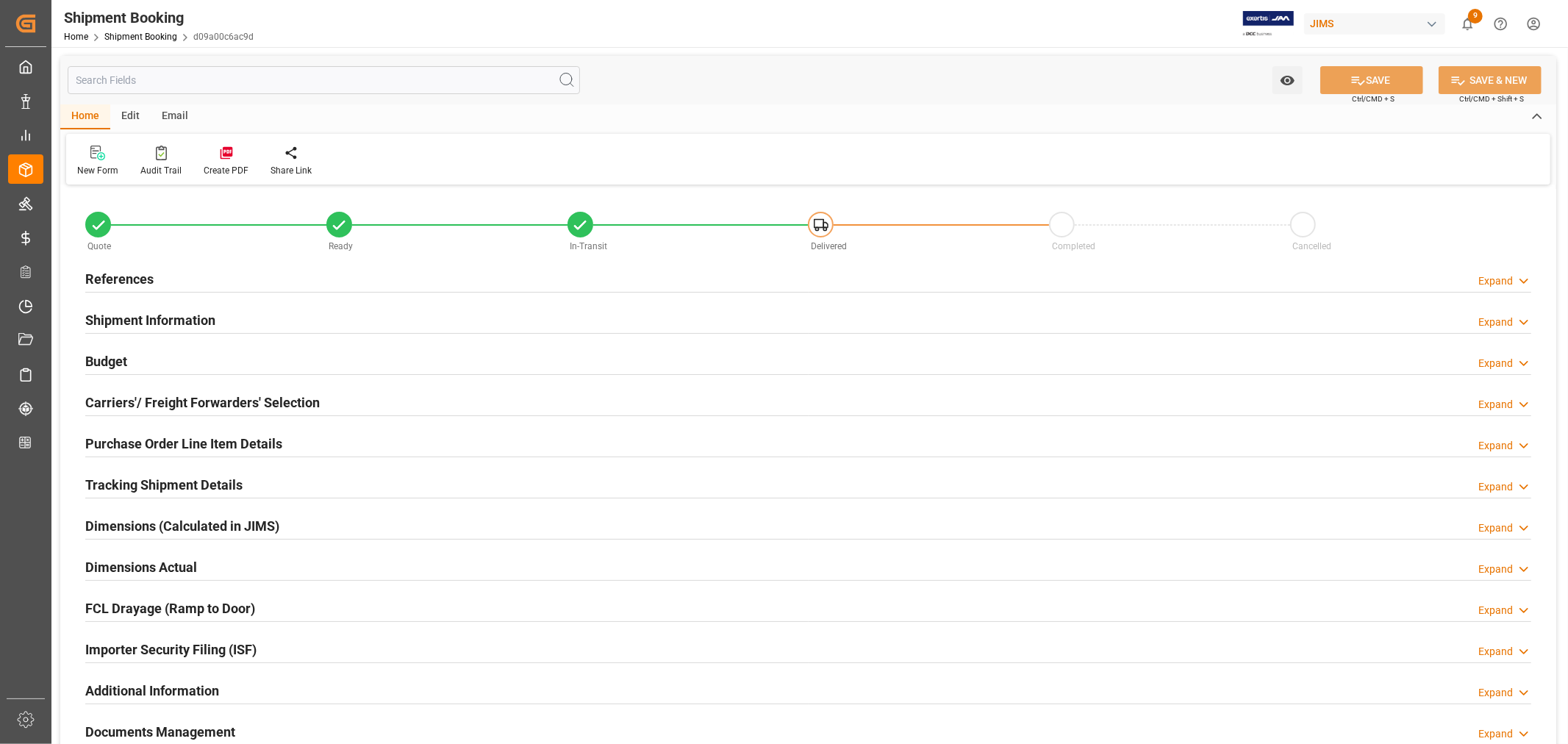
type input "16964.3279"
type input "10056.65"
type input "6000"
type input "100670"
click at [113, 354] on h2 "Budget" at bounding box center [107, 361] width 42 height 20
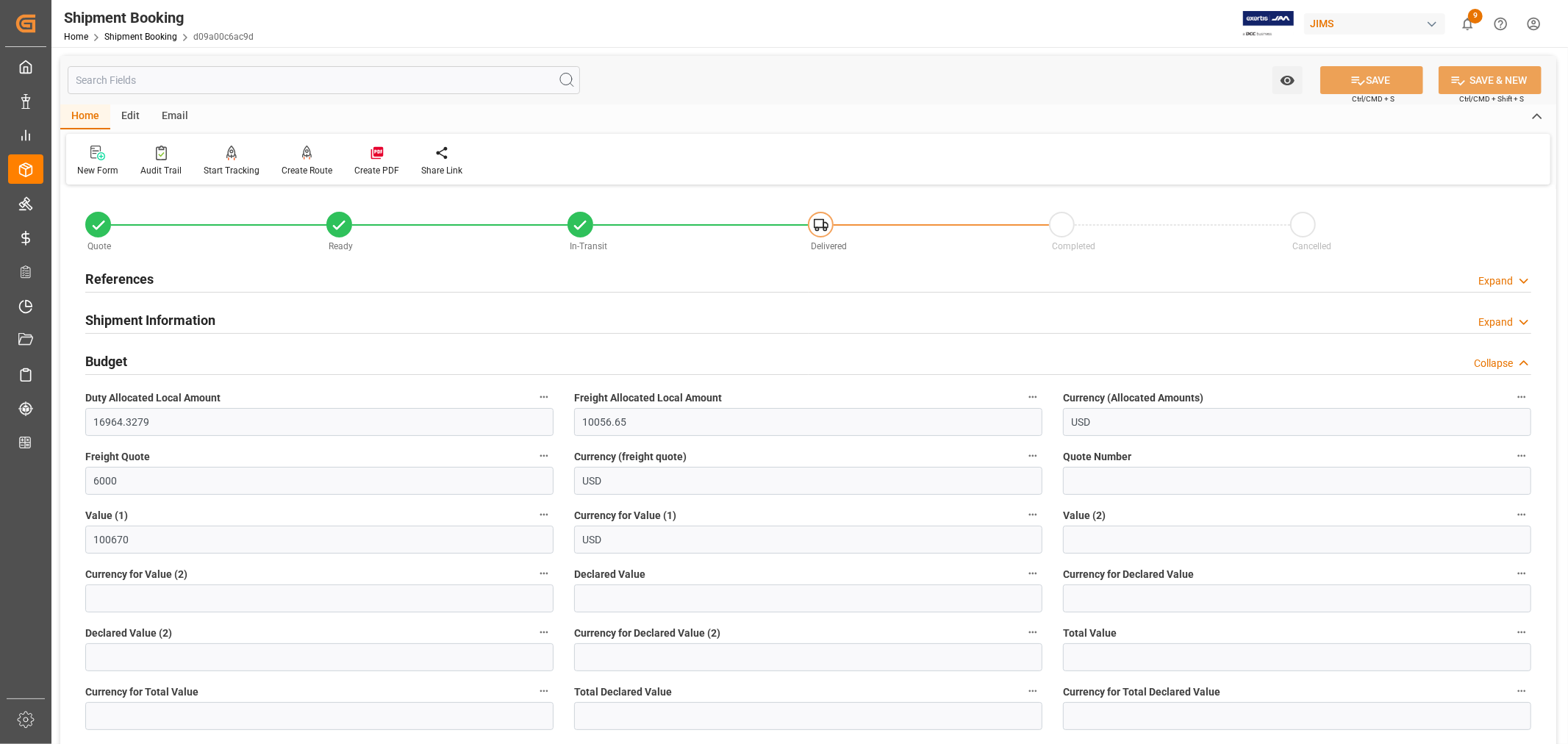
click at [113, 354] on h2 "Budget" at bounding box center [107, 361] width 42 height 20
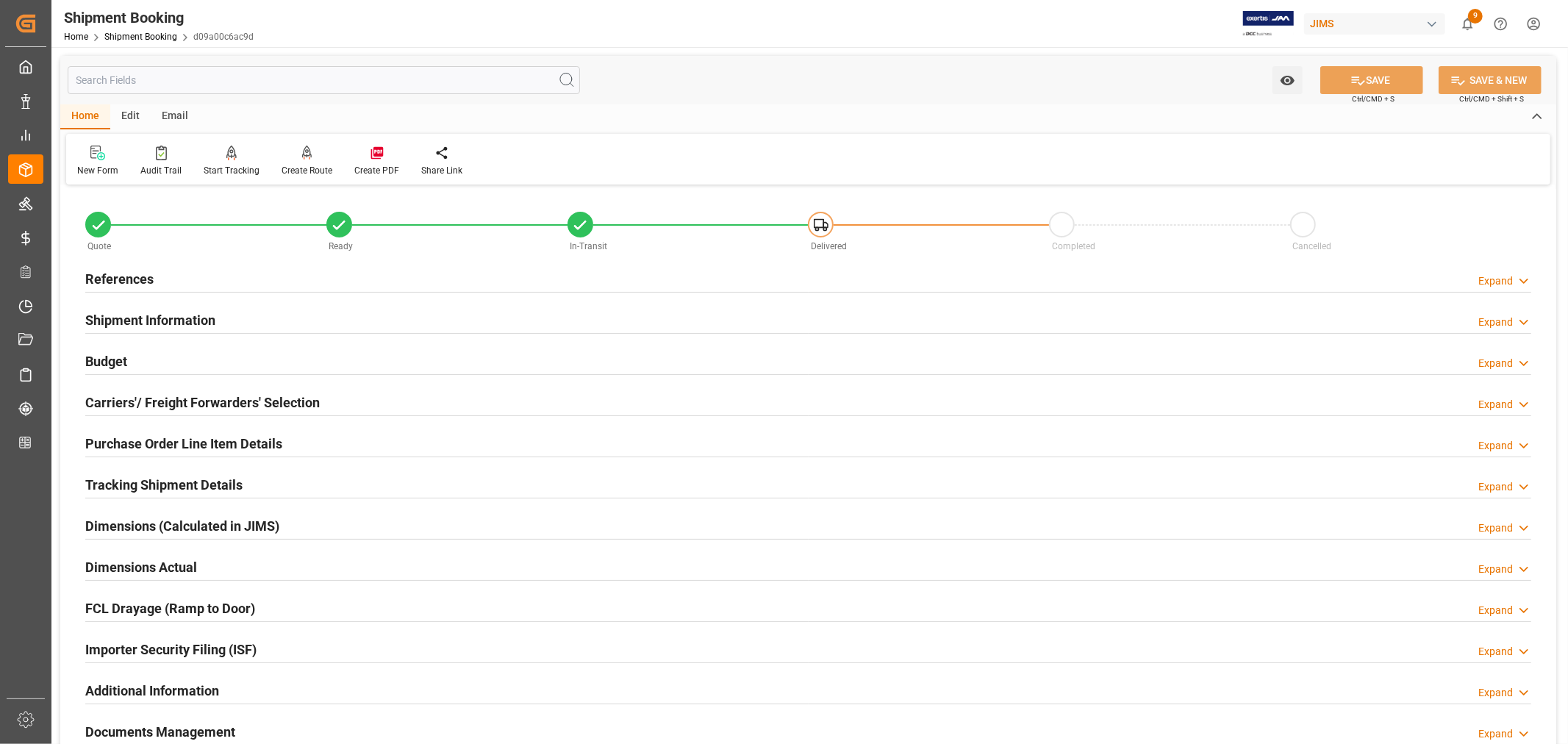
click at [123, 271] on h2 "References" at bounding box center [120, 279] width 69 height 20
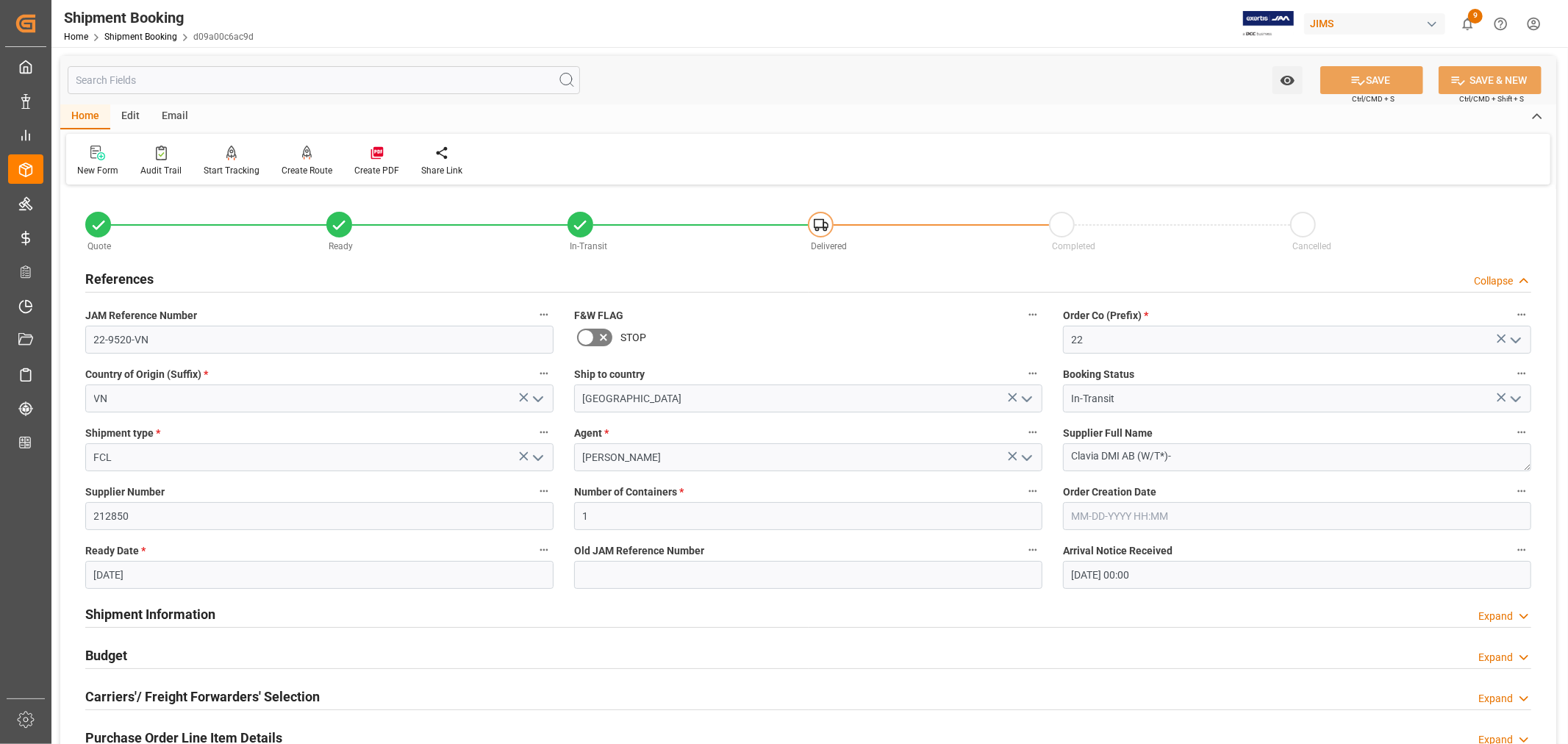
click at [125, 271] on h2 "References" at bounding box center [120, 279] width 69 height 20
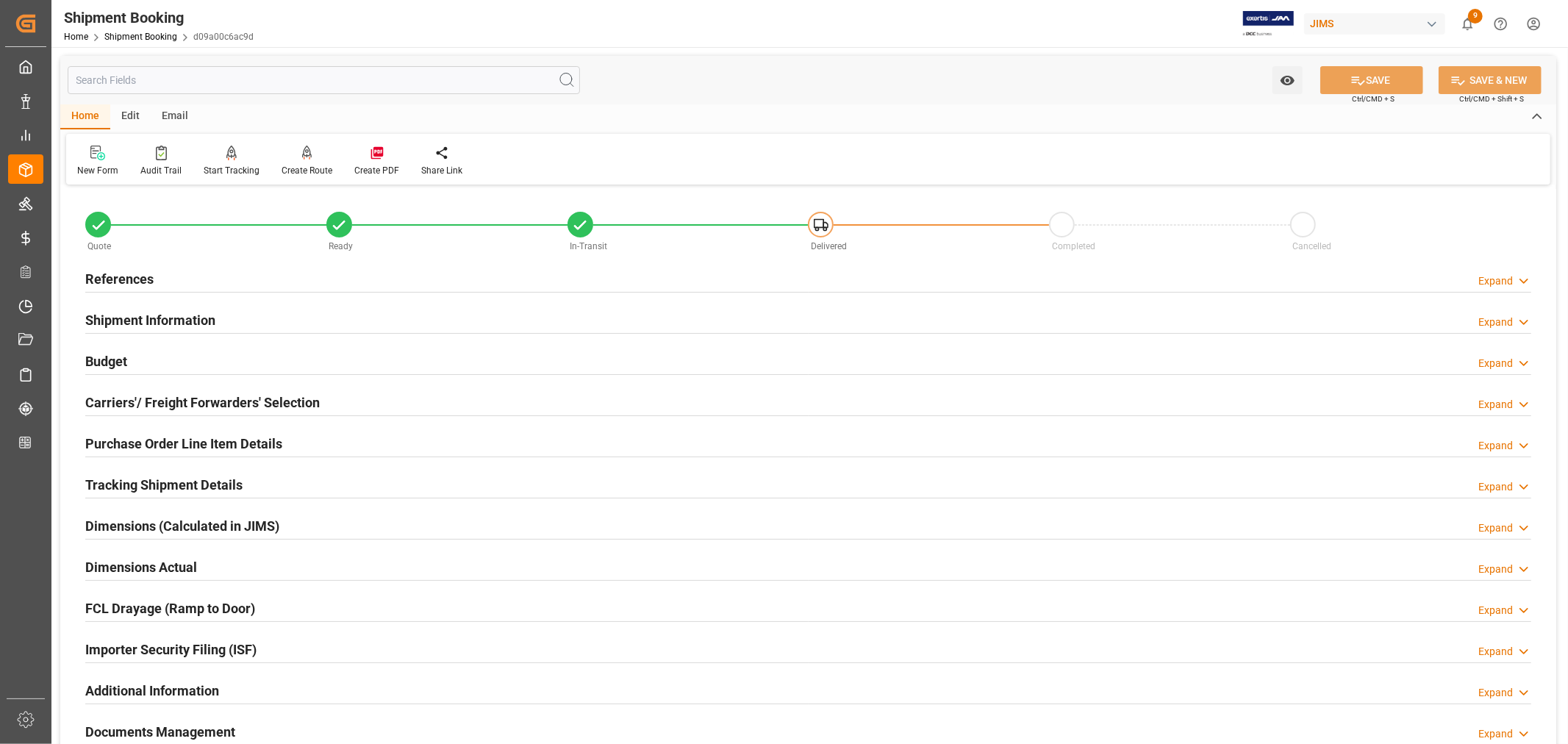
click at [172, 442] on h2 "Purchase Order Line Item Details" at bounding box center [183, 443] width 197 height 20
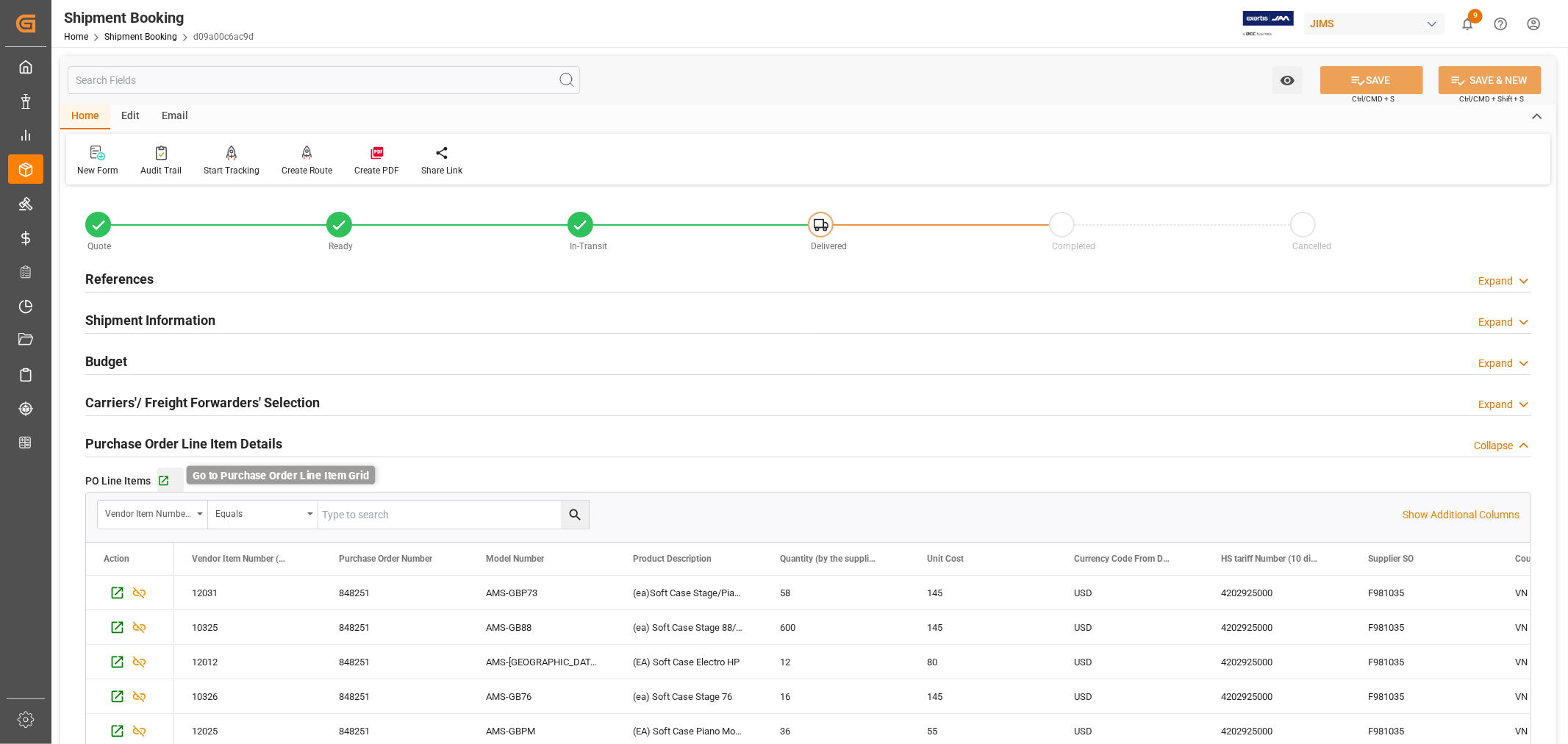
click at [165, 478] on icon "button" at bounding box center [163, 480] width 10 height 10
click at [134, 267] on div "References" at bounding box center [120, 278] width 69 height 28
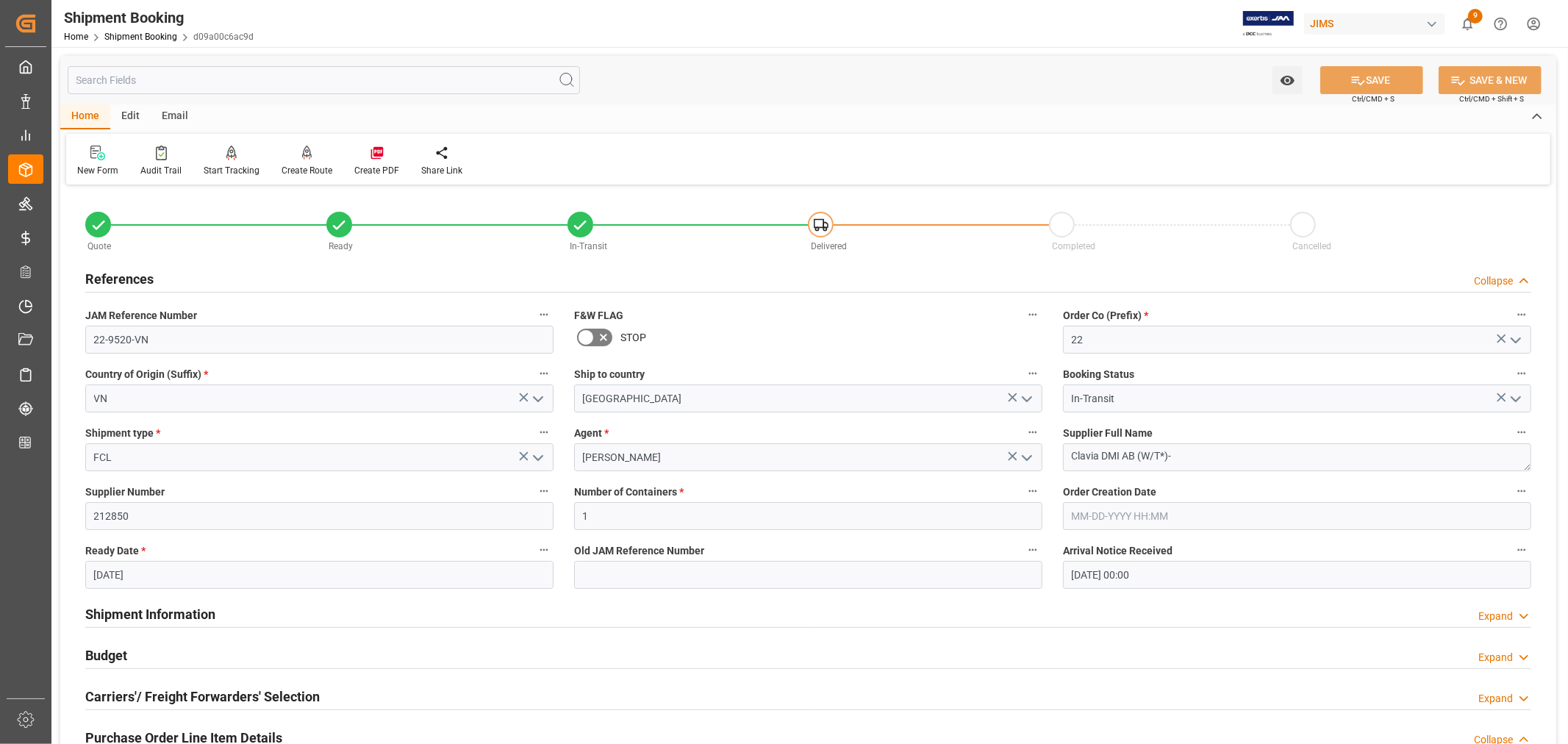
click at [134, 267] on div "References" at bounding box center [120, 278] width 69 height 28
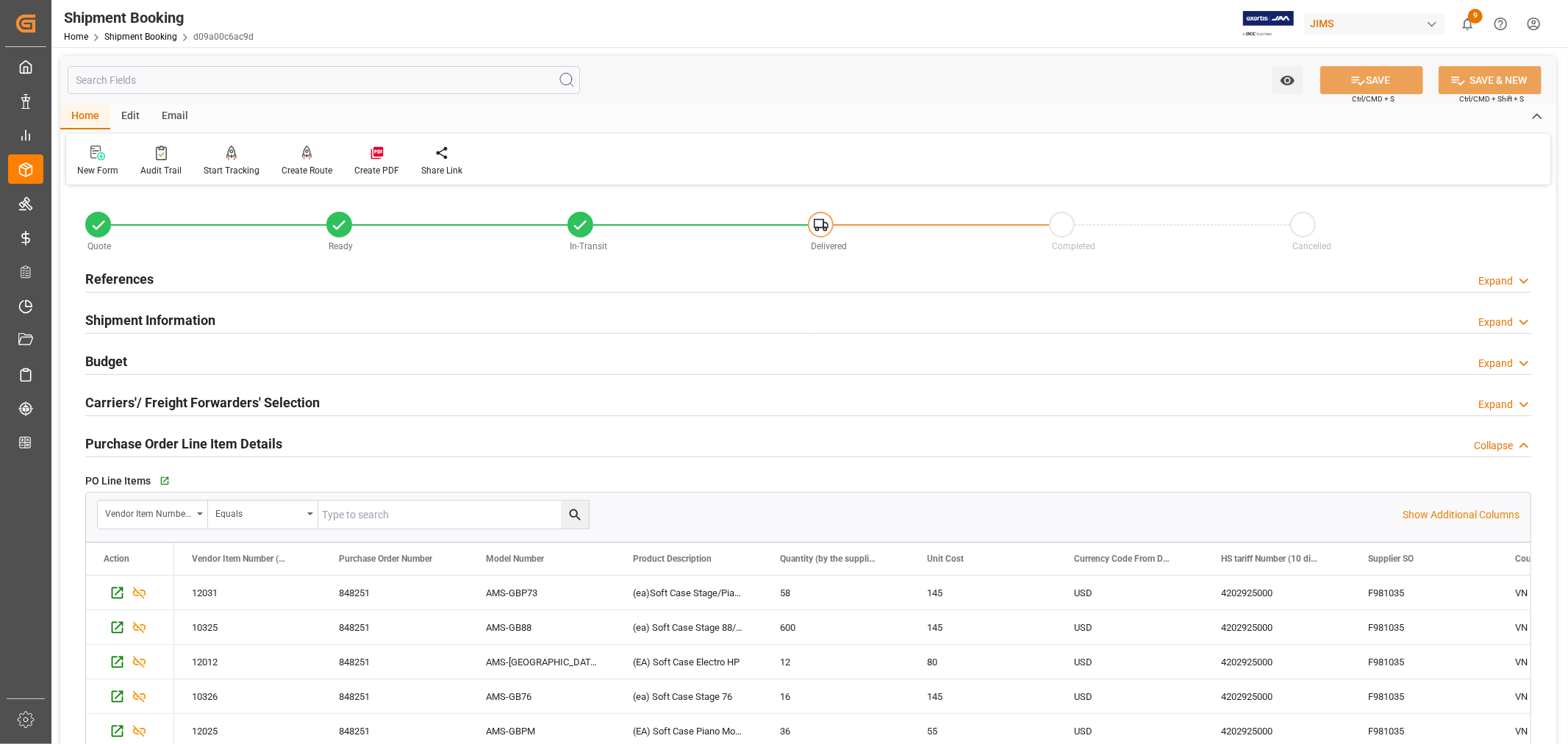
click at [142, 318] on h2 "Shipment Information" at bounding box center [151, 320] width 131 height 20
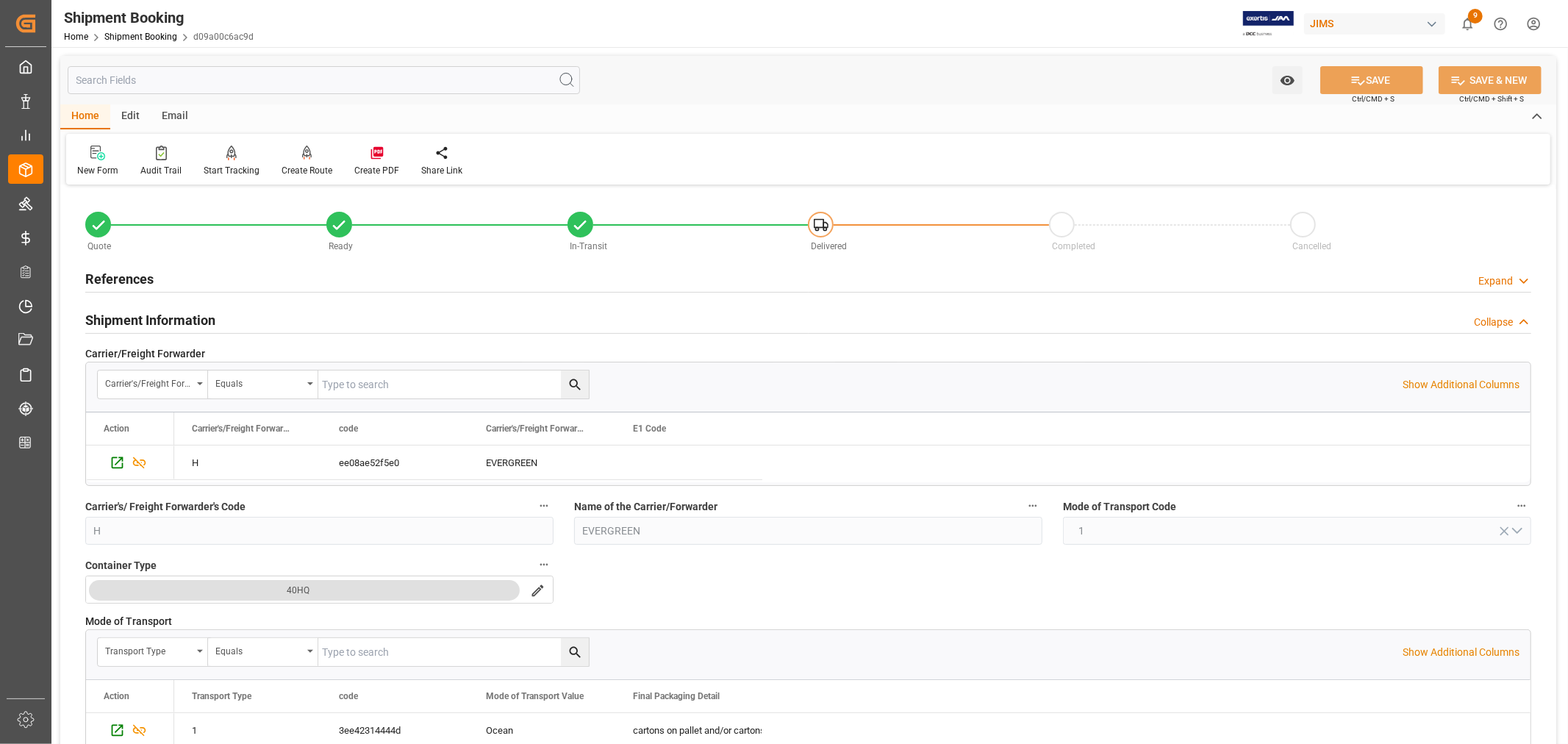
click at [190, 318] on h2 "Shipment Information" at bounding box center [151, 320] width 131 height 20
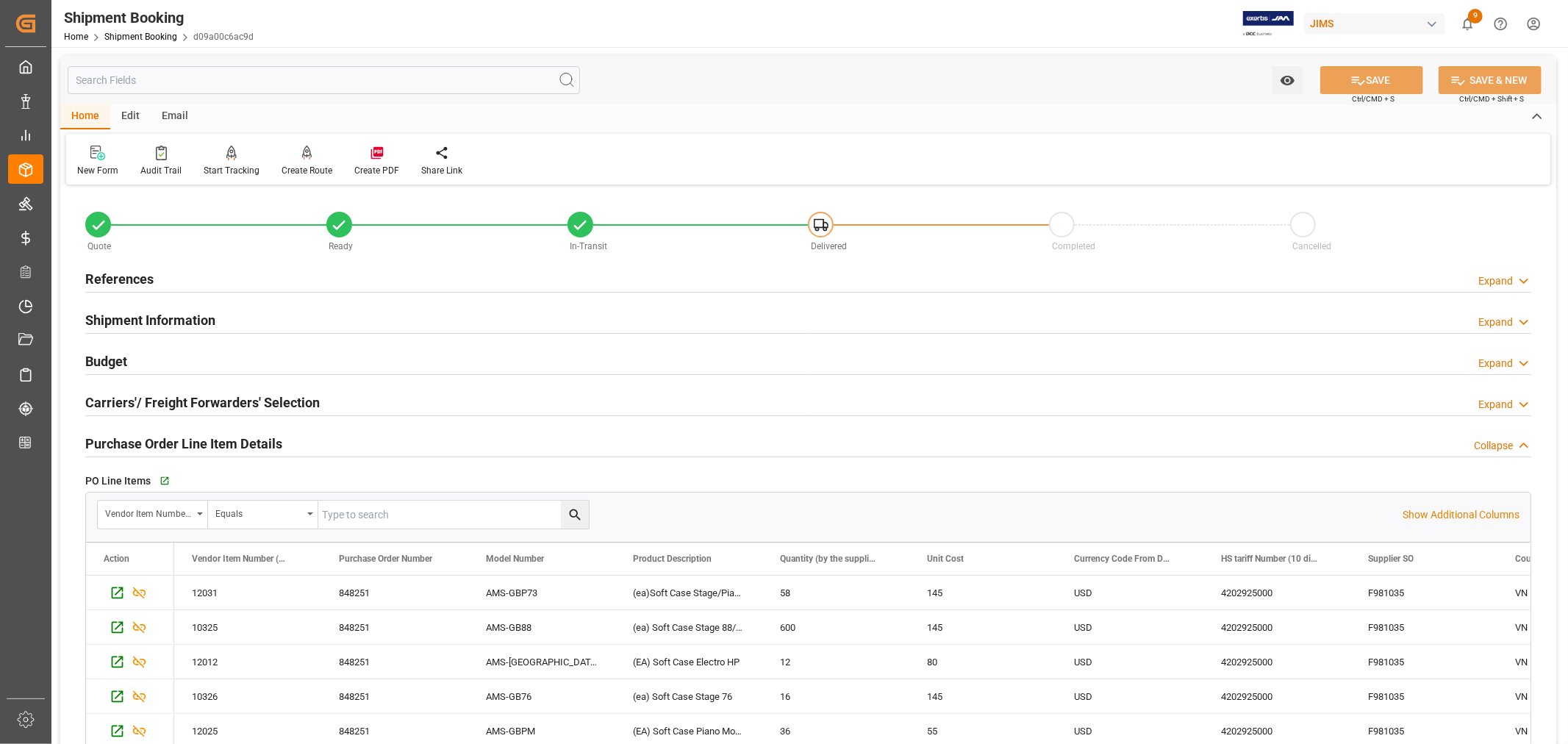
click at [166, 446] on h2 "Purchase Order Line Item Details" at bounding box center [183, 443] width 197 height 20
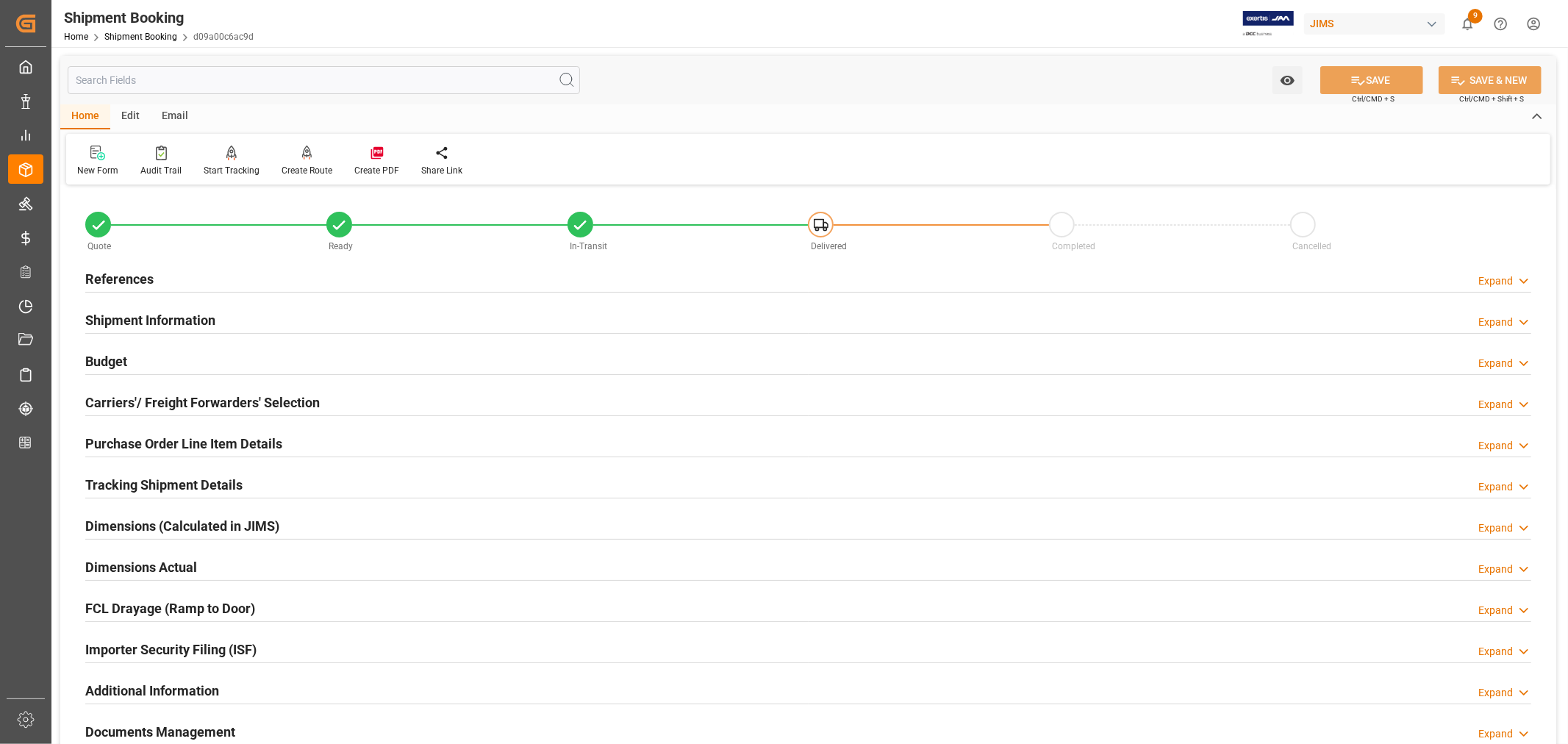
click at [166, 314] on h2 "Shipment Information" at bounding box center [151, 320] width 131 height 20
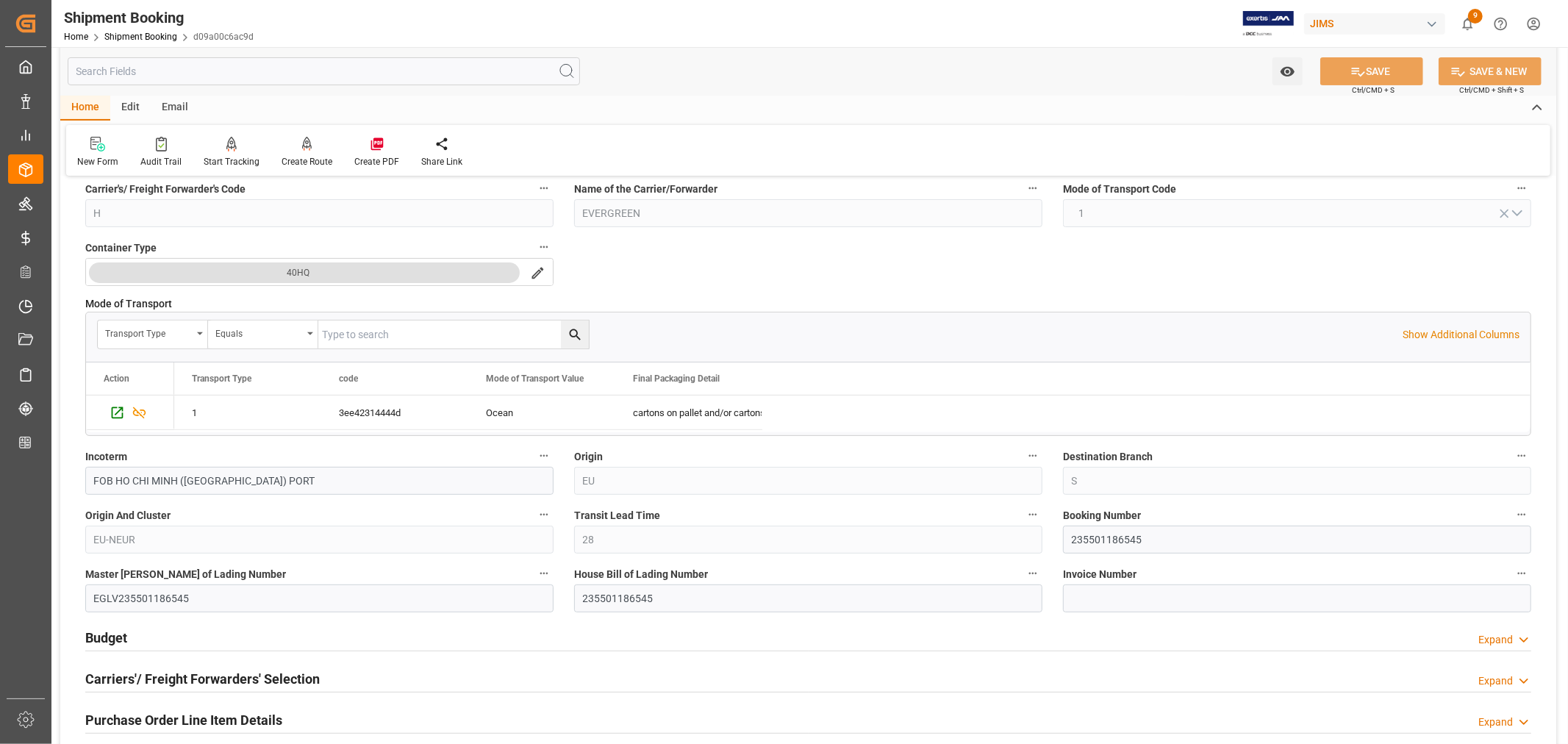
scroll to position [489, 0]
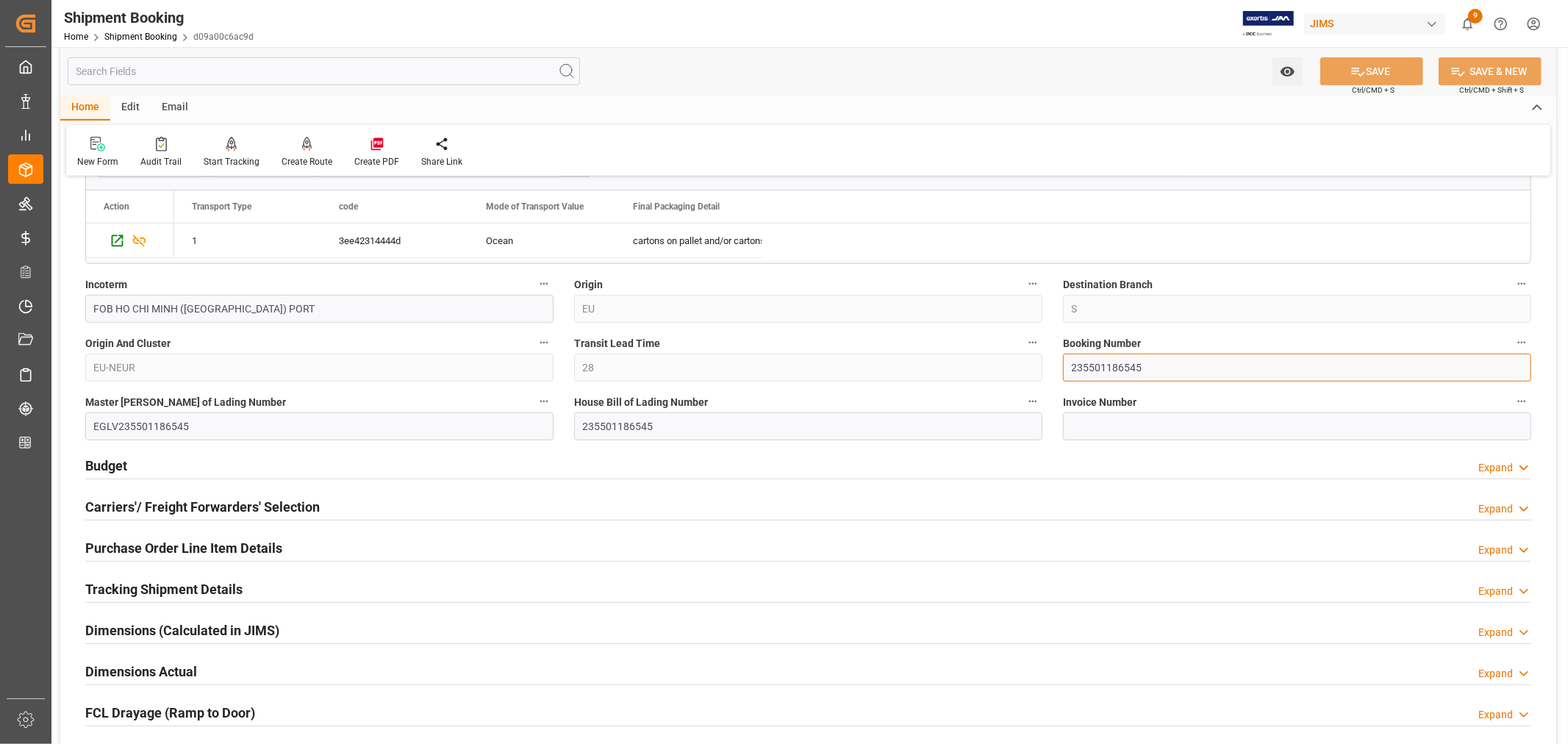
click at [1088, 366] on input "235501186545" at bounding box center [1297, 368] width 468 height 28
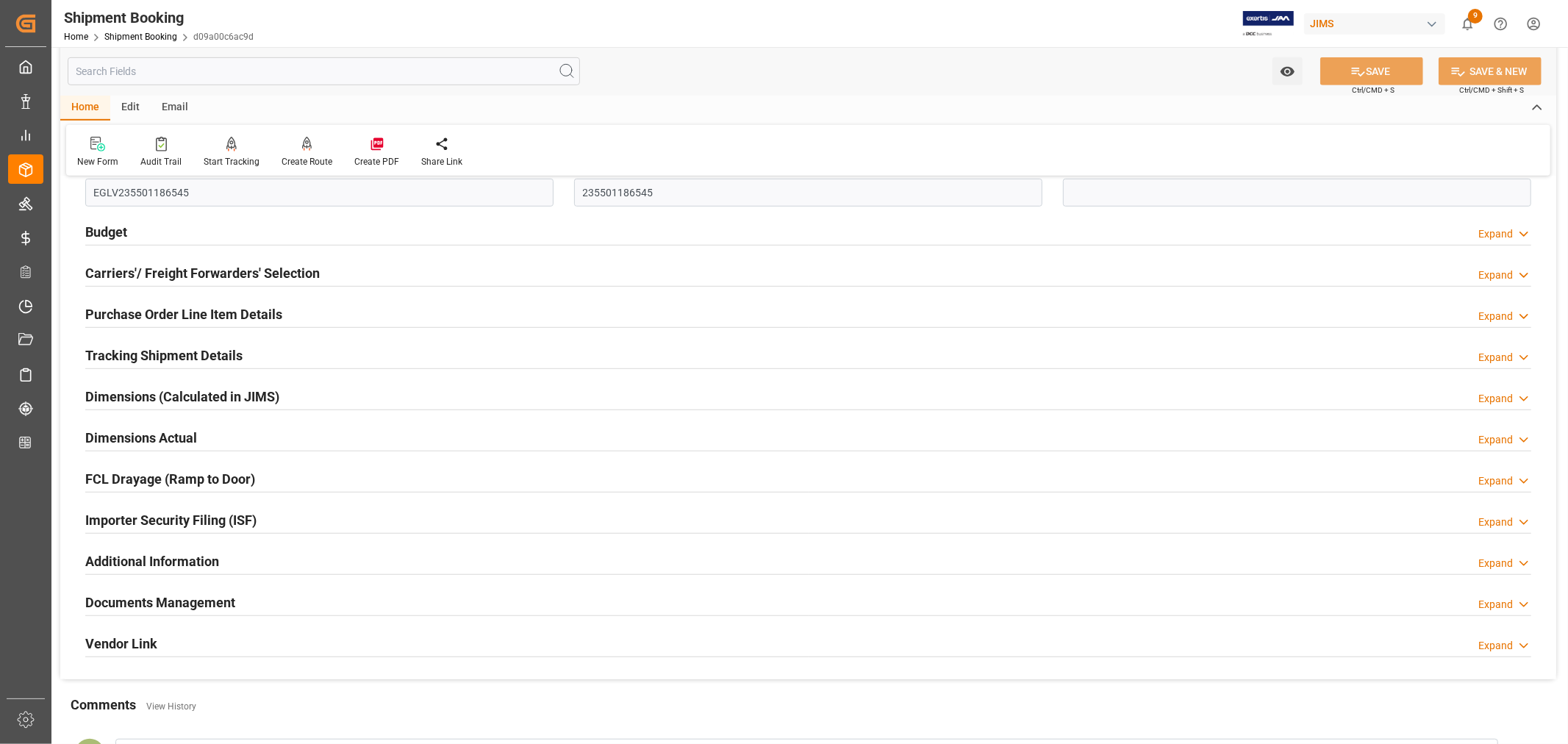
scroll to position [816, 0]
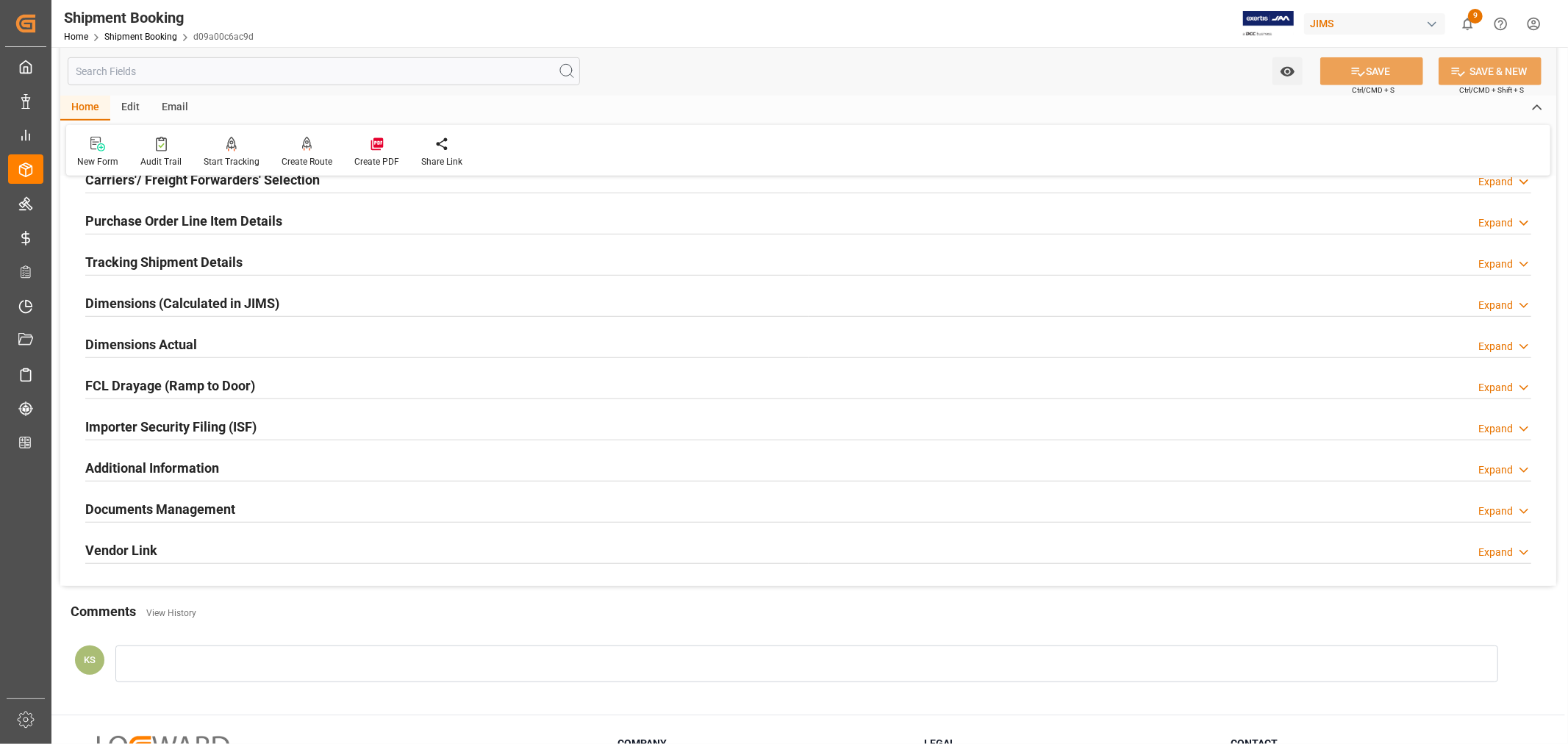
drag, startPoint x: 312, startPoint y: 497, endPoint x: 688, endPoint y: 453, distance: 378.6
click at [313, 496] on div "Documents Management Expand" at bounding box center [809, 508] width 1446 height 28
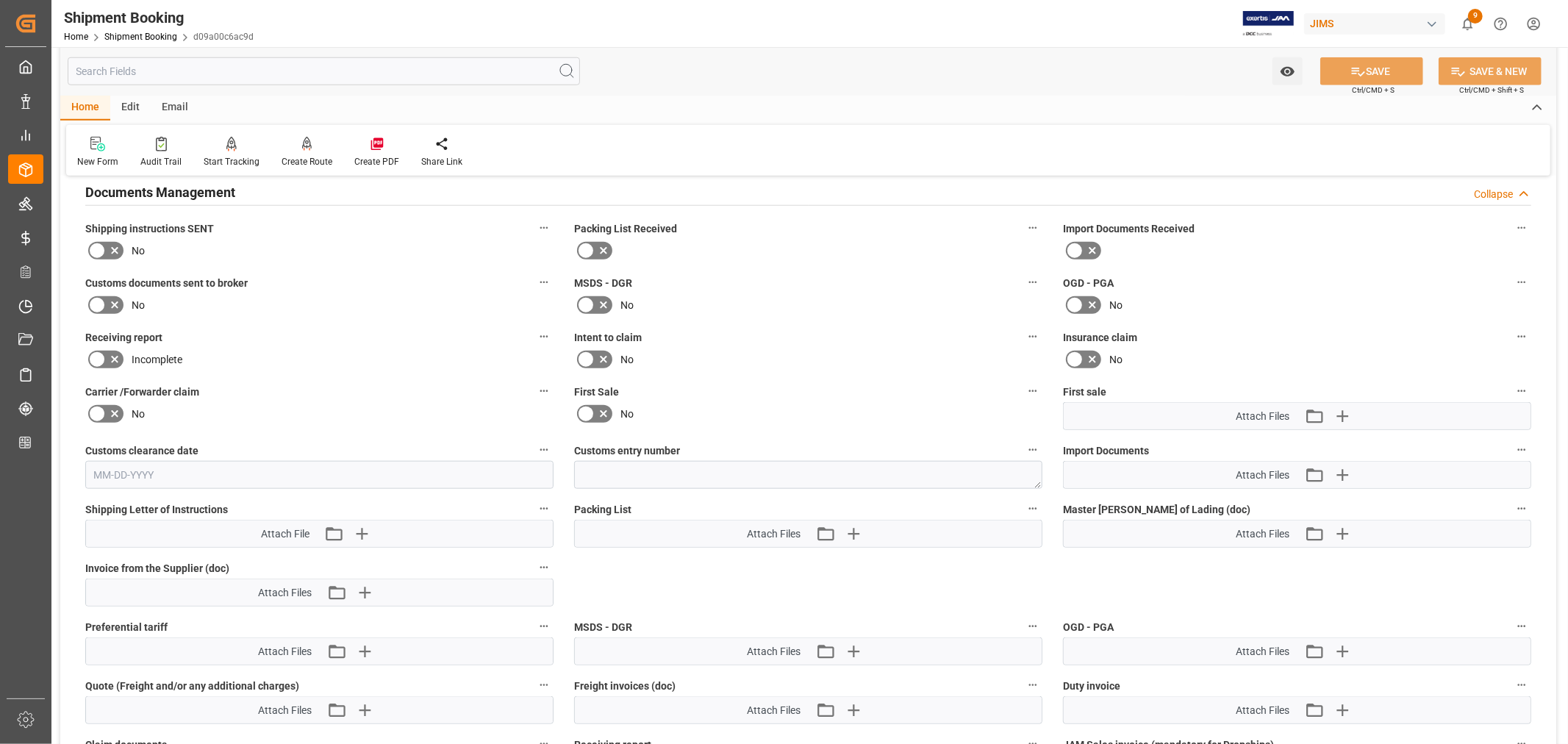
scroll to position [1142, 0]
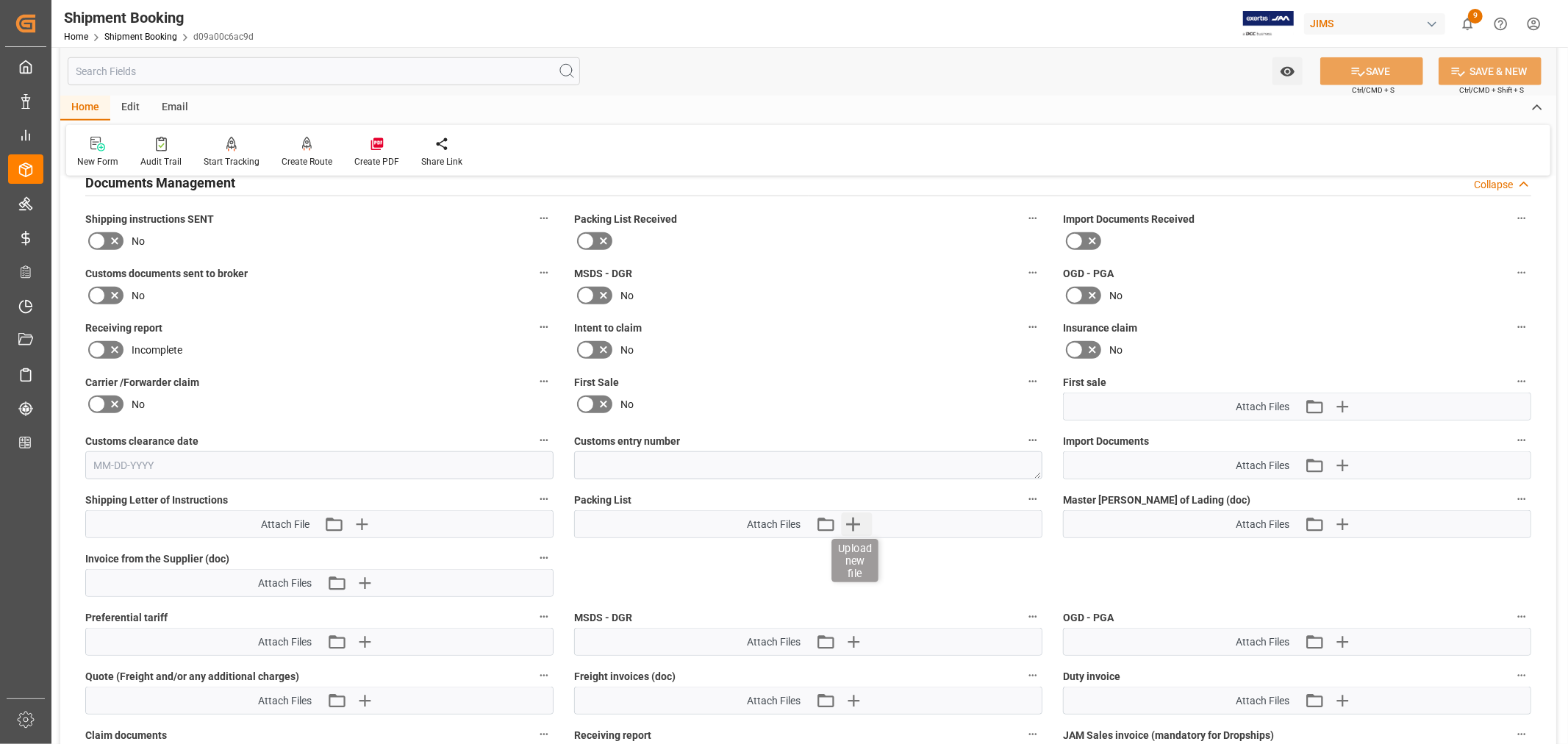
click at [856, 517] on icon "button" at bounding box center [853, 524] width 24 height 24
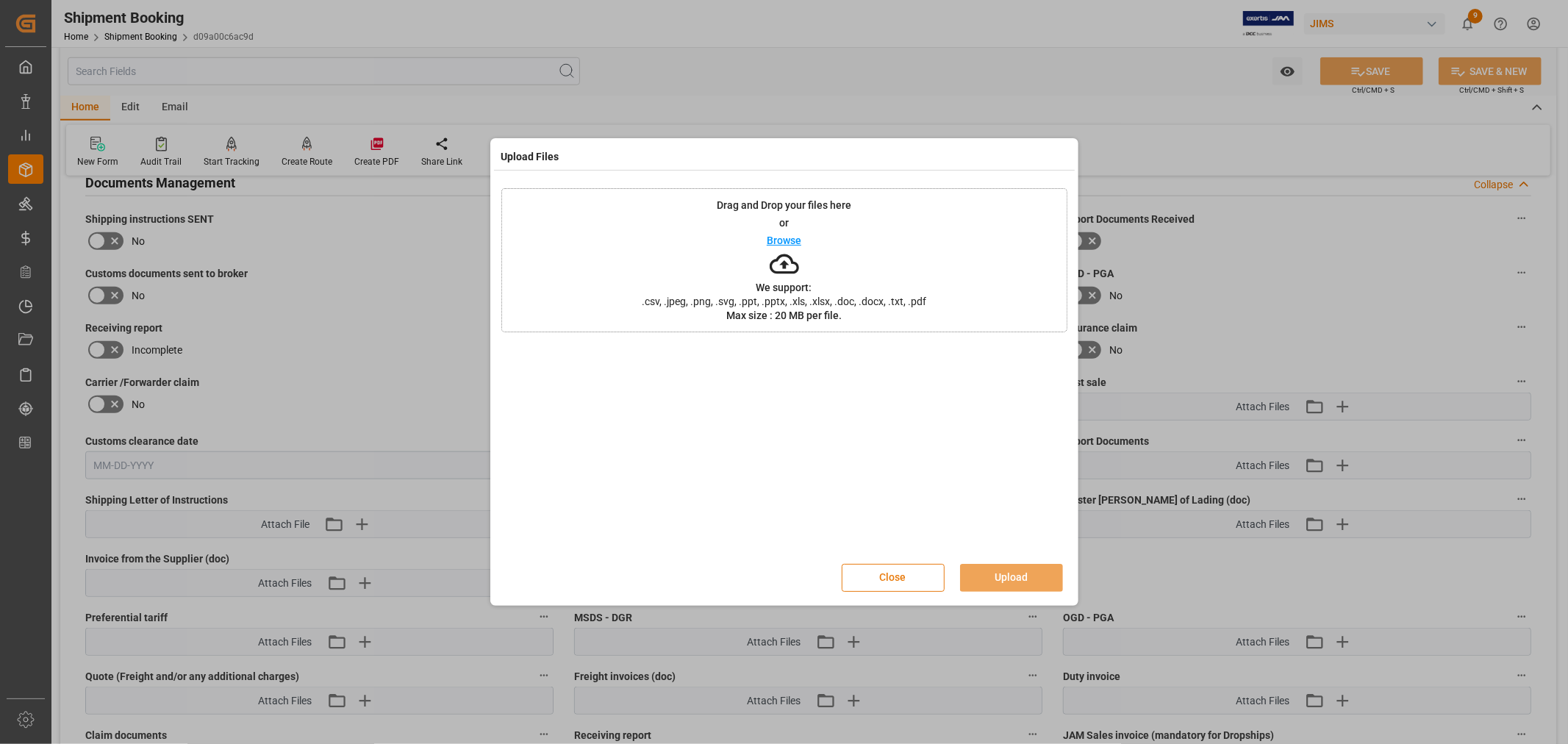
click at [901, 577] on button "Close" at bounding box center [893, 577] width 103 height 28
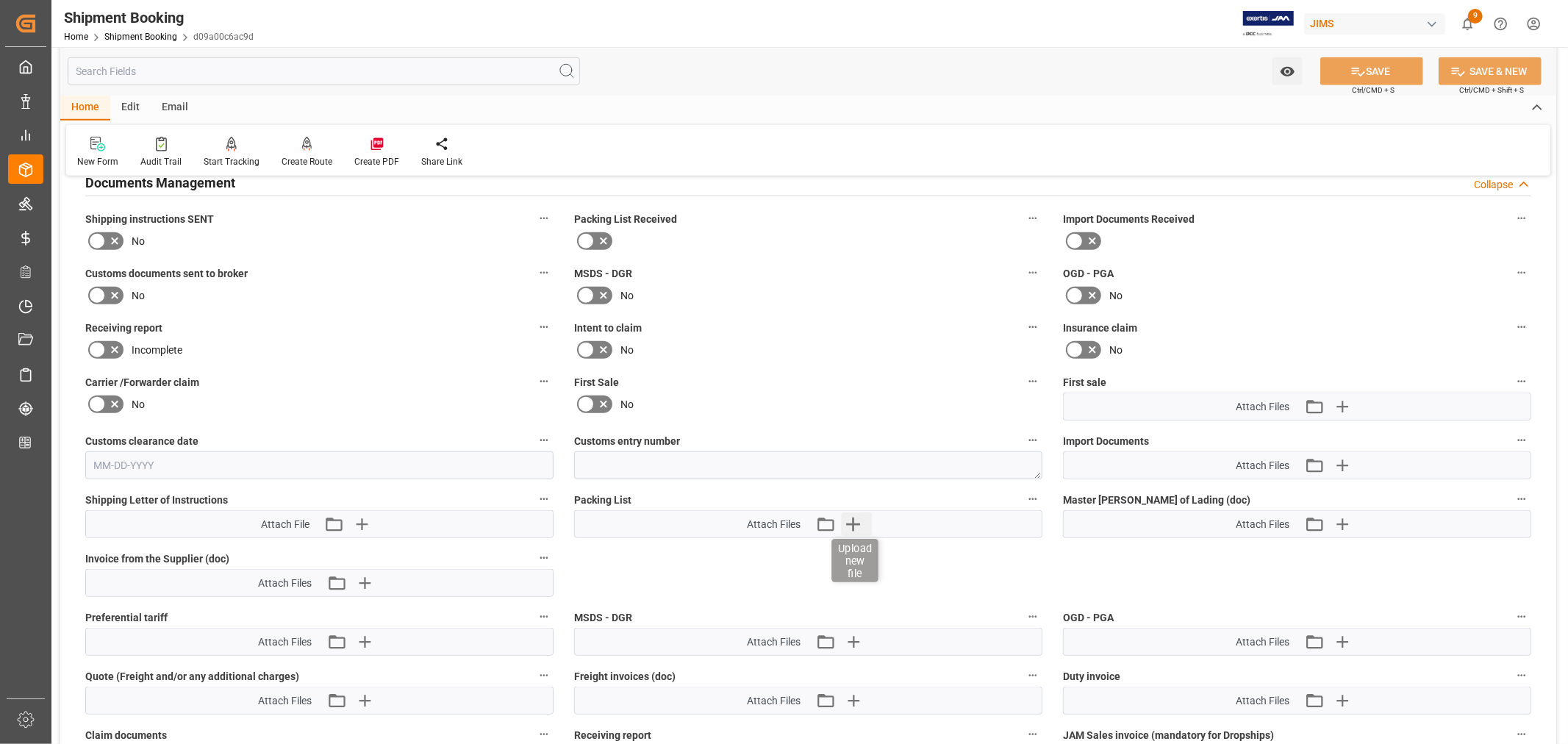
click at [850, 524] on icon "button" at bounding box center [853, 524] width 24 height 24
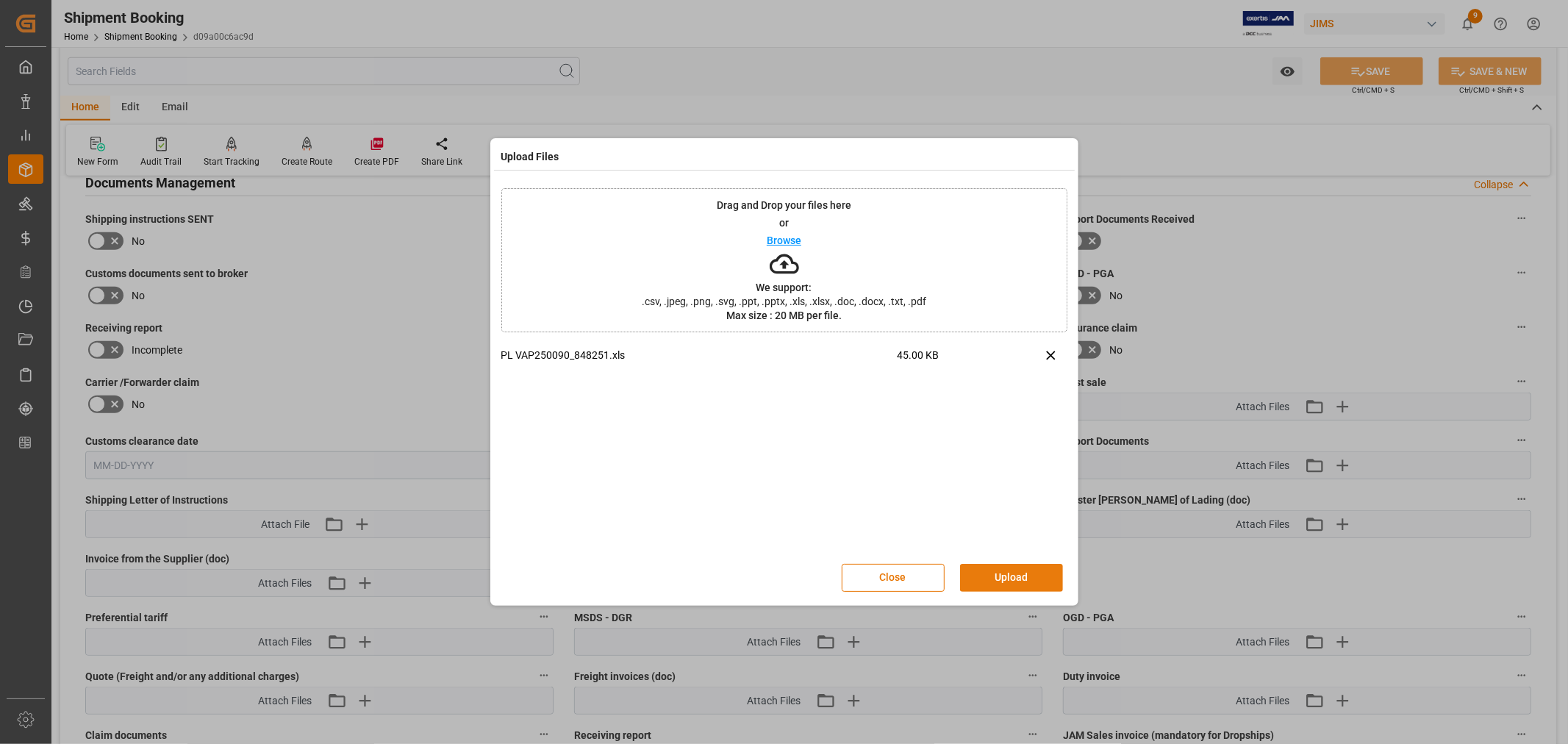
click at [1008, 568] on button "Upload" at bounding box center [1012, 577] width 103 height 28
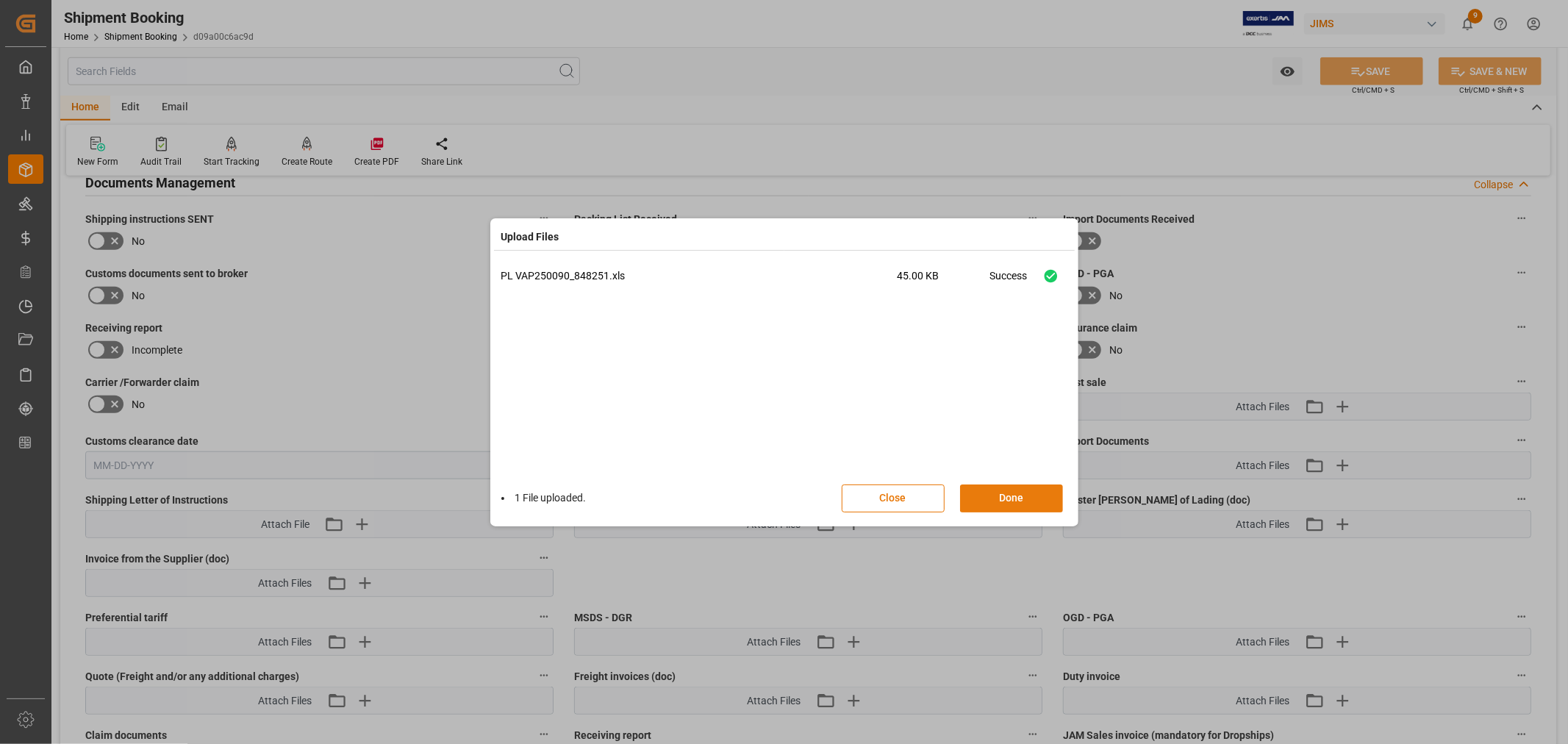
click at [1002, 494] on button "Done" at bounding box center [1012, 498] width 103 height 28
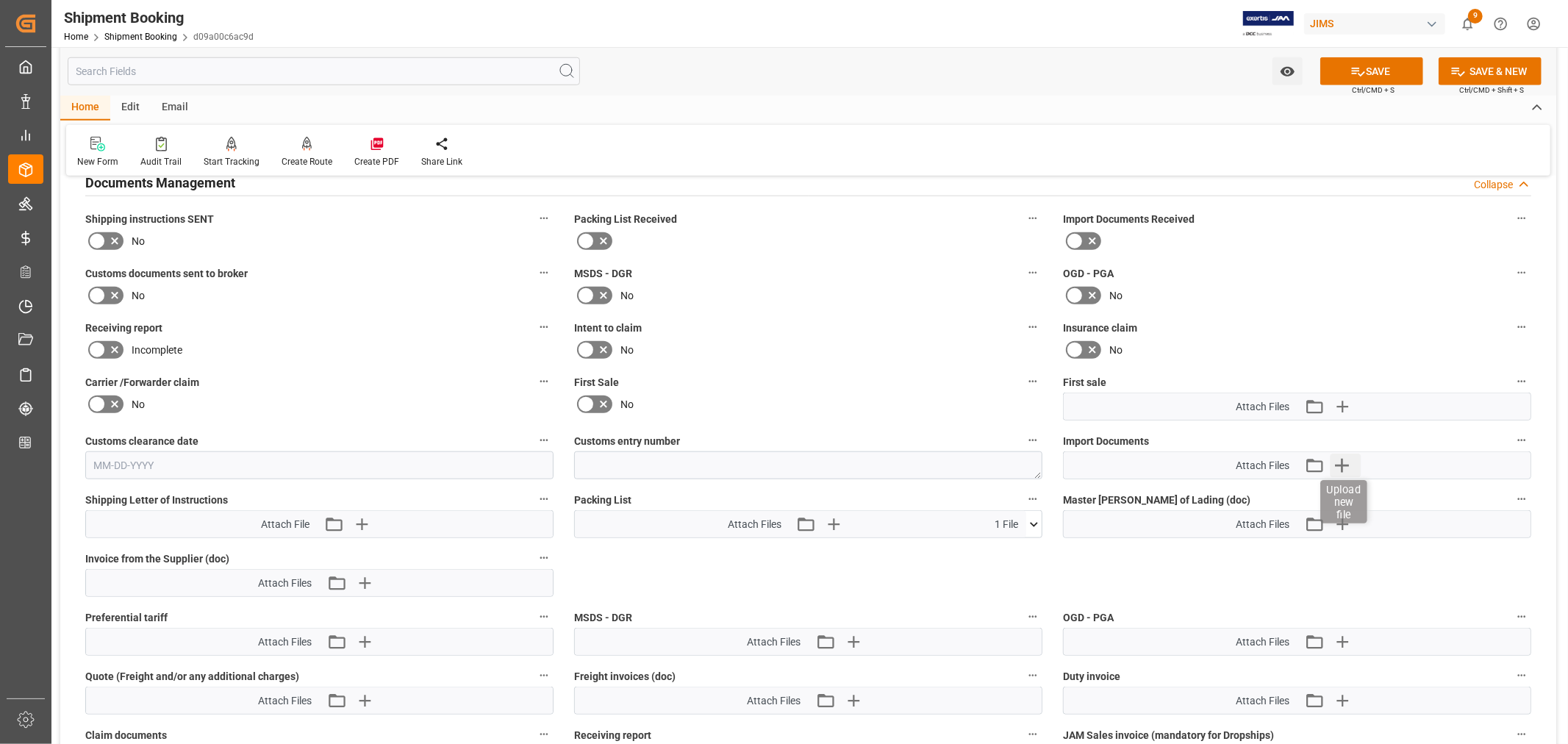
click at [1342, 459] on icon "button" at bounding box center [1342, 465] width 14 height 14
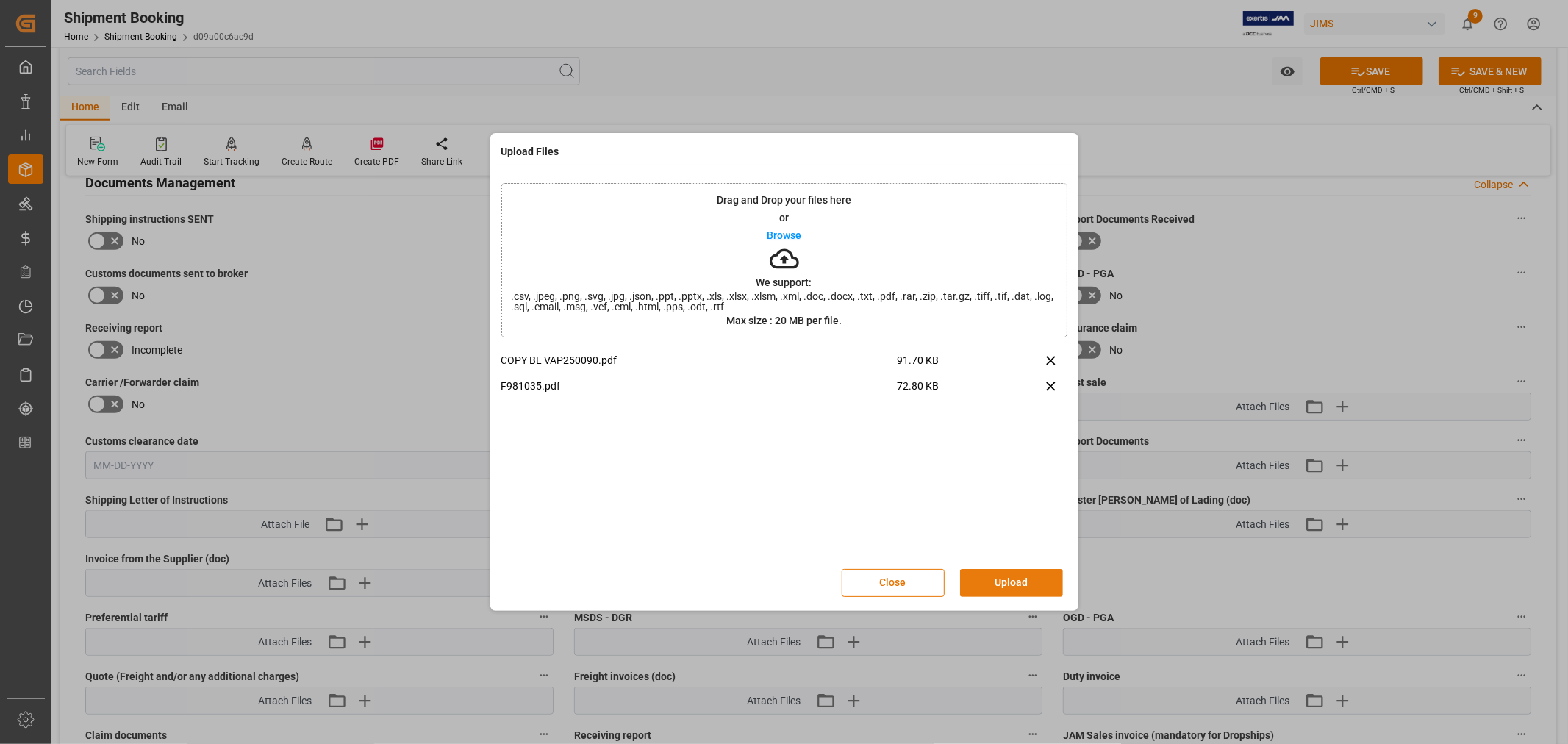
click at [1003, 572] on button "Upload" at bounding box center [1012, 583] width 103 height 28
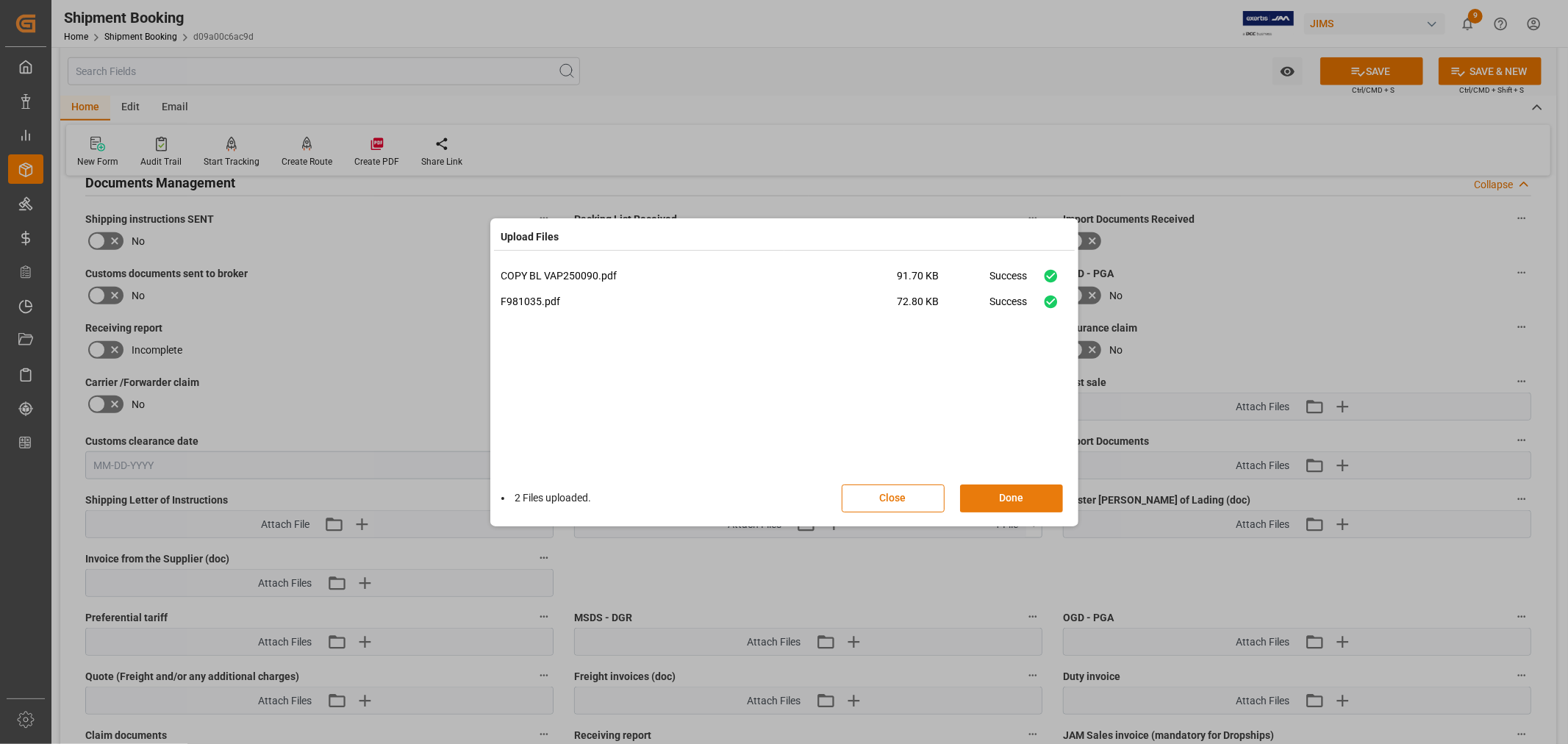
click at [1004, 498] on button "Done" at bounding box center [1012, 498] width 103 height 28
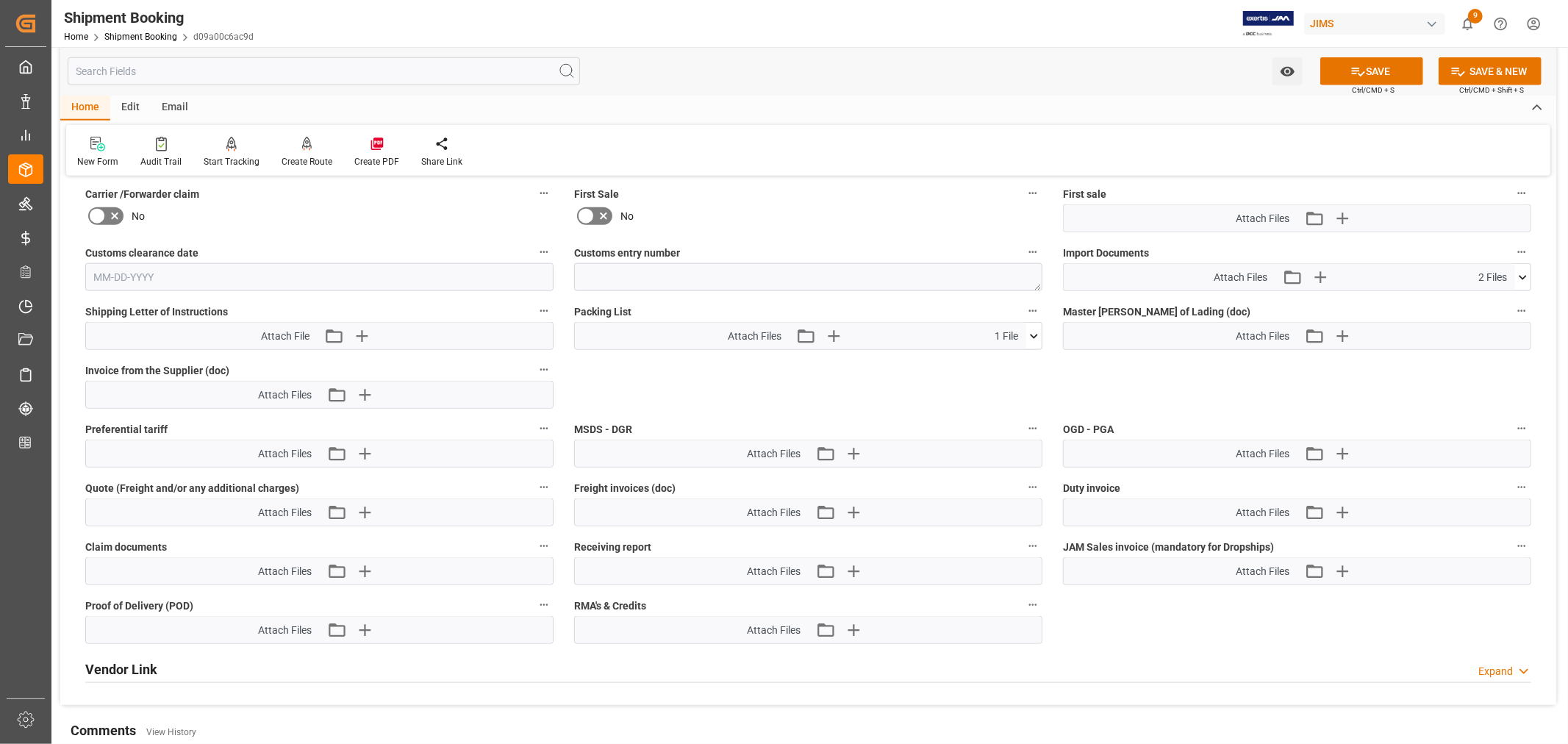
scroll to position [1388, 0]
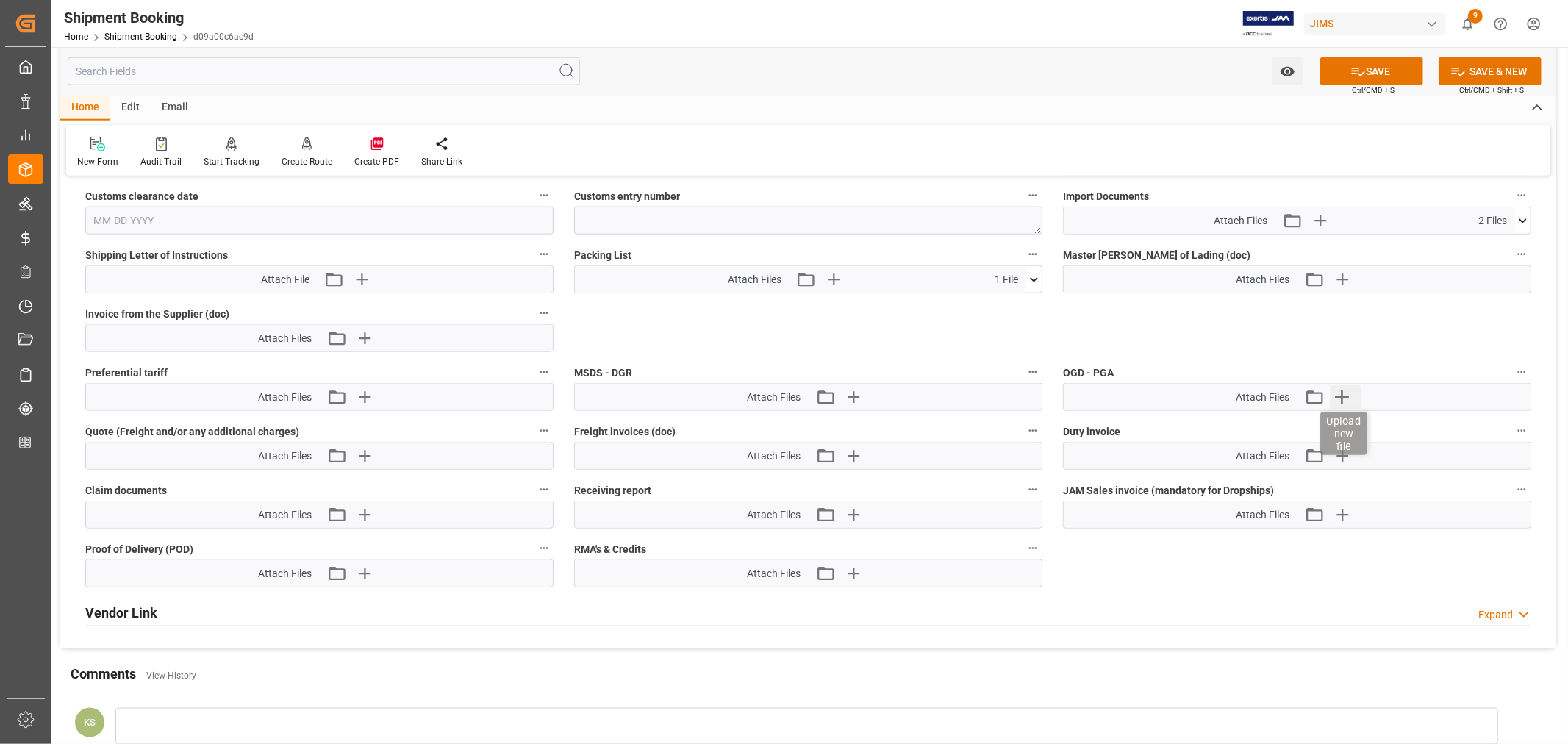
click at [1341, 391] on icon "button" at bounding box center [1341, 397] width 24 height 24
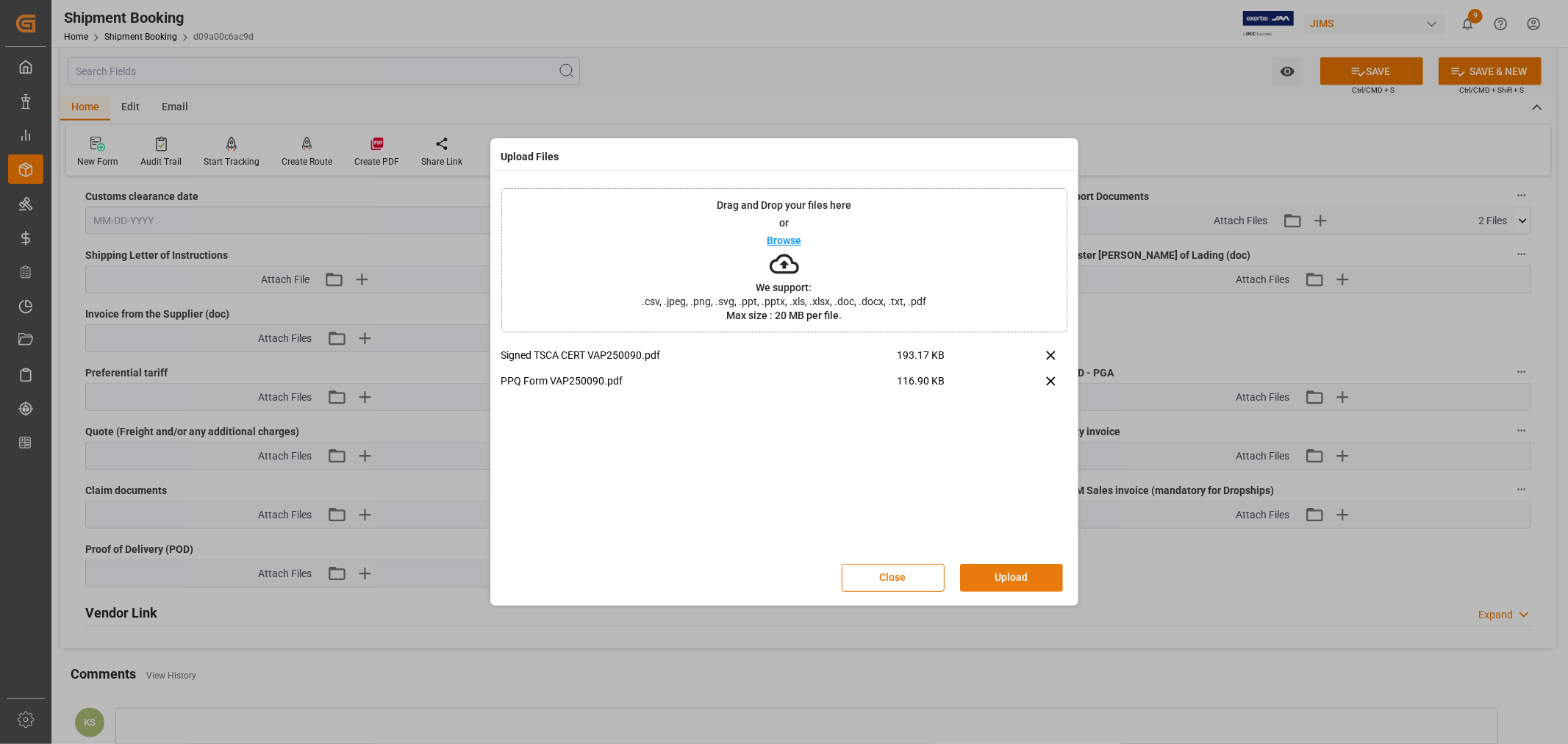
click at [1002, 575] on button "Upload" at bounding box center [1012, 577] width 103 height 28
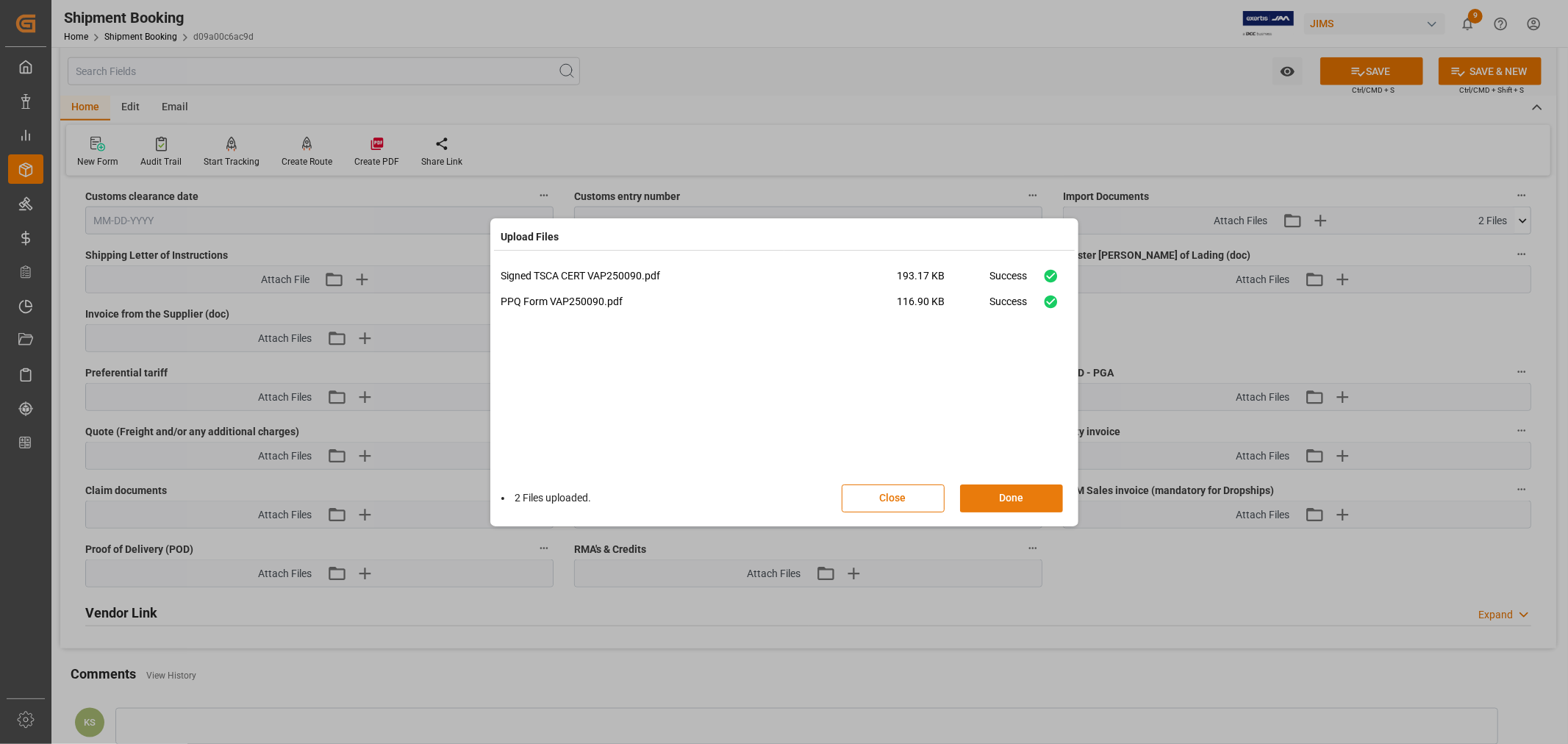
click at [1002, 494] on button "Done" at bounding box center [1012, 498] width 103 height 28
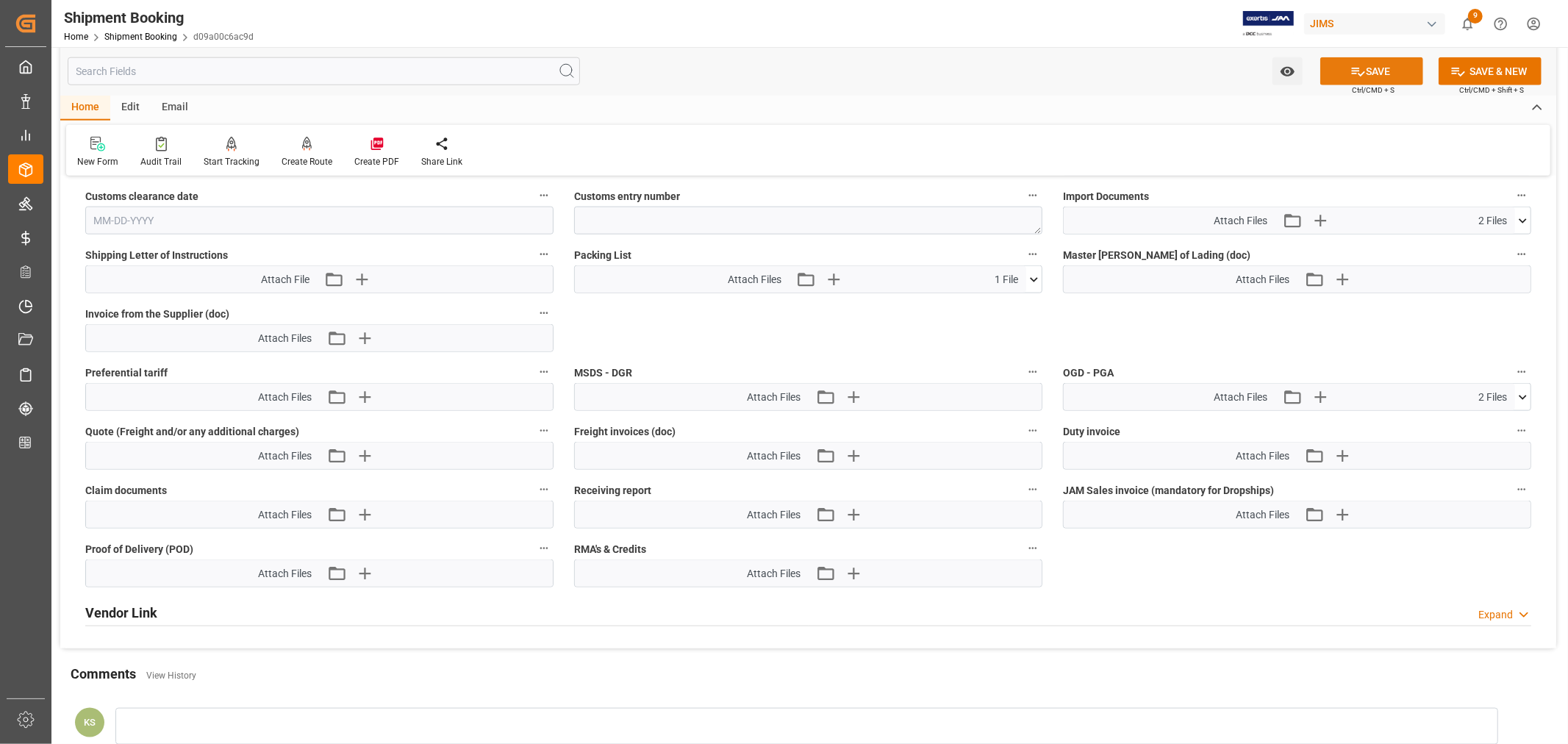
click at [1373, 71] on button "SAVE" at bounding box center [1371, 71] width 103 height 28
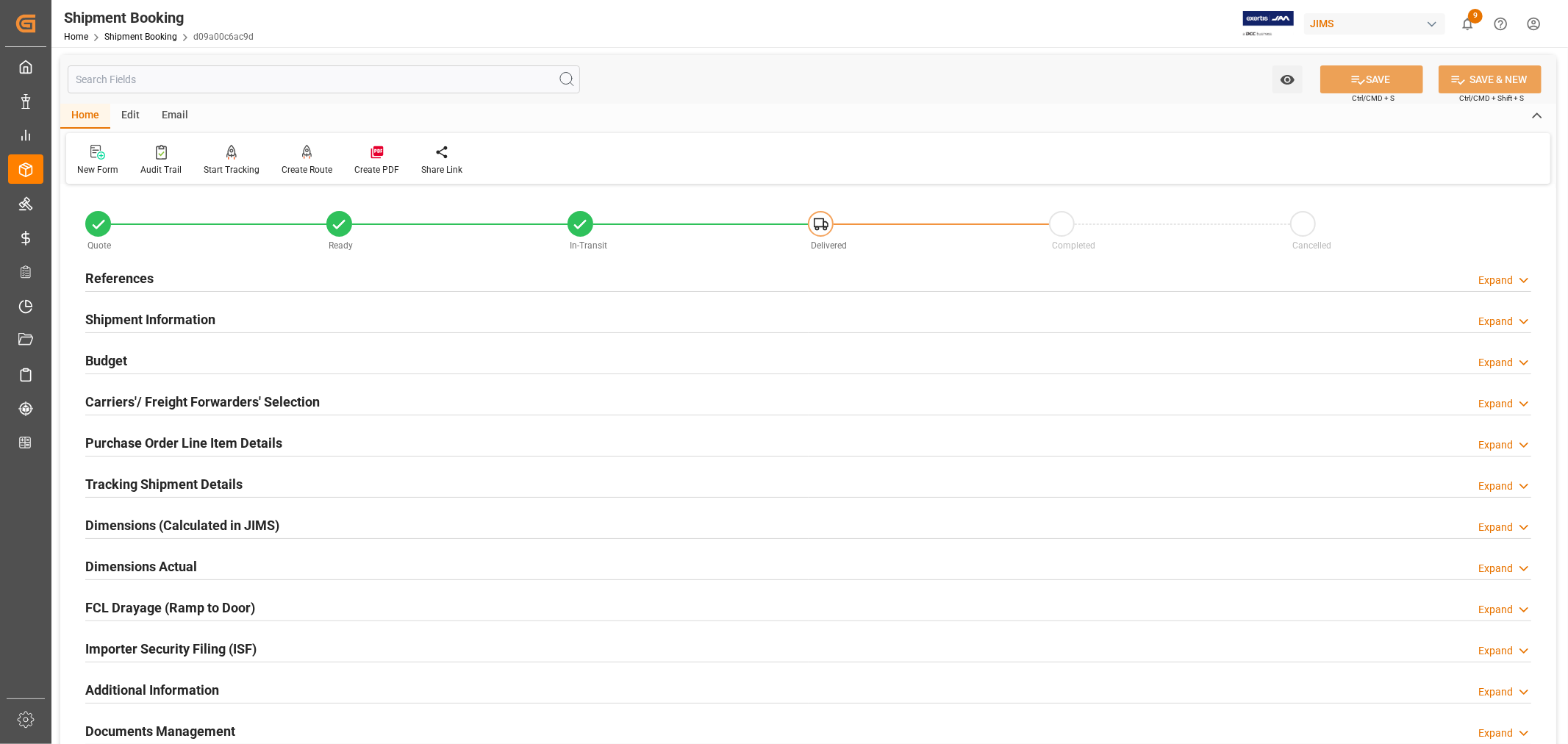
scroll to position [0, 0]
click at [118, 275] on h2 "References" at bounding box center [120, 279] width 69 height 20
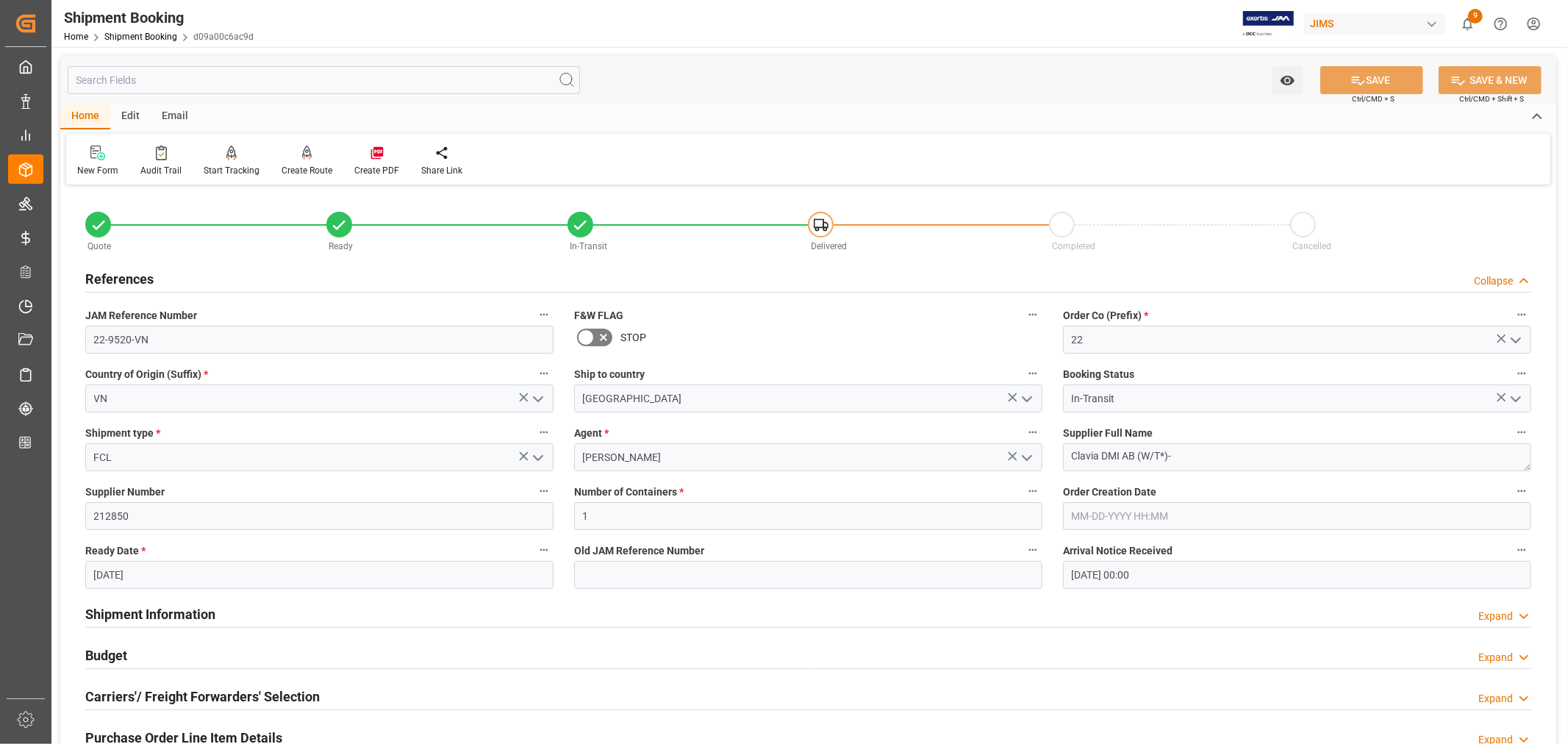
click at [118, 275] on h2 "References" at bounding box center [120, 279] width 69 height 20
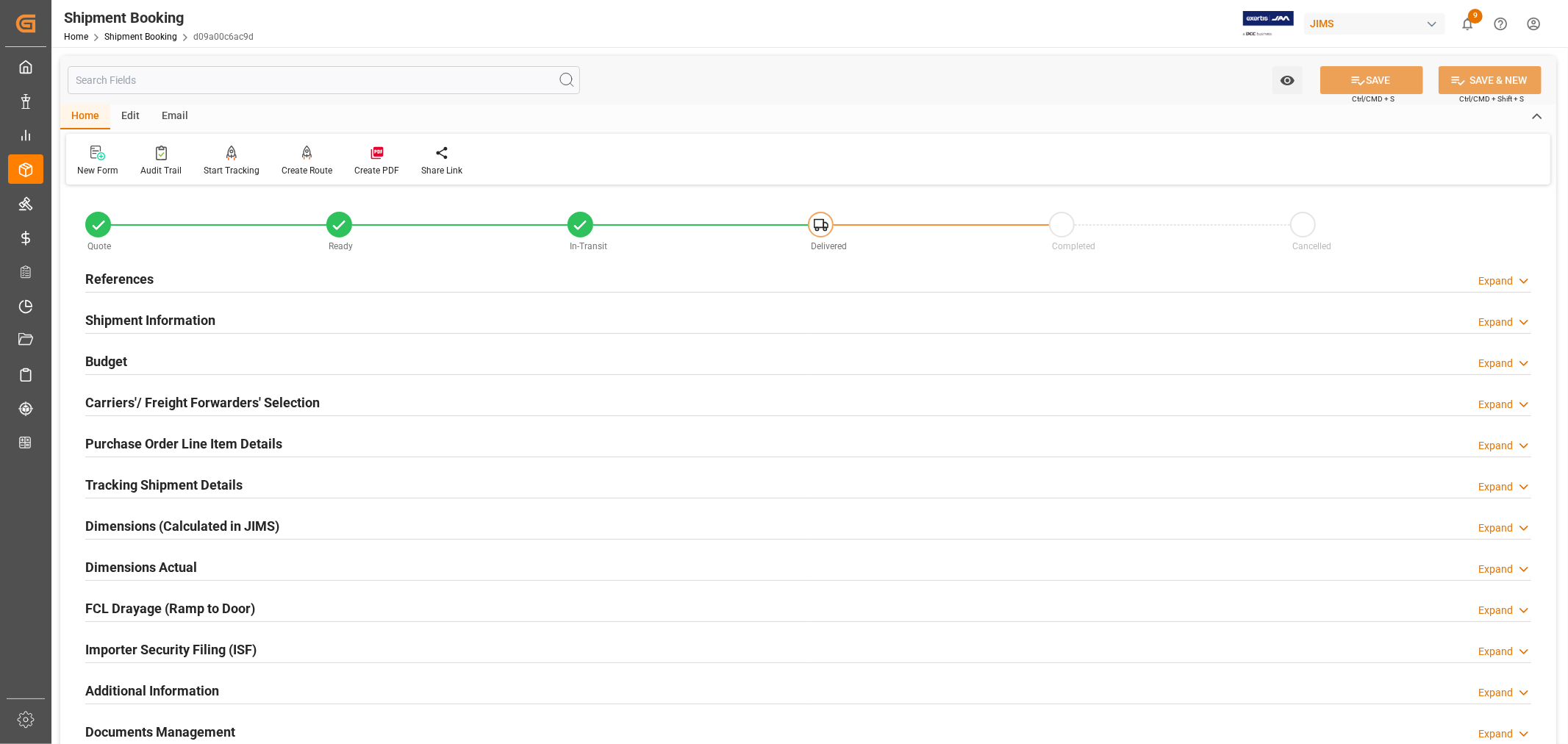
click at [139, 316] on h2 "Shipment Information" at bounding box center [151, 320] width 131 height 20
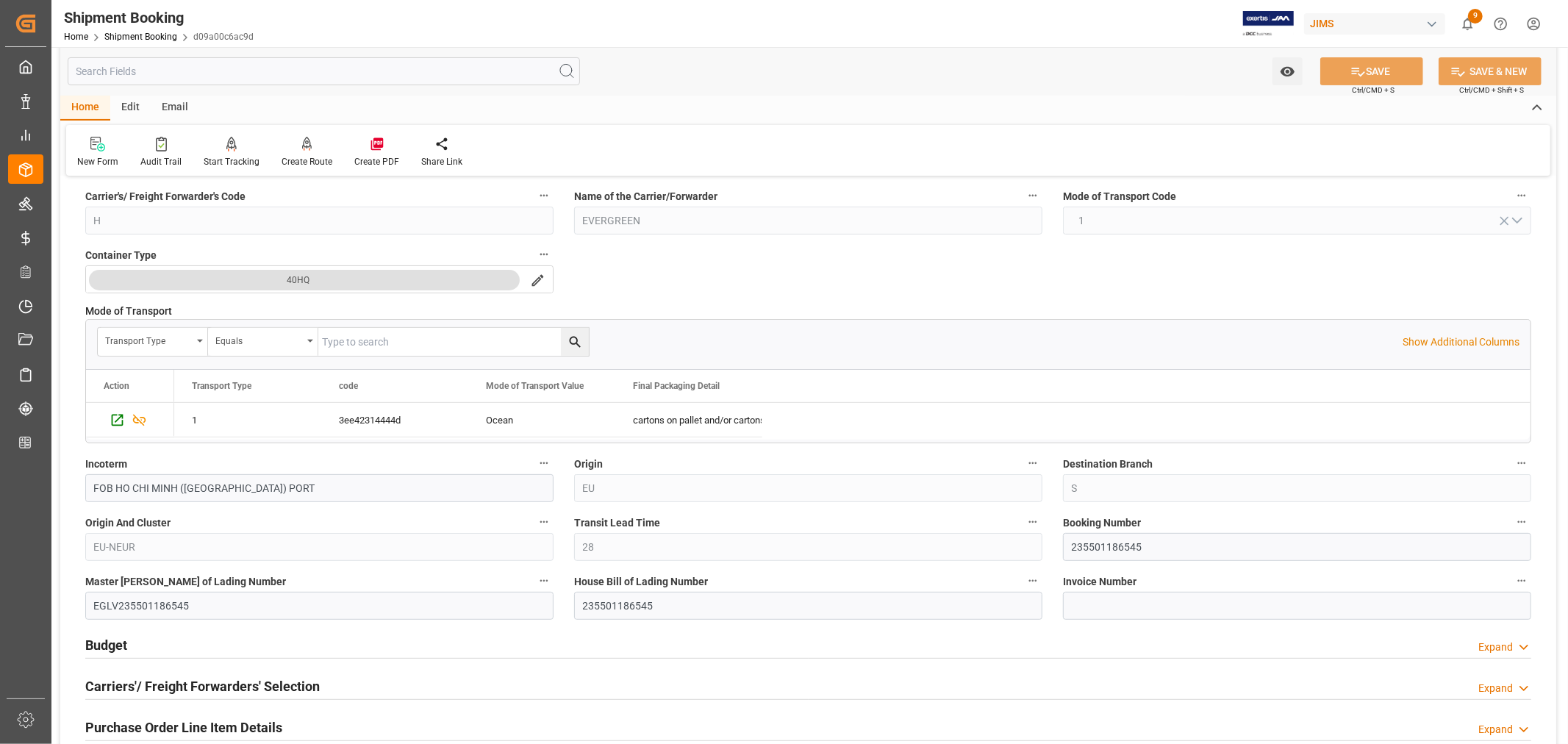
scroll to position [326, 0]
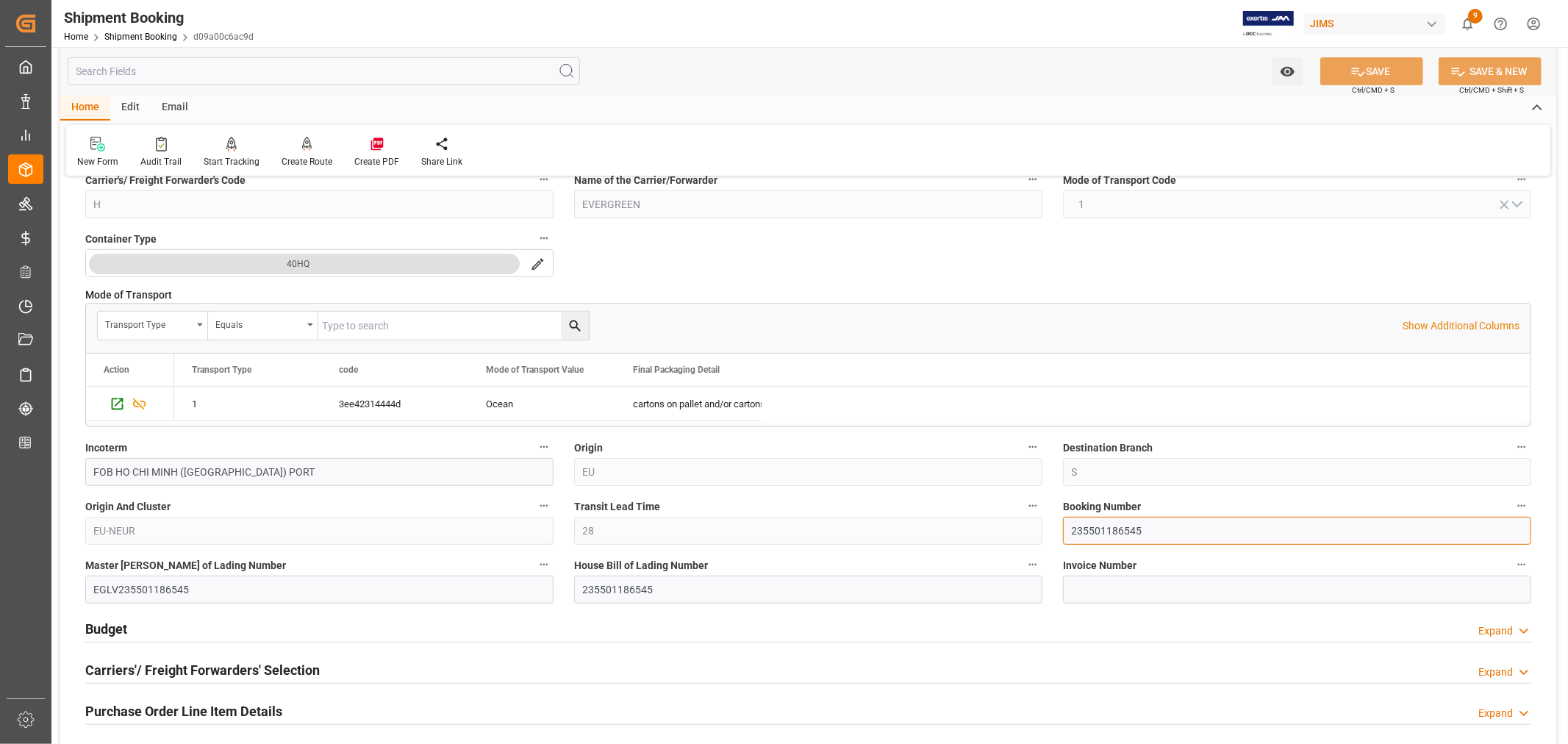
click at [1107, 532] on input "235501186545" at bounding box center [1297, 531] width 468 height 28
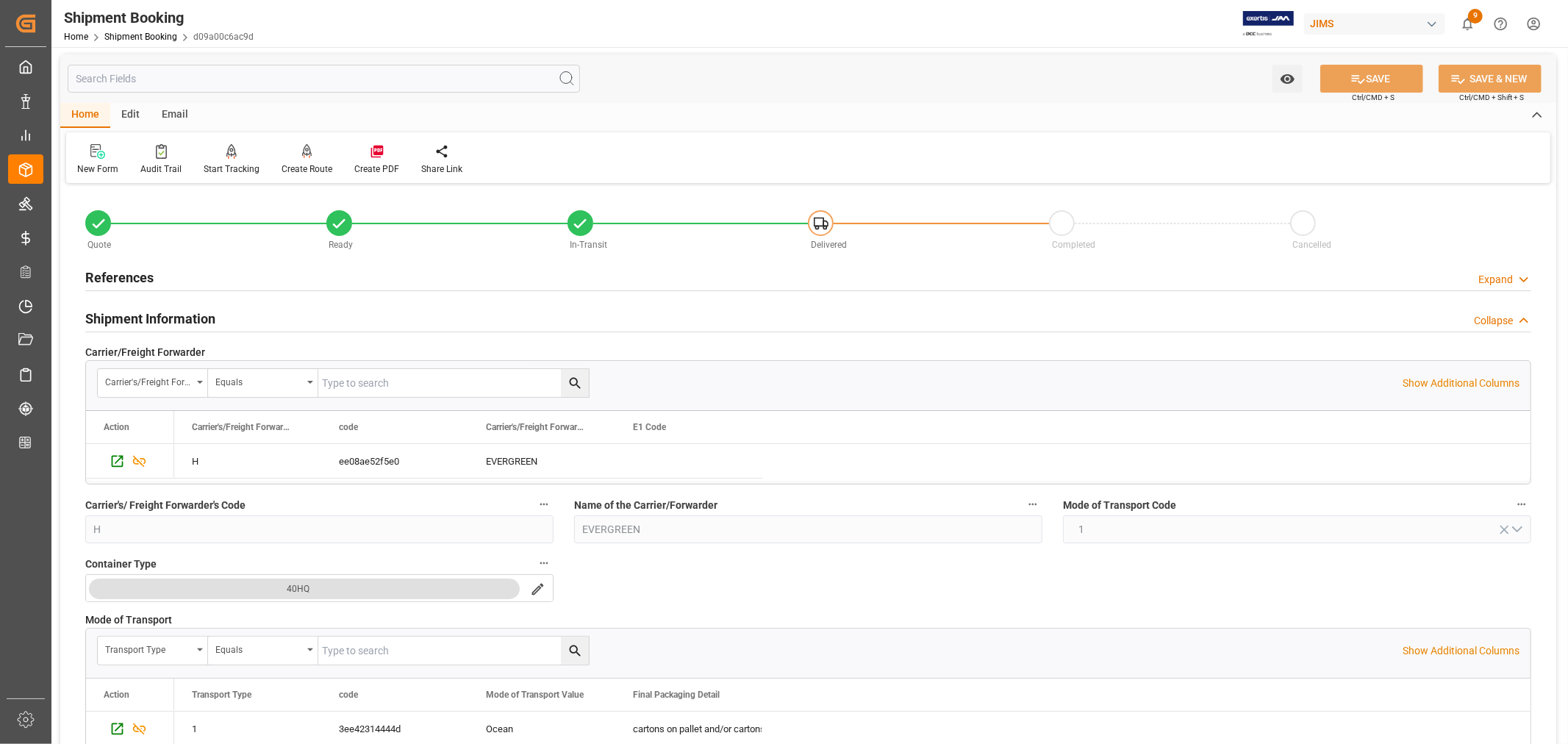
scroll to position [0, 0]
click at [162, 322] on h2 "Shipment Information" at bounding box center [151, 320] width 131 height 20
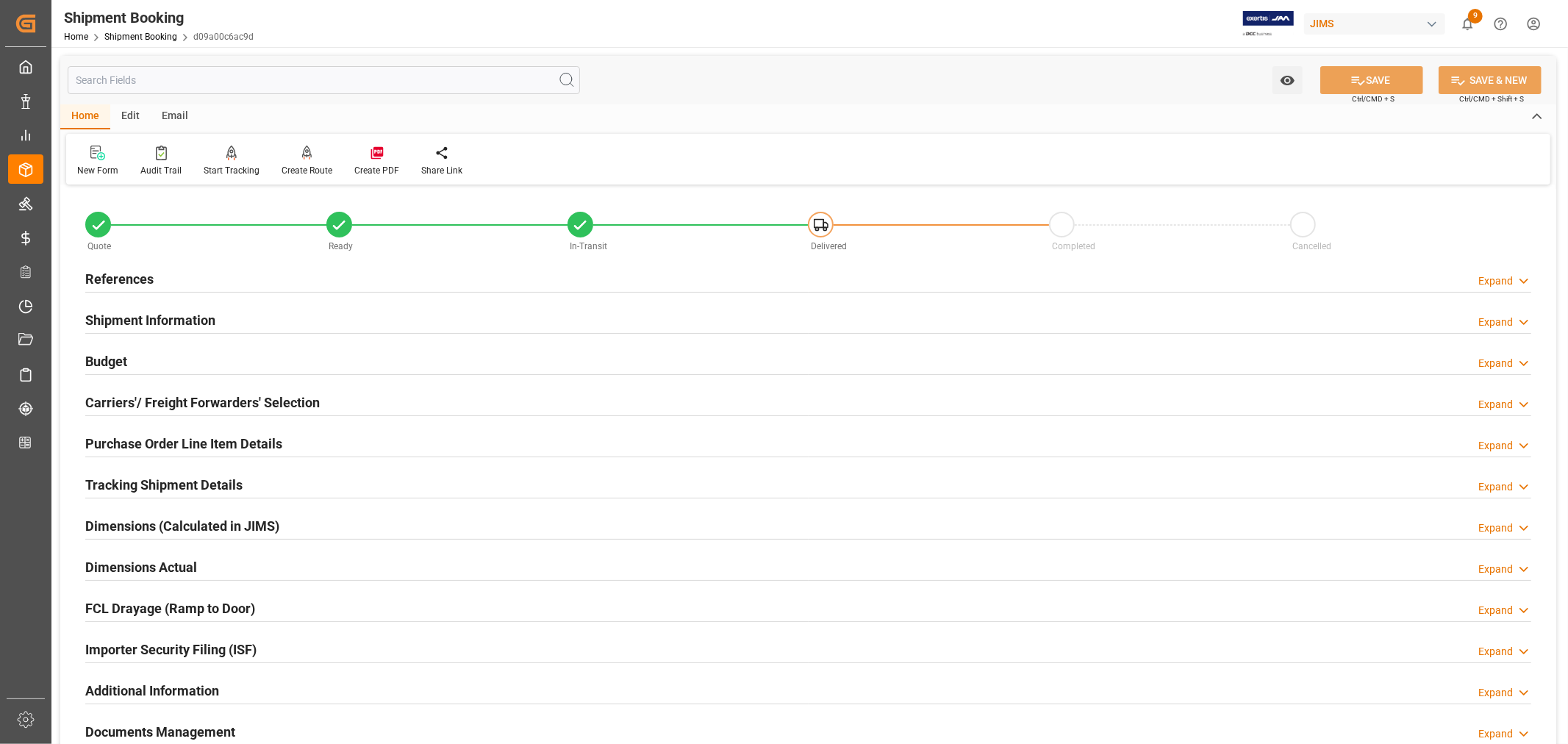
click at [144, 270] on h2 "References" at bounding box center [120, 279] width 69 height 20
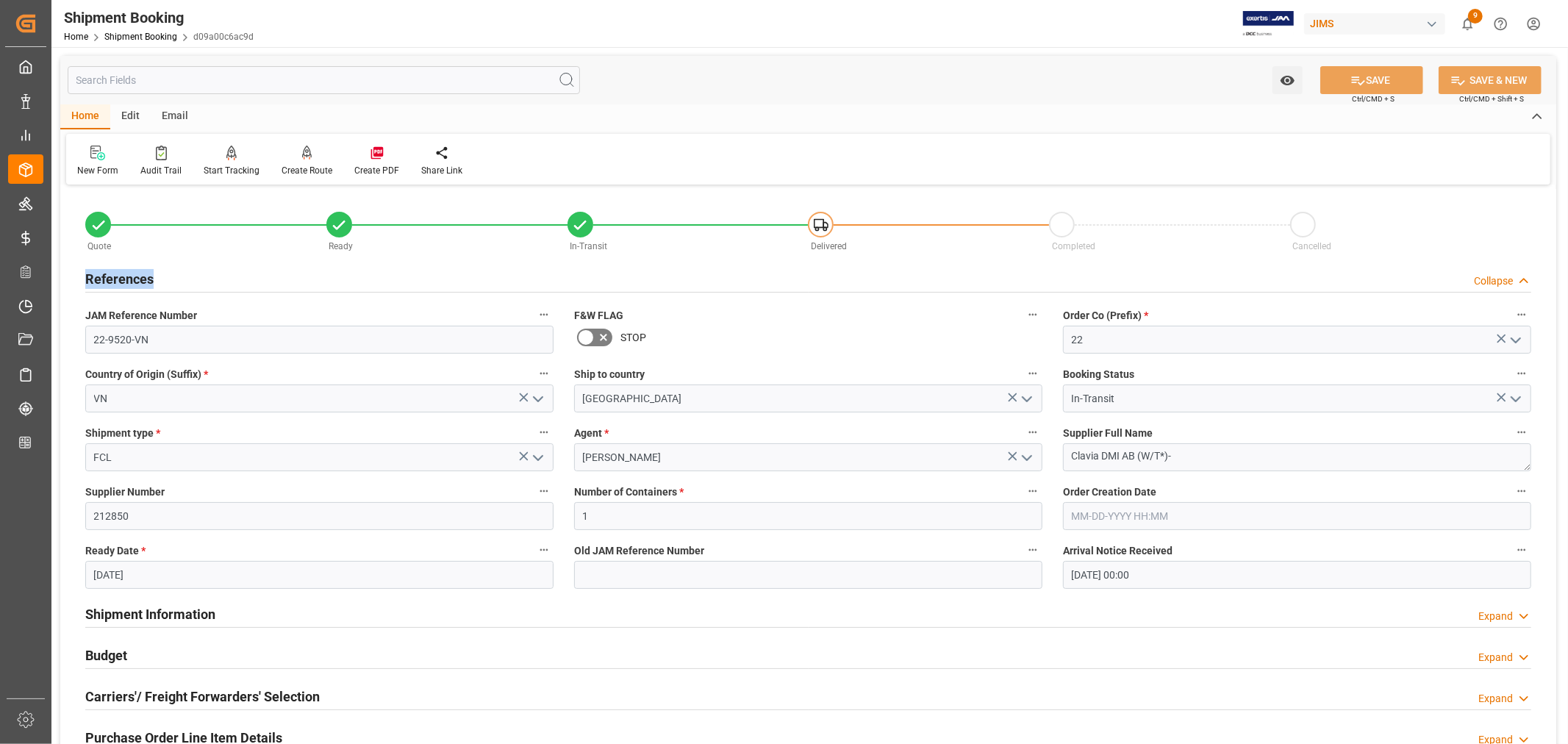
click at [144, 270] on h2 "References" at bounding box center [120, 279] width 69 height 20
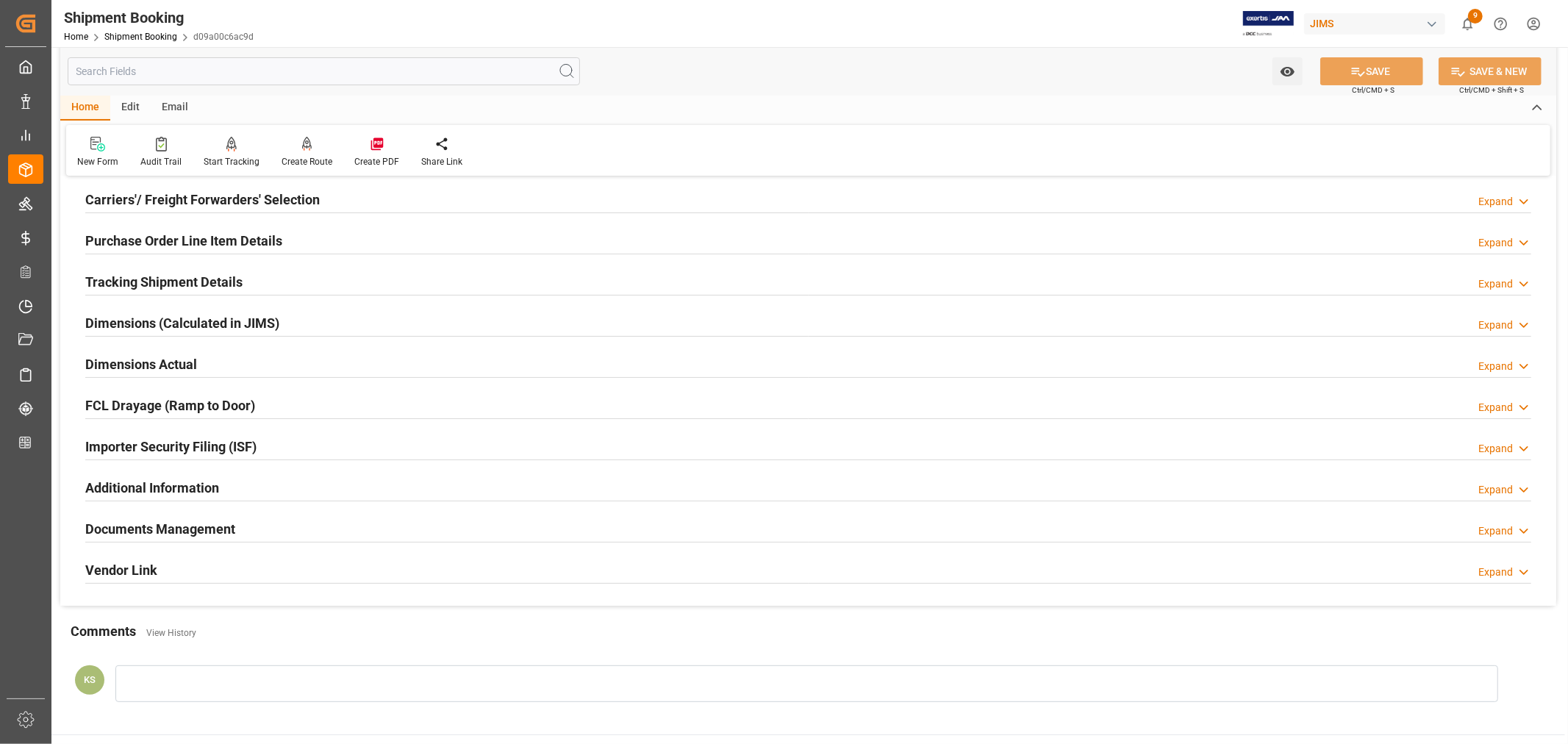
scroll to position [245, 0]
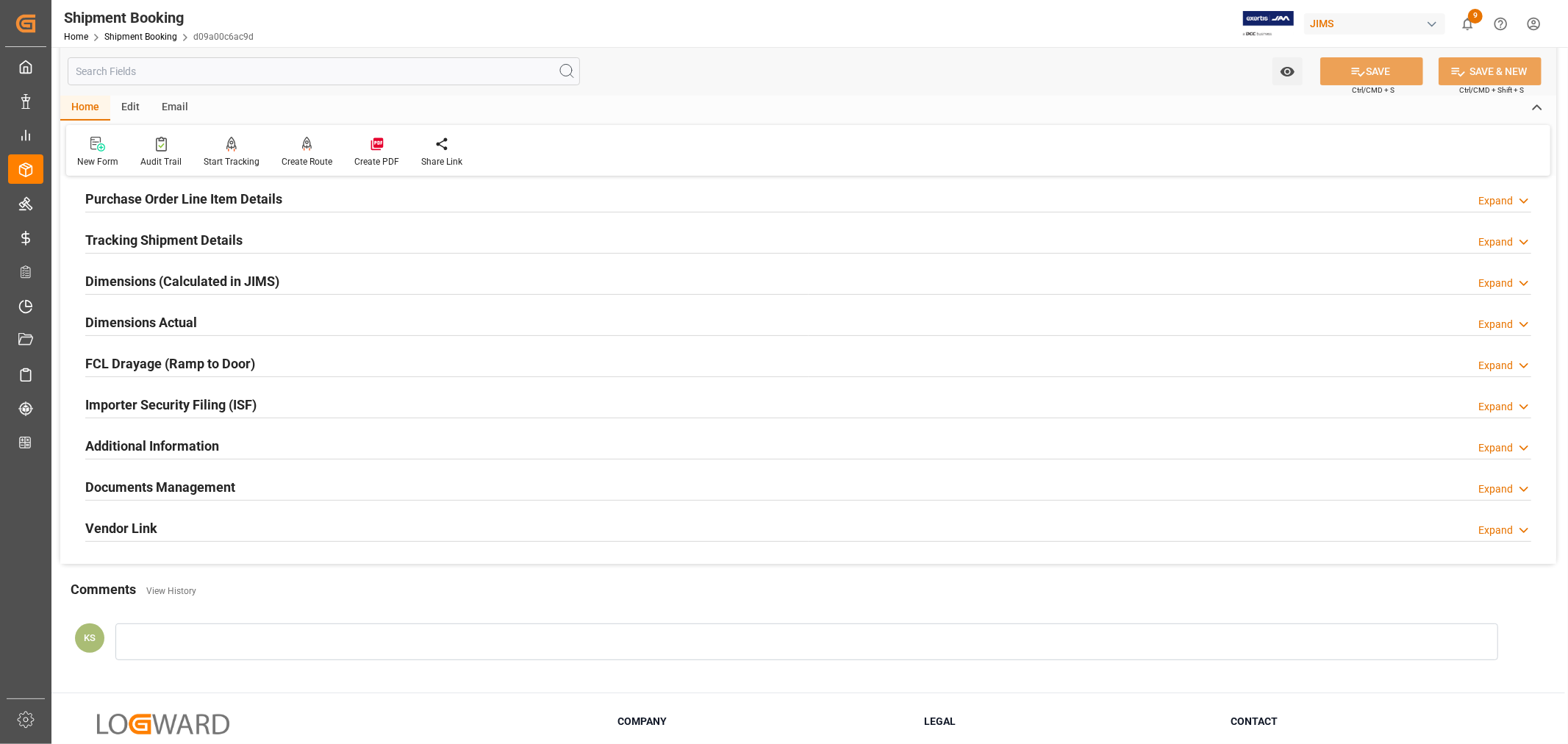
click at [214, 480] on h2 "Documents Management" at bounding box center [161, 487] width 150 height 20
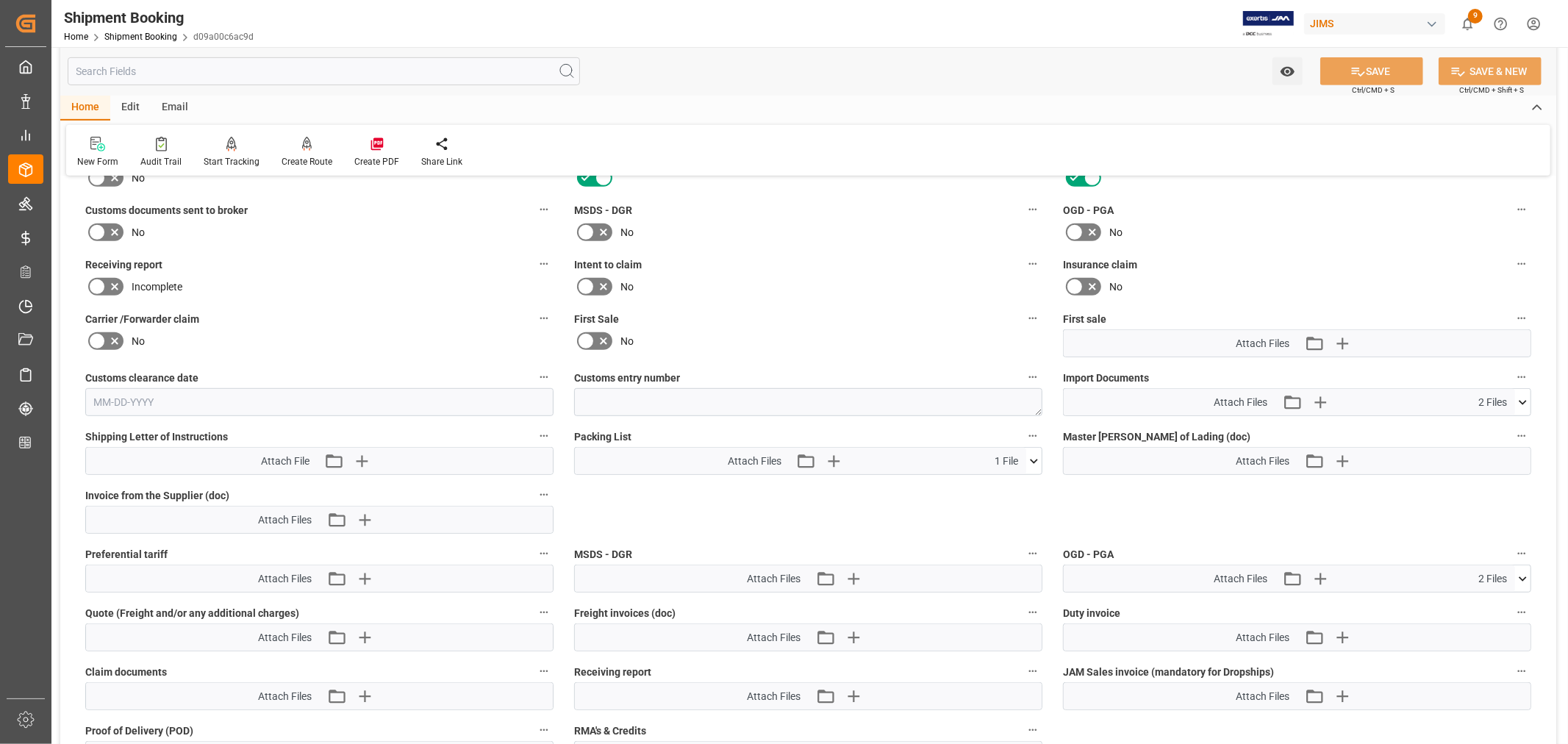
scroll to position [652, 0]
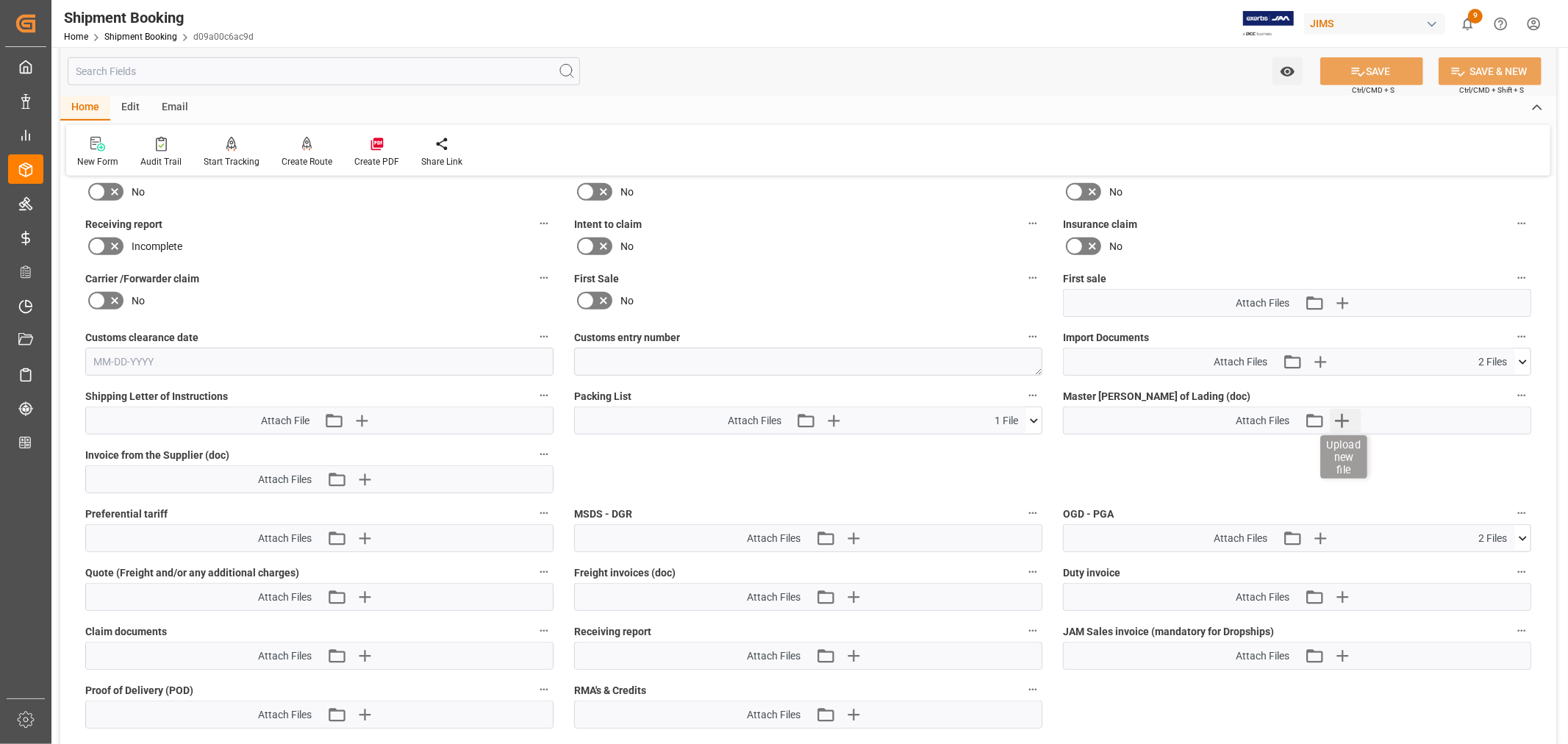
click at [1343, 419] on icon "button" at bounding box center [1341, 420] width 24 height 24
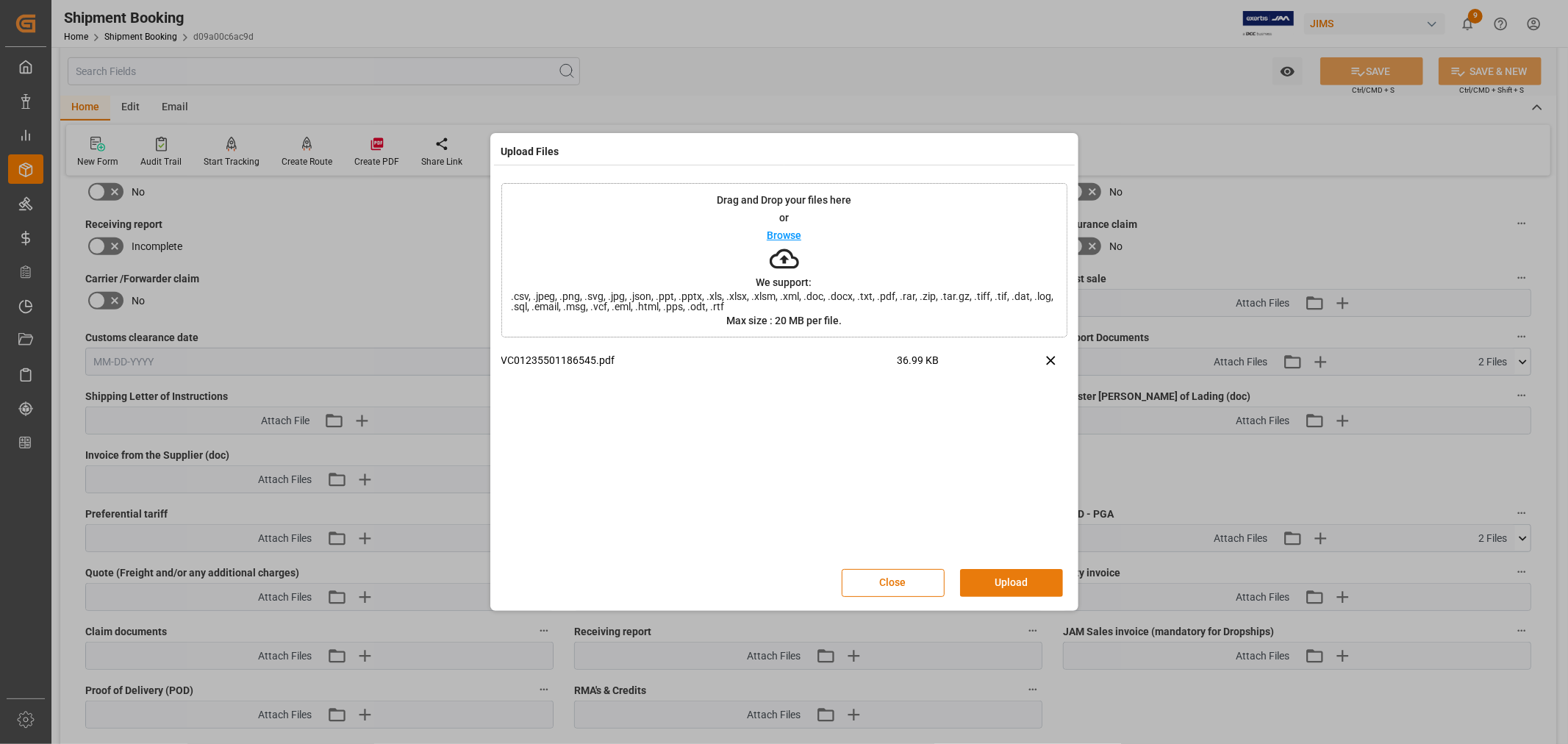
click at [1005, 584] on button "Upload" at bounding box center [1012, 583] width 103 height 28
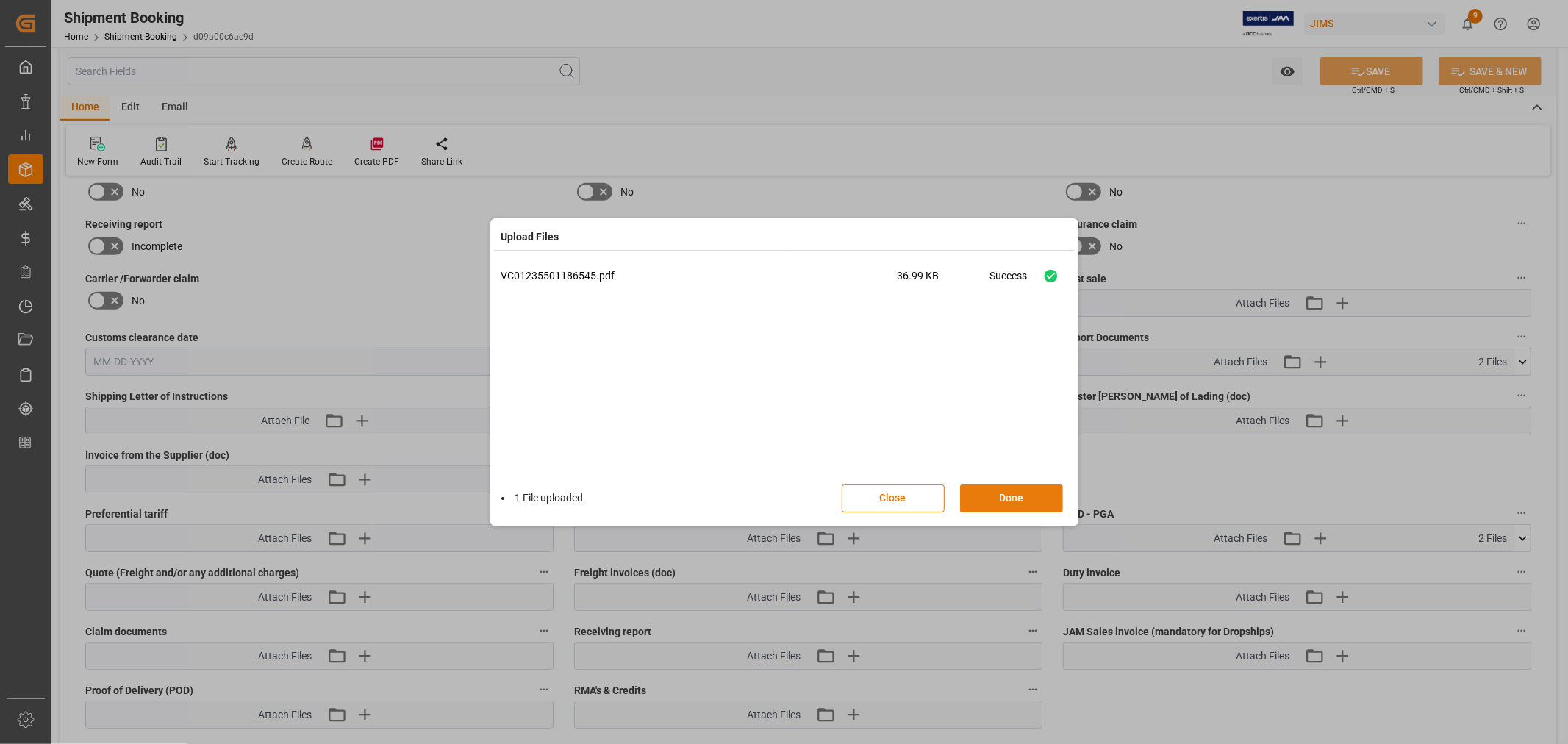
click at [1002, 497] on button "Done" at bounding box center [1012, 498] width 103 height 28
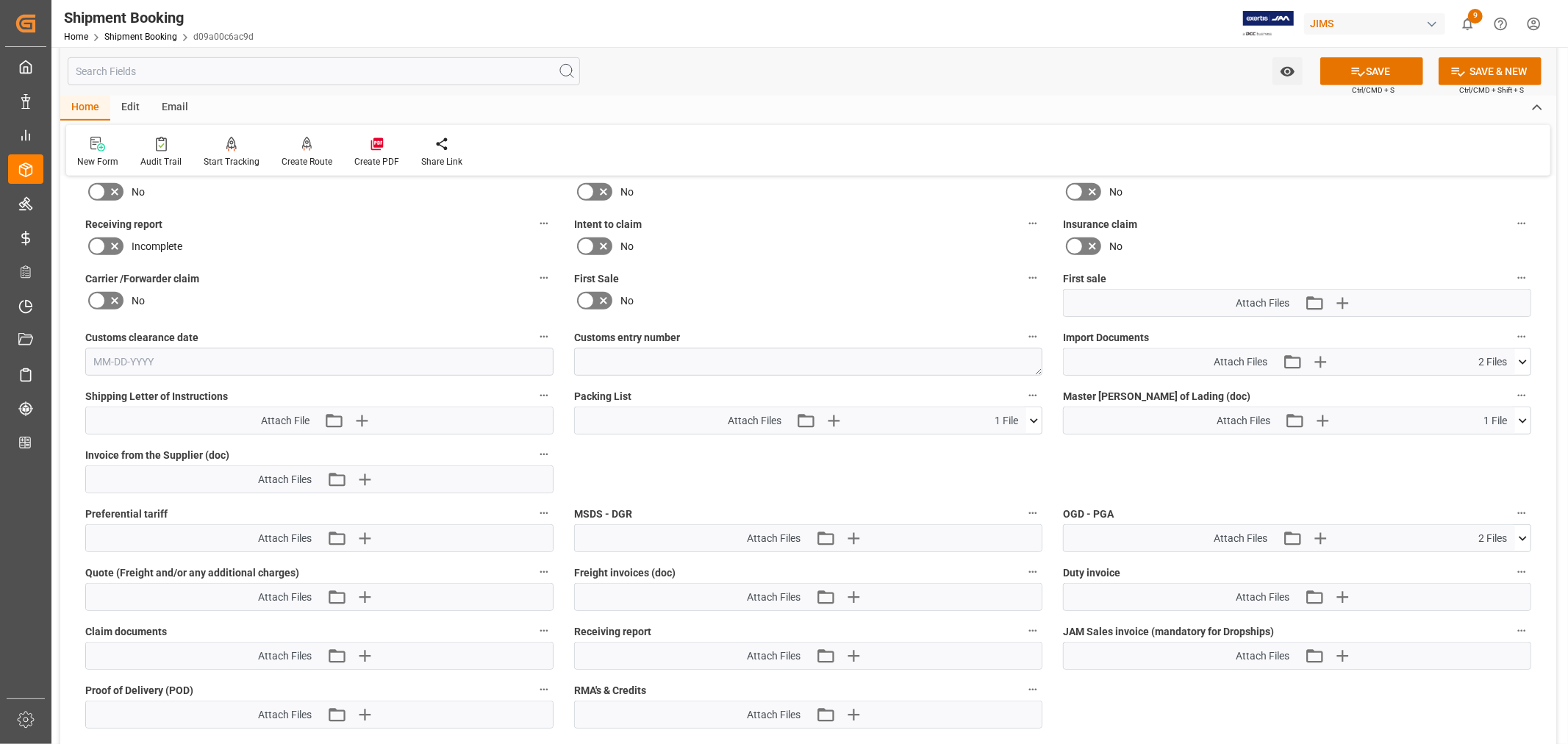
scroll to position [571, 0]
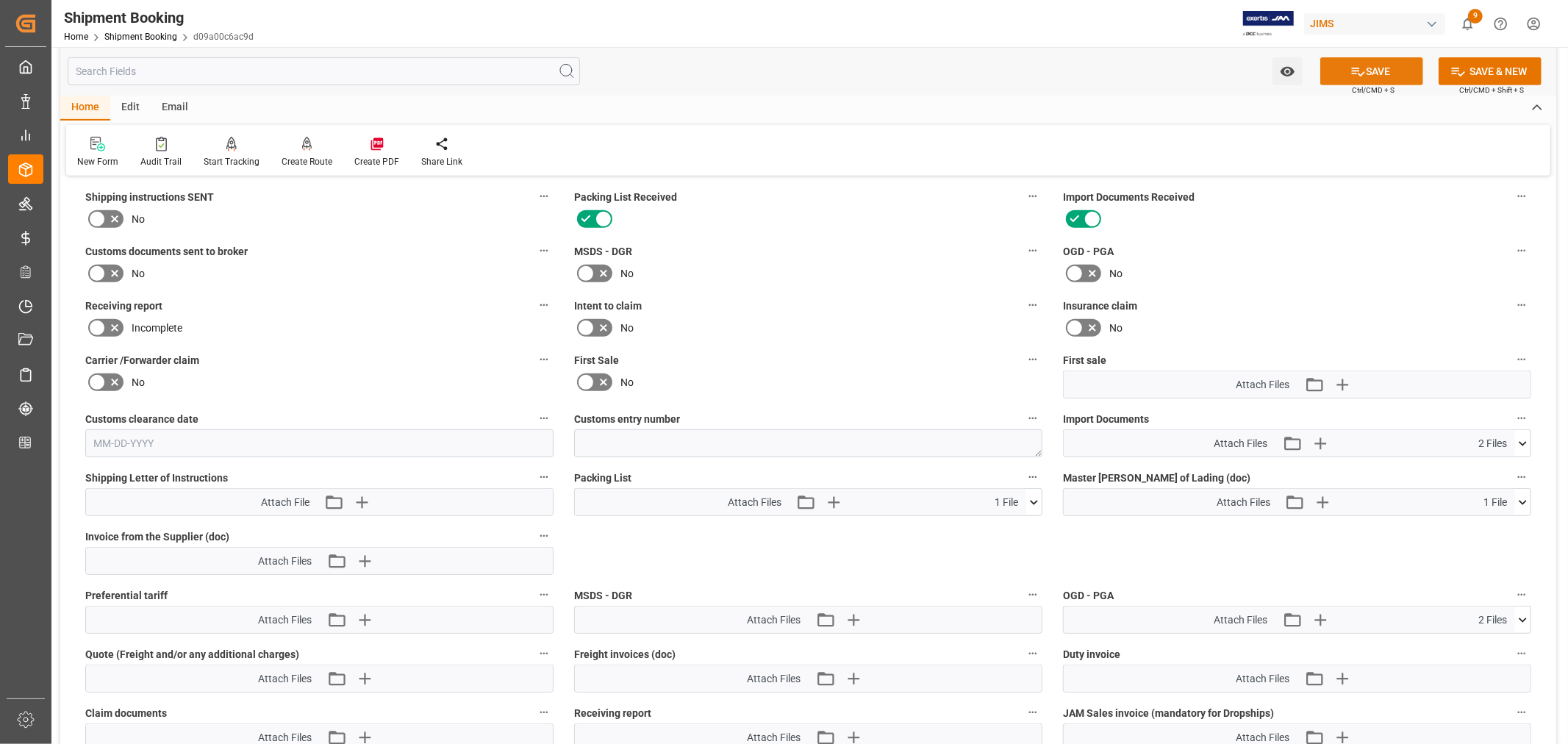
click at [1376, 70] on button "SAVE" at bounding box center [1371, 71] width 103 height 28
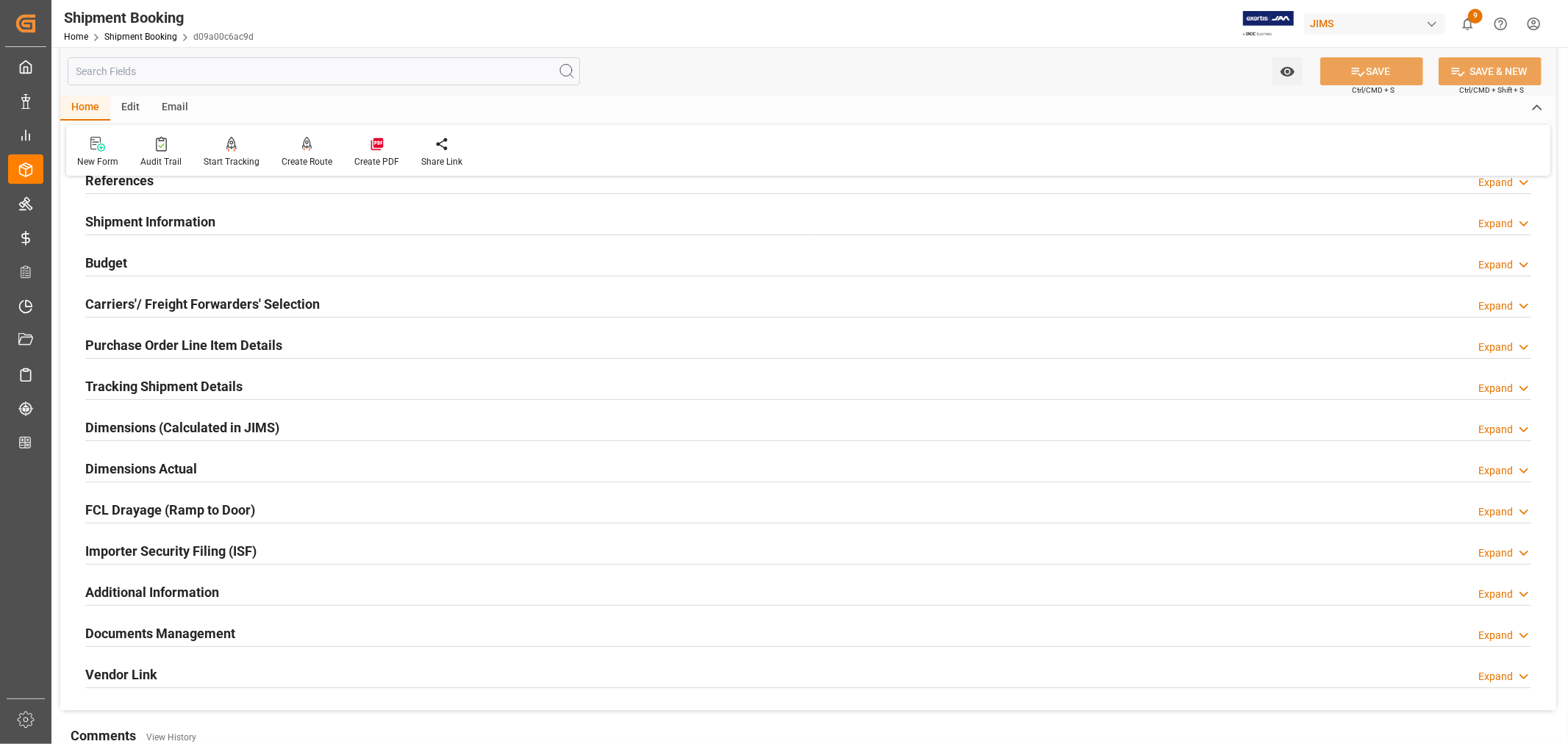
scroll to position [33, 0]
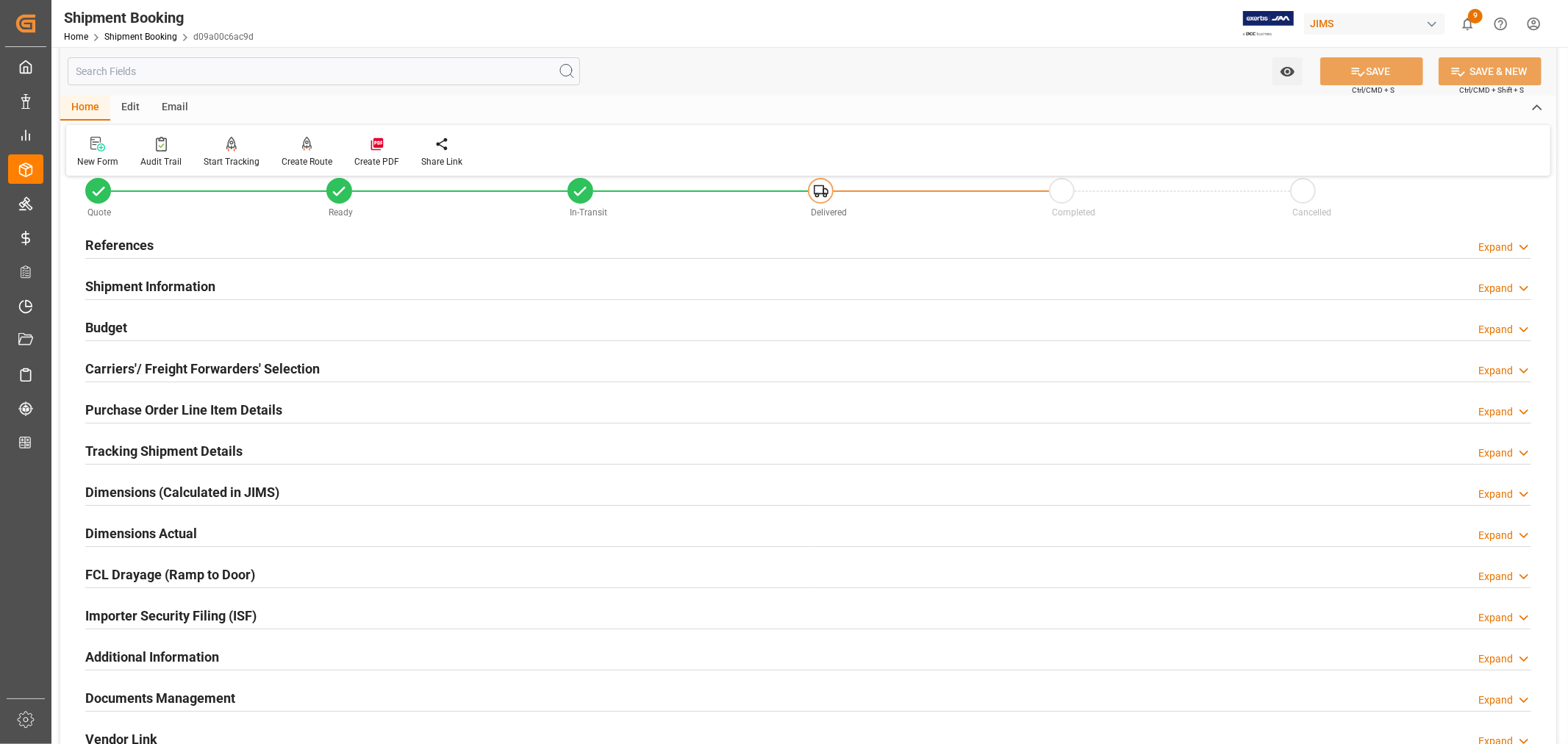
click at [175, 280] on h2 "Shipment Information" at bounding box center [151, 286] width 131 height 20
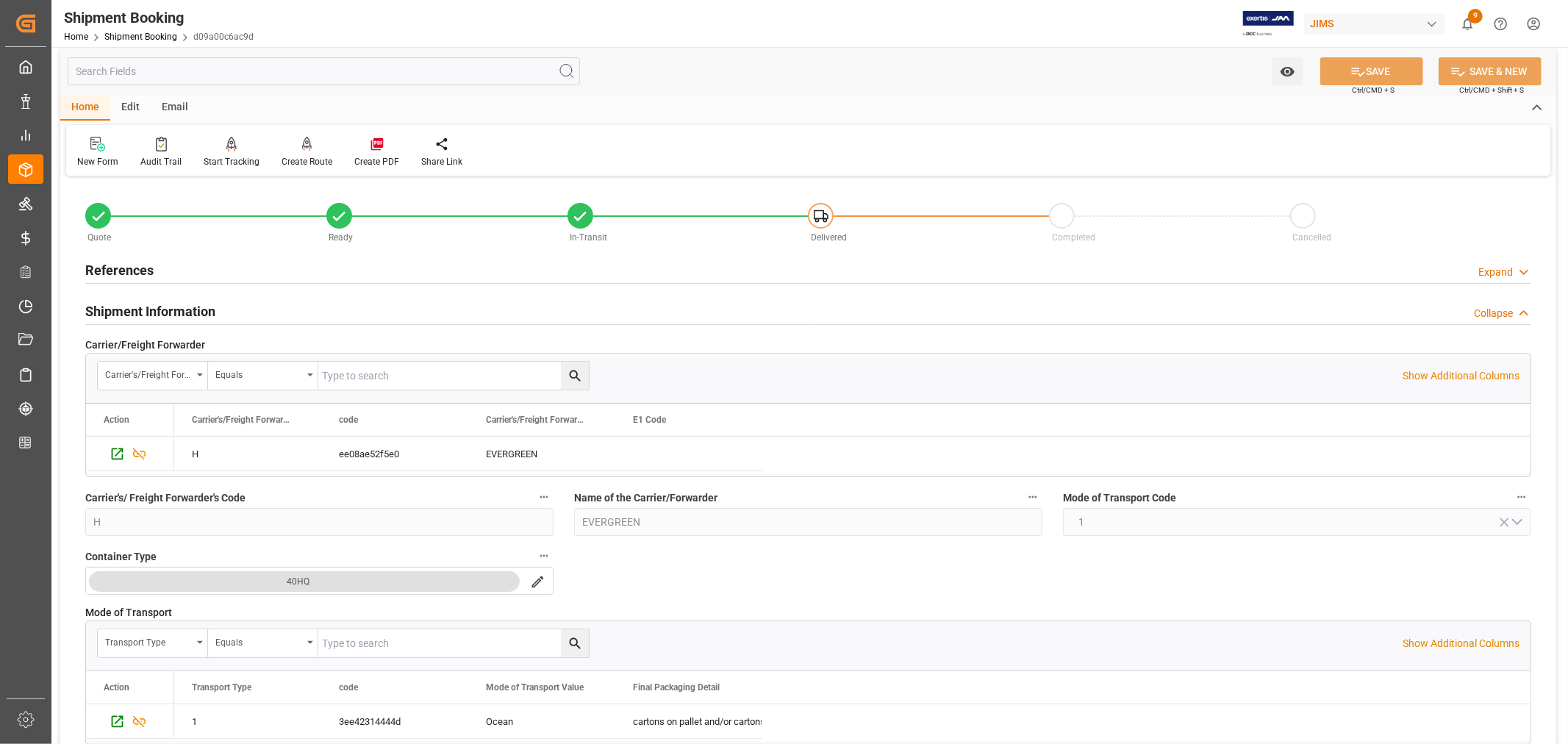
scroll to position [0, 0]
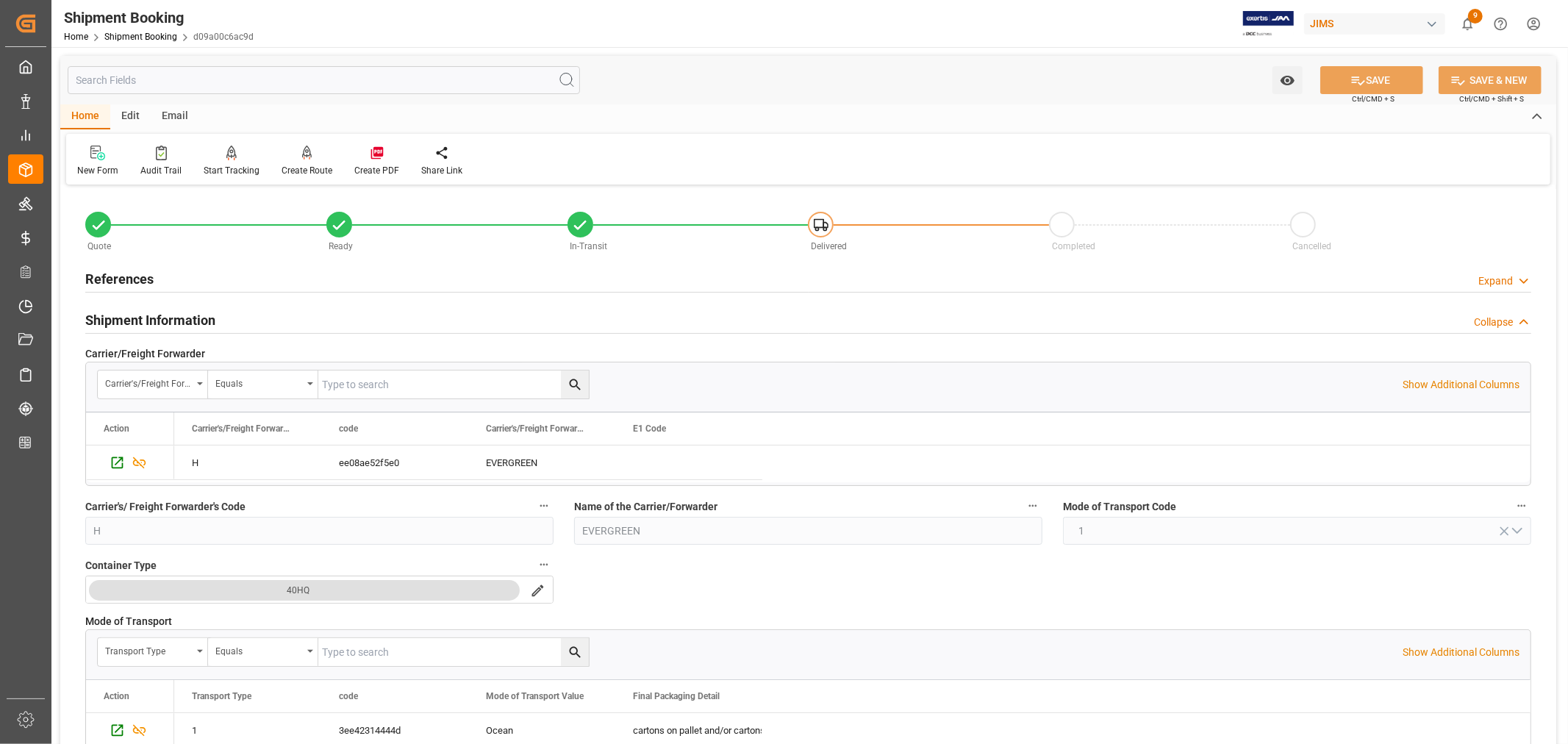
click at [197, 320] on h2 "Shipment Information" at bounding box center [151, 320] width 131 height 20
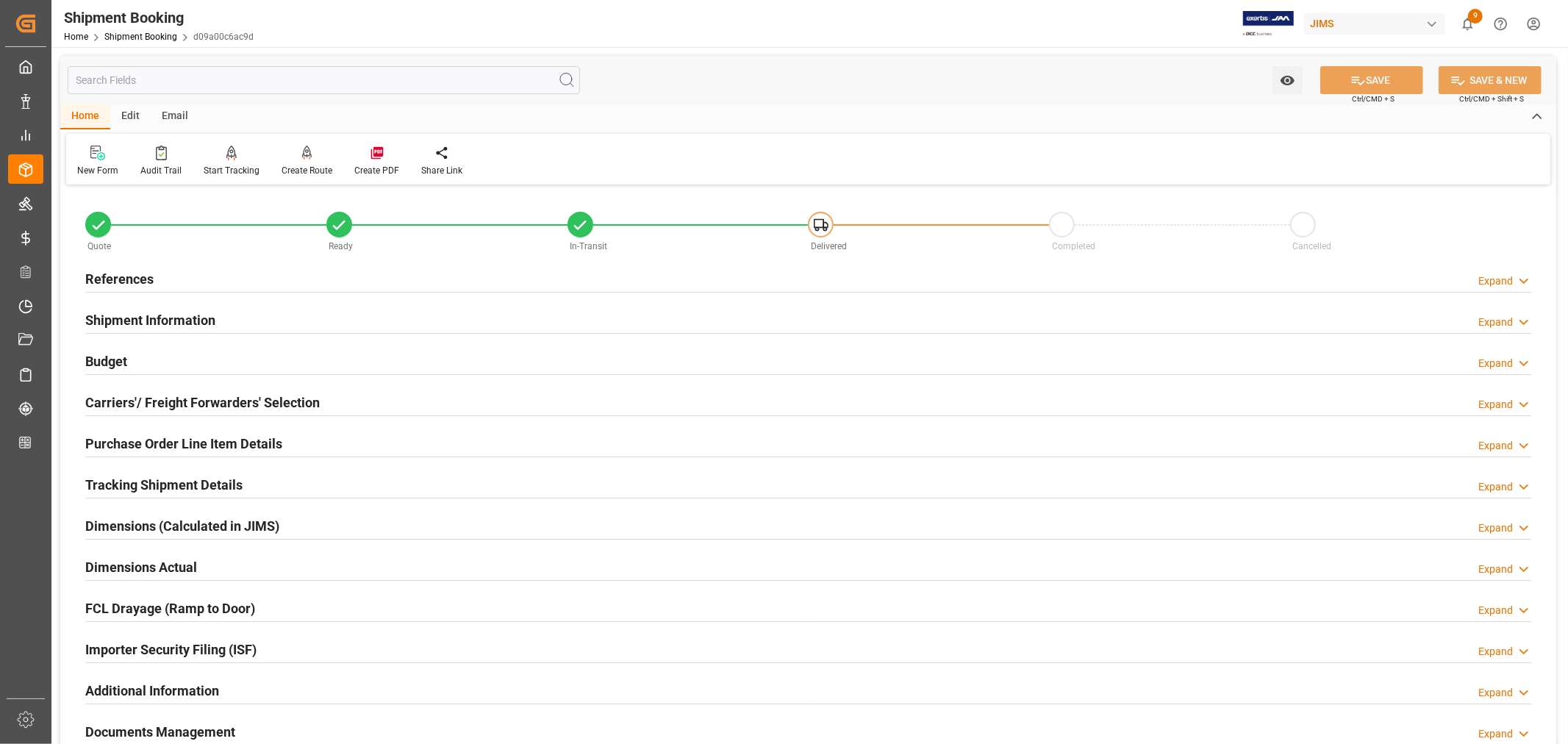
click at [119, 357] on h2 "Budget" at bounding box center [107, 361] width 42 height 20
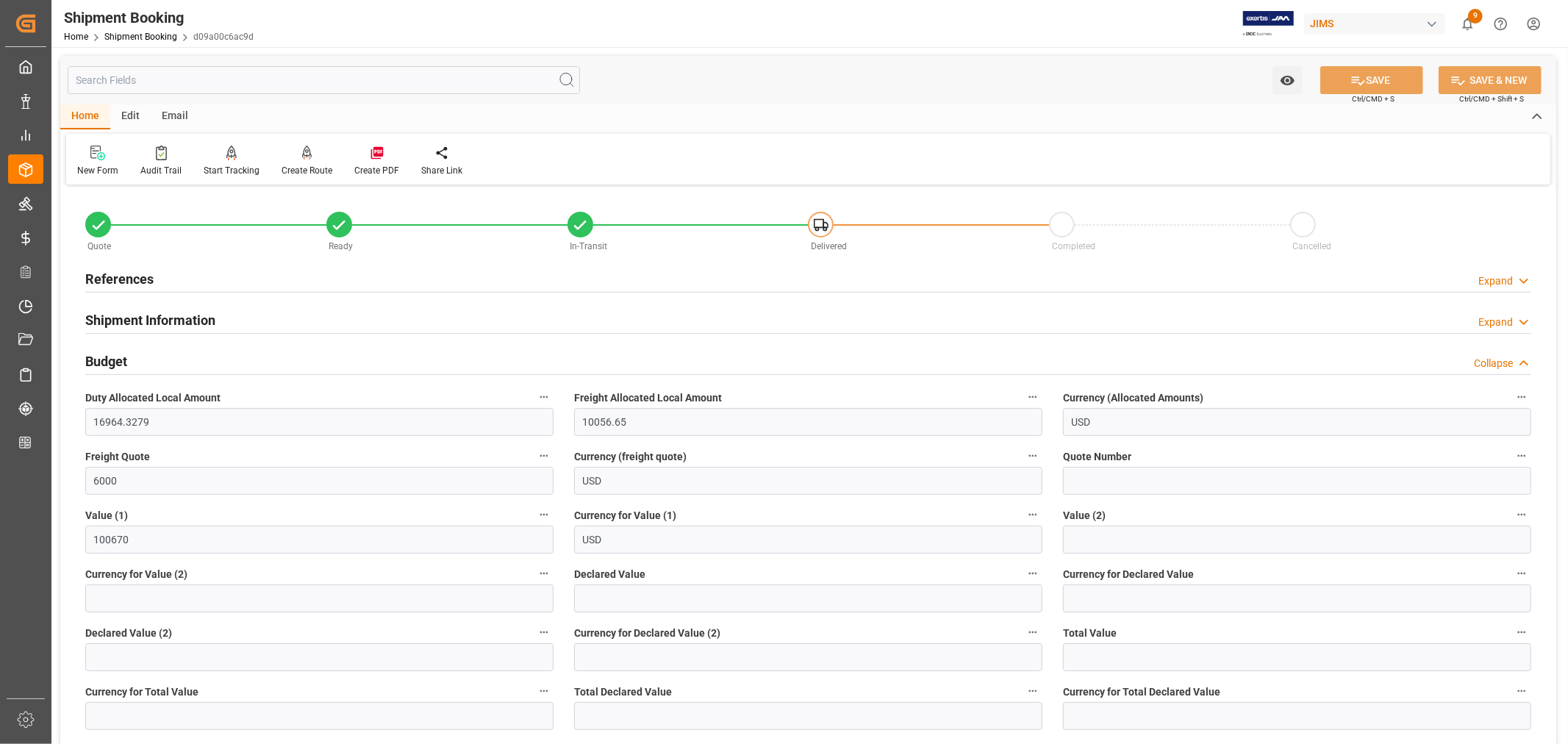
click at [112, 355] on h2 "Budget" at bounding box center [107, 361] width 42 height 20
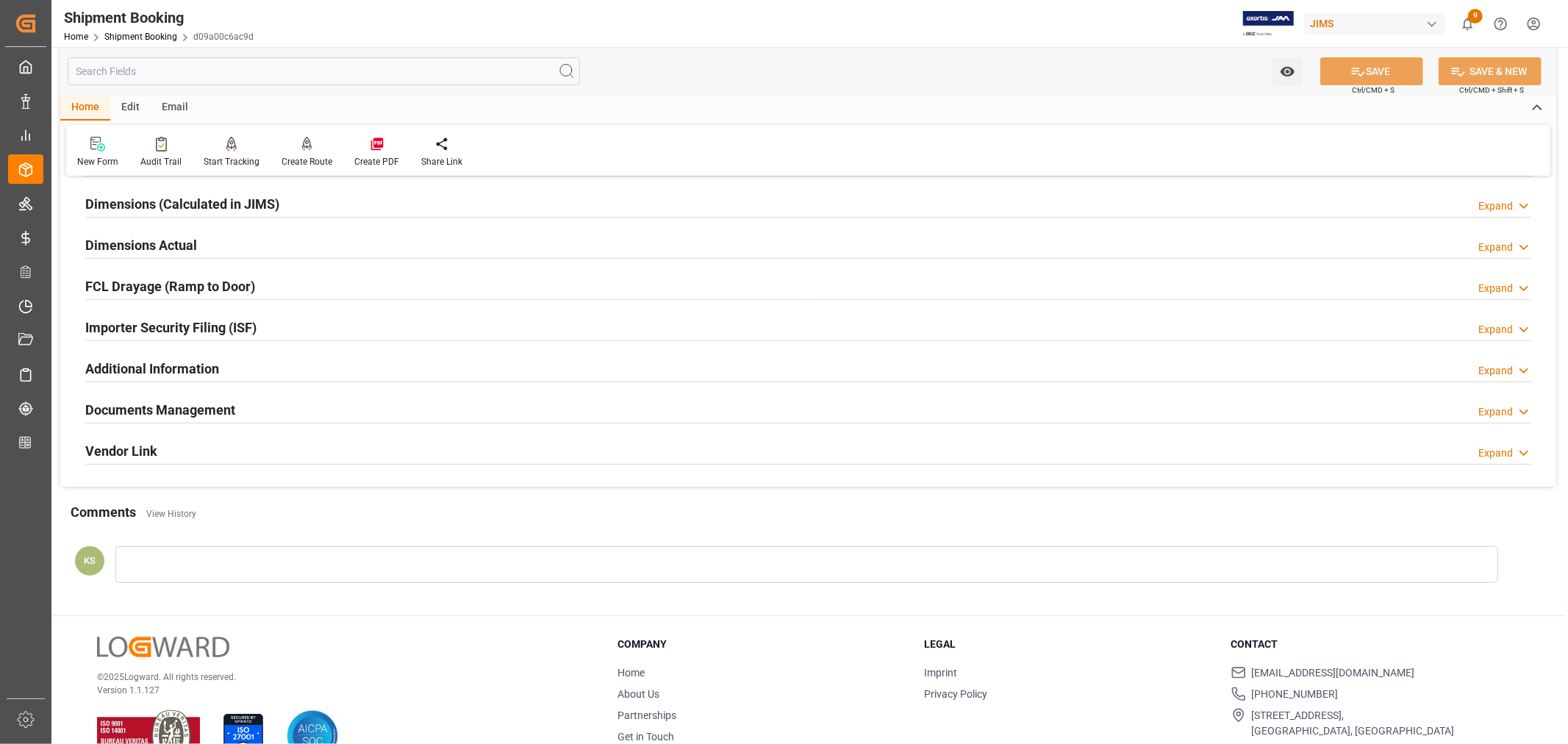
scroll to position [326, 0]
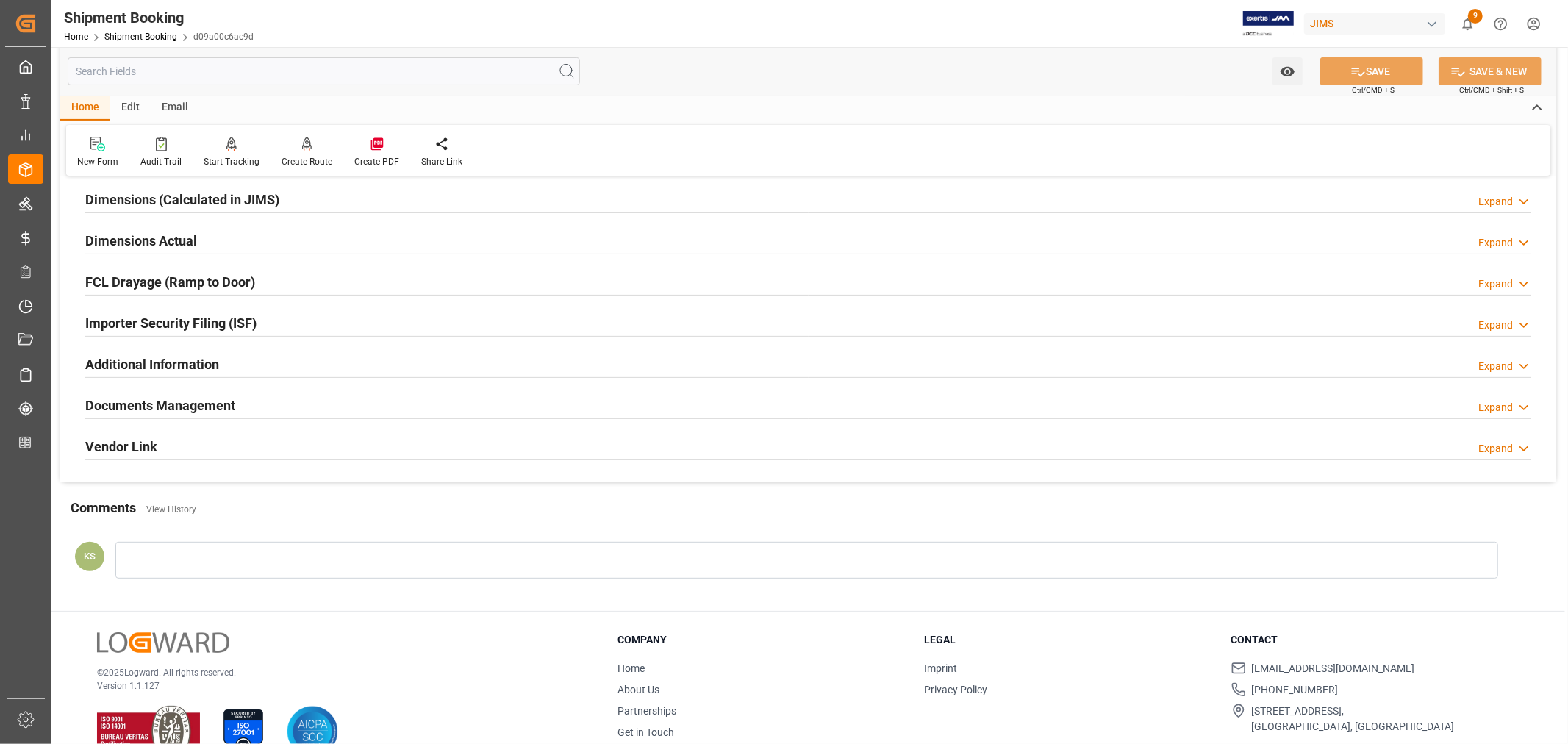
click at [273, 405] on div "Documents Management Expand" at bounding box center [809, 405] width 1446 height 28
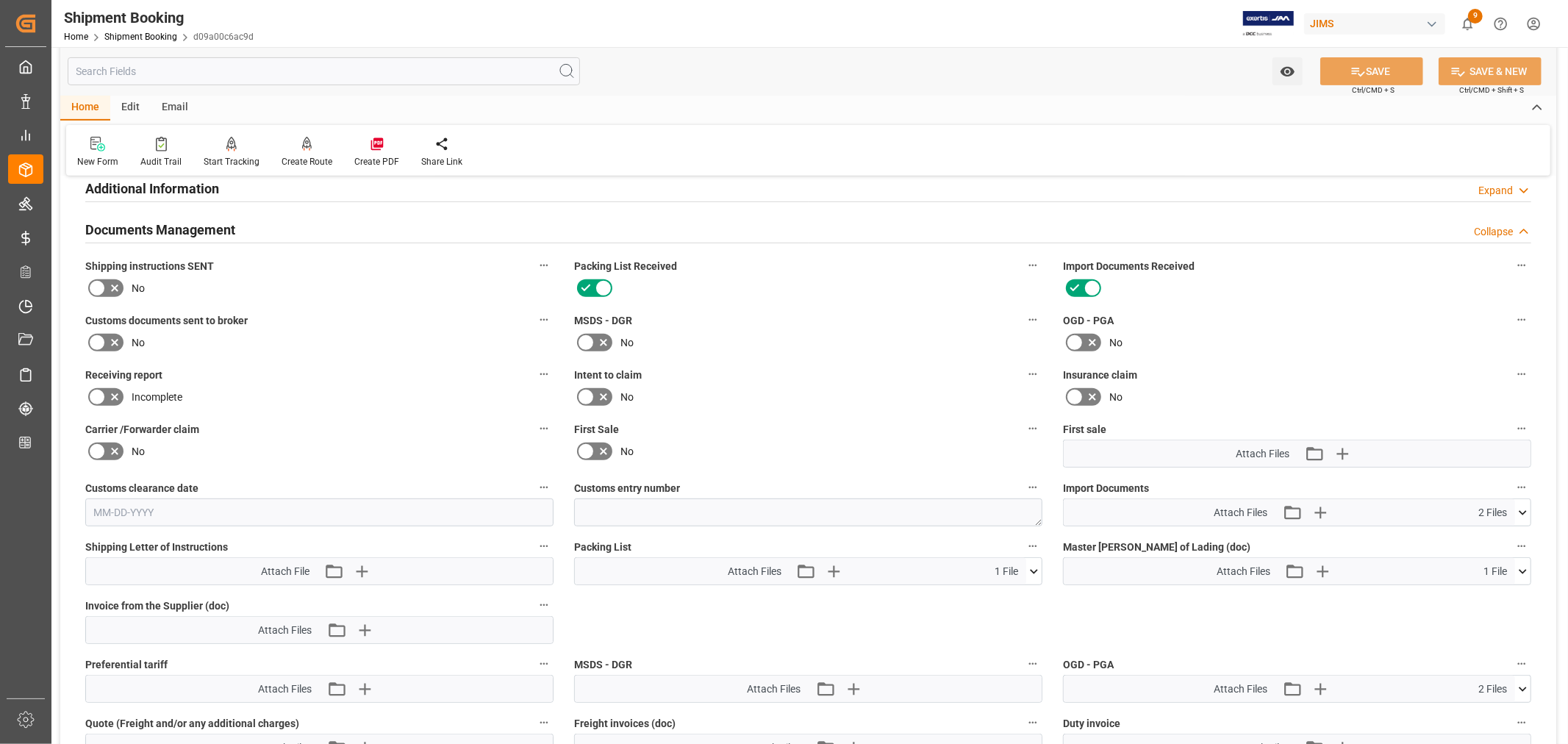
scroll to position [571, 0]
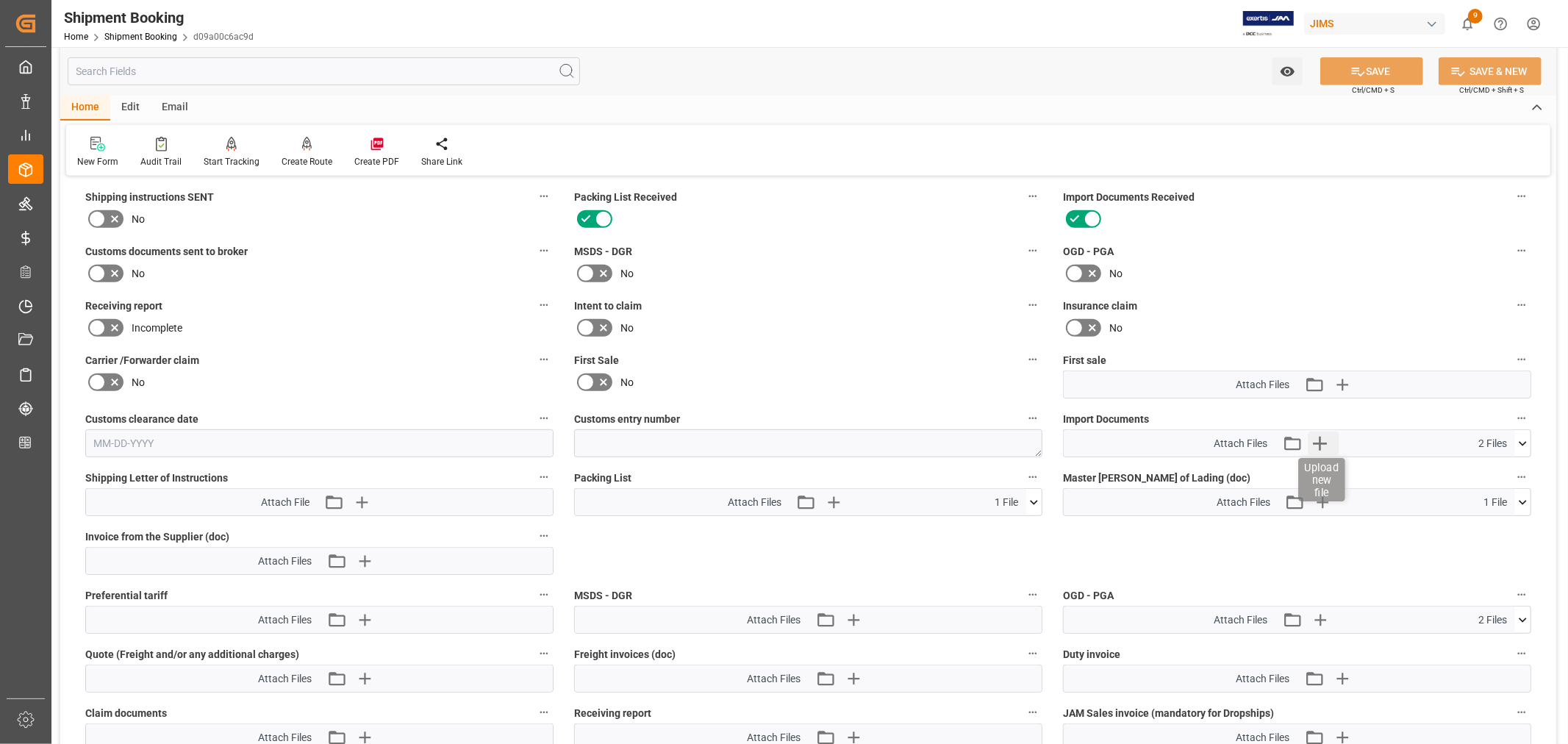
click at [1320, 443] on icon "button" at bounding box center [1319, 443] width 24 height 24
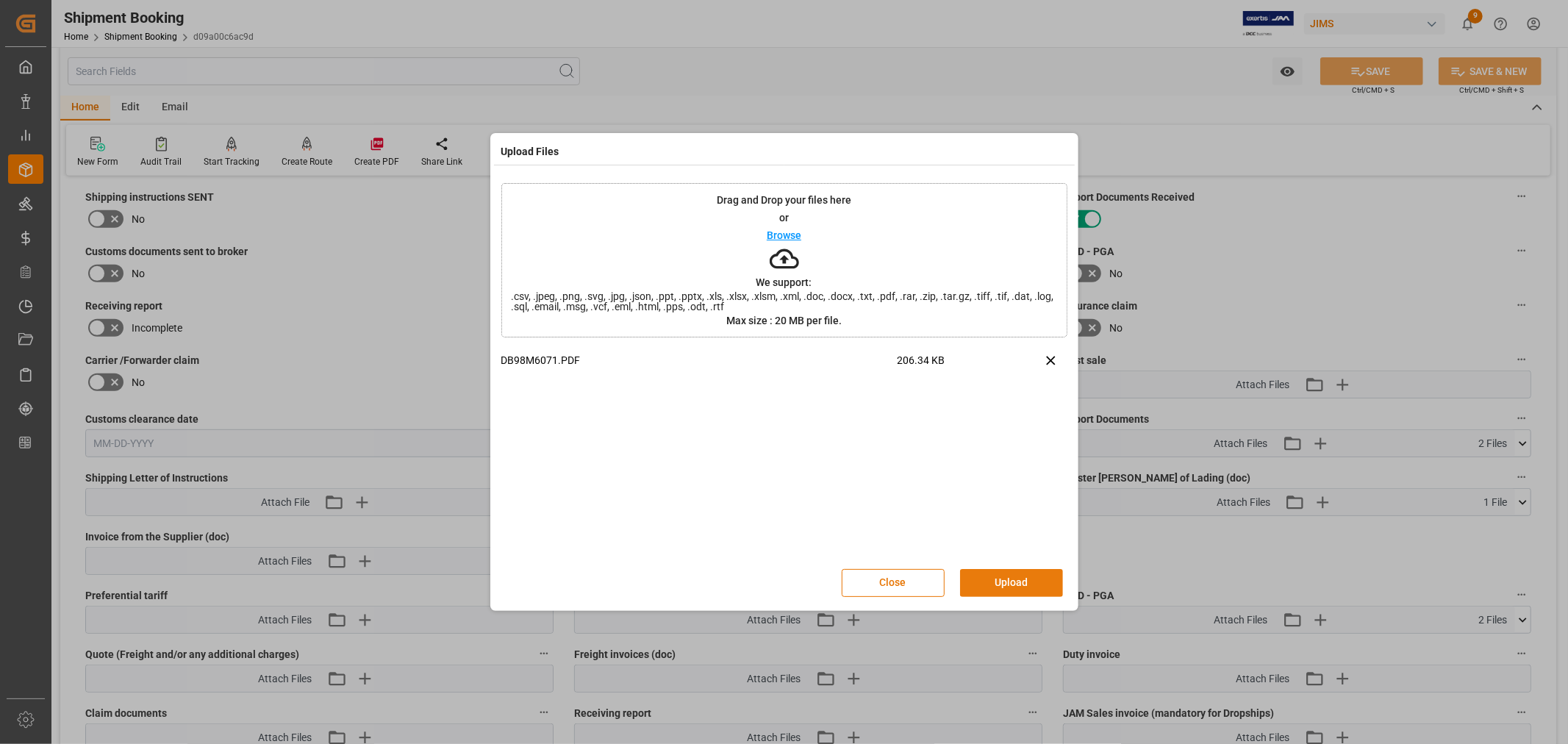
click at [990, 579] on button "Upload" at bounding box center [1012, 583] width 103 height 28
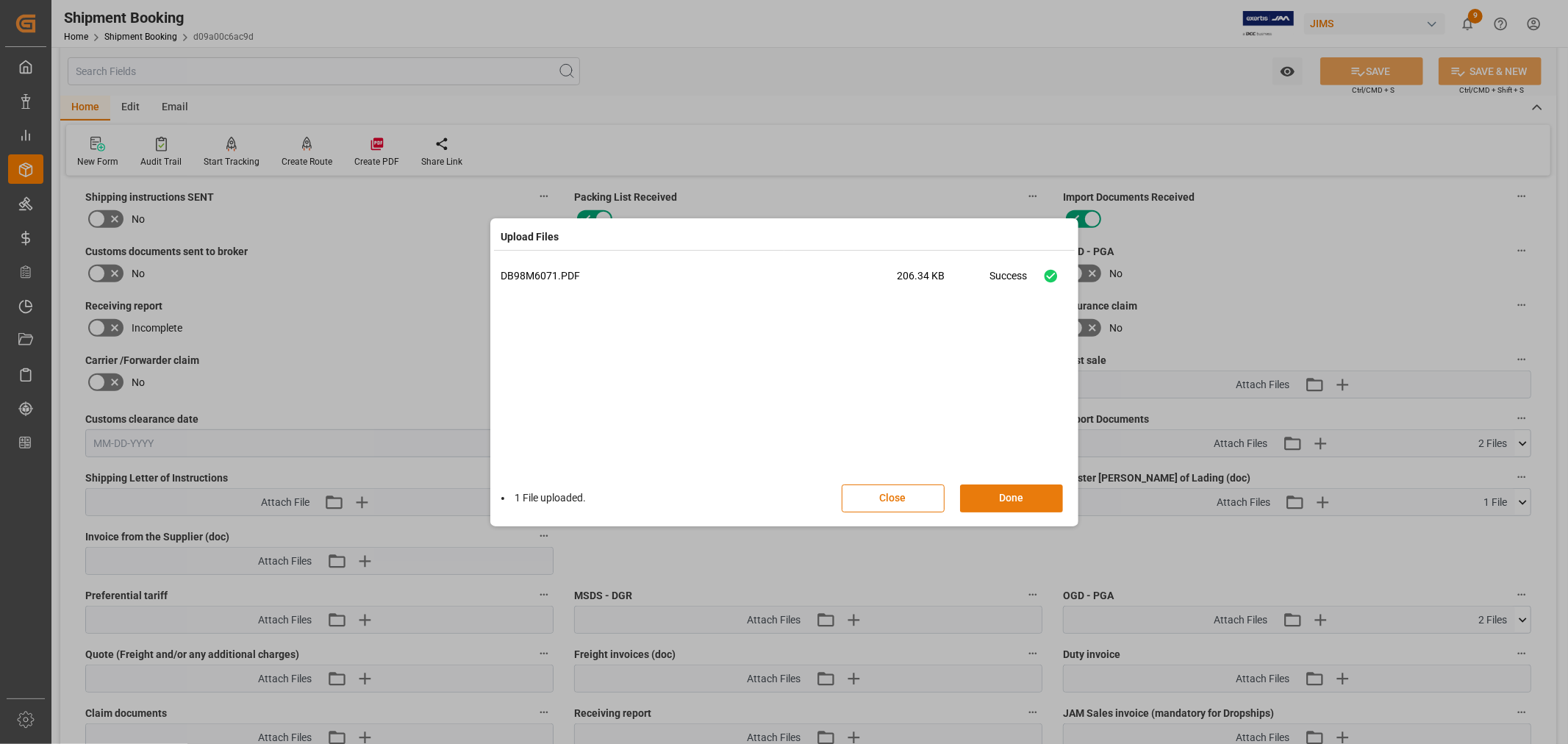
click at [990, 495] on button "Done" at bounding box center [1012, 498] width 103 height 28
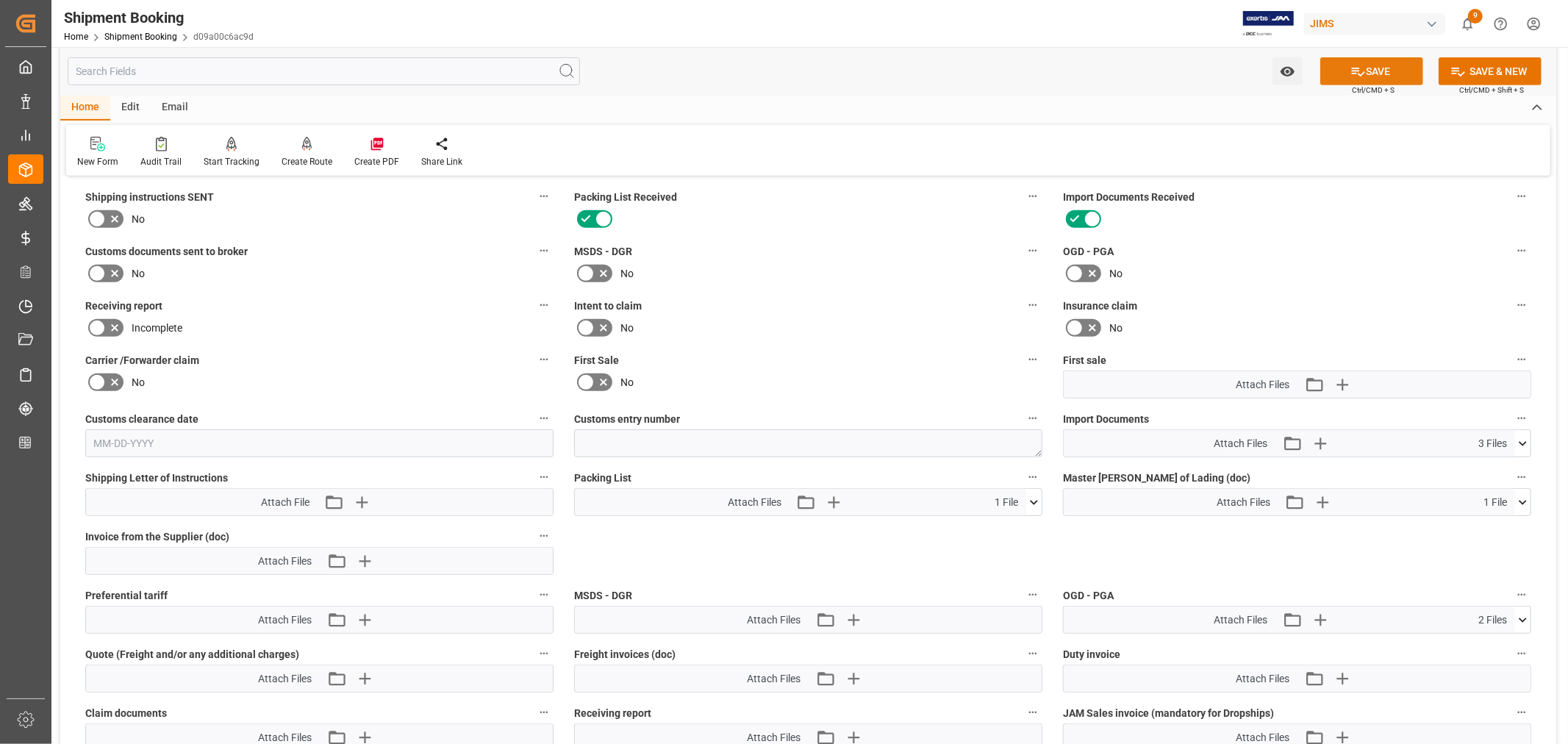
click at [1379, 71] on button "SAVE" at bounding box center [1371, 71] width 103 height 28
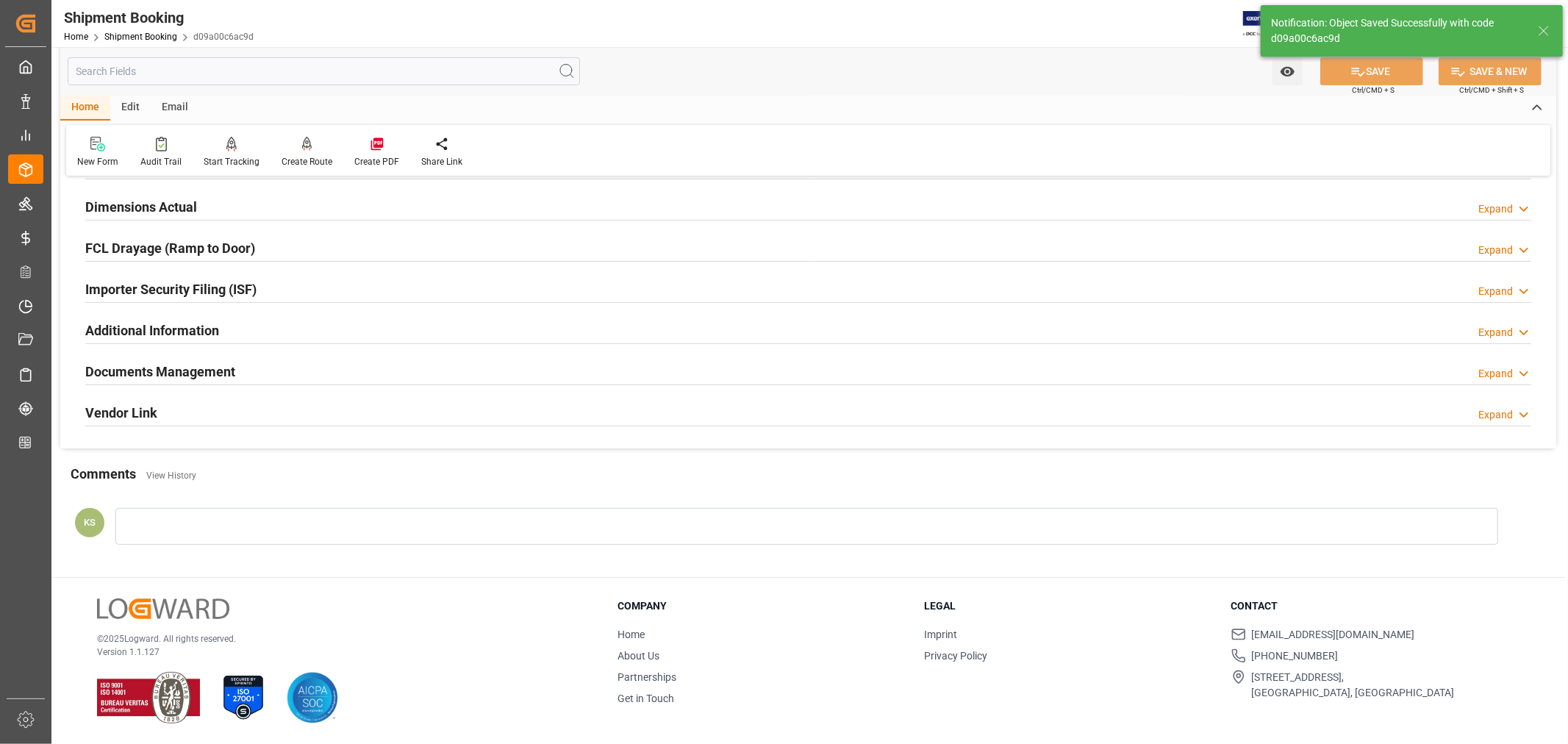
scroll to position [361, 0]
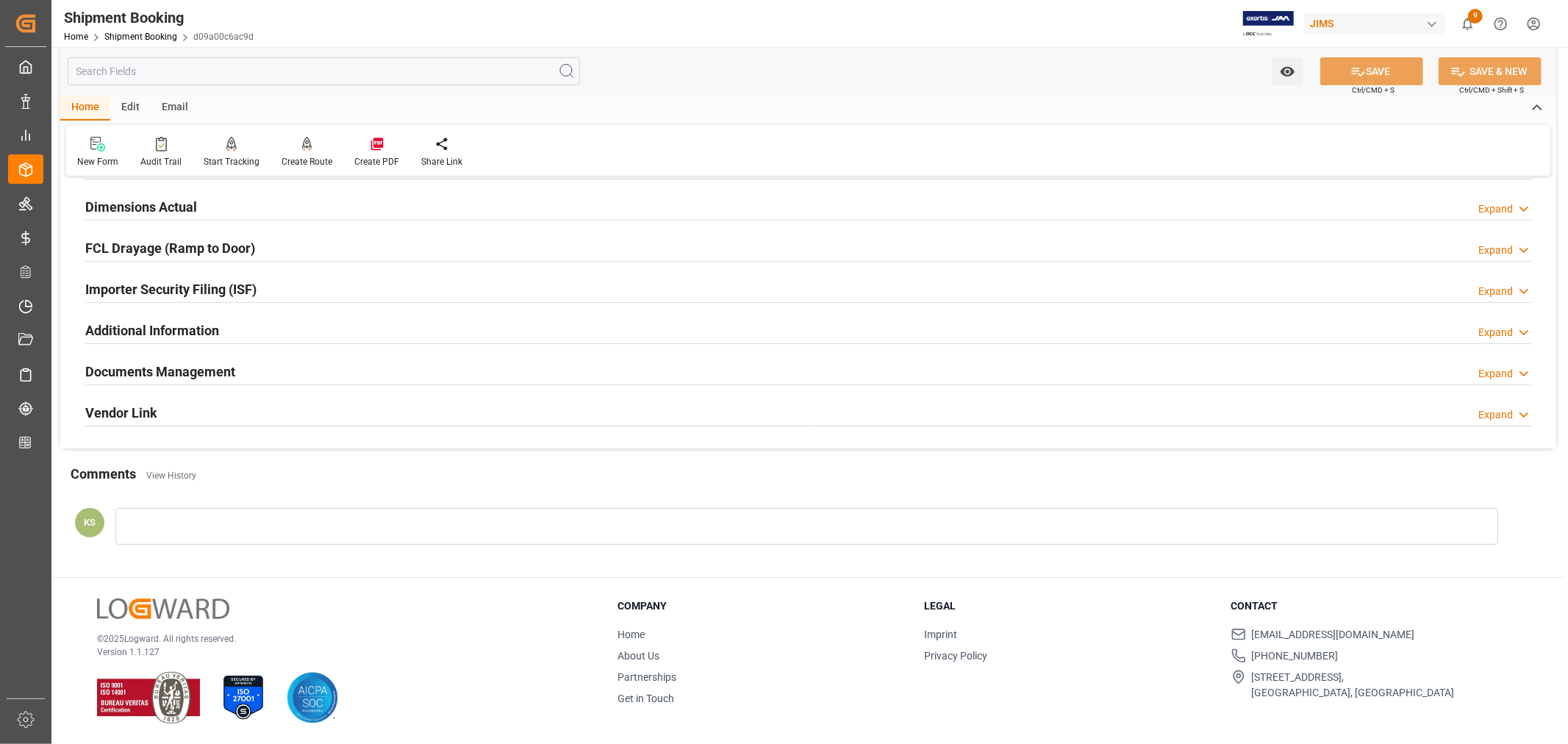
click at [441, 368] on div "Documents Management Expand" at bounding box center [809, 370] width 1446 height 28
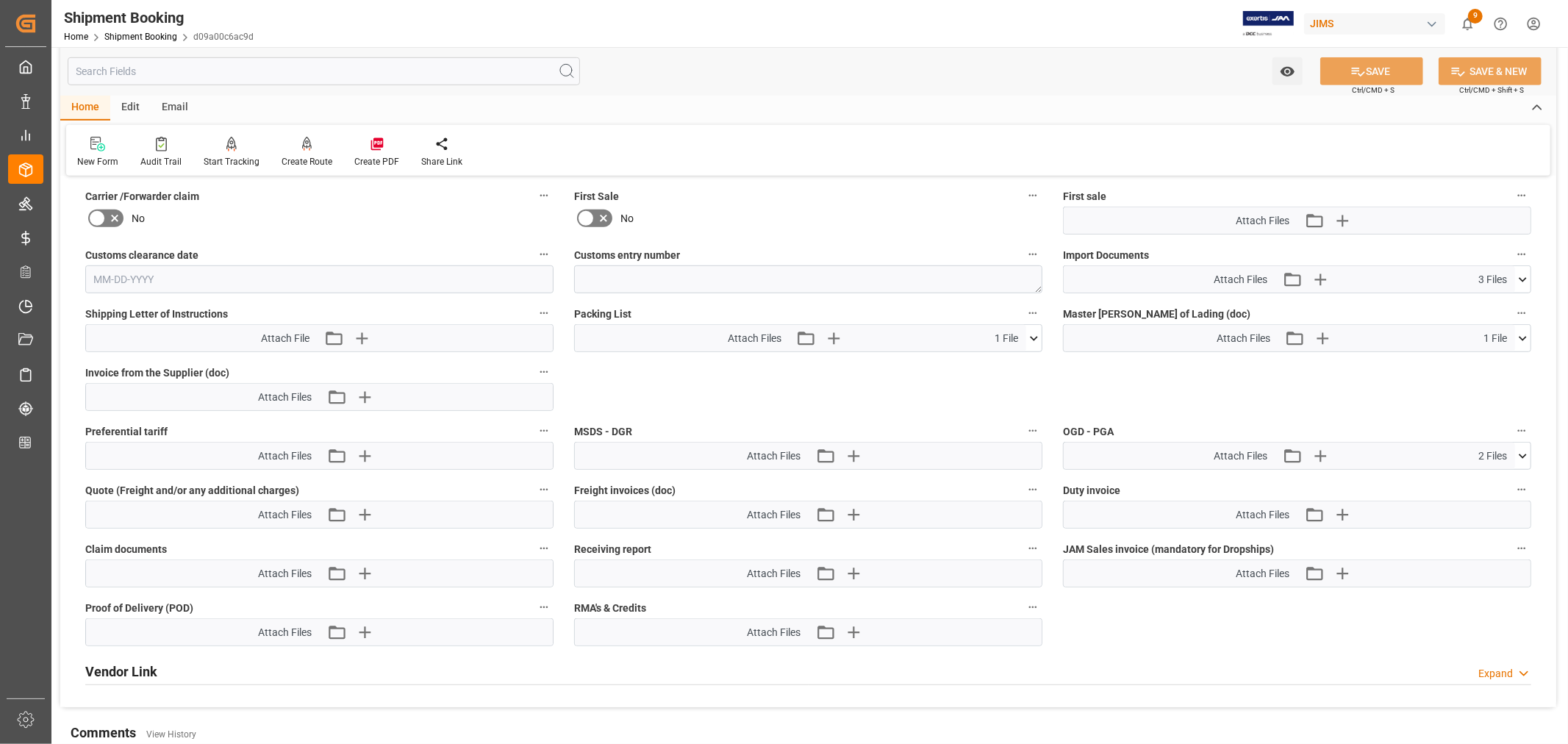
scroll to position [652, 0]
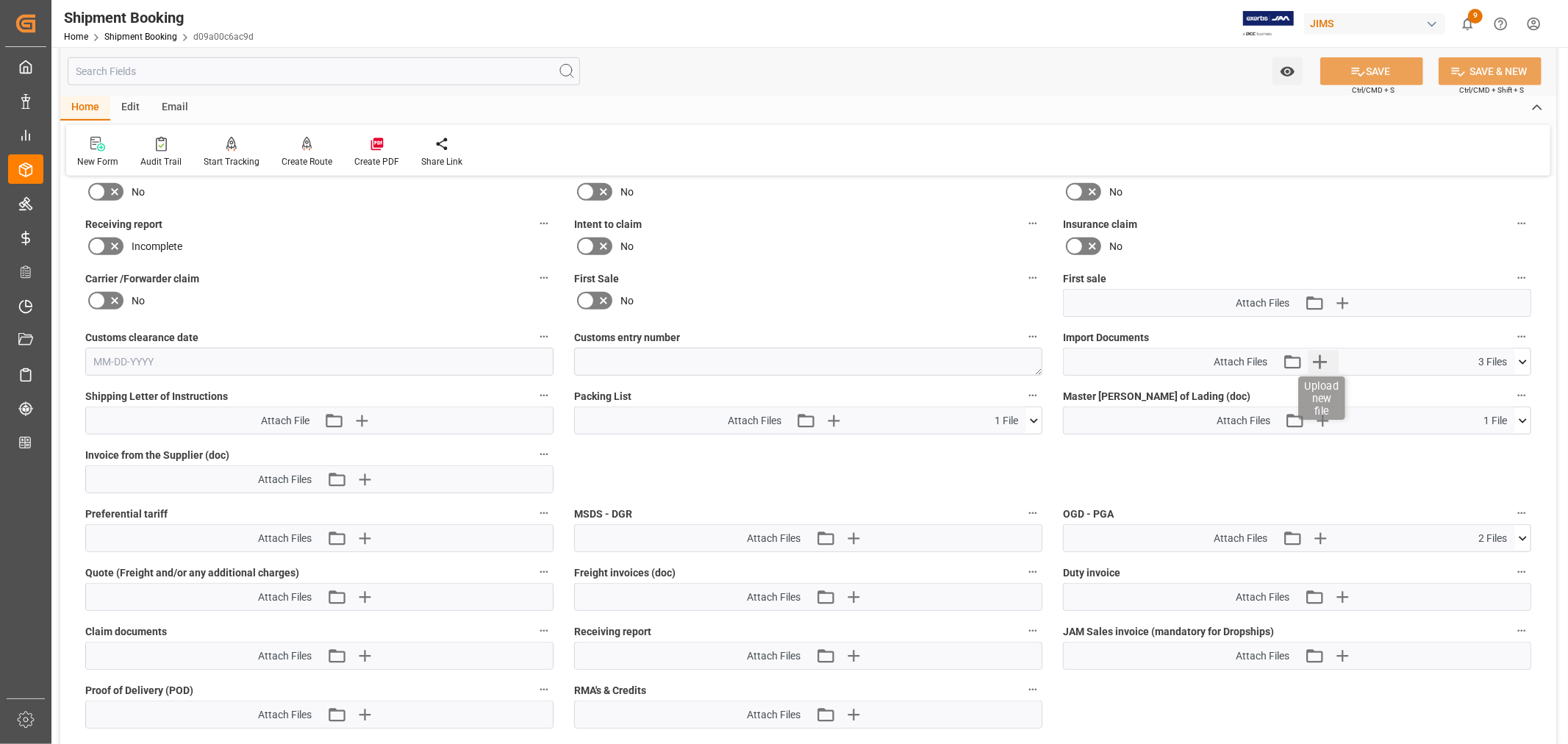
click at [1320, 359] on icon "button" at bounding box center [1319, 361] width 24 height 24
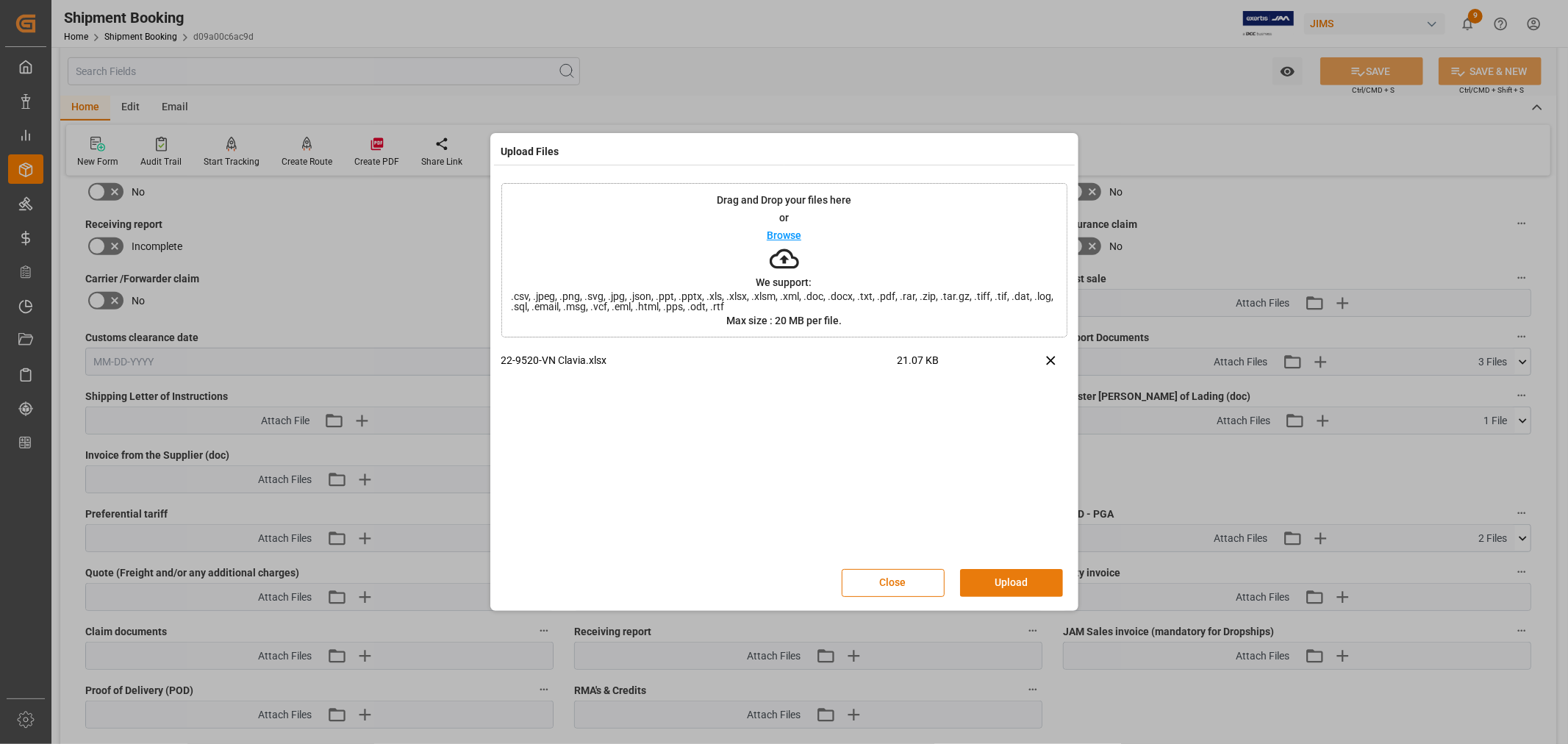
click at [1011, 582] on button "Upload" at bounding box center [1012, 583] width 103 height 28
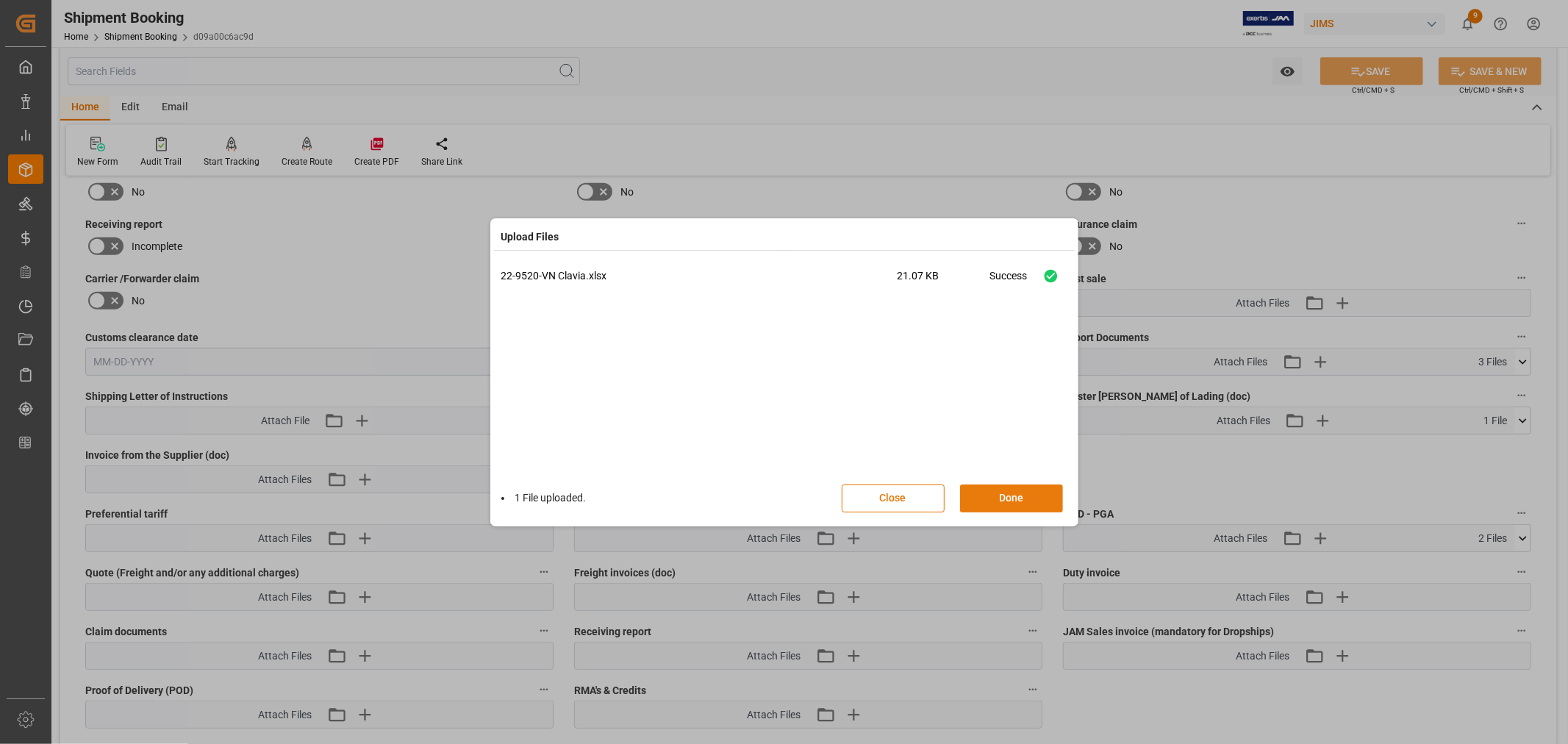
click at [1008, 495] on button "Done" at bounding box center [1012, 498] width 103 height 28
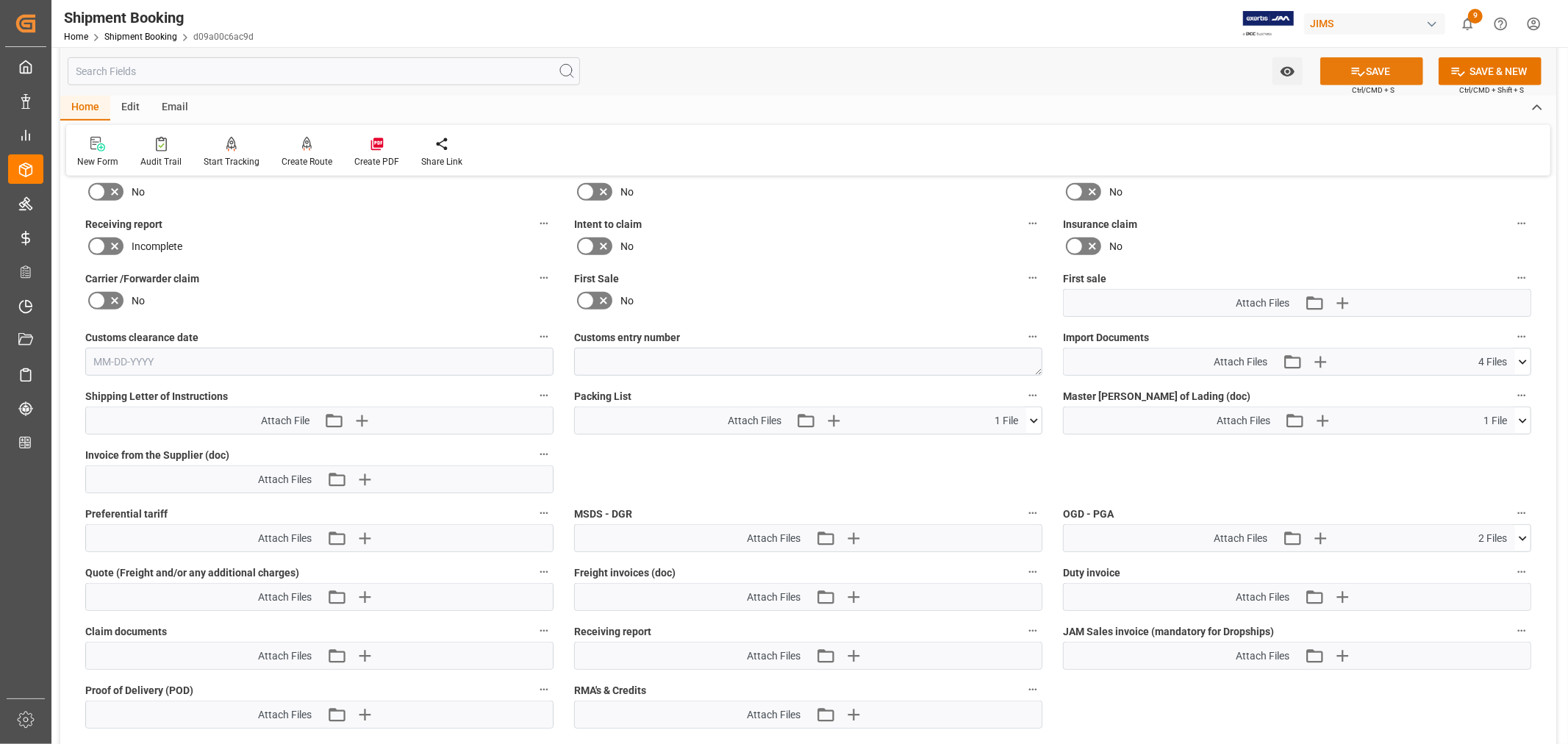
click at [1370, 70] on button "SAVE" at bounding box center [1371, 71] width 103 height 28
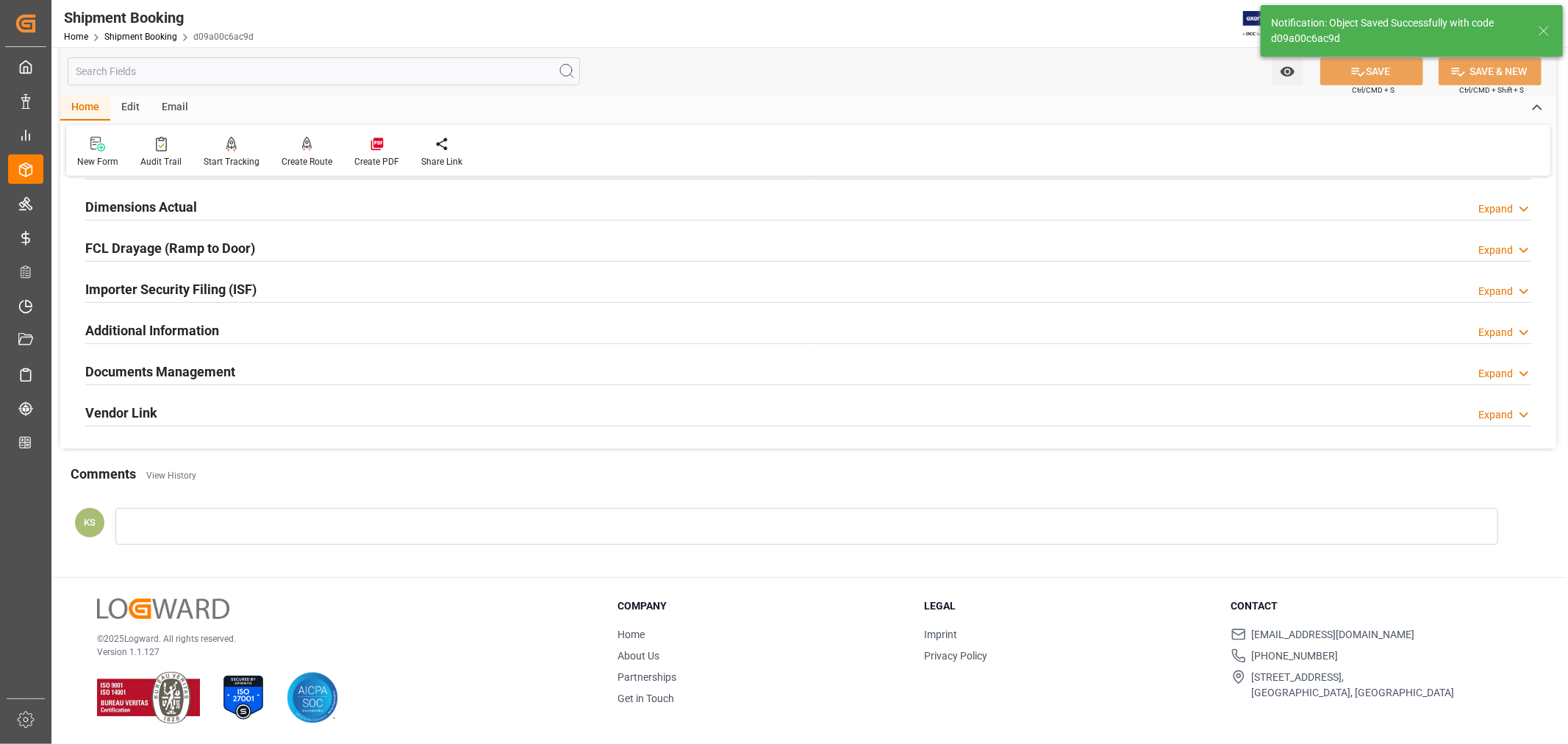
scroll to position [361, 0]
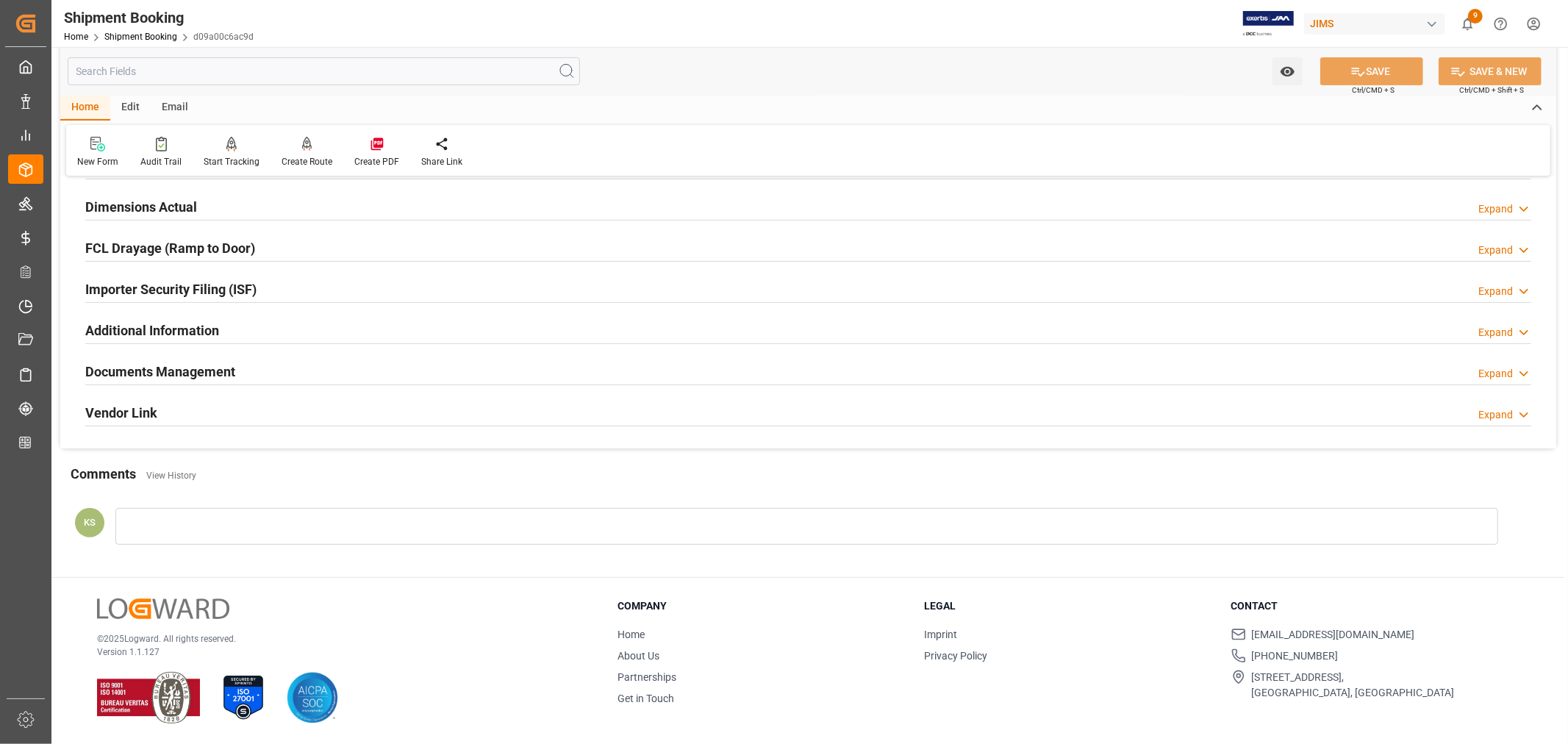
click at [313, 365] on div "Documents Management Expand" at bounding box center [809, 370] width 1446 height 28
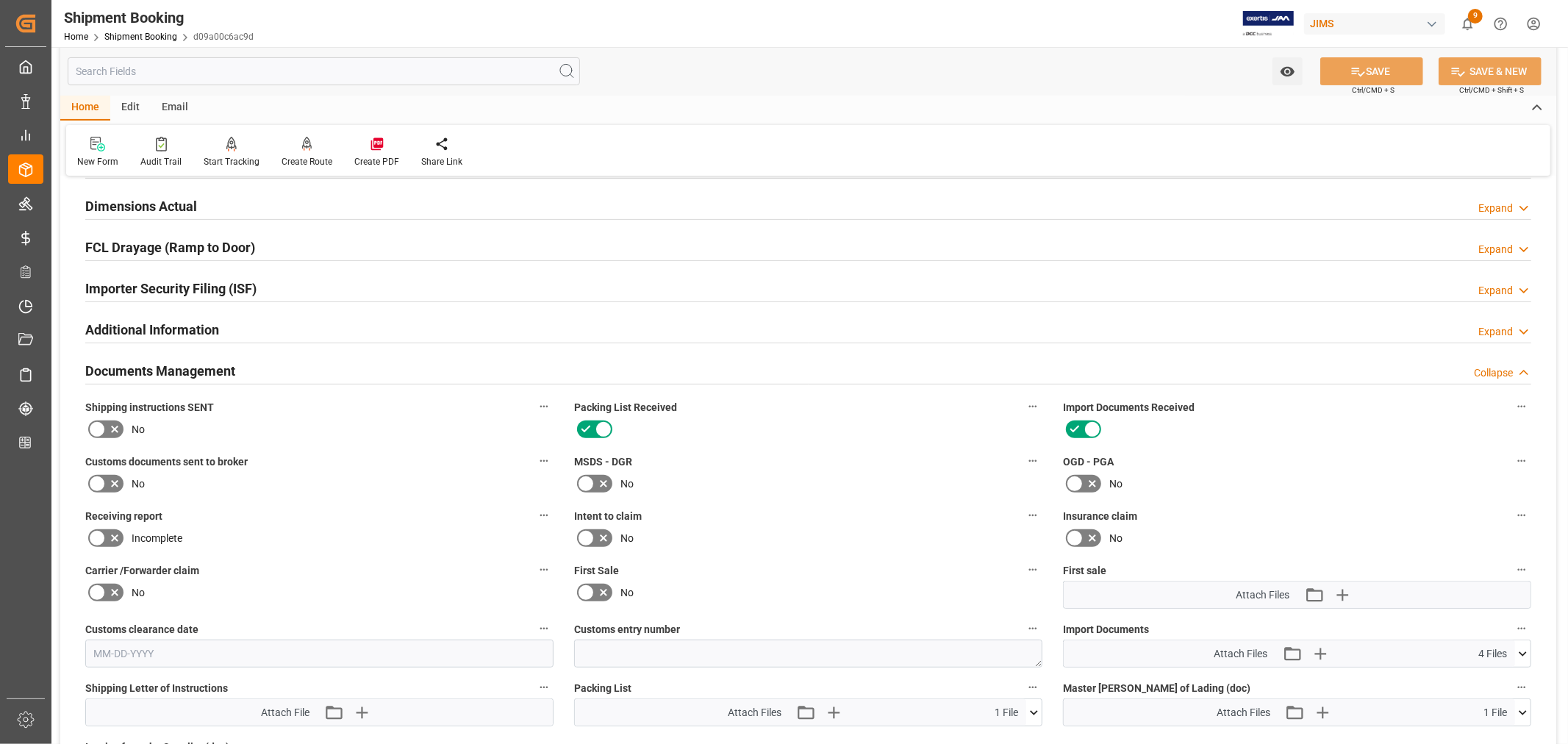
scroll to position [652, 0]
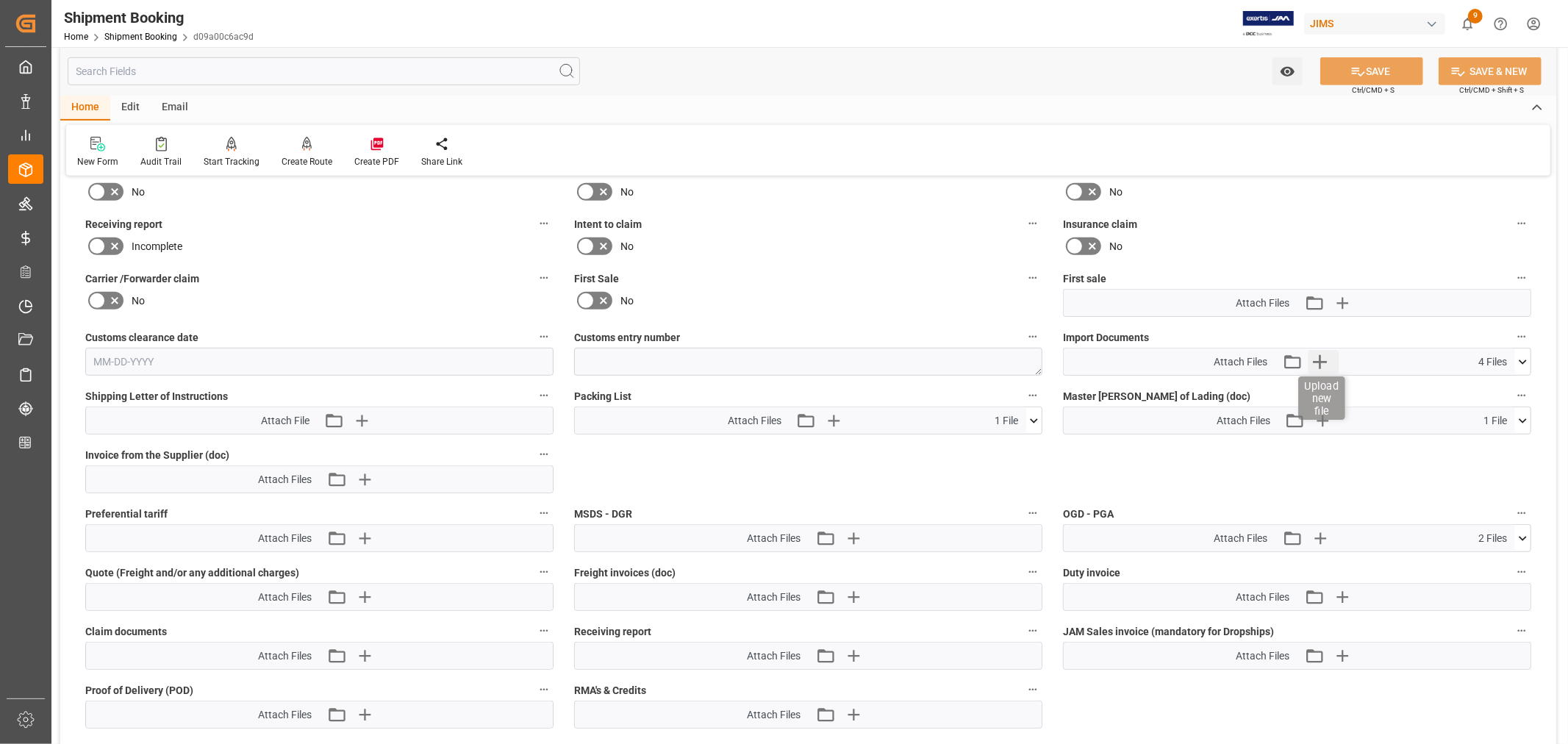
click at [1320, 356] on icon "button" at bounding box center [1320, 362] width 14 height 14
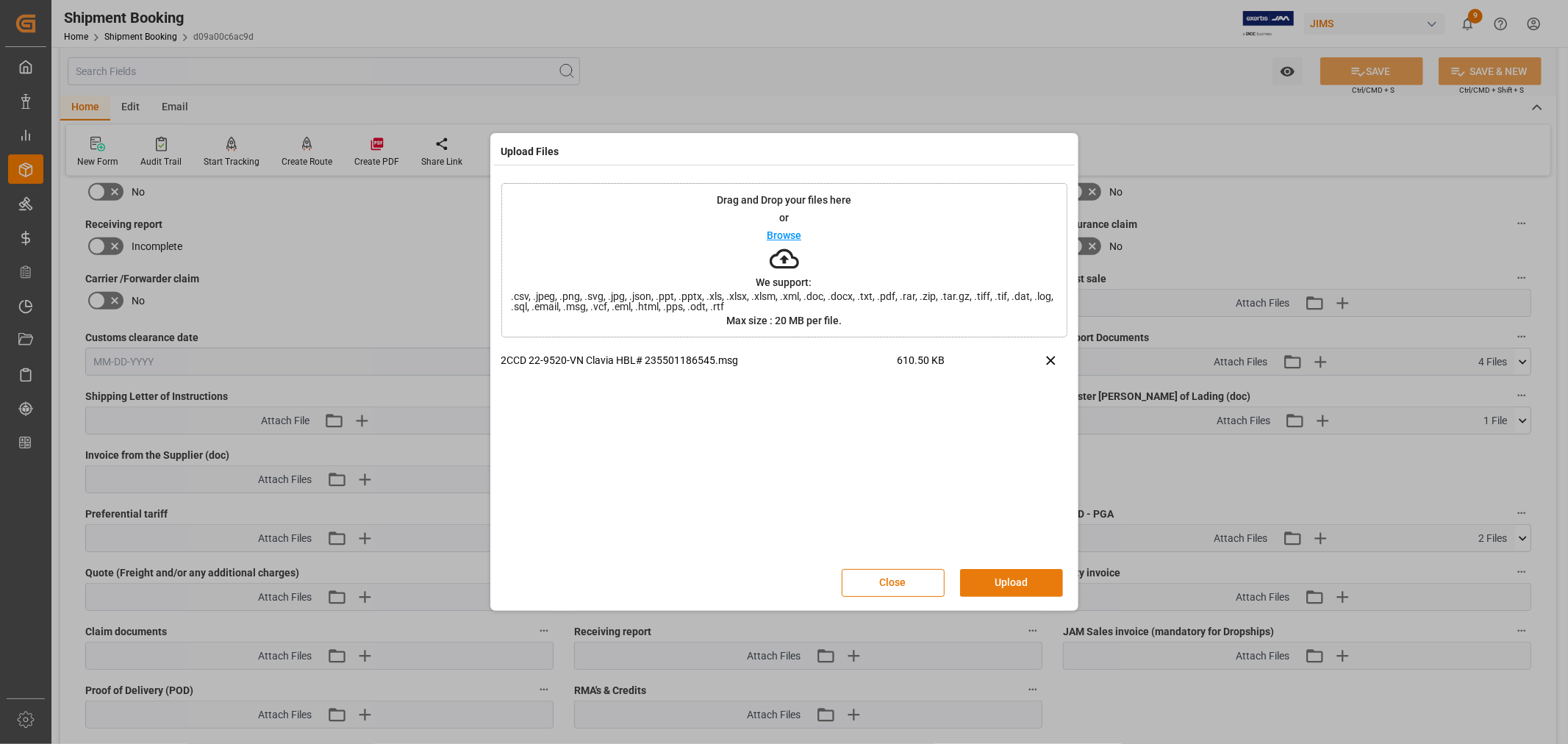
click at [996, 577] on button "Upload" at bounding box center [1012, 583] width 103 height 28
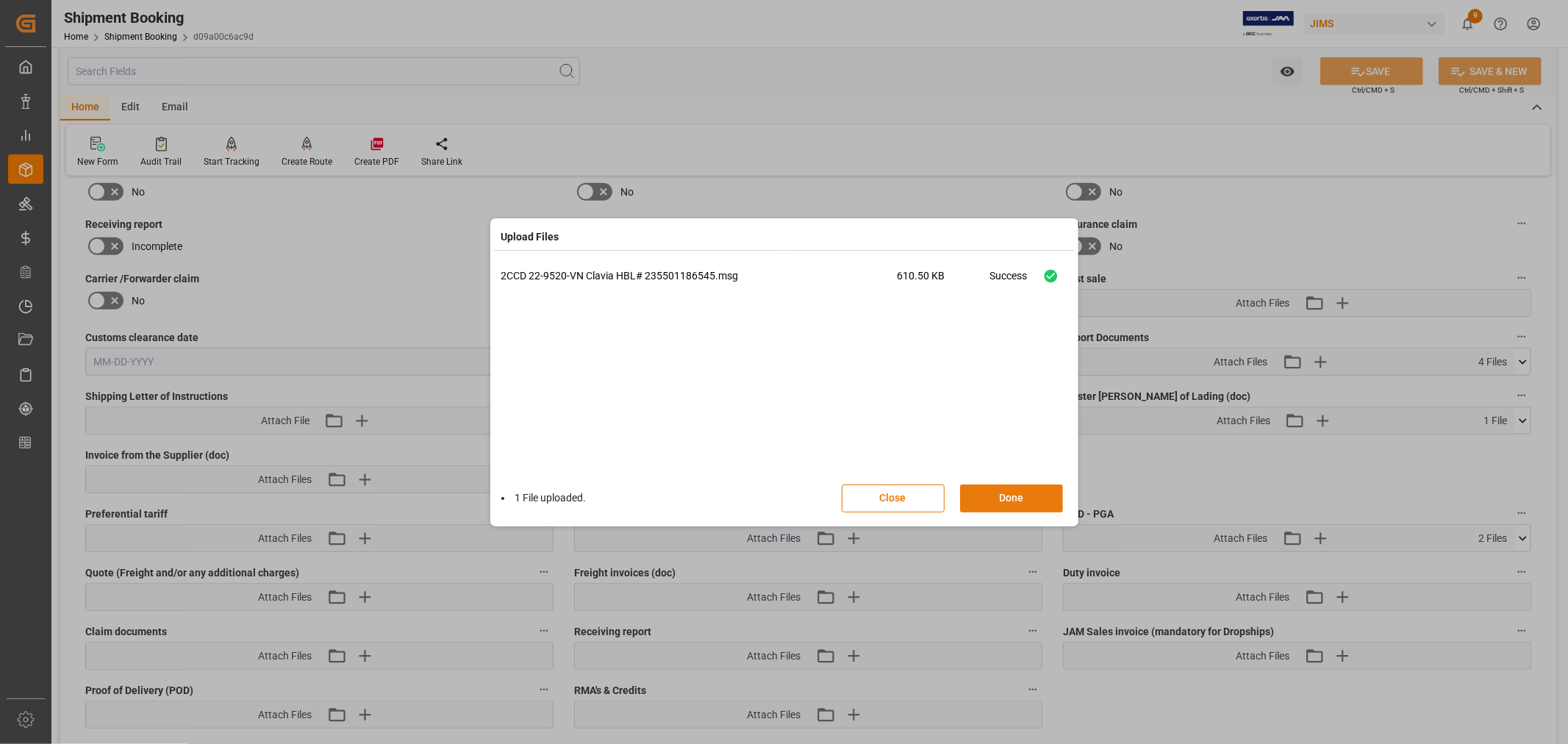
click at [1006, 502] on button "Done" at bounding box center [1012, 498] width 103 height 28
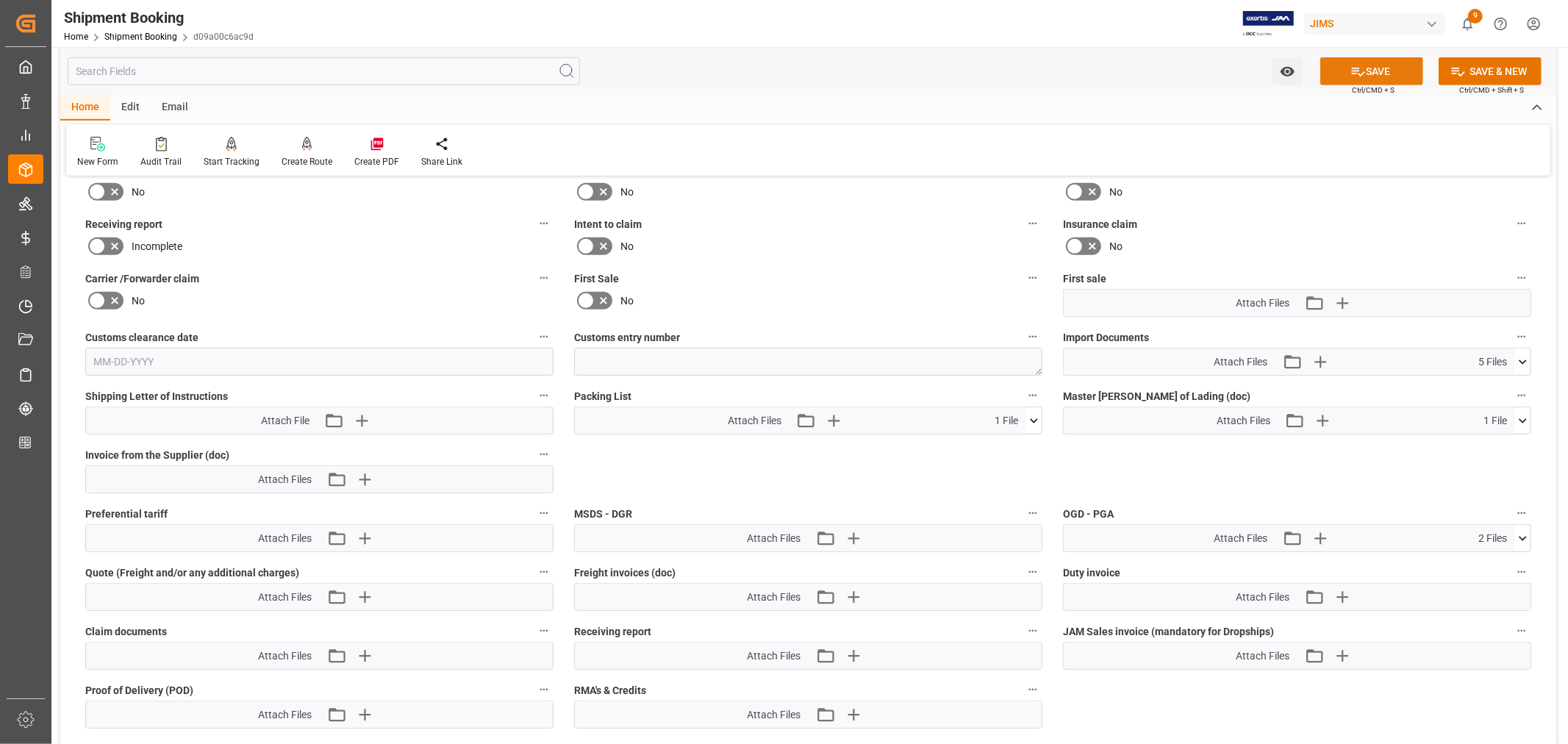
click at [1364, 71] on button "SAVE" at bounding box center [1371, 71] width 103 height 28
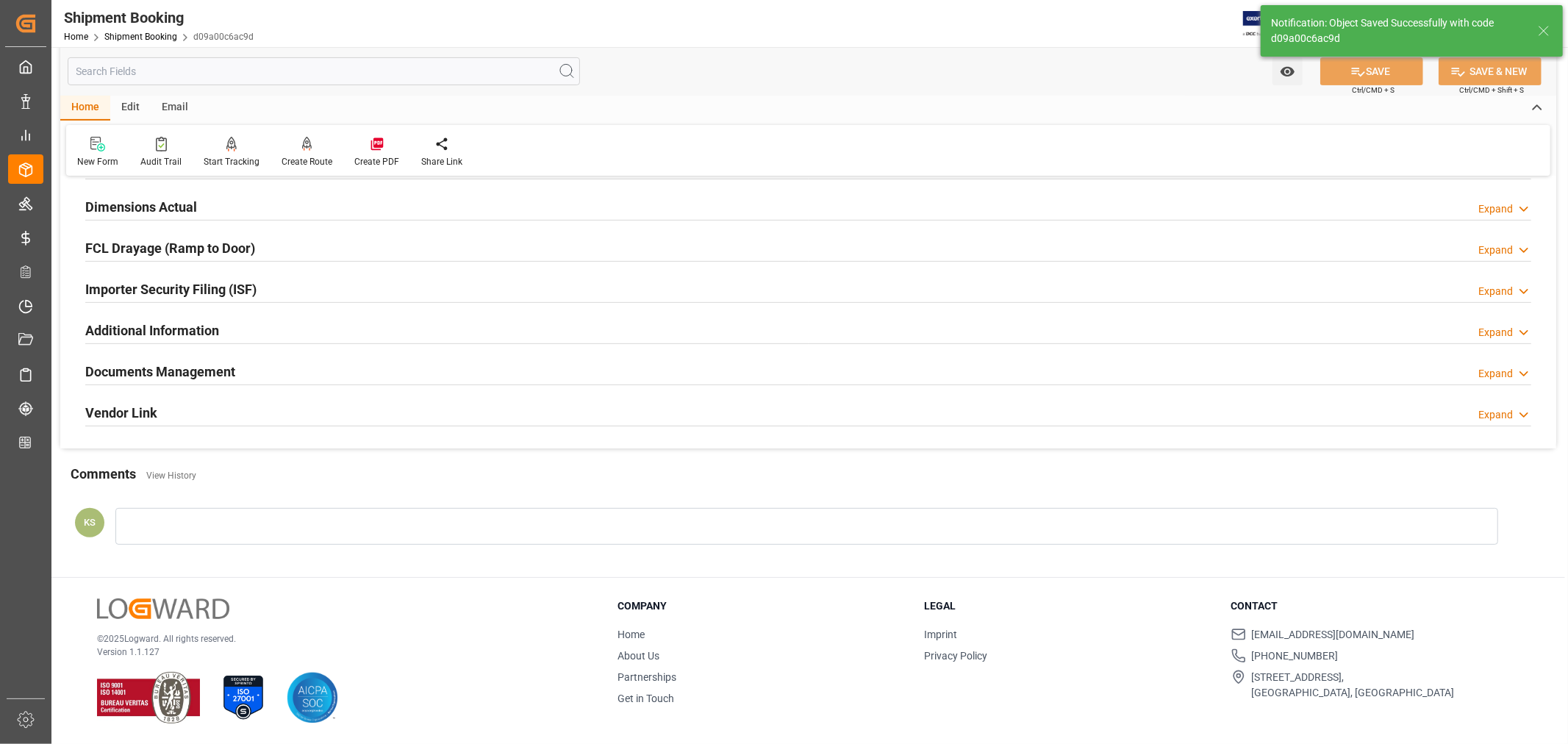
scroll to position [361, 0]
click at [166, 375] on h2 "Documents Management" at bounding box center [161, 371] width 150 height 20
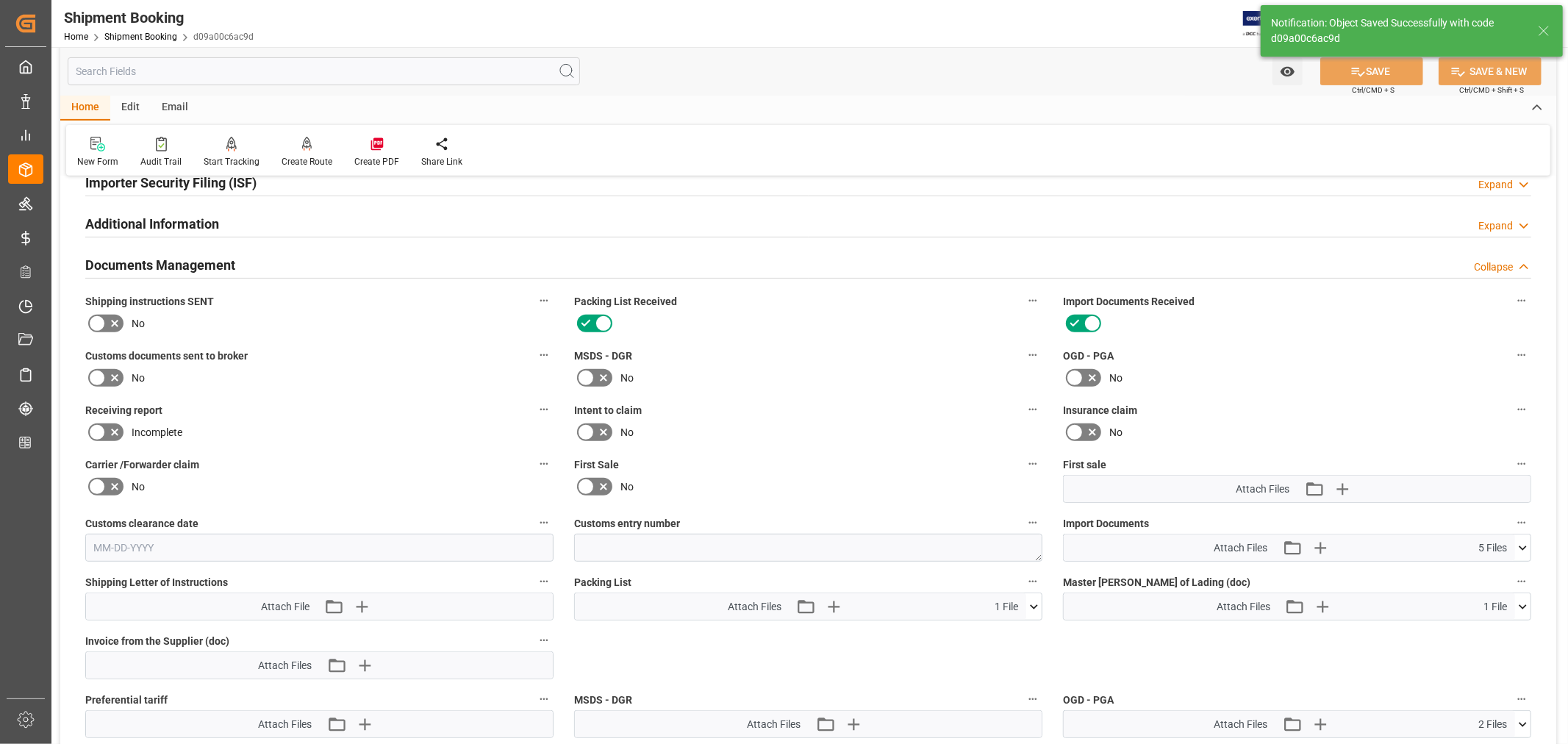
scroll to position [408, 0]
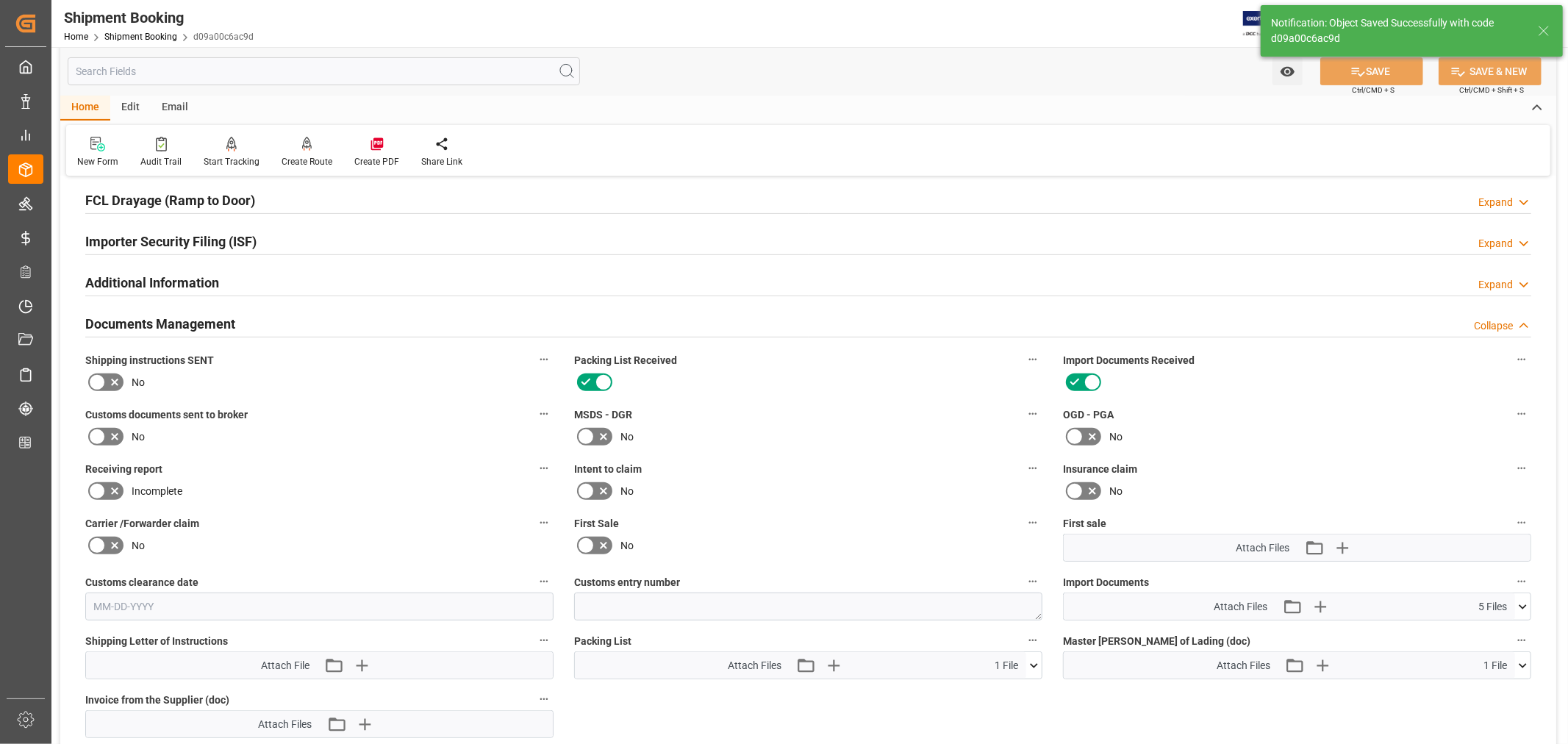
click at [98, 434] on icon at bounding box center [97, 436] width 9 height 7
click at [0, 0] on input "checkbox" at bounding box center [0, 0] width 0 height 0
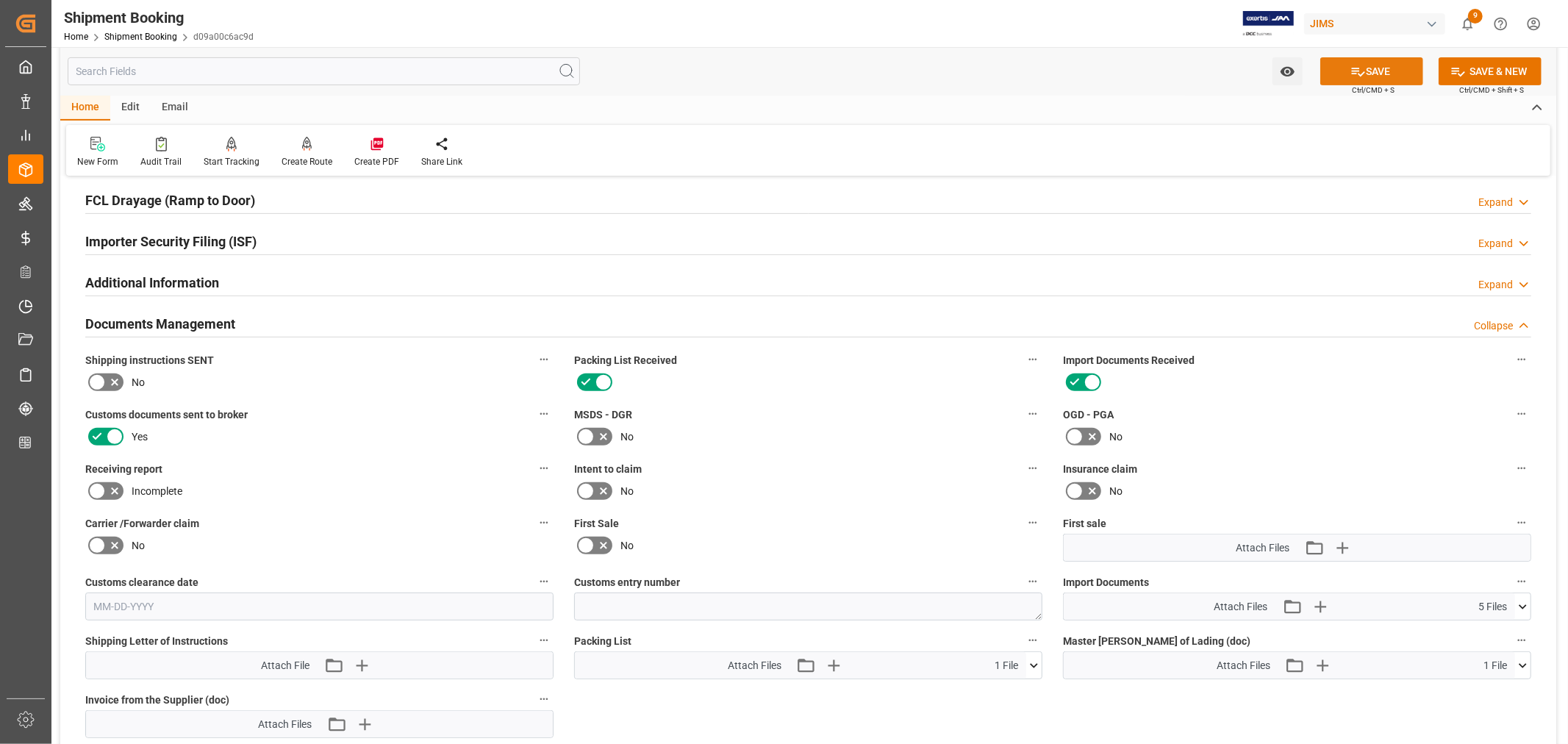
click at [1378, 70] on button "SAVE" at bounding box center [1371, 71] width 103 height 28
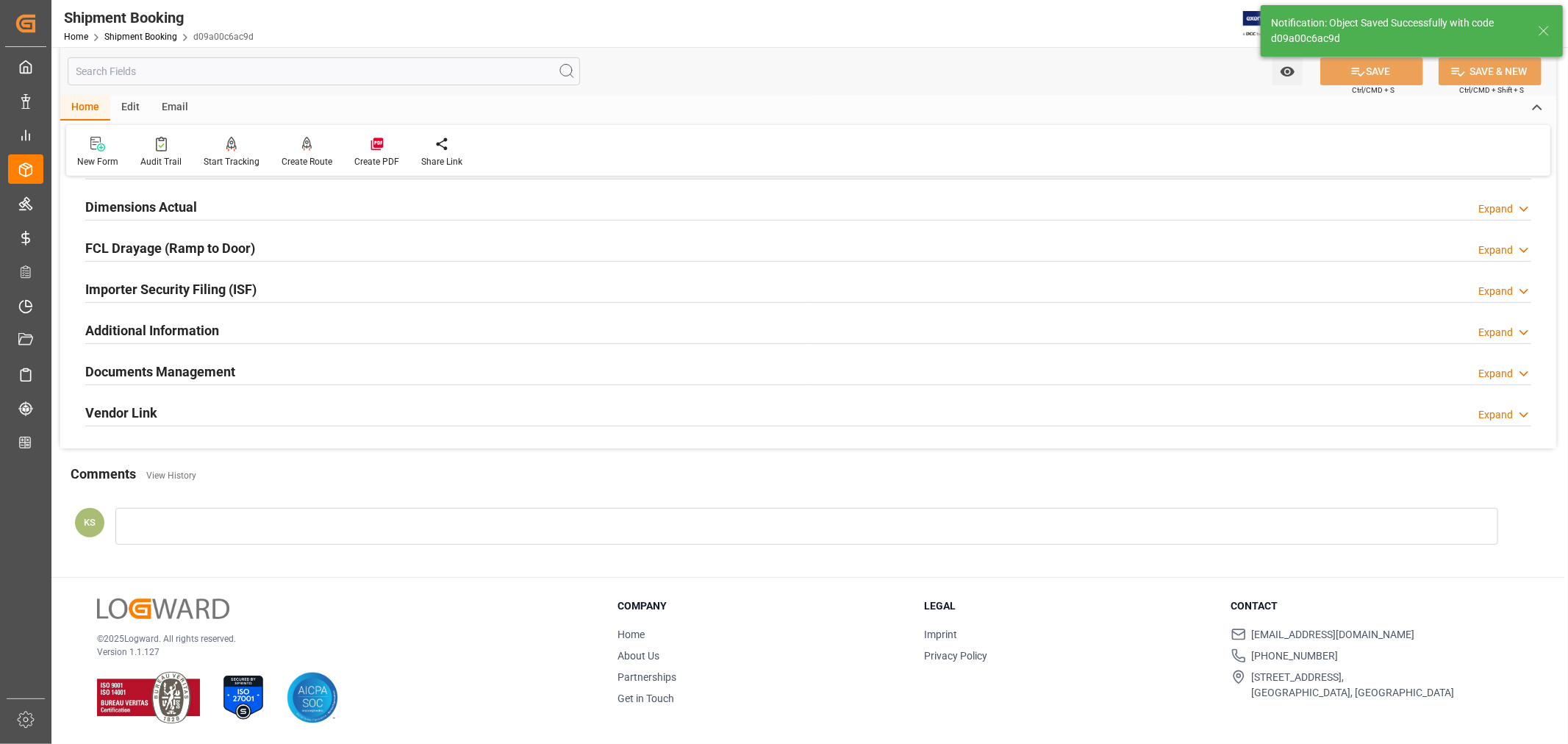
scroll to position [361, 0]
click at [123, 40] on link "Shipment Booking" at bounding box center [140, 37] width 73 height 11
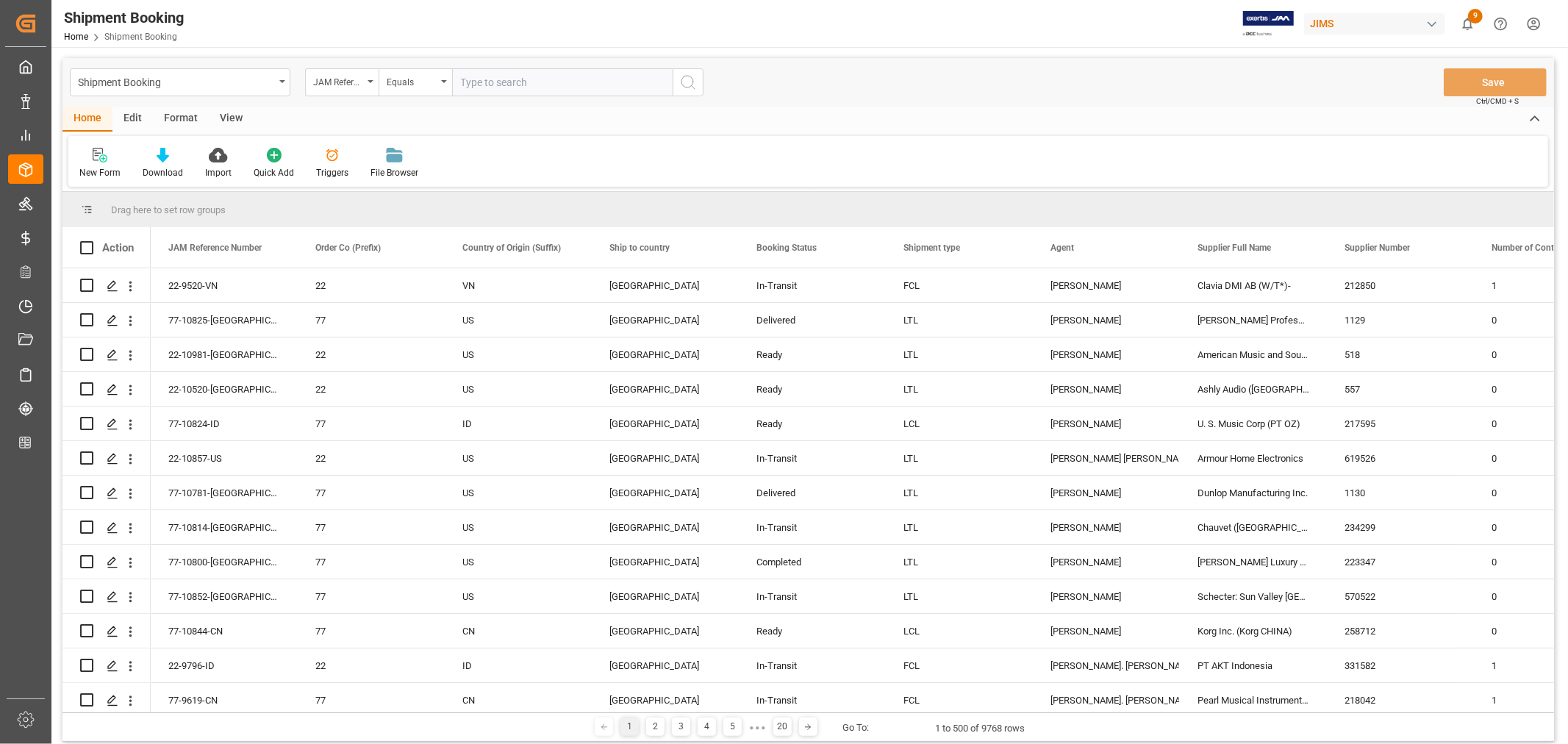
click at [482, 85] on input "text" at bounding box center [563, 83] width 220 height 28
type input "22-9383-gb"
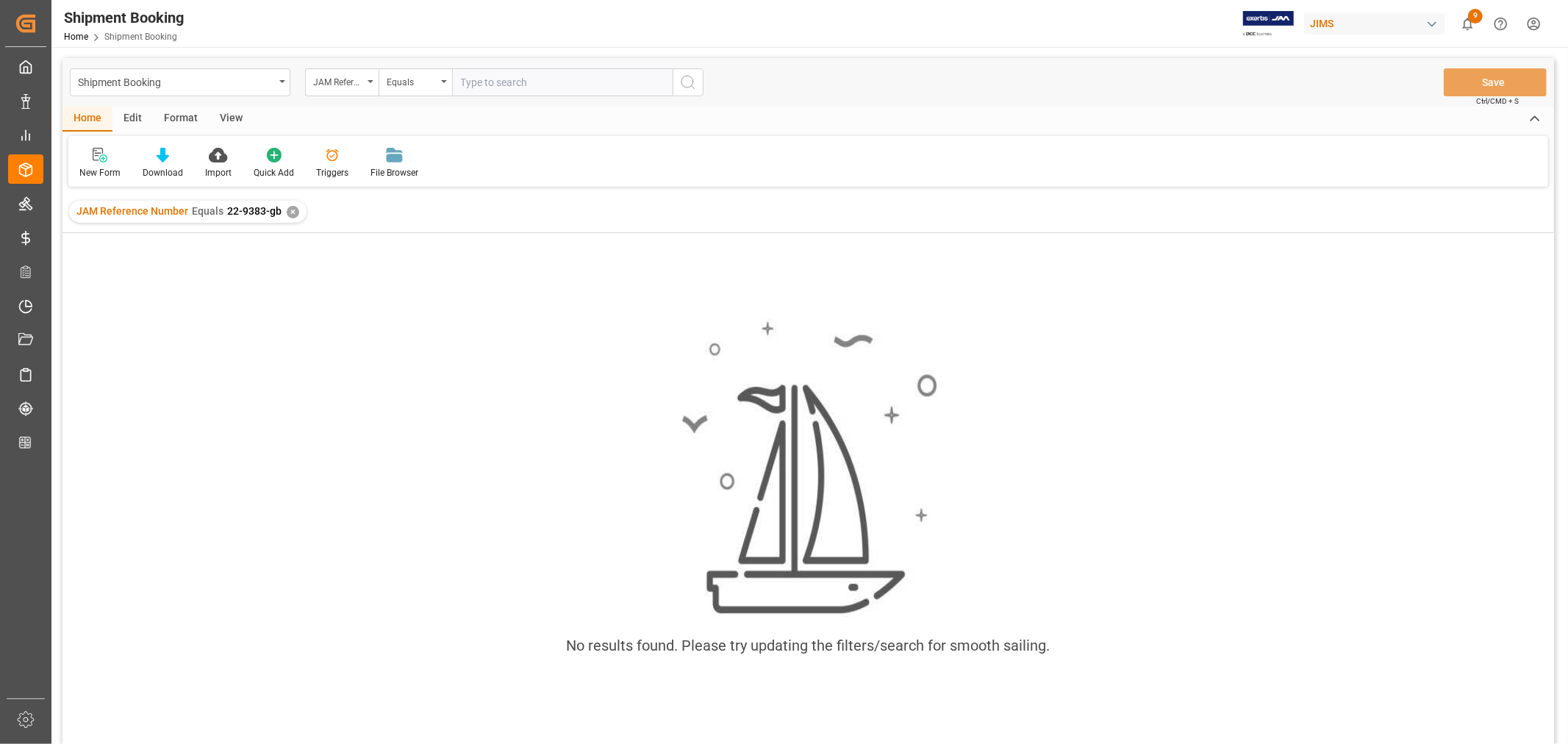
click at [294, 209] on div "✕" at bounding box center [293, 212] width 12 height 12
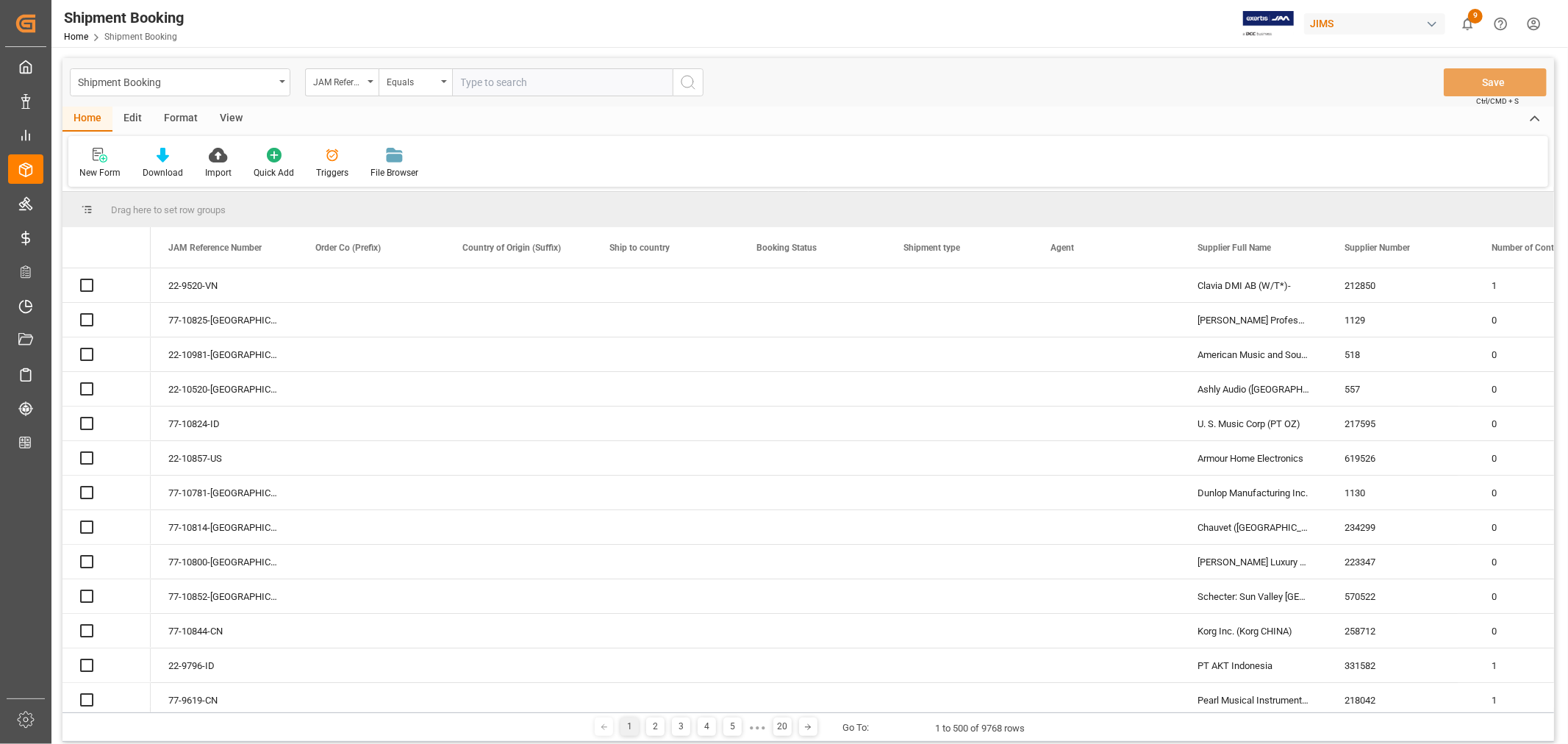
click at [467, 81] on input "text" at bounding box center [563, 83] width 220 height 28
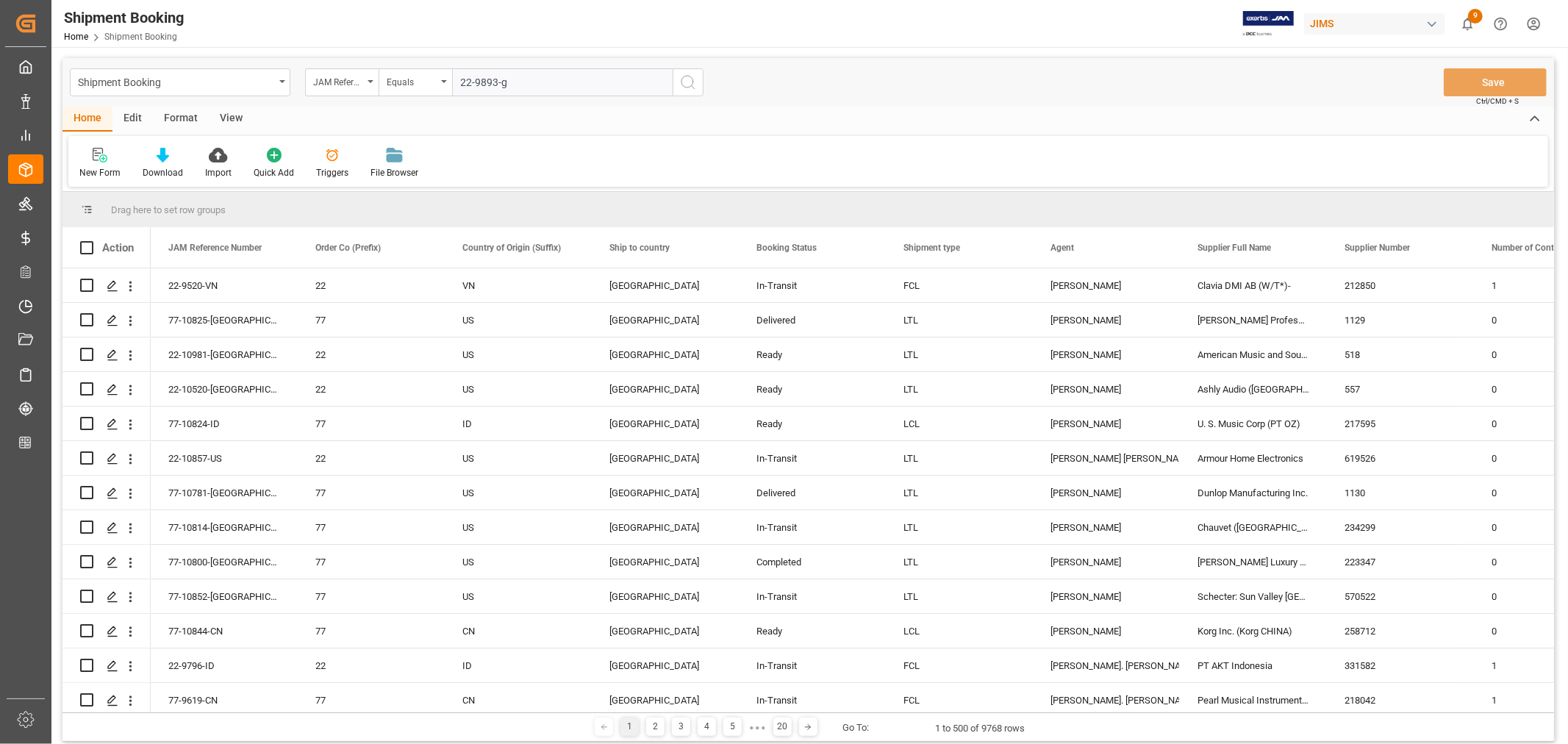
type input "22-9893-gb"
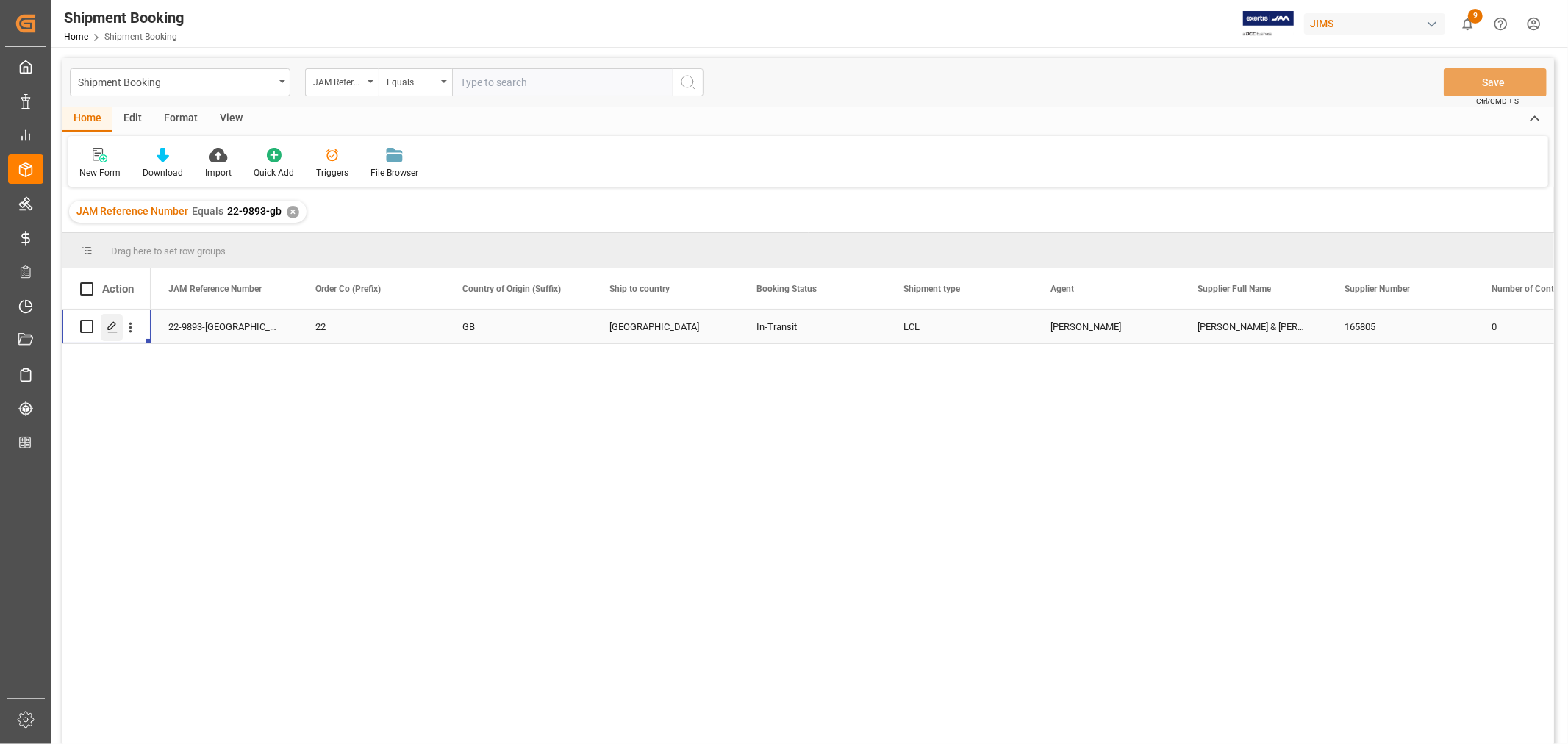
click at [112, 325] on icon "Press SPACE to select this row." at bounding box center [112, 326] width 11 height 11
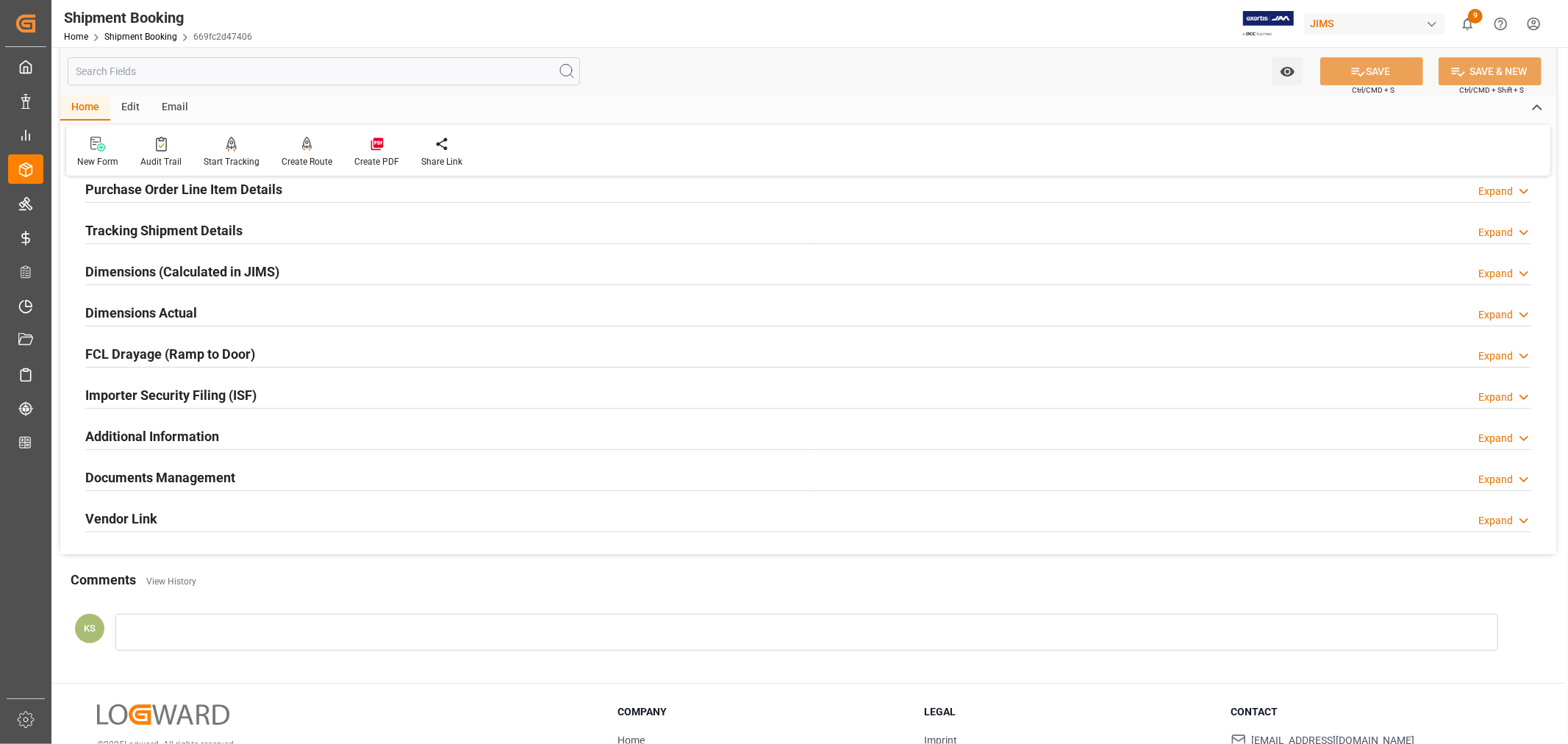
scroll to position [326, 0]
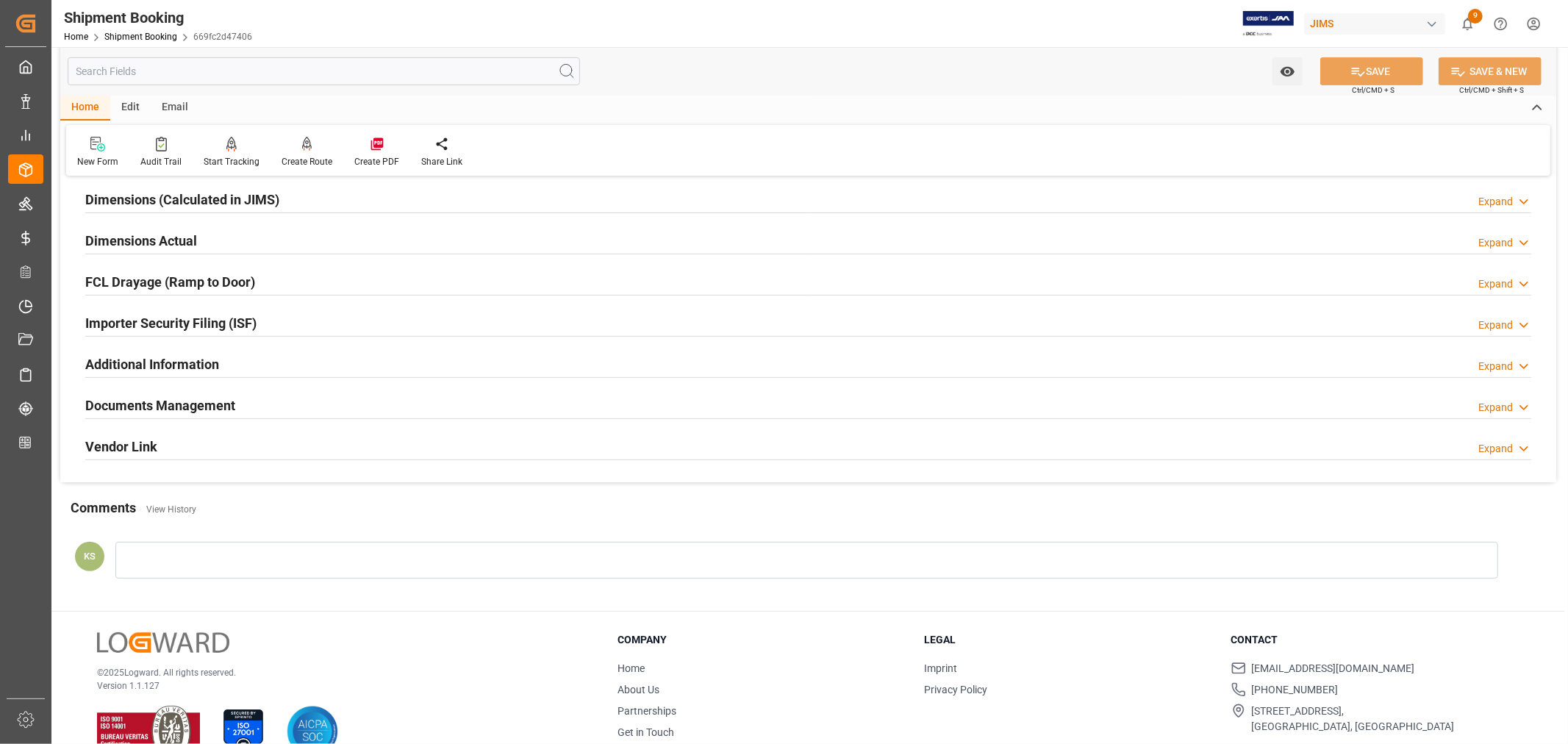
click at [235, 402] on div "Documents Management Expand" at bounding box center [809, 405] width 1446 height 28
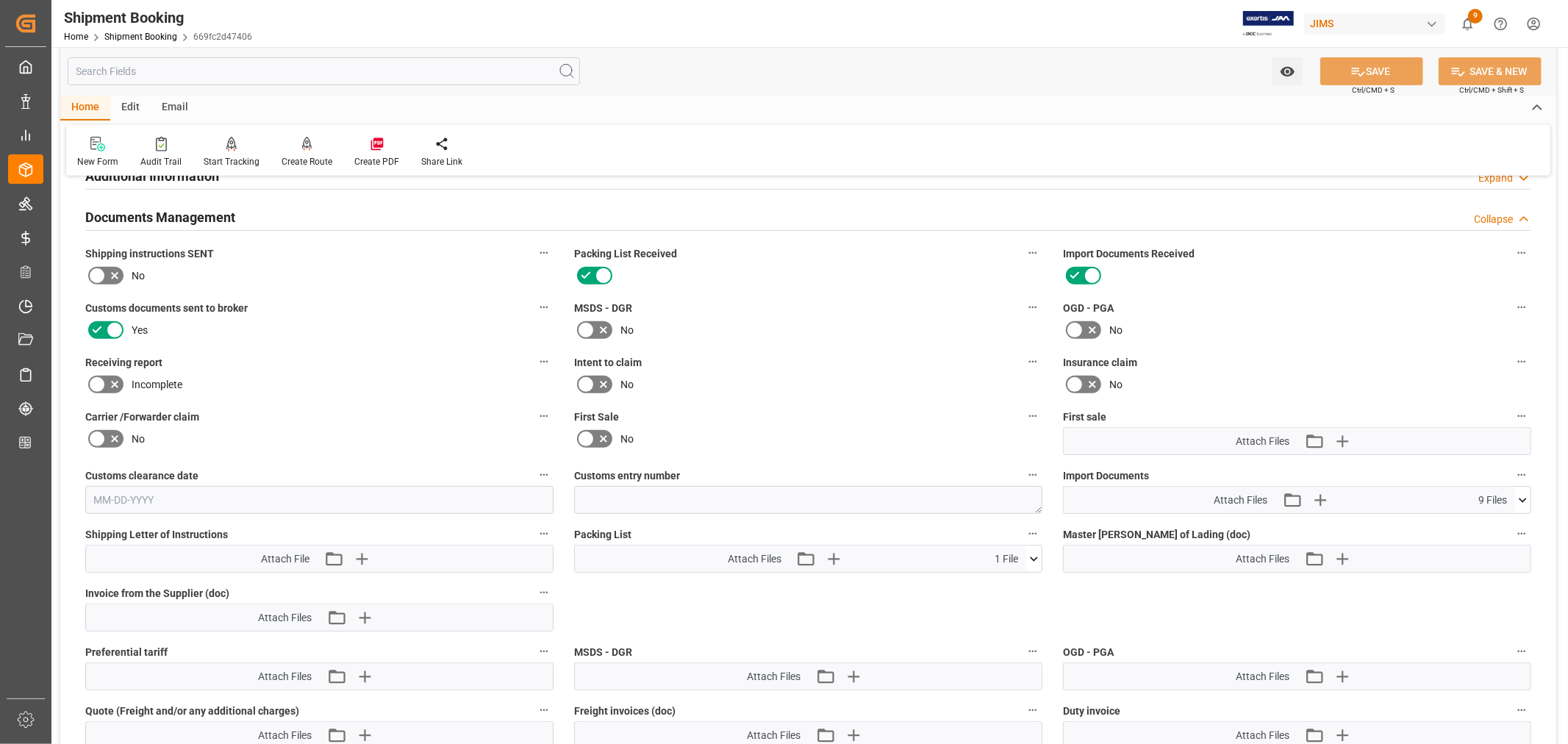
scroll to position [571, 0]
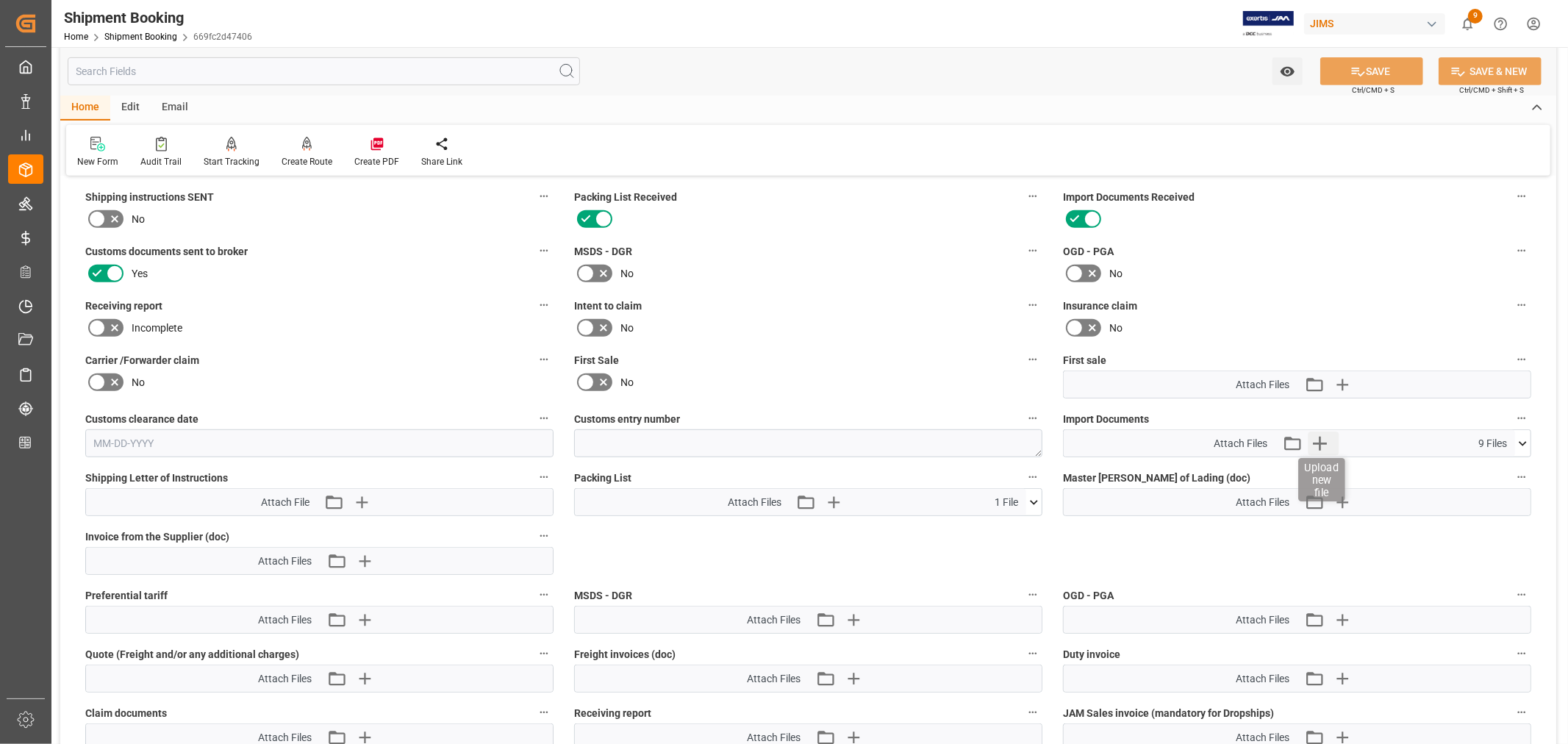
click at [1319, 438] on icon "button" at bounding box center [1320, 443] width 14 height 14
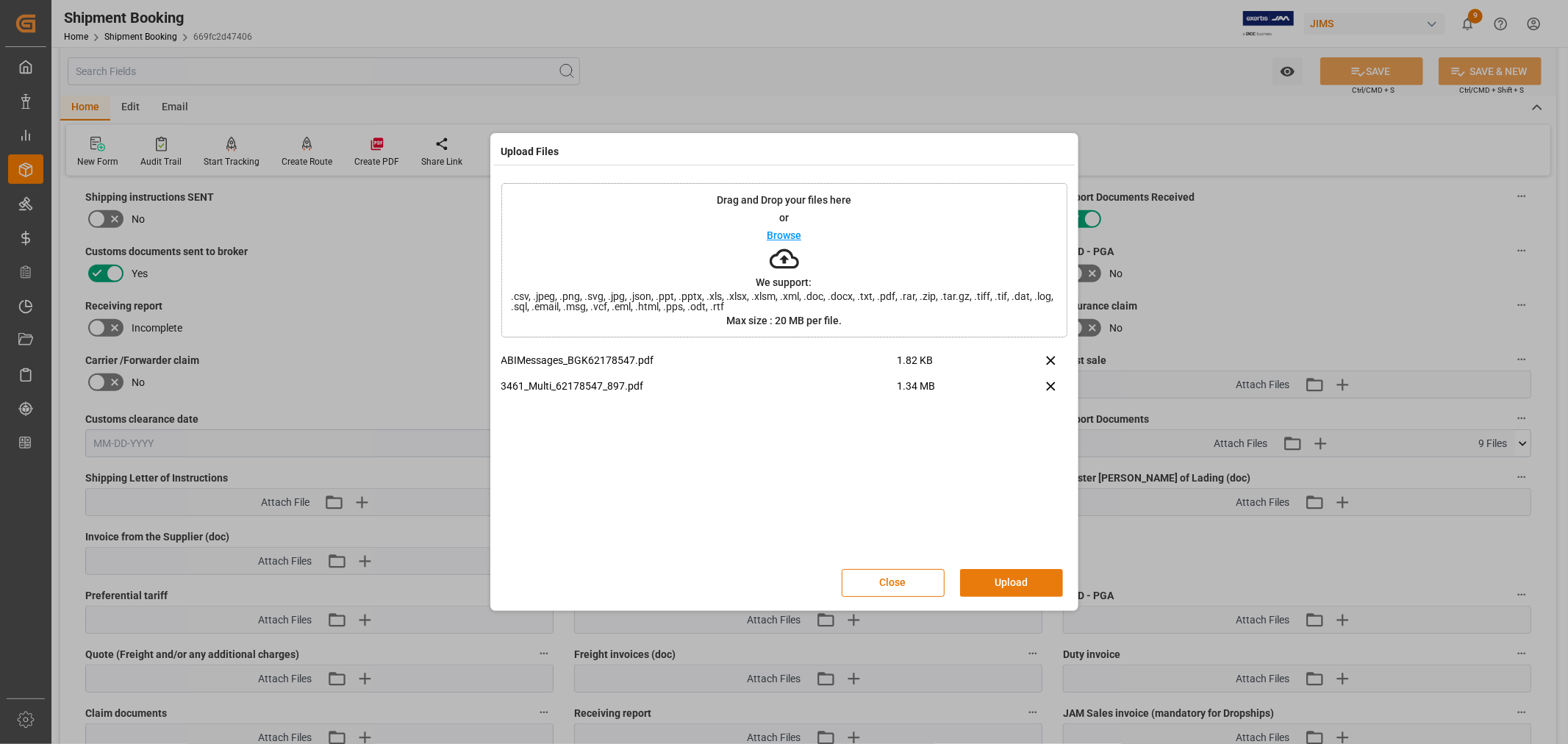
click at [1008, 569] on button "Upload" at bounding box center [1012, 583] width 103 height 28
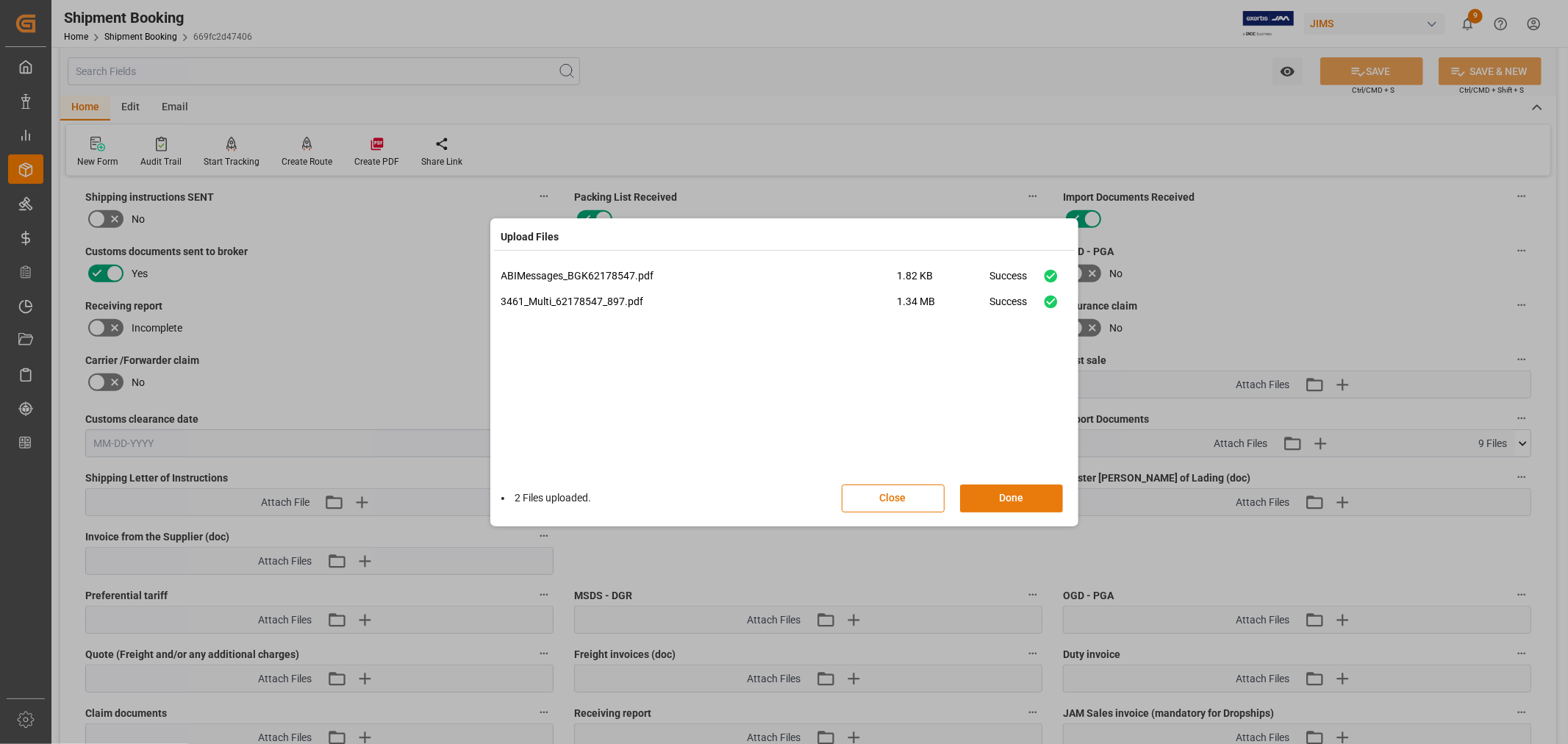
click at [989, 503] on button "Done" at bounding box center [1012, 498] width 103 height 28
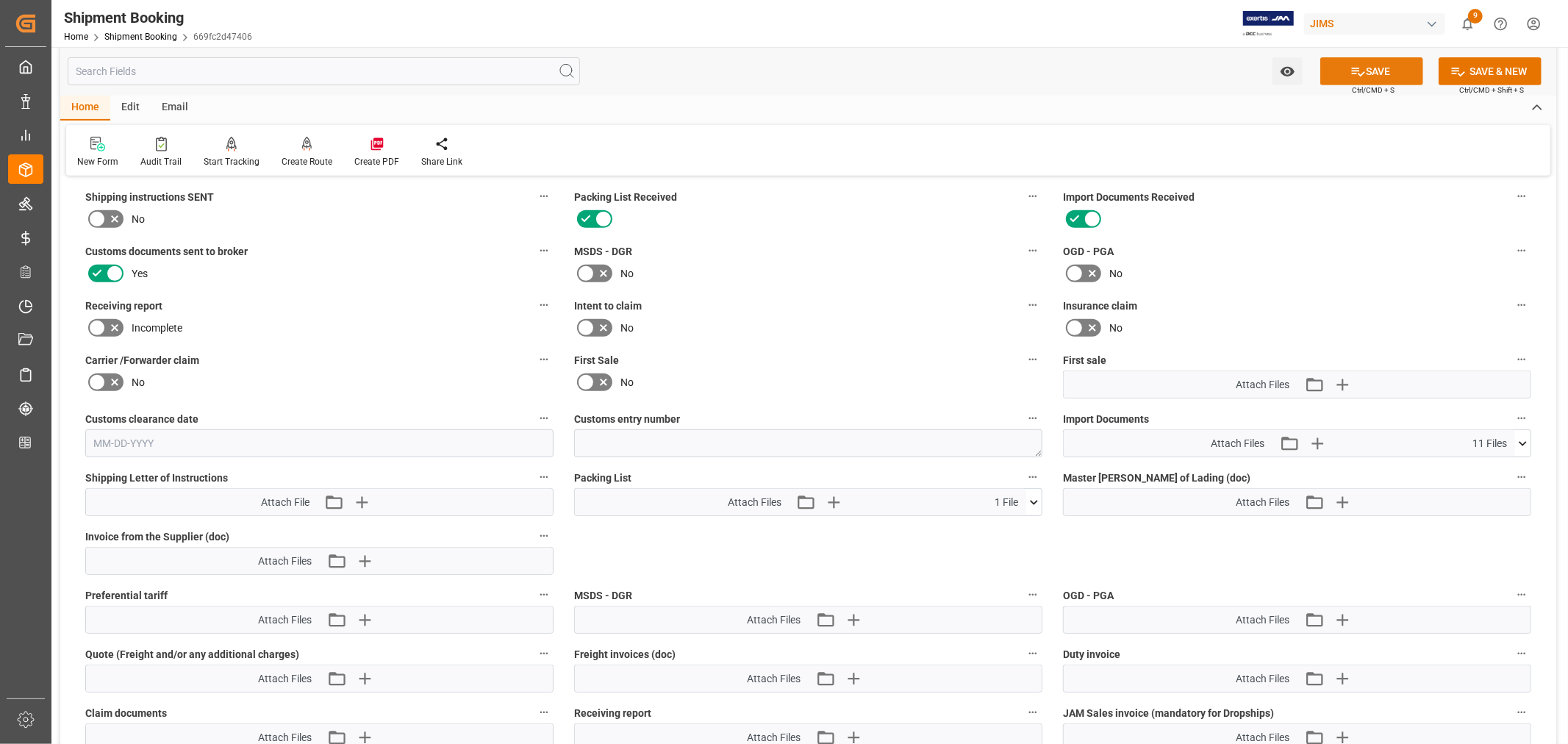
click at [1347, 66] on button "SAVE" at bounding box center [1371, 71] width 103 height 28
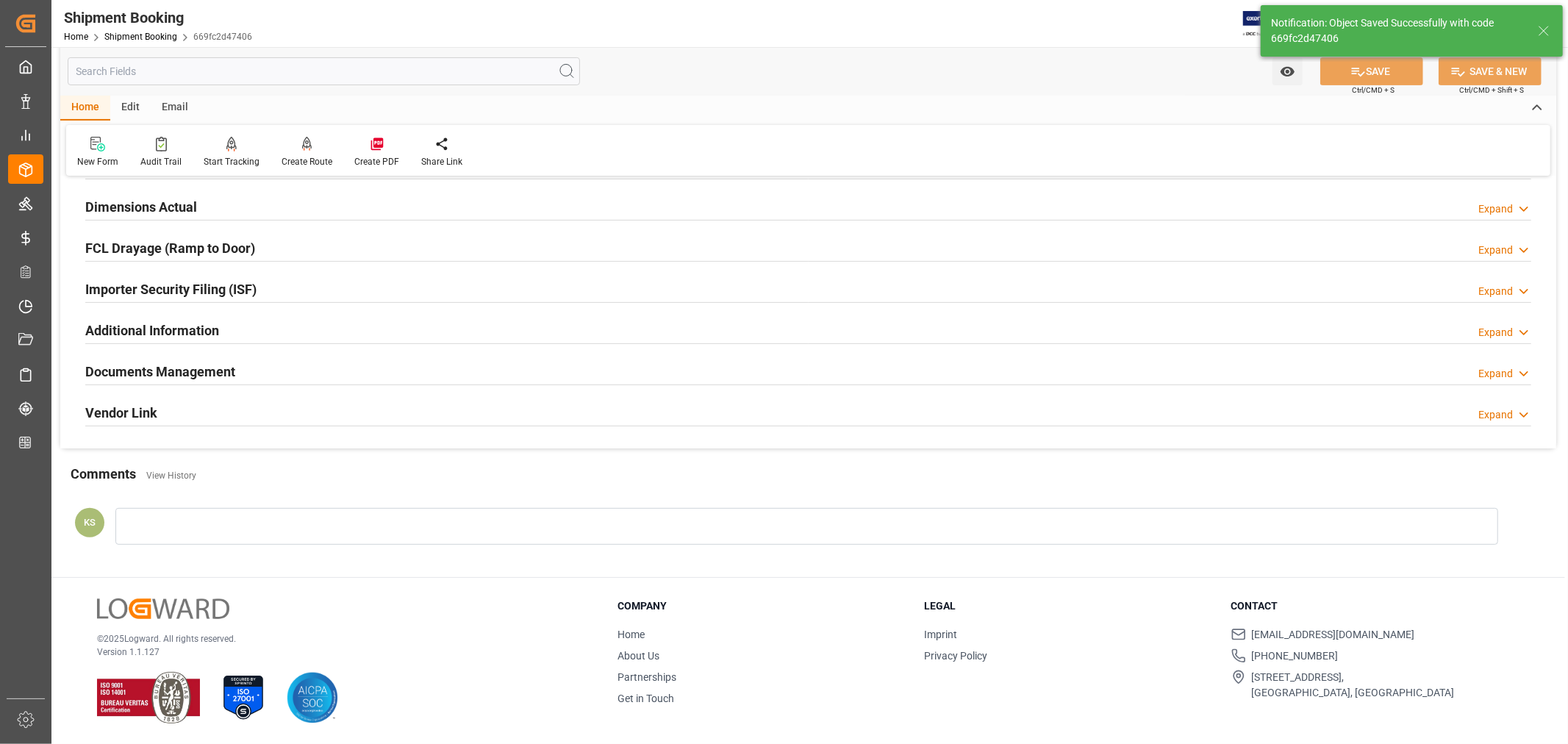
scroll to position [361, 0]
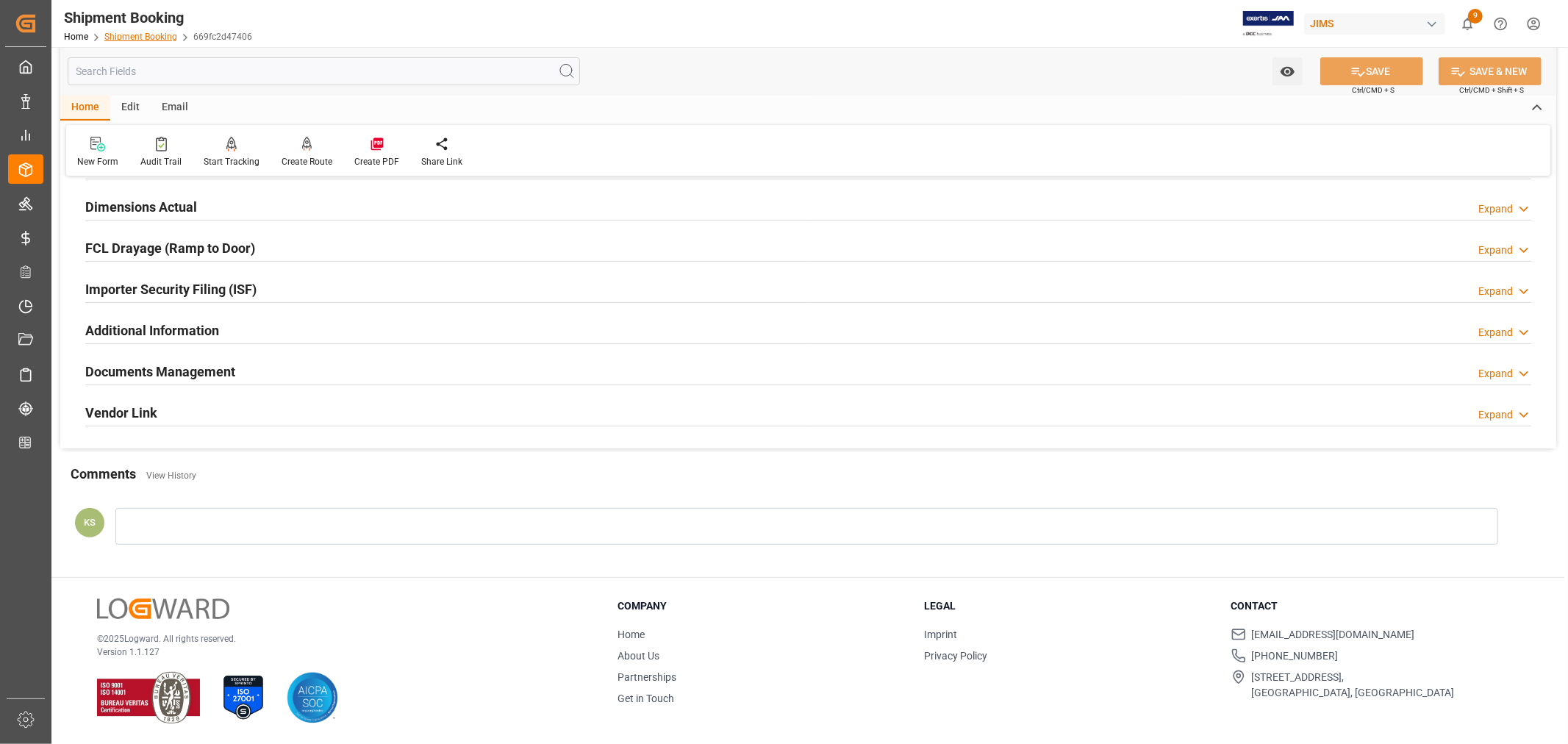
click at [122, 33] on link "Shipment Booking" at bounding box center [140, 37] width 73 height 11
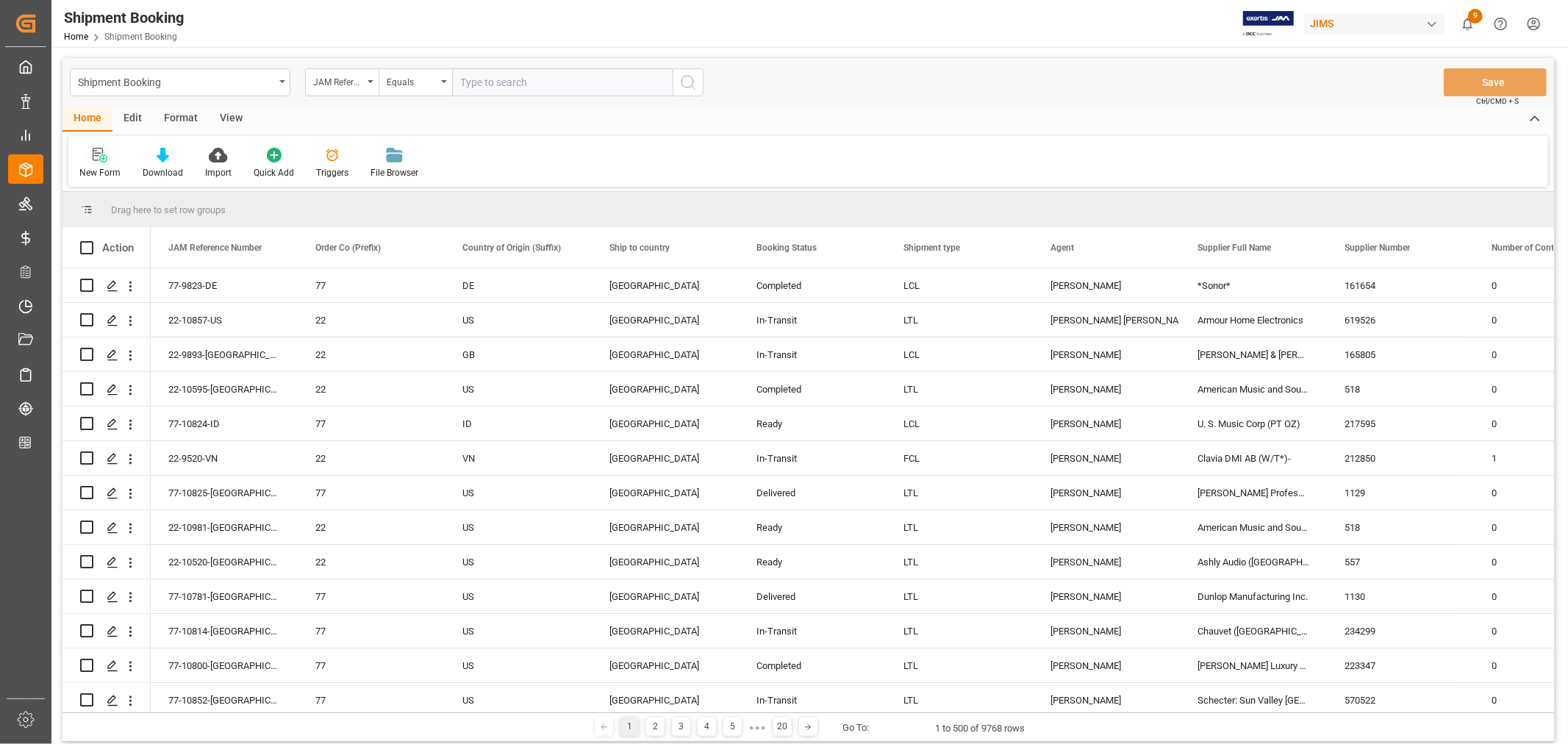
click at [101, 156] on icon at bounding box center [100, 155] width 15 height 15
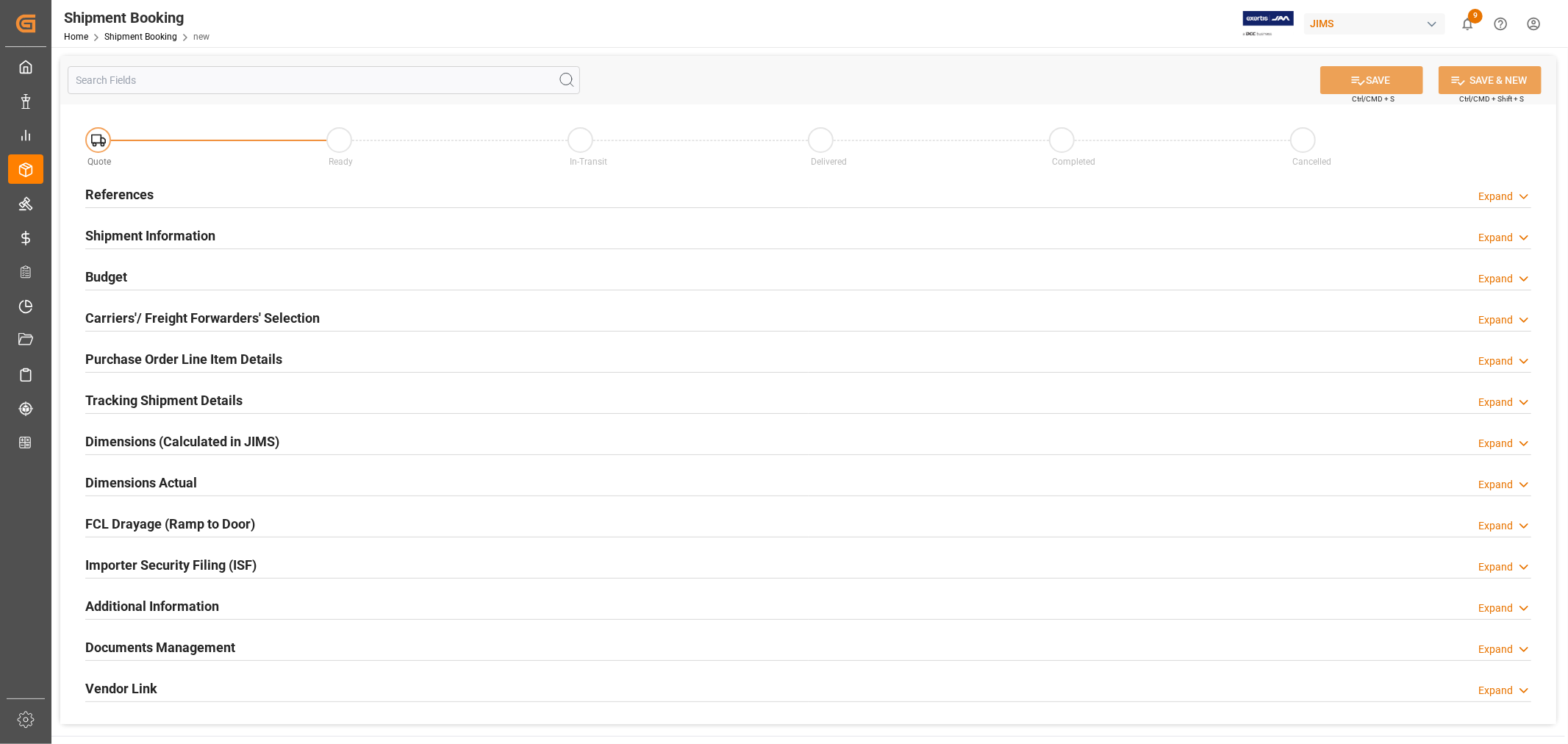
click at [123, 189] on h2 "References" at bounding box center [120, 194] width 69 height 20
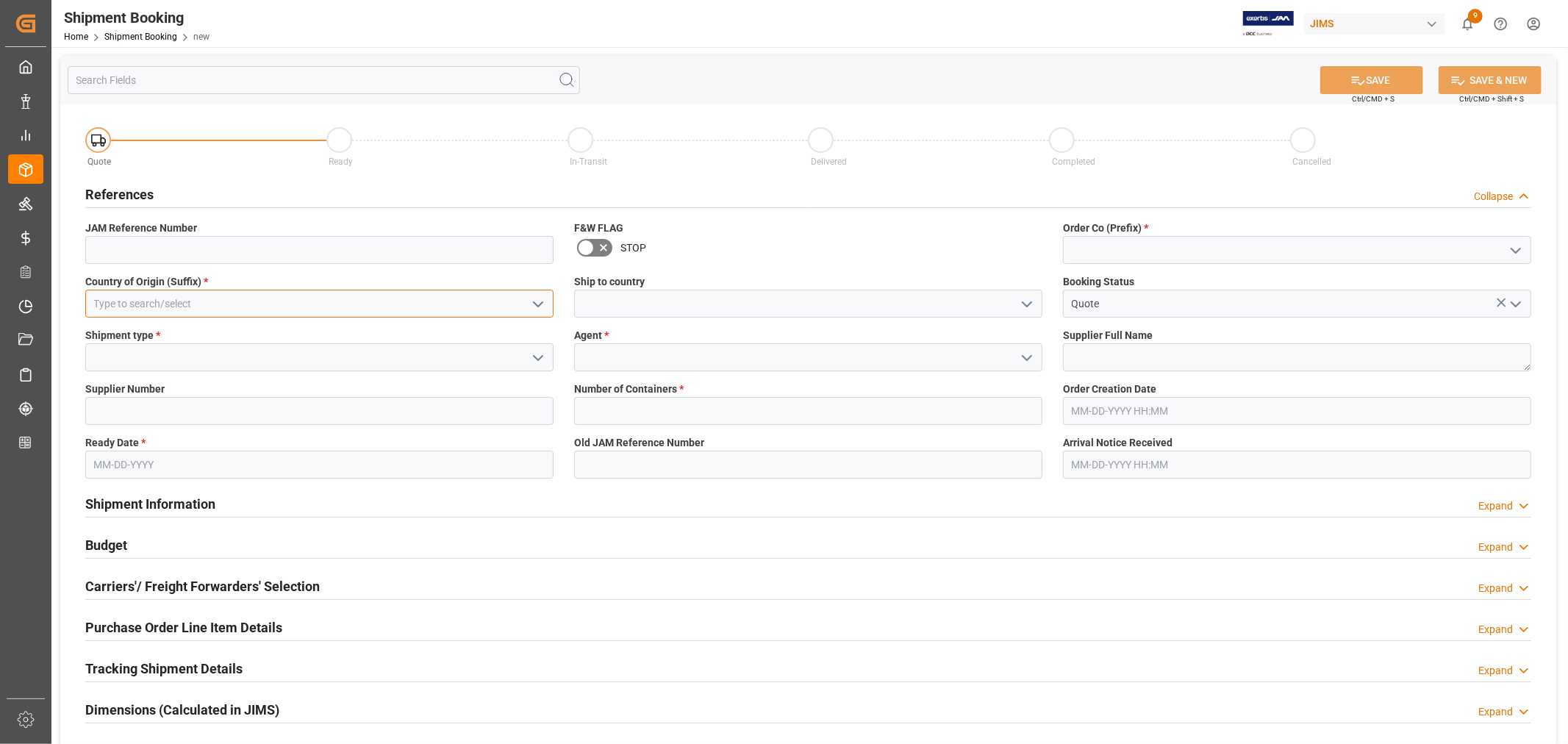
click at [166, 299] on input at bounding box center [319, 303] width 468 height 28
click at [111, 334] on div "SE" at bounding box center [319, 337] width 467 height 33
type input "SE"
click at [1029, 298] on icon "open menu" at bounding box center [1027, 304] width 18 height 18
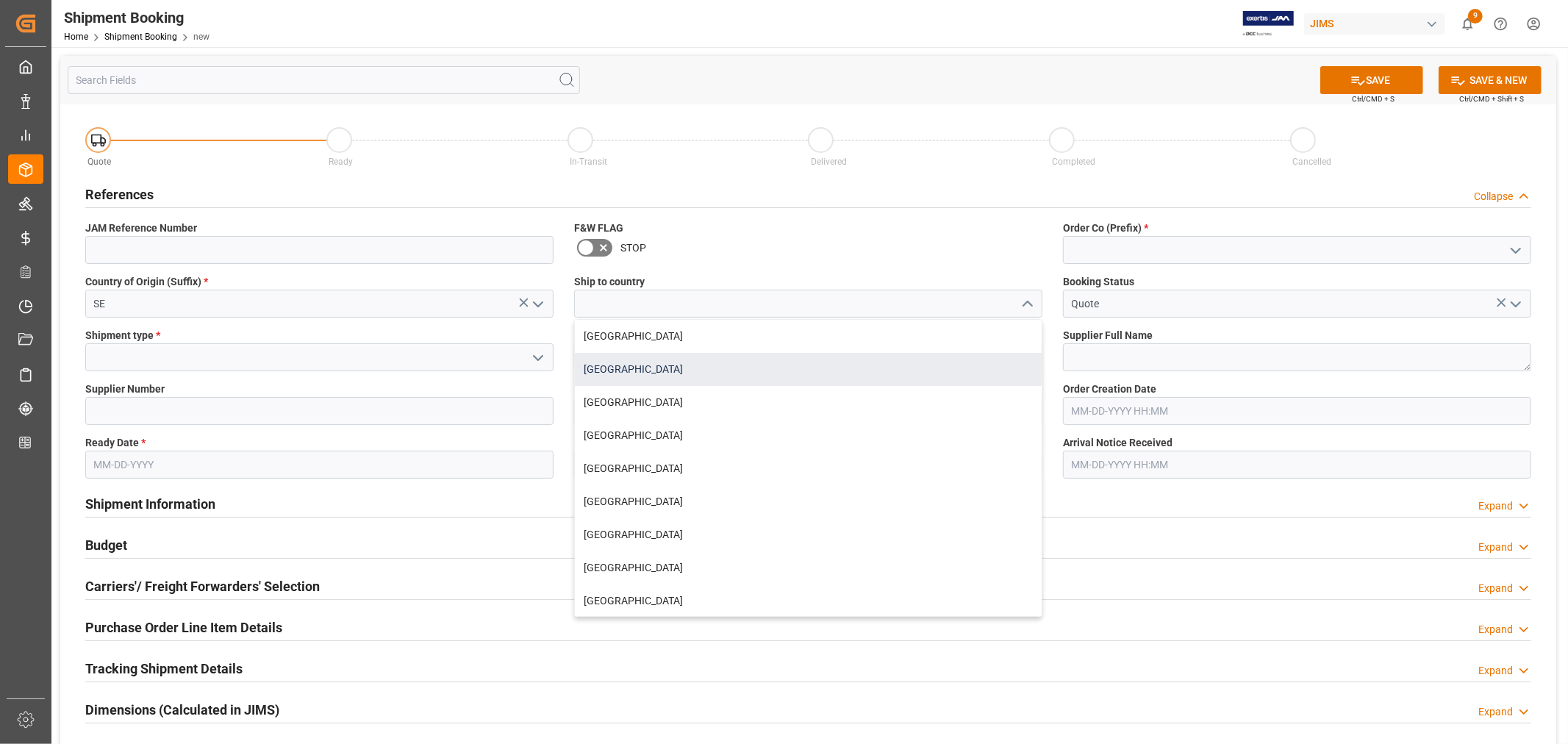
click at [695, 369] on div "[GEOGRAPHIC_DATA]" at bounding box center [808, 369] width 467 height 33
type input "[GEOGRAPHIC_DATA]"
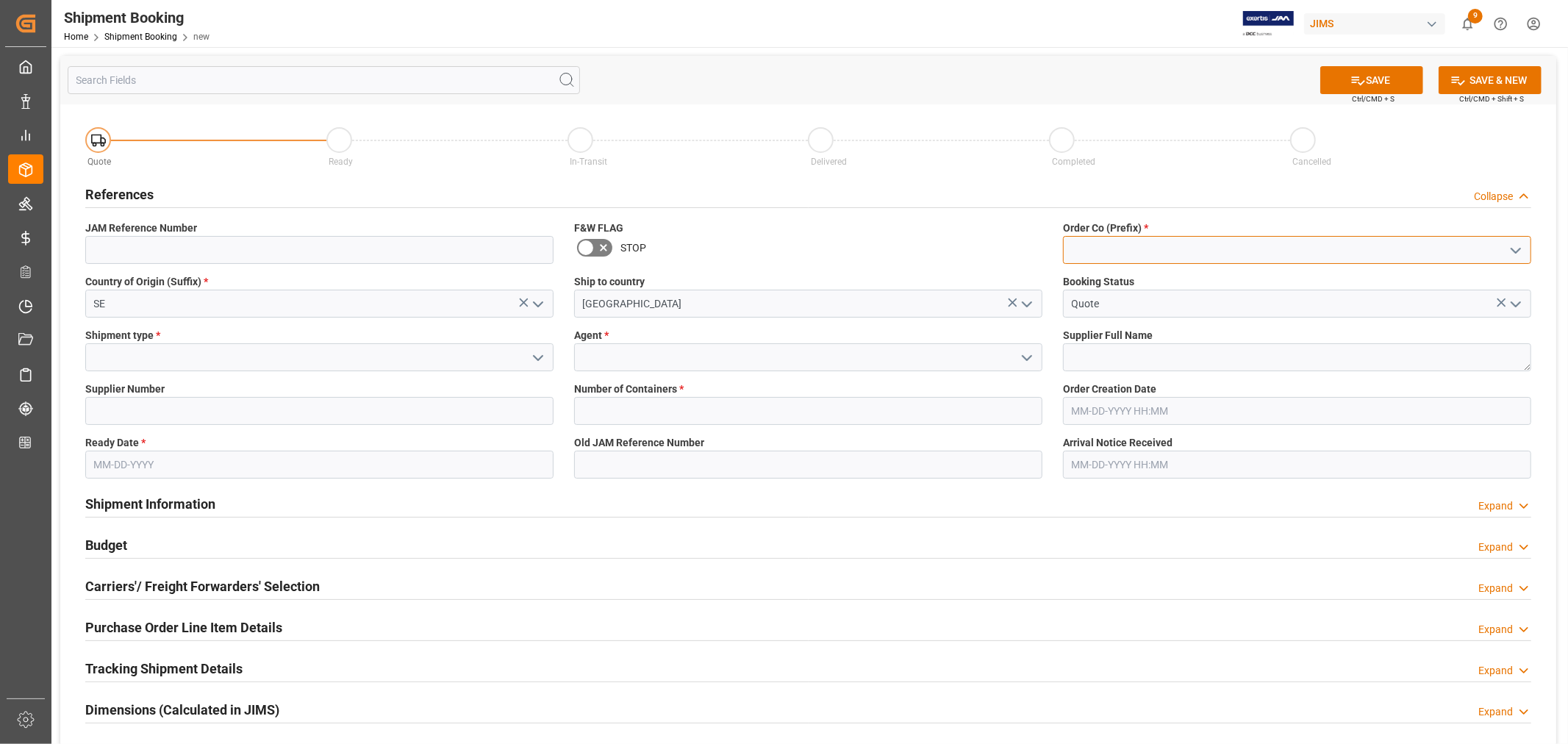
click at [1086, 248] on input at bounding box center [1297, 250] width 468 height 28
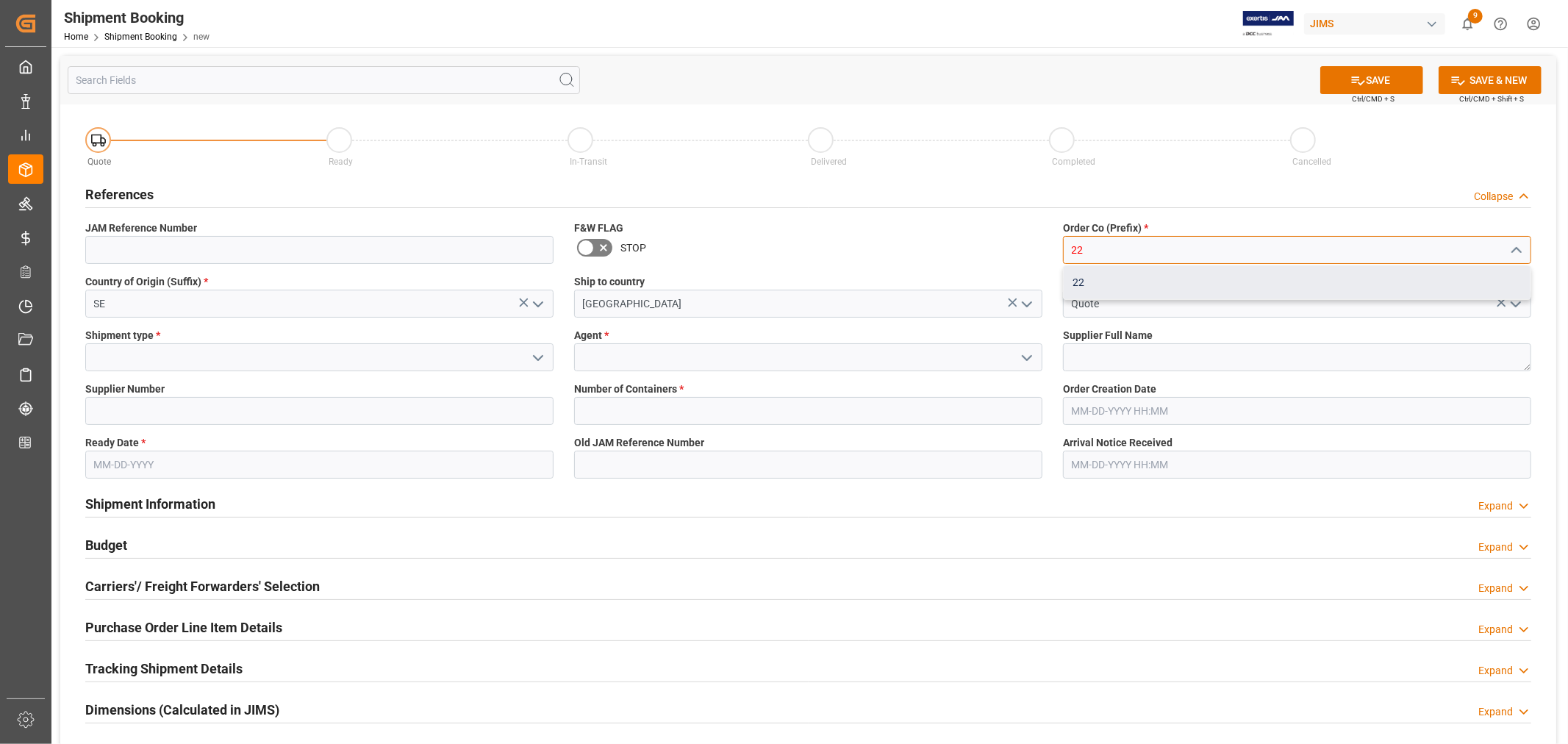
click at [1078, 283] on div "22" at bounding box center [1296, 283] width 467 height 33
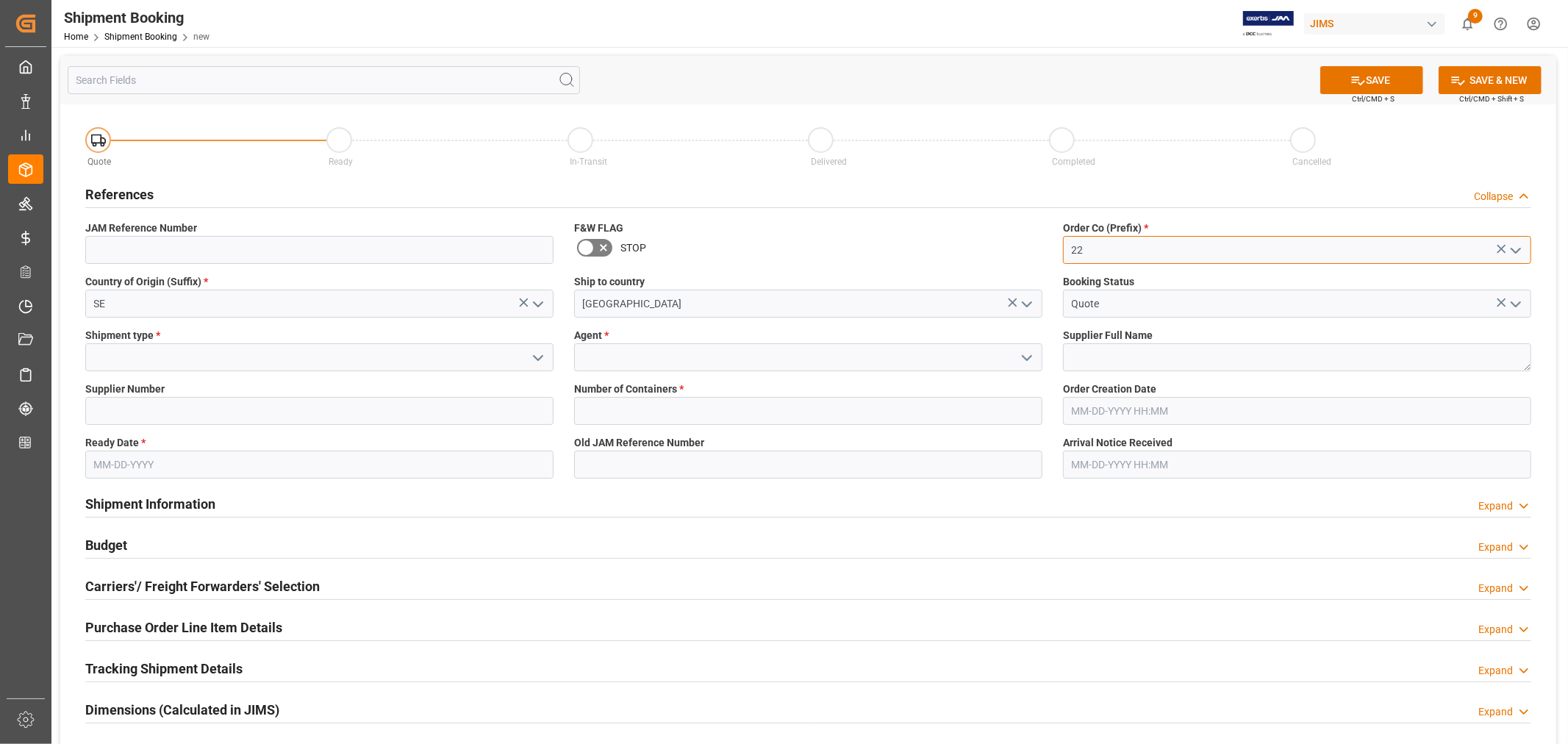
type input "22"
click at [537, 358] on polyline "open menu" at bounding box center [538, 358] width 9 height 4
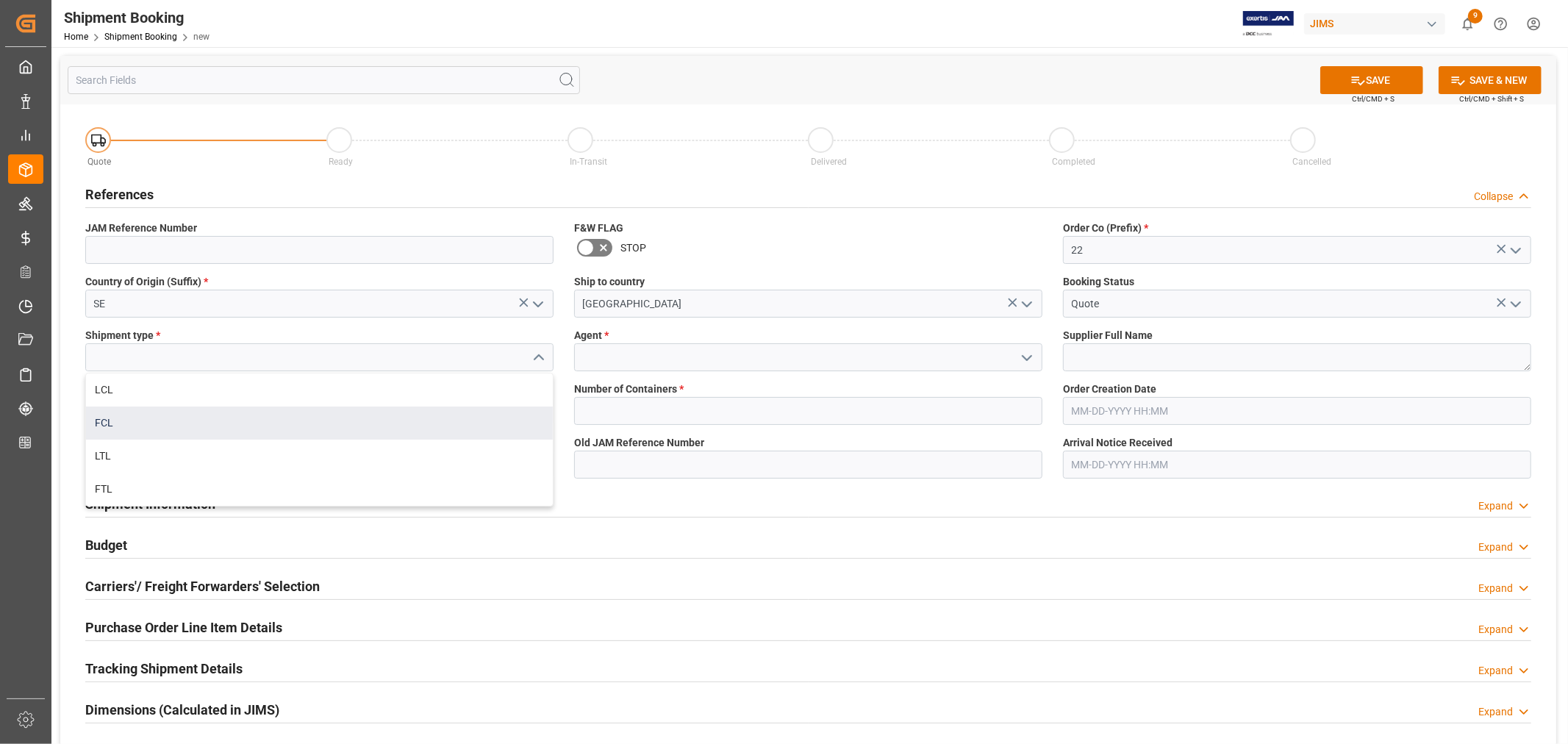
click at [245, 427] on div "FCL" at bounding box center [319, 423] width 467 height 33
type input "FCL"
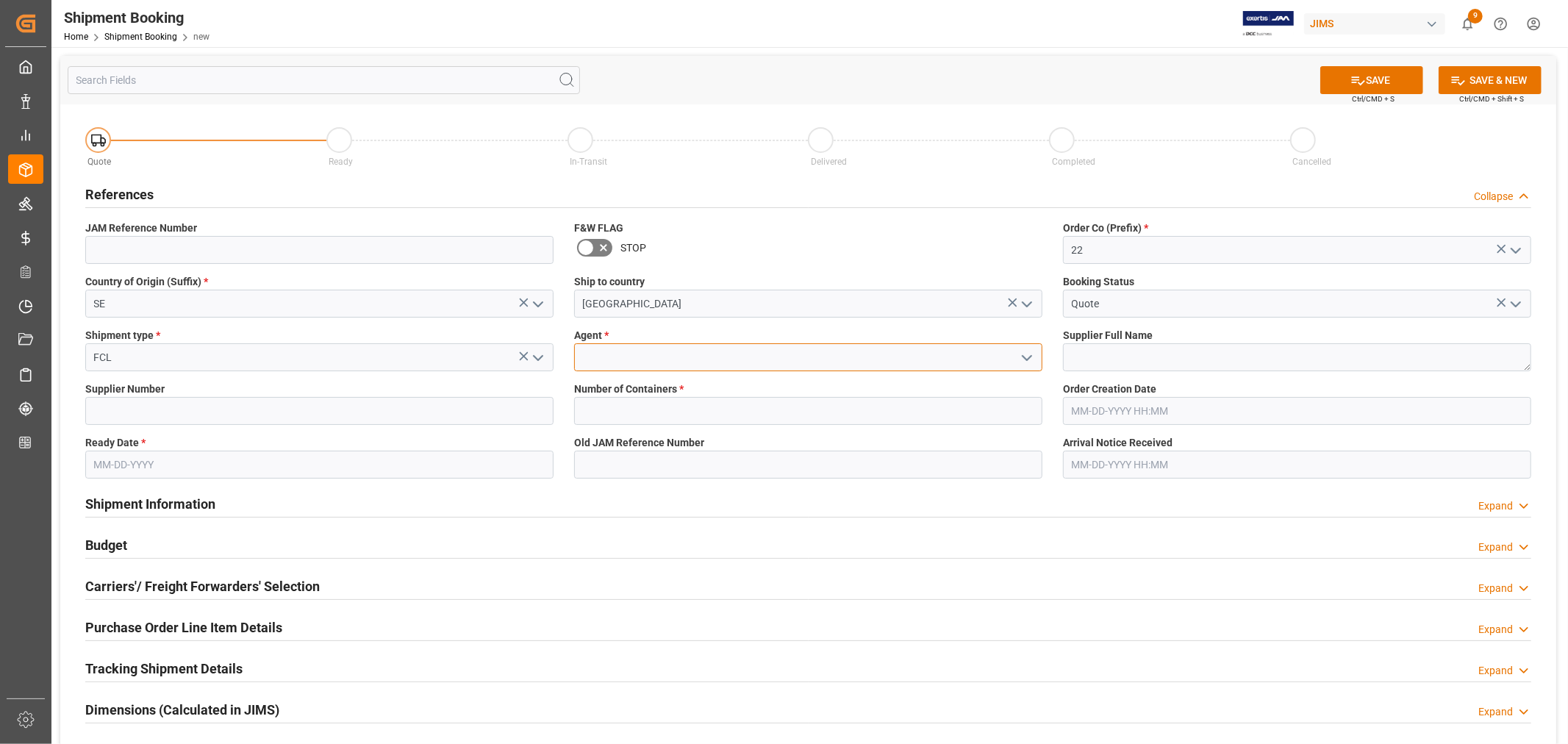
click at [697, 361] on input at bounding box center [808, 357] width 468 height 28
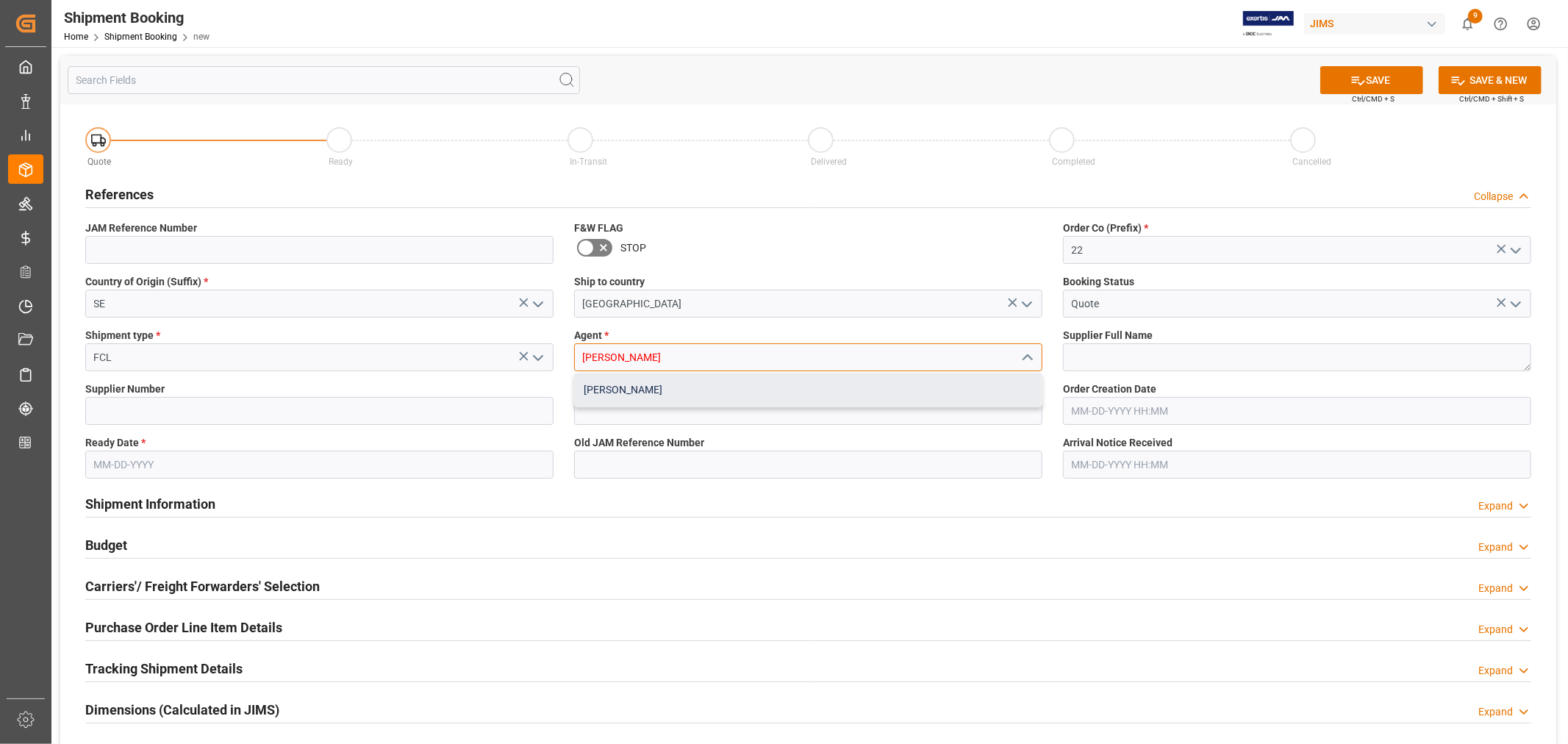
click at [643, 388] on div "[PERSON_NAME]" at bounding box center [808, 391] width 467 height 33
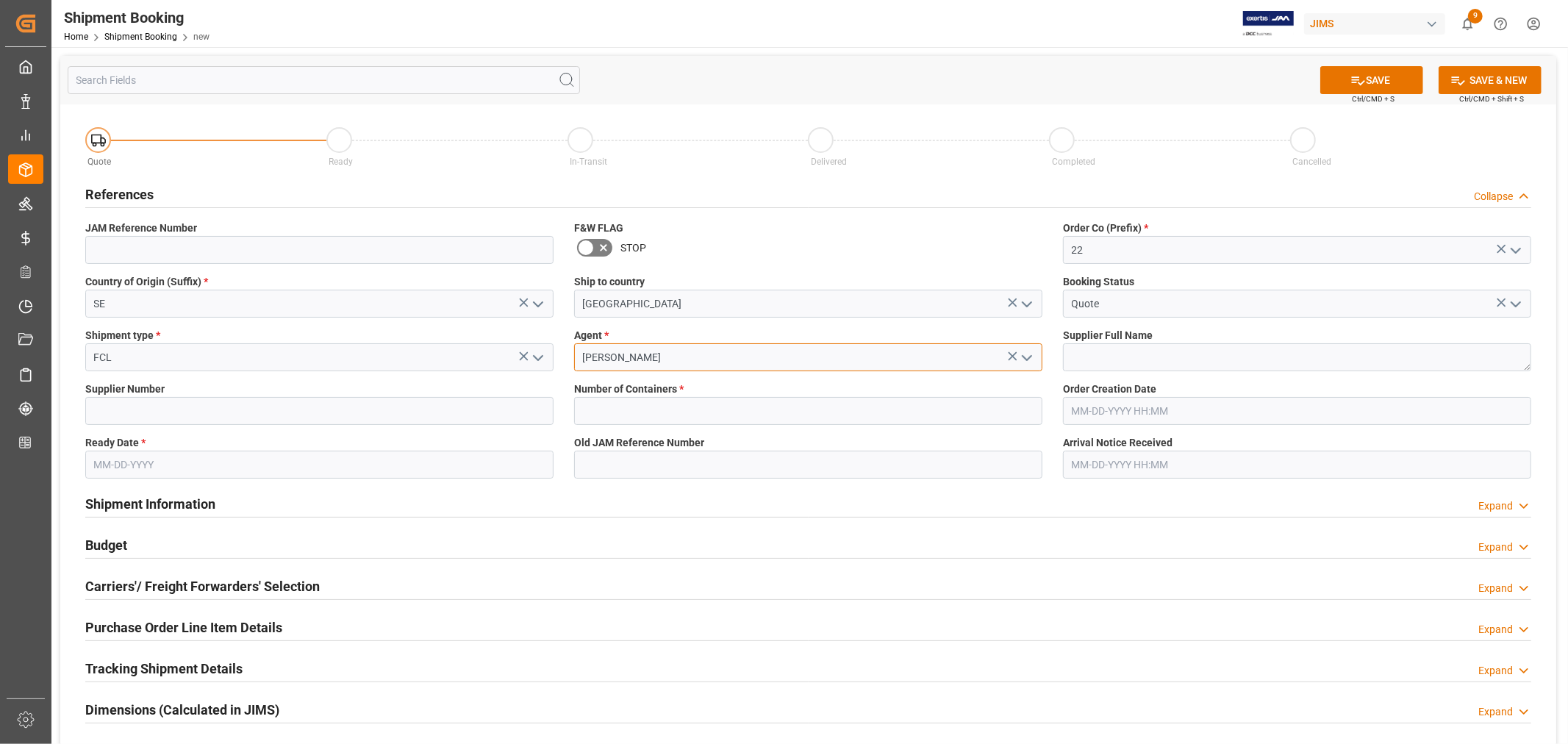
type input "[PERSON_NAME]"
click at [1079, 357] on textarea at bounding box center [1297, 357] width 468 height 28
paste textarea "Clavia DMI AB (W/T*)-"
type textarea "Clavia DMI AB (W/T*)-"
click at [223, 406] on input at bounding box center [319, 411] width 468 height 28
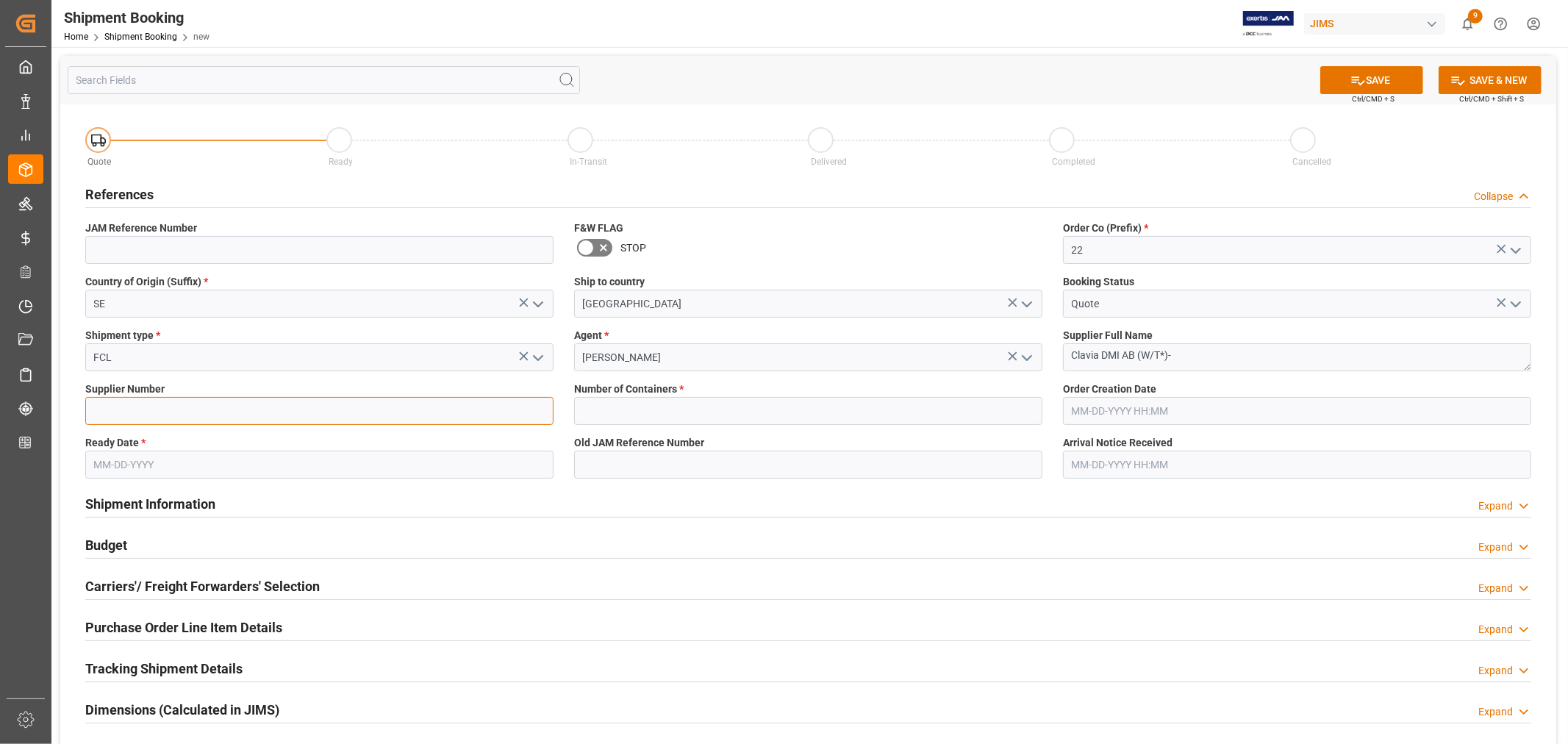
type input "212850"
click at [613, 406] on input "text" at bounding box center [808, 411] width 468 height 28
type input "3"
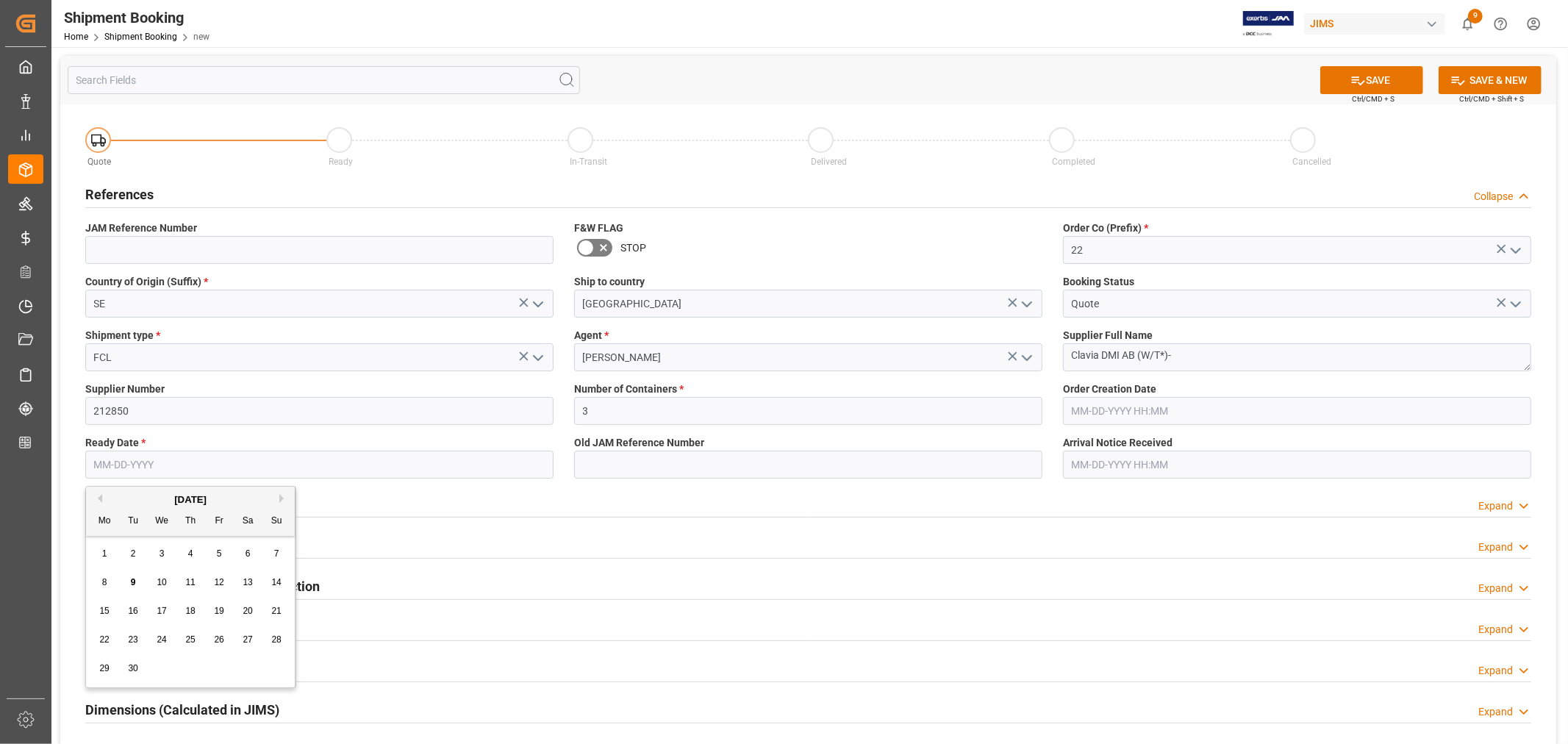
click at [175, 458] on input "text" at bounding box center [319, 465] width 468 height 28
click at [175, 458] on input "1/2/2026" at bounding box center [319, 465] width 468 height 28
type input "[DATE]"
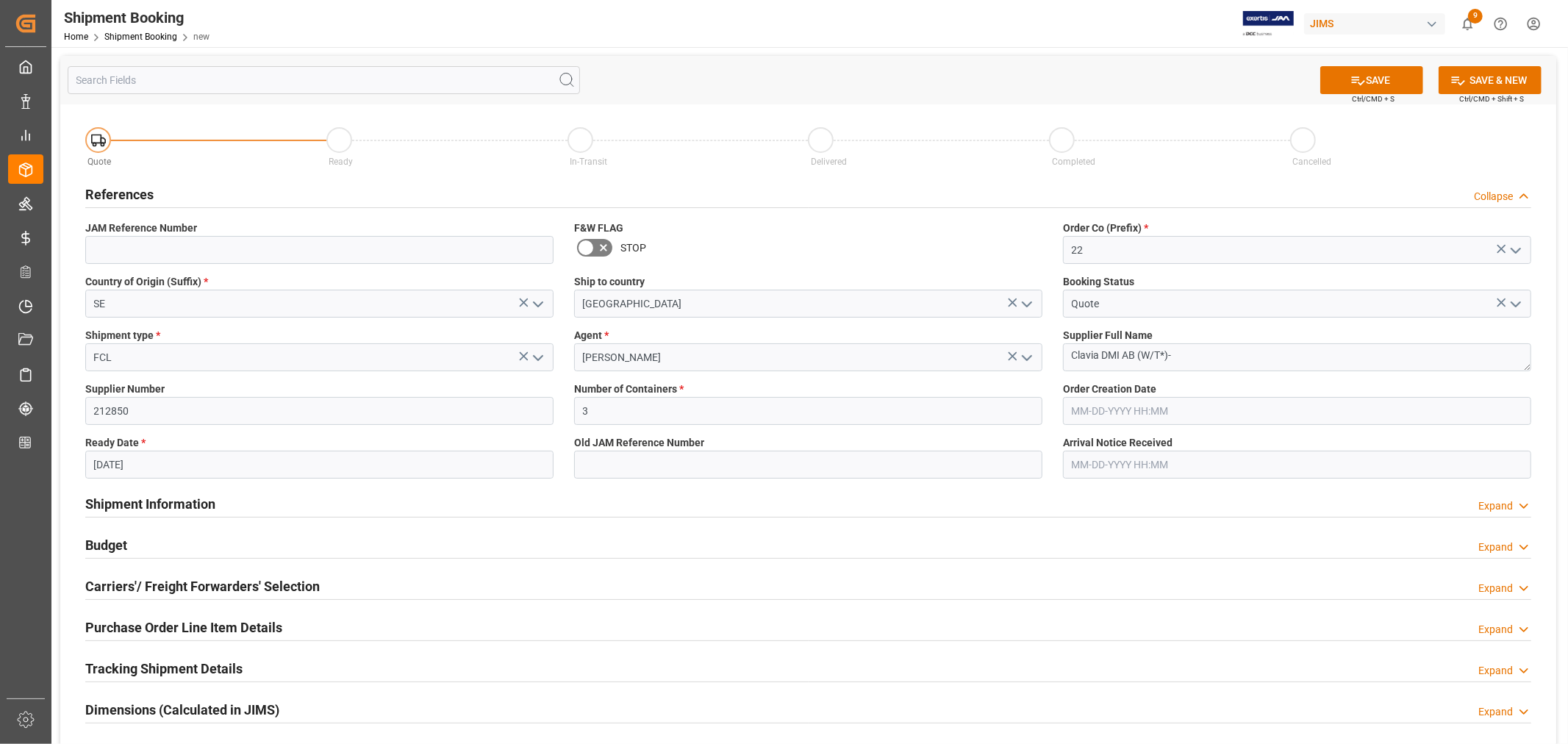
click at [444, 501] on div "Shipment Information Expand" at bounding box center [809, 502] width 1446 height 28
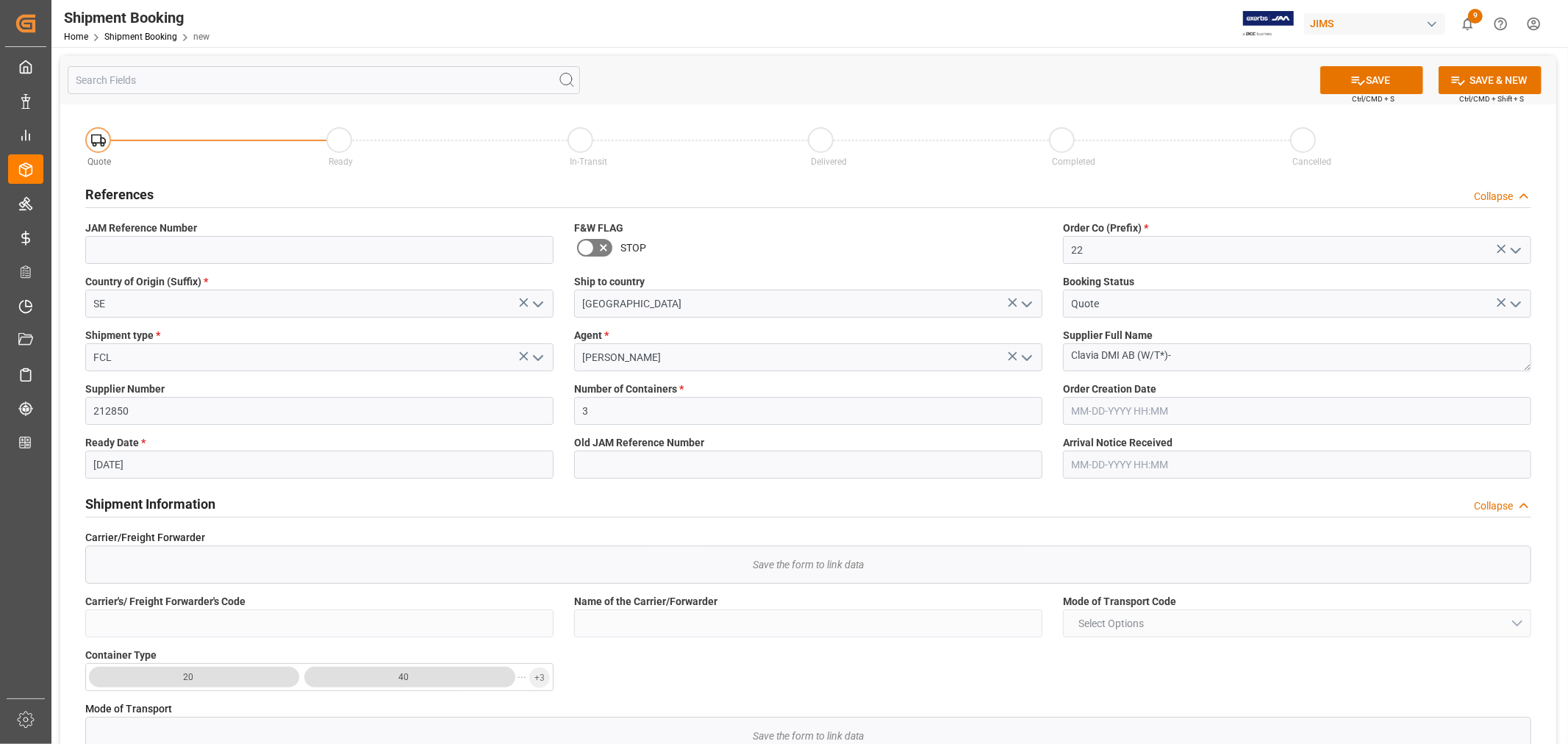
click at [222, 503] on div "Shipment Information Collapse" at bounding box center [809, 502] width 1446 height 28
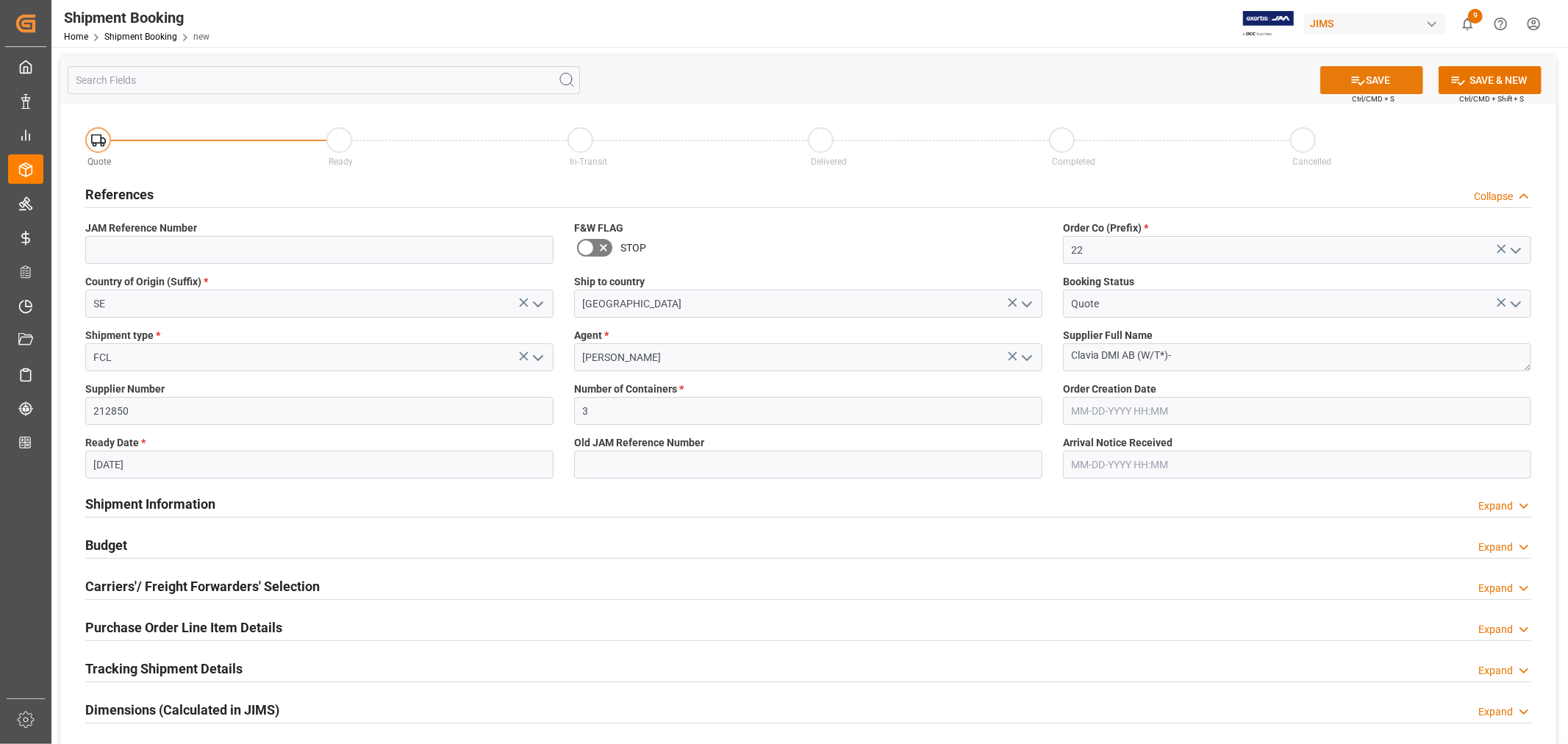
click at [1380, 78] on button "SAVE" at bounding box center [1371, 80] width 103 height 28
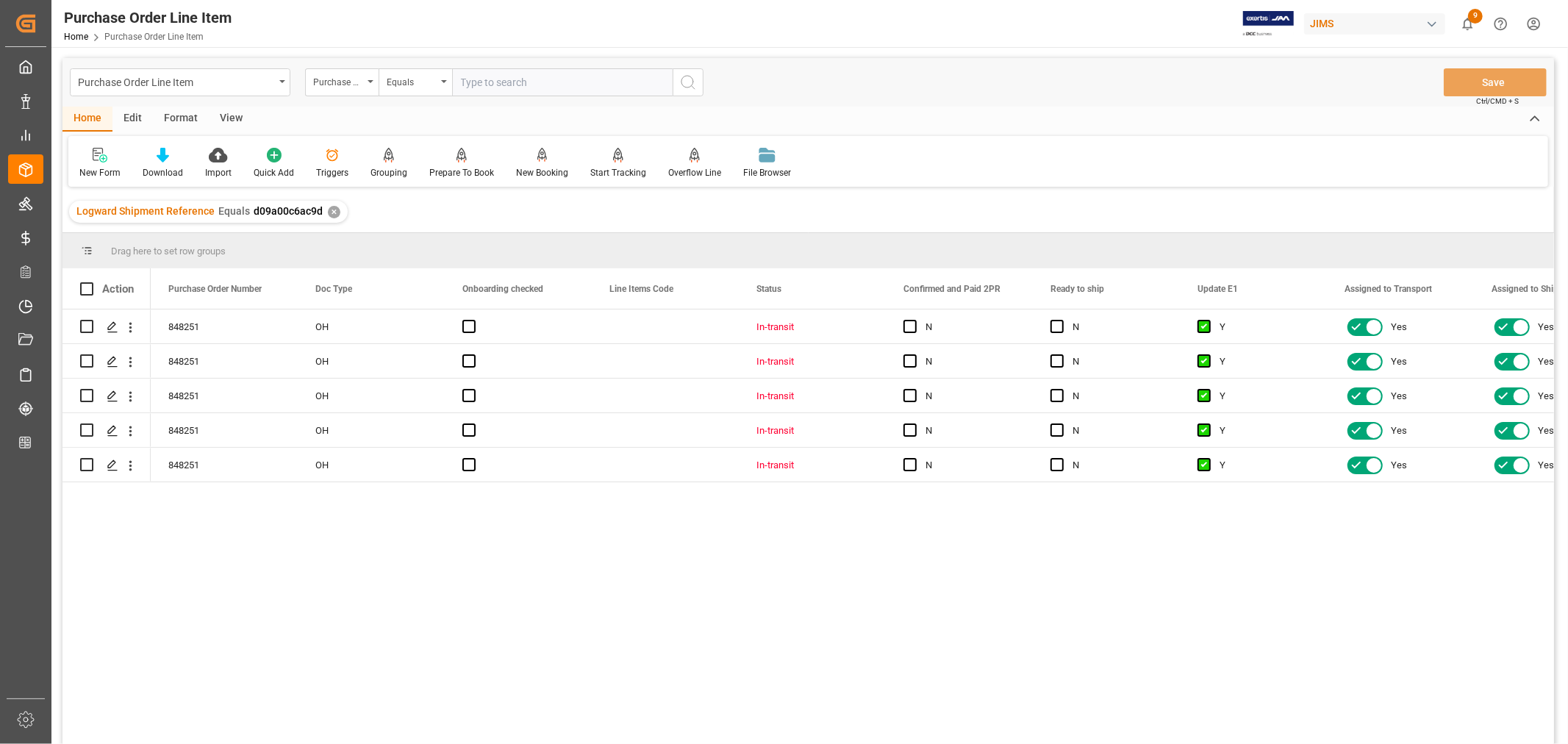
click at [228, 117] on div "View" at bounding box center [231, 119] width 45 height 25
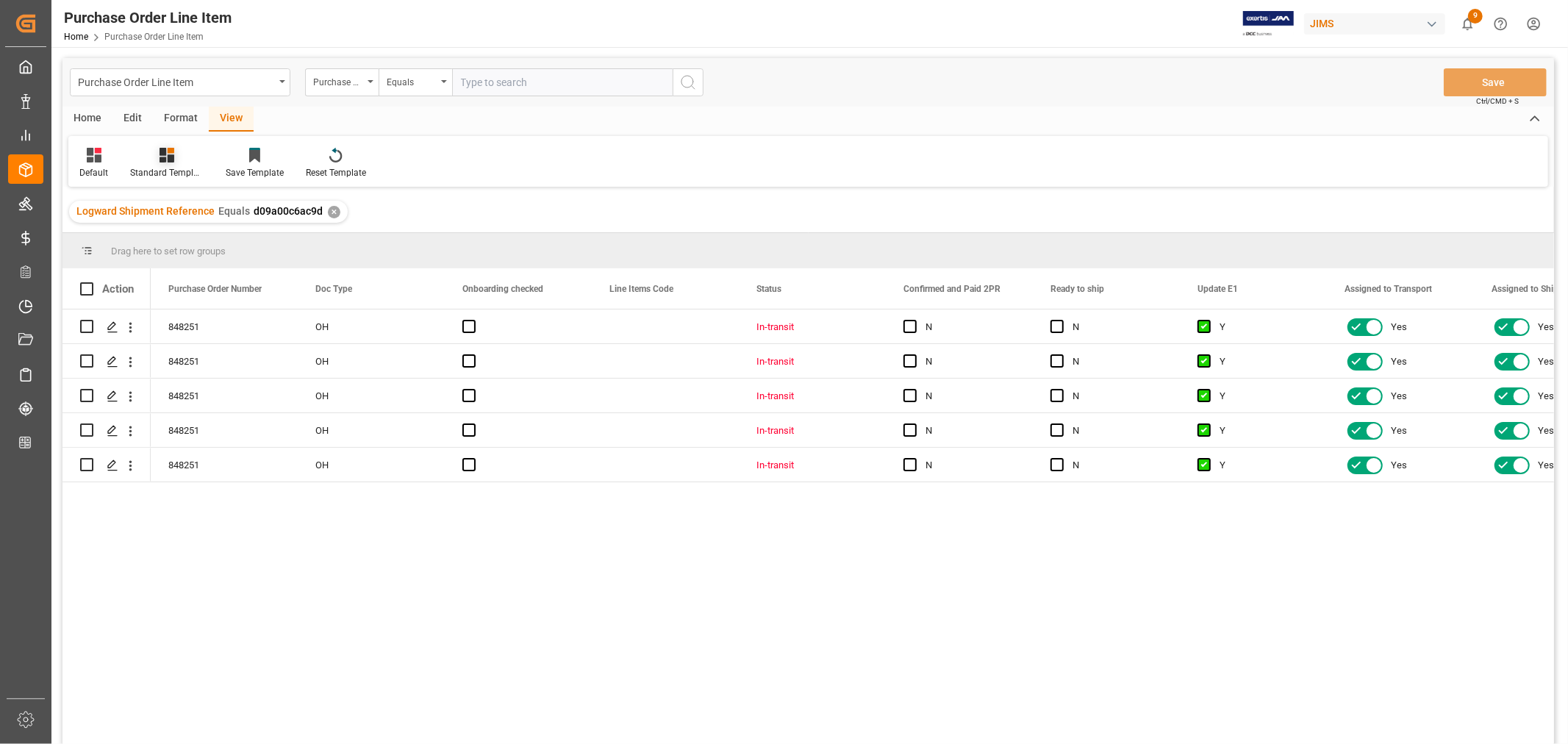
click at [156, 153] on div at bounding box center [167, 155] width 73 height 16
click at [174, 236] on div "HS listing [GEOGRAPHIC_DATA]" at bounding box center [206, 238] width 129 height 16
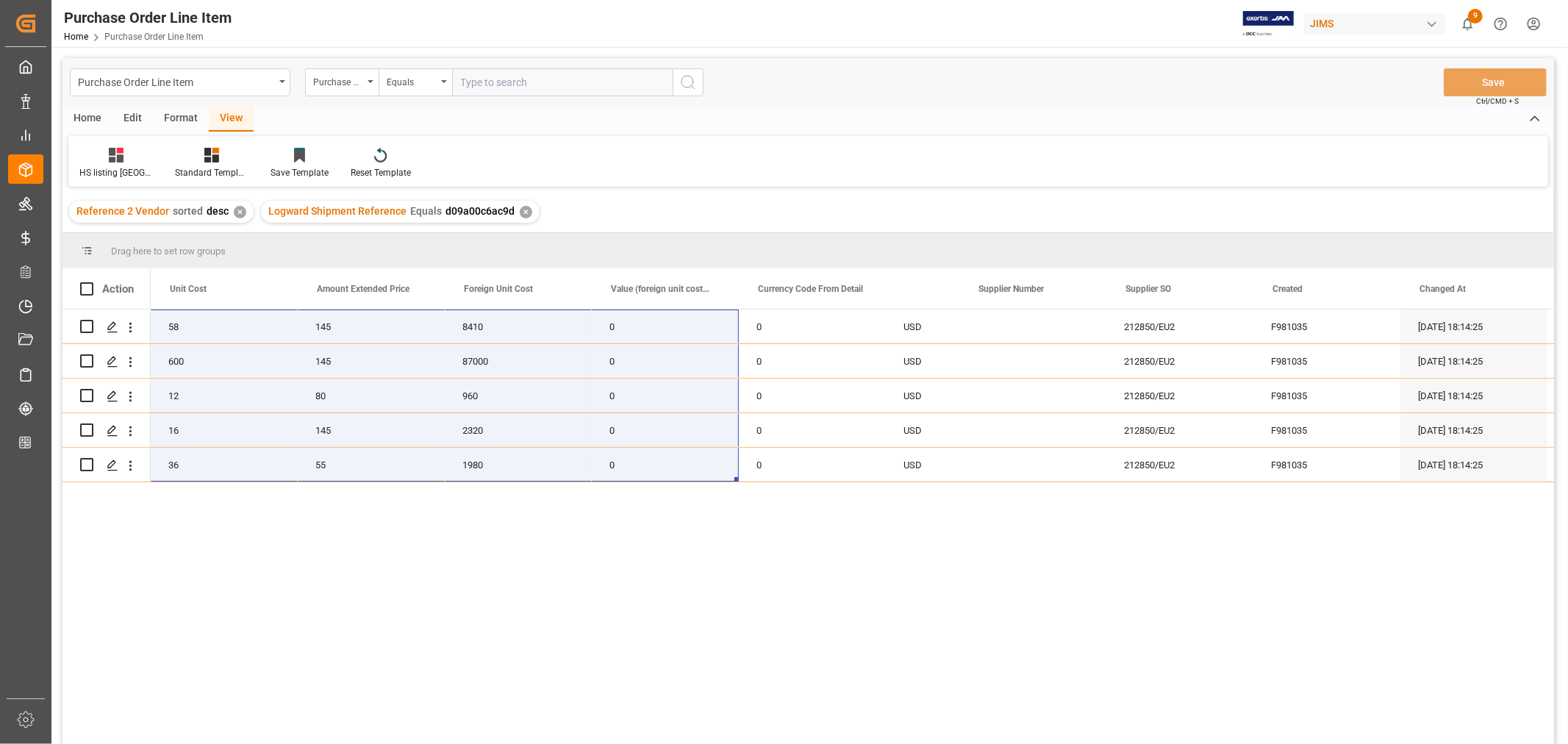
scroll to position [0, 1023]
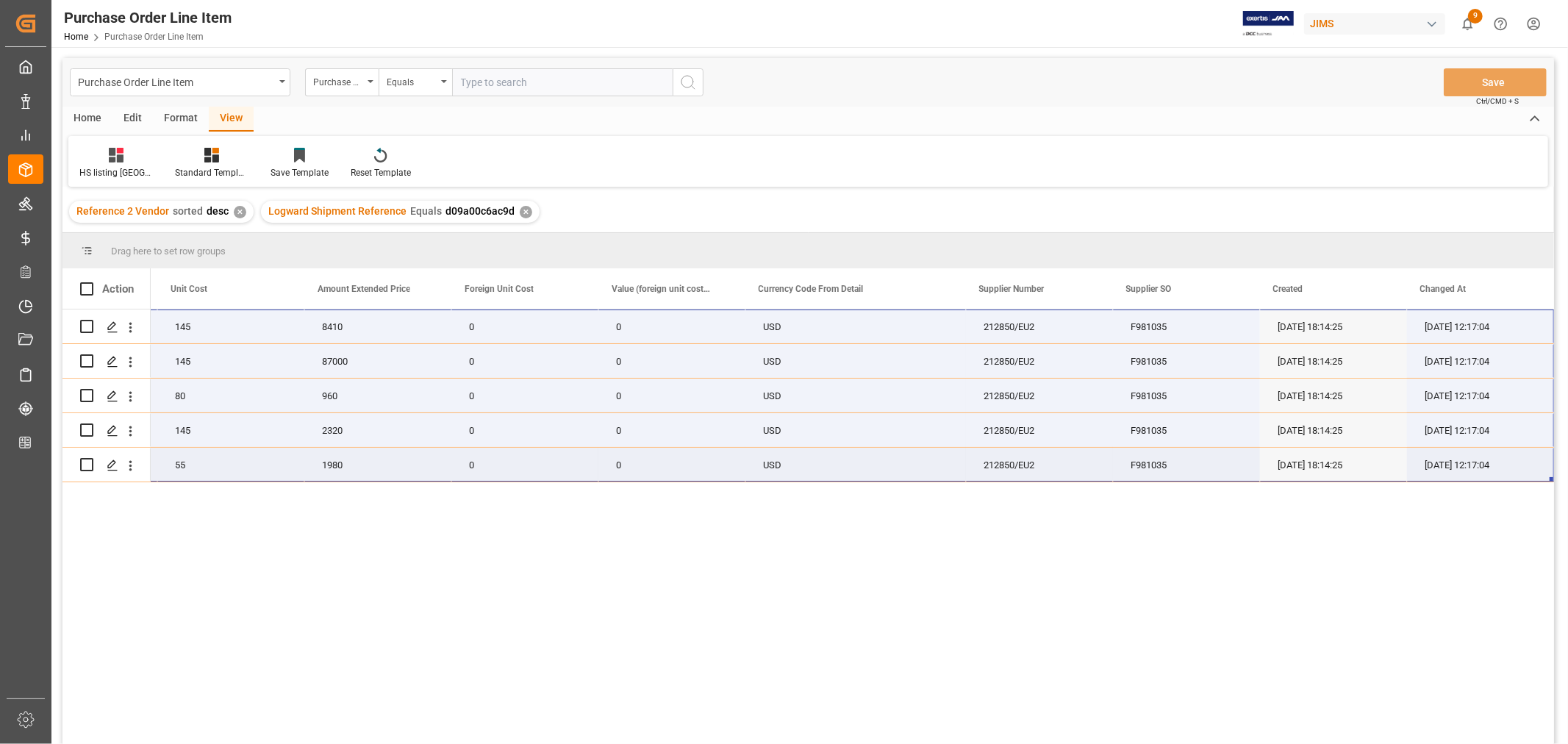
drag, startPoint x: 206, startPoint y: 319, endPoint x: 1503, endPoint y: 453, distance: 1303.9
click at [1503, 453] on div "22-9520-VN (ea)Soft Case Stage/Piano 73 58 145 8410 0 0 USD 212850/EU2 F981035 …" at bounding box center [340, 396] width 2426 height 173
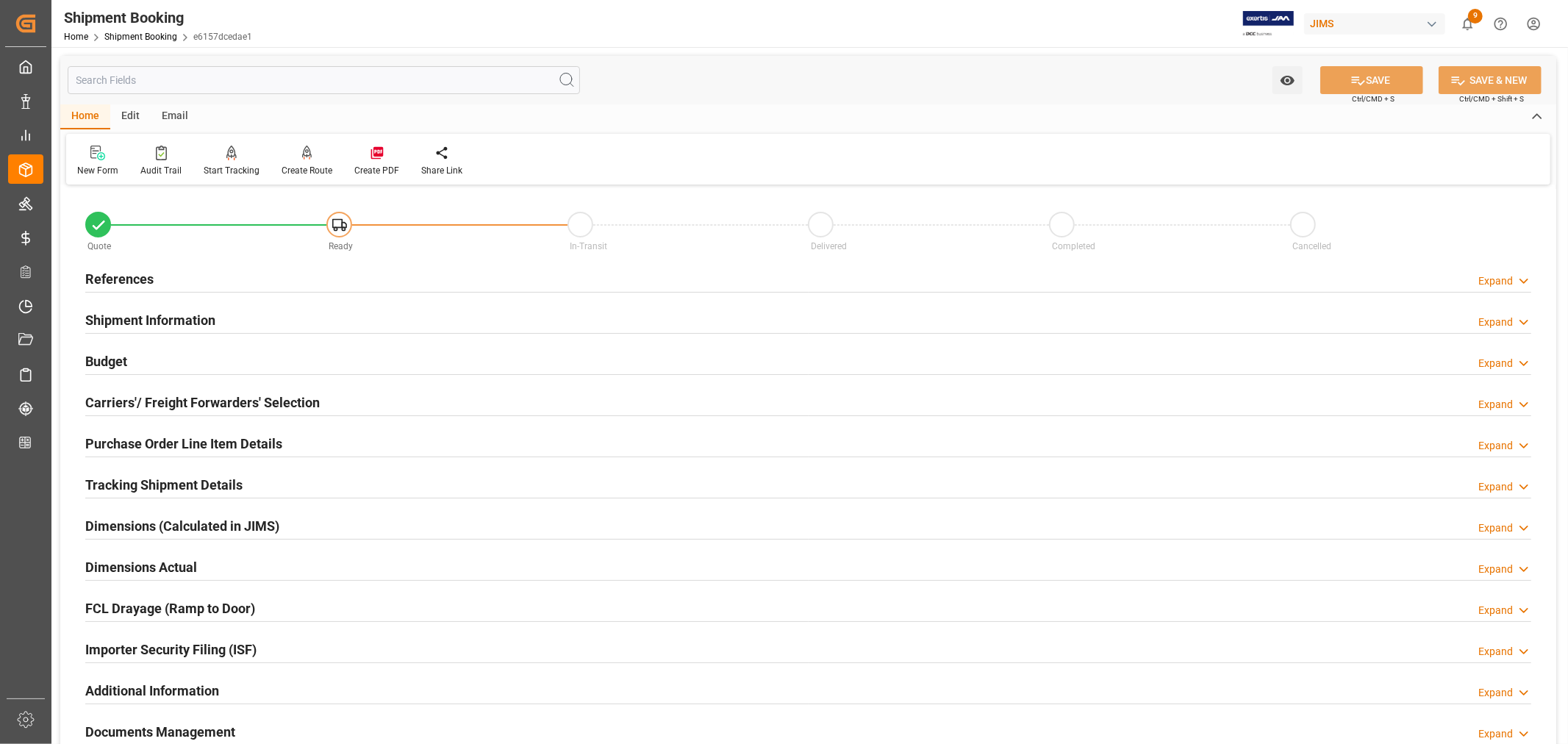
click at [143, 276] on h2 "References" at bounding box center [120, 279] width 69 height 20
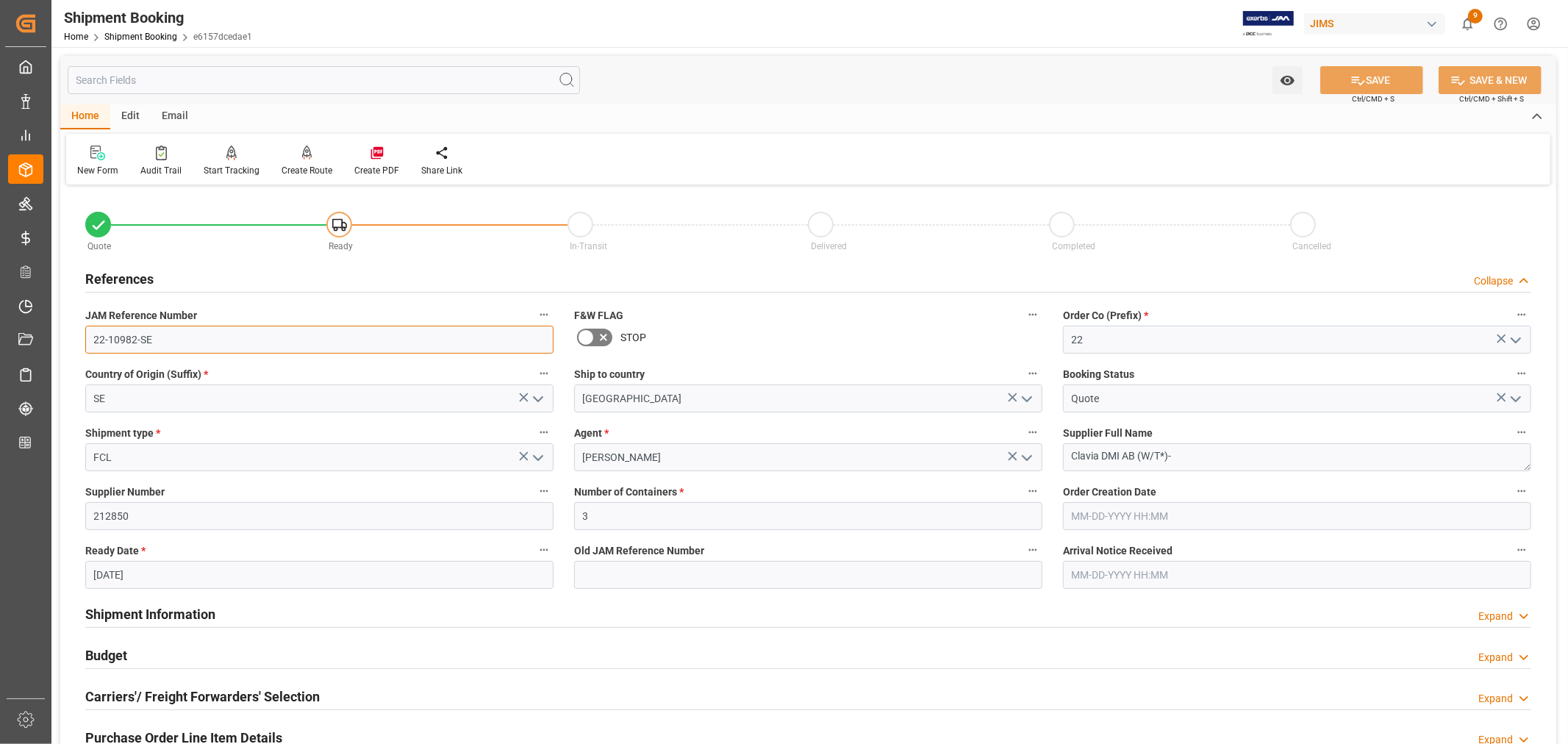
drag, startPoint x: 152, startPoint y: 336, endPoint x: 88, endPoint y: 335, distance: 64.0
click at [88, 335] on input "22-10982-SE" at bounding box center [319, 339] width 468 height 28
